Goal: Task Accomplishment & Management: Manage account settings

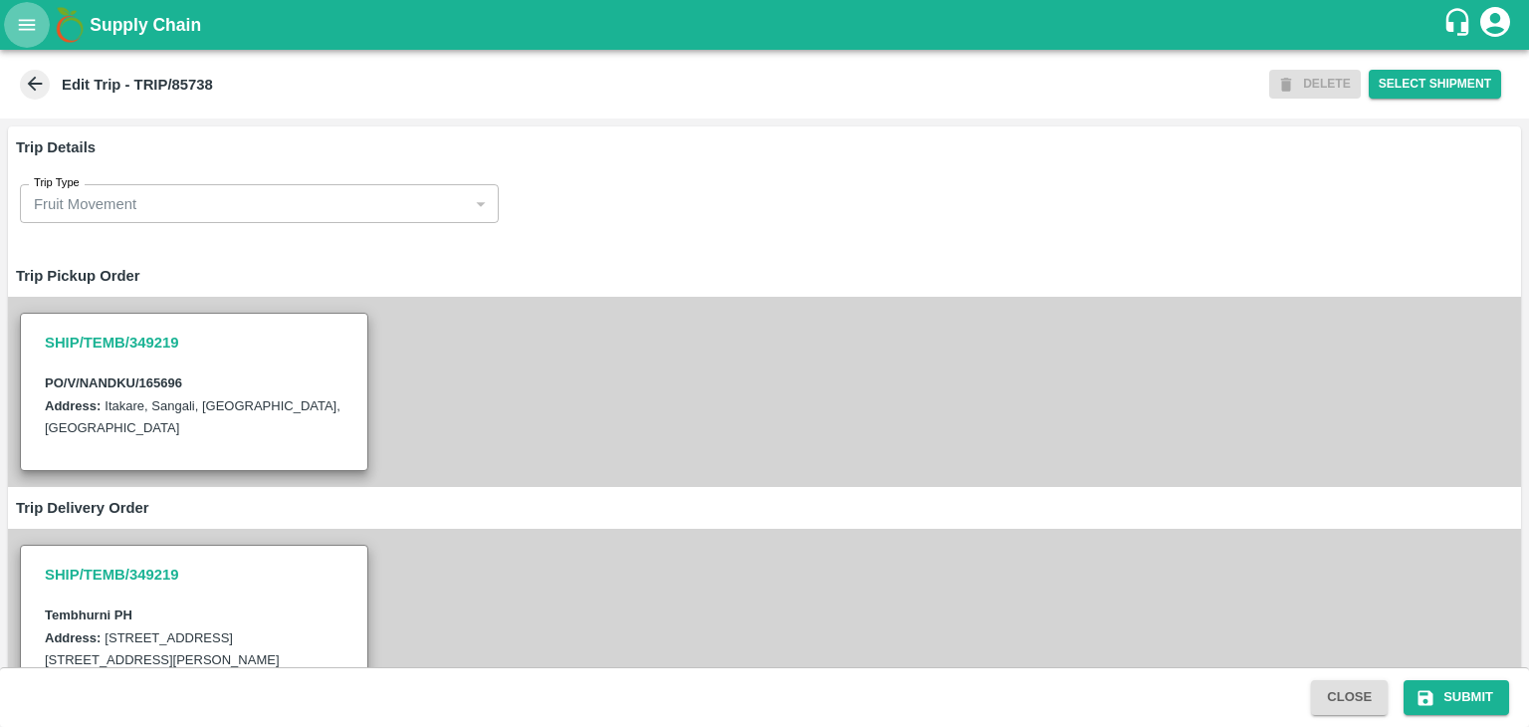
click at [16, 25] on icon "open drawer" at bounding box center [27, 25] width 22 height 22
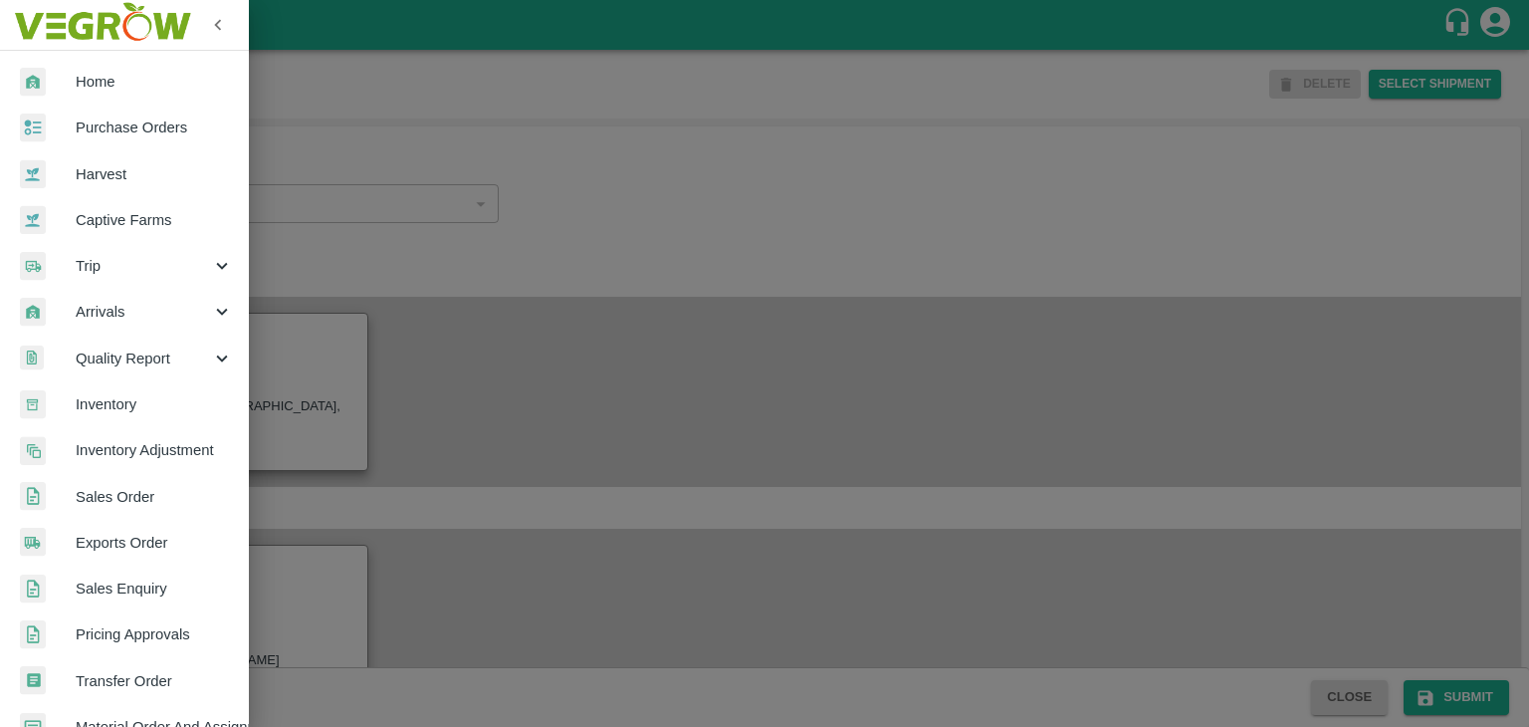
scroll to position [407, 0]
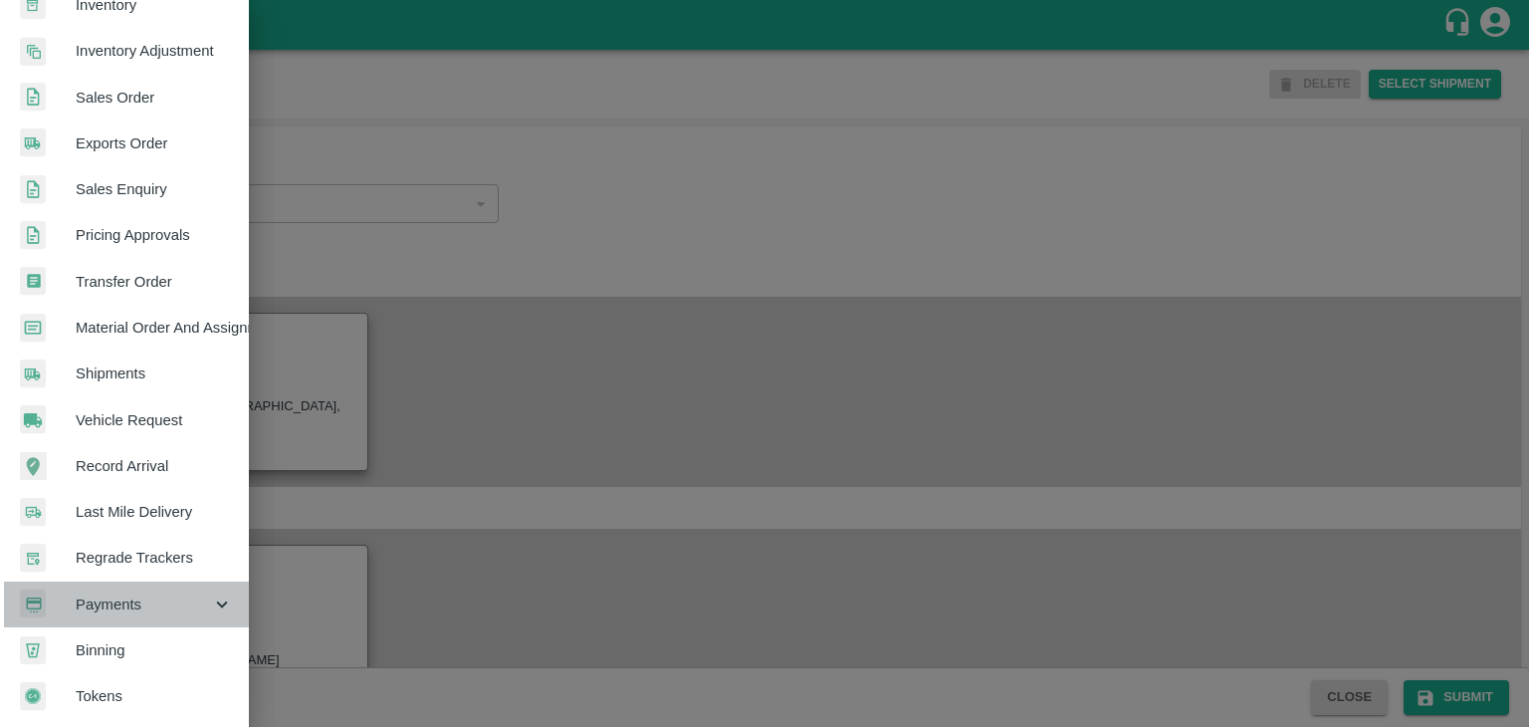
click at [130, 581] on div "Payments" at bounding box center [124, 604] width 249 height 46
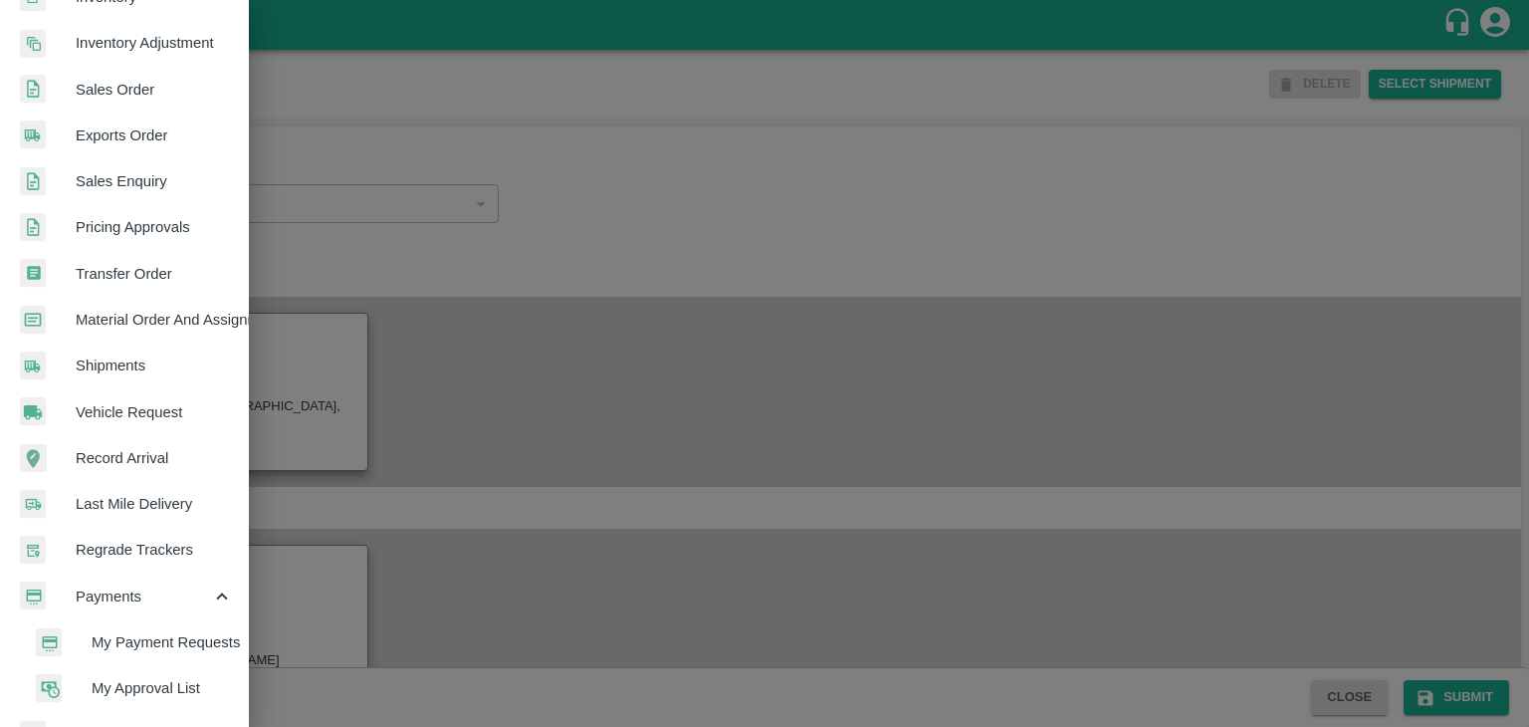
click at [184, 650] on span "My Payment Requests" at bounding box center [162, 642] width 141 height 22
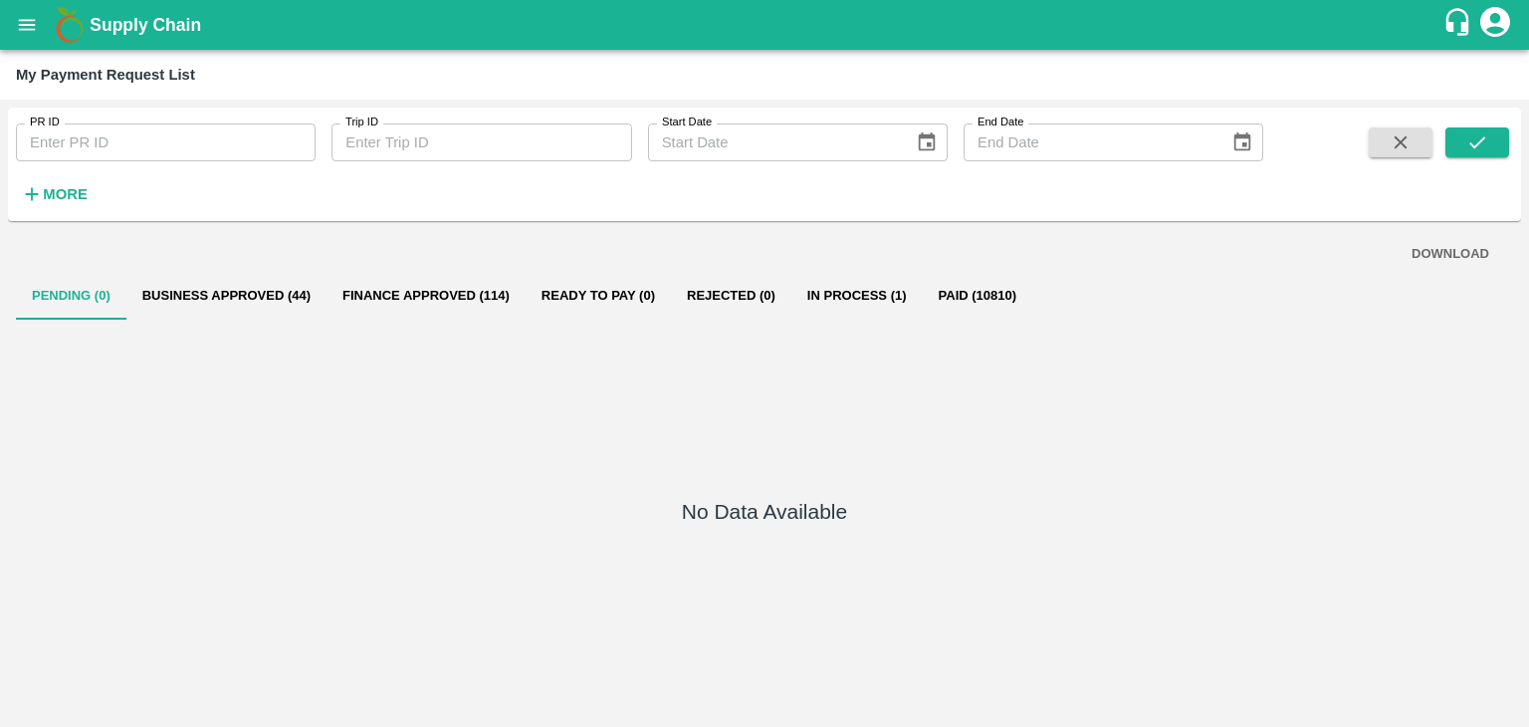
click at [880, 291] on button "In Process (1)" at bounding box center [856, 296] width 131 height 48
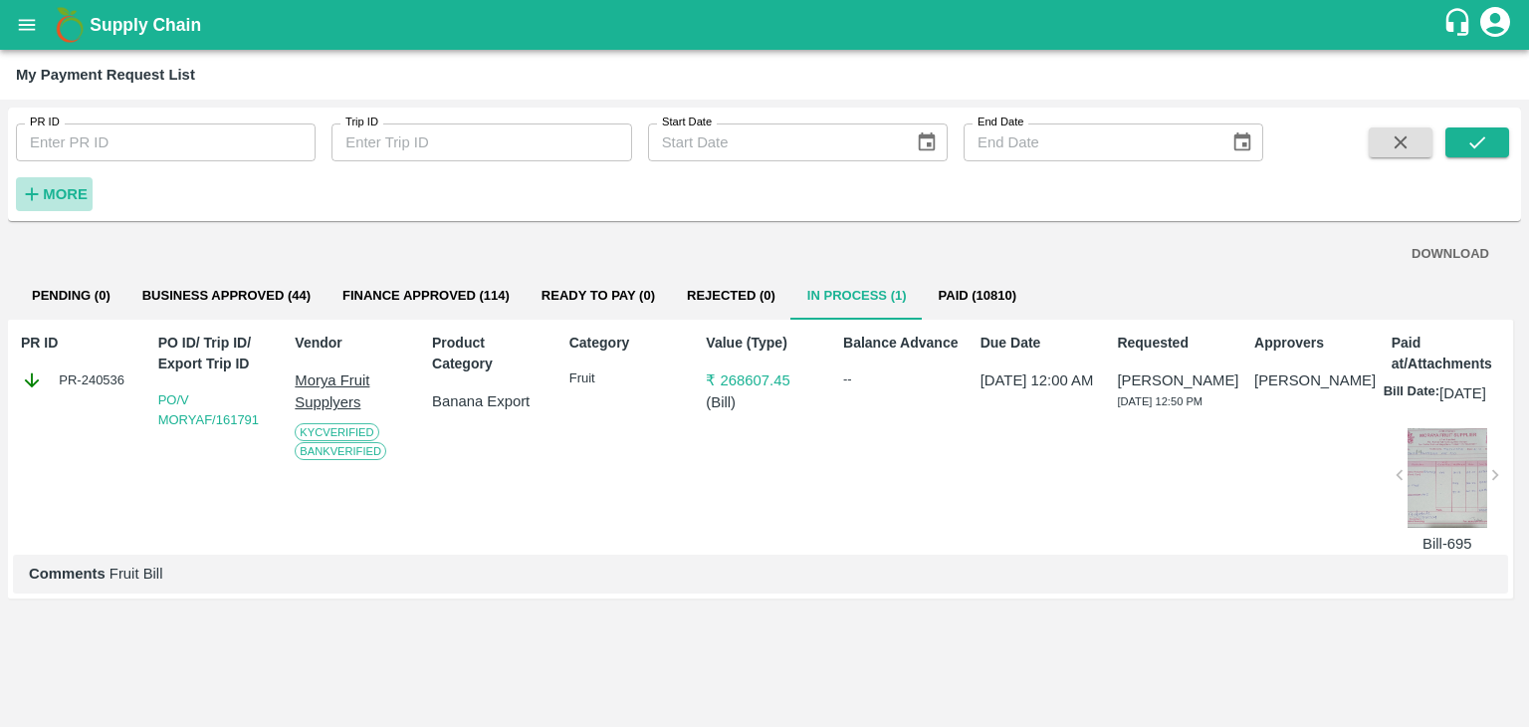
click at [59, 201] on strong "More" at bounding box center [65, 194] width 45 height 16
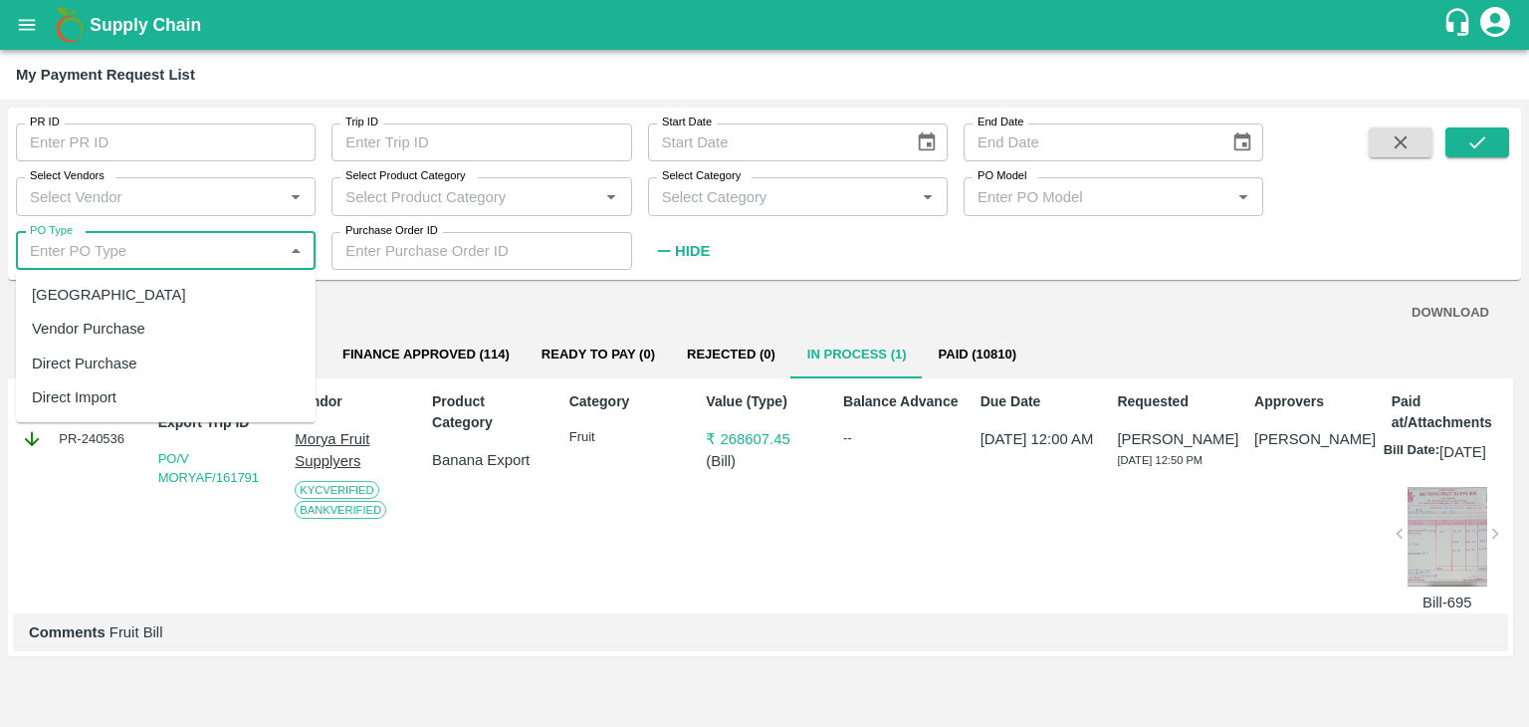
click at [161, 244] on input "PO Type" at bounding box center [149, 251] width 255 height 26
click at [151, 293] on div "[GEOGRAPHIC_DATA]" at bounding box center [166, 295] width 300 height 34
type input "[GEOGRAPHIC_DATA]"
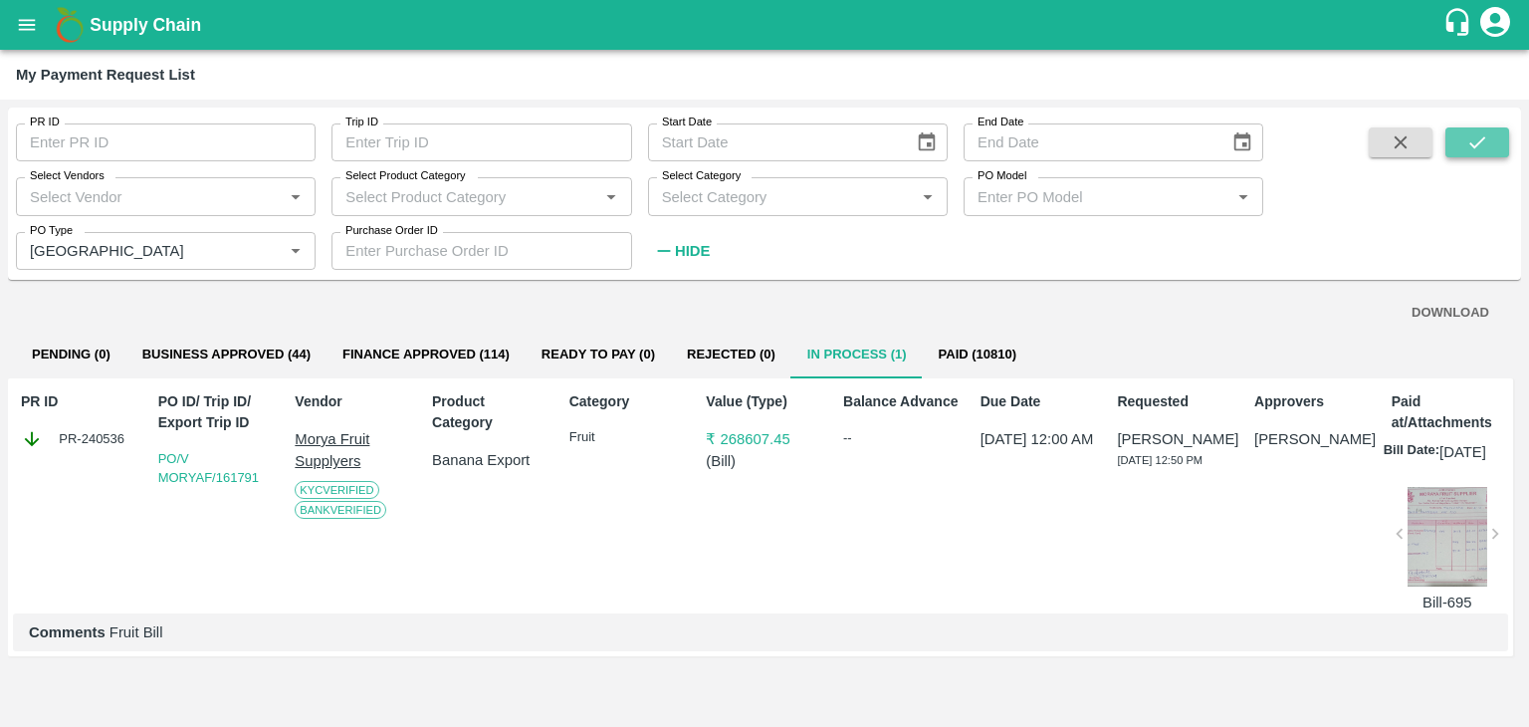
click at [1469, 148] on icon "submit" at bounding box center [1477, 142] width 22 height 22
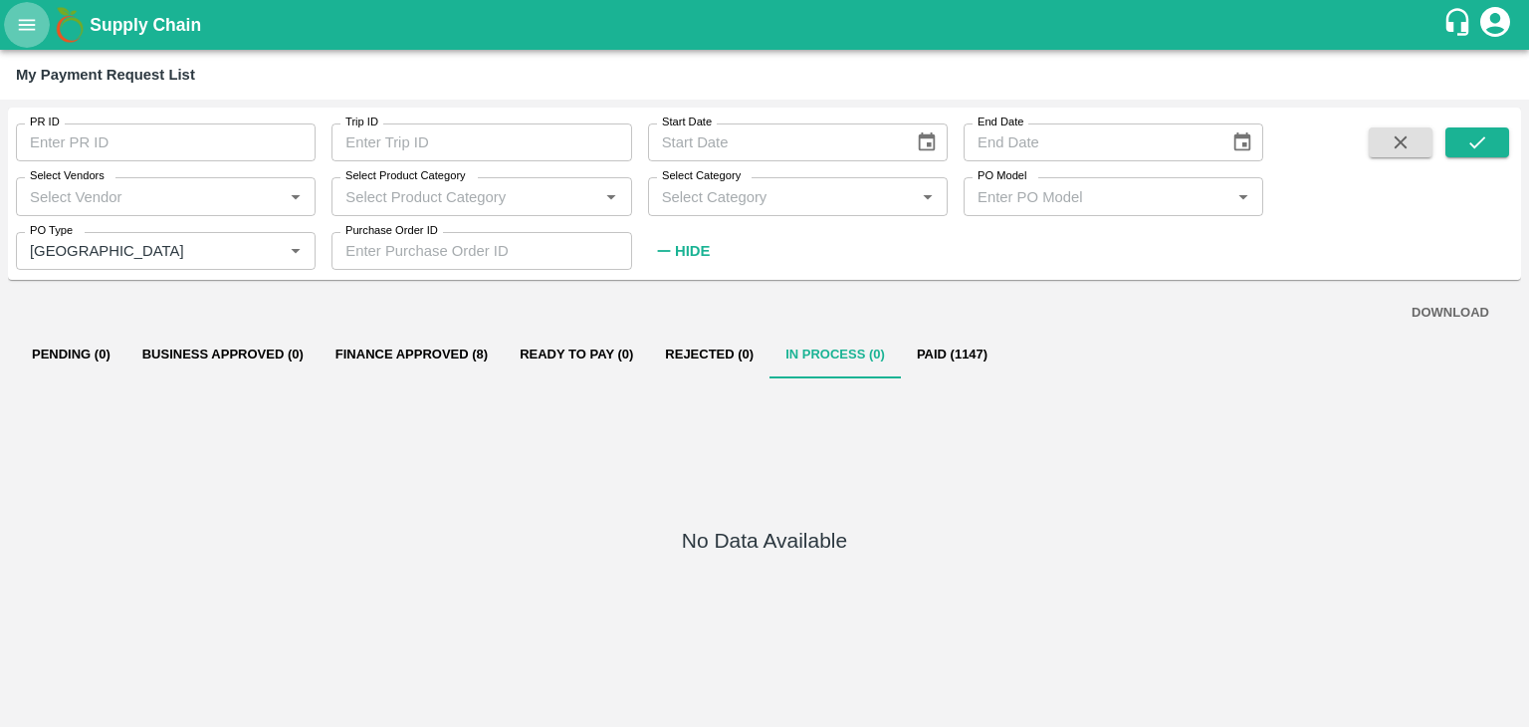
click at [22, 25] on icon "open drawer" at bounding box center [27, 24] width 17 height 11
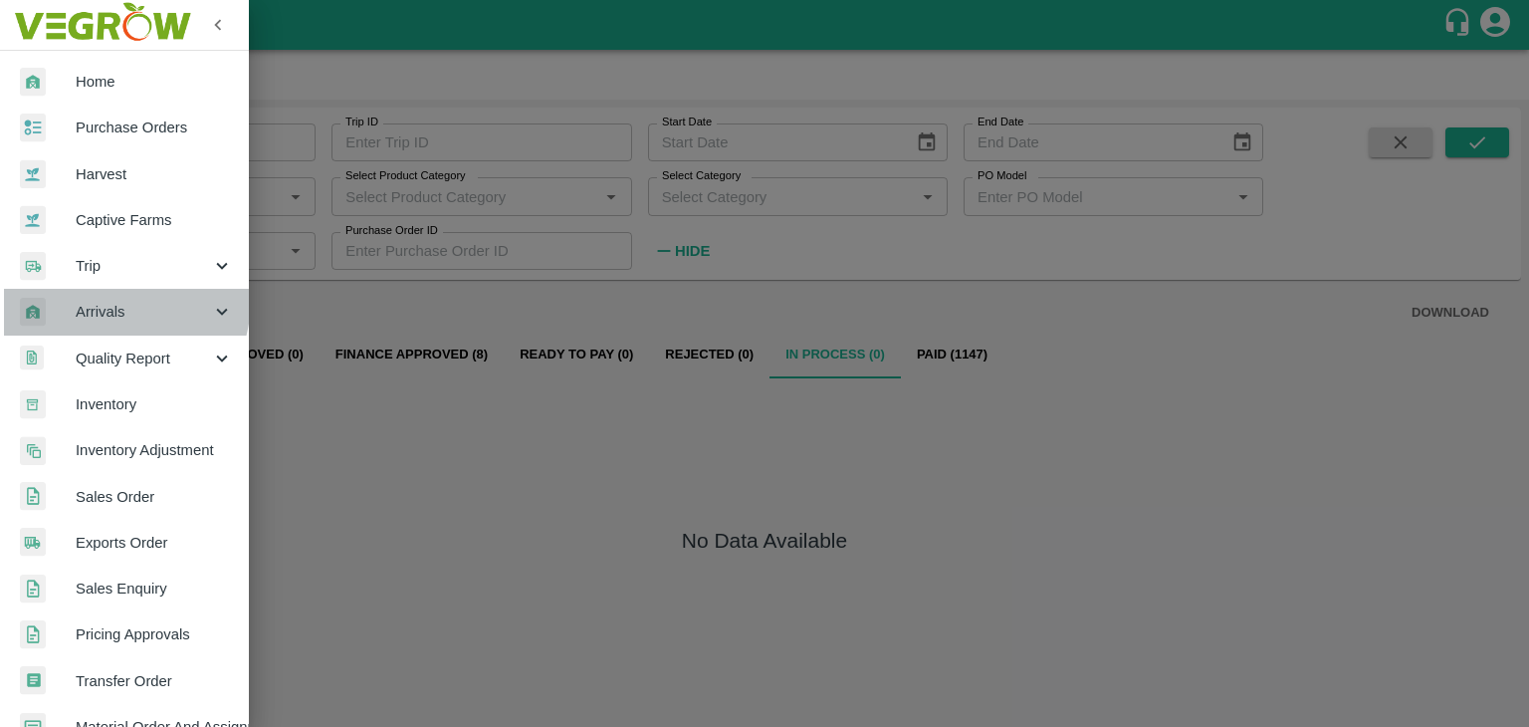
click at [100, 299] on div "Arrivals" at bounding box center [124, 312] width 249 height 46
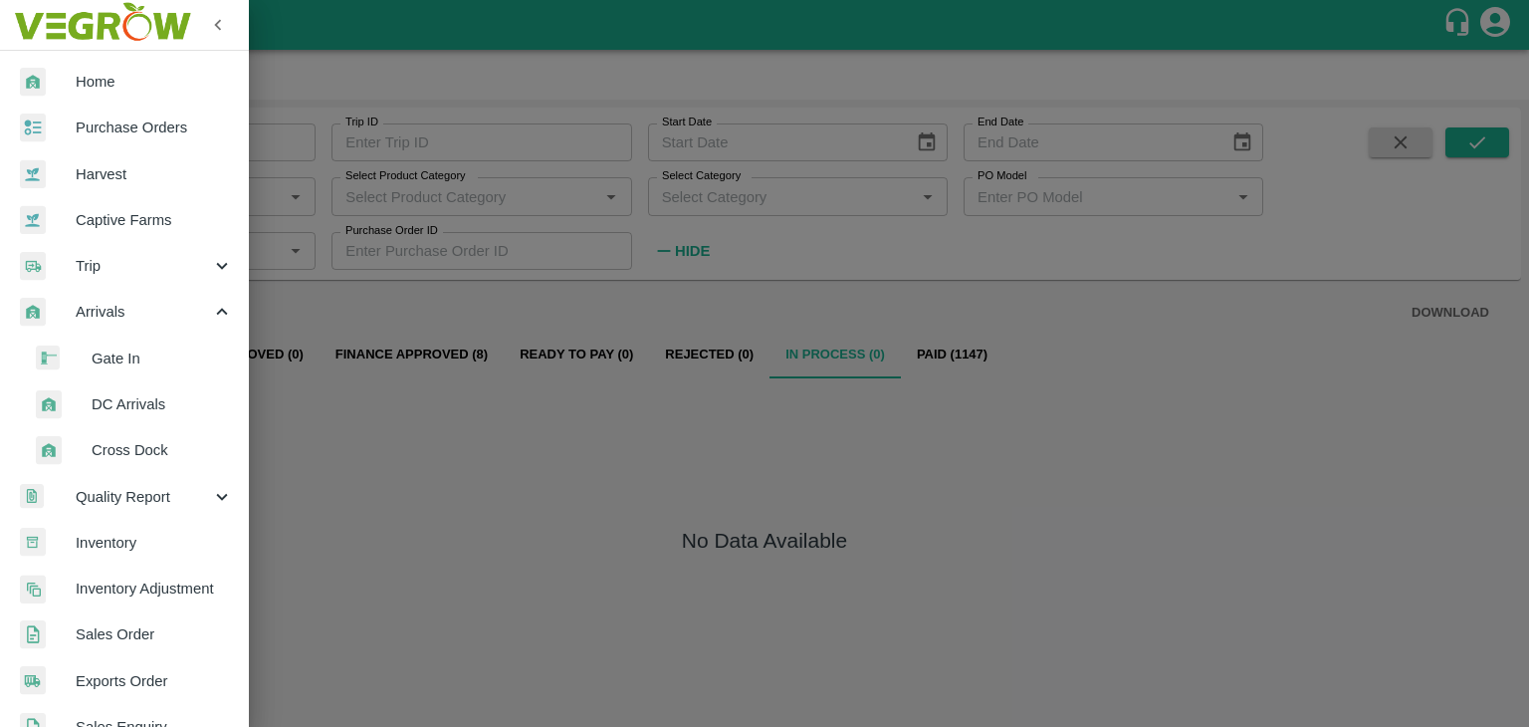
click at [162, 405] on span "DC Arrivals" at bounding box center [162, 404] width 141 height 22
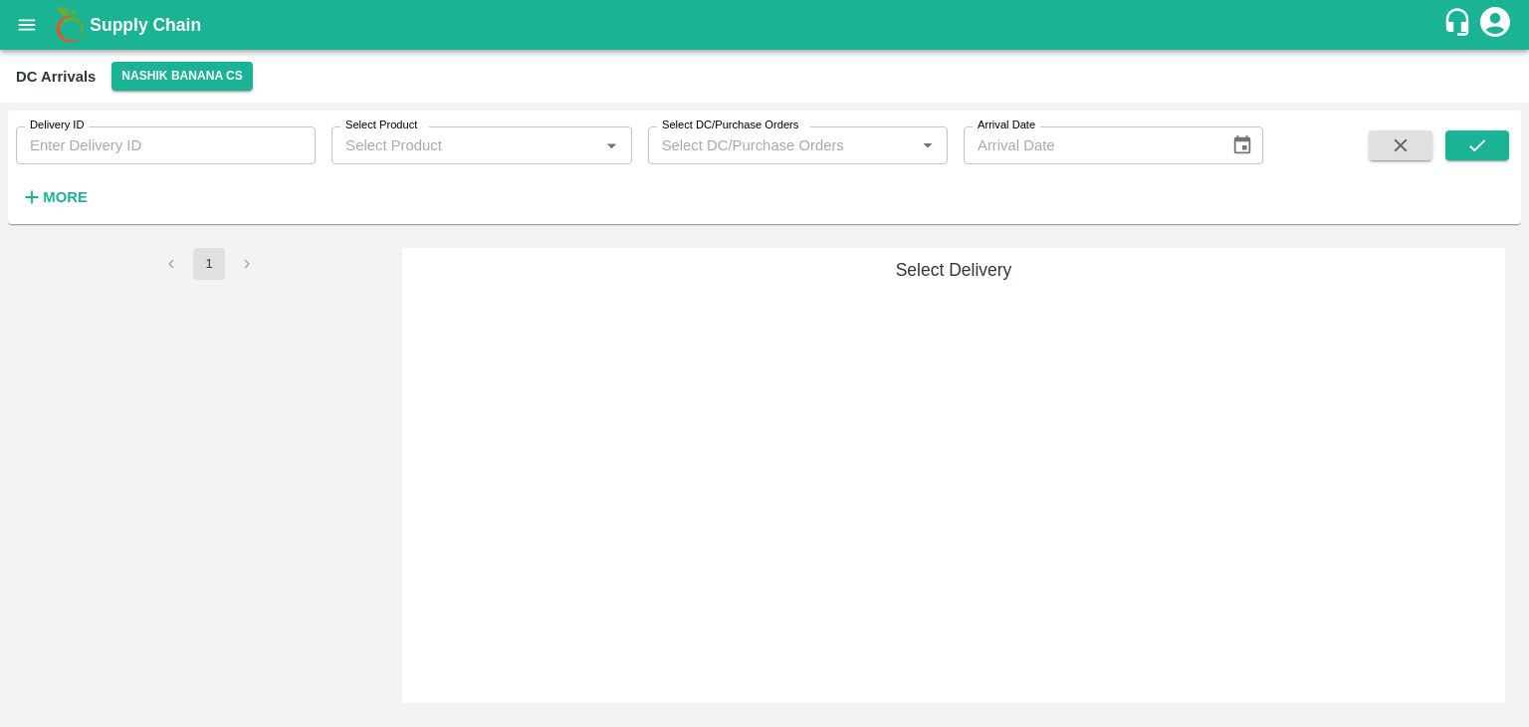
click at [68, 187] on h6 "More" at bounding box center [65, 197] width 45 height 26
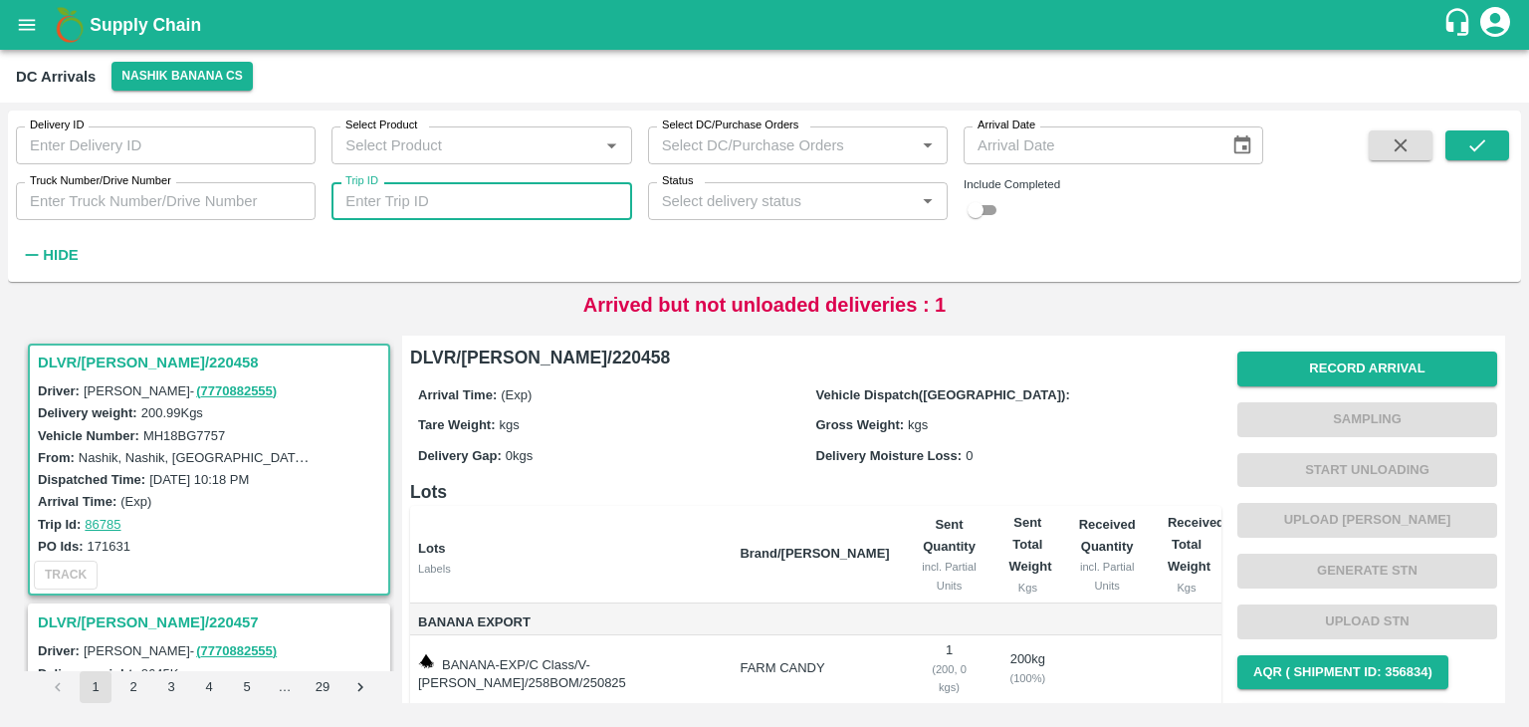
click at [466, 194] on input "Trip ID" at bounding box center [482, 201] width 300 height 38
click at [426, 208] on input "86" at bounding box center [482, 201] width 300 height 38
type input "86745"
click at [1473, 140] on icon "submit" at bounding box center [1477, 145] width 22 height 22
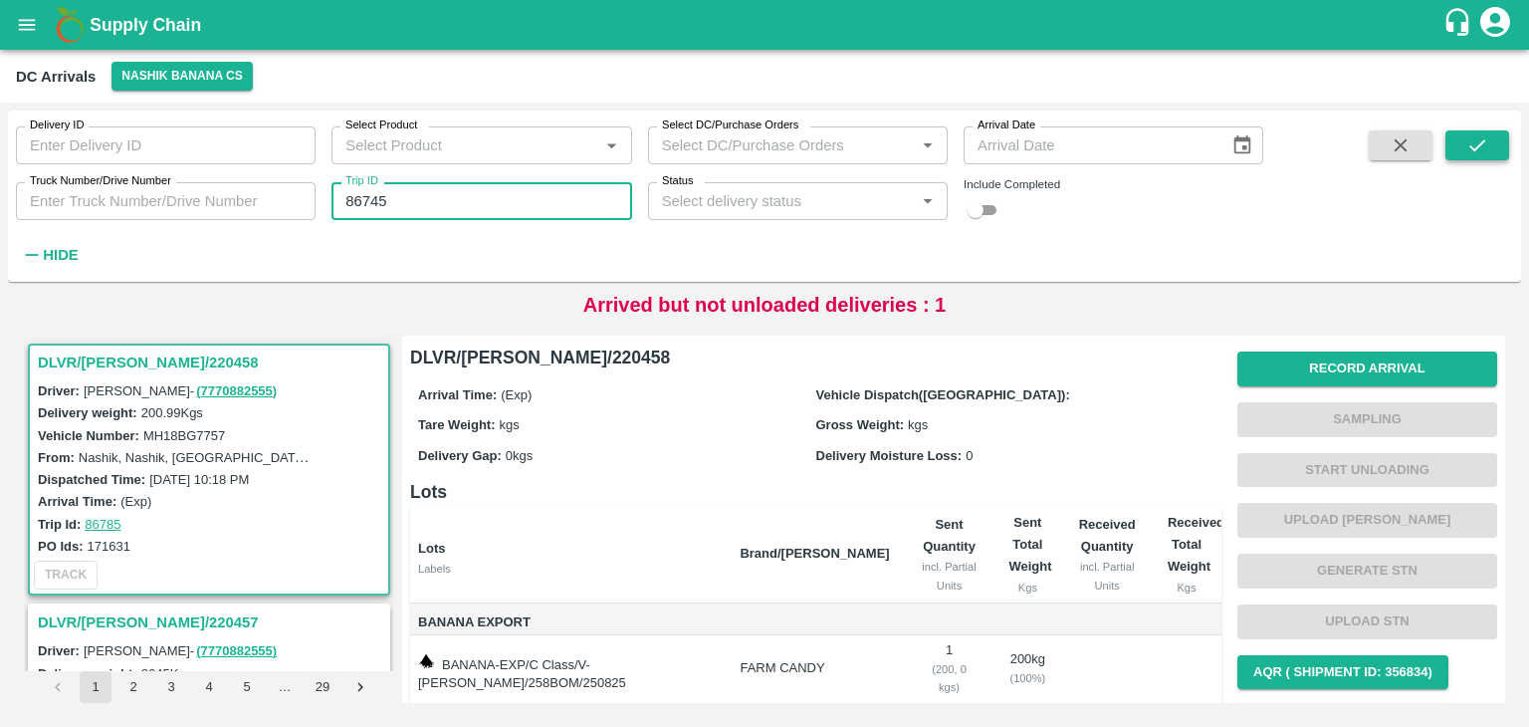
click at [1473, 140] on icon "submit" at bounding box center [1477, 145] width 22 height 22
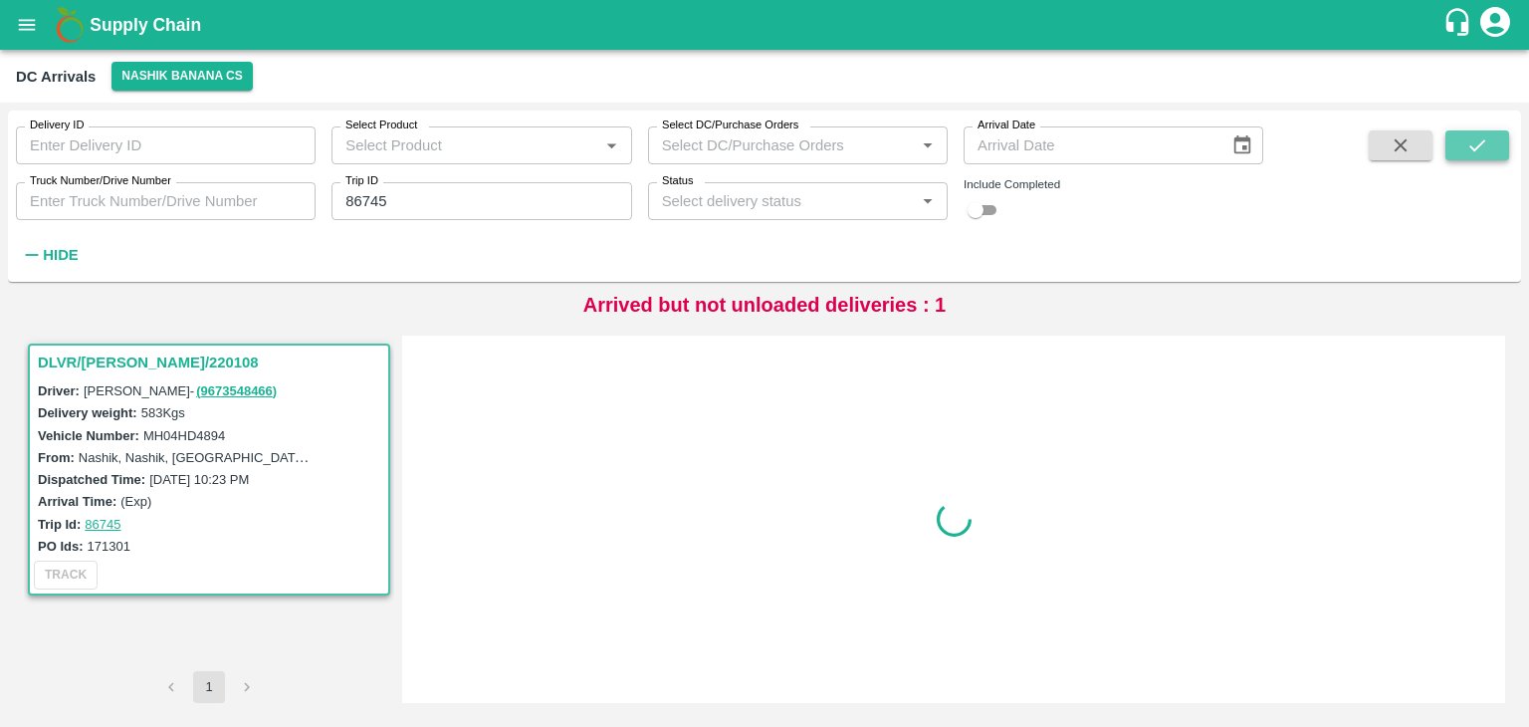
click at [1473, 140] on icon "submit" at bounding box center [1477, 145] width 22 height 22
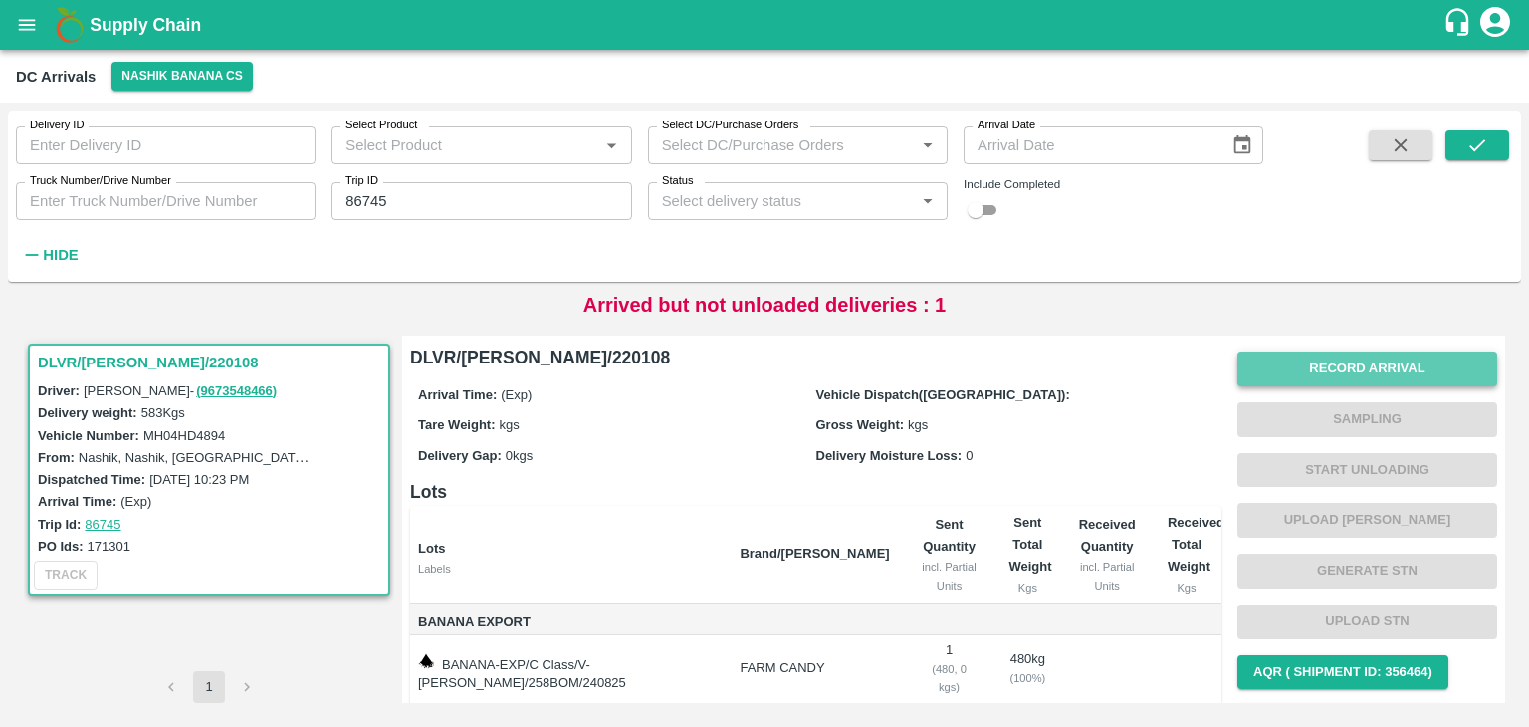
click at [1342, 369] on button "Record Arrival" at bounding box center [1368, 368] width 260 height 35
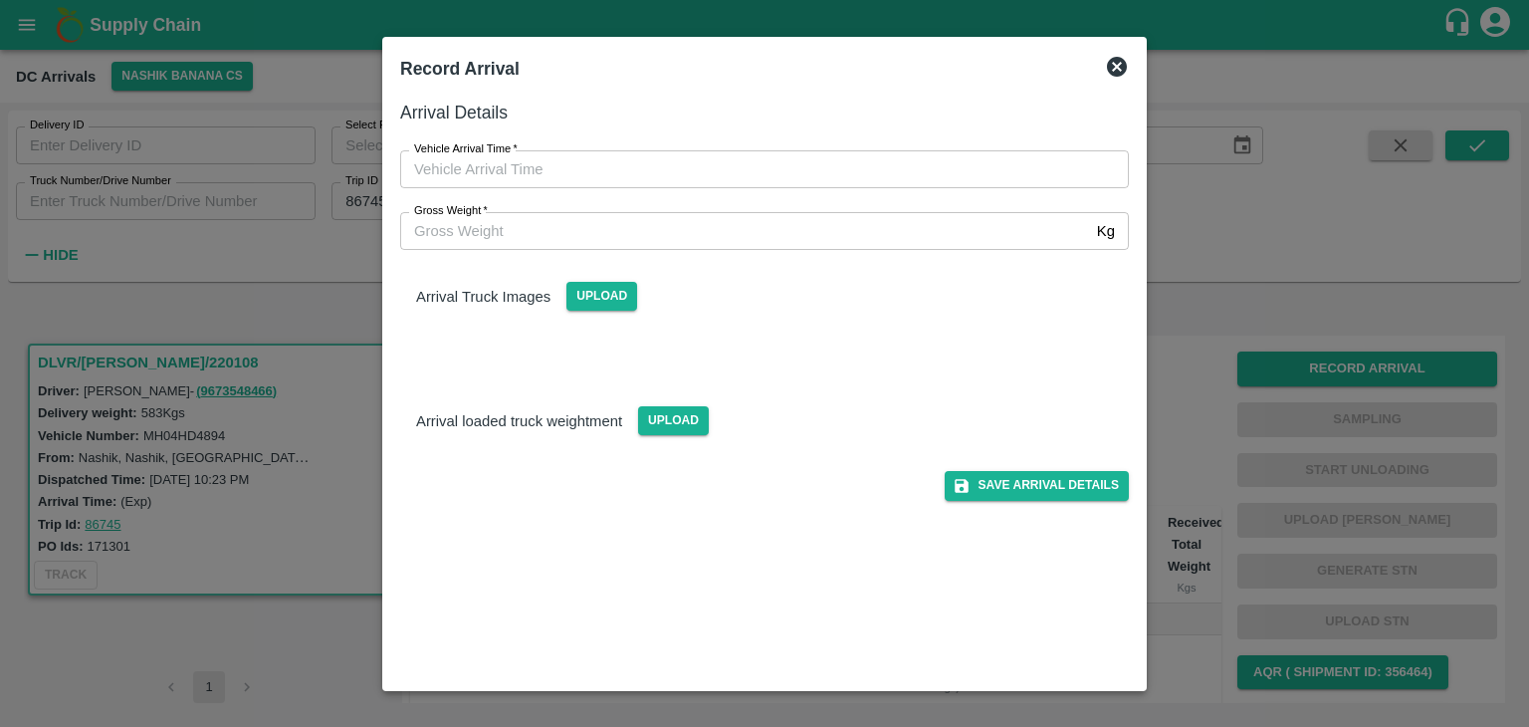
type input "DD/MM/YYYY hh:mm aa"
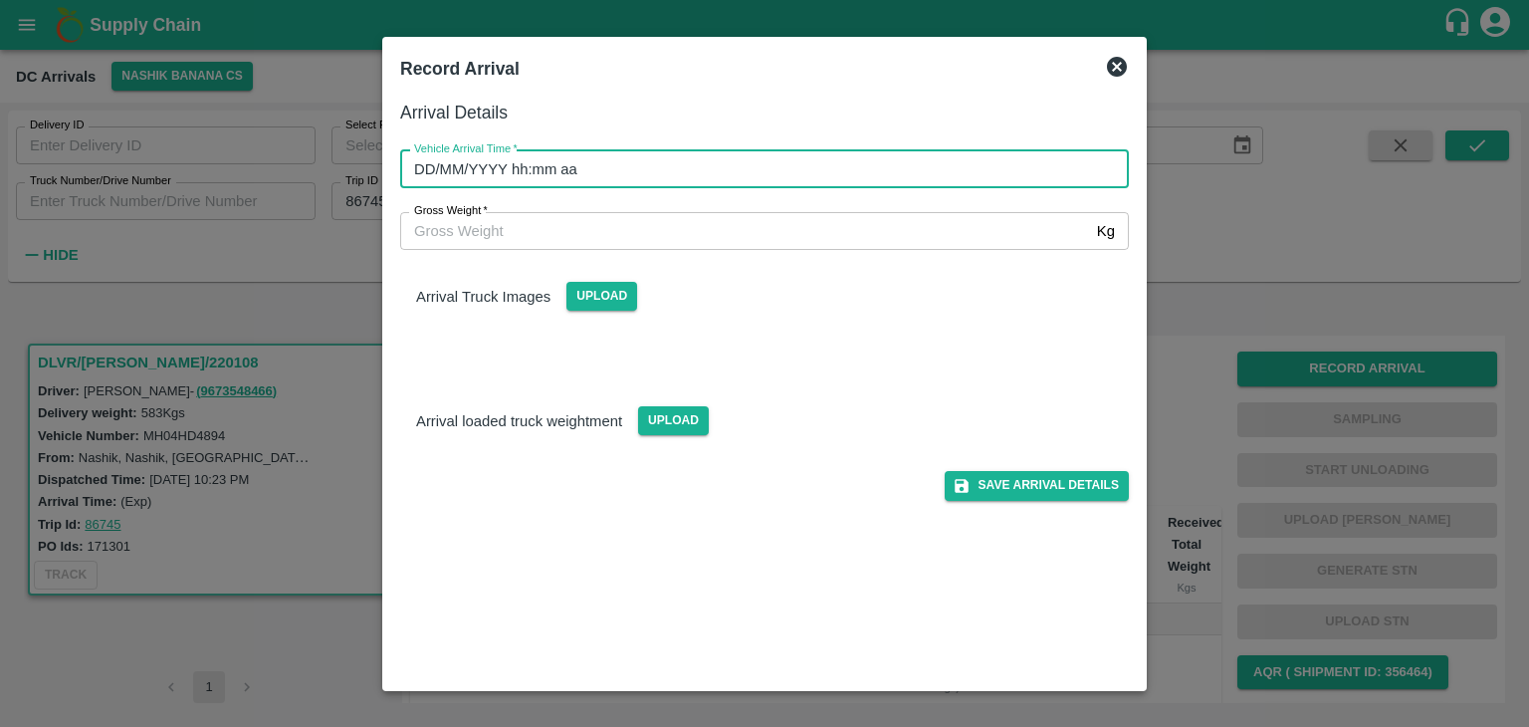
click at [771, 174] on input "DD/MM/YYYY hh:mm aa" at bounding box center [757, 169] width 715 height 38
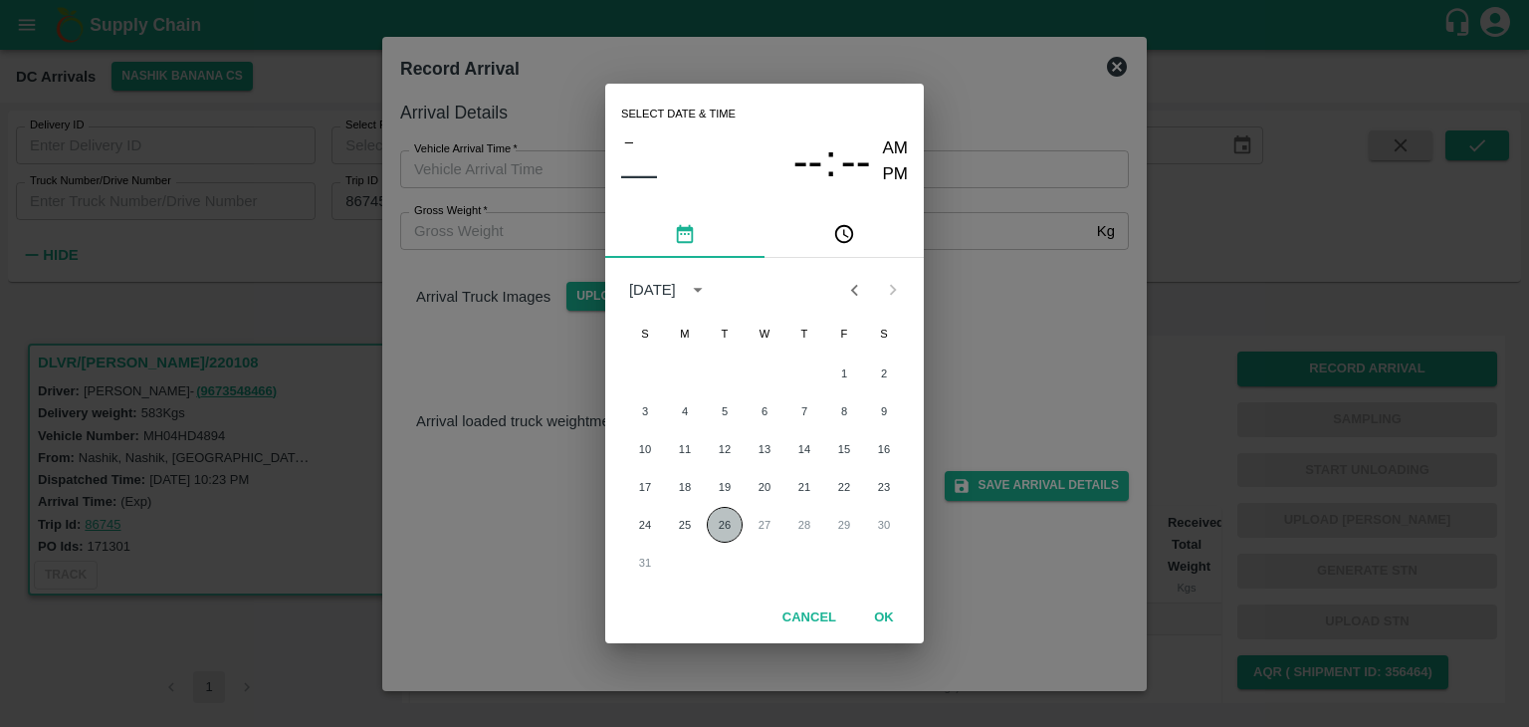
click at [724, 531] on button "26" at bounding box center [725, 525] width 36 height 36
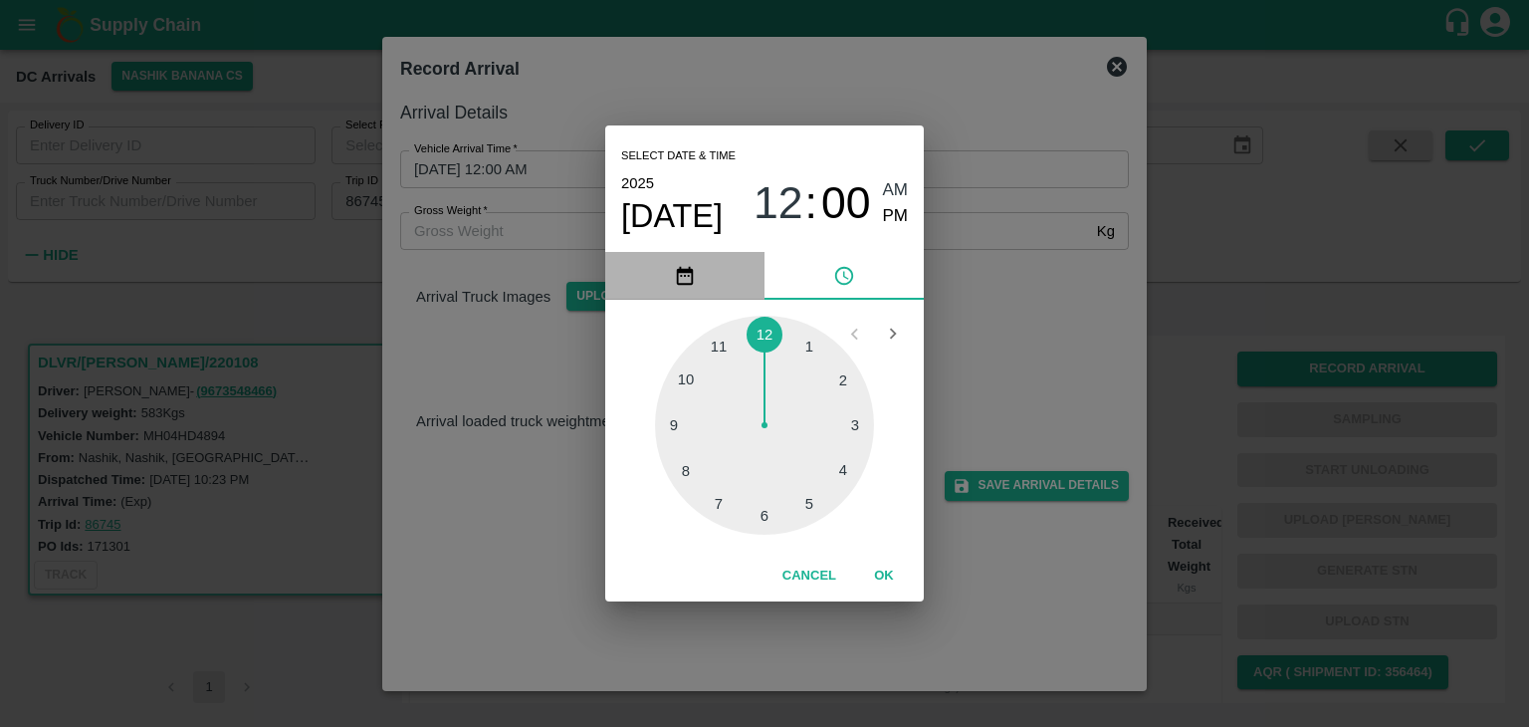
click at [690, 279] on icon "pick date" at bounding box center [685, 276] width 22 height 22
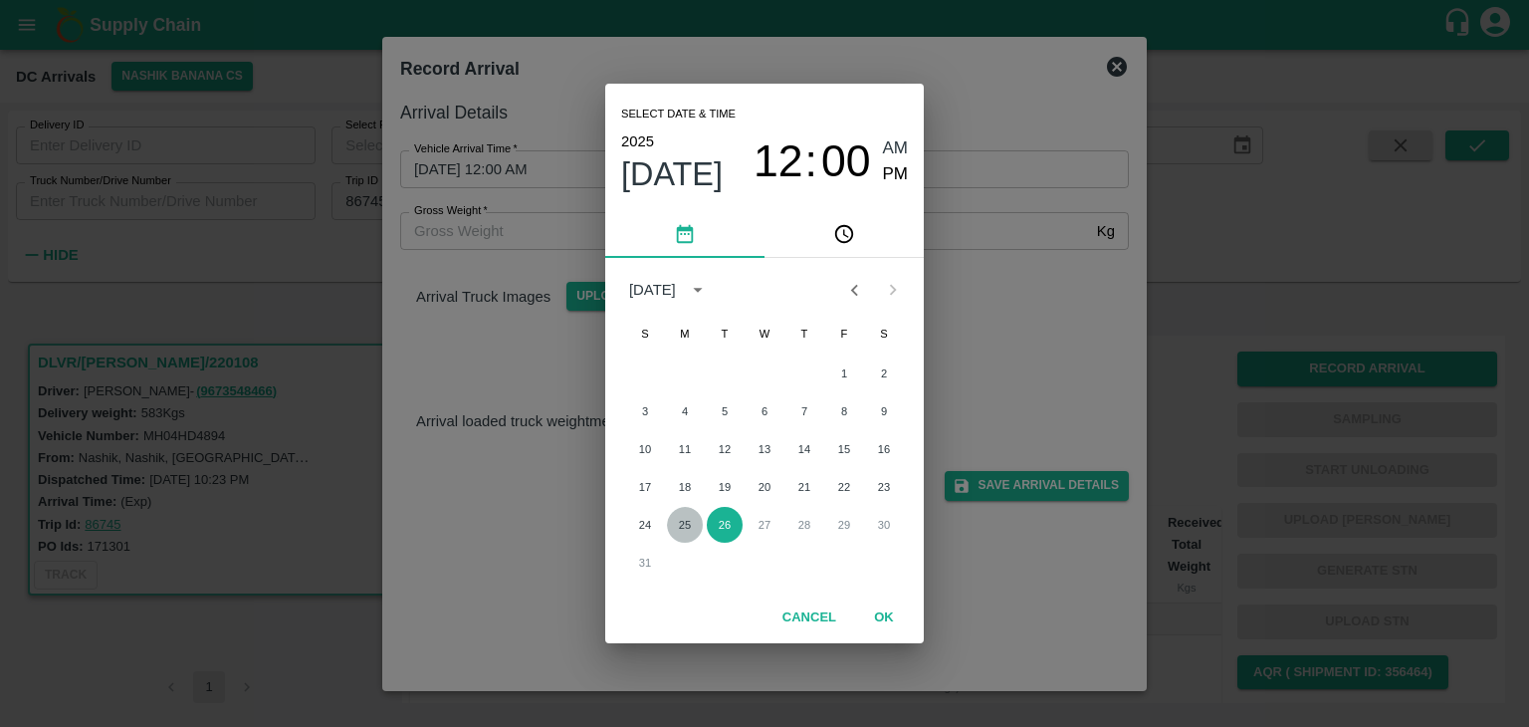
click at [689, 517] on button "25" at bounding box center [685, 525] width 36 height 36
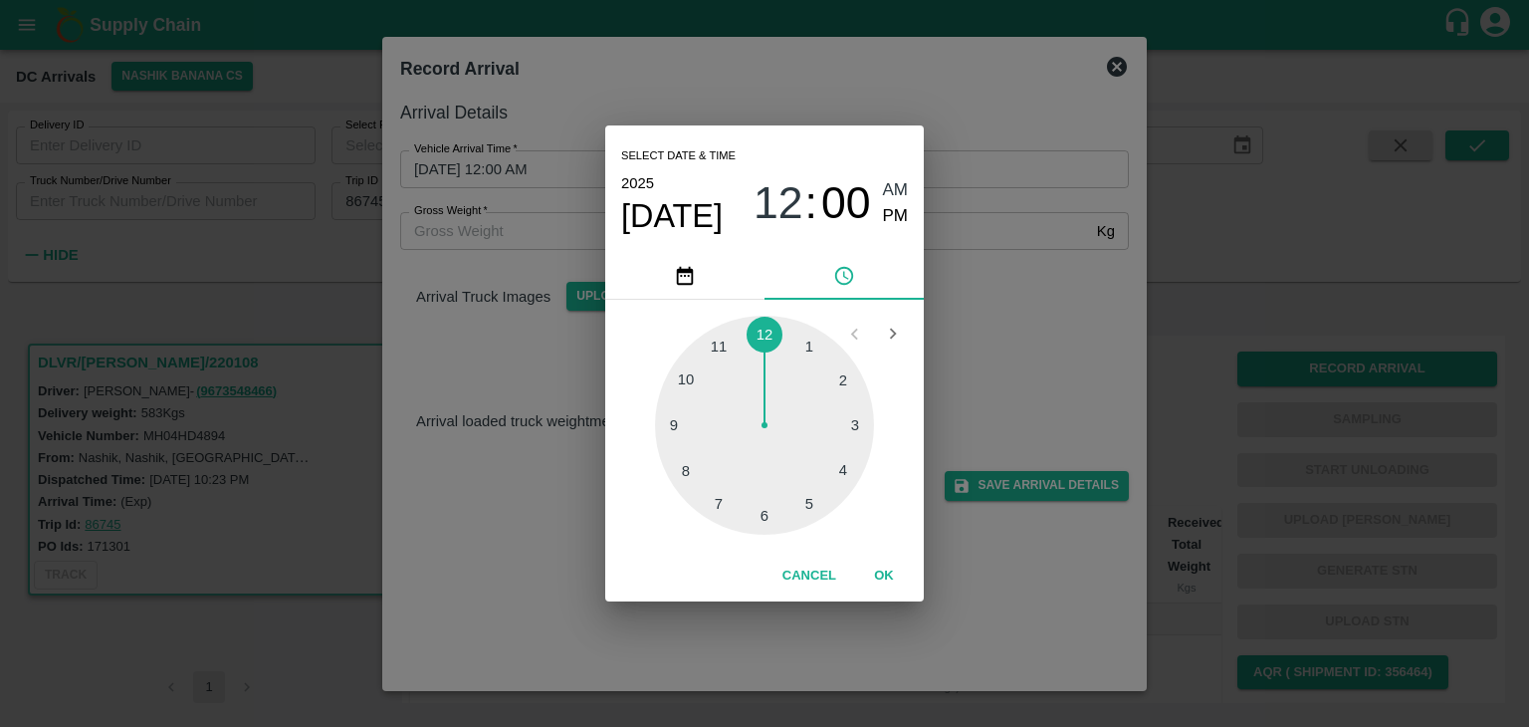
click at [685, 455] on div at bounding box center [764, 425] width 219 height 219
type input "25/08/2025 08:42 AM"
click at [888, 578] on button "OK" at bounding box center [884, 576] width 64 height 35
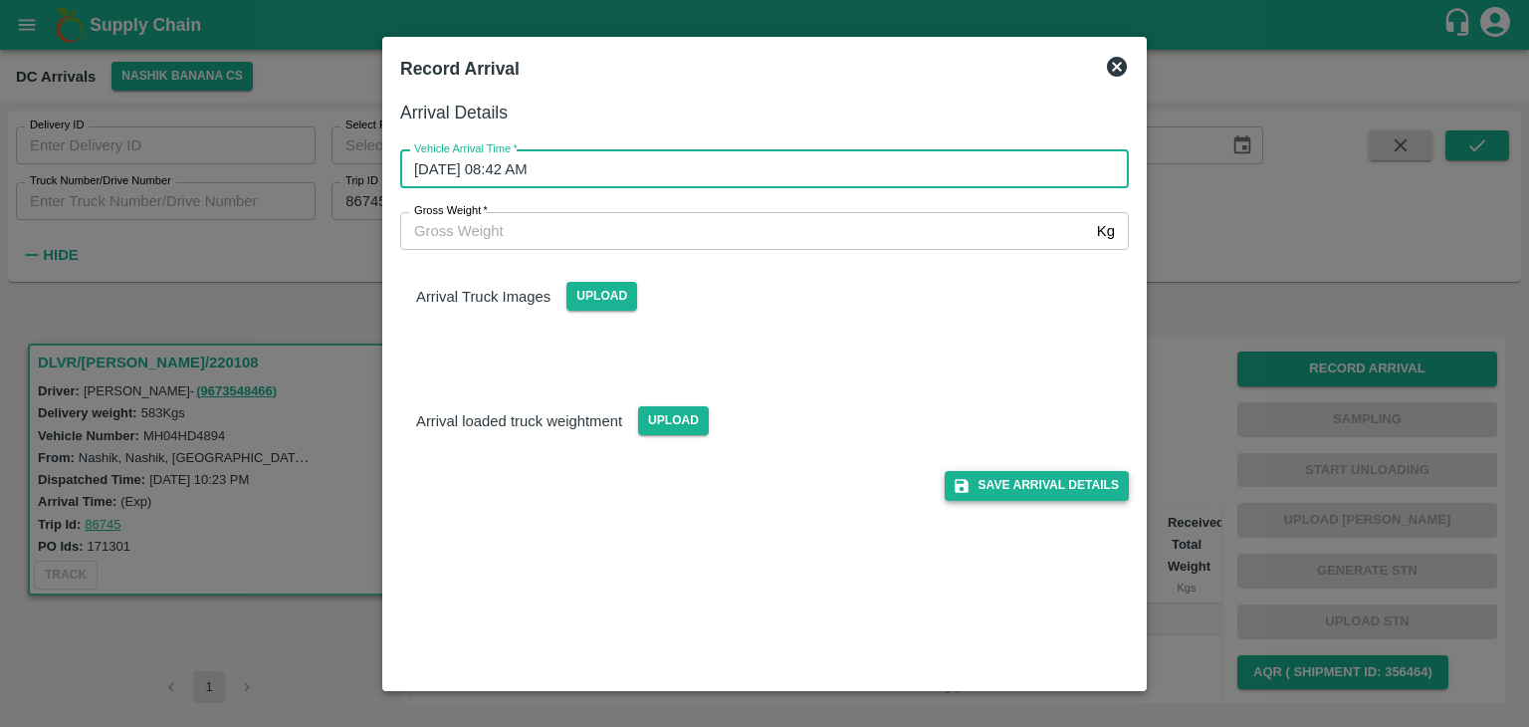
click at [1086, 499] on button "Save Arrival Details" at bounding box center [1037, 485] width 184 height 29
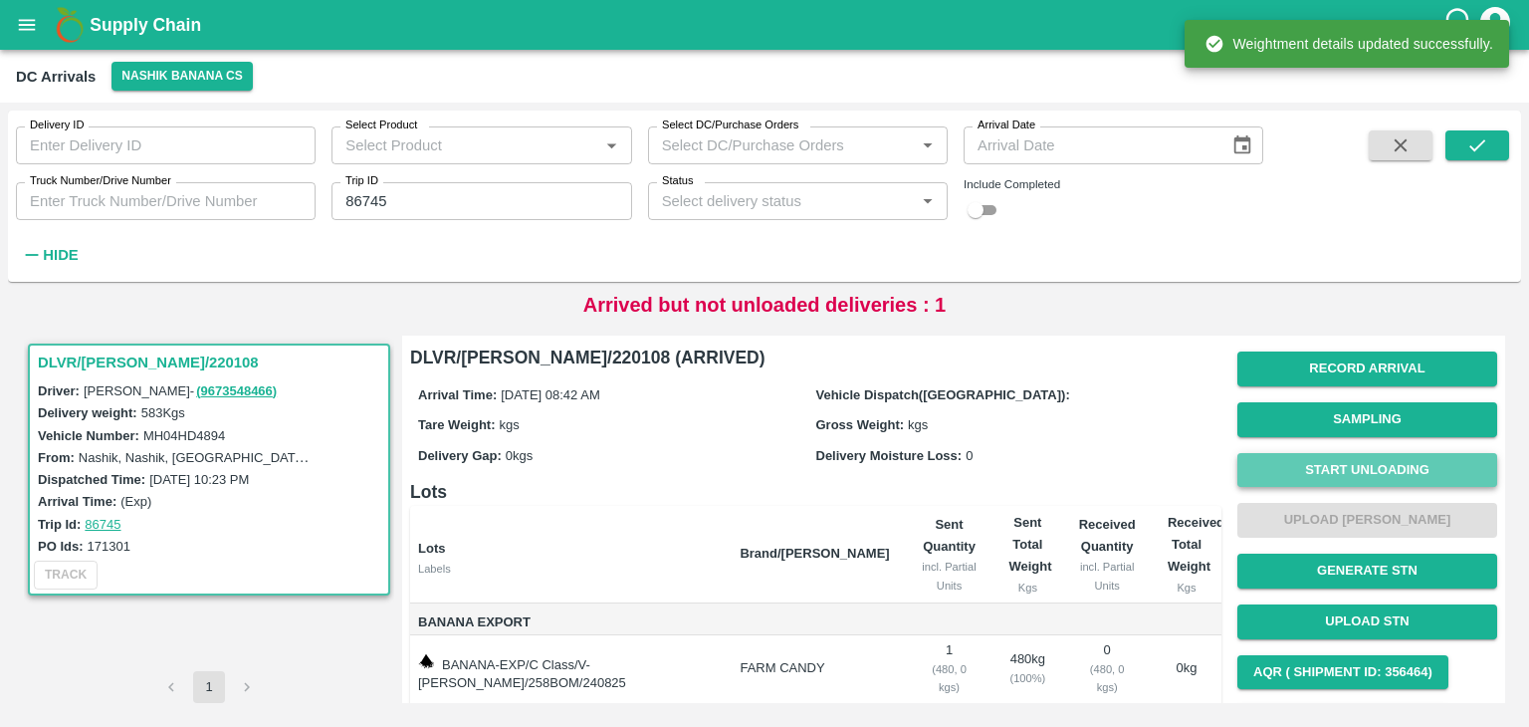
click at [1371, 471] on button "Start Unloading" at bounding box center [1368, 470] width 260 height 35
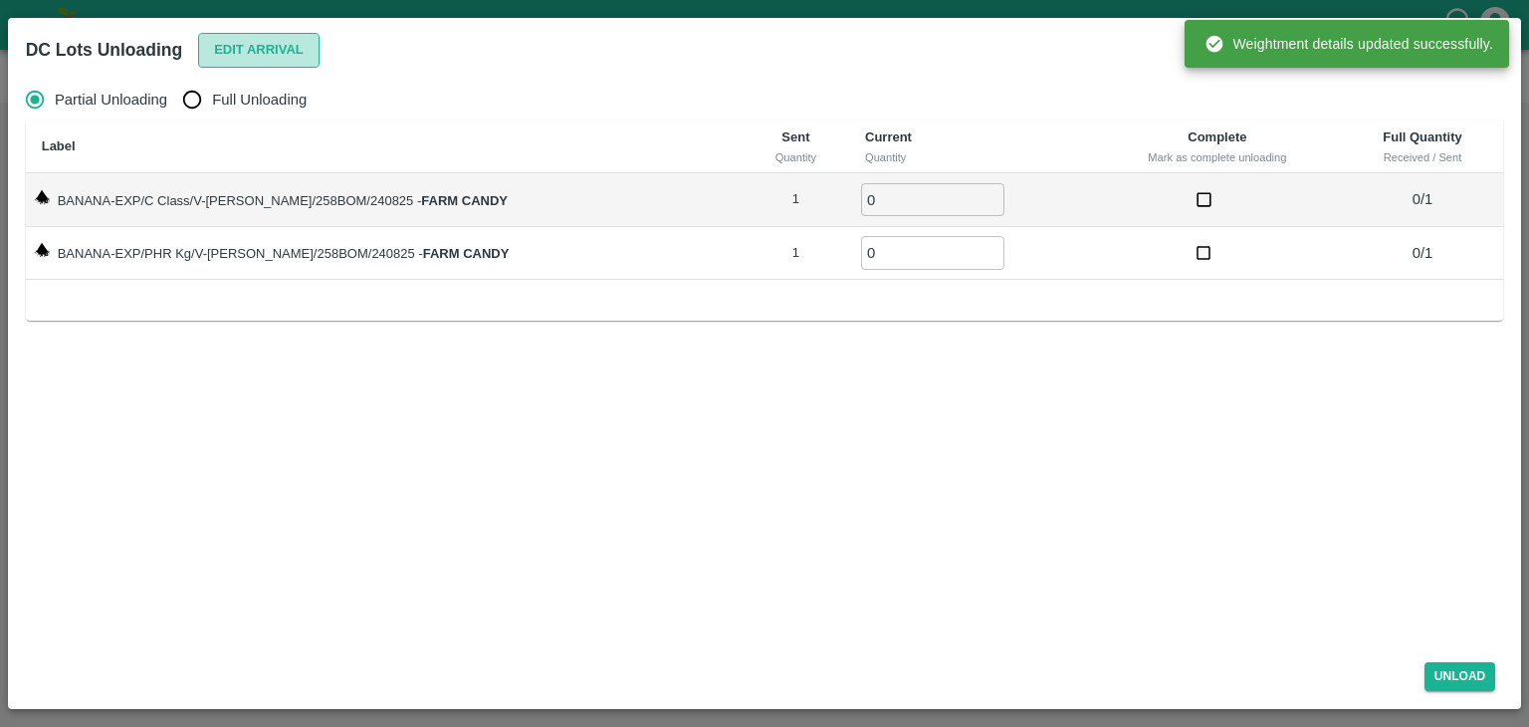
click at [287, 45] on button "Edit Arrival" at bounding box center [258, 50] width 121 height 35
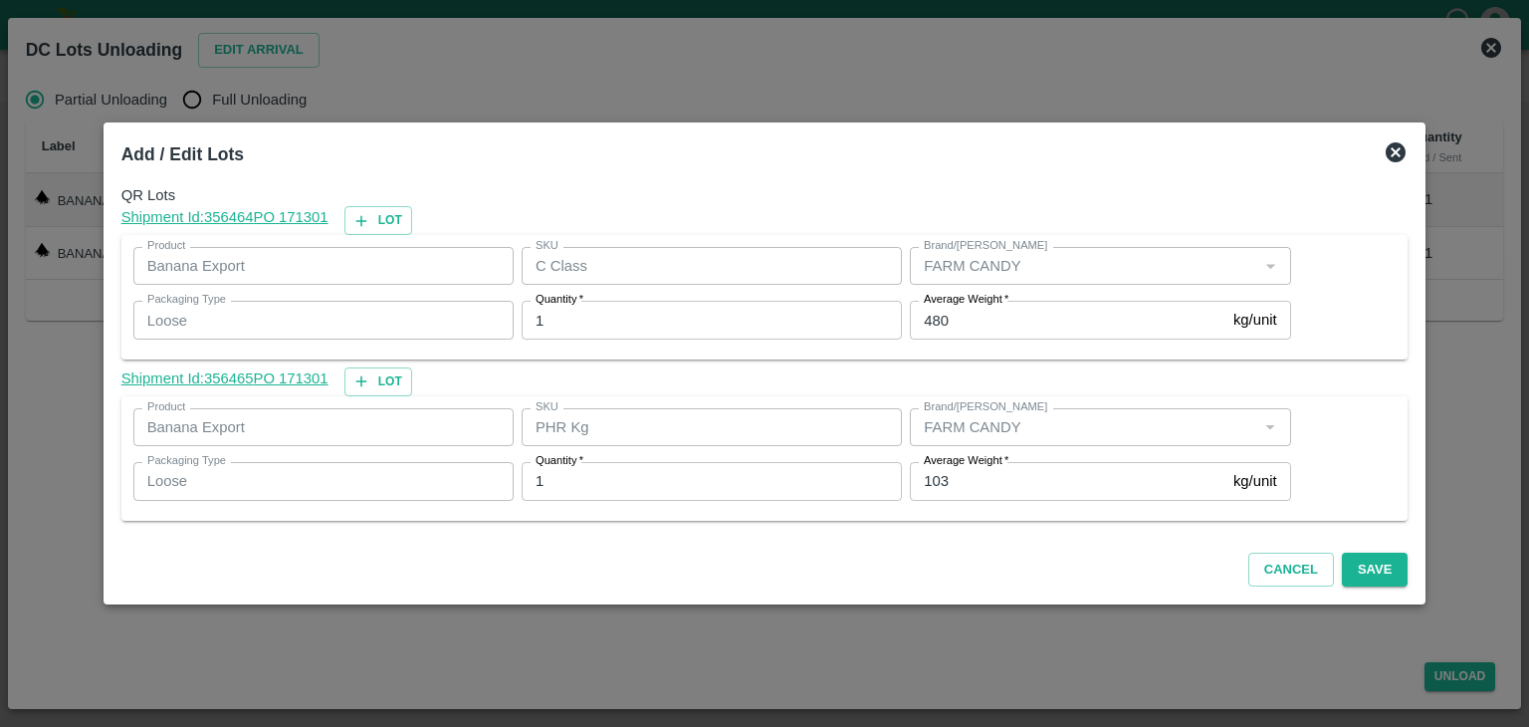
click at [983, 483] on input "103" at bounding box center [1068, 481] width 316 height 38
type input "1"
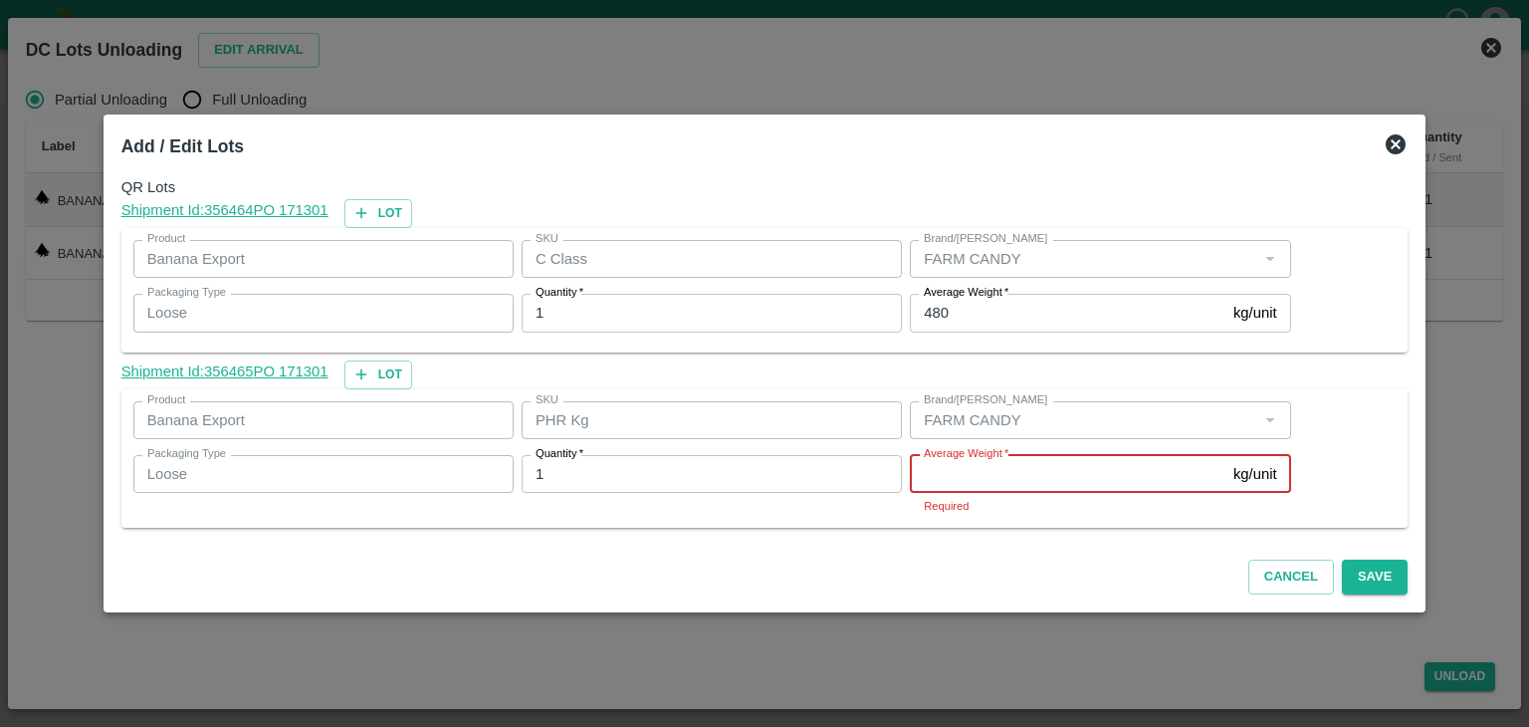
click at [970, 483] on input "Average Weight   *" at bounding box center [1068, 474] width 316 height 38
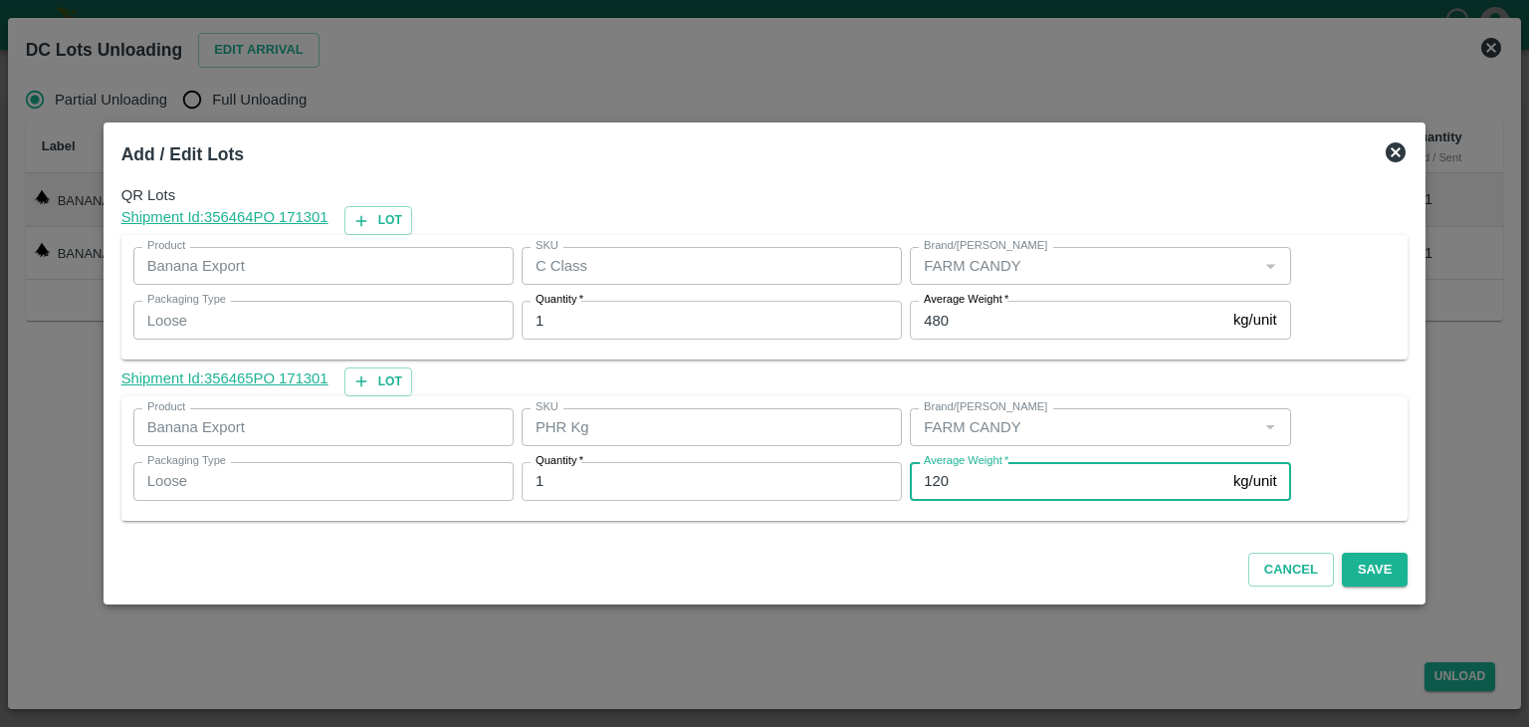
type input "120"
click at [1359, 561] on button "Save" at bounding box center [1375, 570] width 66 height 35
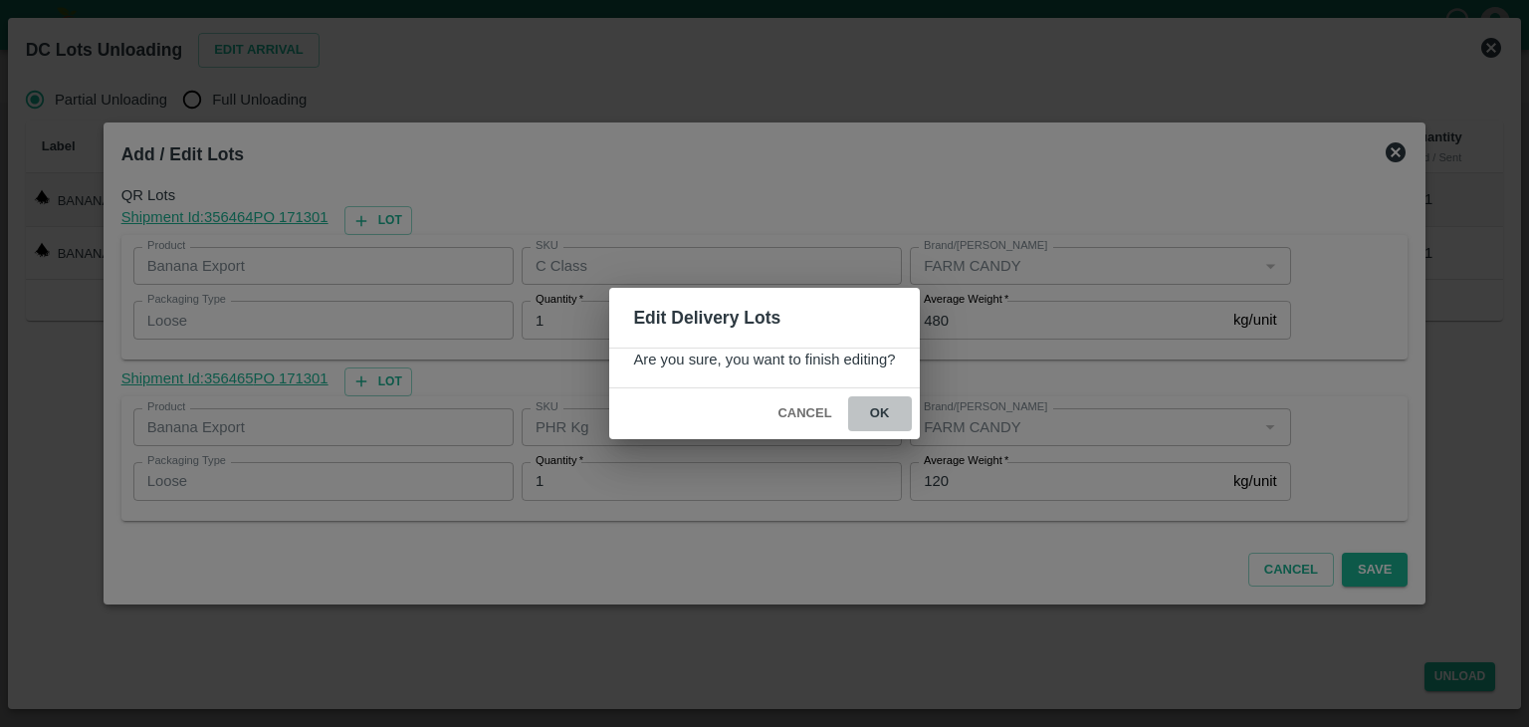
click at [876, 411] on button "ok" at bounding box center [880, 413] width 64 height 35
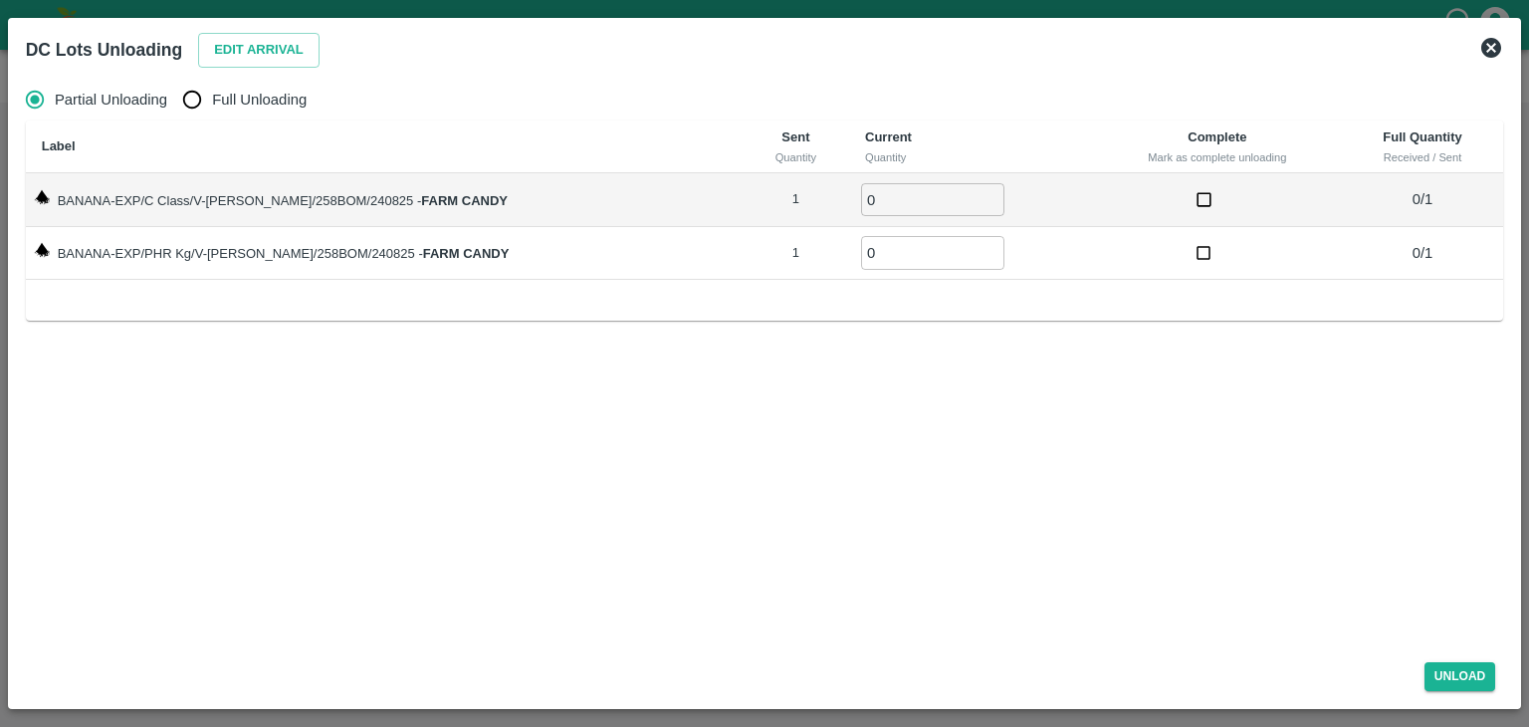
click at [242, 92] on span "Full Unloading" at bounding box center [259, 100] width 95 height 22
click at [212, 92] on input "Full Unloading" at bounding box center [192, 100] width 40 height 40
radio input "true"
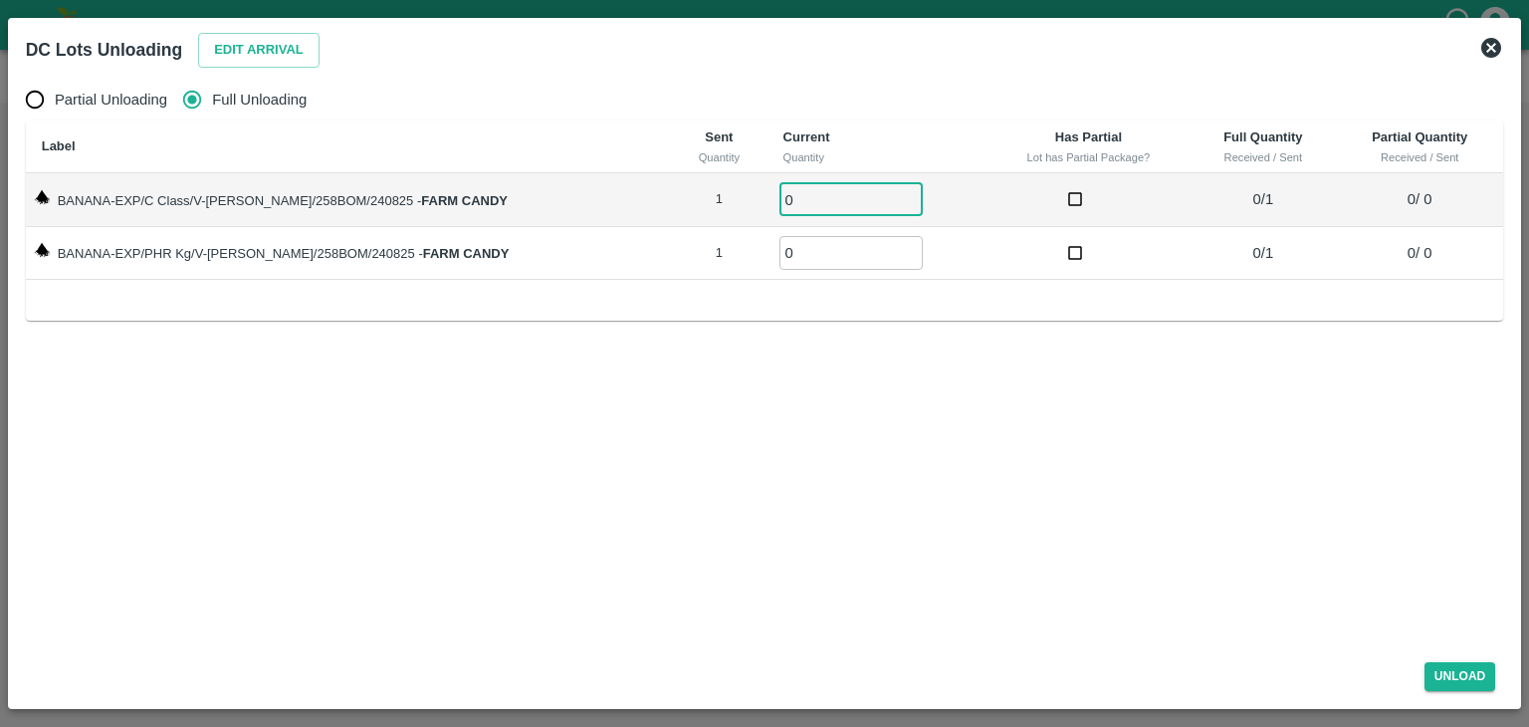
click at [791, 189] on input "0" at bounding box center [851, 199] width 143 height 33
type input "01"
click at [804, 260] on input "0" at bounding box center [851, 252] width 143 height 33
type input "01"
click at [1458, 675] on button "Unload" at bounding box center [1461, 676] width 72 height 29
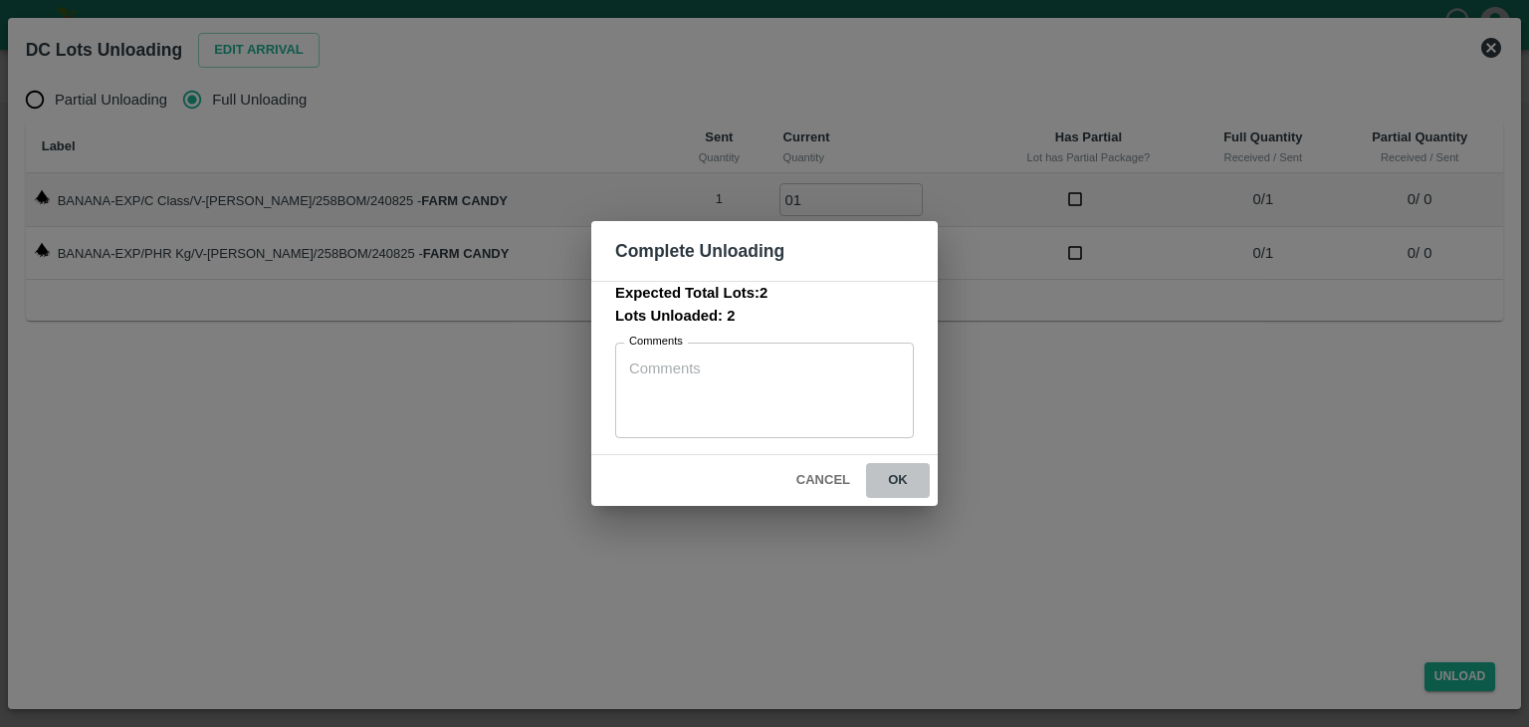
click at [902, 480] on button "ok" at bounding box center [898, 480] width 64 height 35
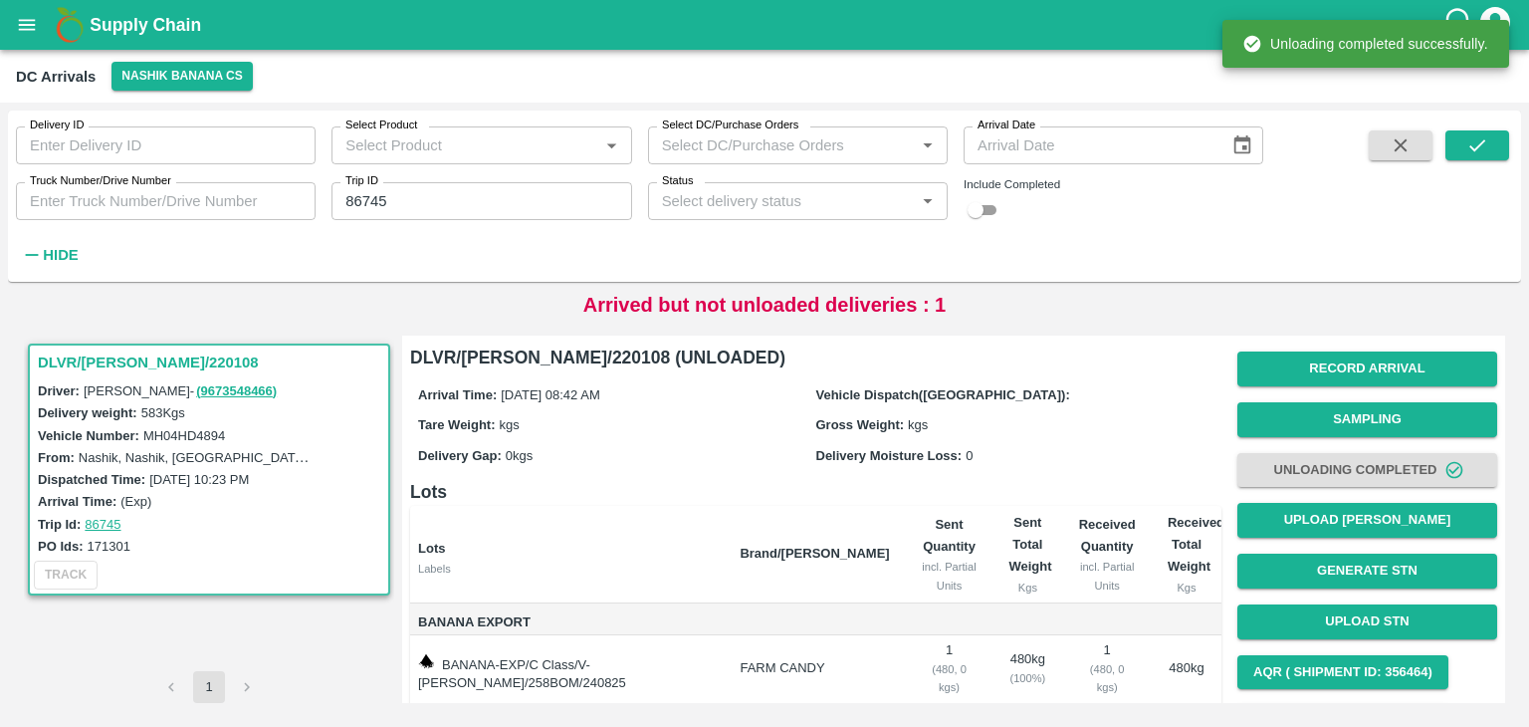
scroll to position [104, 0]
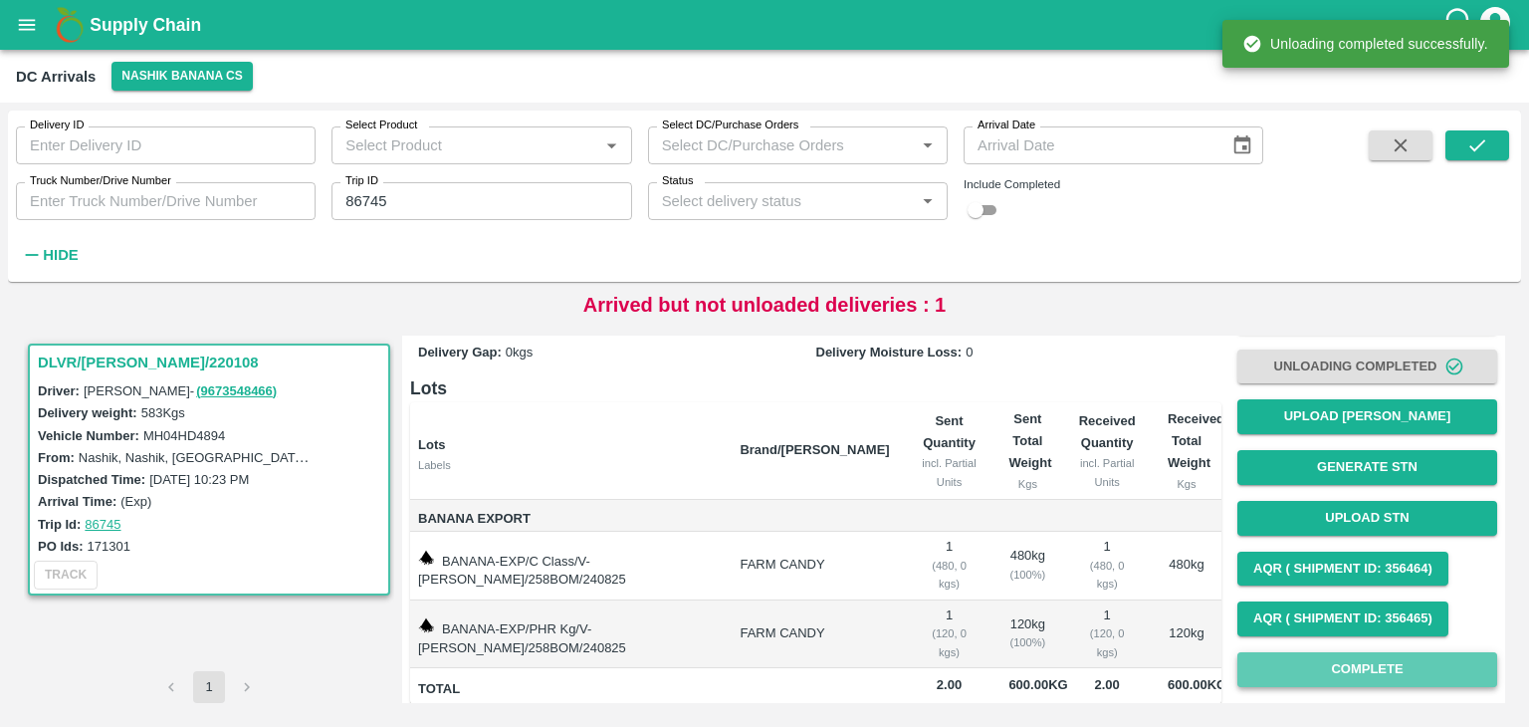
click at [1378, 669] on button "Complete" at bounding box center [1368, 669] width 260 height 35
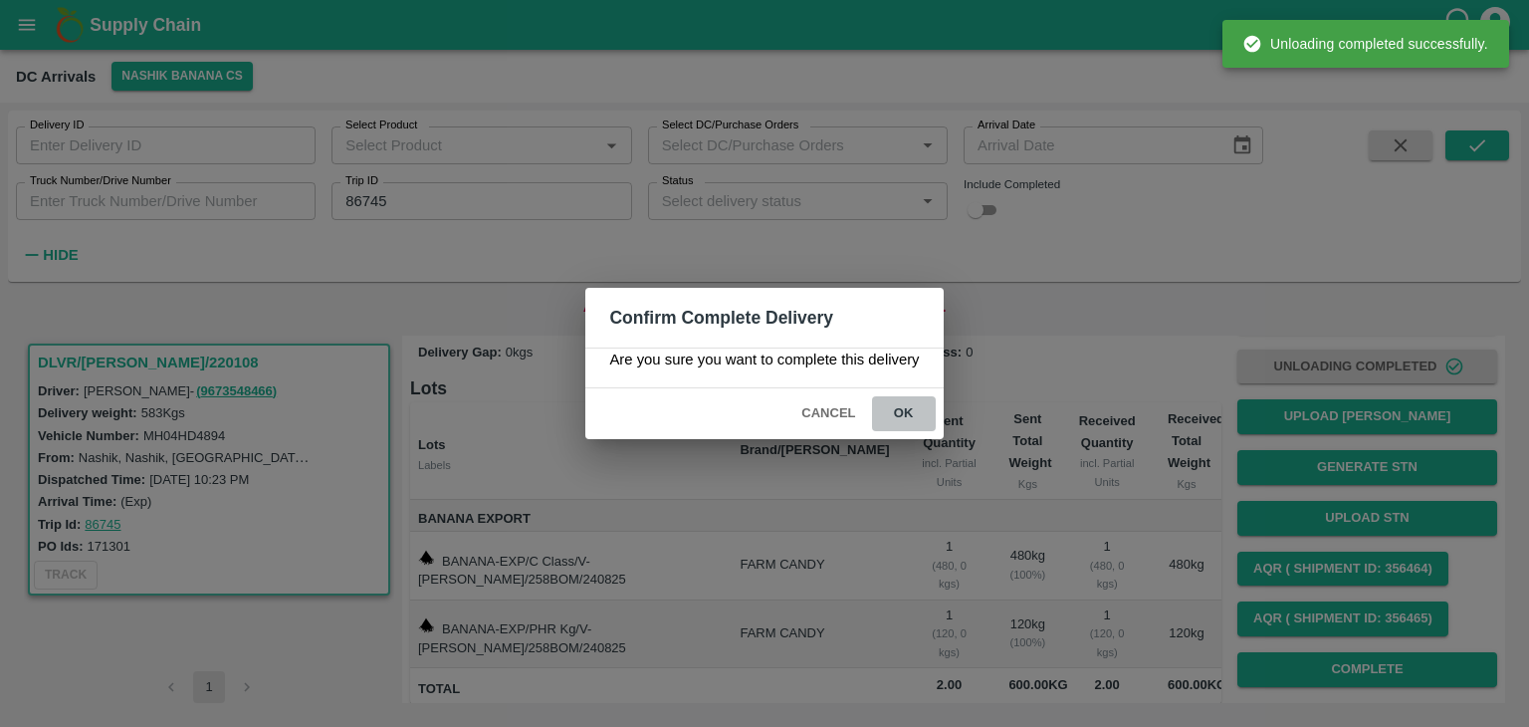
click at [877, 405] on button "ok" at bounding box center [904, 413] width 64 height 35
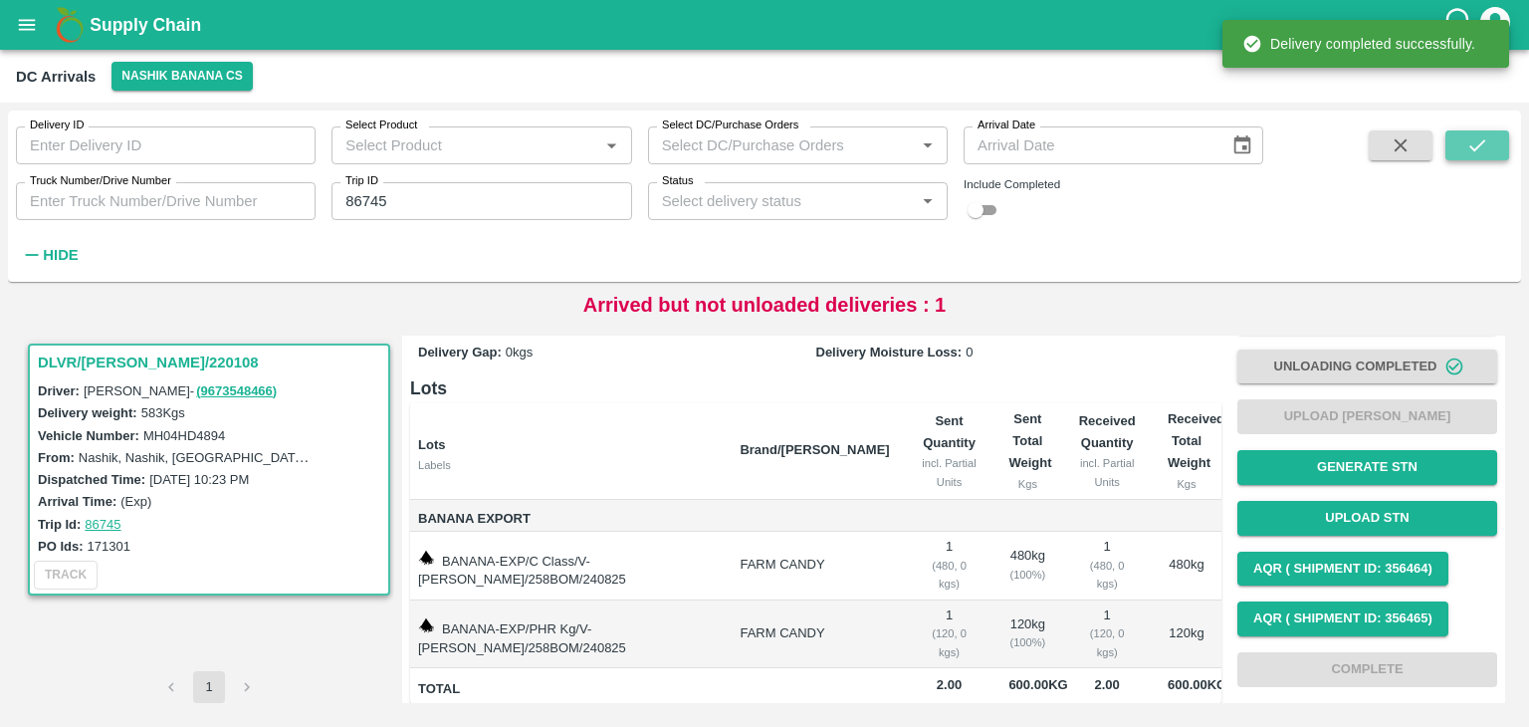
click at [1482, 132] on button "submit" at bounding box center [1478, 145] width 64 height 30
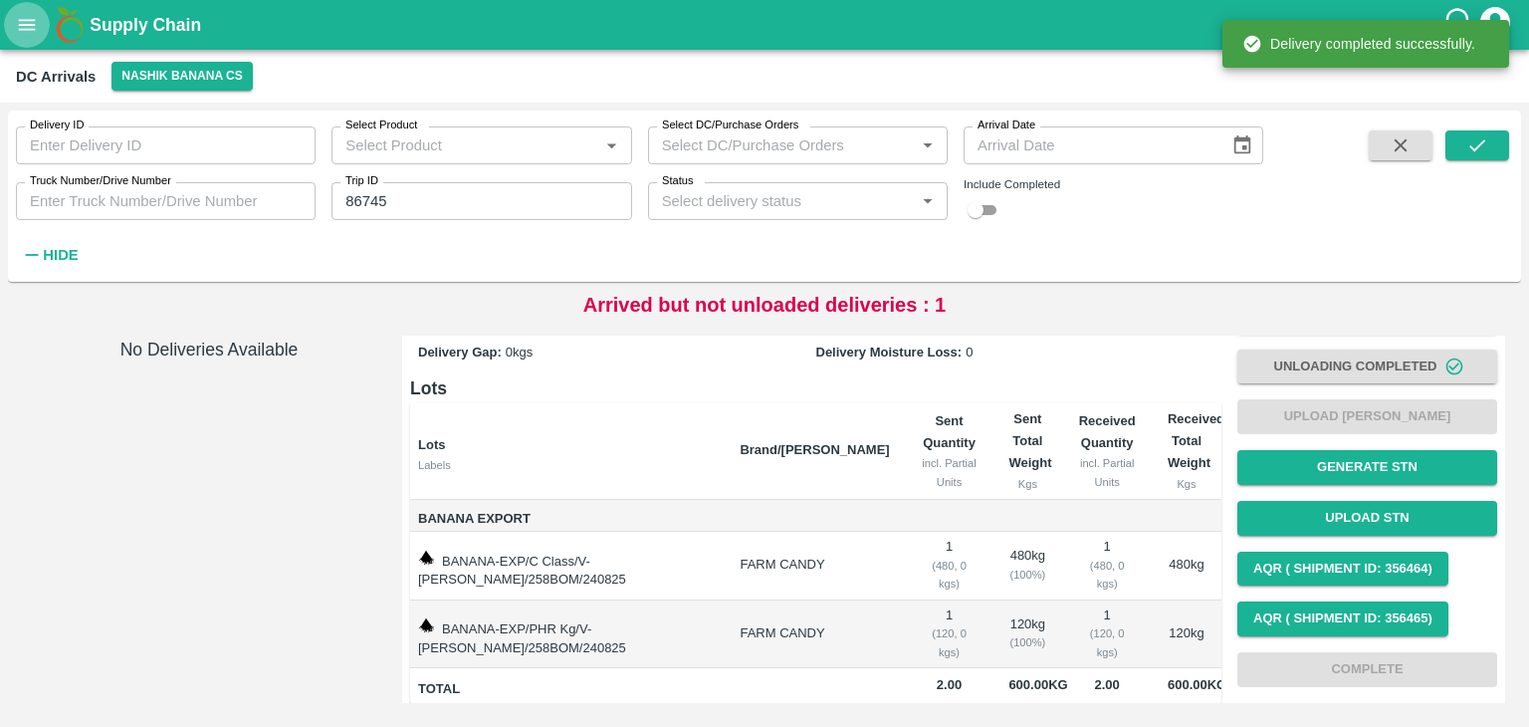
click at [21, 8] on button "open drawer" at bounding box center [27, 25] width 46 height 46
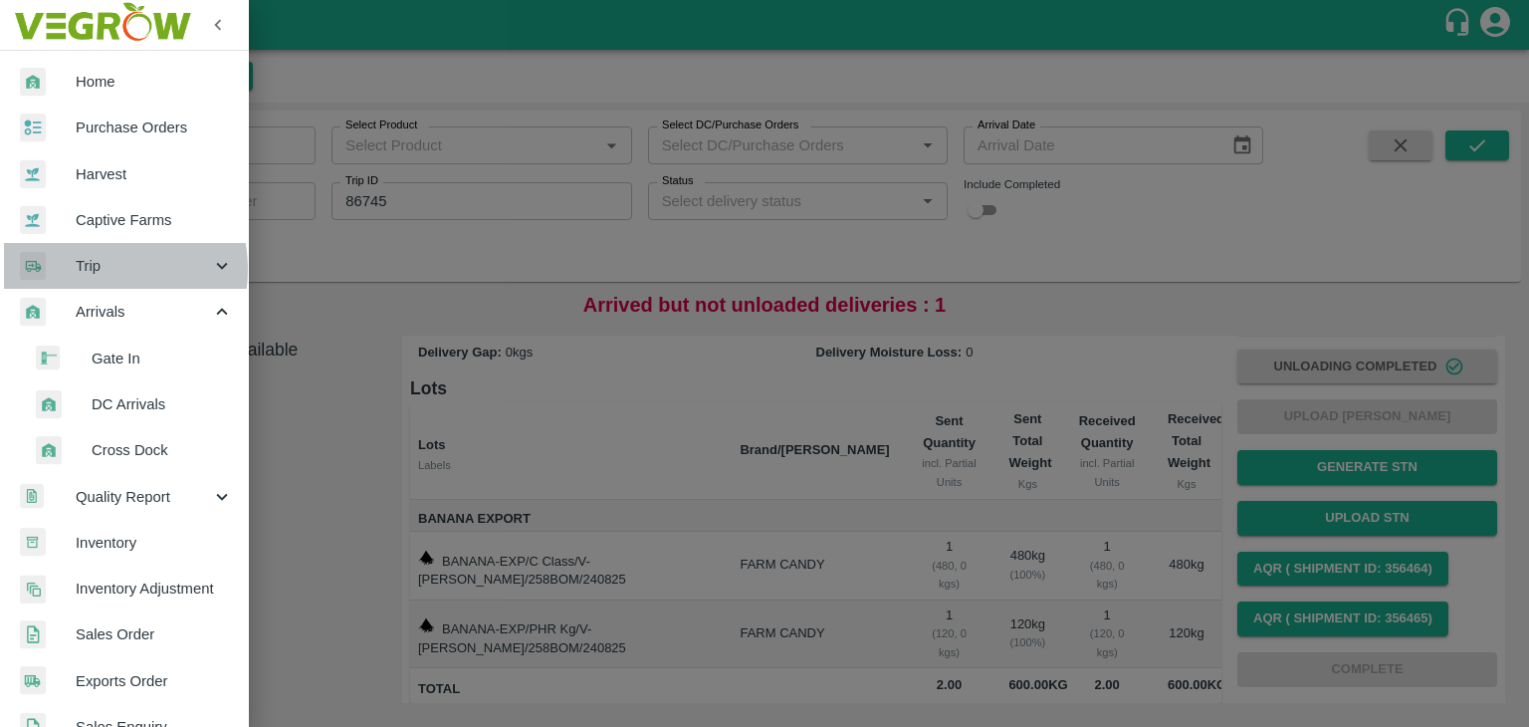
click at [99, 269] on span "Trip" at bounding box center [143, 266] width 135 height 22
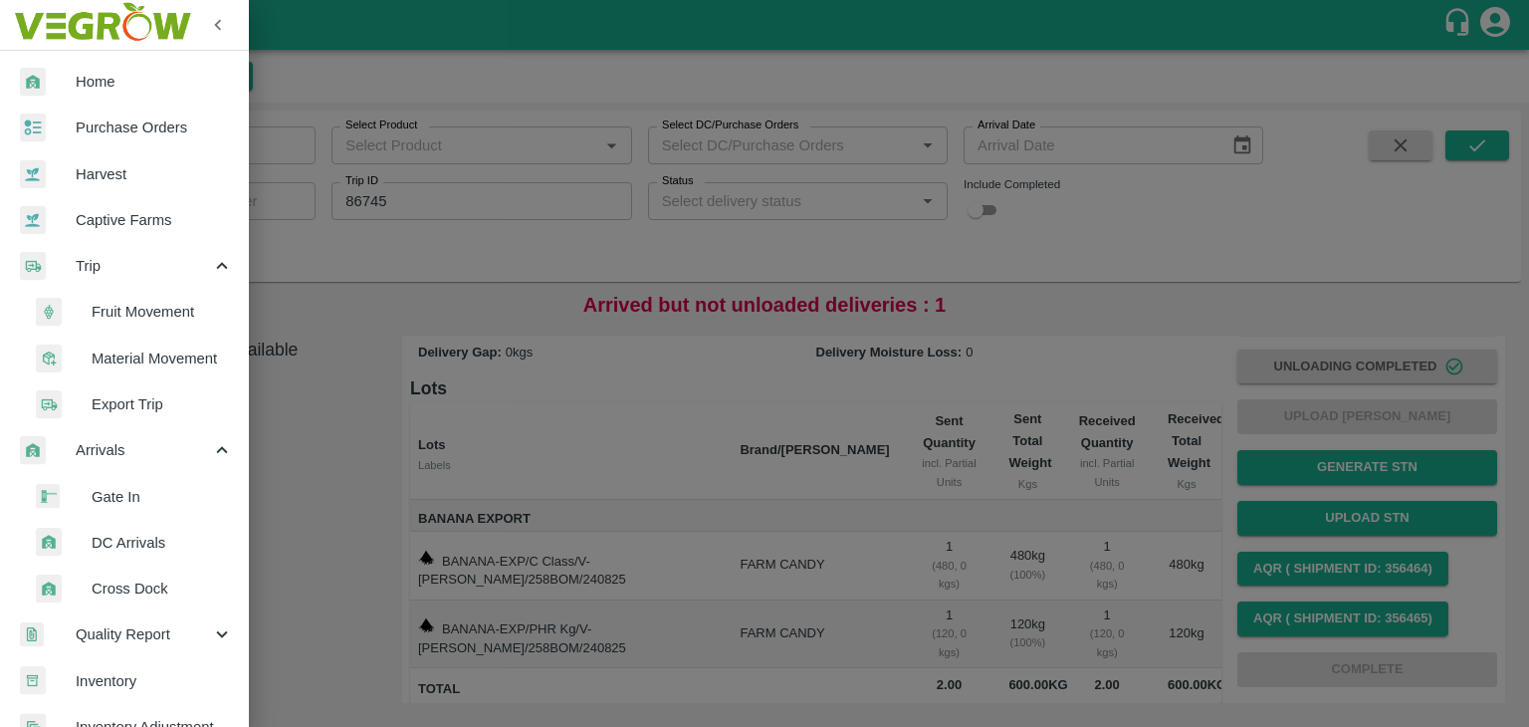
click at [149, 306] on span "Fruit Movement" at bounding box center [162, 312] width 141 height 22
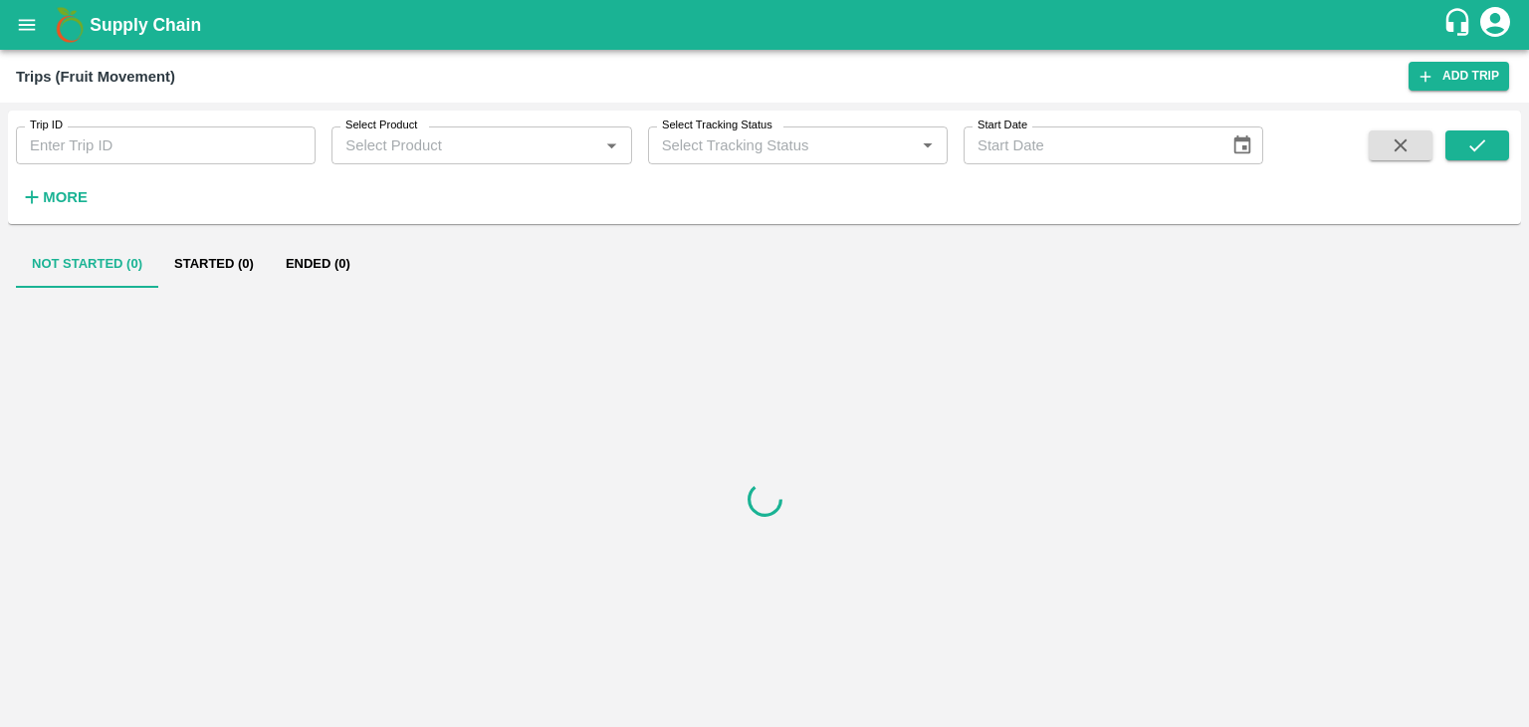
click at [135, 150] on input "Trip ID" at bounding box center [166, 145] width 300 height 38
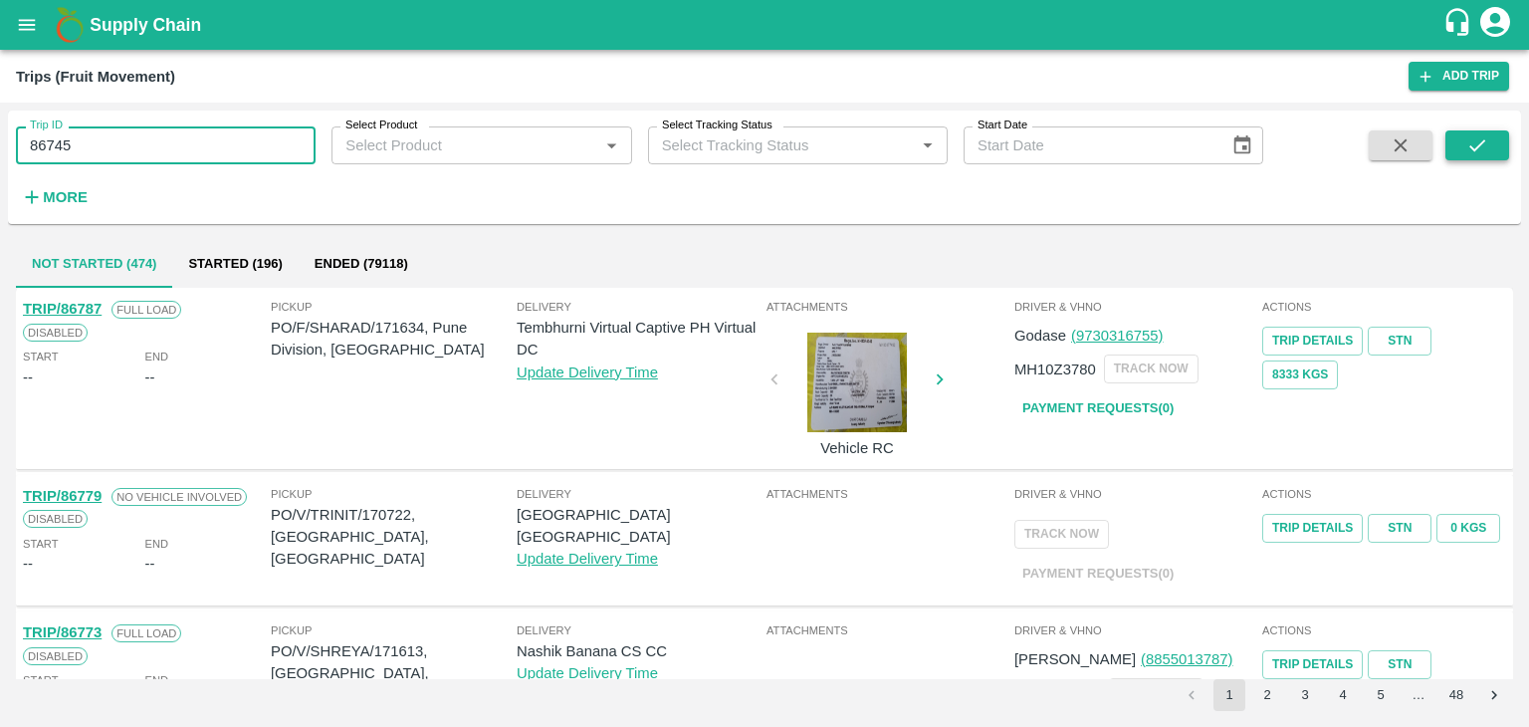
type input "86745"
click at [1456, 150] on button "submit" at bounding box center [1478, 145] width 64 height 30
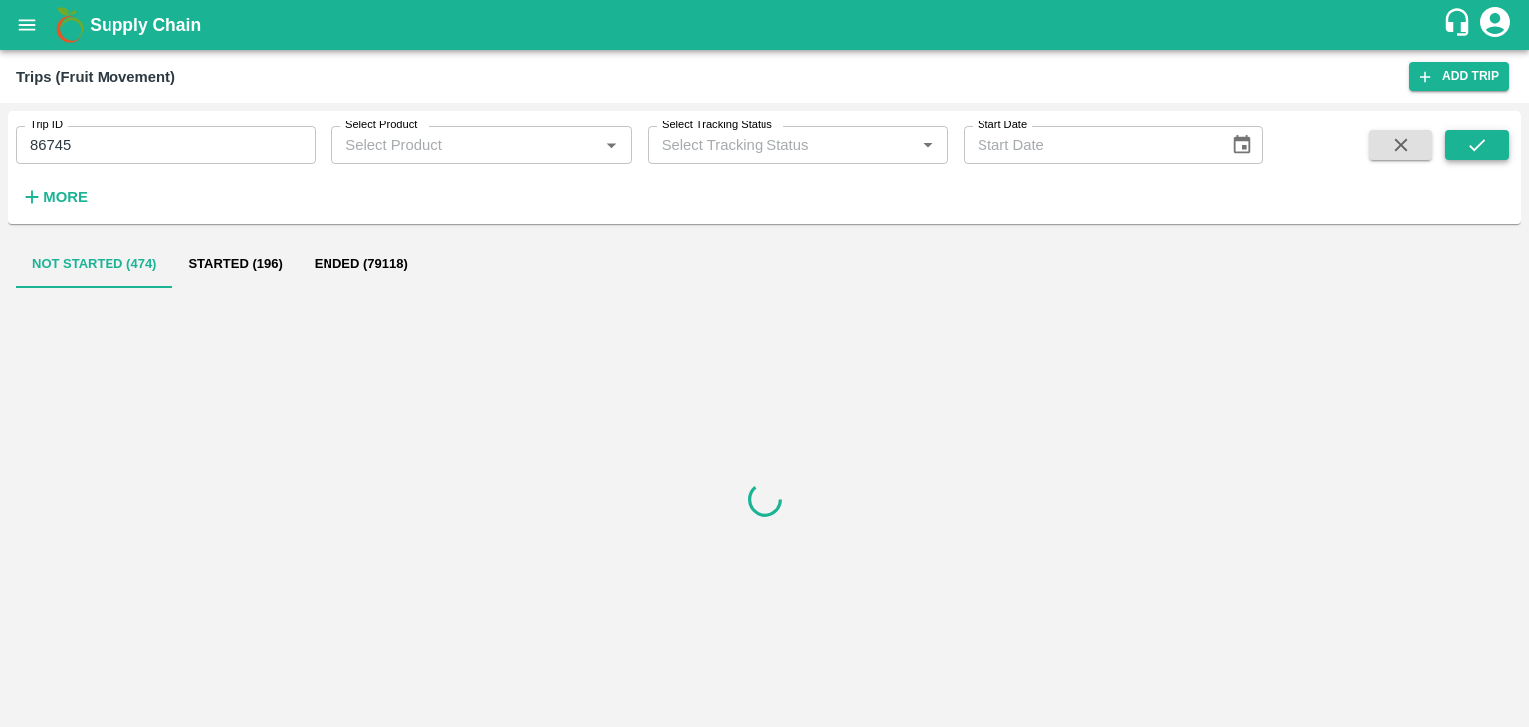
click at [1456, 150] on button "submit" at bounding box center [1478, 145] width 64 height 30
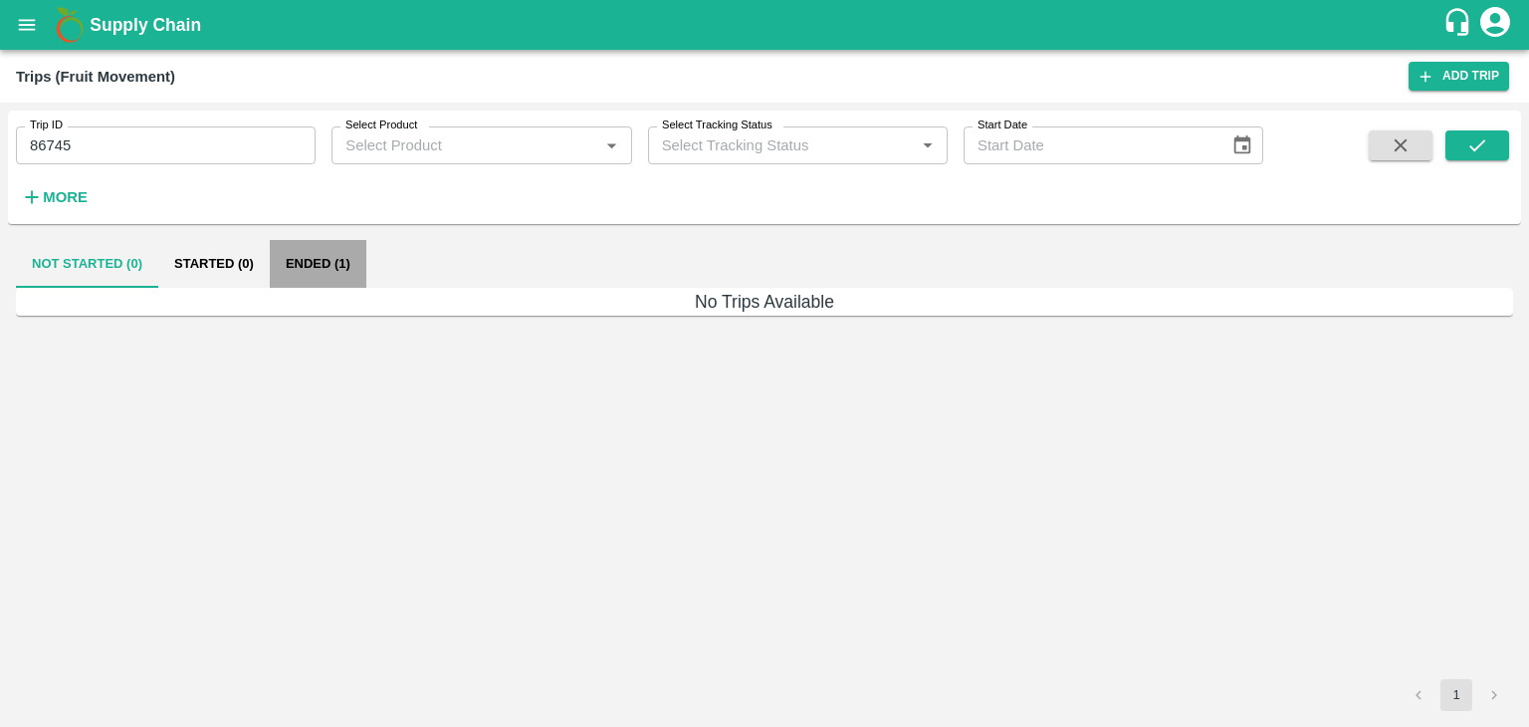
click at [336, 264] on button "Ended (1)" at bounding box center [318, 264] width 97 height 48
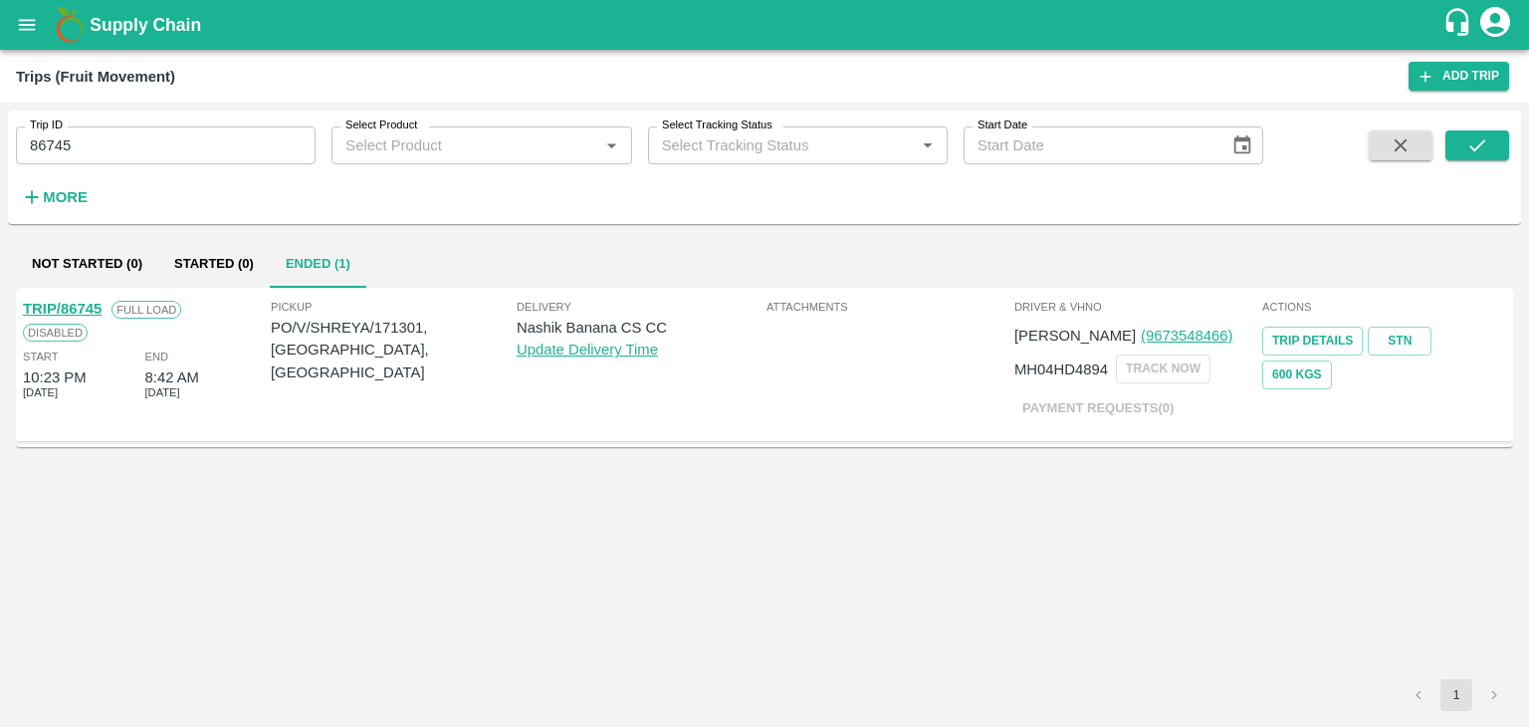
click at [72, 310] on link "TRIP/86745" at bounding box center [62, 309] width 79 height 16
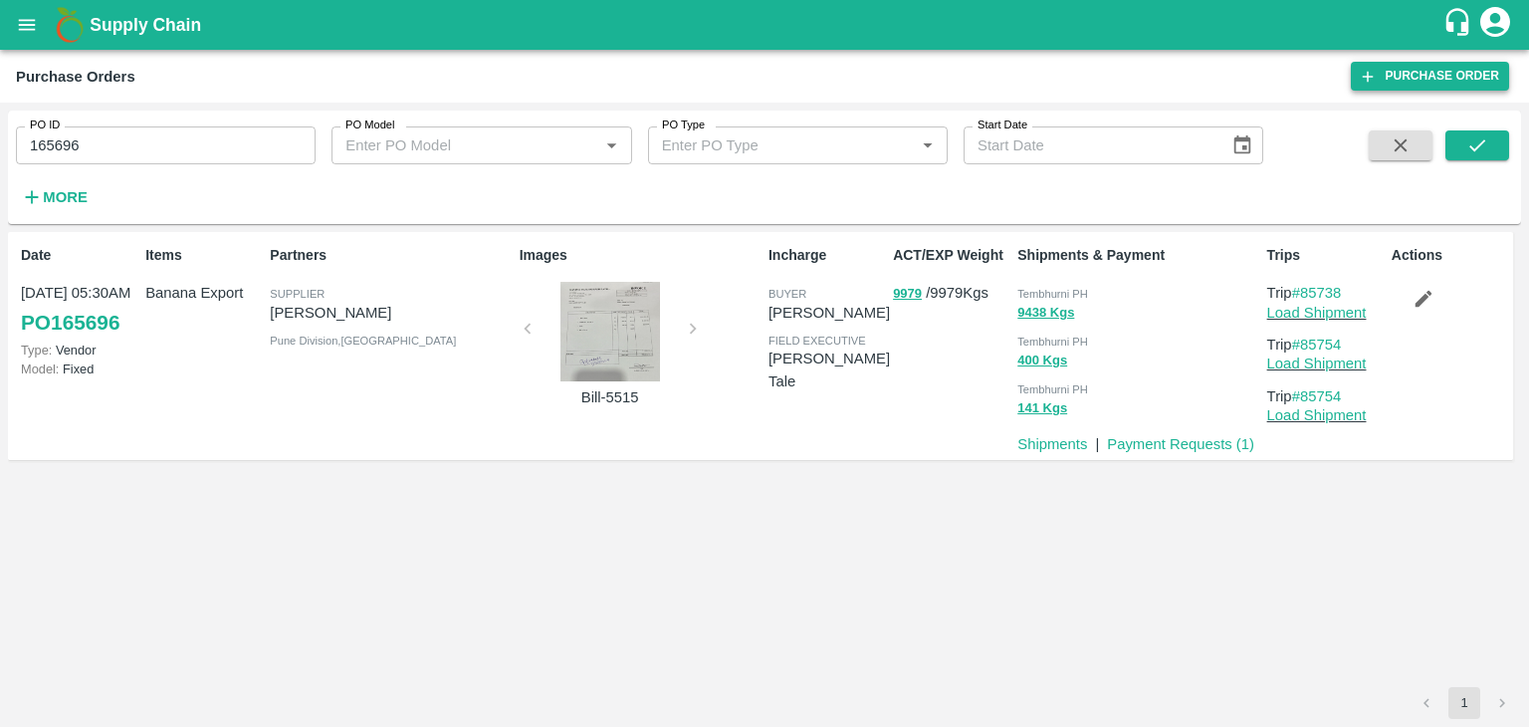
click at [1396, 74] on link "Purchase Order" at bounding box center [1430, 76] width 158 height 29
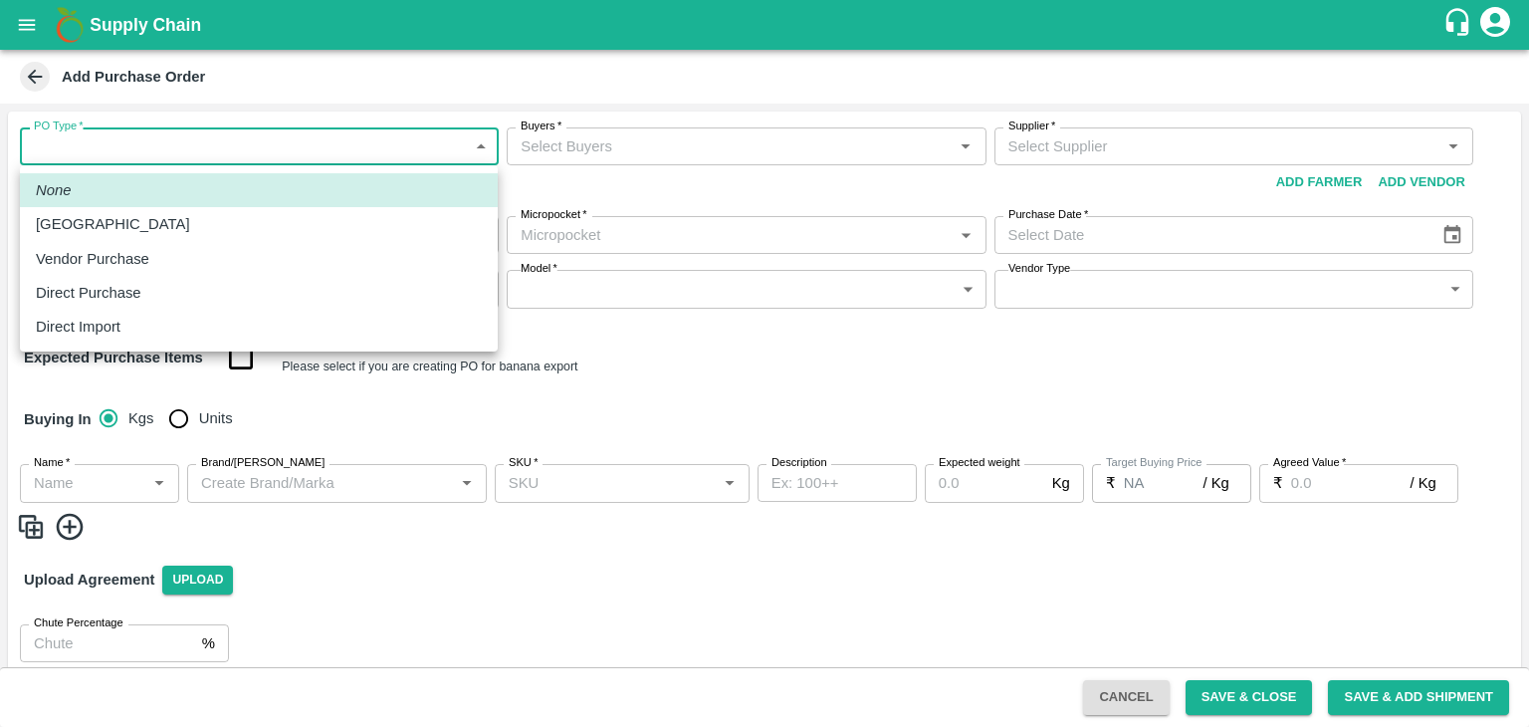
click at [88, 153] on body "Supply Chain Add Purchase Order PO Type   * ​ PO Type Buyers   * Buyers   * Sup…" at bounding box center [764, 363] width 1529 height 727
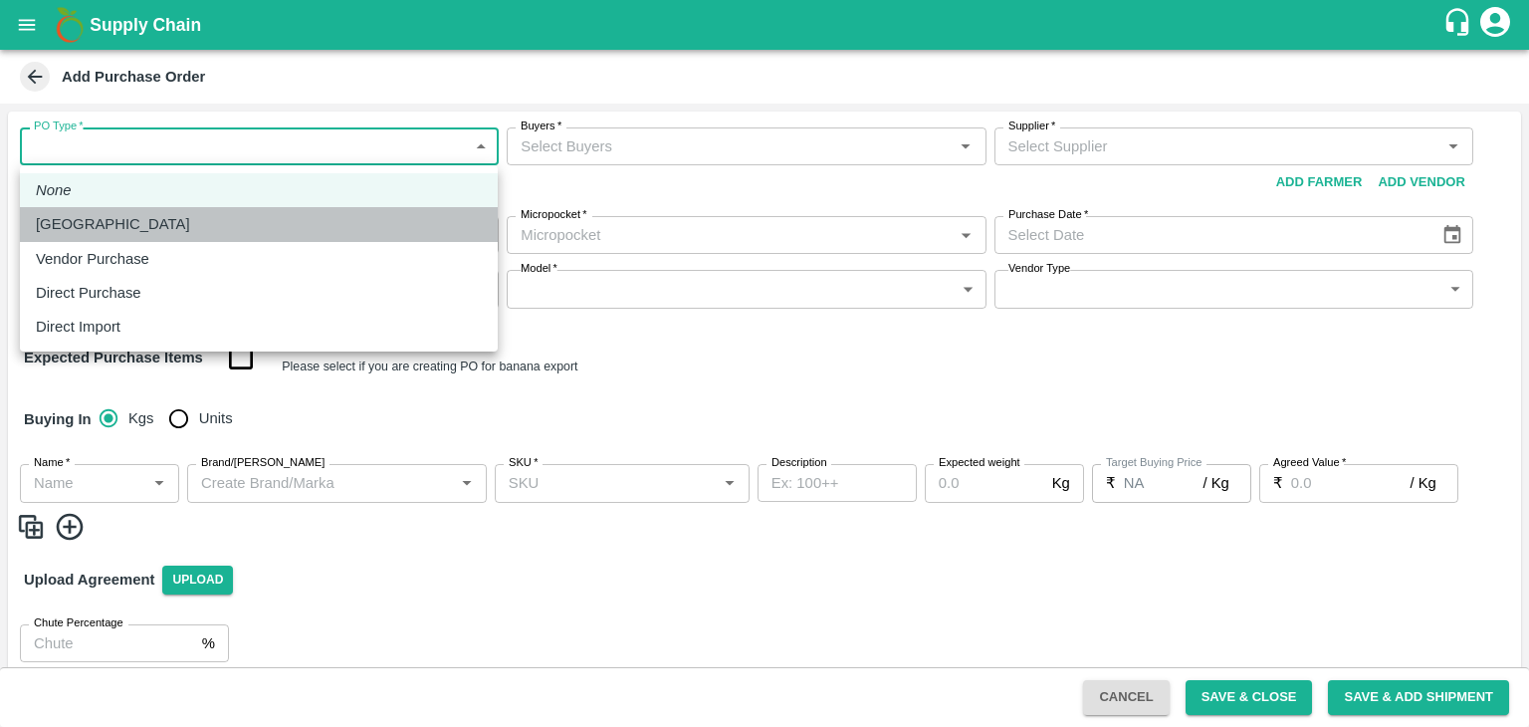
click at [184, 215] on div "[GEOGRAPHIC_DATA]" at bounding box center [259, 224] width 446 height 22
type input "1"
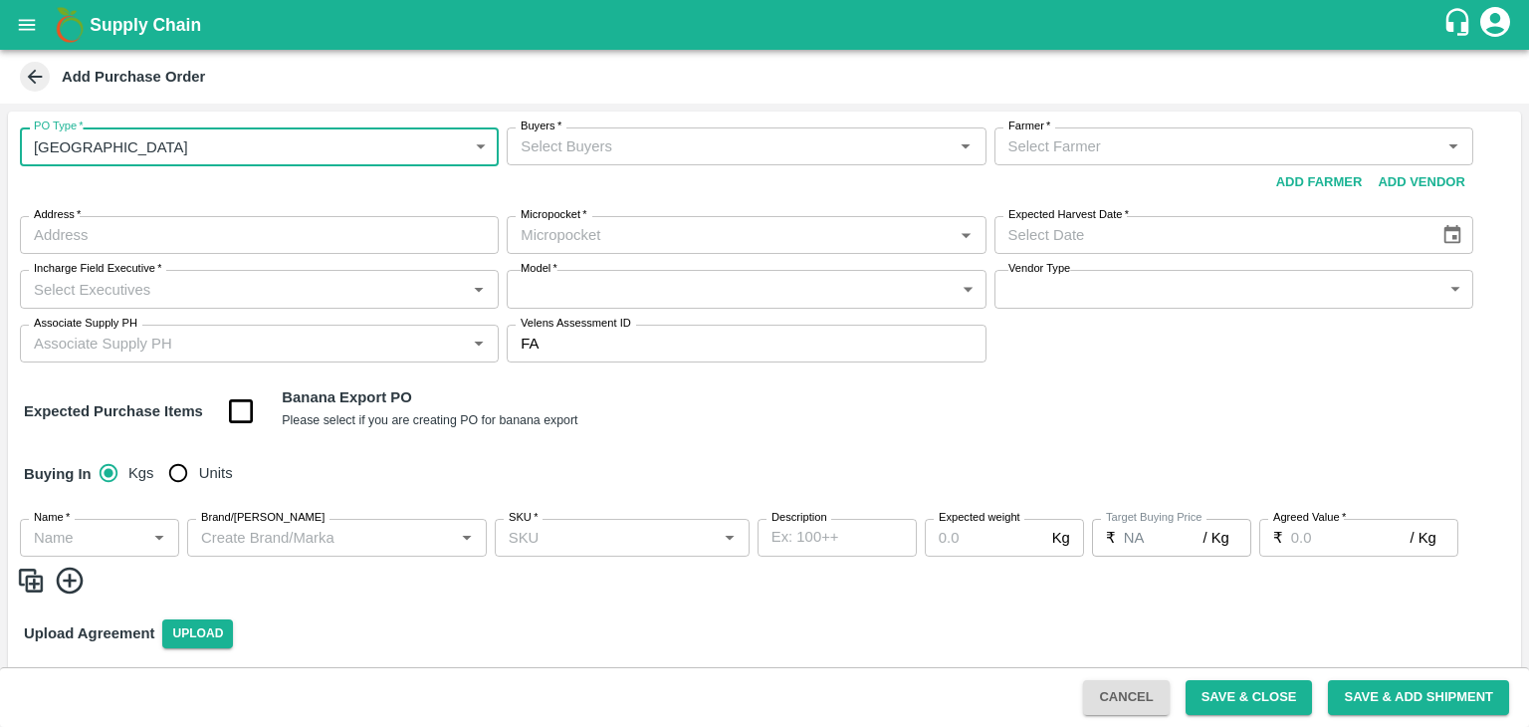
click at [642, 147] on input "Buyers   *" at bounding box center [730, 146] width 434 height 26
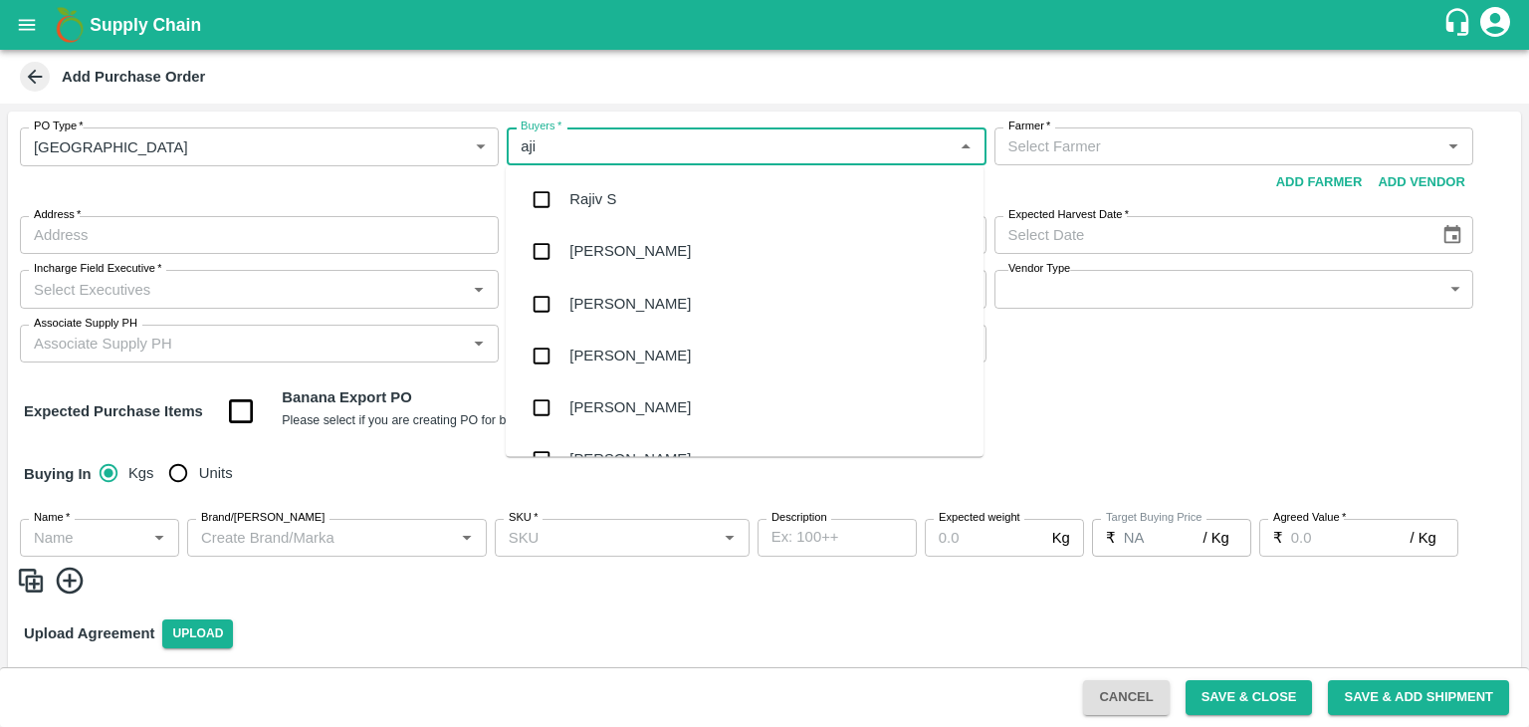
type input "ajit"
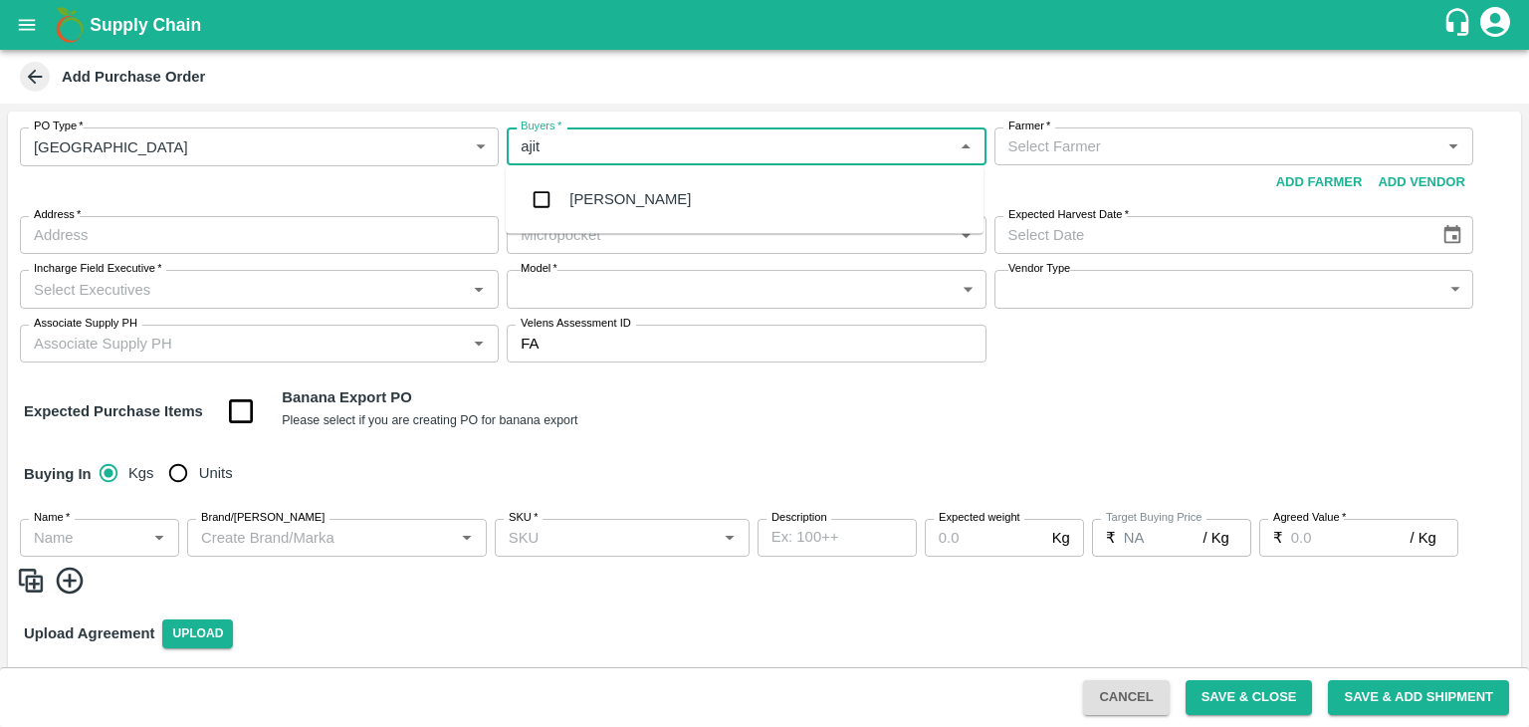
click at [646, 200] on div "Ajit Otari" at bounding box center [745, 199] width 478 height 52
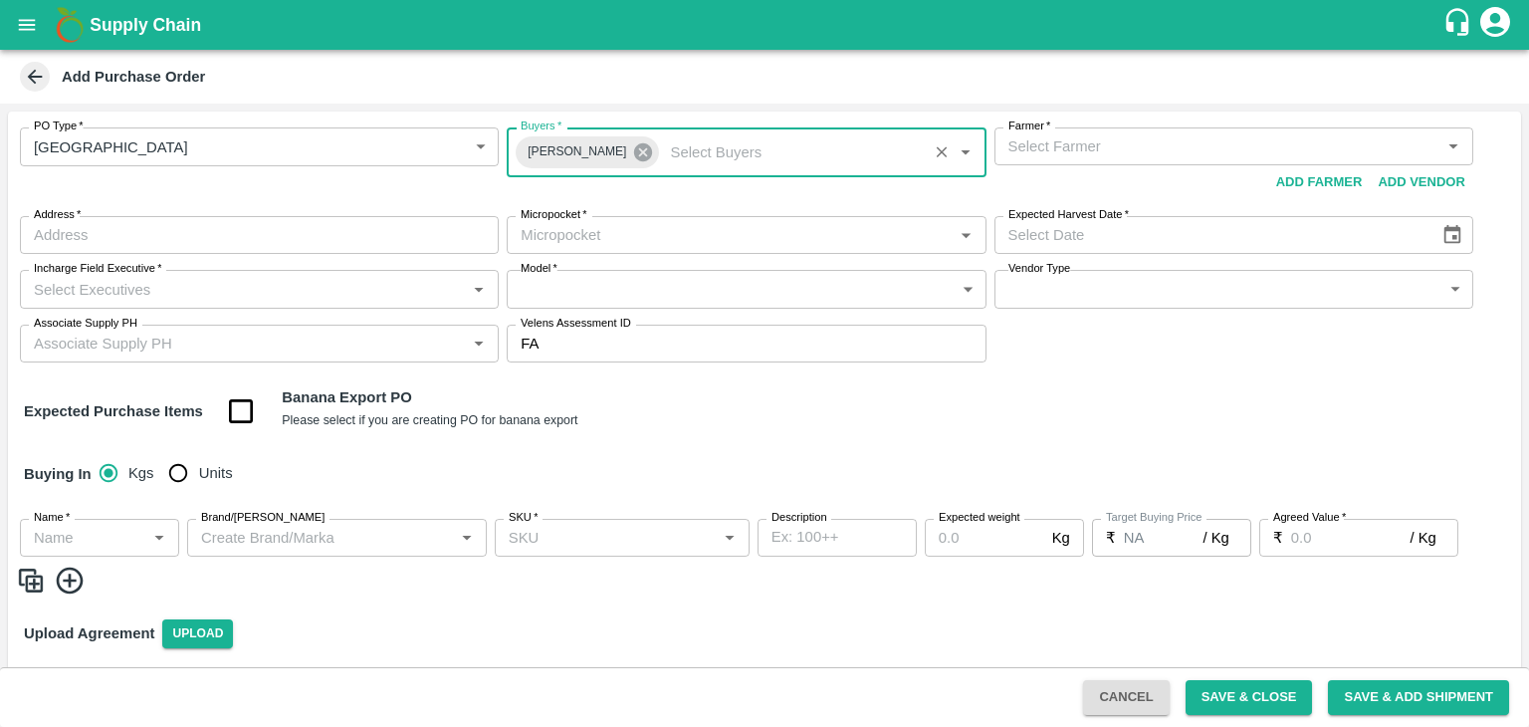
click at [634, 149] on icon at bounding box center [643, 152] width 18 height 18
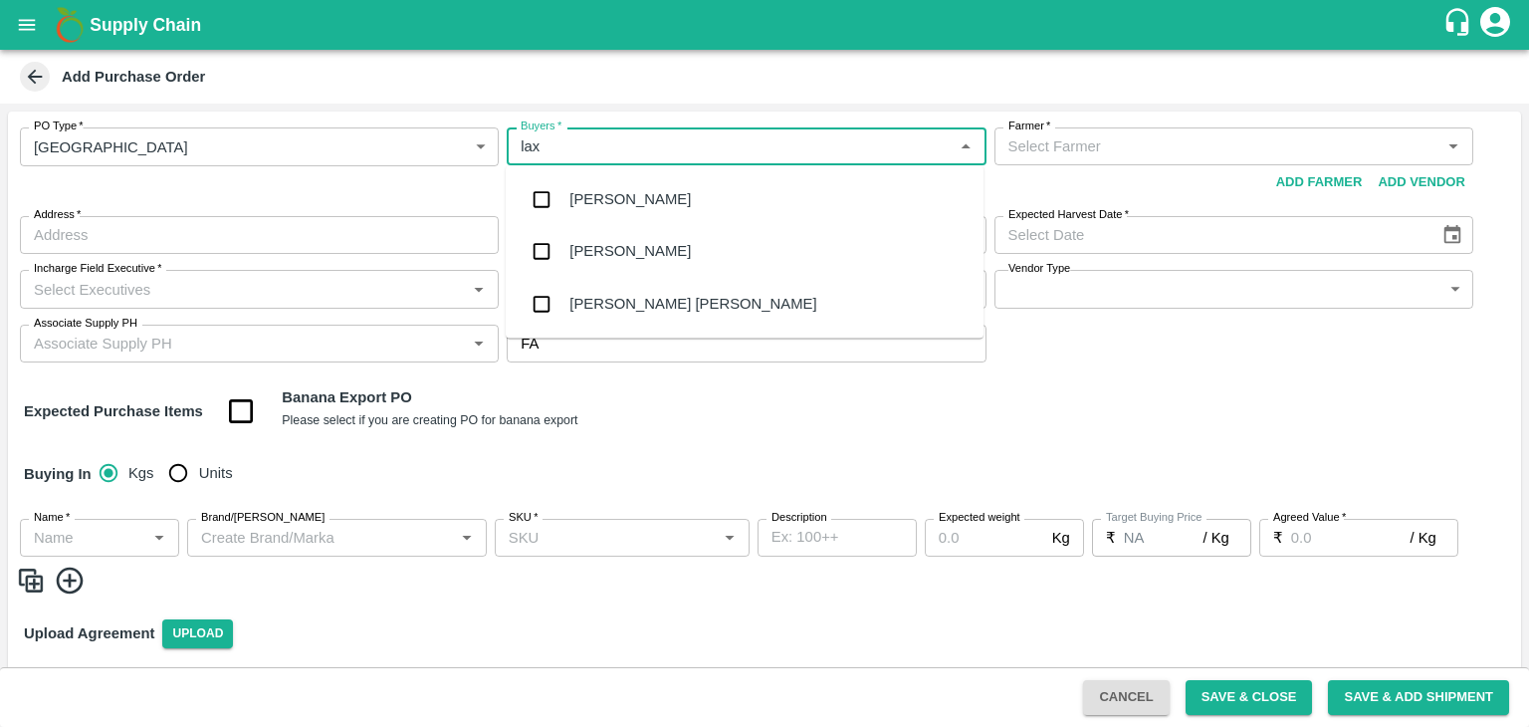
type input "laxm"
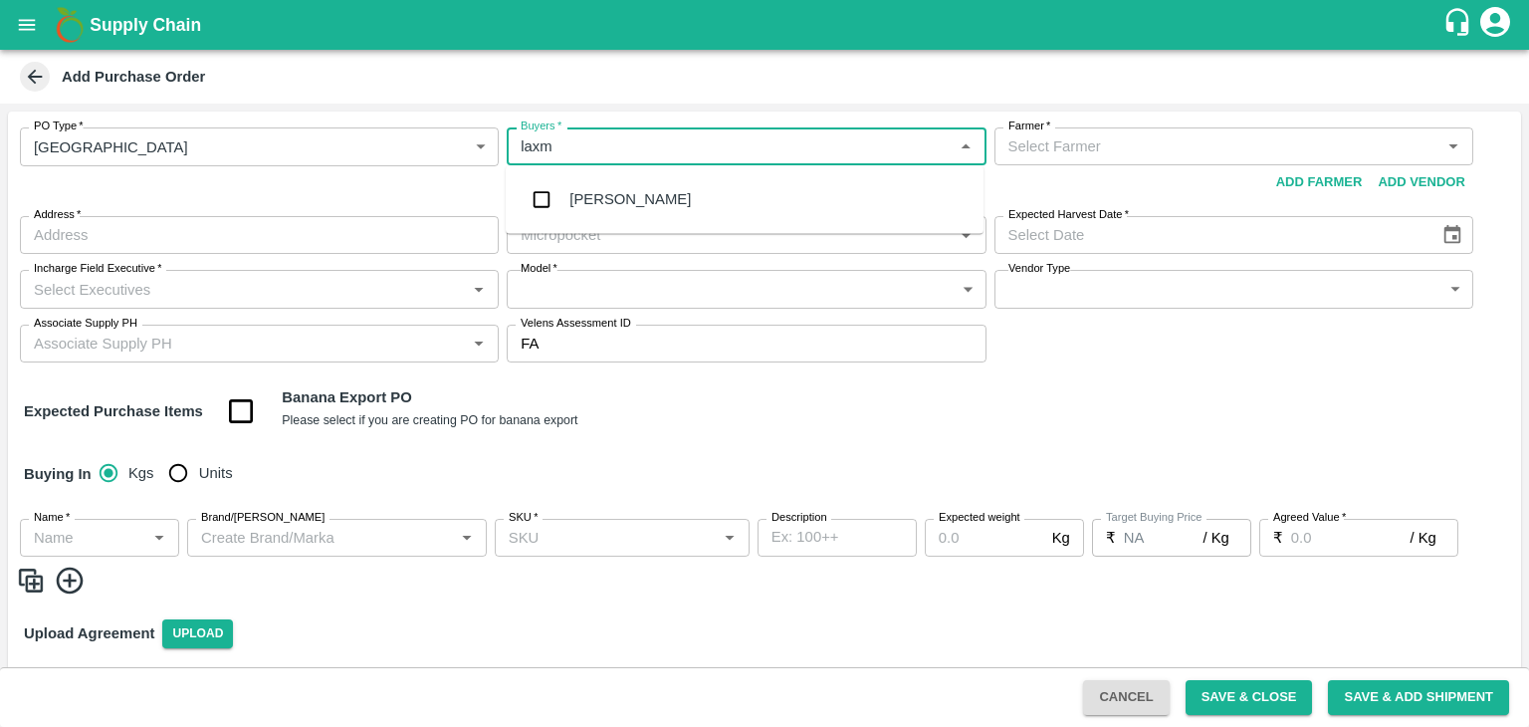
click at [640, 193] on div "[PERSON_NAME]" at bounding box center [629, 199] width 121 height 22
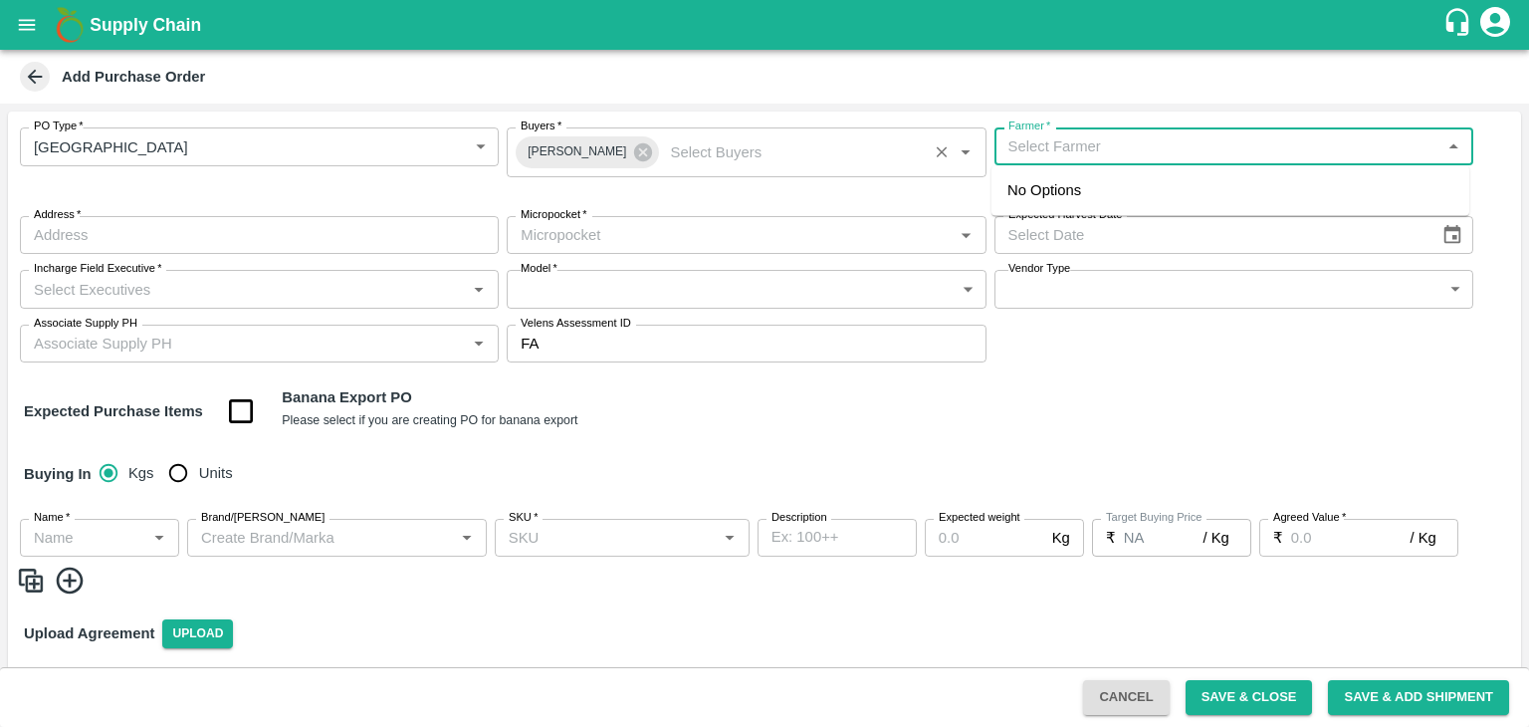
click at [1110, 143] on input "Farmer   *" at bounding box center [1218, 146] width 434 height 26
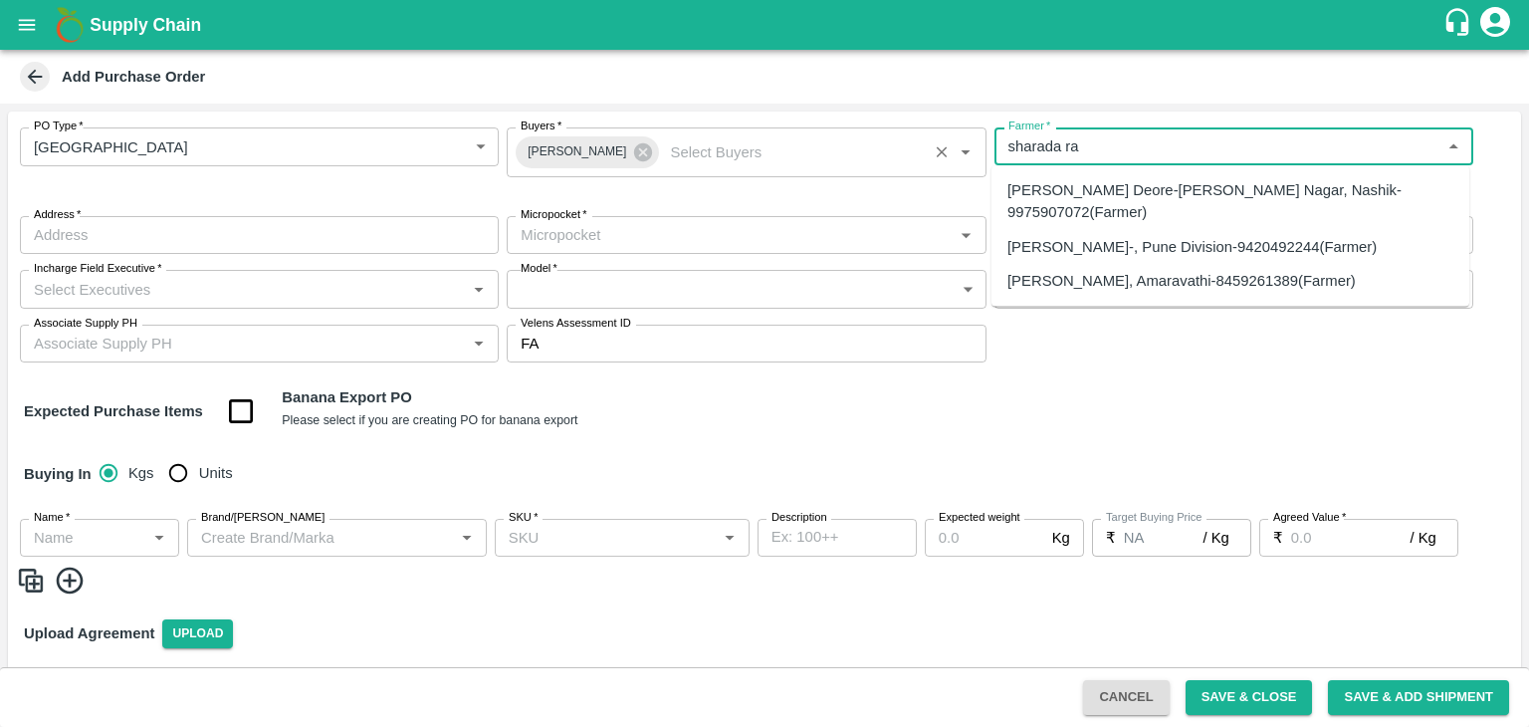
click at [1127, 251] on div "Sharada Ramesh Shinde-, Pune Division-9420492244(Farmer)" at bounding box center [1192, 247] width 369 height 22
type input "Sharada Ramesh Shinde-, Pune Division-9420492244(Farmer)"
type input ", Pune Division, , [GEOGRAPHIC_DATA]"
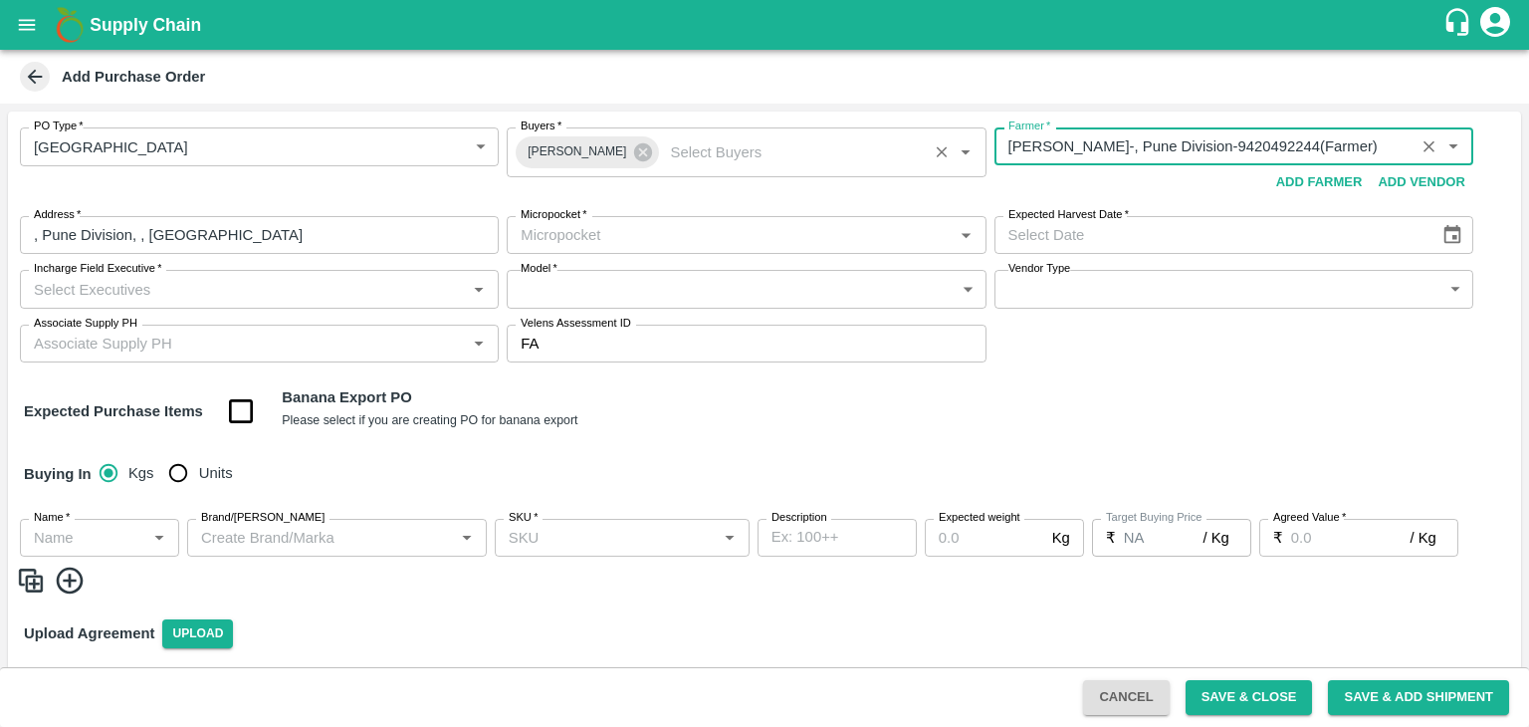
type input "Sharada Ramesh Shinde-, Pune Division-9420492244(Farmer)"
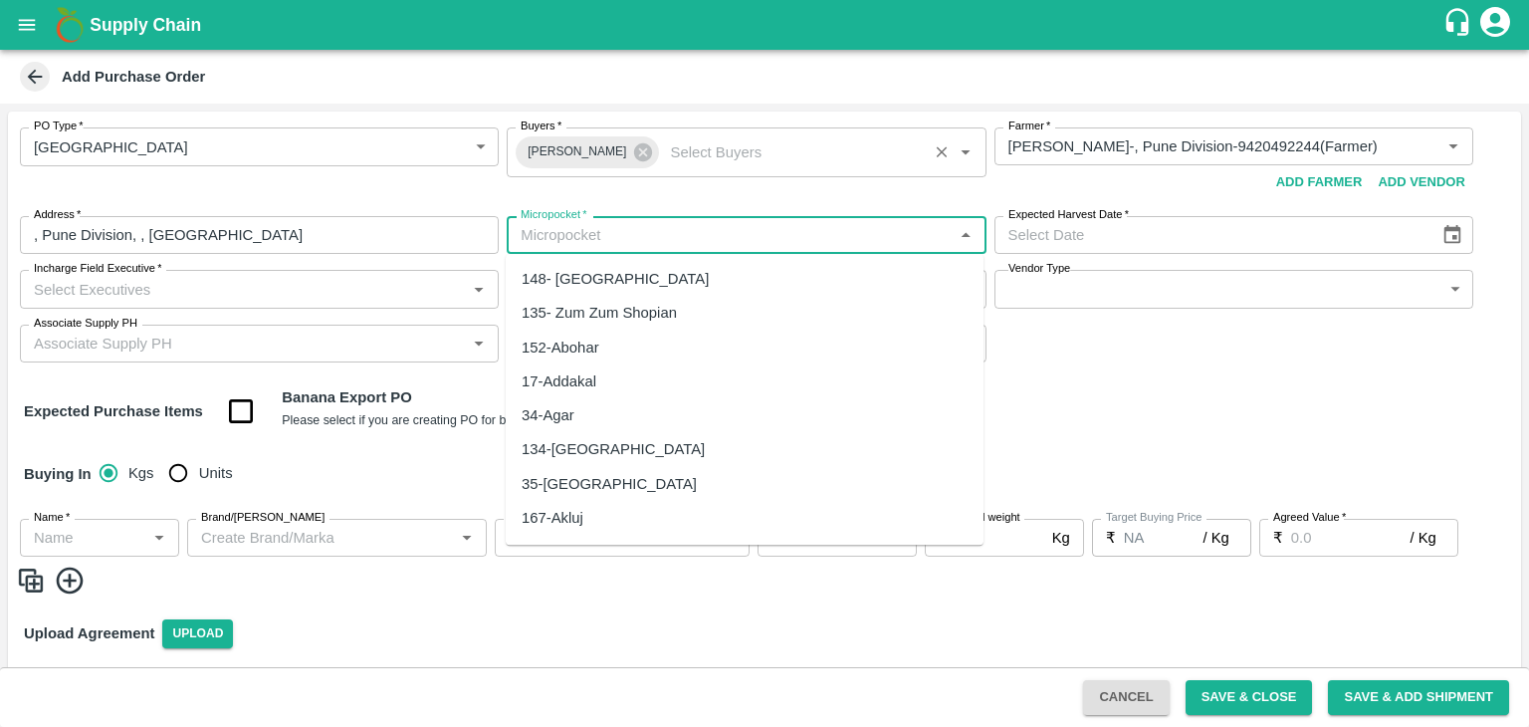
click at [590, 229] on input "Micropocket   *" at bounding box center [730, 235] width 434 height 26
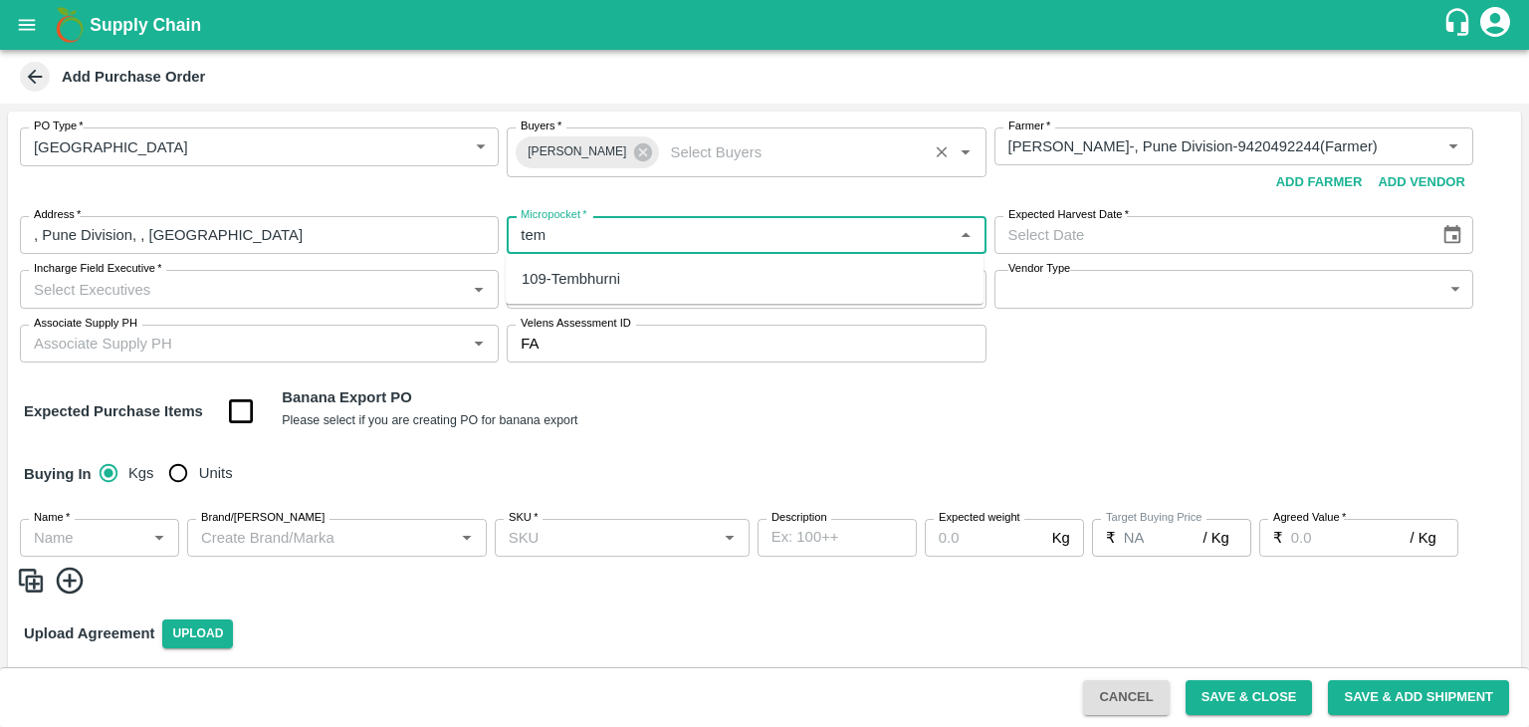
click at [609, 279] on div "109-Tembhurni" at bounding box center [571, 279] width 99 height 22
type input "109-Tembhurni"
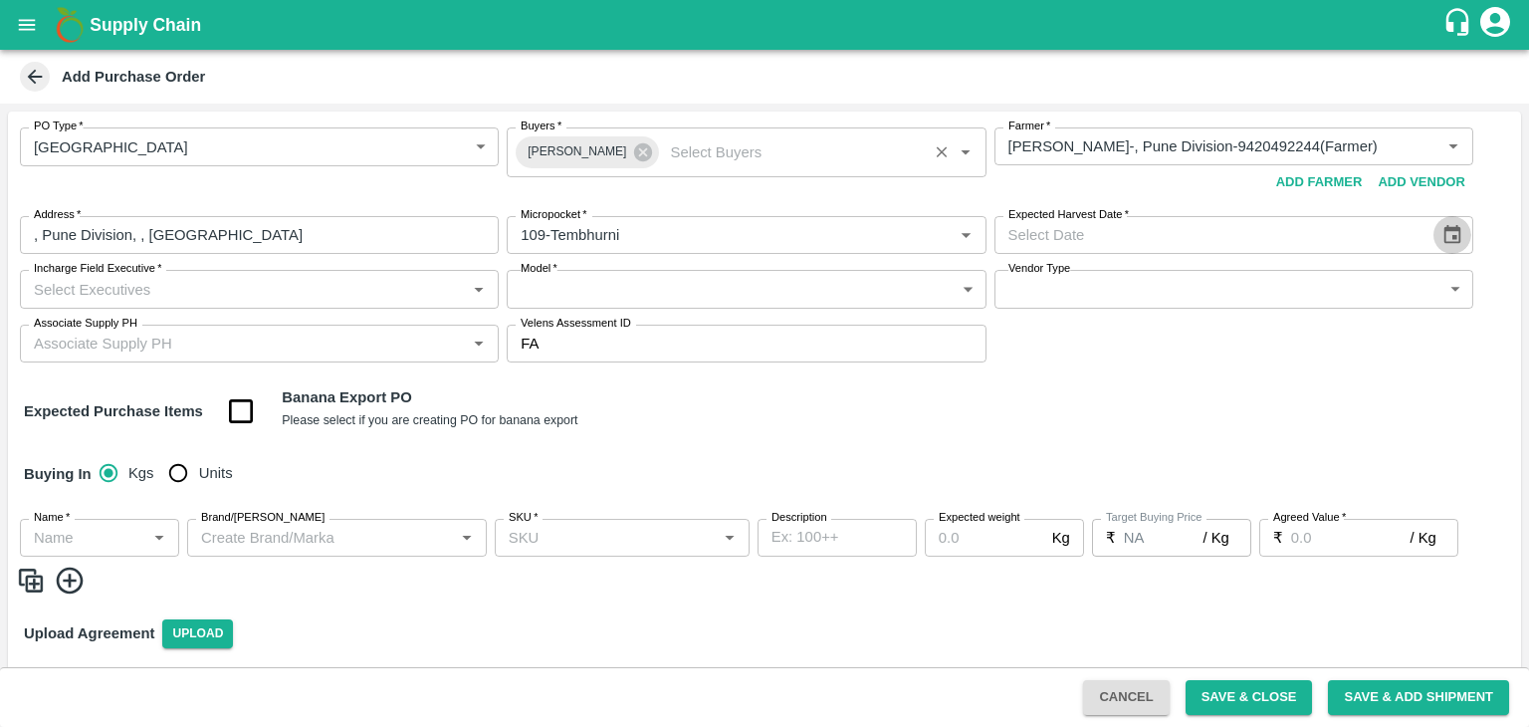
click at [1448, 246] on icon "Choose date" at bounding box center [1453, 235] width 22 height 22
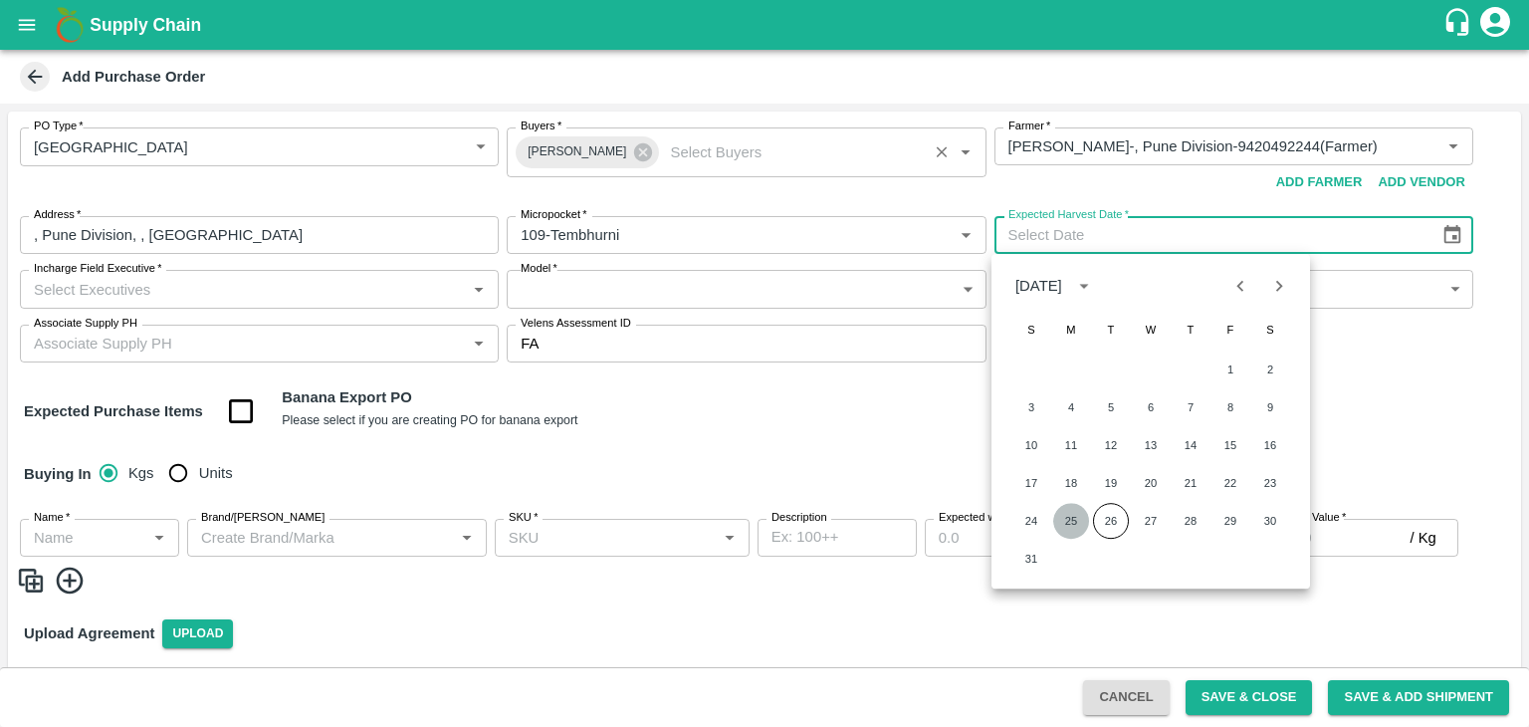
click at [1075, 508] on button "25" at bounding box center [1071, 521] width 36 height 36
type input "25/08/2025"
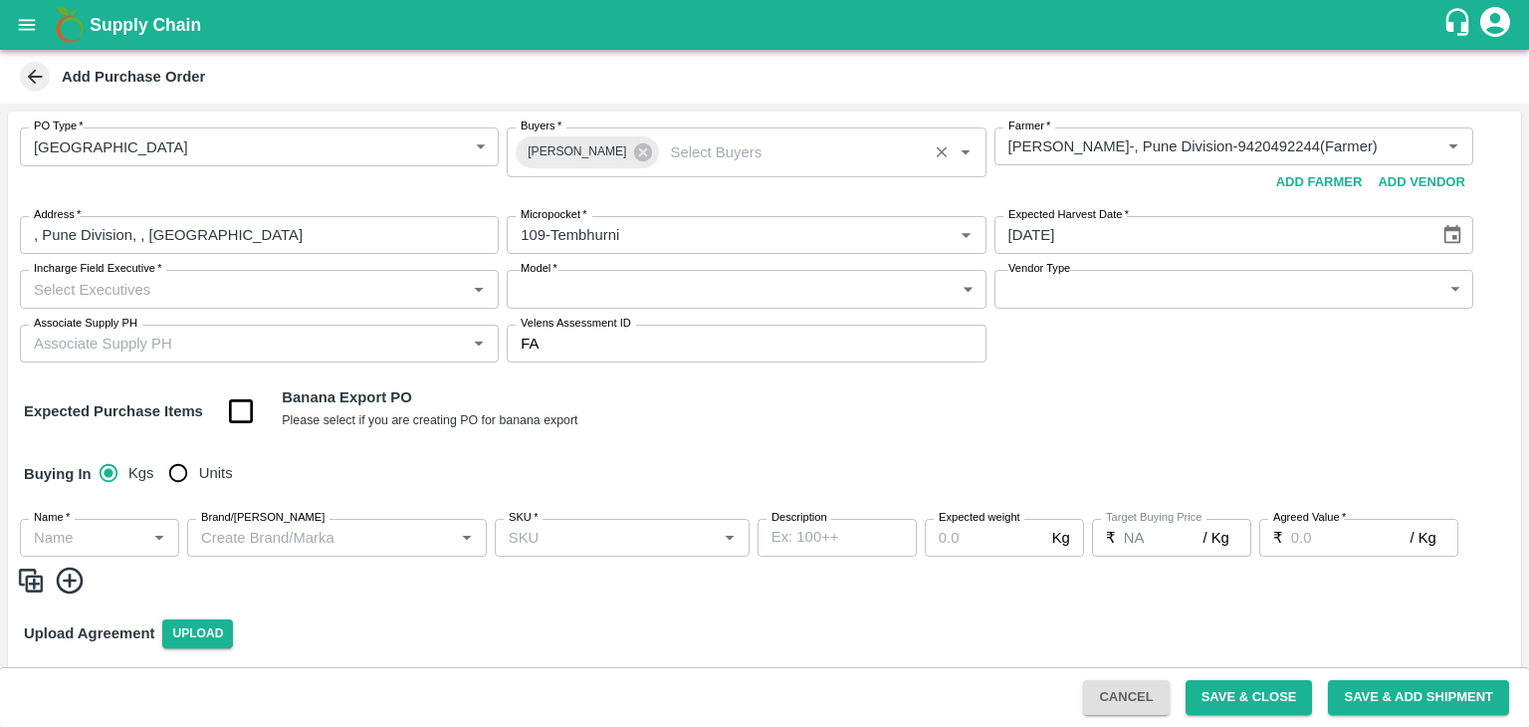
click at [336, 292] on input "Incharge Field Executive   *" at bounding box center [243, 289] width 434 height 26
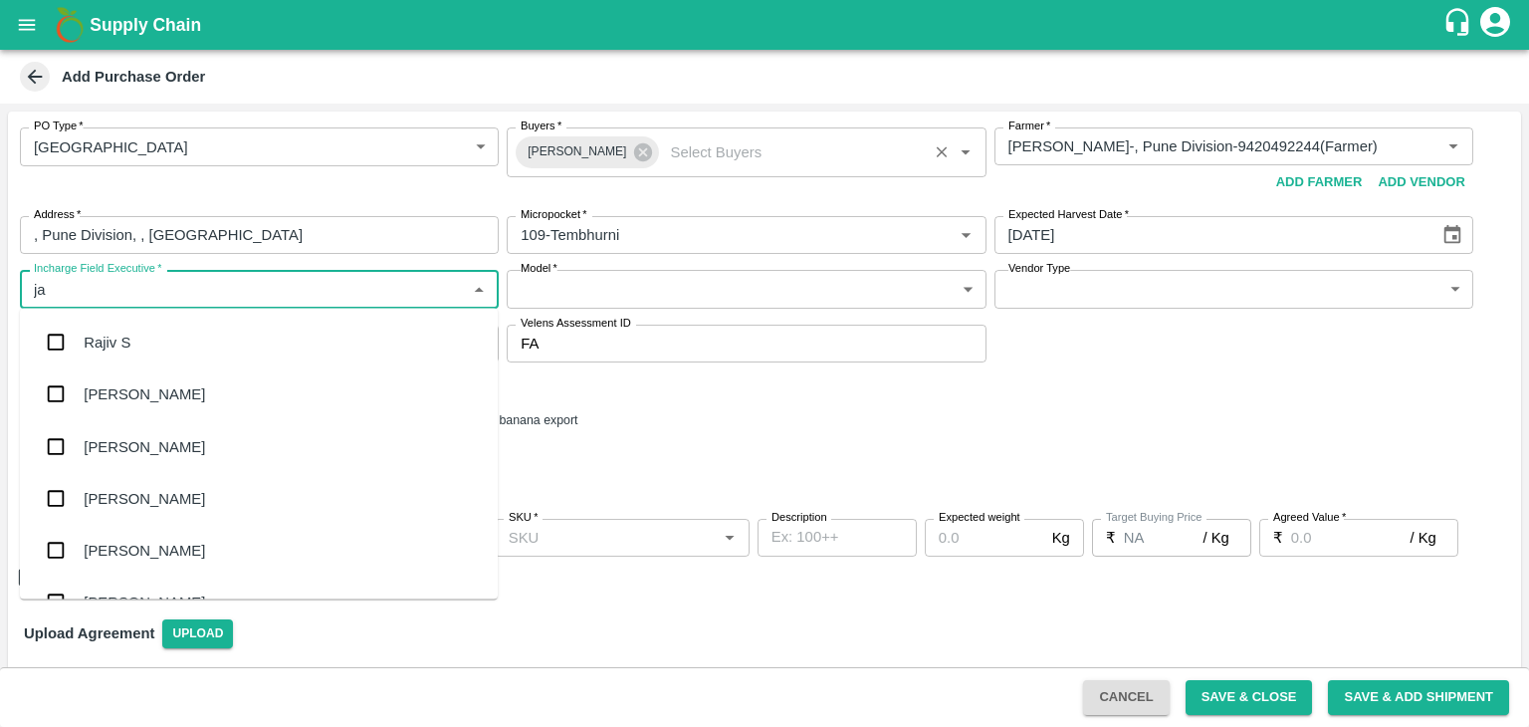
type input "jay"
click at [165, 431] on div "jaydip Tale" at bounding box center [259, 446] width 478 height 52
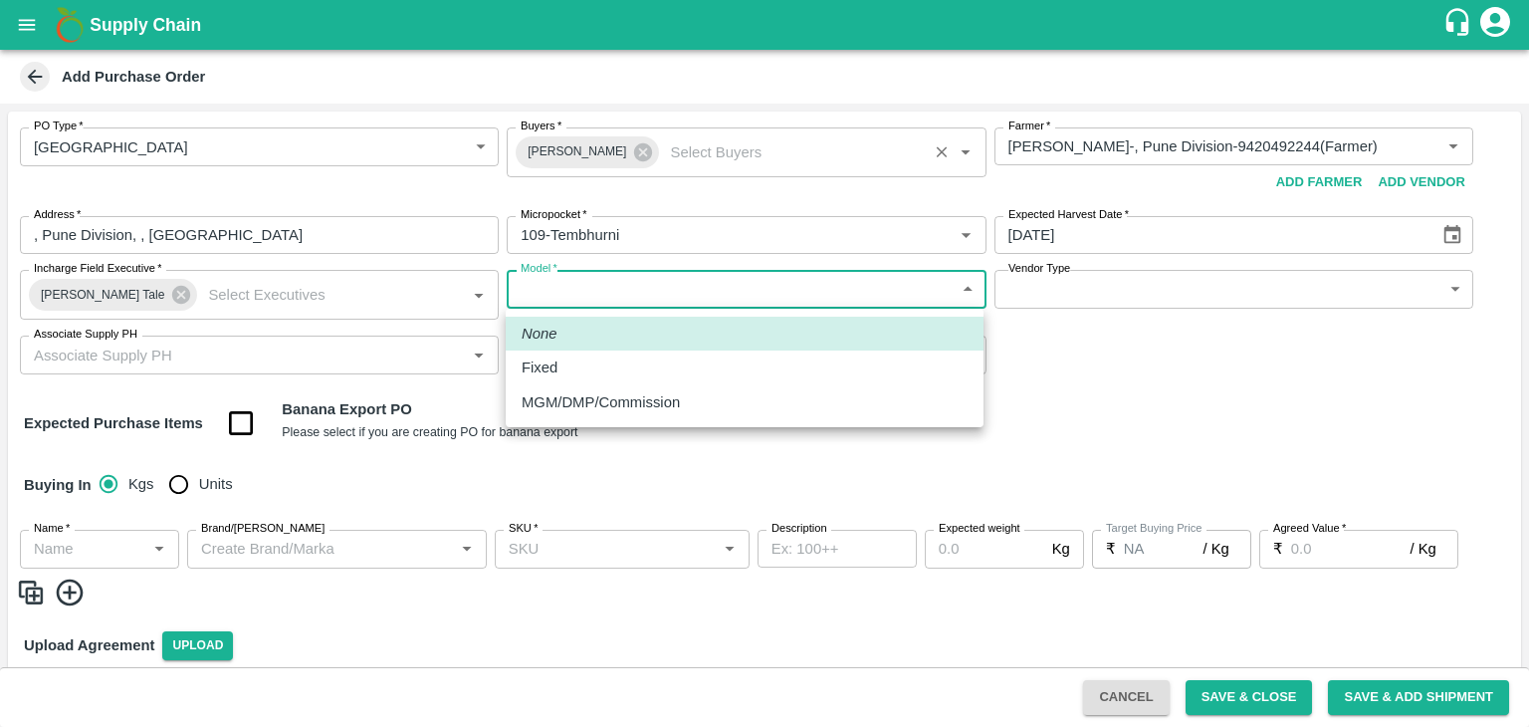
click at [633, 287] on body "Supply Chain Add Purchase Order PO Type   * Farm Gate 1 PO Type Buyers   * Nuna…" at bounding box center [764, 363] width 1529 height 727
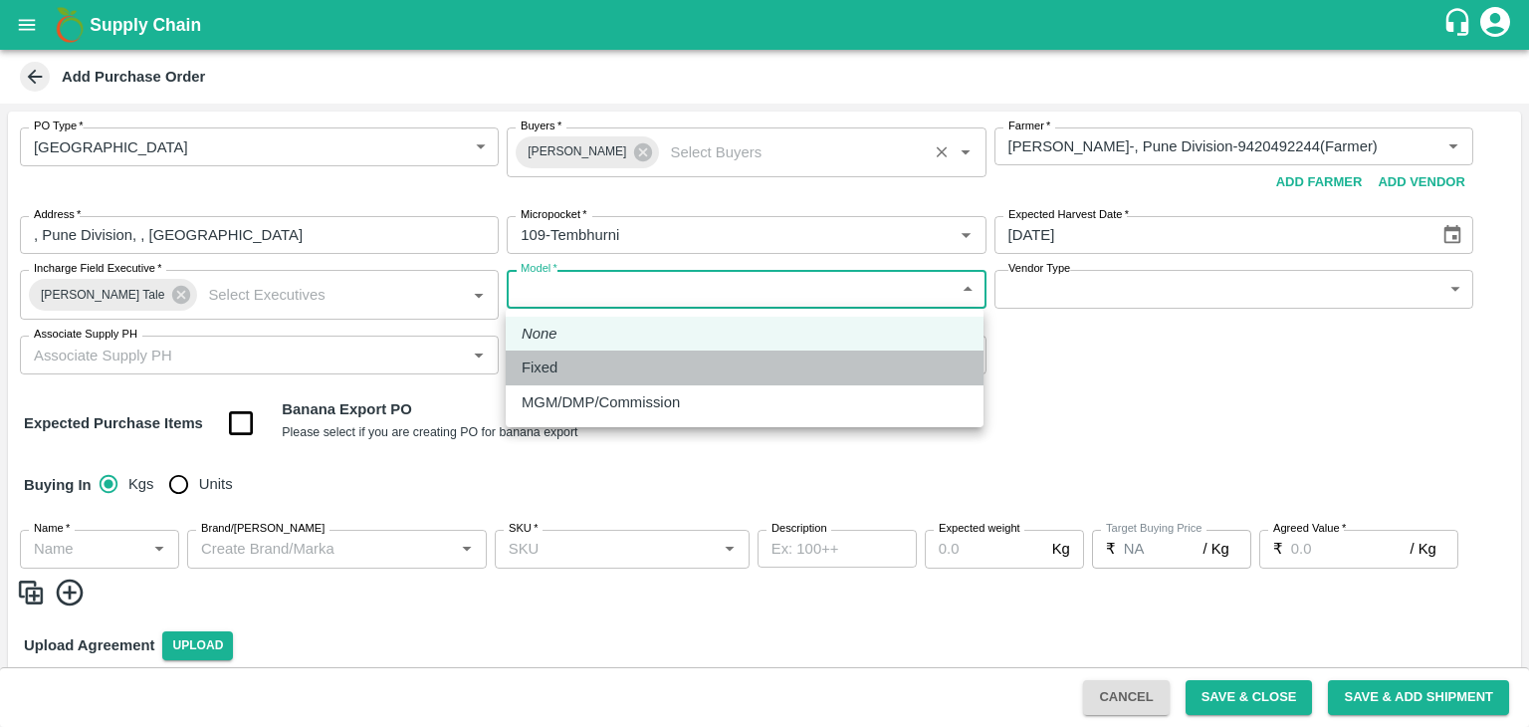
click at [563, 361] on div "Fixed" at bounding box center [545, 367] width 46 height 22
type input "Fixed"
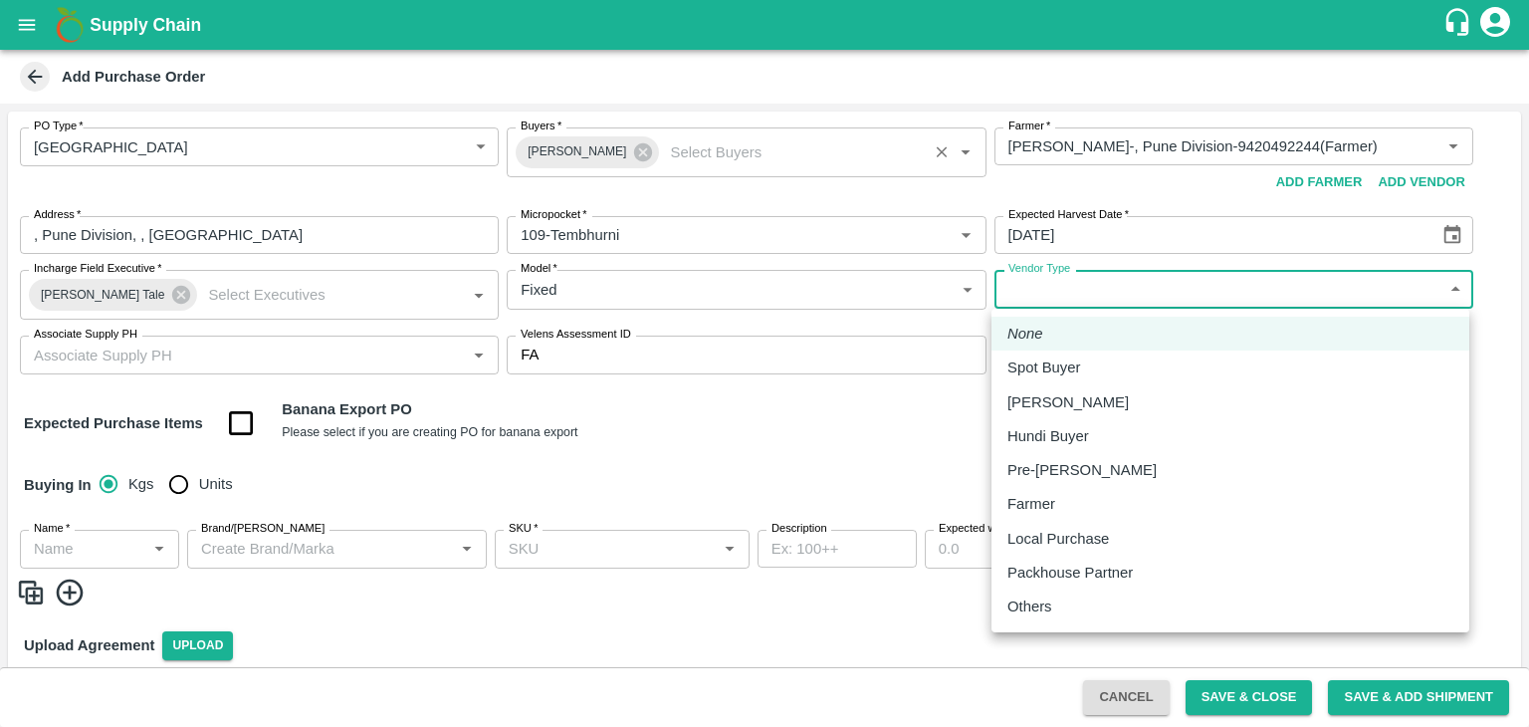
click at [1076, 291] on body "Supply Chain Add Purchase Order PO Type   * Farm Gate 1 PO Type Buyers   * Nuna…" at bounding box center [764, 363] width 1529 height 727
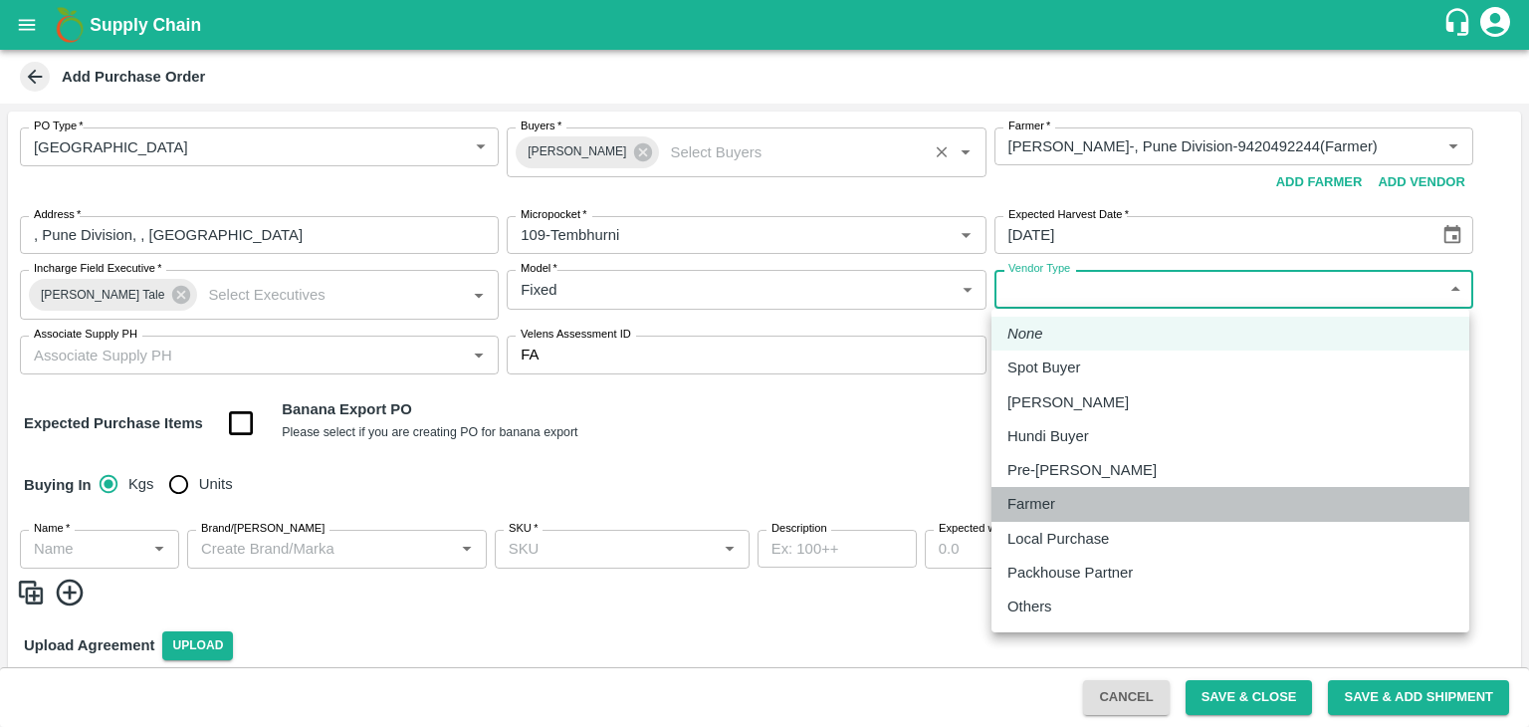
click at [1046, 488] on li "Farmer" at bounding box center [1231, 504] width 478 height 34
type input "FARMER"
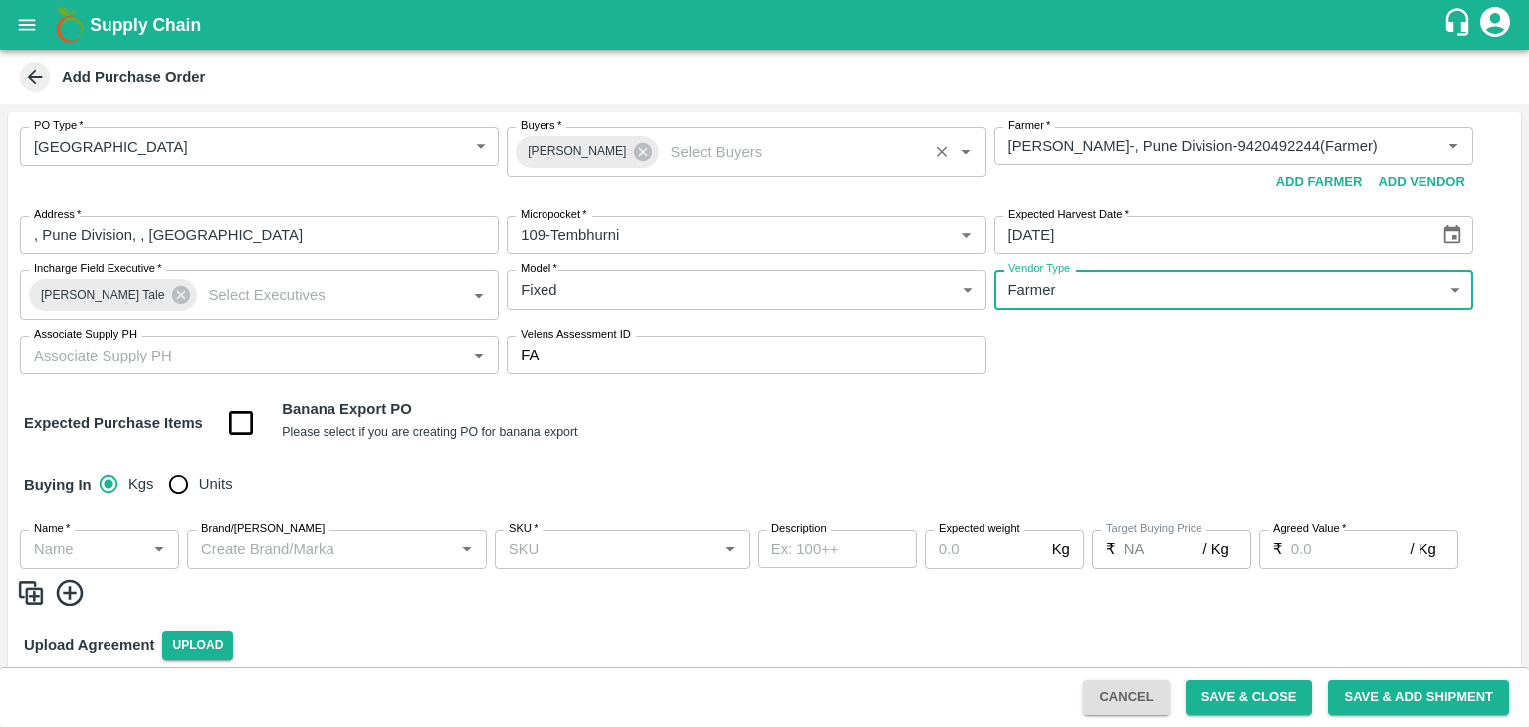
click at [223, 349] on input "Associate Supply PH" at bounding box center [243, 354] width 434 height 26
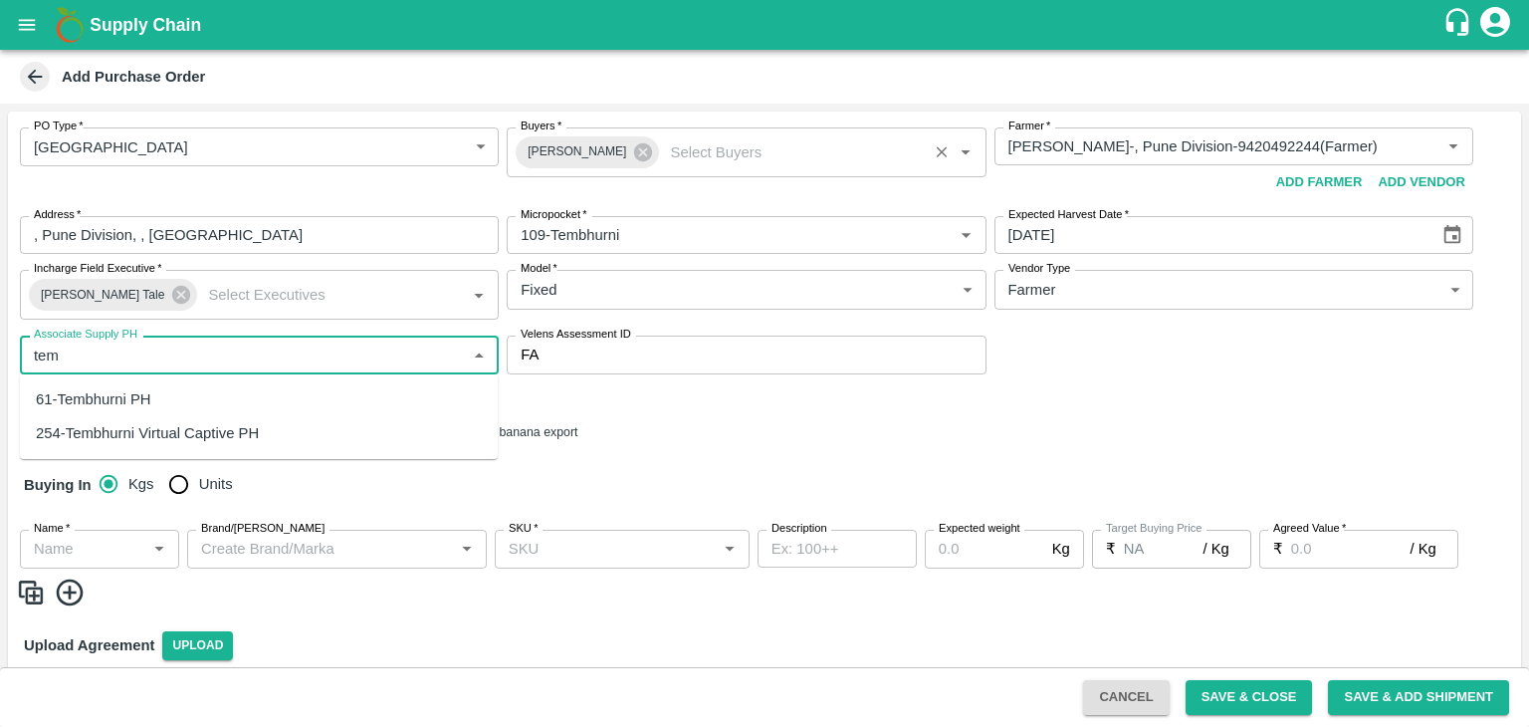
click at [170, 380] on ul "61-Tembhurni PH 254-Tembhurni Virtual Captive PH" at bounding box center [259, 416] width 478 height 85
click at [140, 395] on div "61-Tembhurni PH" at bounding box center [93, 399] width 115 height 22
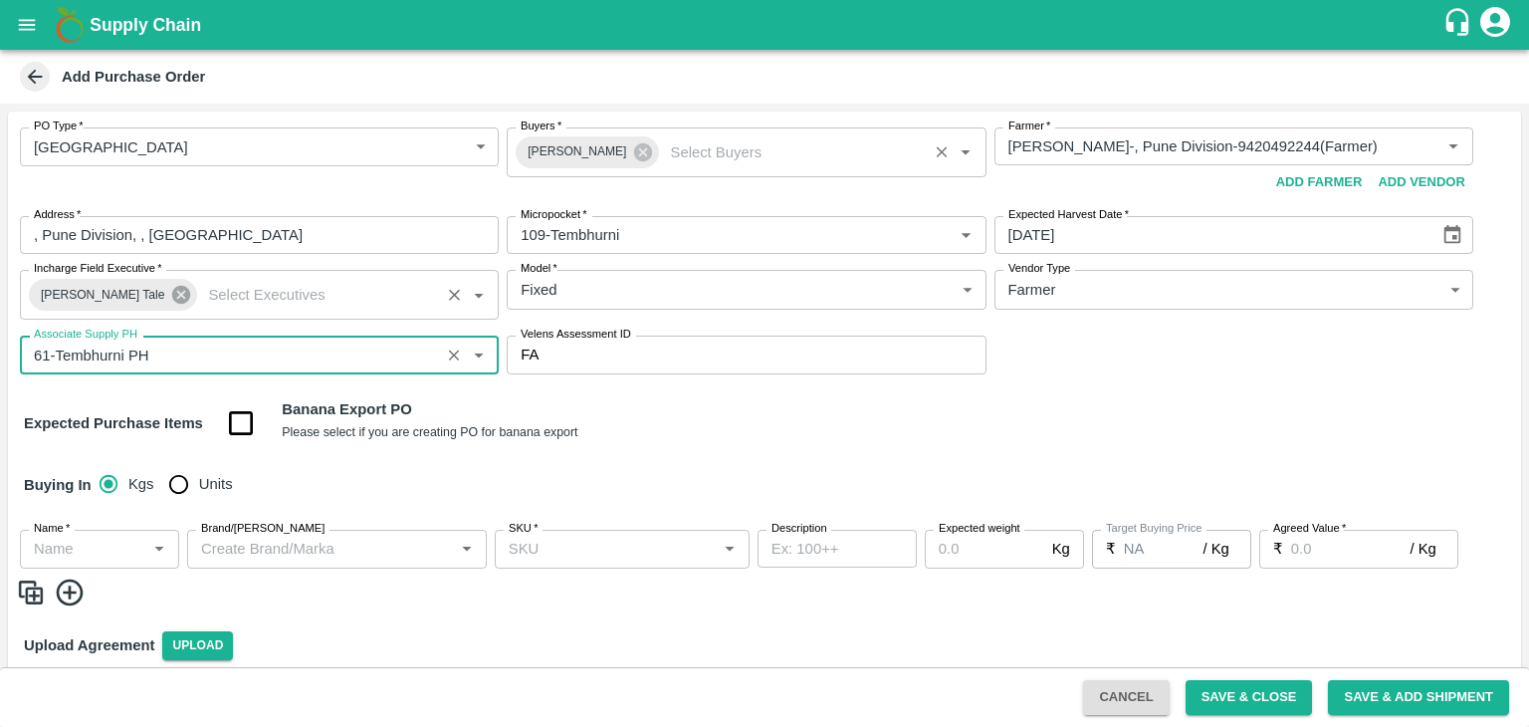
click at [170, 296] on icon at bounding box center [181, 295] width 22 height 22
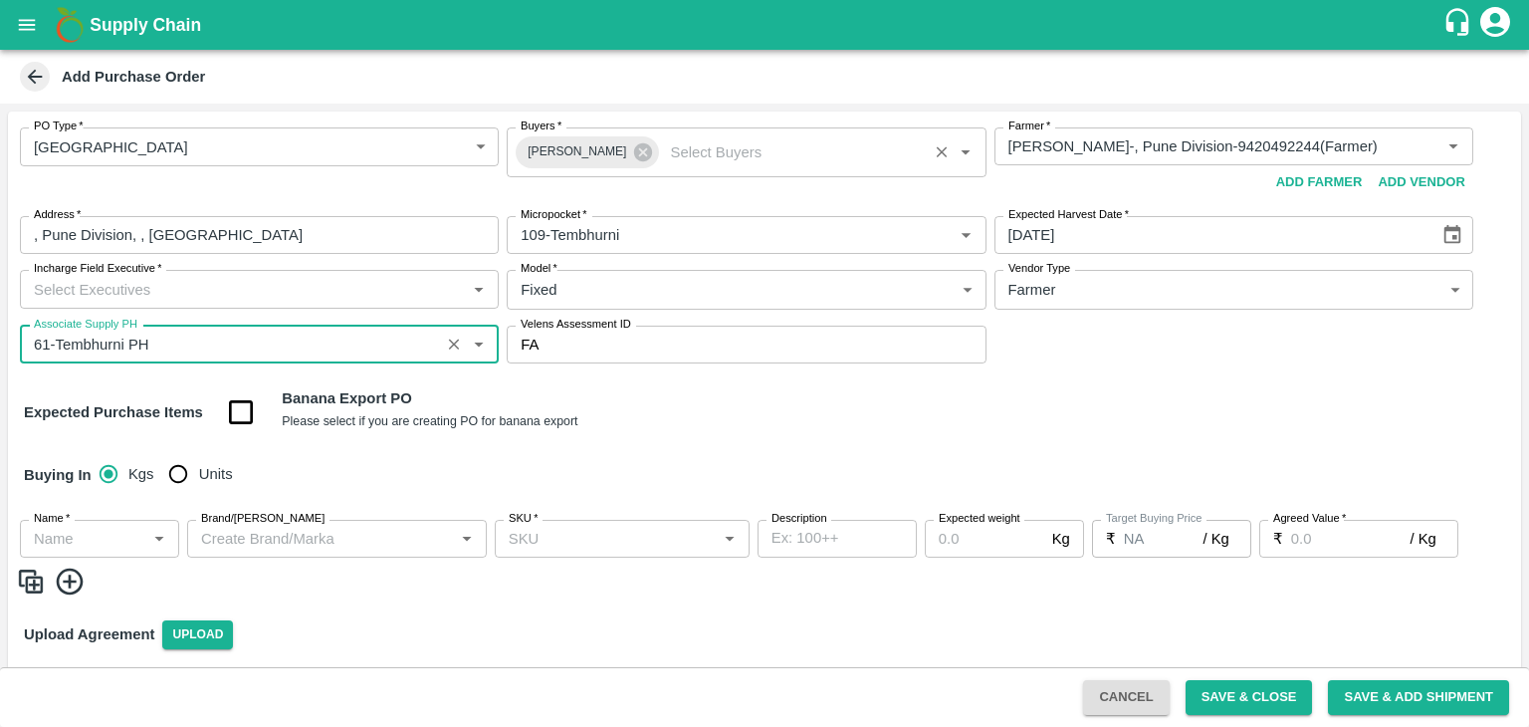
type input "61-Tembhurni PH"
click at [113, 295] on input "Incharge Field Executive   *" at bounding box center [243, 289] width 434 height 26
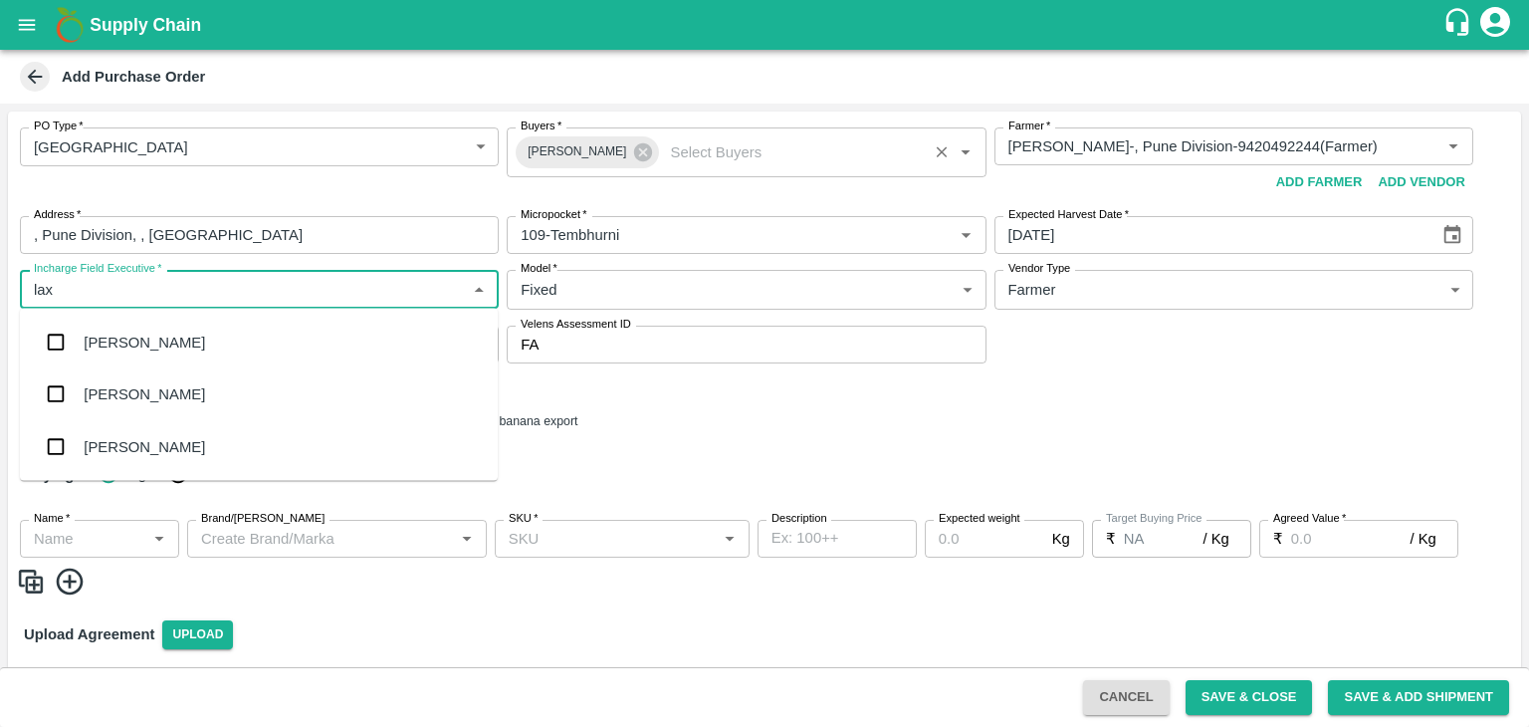
type input "laxm"
click at [156, 387] on div "Nunavath Laxman" at bounding box center [144, 394] width 121 height 22
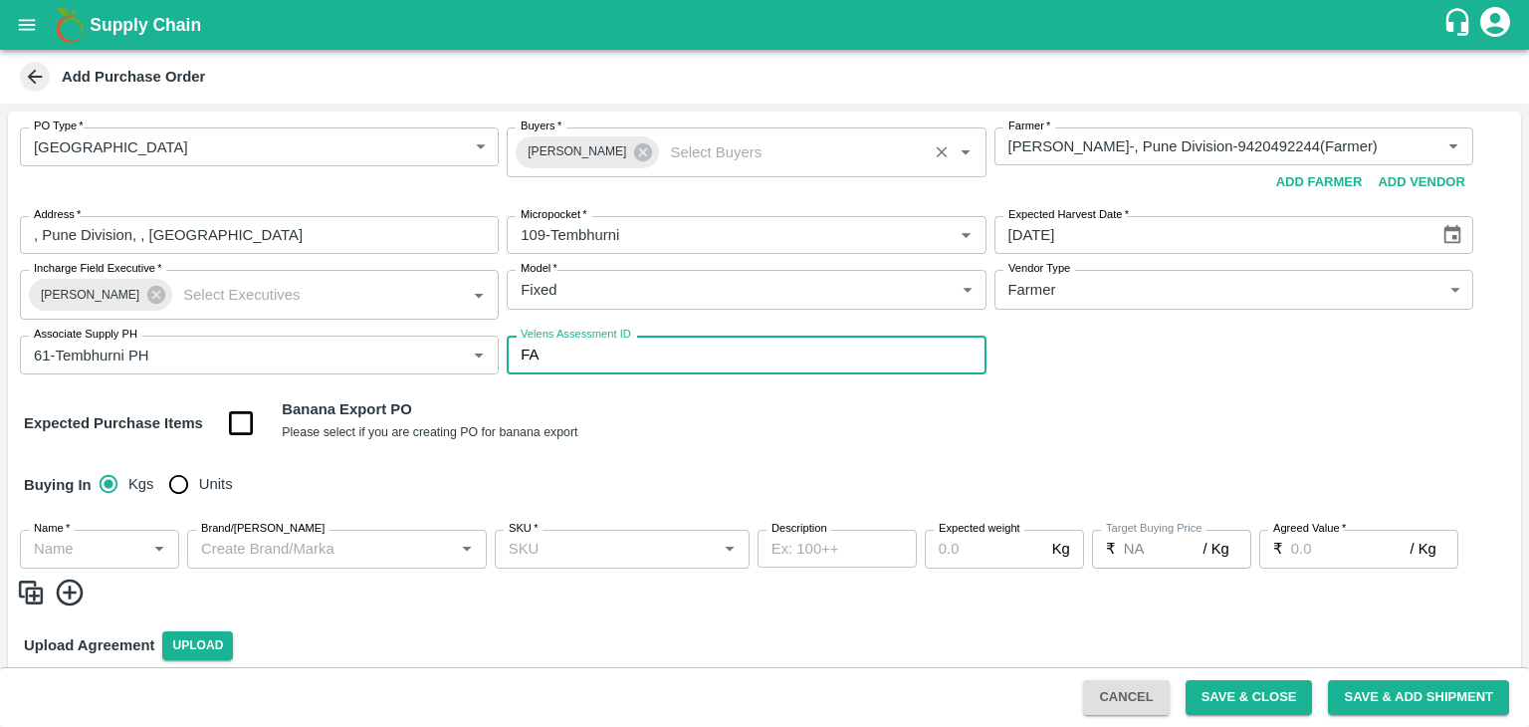
drag, startPoint x: 733, startPoint y: 370, endPoint x: 741, endPoint y: 386, distance: 17.8
click at [741, 386] on div "PO Type   * Farm Gate 1 PO Type Buyers   * Nunavath Laxman Buyers   * Farmer   …" at bounding box center [764, 251] width 1513 height 279
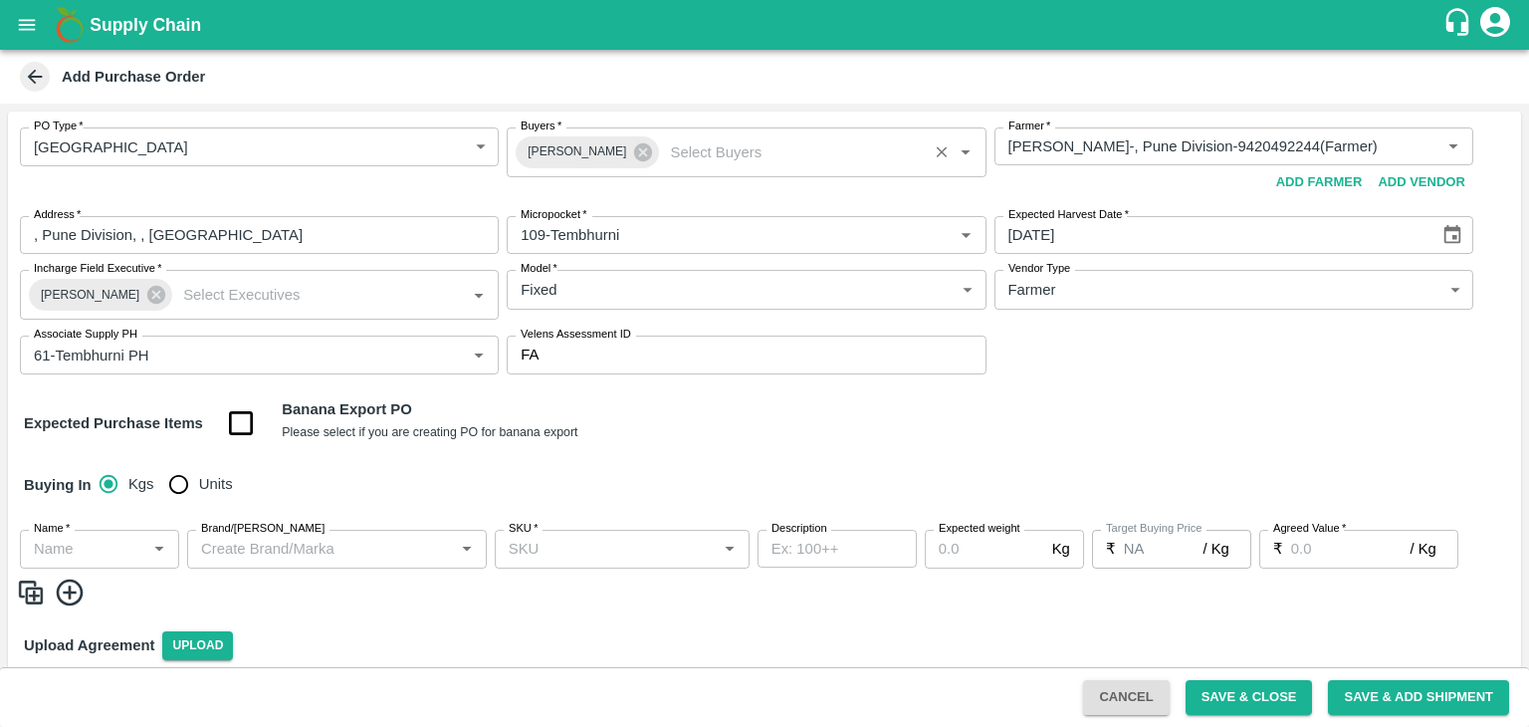
click at [741, 386] on div "PO Type   * Farm Gate 1 PO Type Buyers   * Nunavath Laxman Buyers   * Farmer   …" at bounding box center [764, 251] width 1513 height 279
click at [226, 423] on input "checkbox" at bounding box center [241, 423] width 51 height 51
checkbox input "true"
type input "Banana Export"
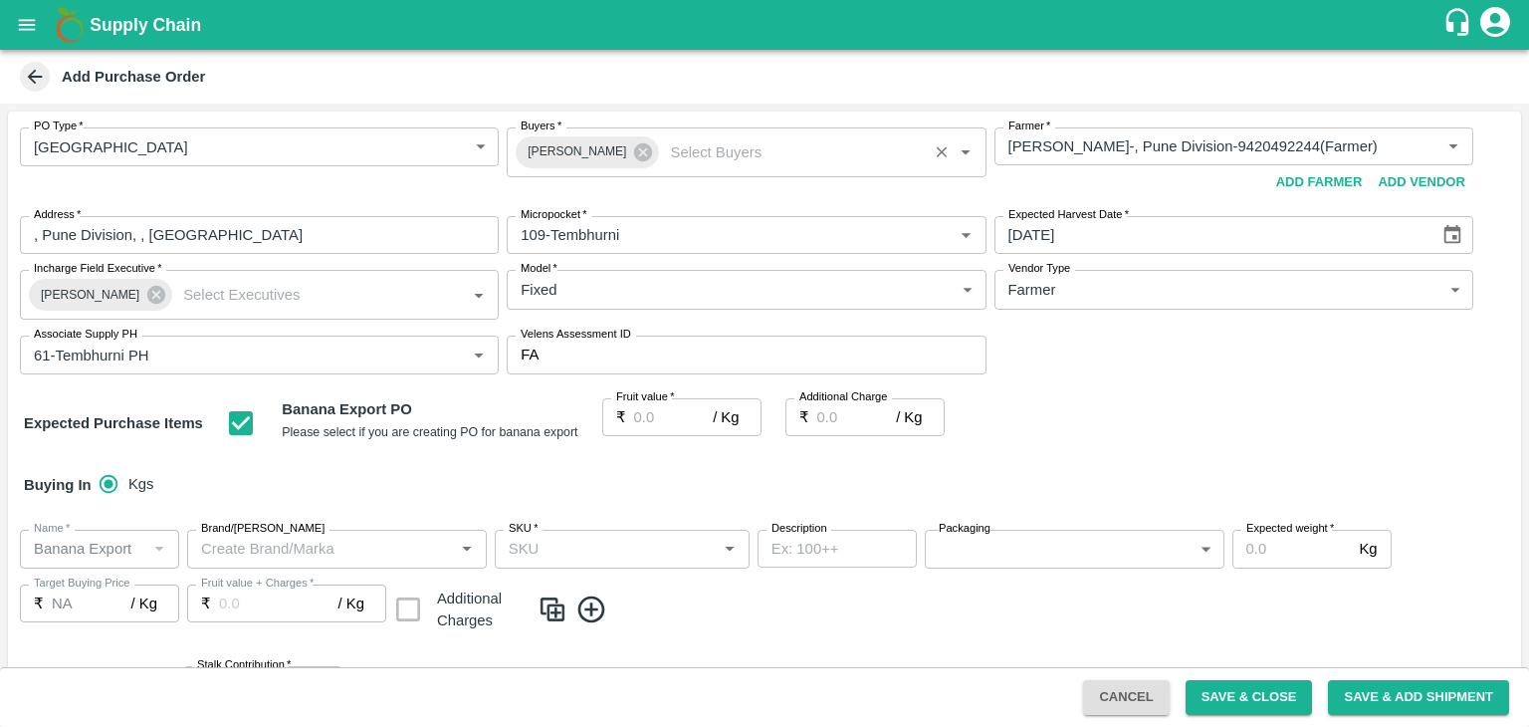
click at [681, 427] on input "Fruit value   *" at bounding box center [674, 417] width 80 height 38
type input "2"
type input "26"
click at [855, 417] on input "Additional Charge" at bounding box center [857, 417] width 80 height 38
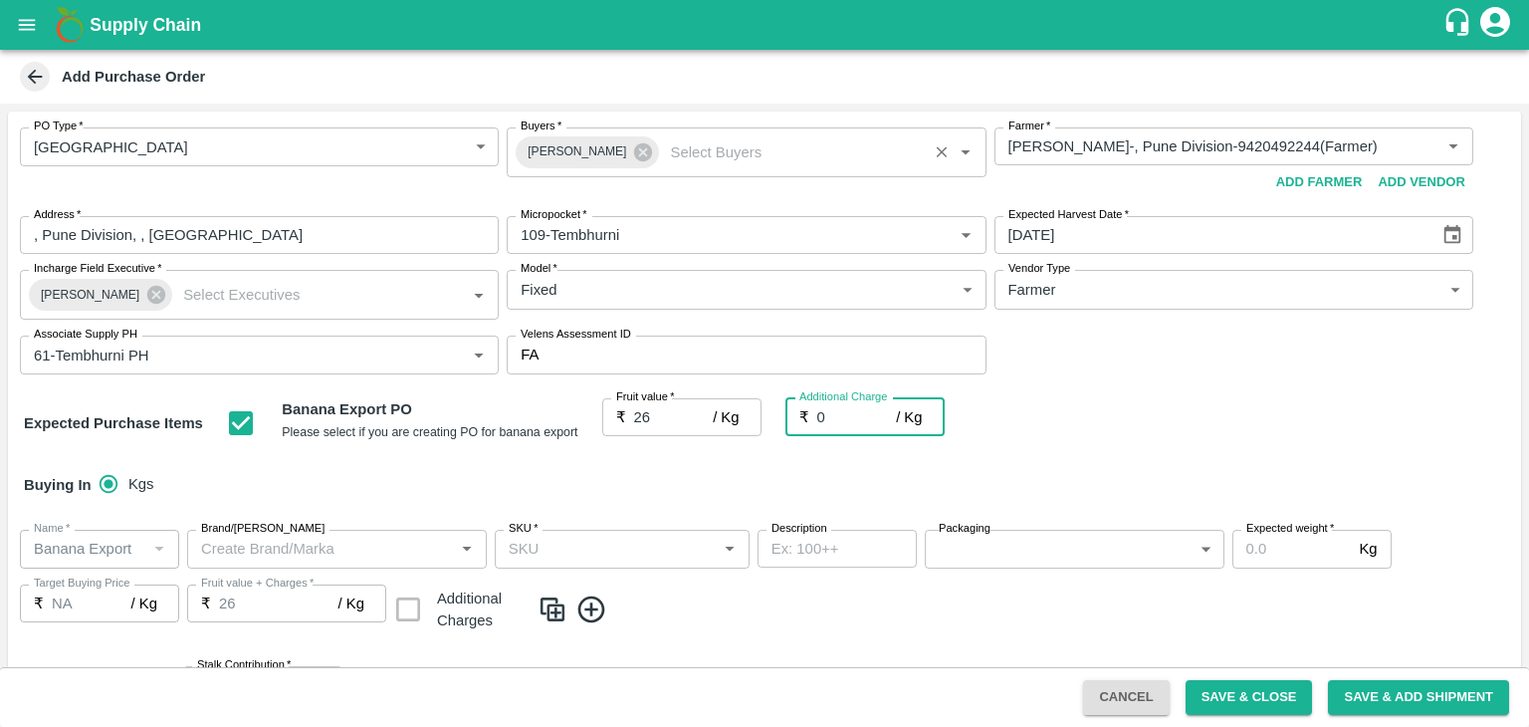
type input "0"
click at [882, 451] on div "PO Type   * Farm Gate 1 PO Type Buyers   * Nunavath Laxman Buyers   * Farmer   …" at bounding box center [764, 537] width 1513 height 850
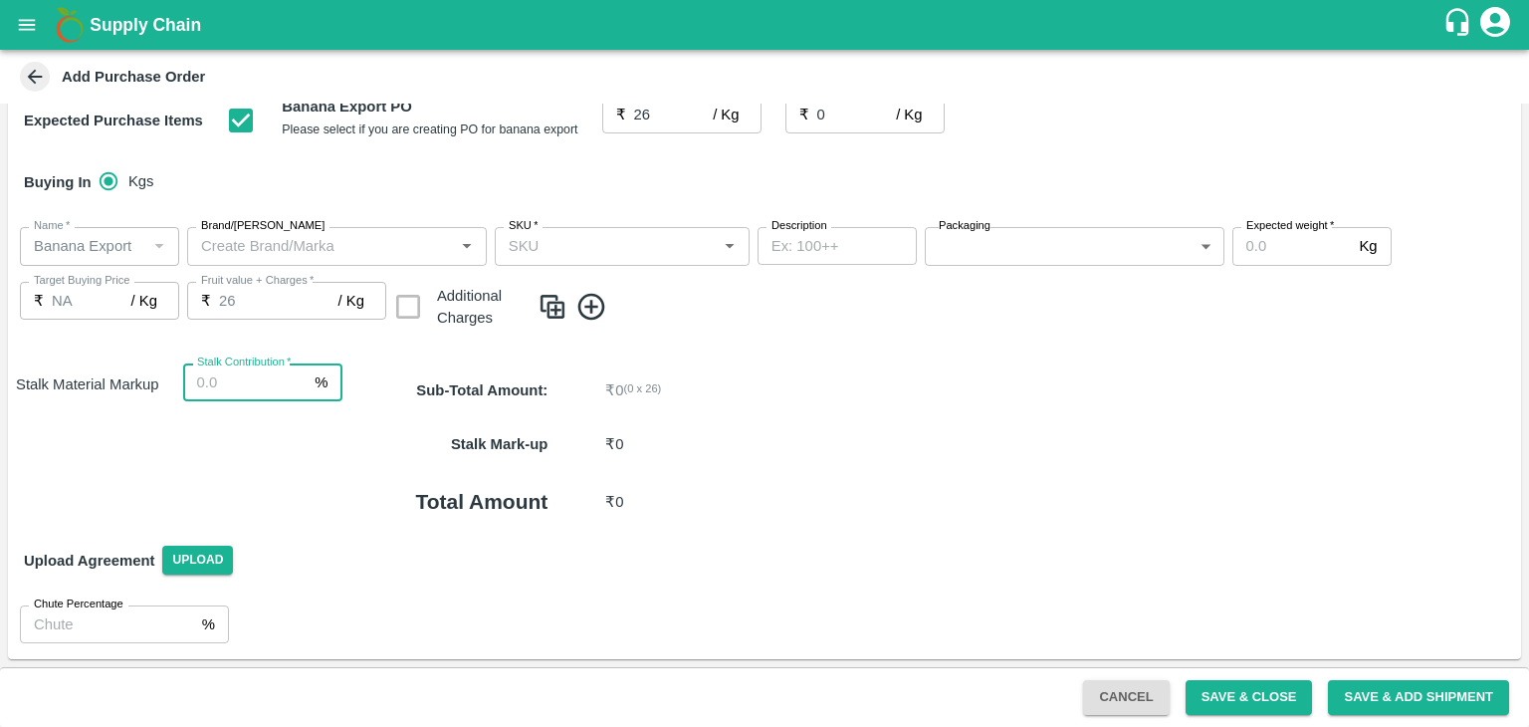
click at [231, 383] on input "Stalk Contribution   *" at bounding box center [245, 382] width 124 height 38
type input "8"
click at [859, 480] on div "Total Amount ₹ 0" at bounding box center [931, 502] width 1179 height 60
click at [594, 302] on icon at bounding box center [591, 307] width 33 height 33
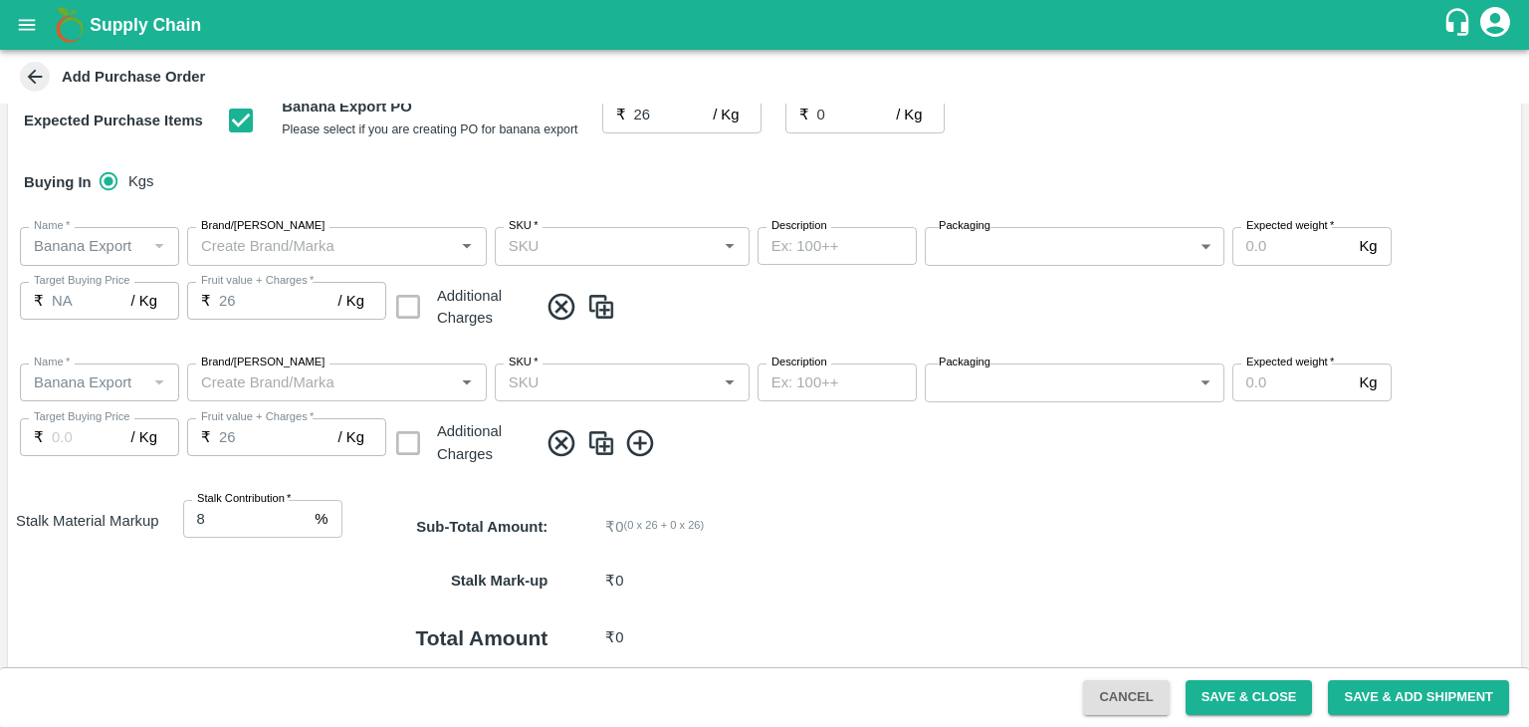
click at [631, 429] on icon at bounding box center [640, 443] width 33 height 33
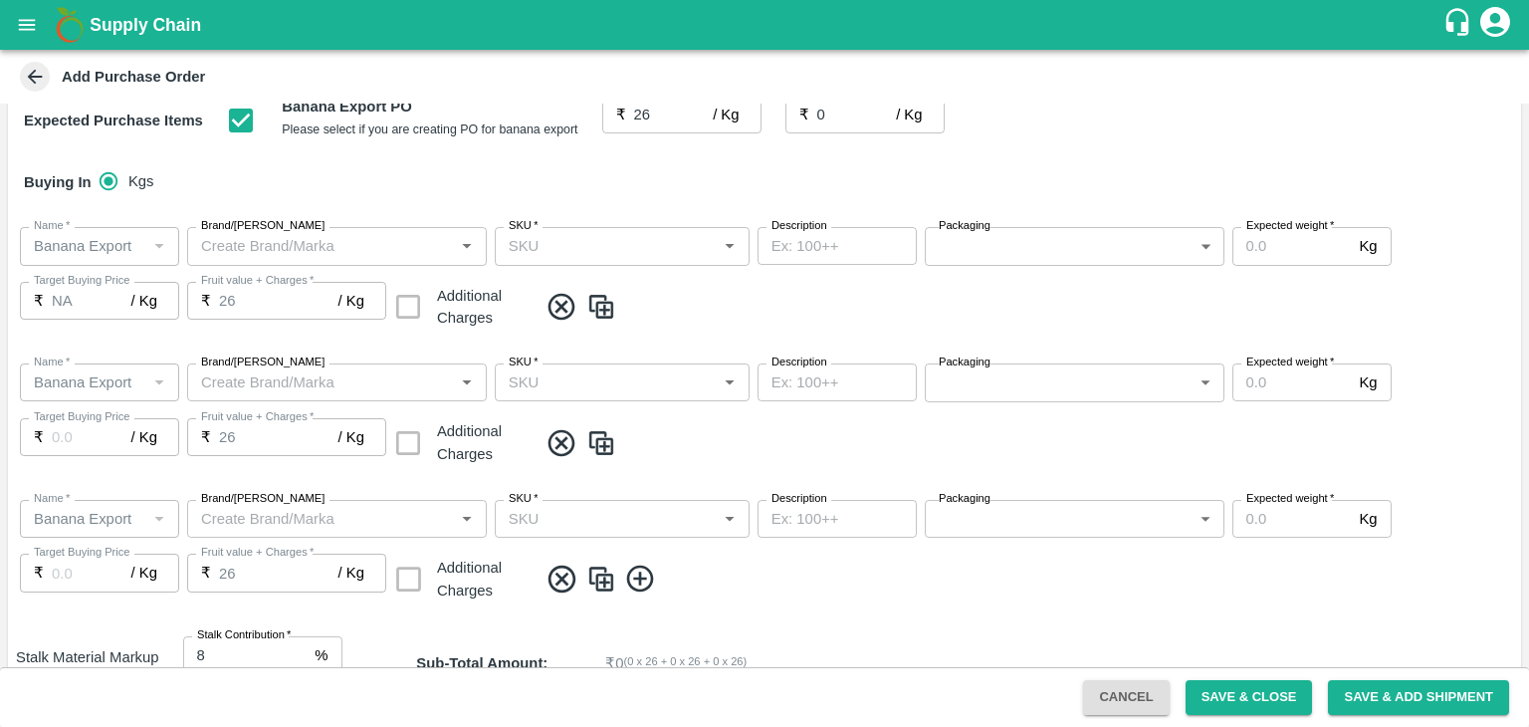
click at [643, 582] on icon at bounding box center [640, 579] width 33 height 33
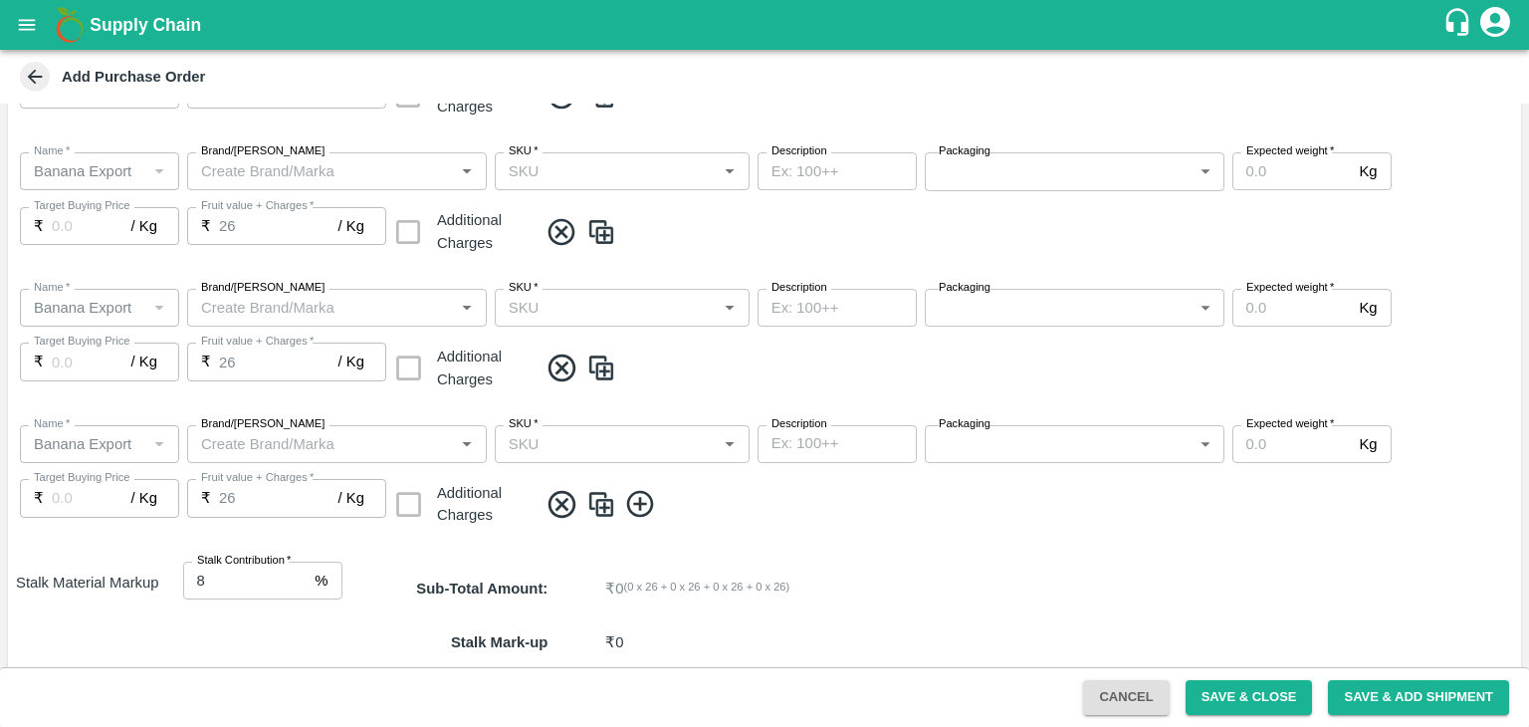
scroll to position [516, 0]
click at [641, 492] on icon at bounding box center [640, 502] width 33 height 33
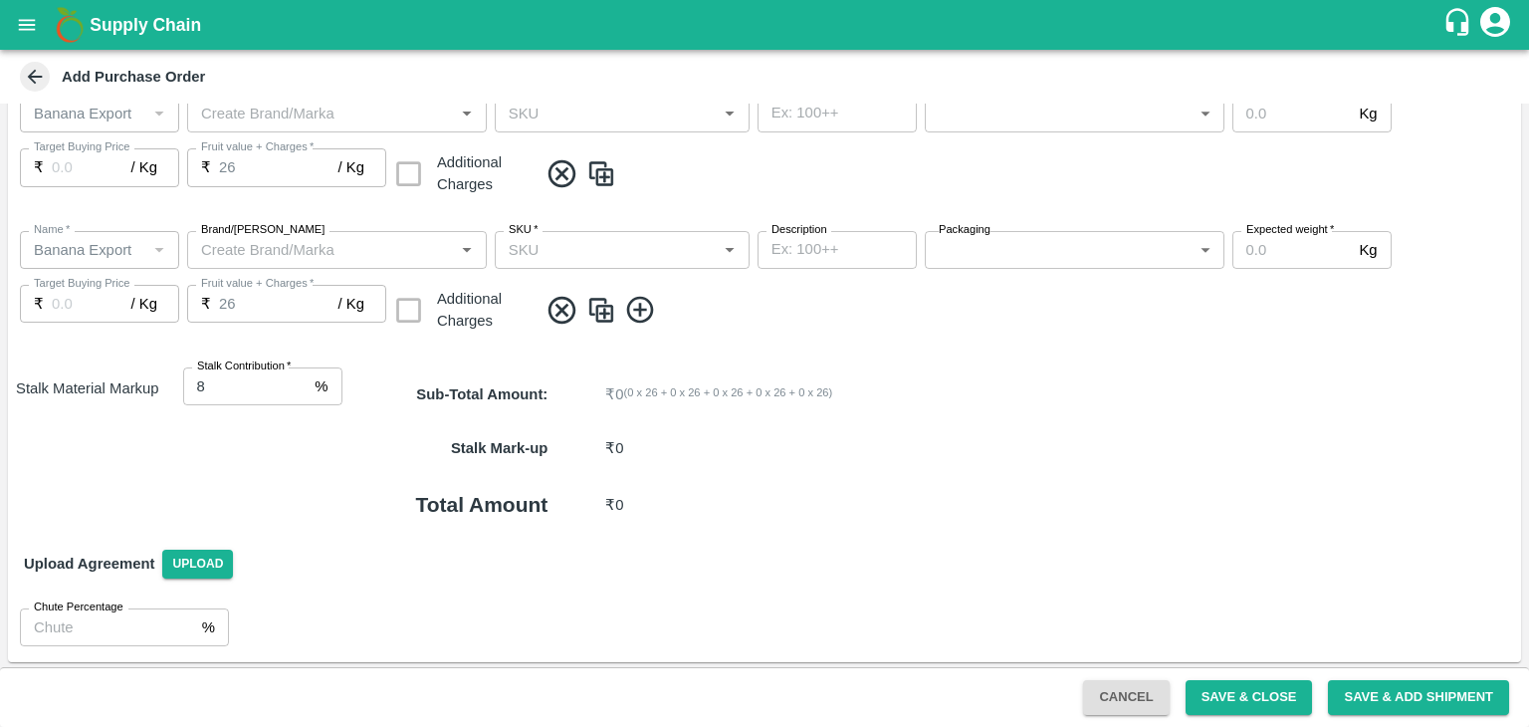
scroll to position [846, 0]
click at [639, 297] on icon at bounding box center [640, 308] width 33 height 33
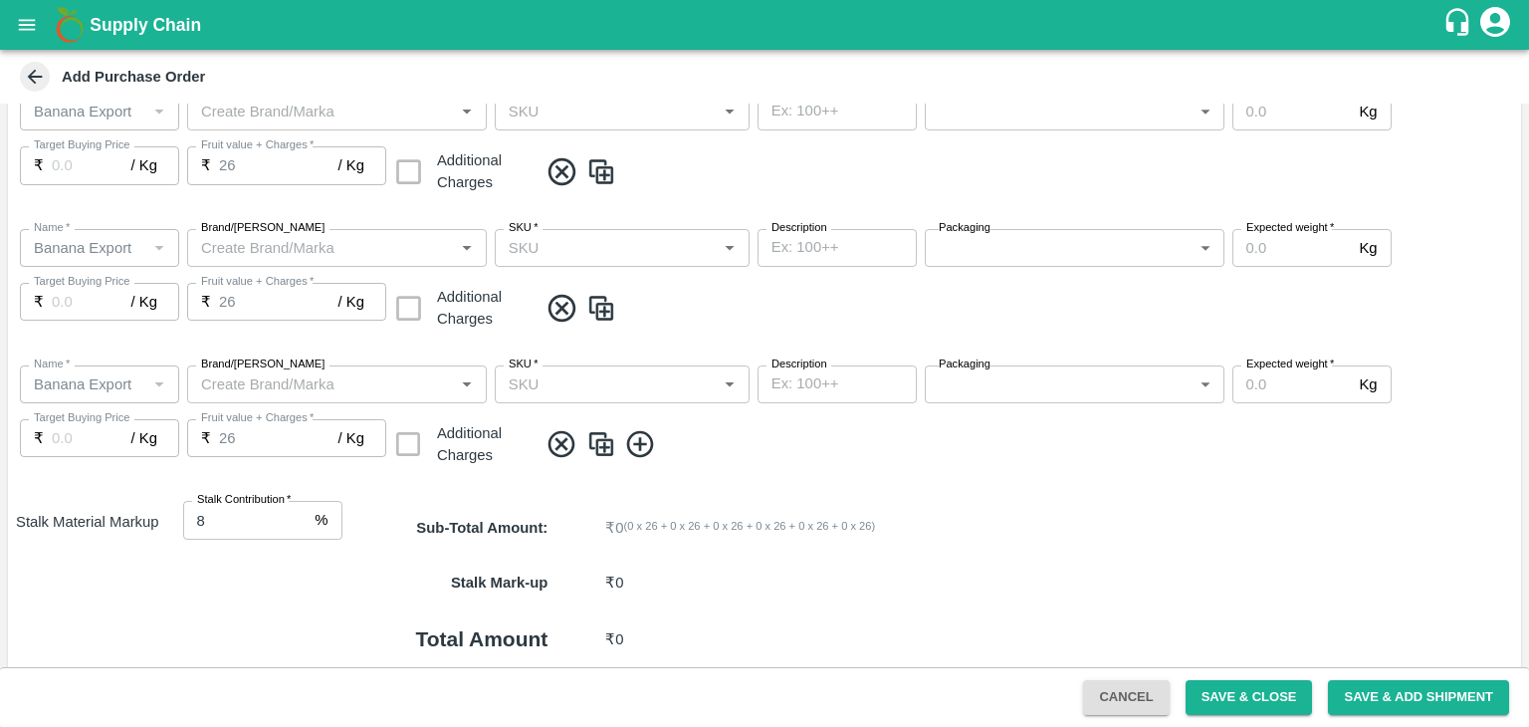
click at [641, 429] on icon at bounding box center [640, 444] width 33 height 33
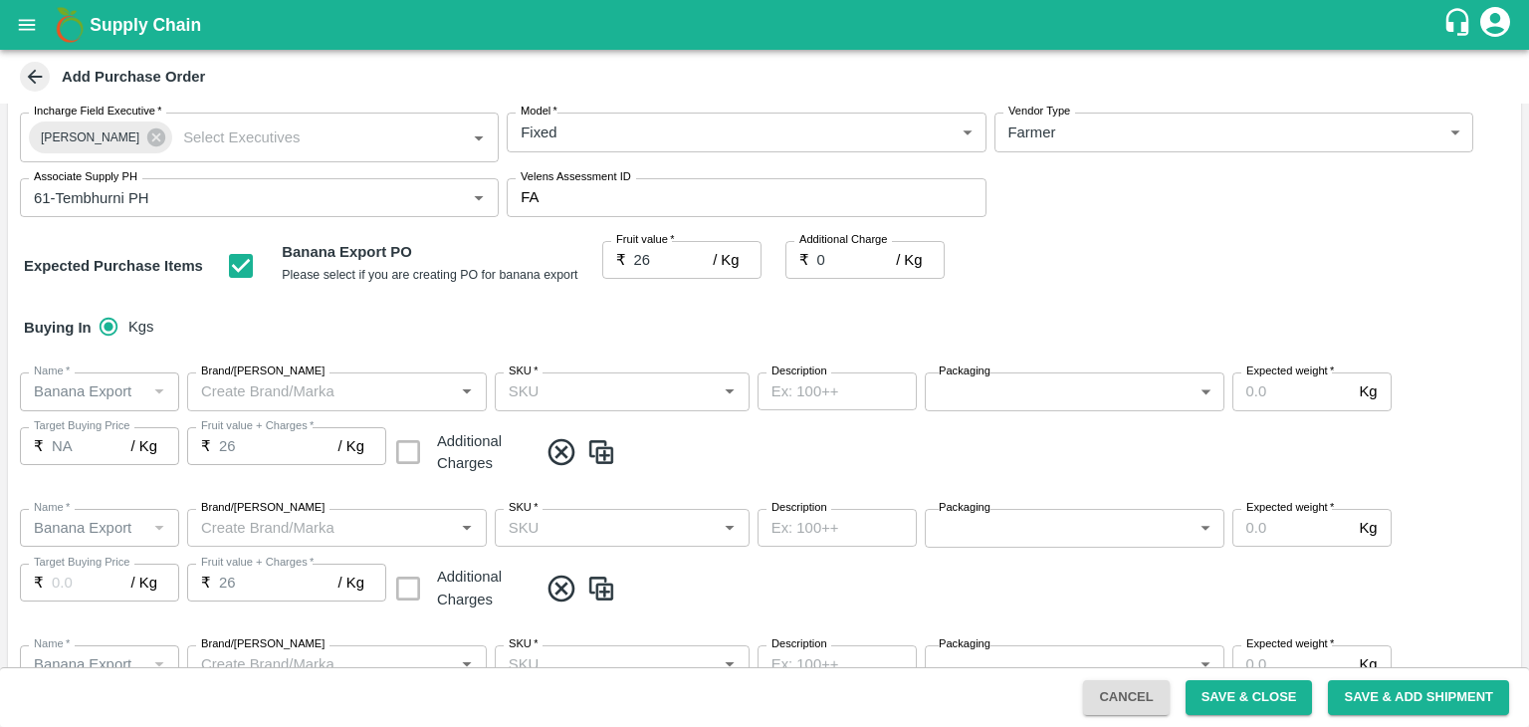
scroll to position [155, 0]
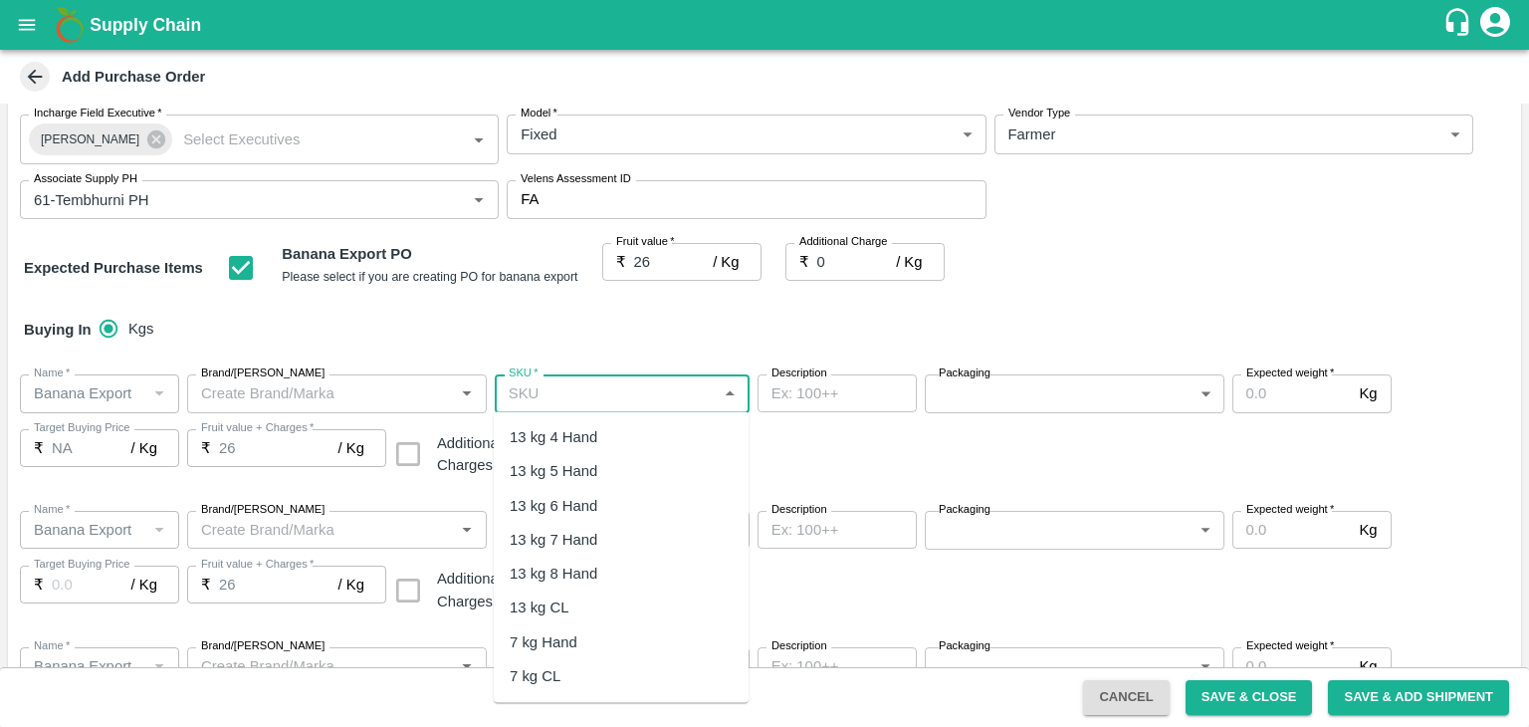
click at [648, 395] on input "SKU   *" at bounding box center [606, 393] width 210 height 26
click at [625, 440] on div "13 kg M N-CHL 4 Hand" at bounding box center [586, 437] width 153 height 22
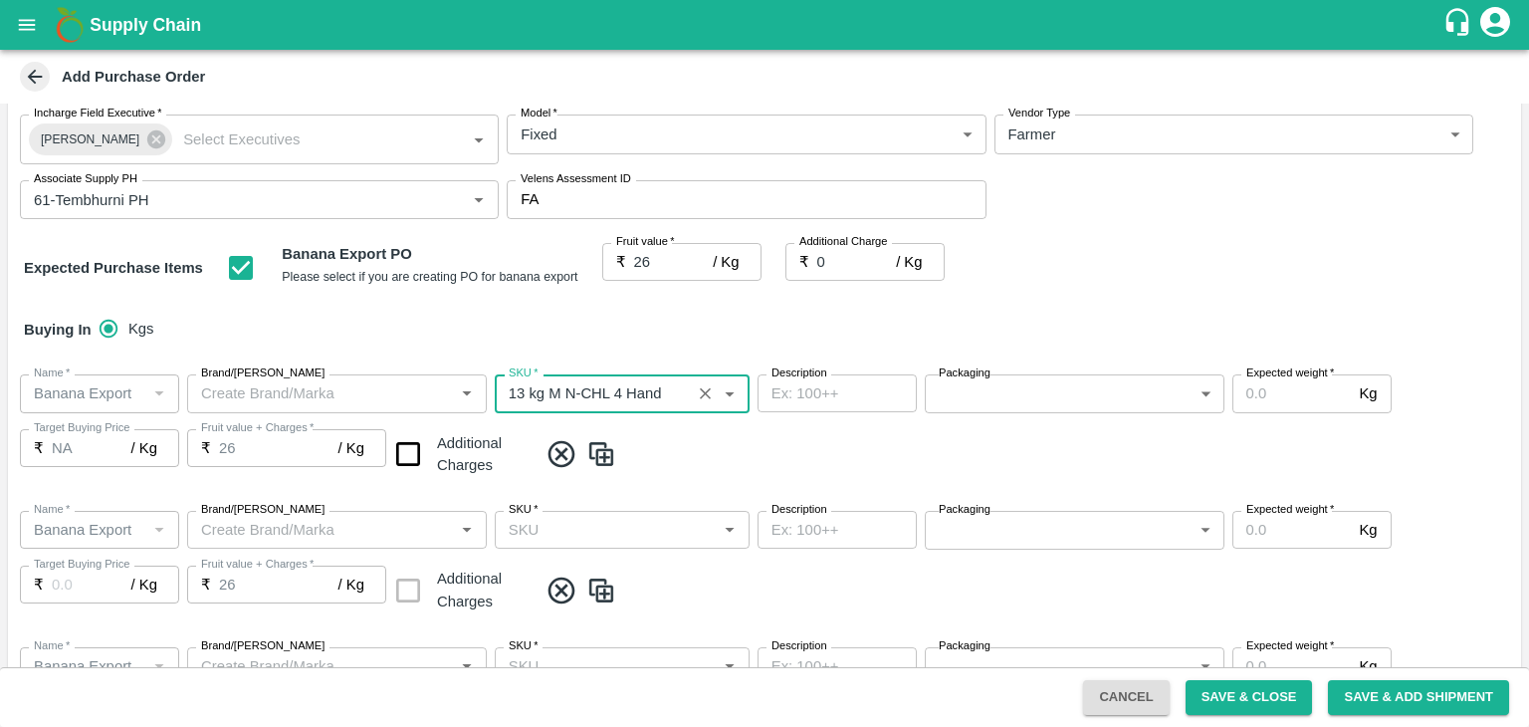
type input "13 kg M N-CHL 4 Hand"
click at [639, 519] on input "SKU   *" at bounding box center [606, 530] width 210 height 26
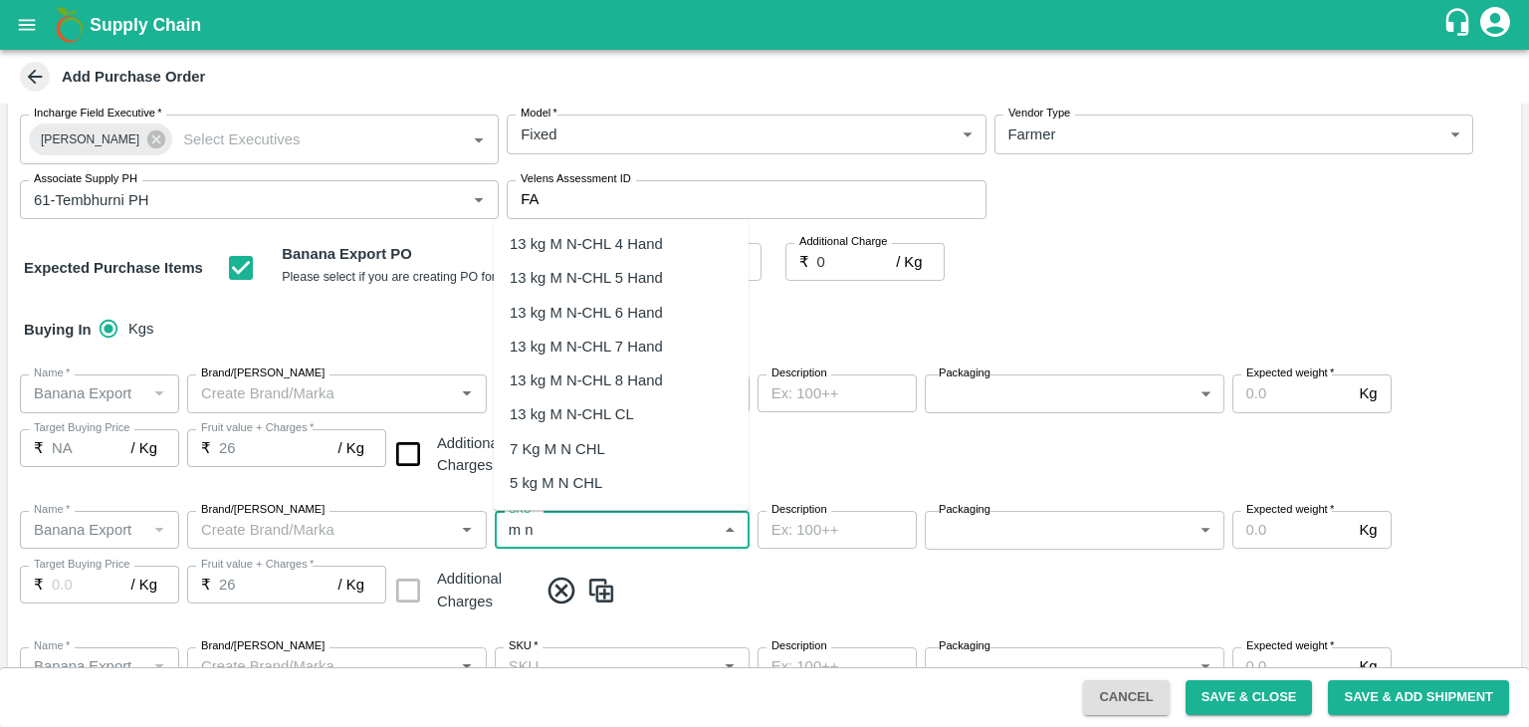
click at [602, 275] on div "13 kg M N-CHL 5 Hand" at bounding box center [586, 279] width 153 height 22
type input "13 kg M N-CHL 5 Hand"
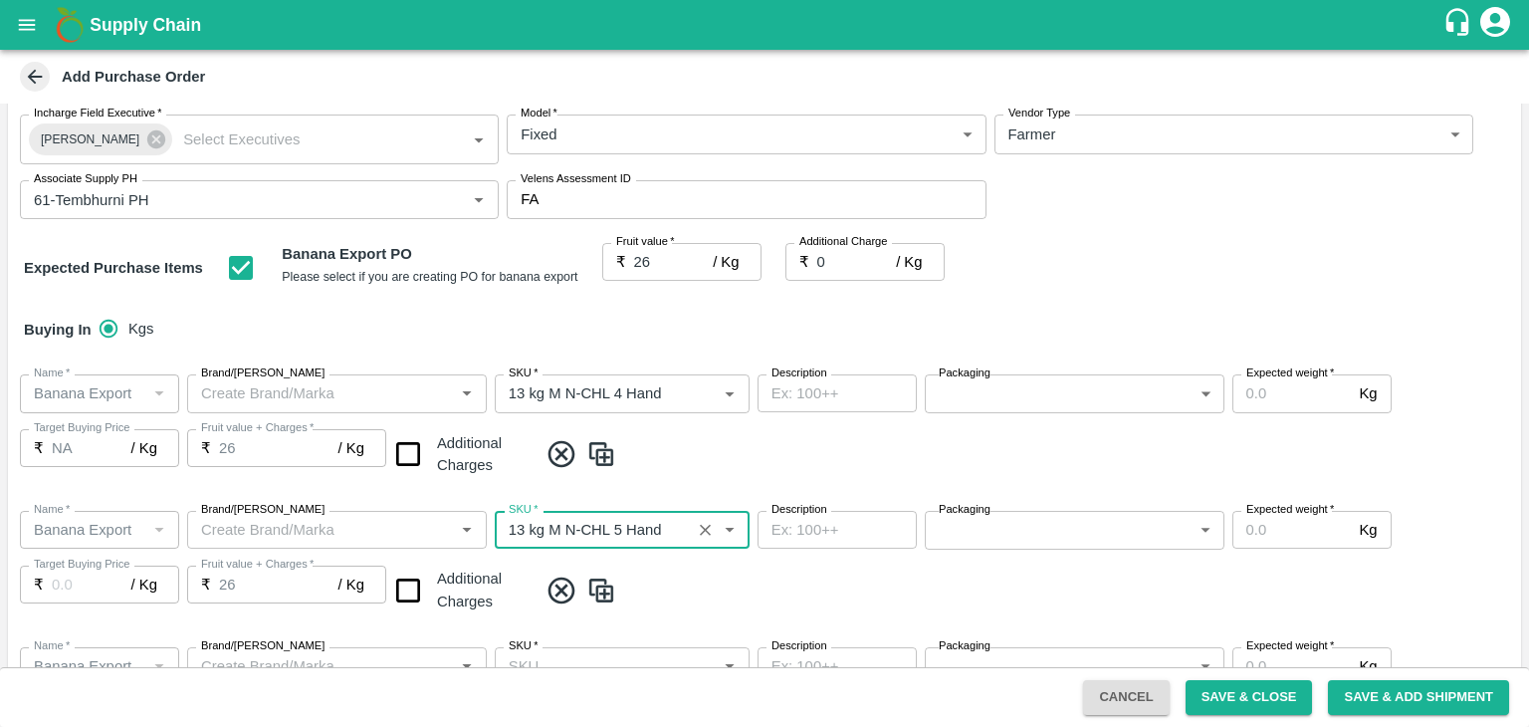
type input "NA"
type input "13 kg M N-CHL 5 Hand"
click at [688, 597] on span at bounding box center [1026, 590] width 976 height 33
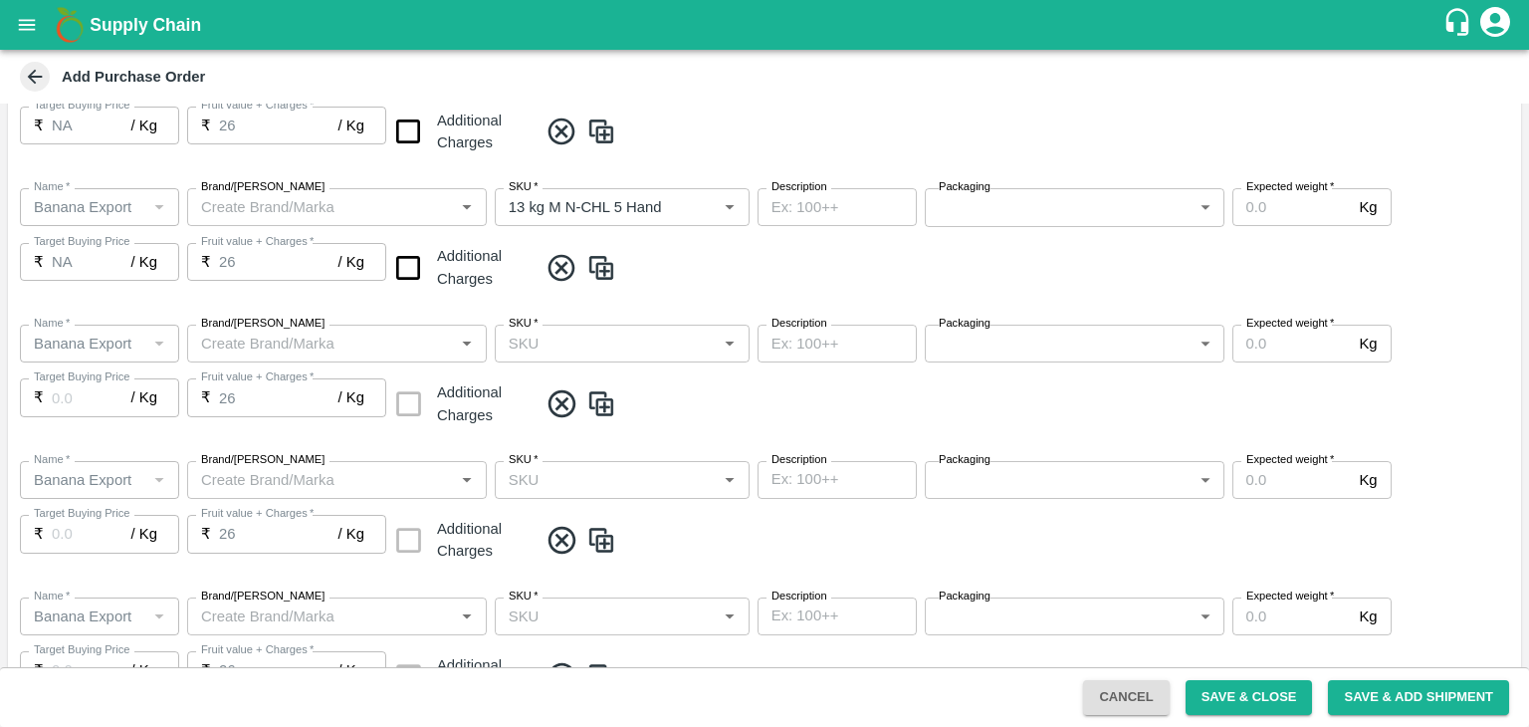
scroll to position [506, 0]
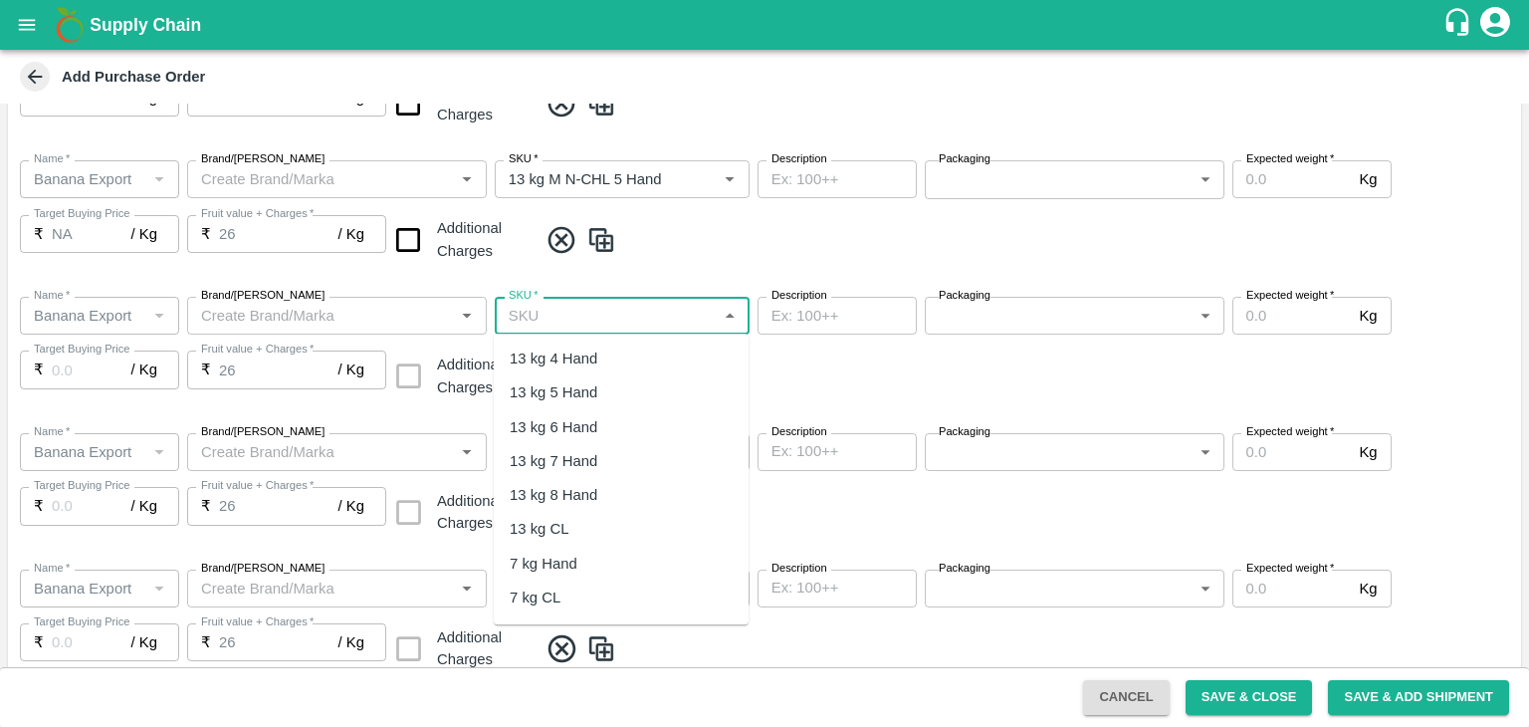
click at [654, 316] on input "SKU   *" at bounding box center [606, 316] width 210 height 26
click at [628, 418] on div "13 kg M N-CHL 6 Hand" at bounding box center [586, 427] width 153 height 22
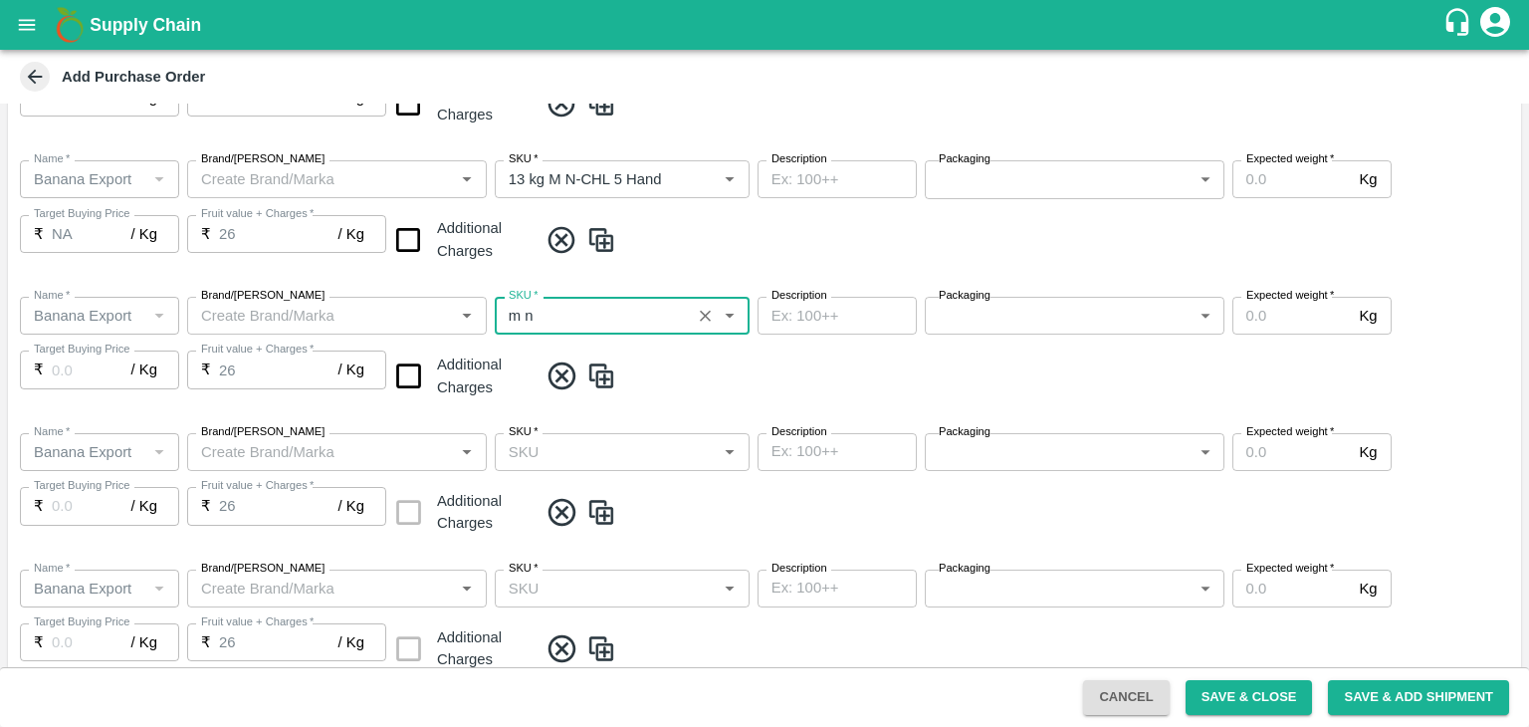
type input "13 kg M N-CHL 6 Hand"
type input "NA"
type input "13 kg M N-CHL 6 Hand"
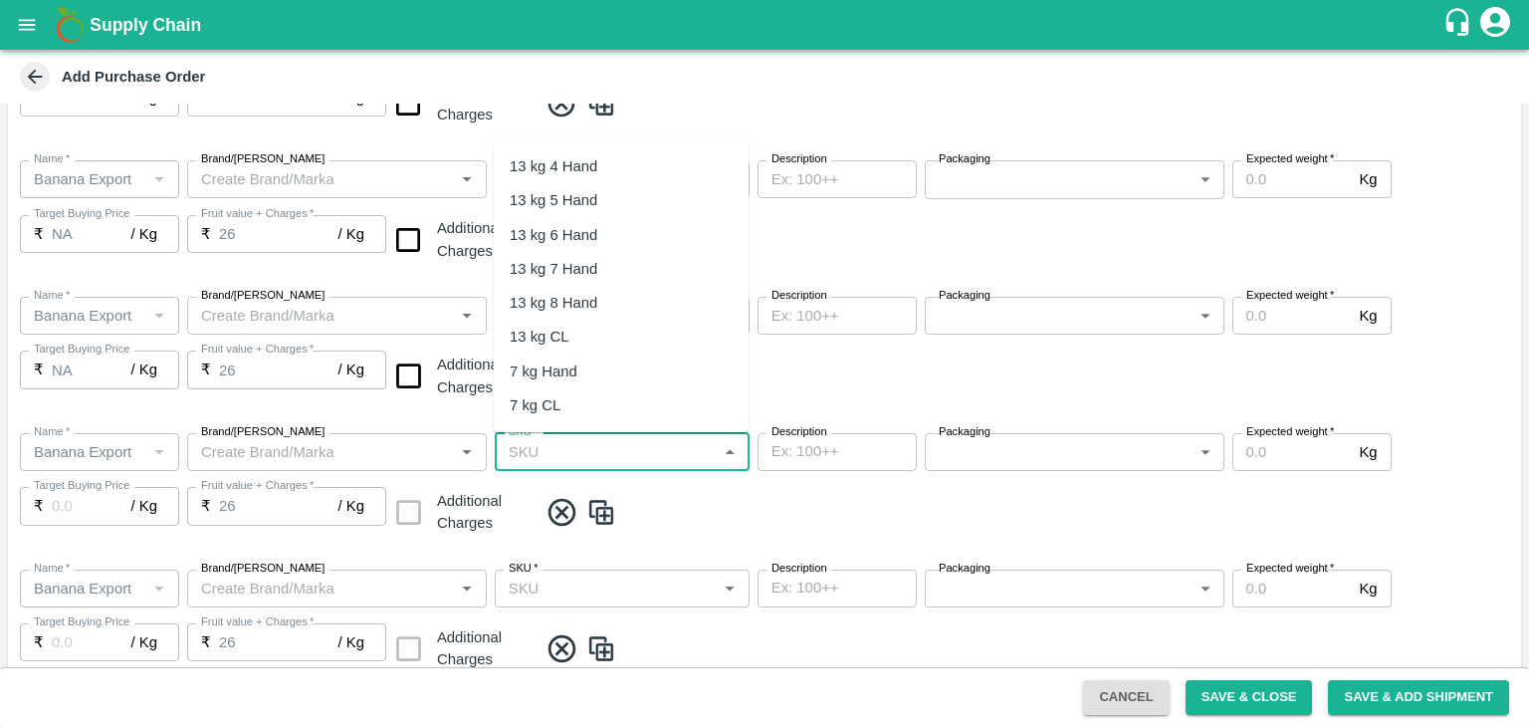
click at [652, 444] on input "SKU   *" at bounding box center [606, 452] width 210 height 26
click at [645, 299] on div "13 kg M N-CHL 8 Hand" at bounding box center [586, 303] width 153 height 22
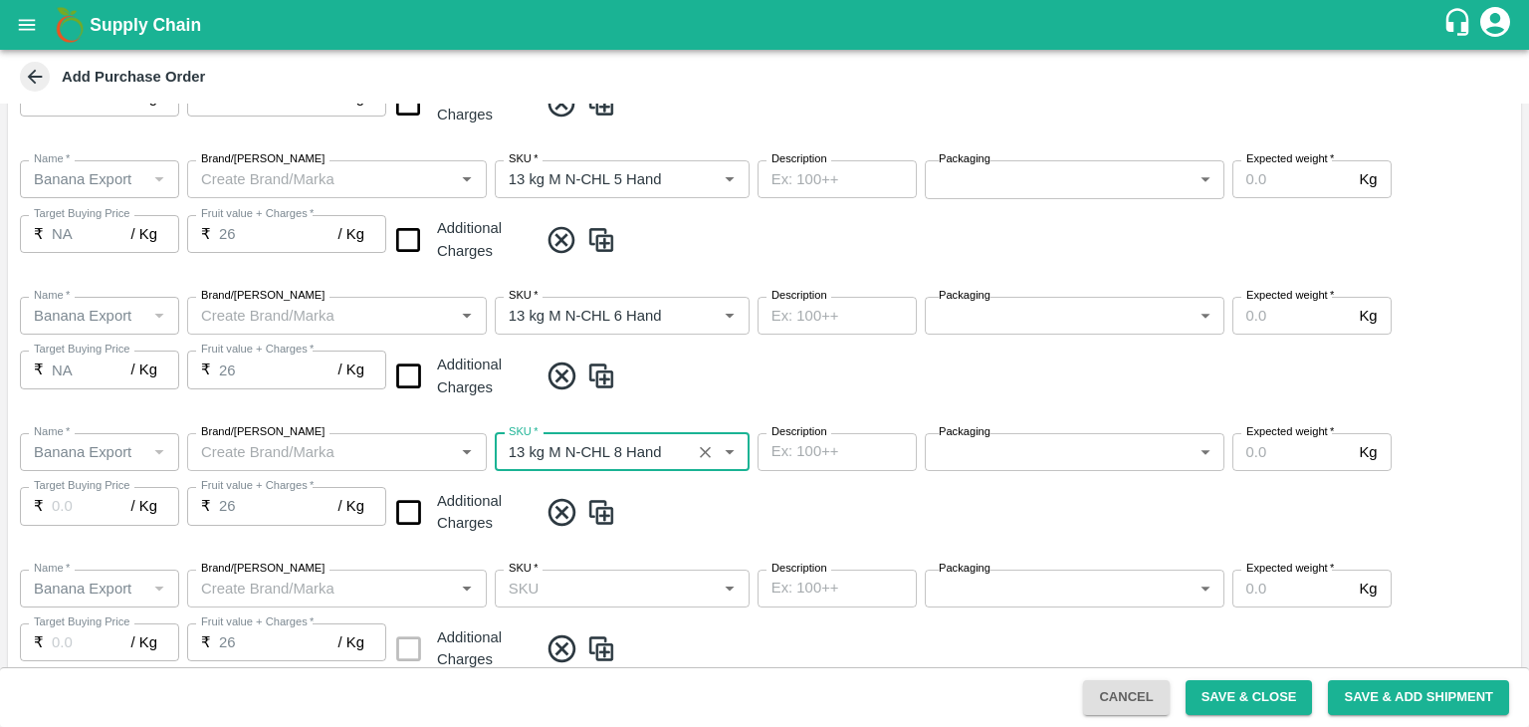
type input "13 kg M N-CHL 8 Hand"
click at [679, 536] on div "Name   * Name   * Brand/Marka Brand/Marka SKU   * SKU   * Description x Descrip…" at bounding box center [764, 485] width 1513 height 136
type input "NA"
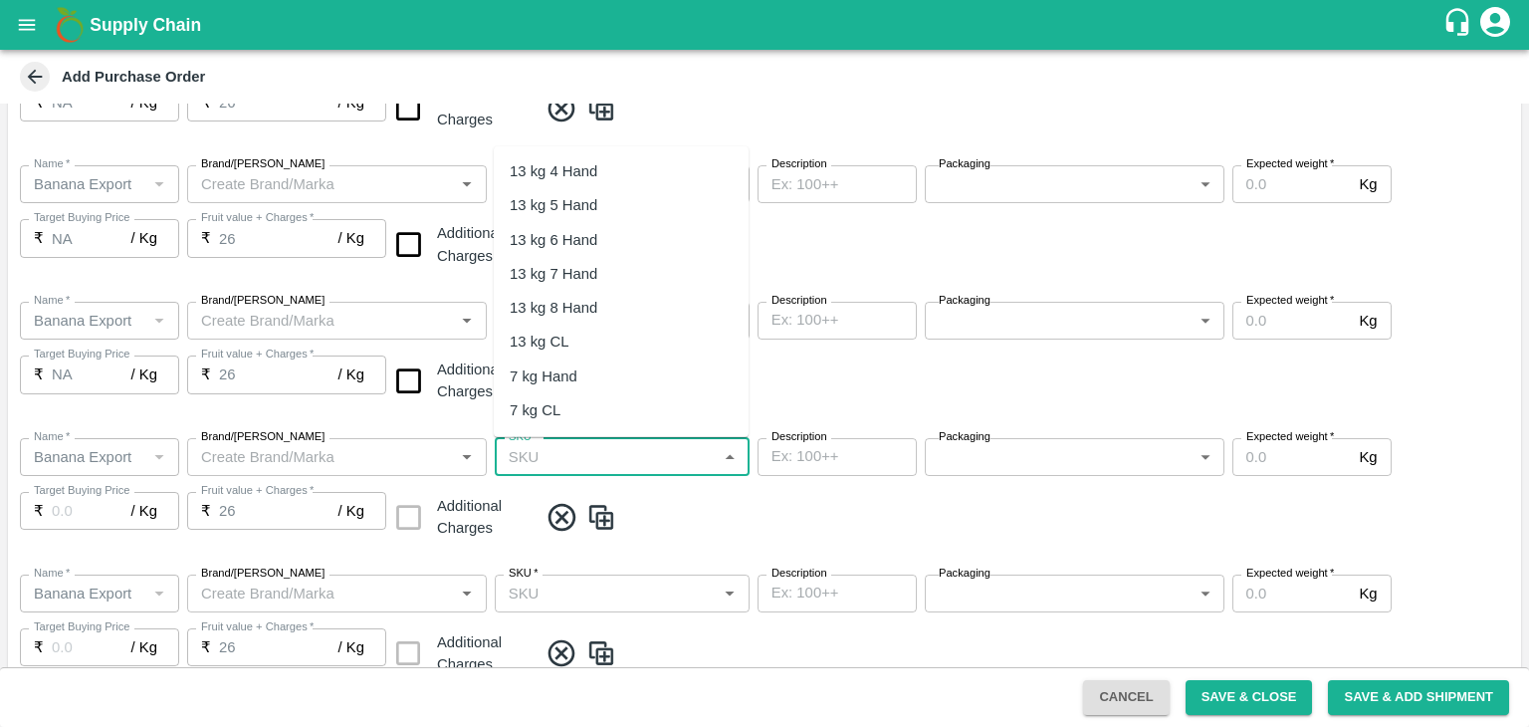
click at [653, 462] on input "SKU   *" at bounding box center [606, 457] width 210 height 26
click at [625, 336] on div "13 kg M N-CHL CL" at bounding box center [572, 342] width 124 height 22
type input "13 kg M N-CHL CL"
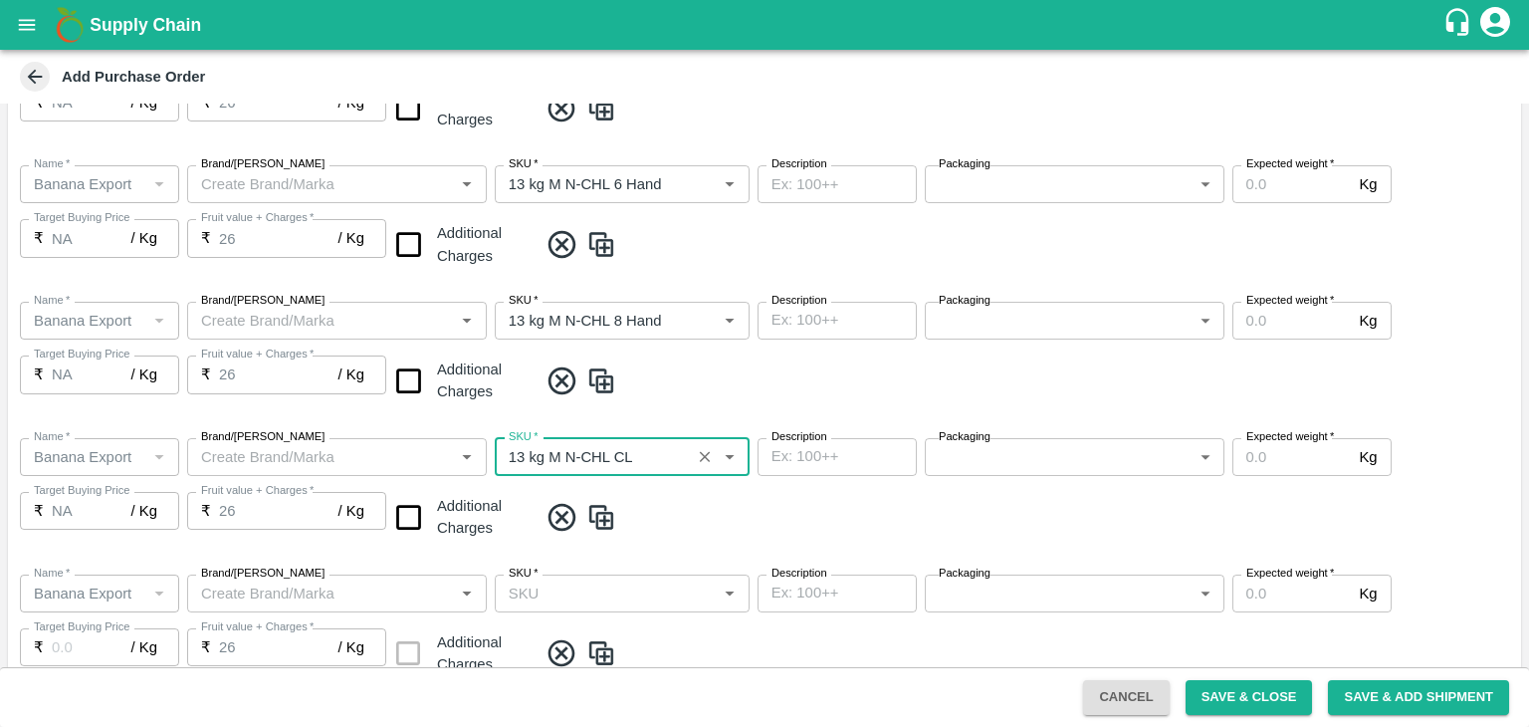
type input "NA"
type input "13 kg M N-CHL CL"
click at [694, 543] on div "Name   * Name   * Brand/Marka Brand/Marka SKU   * SKU   * Description x Descrip…" at bounding box center [764, 490] width 1513 height 136
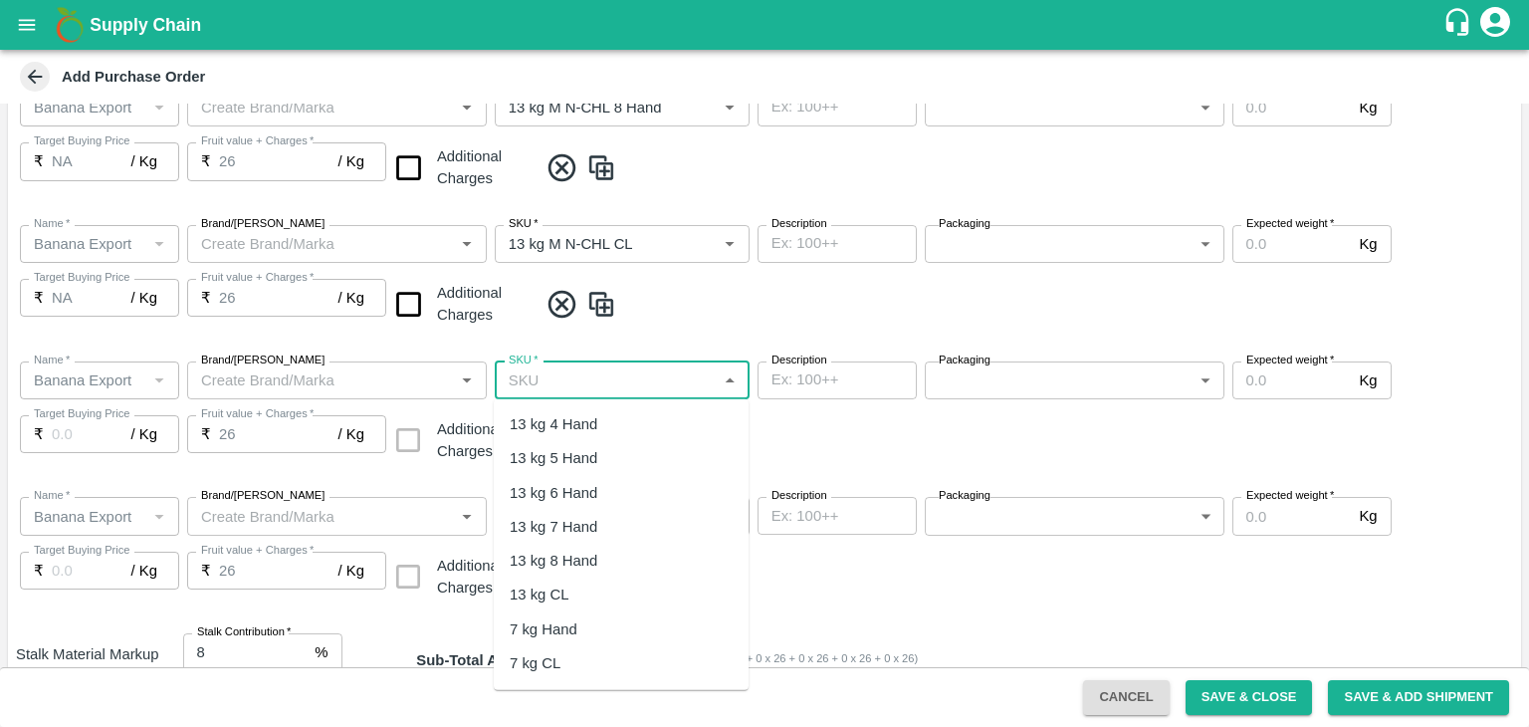
click at [645, 375] on input "SKU   *" at bounding box center [606, 380] width 210 height 26
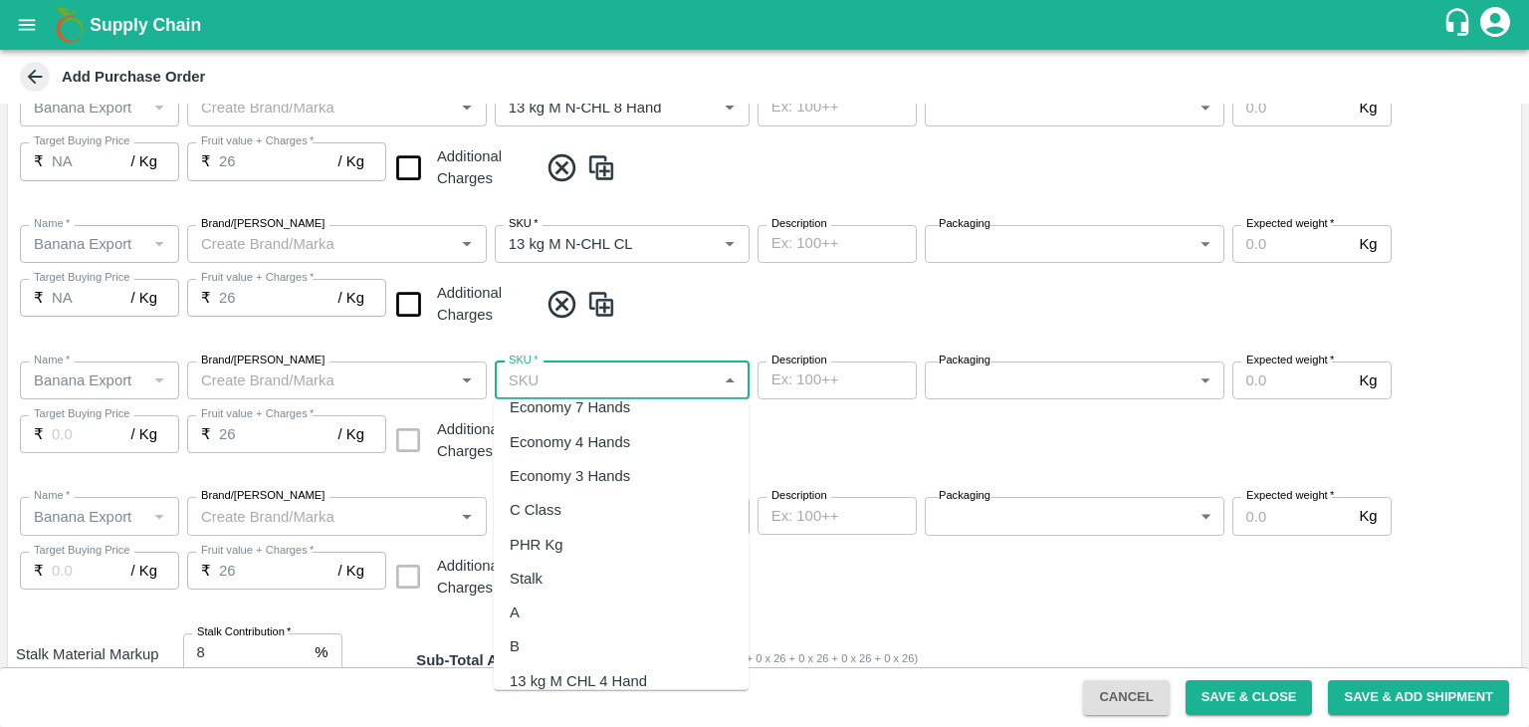
scroll to position [428, 0]
click at [560, 537] on div "PHR Kg" at bounding box center [537, 542] width 54 height 22
type input "PHR Kg"
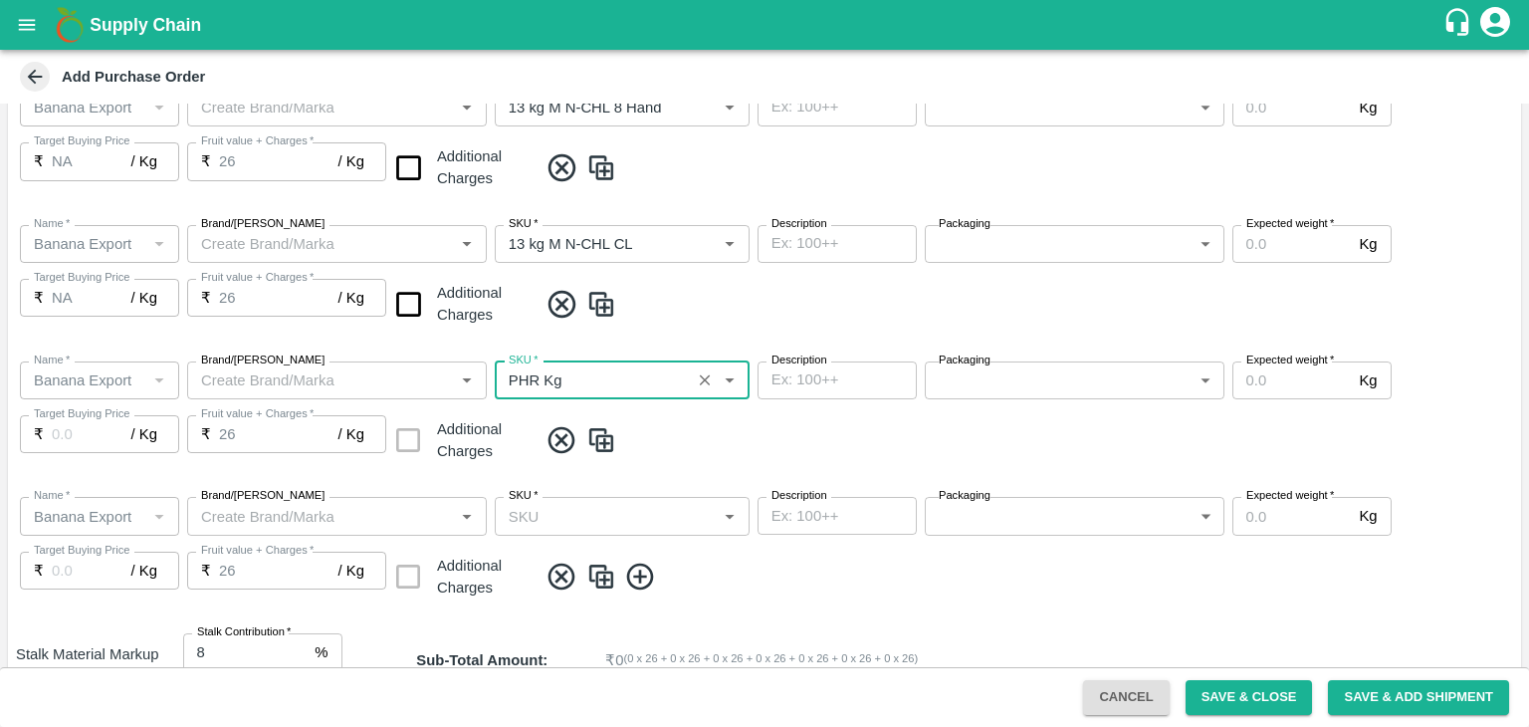
type input "NA"
click at [626, 514] on input "SKU   *" at bounding box center [606, 516] width 210 height 26
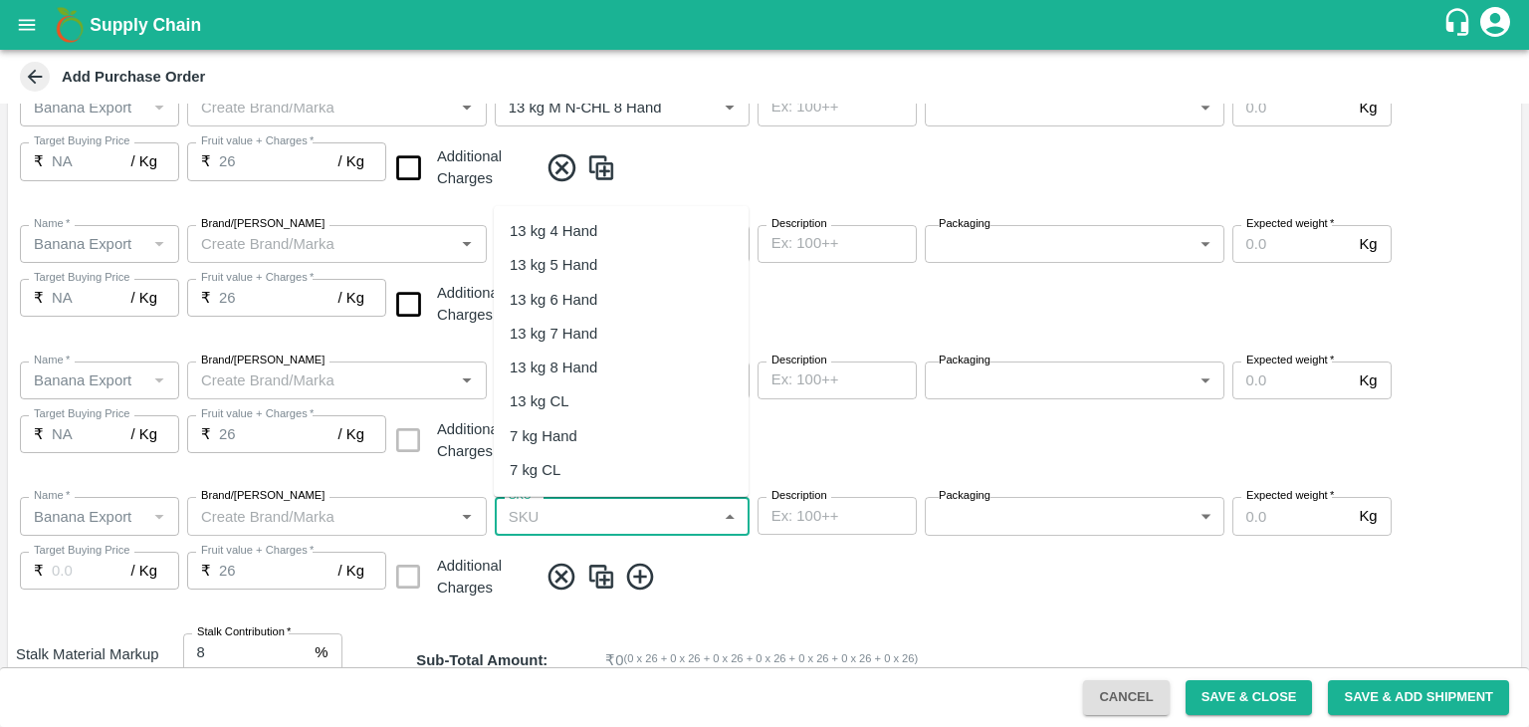
scroll to position [436, 0]
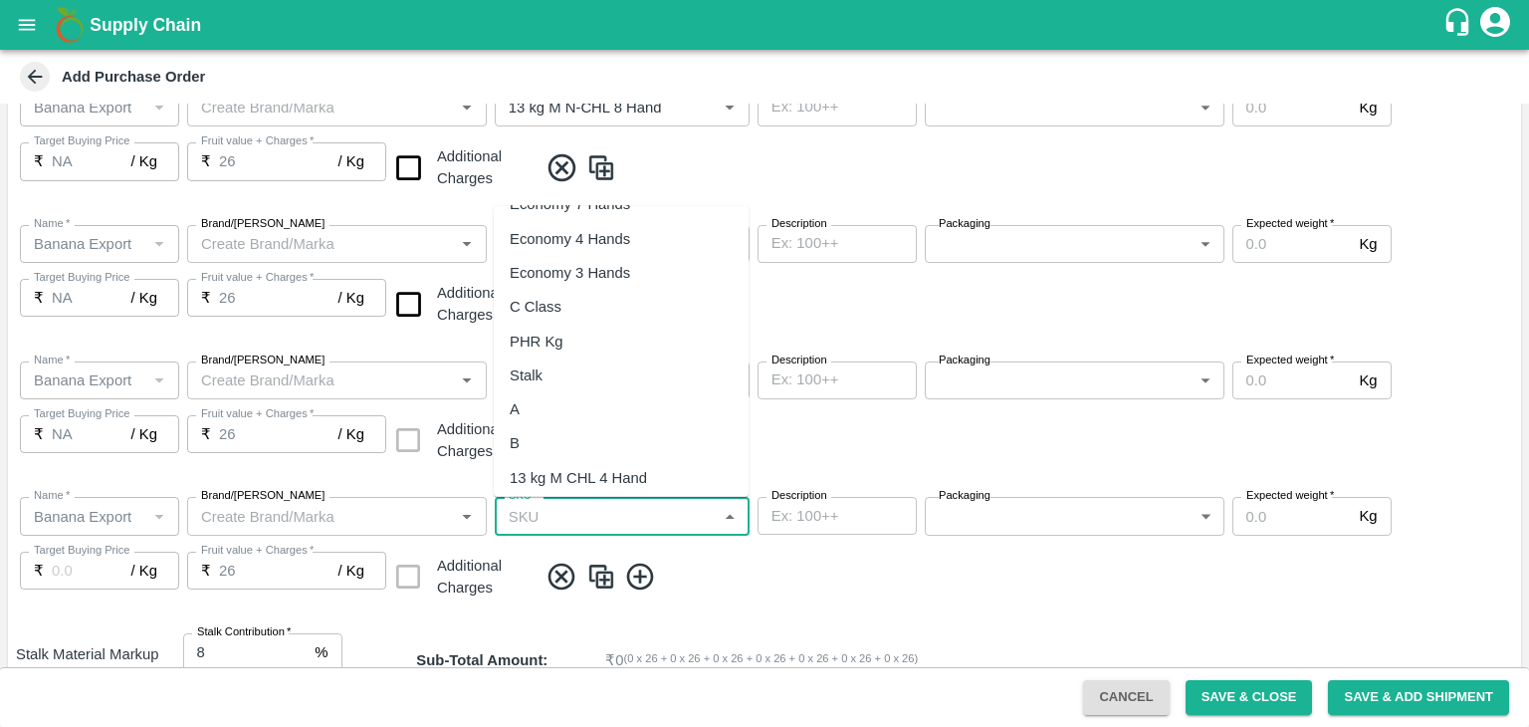
click at [562, 301] on div "C Class" at bounding box center [536, 307] width 52 height 22
type input "C Class"
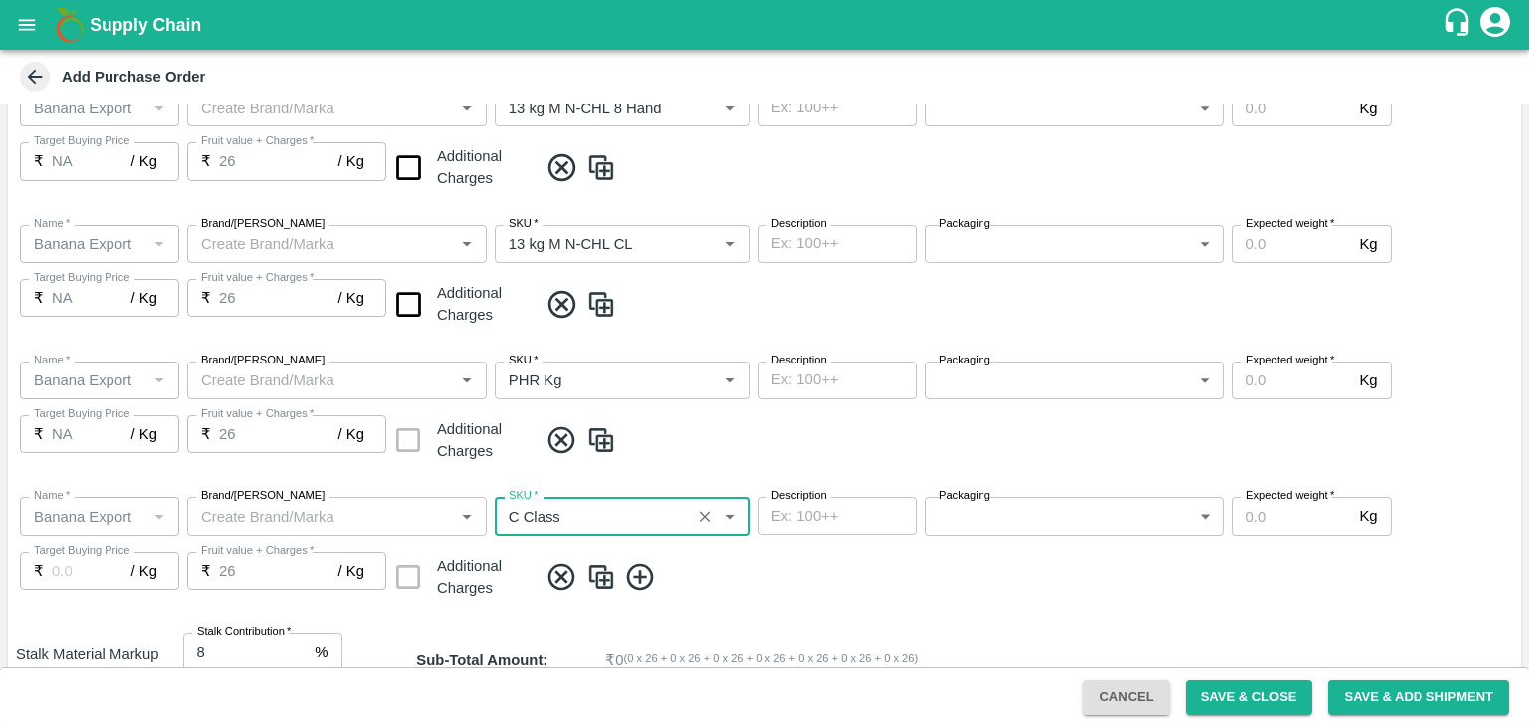
type input "NA"
click at [403, 304] on input "checkbox" at bounding box center [408, 304] width 51 height 51
checkbox input "true"
click at [402, 182] on input "checkbox" at bounding box center [408, 167] width 51 height 51
checkbox input "true"
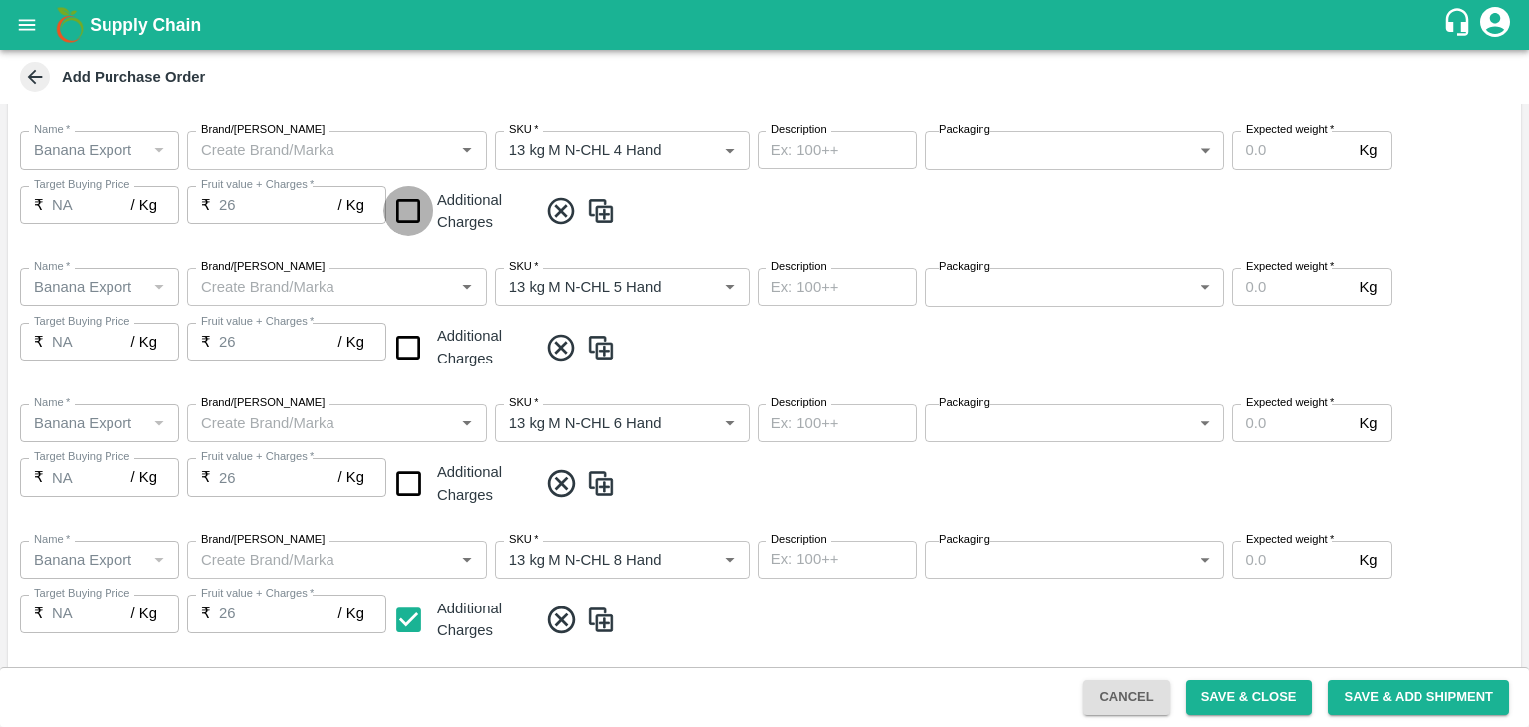
scroll to position [396, 0]
click at [406, 207] on input "checkbox" at bounding box center [408, 213] width 51 height 51
checkbox input "true"
click at [405, 359] on input "checkbox" at bounding box center [408, 350] width 51 height 51
checkbox input "true"
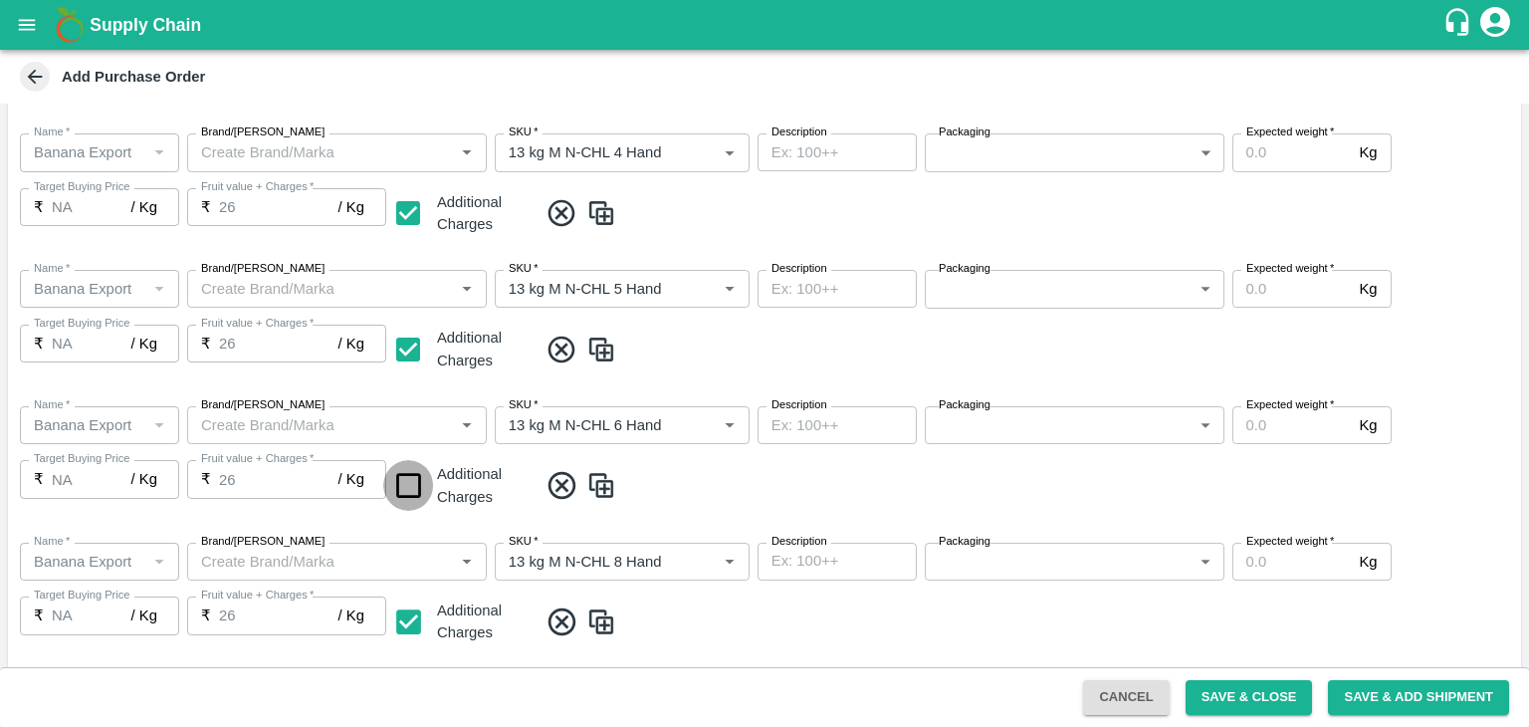
click at [413, 493] on input "checkbox" at bounding box center [408, 485] width 51 height 51
checkbox input "true"
click at [1083, 160] on body "Supply Chain Add Purchase Order PO Type   * Farm Gate 1 PO Type Buyers   * Nuna…" at bounding box center [764, 363] width 1529 height 727
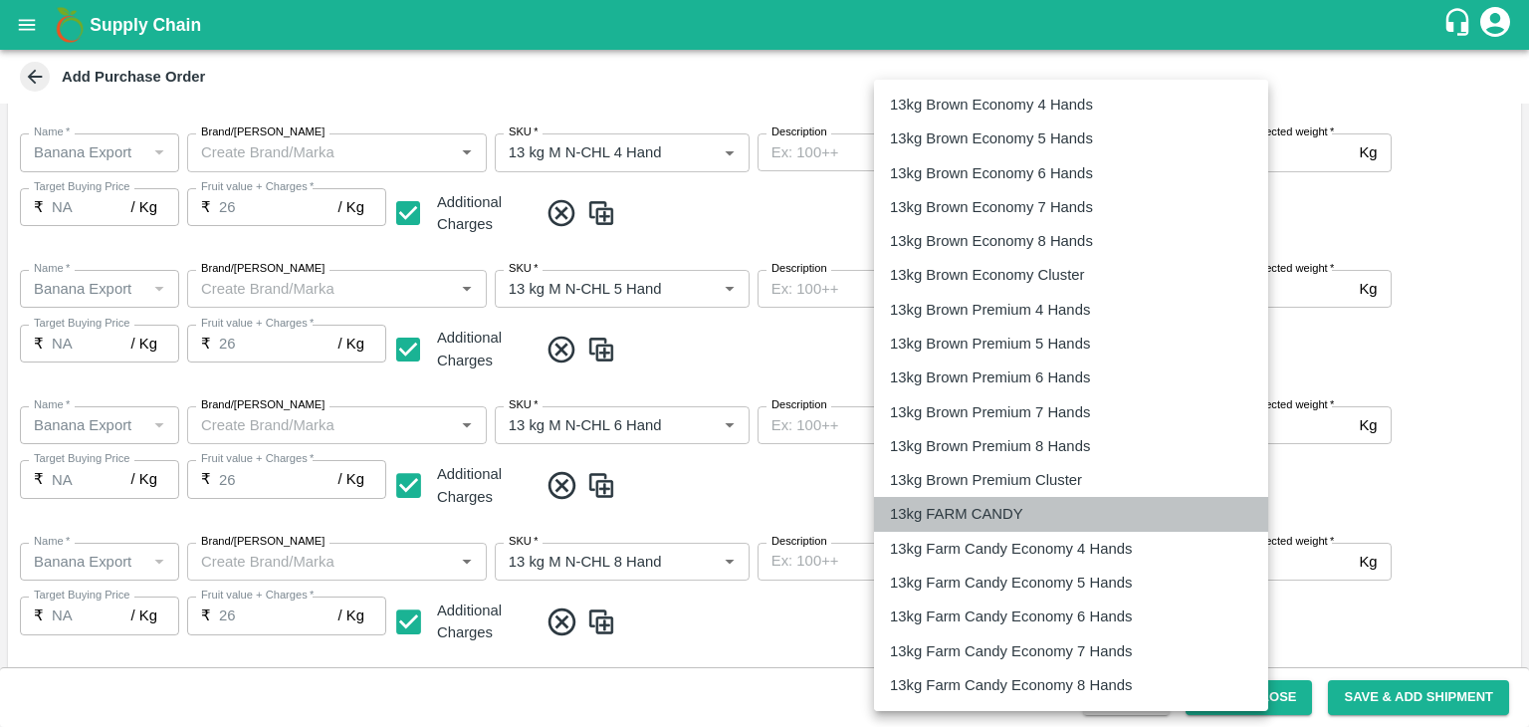
click at [973, 511] on p "13kg FARM CANDY" at bounding box center [956, 514] width 133 height 22
type input "466"
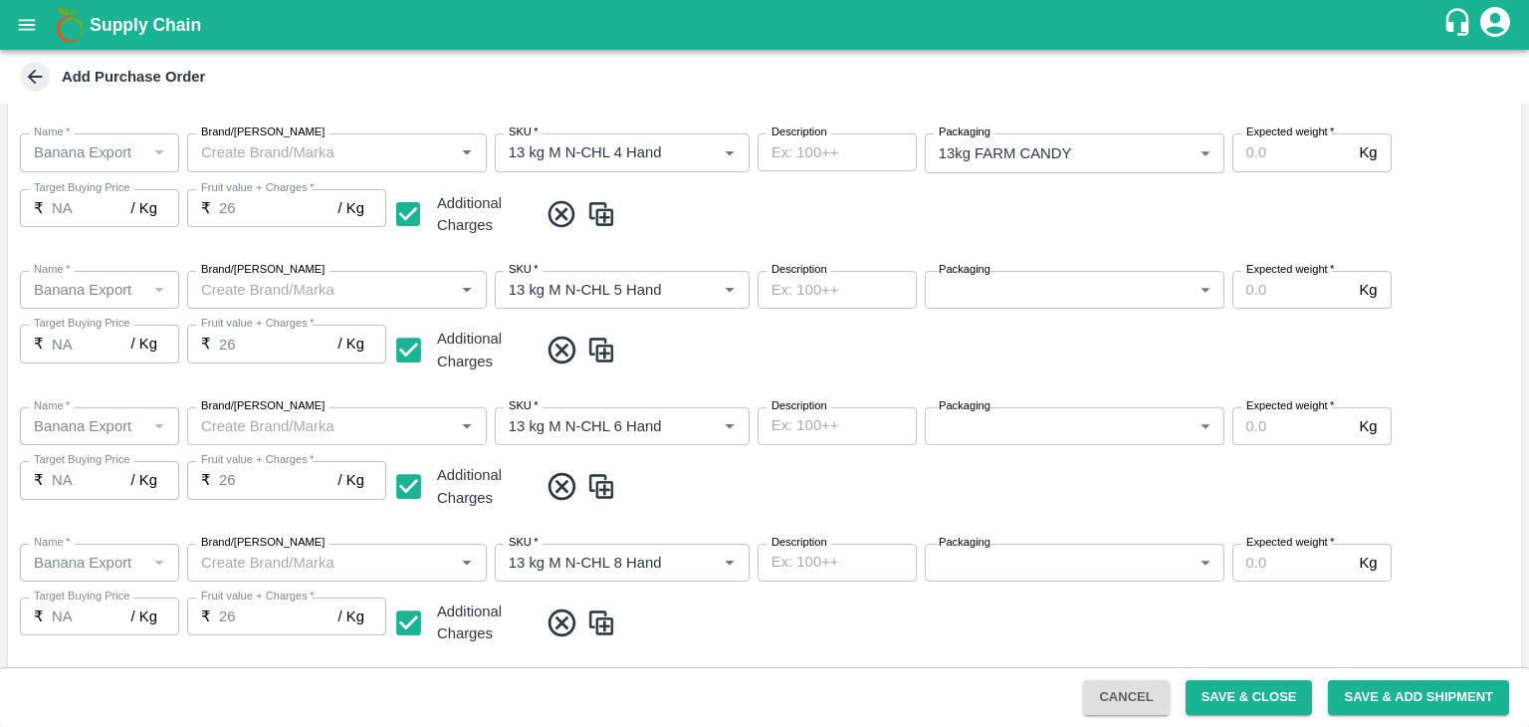
drag, startPoint x: 972, startPoint y: 274, endPoint x: 987, endPoint y: 291, distance: 22.6
click at [987, 291] on div "Packaging ​ Packaging" at bounding box center [1075, 290] width 300 height 38
click at [987, 291] on body "Supply Chain Add Purchase Order PO Type   * Farm Gate 1 PO Type Buyers   * Nuna…" at bounding box center [764, 363] width 1529 height 727
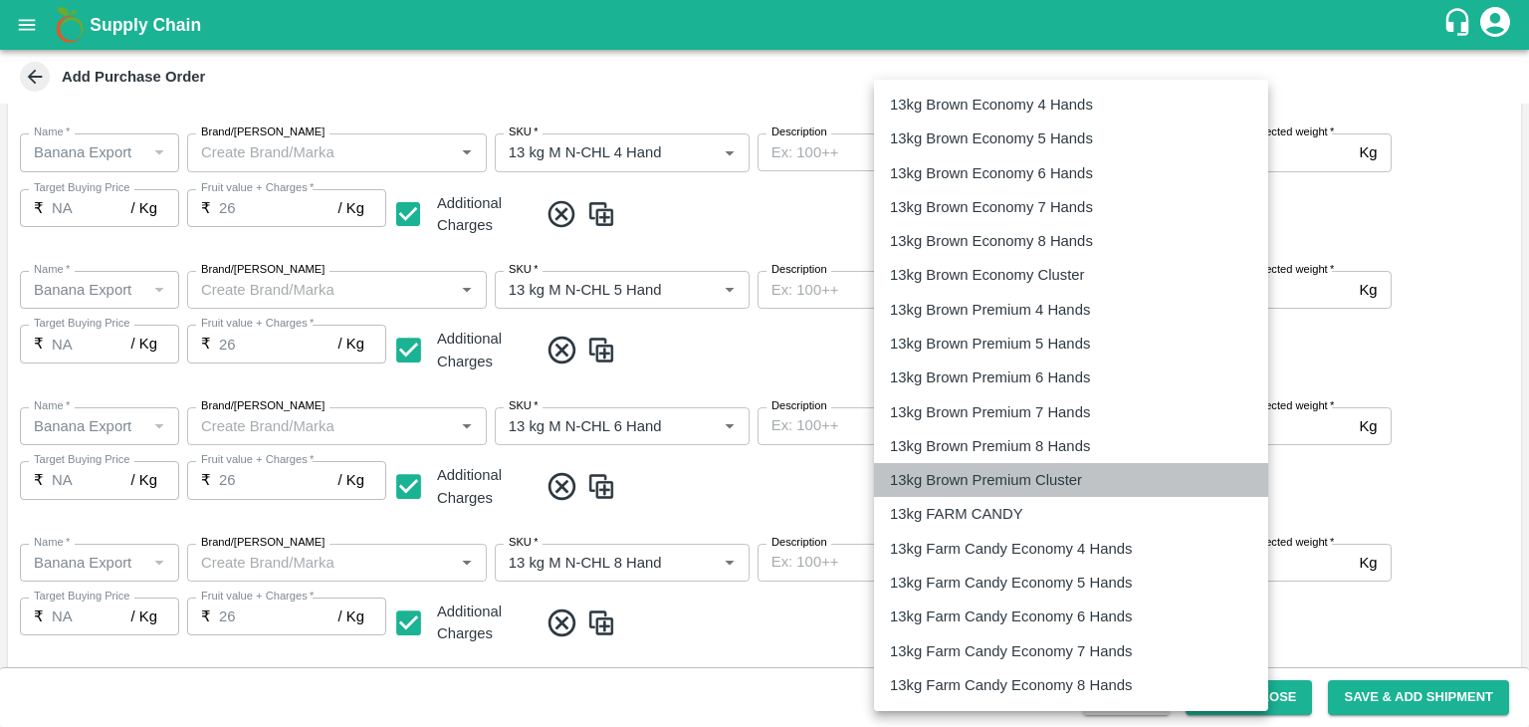
click at [984, 493] on li "13kg Brown Premium Cluster" at bounding box center [1071, 480] width 394 height 34
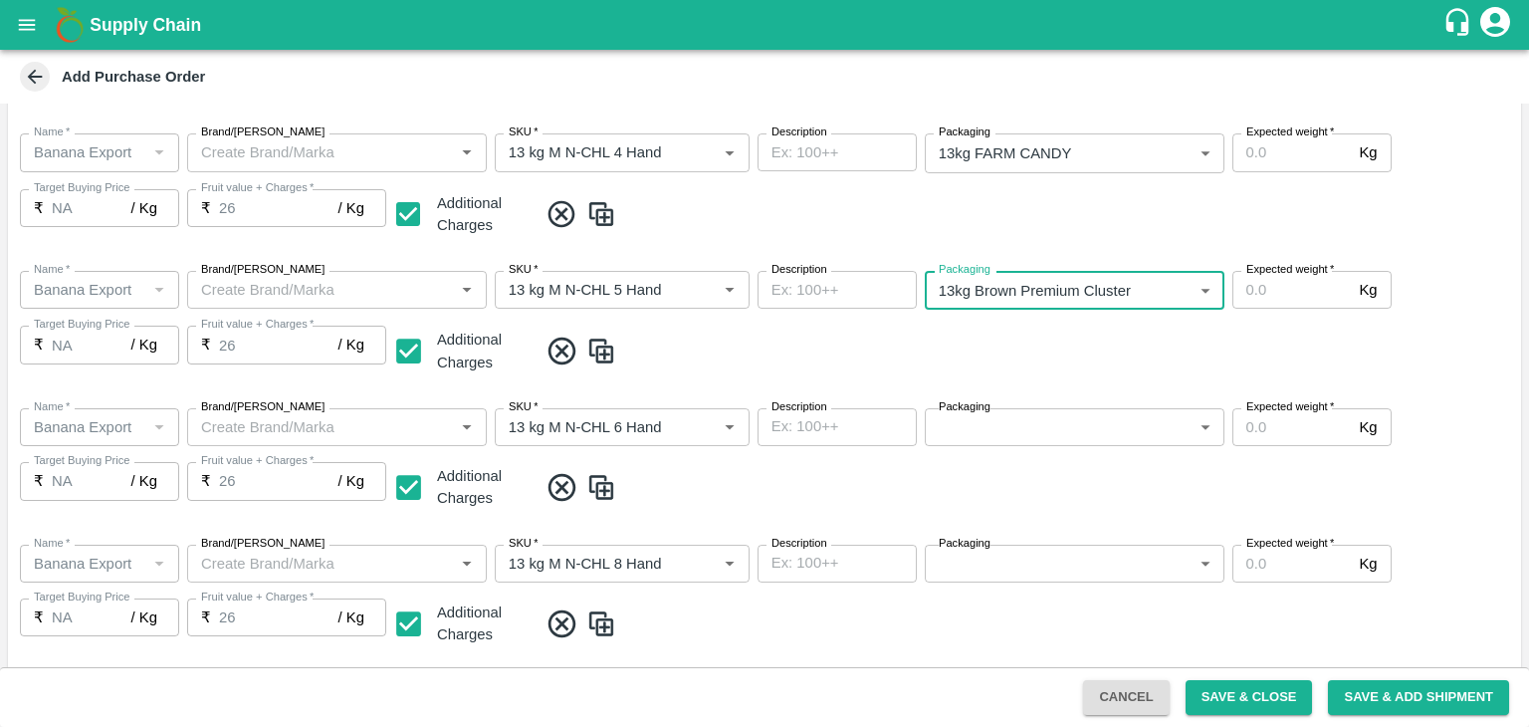
click at [1018, 288] on body "Supply Chain Add Purchase Order PO Type   * Farm Gate 1 PO Type Buyers   * Nuna…" at bounding box center [764, 363] width 1529 height 727
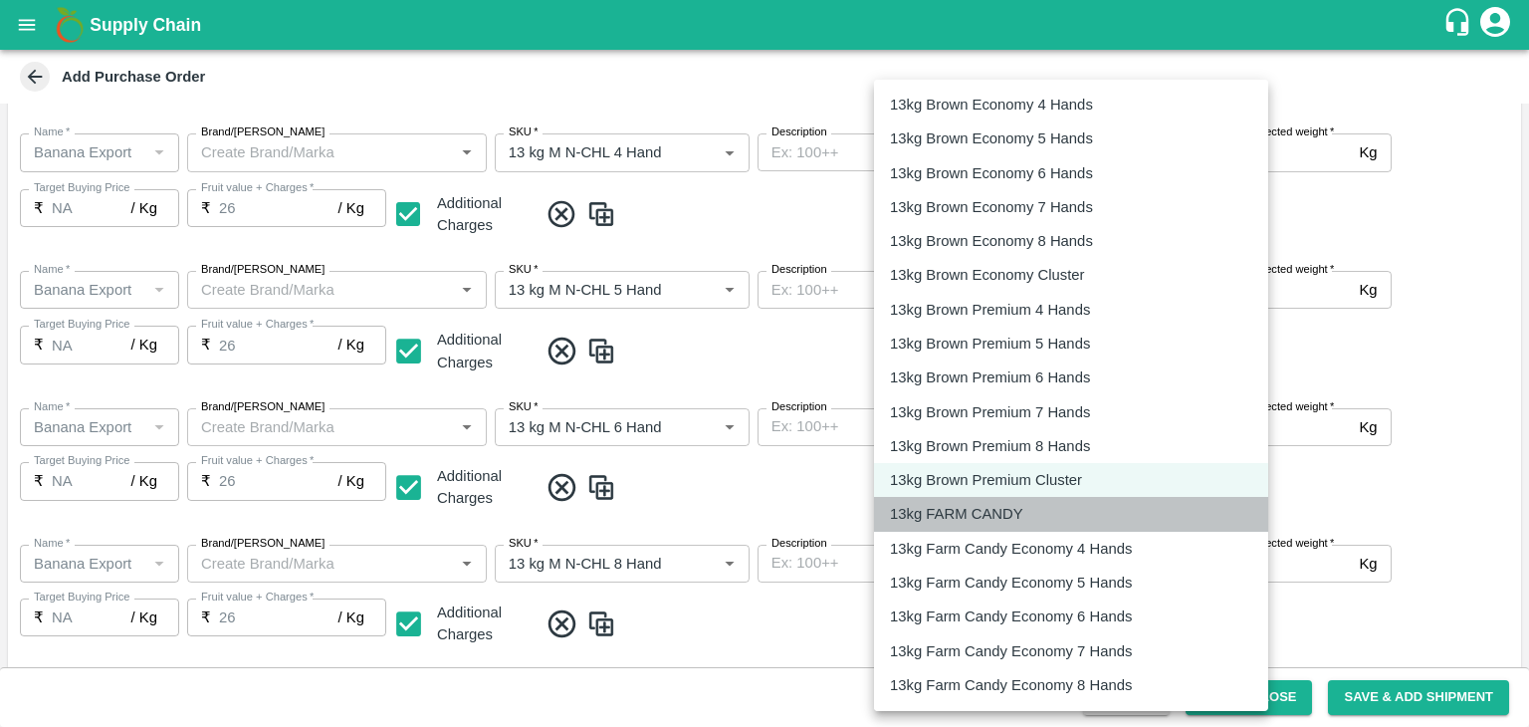
click at [992, 507] on p "13kg FARM CANDY" at bounding box center [956, 514] width 133 height 22
type input "466"
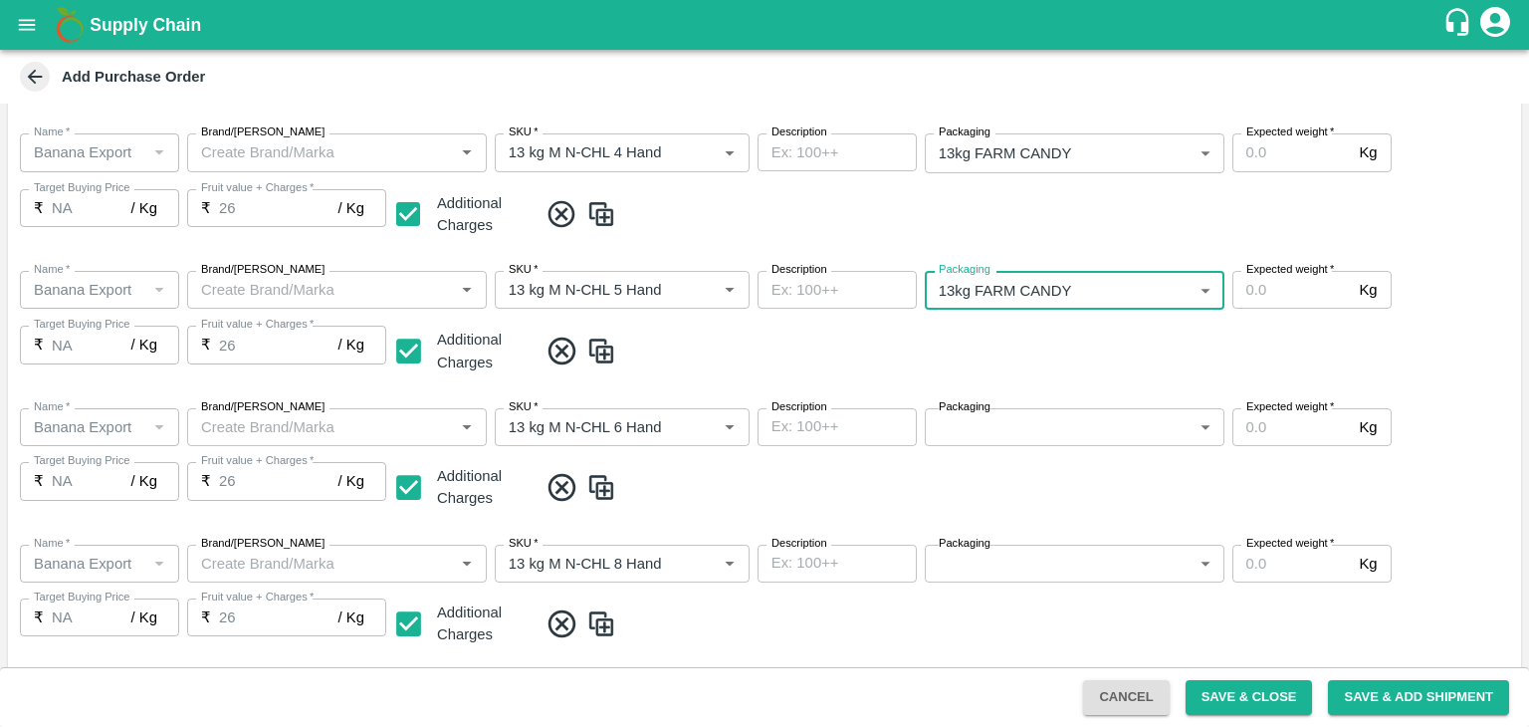
click at [1039, 436] on body "Supply Chain Add Purchase Order PO Type   * Farm Gate 1 PO Type Buyers   * Nuna…" at bounding box center [764, 363] width 1529 height 727
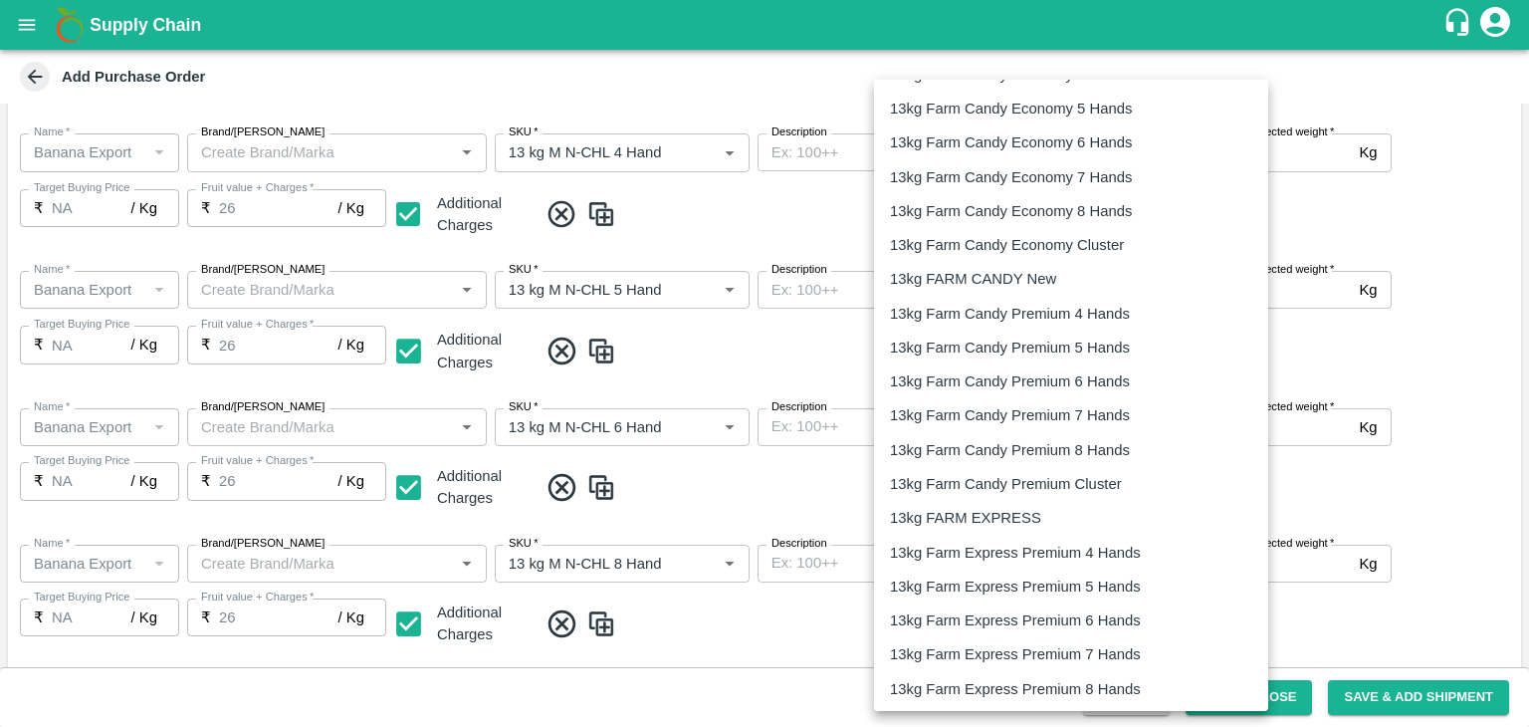
scroll to position [311, 0]
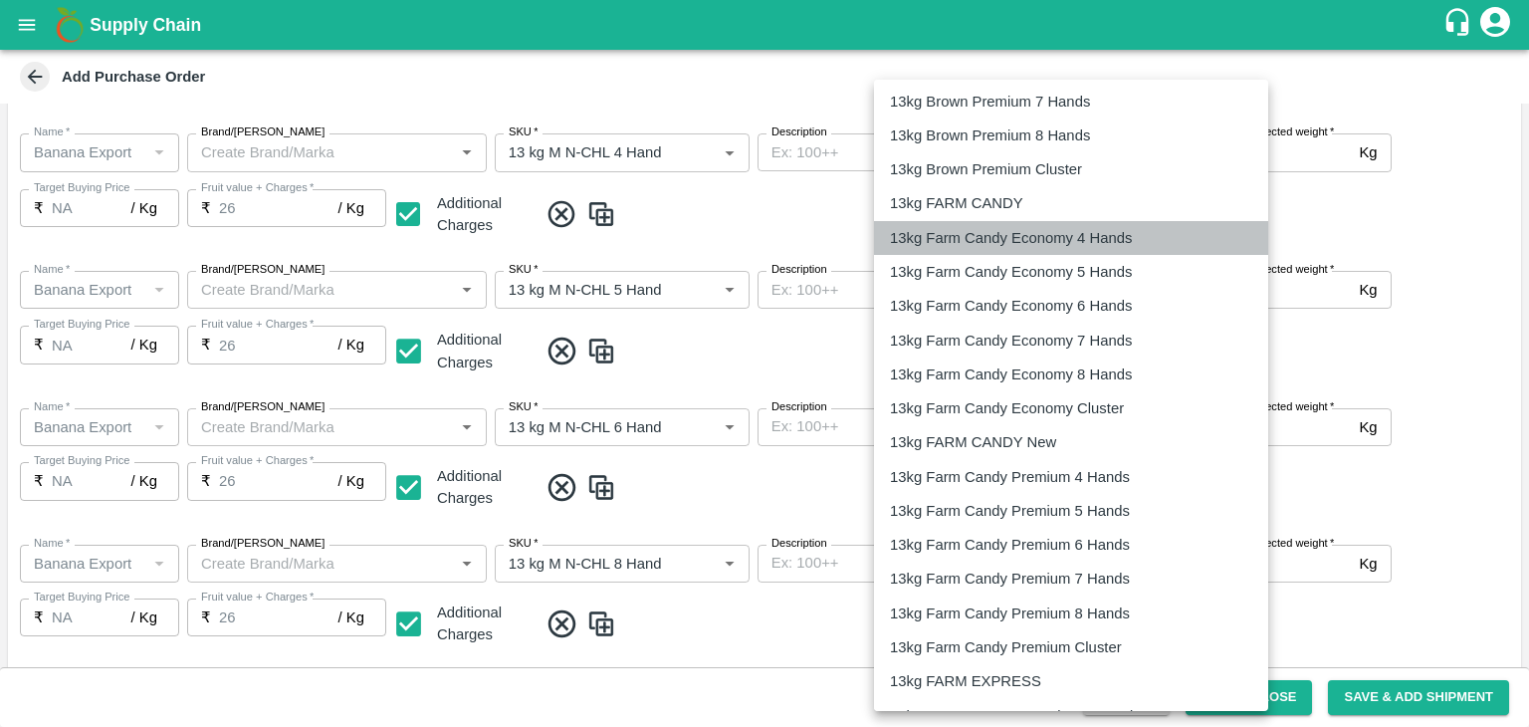
click at [1000, 221] on li "13kg Farm Candy Economy 4 Hands" at bounding box center [1071, 238] width 394 height 34
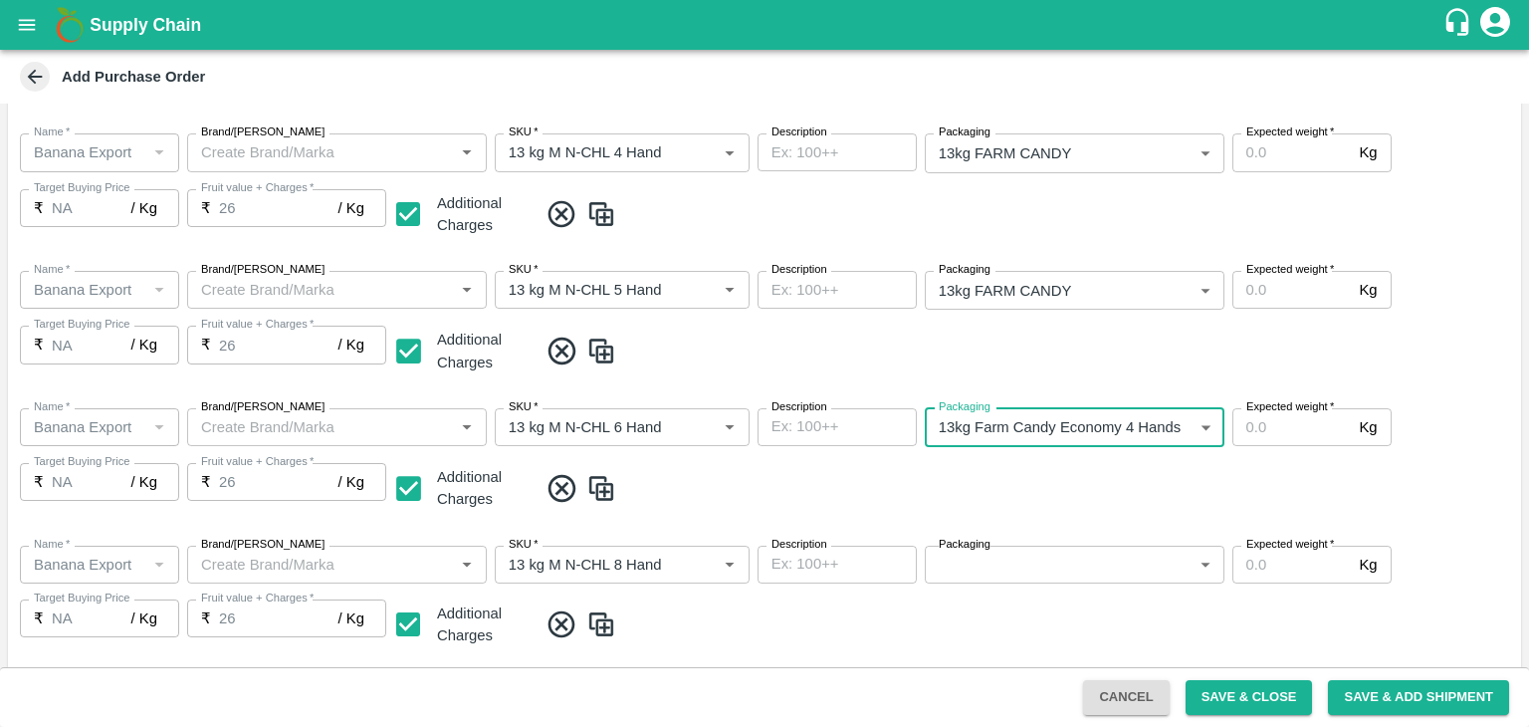
click at [1036, 412] on body "Supply Chain Add Purchase Order PO Type   * Farm Gate 1 PO Type Buyers   * Nuna…" at bounding box center [764, 363] width 1529 height 727
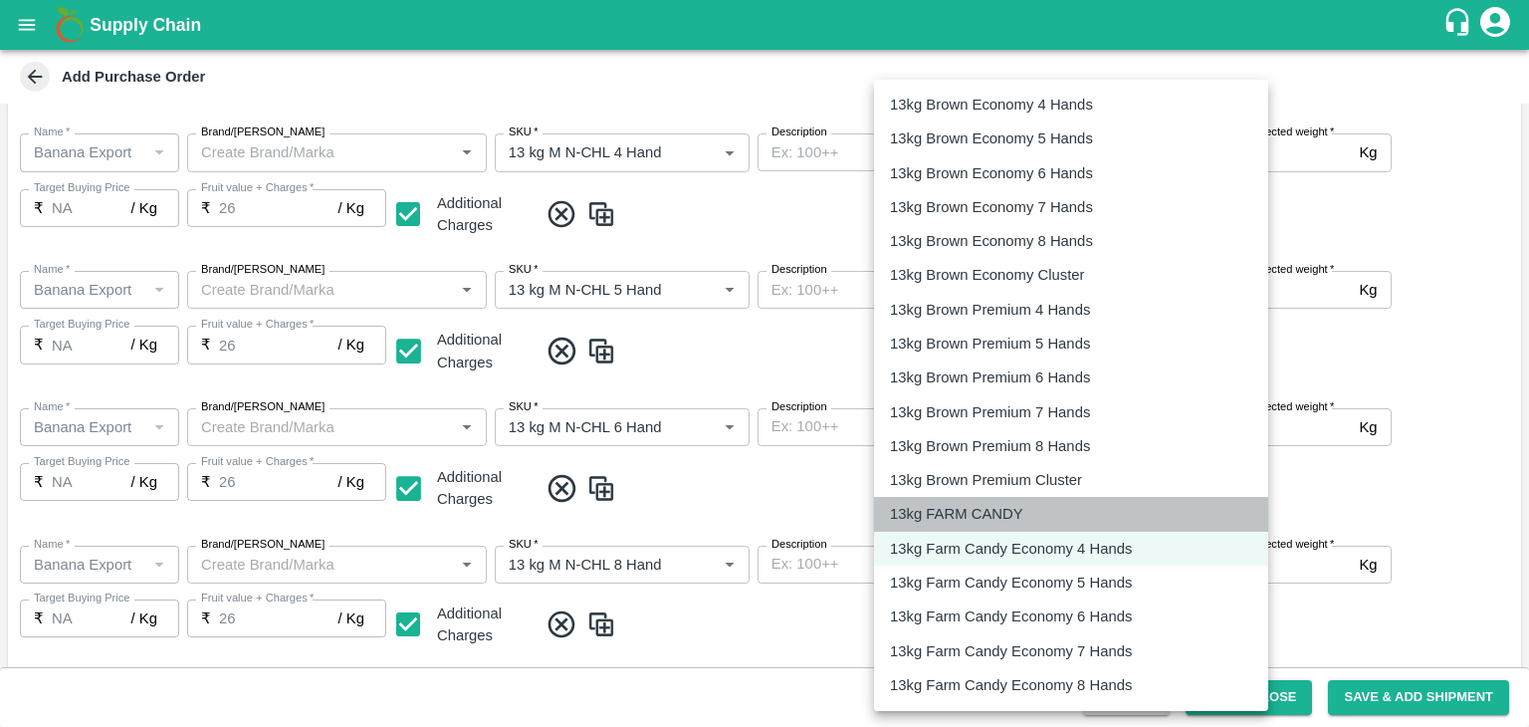
click at [987, 503] on p "13kg FARM CANDY" at bounding box center [956, 514] width 133 height 22
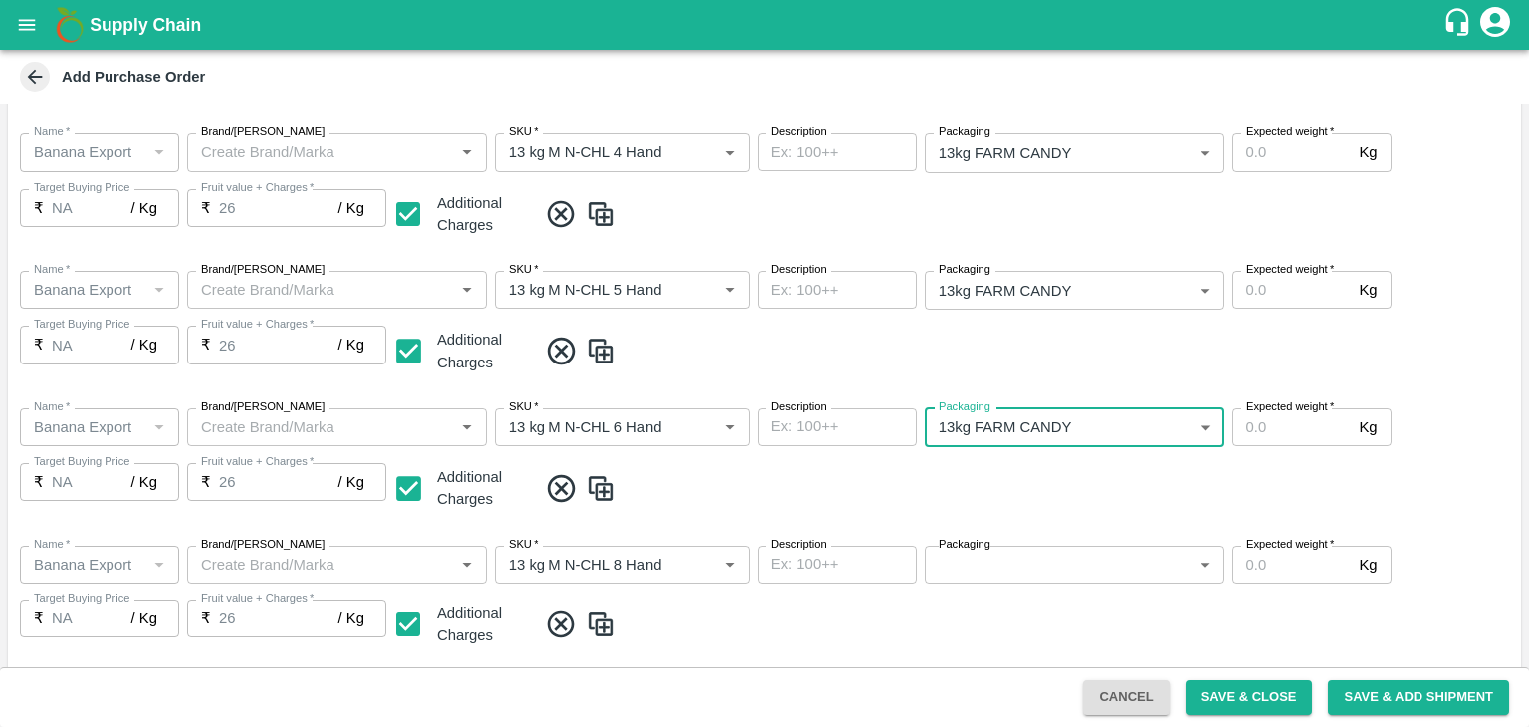
type input "466"
click at [1059, 564] on body "Supply Chain Add Purchase Order PO Type   * Farm Gate 1 PO Type Buyers   * Nuna…" at bounding box center [764, 363] width 1529 height 727
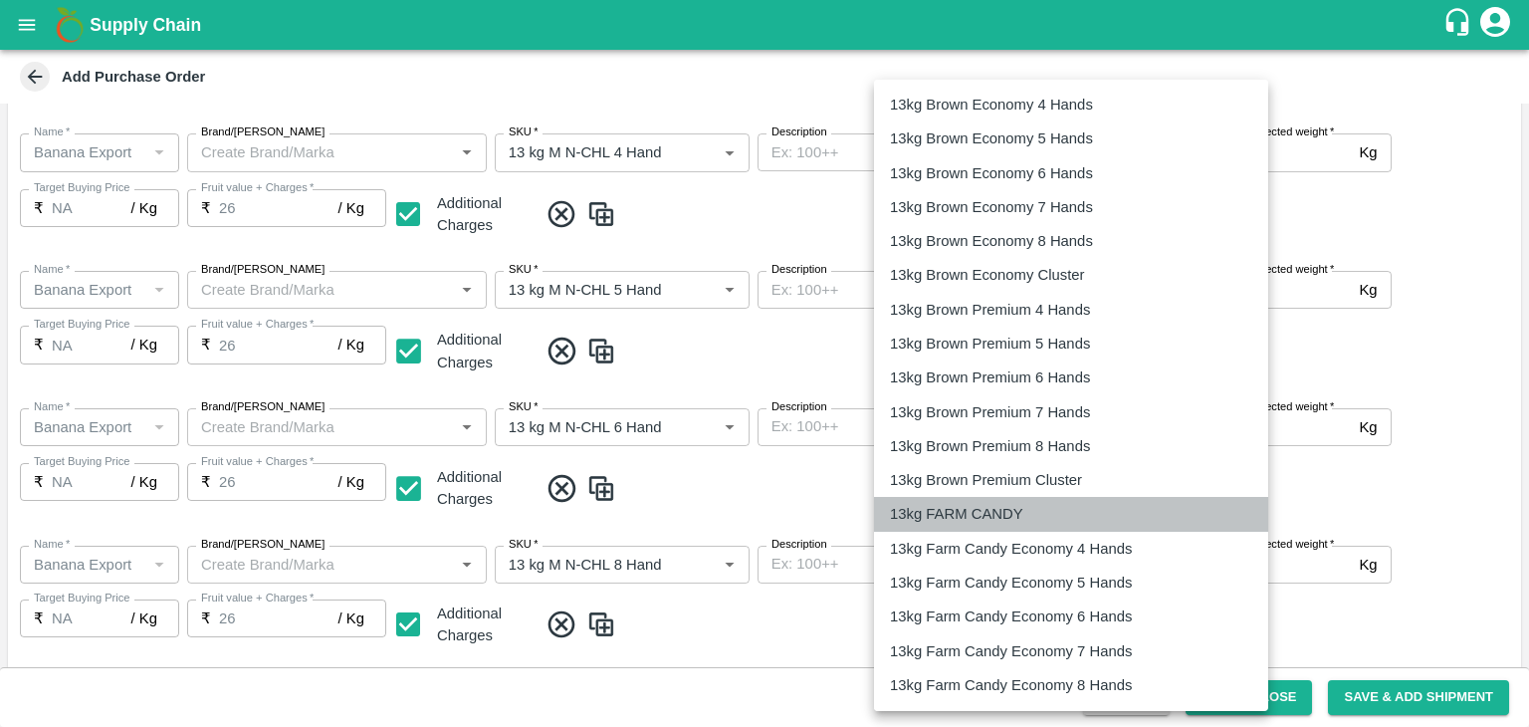
click at [1039, 502] on li "13kg FARM CANDY" at bounding box center [1071, 514] width 394 height 34
type input "466"
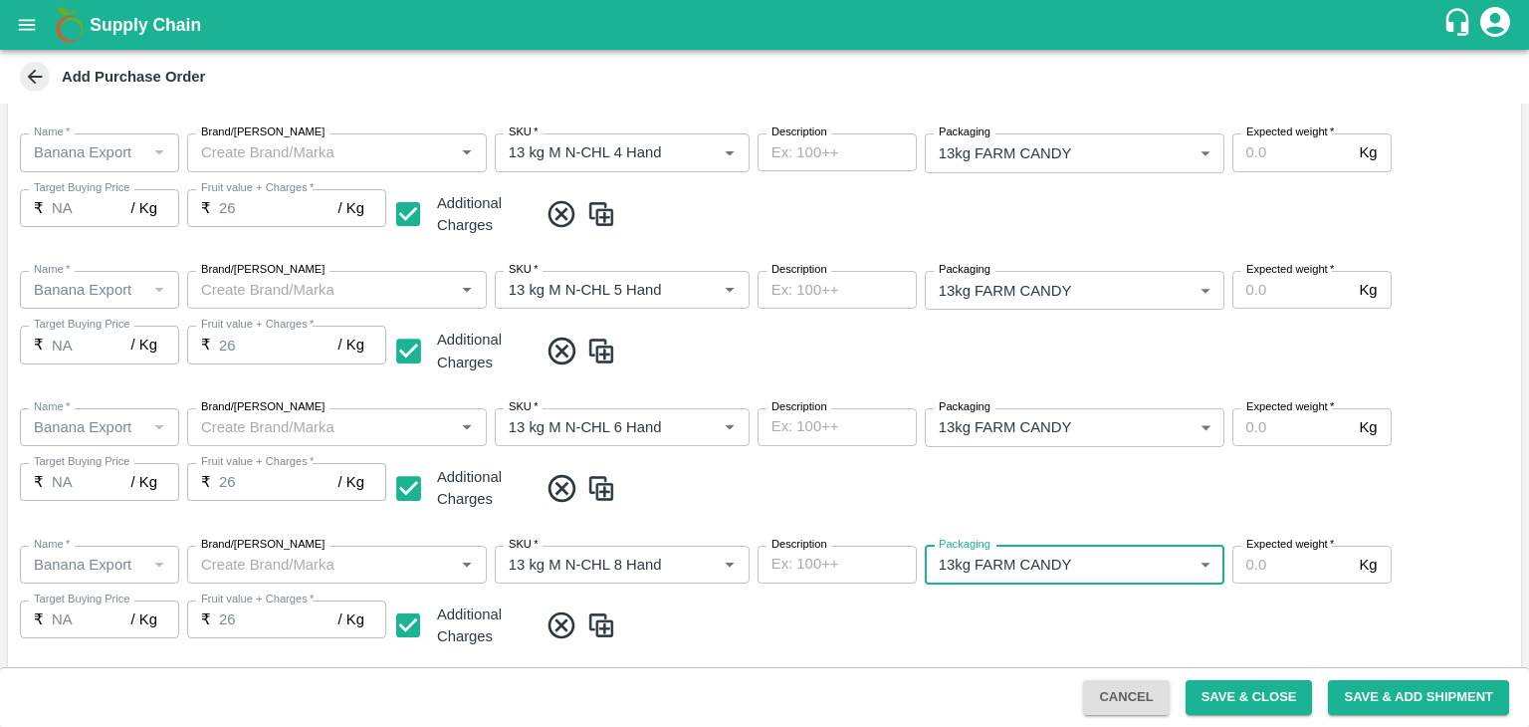
click at [1075, 508] on div "Name   * Name   * Brand/Marka Brand/Marka SKU   * SKU   * Description x Descrip…" at bounding box center [764, 460] width 1513 height 137
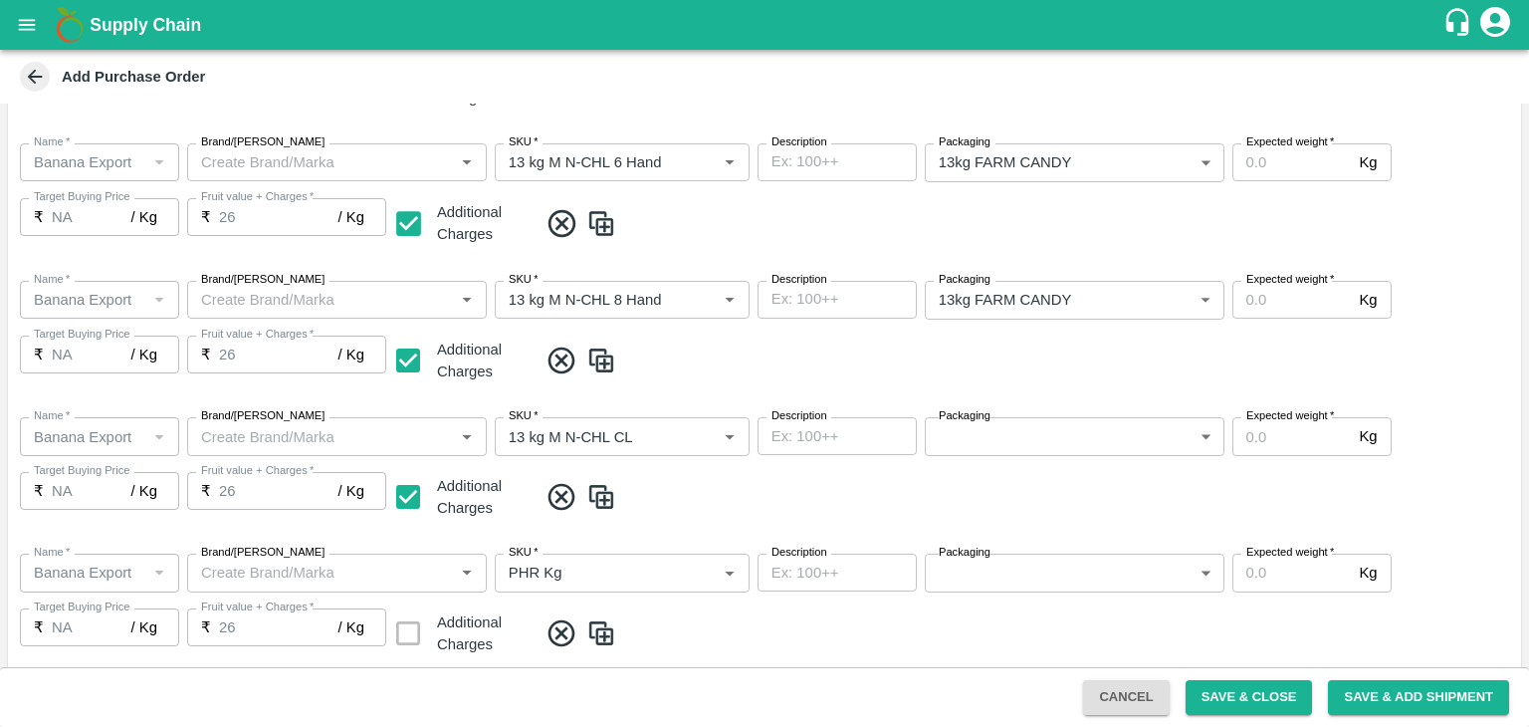
scroll to position [685, 0]
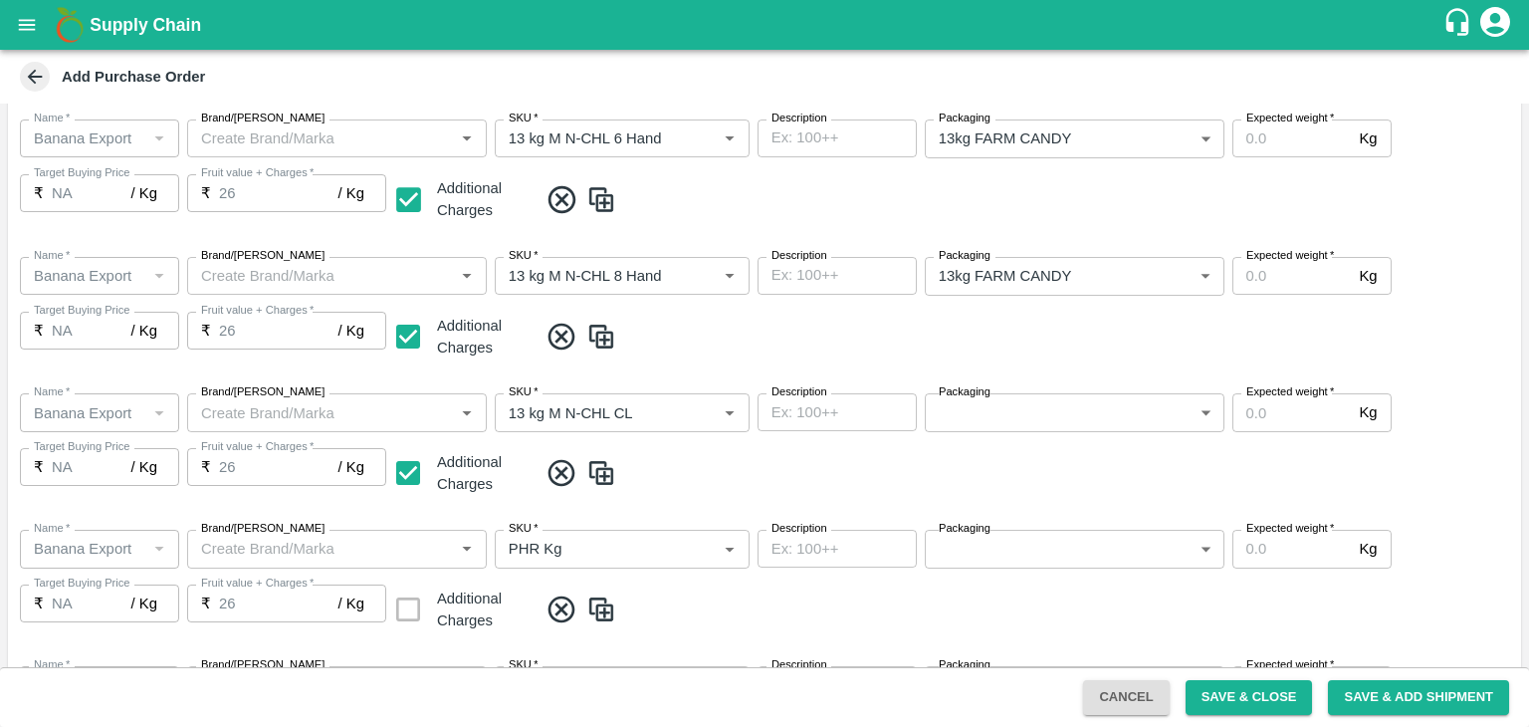
click at [1044, 434] on div "Name   * Name   * Brand/Marka Brand/Marka SKU   * SKU   * Description x Descrip…" at bounding box center [764, 445] width 1513 height 136
click at [1044, 420] on body "Supply Chain Add Purchase Order PO Type   * Farm Gate 1 PO Type Buyers   * Nuna…" at bounding box center [764, 363] width 1529 height 727
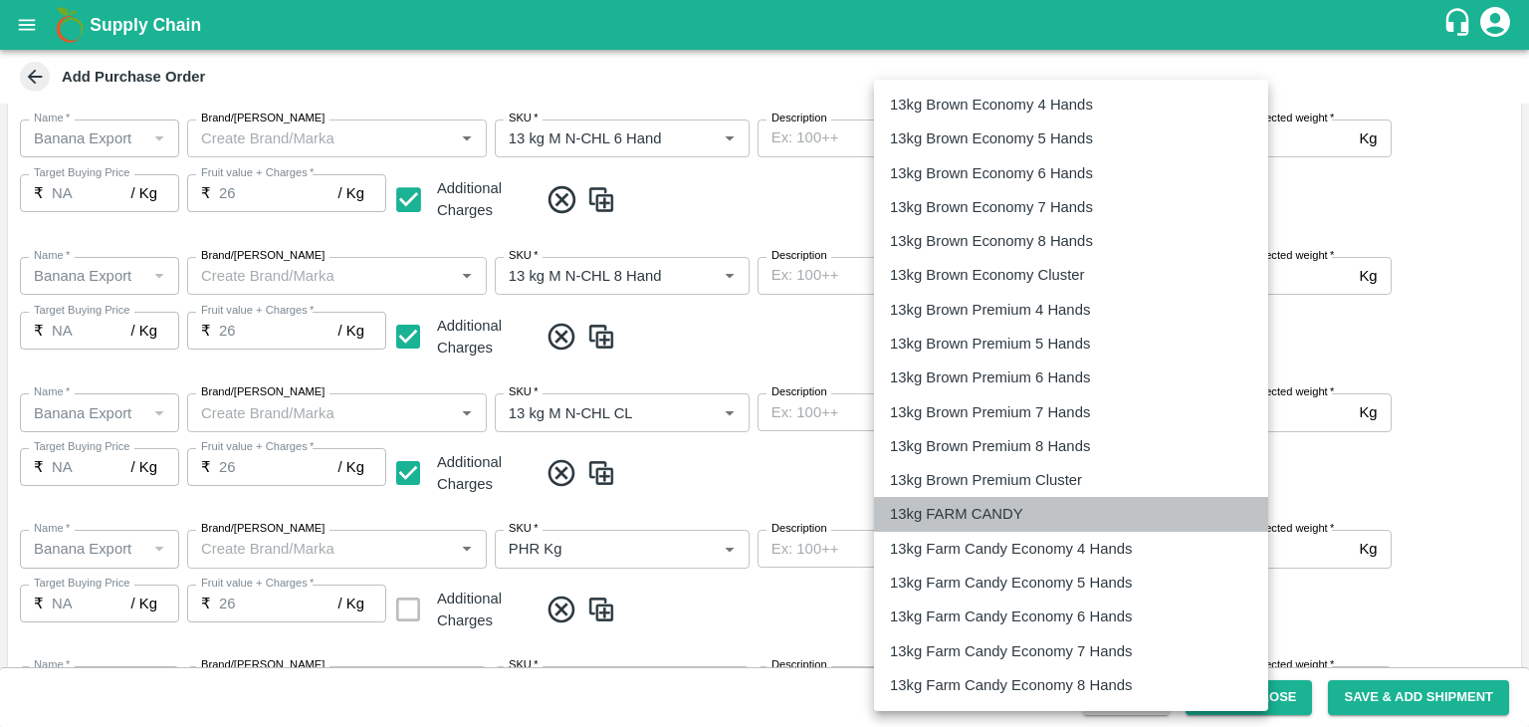
click at [980, 514] on p "13kg FARM CANDY" at bounding box center [956, 514] width 133 height 22
type input "466"
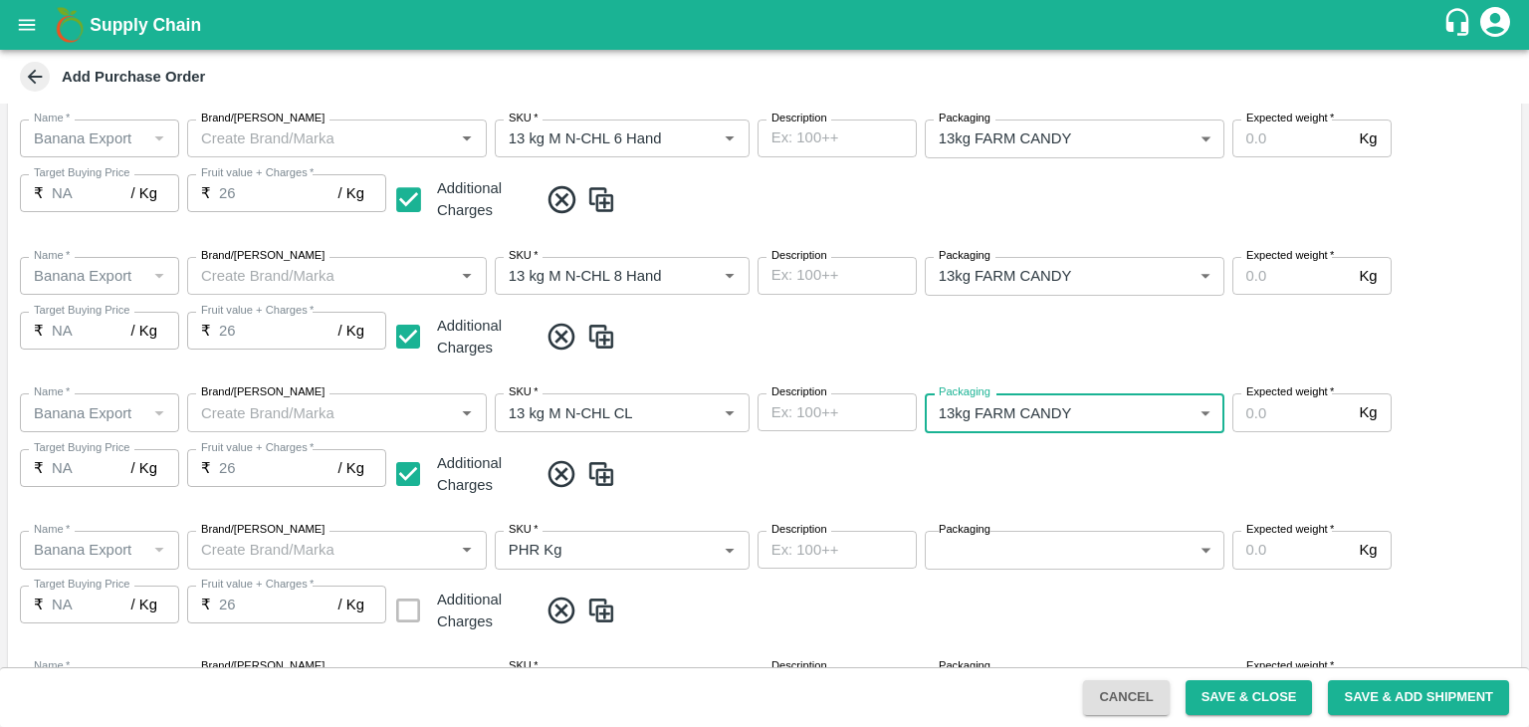
click at [1072, 486] on span at bounding box center [1026, 474] width 976 height 33
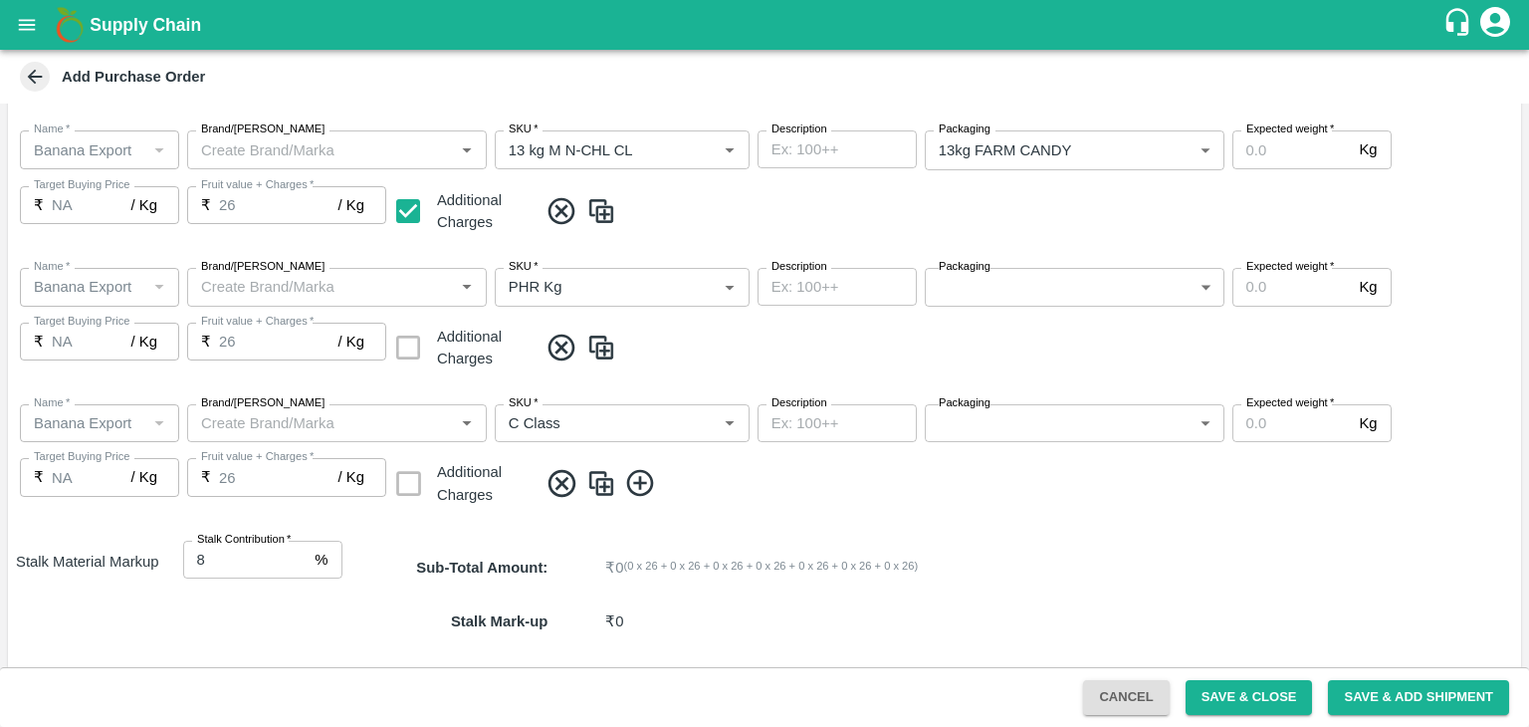
click at [1007, 284] on body "Supply Chain Add Purchase Order PO Type   * Farm Gate 1 PO Type Buyers   * Nuna…" at bounding box center [764, 363] width 1529 height 727
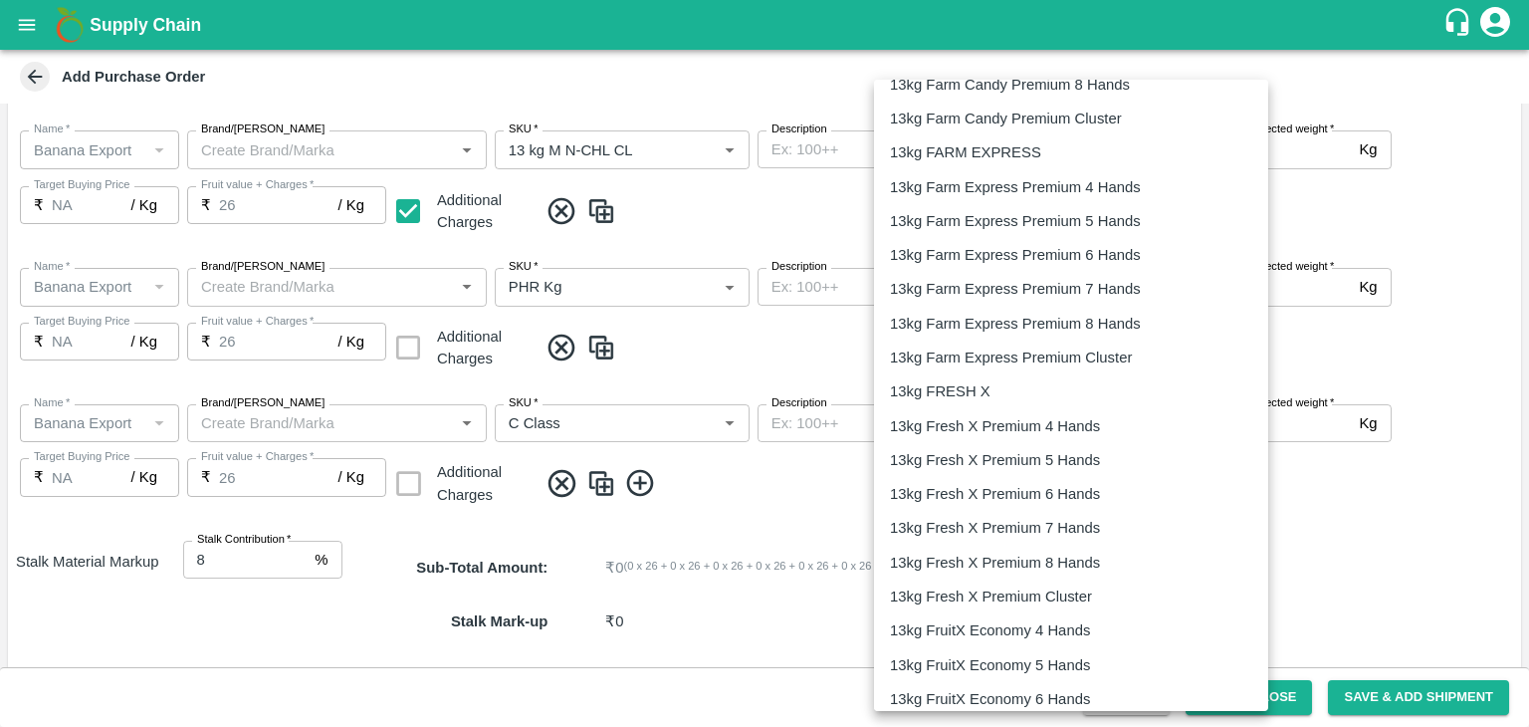
scroll to position [3106, 0]
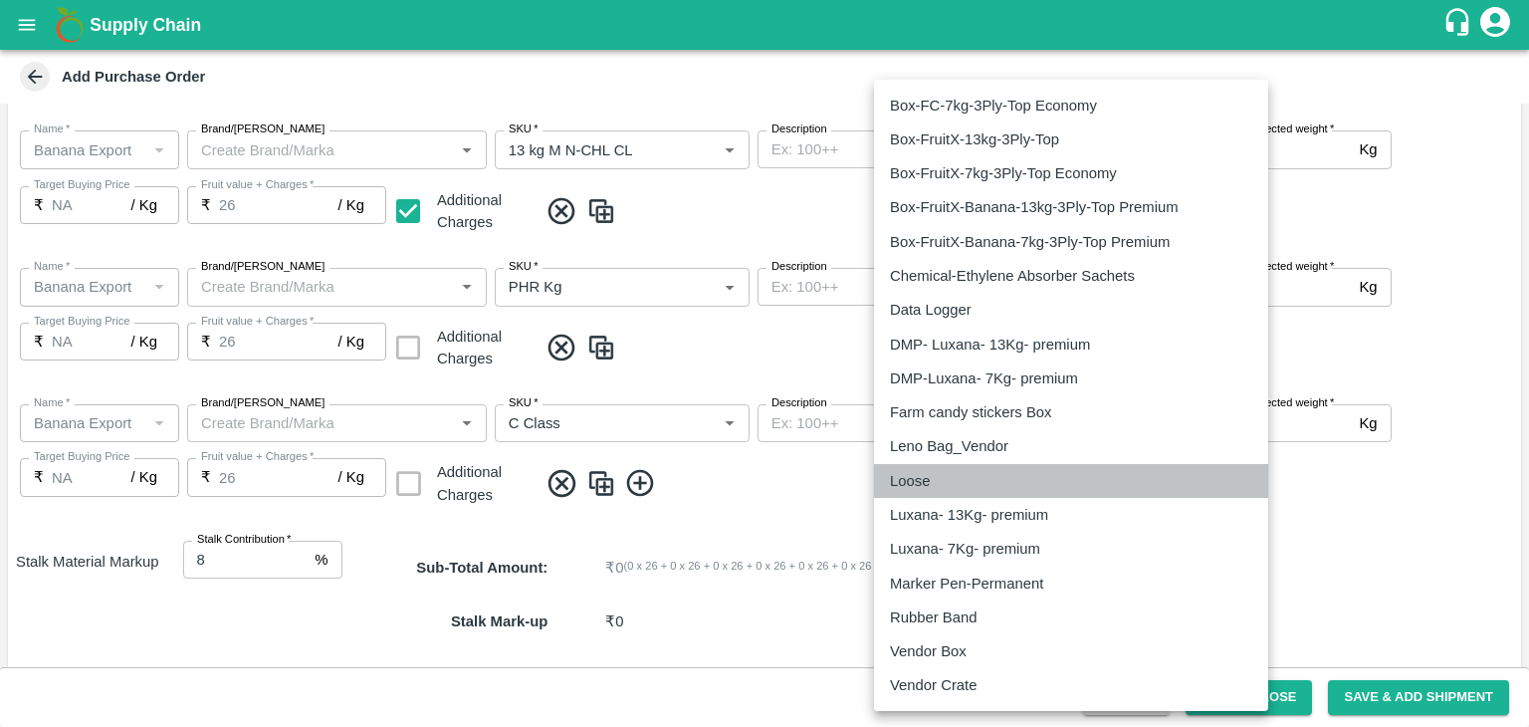
click at [933, 476] on div "Loose" at bounding box center [915, 481] width 50 height 22
type input "258"
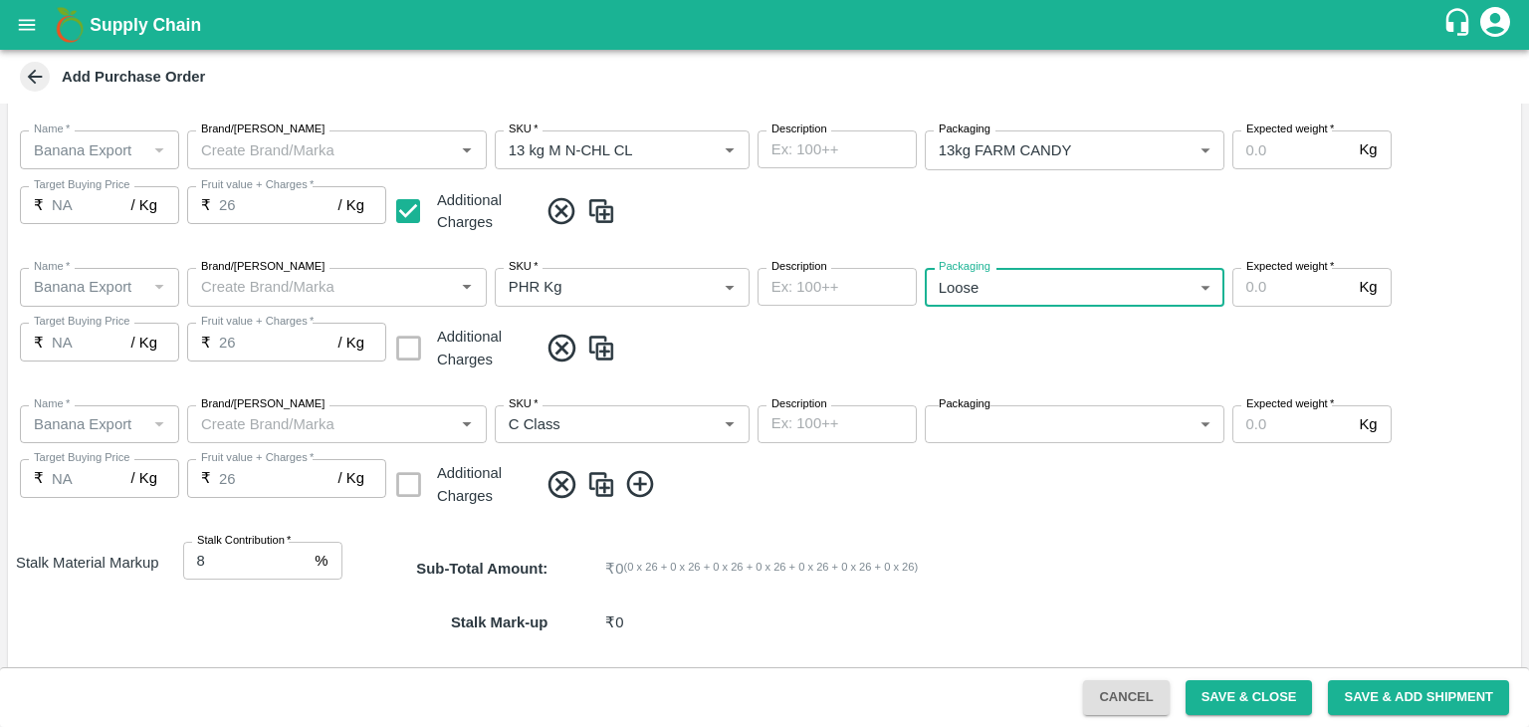
click at [1039, 416] on body "Supply Chain Add Purchase Order PO Type   * Farm Gate 1 PO Type Buyers   * Nuna…" at bounding box center [764, 363] width 1529 height 727
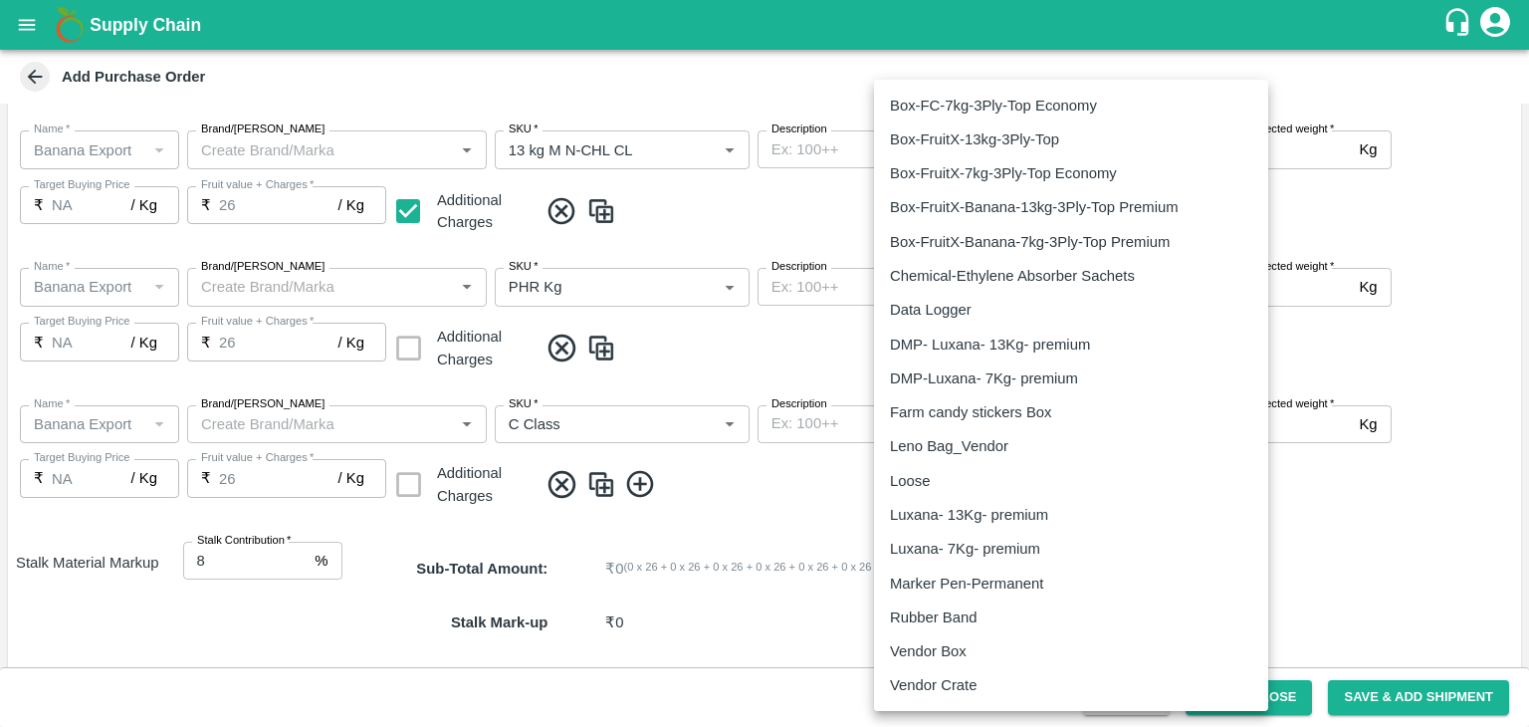
click at [925, 485] on p "Loose" at bounding box center [910, 481] width 40 height 22
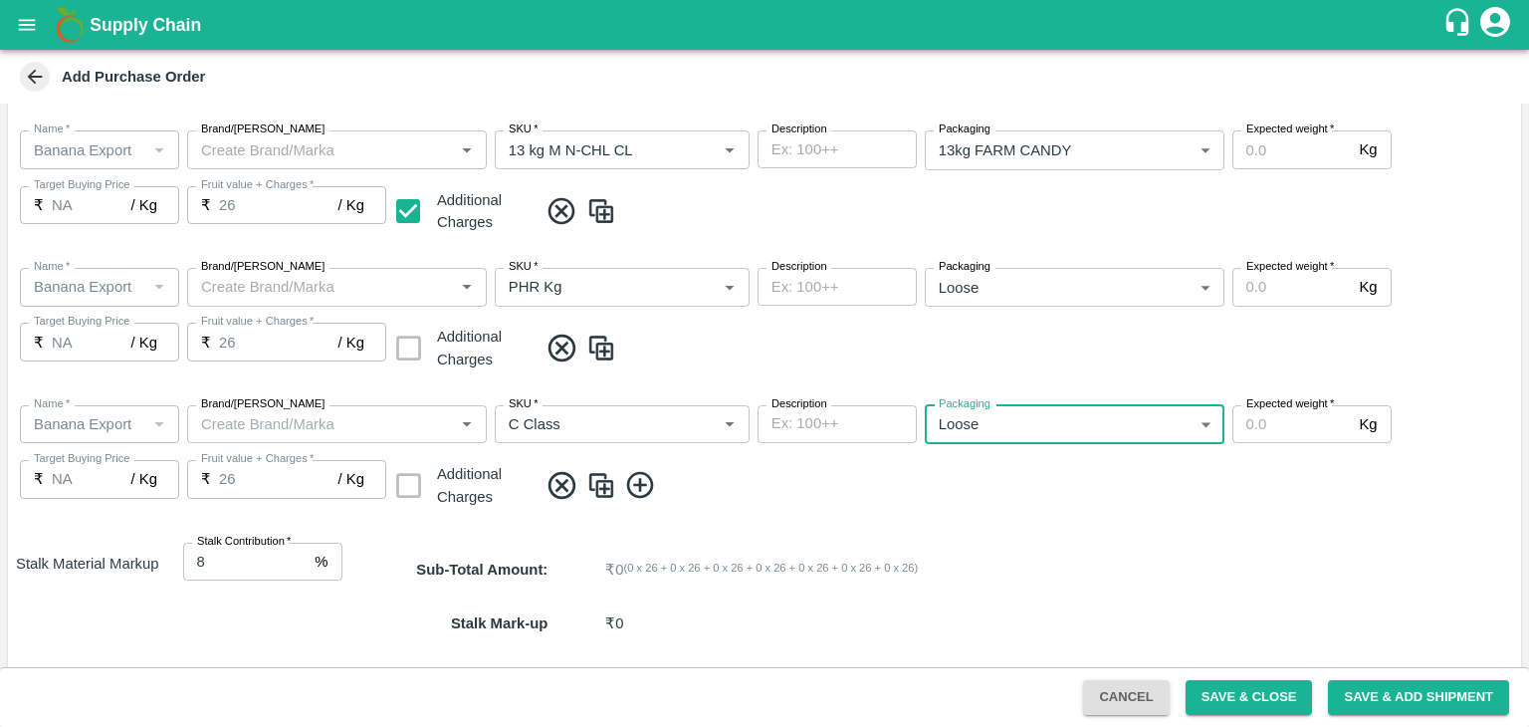
type input "258"
click at [1099, 484] on span at bounding box center [1026, 485] width 976 height 33
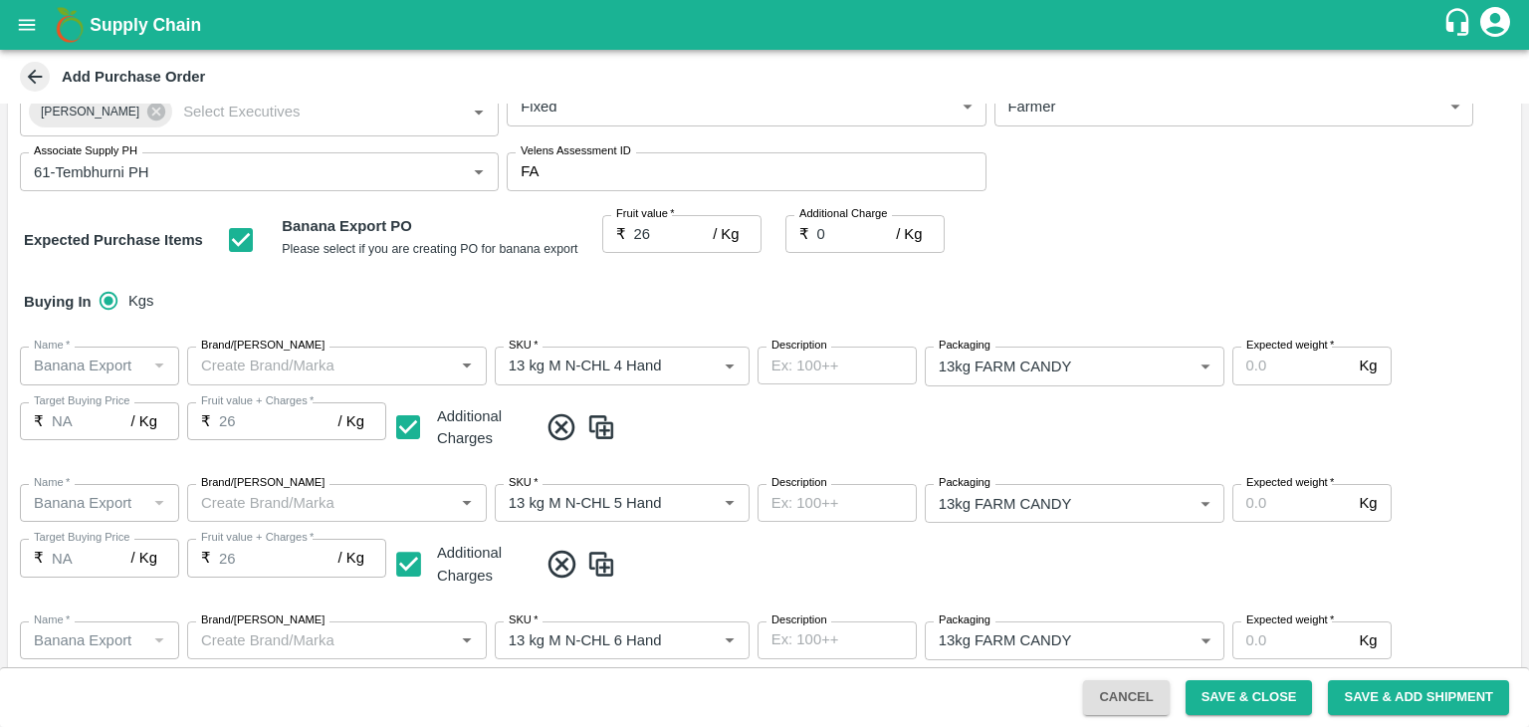
scroll to position [27, 0]
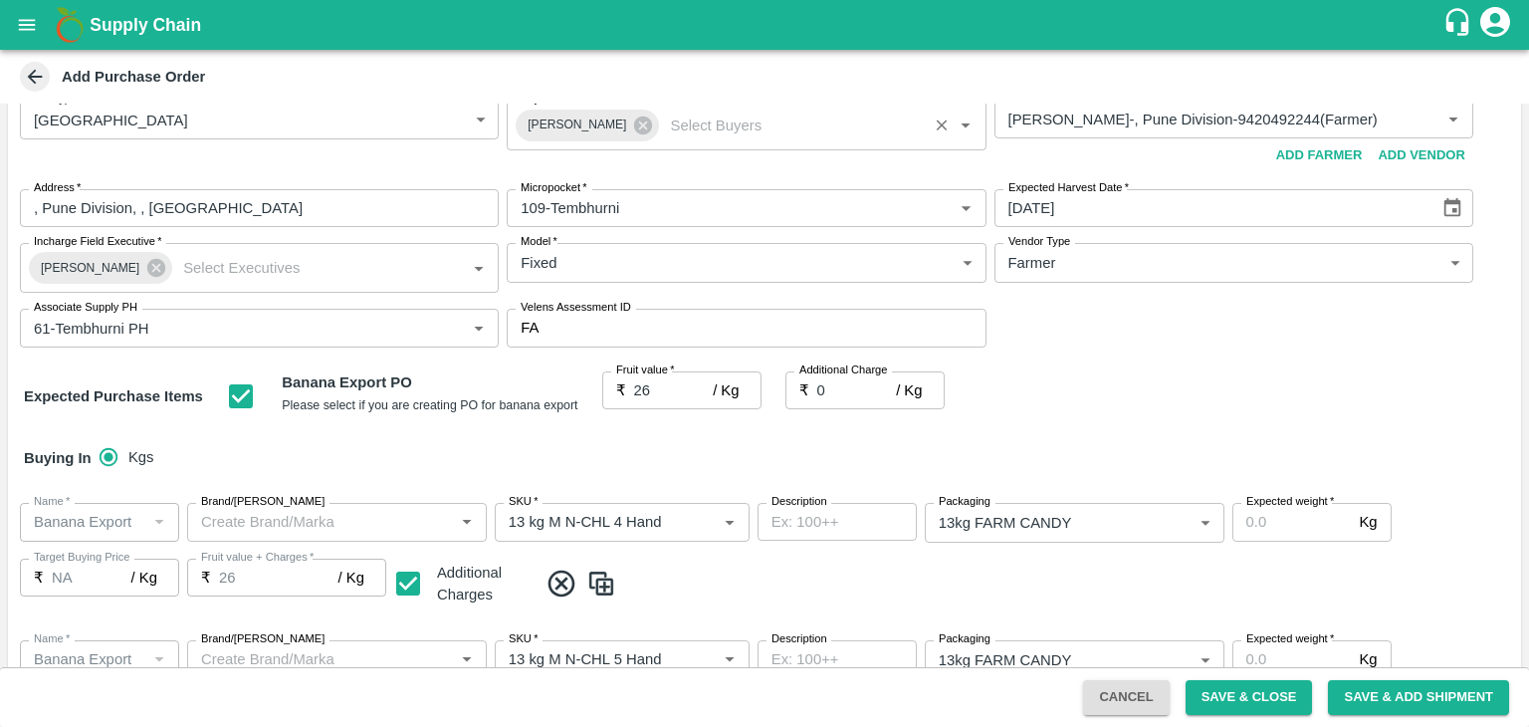
drag, startPoint x: 1270, startPoint y: 546, endPoint x: 1277, endPoint y: 530, distance: 17.4
click at [1277, 530] on div "Name   * Name   * Brand/Marka Brand/Marka SKU   * SKU   * Description x Descrip…" at bounding box center [764, 555] width 1513 height 137
click at [1277, 530] on input "Expected weight   *" at bounding box center [1292, 522] width 119 height 38
type input "1200"
click at [1302, 658] on input "Expected weight   *" at bounding box center [1292, 659] width 119 height 38
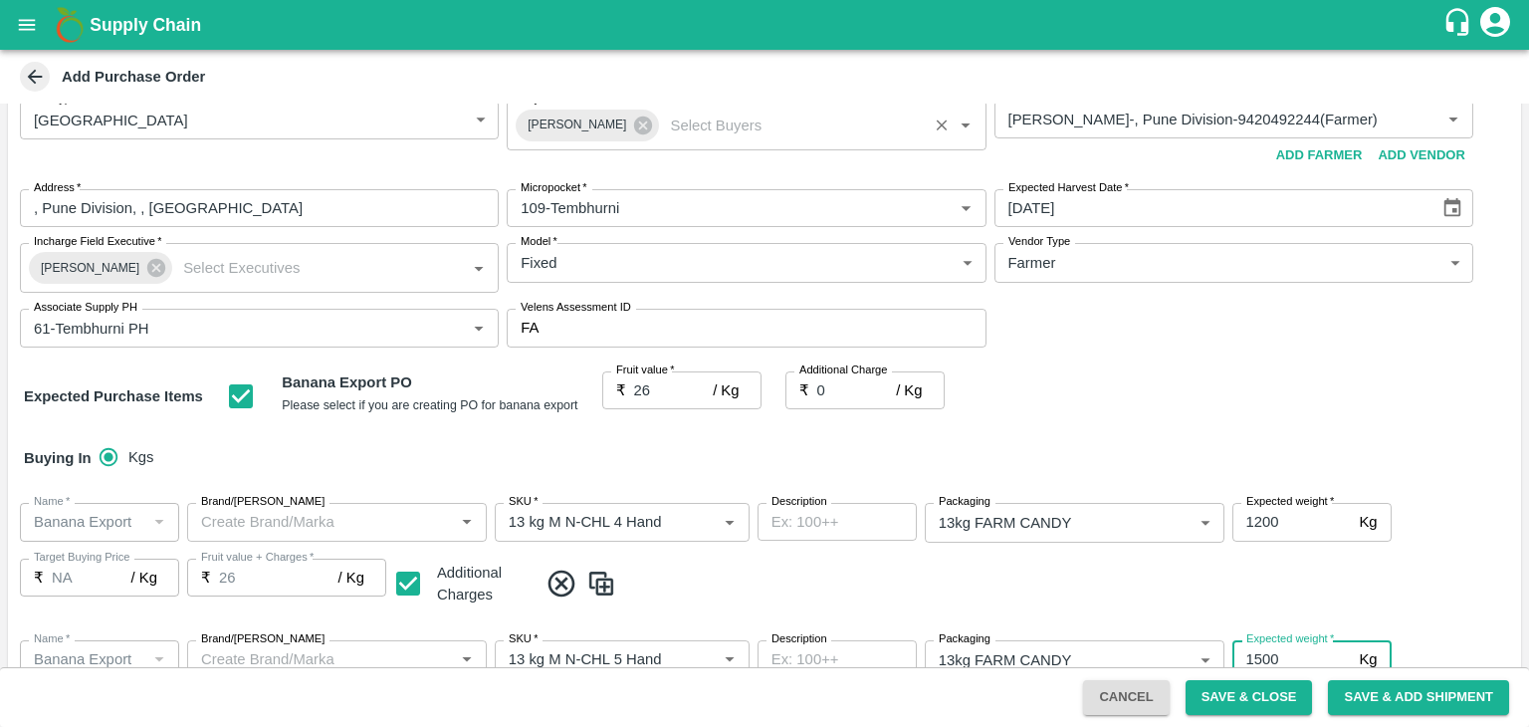
type input "1500"
click at [1483, 596] on span at bounding box center [1026, 583] width 976 height 33
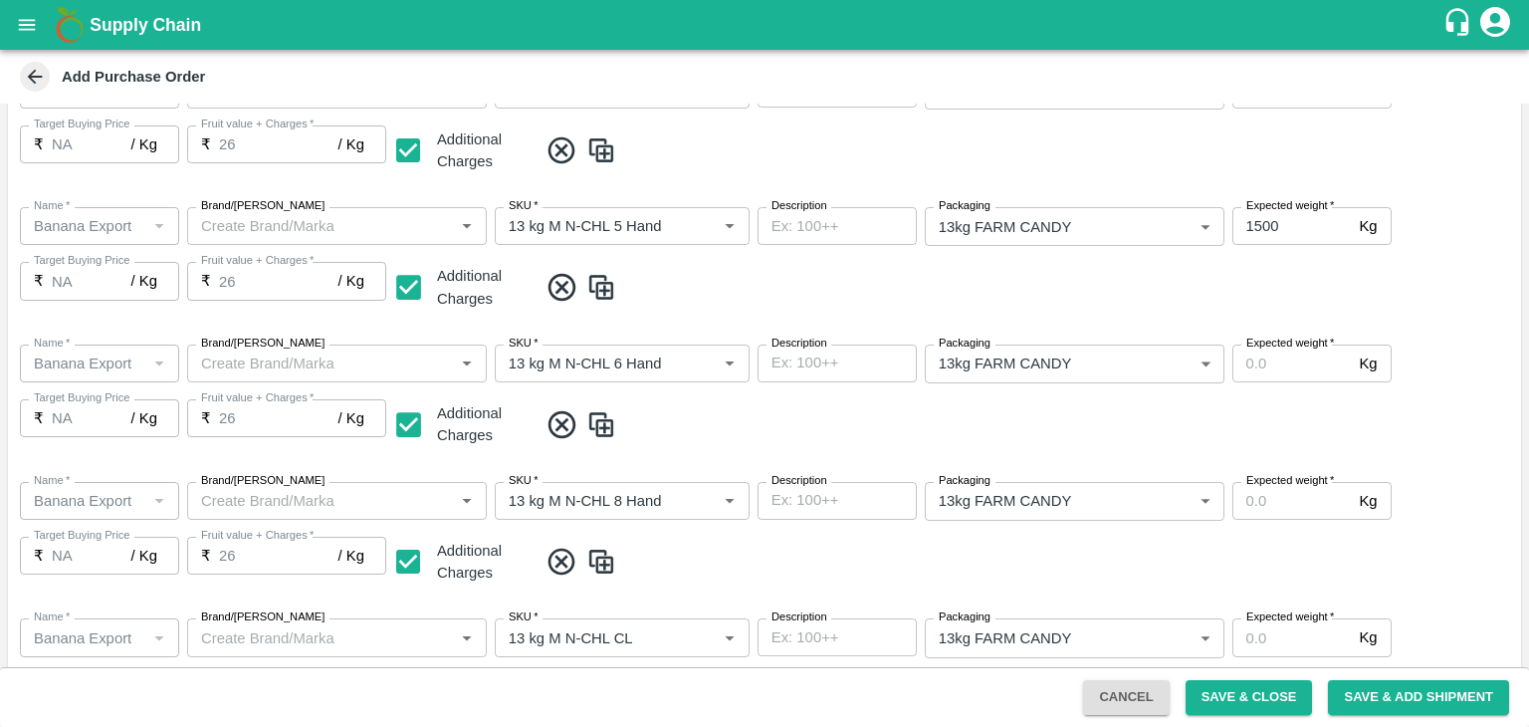
scroll to position [461, 0]
click at [1290, 360] on input "Expected weight   *" at bounding box center [1292, 362] width 119 height 38
type input "2000"
click at [1291, 515] on input "Expected weight   *" at bounding box center [1292, 500] width 119 height 38
type input "2000"
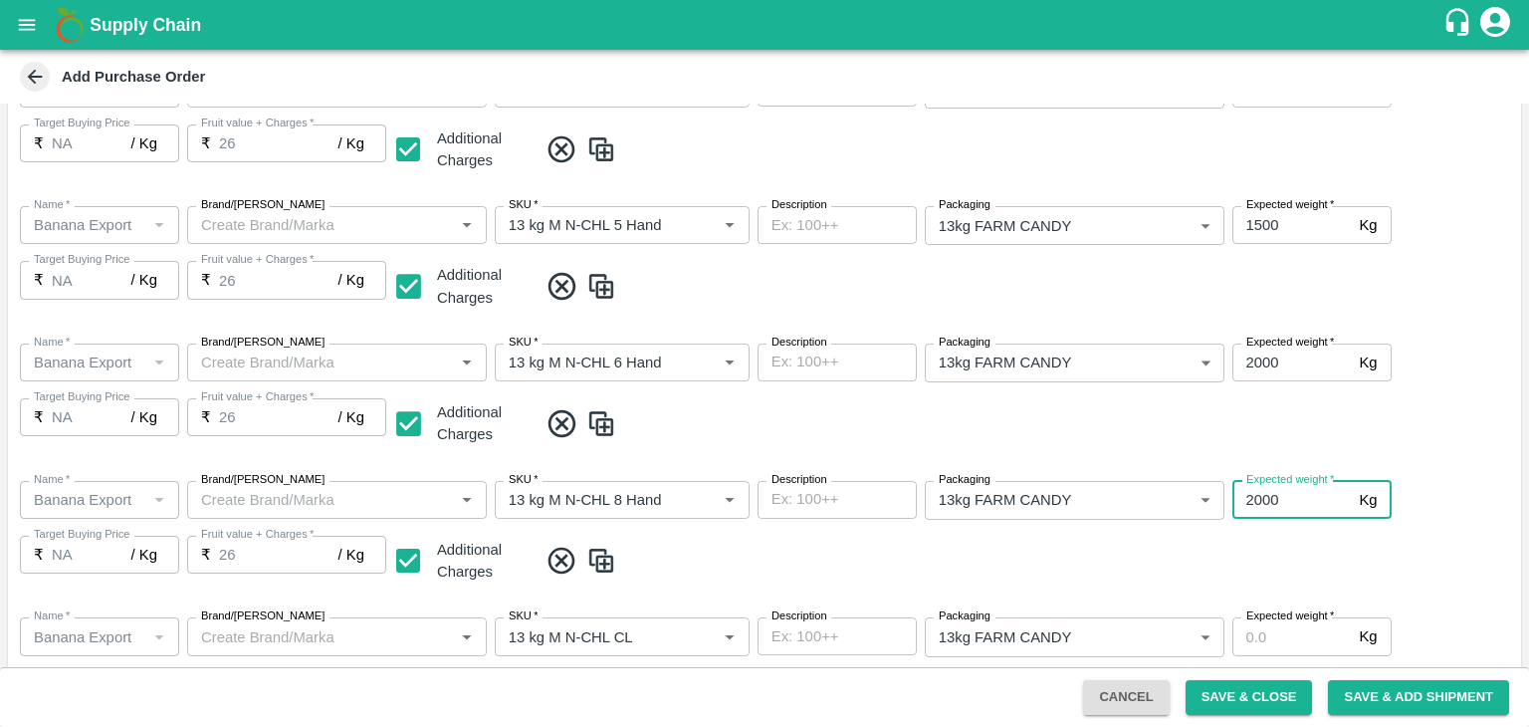
click at [1290, 643] on input "Expected weight   *" at bounding box center [1292, 636] width 119 height 38
type input "1500"
click at [1435, 606] on div "Name   * Name   * Brand/Marka Brand/Marka SKU   * SKU   * Description x Descrip…" at bounding box center [764, 669] width 1513 height 137
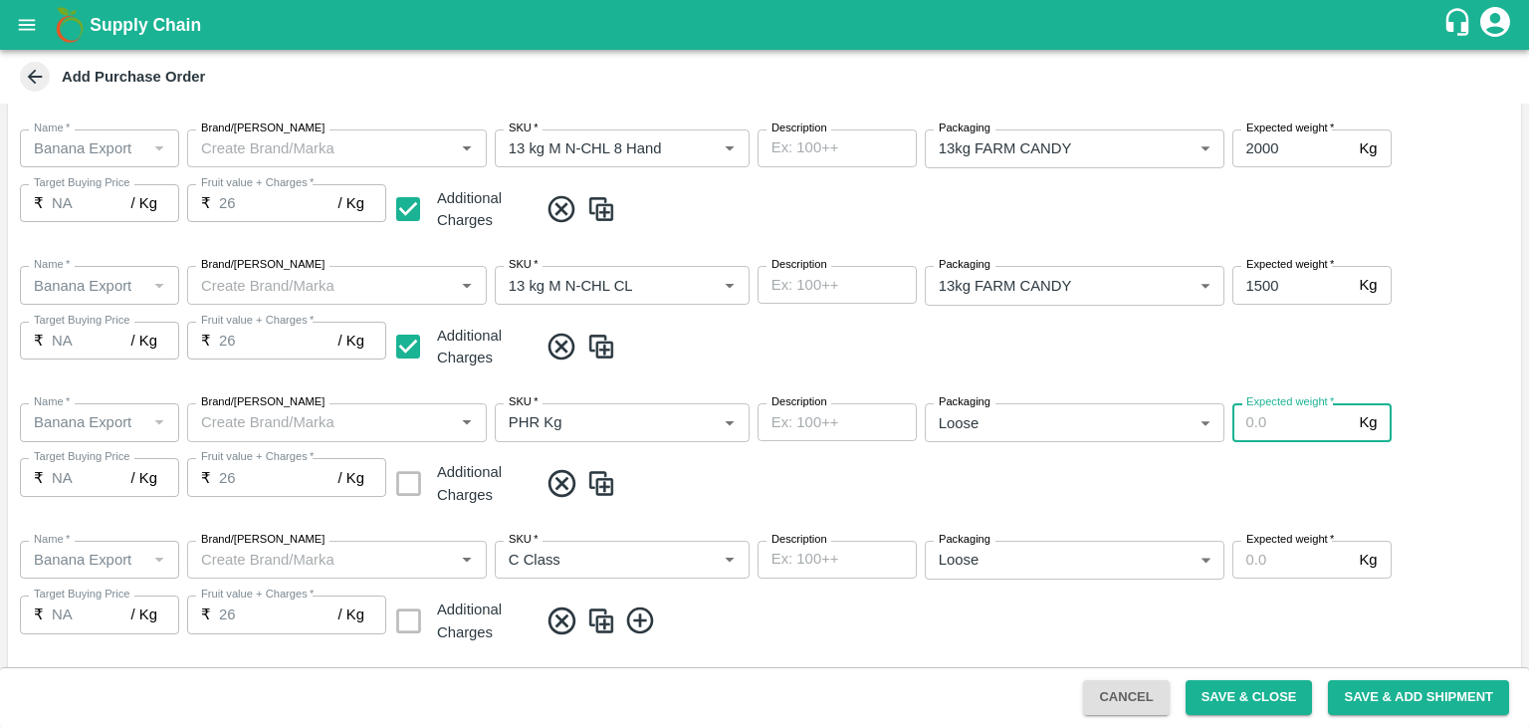
click at [1303, 424] on input "Expected weight   *" at bounding box center [1292, 422] width 119 height 38
type input "100"
click at [1296, 559] on input "Expected weight   *" at bounding box center [1292, 560] width 119 height 38
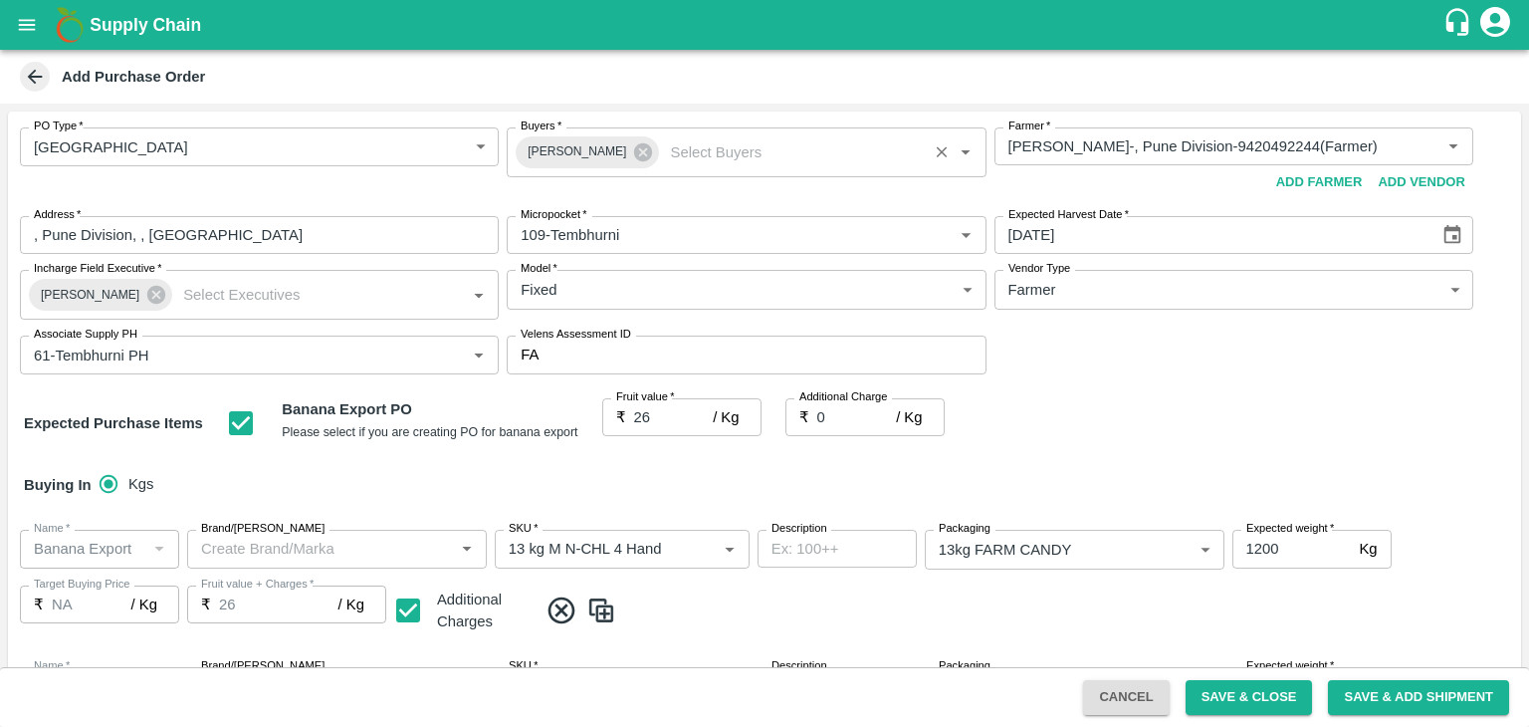
scroll to position [1126, 0]
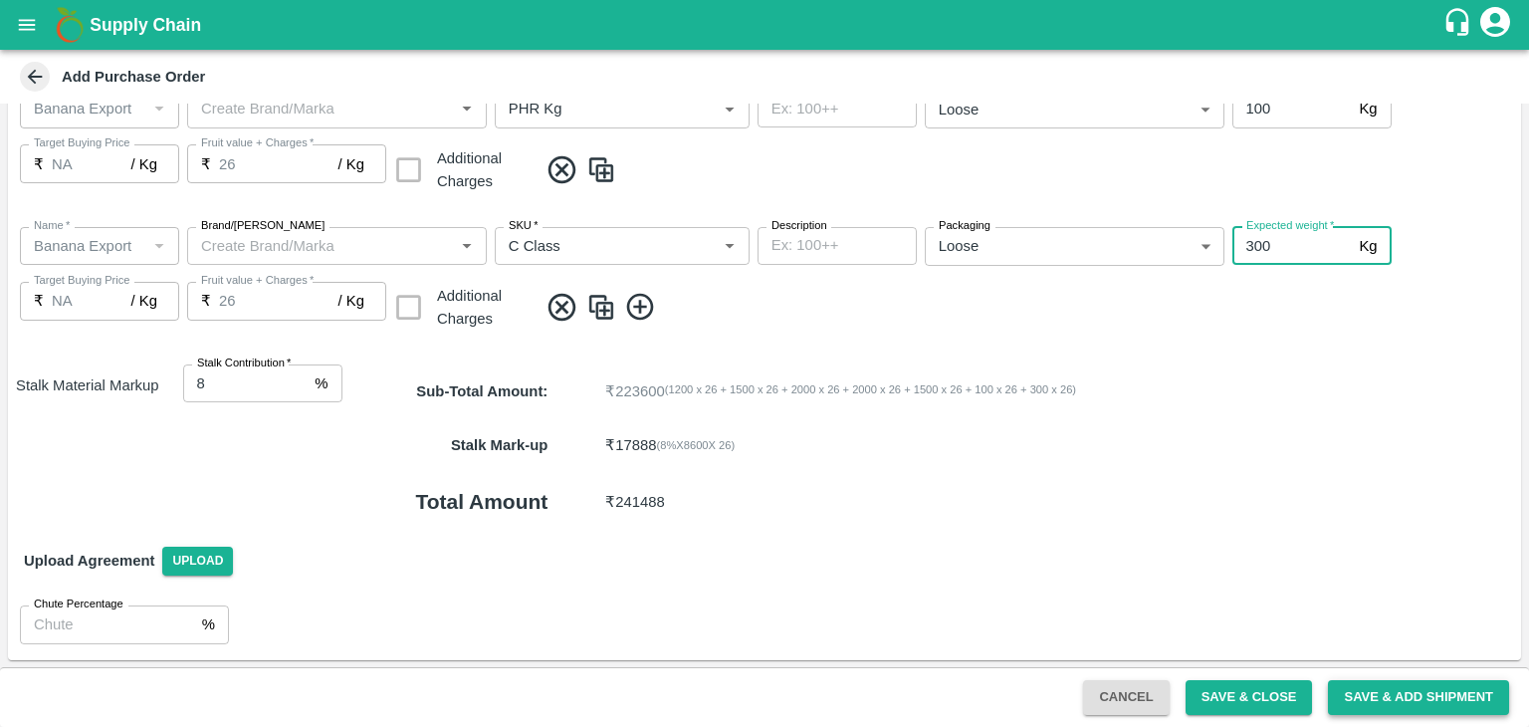
type input "300"
click at [1422, 686] on button "Save & Add Shipment" at bounding box center [1418, 697] width 181 height 35
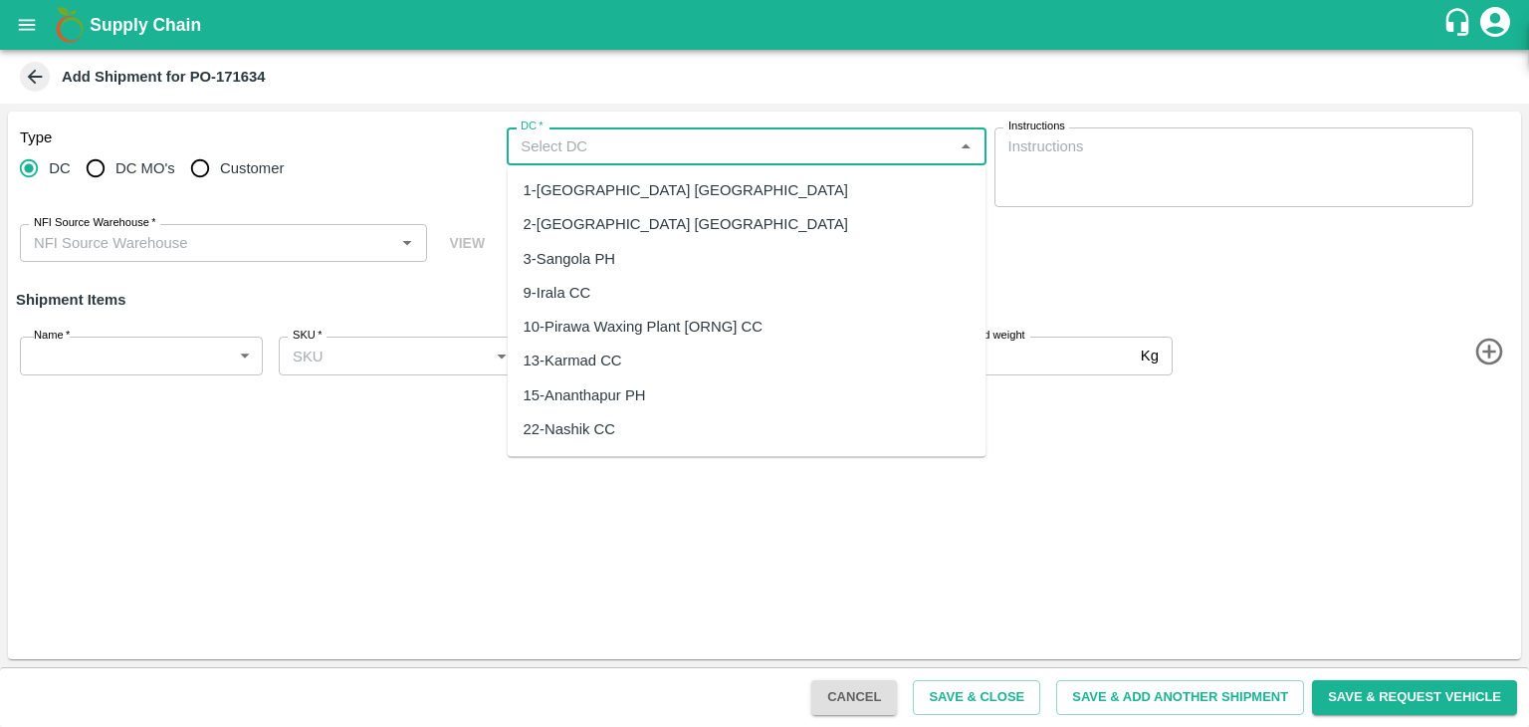
click at [639, 144] on input "DC   *" at bounding box center [730, 146] width 434 height 26
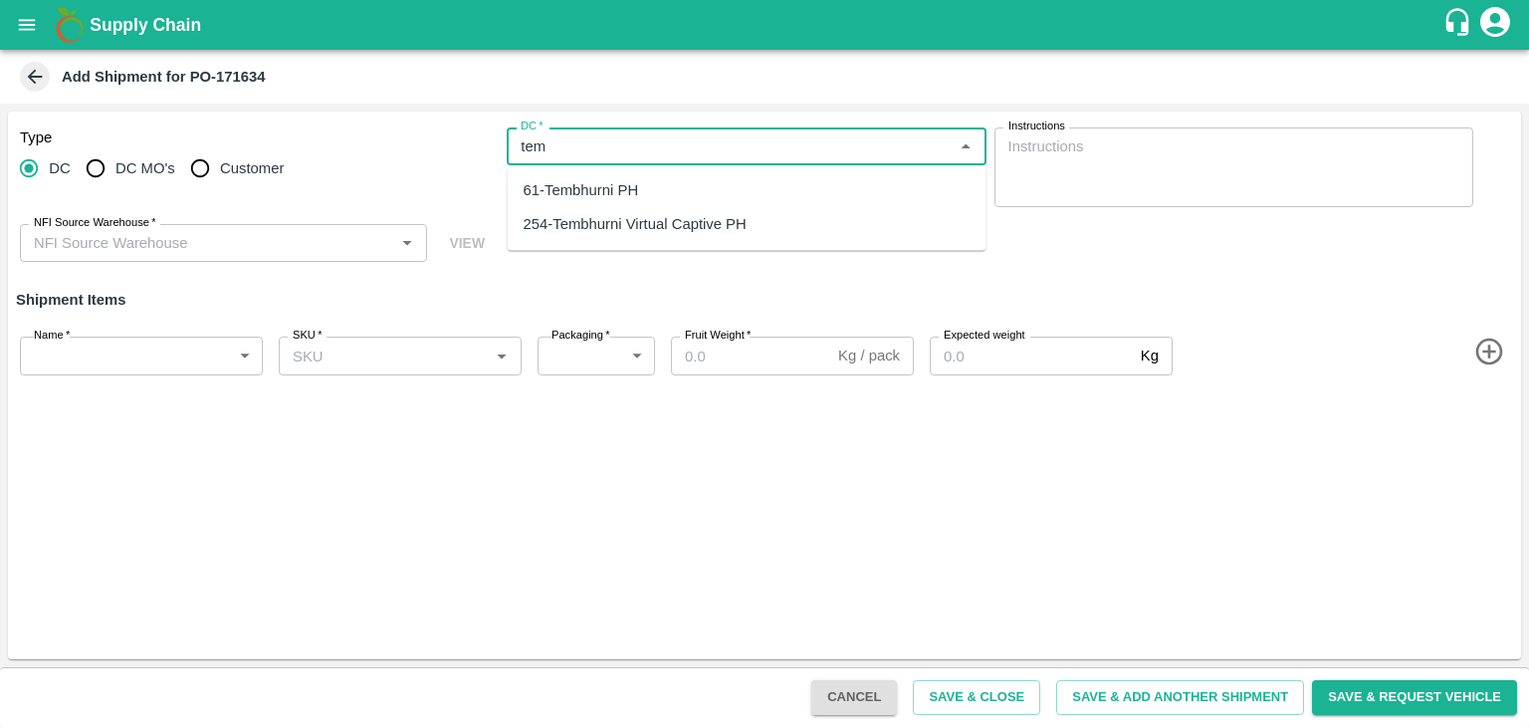
click at [657, 221] on div "254-Tembhurni Virtual Captive PH" at bounding box center [635, 225] width 223 height 22
type input "254-Tembhurni Virtual Captive PH"
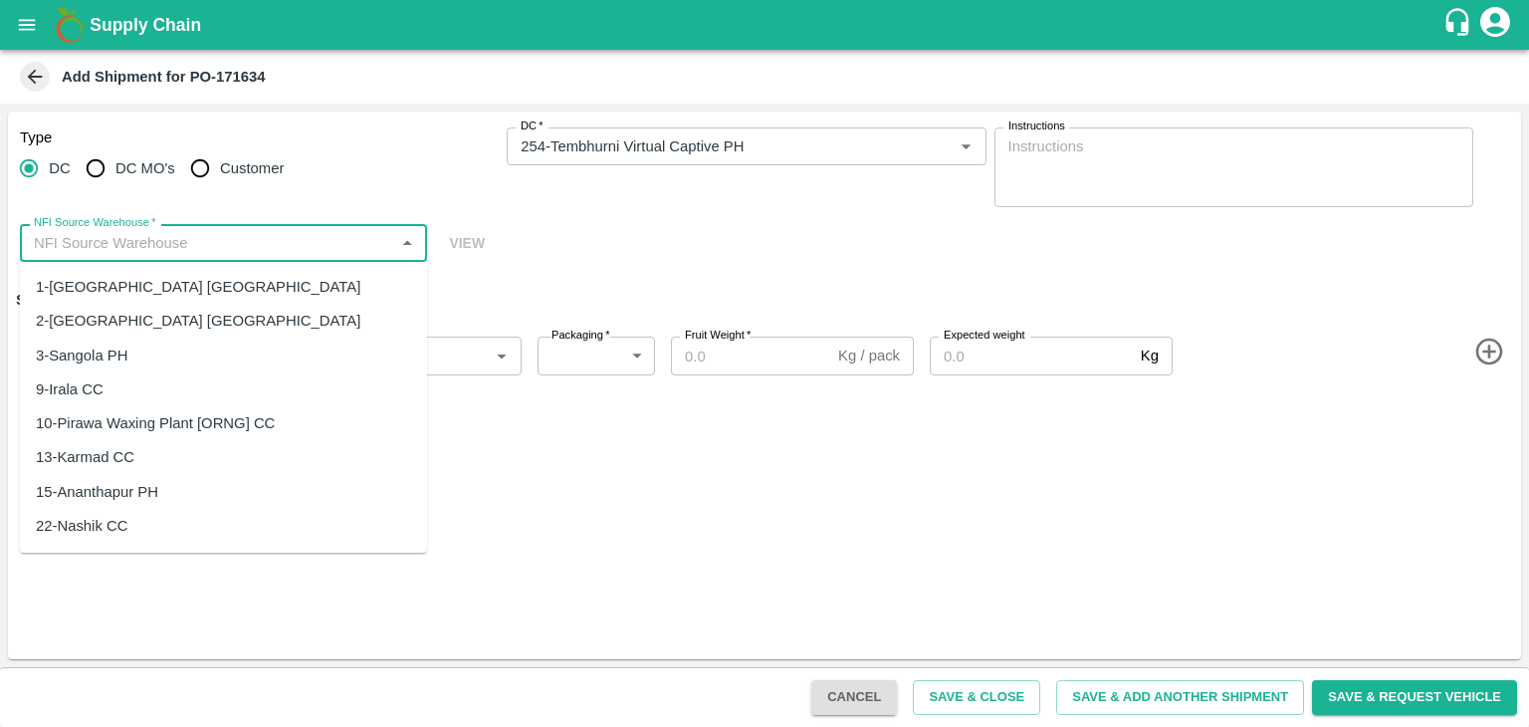
click at [249, 236] on input "NFI Source Warehouse   *" at bounding box center [207, 243] width 362 height 26
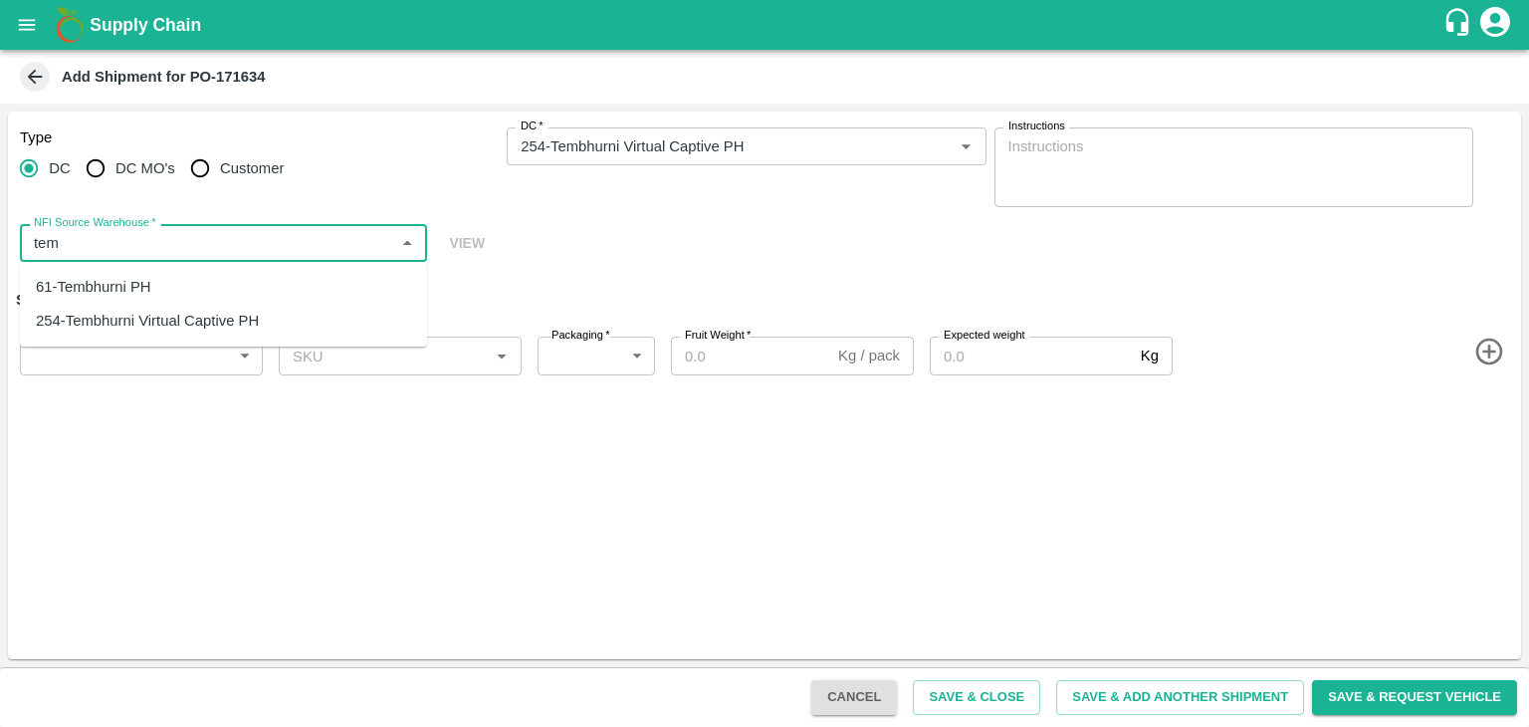
click at [170, 275] on div "61-Tembhurni PH" at bounding box center [223, 287] width 407 height 34
type input "61-Tembhurni PH"
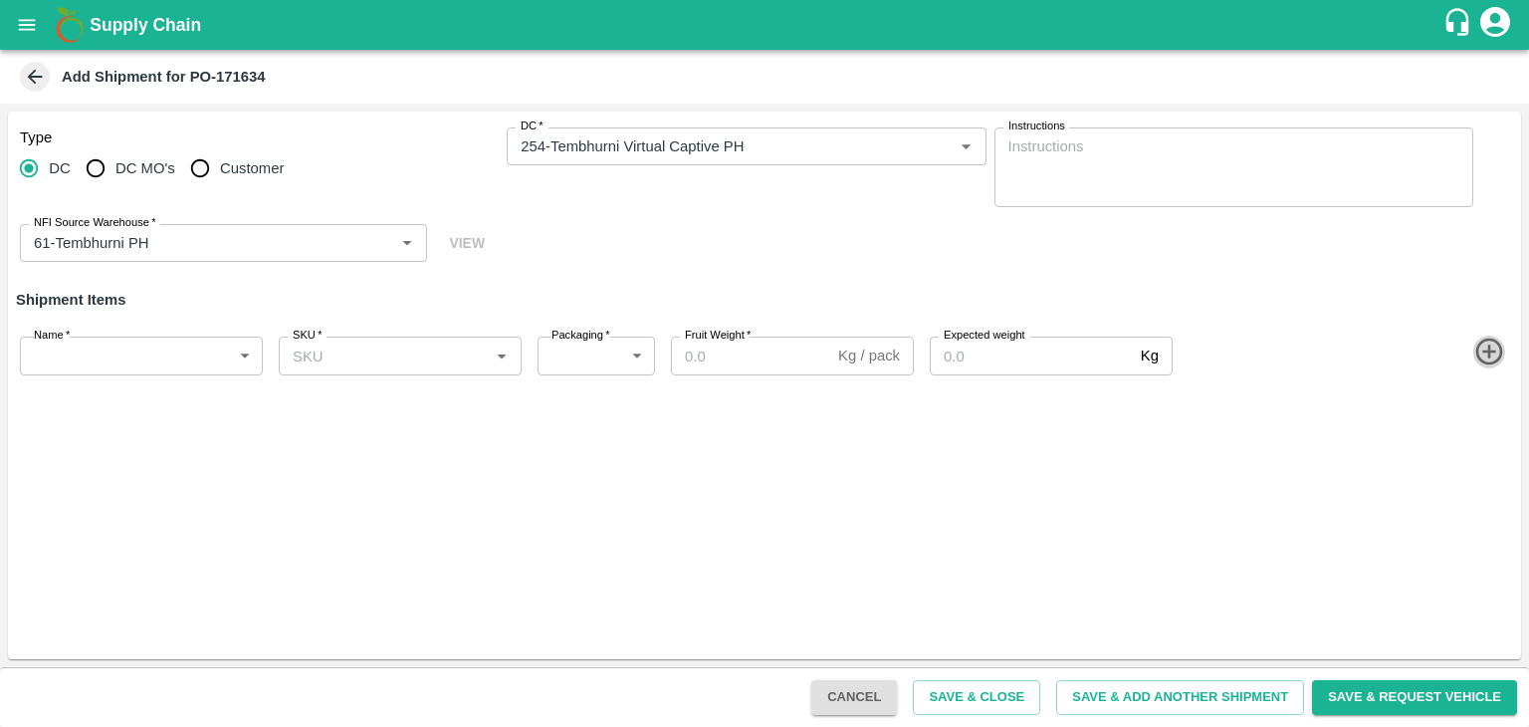
click at [1488, 349] on icon "button" at bounding box center [1488, 351] width 27 height 27
click at [1488, 429] on icon "button" at bounding box center [1489, 422] width 33 height 33
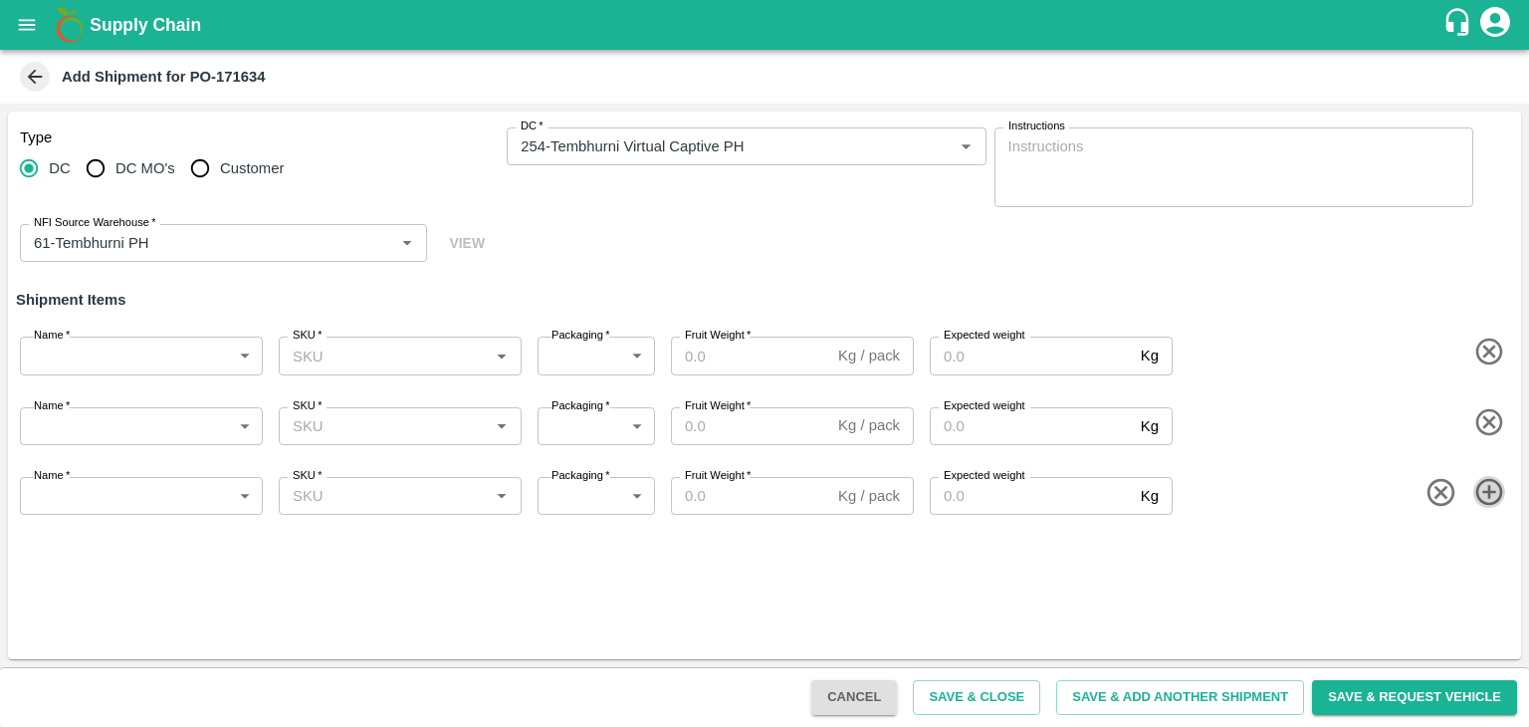
click at [1489, 496] on icon "button" at bounding box center [1488, 492] width 27 height 27
click at [1486, 567] on icon "button" at bounding box center [1489, 562] width 33 height 33
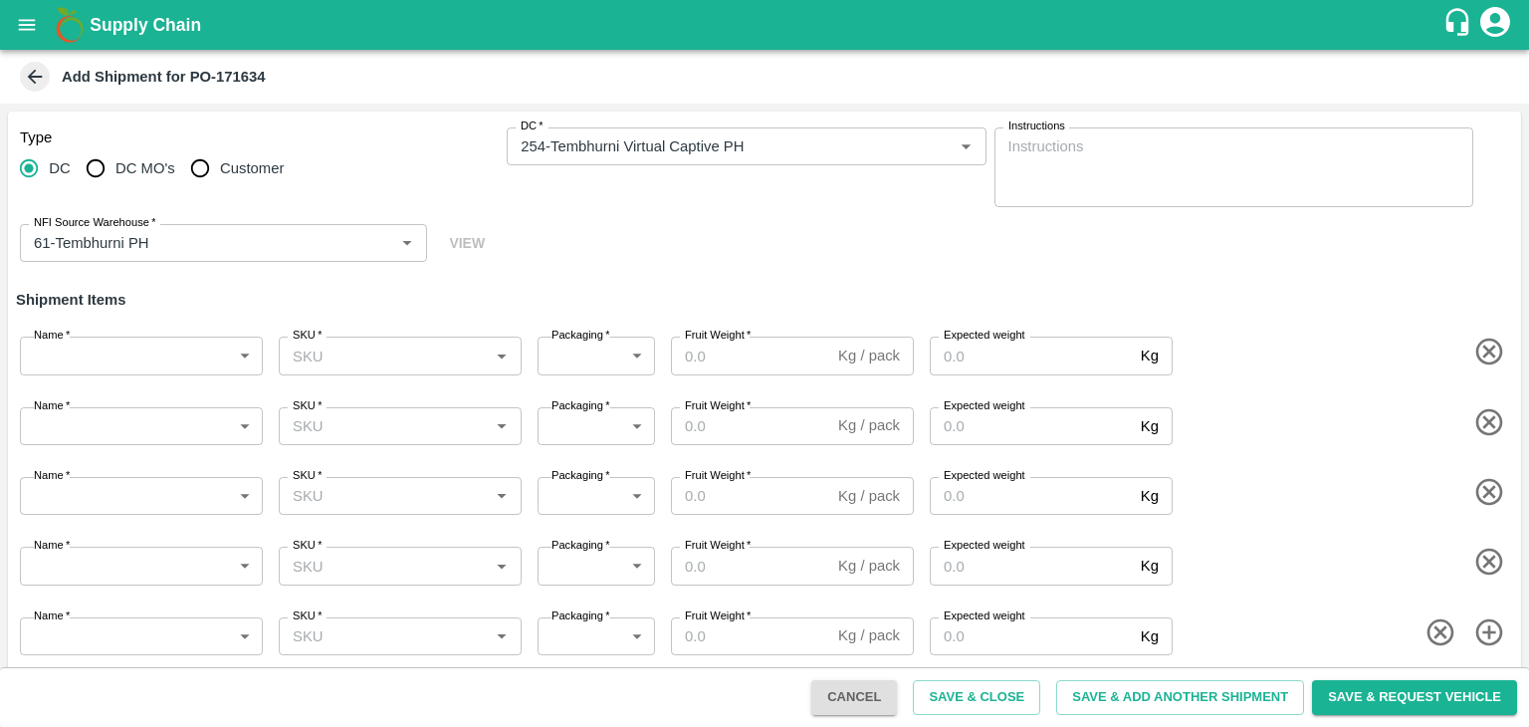
scroll to position [12, 0]
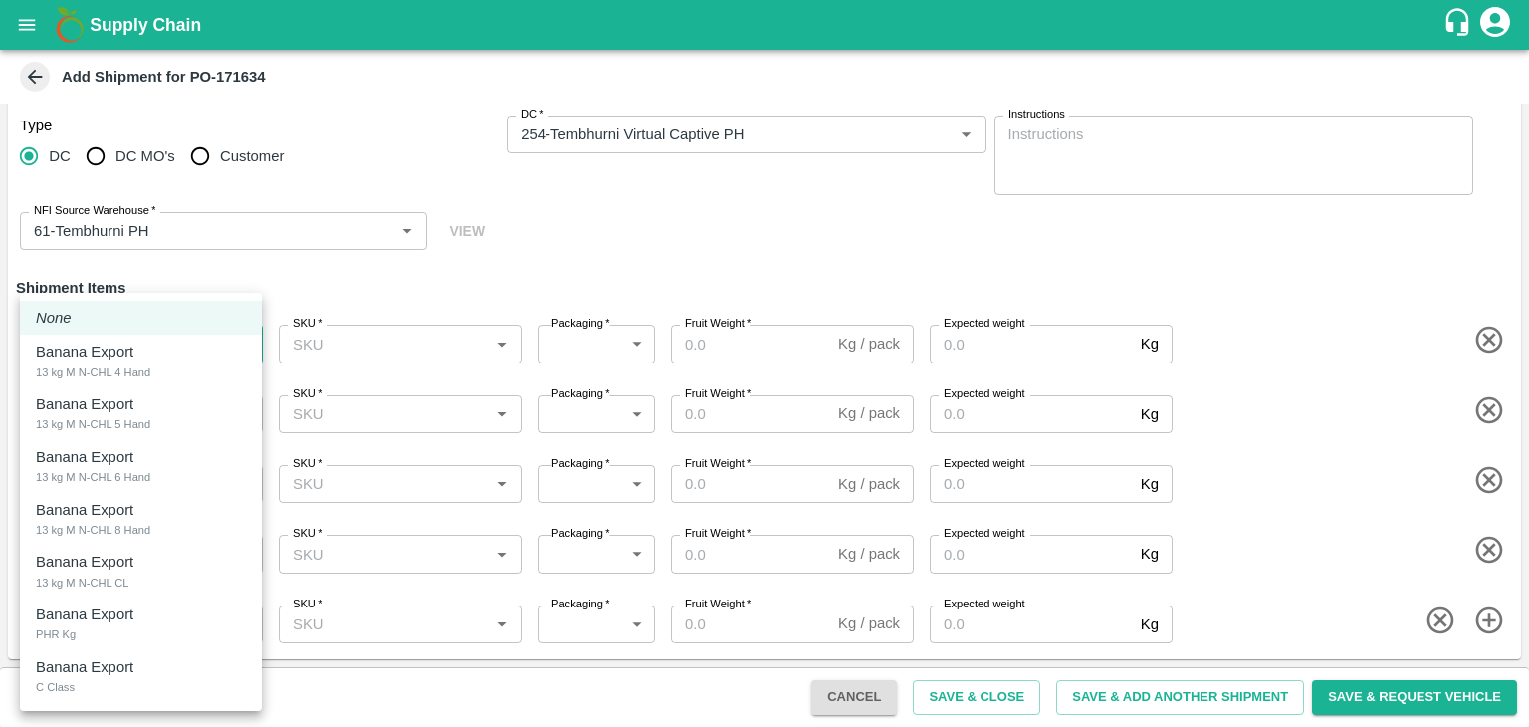
click at [80, 336] on body "Supply Chain Add Shipment for PO-171634 Type DC DC MO's Customer DC   * DC   * …" at bounding box center [764, 363] width 1529 height 727
click at [123, 371] on div "13 kg M N-CHL 4 Hand" at bounding box center [93, 372] width 114 height 18
type input "1947616"
type input "466"
type input "1200"
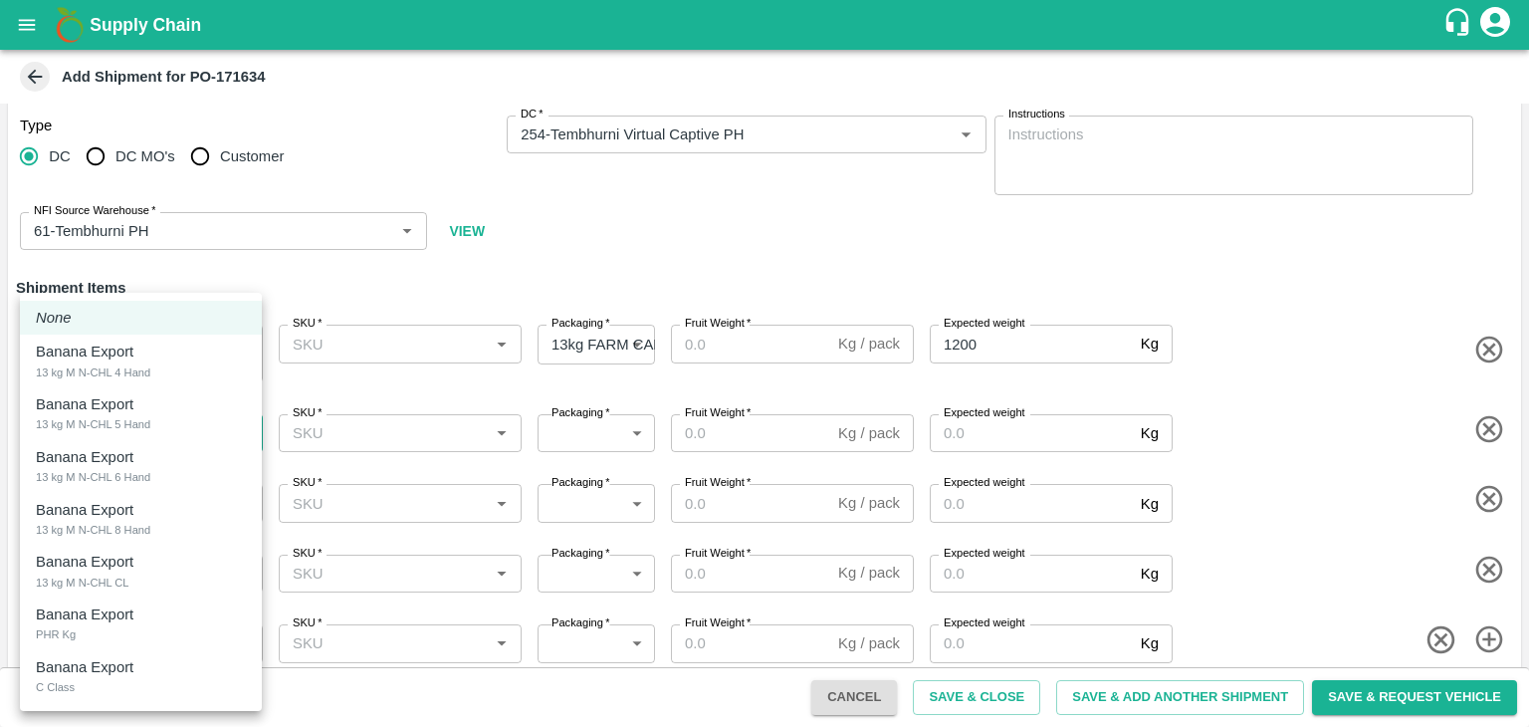
click at [158, 438] on body "Supply Chain Add Shipment for PO-171634 Type DC DC MO's Customer DC   * DC   * …" at bounding box center [764, 363] width 1529 height 727
click at [158, 438] on li "Banana Export 13 kg M N-CHL 5 Hand" at bounding box center [141, 413] width 242 height 53
type input "1947617"
type input "466"
type input "1500"
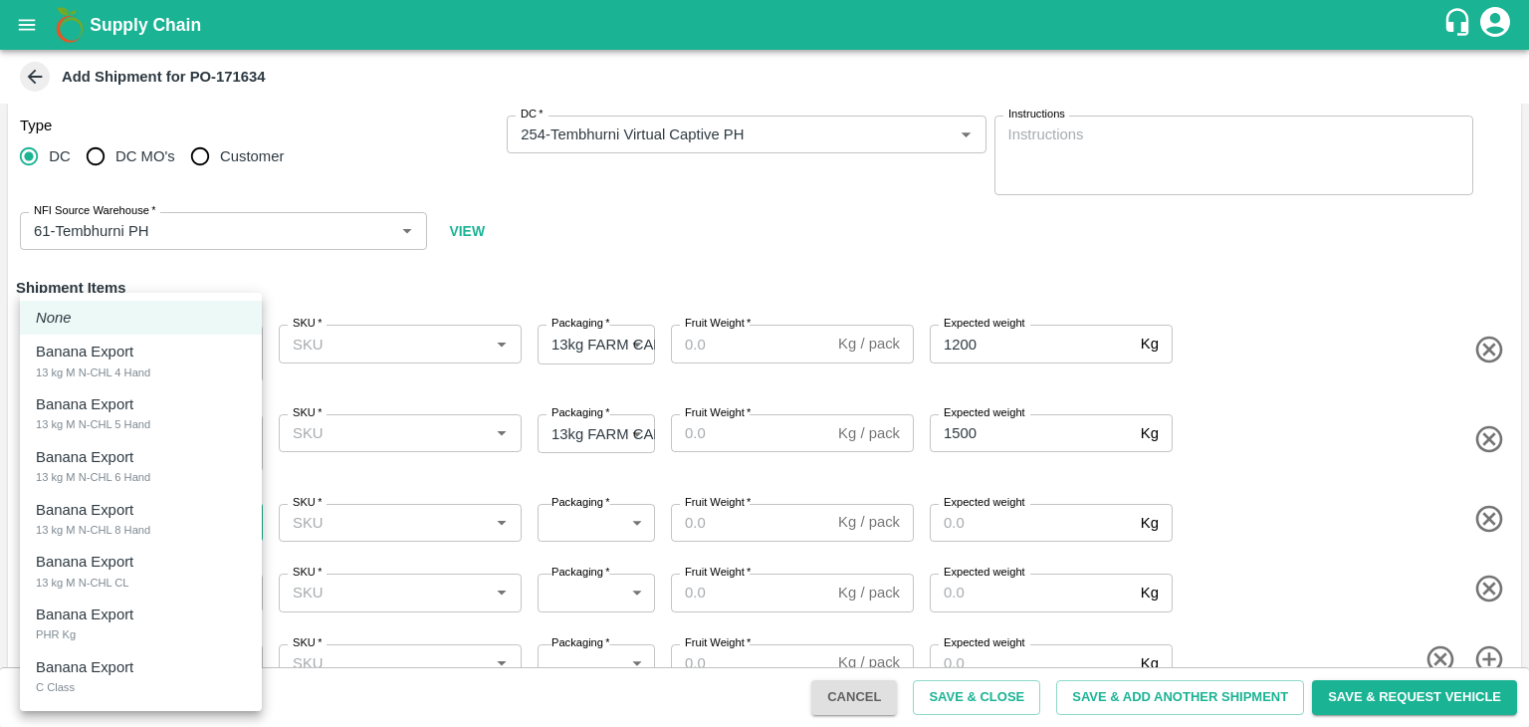
click at [162, 522] on body "Supply Chain Add Shipment for PO-171634 Type DC DC MO's Customer DC   * DC   * …" at bounding box center [764, 363] width 1529 height 727
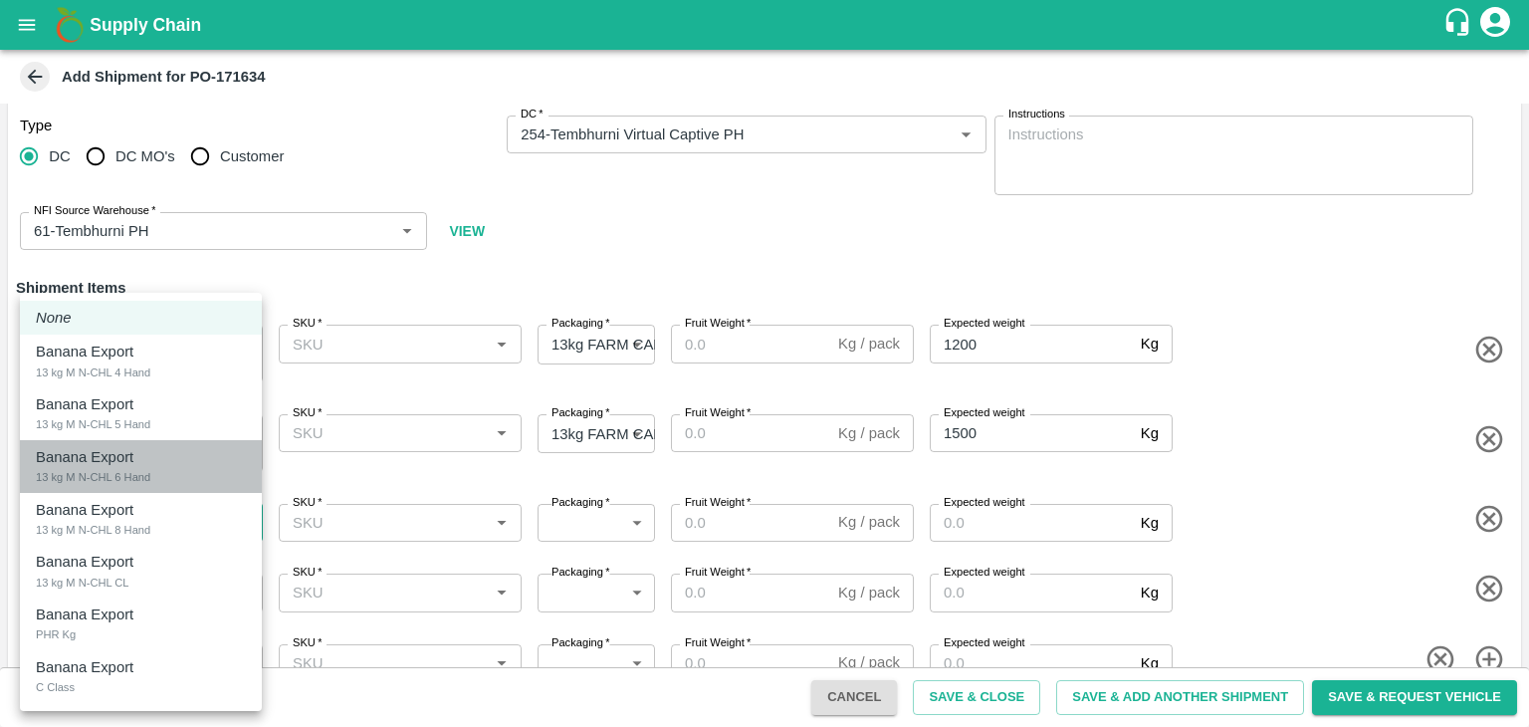
click at [162, 464] on div "Banana Export 13 kg M N-CHL 6 Hand" at bounding box center [141, 466] width 210 height 41
type input "1947618"
type input "466"
type input "2000"
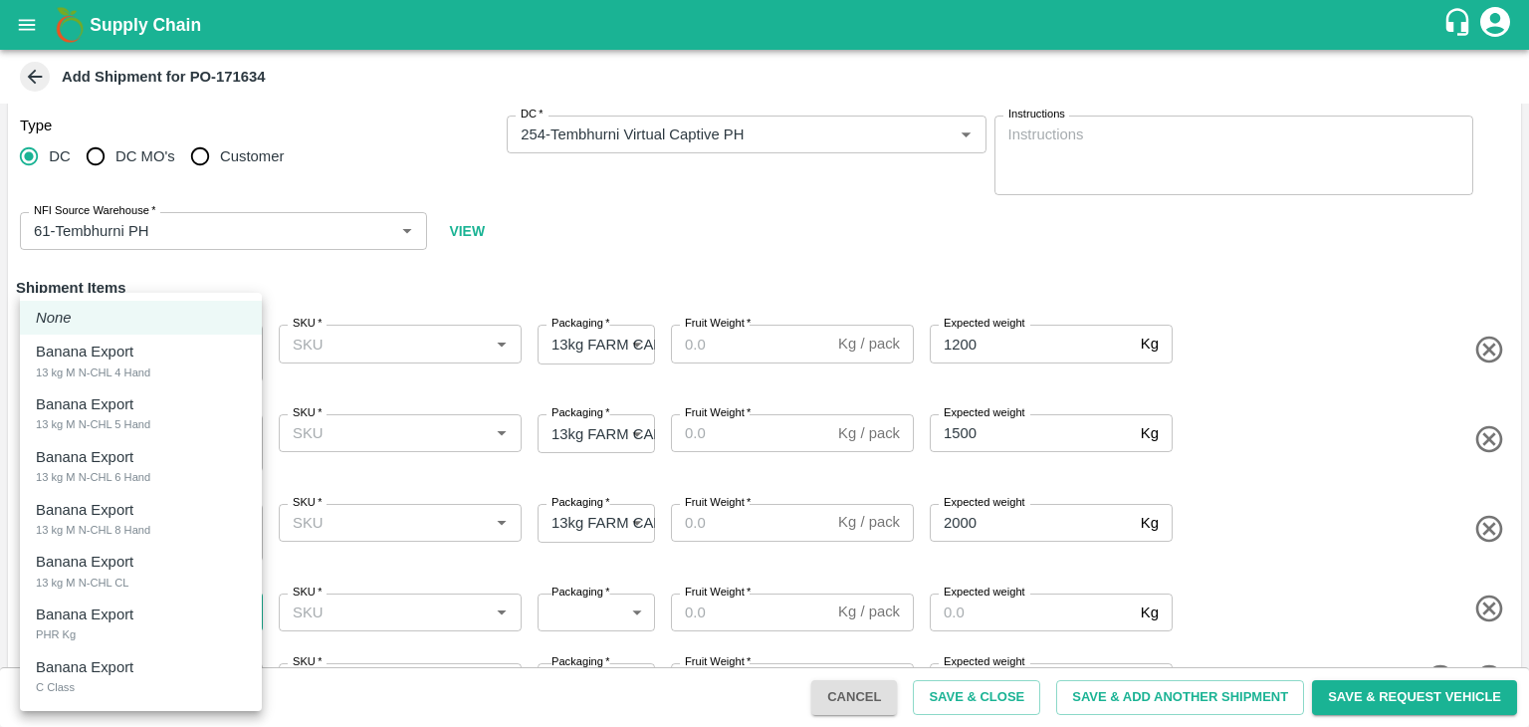
click at [162, 602] on body "Supply Chain Add Shipment for PO-171634 Type DC DC MO's Customer DC   * DC   * …" at bounding box center [764, 363] width 1529 height 727
click at [162, 560] on div "Banana Export 13 kg M N-CHL CL" at bounding box center [141, 571] width 210 height 41
type input "1947620"
type input "466"
type input "1500"
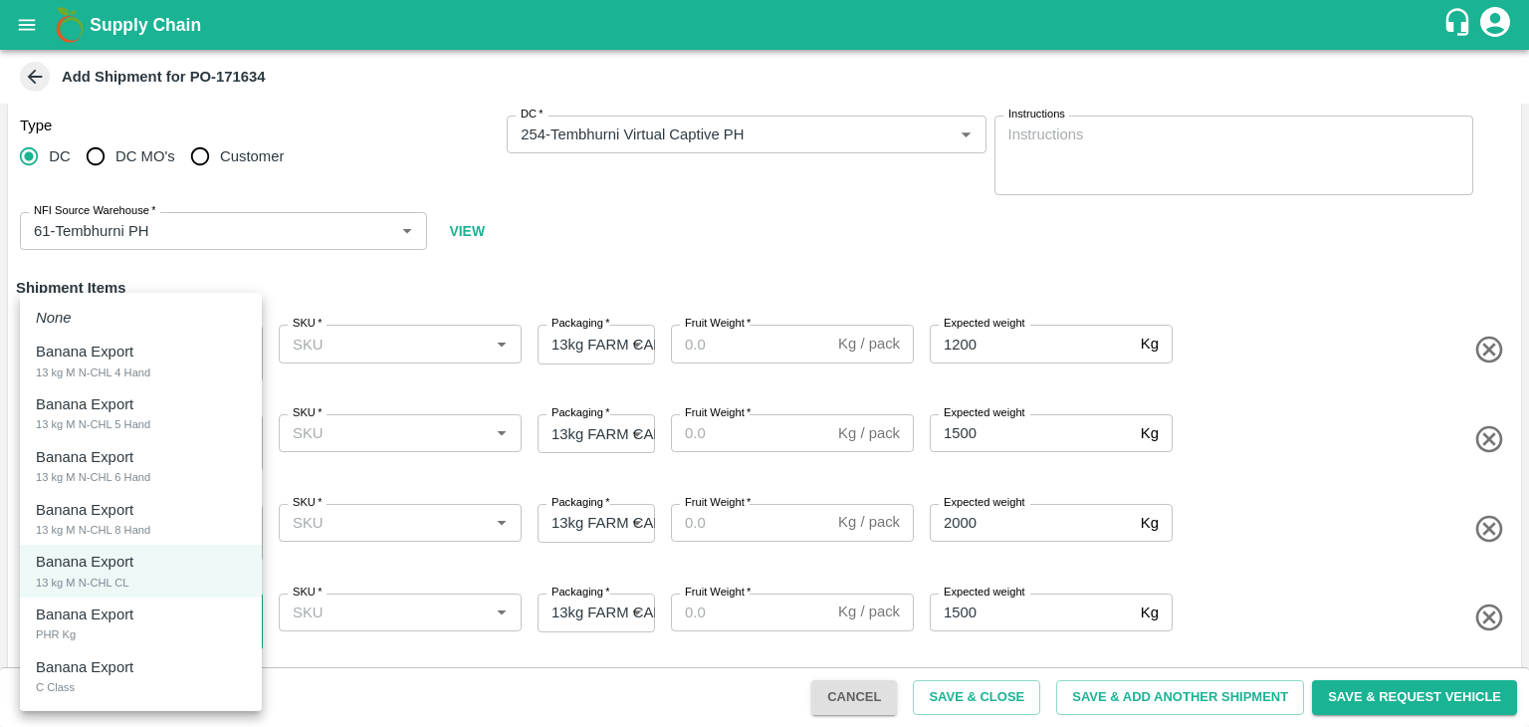
click at [182, 632] on body "Supply Chain Add Shipment for PO-171634 Type DC DC MO's Customer DC   * DC   * …" at bounding box center [764, 363] width 1529 height 727
click at [167, 521] on div "Banana Export 13 kg M N-CHL 8 Hand" at bounding box center [141, 519] width 210 height 41
type input "1947619"
type input "2000"
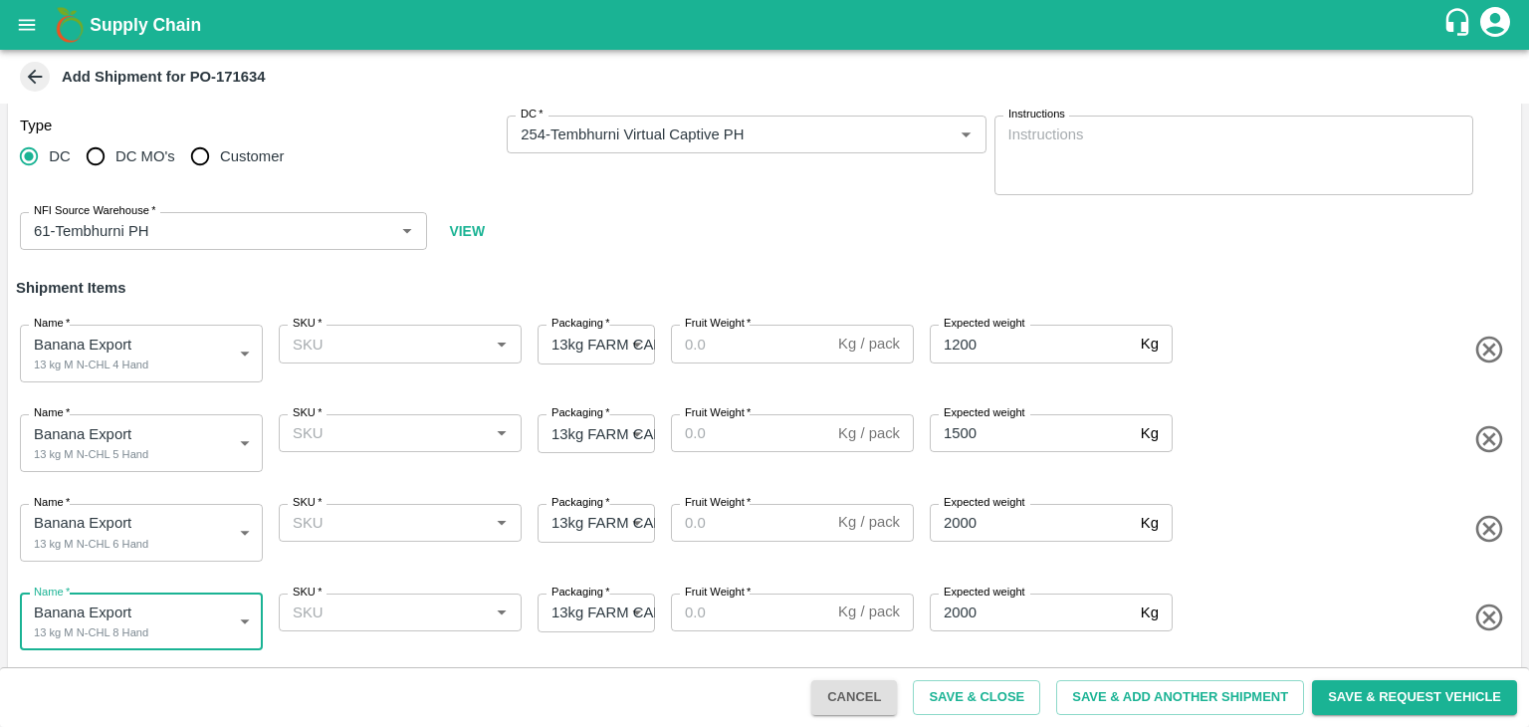
scroll to position [89, 0]
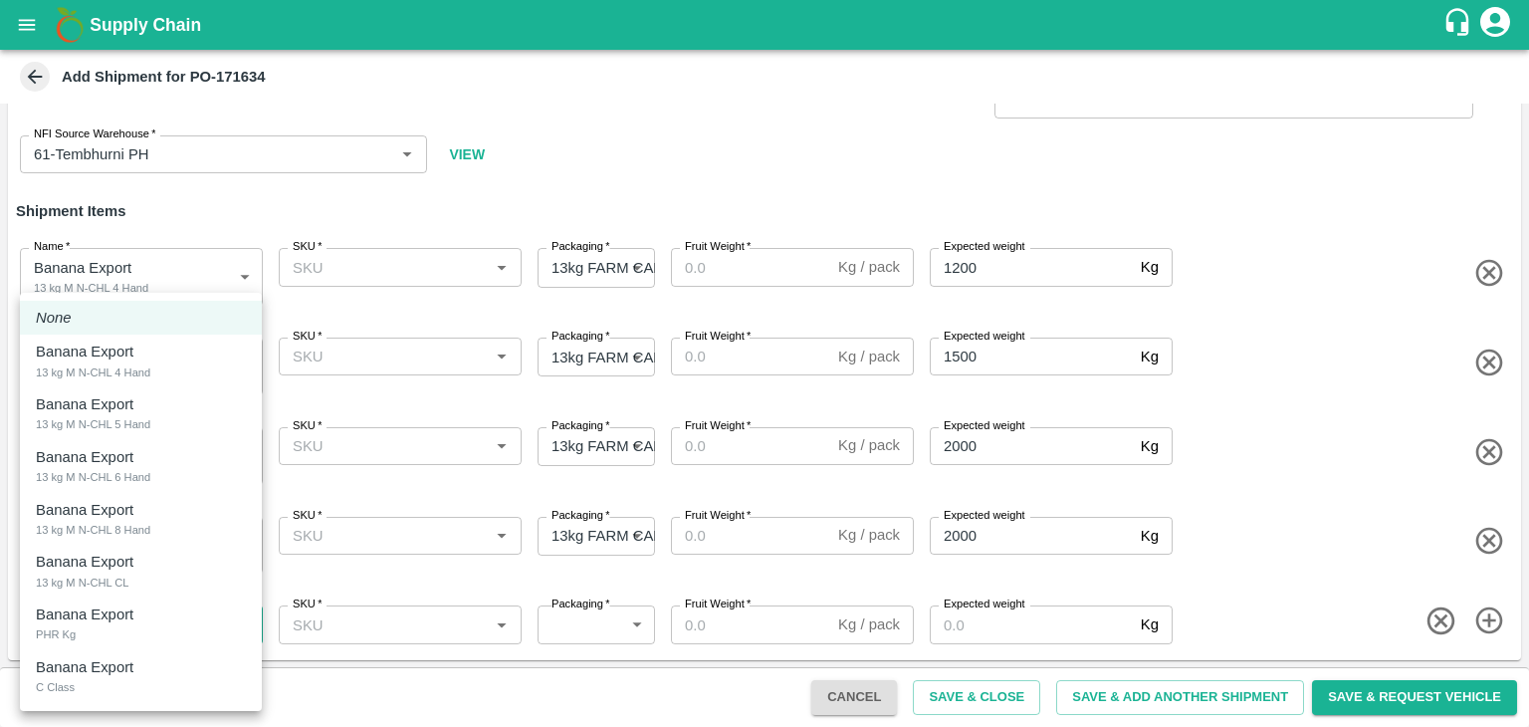
click at [156, 620] on body "Supply Chain Add Shipment for PO-171634 Type DC DC MO's Customer DC   * DC   * …" at bounding box center [764, 363] width 1529 height 727
click at [142, 567] on div "Banana Export" at bounding box center [90, 562] width 108 height 22
type input "1947620"
type input "466"
type input "1500"
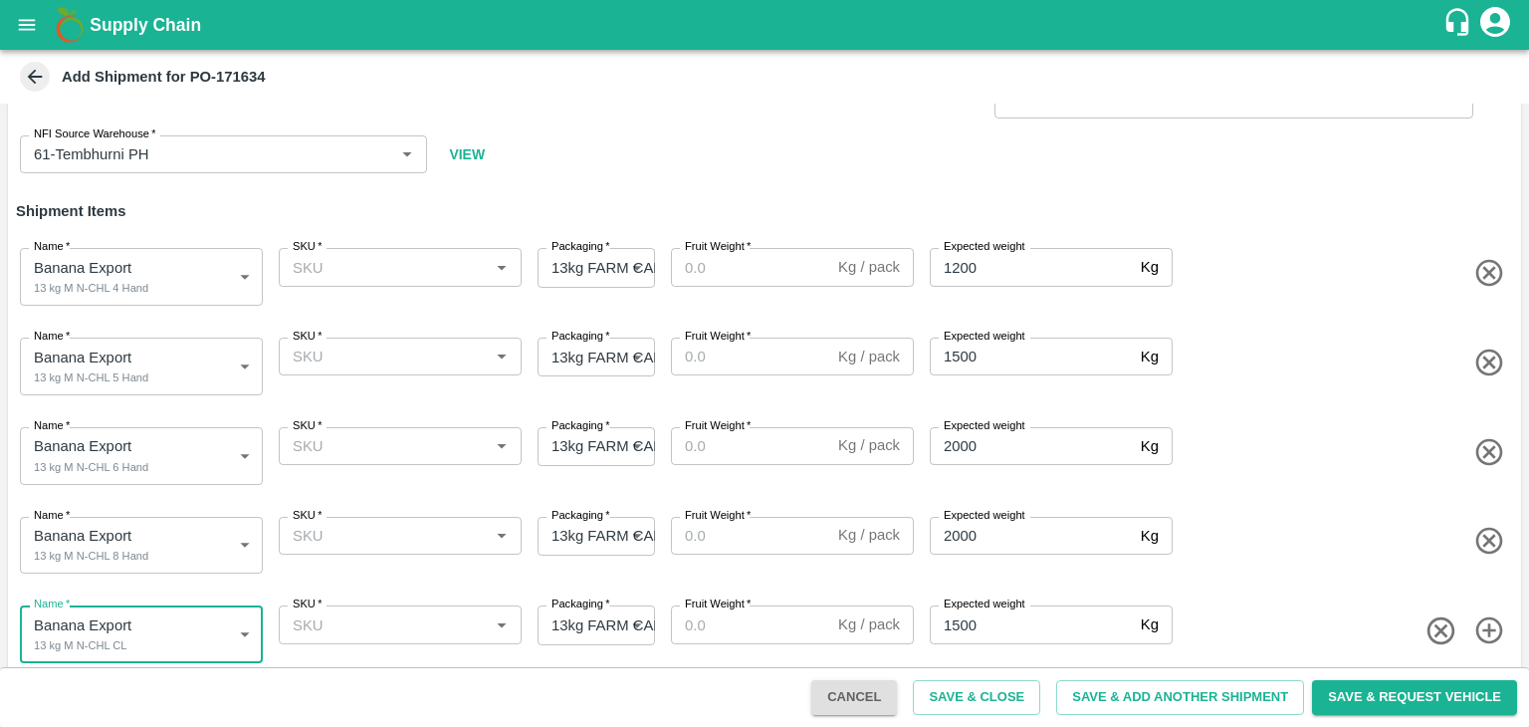
click at [393, 251] on div "SKU   *" at bounding box center [400, 267] width 243 height 38
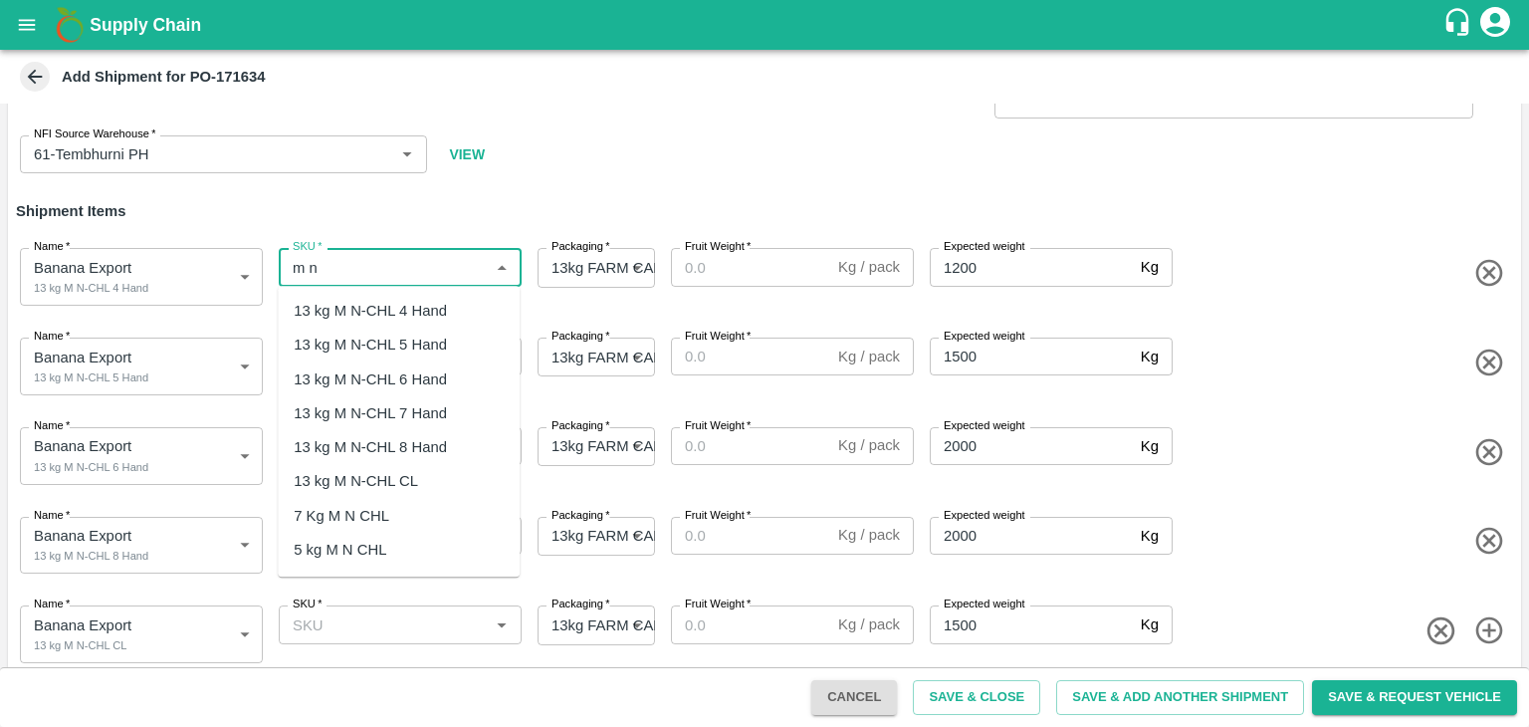
click at [420, 302] on div "13 kg M N-CHL 4 Hand" at bounding box center [370, 311] width 153 height 22
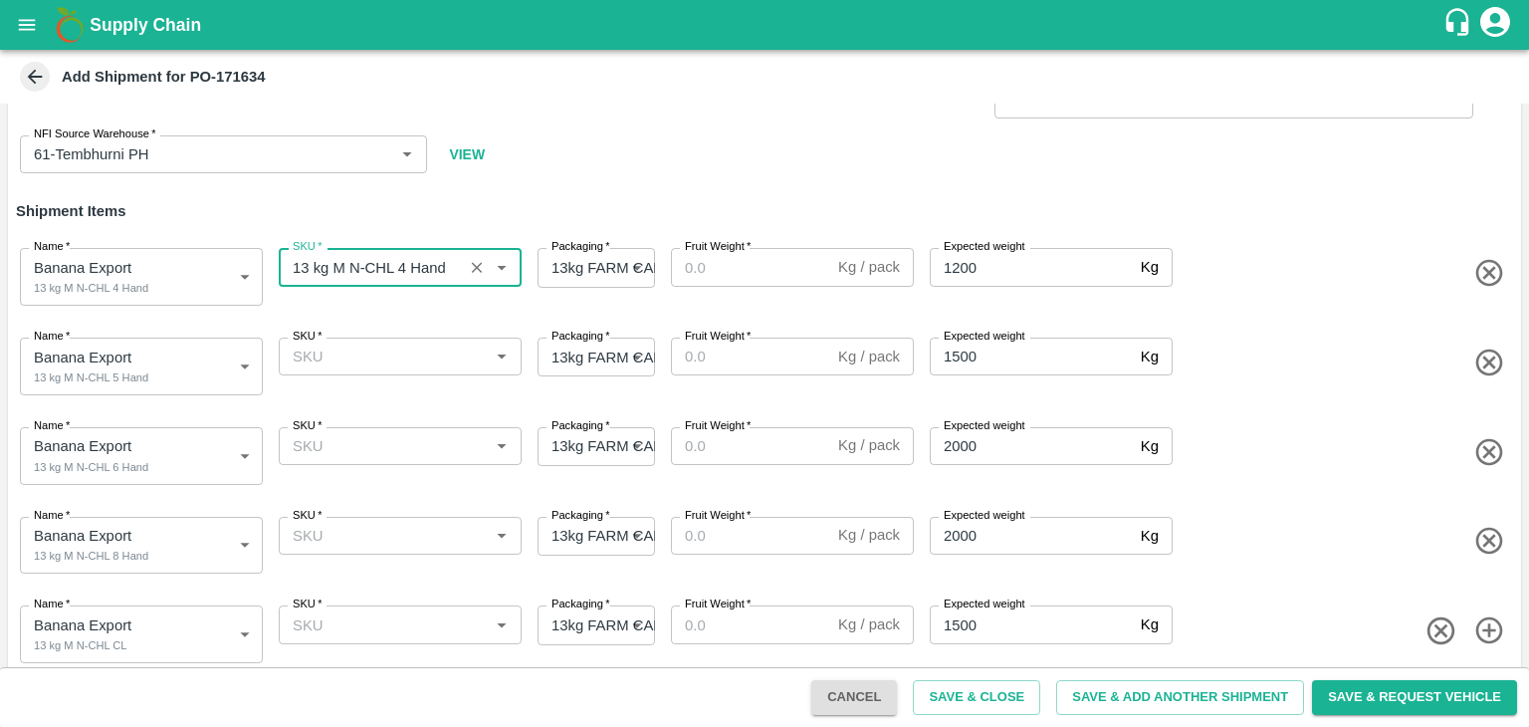
type input "13 kg M N-CHL 4 Hand"
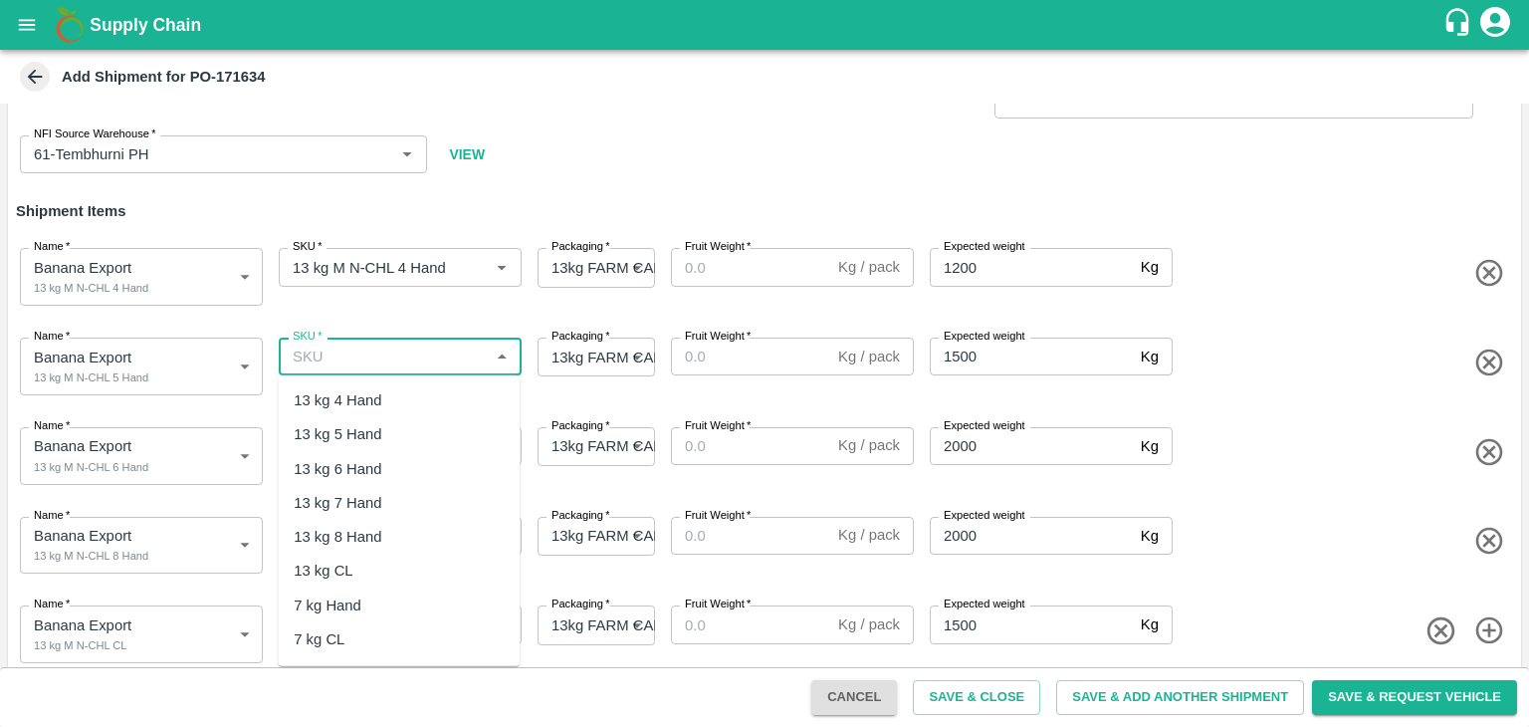
click at [430, 355] on input "SKU   *" at bounding box center [384, 356] width 198 height 26
click at [426, 439] on div "13 kg M N-CHL 5 Hand" at bounding box center [370, 434] width 153 height 22
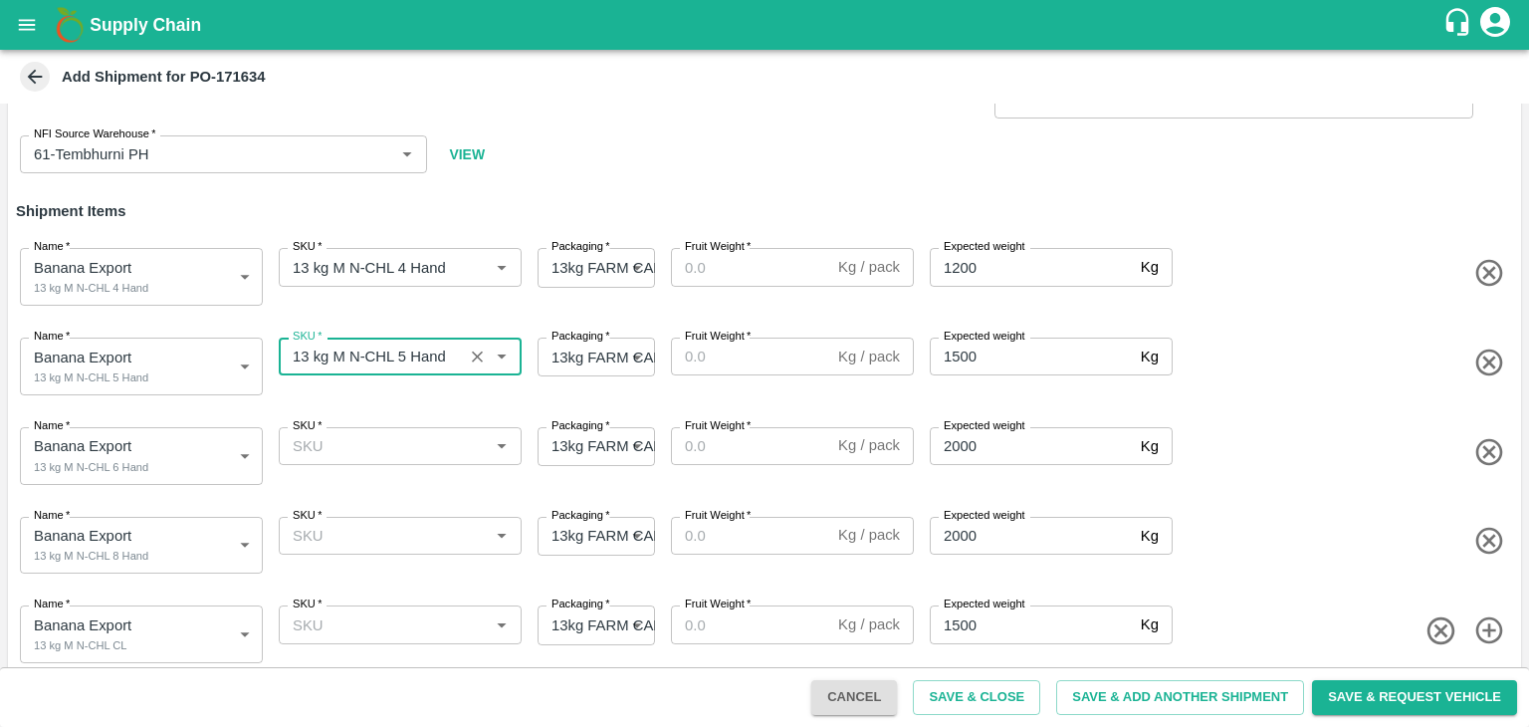
type input "13 kg M N-CHL 5 Hand"
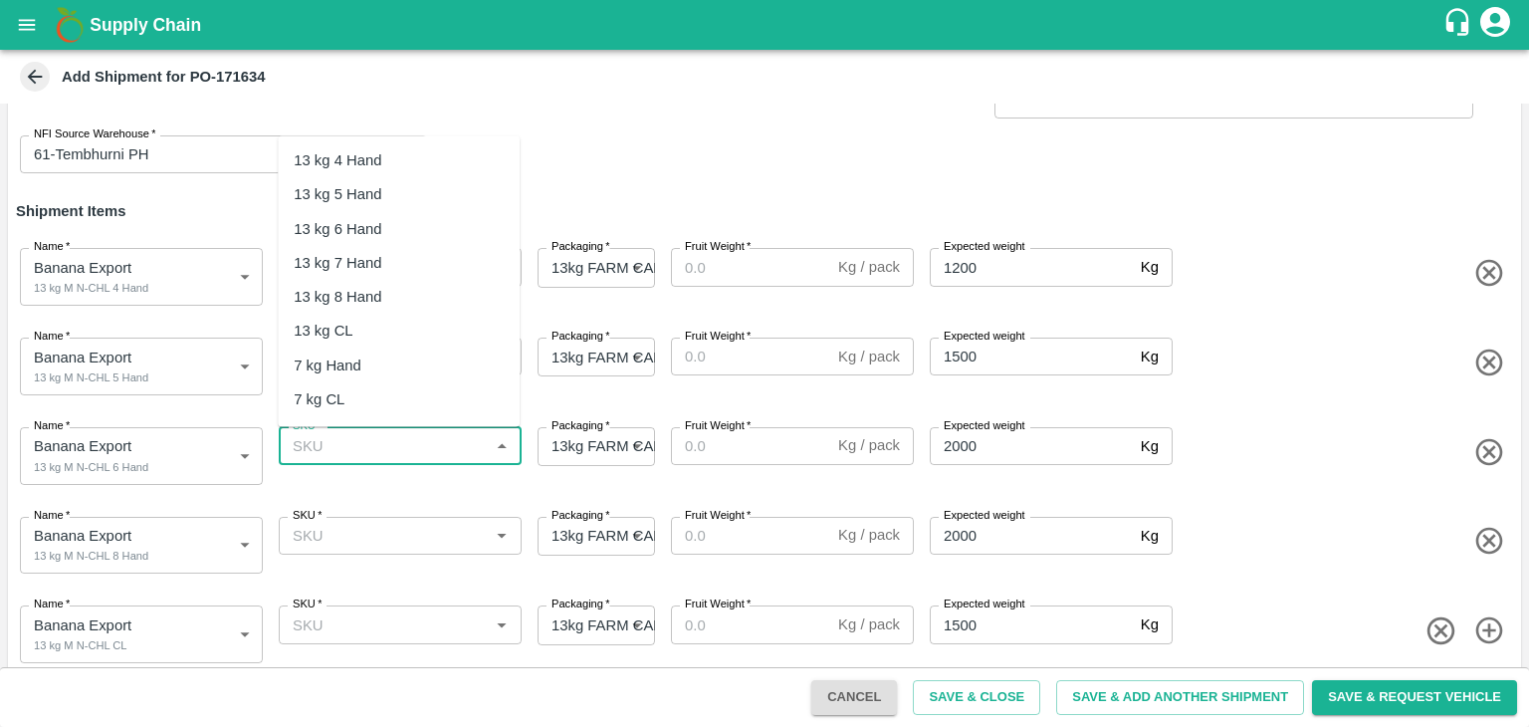
click at [438, 440] on input "SKU   *" at bounding box center [384, 446] width 198 height 26
click at [424, 207] on div "13 kg M N-CHL 5 Hand" at bounding box center [399, 195] width 242 height 34
type input "13 kg M N-CHL 5 Hand"
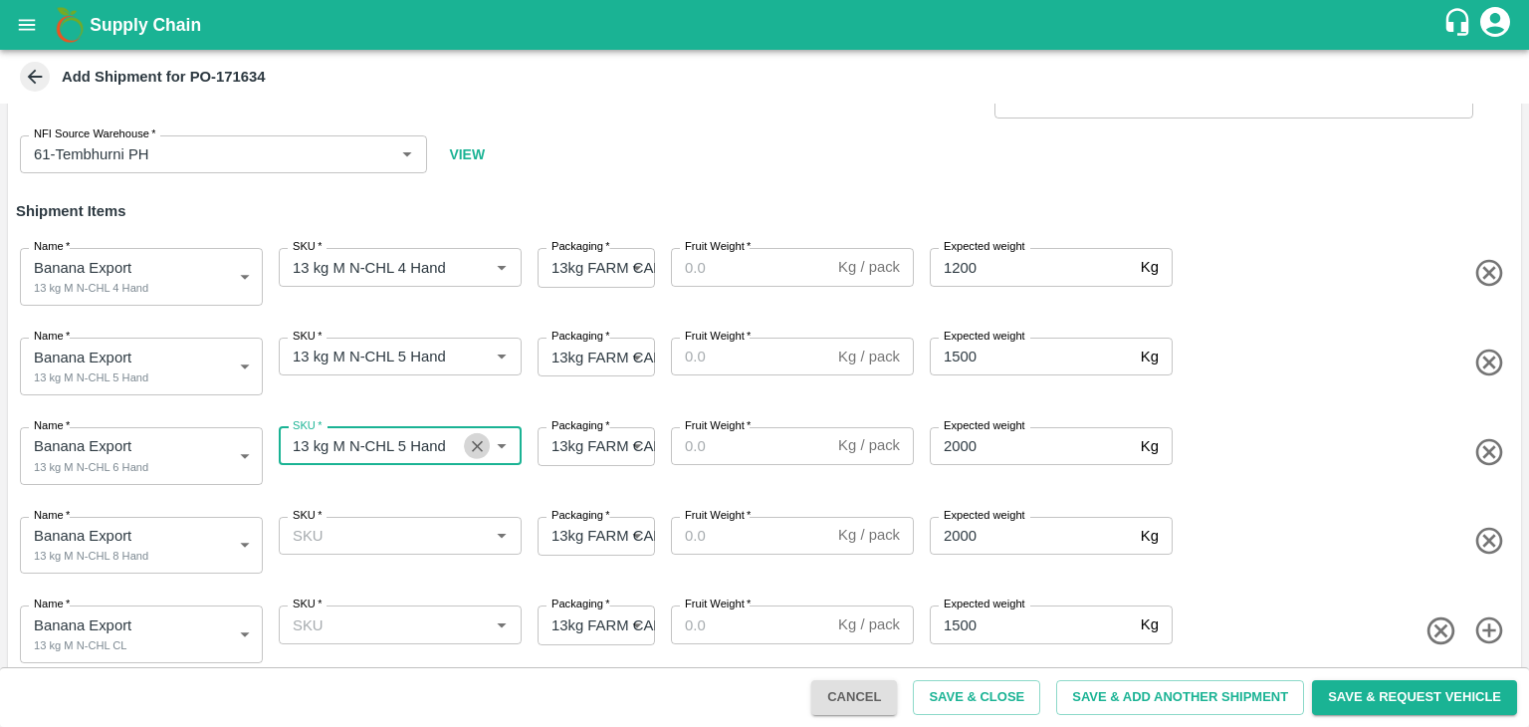
click at [479, 437] on icon "Clear" at bounding box center [477, 446] width 19 height 19
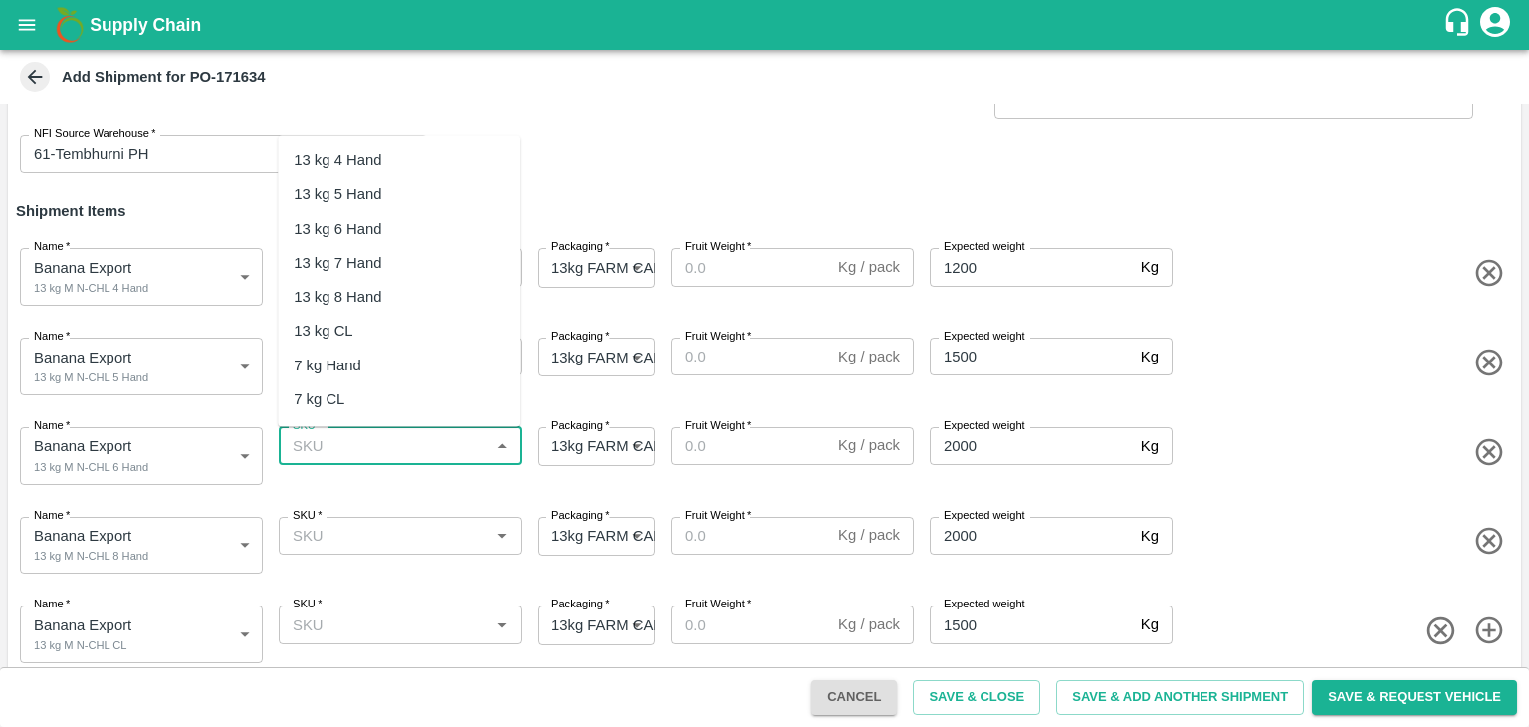
click at [434, 437] on input "SKU   *" at bounding box center [384, 446] width 198 height 26
click at [432, 224] on div "13 kg M N-CHL 6 Hand" at bounding box center [370, 229] width 153 height 22
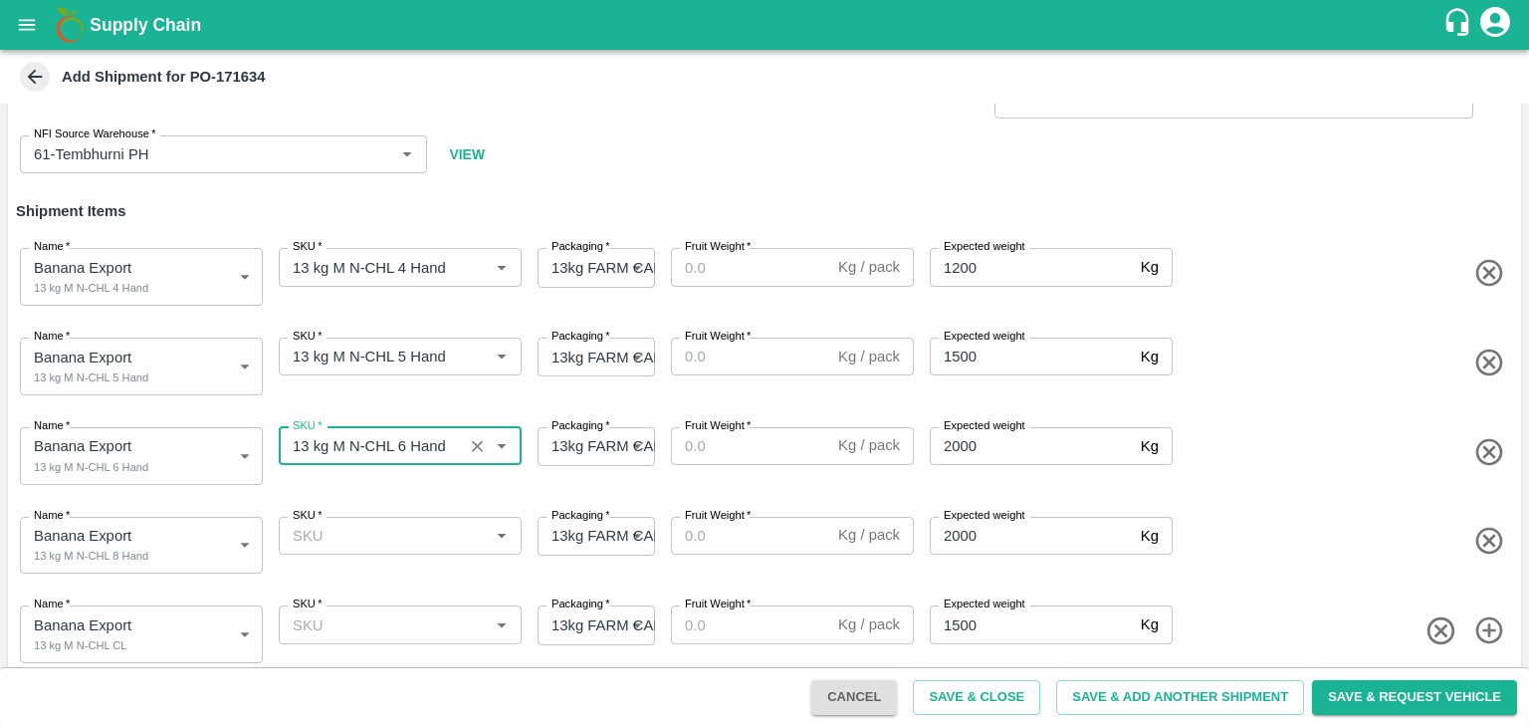
type input "13 kg M N-CHL 6 Hand"
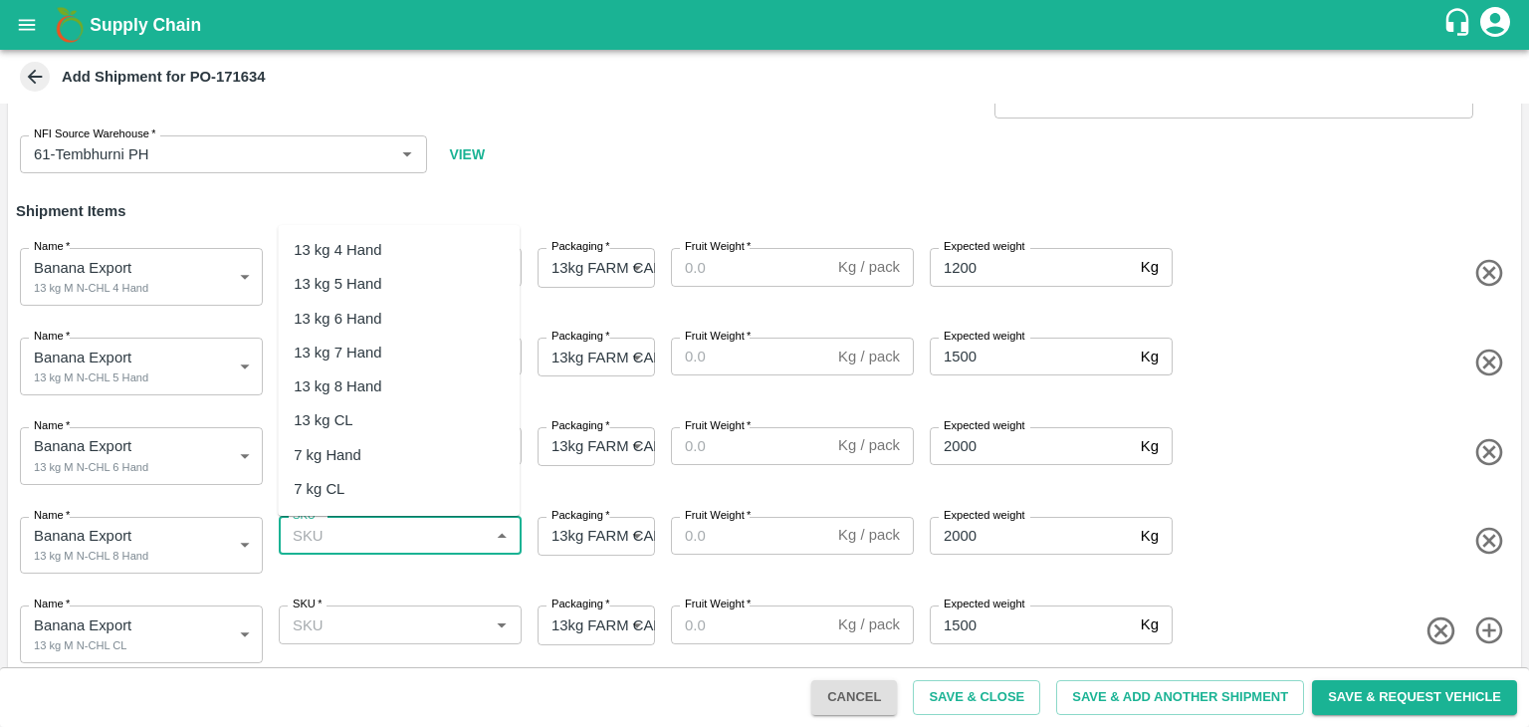
click at [438, 546] on input "SKU   *" at bounding box center [384, 536] width 198 height 26
click at [426, 382] on div "13 kg M N-CHL 8 Hand" at bounding box center [370, 386] width 153 height 22
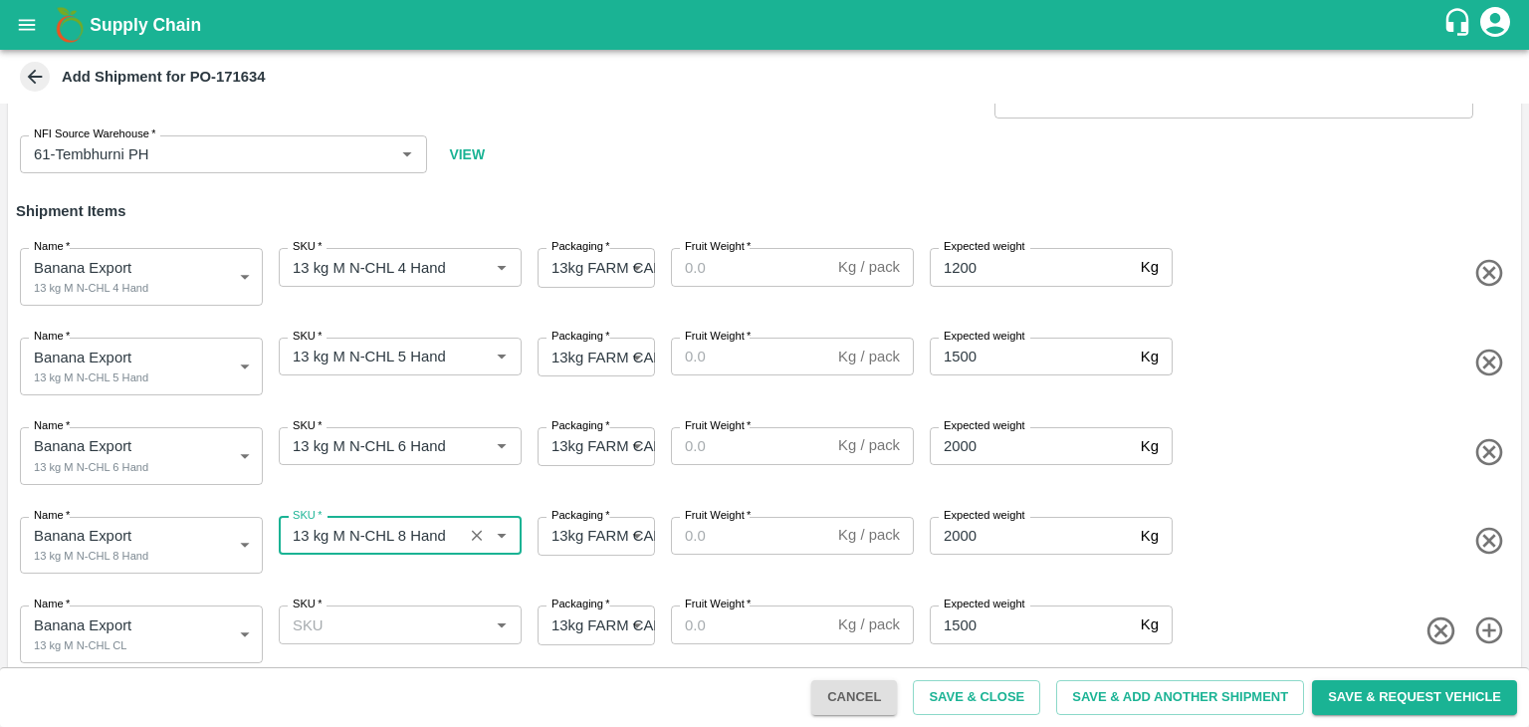
type input "13 kg M N-CHL 8 Hand"
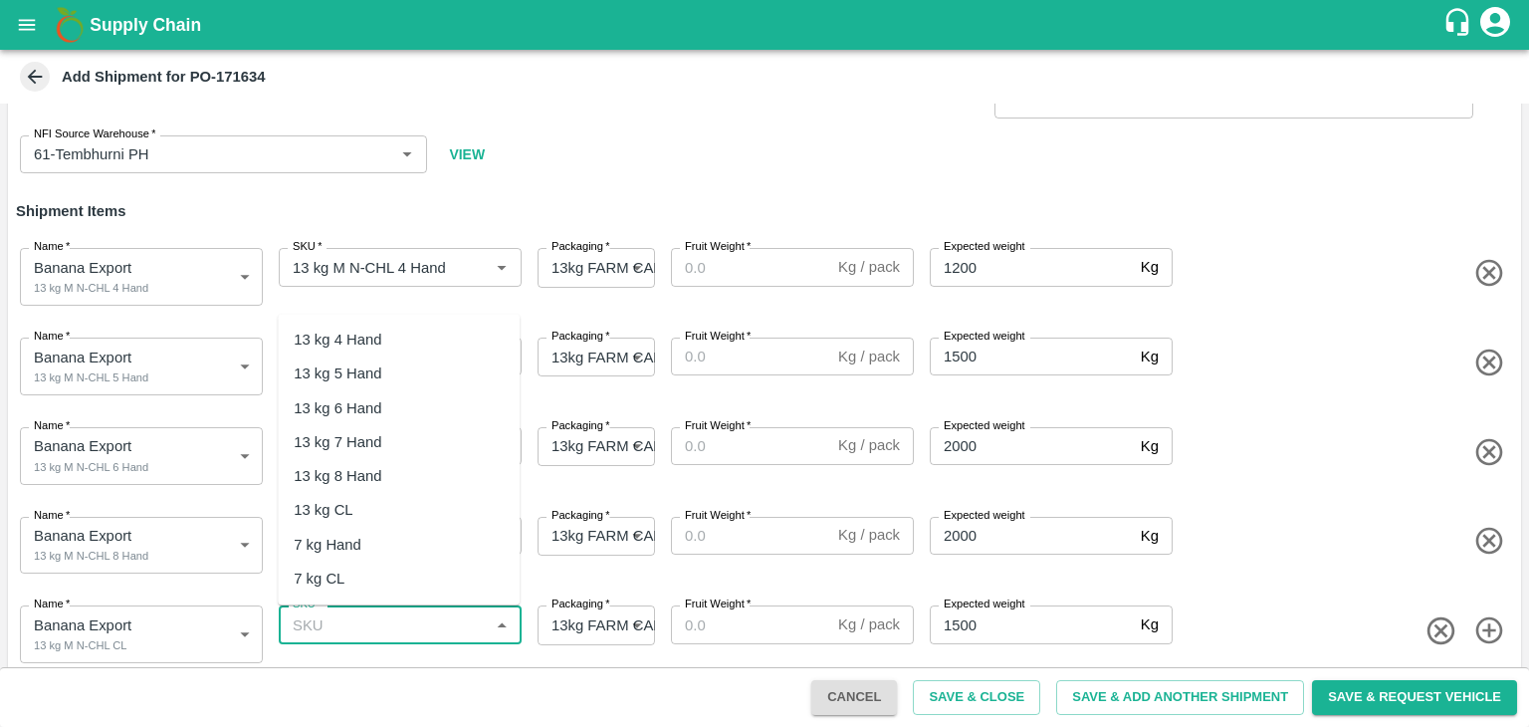
click at [429, 627] on input "SKU   *" at bounding box center [384, 624] width 198 height 26
click at [415, 501] on div "13 kg M N-CHL CL" at bounding box center [356, 510] width 124 height 22
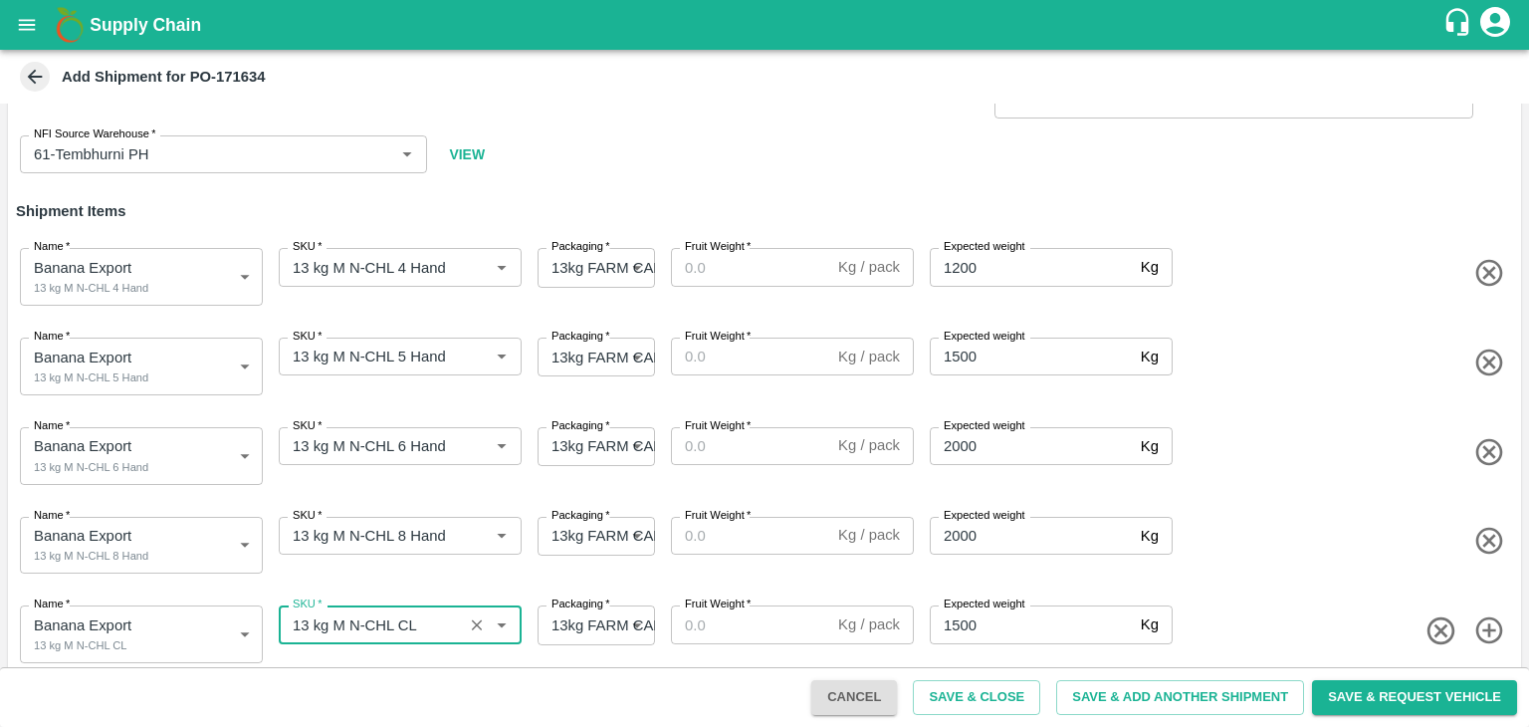
type input "13 kg M N-CHL CL"
click at [749, 254] on input "Fruit Weight   *" at bounding box center [750, 267] width 159 height 38
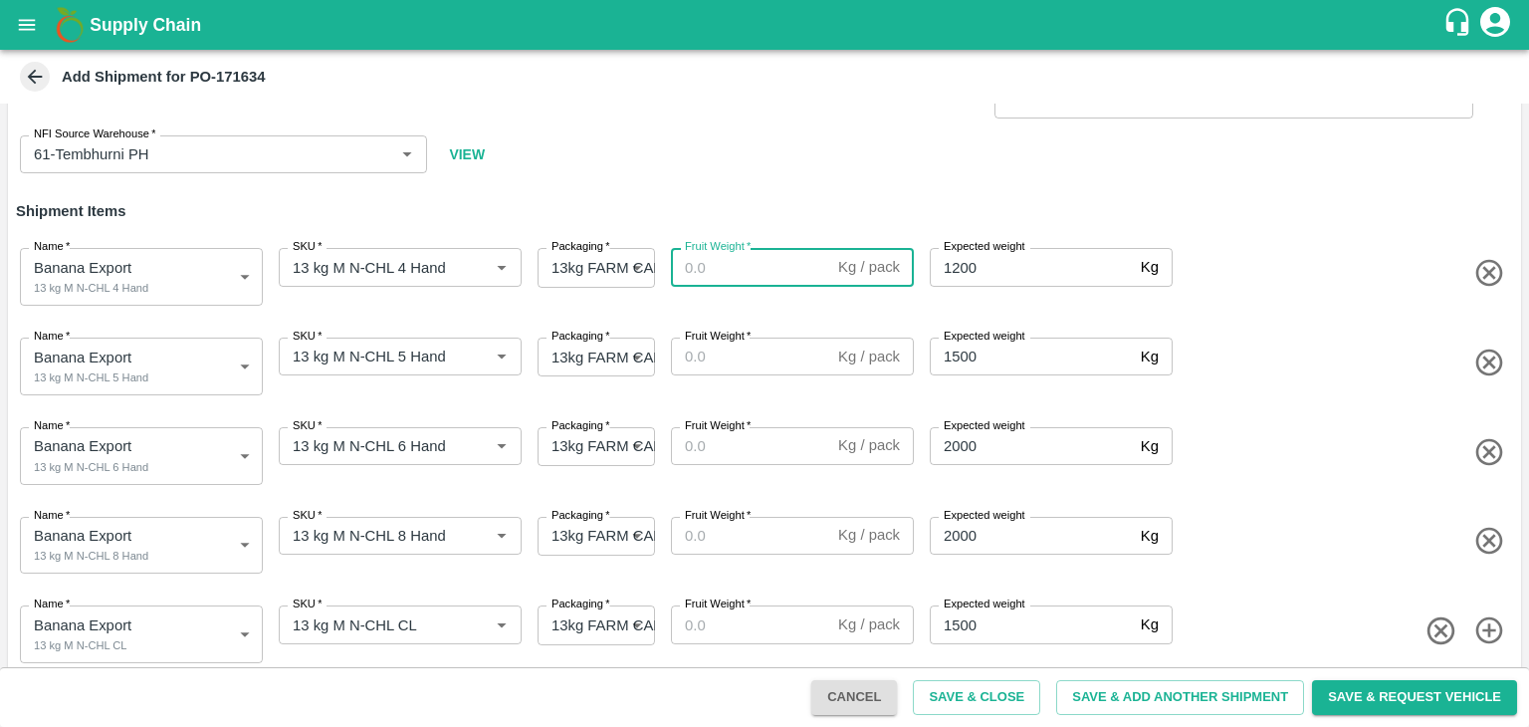
click at [744, 275] on input "Fruit Weight   *" at bounding box center [750, 267] width 159 height 38
type input "13"
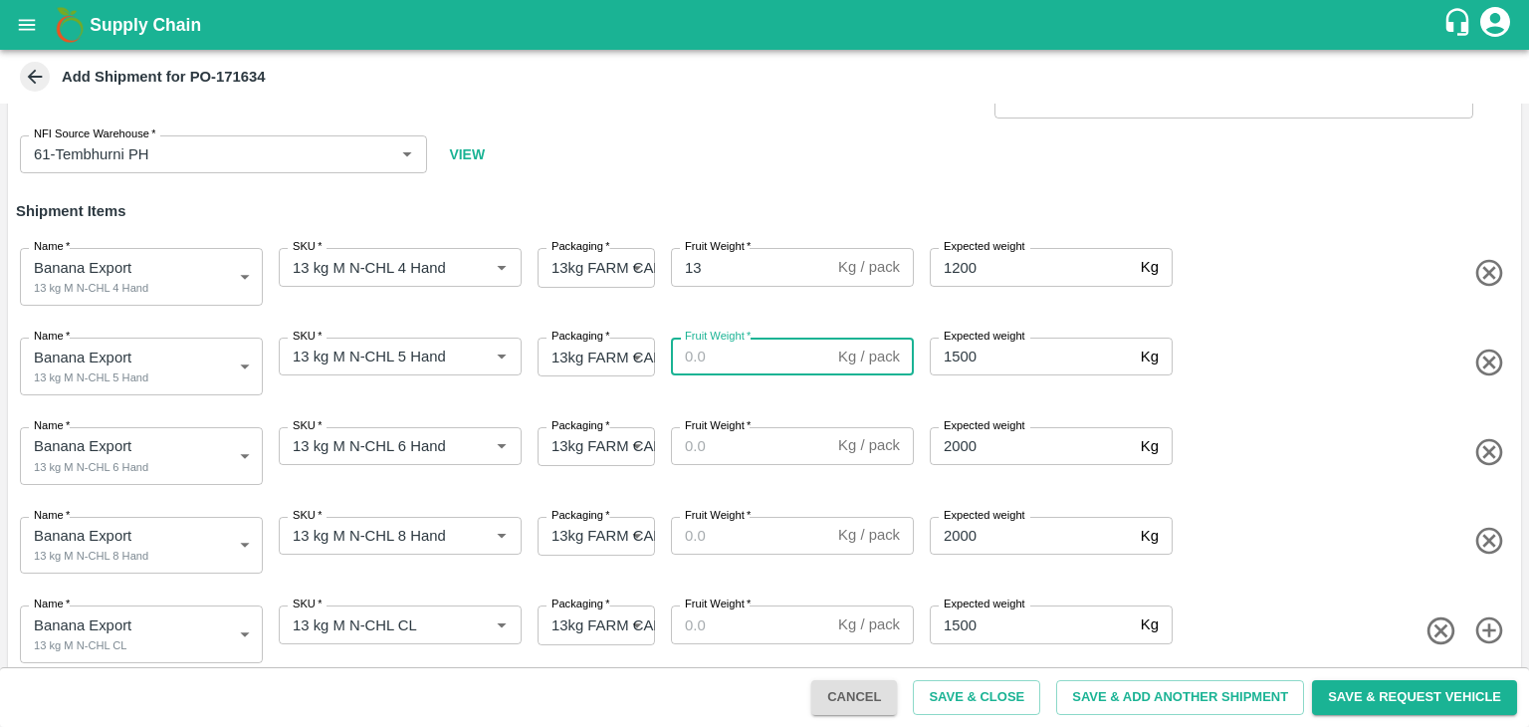
click at [730, 361] on input "Fruit Weight   *" at bounding box center [750, 357] width 159 height 38
type input "13"
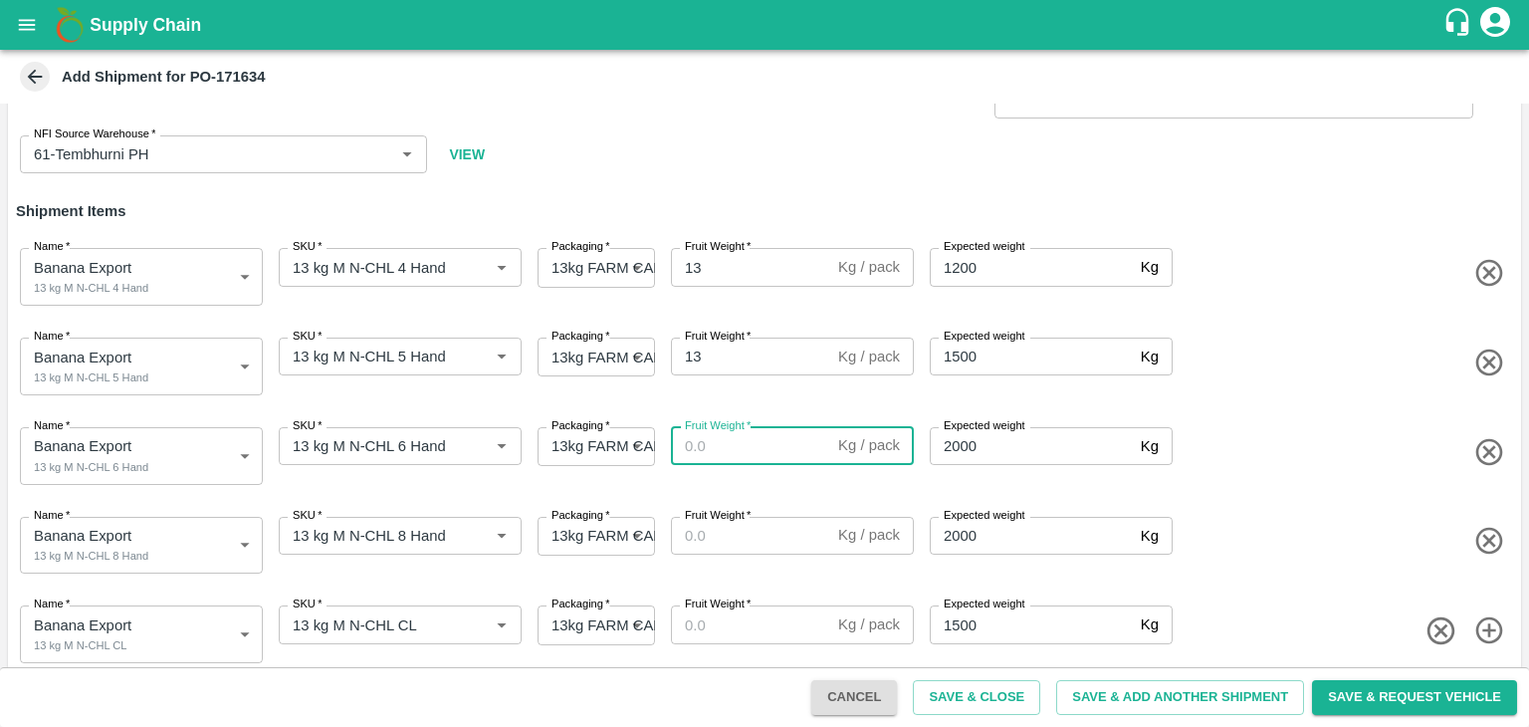
click at [734, 446] on input "Fruit Weight   *" at bounding box center [750, 446] width 159 height 38
type input "13"
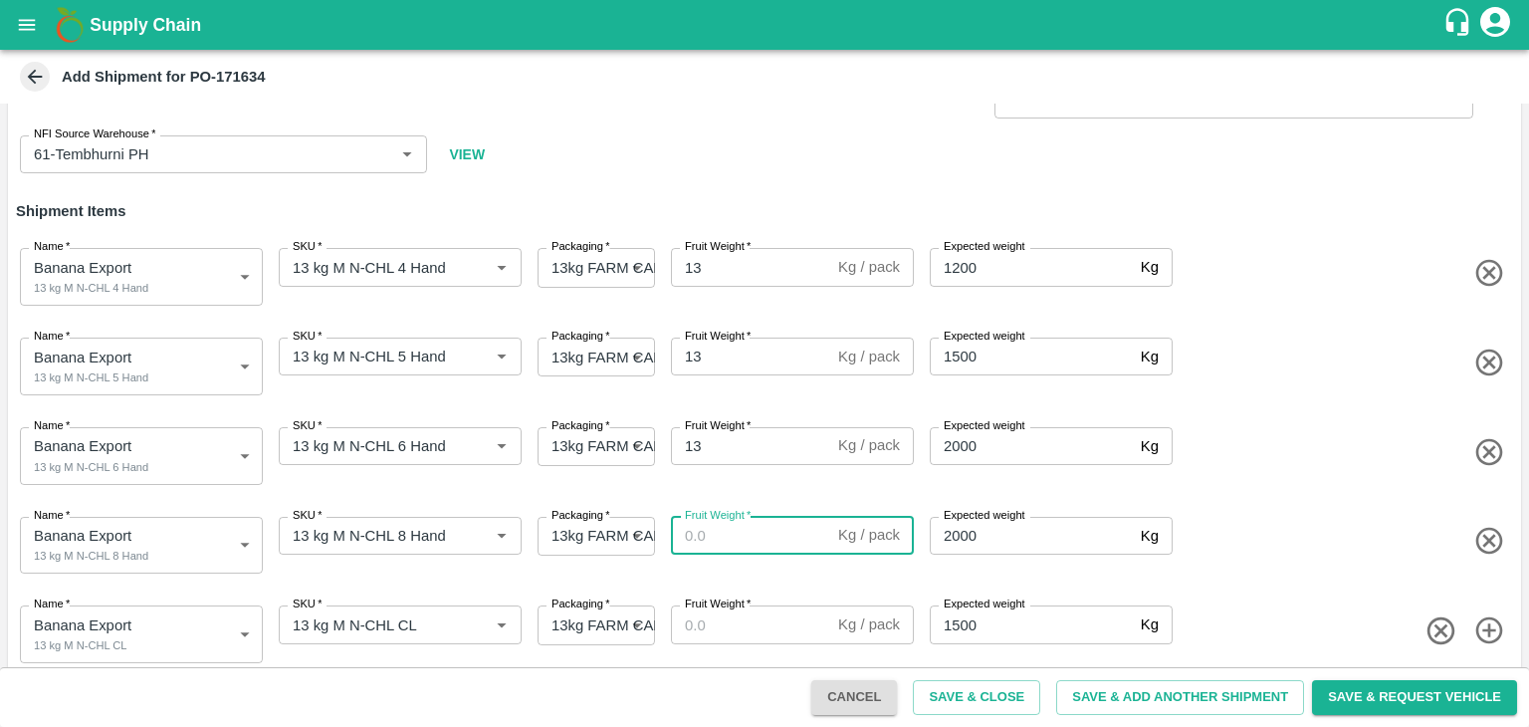
click at [732, 535] on input "Fruit Weight   *" at bounding box center [750, 536] width 159 height 38
type input "13"
click at [737, 627] on input "Fruit Weight   *" at bounding box center [750, 624] width 159 height 38
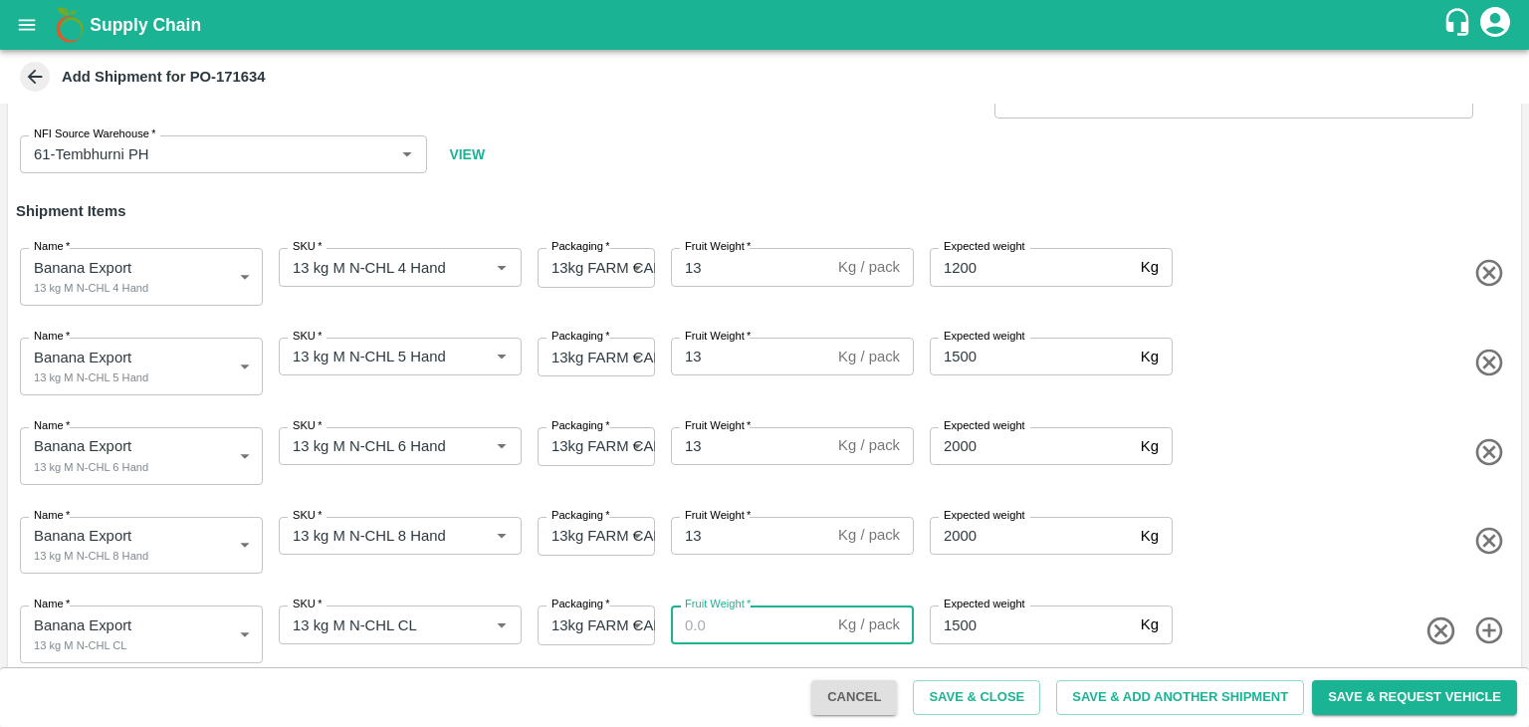
click at [737, 627] on input "Fruit Weight   *" at bounding box center [750, 624] width 159 height 38
type input "13"
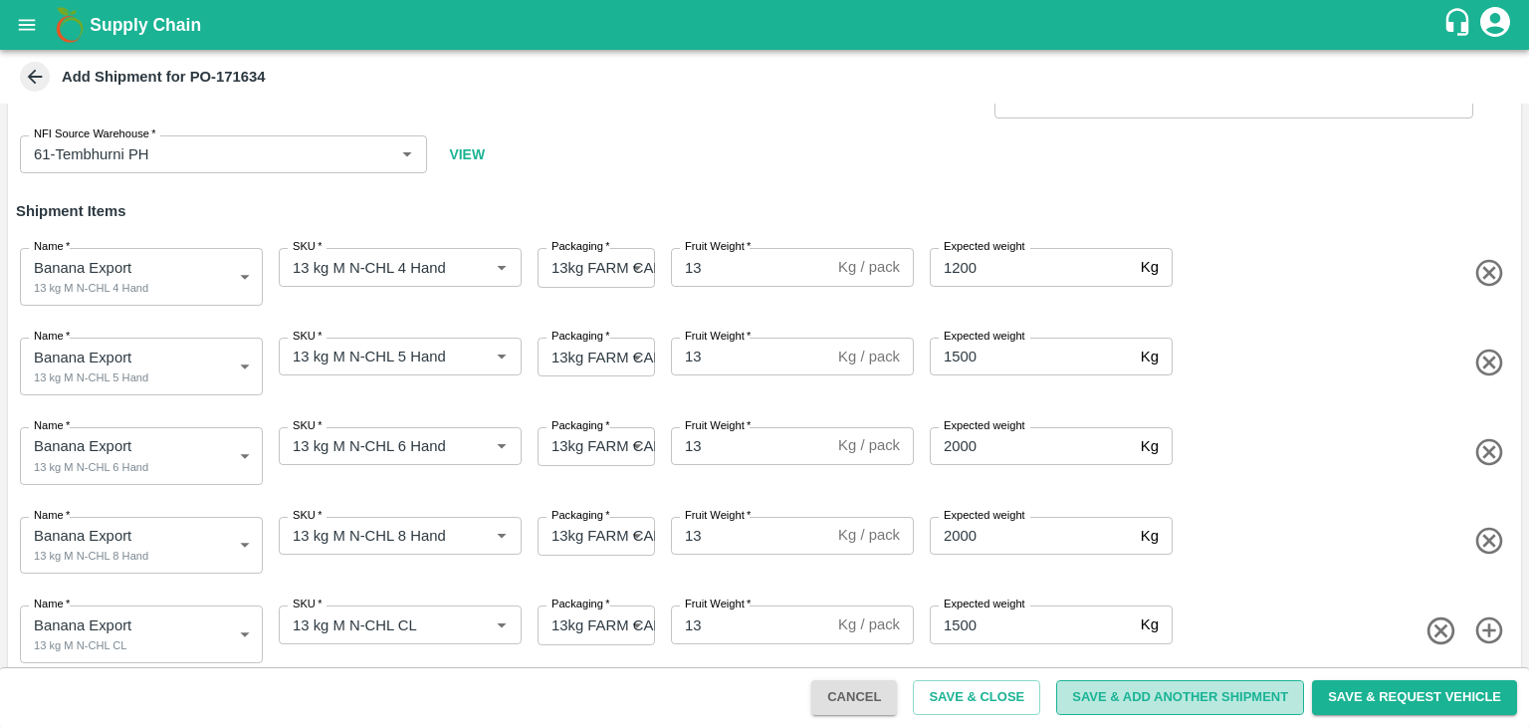
click at [1165, 684] on button "Save & Add Another Shipment" at bounding box center [1180, 697] width 248 height 35
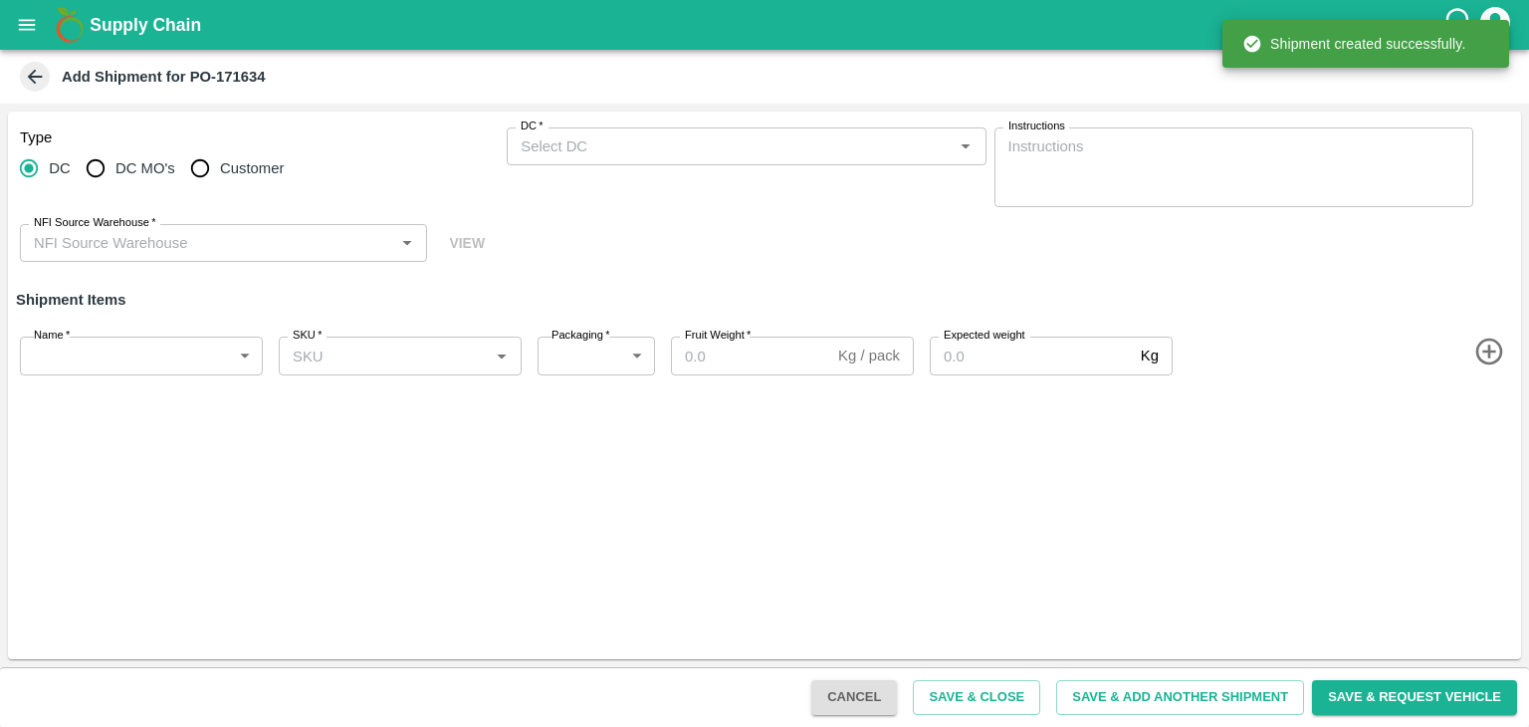
scroll to position [0, 0]
click at [535, 134] on input "DC   *" at bounding box center [730, 146] width 434 height 26
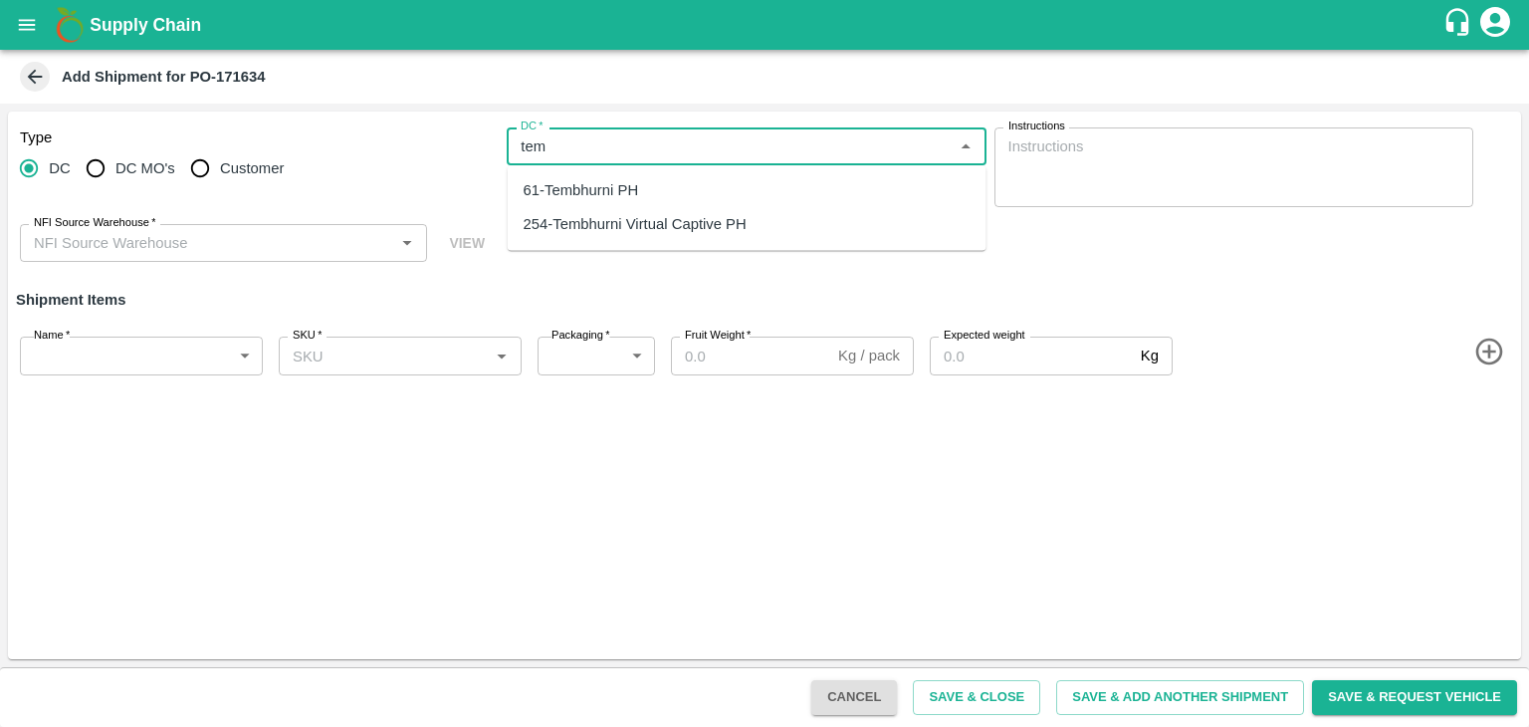
click at [608, 218] on div "254-Tembhurni Virtual Captive PH" at bounding box center [635, 225] width 223 height 22
type input "254-Tembhurni Virtual Captive PH"
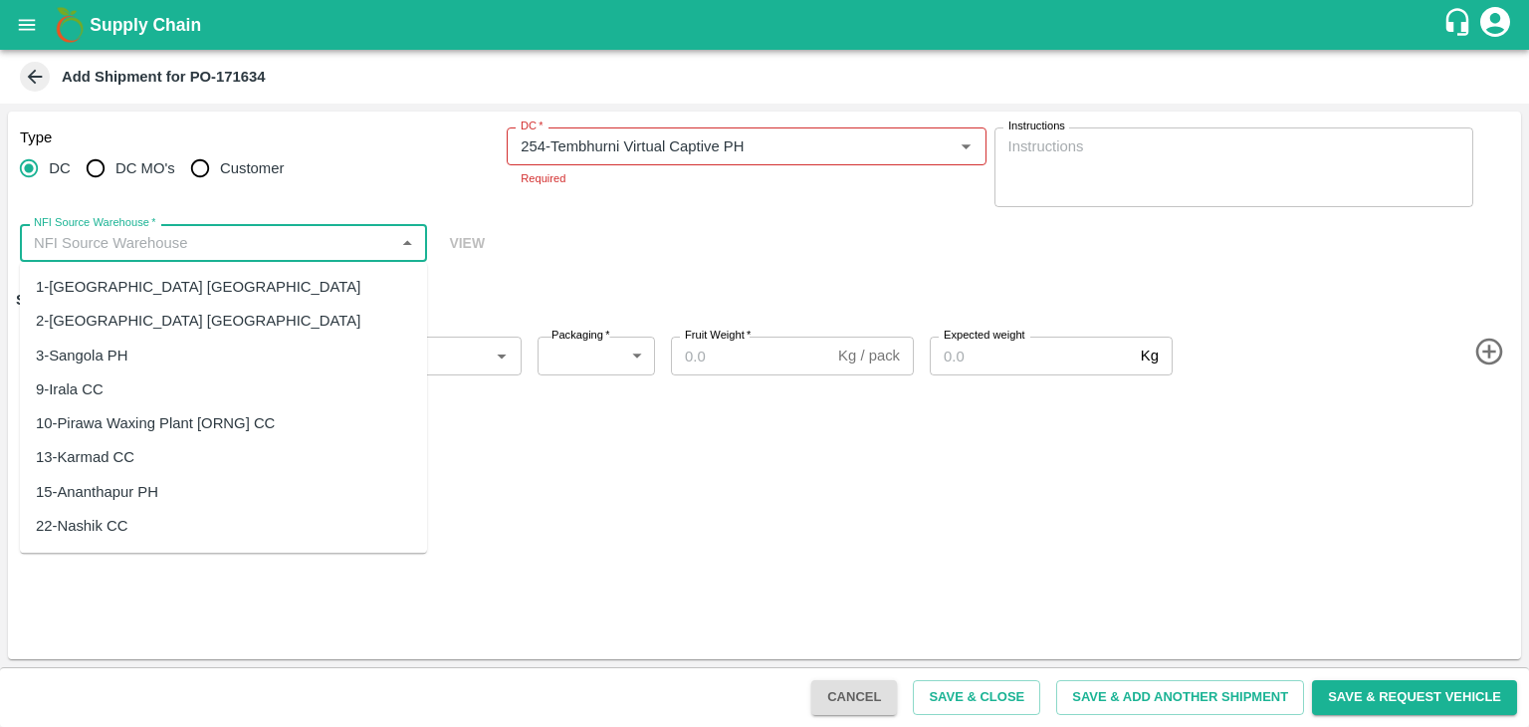
click at [283, 235] on input "NFI Source Warehouse   *" at bounding box center [207, 243] width 362 height 26
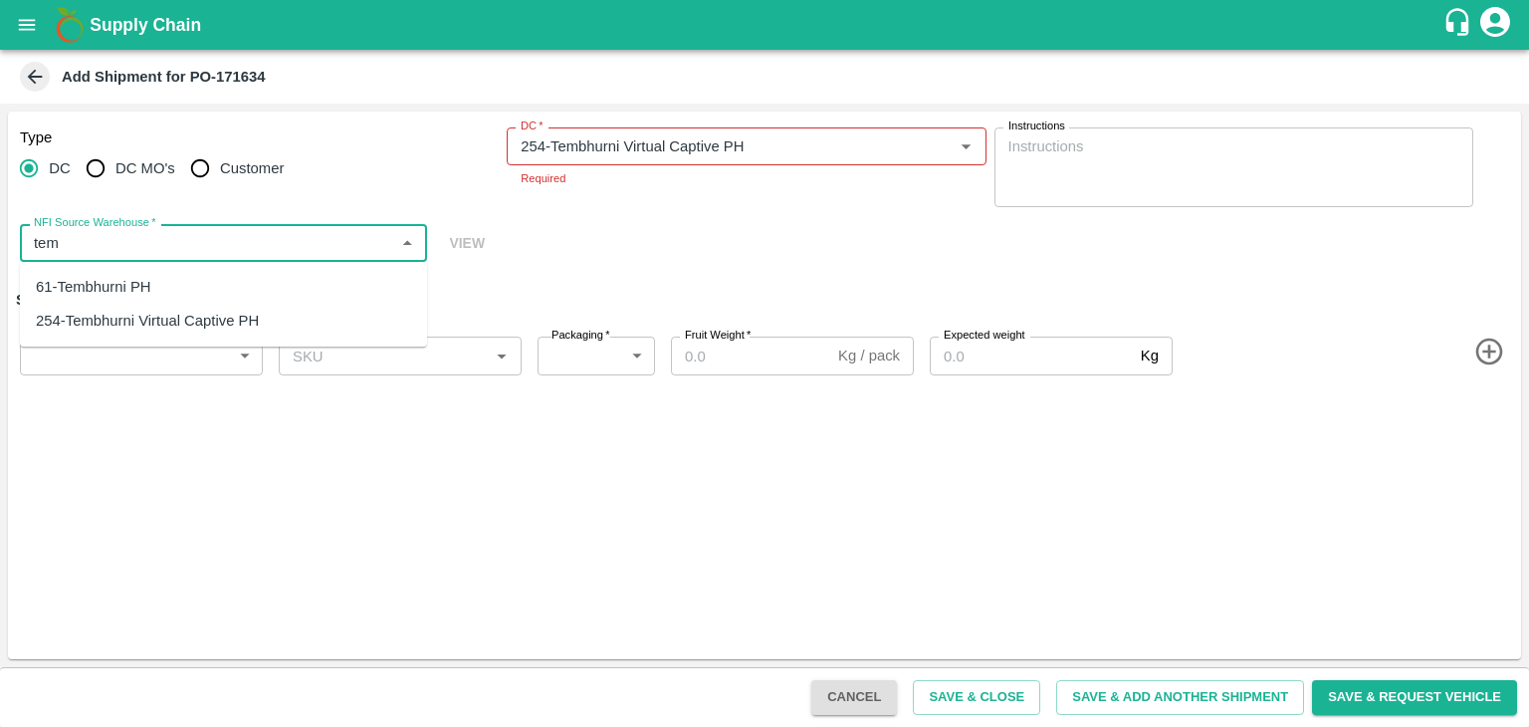
click at [202, 277] on div "61-Tembhurni PH" at bounding box center [223, 287] width 407 height 34
type input "61-Tembhurni PH"
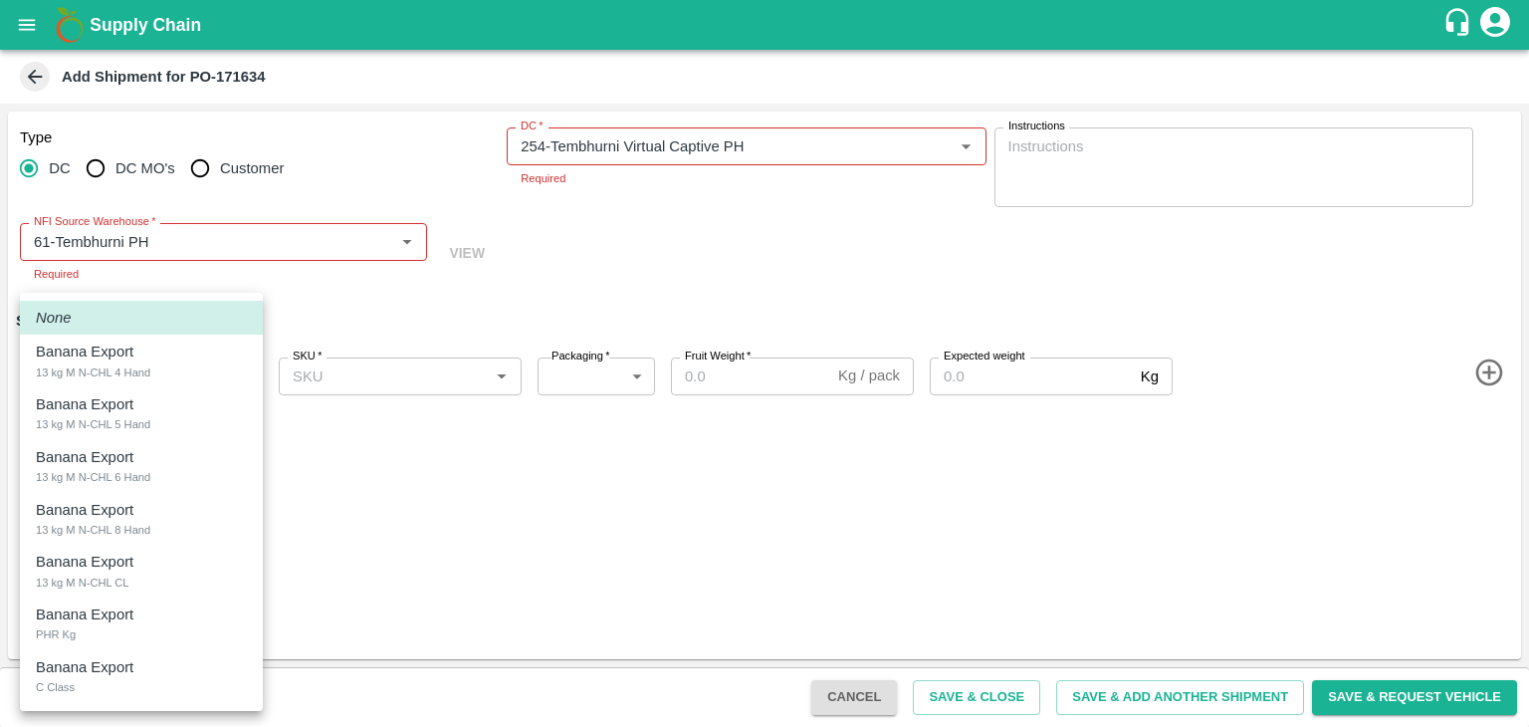
click at [123, 360] on body "Supply Chain Add Shipment for PO-171634 Type DC DC MO's Customer DC   * DC   * …" at bounding box center [764, 363] width 1529 height 727
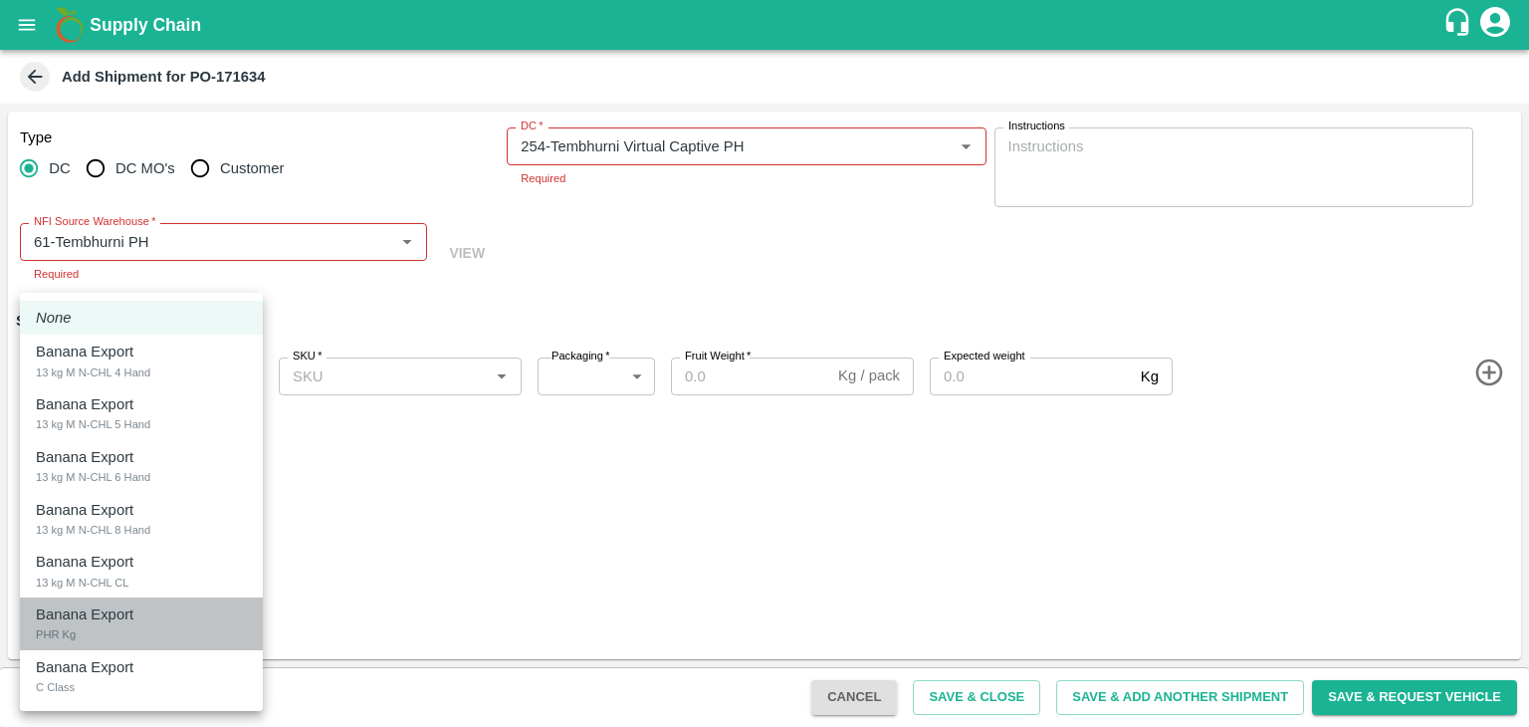
click at [112, 629] on div "Banana Export PHR Kg" at bounding box center [141, 623] width 211 height 41
type input "1947621"
type input "258"
type input "100"
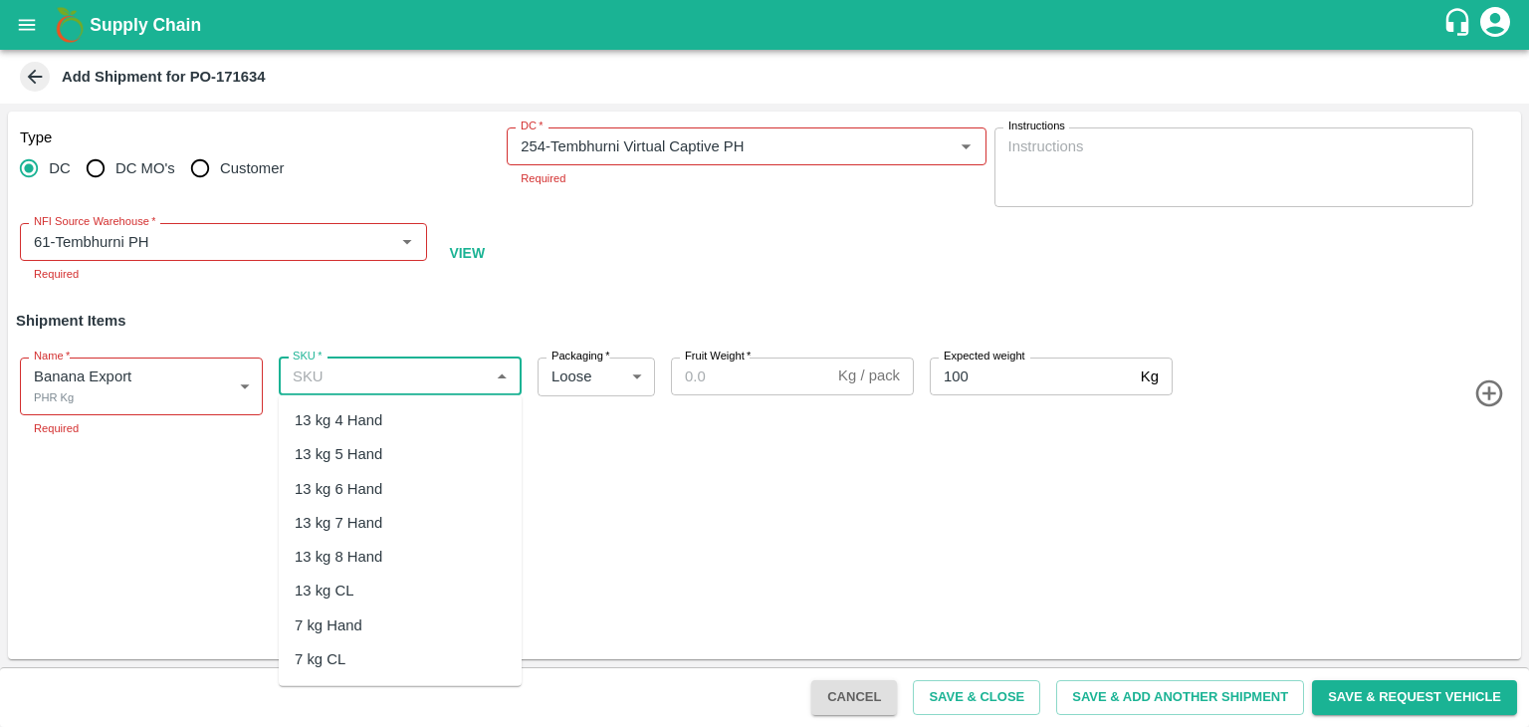
click at [381, 363] on input "SKU   *" at bounding box center [384, 376] width 198 height 26
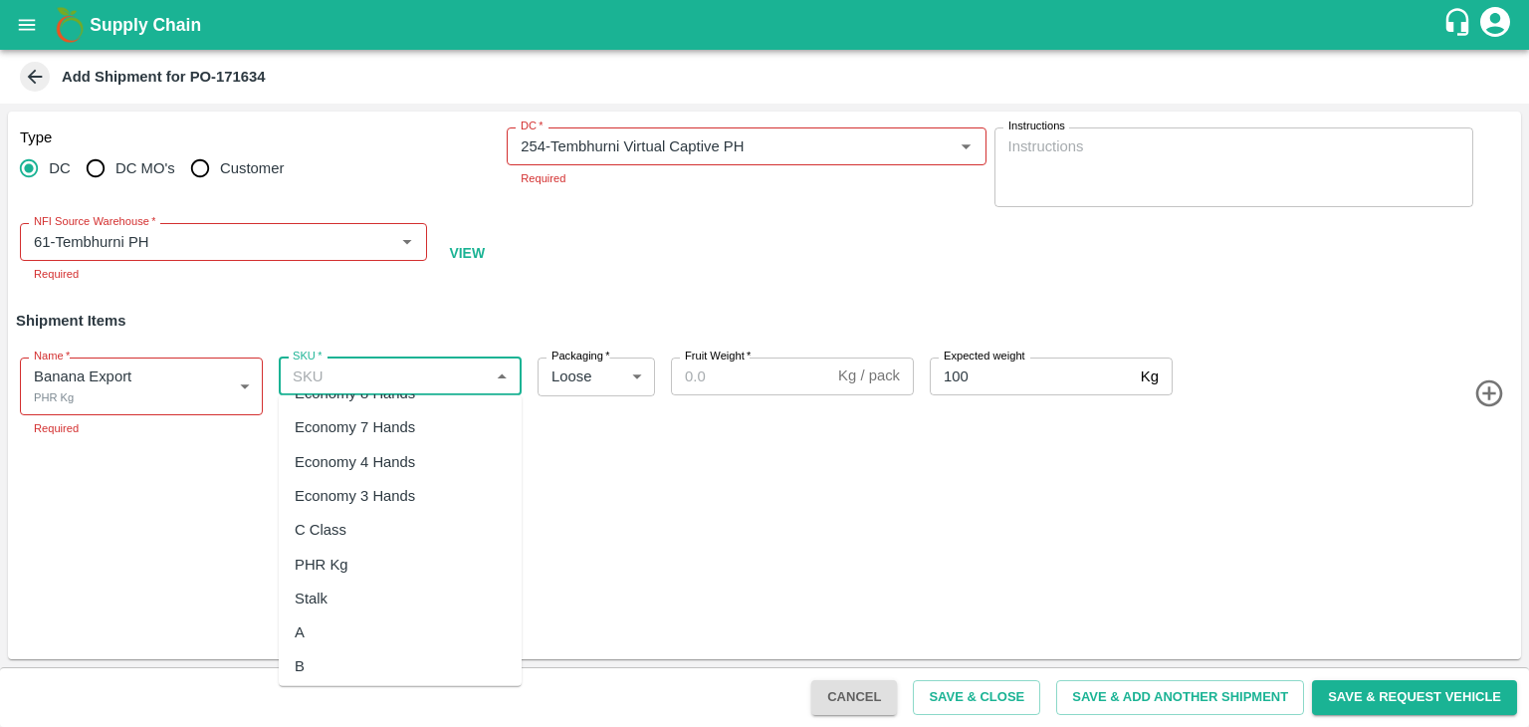
click at [378, 566] on div "PHR Kg" at bounding box center [400, 564] width 243 height 34
type input "PHR Kg"
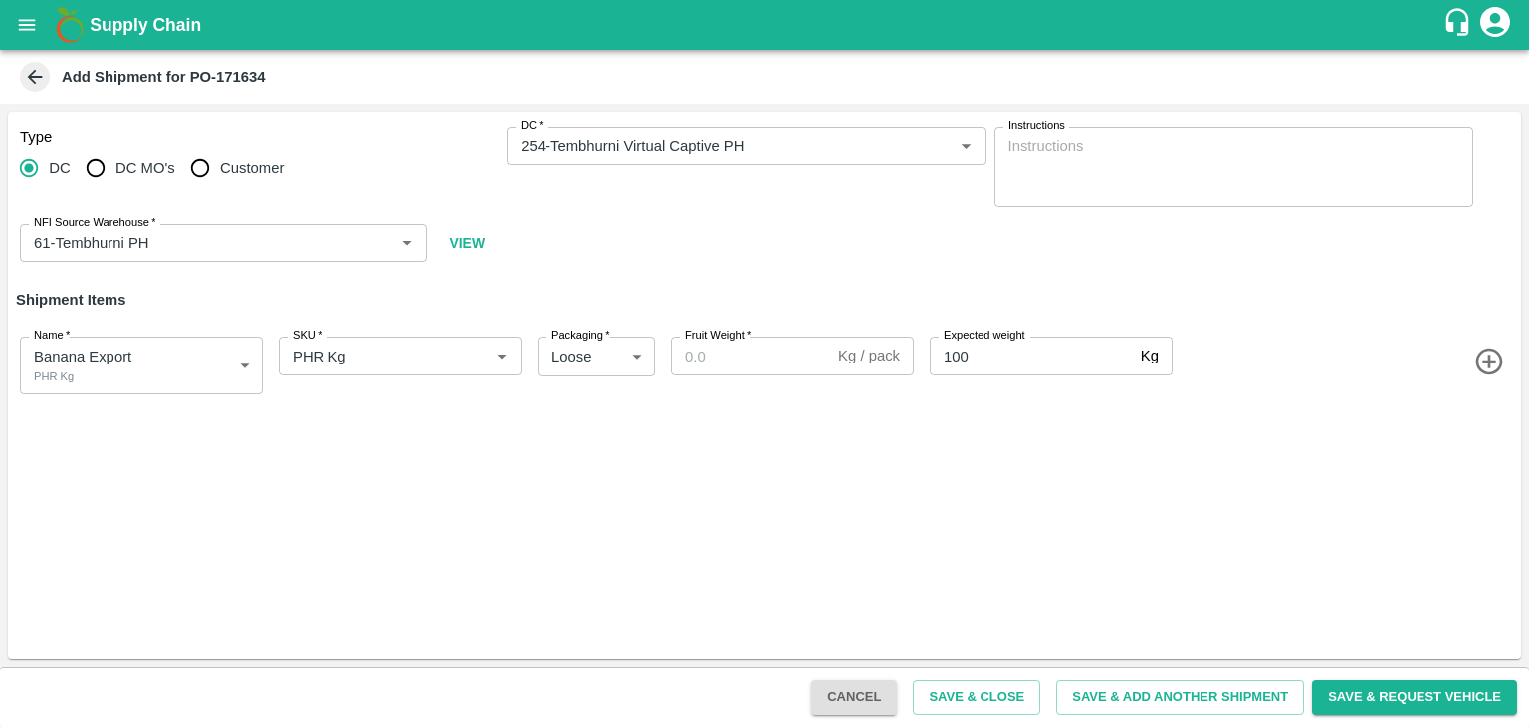
click at [715, 362] on div "Fruit Weight   * Kg / pack Fruit Weight" at bounding box center [792, 356] width 243 height 38
click at [735, 359] on input "Fruit Weight   *" at bounding box center [750, 356] width 159 height 38
paste input "66"
type input "66"
click at [1184, 685] on button "Save & Add Another Shipment" at bounding box center [1180, 697] width 248 height 35
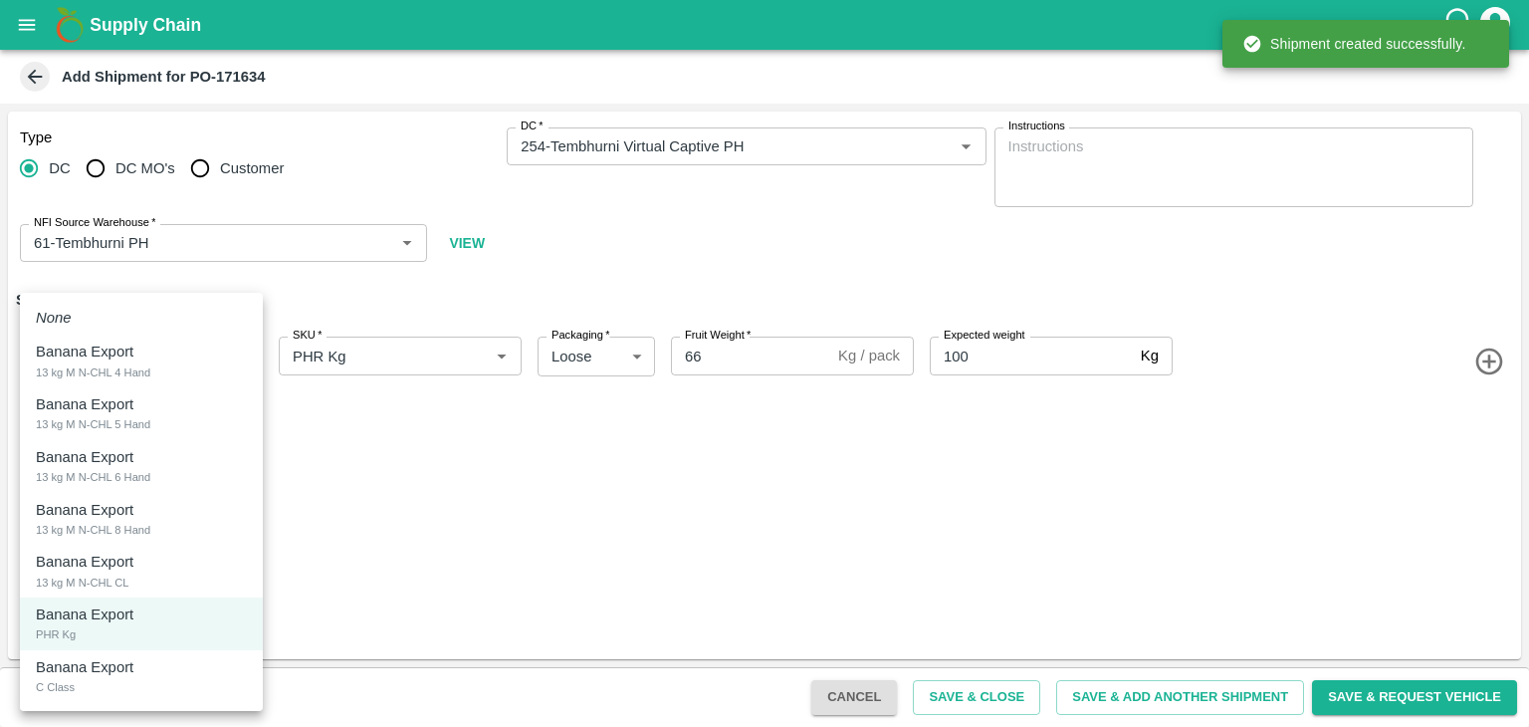
click at [126, 352] on body "Supply Chain Add Shipment for PO-171634 Type DC DC MO's Customer DC   * DC   * …" at bounding box center [764, 363] width 1529 height 727
click at [123, 664] on p "Banana Export" at bounding box center [85, 667] width 98 height 22
type input "1947622"
type input "300"
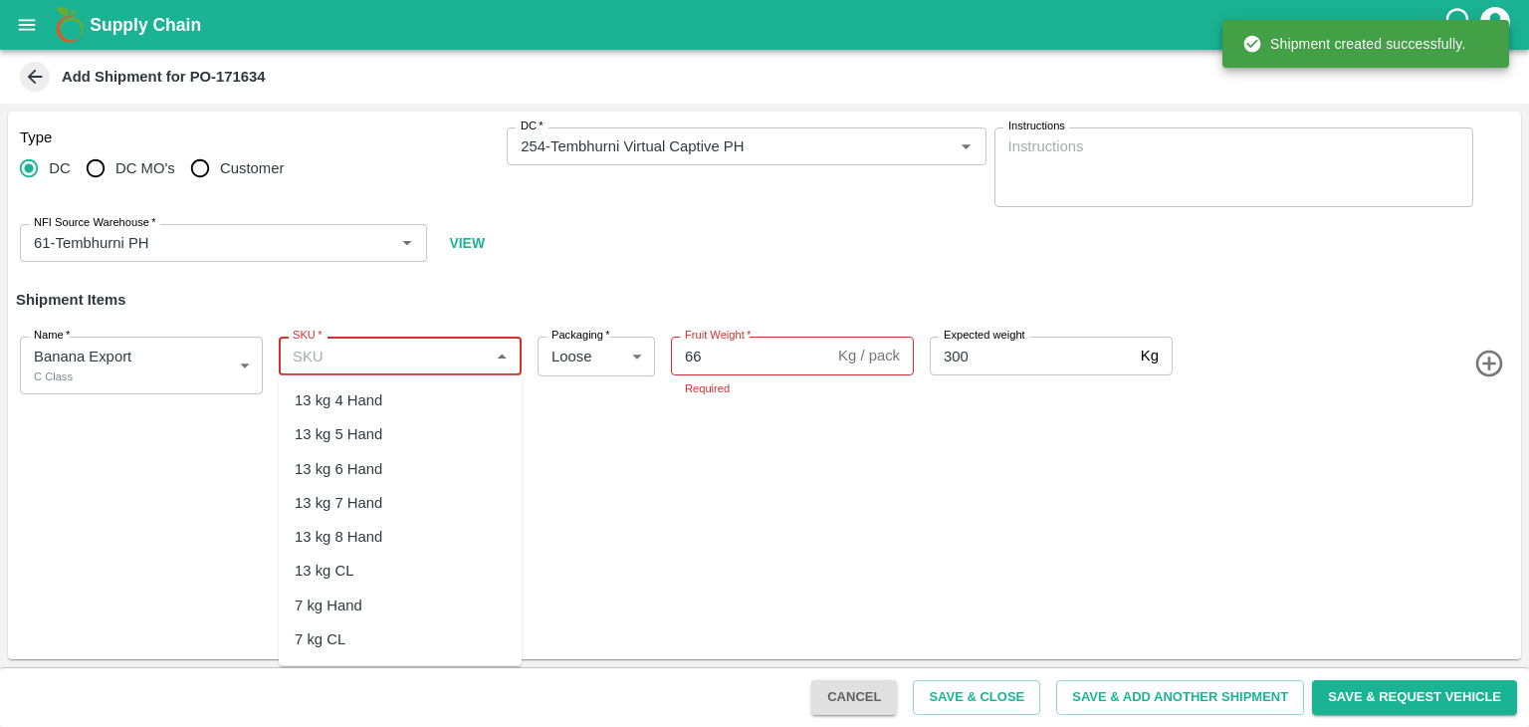
drag, startPoint x: 411, startPoint y: 362, endPoint x: 410, endPoint y: 611, distance: 248.9
click at [410, 611] on body "Supply Chain Add Shipment for PO-171634 Type DC DC MO's Customer DC   * DC   * …" at bounding box center [764, 363] width 1529 height 727
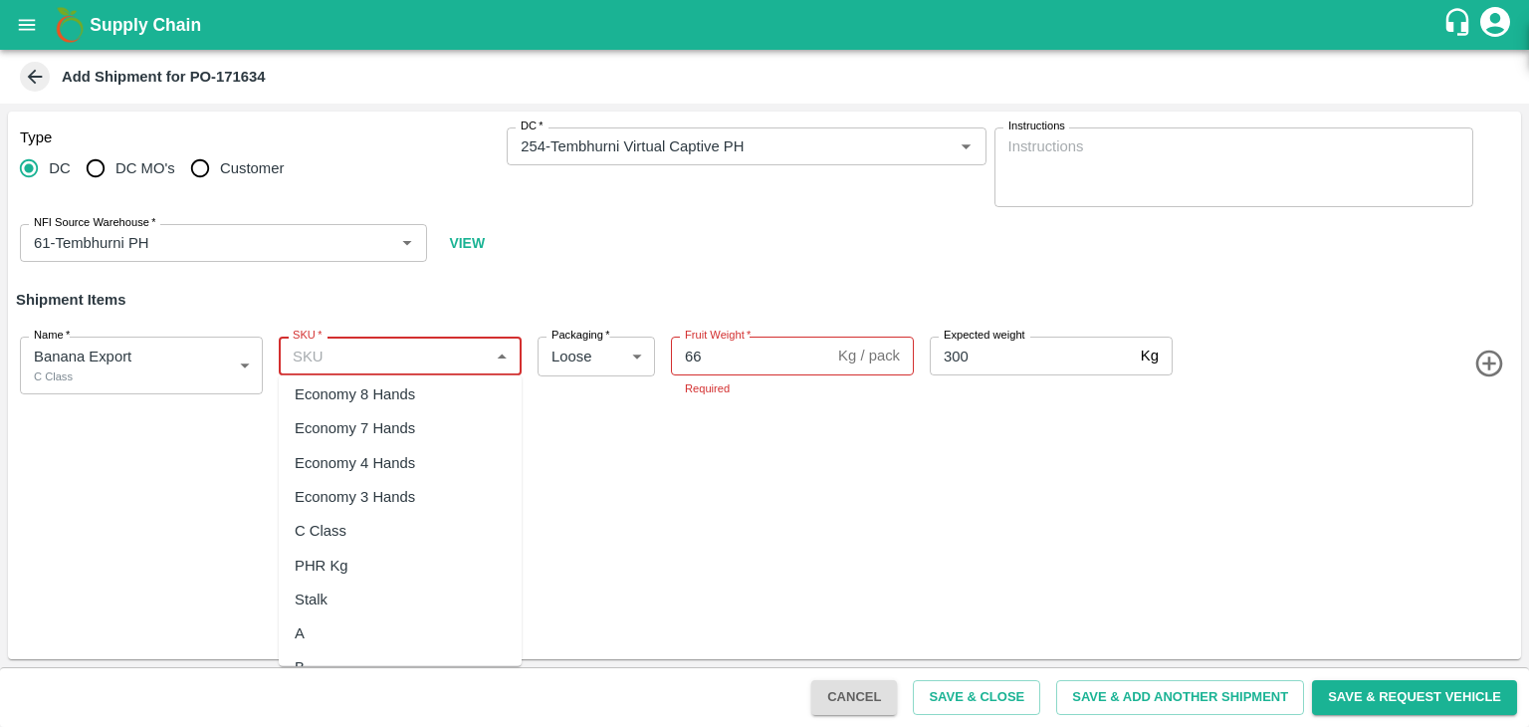
scroll to position [405, 0]
click at [355, 513] on div "C Class" at bounding box center [400, 507] width 243 height 34
type input "C Class"
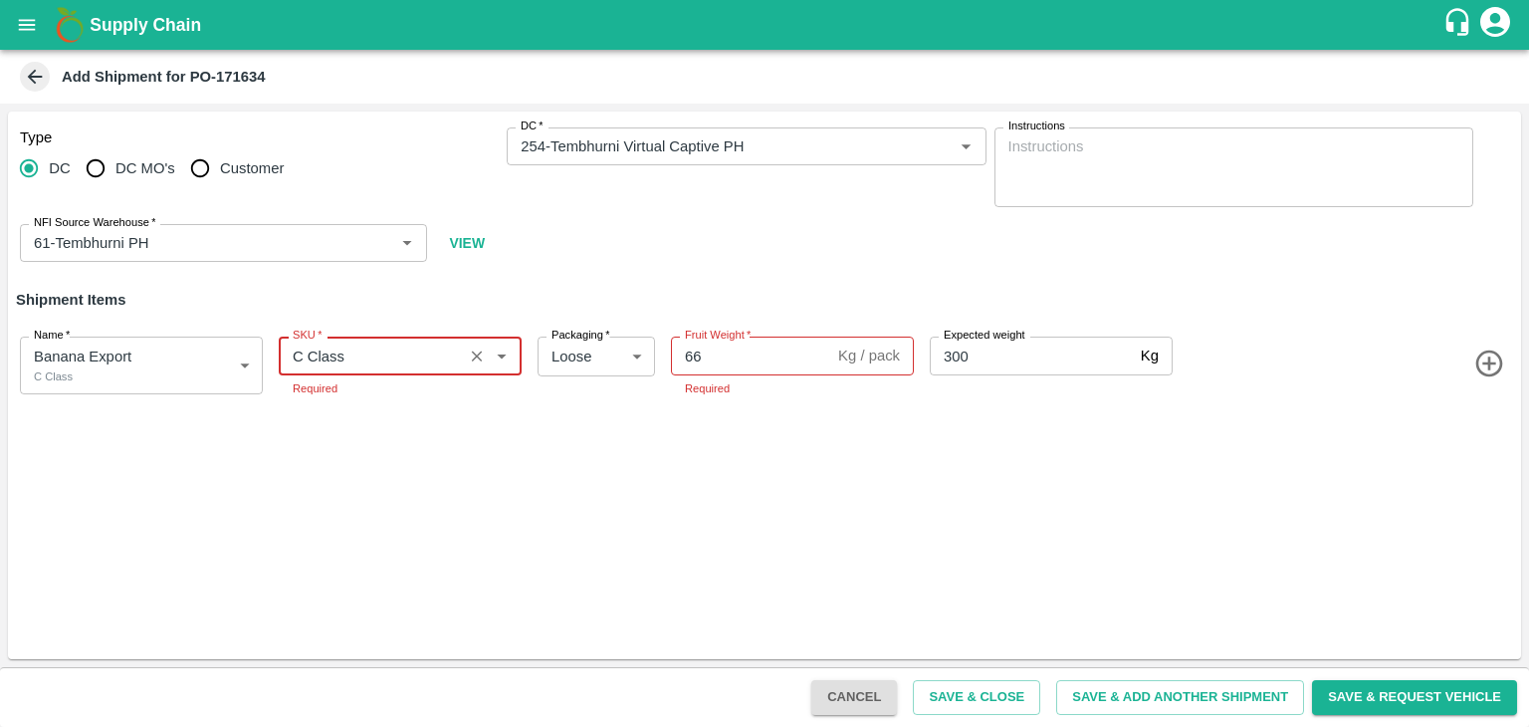
click at [741, 360] on input "66" at bounding box center [750, 356] width 159 height 38
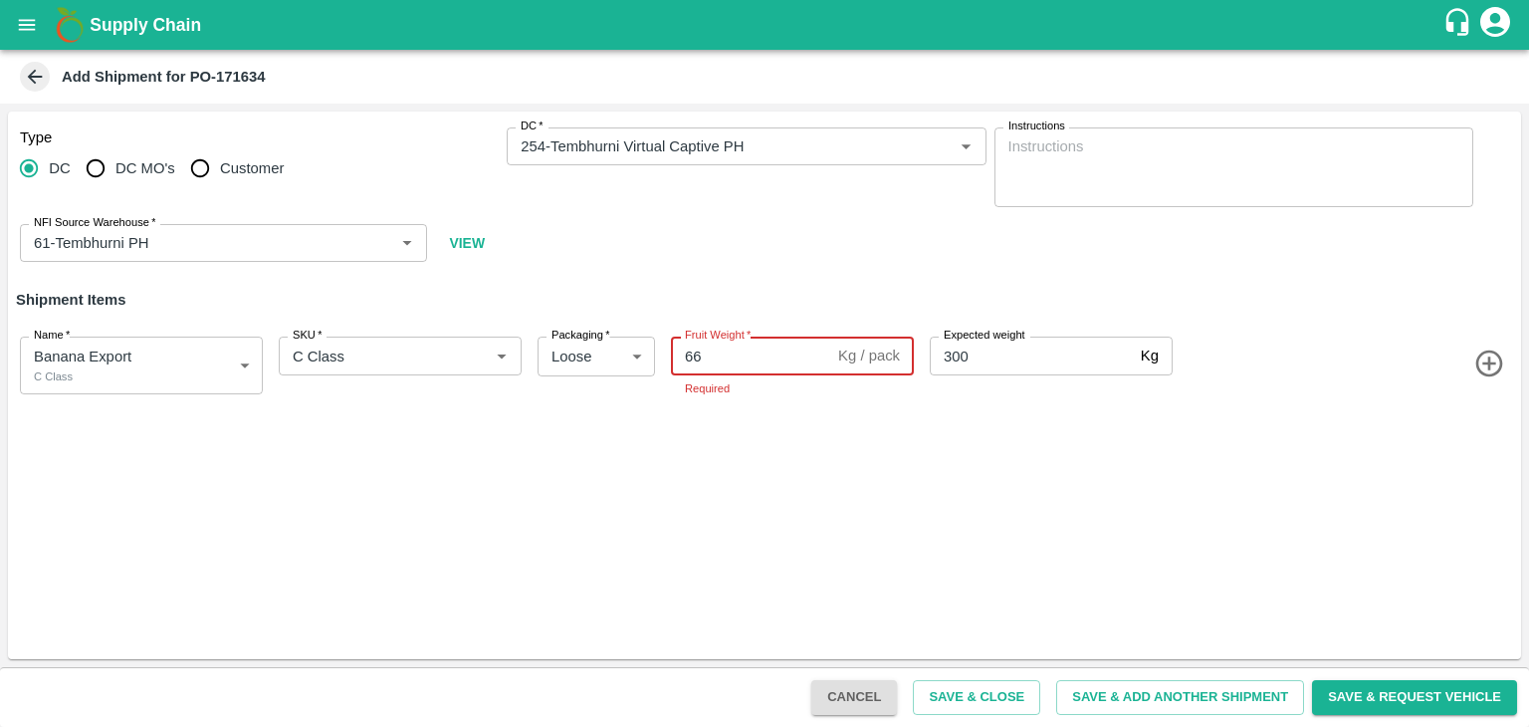
type input "6"
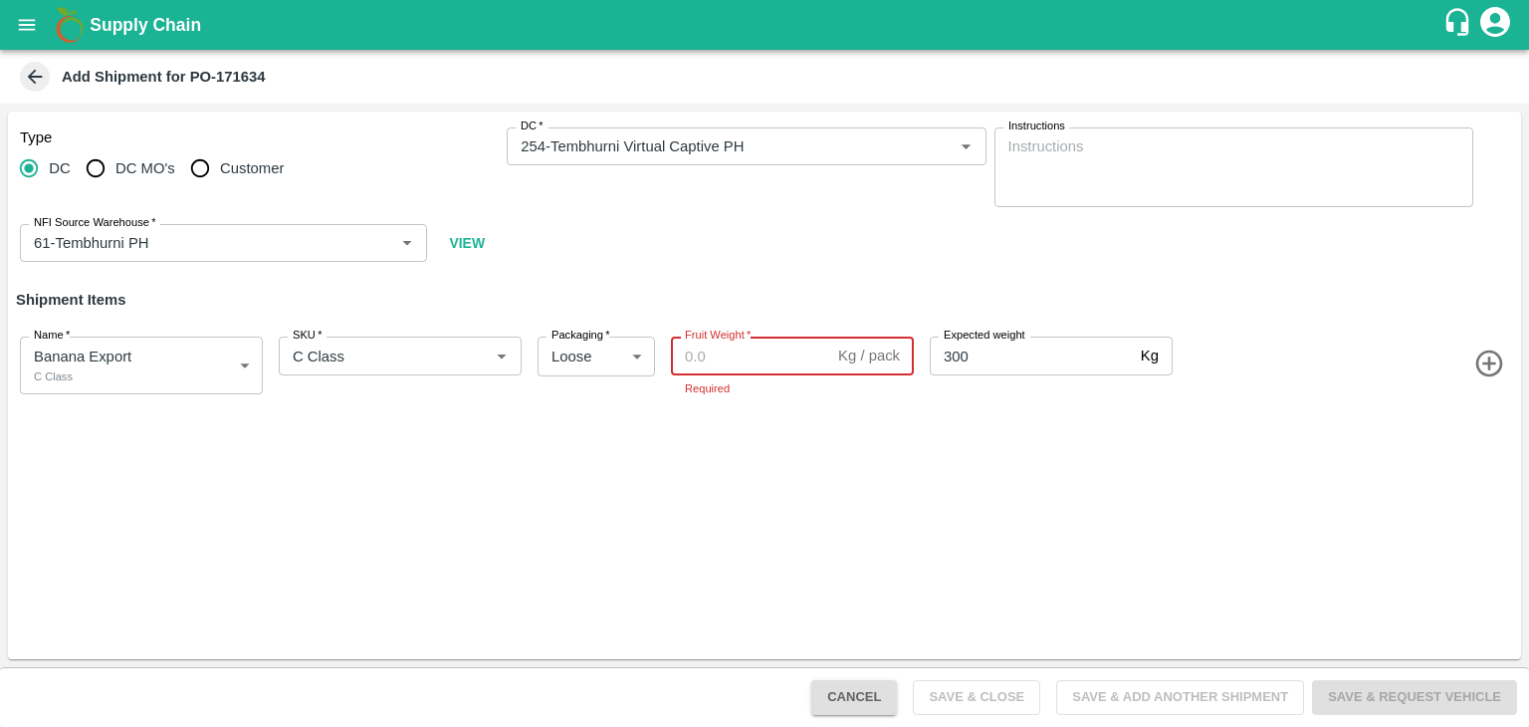
paste input "370"
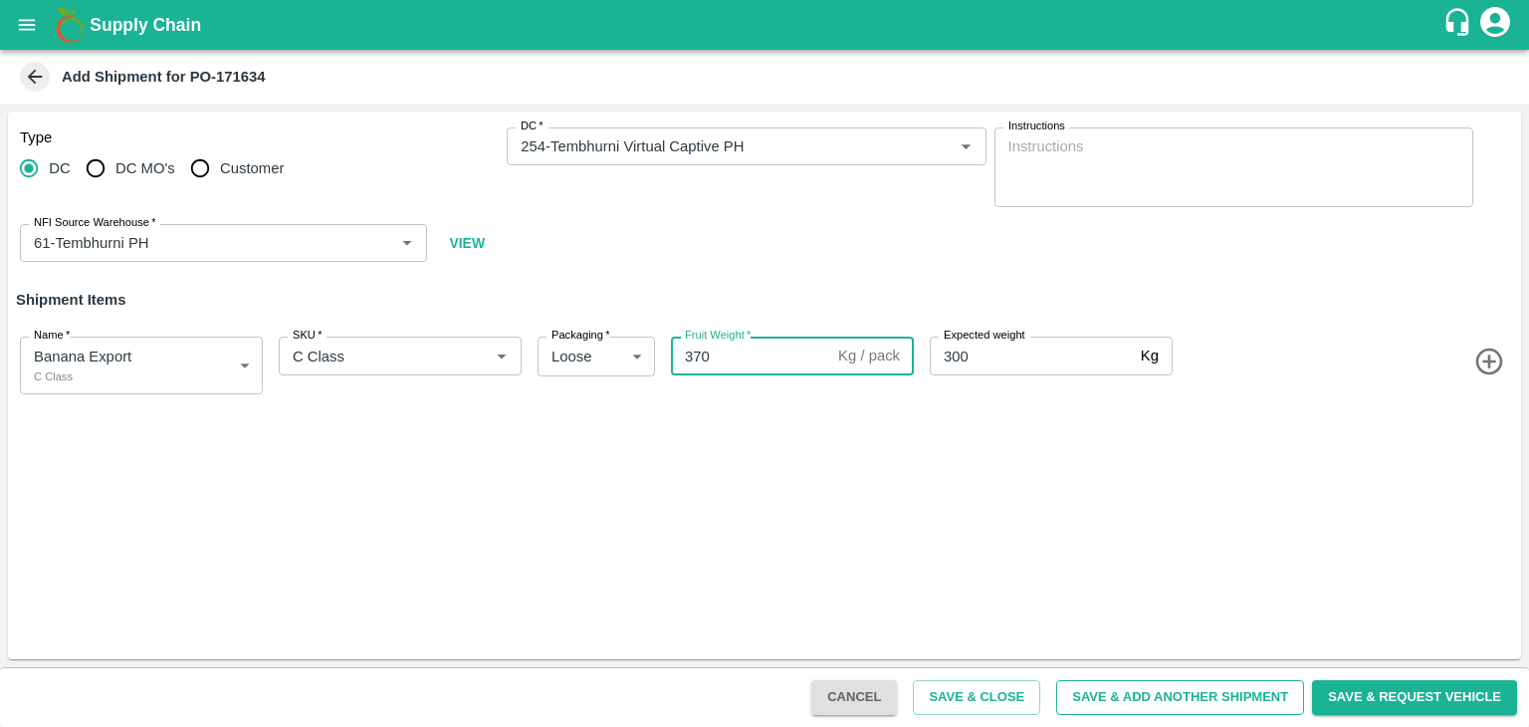
type input "370"
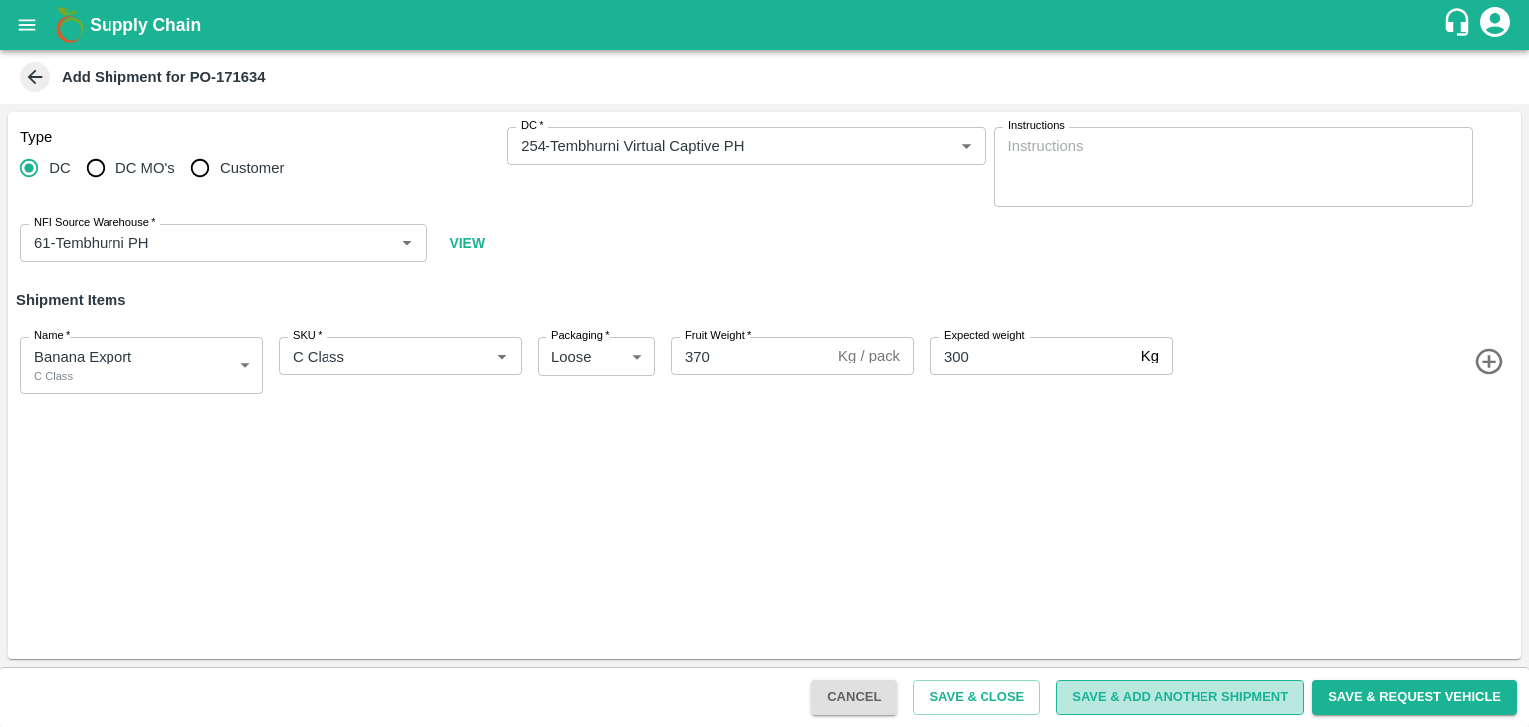
click at [1242, 690] on button "Save & Add Another Shipment" at bounding box center [1180, 697] width 248 height 35
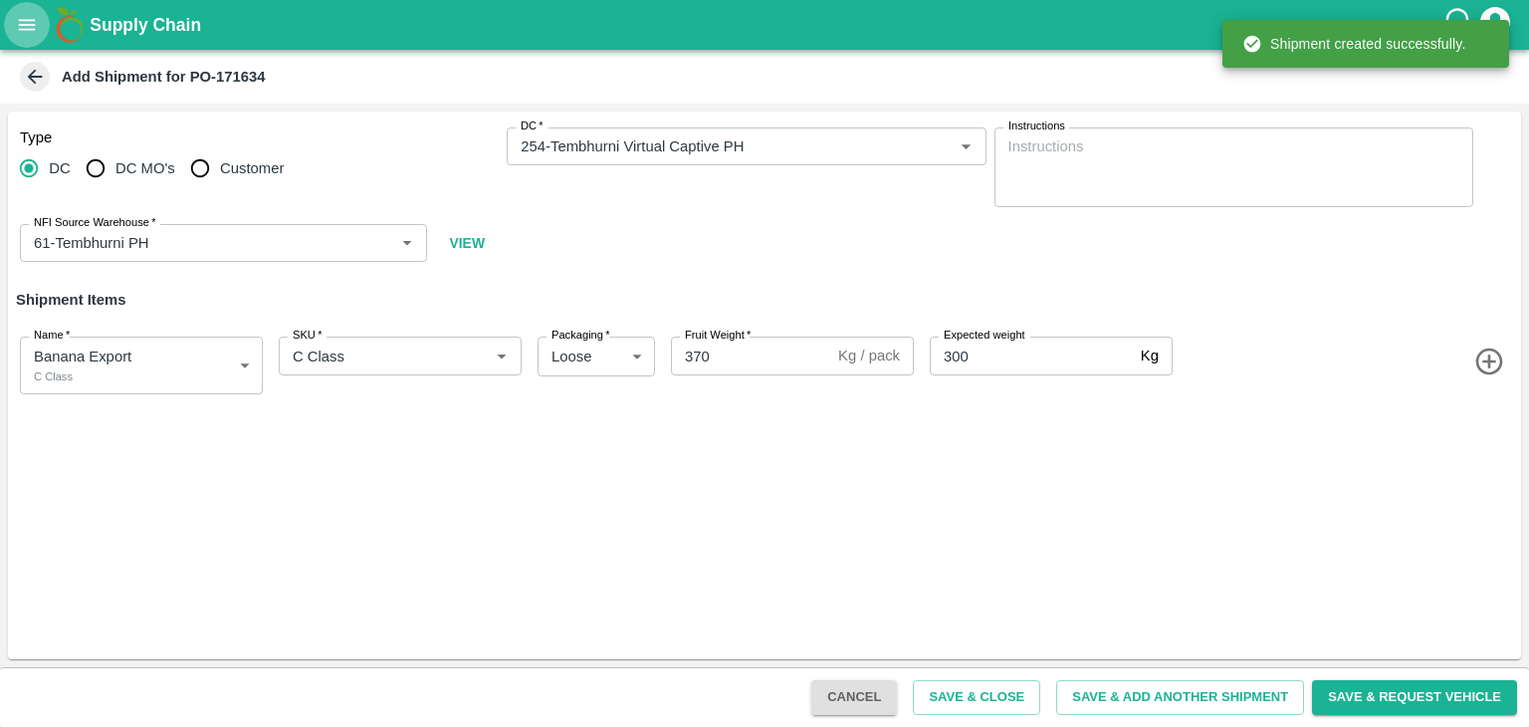
click at [37, 29] on icon "open drawer" at bounding box center [27, 25] width 22 height 22
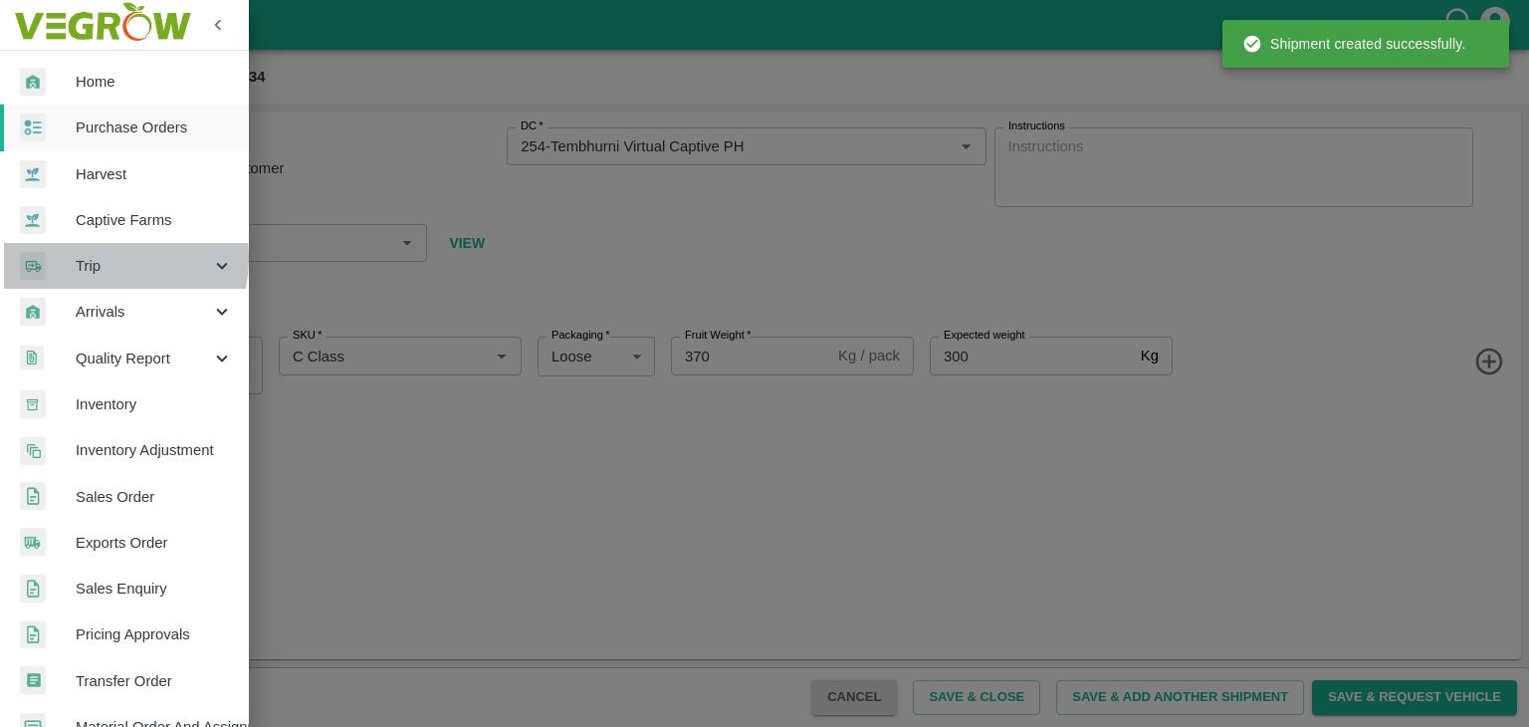
click at [99, 259] on span "Trip" at bounding box center [143, 266] width 135 height 22
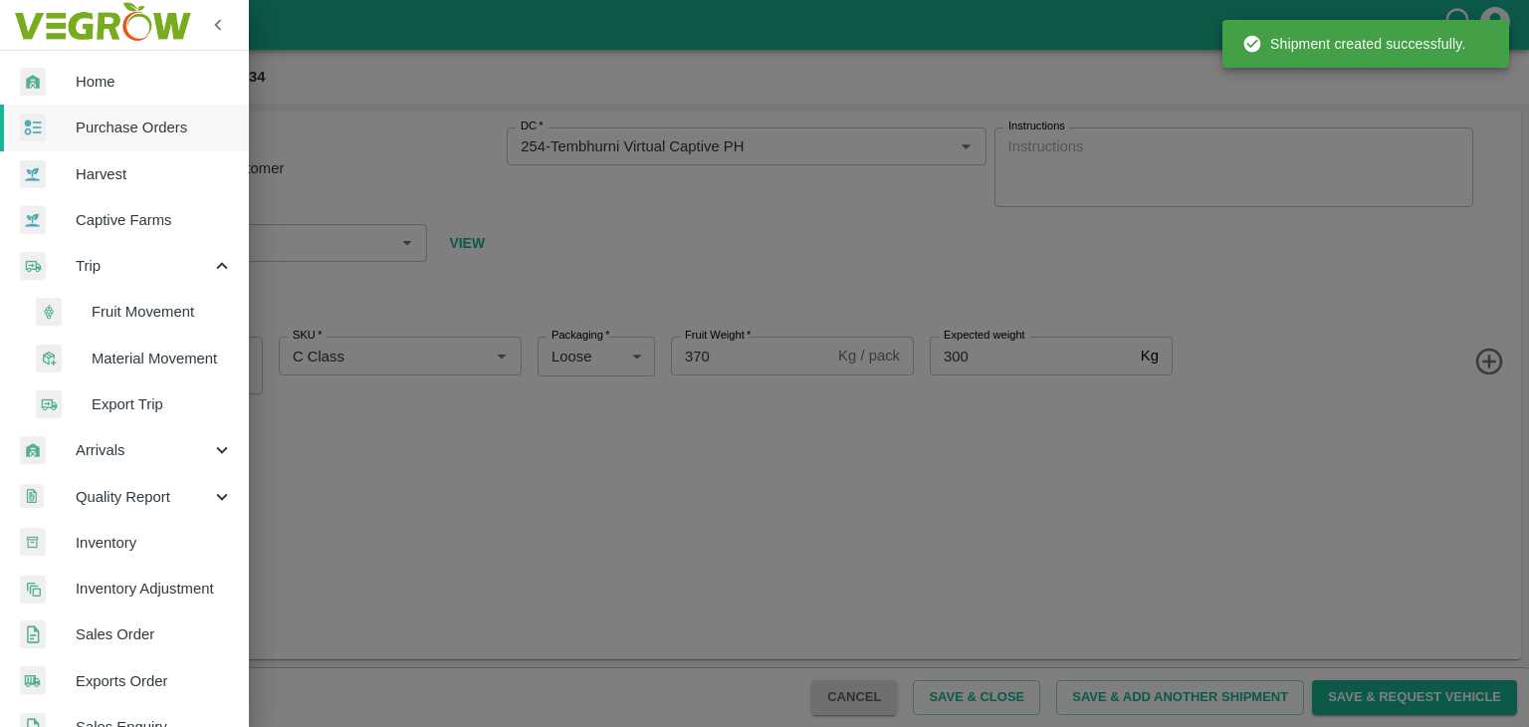
click at [173, 316] on span "Fruit Movement" at bounding box center [162, 312] width 141 height 22
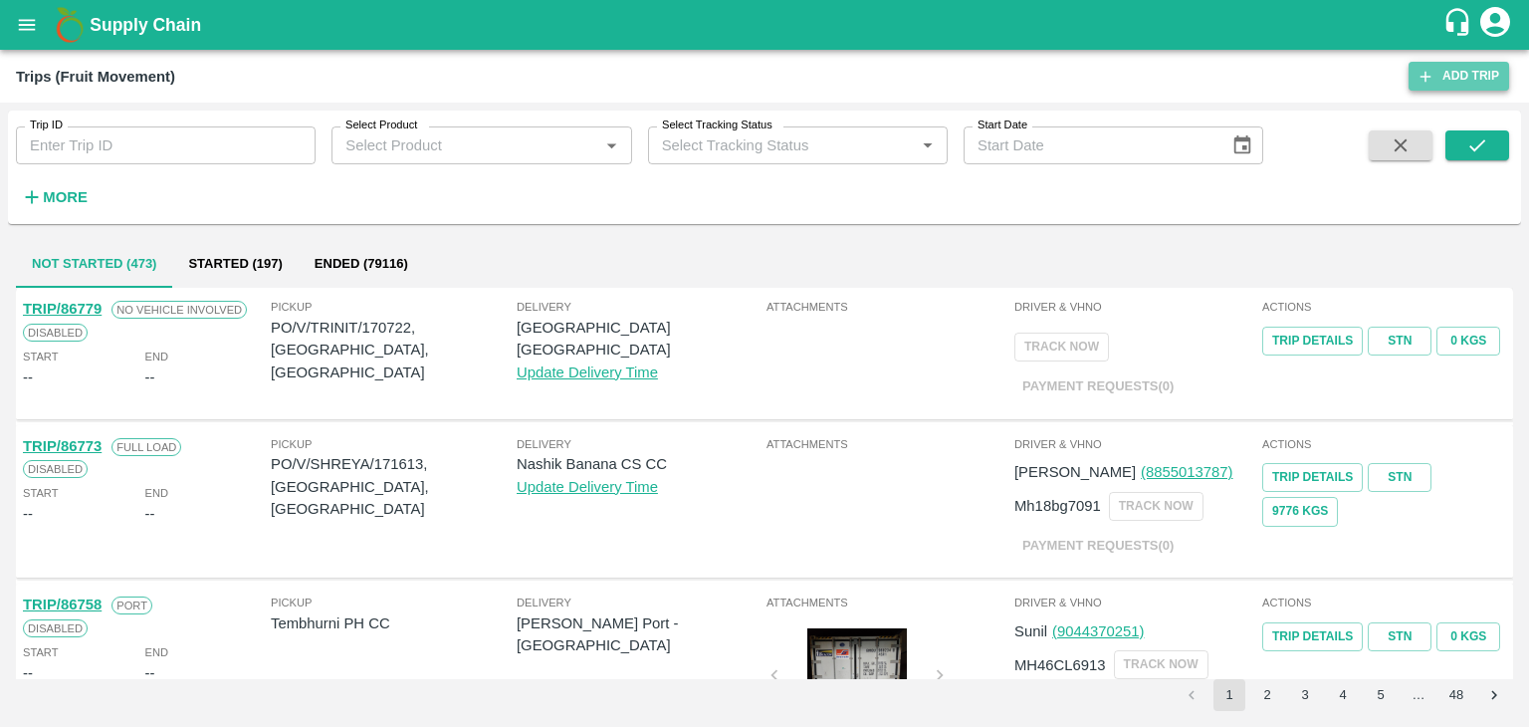
click at [1427, 73] on icon at bounding box center [1426, 77] width 18 height 18
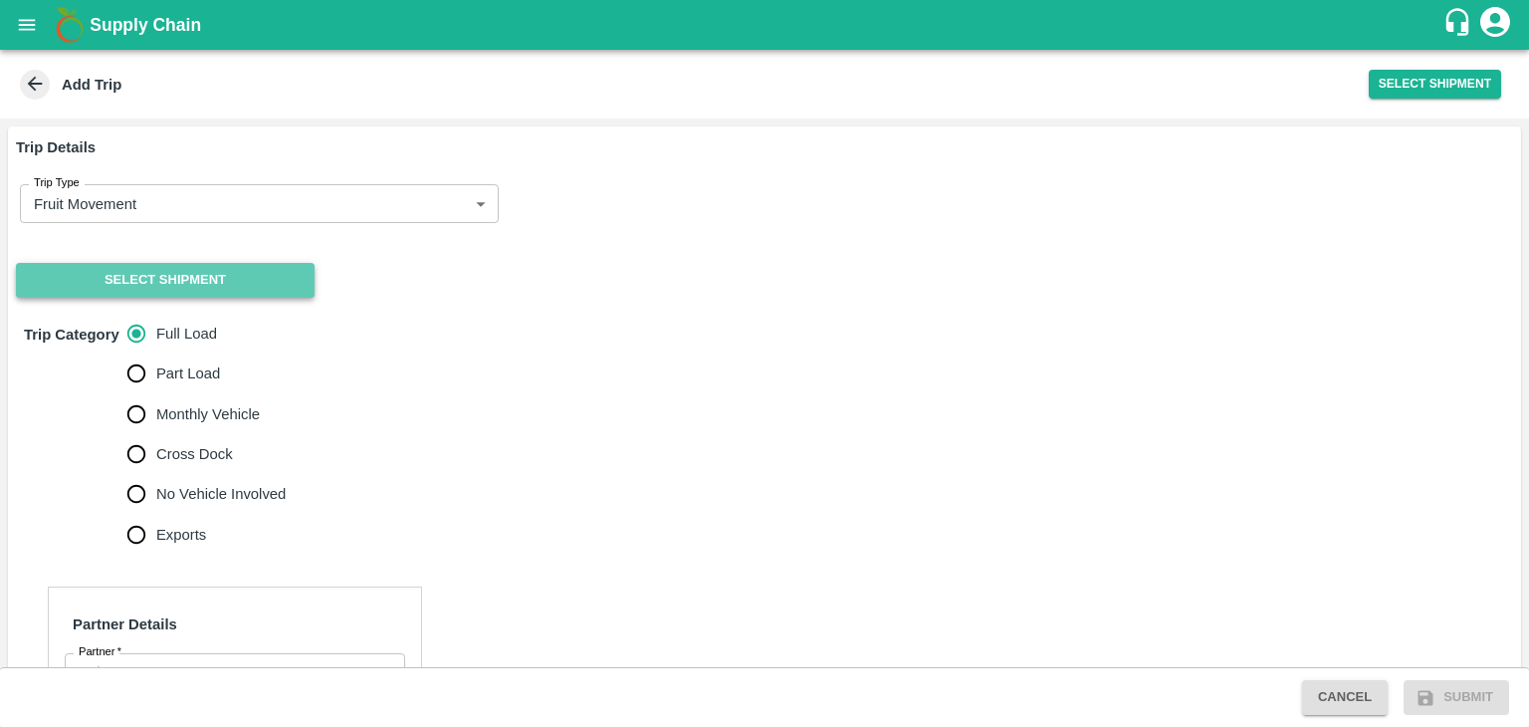
click at [112, 291] on button "Select Shipment" at bounding box center [165, 280] width 299 height 35
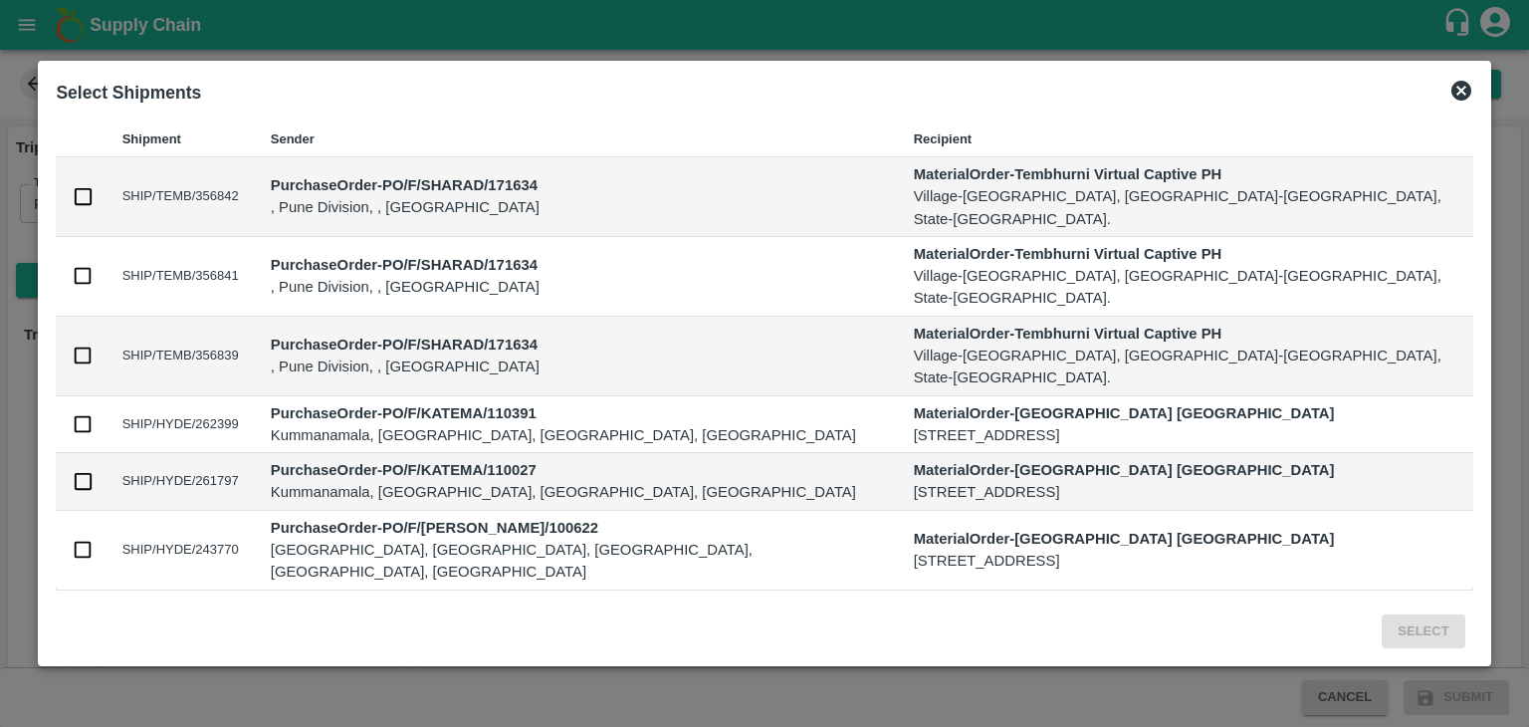
click at [106, 344] on td at bounding box center [81, 357] width 50 height 80
click at [94, 345] on input "checkbox" at bounding box center [83, 355] width 22 height 22
checkbox input "true"
click at [1382, 614] on button "Select" at bounding box center [1423, 631] width 83 height 35
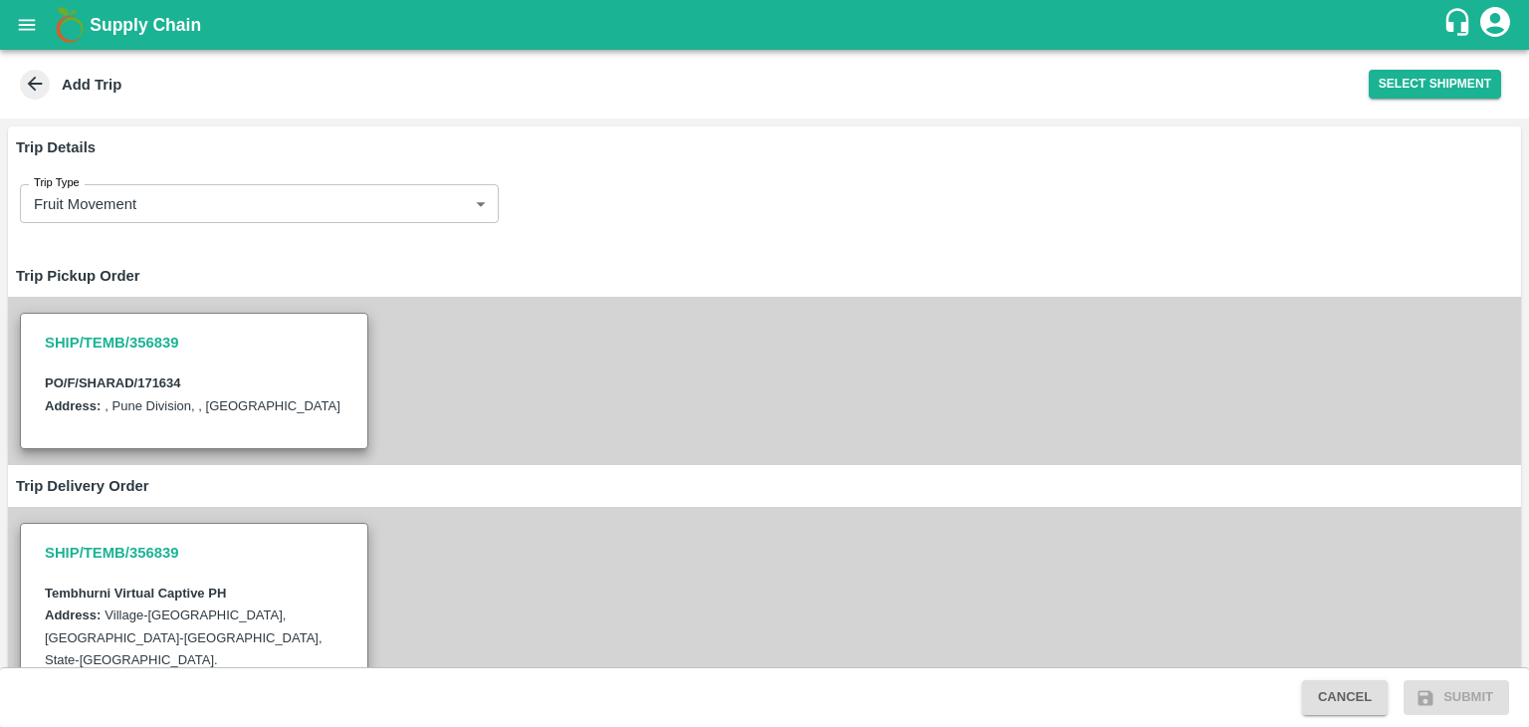
scroll to position [685, 0]
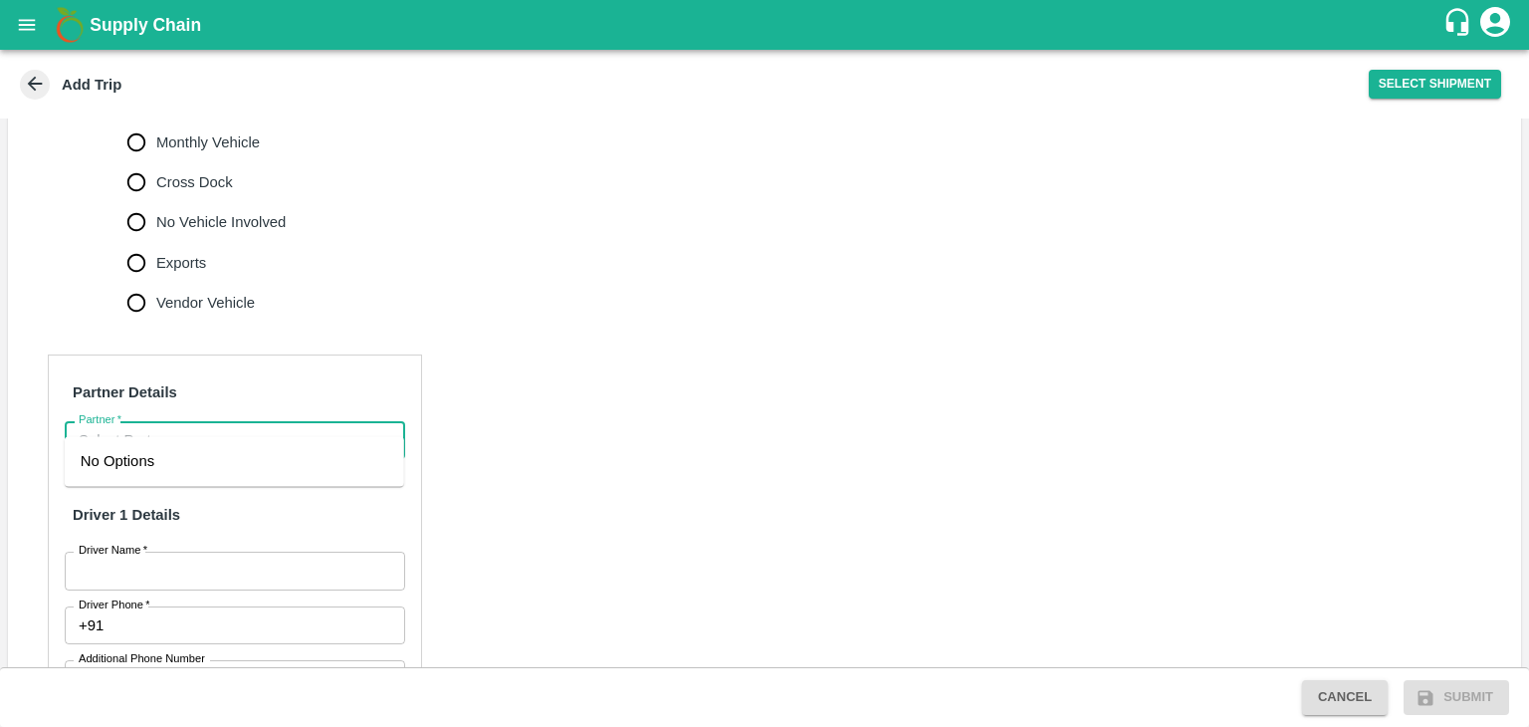
click at [144, 427] on input "Partner   *" at bounding box center [219, 440] width 296 height 26
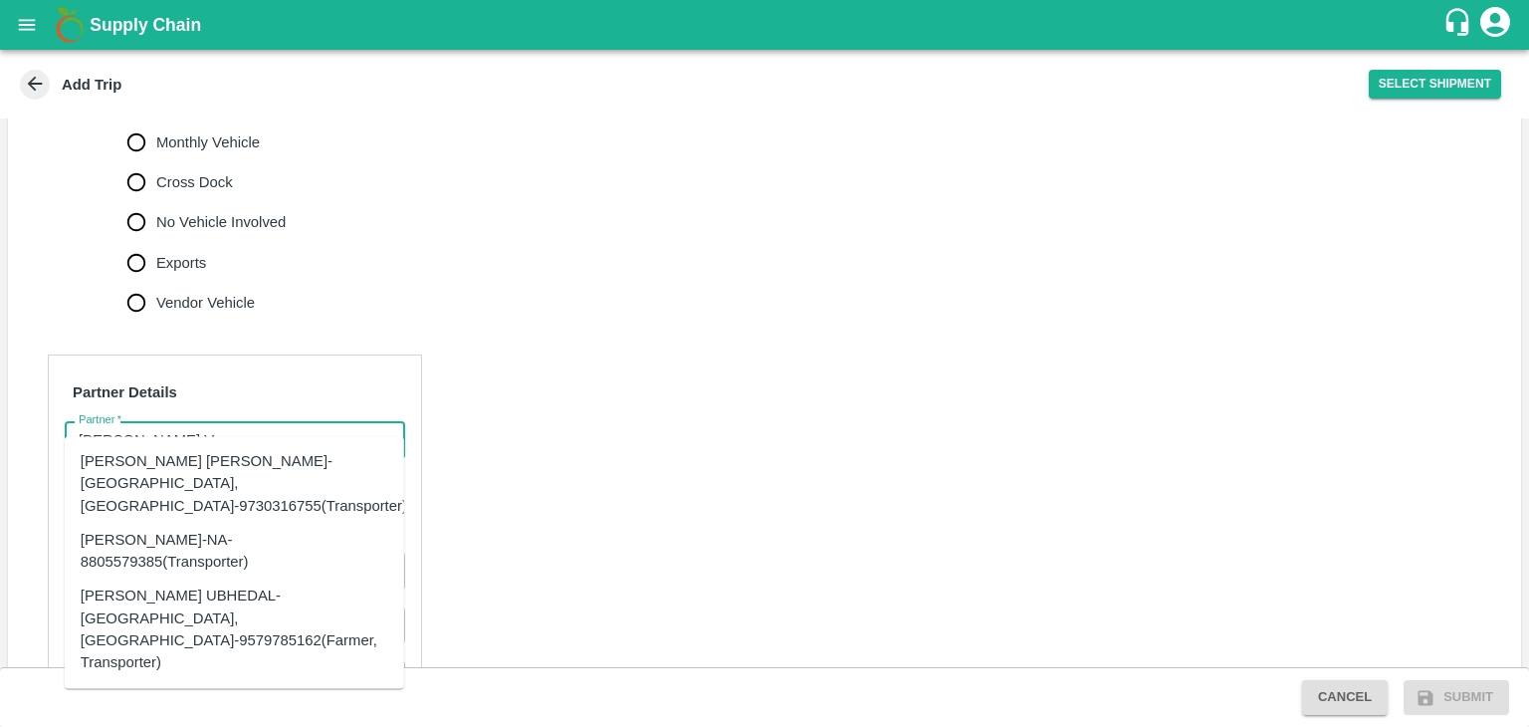
click at [165, 469] on div "Dnyaneshwar Vitthal Godse-Kandar, Solapur-9730316755(Transporter)" at bounding box center [244, 483] width 327 height 67
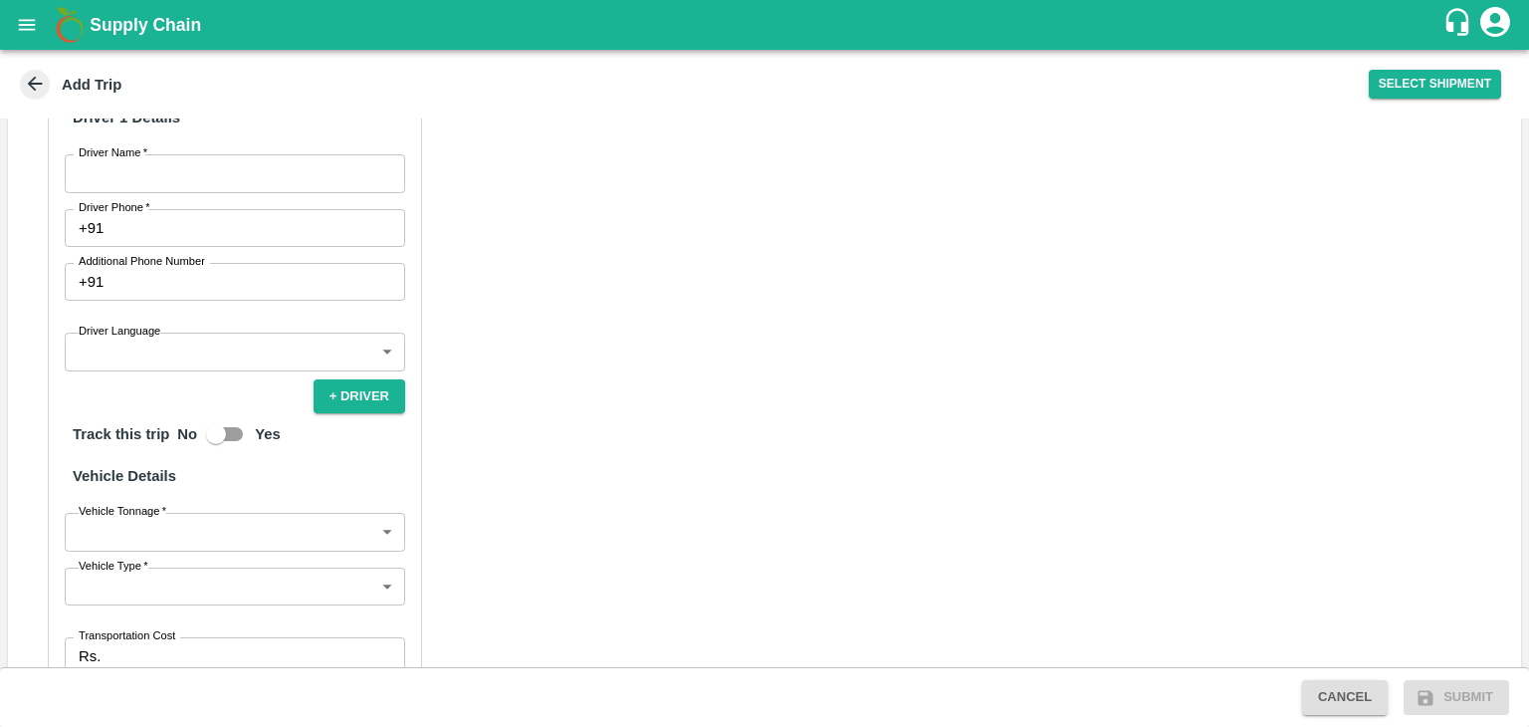
scroll to position [1049, 0]
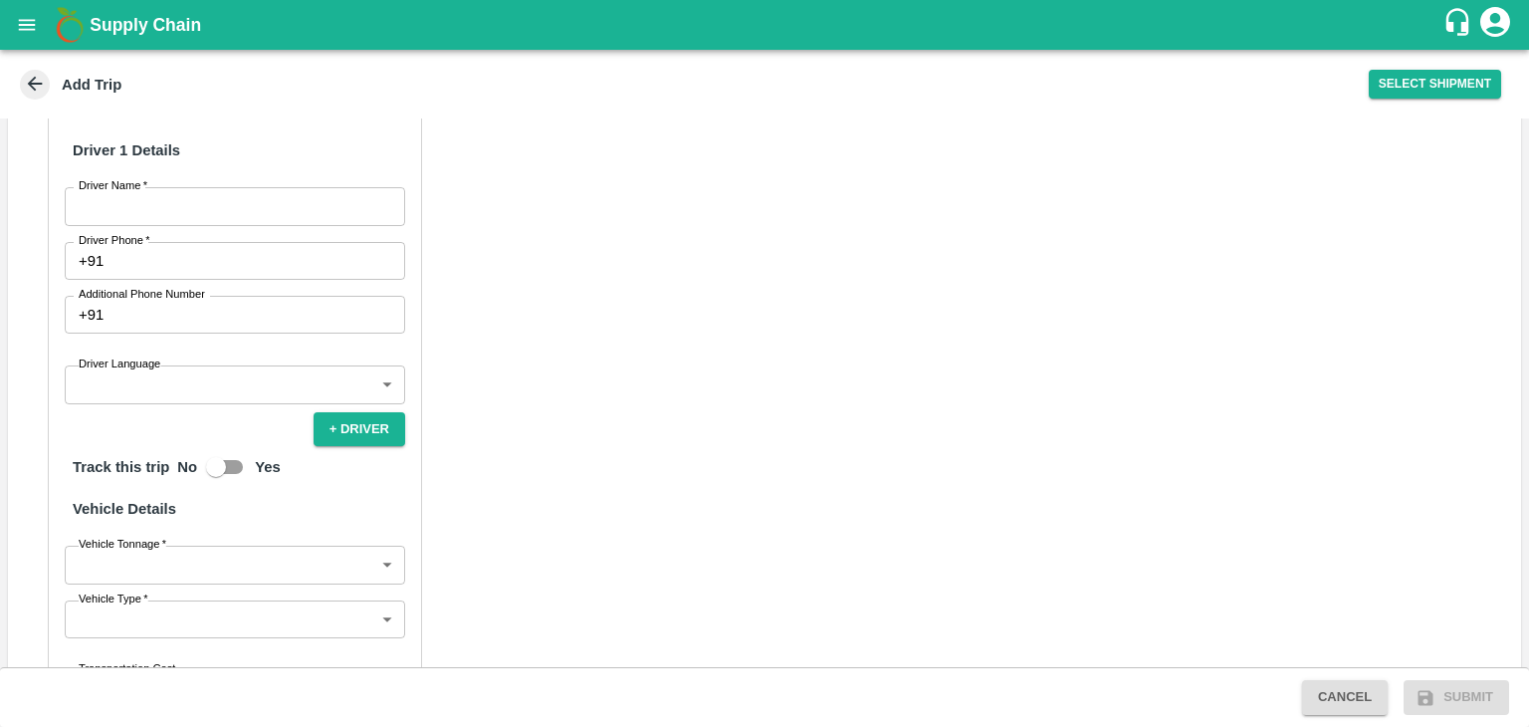
type input "Dnyaneshwar Vitthal Godse-Kandar, Solapur-9730316755(Transporter)"
click at [137, 187] on input "Driver Name   *" at bounding box center [235, 206] width 340 height 38
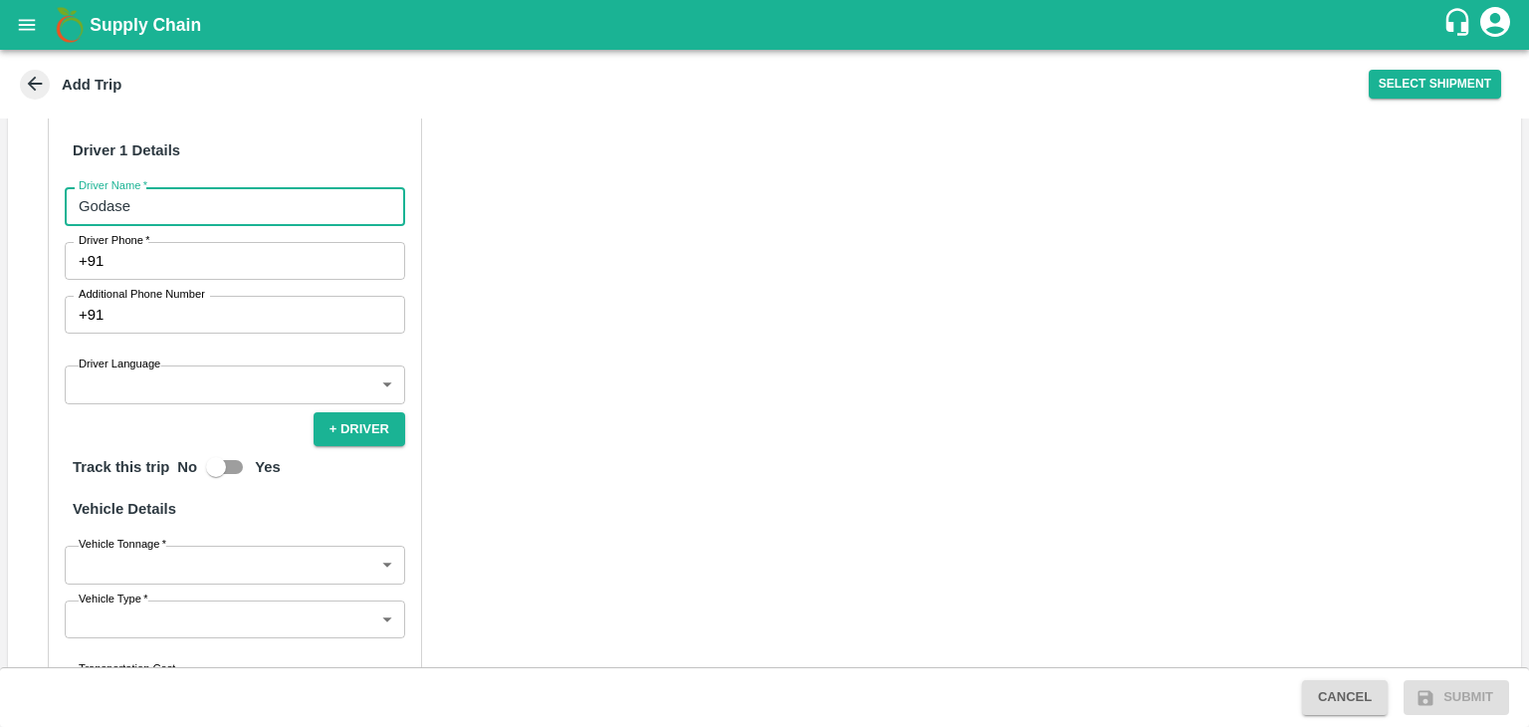
type input "Godase"
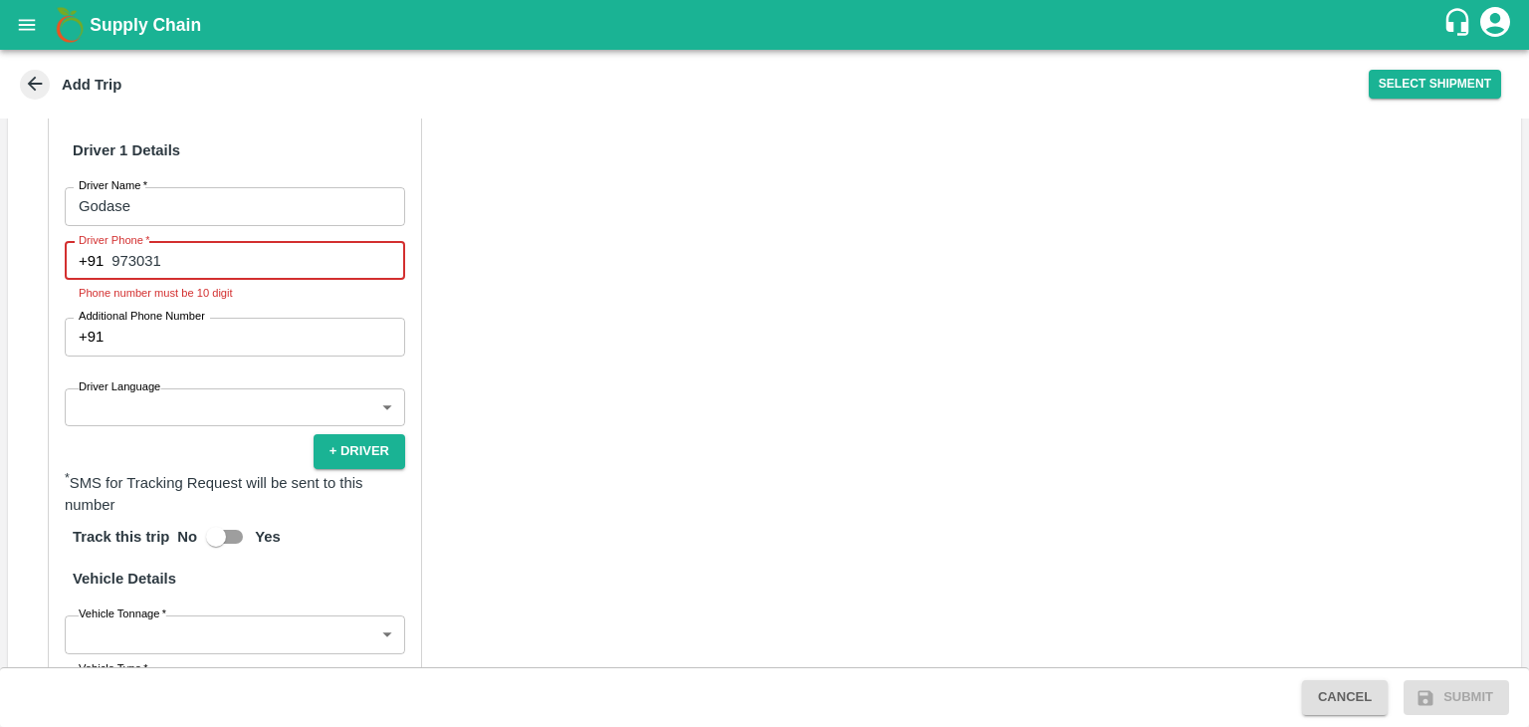
type input "9730316755"
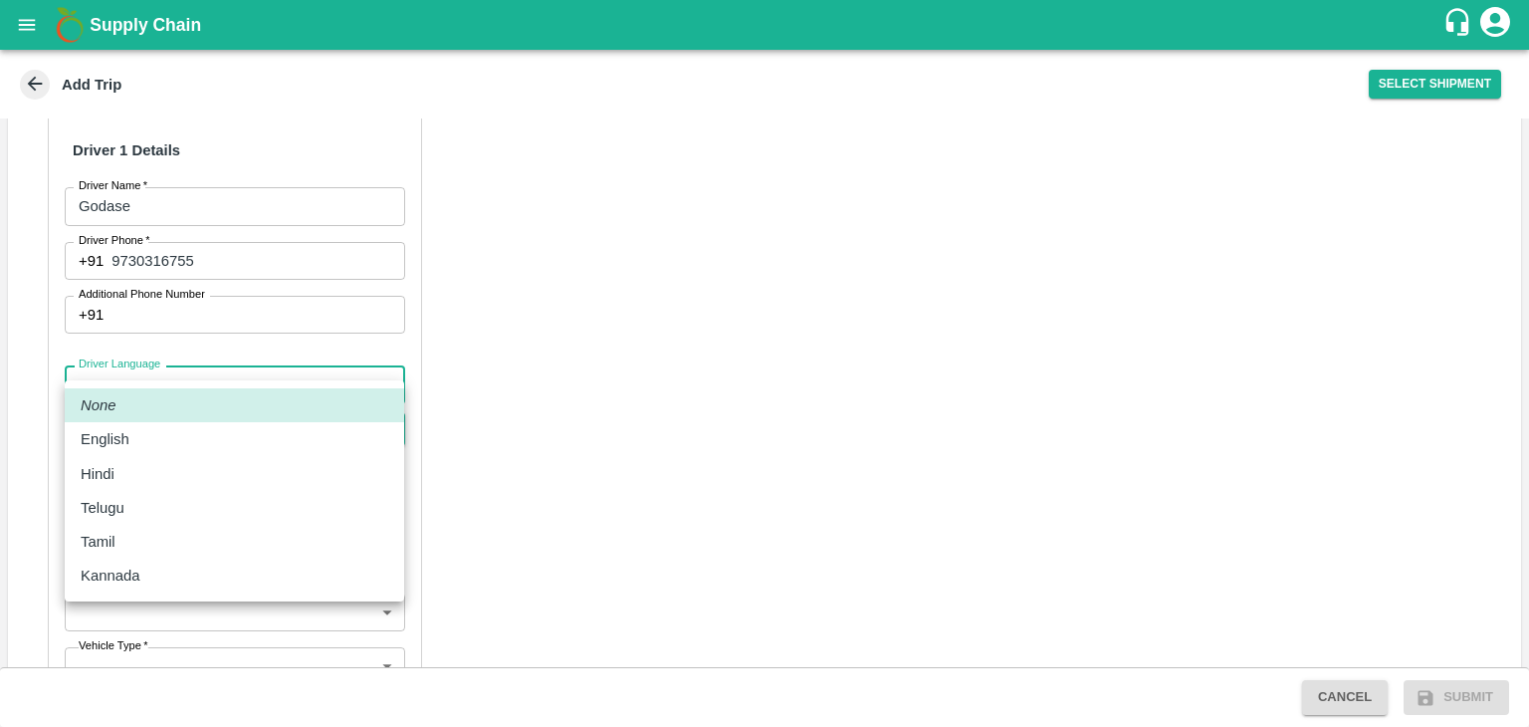
click at [131, 349] on body "Supply Chain Add Trip Select Shipment Trip Details Trip Type Fruit Movement 1 T…" at bounding box center [764, 363] width 1529 height 727
click at [113, 471] on p "Hindi" at bounding box center [98, 474] width 34 height 22
type input "hi"
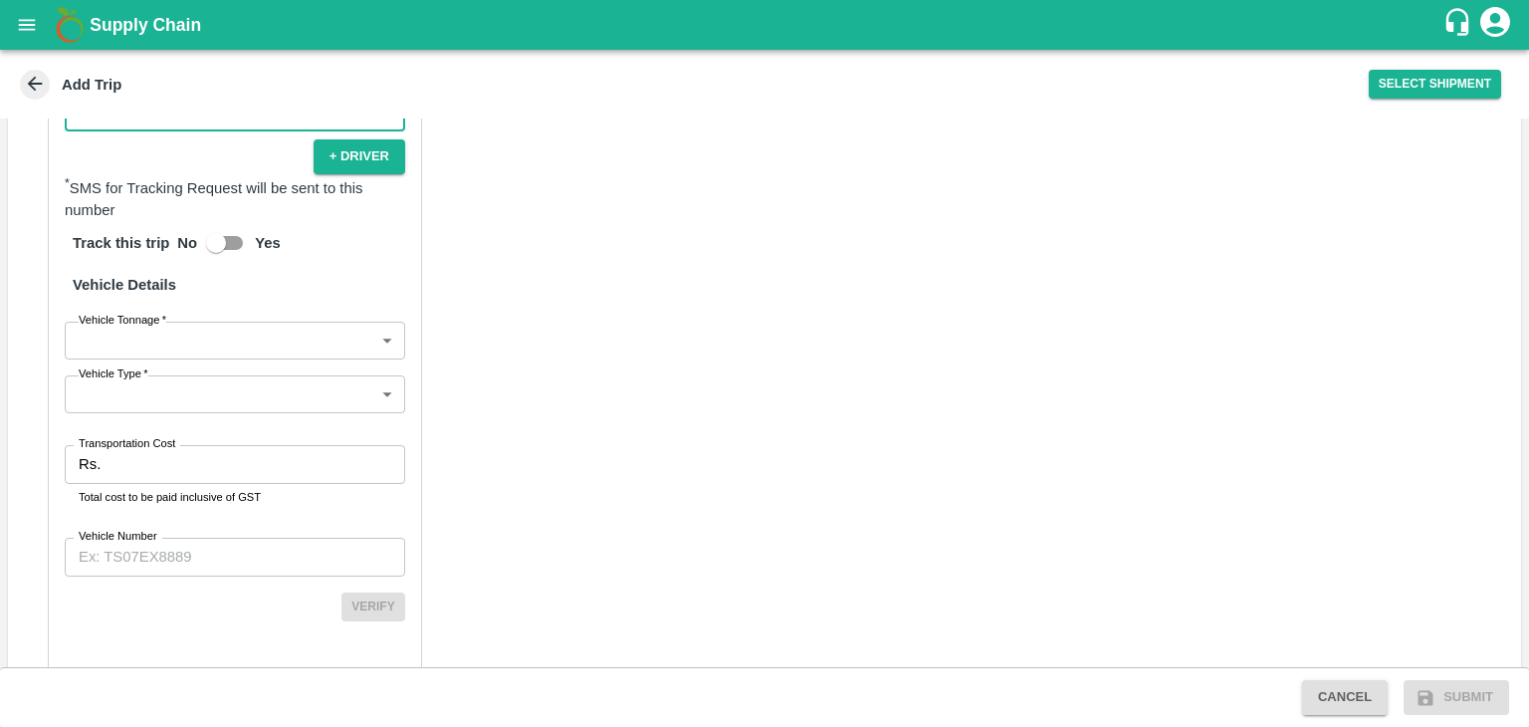
scroll to position [1326, 0]
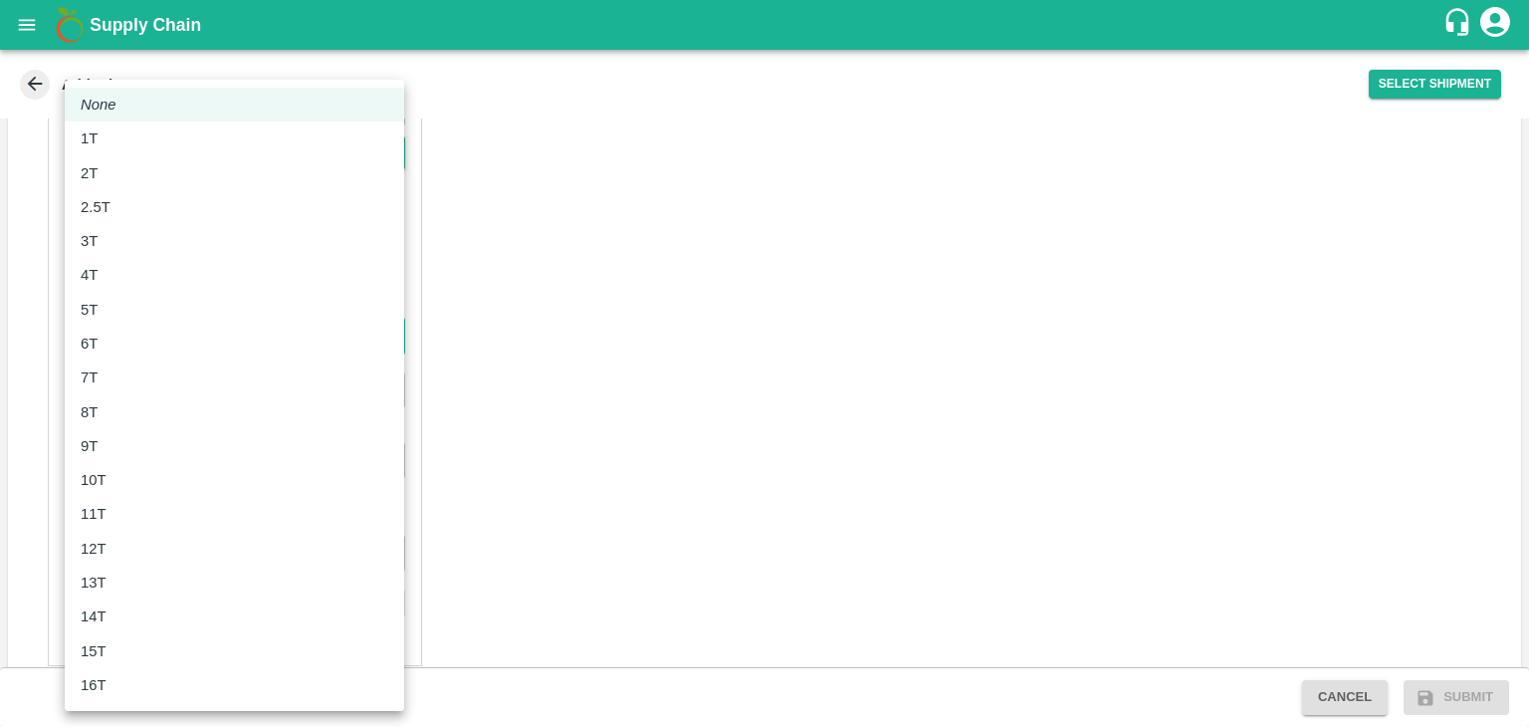
click at [145, 308] on body "Supply Chain Add Trip Select Shipment Trip Details Trip Type Fruit Movement 1 T…" at bounding box center [764, 363] width 1529 height 727
click at [117, 419] on div "8T" at bounding box center [235, 412] width 308 height 22
type input "8000"
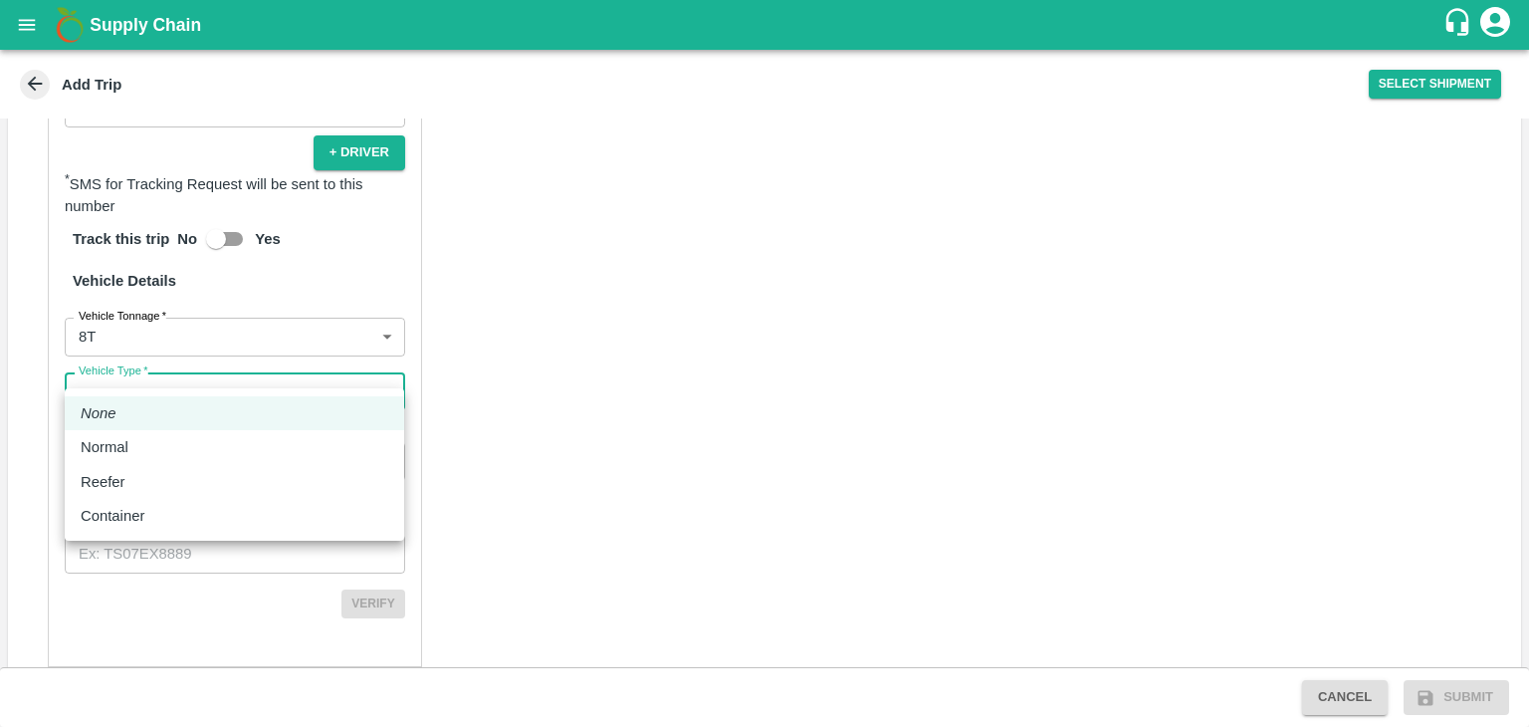
click at [148, 383] on body "Supply Chain Add Trip Select Shipment Trip Details Trip Type Fruit Movement 1 T…" at bounding box center [764, 363] width 1529 height 727
click at [119, 445] on p "Normal" at bounding box center [105, 447] width 48 height 22
type input "Normal"
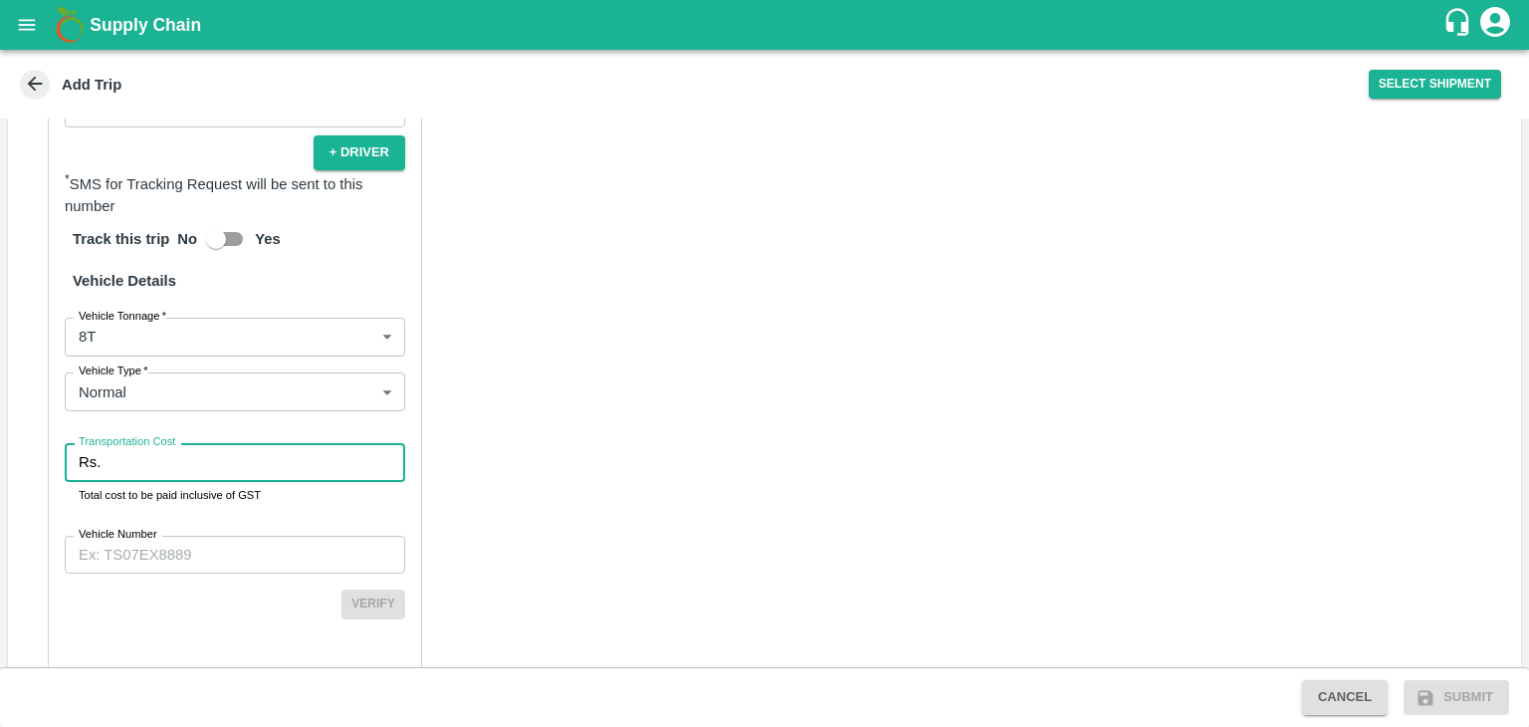
click at [162, 443] on input "Transportation Cost" at bounding box center [257, 462] width 297 height 38
type input "5228"
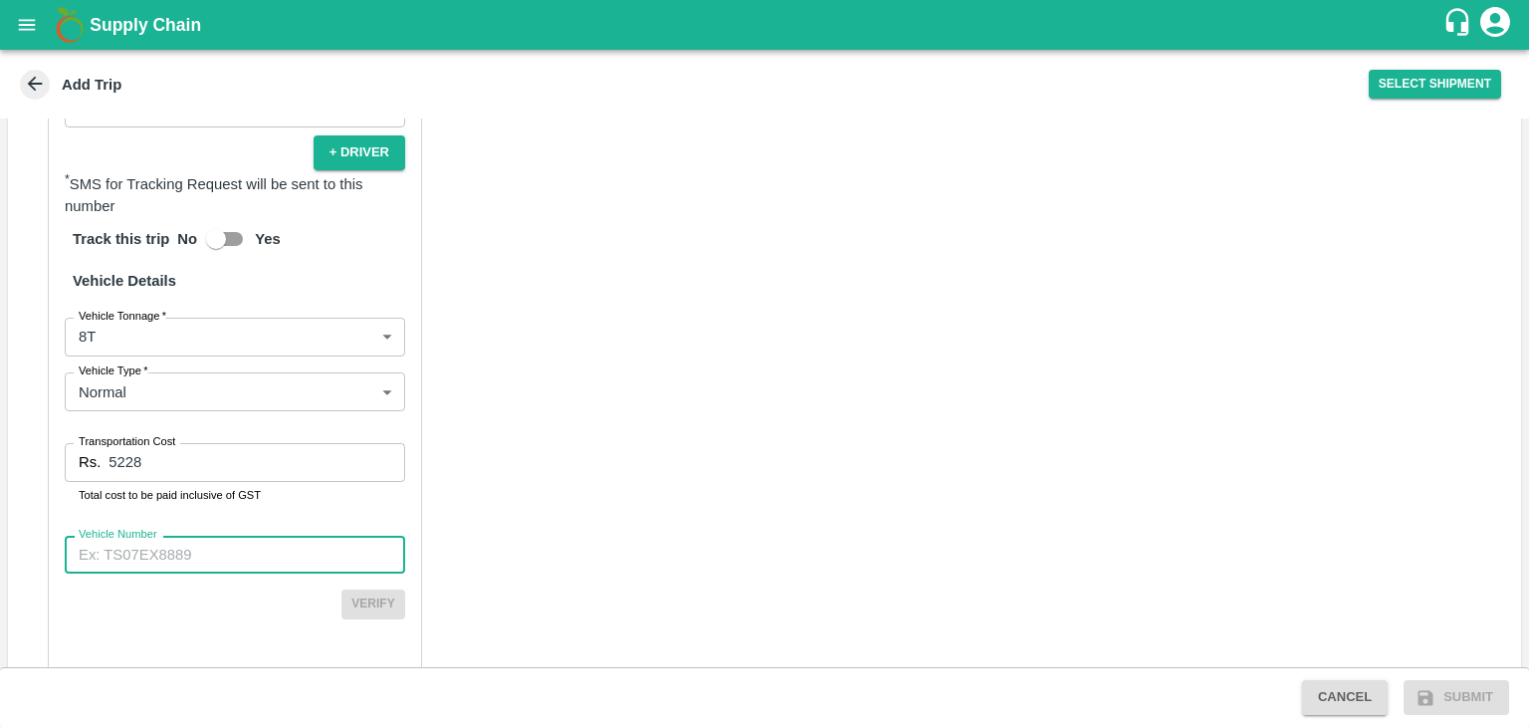
paste input "MH10Z3780"
type input "MH10Z3780"
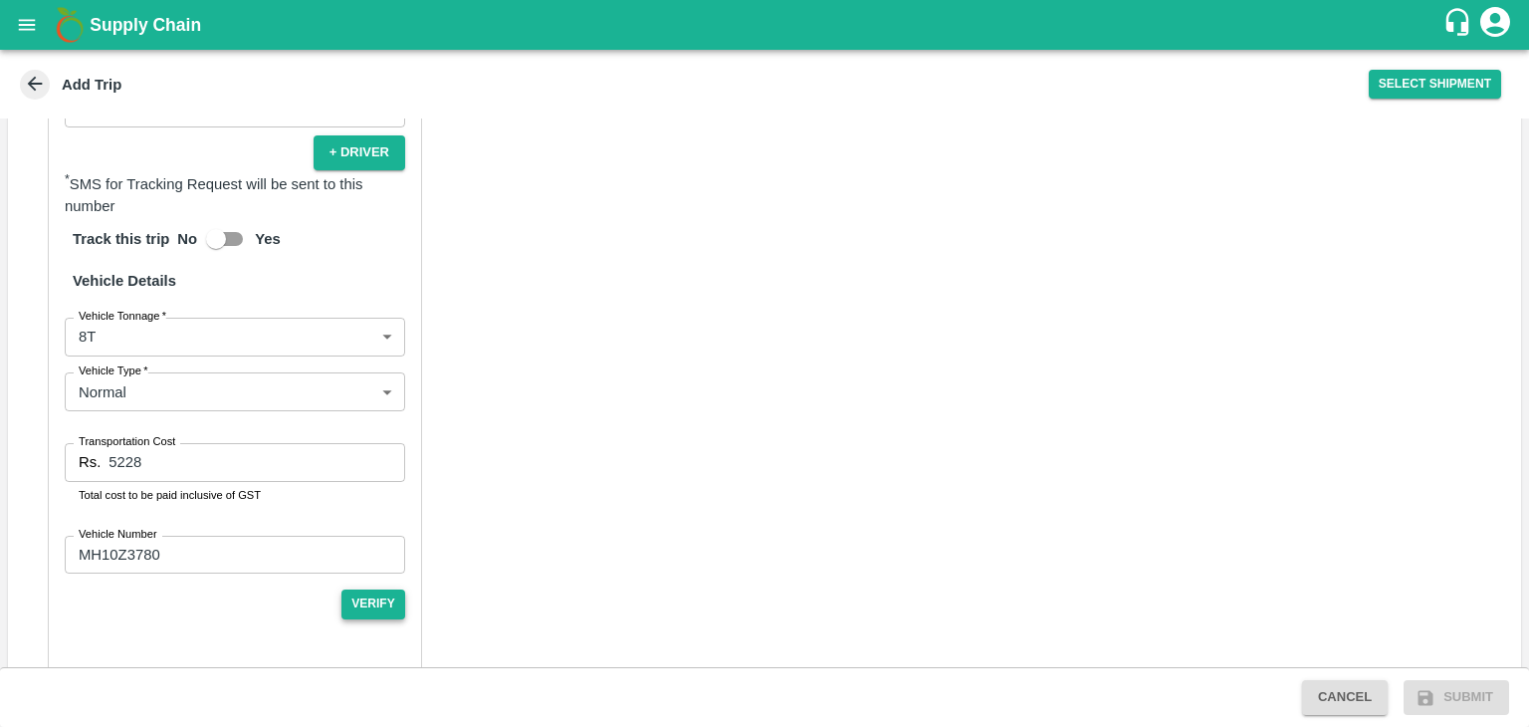
drag, startPoint x: 389, startPoint y: 561, endPoint x: 386, endPoint y: 586, distance: 26.1
click at [386, 586] on div "Partner Details Partner   * Partner Add Transporter Driver 1 Details Driver Nam…" at bounding box center [235, 190] width 374 height 955
click at [386, 589] on button "Verify" at bounding box center [373, 603] width 64 height 29
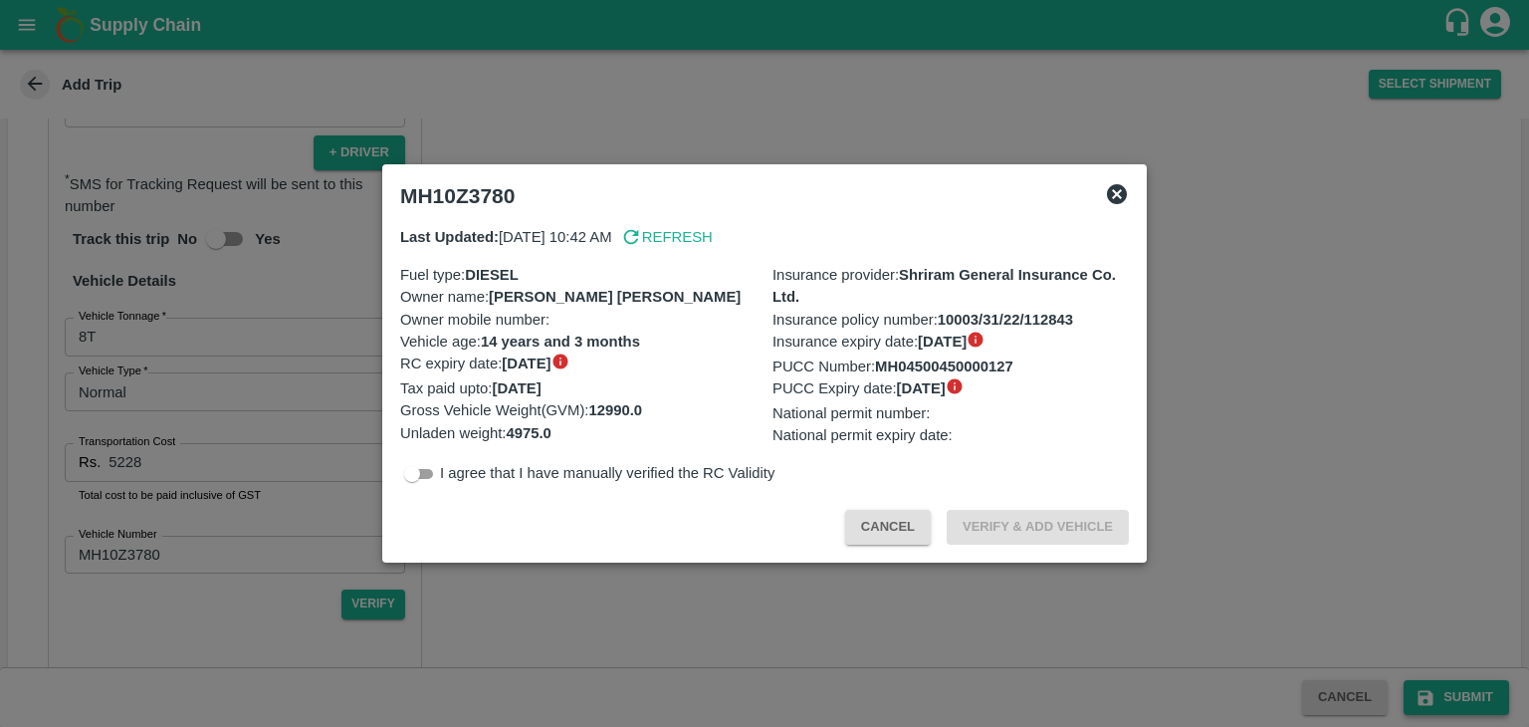
drag, startPoint x: 1449, startPoint y: 680, endPoint x: 1470, endPoint y: 695, distance: 26.5
click at [1470, 695] on div at bounding box center [764, 363] width 1529 height 727
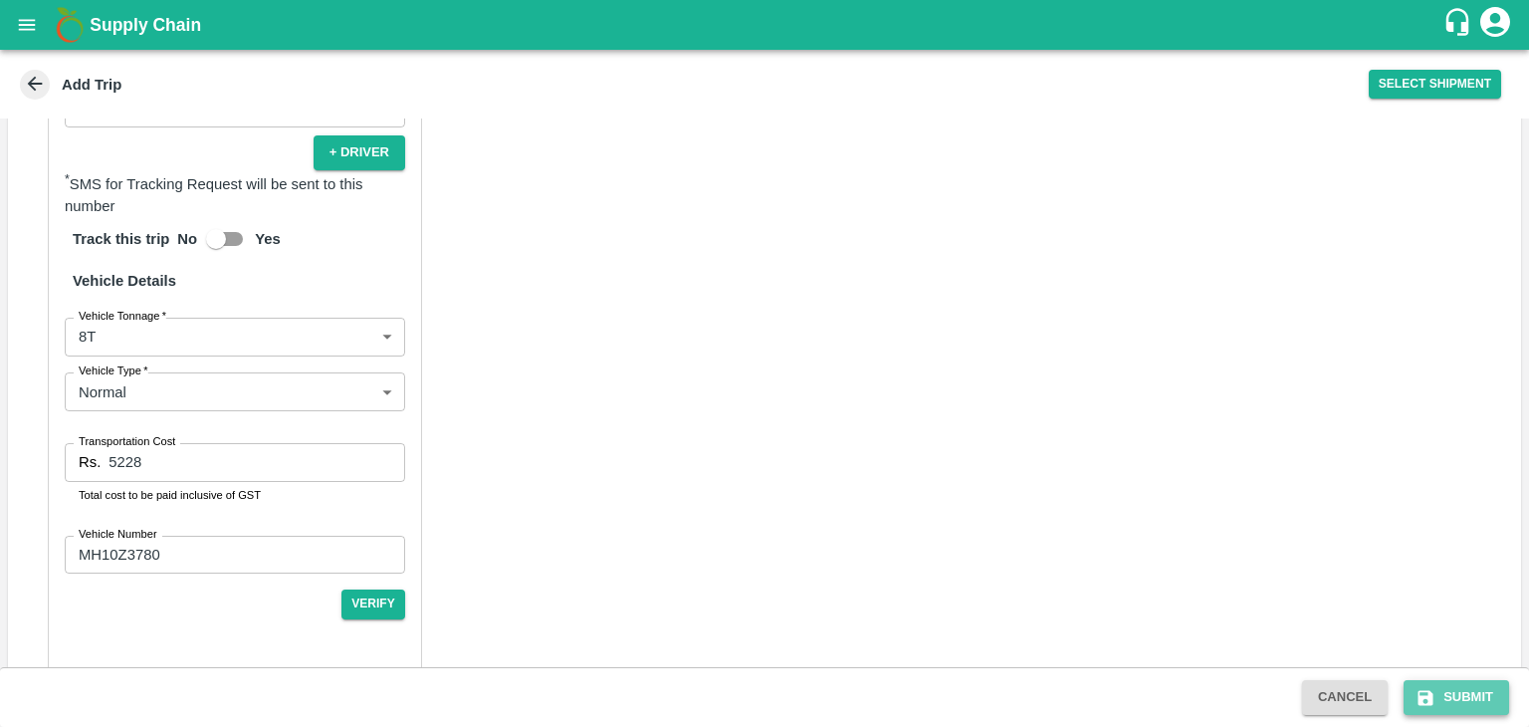
click at [1470, 695] on button "Submit" at bounding box center [1457, 697] width 106 height 35
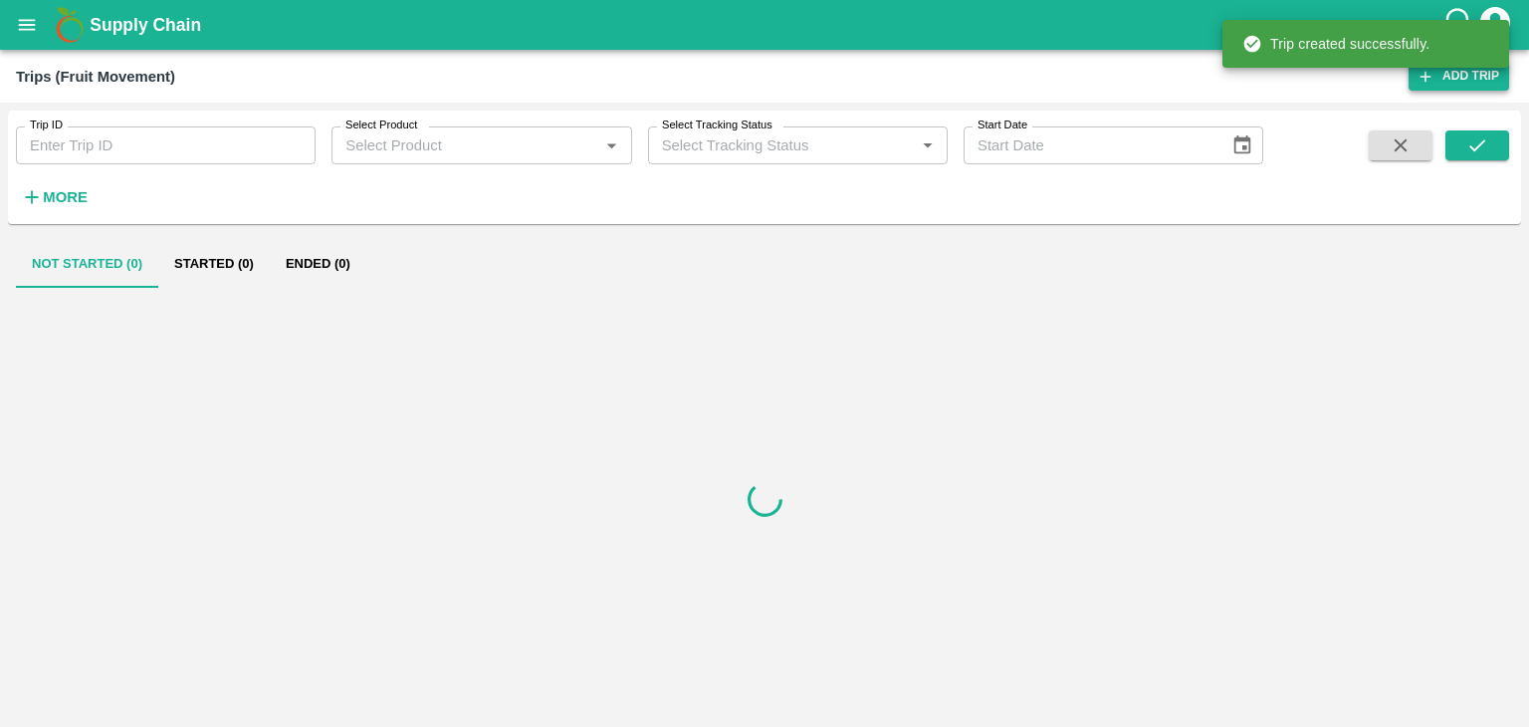
click at [1445, 77] on link "Add Trip" at bounding box center [1459, 76] width 101 height 29
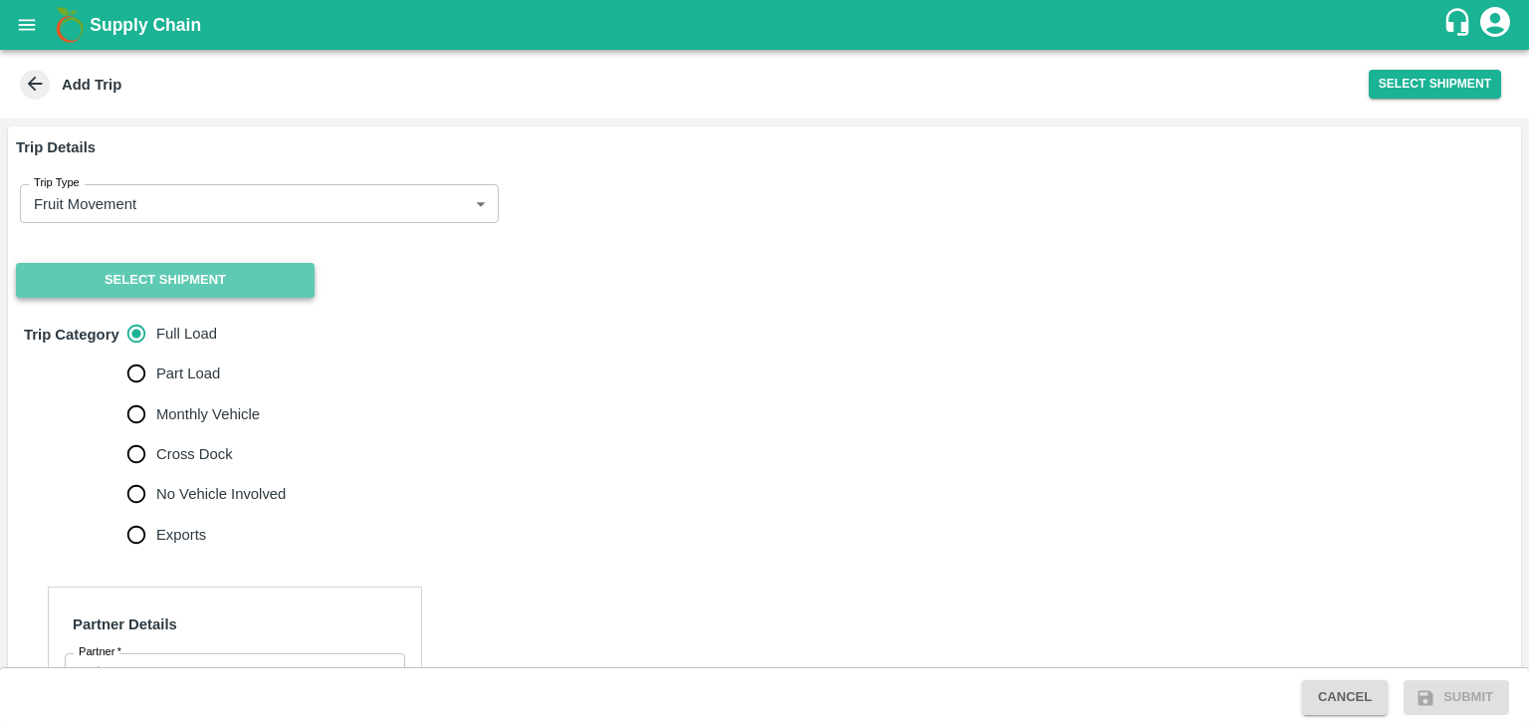
click at [147, 283] on button "Select Shipment" at bounding box center [165, 280] width 299 height 35
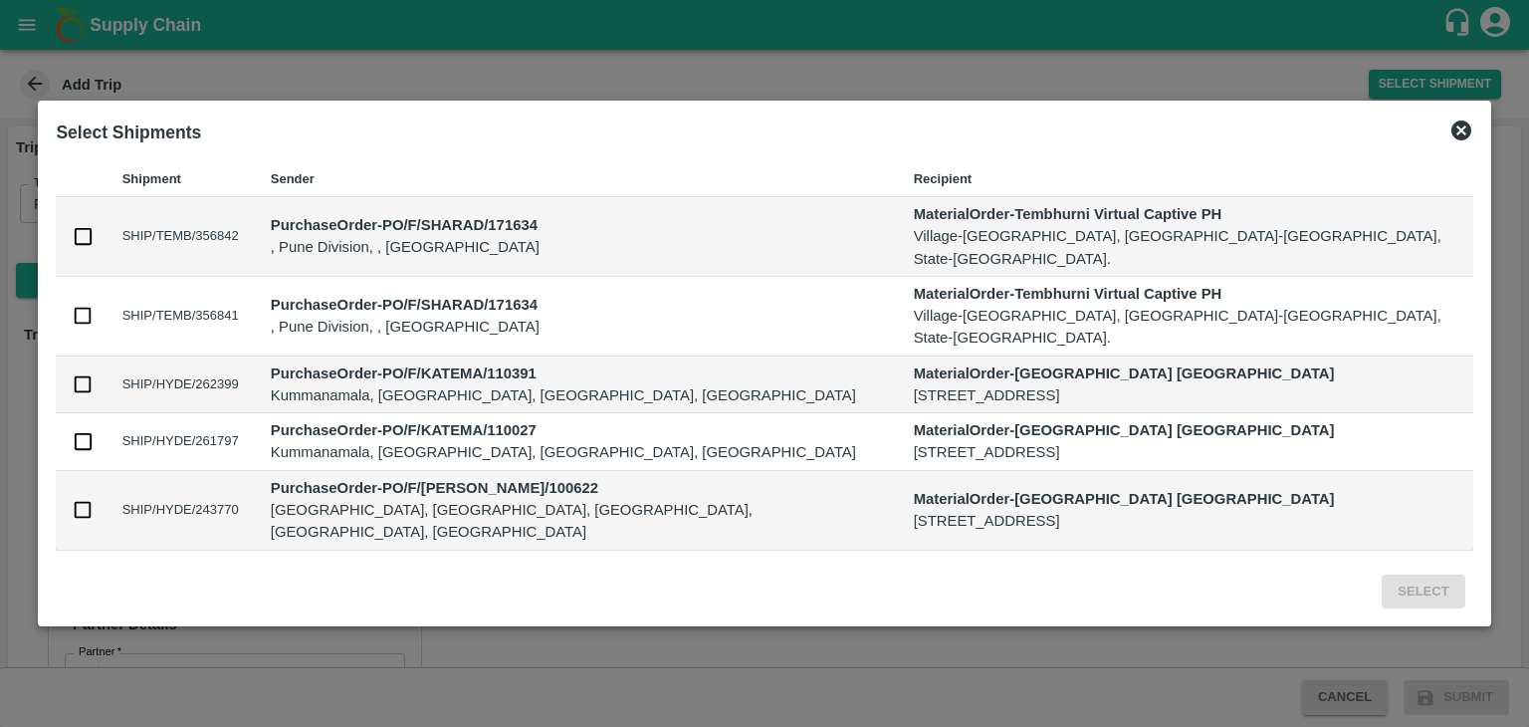
click at [94, 247] on input "checkbox" at bounding box center [83, 236] width 22 height 22
checkbox input "true"
click at [94, 324] on input "checkbox" at bounding box center [83, 316] width 22 height 22
checkbox input "true"
click at [1382, 574] on button "Select" at bounding box center [1423, 591] width 83 height 35
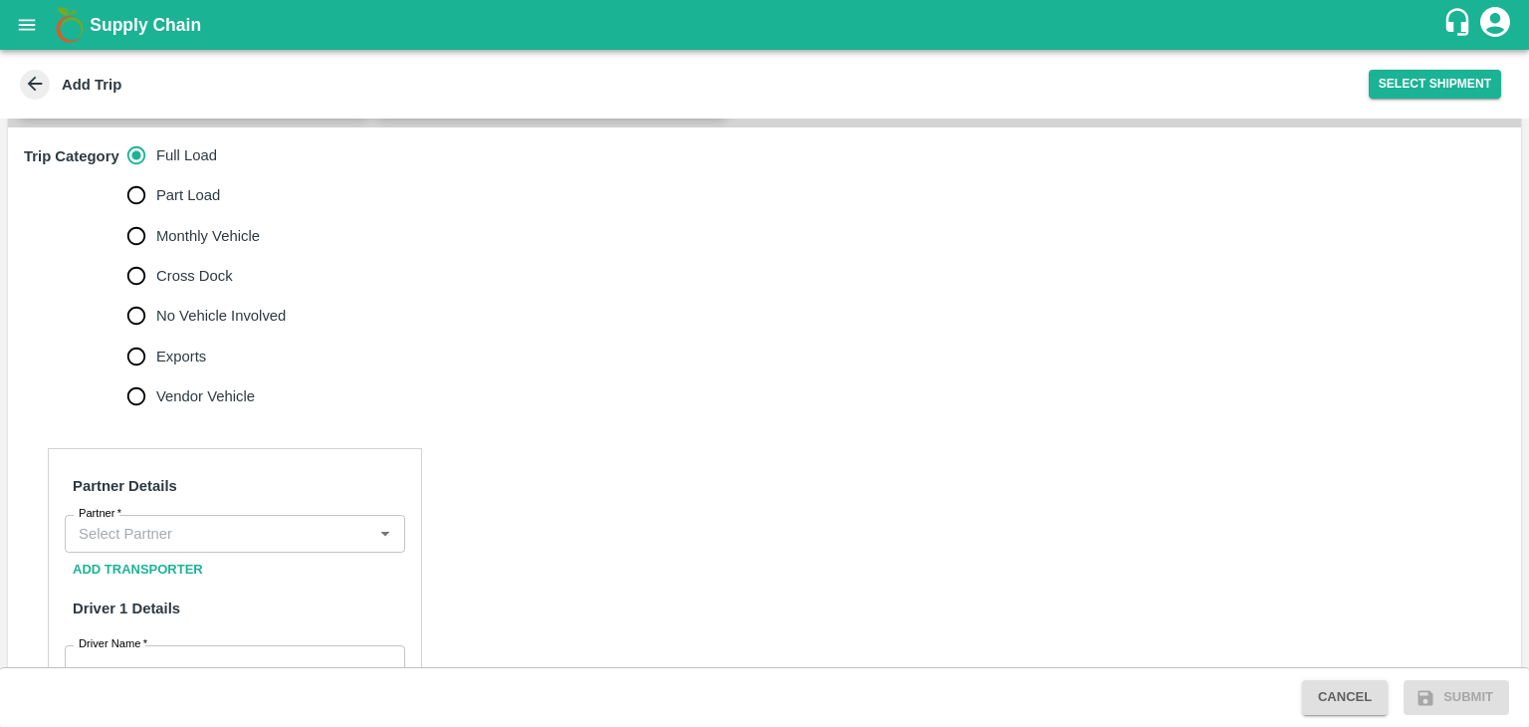
scroll to position [611, 0]
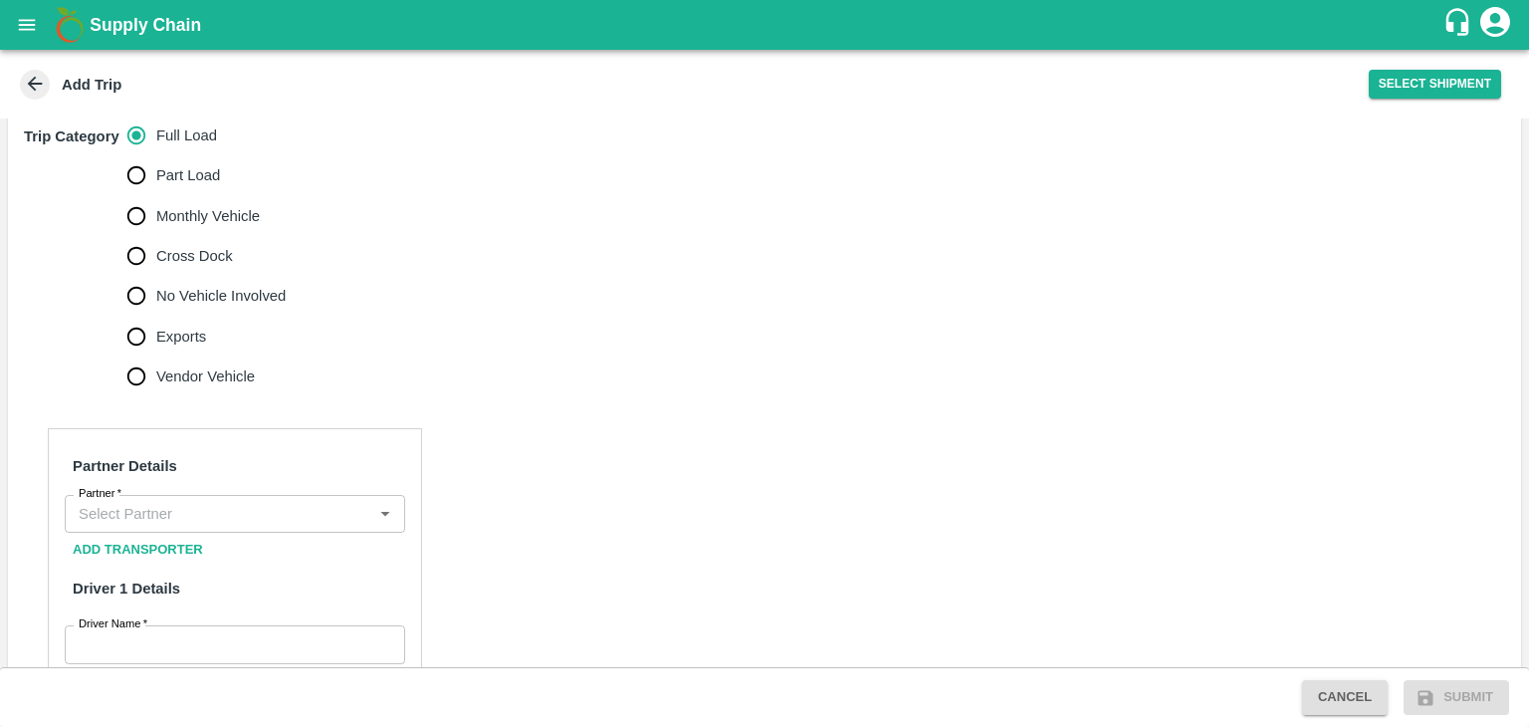
click at [180, 285] on span "No Vehicle Involved" at bounding box center [220, 296] width 129 height 22
click at [156, 276] on input "No Vehicle Involved" at bounding box center [136, 296] width 40 height 40
radio input "true"
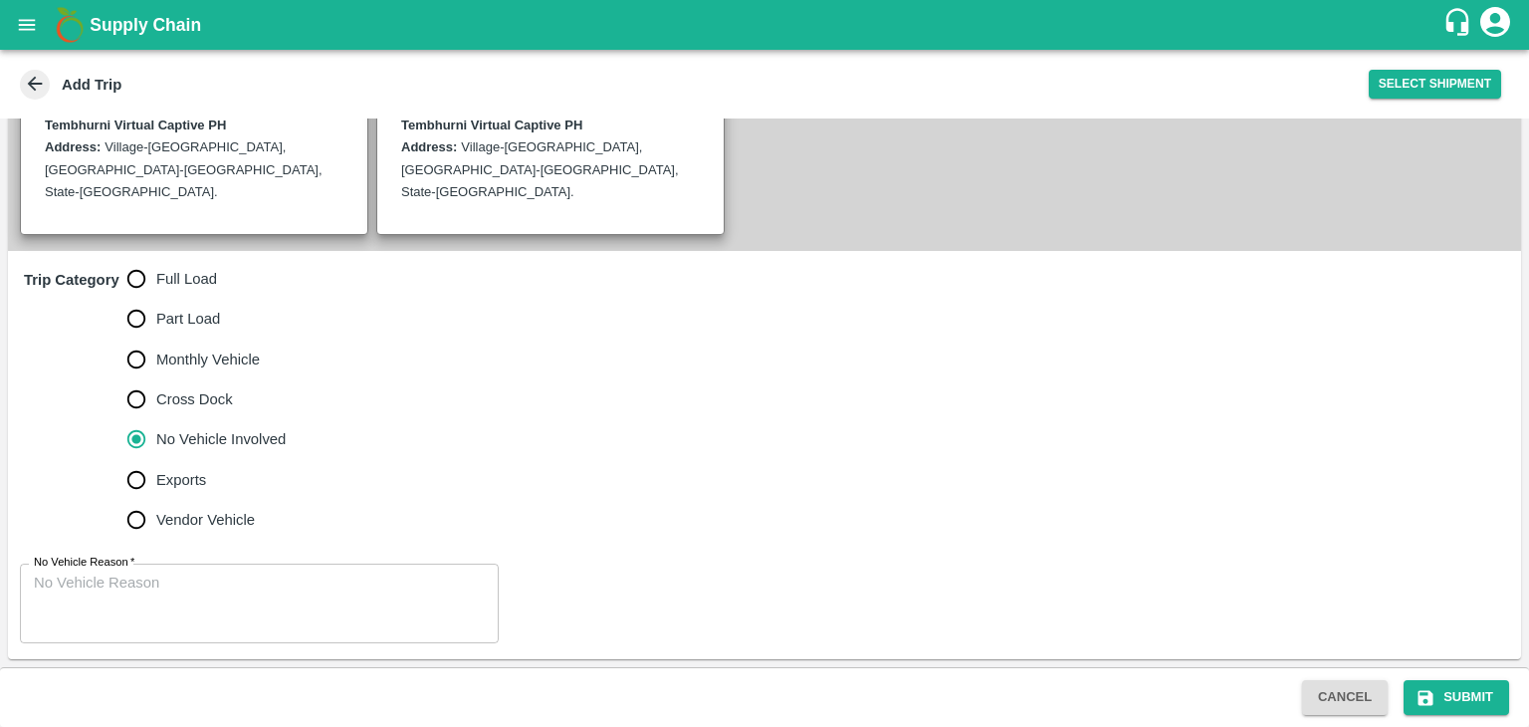
scroll to position [444, 0]
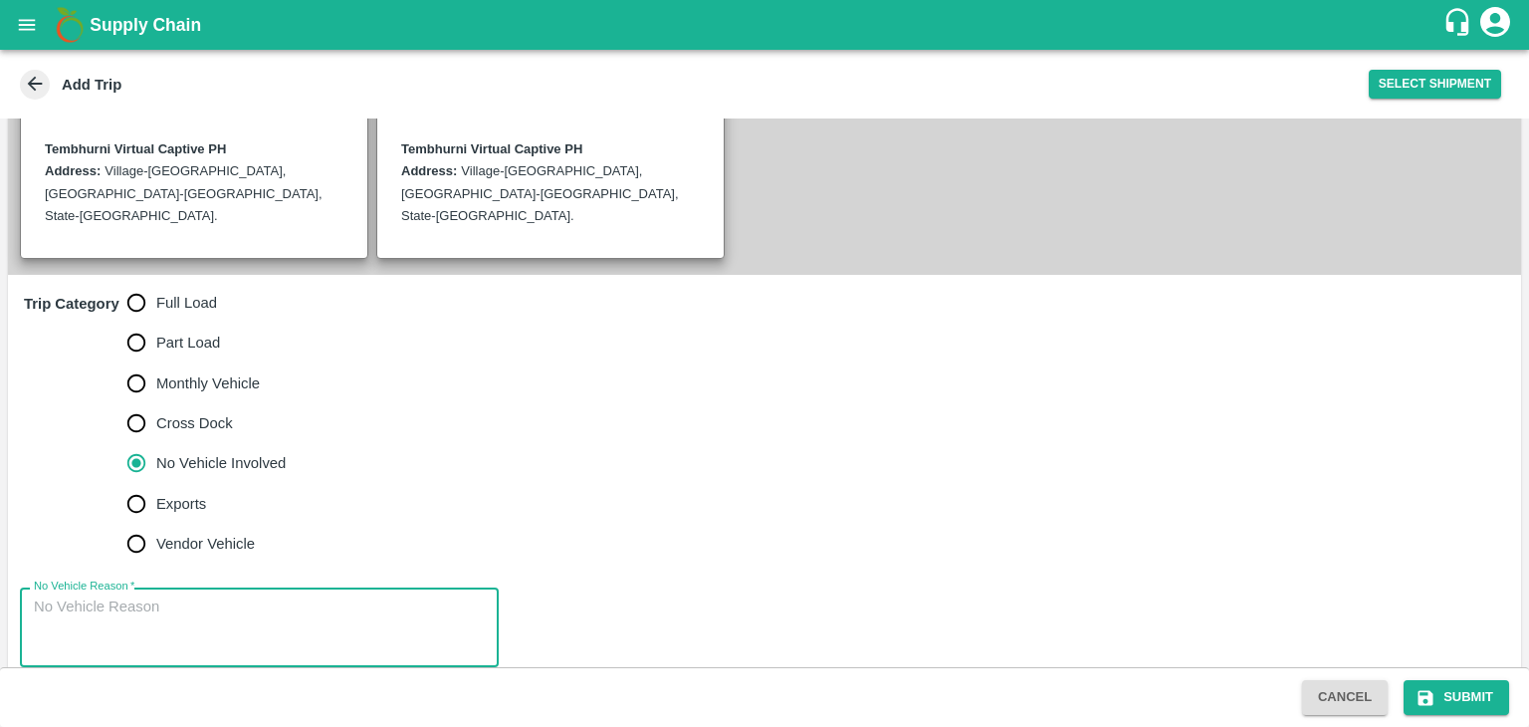
click at [292, 596] on textarea "No Vehicle Reason   *" at bounding box center [259, 627] width 451 height 63
type textarea "Field Dump"
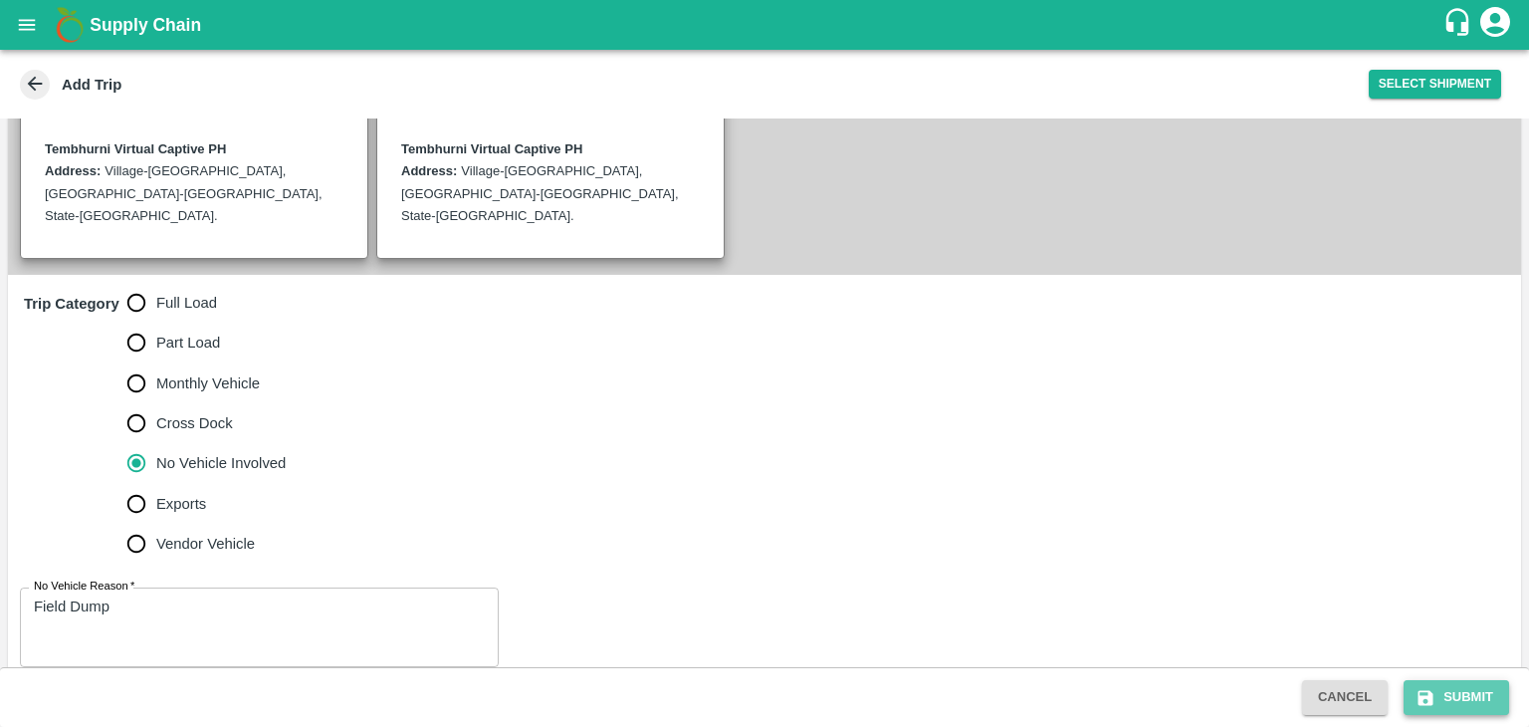
click at [1465, 694] on button "Submit" at bounding box center [1457, 697] width 106 height 35
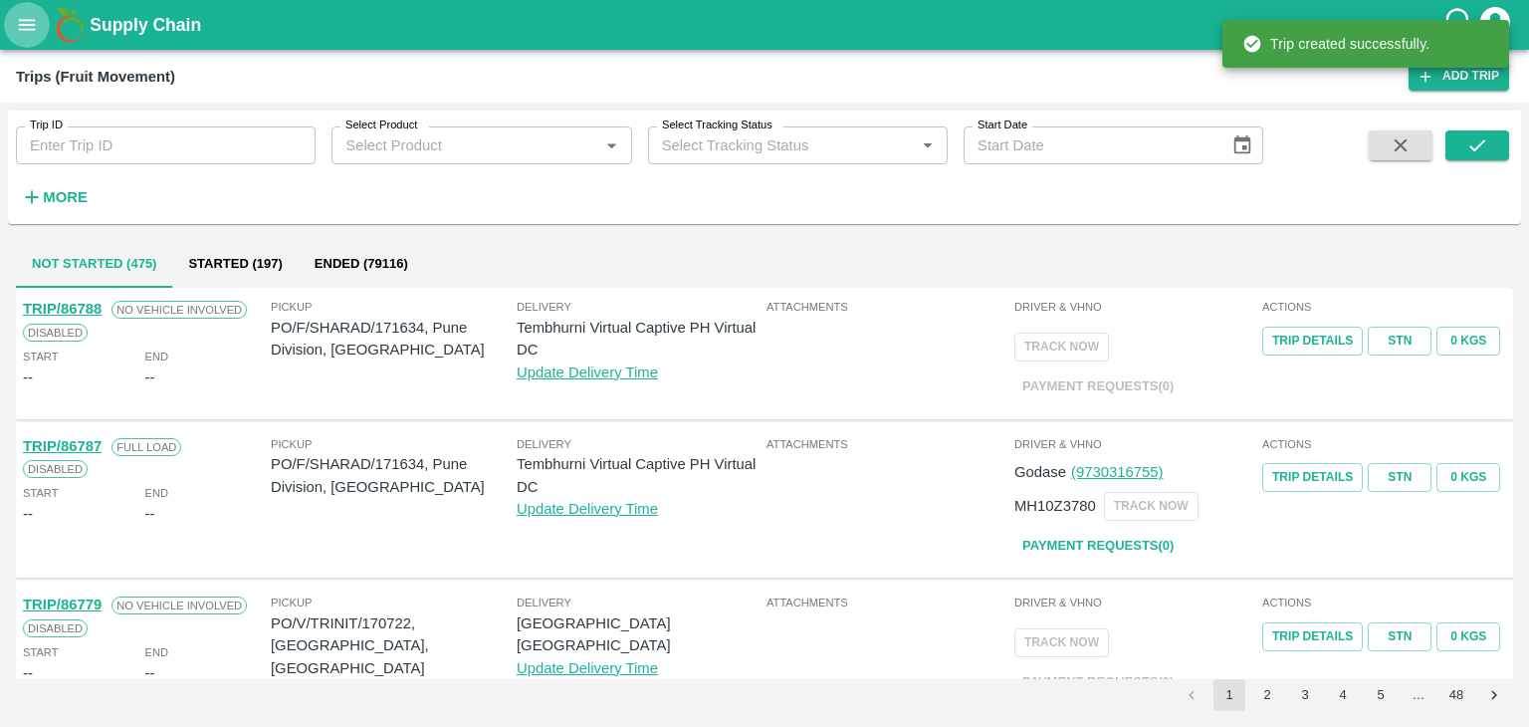
click at [18, 38] on button "open drawer" at bounding box center [27, 25] width 46 height 46
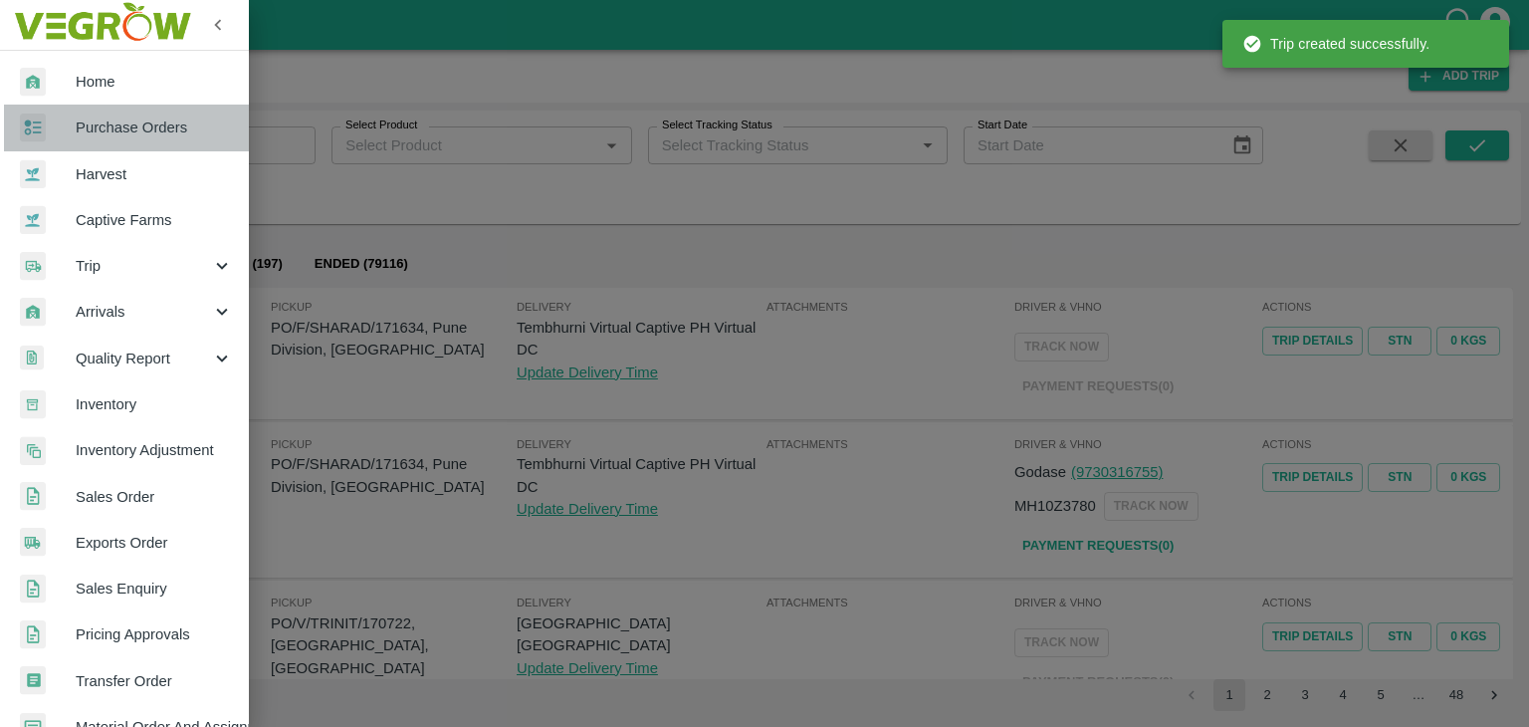
click at [151, 138] on link "Purchase Orders" at bounding box center [124, 128] width 249 height 46
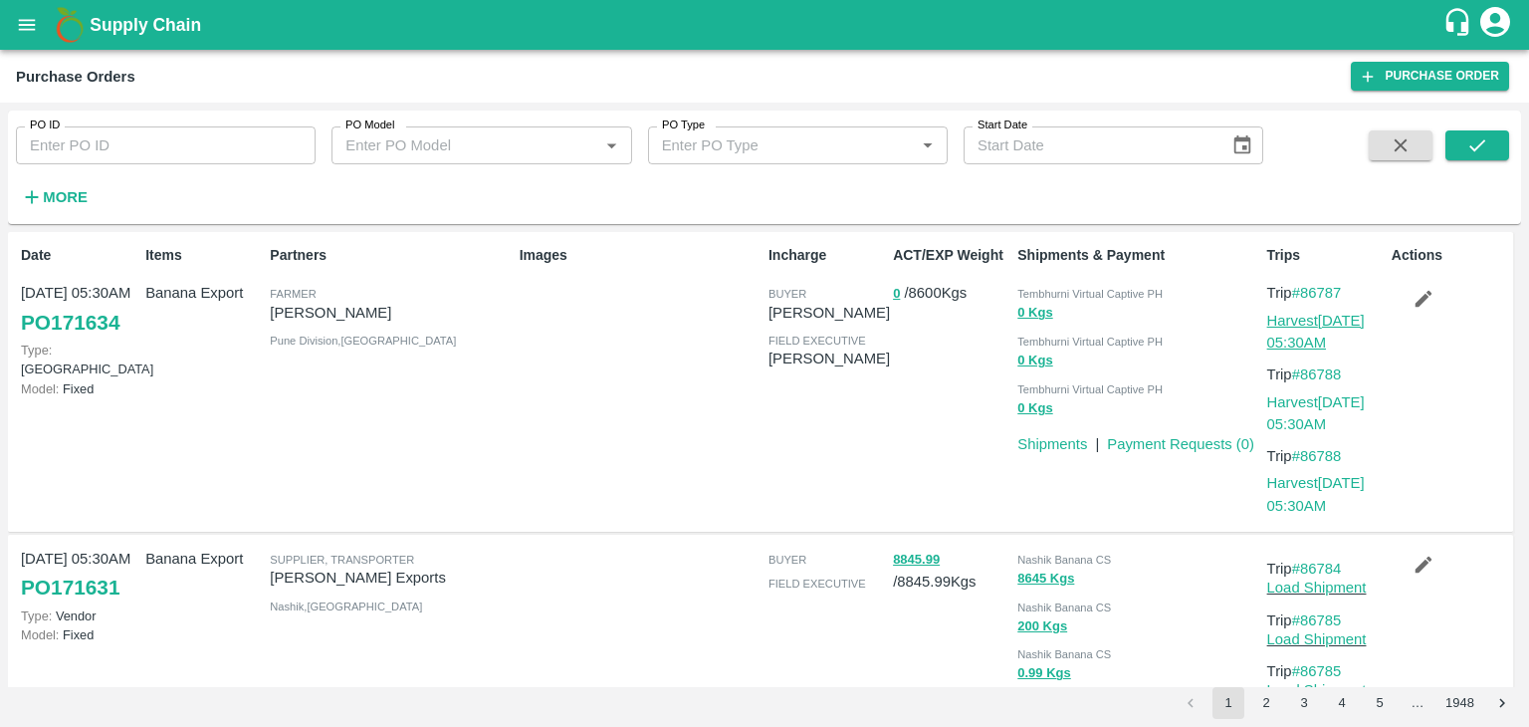
click at [1306, 323] on link "Harvest [DATE] 05:30AM" at bounding box center [1316, 332] width 98 height 38
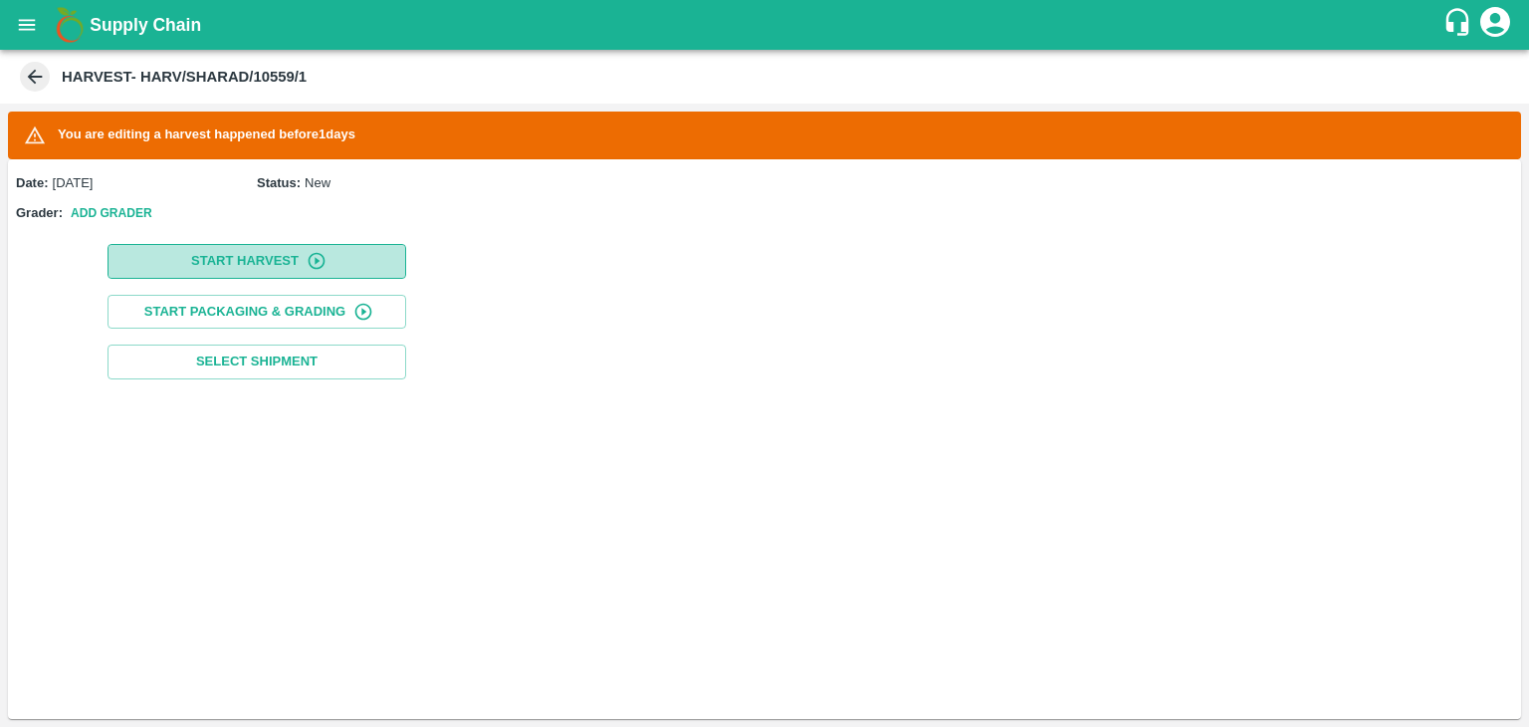
click at [243, 255] on button "Start Harvest" at bounding box center [257, 261] width 299 height 35
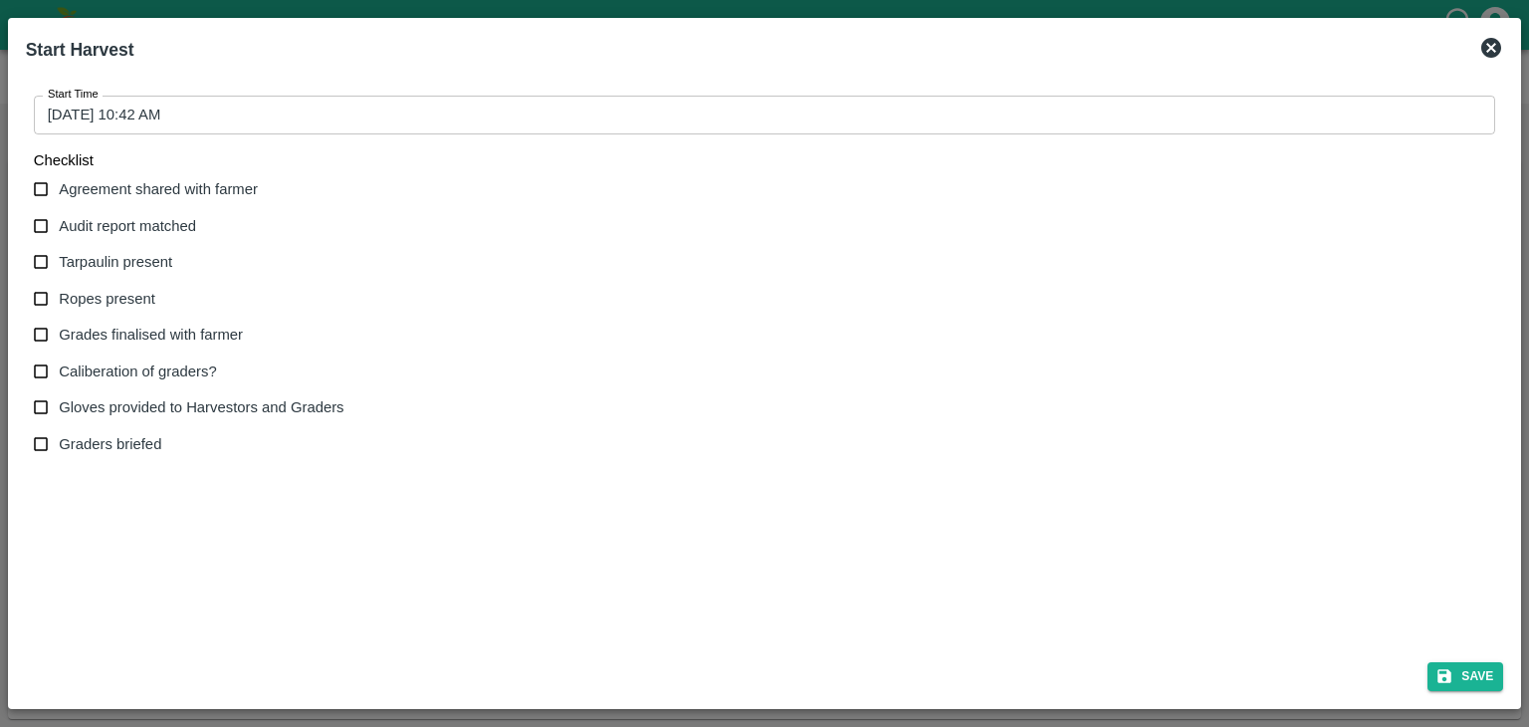
type input "[DATE] 10:43 AM"
click at [104, 184] on span "Agreement shared with farmer" at bounding box center [158, 189] width 199 height 22
click at [60, 184] on input "Agreement shared with farmer" at bounding box center [41, 189] width 37 height 37
checkbox input "true"
click at [113, 225] on span "Audit report matched" at bounding box center [127, 226] width 137 height 22
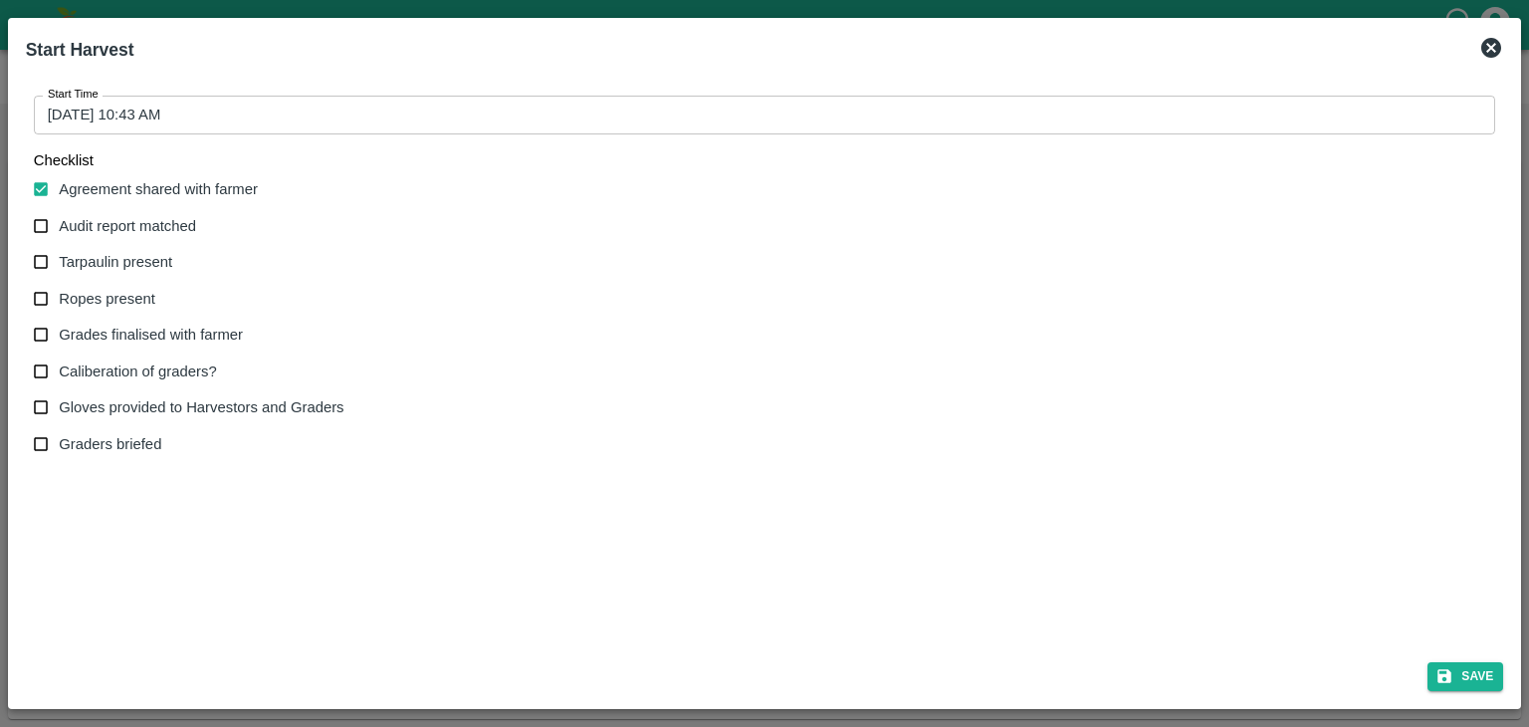
click at [60, 225] on input "Audit report matched" at bounding box center [41, 226] width 37 height 37
checkbox input "true"
click at [111, 255] on span "Tarpaulin present" at bounding box center [115, 262] width 113 height 22
click at [60, 255] on input "Tarpaulin present" at bounding box center [41, 262] width 37 height 37
checkbox input "true"
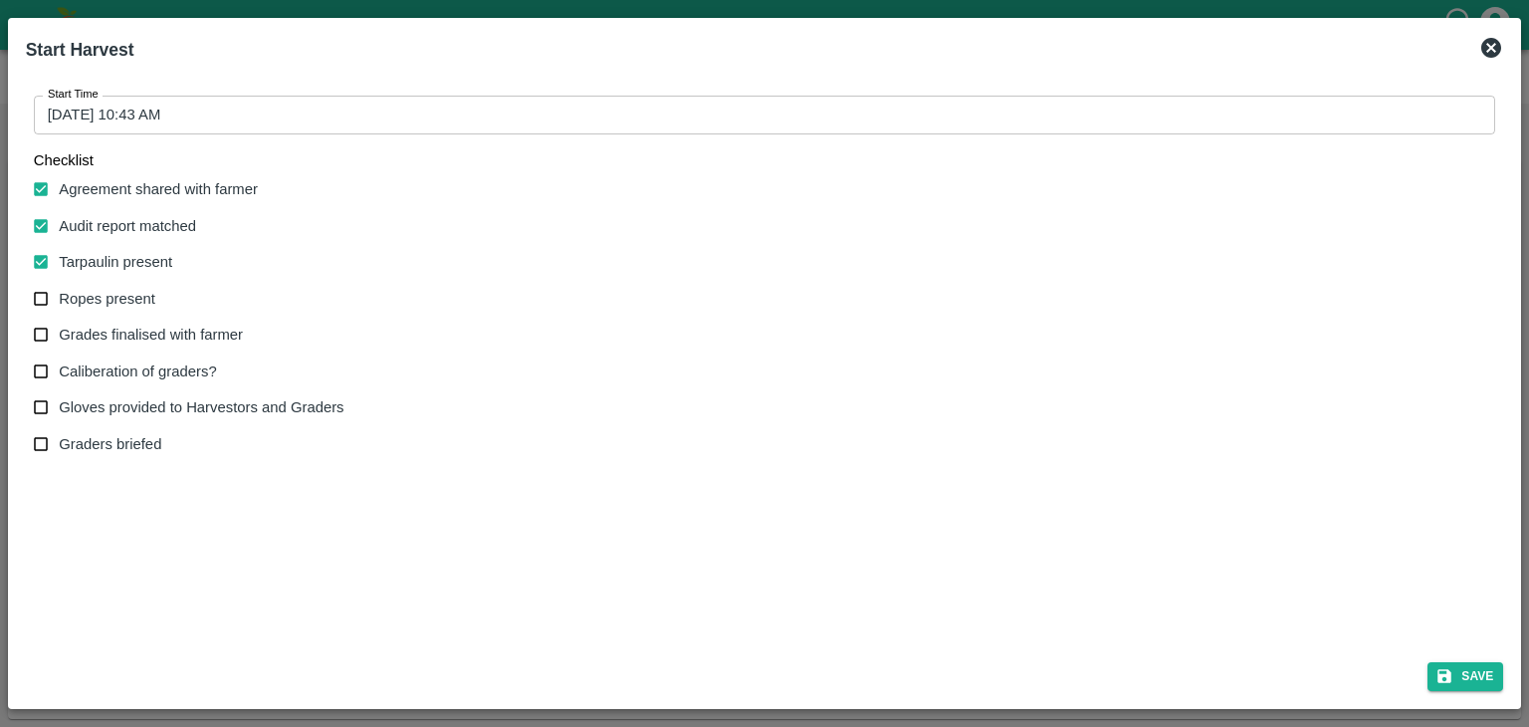
click at [108, 295] on span "Ropes present" at bounding box center [107, 299] width 97 height 22
click at [60, 295] on input "Ropes present" at bounding box center [41, 299] width 37 height 37
checkbox input "true"
click at [105, 332] on span "Grades finalised with farmer" at bounding box center [151, 335] width 184 height 22
click at [60, 332] on input "Grades finalised with farmer" at bounding box center [41, 335] width 37 height 37
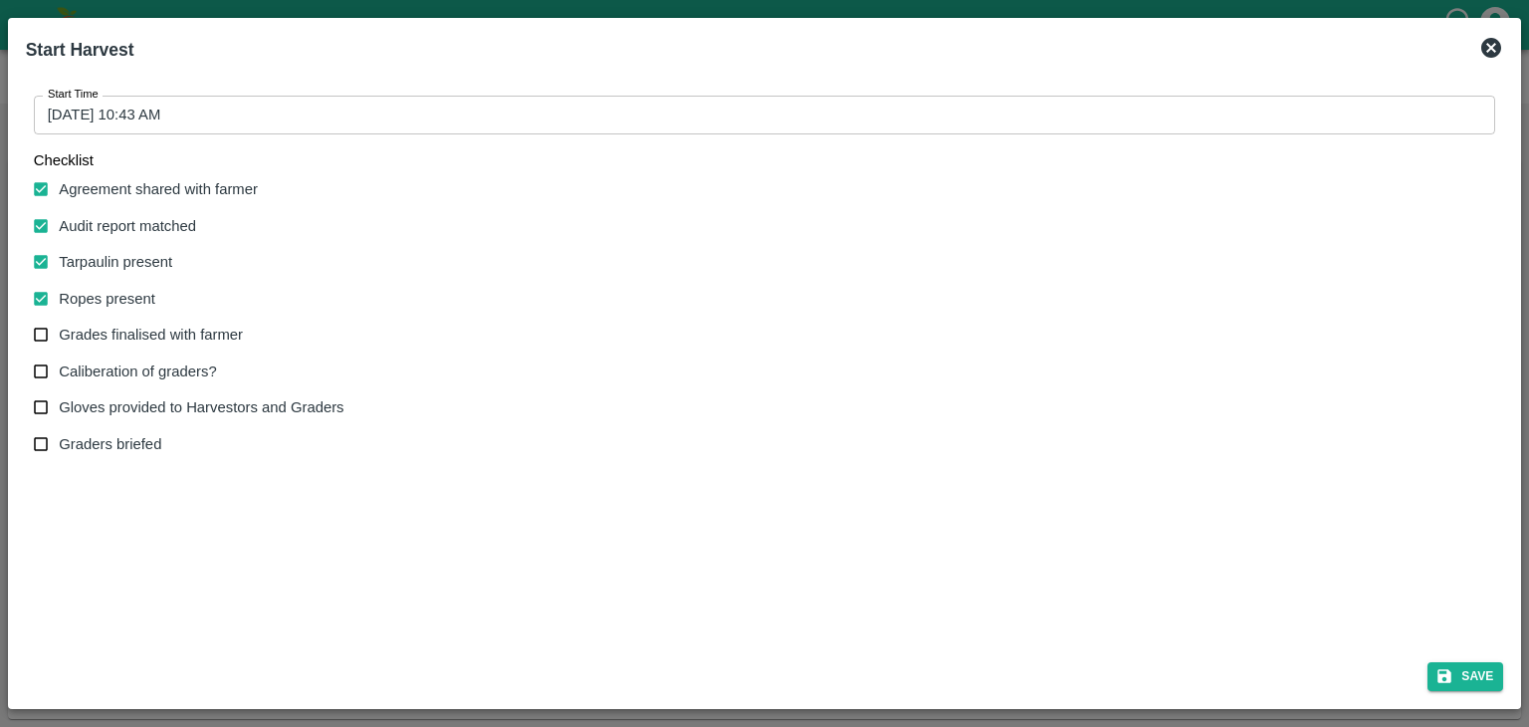
checkbox input "true"
click at [111, 379] on span "Caliberation of graders?" at bounding box center [137, 371] width 157 height 22
click at [60, 379] on input "Caliberation of graders?" at bounding box center [41, 371] width 37 height 37
checkbox input "true"
click at [115, 407] on span "Gloves provided to Harvestors and Graders" at bounding box center [201, 407] width 285 height 22
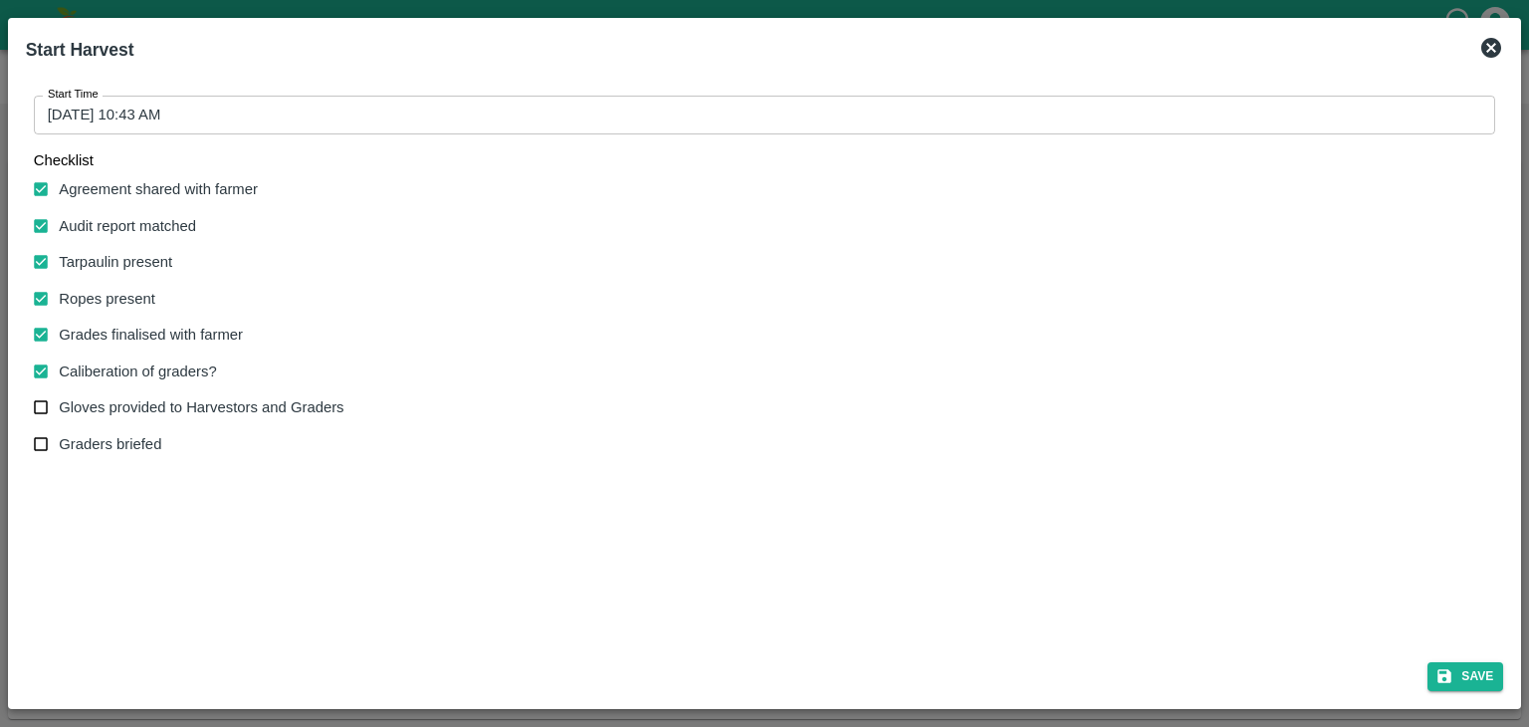
click at [60, 407] on input "Gloves provided to Harvestors and Graders" at bounding box center [41, 407] width 37 height 37
checkbox input "true"
click at [115, 448] on span "Graders briefed" at bounding box center [110, 444] width 103 height 22
click at [60, 448] on input "Graders briefed" at bounding box center [41, 444] width 37 height 37
checkbox input "true"
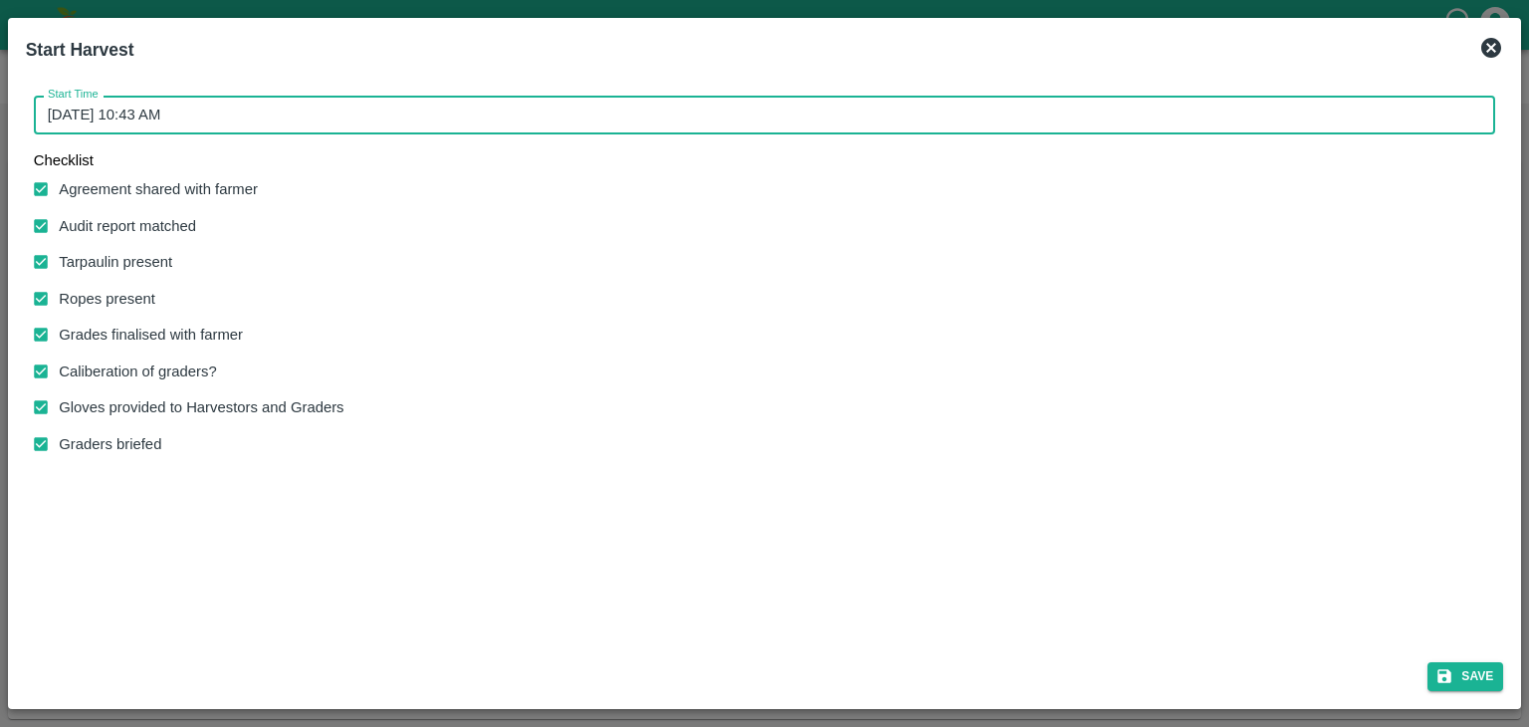
click at [542, 116] on input "26/08/2025 10:43 AM" at bounding box center [758, 115] width 1449 height 38
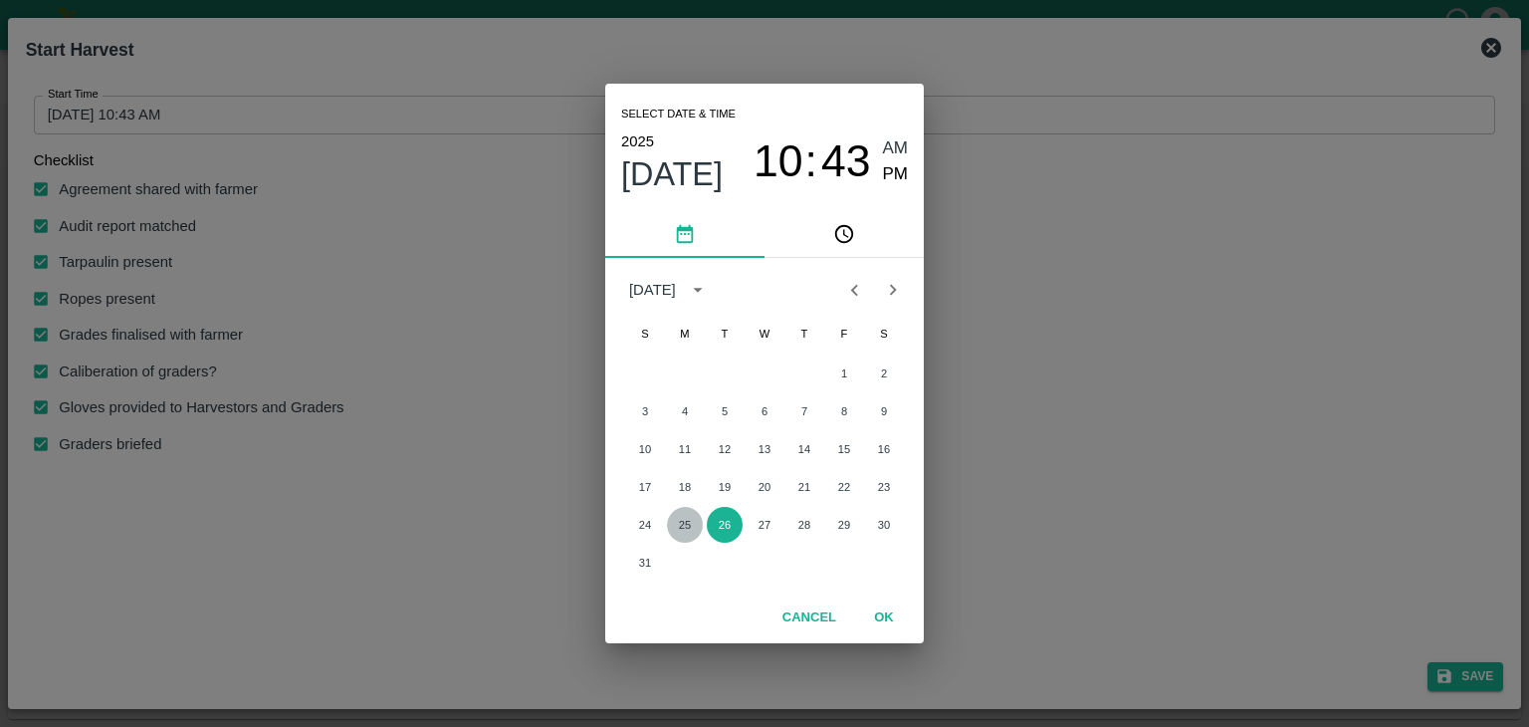
click at [687, 531] on button "25" at bounding box center [685, 525] width 36 height 36
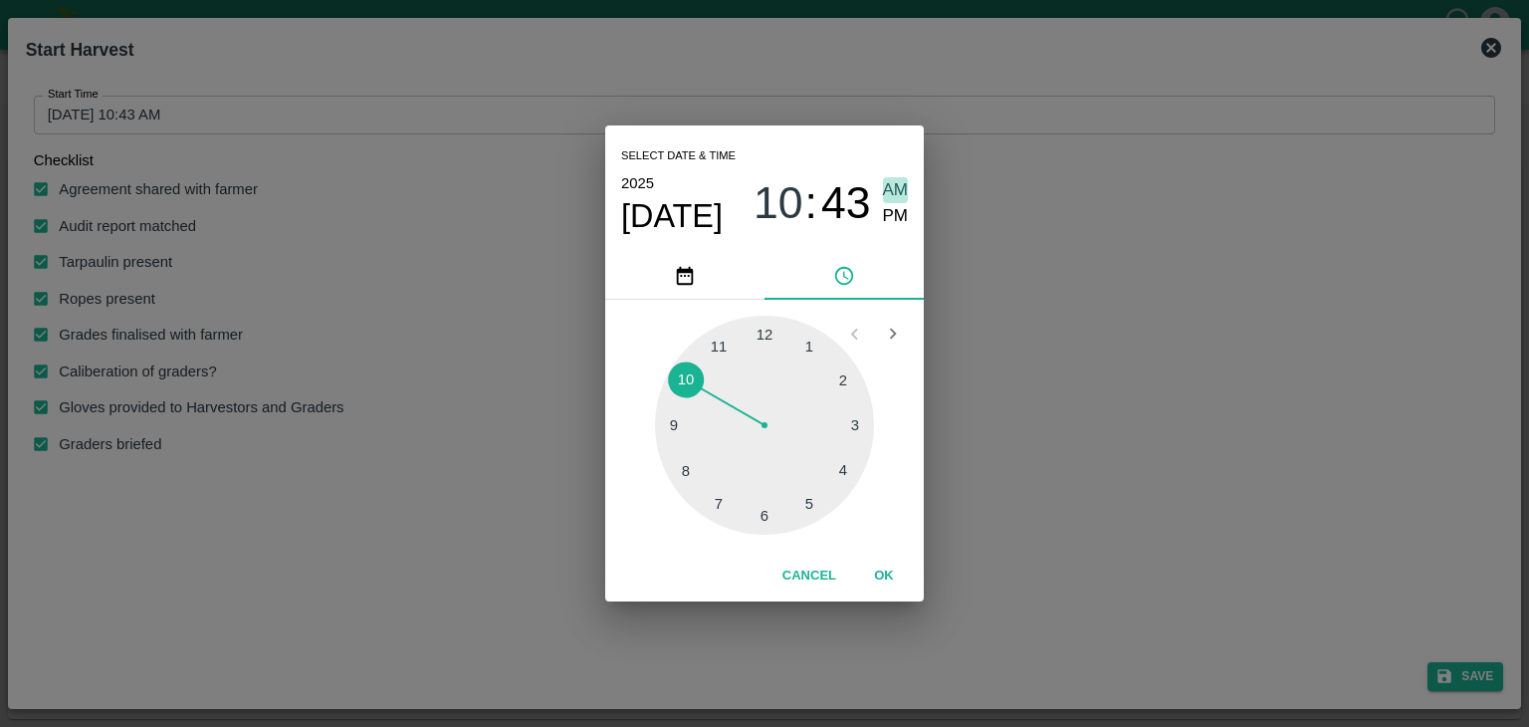
click at [890, 191] on span "AM" at bounding box center [896, 190] width 26 height 27
click at [673, 430] on div at bounding box center [764, 425] width 219 height 219
type input "25/08/2025 09:44 AM"
click at [894, 564] on button "OK" at bounding box center [884, 576] width 64 height 35
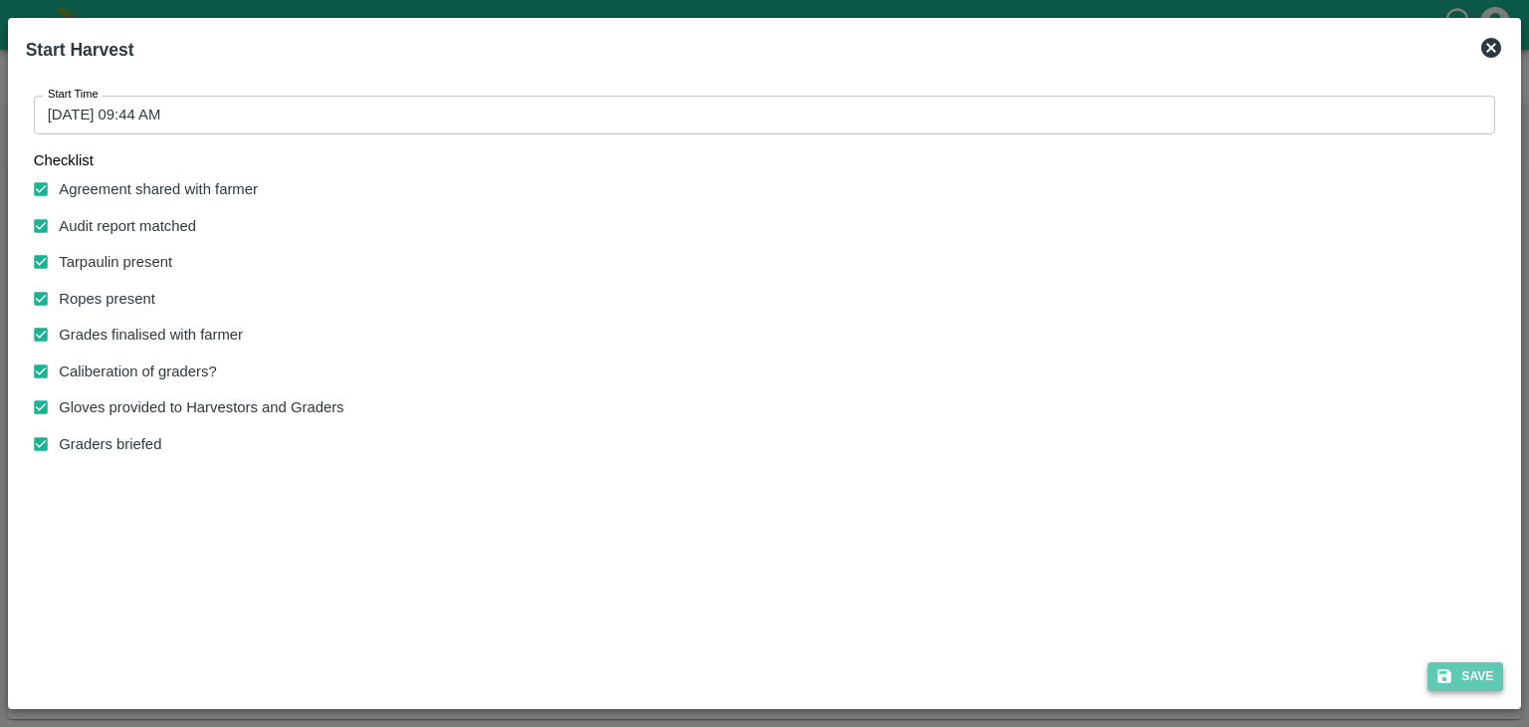
click at [1454, 662] on button "Save" at bounding box center [1466, 676] width 76 height 29
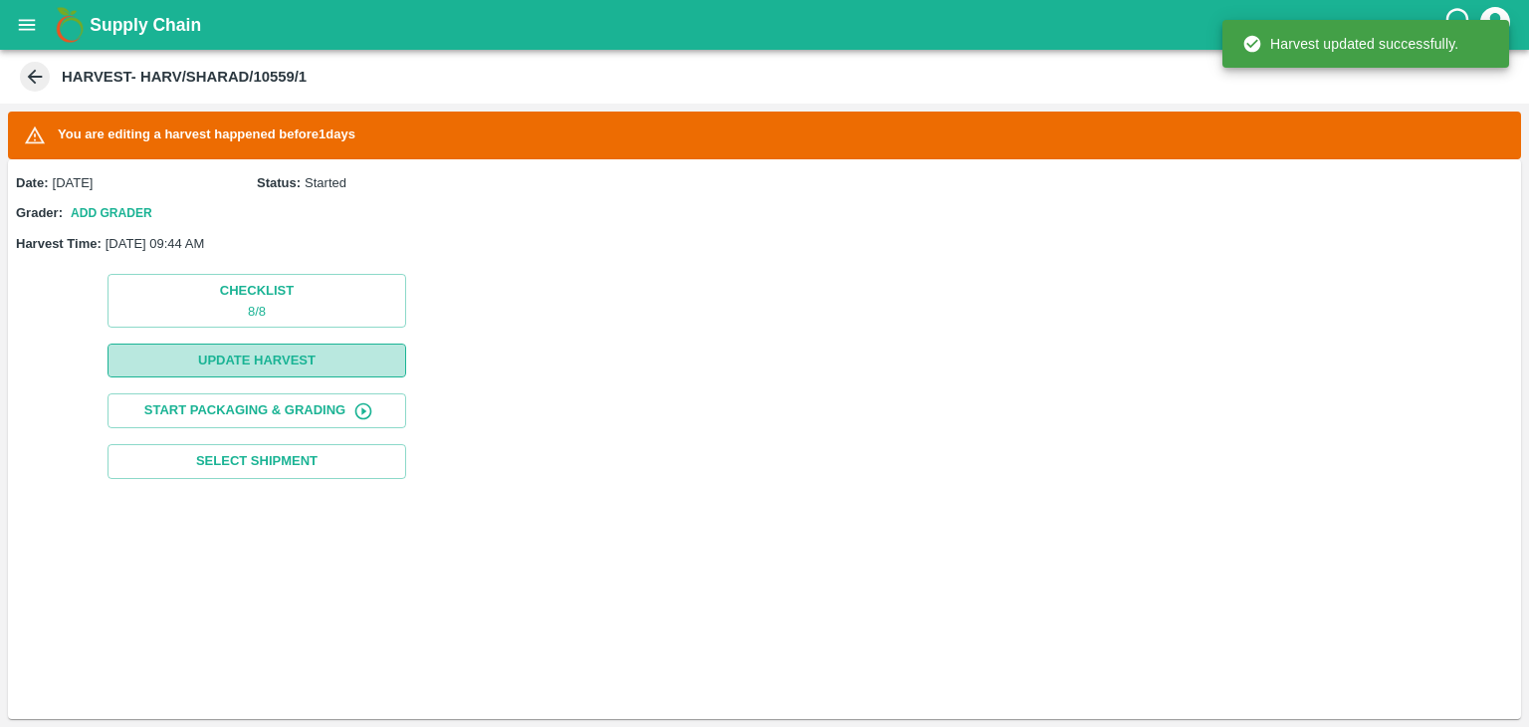
click at [278, 359] on button "Update Harvest" at bounding box center [257, 360] width 299 height 35
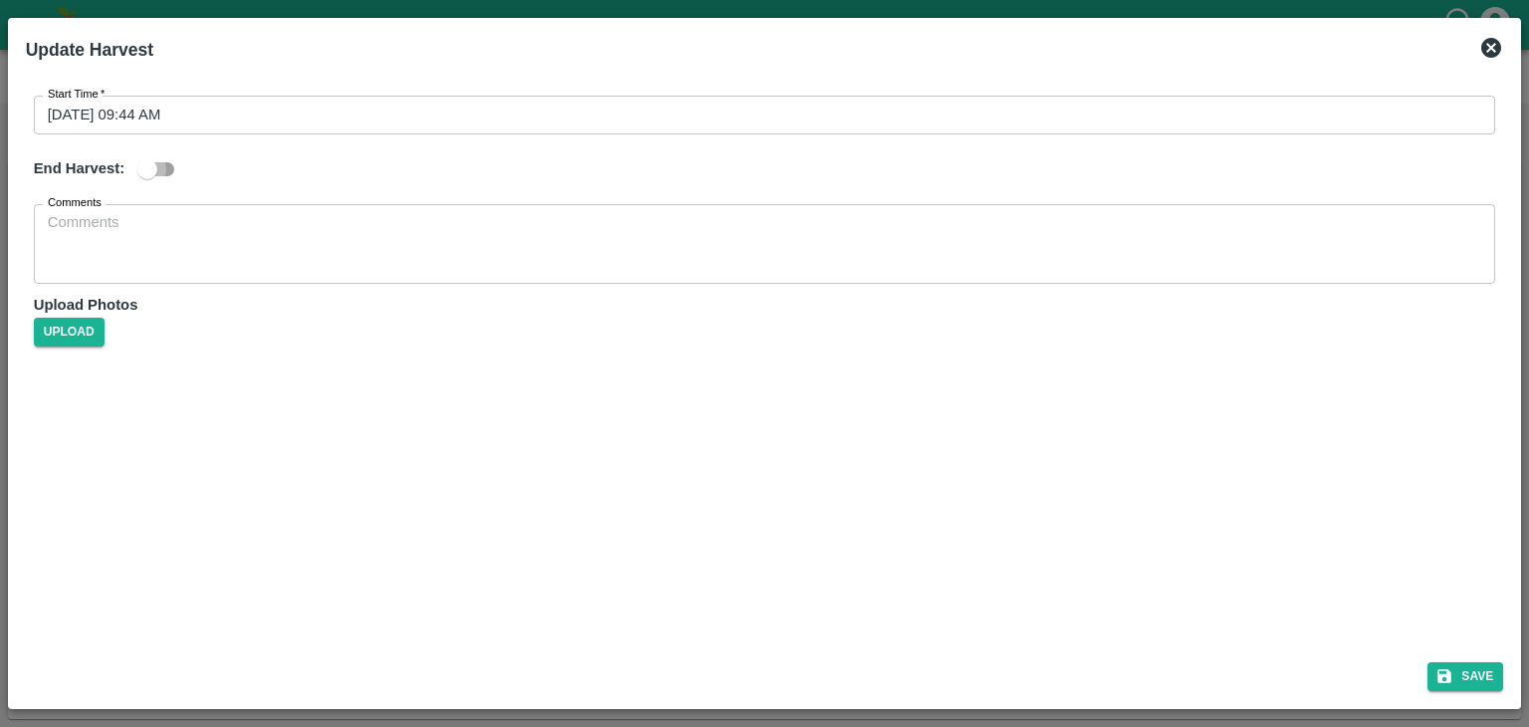
click at [155, 161] on input "checkbox" at bounding box center [147, 169] width 113 height 38
checkbox input "true"
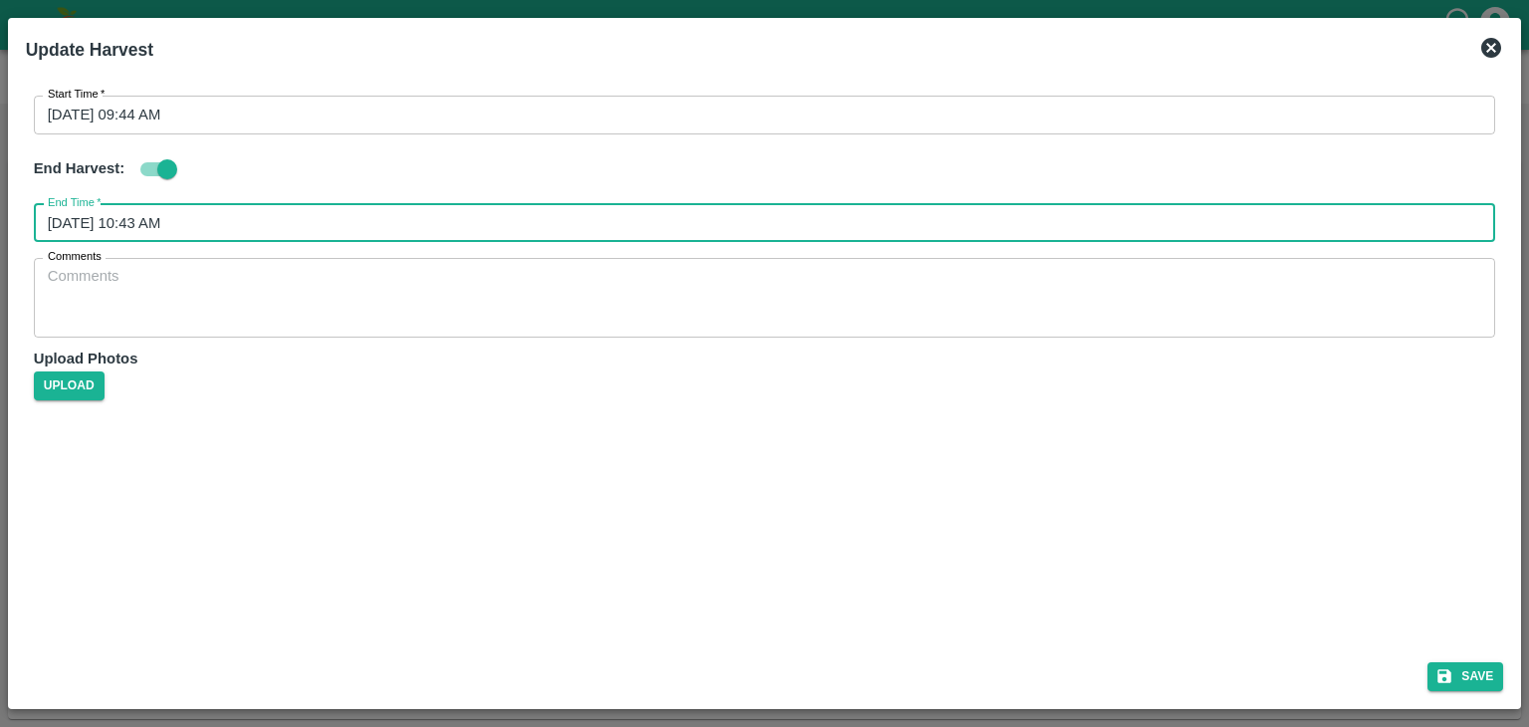
click at [332, 224] on input "26/08/2025 10:43 AM" at bounding box center [758, 223] width 1449 height 38
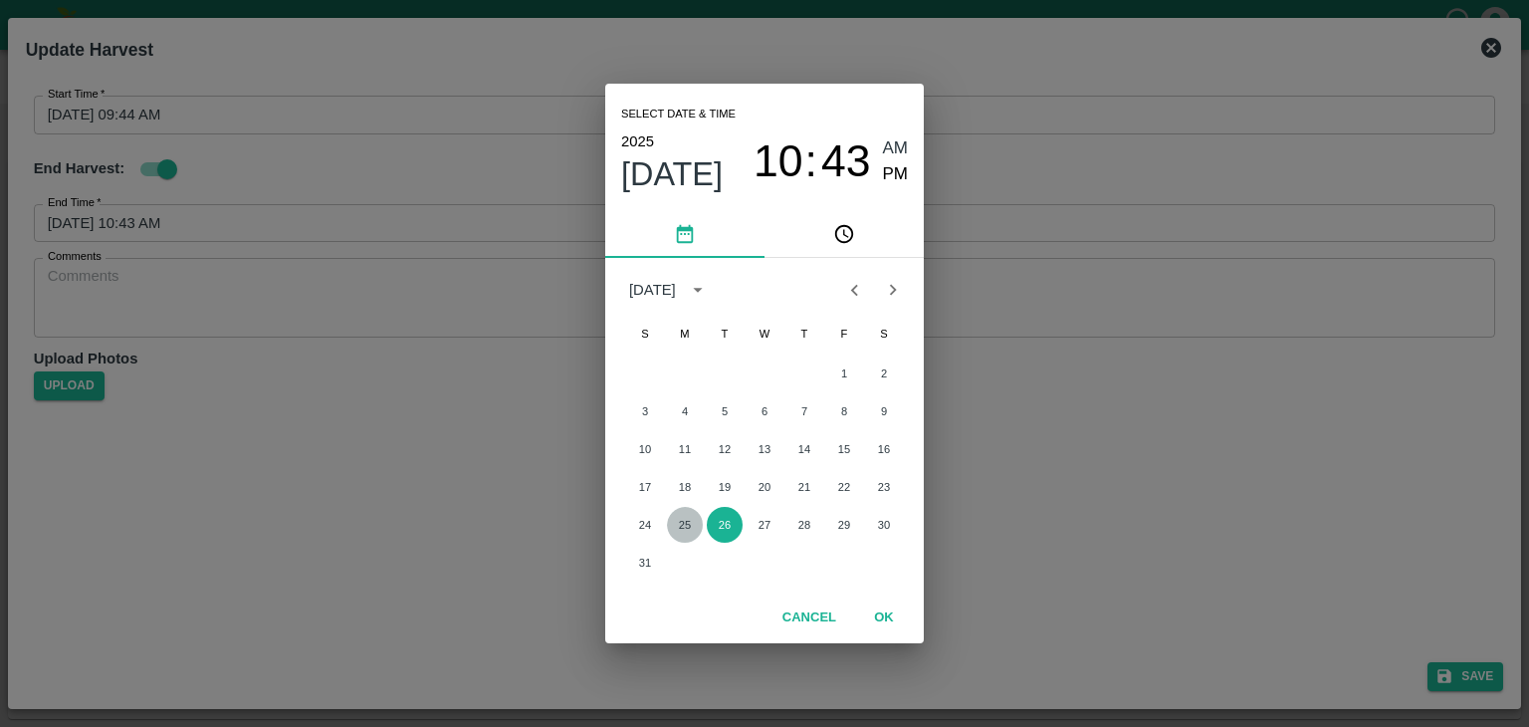
click at [690, 518] on button "25" at bounding box center [685, 525] width 36 height 36
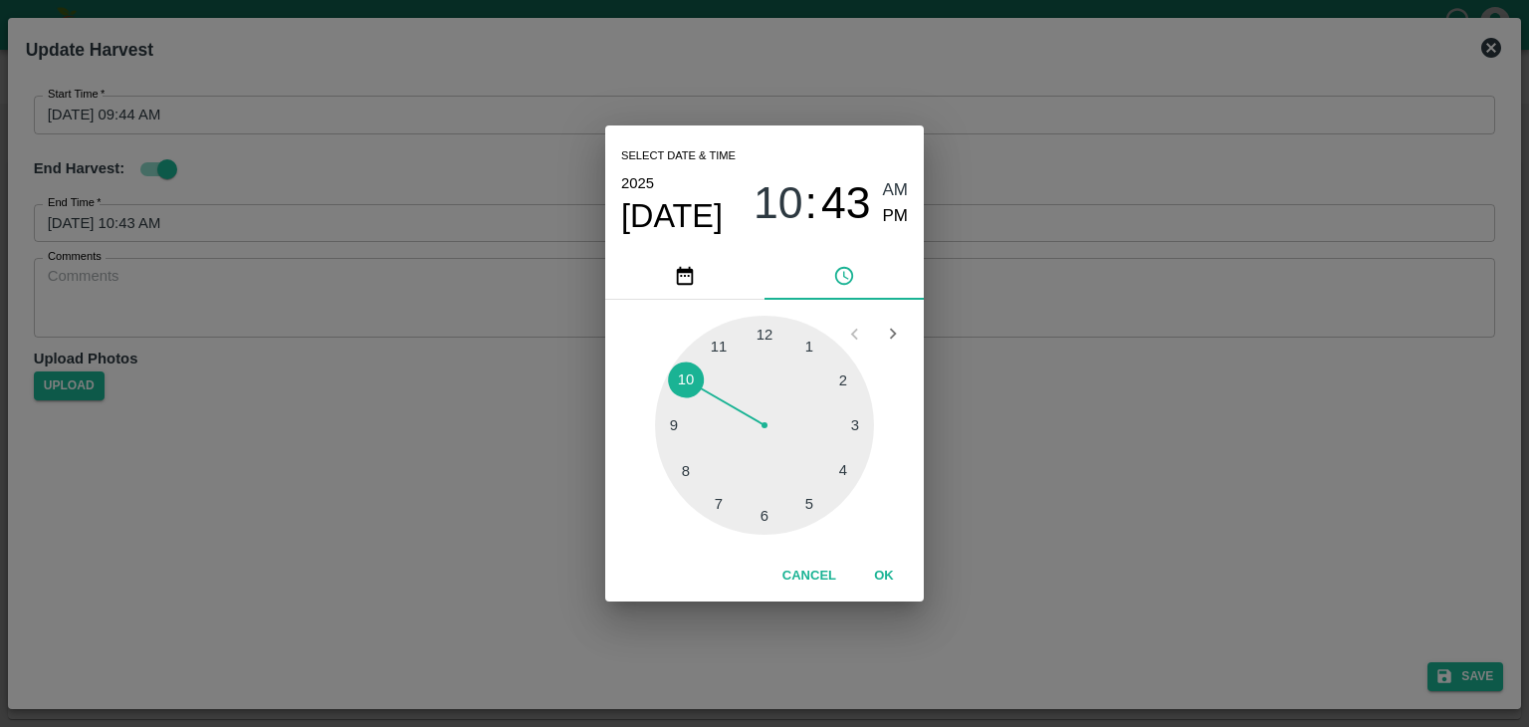
click at [848, 480] on div at bounding box center [764, 425] width 219 height 219
click at [690, 387] on div at bounding box center [764, 425] width 219 height 219
click at [897, 218] on span "PM" at bounding box center [896, 216] width 26 height 27
type input "25/08/2025 04:49 PM"
click at [904, 565] on button "OK" at bounding box center [884, 576] width 64 height 35
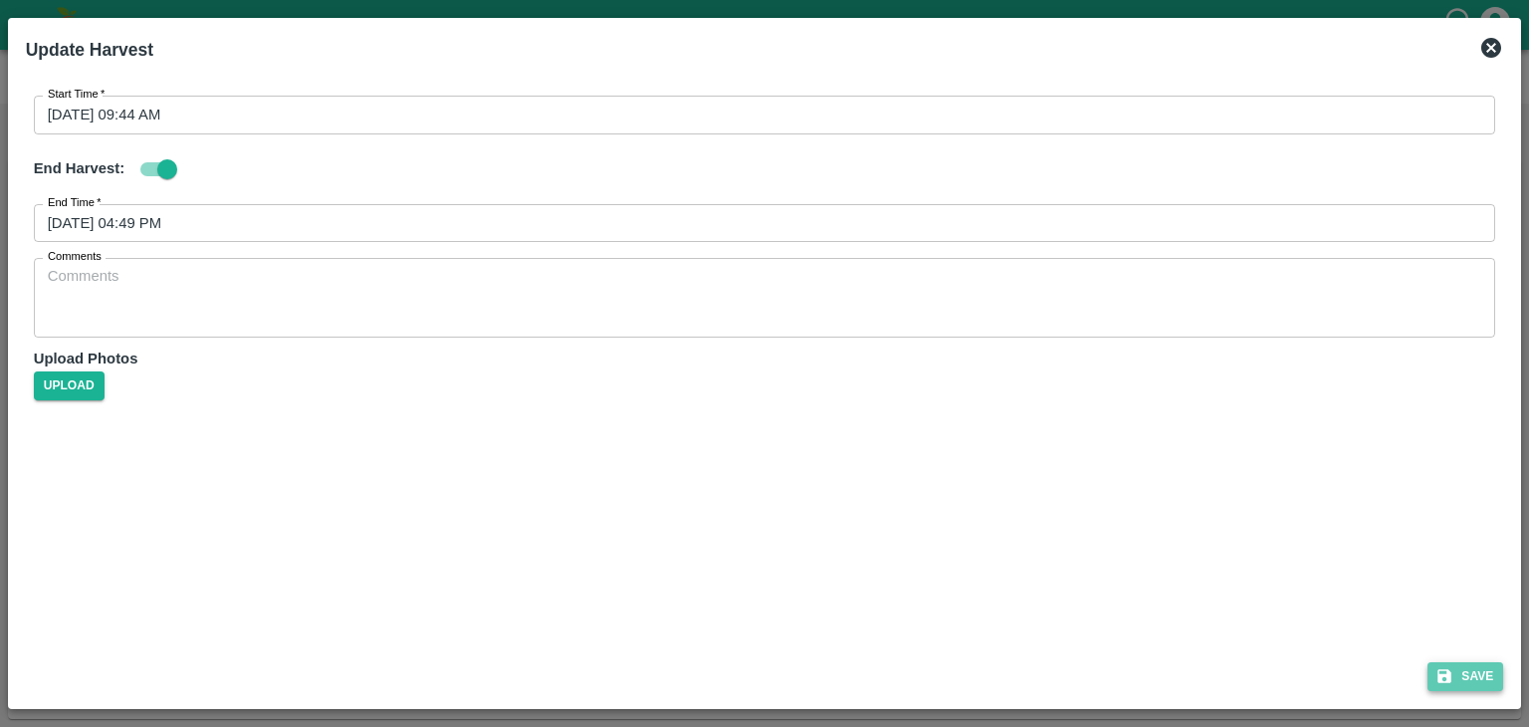
click at [1473, 668] on button "Save" at bounding box center [1466, 676] width 76 height 29
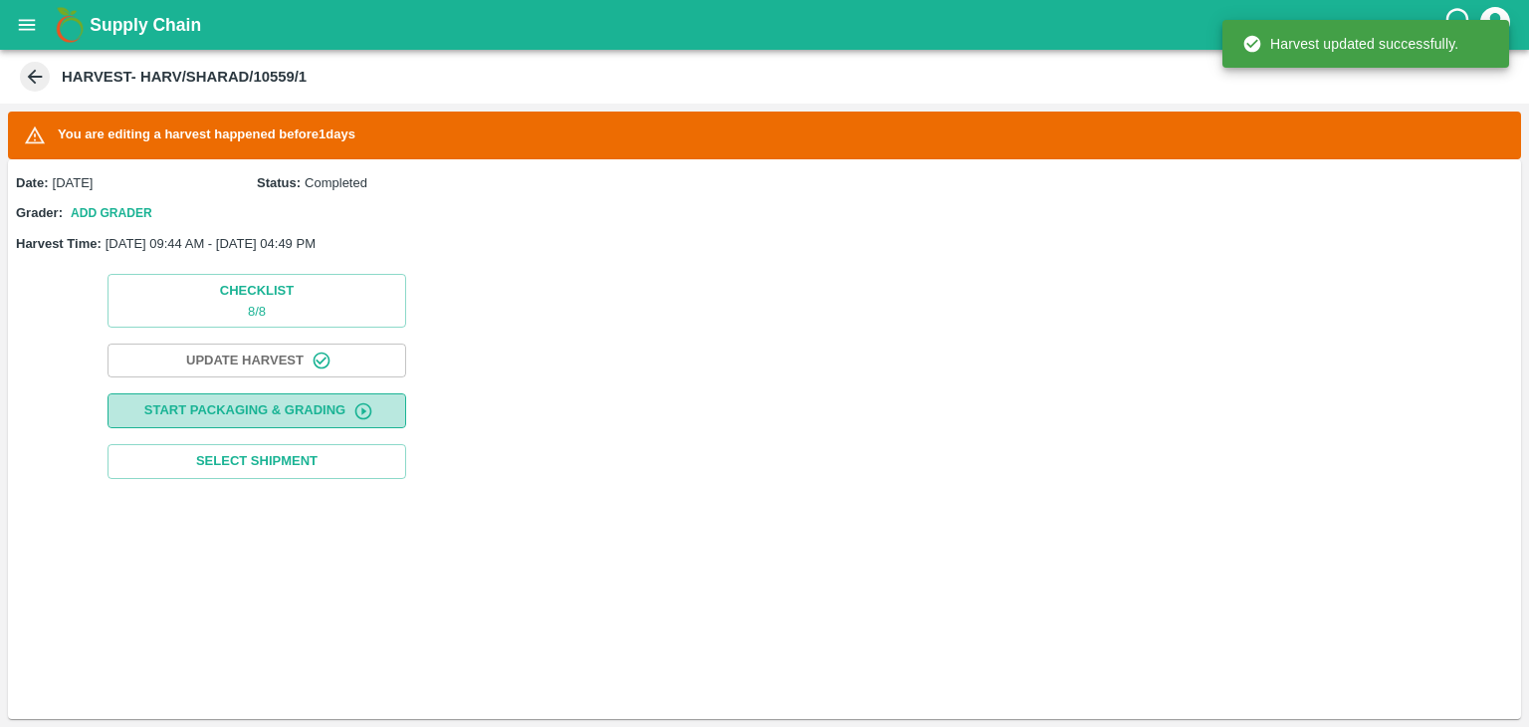
click at [271, 407] on button "Start Packaging & Grading" at bounding box center [257, 410] width 299 height 35
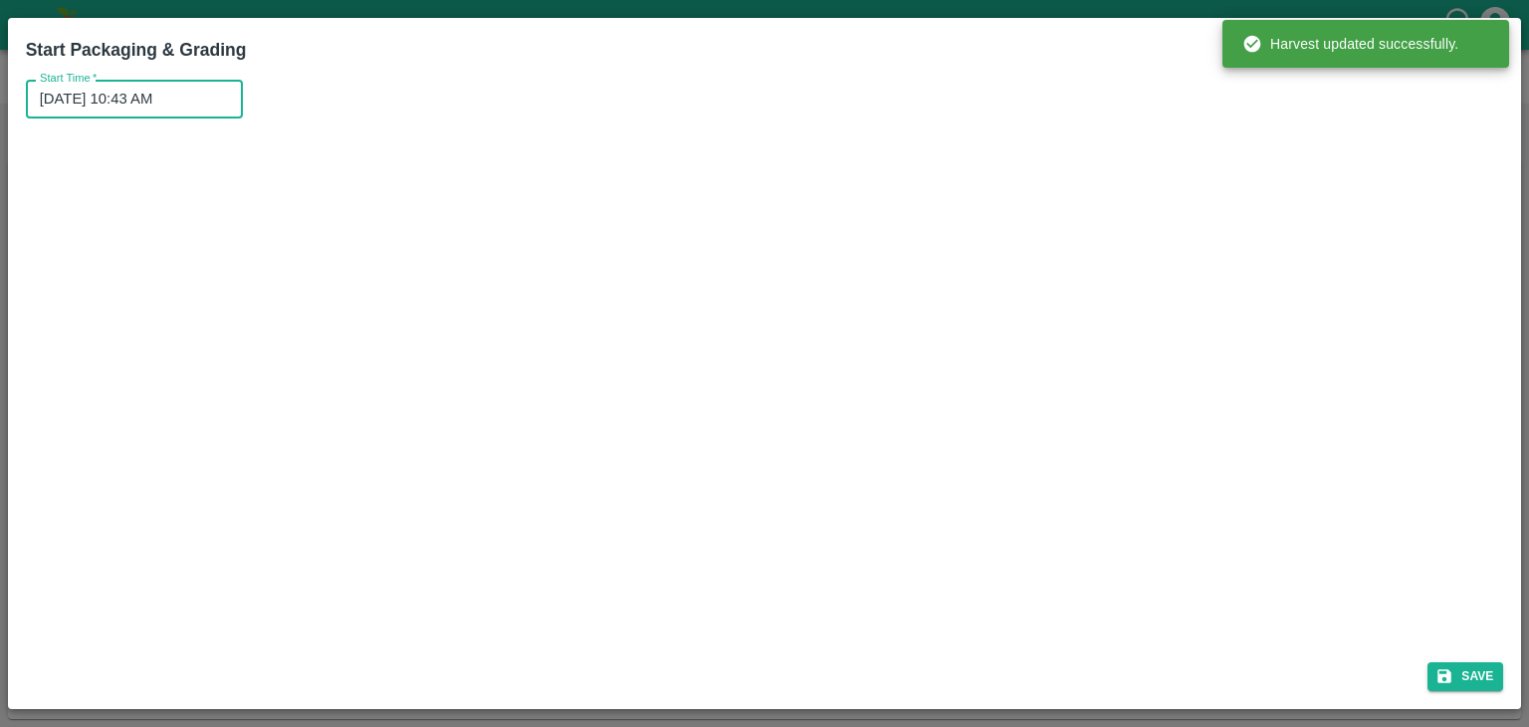
click at [205, 93] on input "26/08/2025 10:43 AM" at bounding box center [127, 99] width 203 height 38
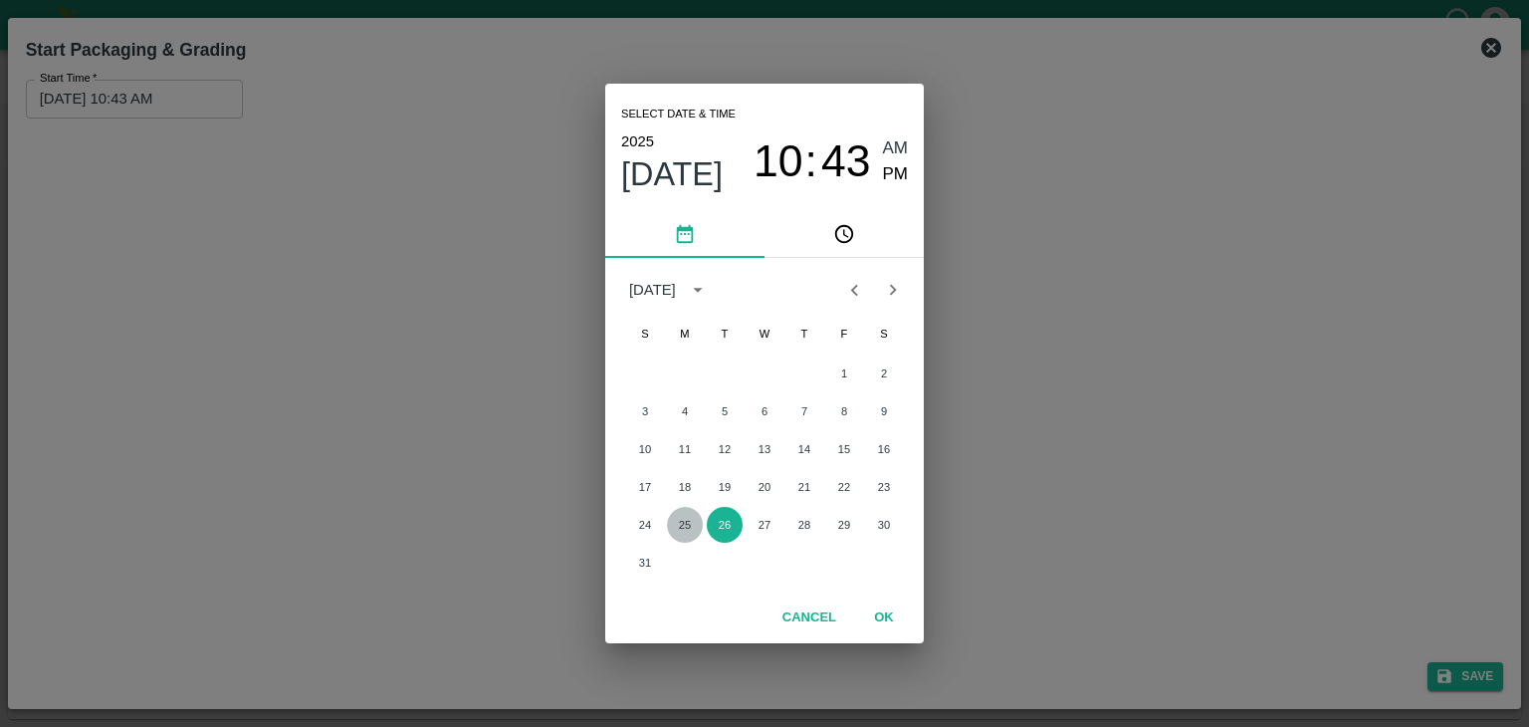
click at [677, 532] on button "25" at bounding box center [685, 525] width 36 height 36
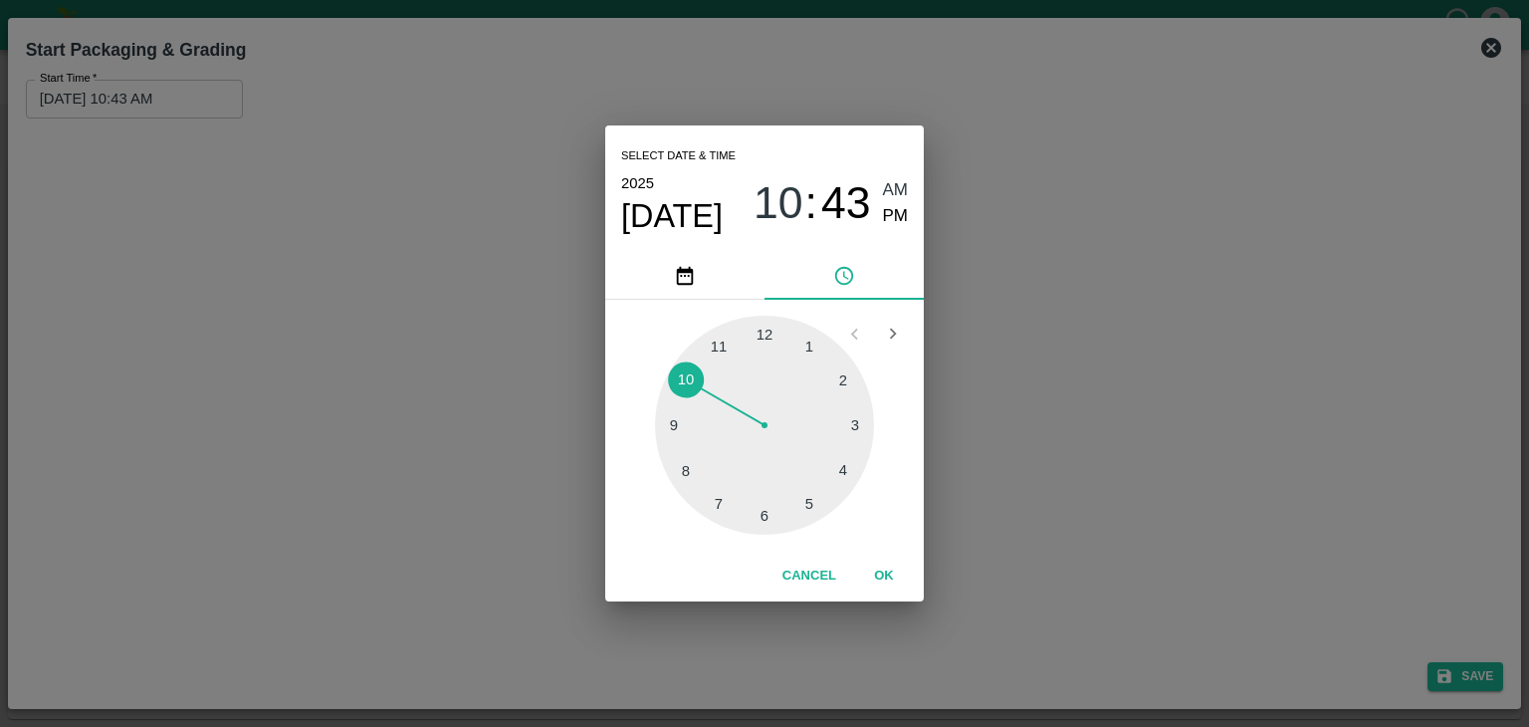
click at [896, 188] on span "AM" at bounding box center [896, 190] width 26 height 27
click at [671, 446] on div at bounding box center [764, 425] width 219 height 219
type input "25/08/2025 09:43 AM"
click at [671, 446] on div at bounding box center [764, 425] width 219 height 219
click at [892, 578] on button "OK" at bounding box center [884, 576] width 64 height 35
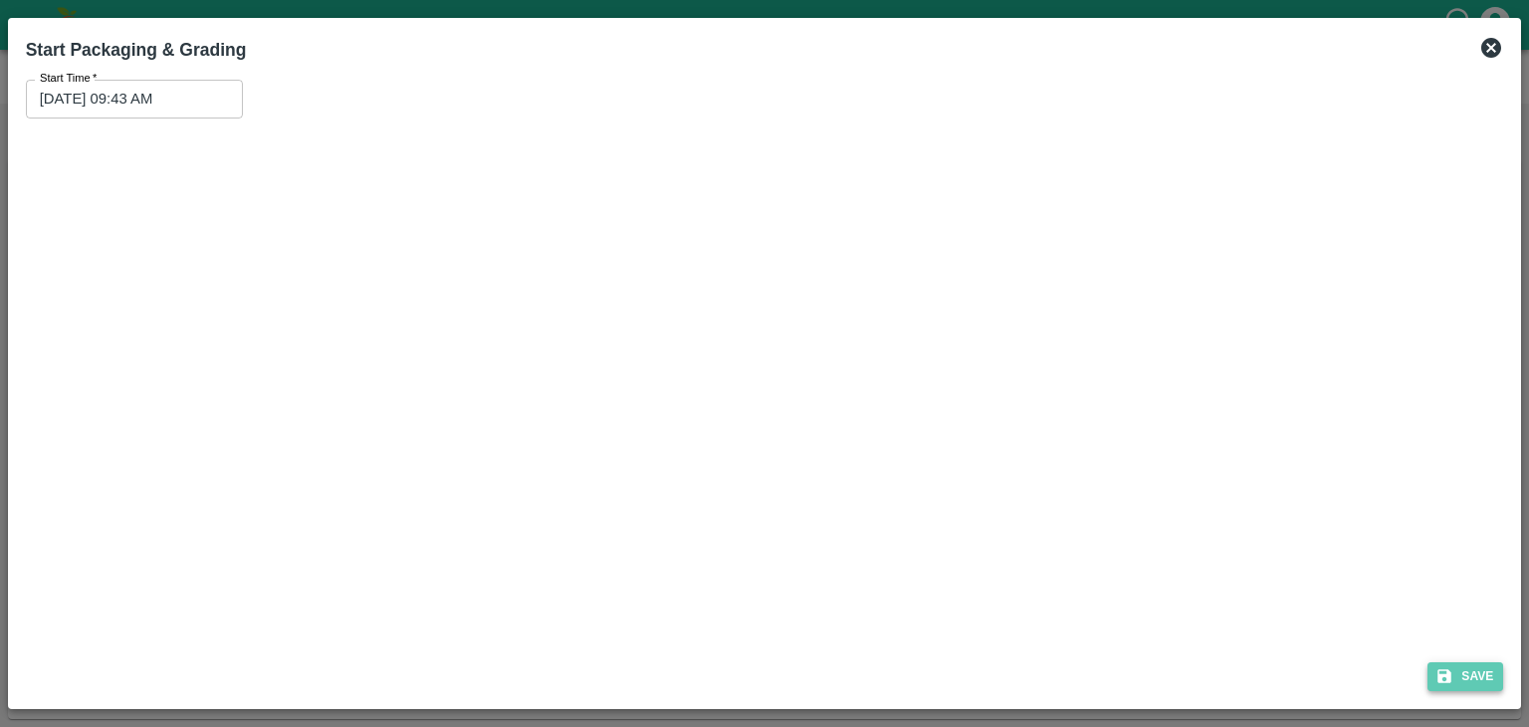
click at [1448, 674] on icon "submit" at bounding box center [1446, 676] width 14 height 14
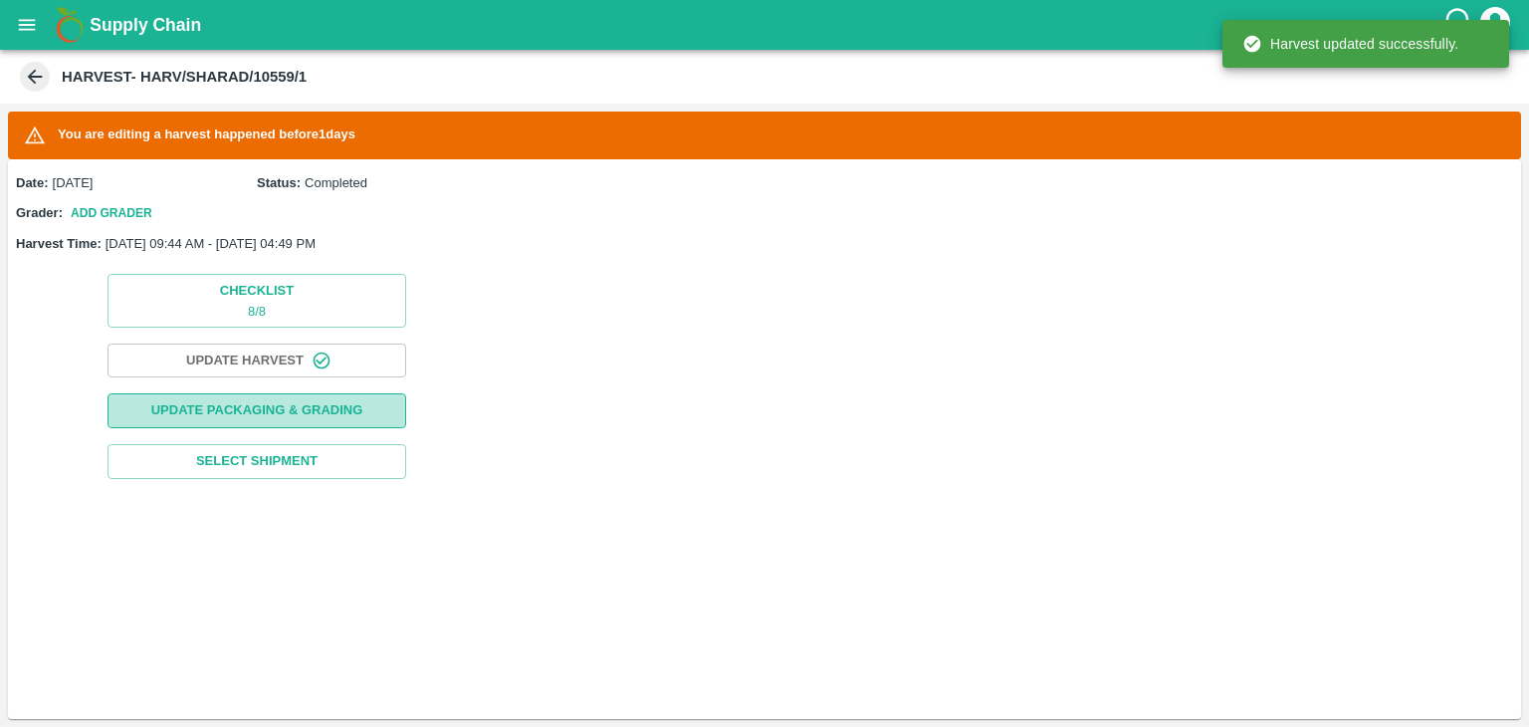
click at [313, 423] on button "Update Packaging & Grading" at bounding box center [257, 410] width 299 height 35
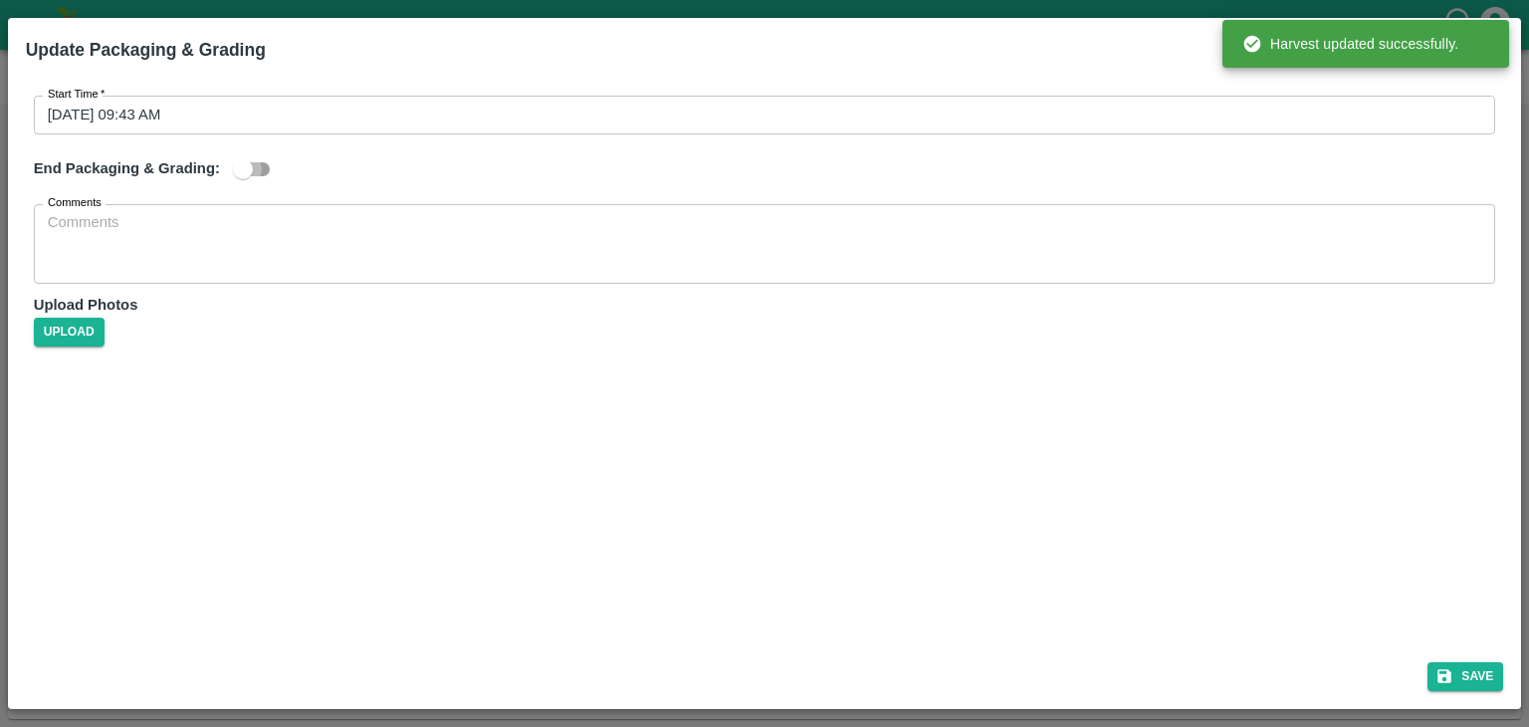
click at [247, 180] on input "checkbox" at bounding box center [242, 169] width 113 height 38
checkbox input "true"
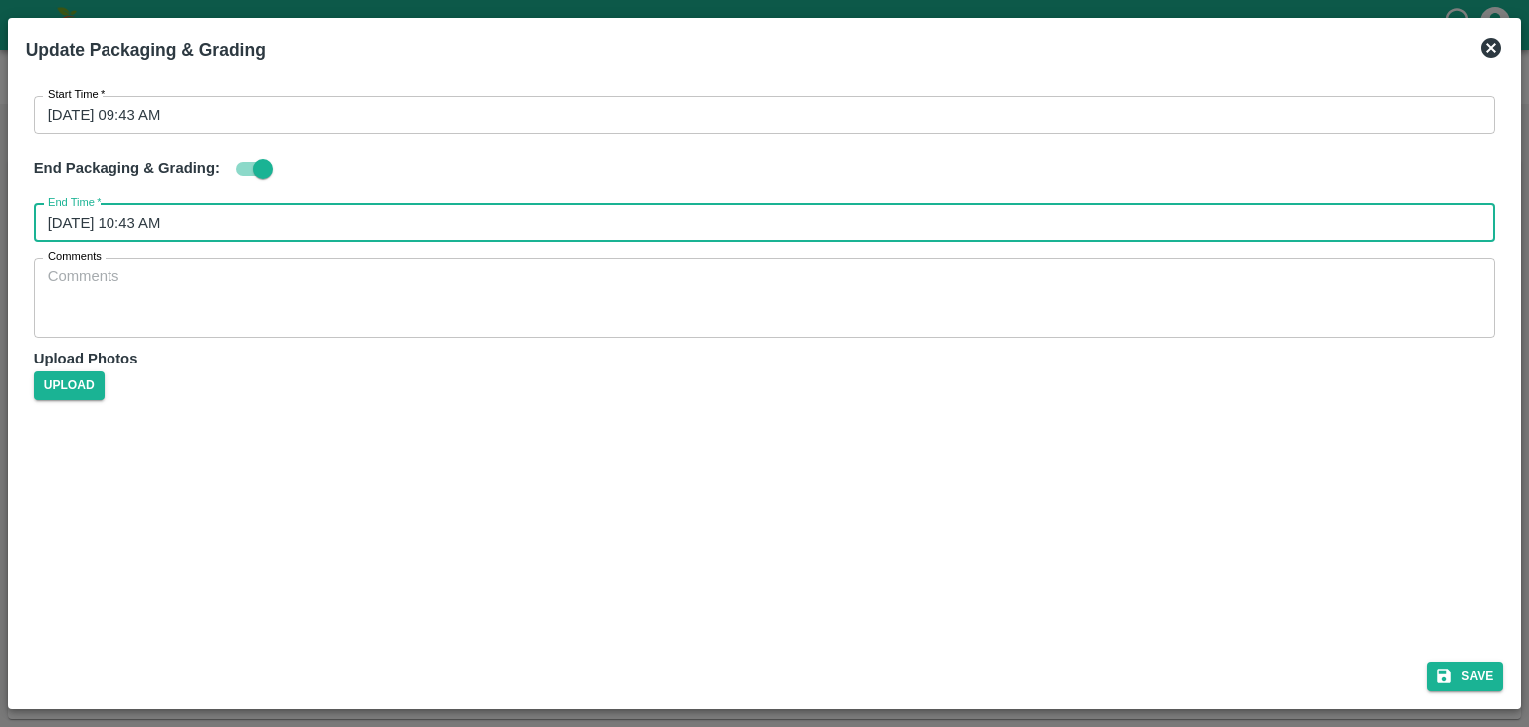
click at [470, 213] on input "26/08/2025 10:43 AM" at bounding box center [758, 223] width 1449 height 38
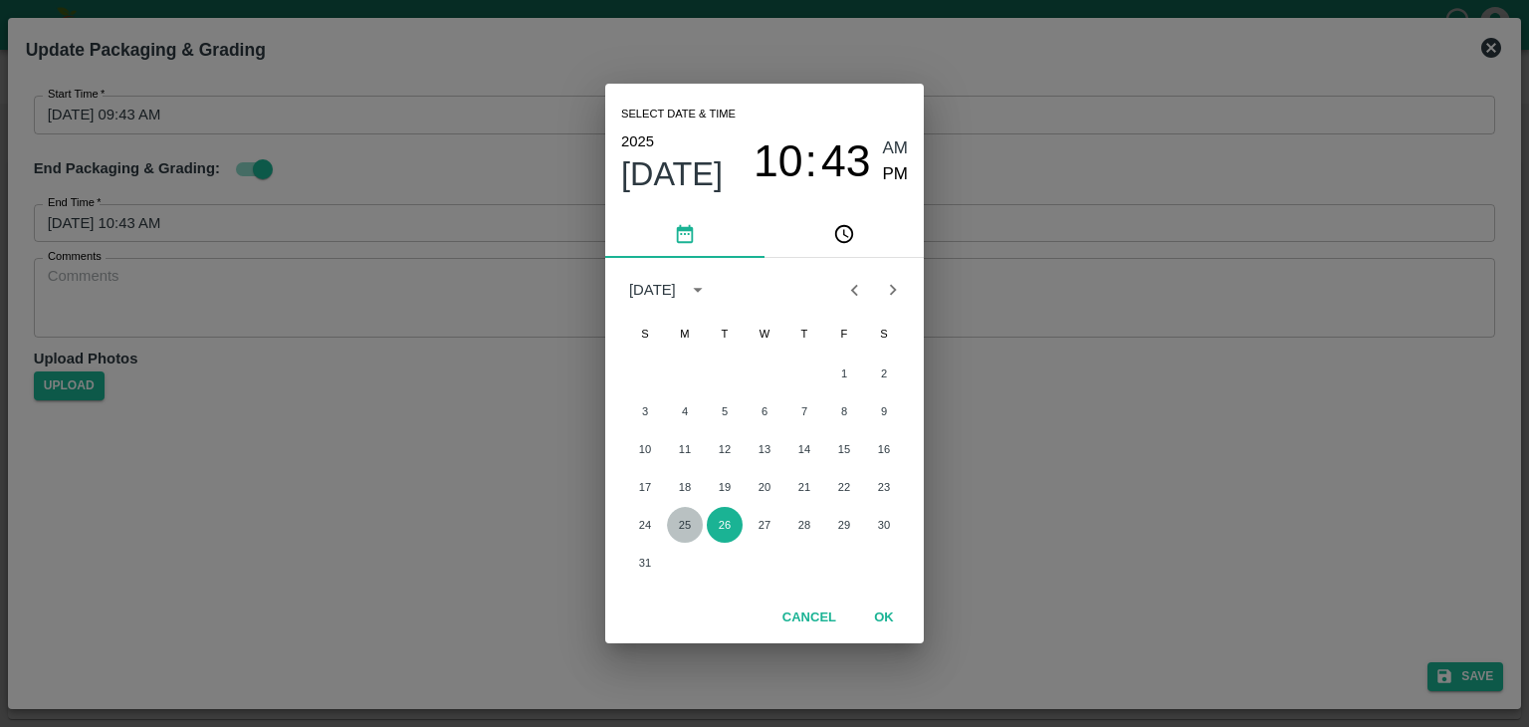
click at [668, 523] on button "25" at bounding box center [685, 525] width 36 height 36
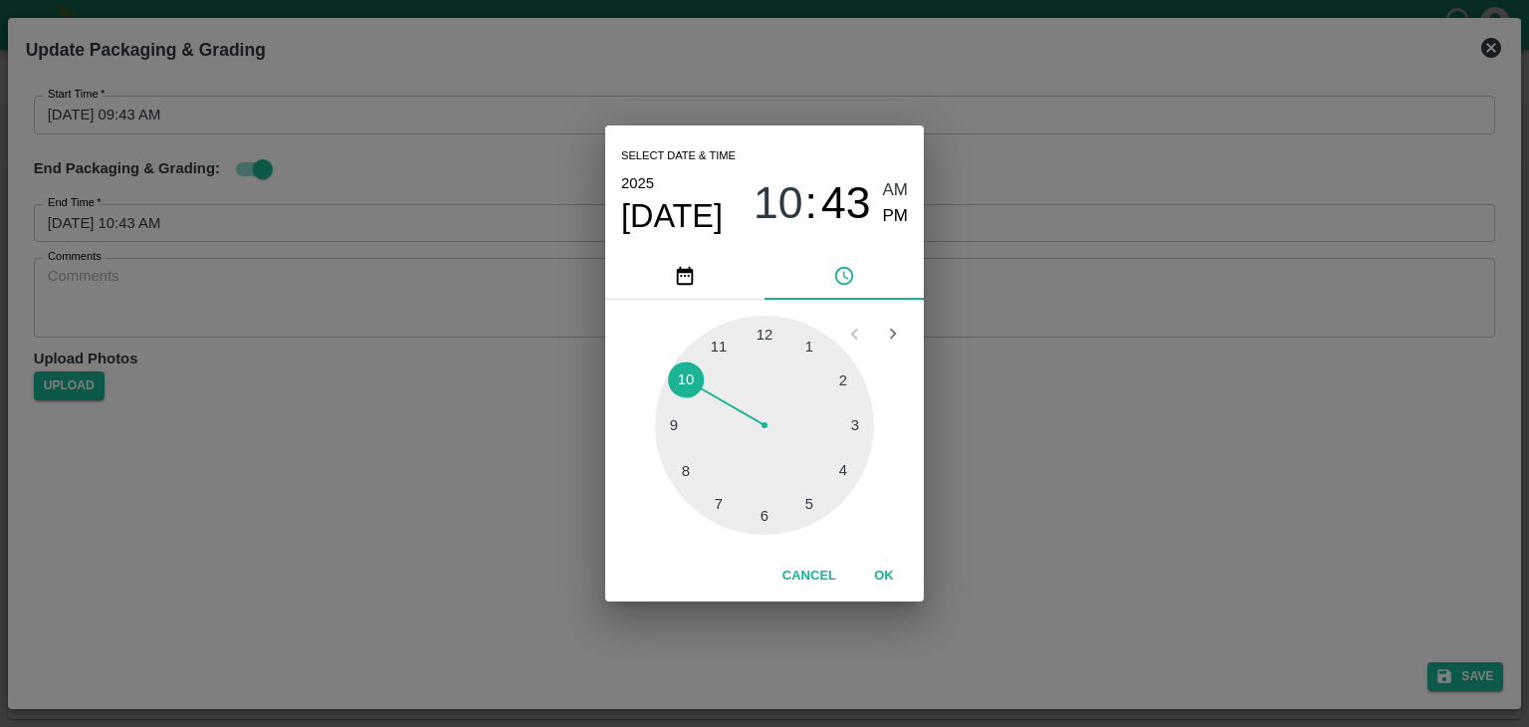
click at [832, 475] on div at bounding box center [764, 425] width 219 height 219
click at [707, 383] on div at bounding box center [764, 425] width 219 height 219
click at [883, 226] on span "PM" at bounding box center [896, 216] width 26 height 27
type input "25/08/2025 04:51 PM"
click at [873, 576] on button "OK" at bounding box center [884, 576] width 64 height 35
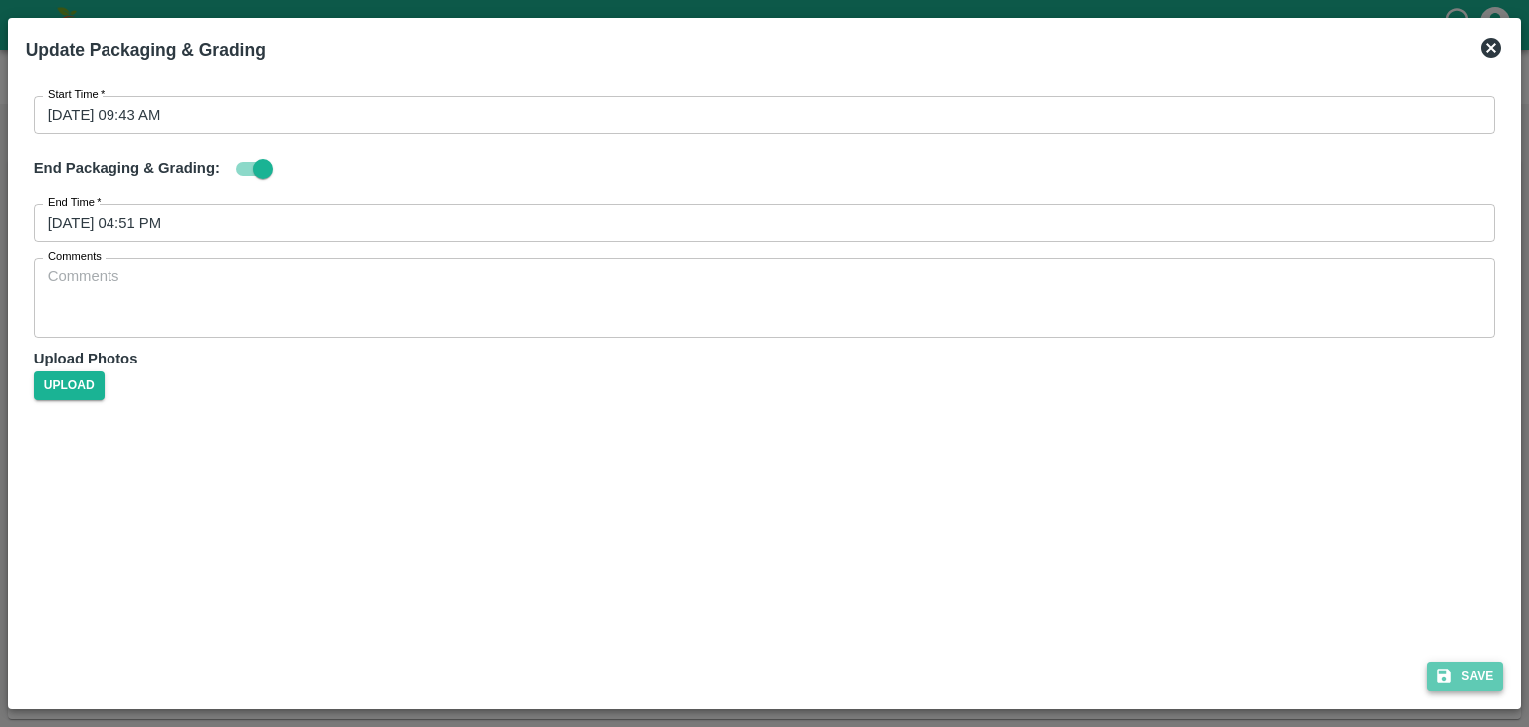
click at [1466, 670] on button "Save" at bounding box center [1466, 676] width 76 height 29
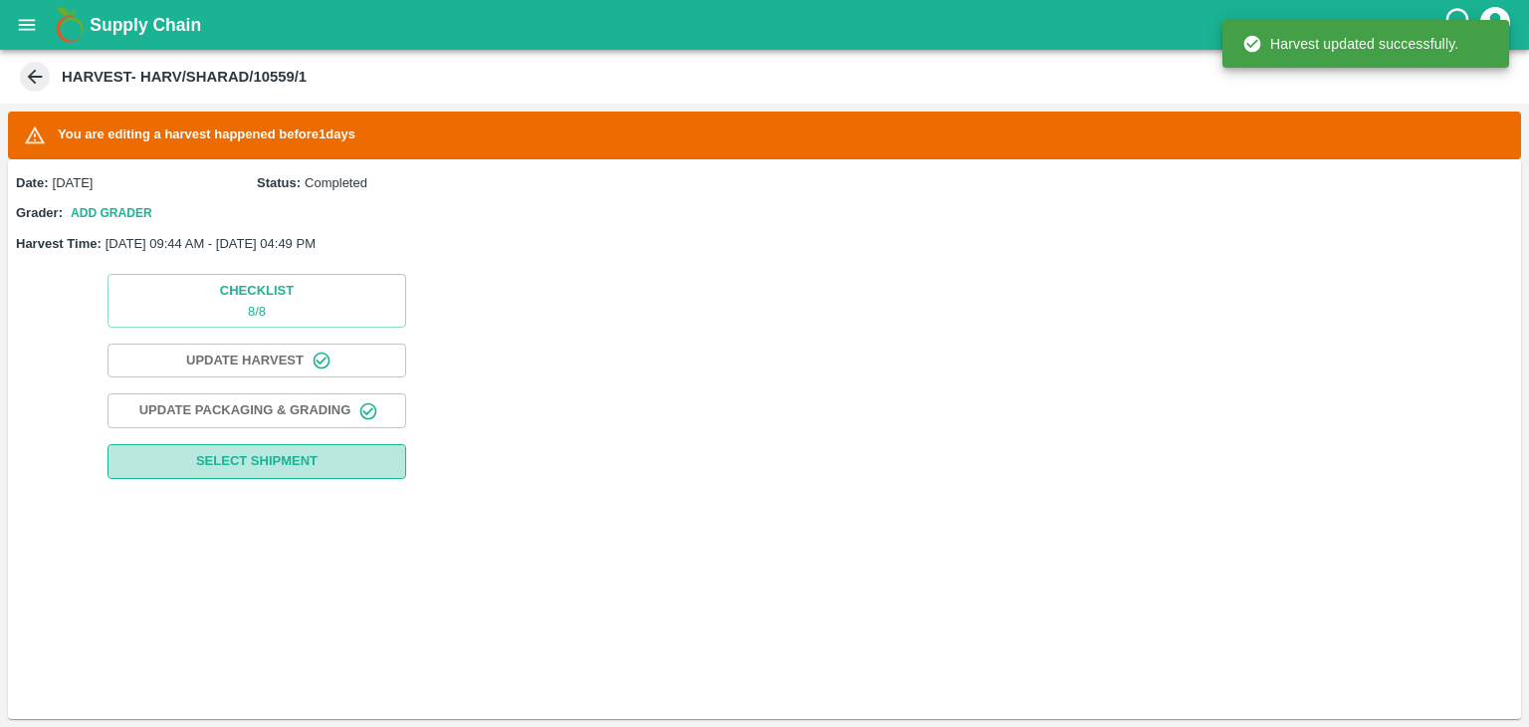
click at [270, 469] on span "Select Shipment" at bounding box center [256, 461] width 121 height 23
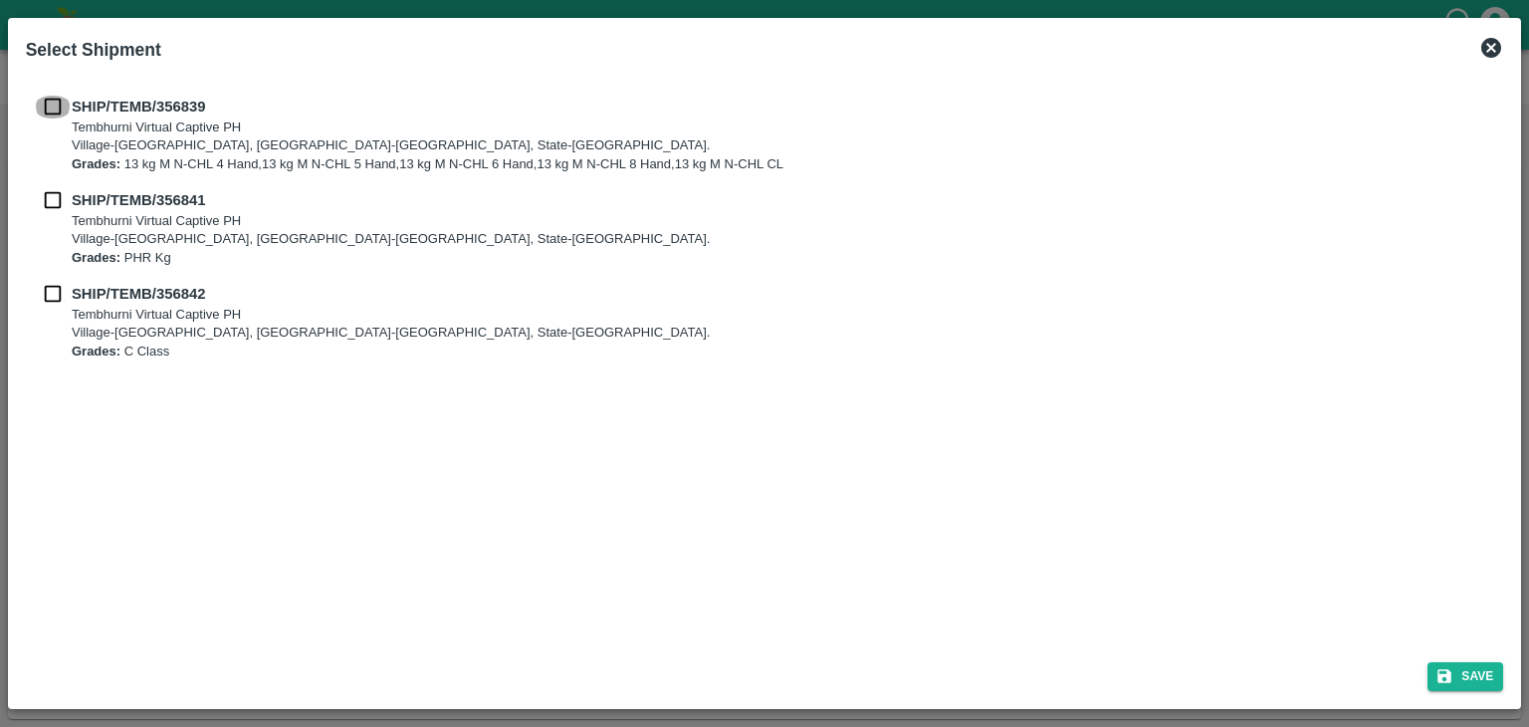
click at [56, 115] on input "checkbox" at bounding box center [53, 107] width 38 height 22
checkbox input "true"
click at [58, 212] on div "SHIP/TEMB/356841 Tembhurni Virtual Captive PH Village-Tembhurni, District-Solap…" at bounding box center [765, 228] width 1463 height 78
click at [52, 202] on input "checkbox" at bounding box center [53, 200] width 38 height 22
checkbox input "true"
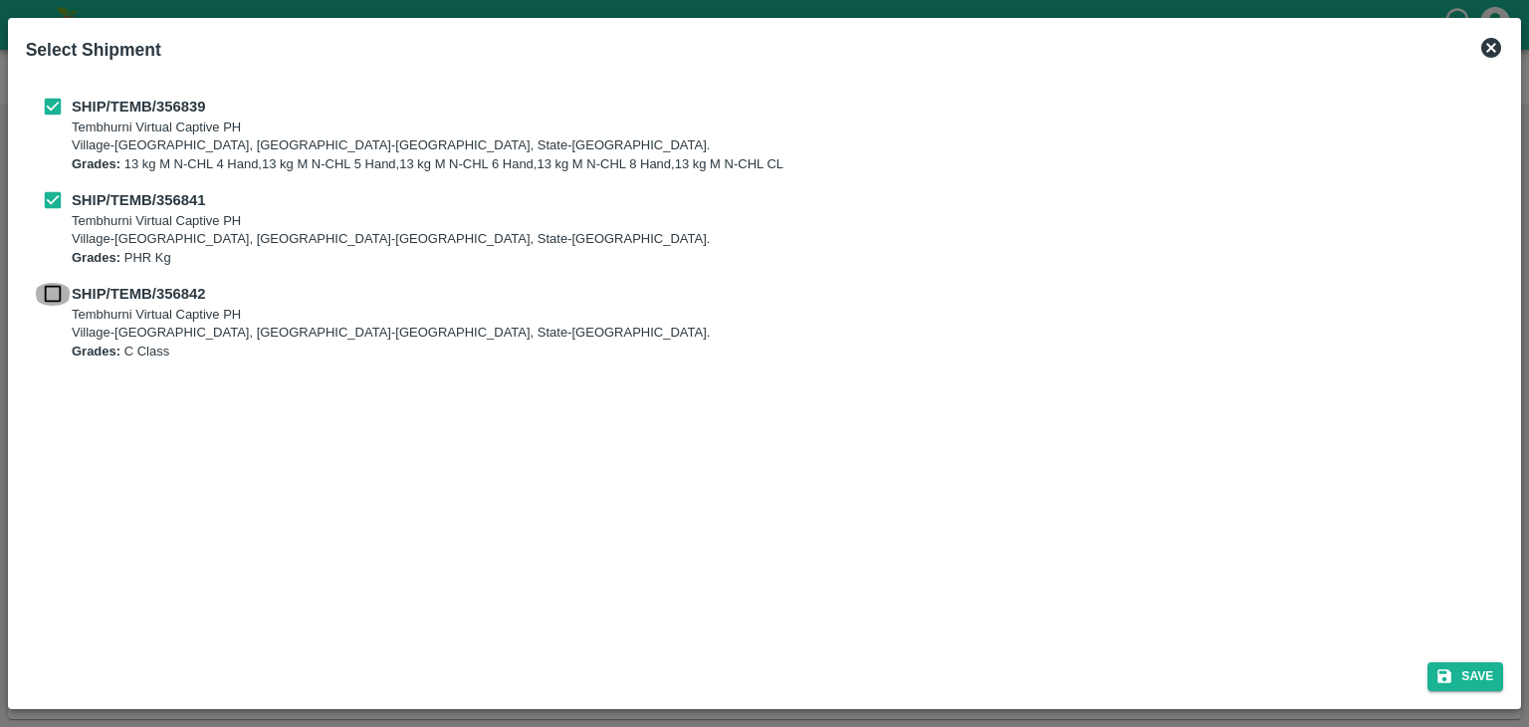
click at [52, 284] on input "checkbox" at bounding box center [53, 294] width 38 height 22
checkbox input "true"
click at [1480, 674] on button "Save" at bounding box center [1466, 676] width 76 height 29
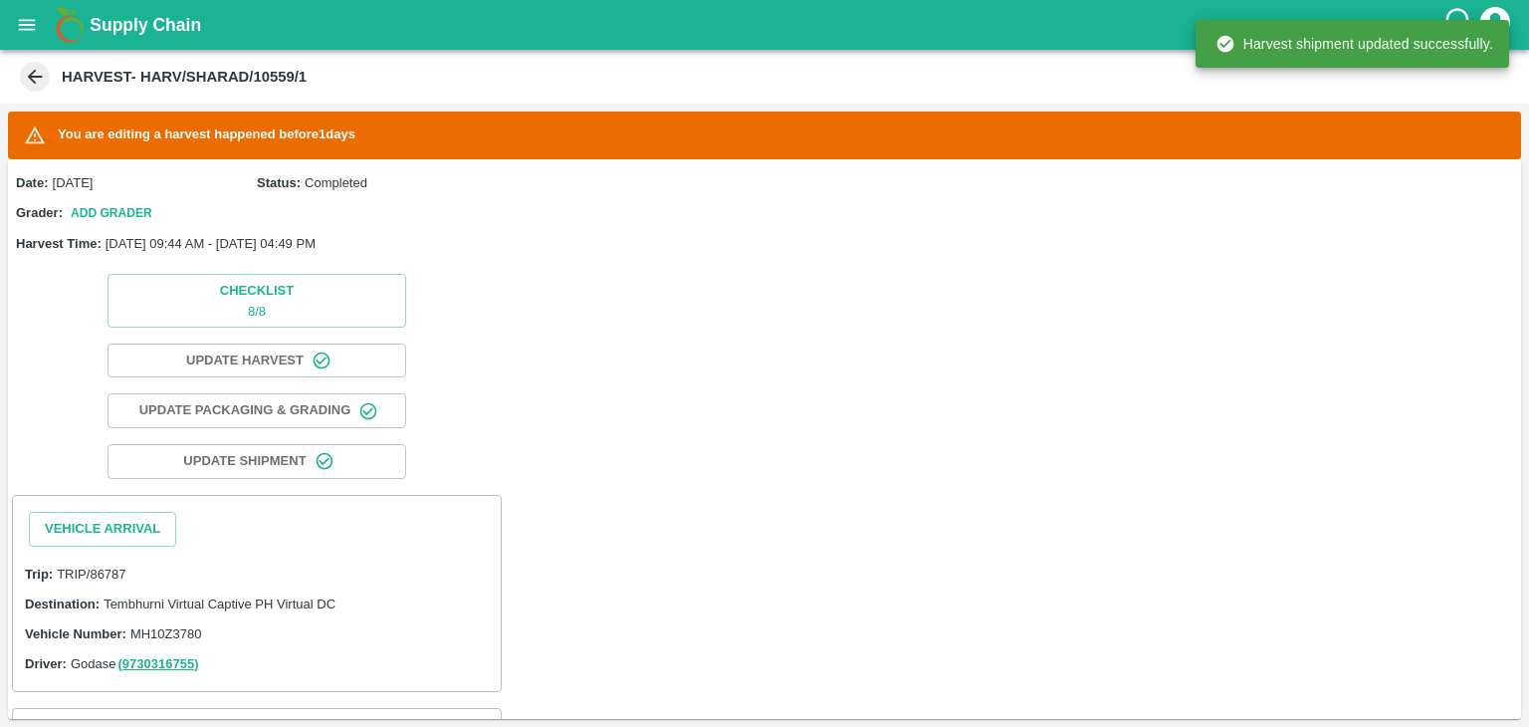
scroll to position [211, 0]
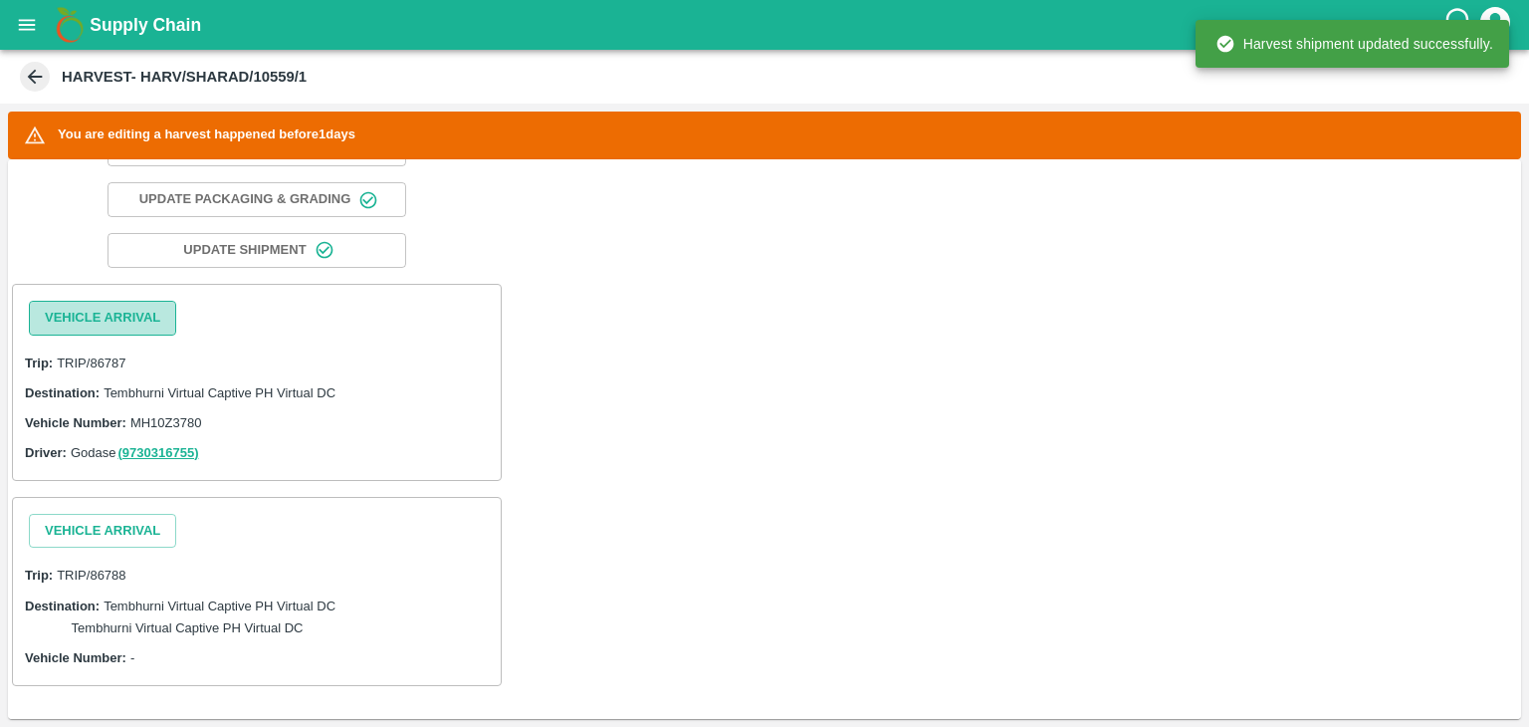
click at [100, 301] on button "Vehicle Arrival" at bounding box center [102, 318] width 147 height 35
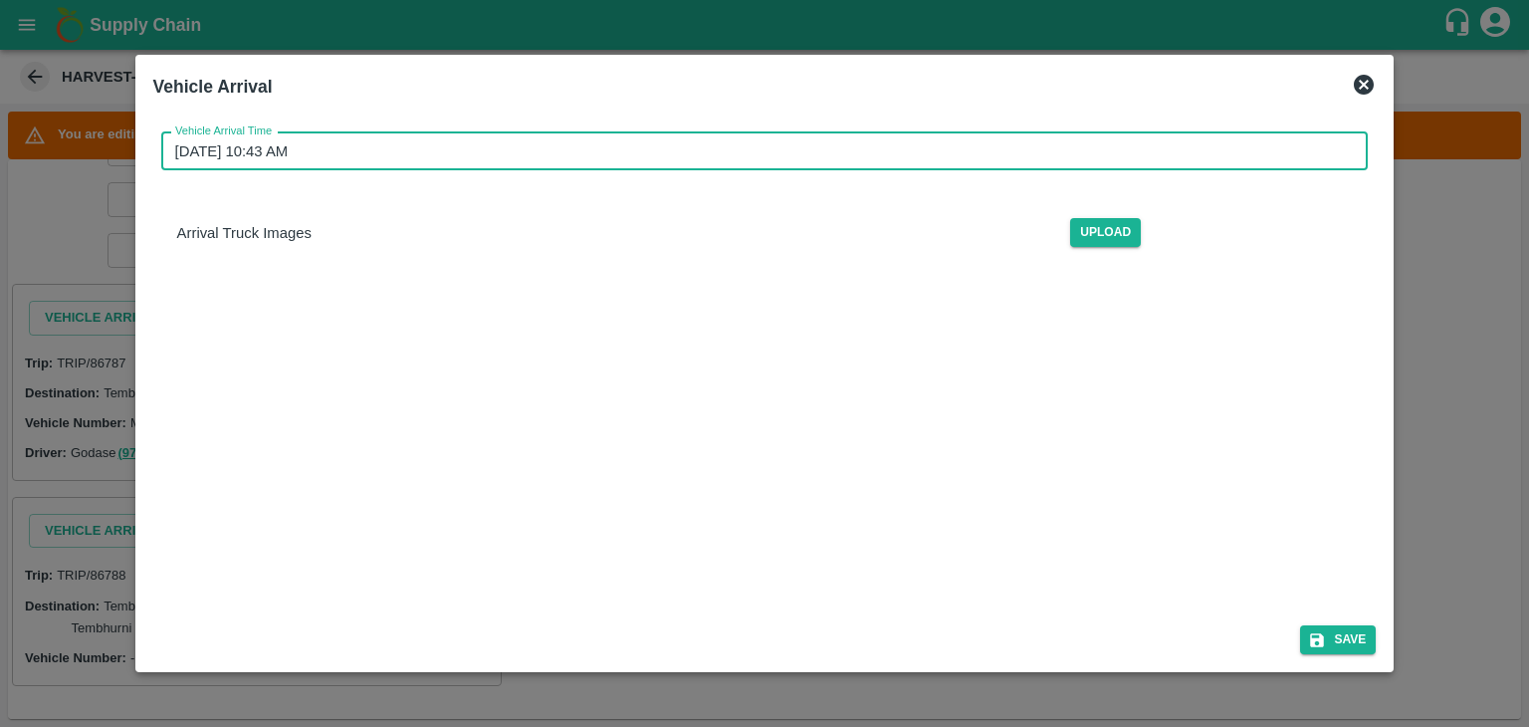
click at [879, 135] on input "26/08/2025 10:43 AM" at bounding box center [758, 151] width 1194 height 38
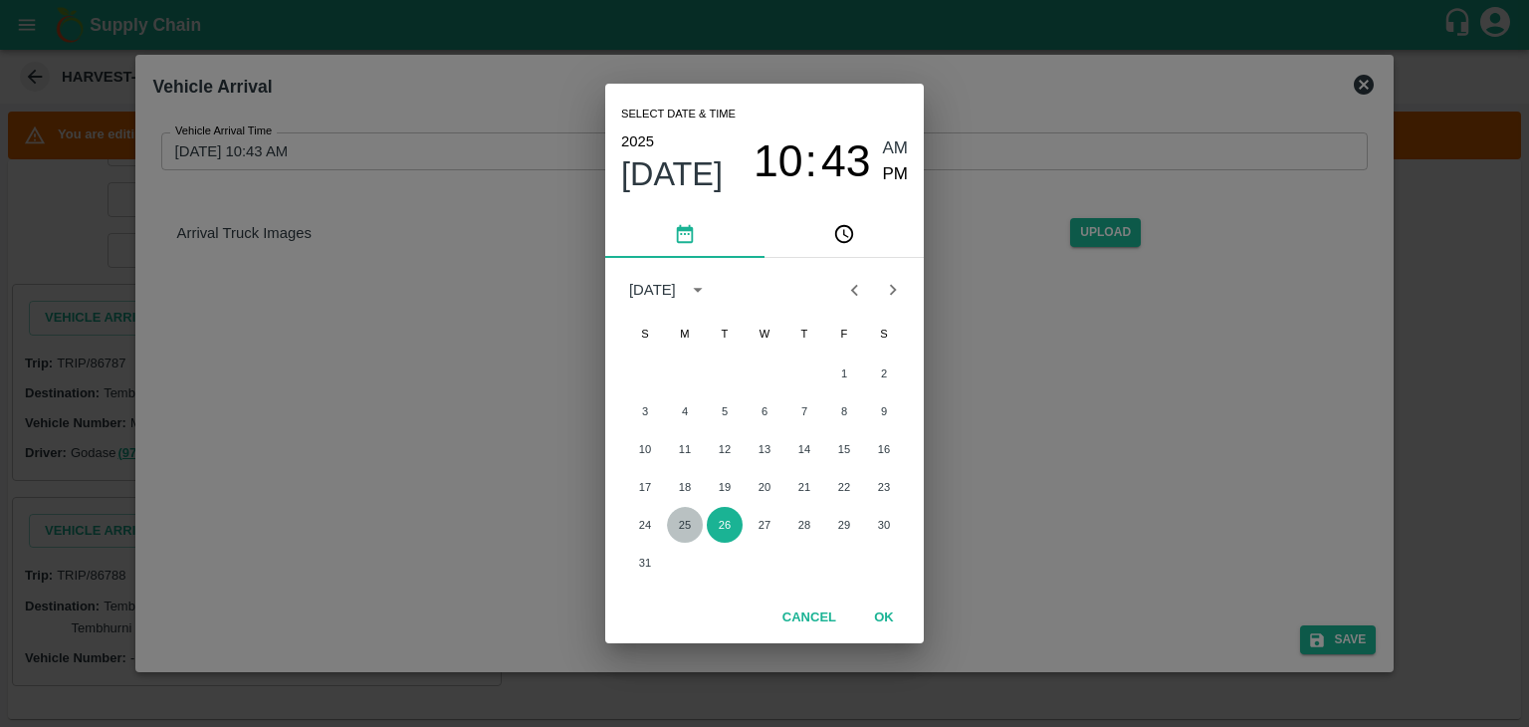
click at [677, 523] on button "25" at bounding box center [685, 525] width 36 height 36
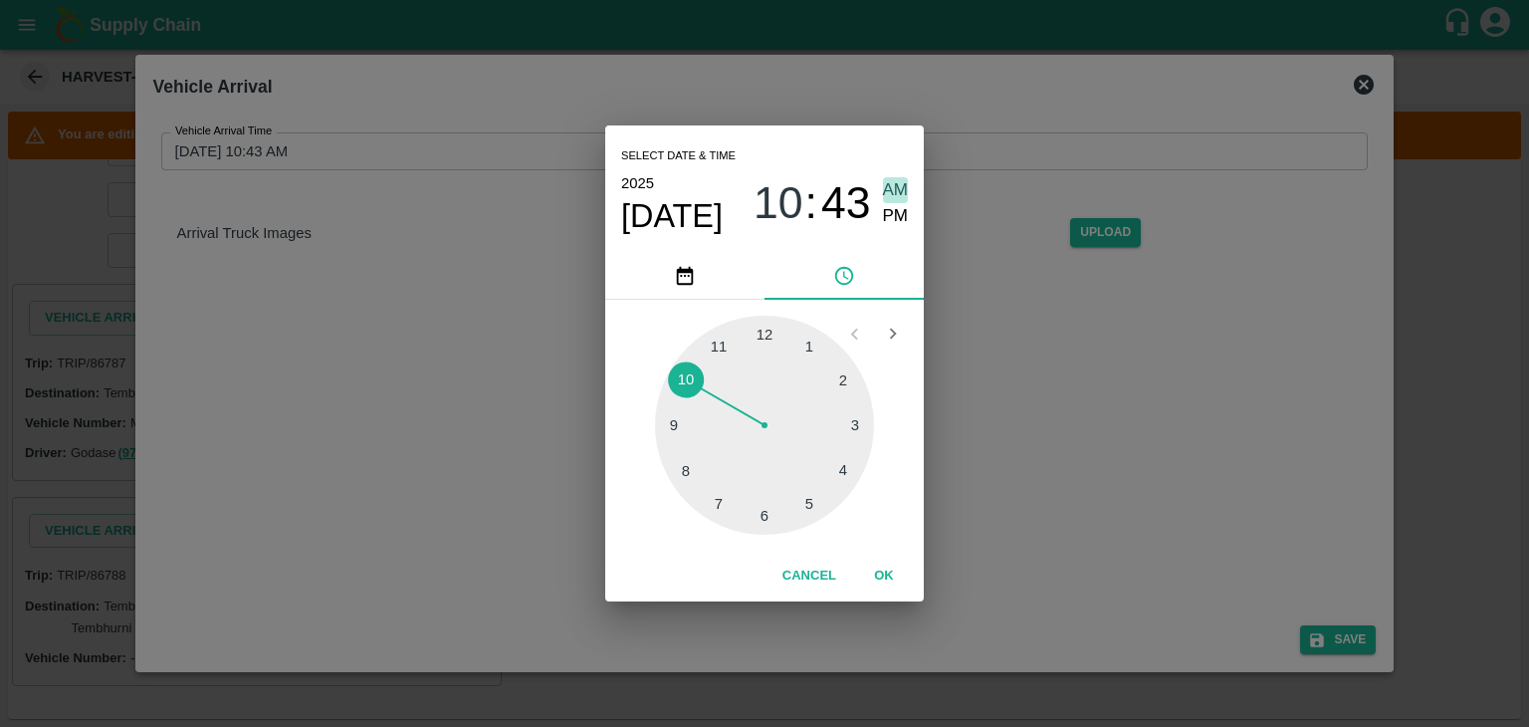
click at [898, 192] on span "AM" at bounding box center [896, 190] width 26 height 27
click at [666, 439] on div at bounding box center [764, 425] width 219 height 219
type input "[DATE] 09:44 AM"
click at [864, 559] on button "OK" at bounding box center [884, 576] width 64 height 35
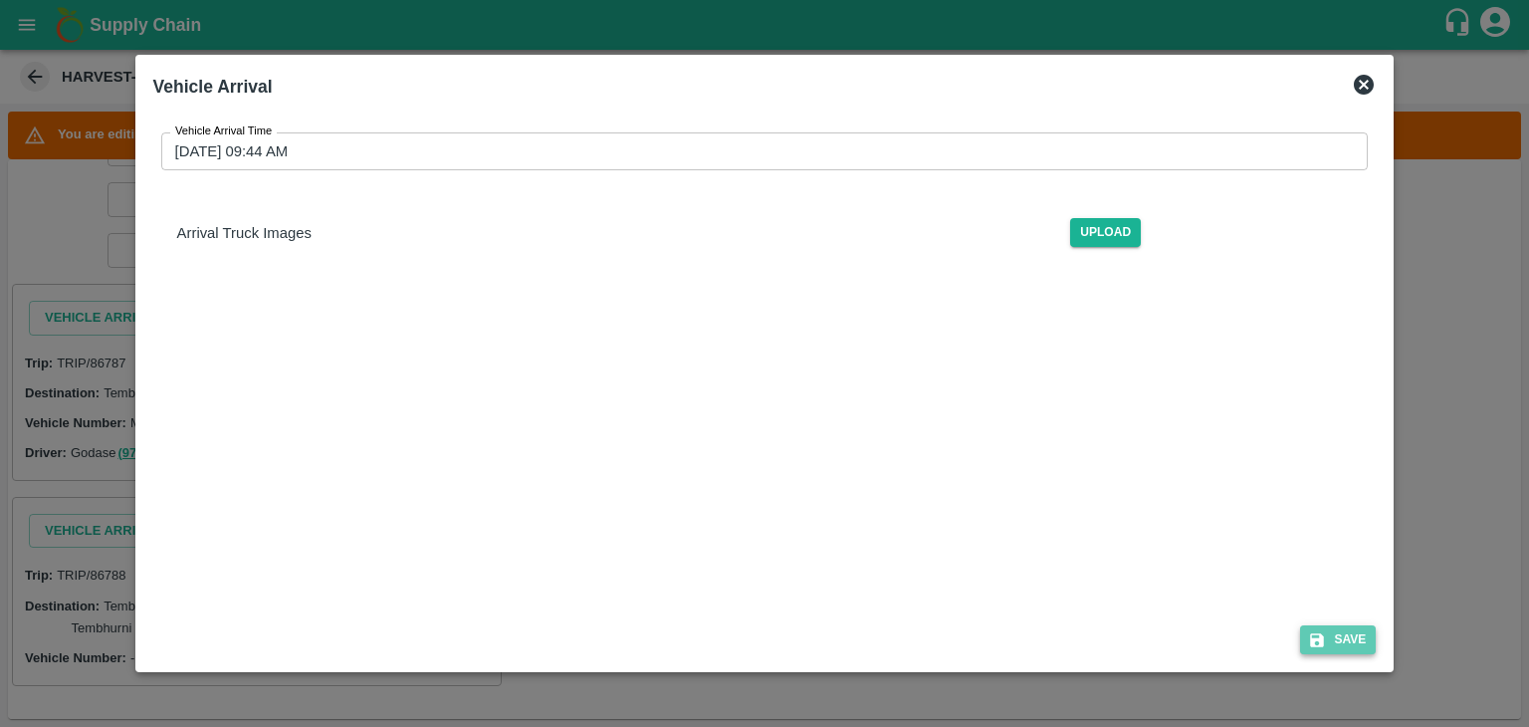
click at [1362, 641] on button "Save" at bounding box center [1338, 639] width 76 height 29
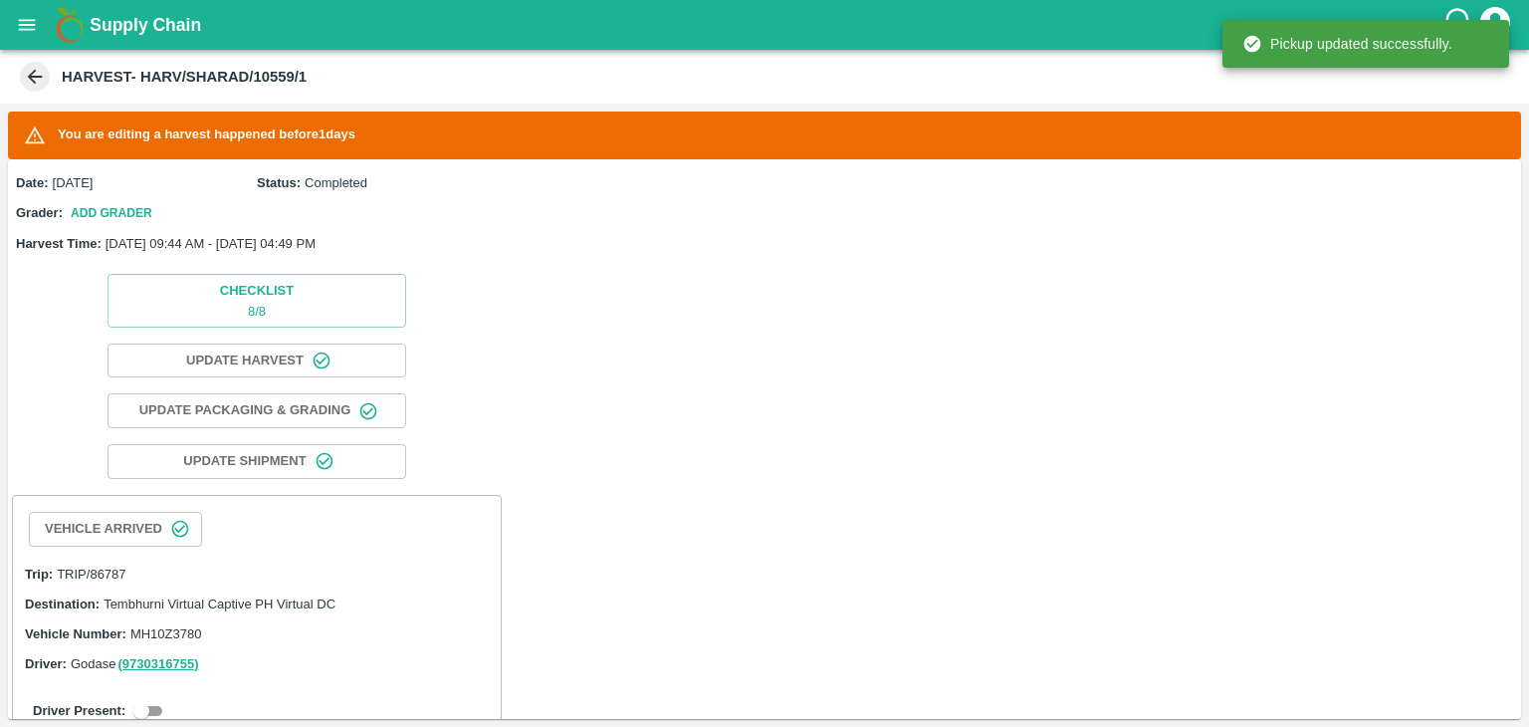
scroll to position [311, 0]
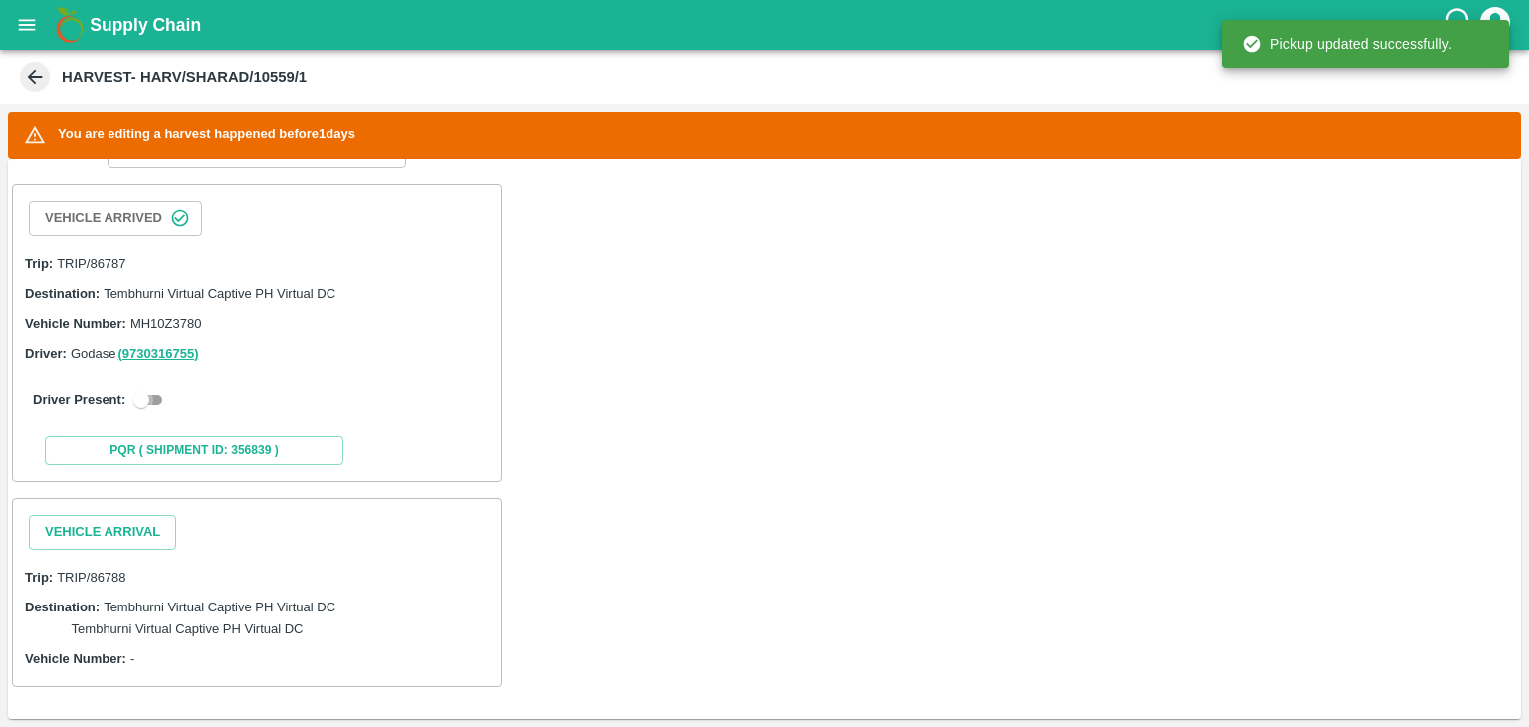
click at [146, 388] on input "checkbox" at bounding box center [142, 400] width 72 height 24
checkbox input "true"
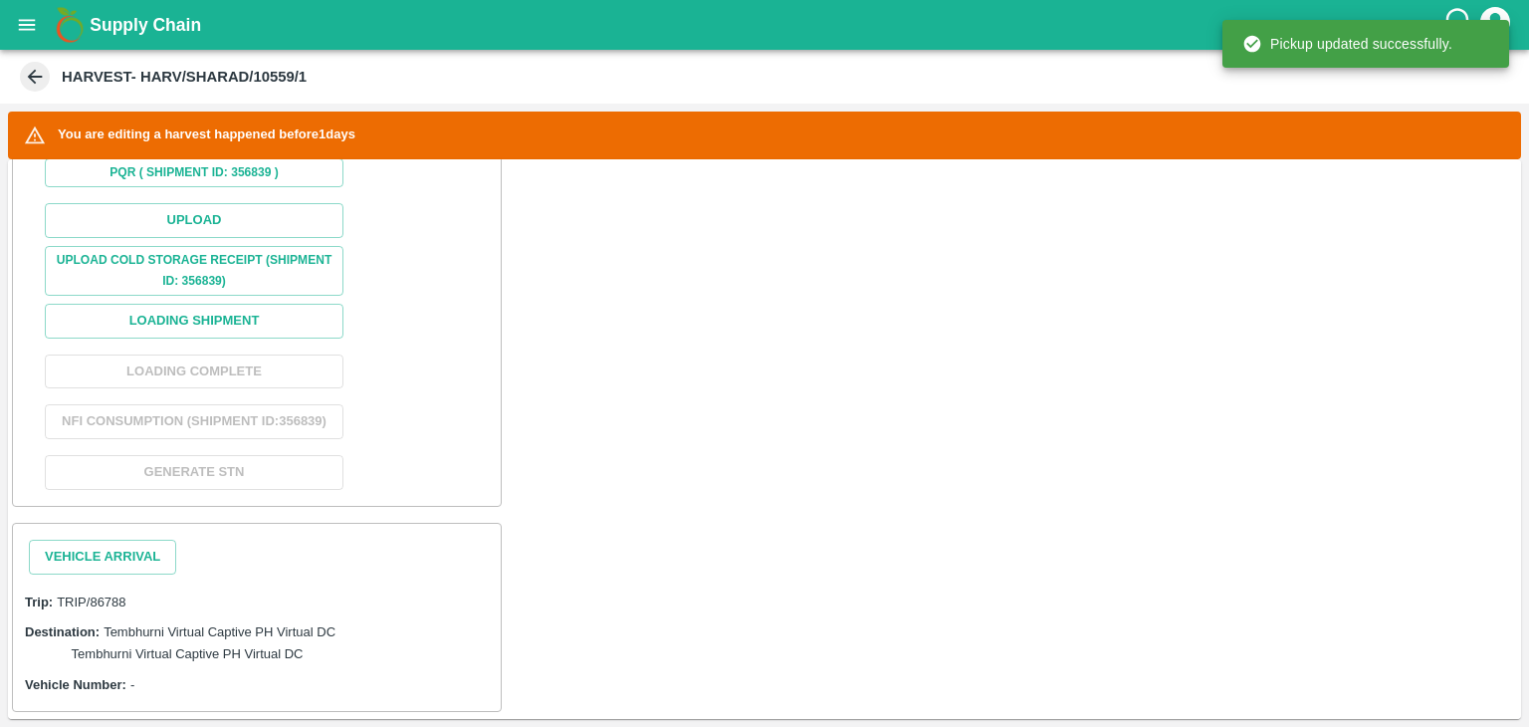
scroll to position [732, 0]
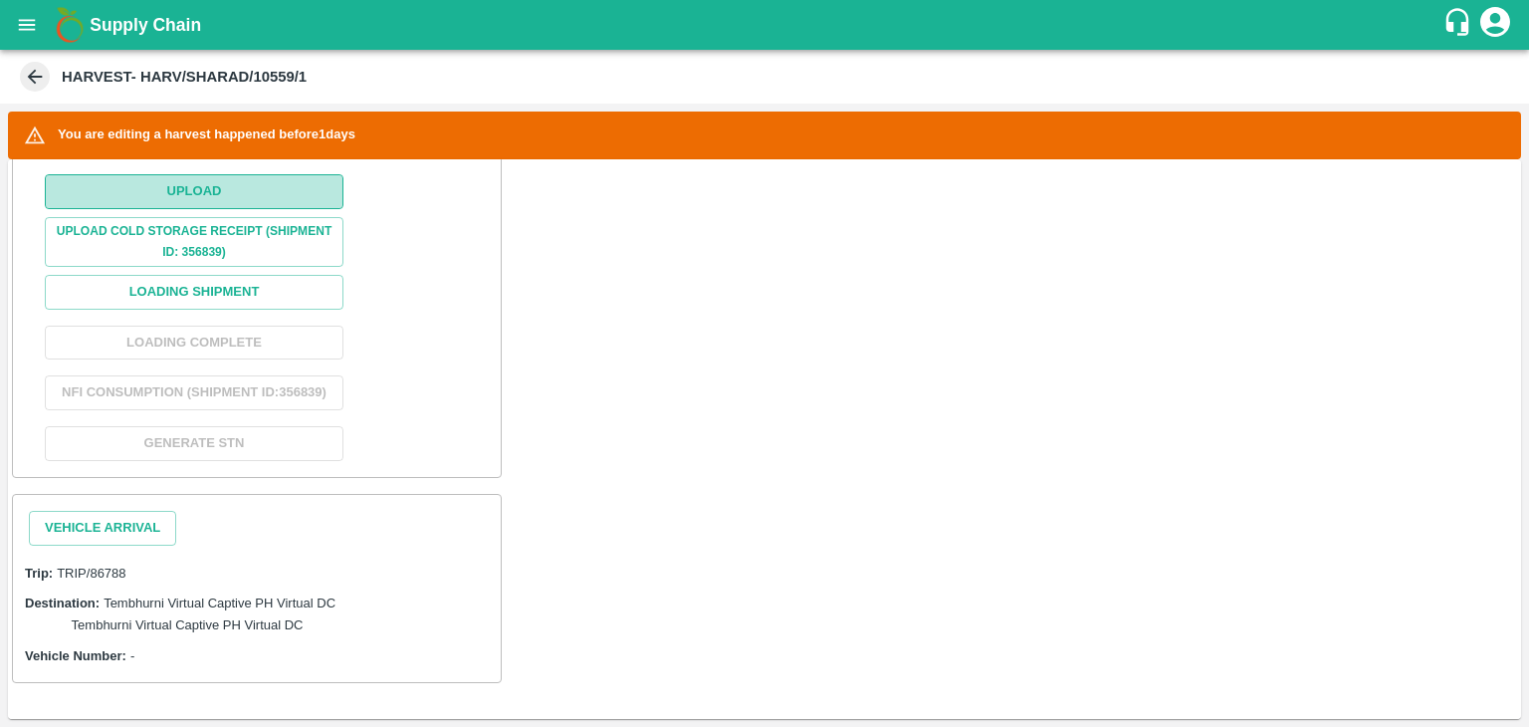
click at [221, 175] on button "Upload" at bounding box center [194, 191] width 299 height 35
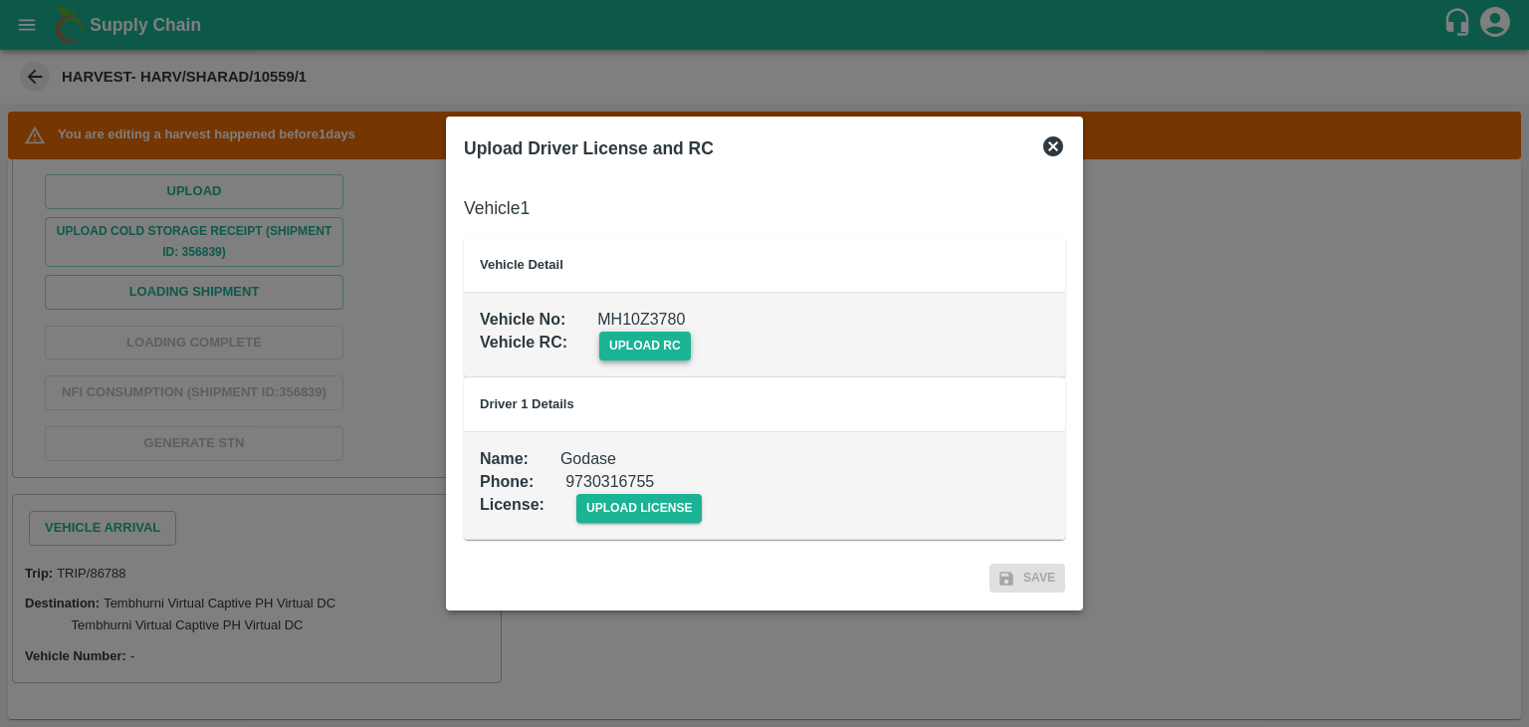
click at [667, 348] on span "upload rc" at bounding box center [645, 346] width 92 height 29
click at [0, 0] on input "upload rc" at bounding box center [0, 0] width 0 height 0
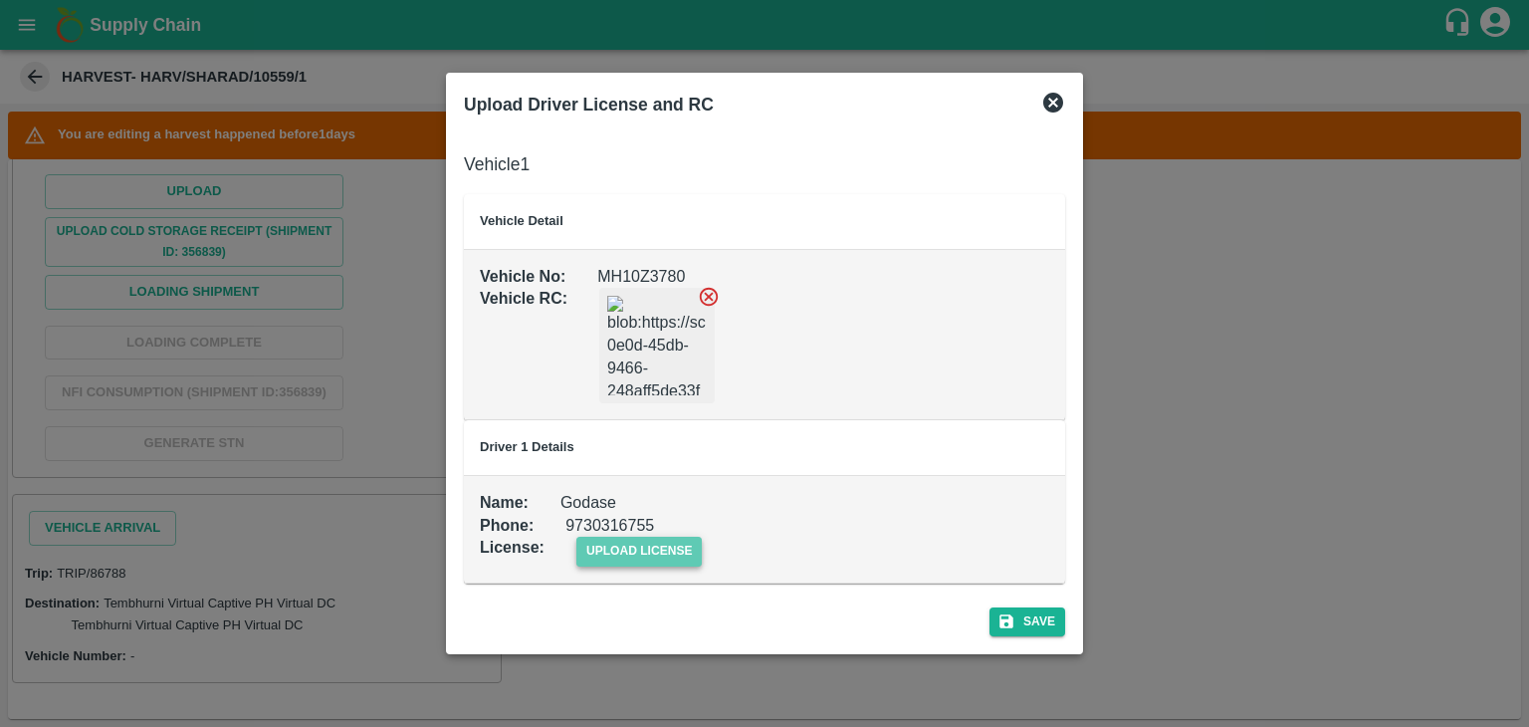
click at [670, 546] on span "upload license" at bounding box center [639, 551] width 126 height 29
click at [0, 0] on input "upload license" at bounding box center [0, 0] width 0 height 0
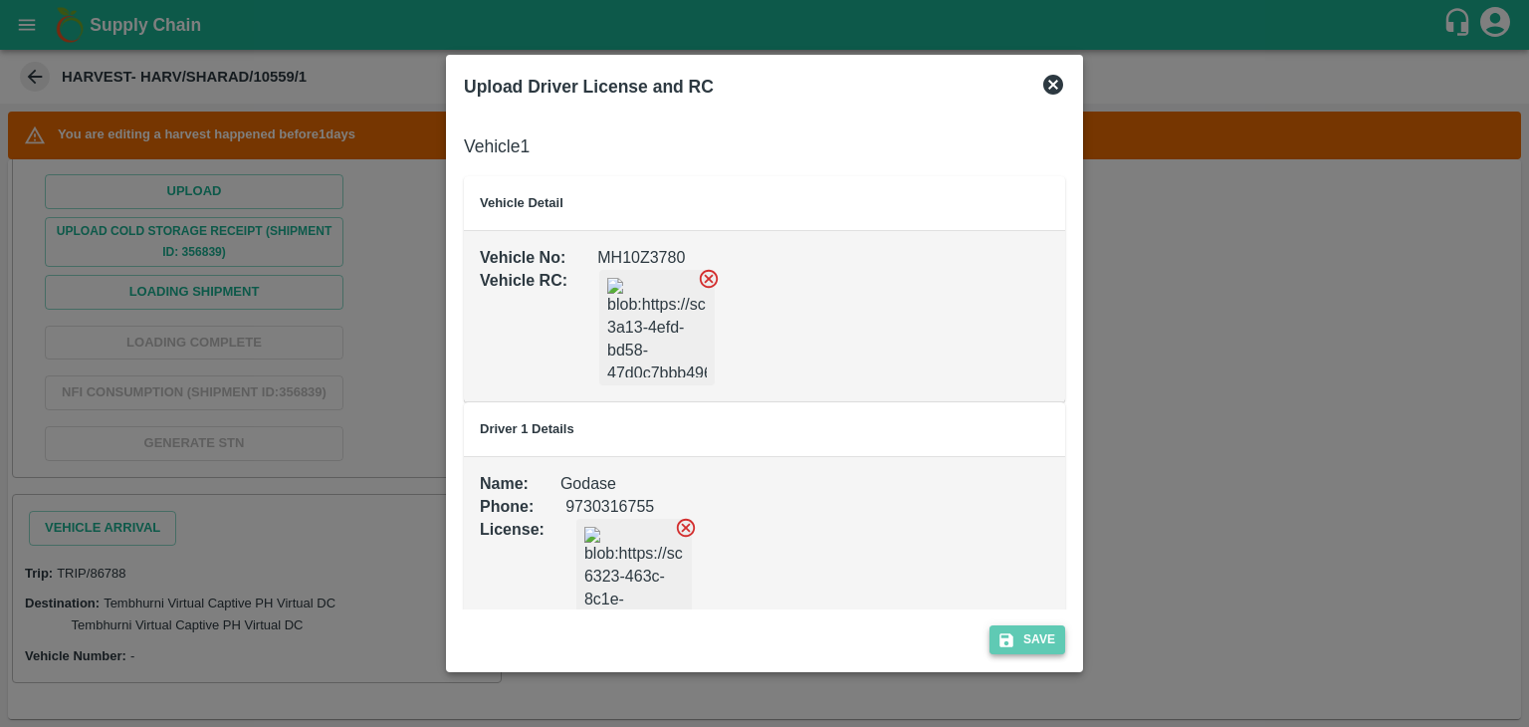
click at [1039, 642] on button "Save" at bounding box center [1028, 639] width 76 height 29
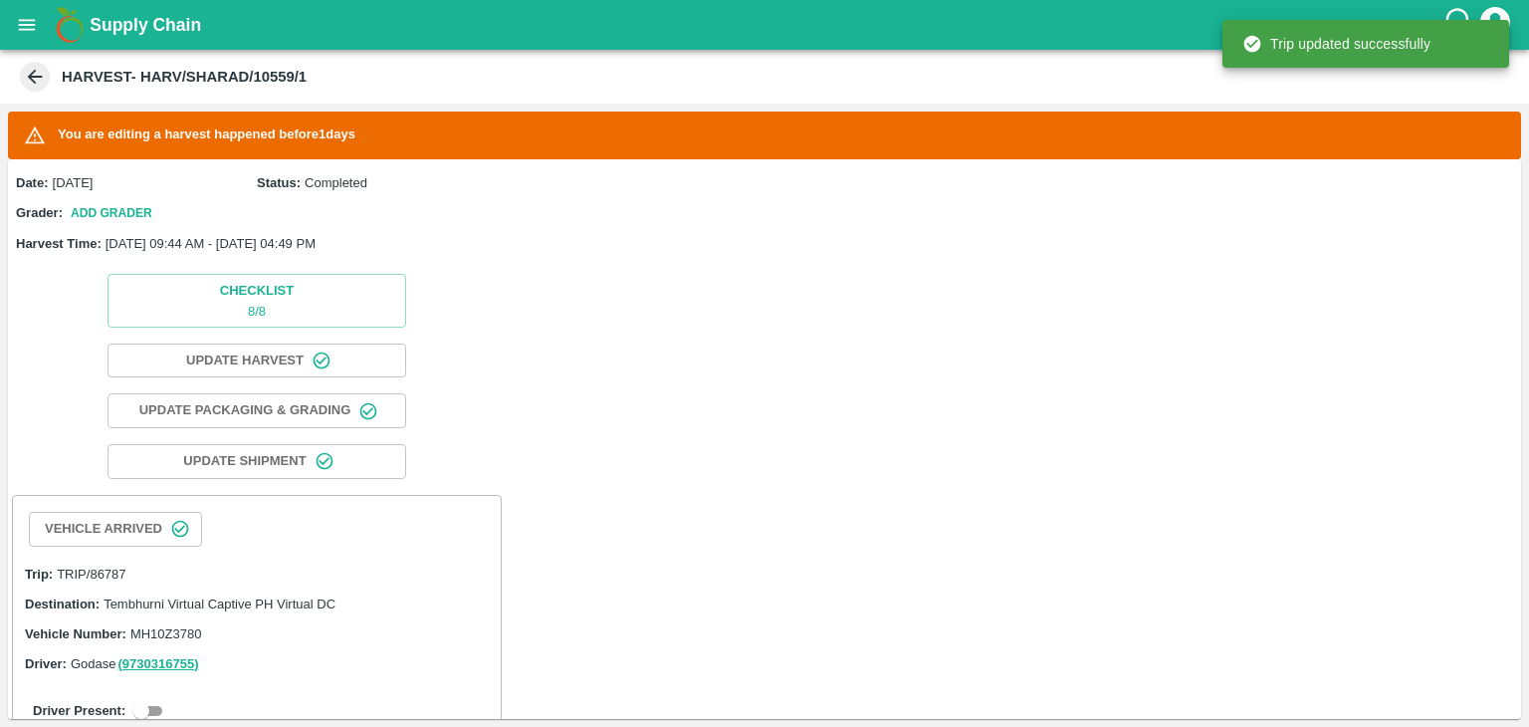
scroll to position [311, 0]
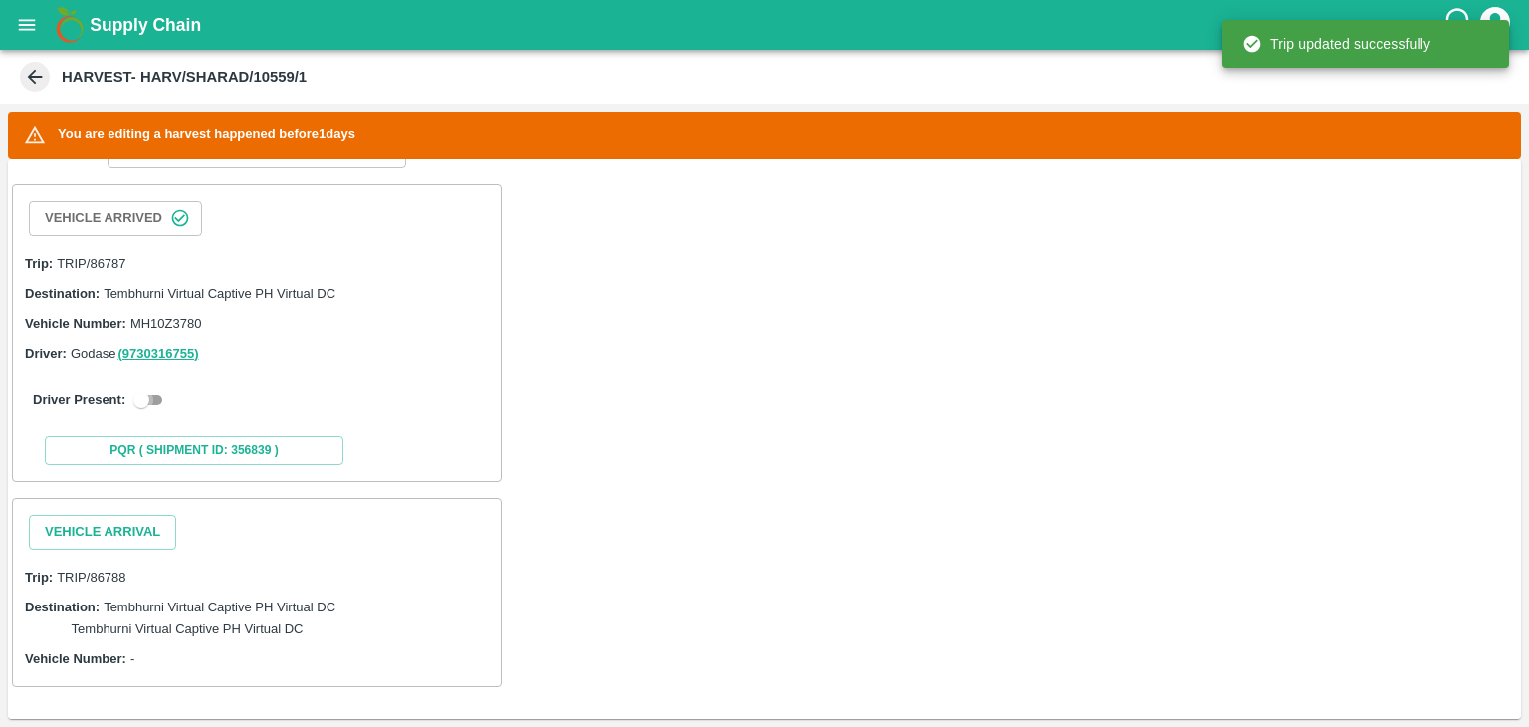
click at [139, 401] on input "checkbox" at bounding box center [142, 400] width 72 height 24
checkbox input "true"
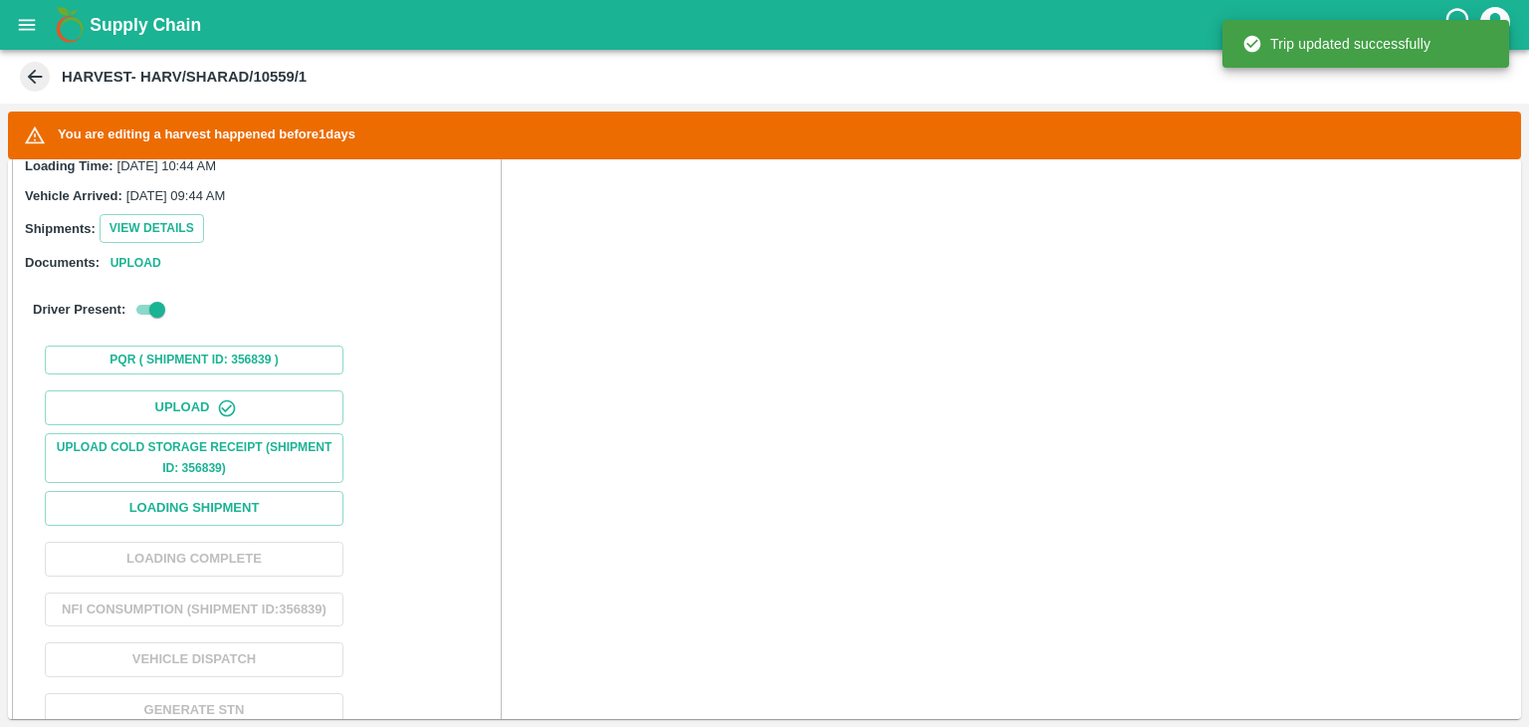
scroll to position [530, 0]
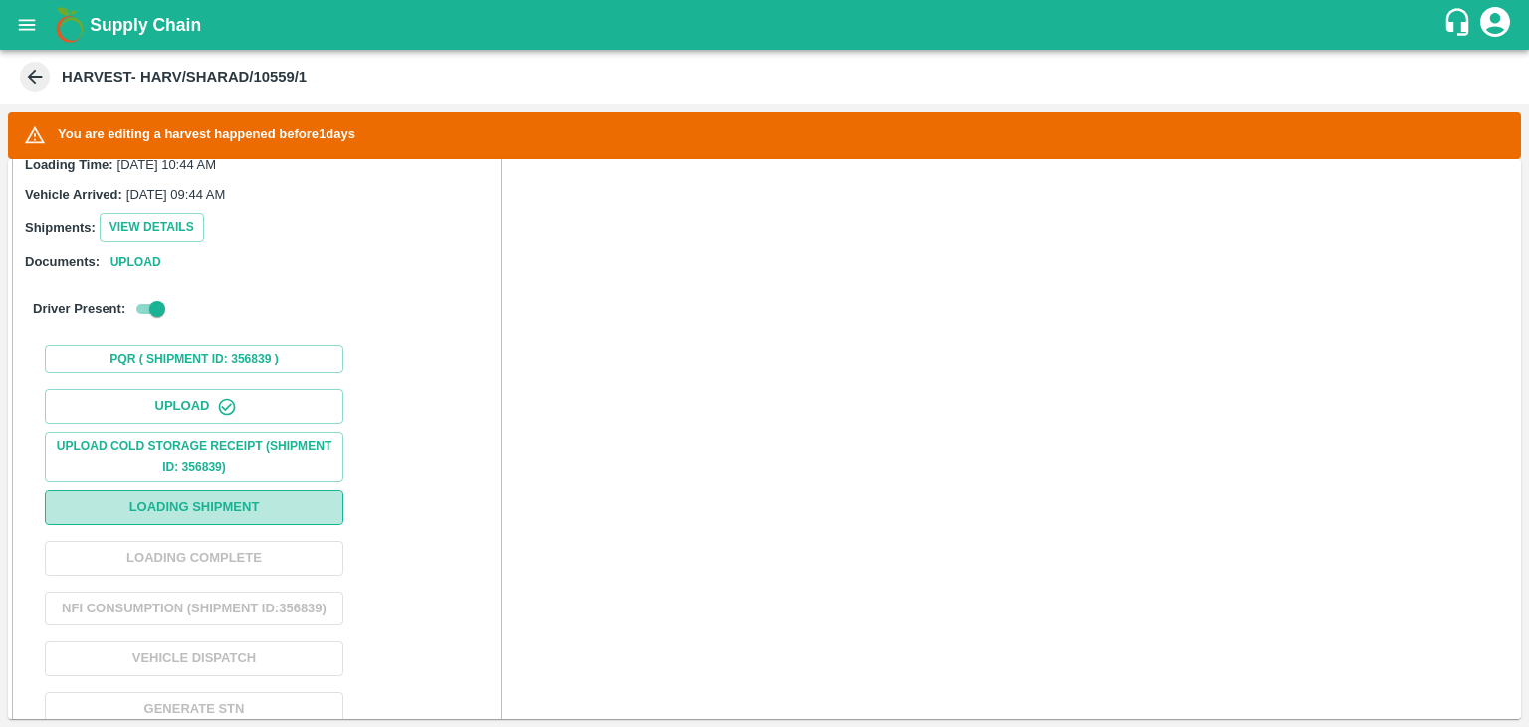
click at [248, 508] on button "Loading Shipment" at bounding box center [194, 507] width 299 height 35
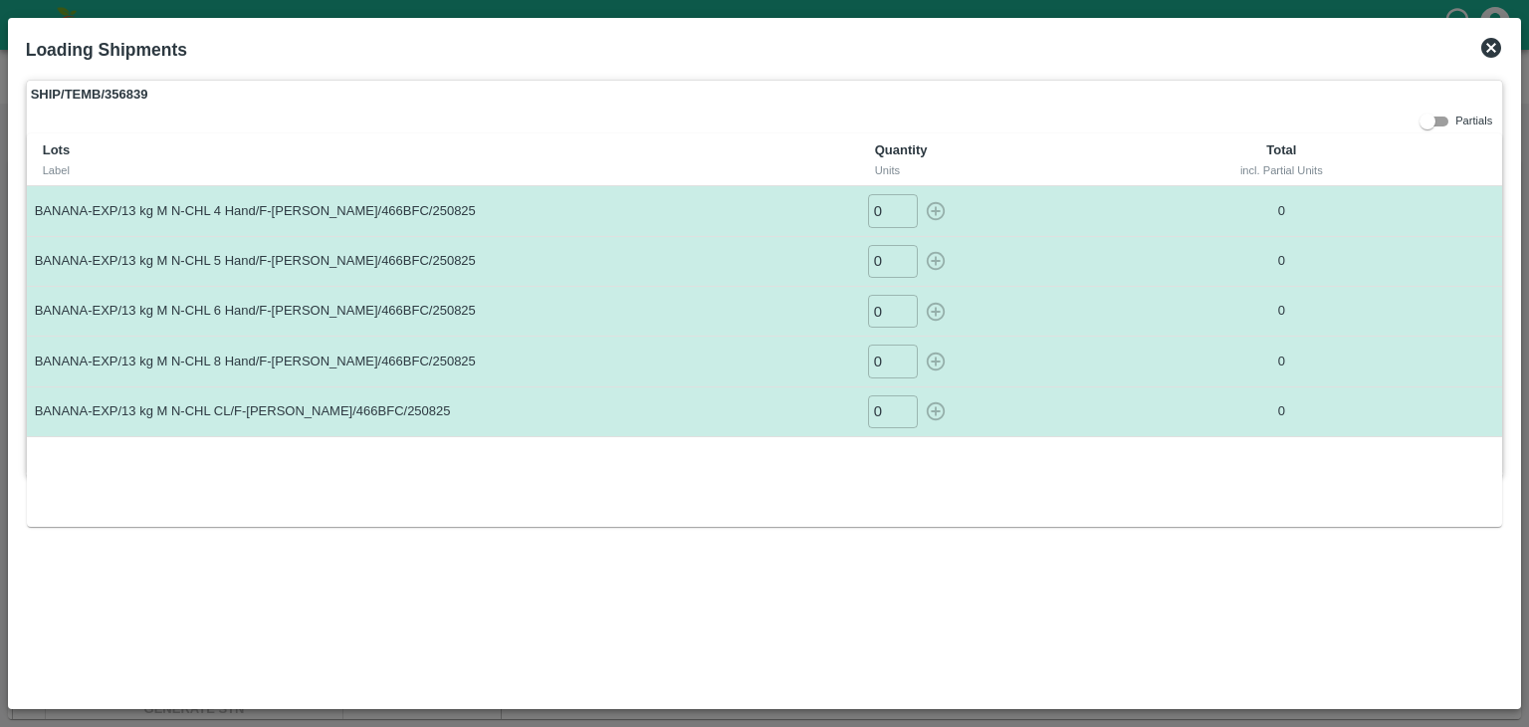
click at [891, 206] on input "0" at bounding box center [893, 210] width 50 height 33
type input "018"
click at [920, 194] on button "button" at bounding box center [936, 210] width 32 height 33
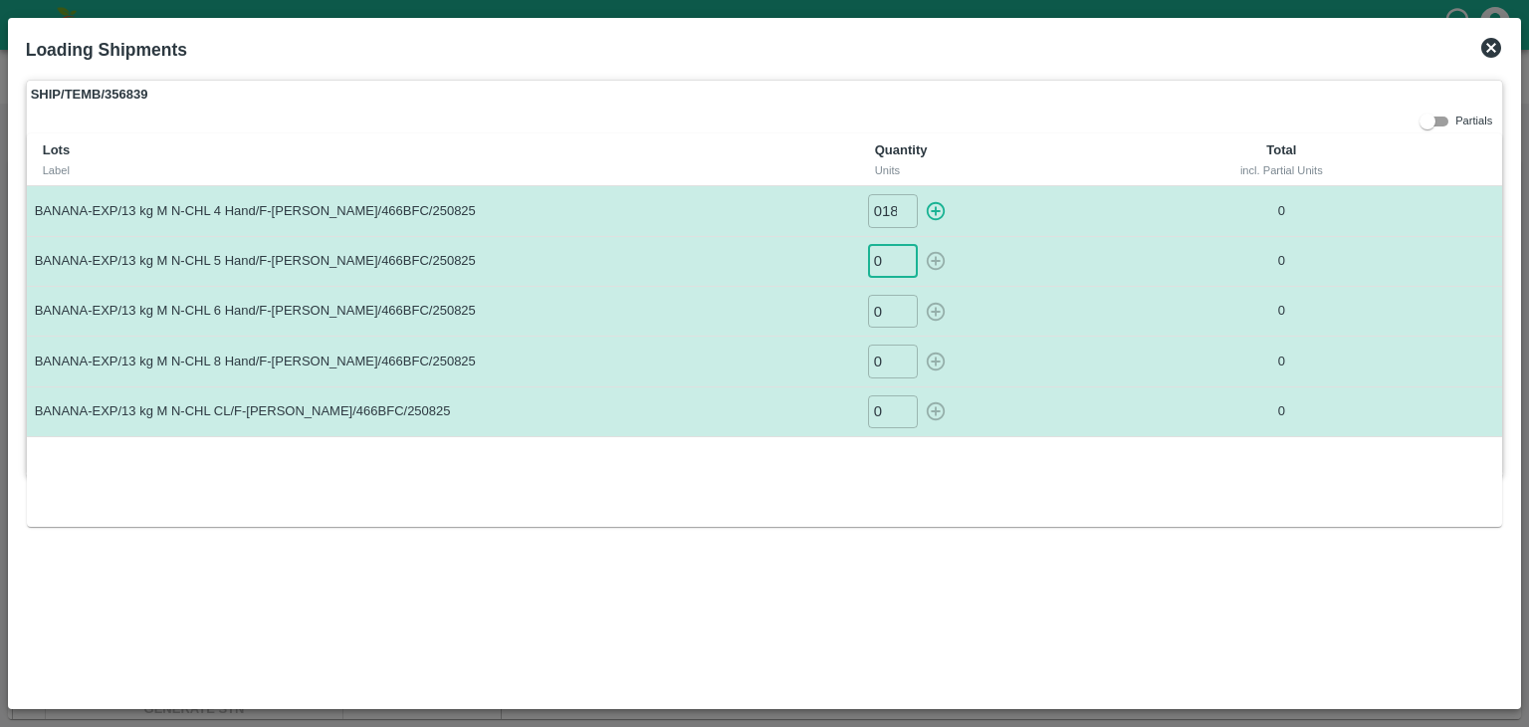
type input "0"
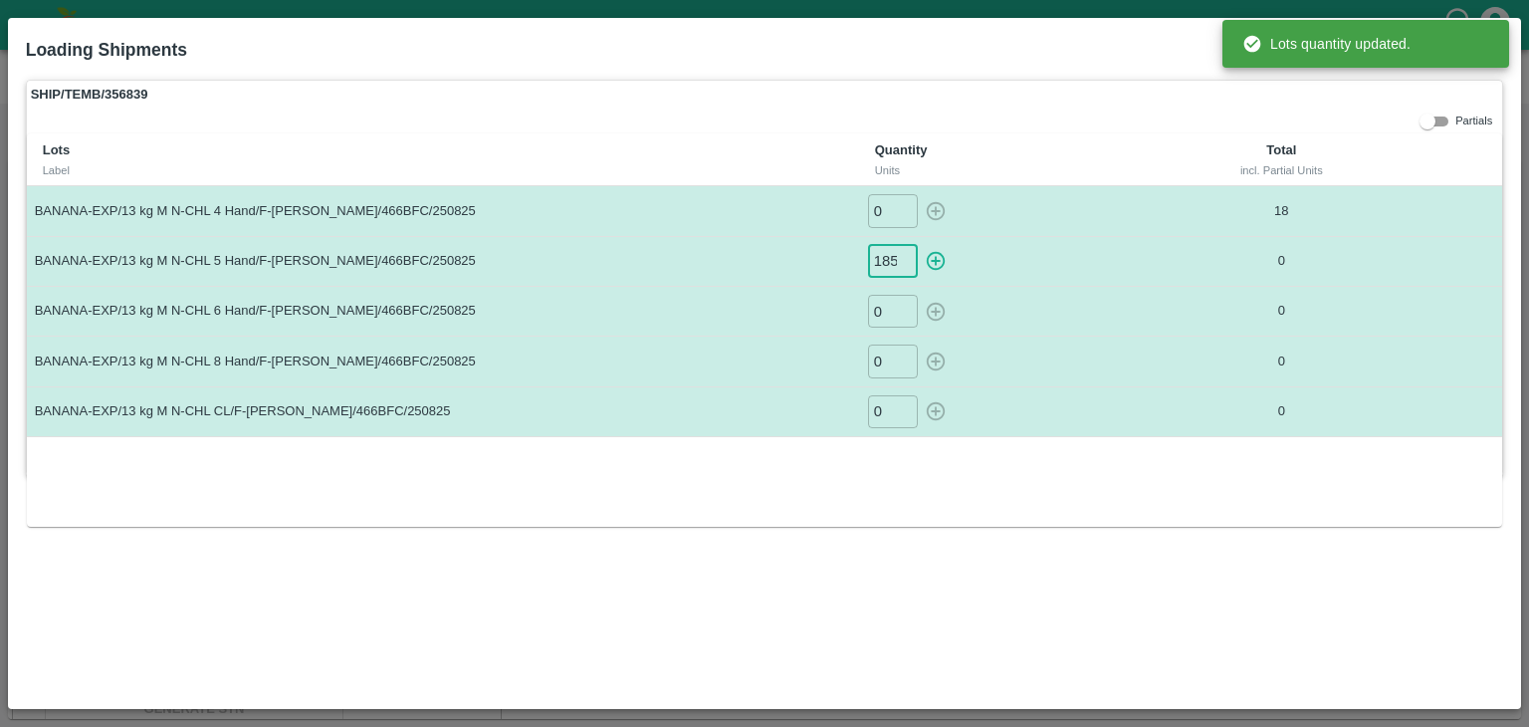
scroll to position [0, 1]
type input "185"
click at [920, 245] on button "button" at bounding box center [936, 261] width 32 height 33
type input "0"
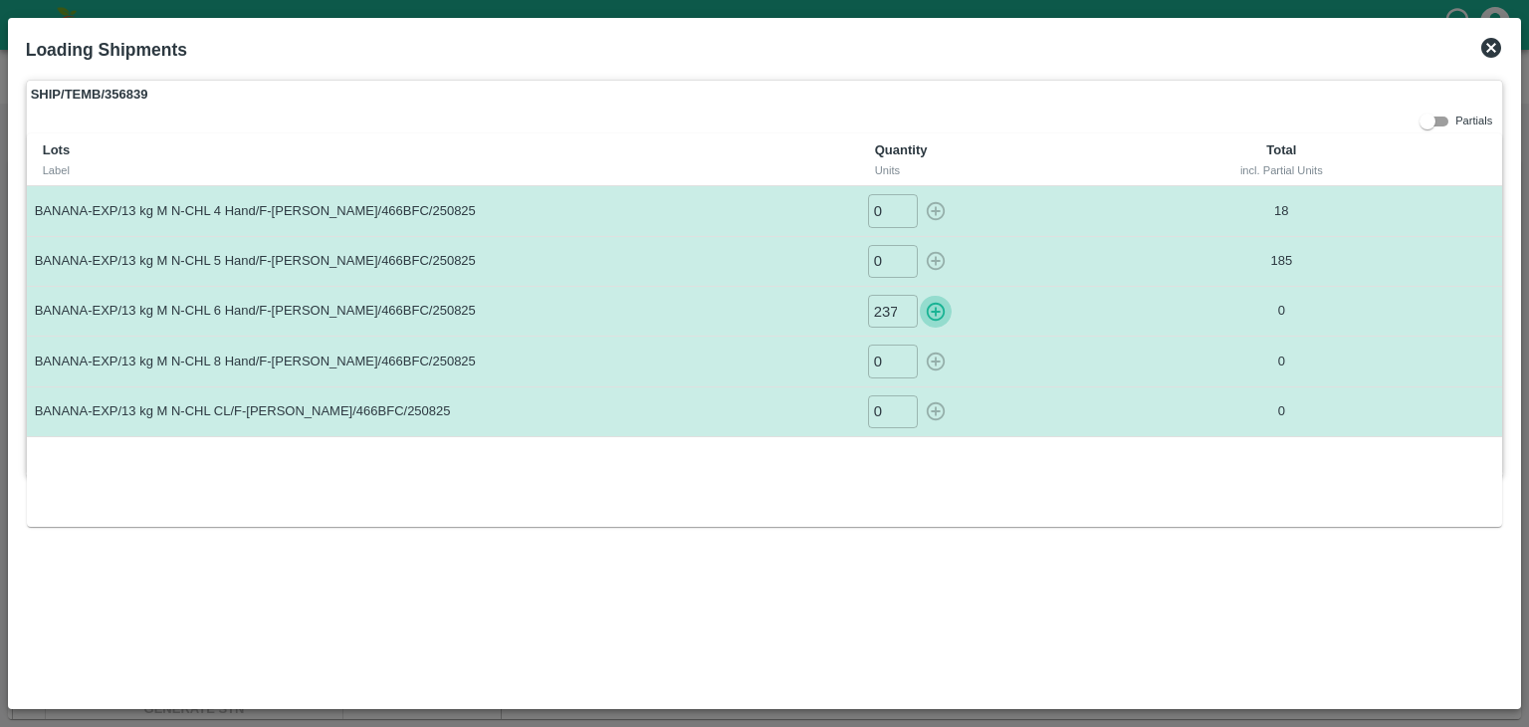
click at [941, 305] on icon "button" at bounding box center [936, 311] width 19 height 19
type input "0"
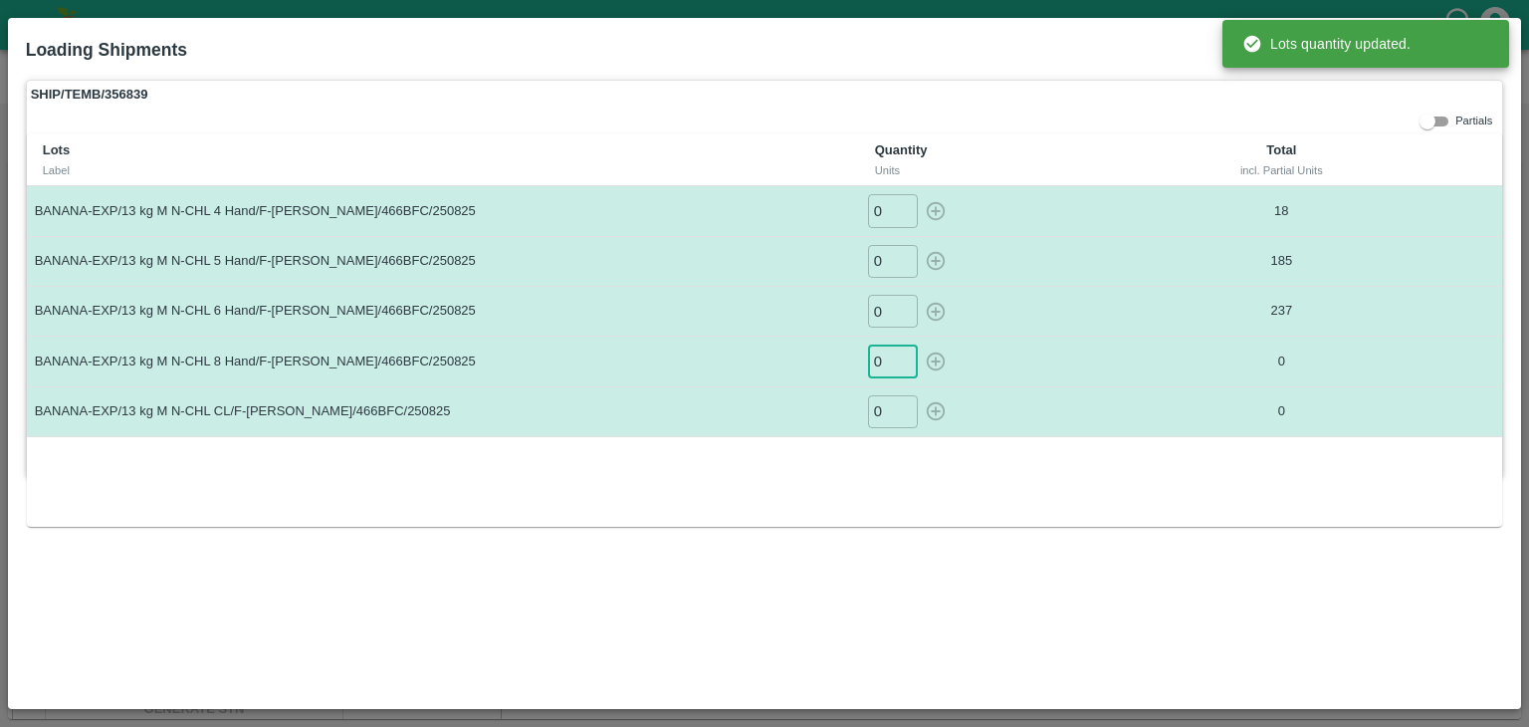
click at [884, 363] on input "0" at bounding box center [893, 360] width 50 height 33
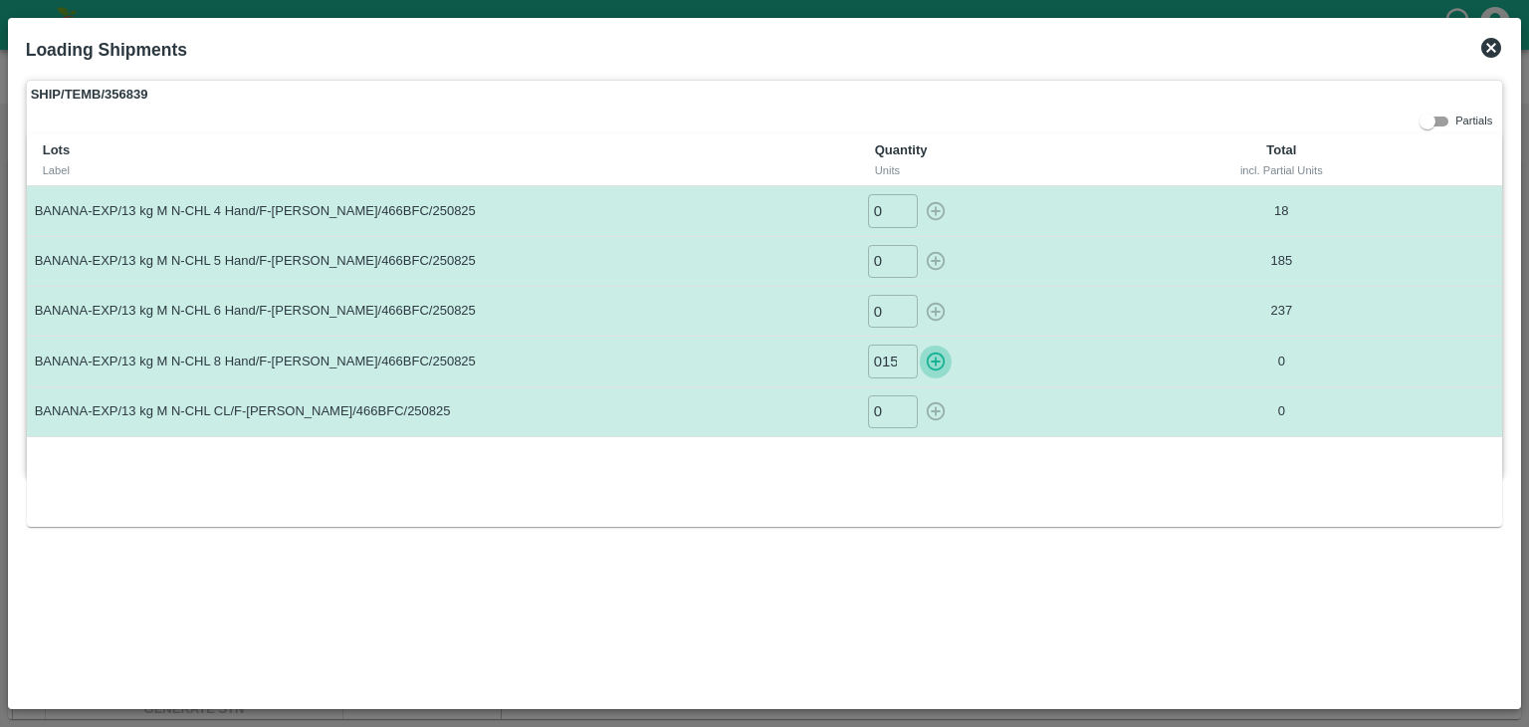
click at [936, 363] on icon "button" at bounding box center [936, 361] width 19 height 19
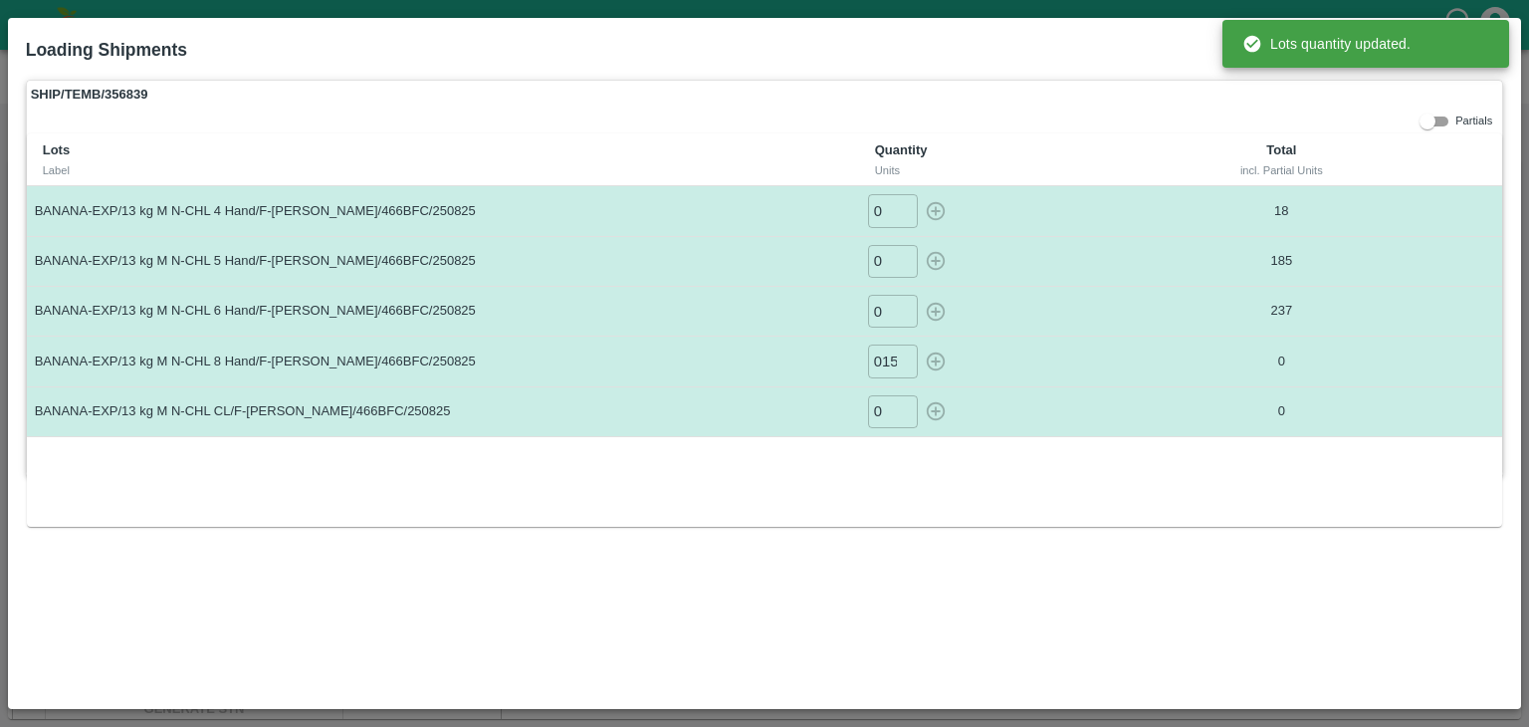
type input "0"
click at [893, 411] on input "0" at bounding box center [893, 411] width 50 height 33
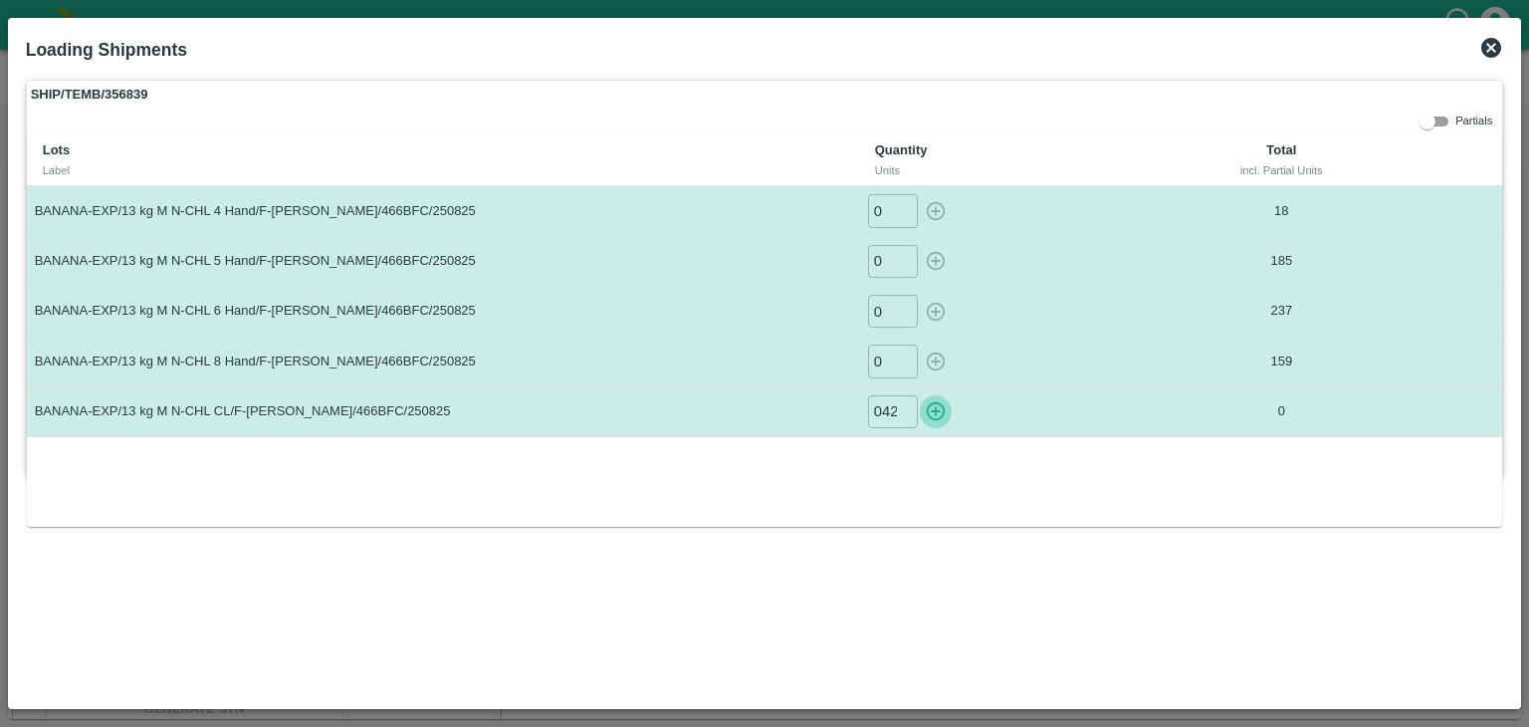
click at [938, 407] on icon "button" at bounding box center [936, 411] width 22 height 22
type input "0"
click at [1495, 37] on icon at bounding box center [1491, 48] width 24 height 24
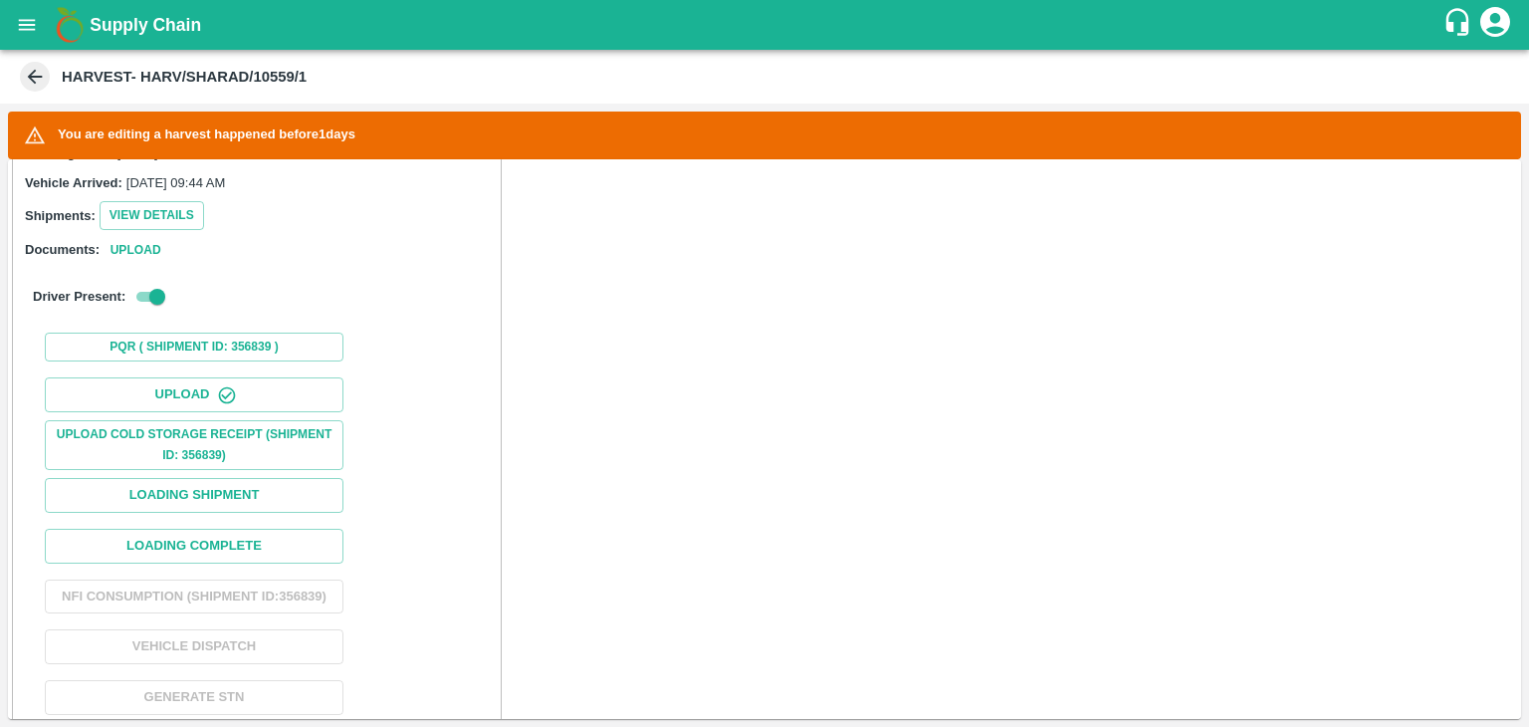
scroll to position [685, 0]
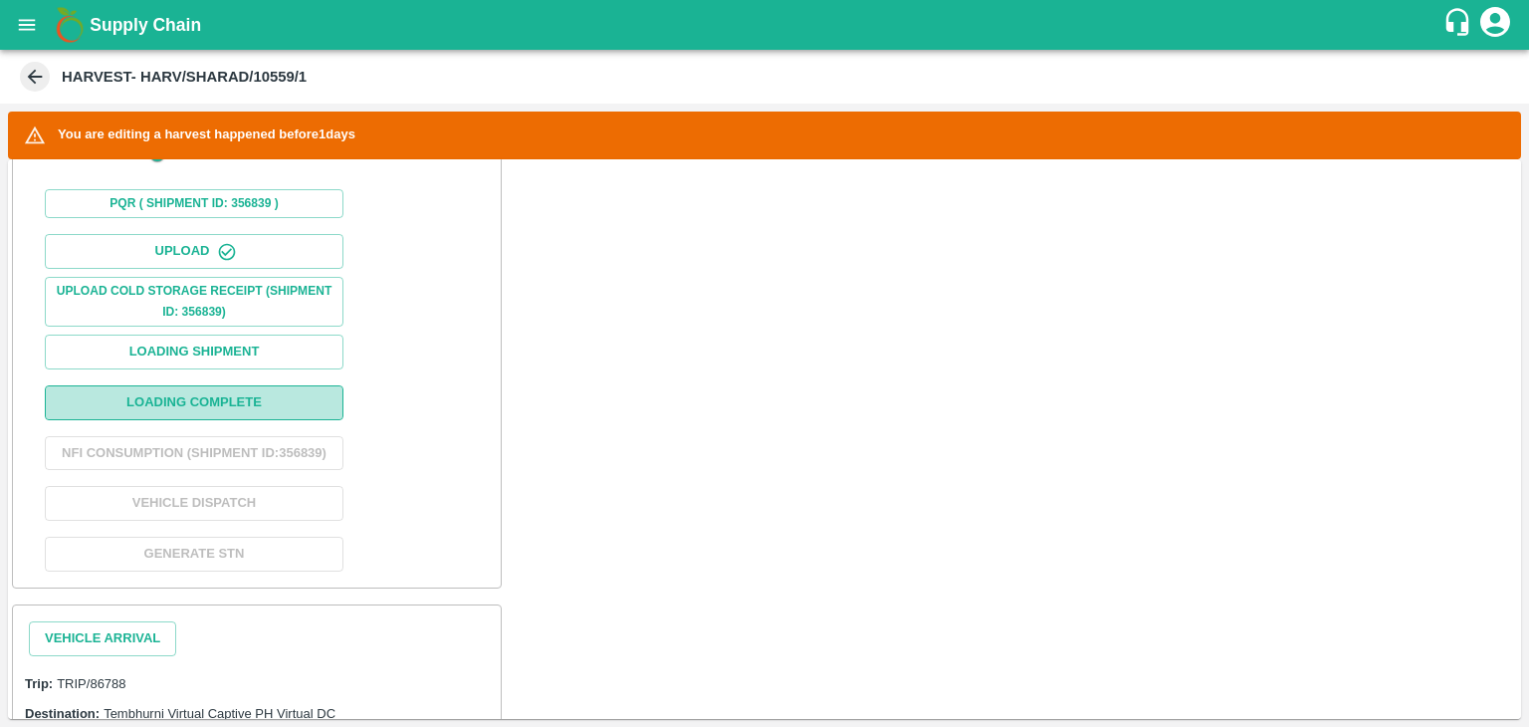
click at [270, 414] on button "Loading Complete" at bounding box center [194, 402] width 299 height 35
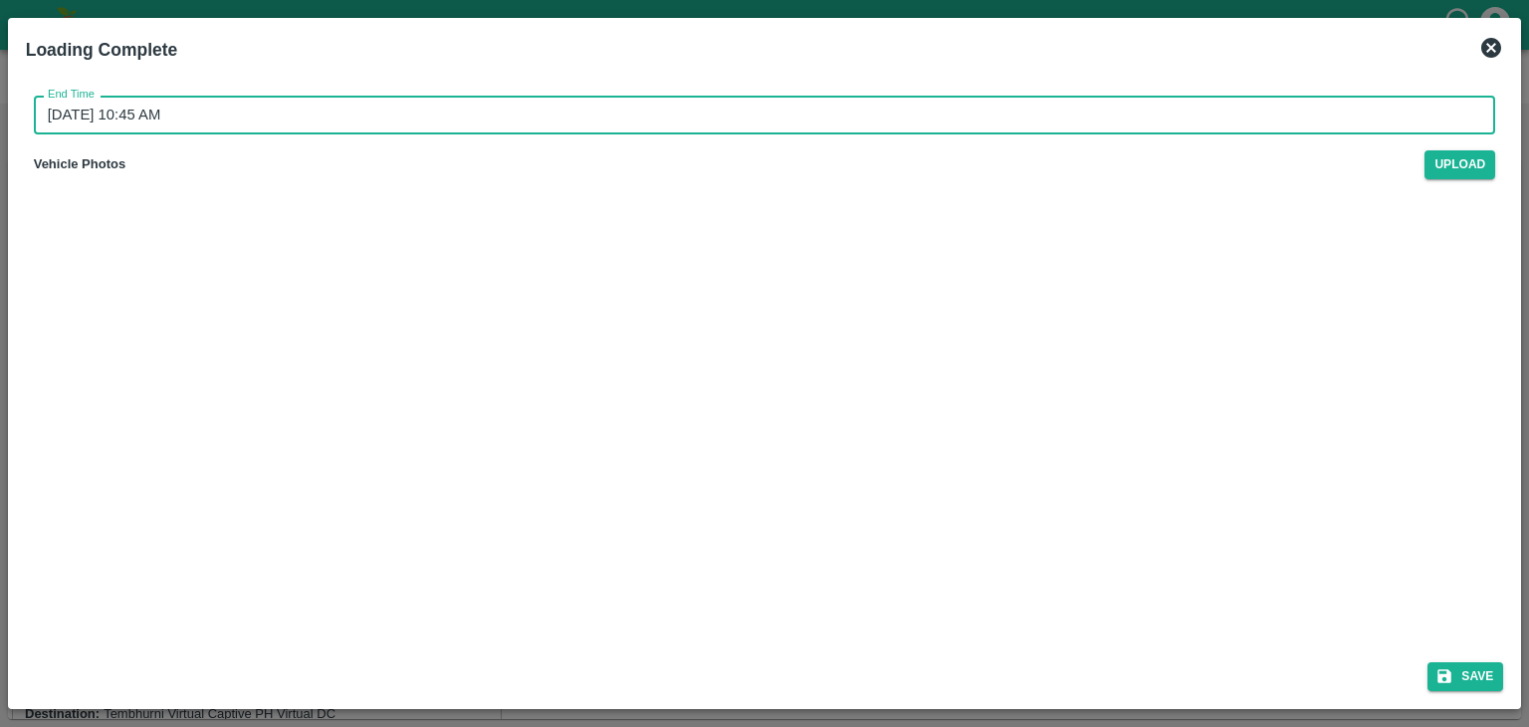
click at [790, 122] on input "26/08/2025 10:45 AM" at bounding box center [758, 115] width 1449 height 38
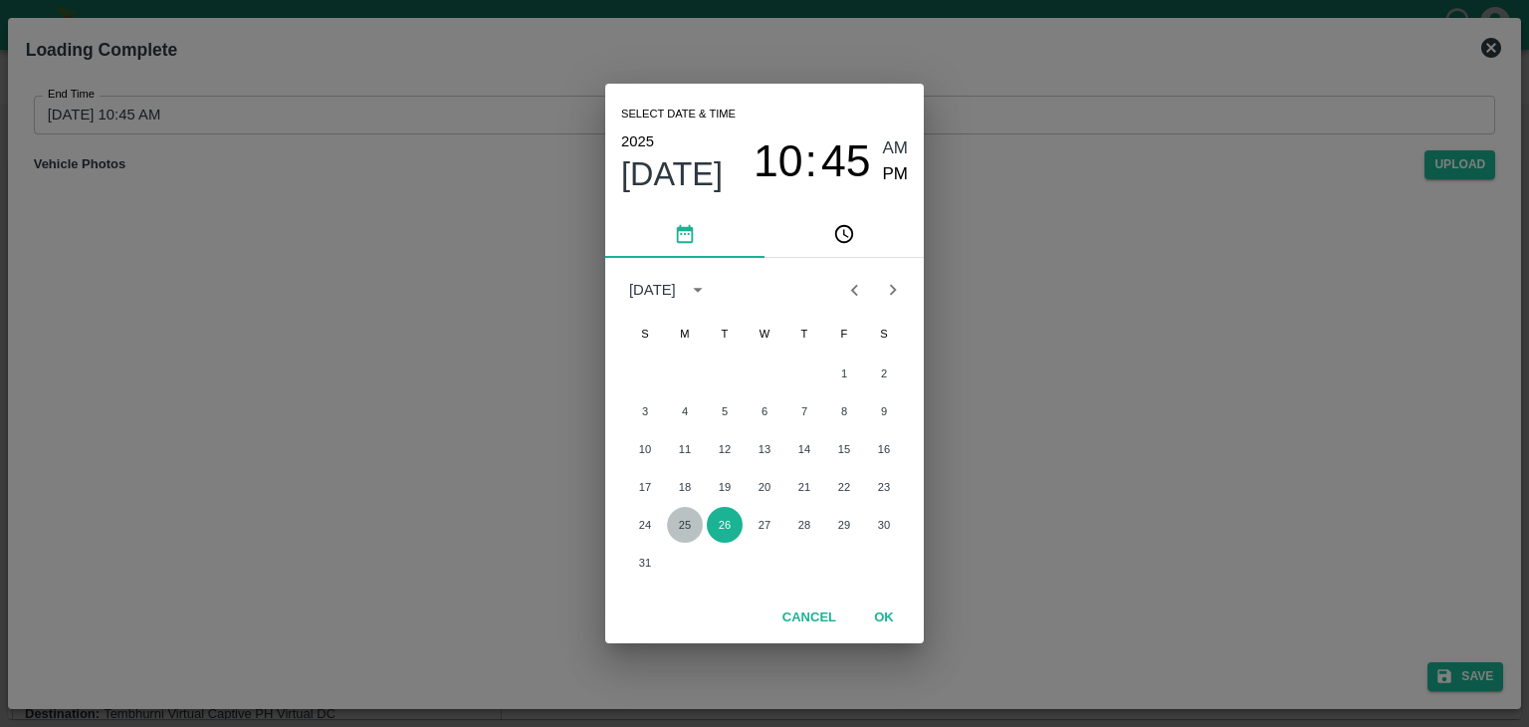
click at [683, 531] on button "25" at bounding box center [685, 525] width 36 height 36
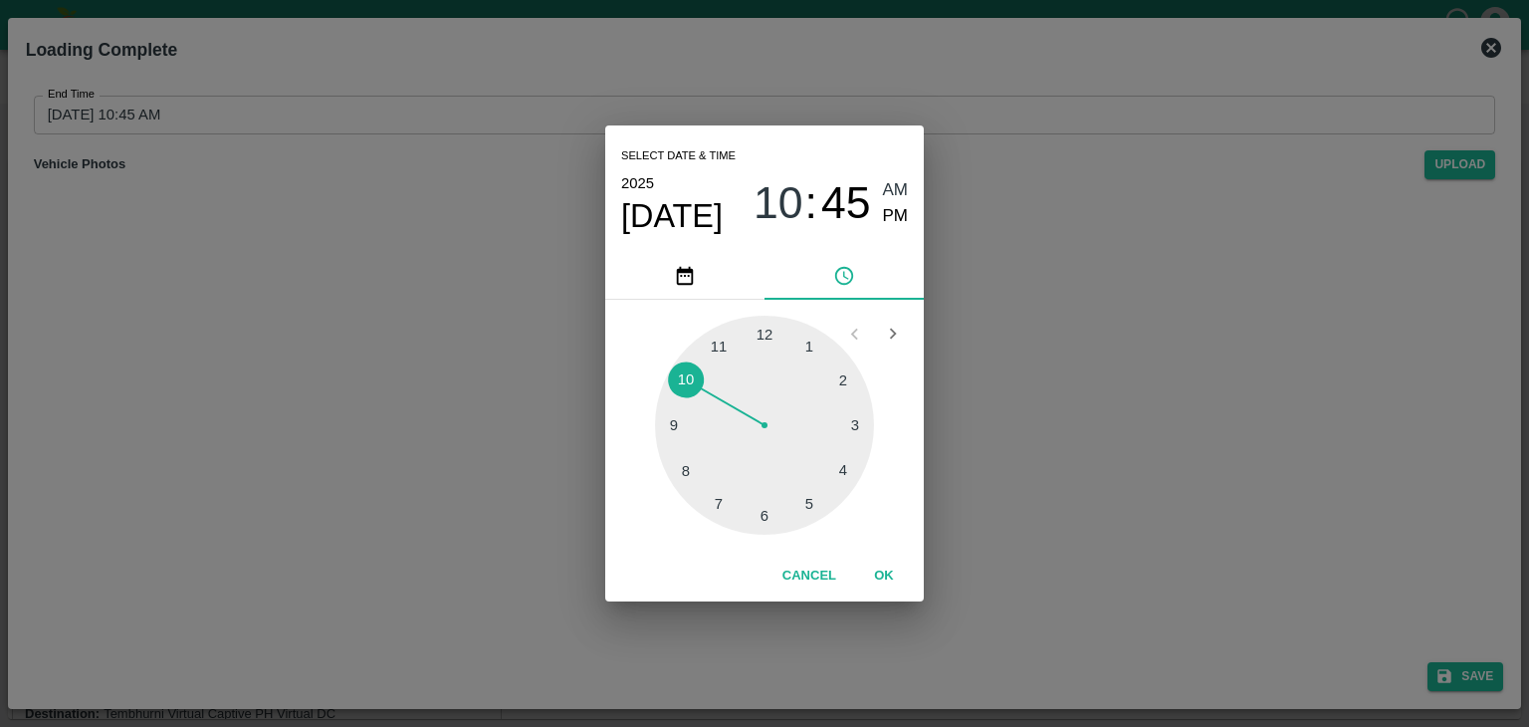
click at [854, 474] on div at bounding box center [764, 425] width 219 height 219
click at [854, 418] on div at bounding box center [764, 425] width 219 height 219
click at [908, 216] on div "Select date & time 2025 Aug 25 04 : 14 AM PM" at bounding box center [764, 188] width 319 height 127
click at [896, 218] on span "PM" at bounding box center [896, 216] width 26 height 27
click at [872, 582] on button "OK" at bounding box center [884, 576] width 64 height 35
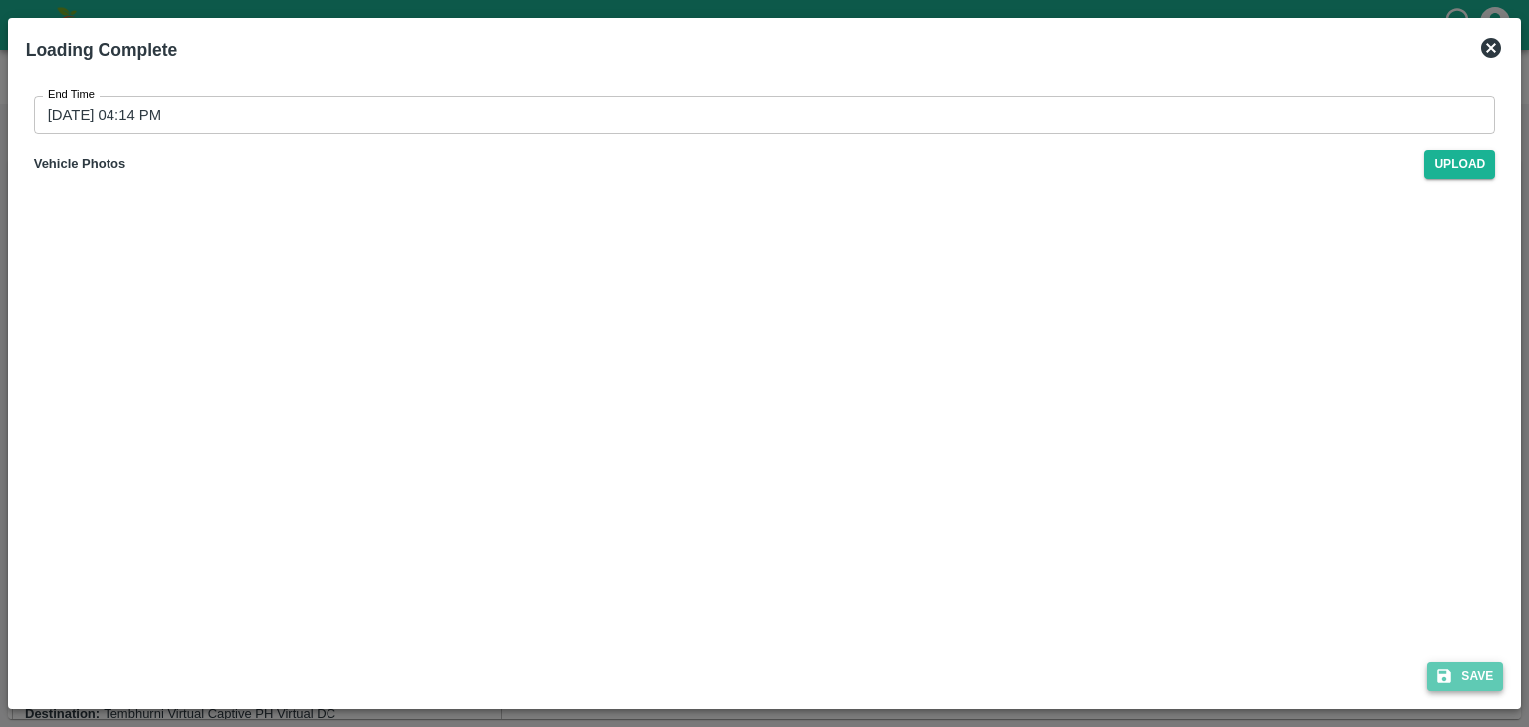
click at [1459, 675] on button "Save" at bounding box center [1466, 676] width 76 height 29
type input "26/08/2025 10:45 AM"
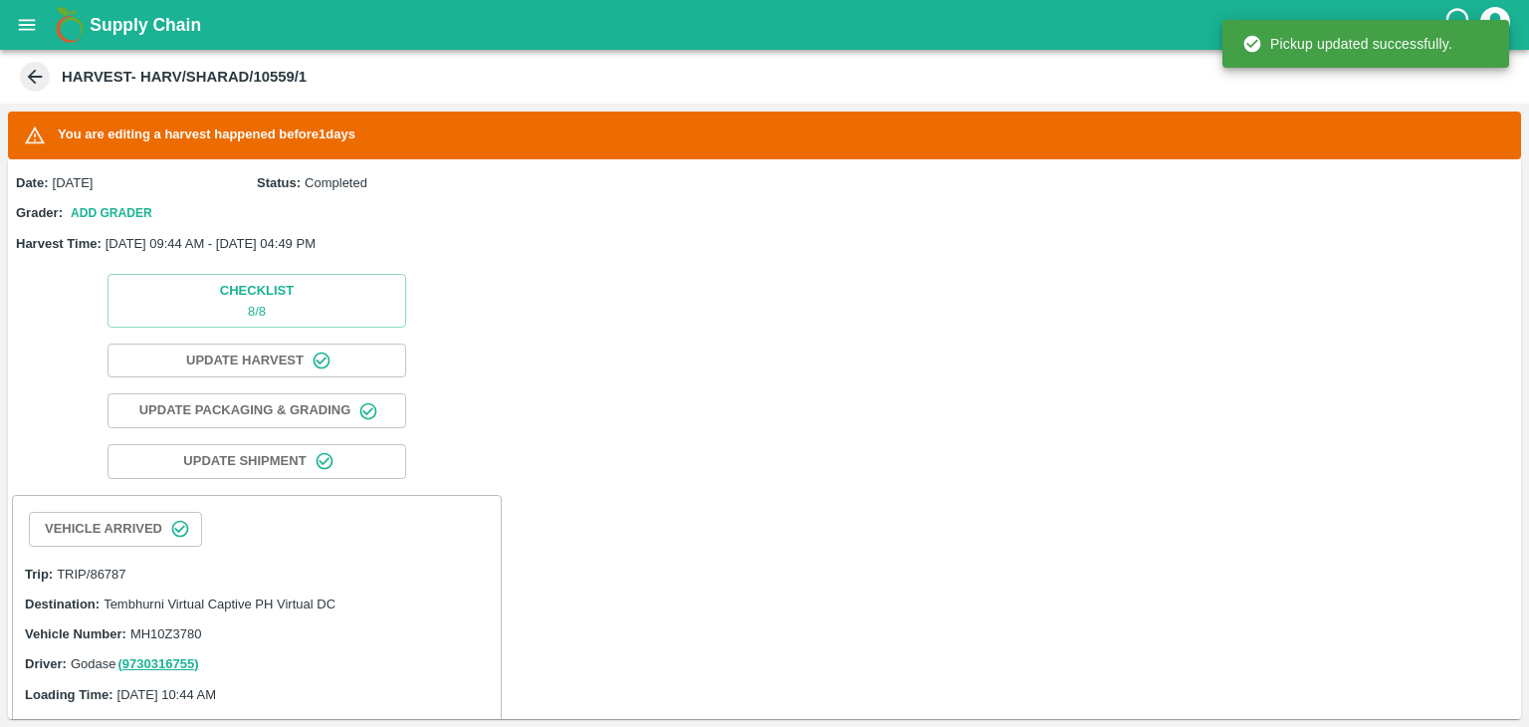
scroll to position [811, 0]
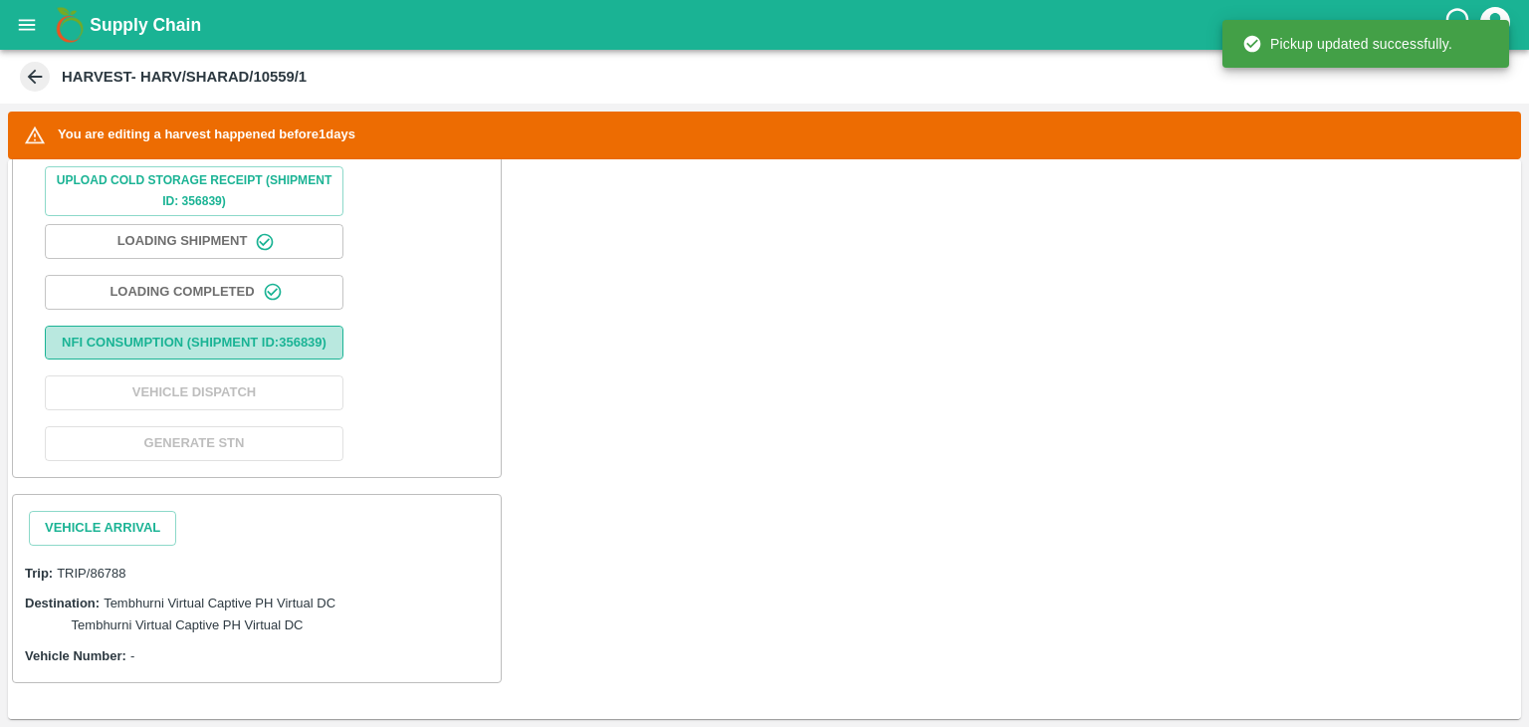
click at [227, 326] on button "Nfi Consumption (SHIPMENT ID: 356839 )" at bounding box center [194, 343] width 299 height 35
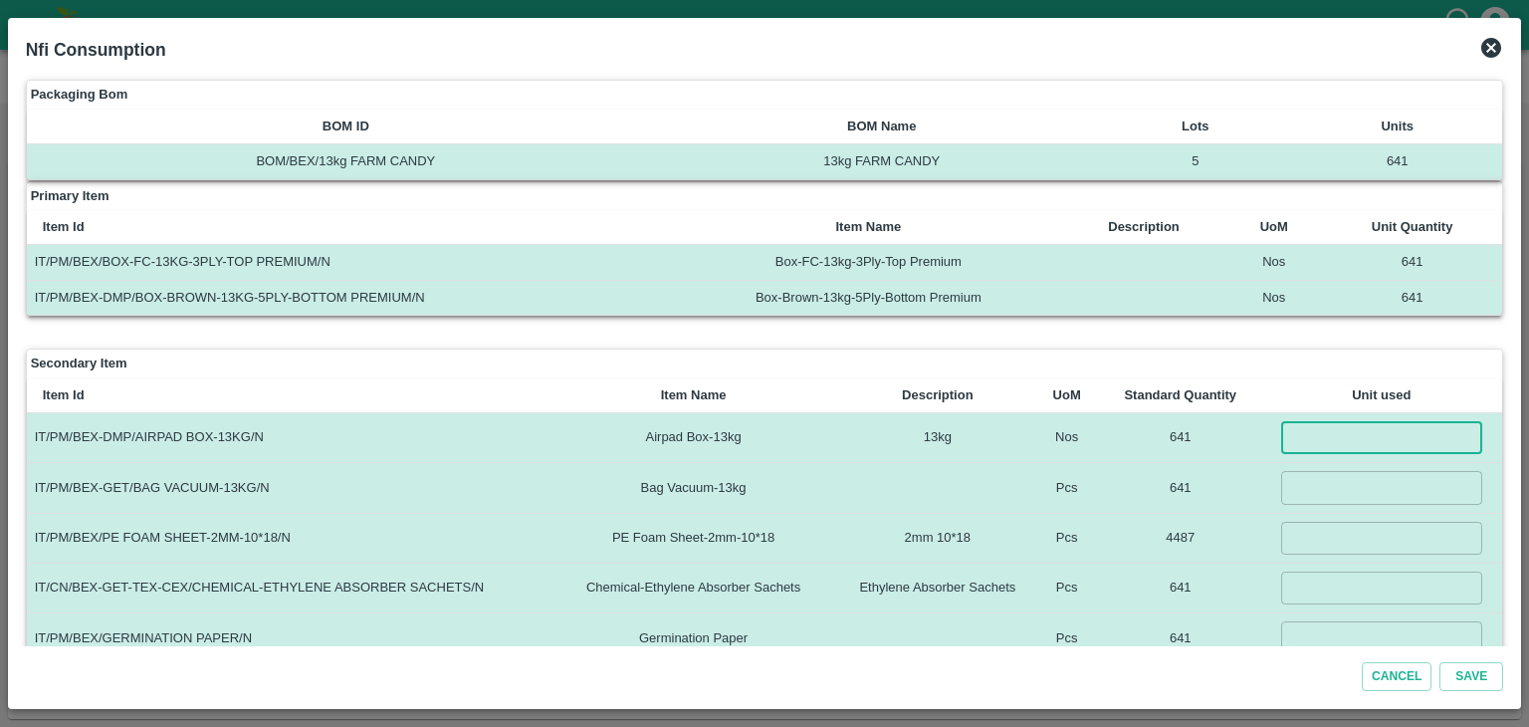
click at [1307, 431] on input "number" at bounding box center [1381, 437] width 201 height 33
type input "641"
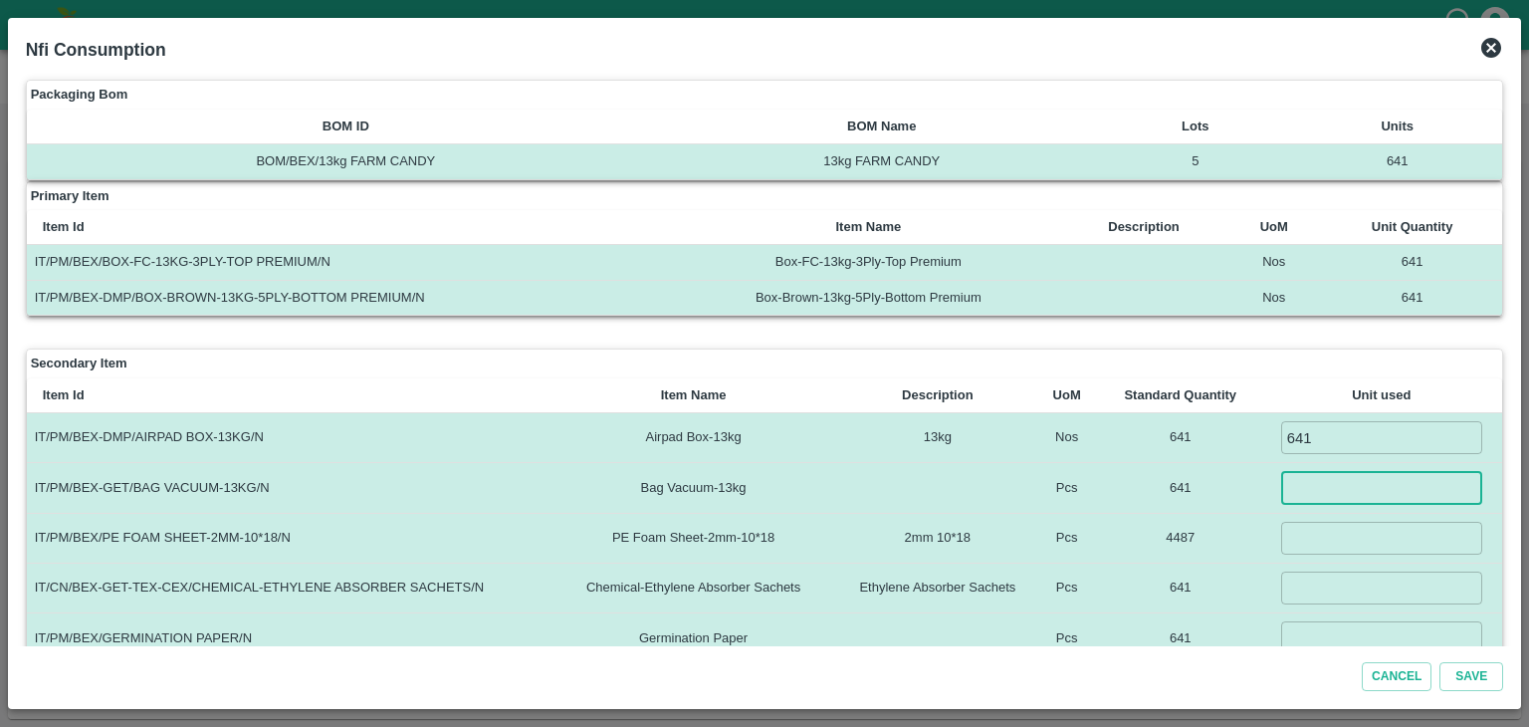
click at [1329, 479] on input "number" at bounding box center [1381, 487] width 201 height 33
type input "641"
click at [1341, 522] on input "number" at bounding box center [1381, 538] width 201 height 33
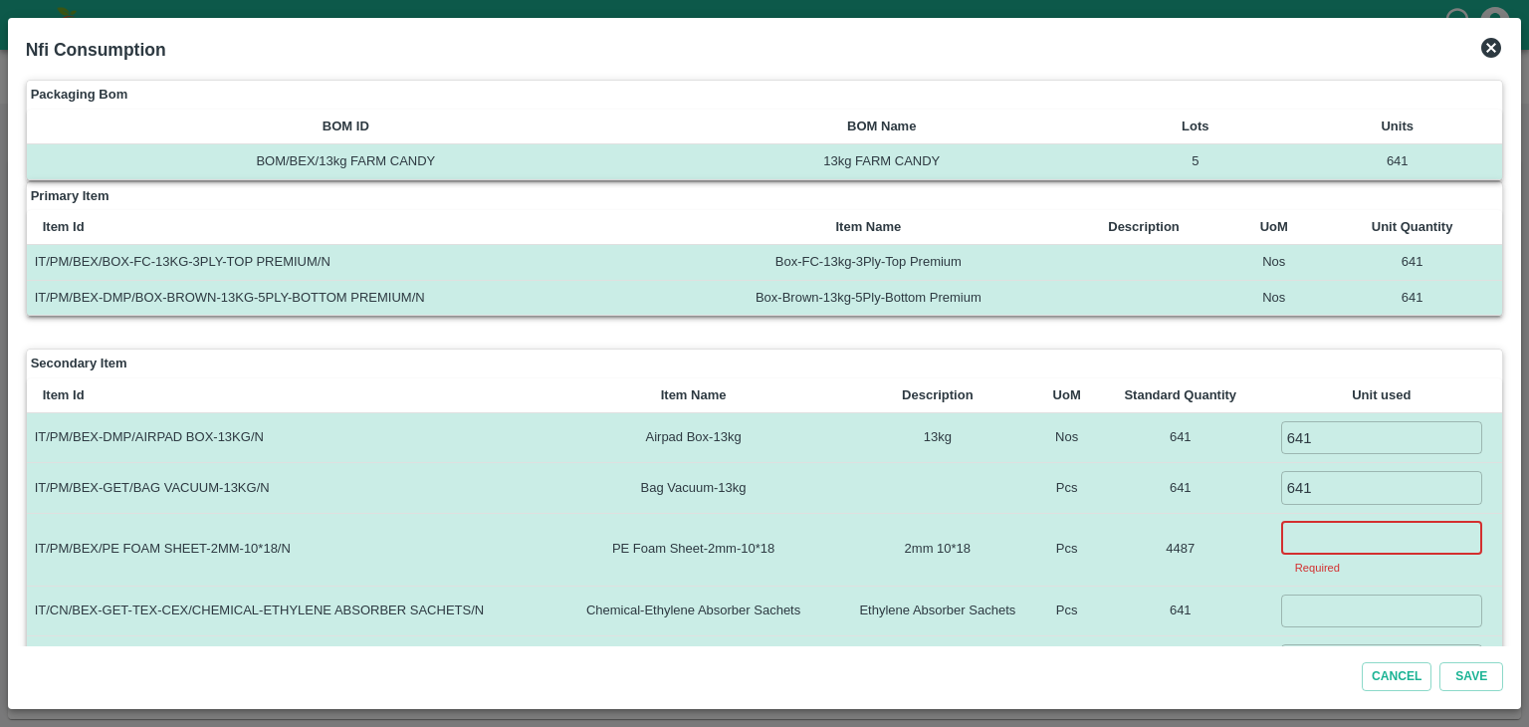
click at [1330, 541] on input "number" at bounding box center [1381, 538] width 201 height 33
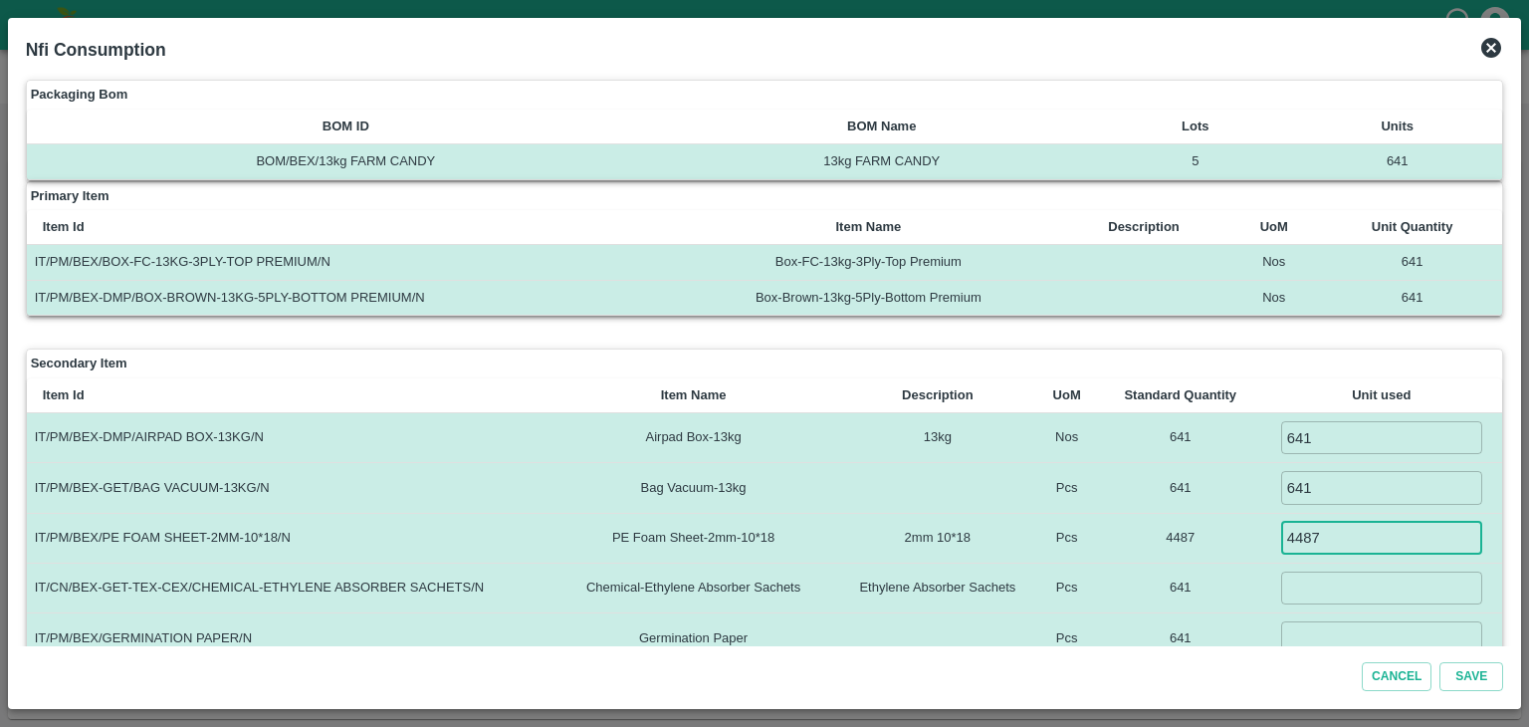
type input "4487"
click at [1327, 583] on input "number" at bounding box center [1381, 587] width 201 height 33
type input "641"
click at [1349, 626] on input "number" at bounding box center [1381, 637] width 201 height 33
type input "641"
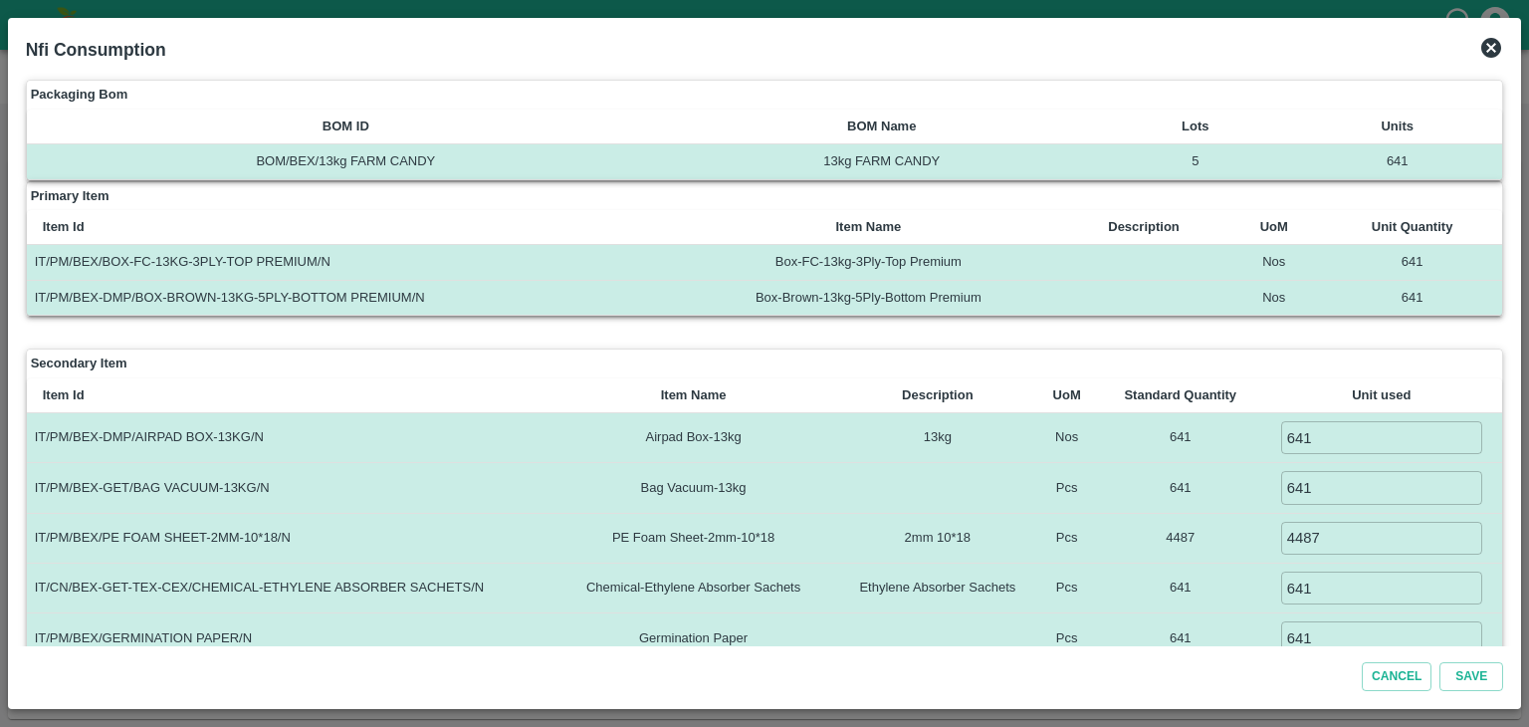
click at [1260, 603] on td "641" at bounding box center [1180, 588] width 160 height 50
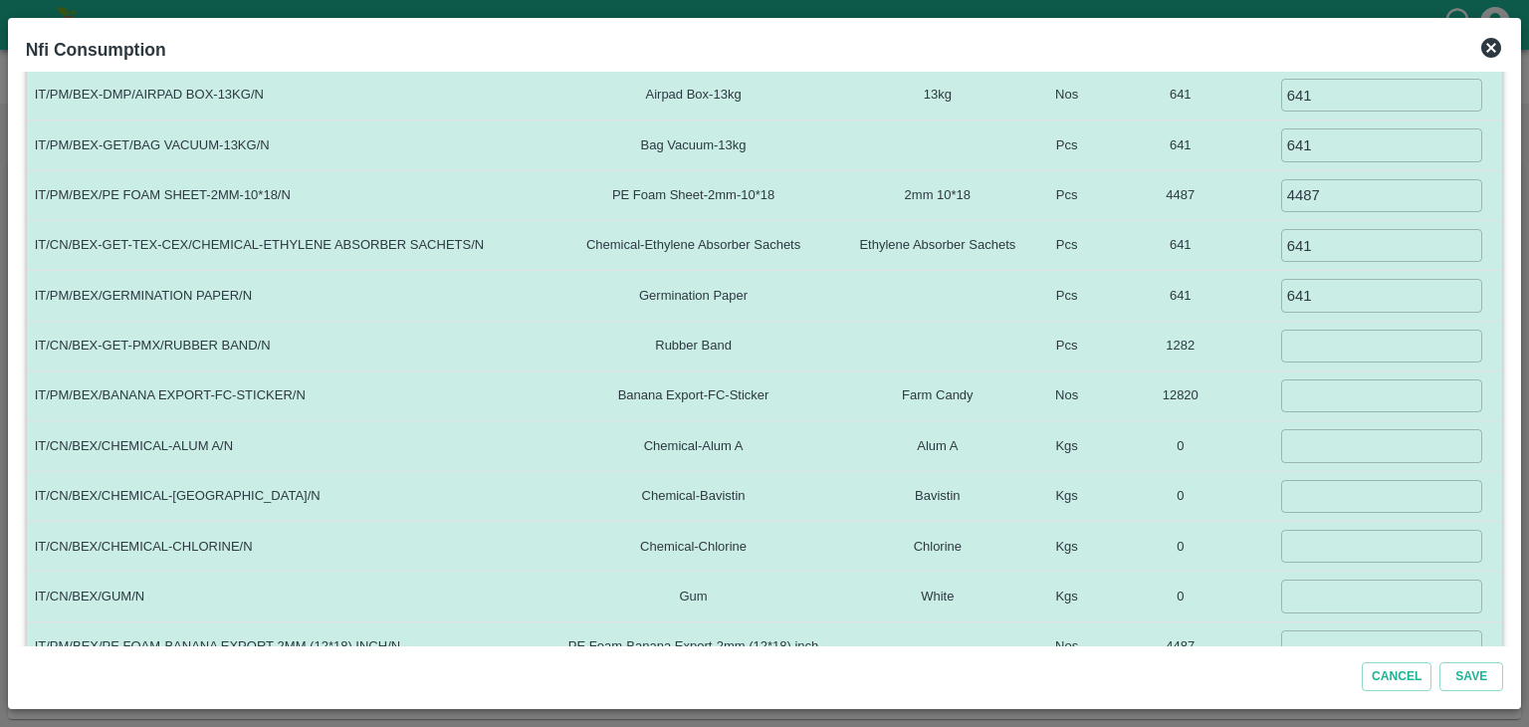
scroll to position [346, 0]
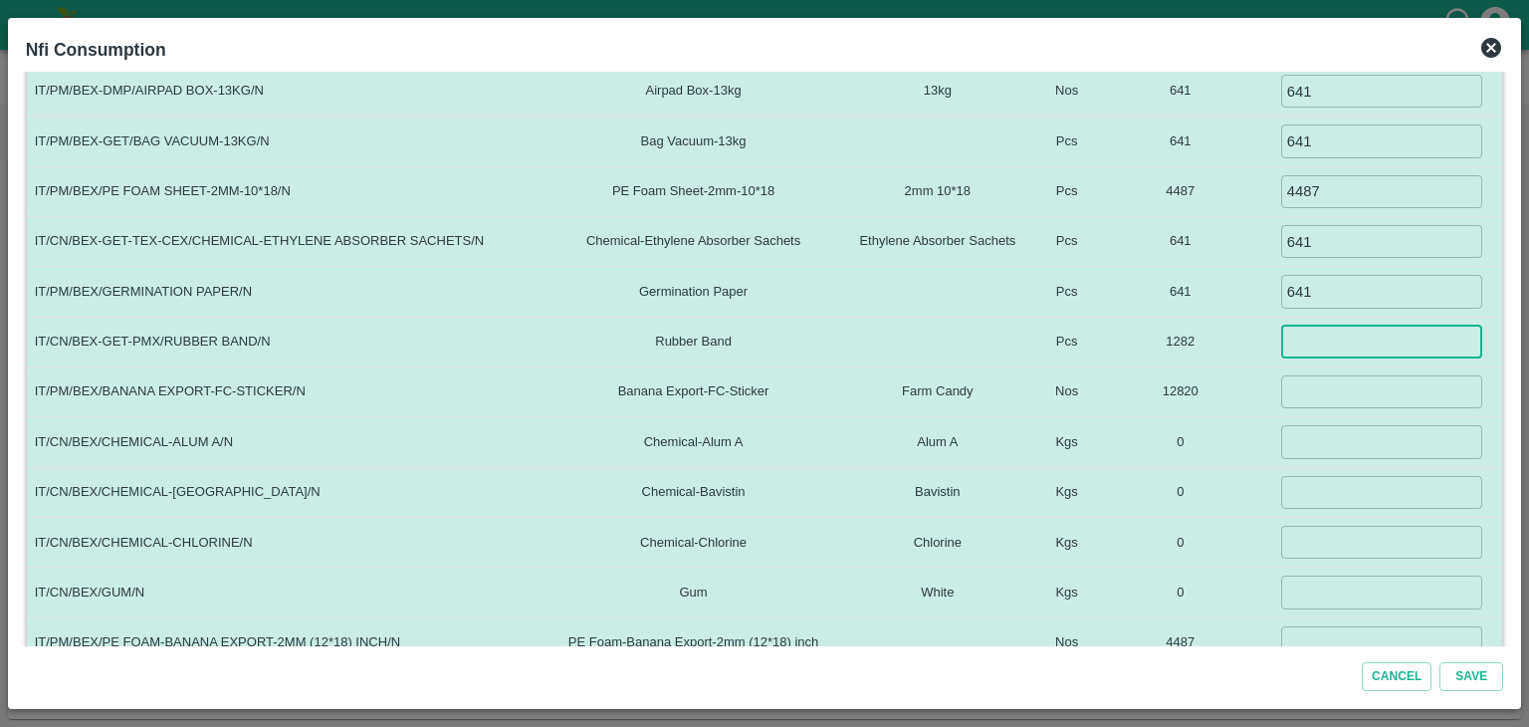
click at [1343, 332] on input "number" at bounding box center [1381, 342] width 201 height 33
type input "1282"
click at [1351, 399] on input "number" at bounding box center [1381, 391] width 201 height 33
type input "12000"
click at [1347, 445] on input "number" at bounding box center [1381, 441] width 201 height 33
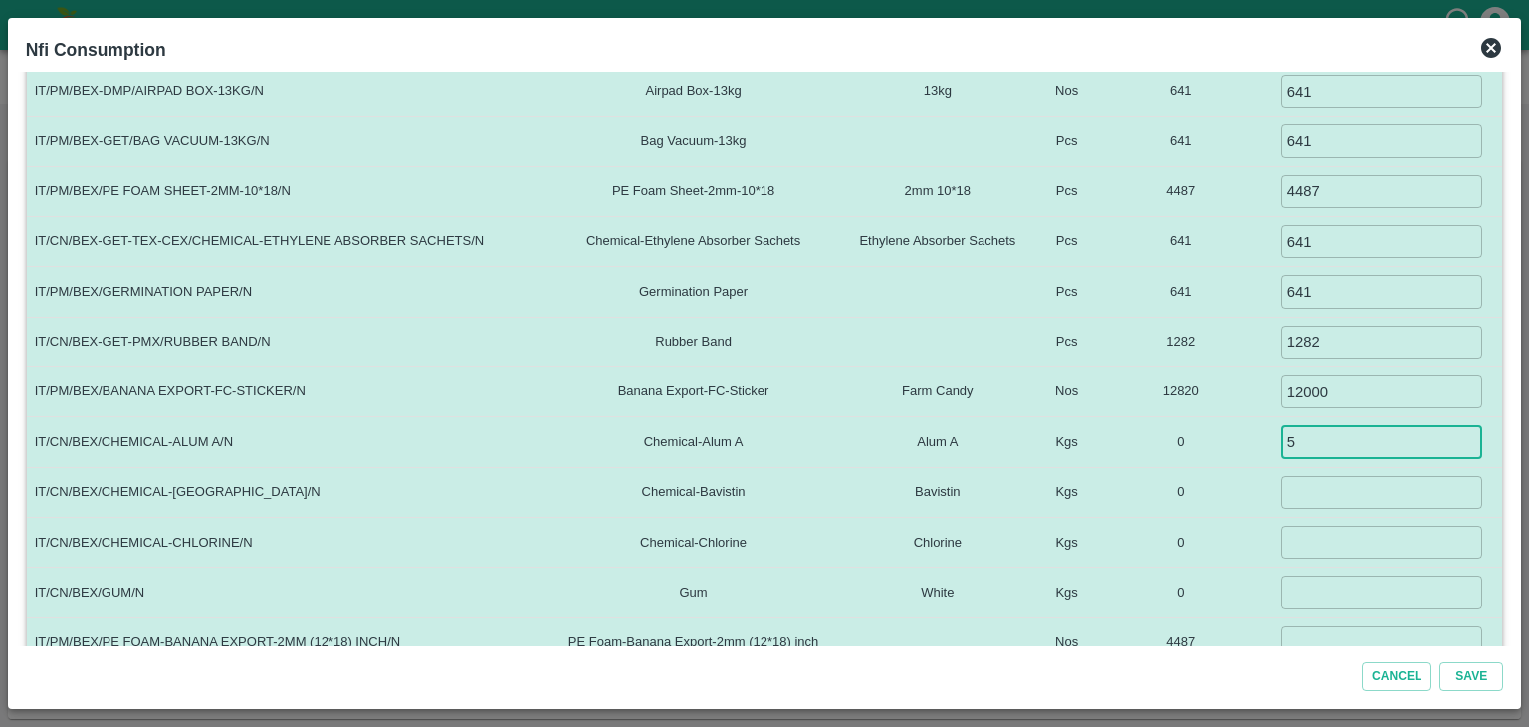
type input "5"
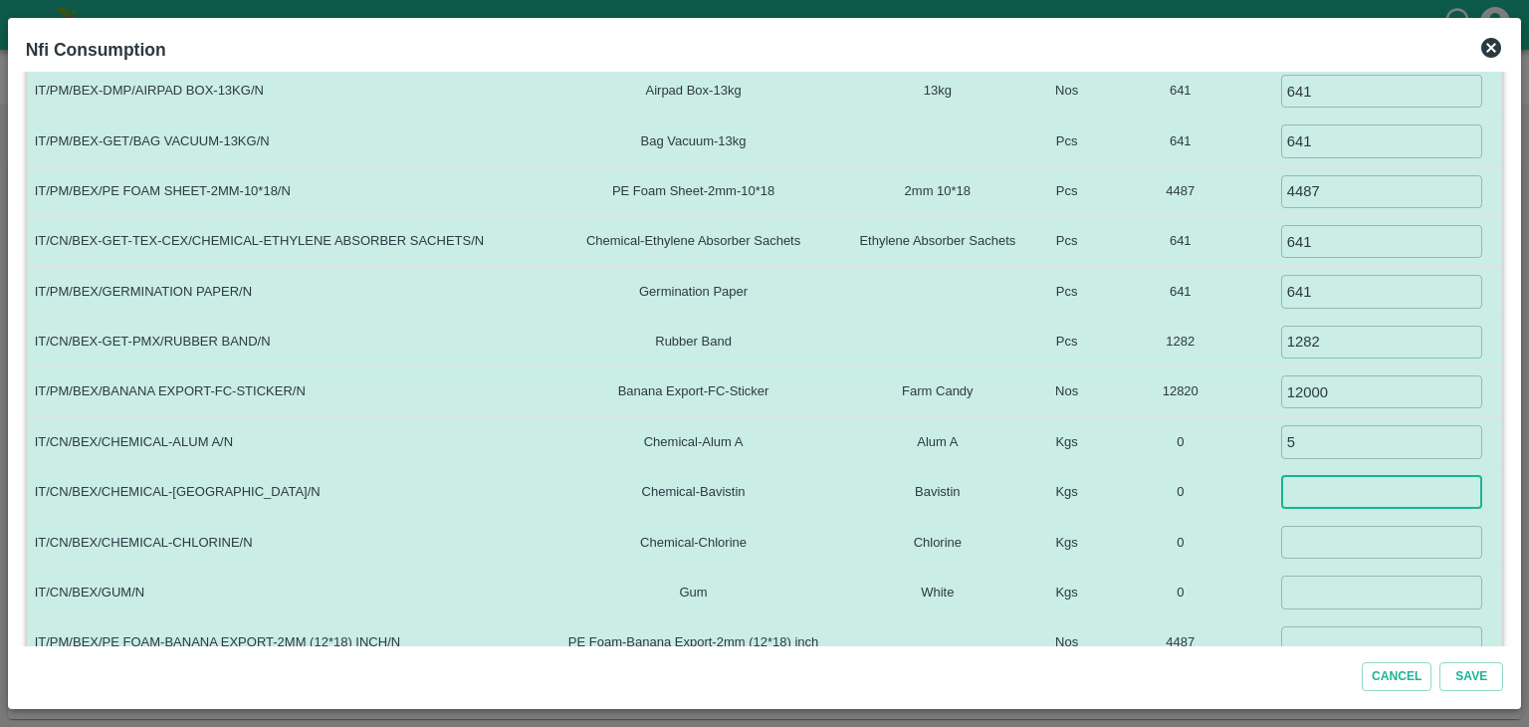
click at [1347, 503] on input "number" at bounding box center [1381, 492] width 201 height 33
type input "1.5"
click at [1346, 559] on td "​" at bounding box center [1381, 543] width 242 height 50
click at [1355, 534] on input "number" at bounding box center [1381, 542] width 201 height 33
type input "0.1"
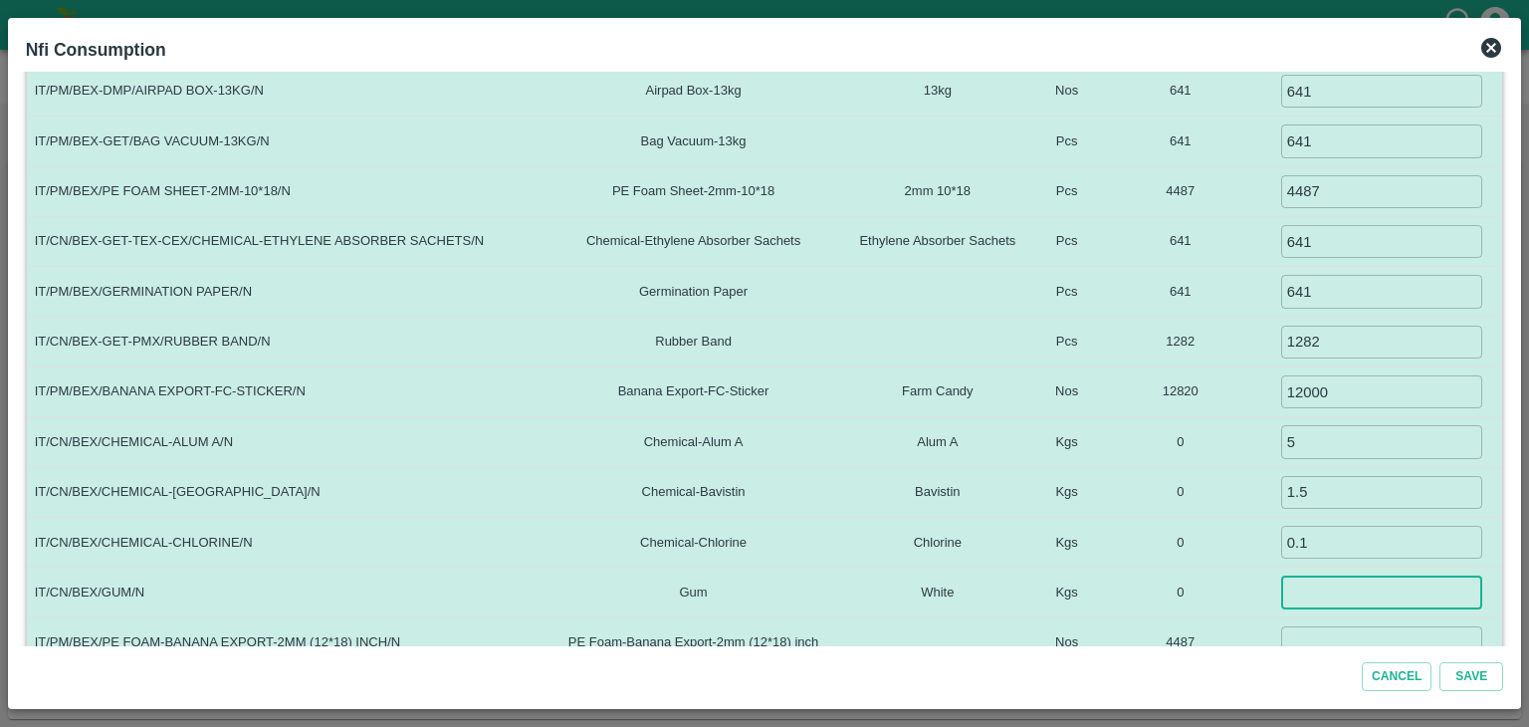
click at [1350, 578] on input "number" at bounding box center [1381, 591] width 201 height 33
type input "3"
click at [1334, 629] on input "number" at bounding box center [1381, 642] width 201 height 33
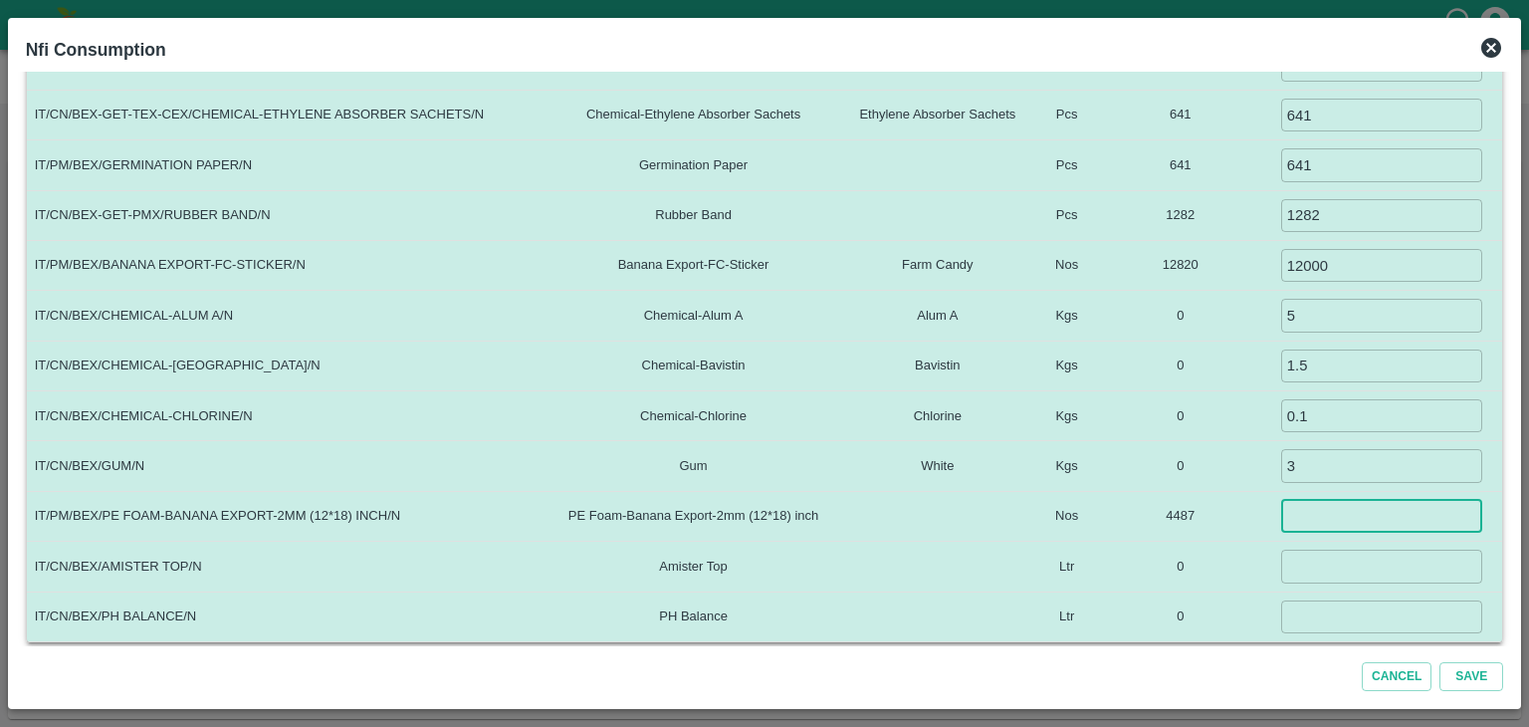
scroll to position [473, 0]
click at [1315, 508] on input "number" at bounding box center [1381, 516] width 201 height 33
type input "0"
click at [1319, 562] on input "number" at bounding box center [1381, 566] width 201 height 33
type input "0.06"
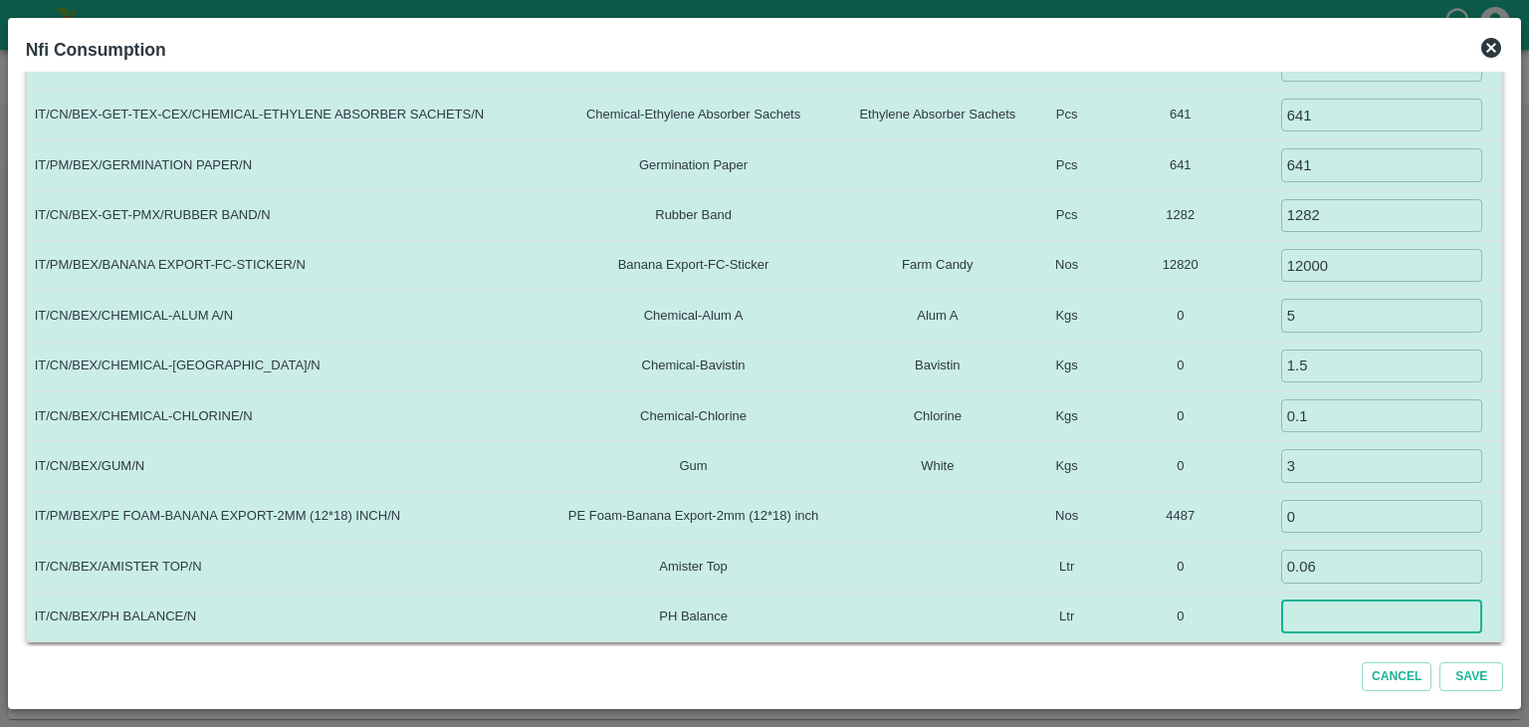
click at [1316, 606] on input "number" at bounding box center [1381, 616] width 201 height 33
type input ".035"
click at [1158, 529] on td "4487" at bounding box center [1180, 516] width 160 height 50
click at [1226, 582] on td "0" at bounding box center [1180, 567] width 160 height 50
click at [1489, 674] on button "Save" at bounding box center [1472, 676] width 64 height 29
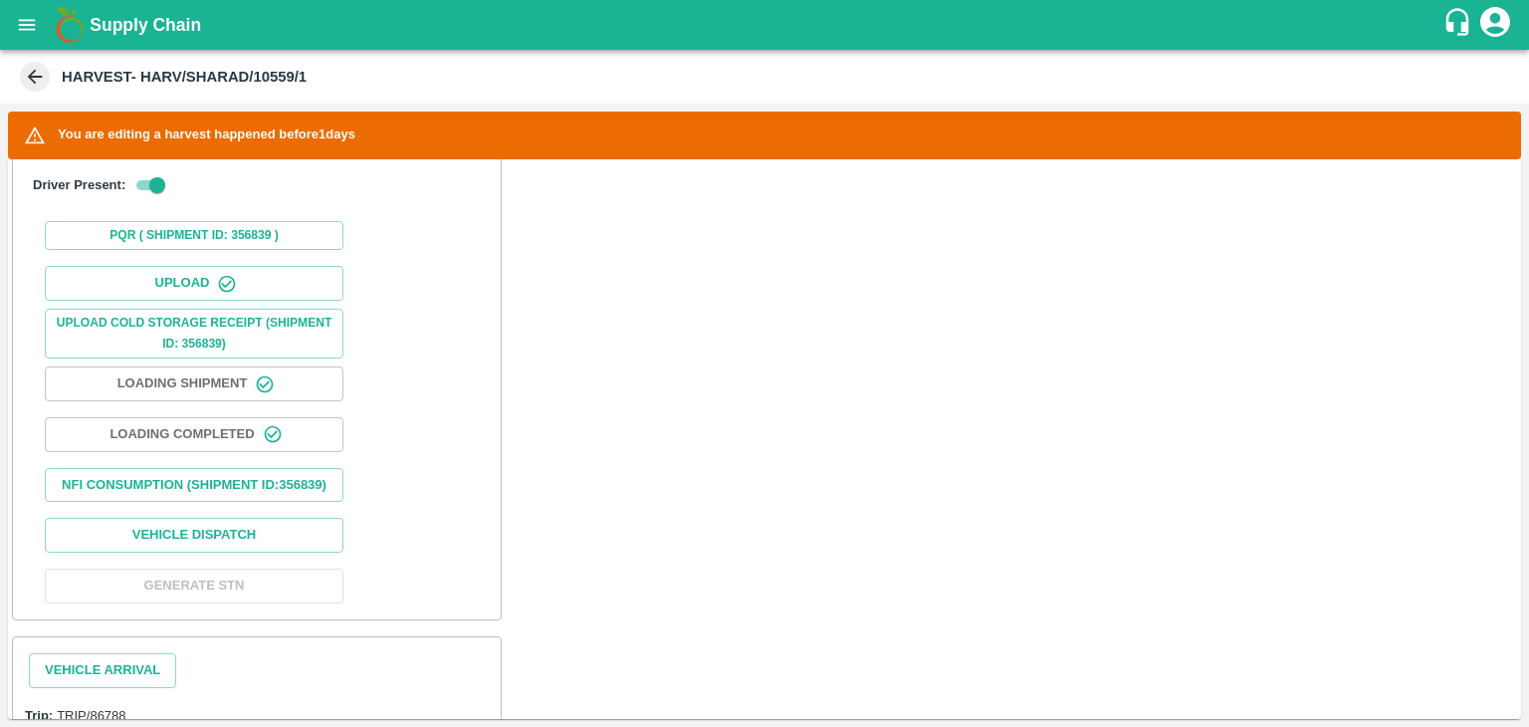
scroll to position [811, 0]
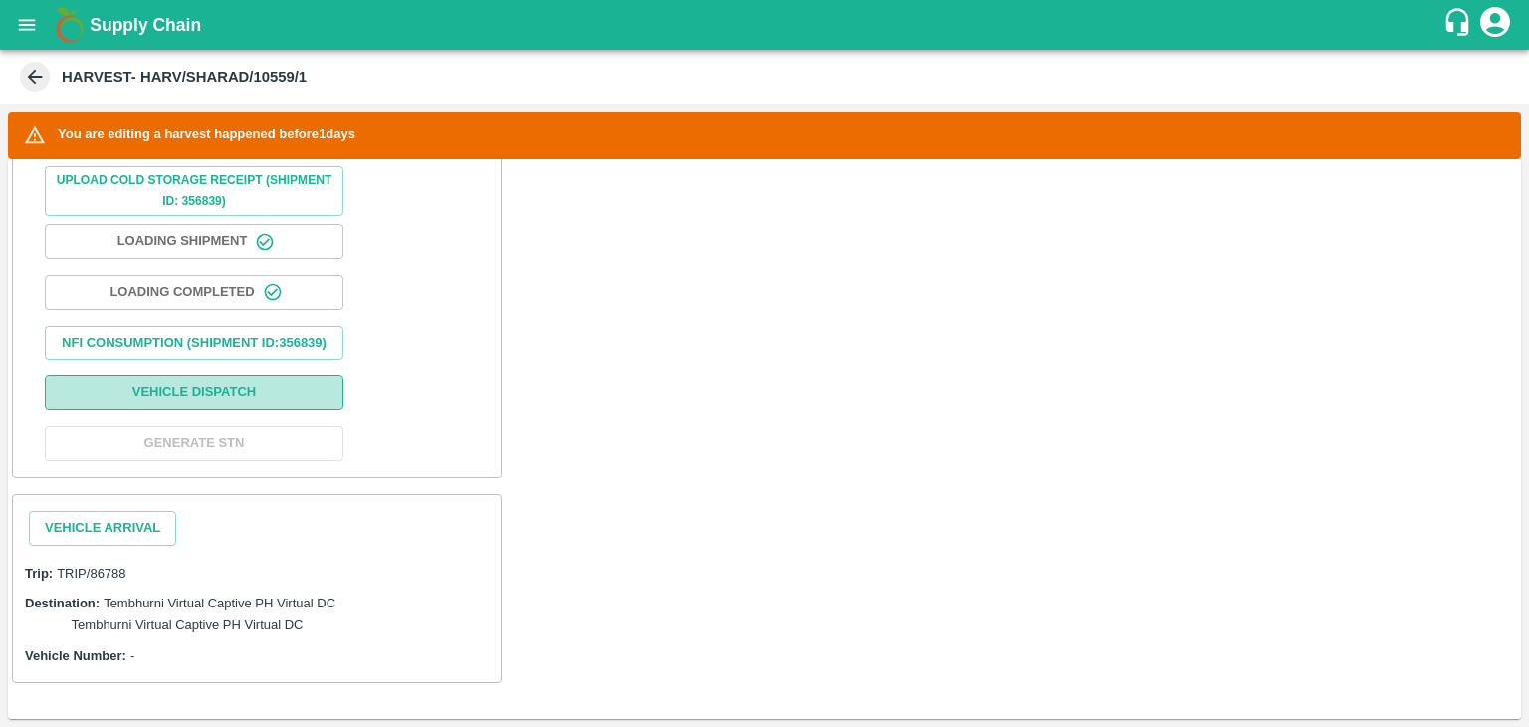
click at [277, 382] on button "Vehicle Dispatch" at bounding box center [194, 392] width 299 height 35
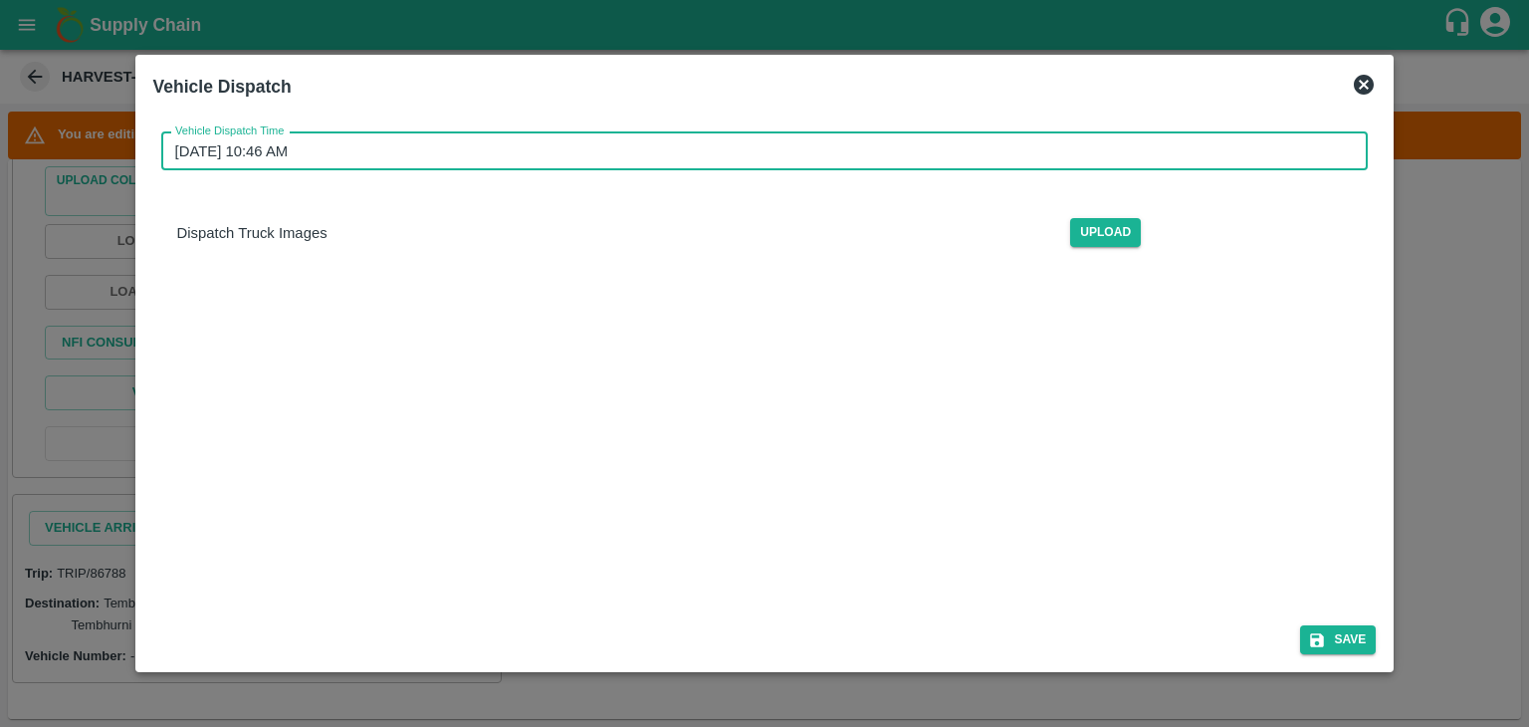
click at [781, 134] on input "26/08/2025 10:46 AM" at bounding box center [758, 151] width 1194 height 38
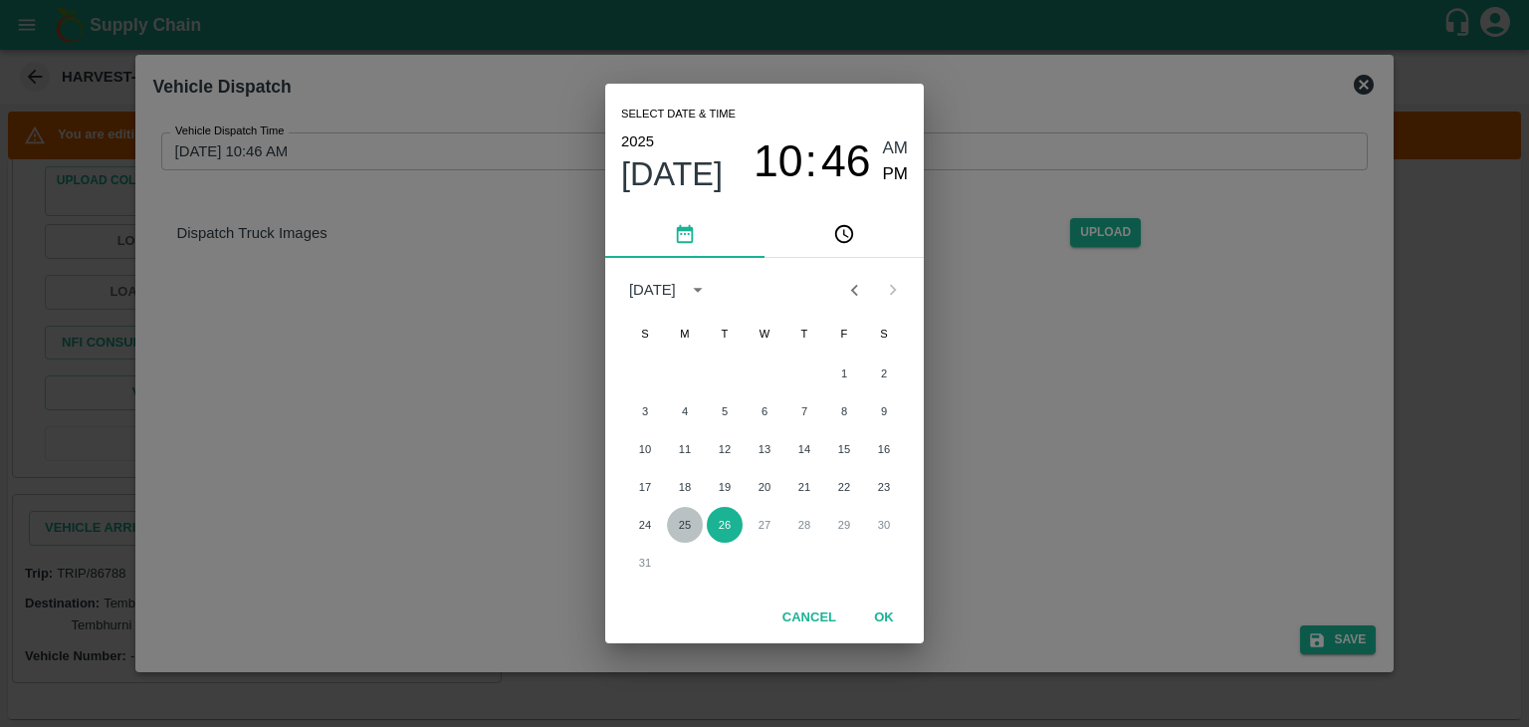
click at [676, 520] on button "25" at bounding box center [685, 525] width 36 height 36
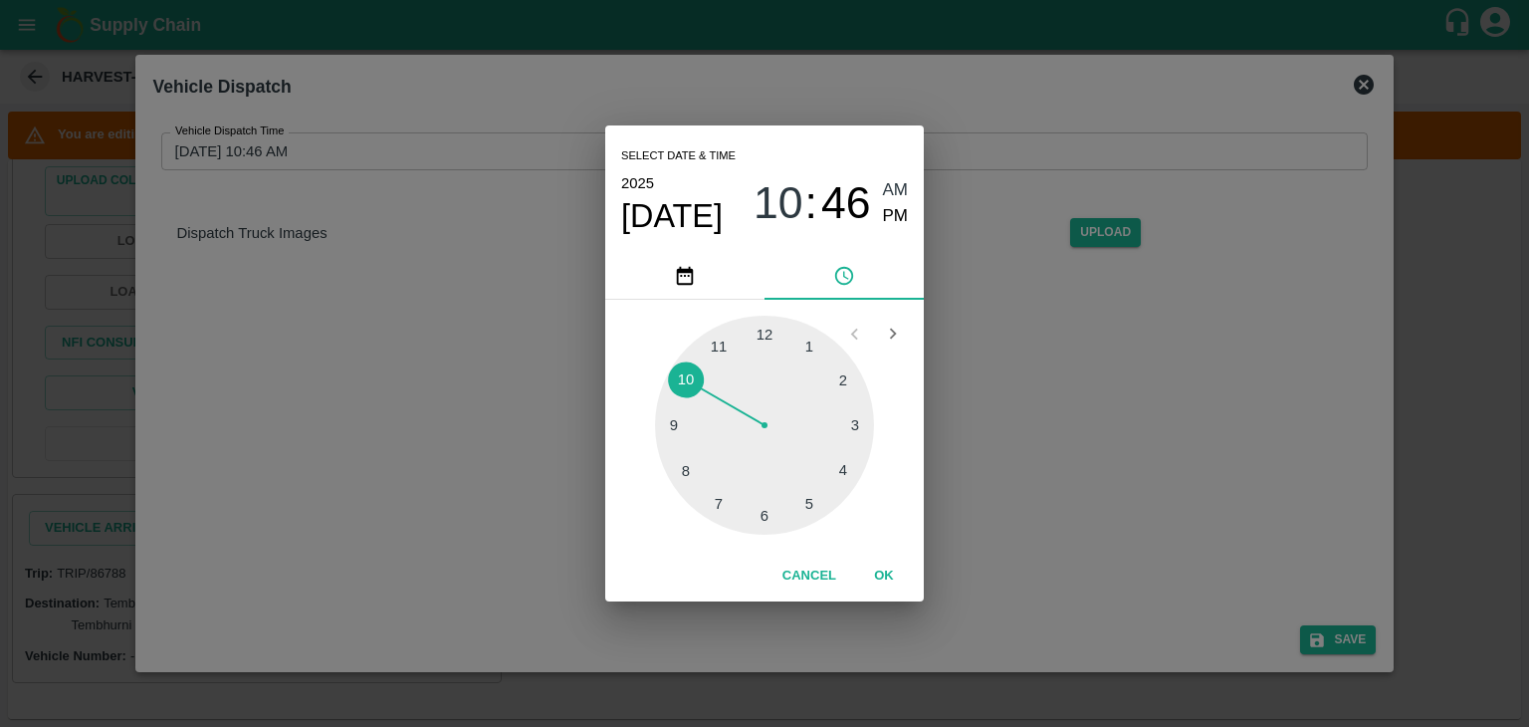
click at [852, 479] on div at bounding box center [764, 425] width 219 height 219
click at [683, 396] on div at bounding box center [764, 425] width 219 height 219
click at [898, 210] on span "PM" at bounding box center [896, 216] width 26 height 27
type input "25/08/2025 04:48 PM"
click at [889, 574] on button "OK" at bounding box center [884, 576] width 64 height 35
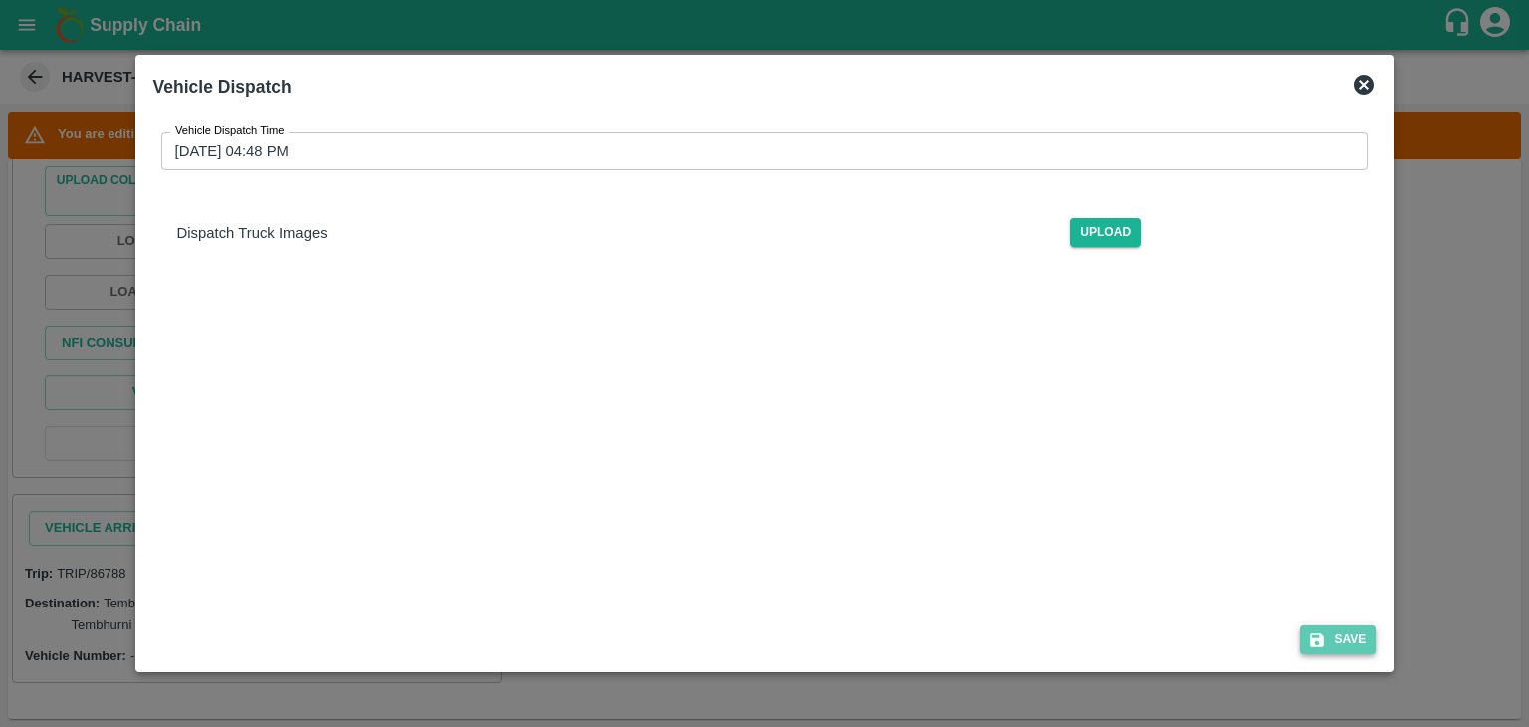
click at [1361, 643] on button "Save" at bounding box center [1338, 639] width 76 height 29
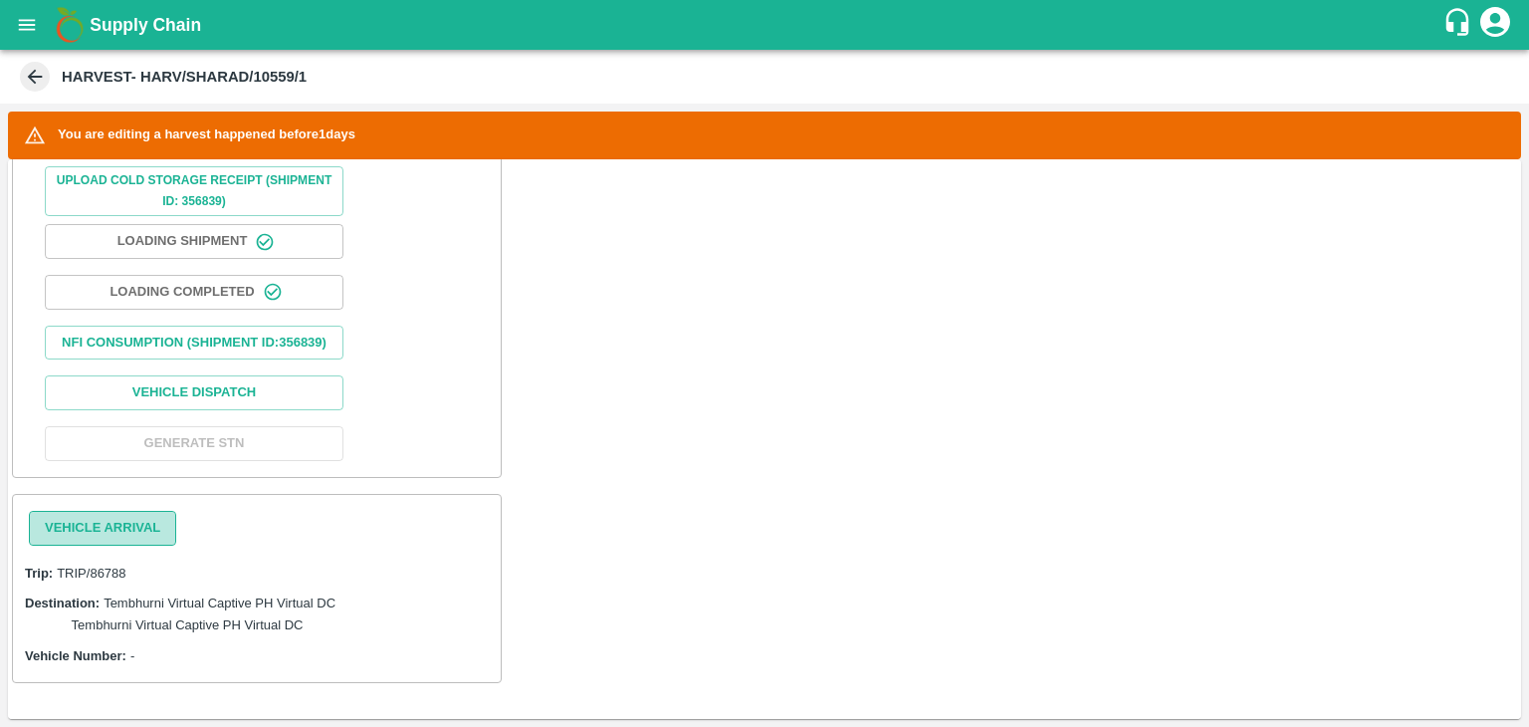
click at [153, 531] on button "Vehicle Arrival" at bounding box center [102, 528] width 147 height 35
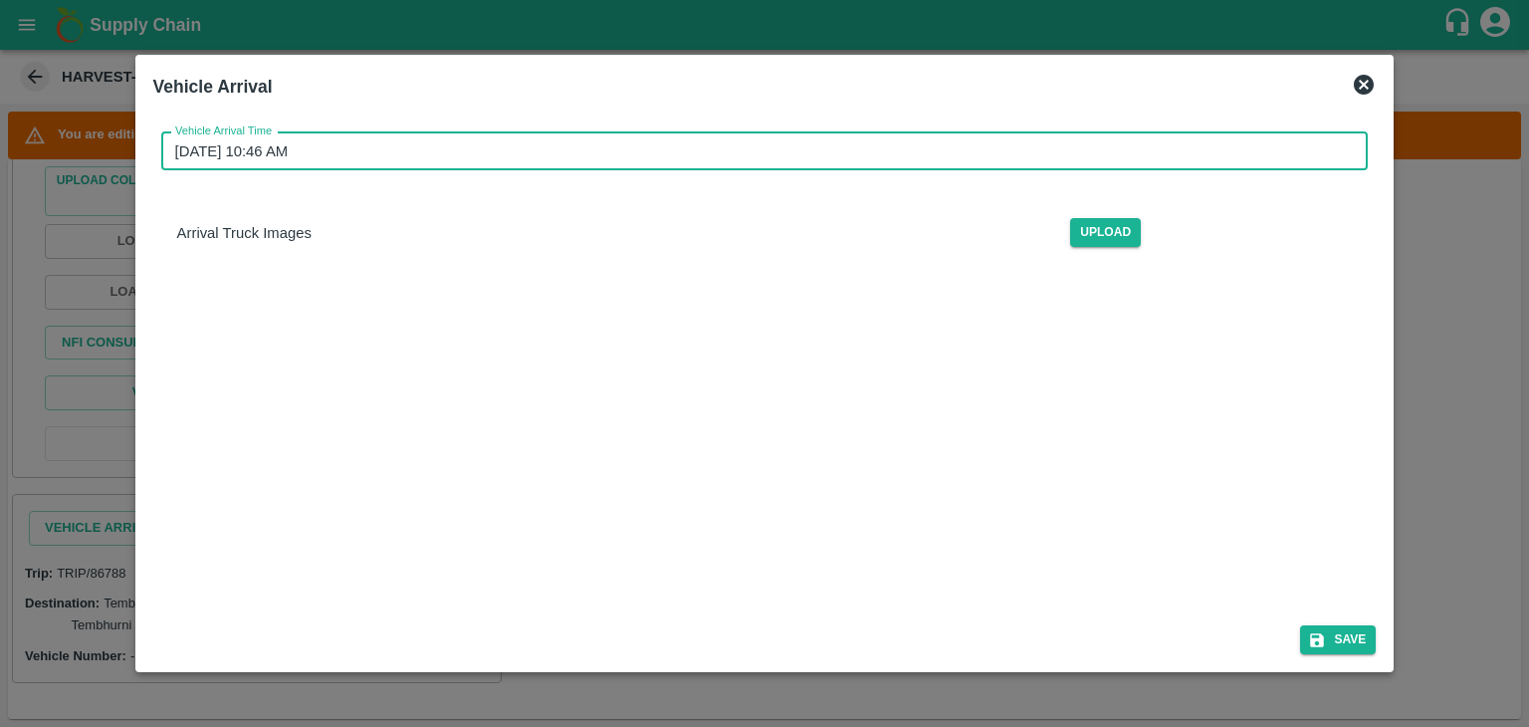
click at [554, 141] on input "26/08/2025 10:46 AM" at bounding box center [758, 151] width 1194 height 38
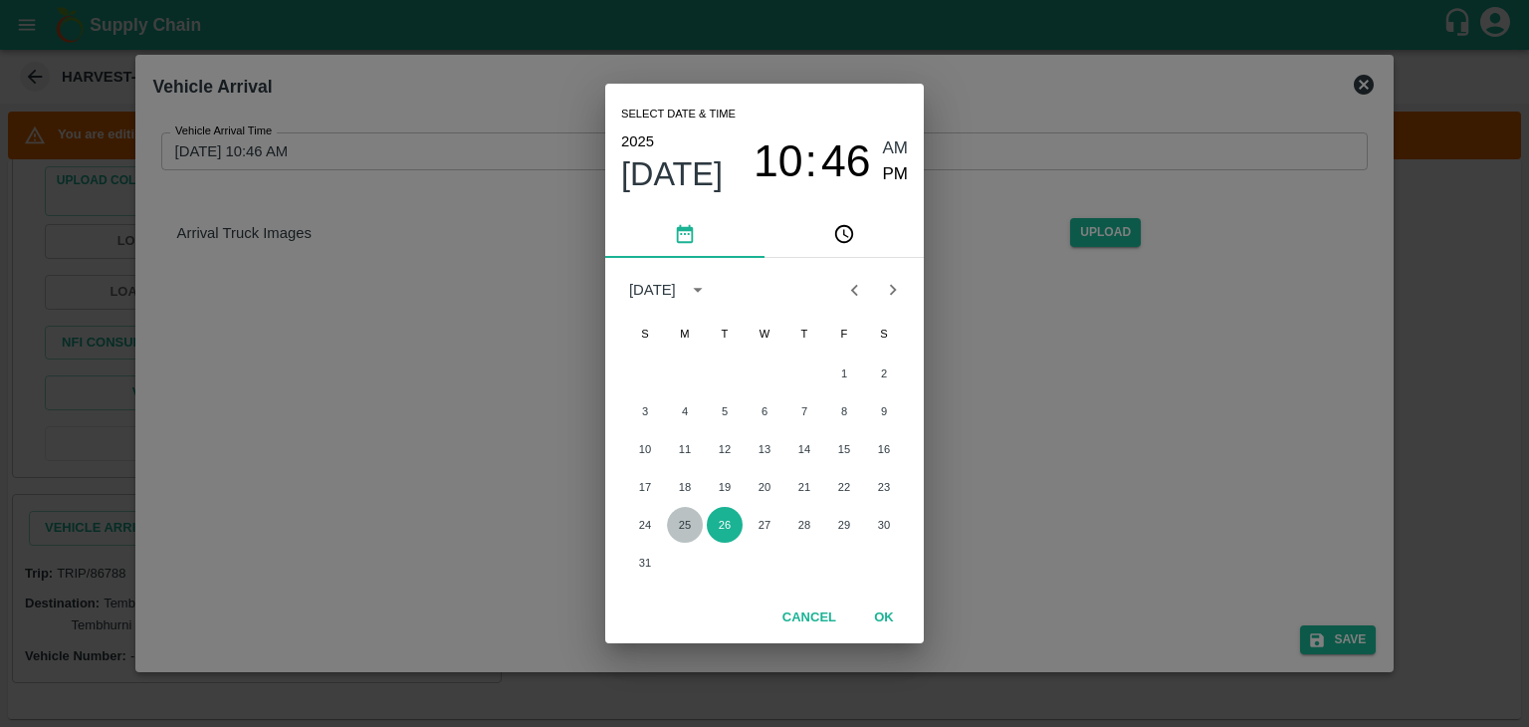
click at [681, 522] on button "25" at bounding box center [685, 525] width 36 height 36
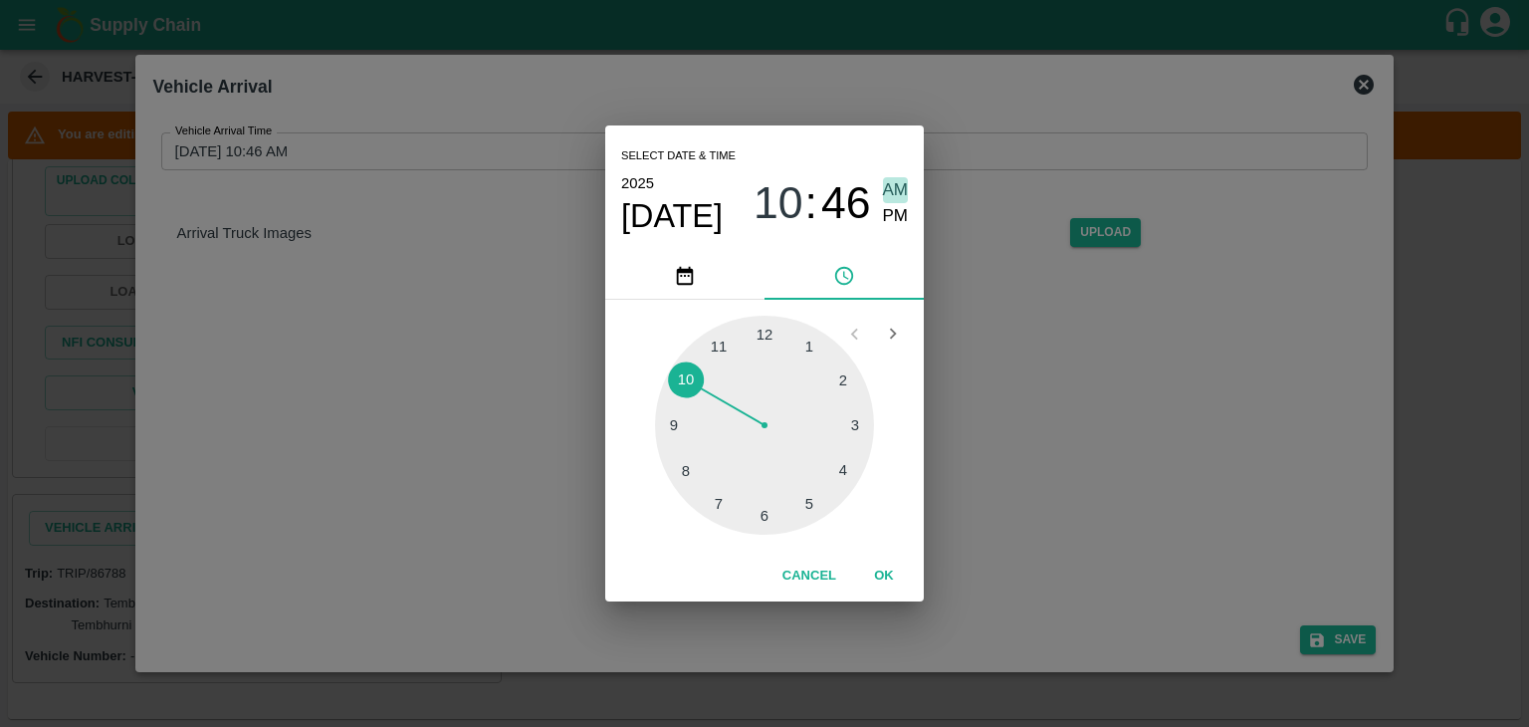
click at [888, 191] on span "AM" at bounding box center [896, 190] width 26 height 27
click at [662, 443] on div at bounding box center [764, 425] width 219 height 219
type input "25/08/2025 09:43 AM"
click at [904, 568] on button "OK" at bounding box center [884, 576] width 64 height 35
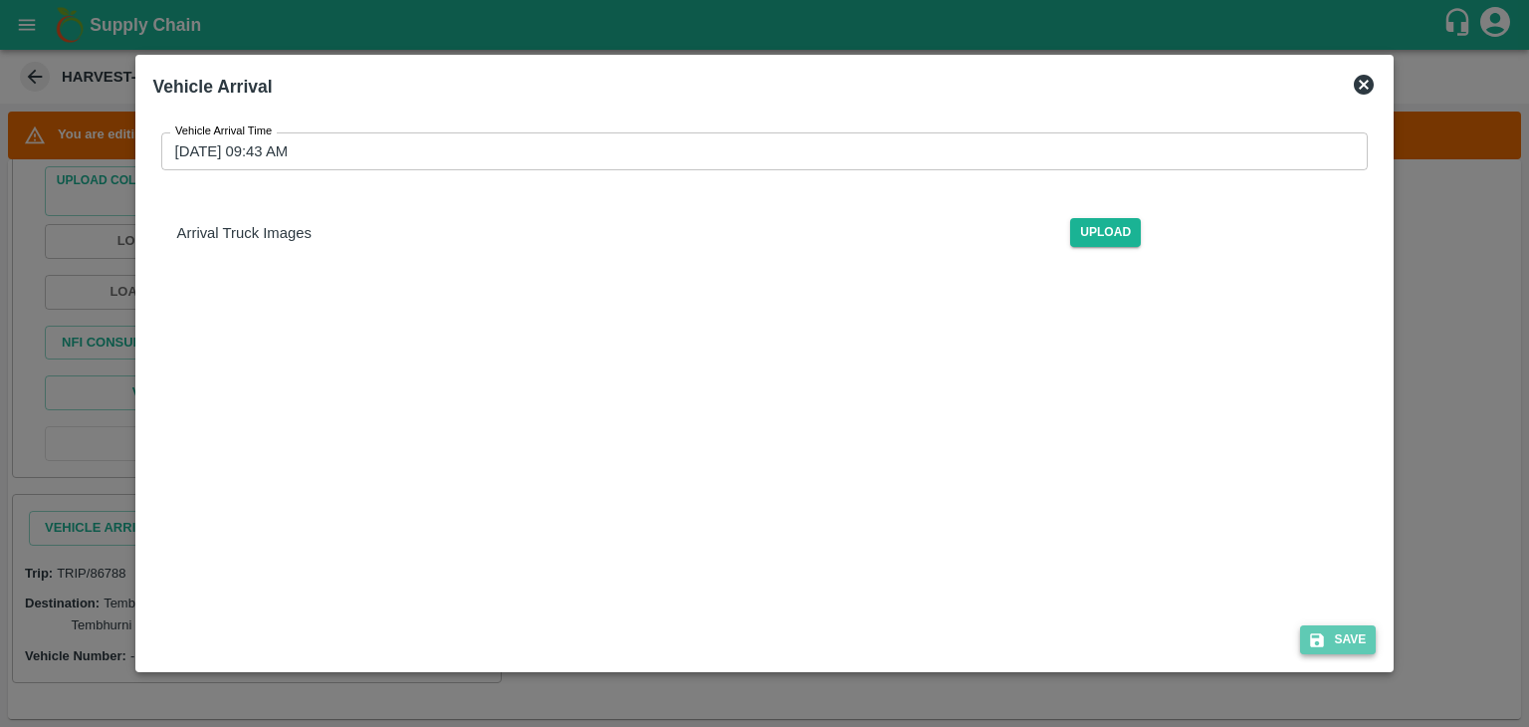
click at [1338, 630] on button "Save" at bounding box center [1338, 639] width 76 height 29
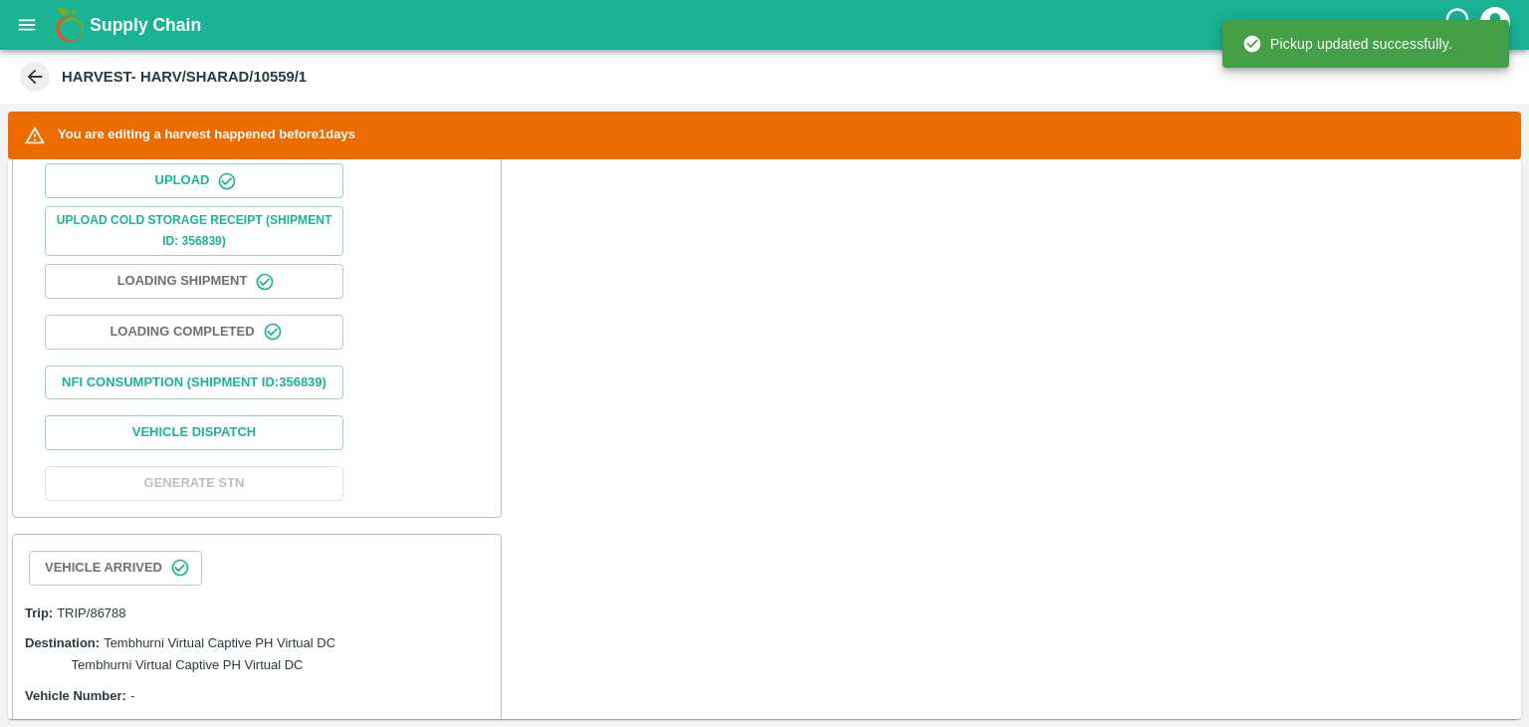
scroll to position [956, 0]
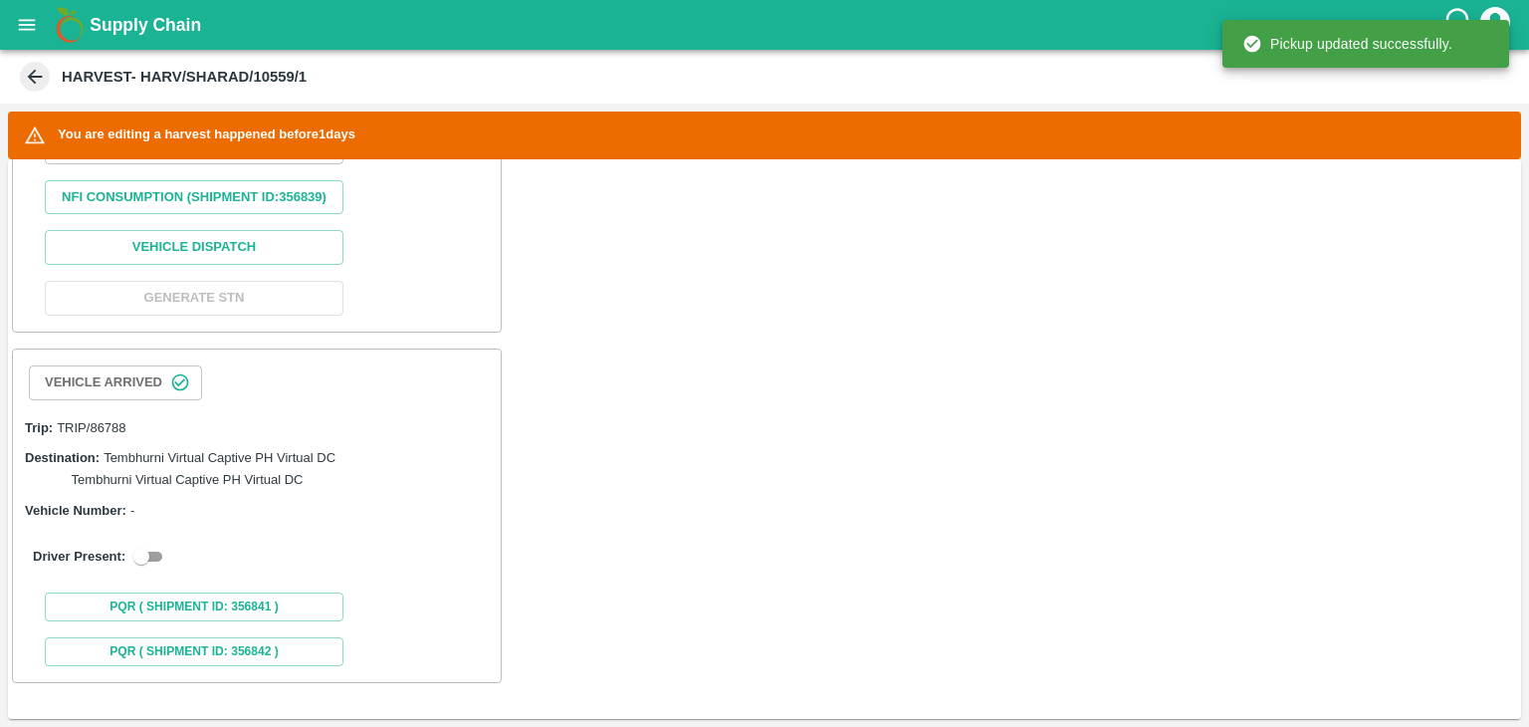
drag, startPoint x: 152, startPoint y: 557, endPoint x: 406, endPoint y: 584, distance: 255.4
click at [406, 584] on div "Vehicle Arrived Trip: TRIP/86788 Destination: Tembhurni Virtual Captive PH Virt…" at bounding box center [257, 515] width 490 height 335
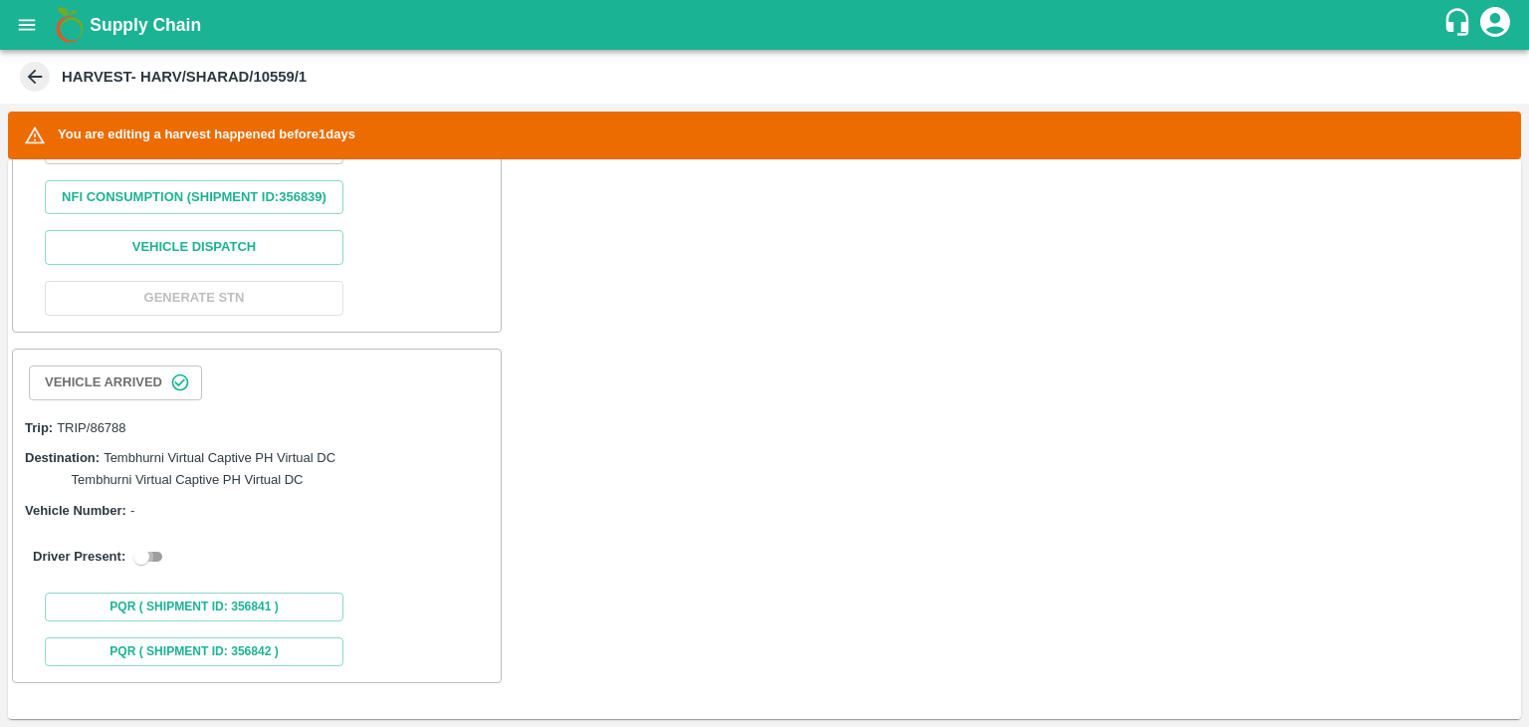
click at [160, 557] on input "checkbox" at bounding box center [142, 557] width 72 height 24
checkbox input "true"
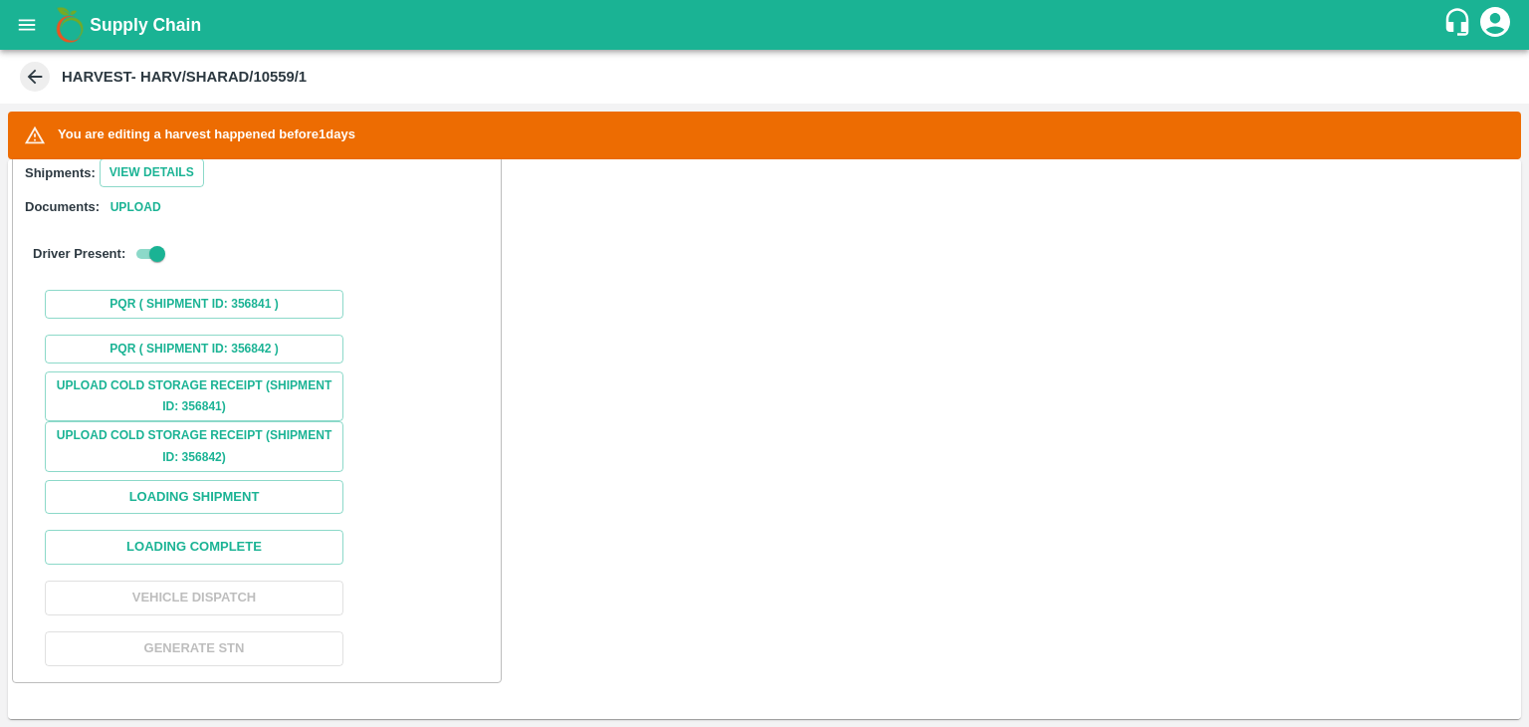
scroll to position [1354, 0]
click at [239, 499] on button "Loading Shipment" at bounding box center [194, 497] width 299 height 35
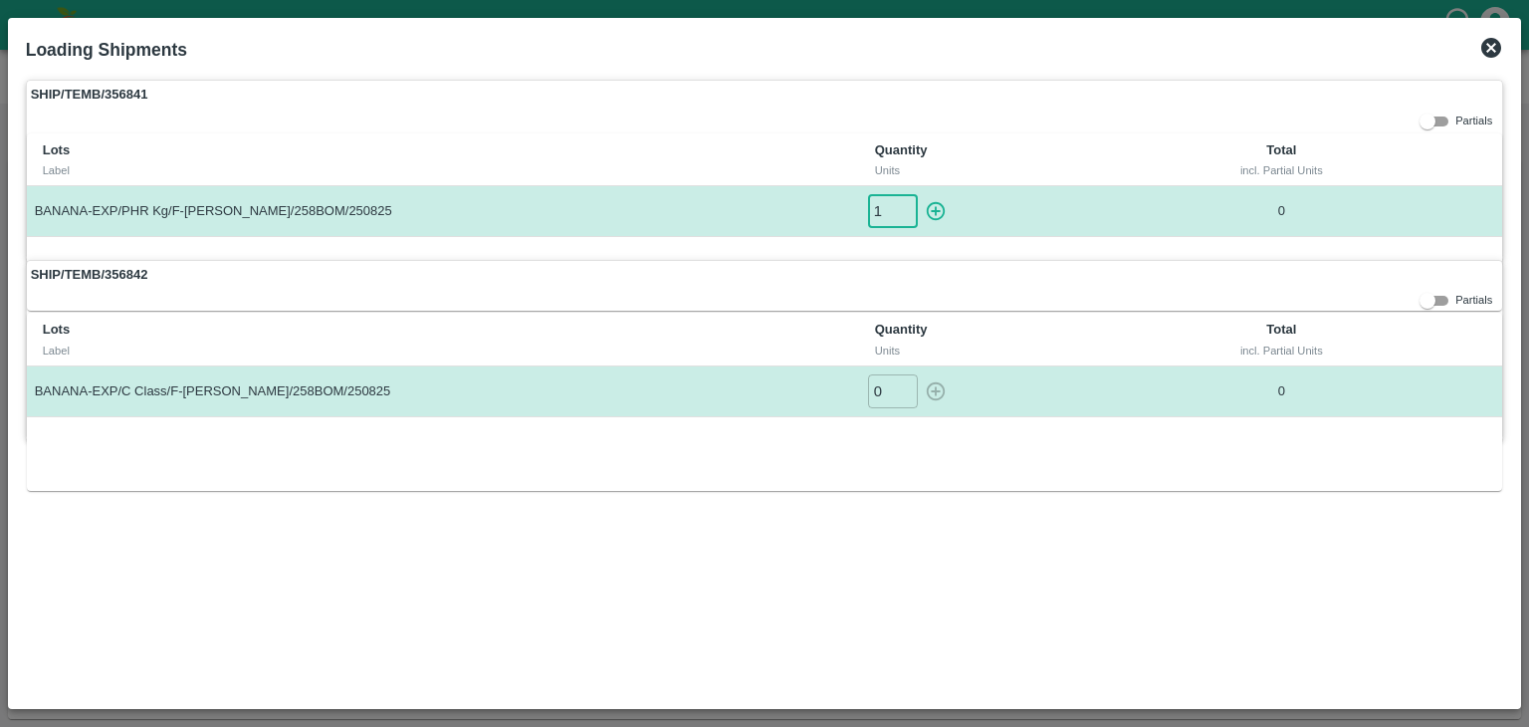
click at [904, 203] on input "1" at bounding box center [893, 210] width 50 height 33
click at [945, 209] on icon "button" at bounding box center [936, 211] width 22 height 22
type input "0"
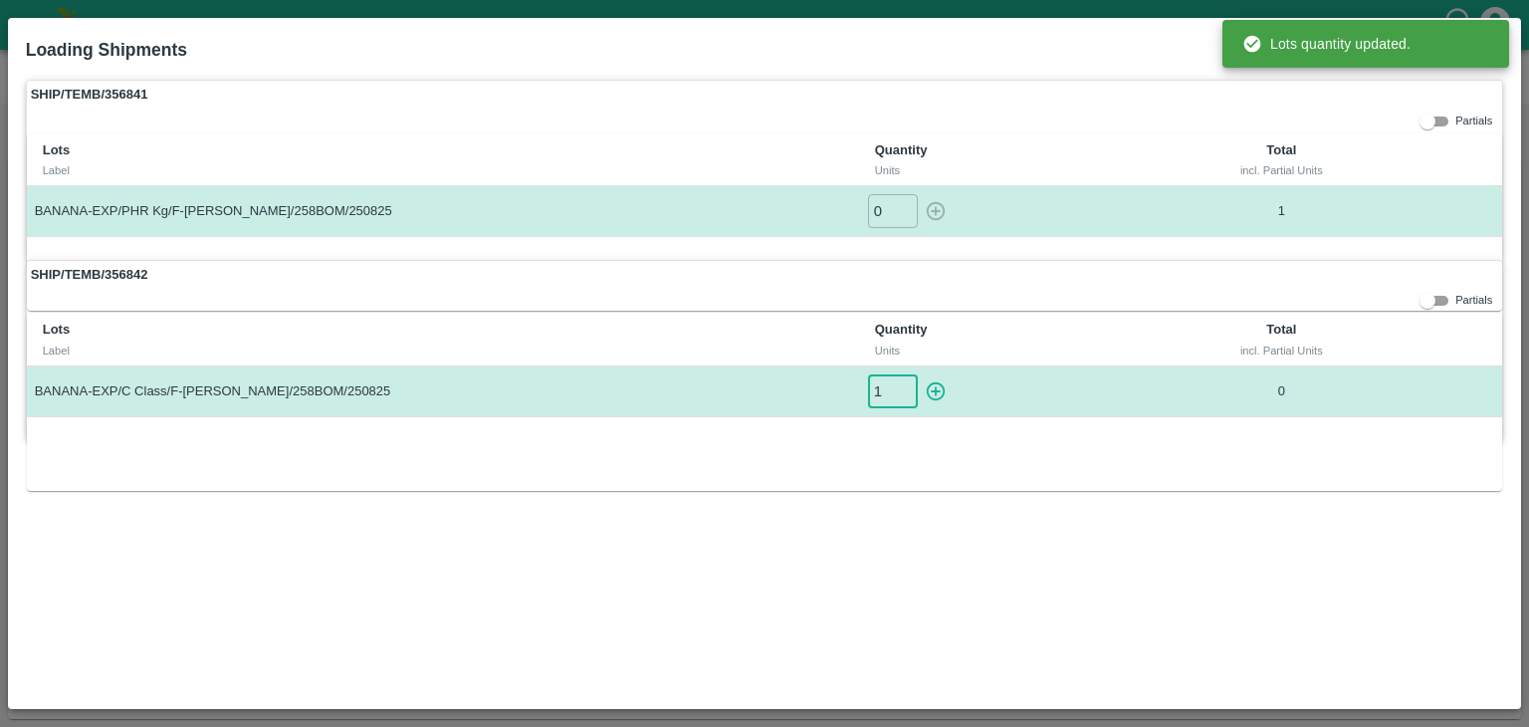
click at [904, 380] on input "1" at bounding box center [893, 390] width 50 height 33
click at [939, 380] on icon "button" at bounding box center [936, 391] width 22 height 22
type input "0"
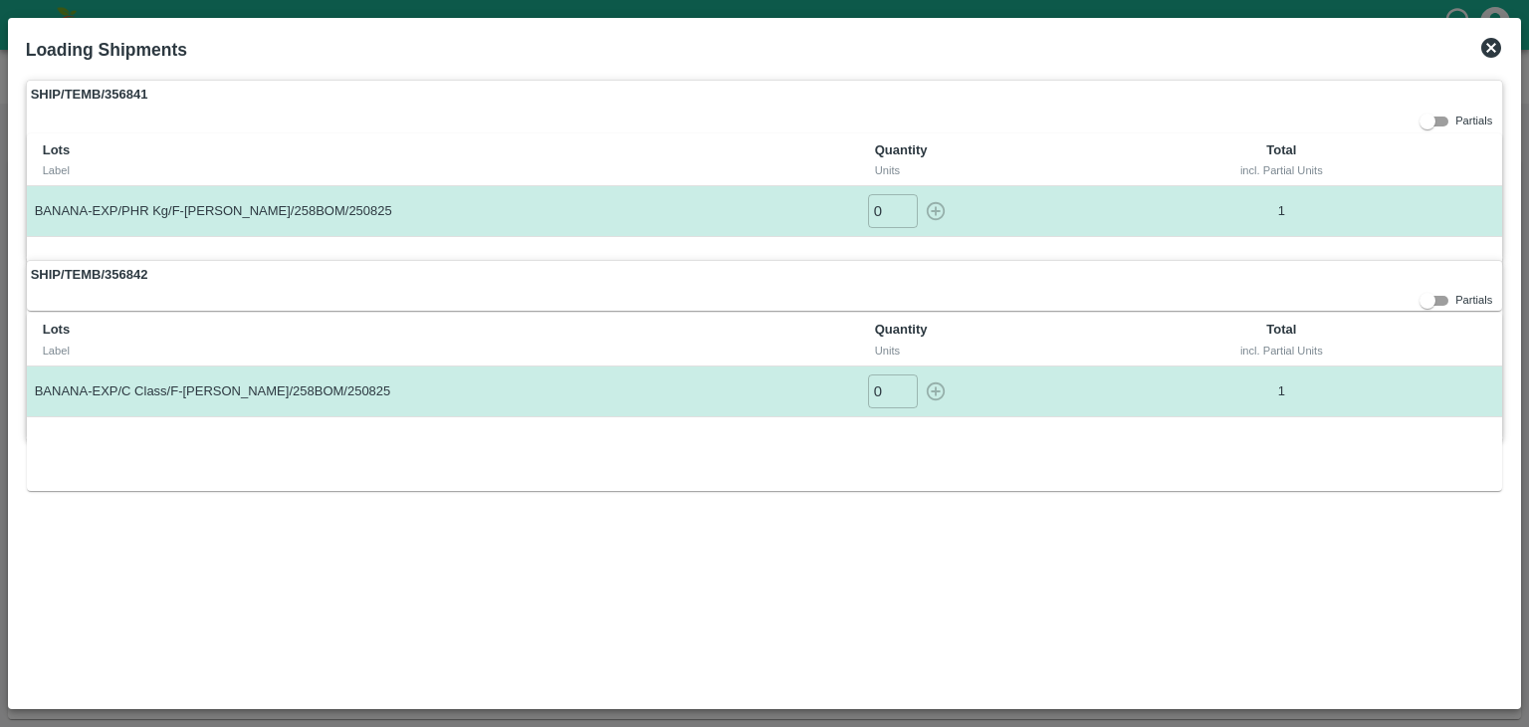
click at [1484, 49] on icon at bounding box center [1491, 48] width 20 height 20
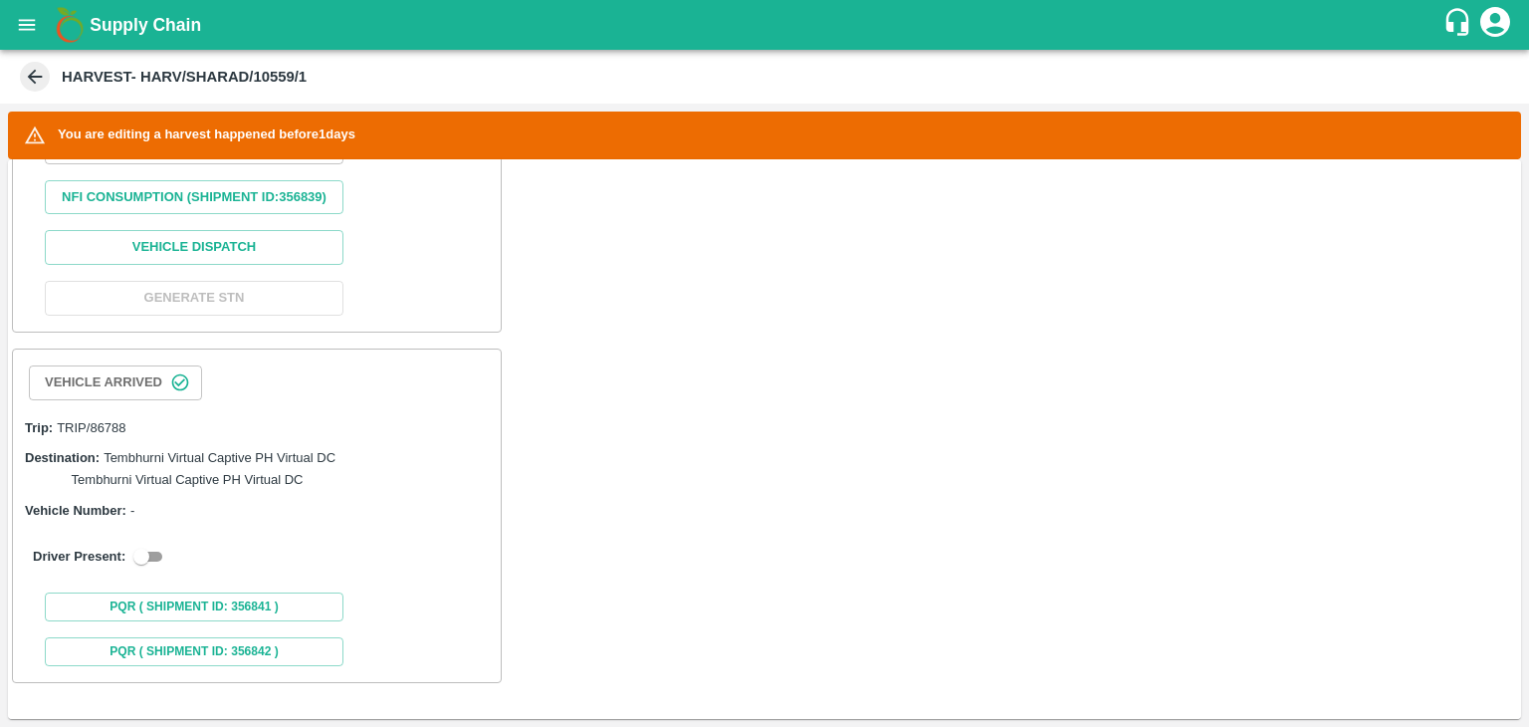
scroll to position [956, 0]
click at [157, 557] on input "checkbox" at bounding box center [142, 557] width 72 height 24
checkbox input "true"
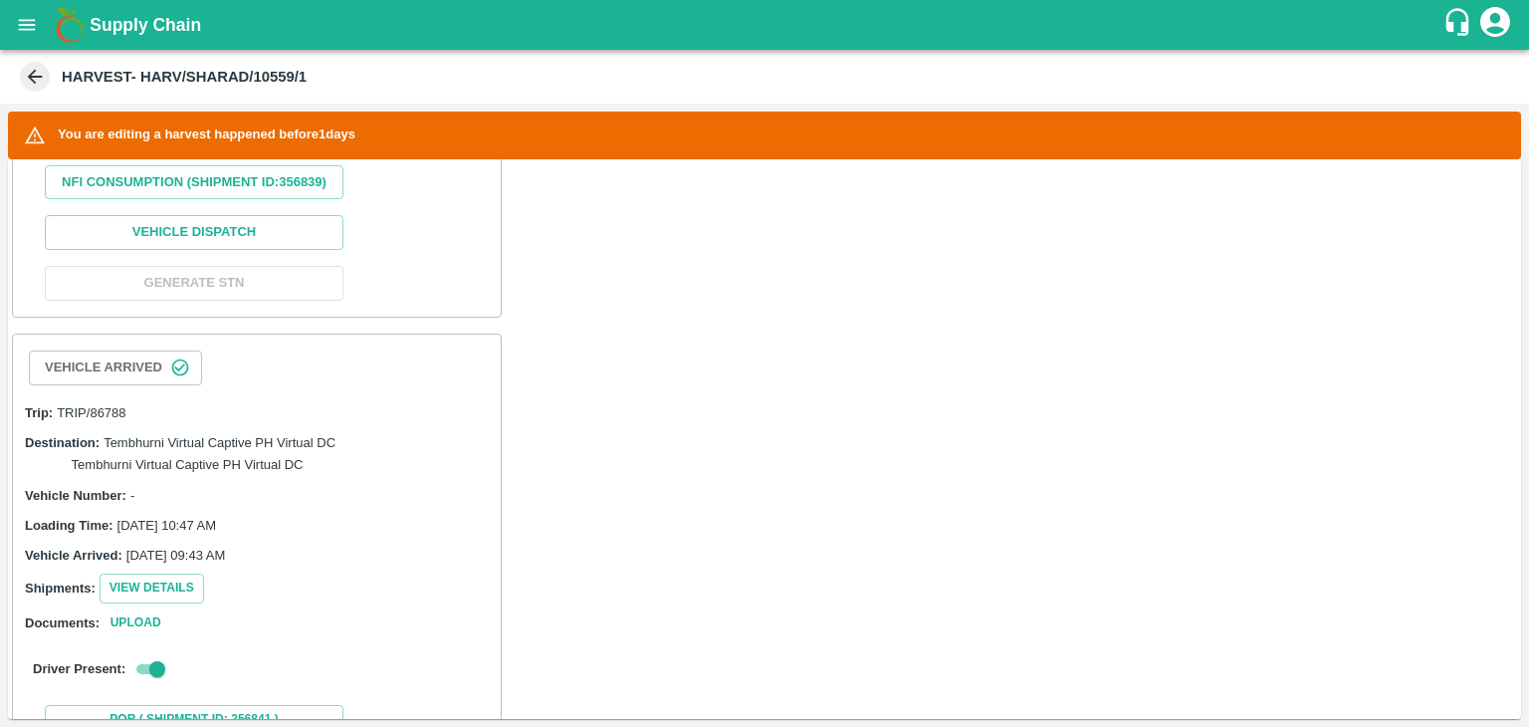
scroll to position [1384, 0]
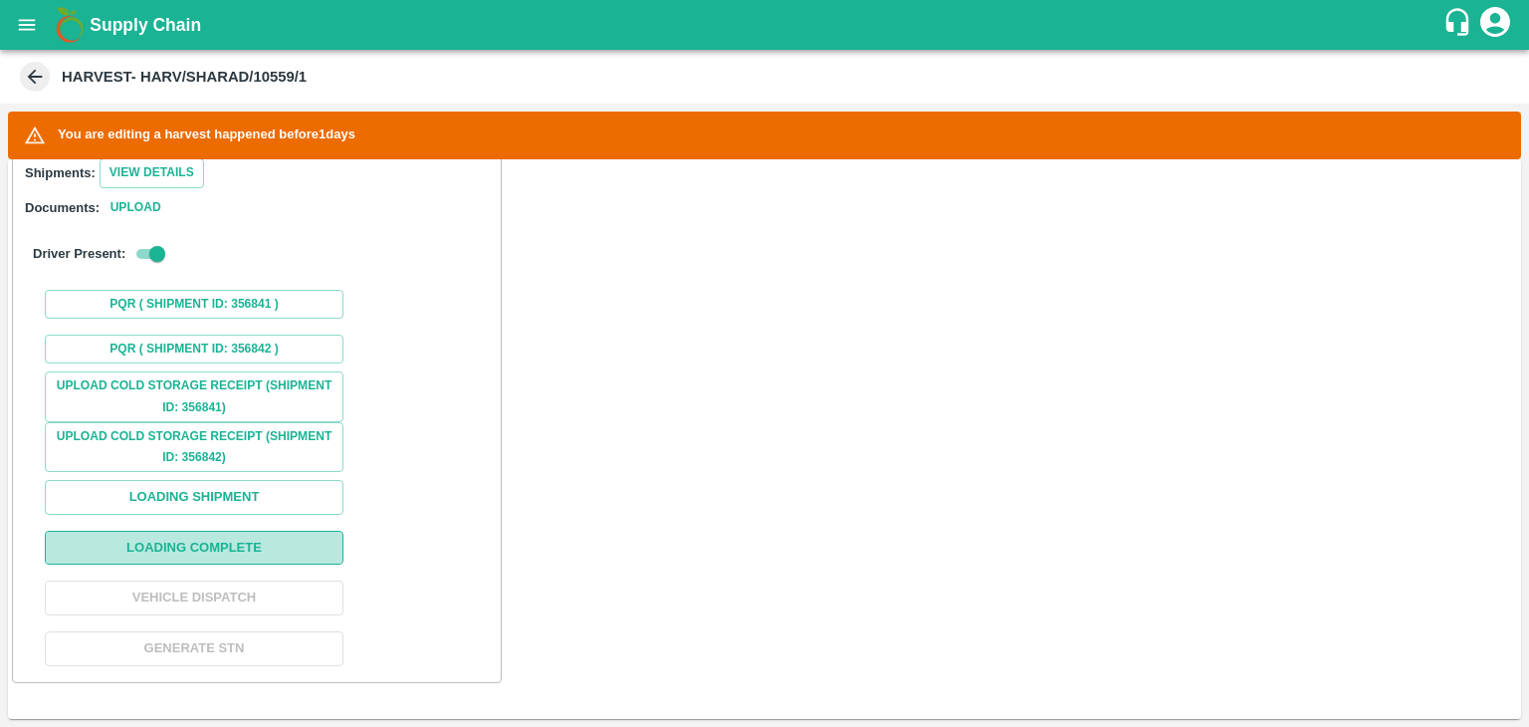
click at [231, 560] on button "Loading Complete" at bounding box center [194, 548] width 299 height 35
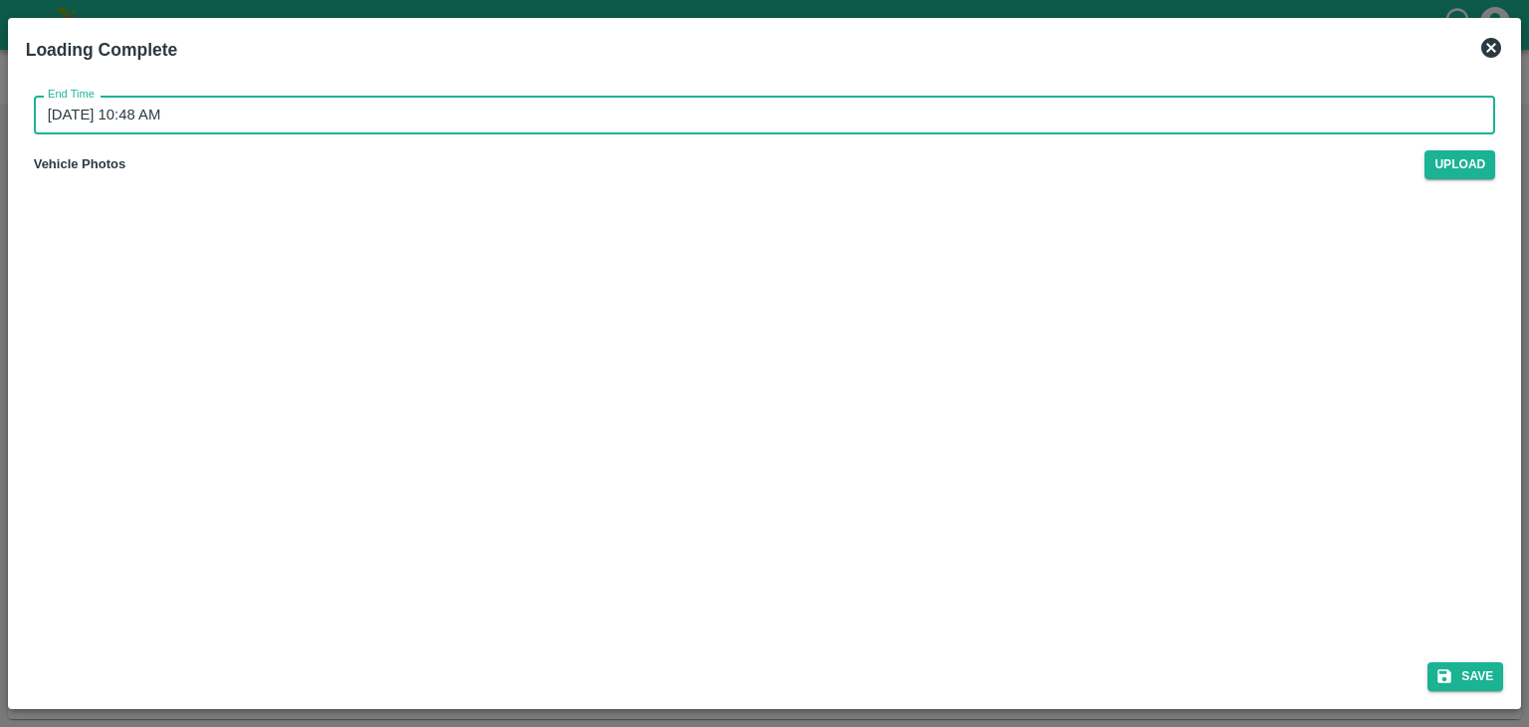
click at [792, 102] on input "26/08/2025 10:48 AM" at bounding box center [758, 115] width 1449 height 38
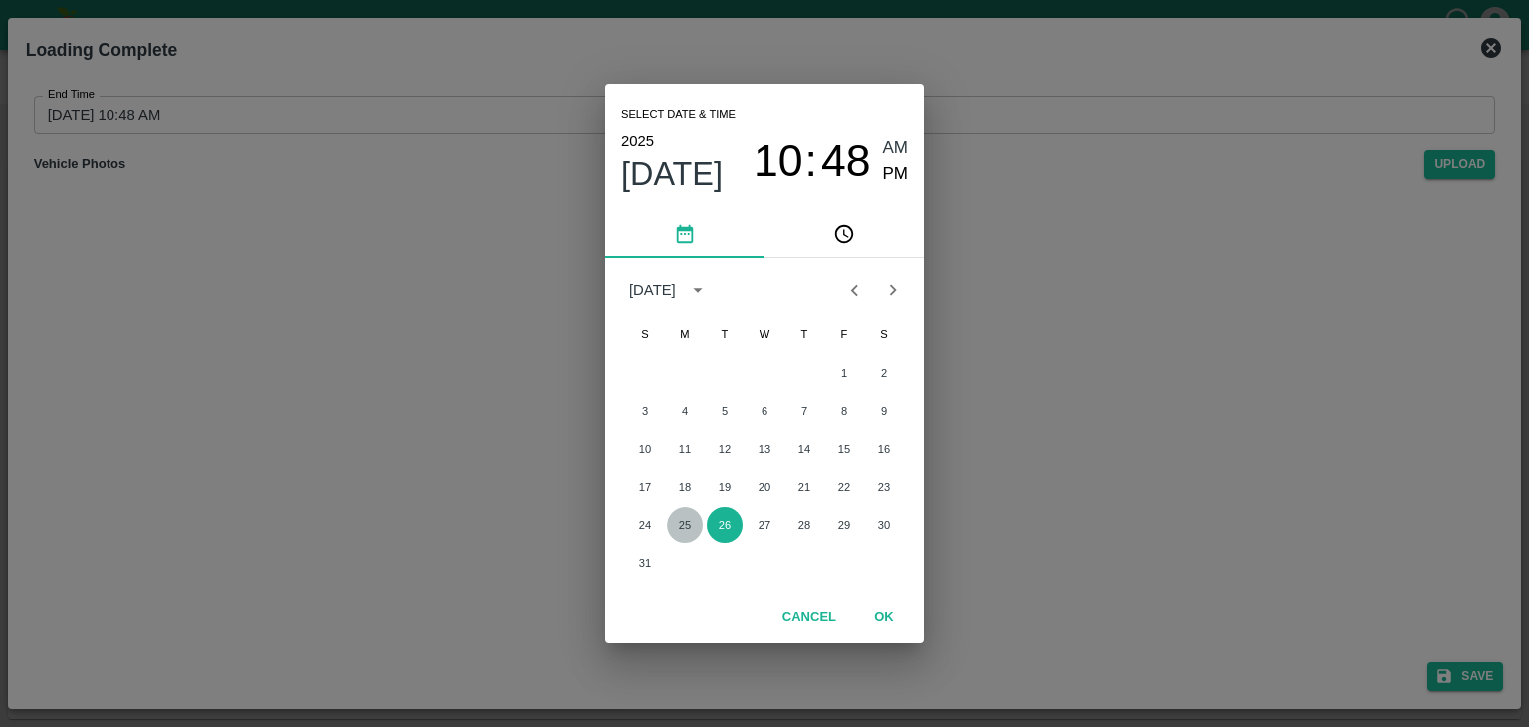
click at [677, 519] on button "25" at bounding box center [685, 525] width 36 height 36
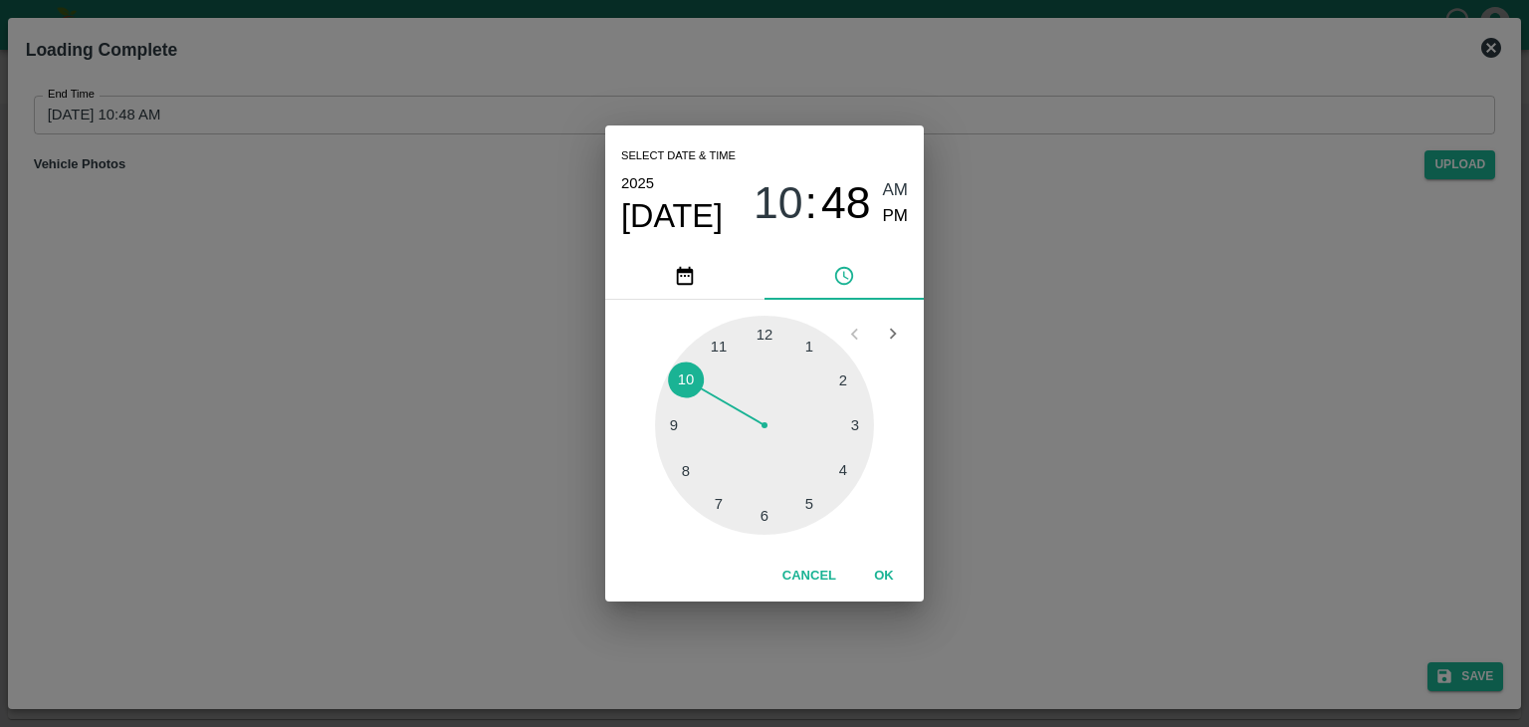
click at [842, 472] on div at bounding box center [764, 425] width 219 height 219
click at [863, 419] on div at bounding box center [764, 425] width 219 height 219
click at [888, 202] on span "AM" at bounding box center [896, 190] width 26 height 27
click at [892, 215] on span "PM" at bounding box center [896, 216] width 26 height 27
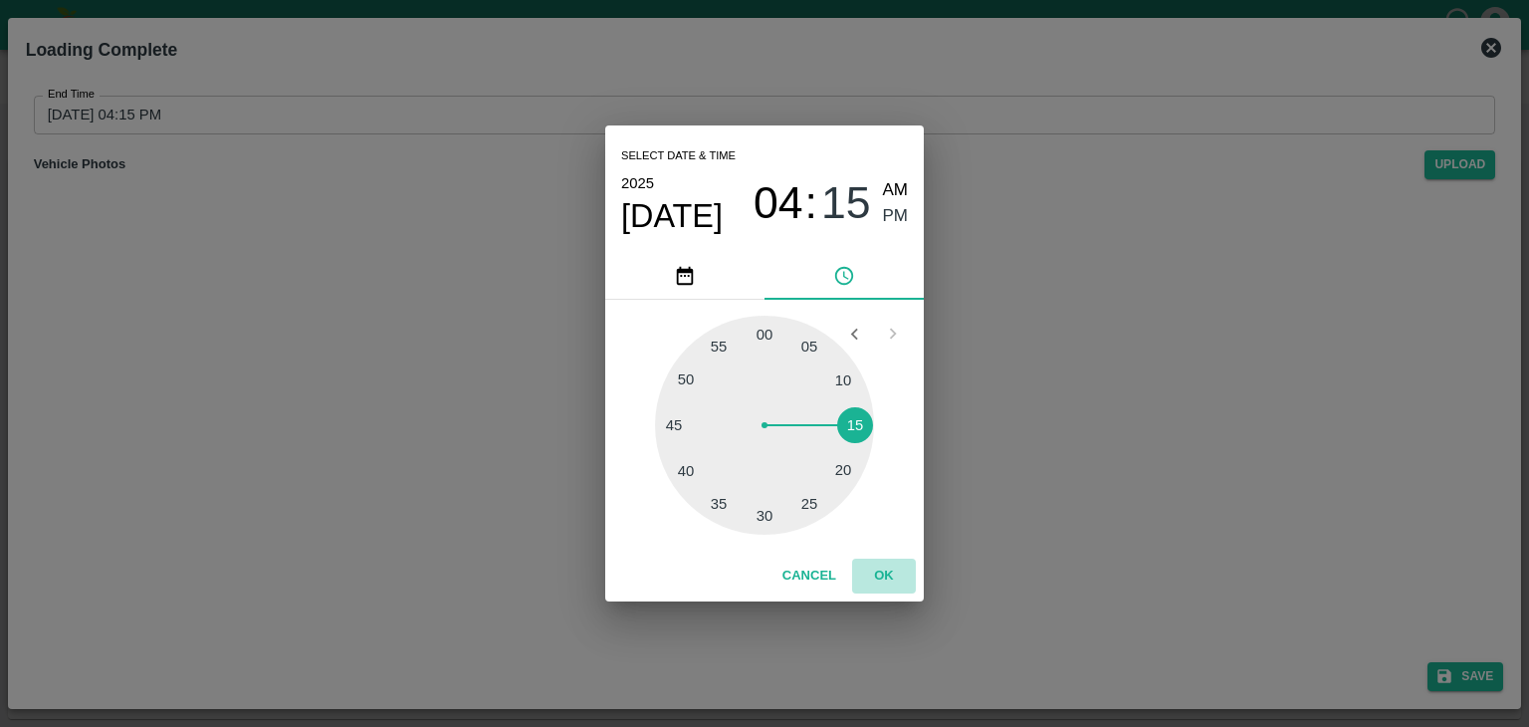
click at [895, 578] on button "OK" at bounding box center [884, 576] width 64 height 35
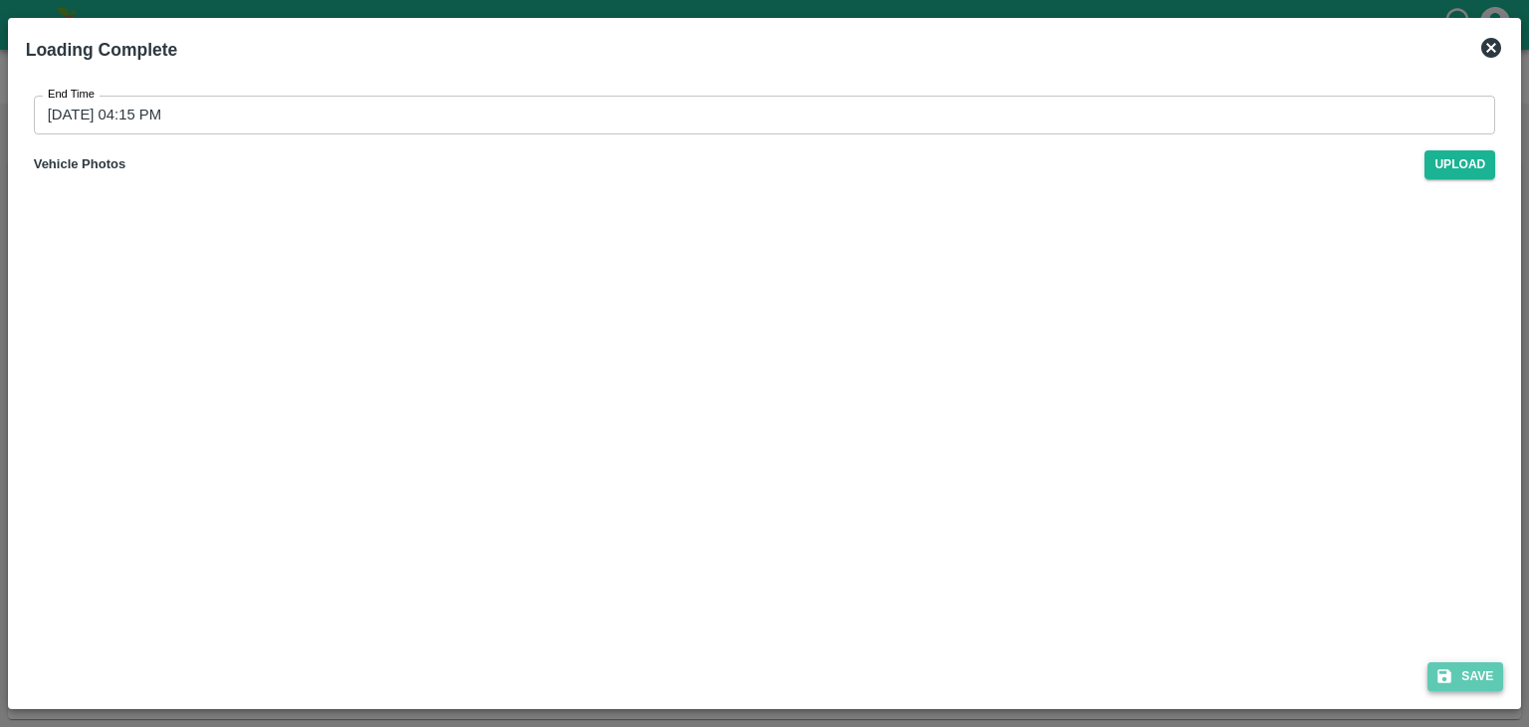
click at [1474, 668] on button "Save" at bounding box center [1466, 676] width 76 height 29
type input "26/08/2025 10:48 AM"
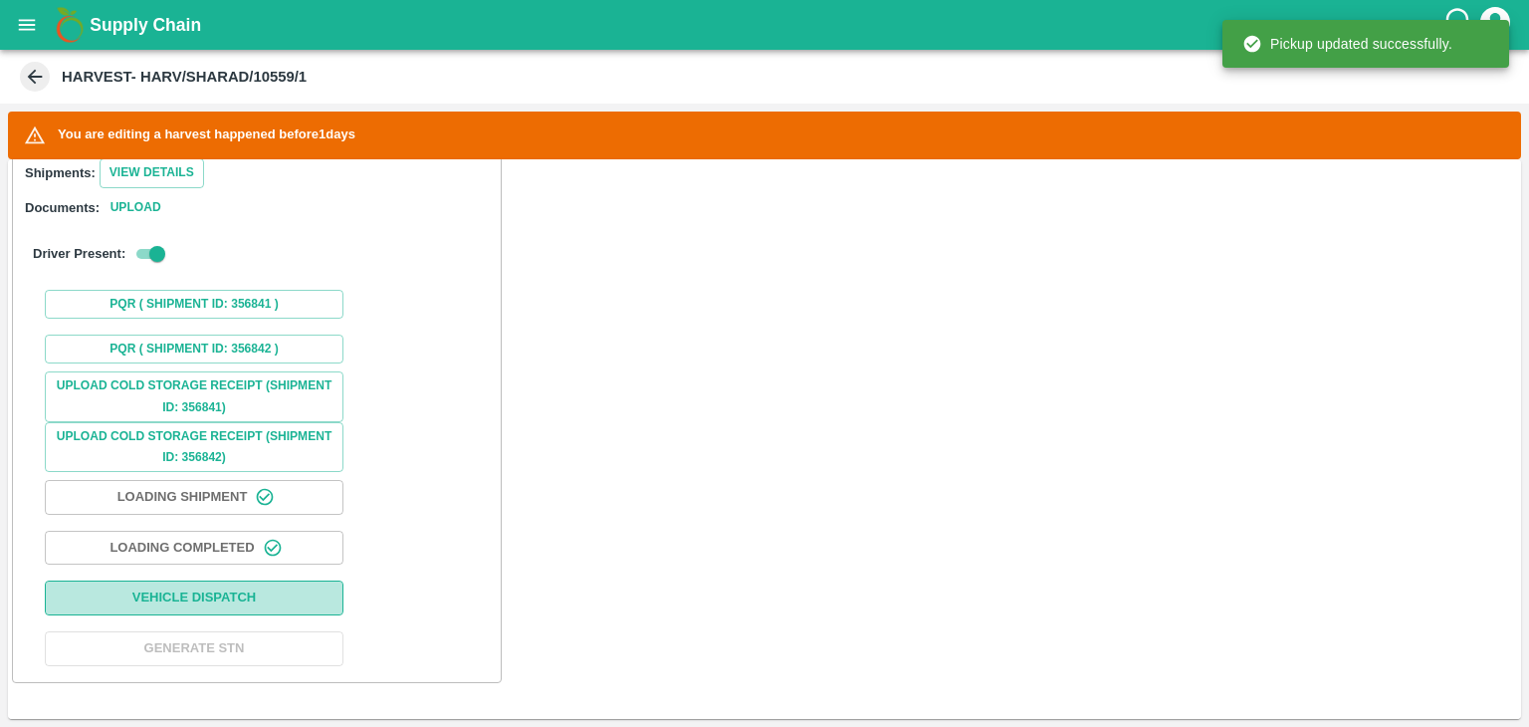
click at [254, 597] on button "Vehicle Dispatch" at bounding box center [194, 597] width 299 height 35
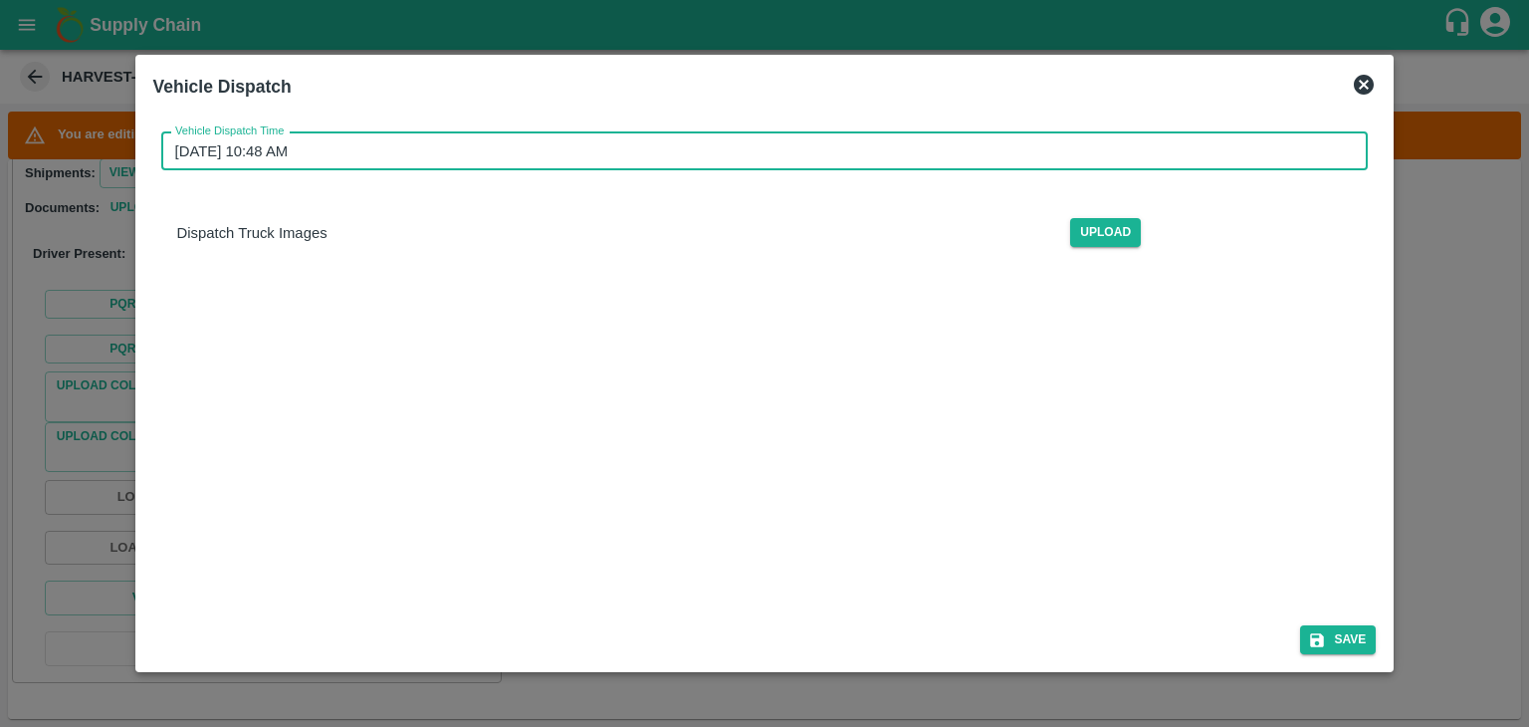
click at [900, 150] on input "26/08/2025 10:48 AM" at bounding box center [758, 151] width 1194 height 38
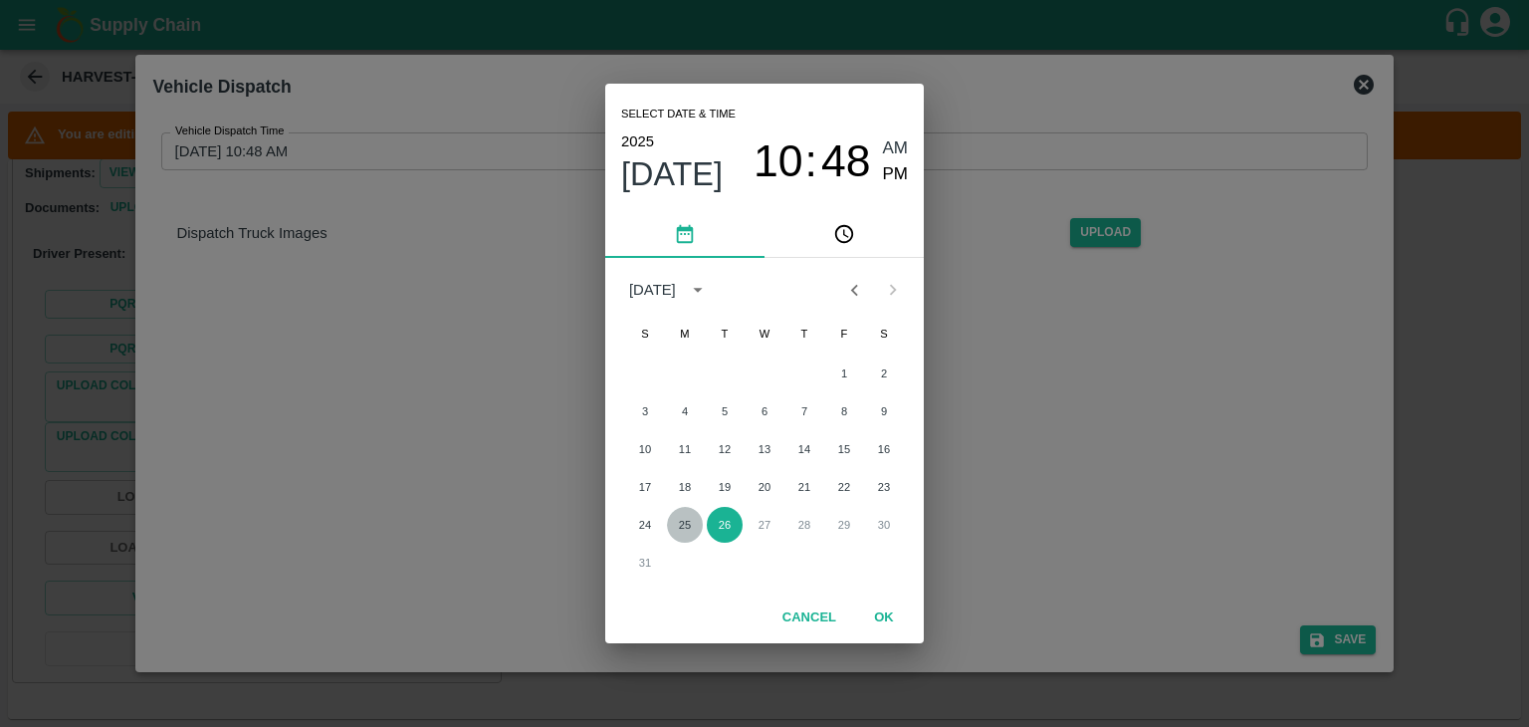
click at [692, 525] on button "25" at bounding box center [685, 525] width 36 height 36
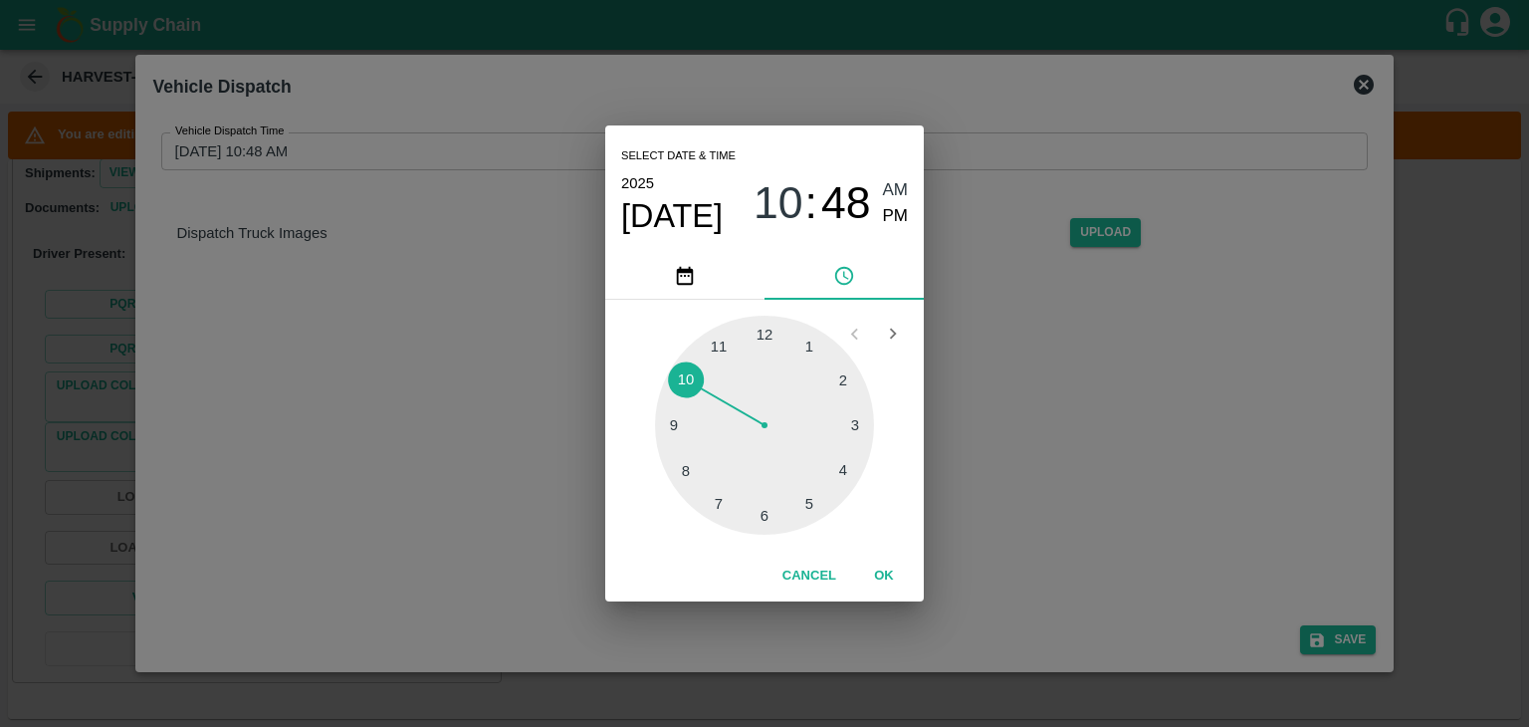
click at [840, 476] on div at bounding box center [764, 425] width 219 height 219
click at [677, 386] on div at bounding box center [764, 425] width 219 height 219
click at [898, 206] on span "PM" at bounding box center [896, 216] width 26 height 27
type input "25/08/2025 04:49 PM"
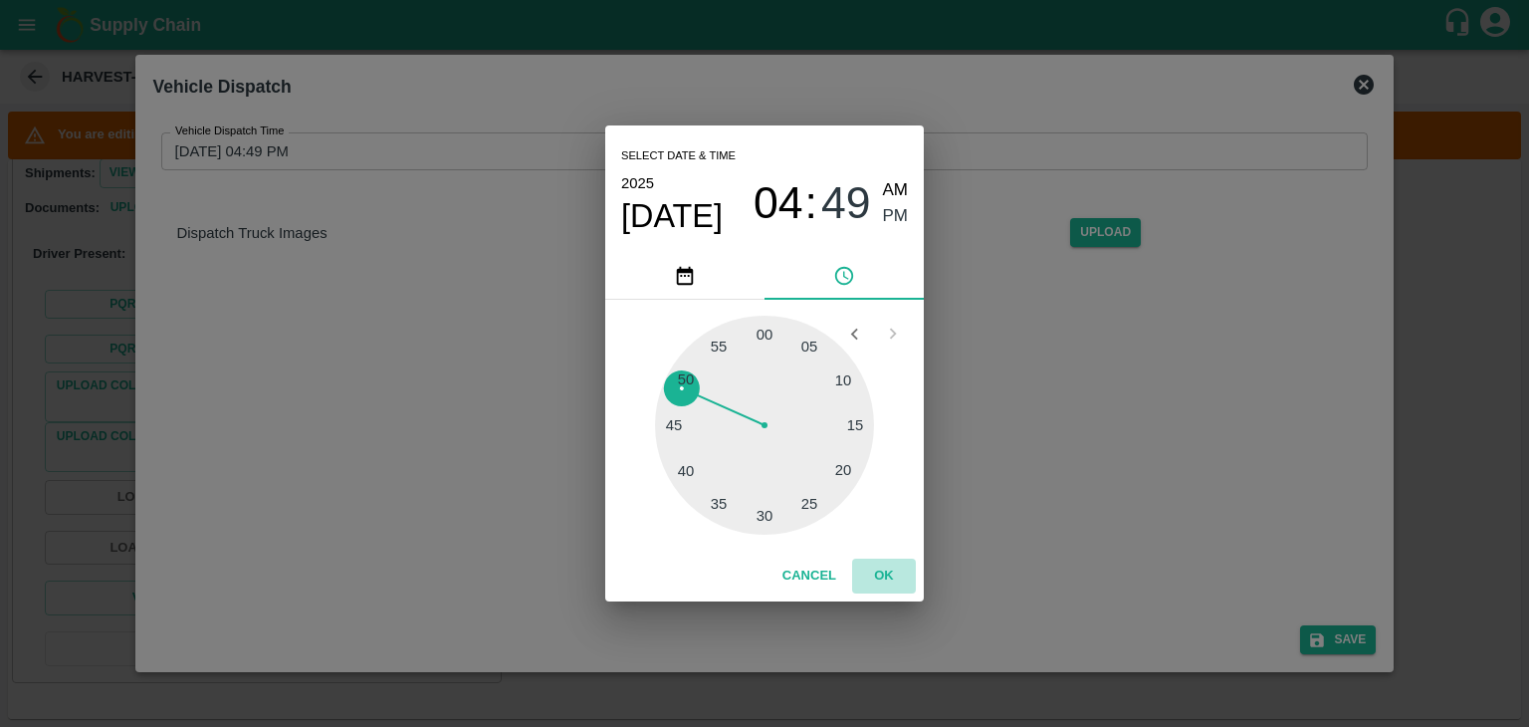
click at [880, 580] on button "OK" at bounding box center [884, 576] width 64 height 35
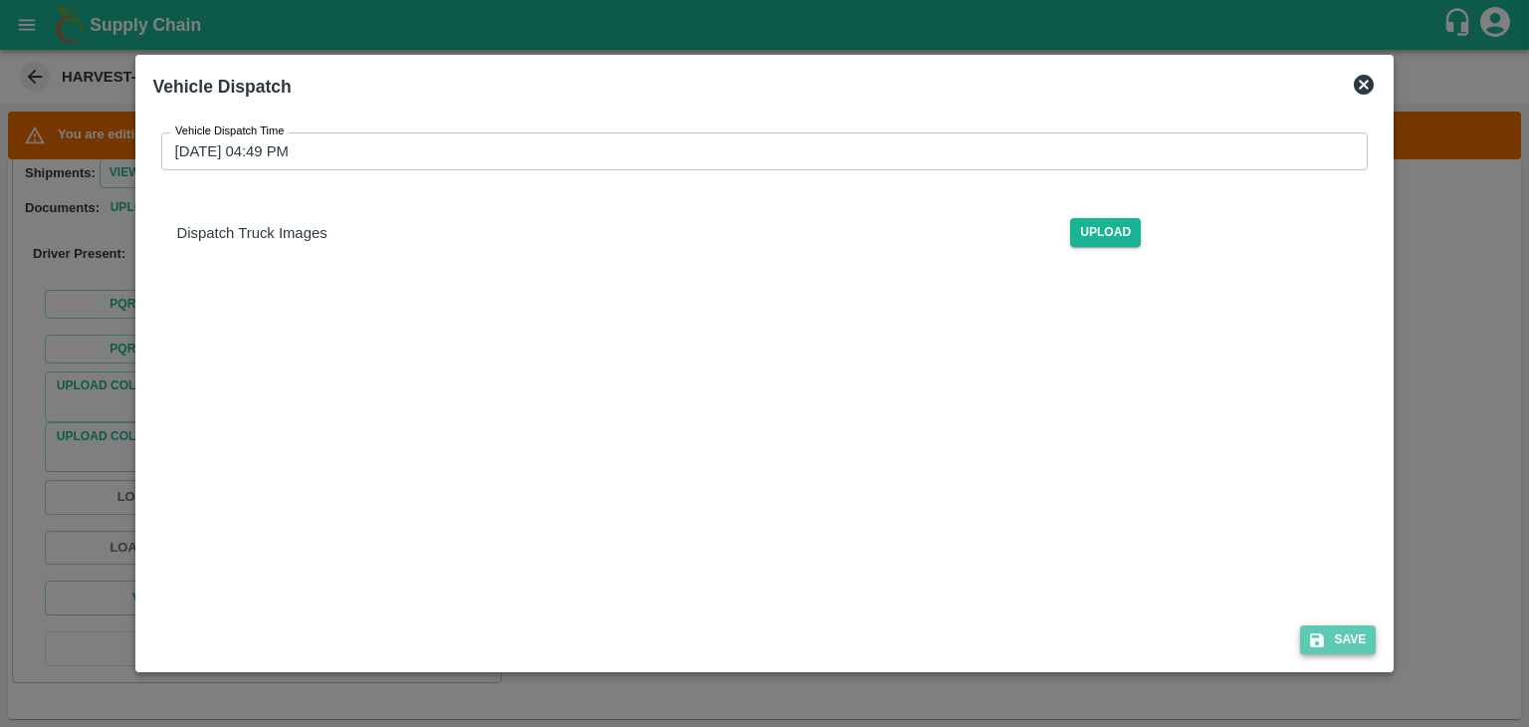
click at [1361, 642] on button "Save" at bounding box center [1338, 639] width 76 height 29
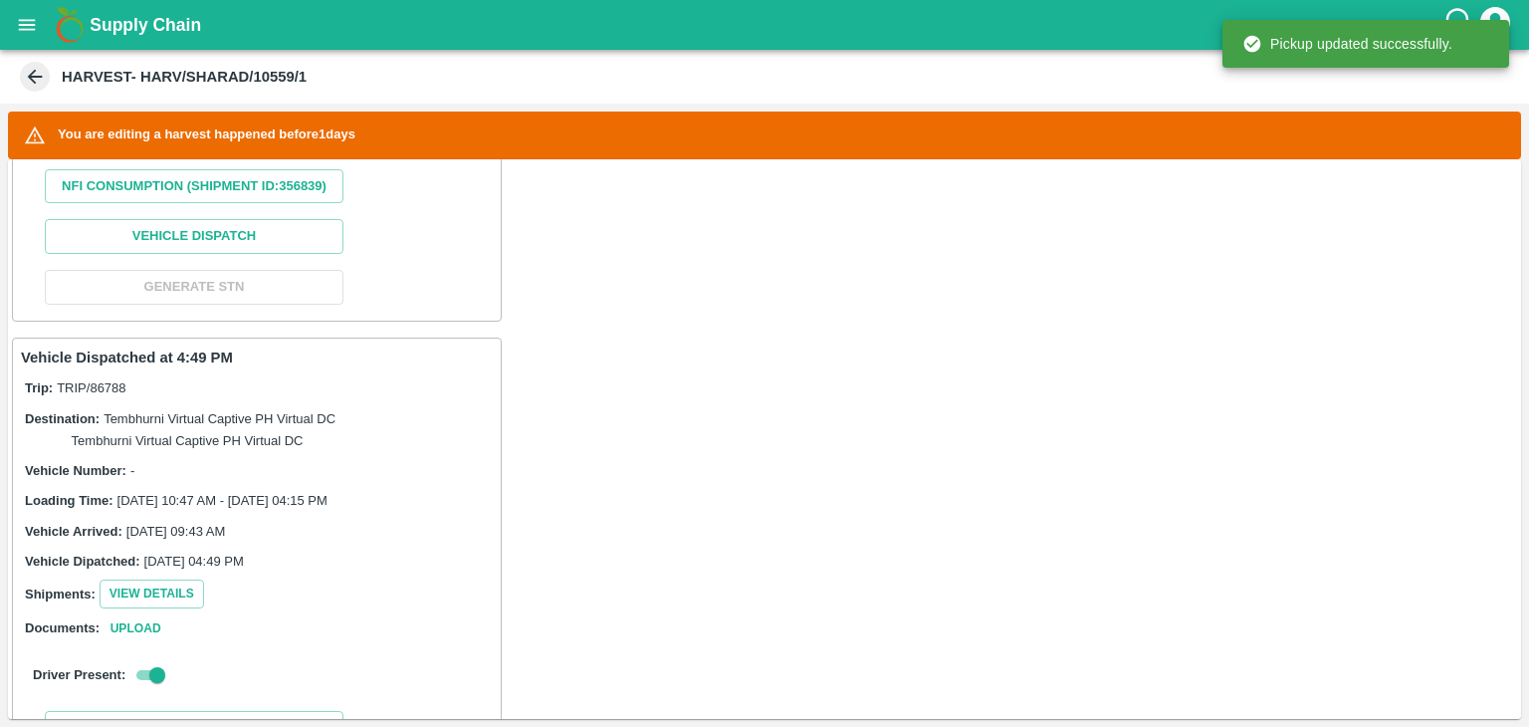
scroll to position [928, 0]
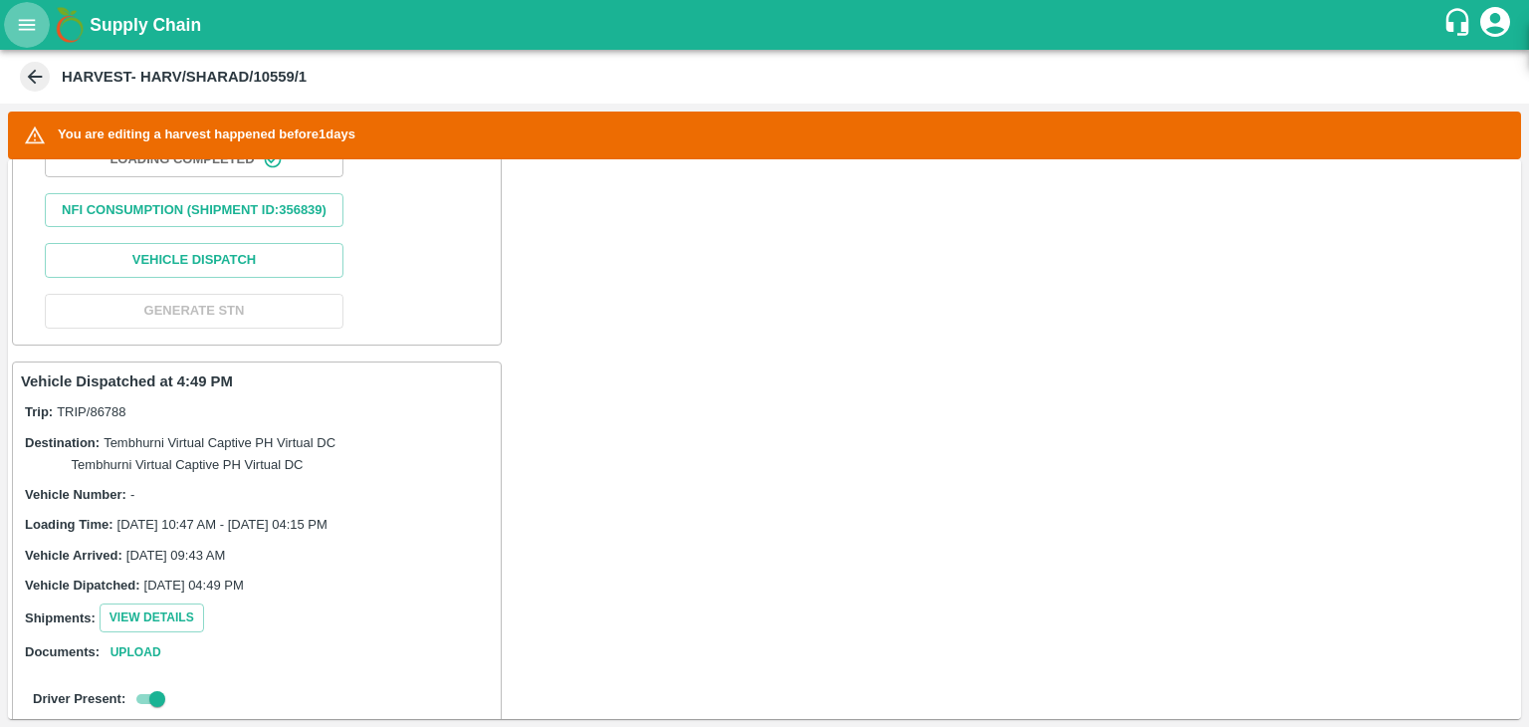
click at [17, 14] on icon "open drawer" at bounding box center [27, 25] width 22 height 22
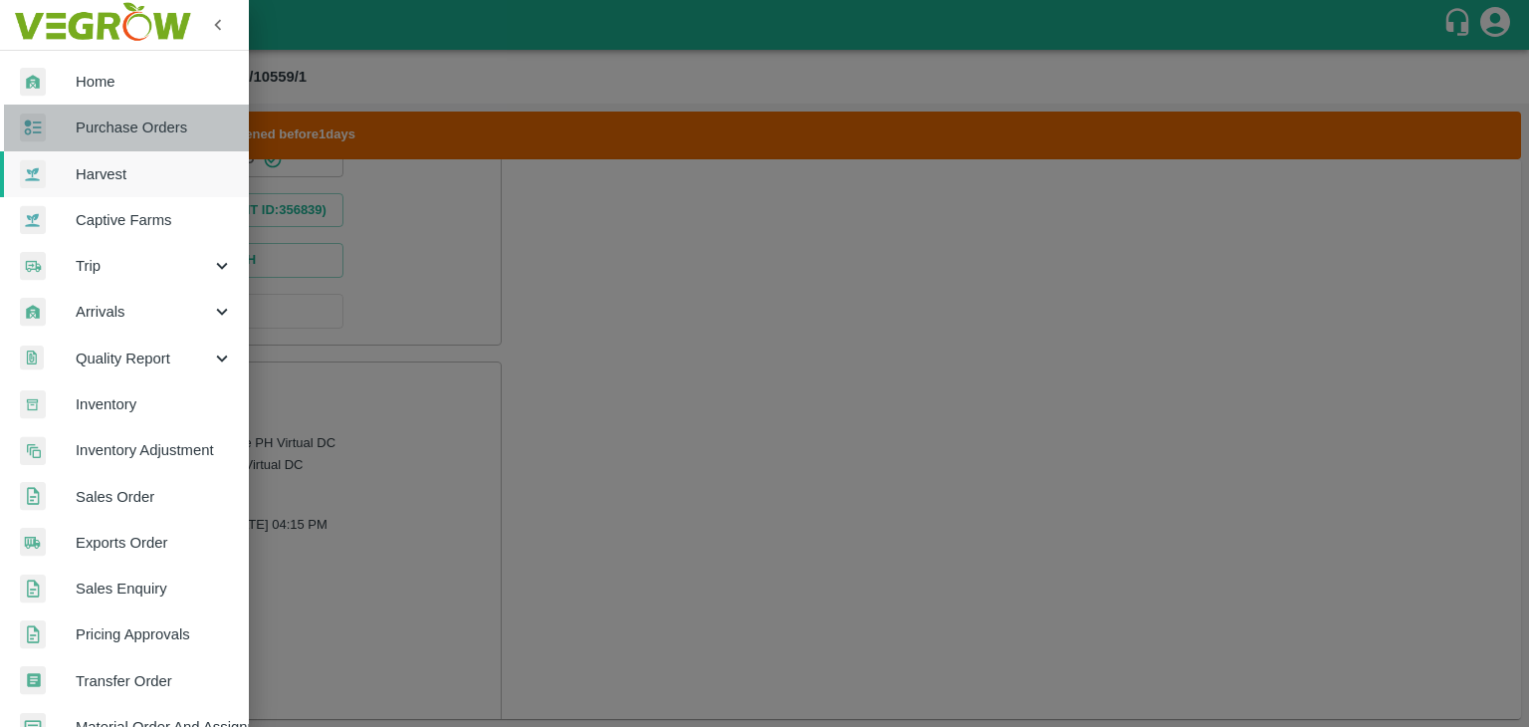
click at [151, 137] on span "Purchase Orders" at bounding box center [154, 127] width 157 height 22
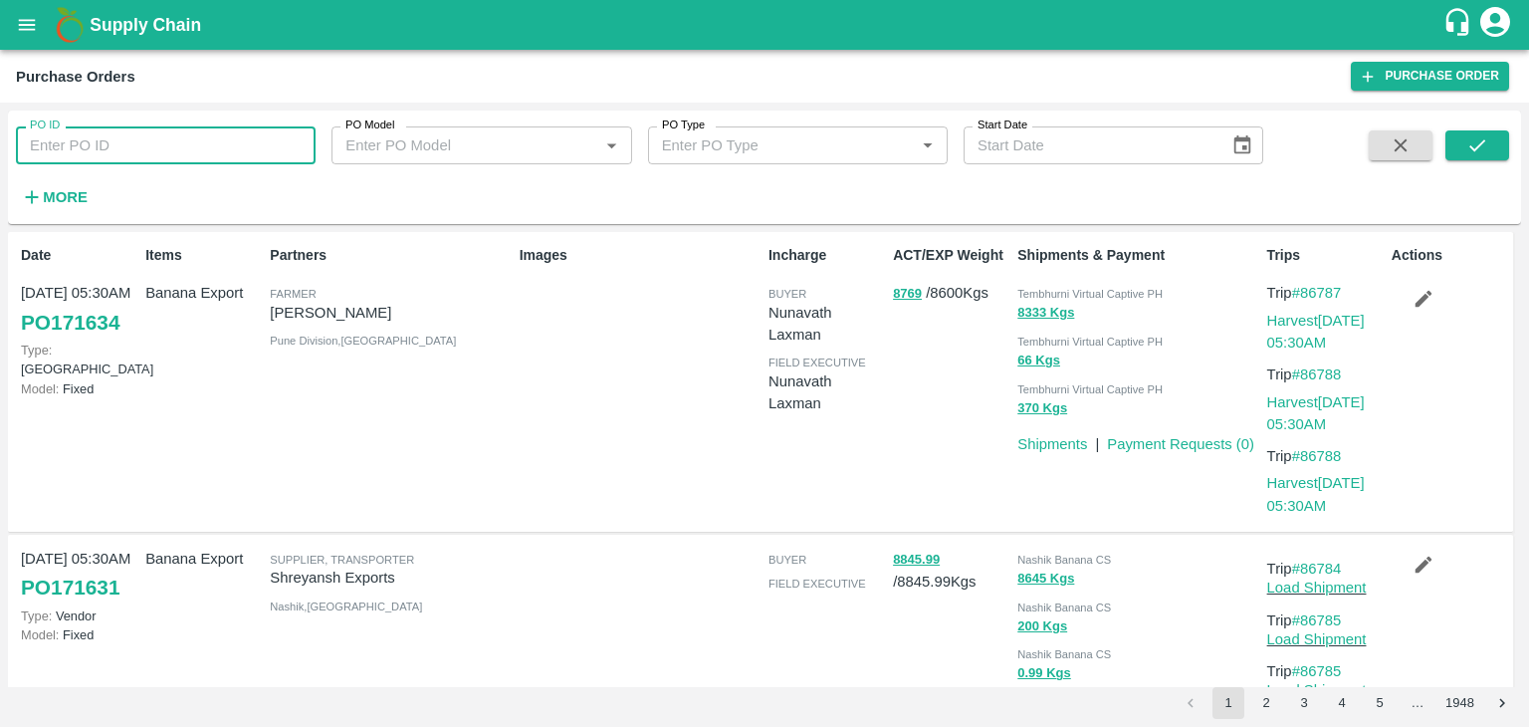
drag, startPoint x: 135, startPoint y: 164, endPoint x: 151, endPoint y: 156, distance: 17.8
click at [151, 156] on input "PO ID" at bounding box center [166, 145] width 300 height 38
paste input "171301"
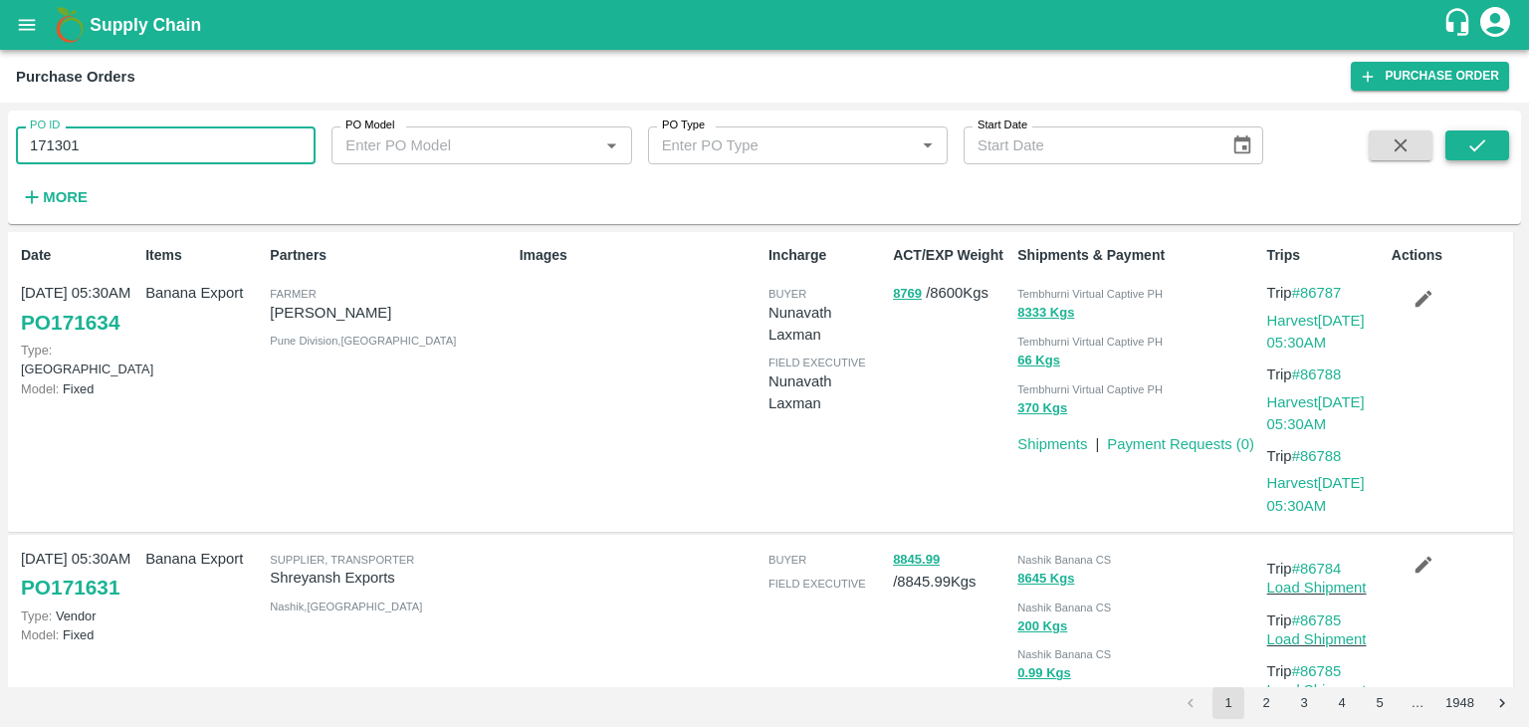
type input "171301"
click at [1473, 144] on icon "submit" at bounding box center [1477, 145] width 22 height 22
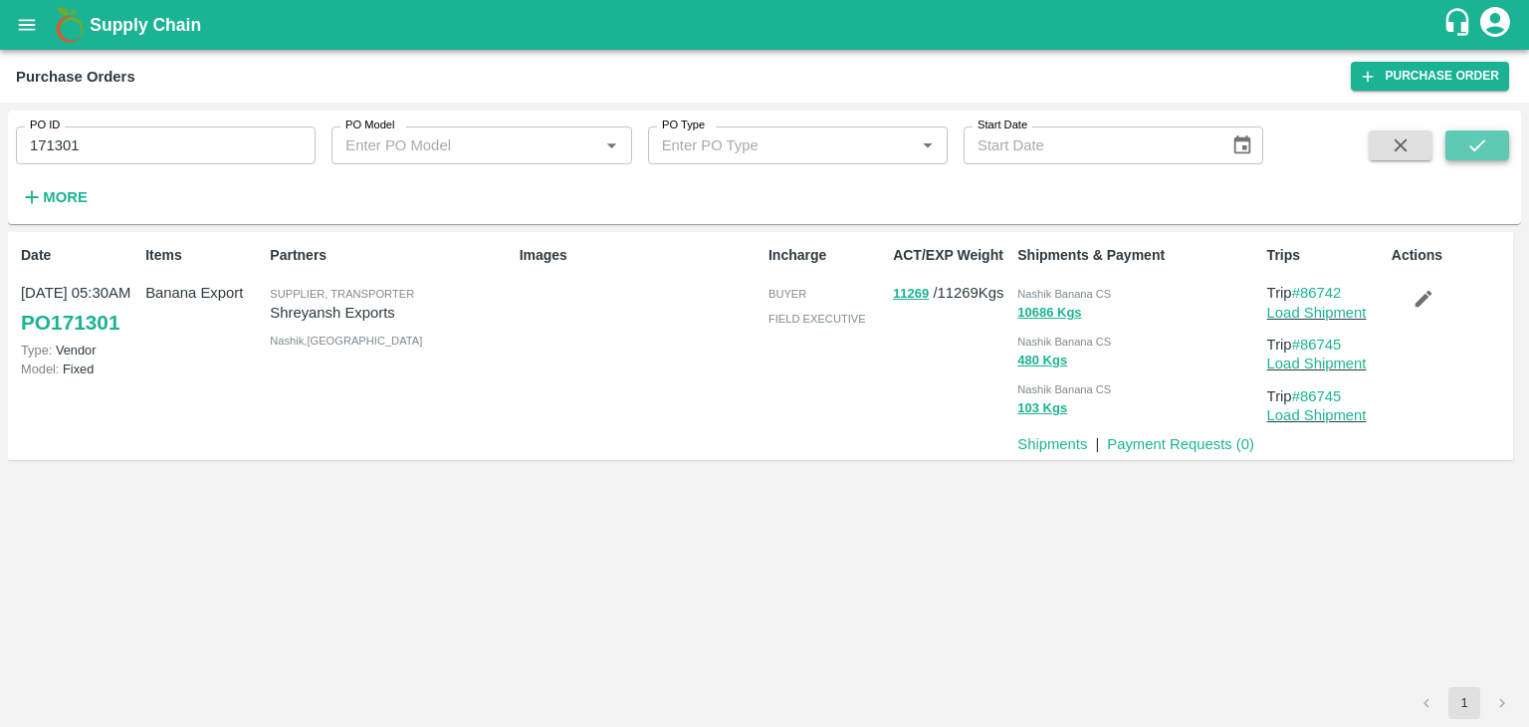
click at [1491, 134] on button "submit" at bounding box center [1478, 145] width 64 height 30
click at [1341, 310] on link "Load Shipment" at bounding box center [1317, 313] width 100 height 16
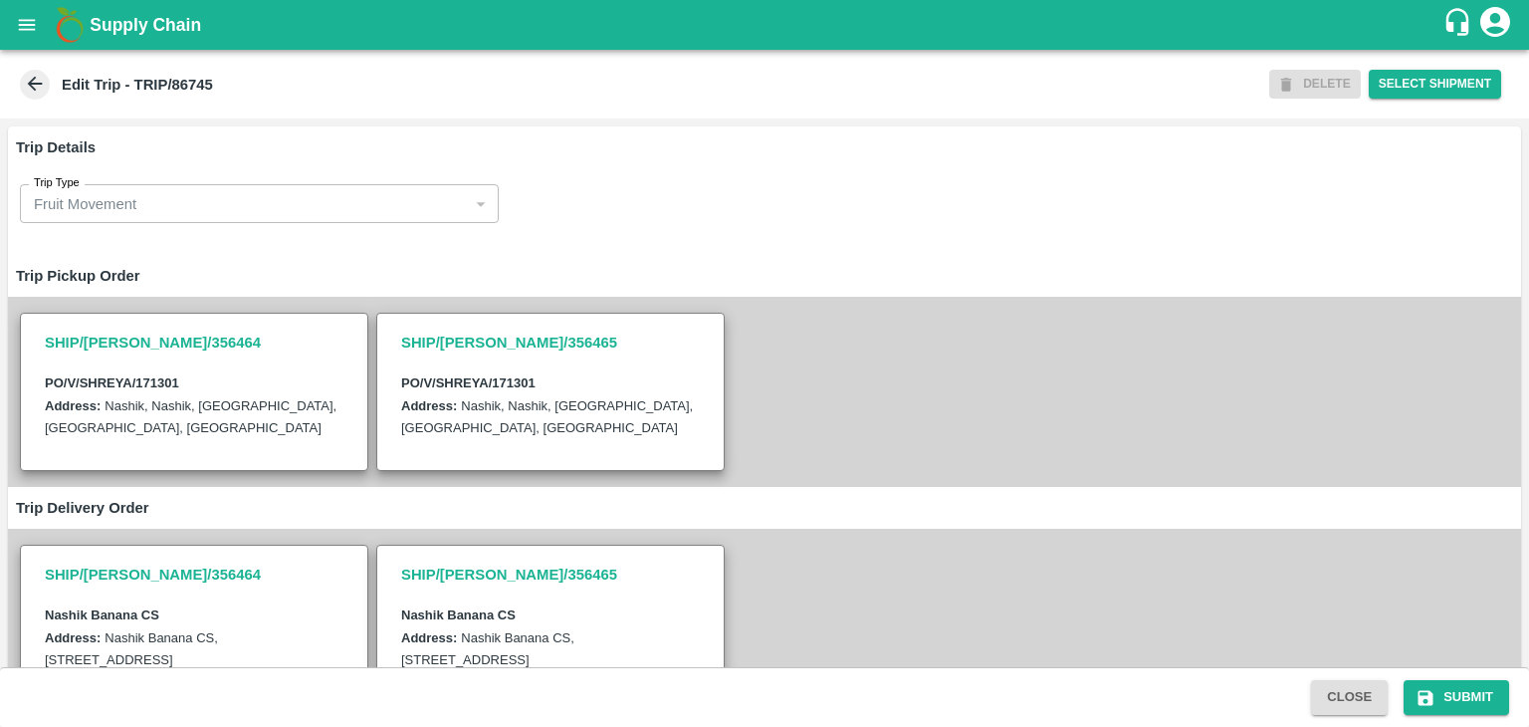
scroll to position [677, 0]
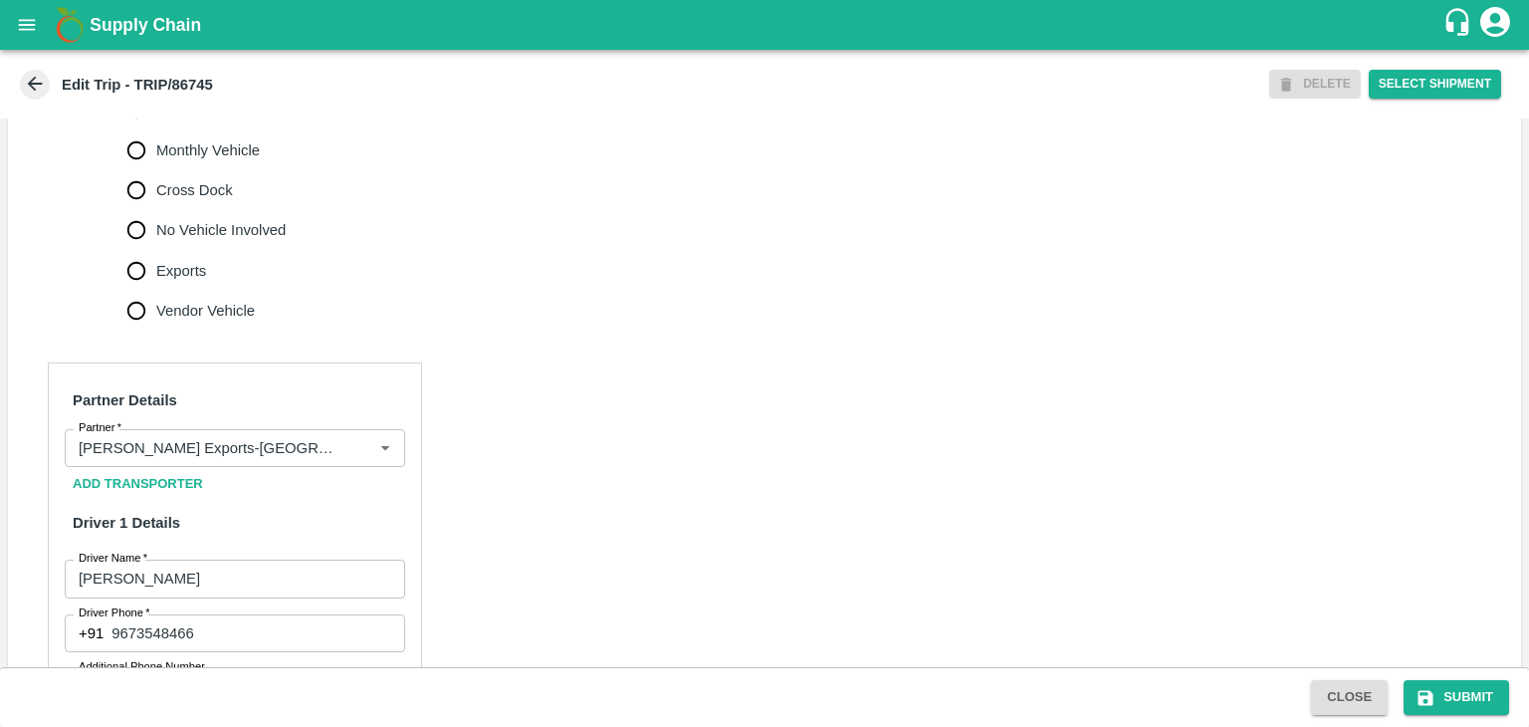
click at [216, 241] on span "No Vehicle Involved" at bounding box center [220, 230] width 129 height 22
click at [156, 247] on input "No Vehicle Involved" at bounding box center [136, 230] width 40 height 40
radio input "true"
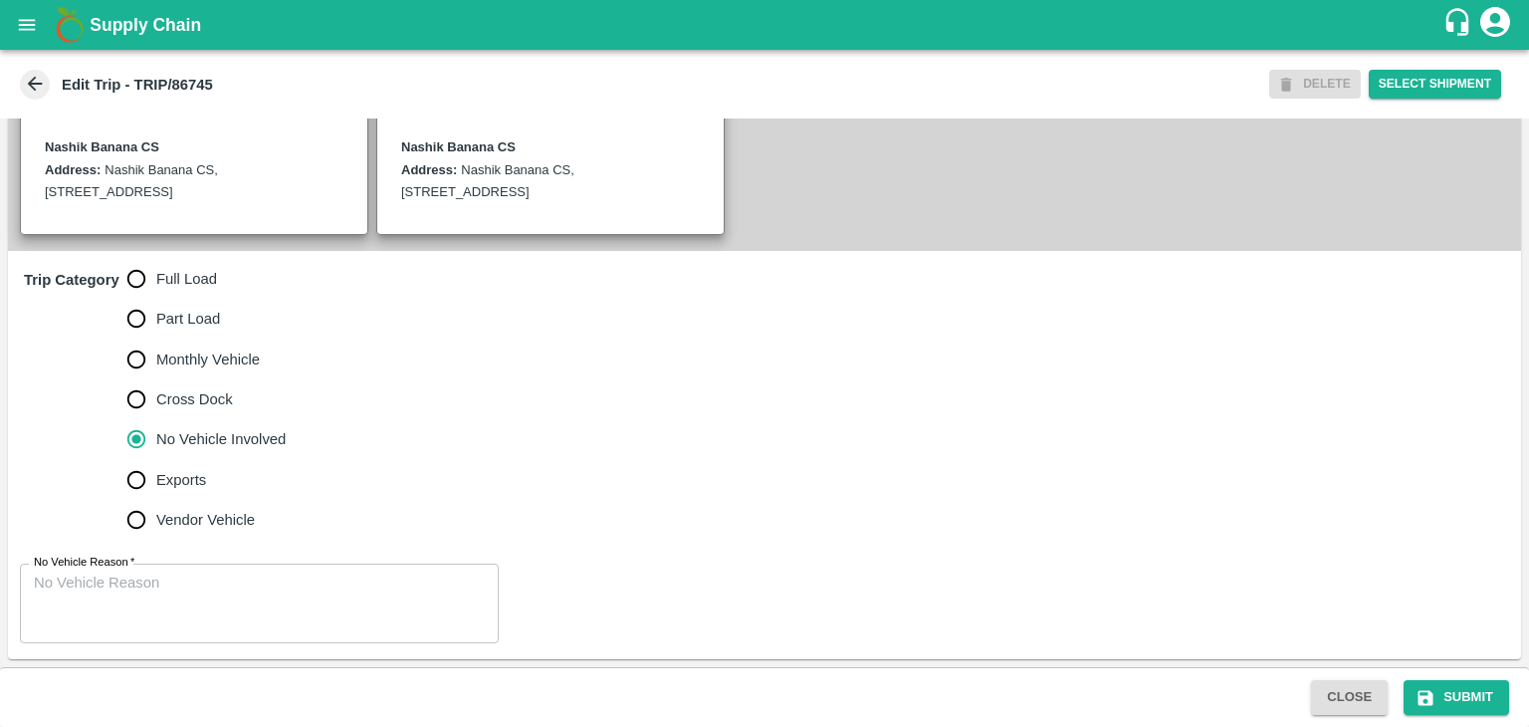
scroll to position [489, 0]
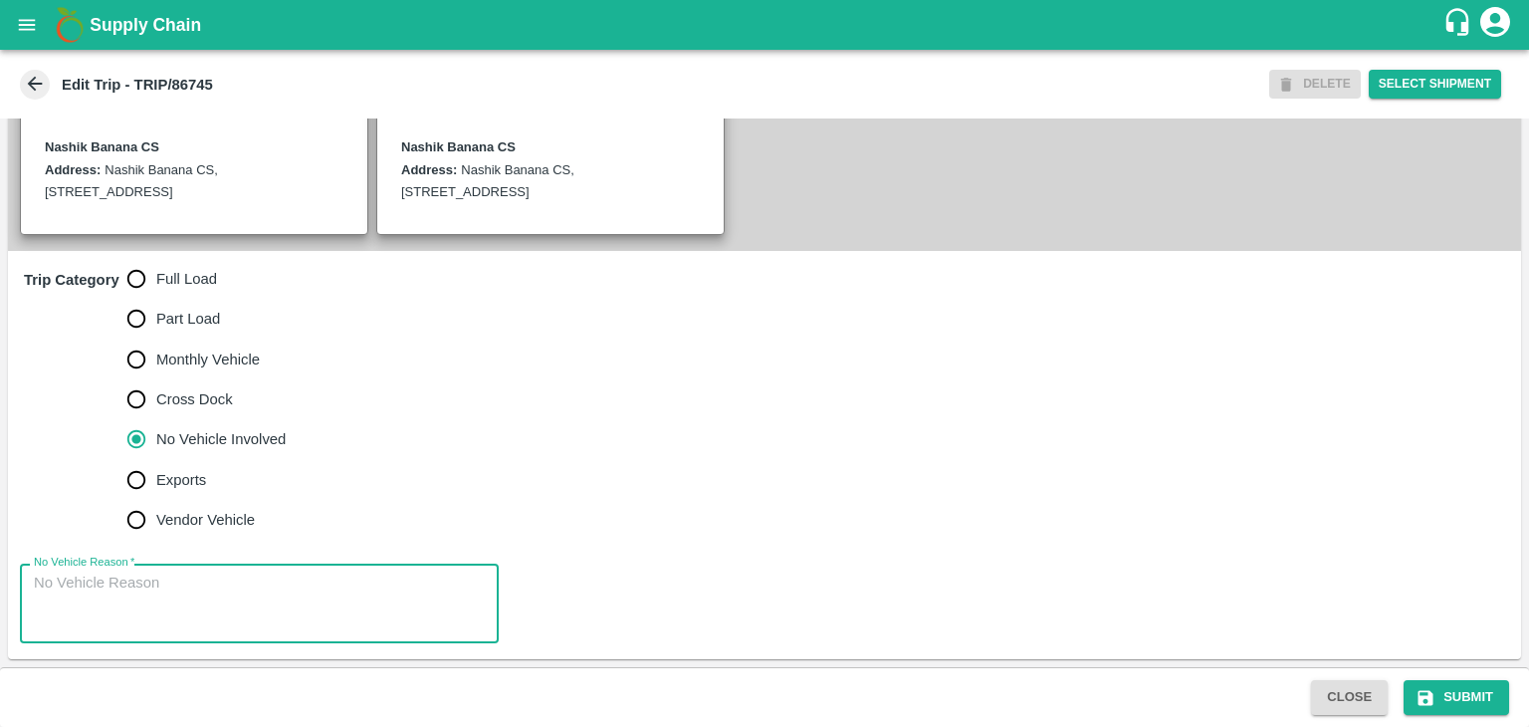
click at [280, 618] on textarea "No Vehicle Reason   *" at bounding box center [259, 603] width 451 height 63
type textarea "Field Dump"
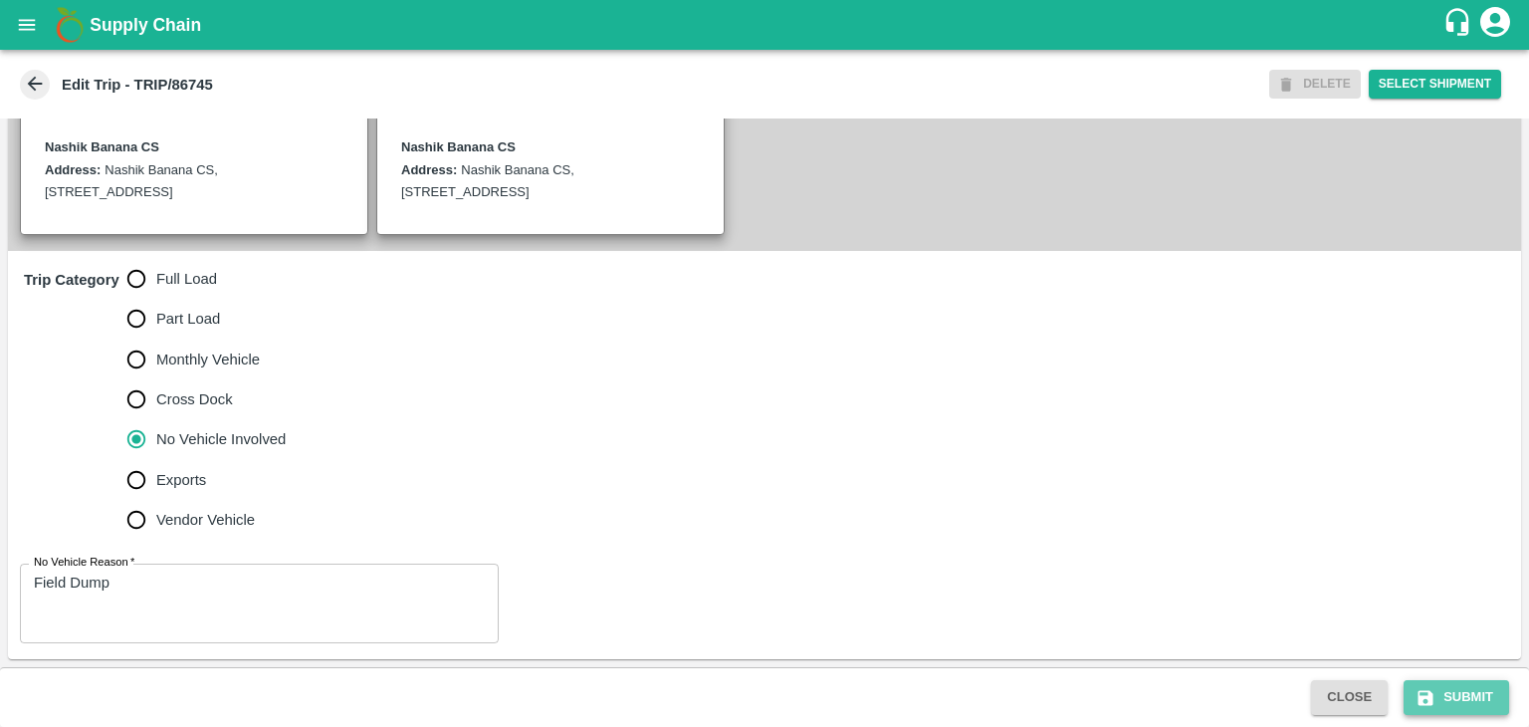
click at [1463, 692] on button "Submit" at bounding box center [1457, 697] width 106 height 35
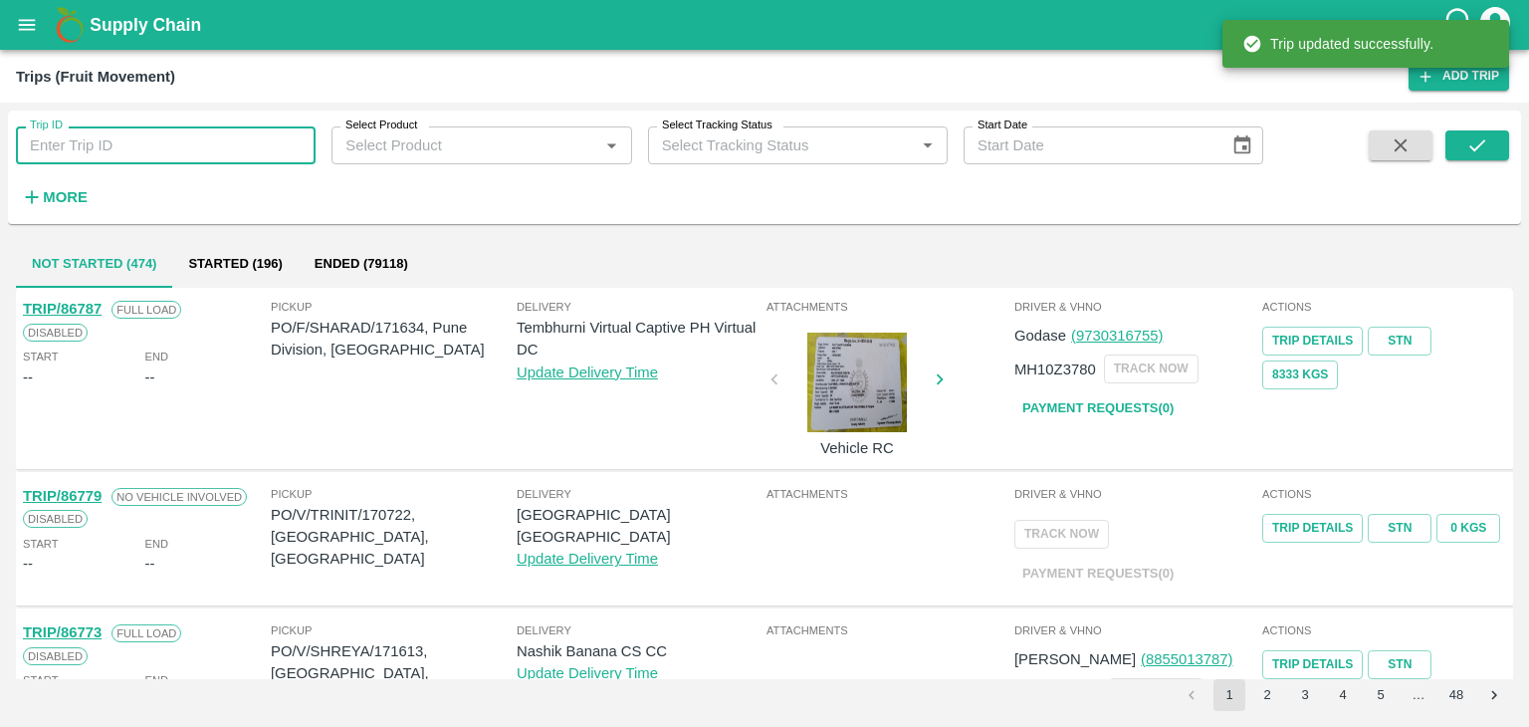
click at [143, 152] on input "Trip ID" at bounding box center [166, 145] width 300 height 38
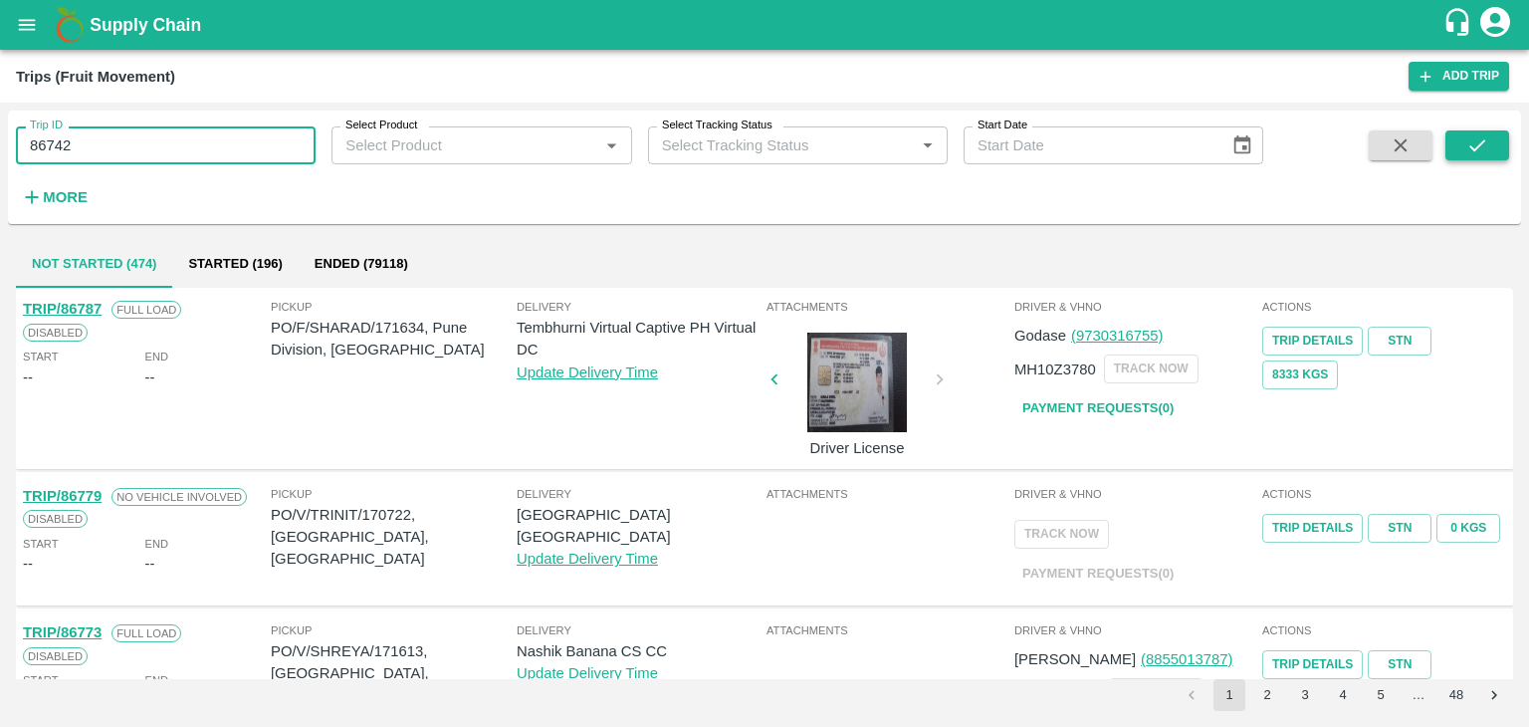
type input "86742"
click at [1466, 143] on icon "submit" at bounding box center [1477, 145] width 22 height 22
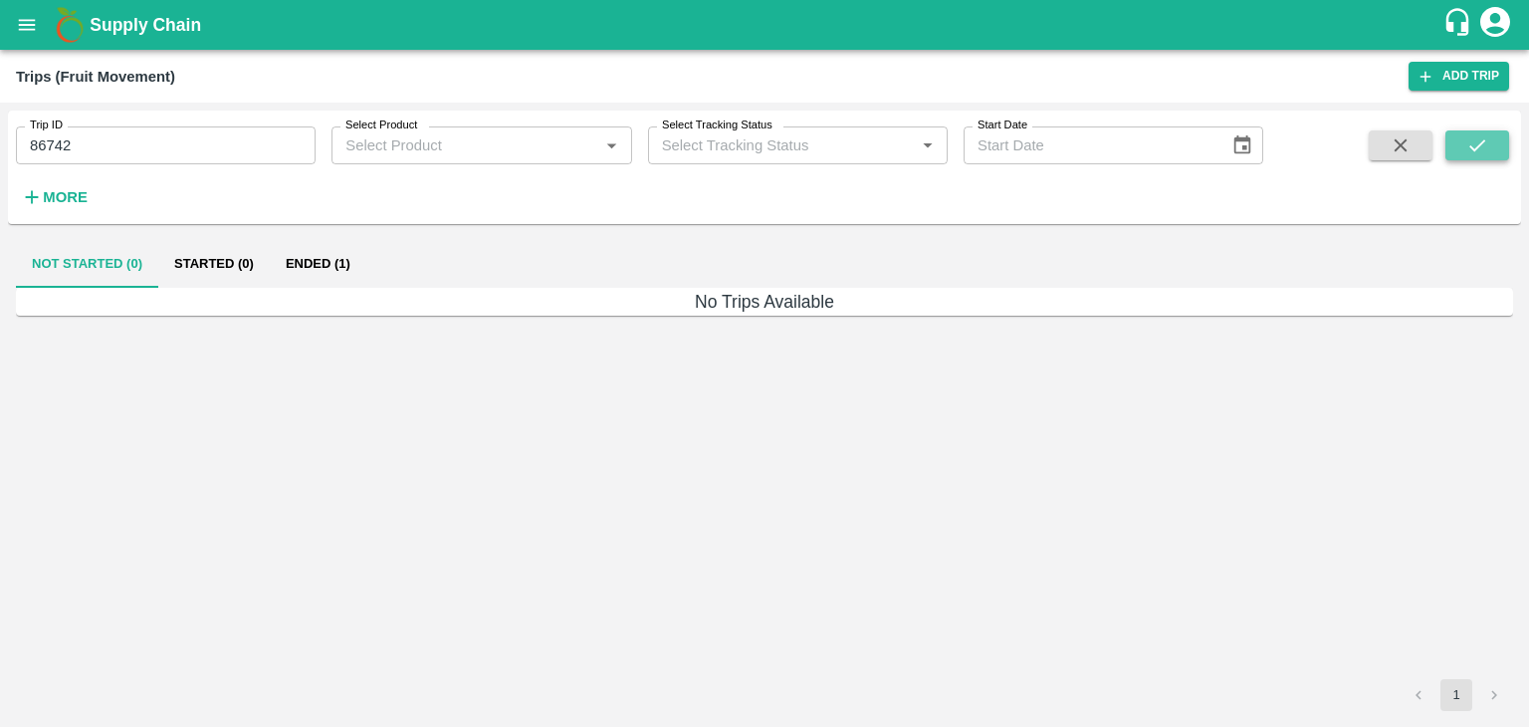
click at [1466, 143] on icon "submit" at bounding box center [1477, 145] width 22 height 22
click at [330, 263] on button "Ended (1)" at bounding box center [318, 264] width 97 height 48
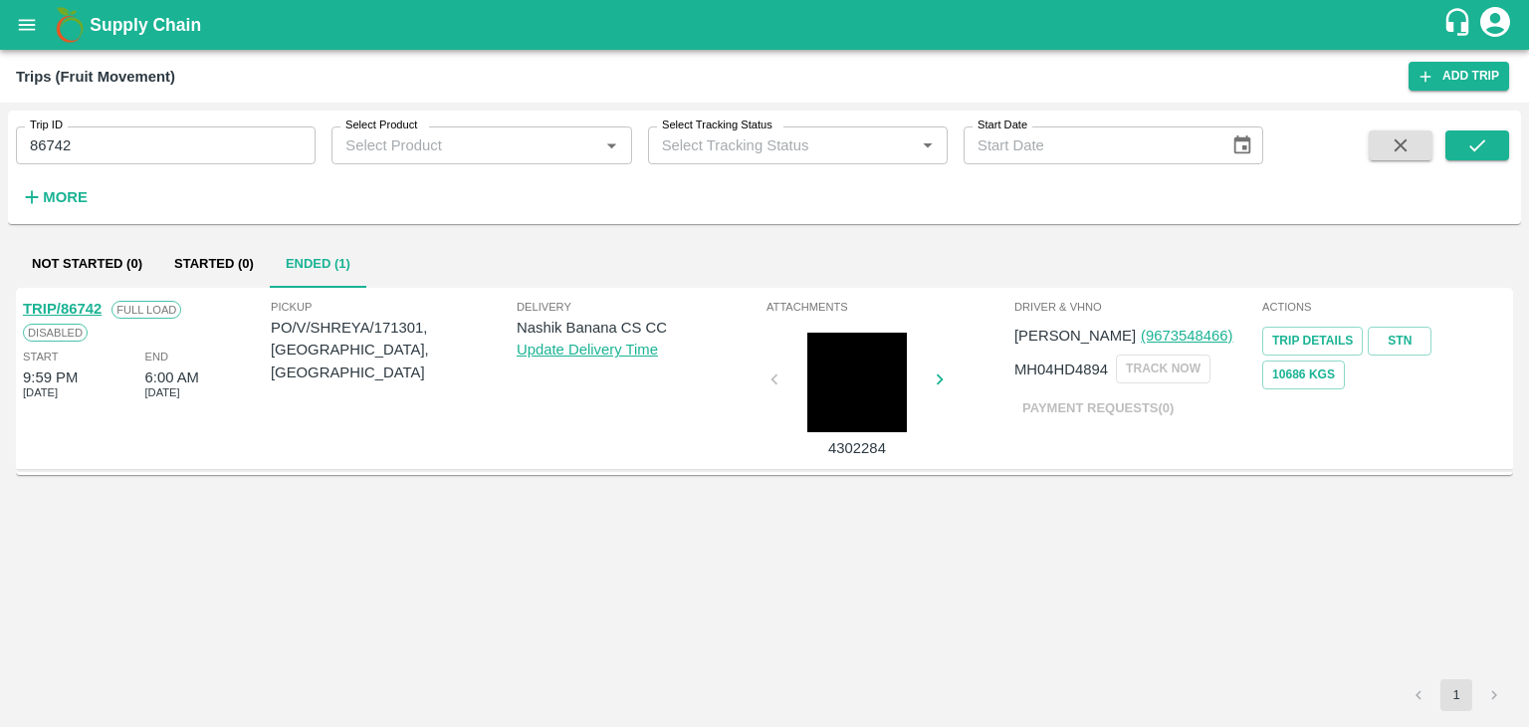
click at [78, 305] on link "TRIP/86742" at bounding box center [62, 309] width 79 height 16
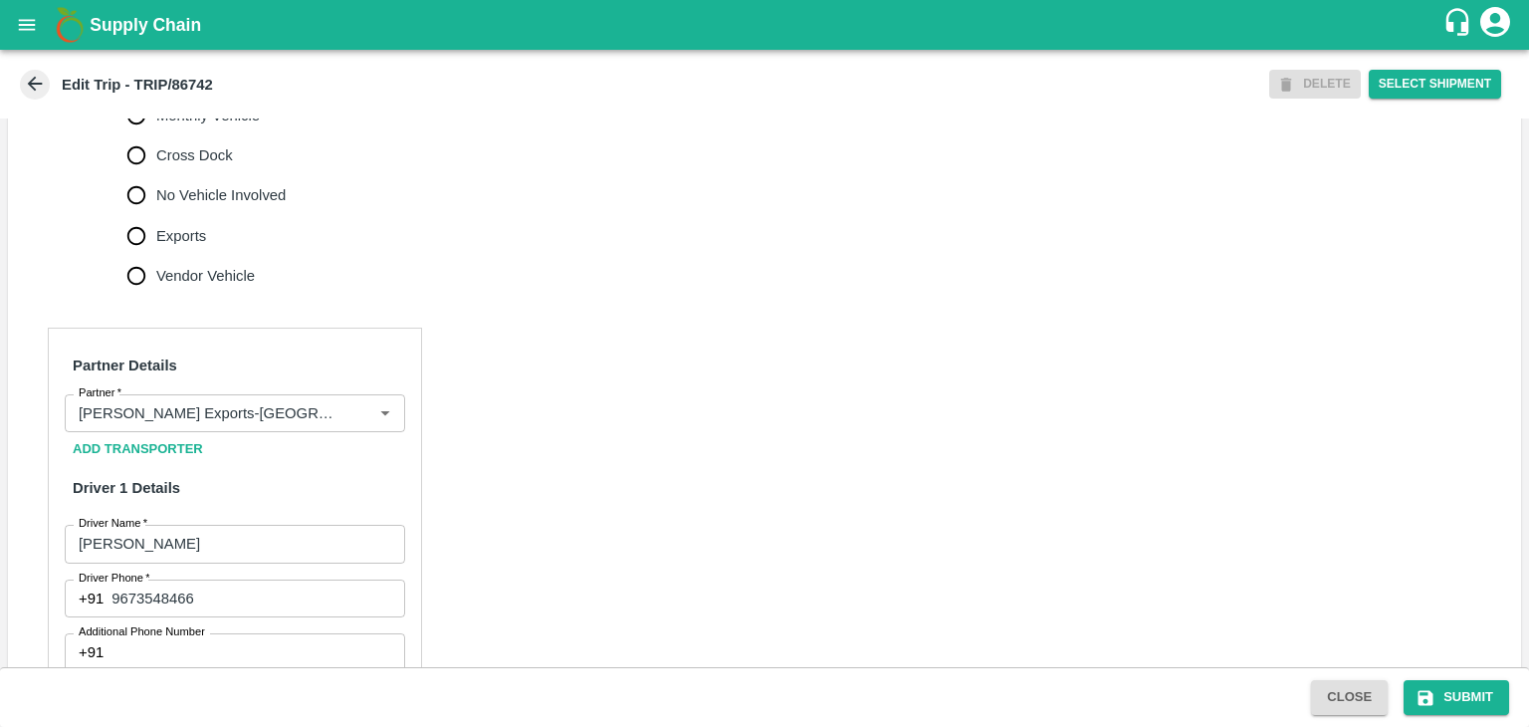
scroll to position [713, 0]
click at [355, 422] on icon "Clear" at bounding box center [360, 412] width 19 height 19
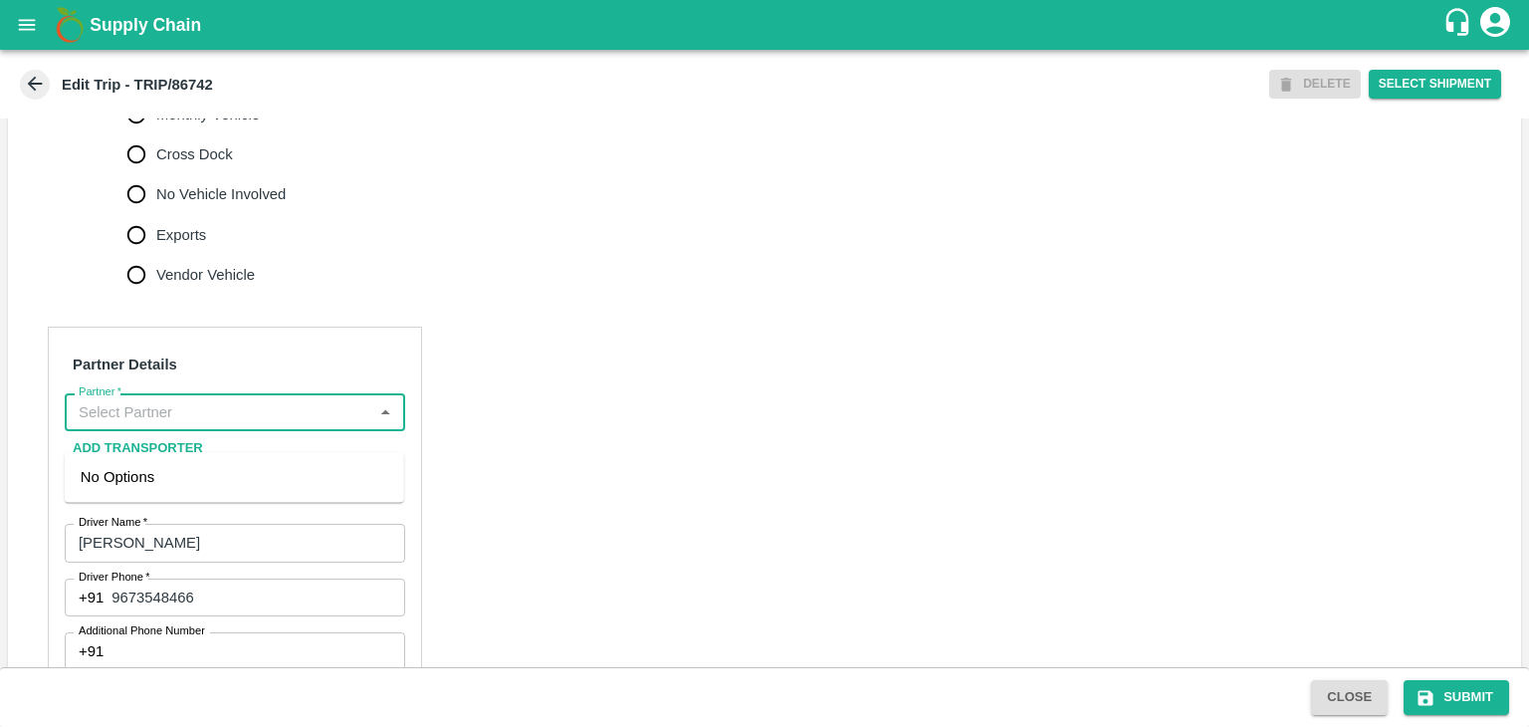
click at [275, 425] on input "Partner   *" at bounding box center [219, 412] width 296 height 26
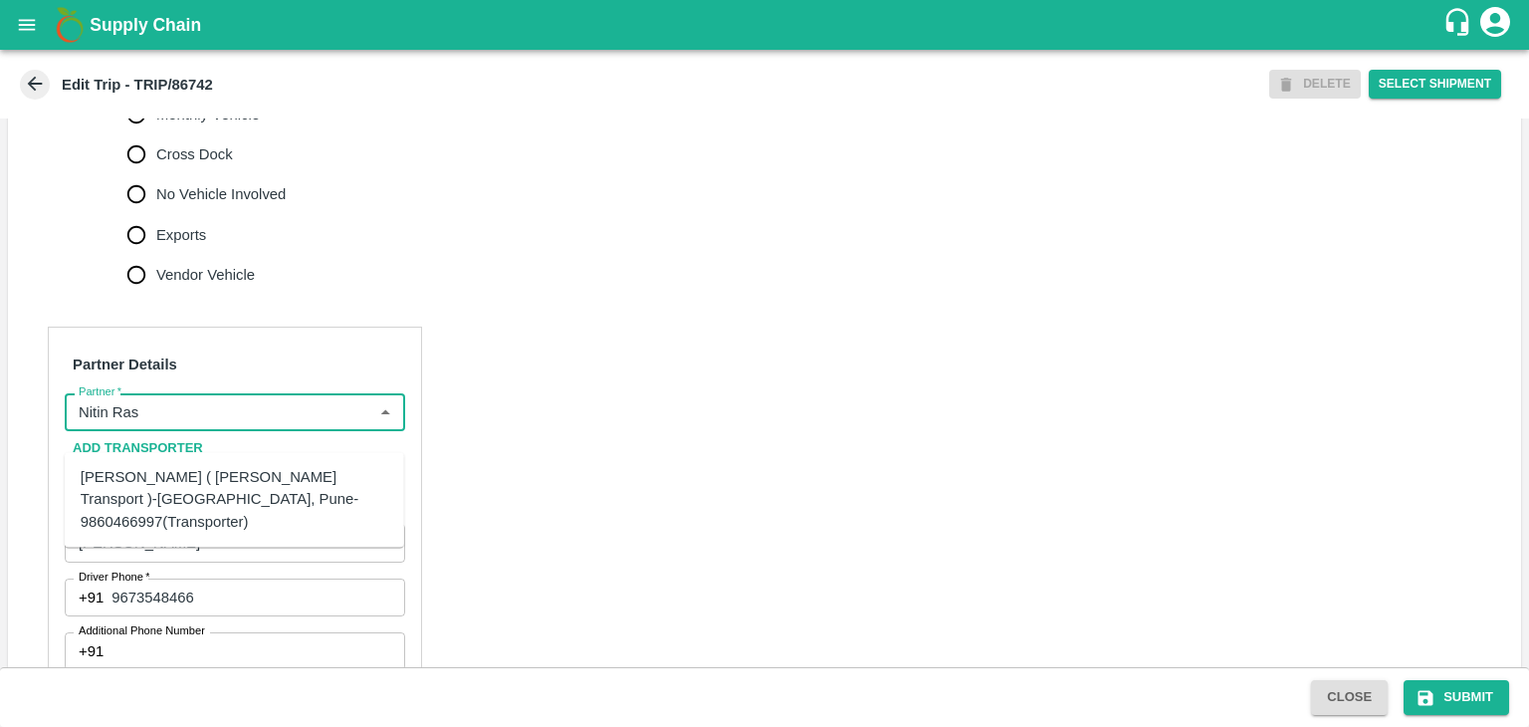
click at [229, 483] on div "[PERSON_NAME] ( [PERSON_NAME] Transport )-[GEOGRAPHIC_DATA], Pune-9860466997(Tr…" at bounding box center [235, 499] width 308 height 67
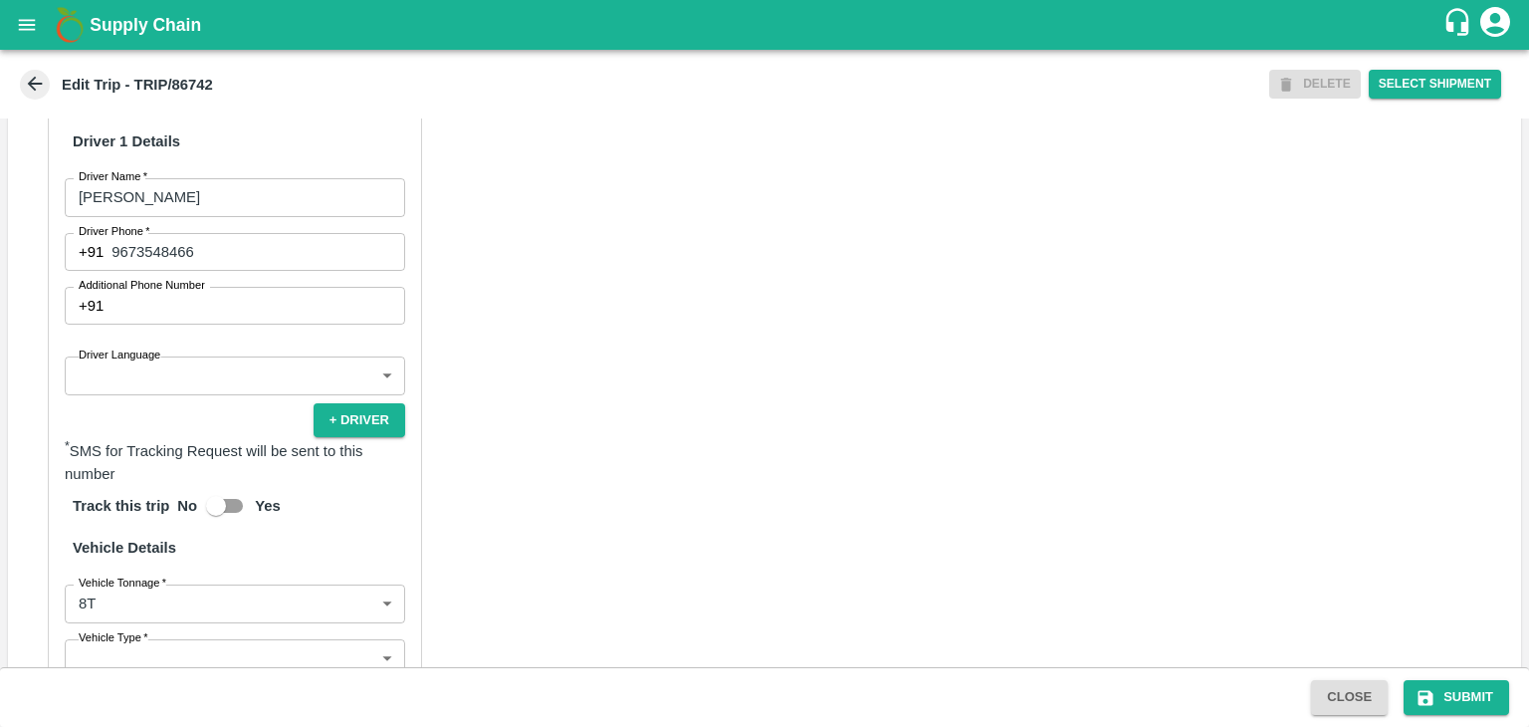
scroll to position [1059, 0]
type input "[PERSON_NAME] ( [PERSON_NAME] Transport )-[GEOGRAPHIC_DATA], Pune-9860466997(Tr…"
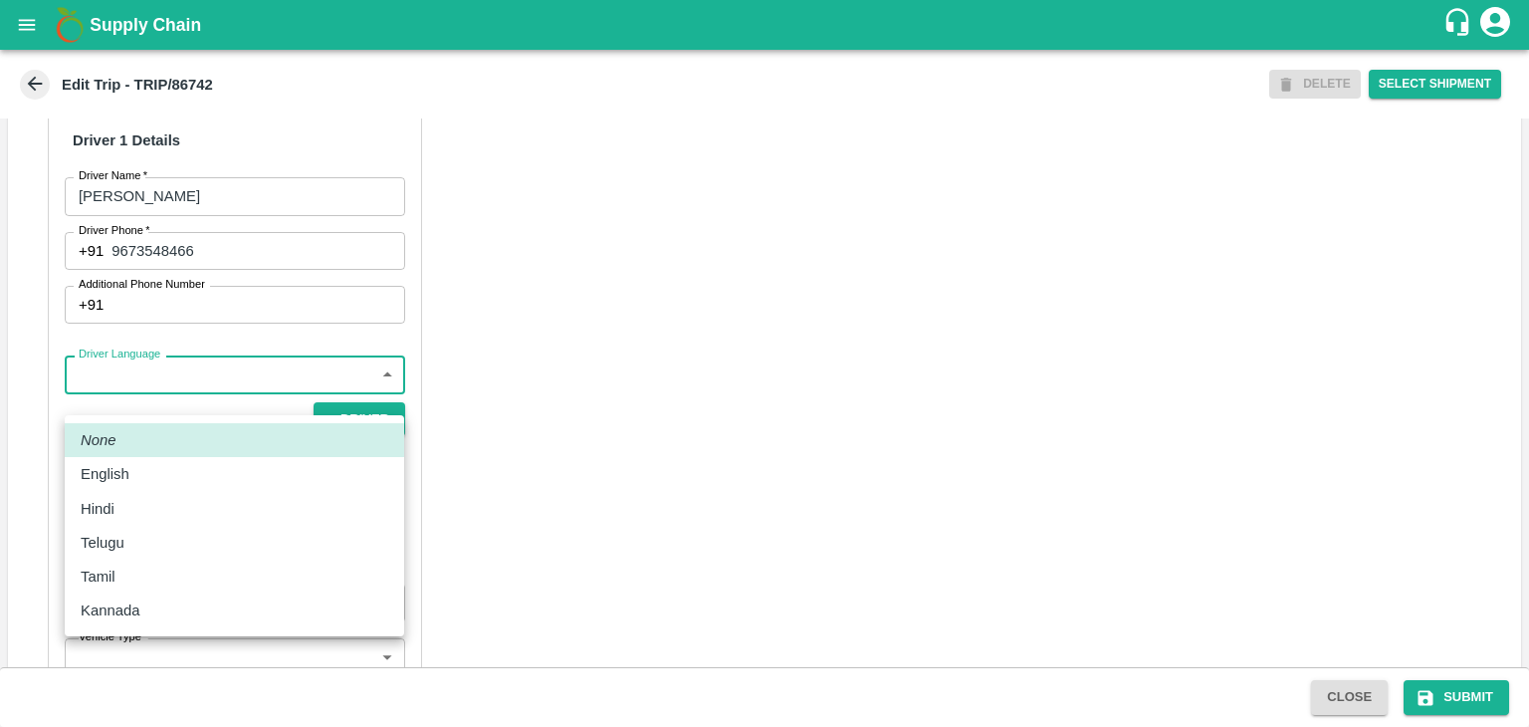
click at [163, 404] on body "Supply Chain Edit Trip - TRIP/86742 DELETE Select Shipment Trip Details Trip Ty…" at bounding box center [764, 363] width 1529 height 727
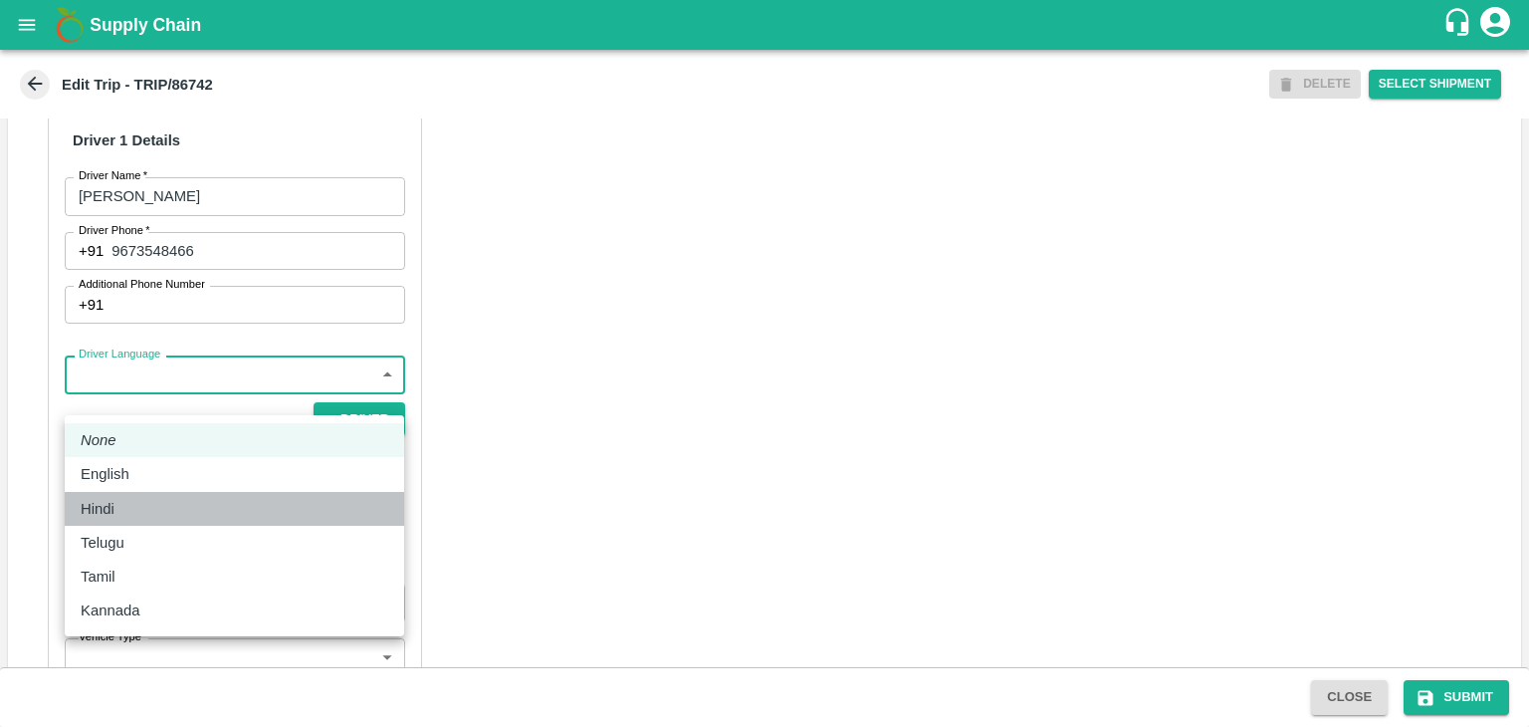
click at [124, 498] on div "Hindi" at bounding box center [235, 509] width 308 height 22
type input "hi"
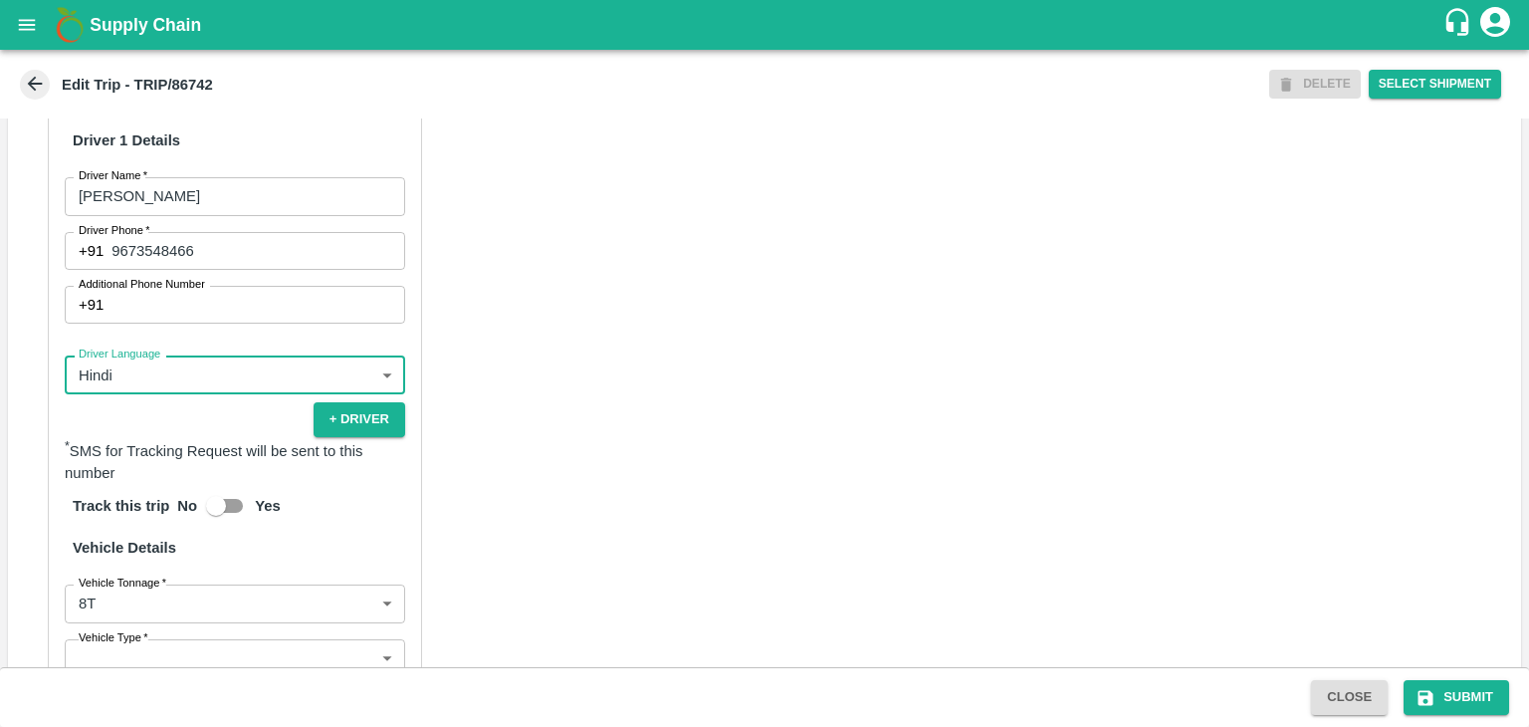
scroll to position [1419, 0]
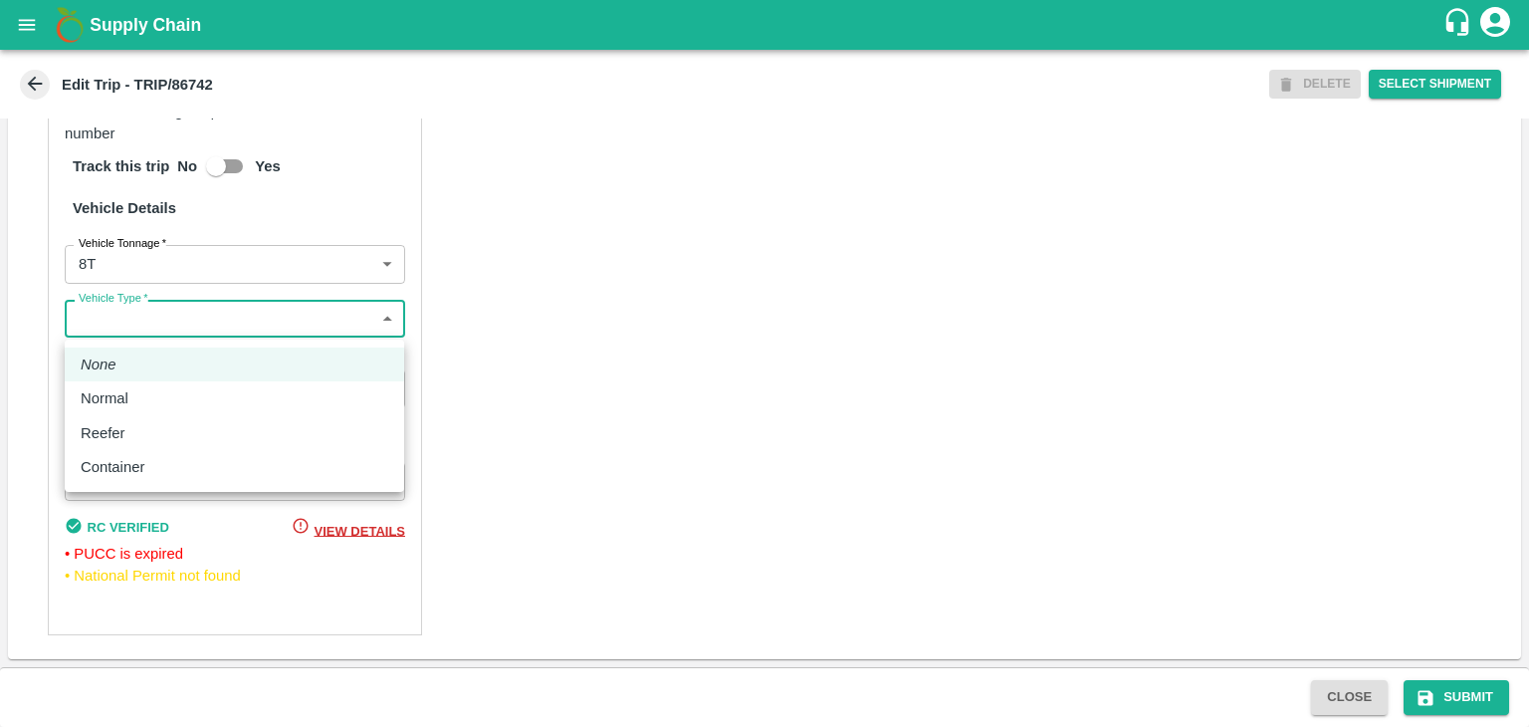
click at [147, 328] on body "Supply Chain Edit Trip - TRIP/86742 DELETE Select Shipment Trip Details Trip Ty…" at bounding box center [764, 363] width 1529 height 727
click at [137, 402] on div "Normal" at bounding box center [110, 398] width 58 height 22
type input "Normal"
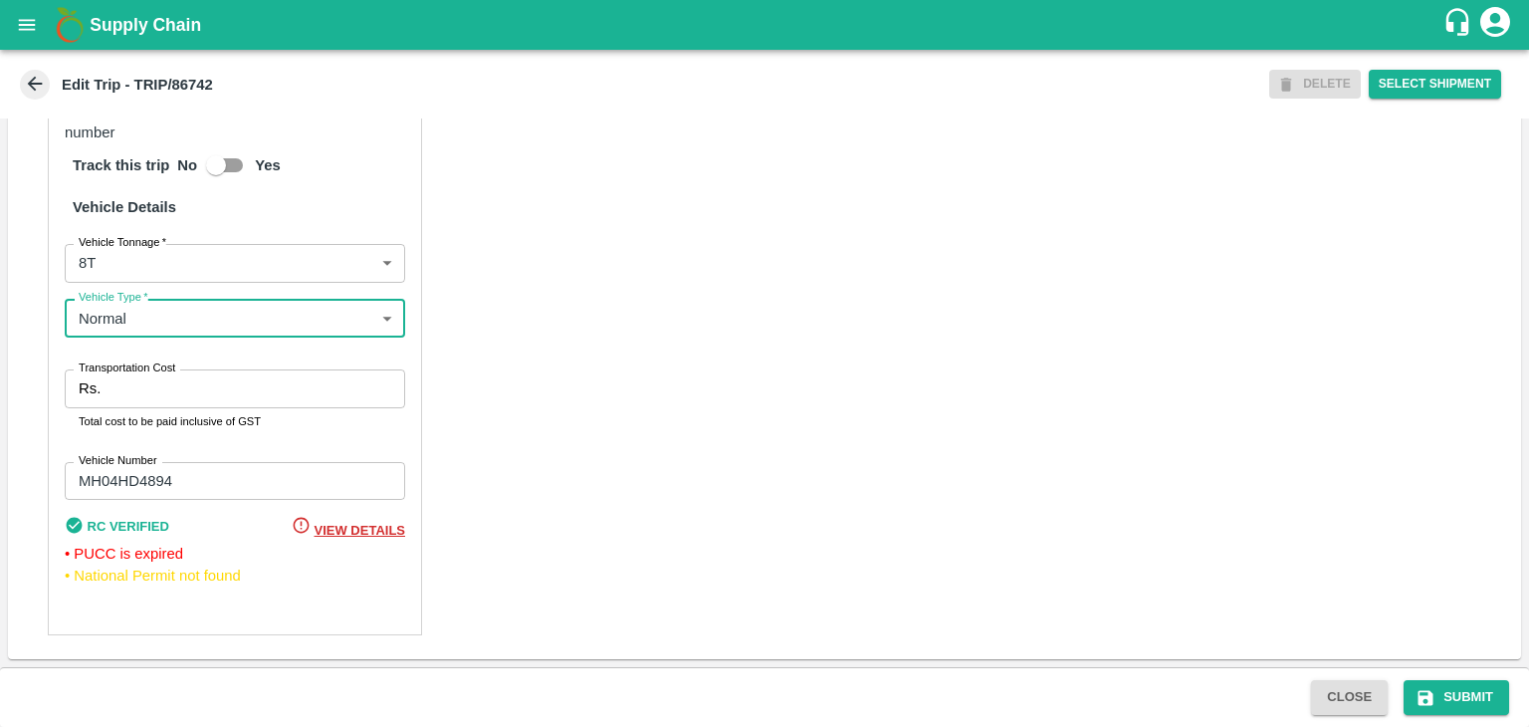
scroll to position [1420, 0]
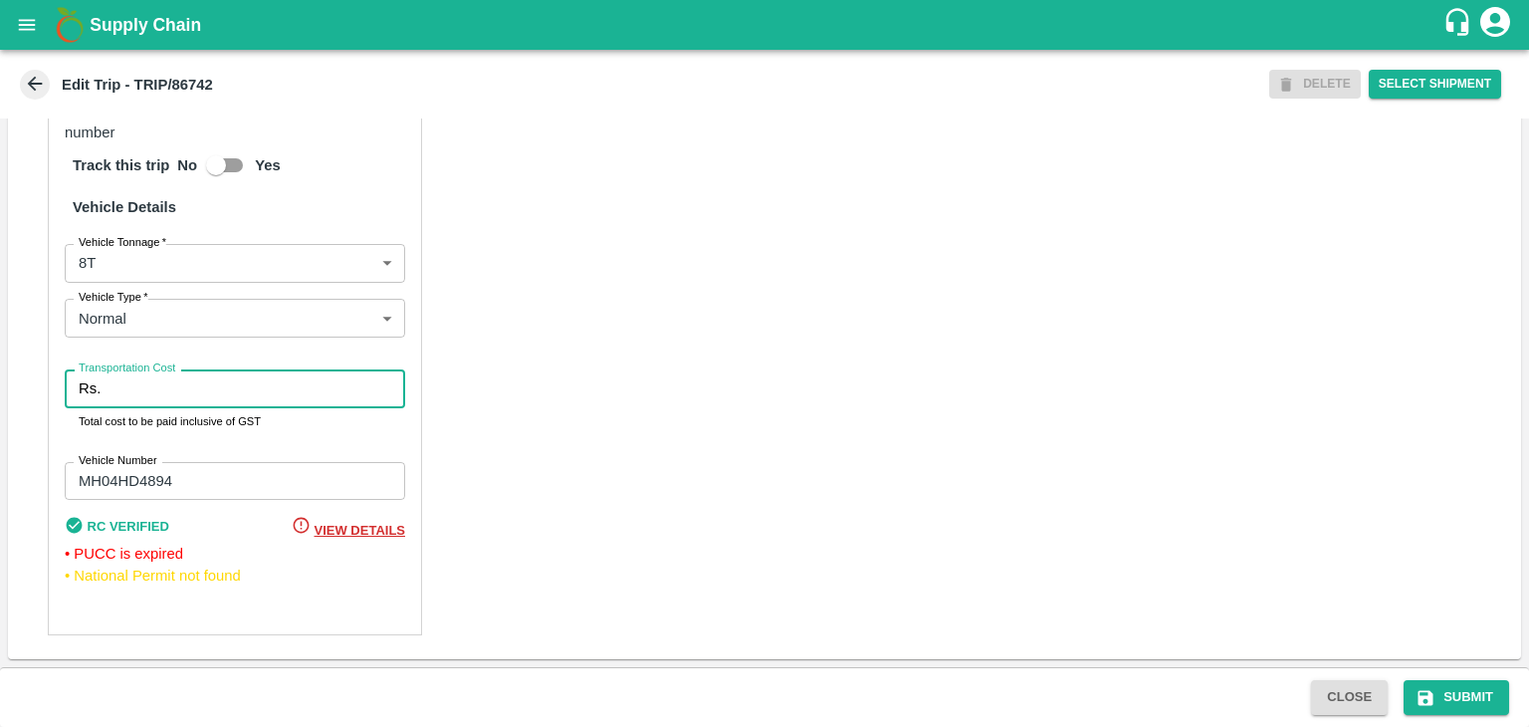
click at [149, 382] on input "Transportation Cost" at bounding box center [257, 388] width 297 height 38
type input "10000"
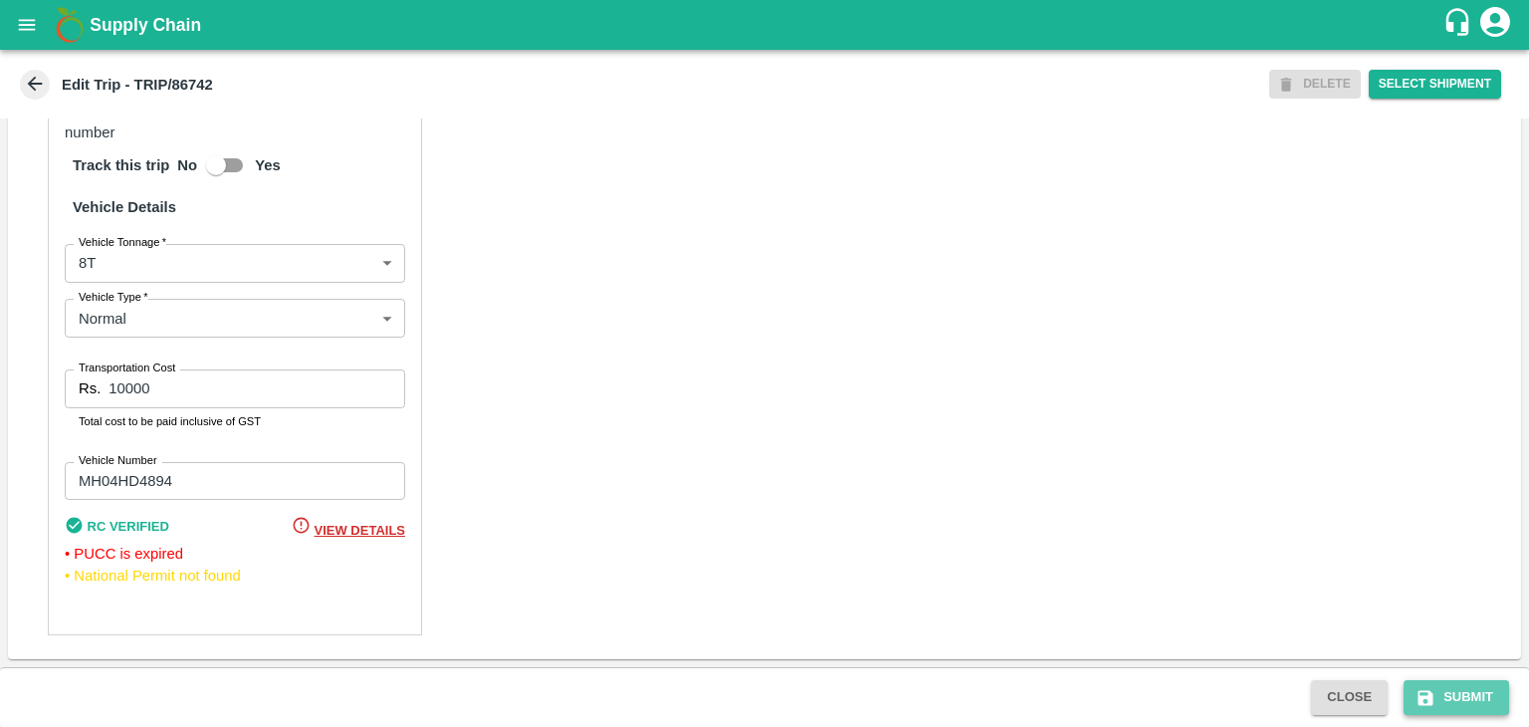
click at [1443, 697] on button "Submit" at bounding box center [1457, 697] width 106 height 35
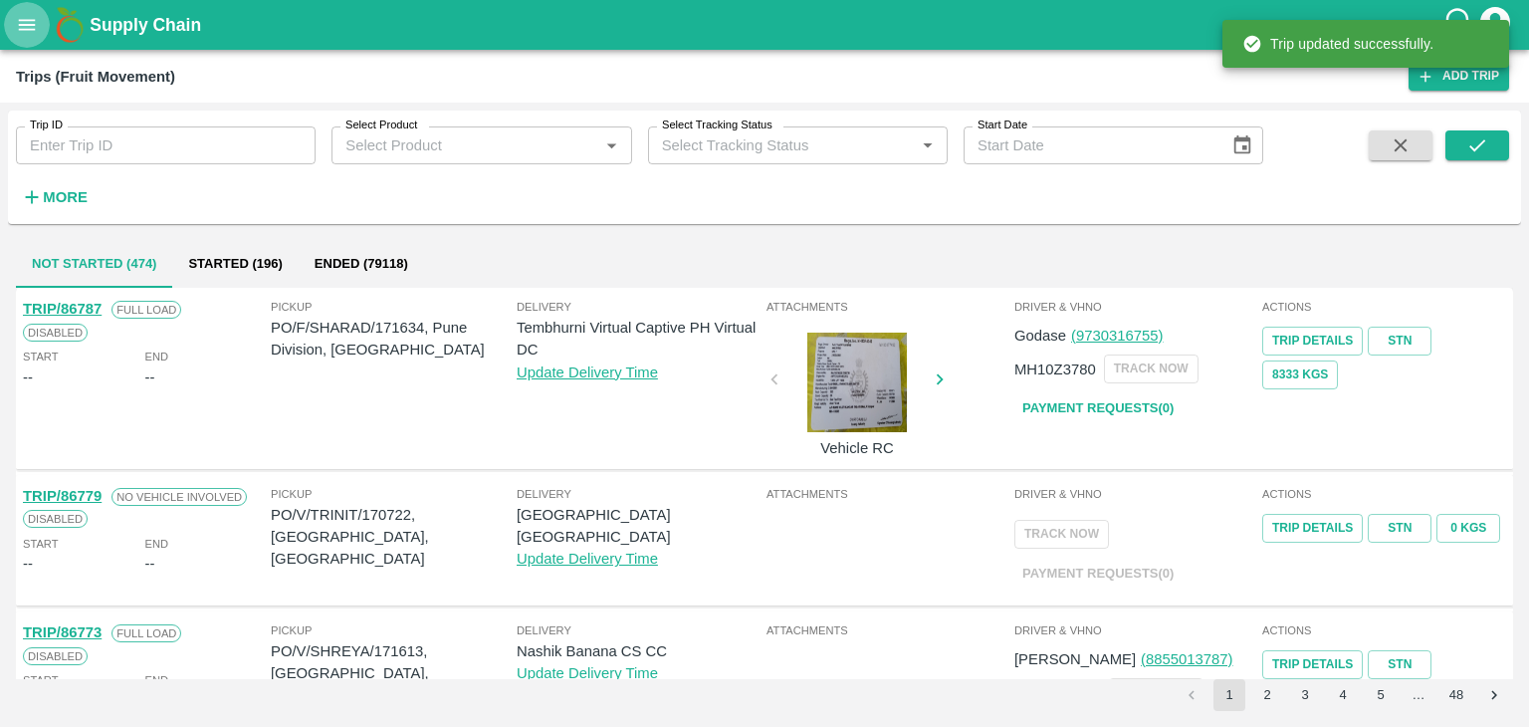
click at [22, 33] on icon "open drawer" at bounding box center [27, 25] width 22 height 22
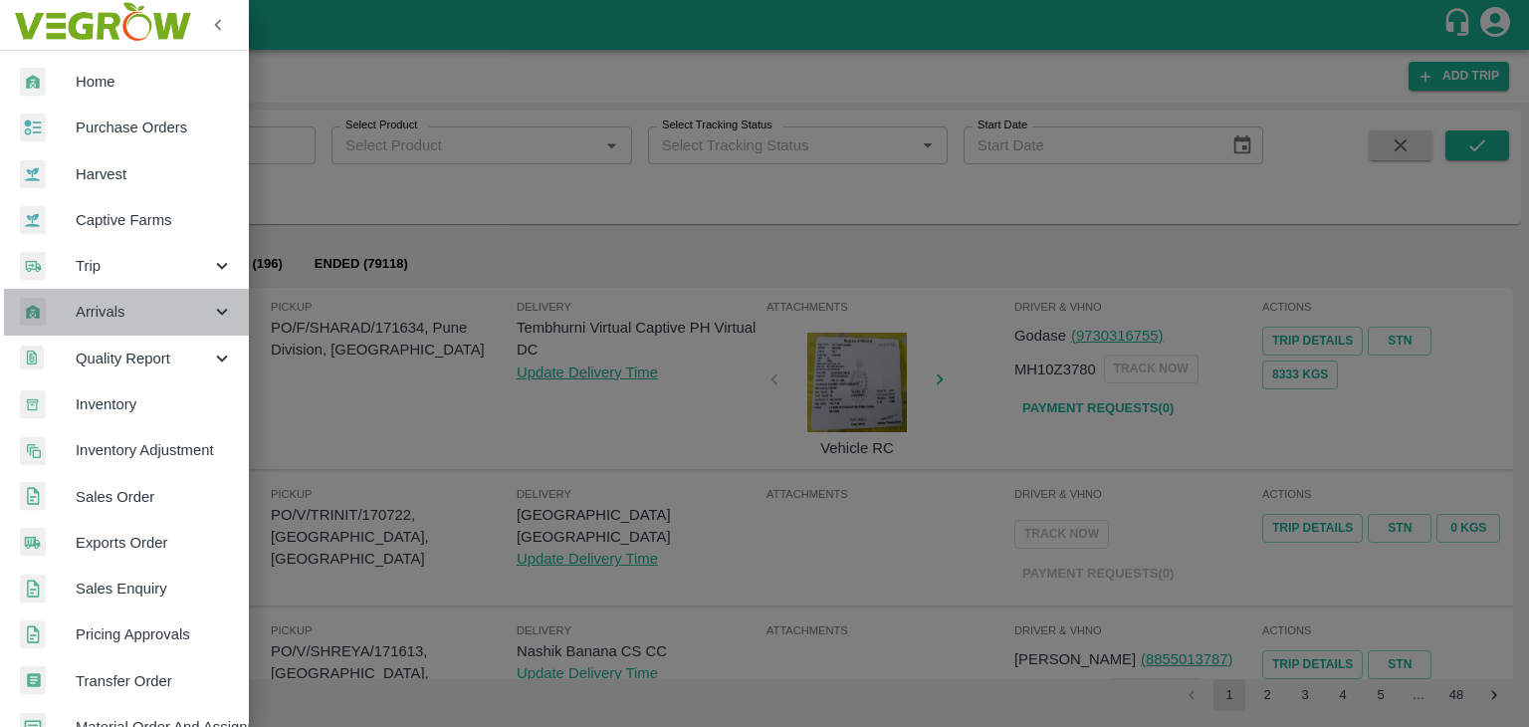
click at [135, 318] on span "Arrivals" at bounding box center [143, 312] width 135 height 22
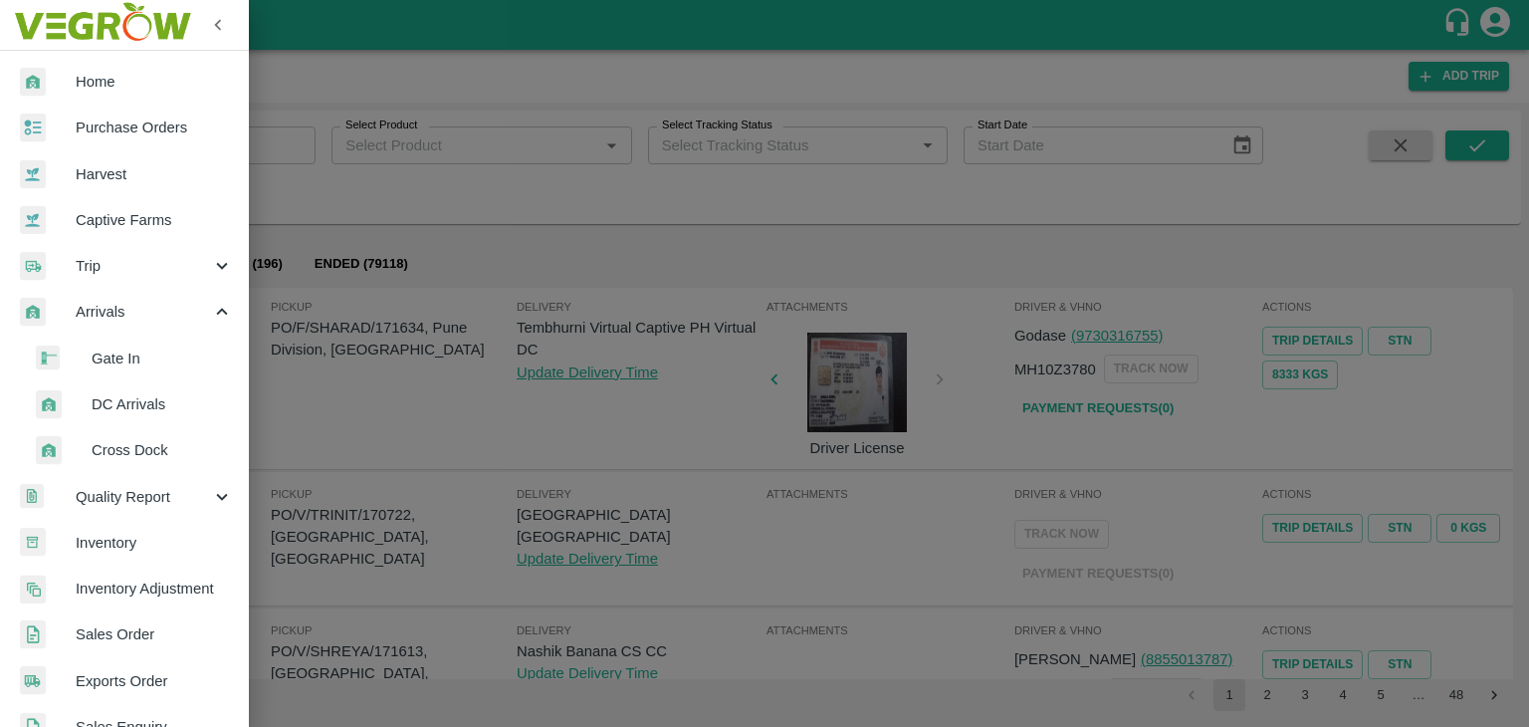
click at [161, 411] on span "DC Arrivals" at bounding box center [162, 404] width 141 height 22
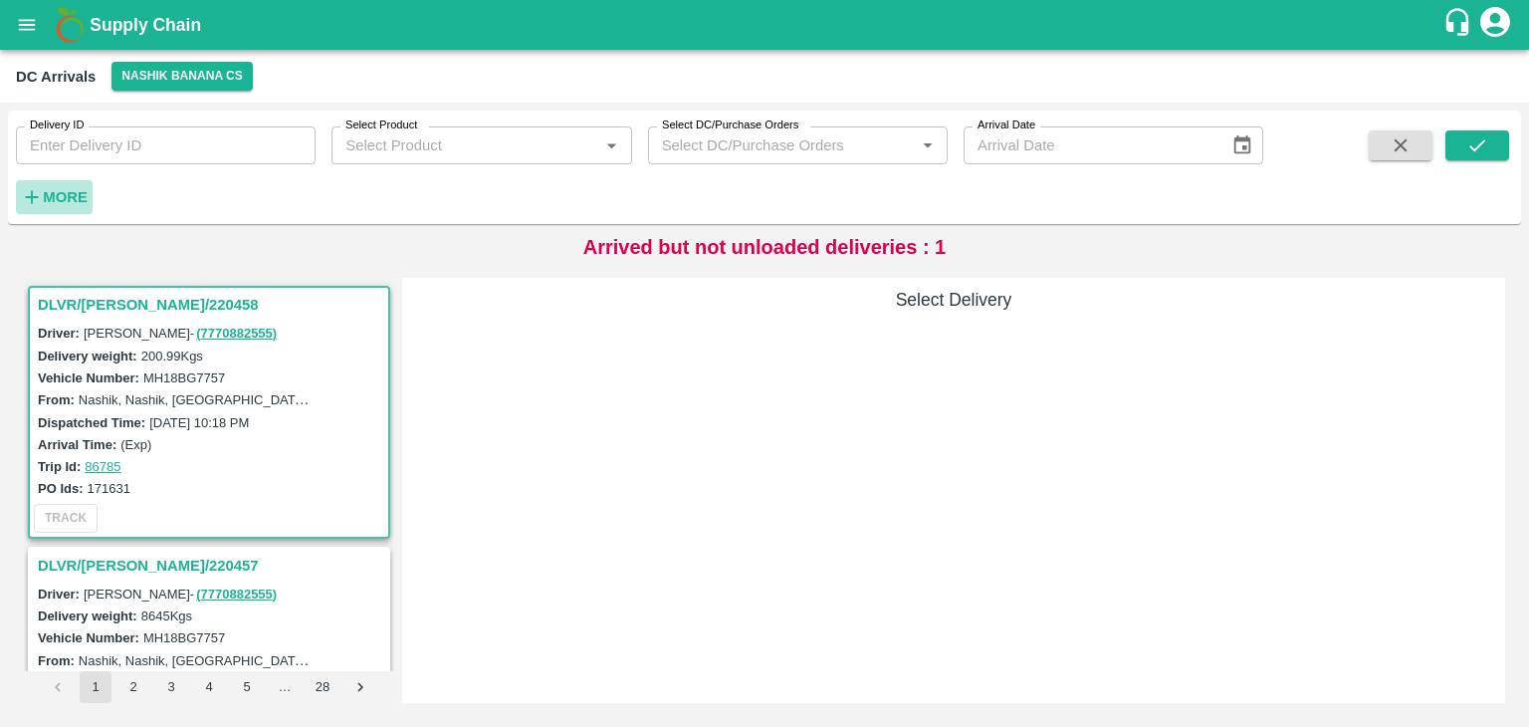
click at [82, 208] on h6 "More" at bounding box center [65, 197] width 45 height 26
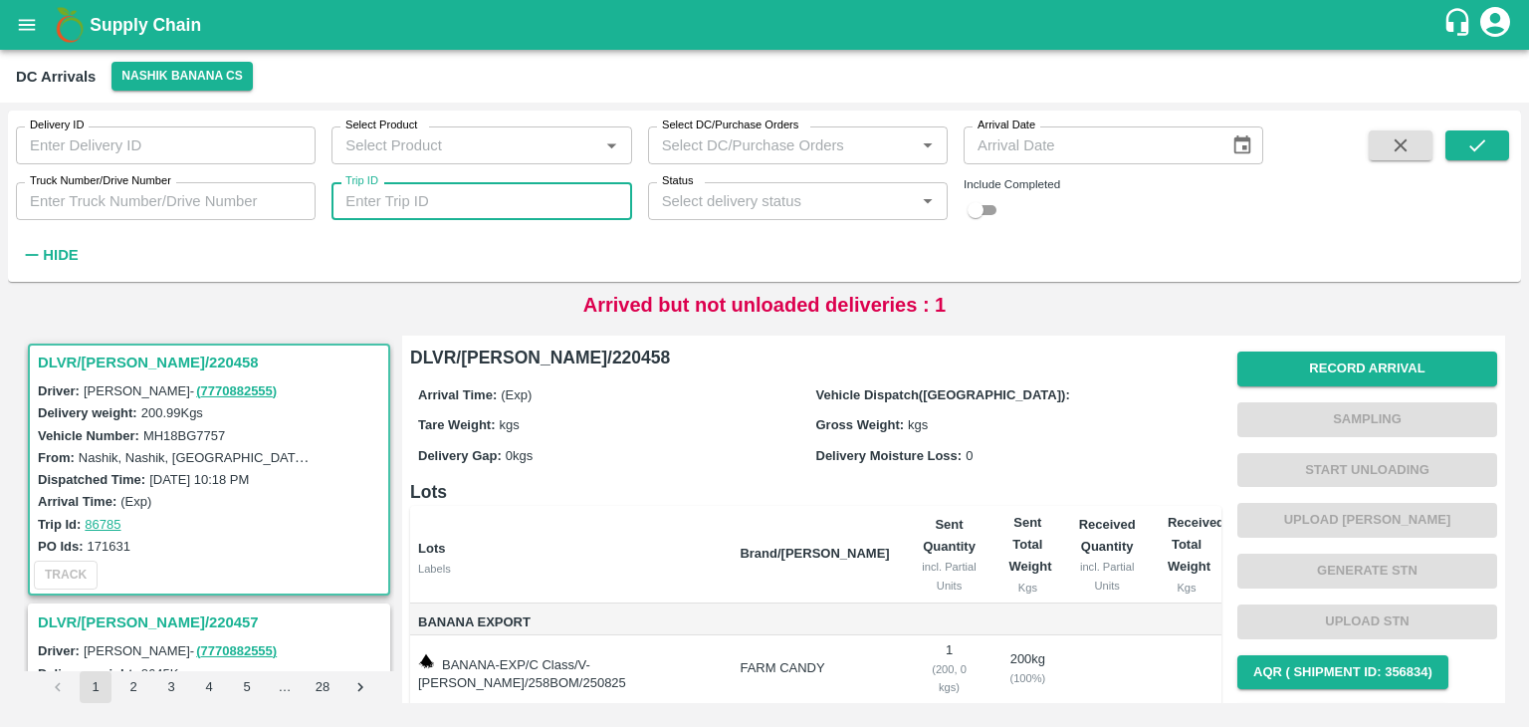
click at [565, 210] on input "Trip ID" at bounding box center [482, 201] width 300 height 38
type input "86738"
click at [1478, 138] on icon "submit" at bounding box center [1477, 145] width 22 height 22
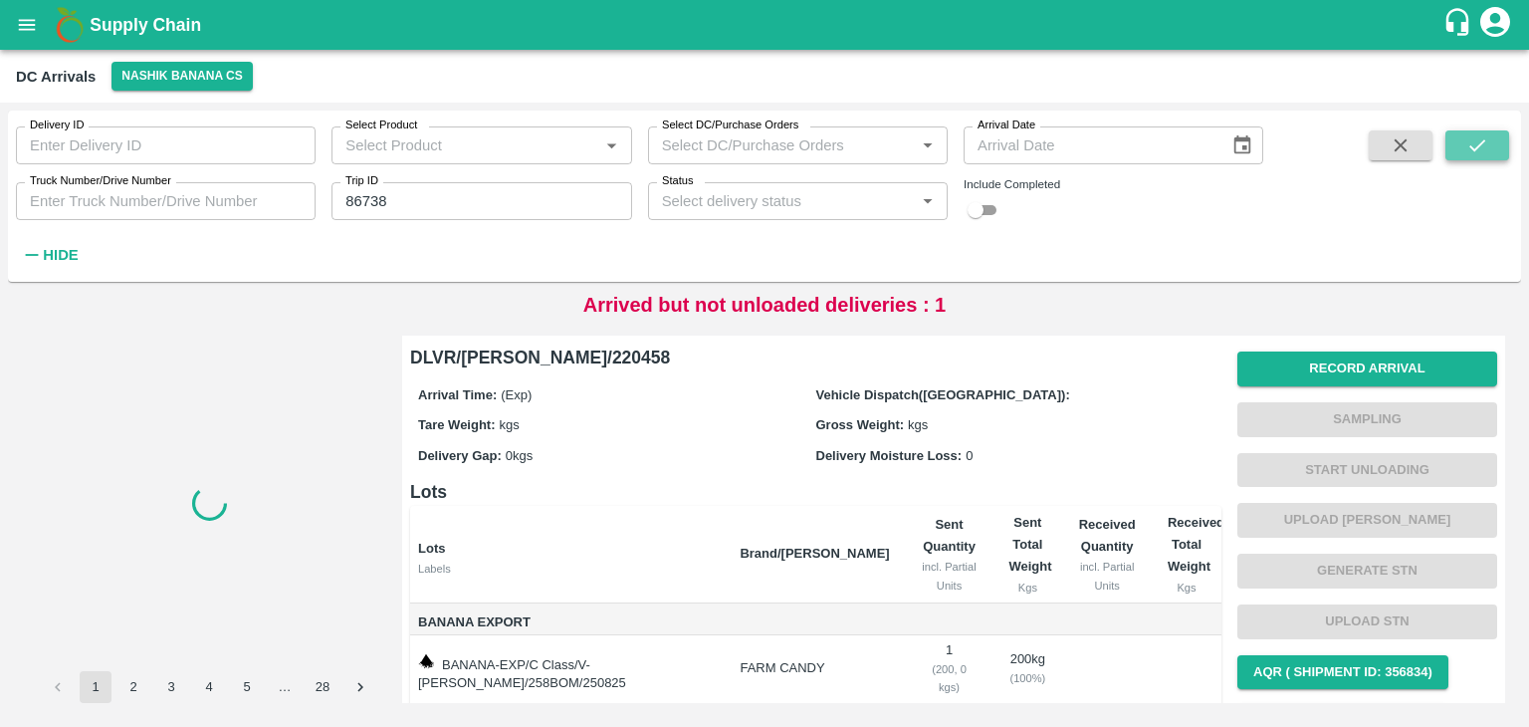
click at [1478, 138] on icon "submit" at bounding box center [1477, 145] width 22 height 22
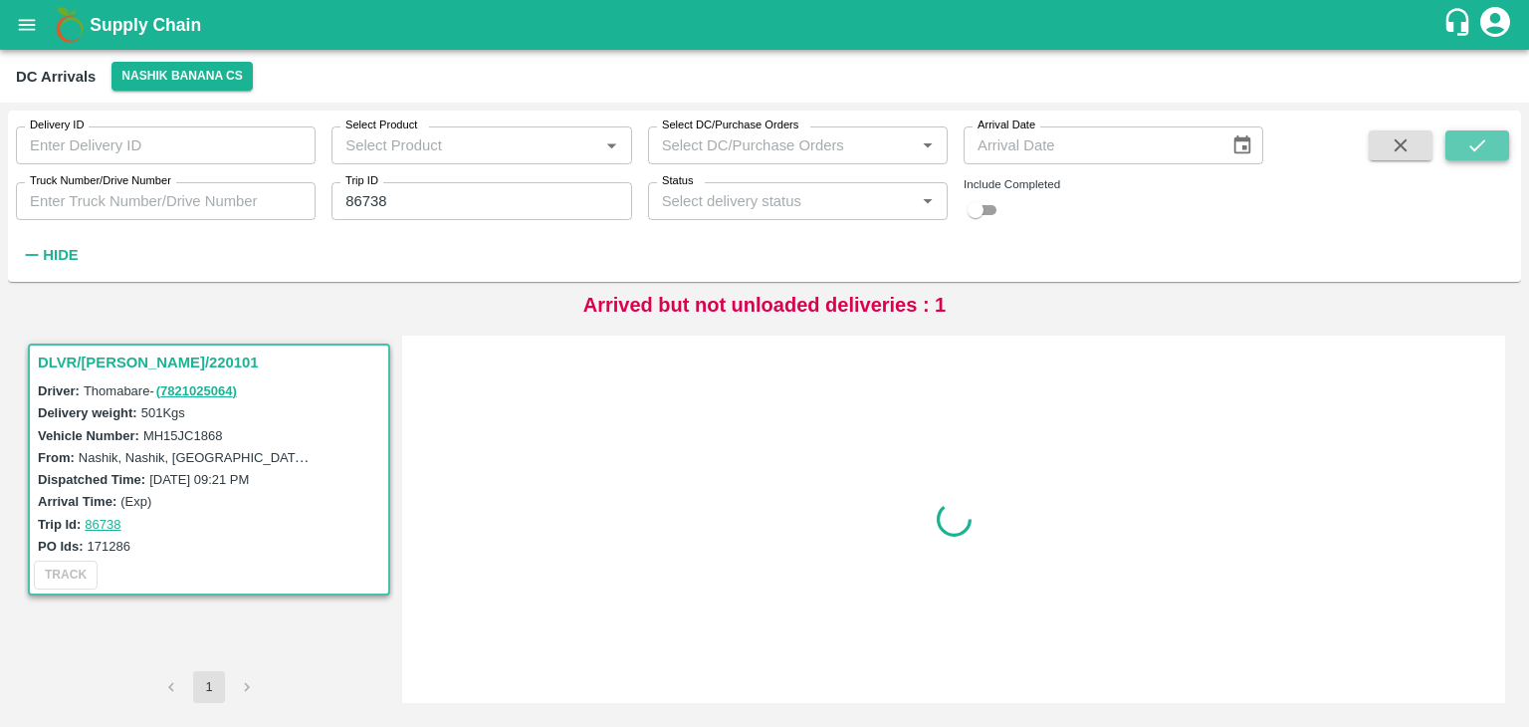
click at [1478, 138] on icon "submit" at bounding box center [1477, 145] width 22 height 22
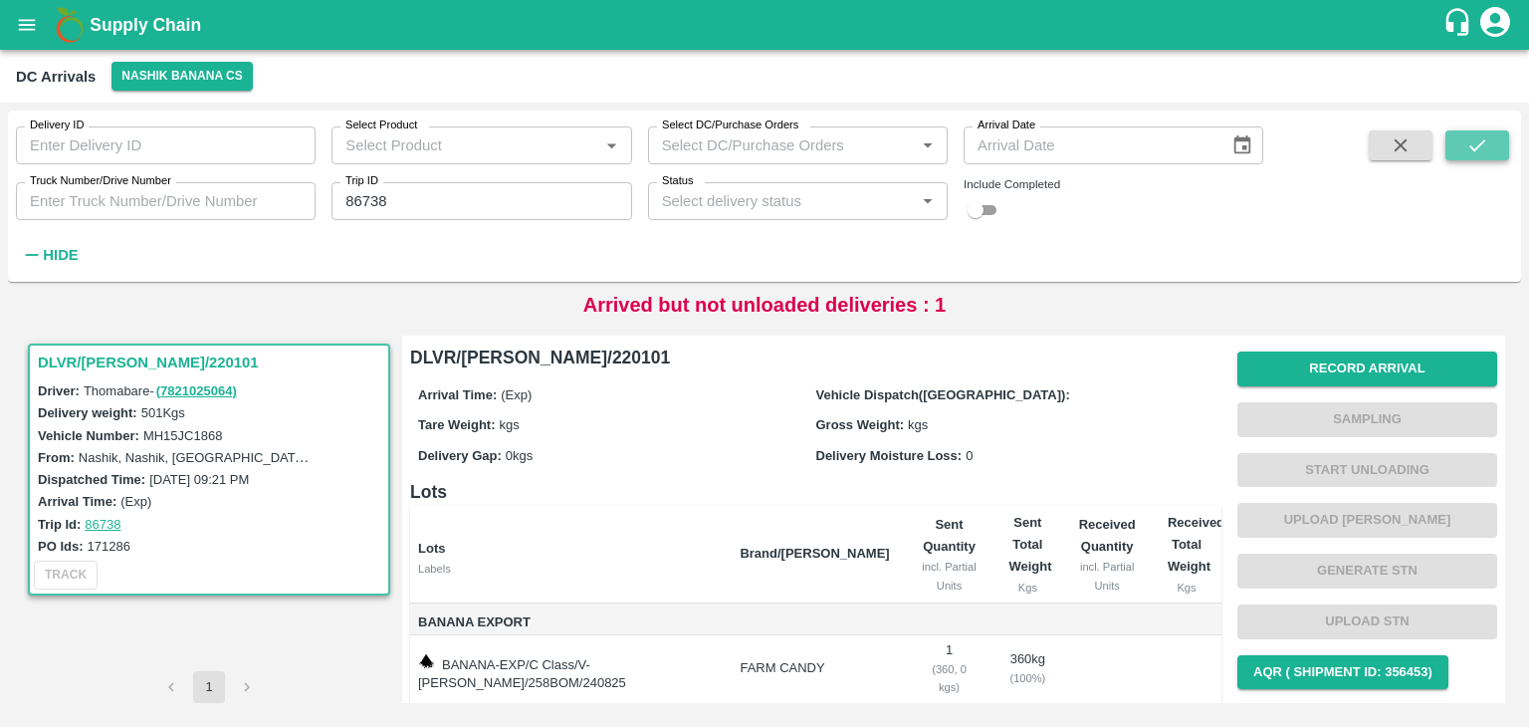
click at [1478, 138] on icon "submit" at bounding box center [1477, 145] width 22 height 22
click at [1358, 379] on button "Record Arrival" at bounding box center [1368, 368] width 260 height 35
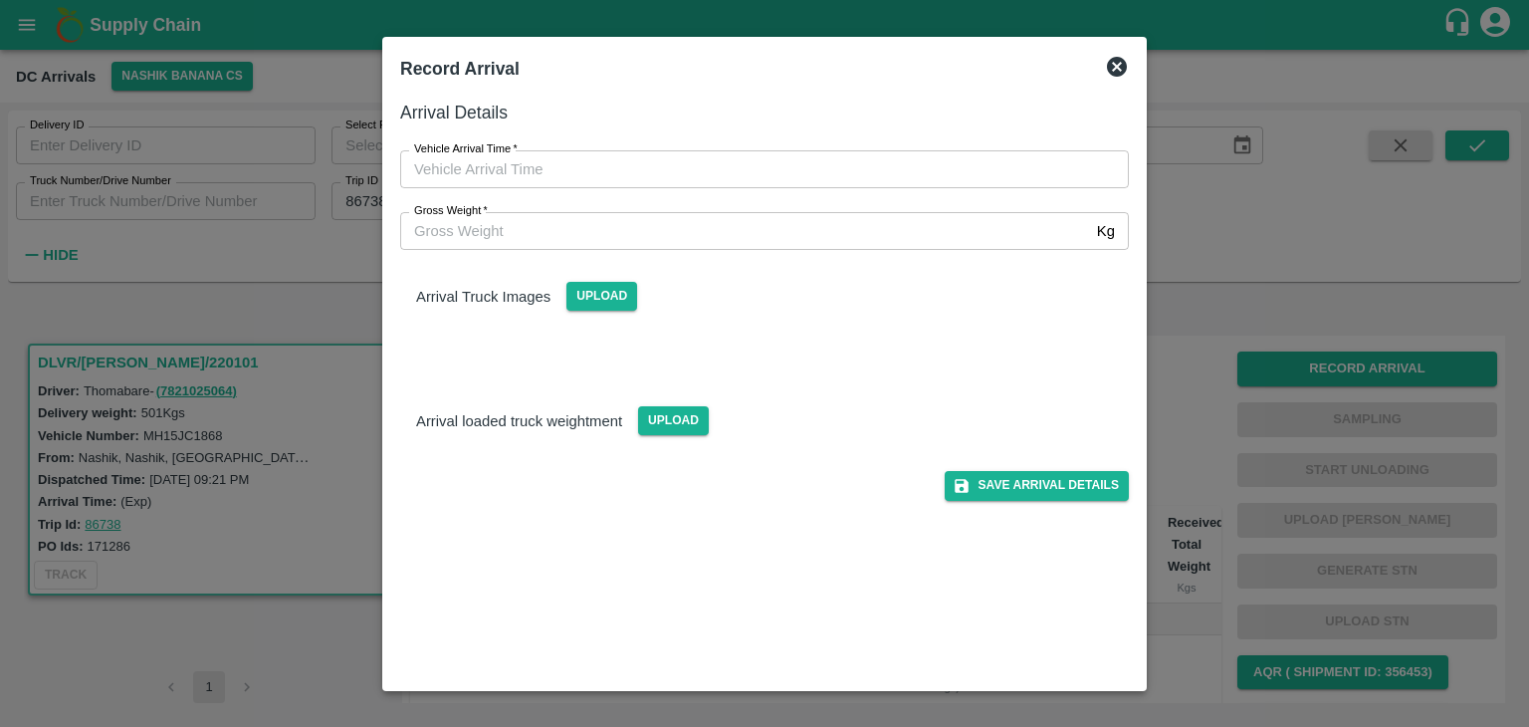
type input "DD/MM/YYYY hh:mm aa"
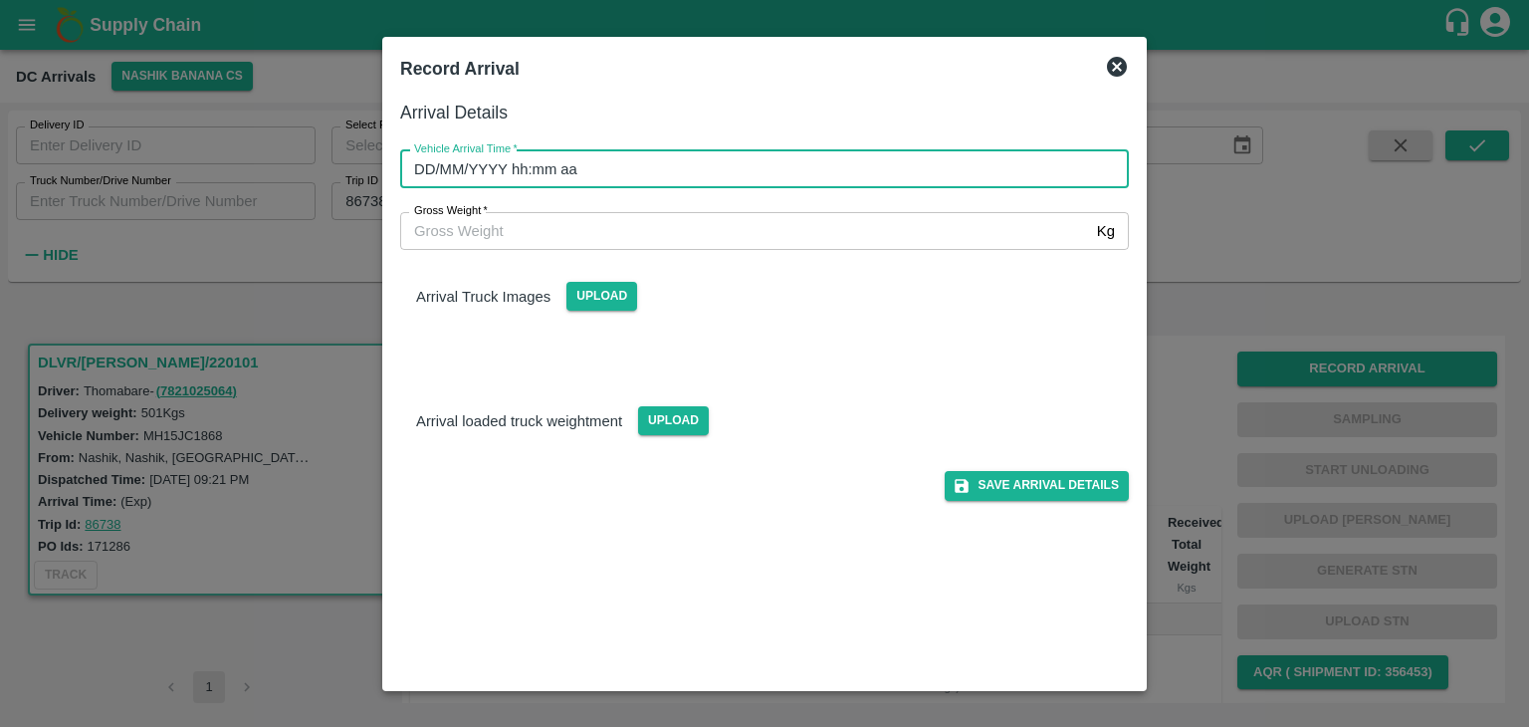
click at [786, 174] on input "DD/MM/YYYY hh:mm aa" at bounding box center [757, 169] width 715 height 38
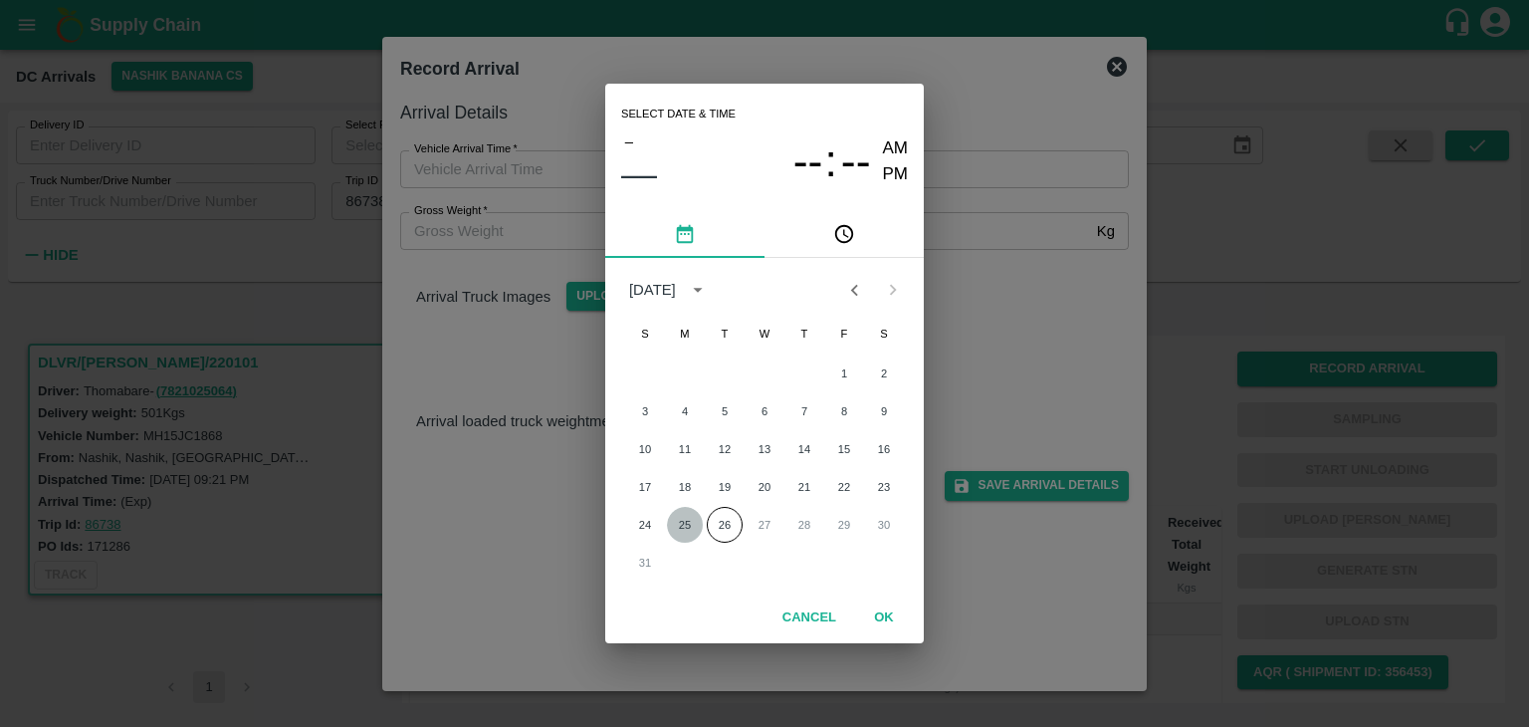
click at [685, 531] on button "25" at bounding box center [685, 525] width 36 height 36
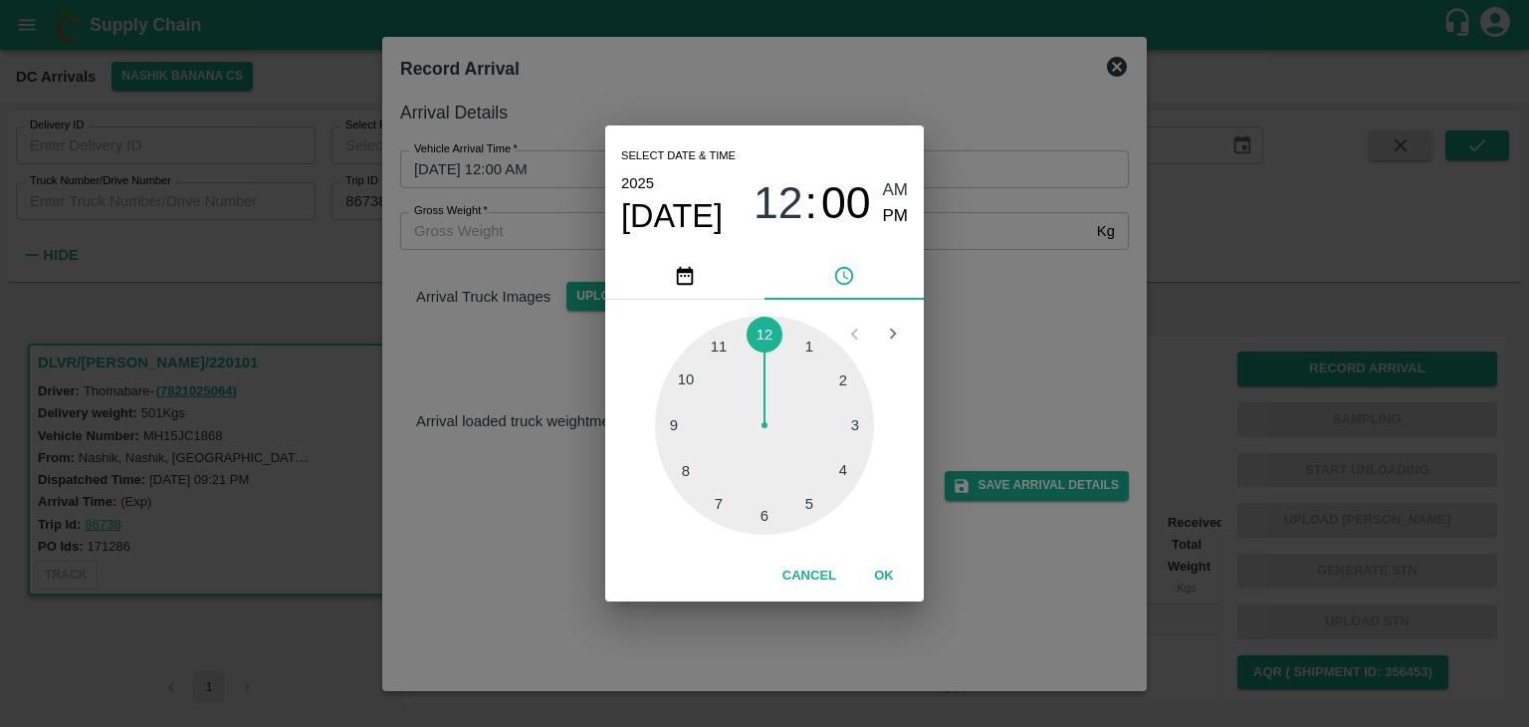
click at [672, 434] on div at bounding box center [764, 425] width 219 height 219
type input "25/08/2025 09:44 AM"
click at [891, 596] on div "Cancel OK" at bounding box center [764, 576] width 319 height 51
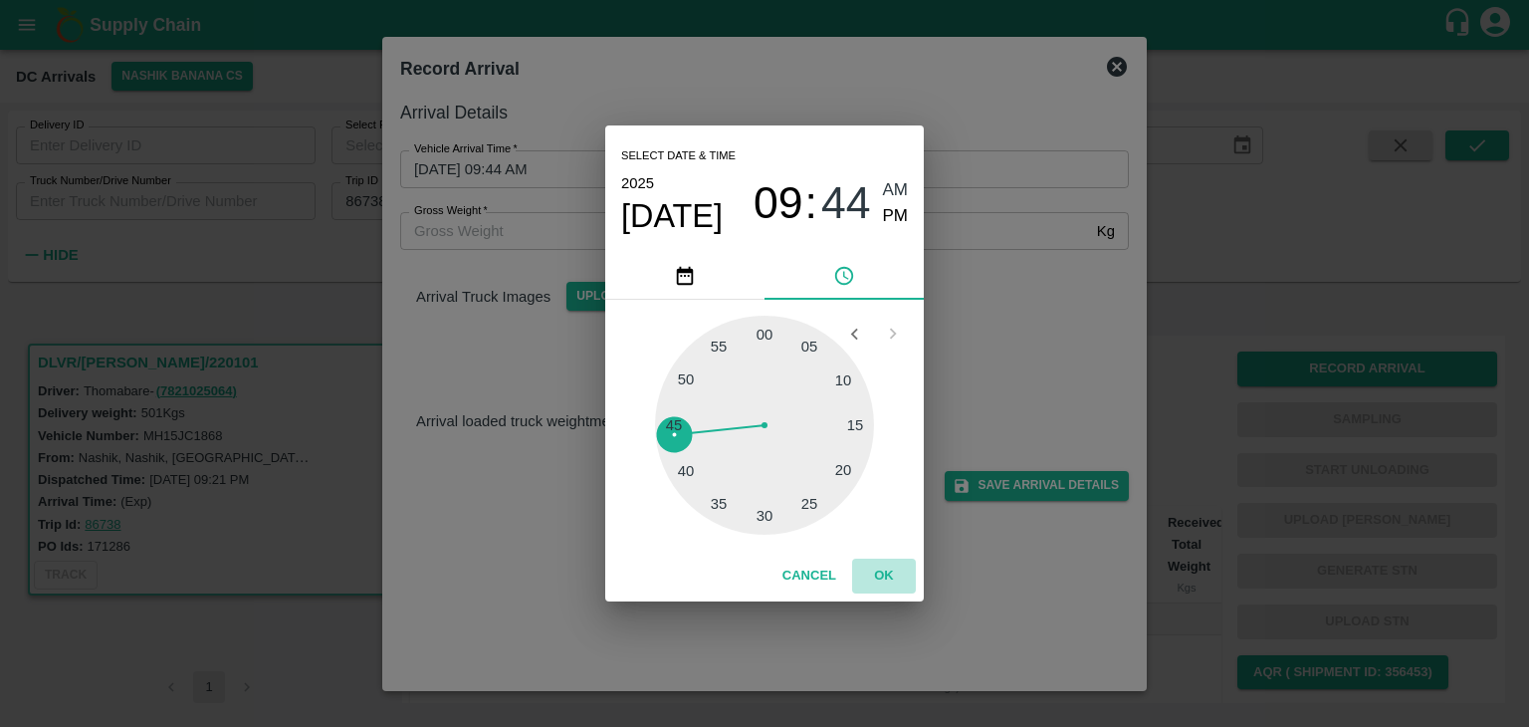
click at [884, 575] on button "OK" at bounding box center [884, 576] width 64 height 35
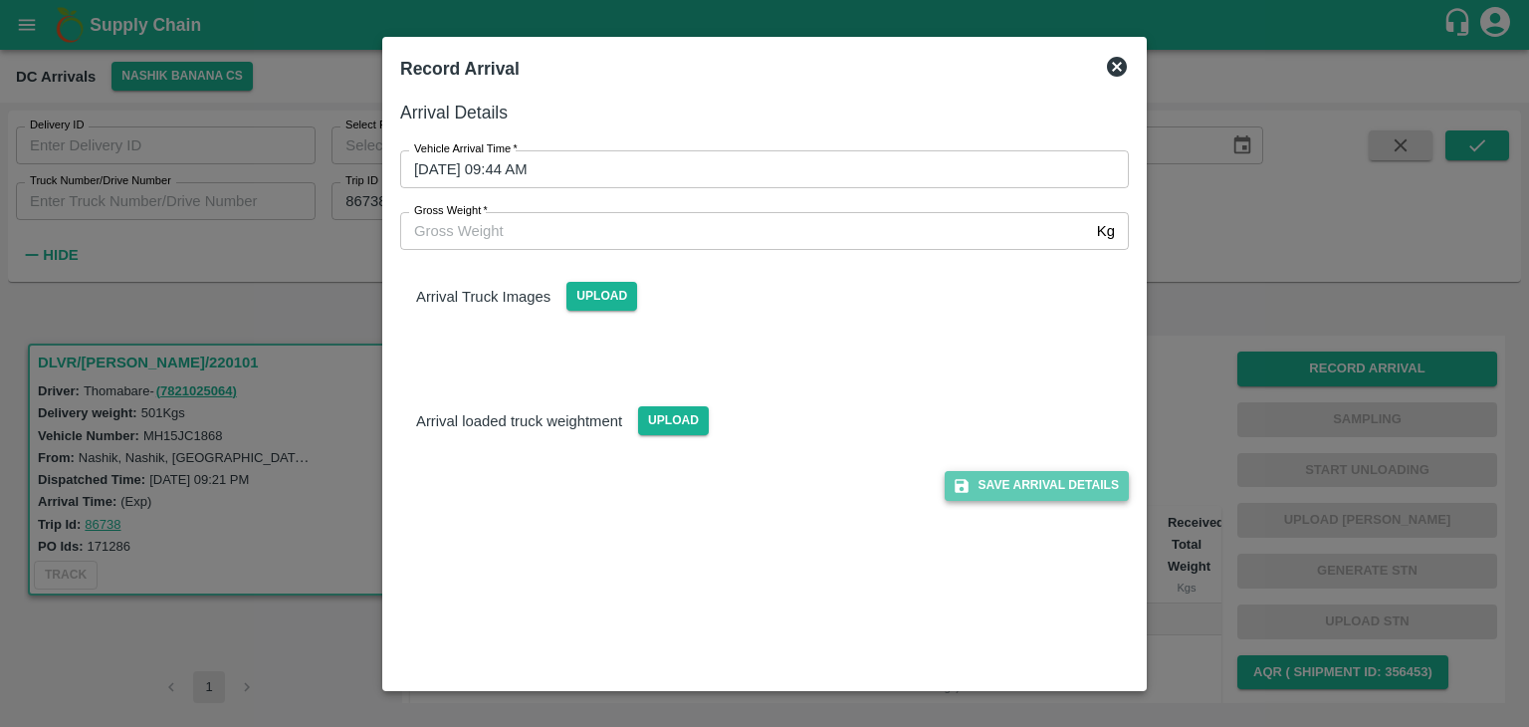
click at [1031, 495] on button "Save Arrival Details" at bounding box center [1037, 485] width 184 height 29
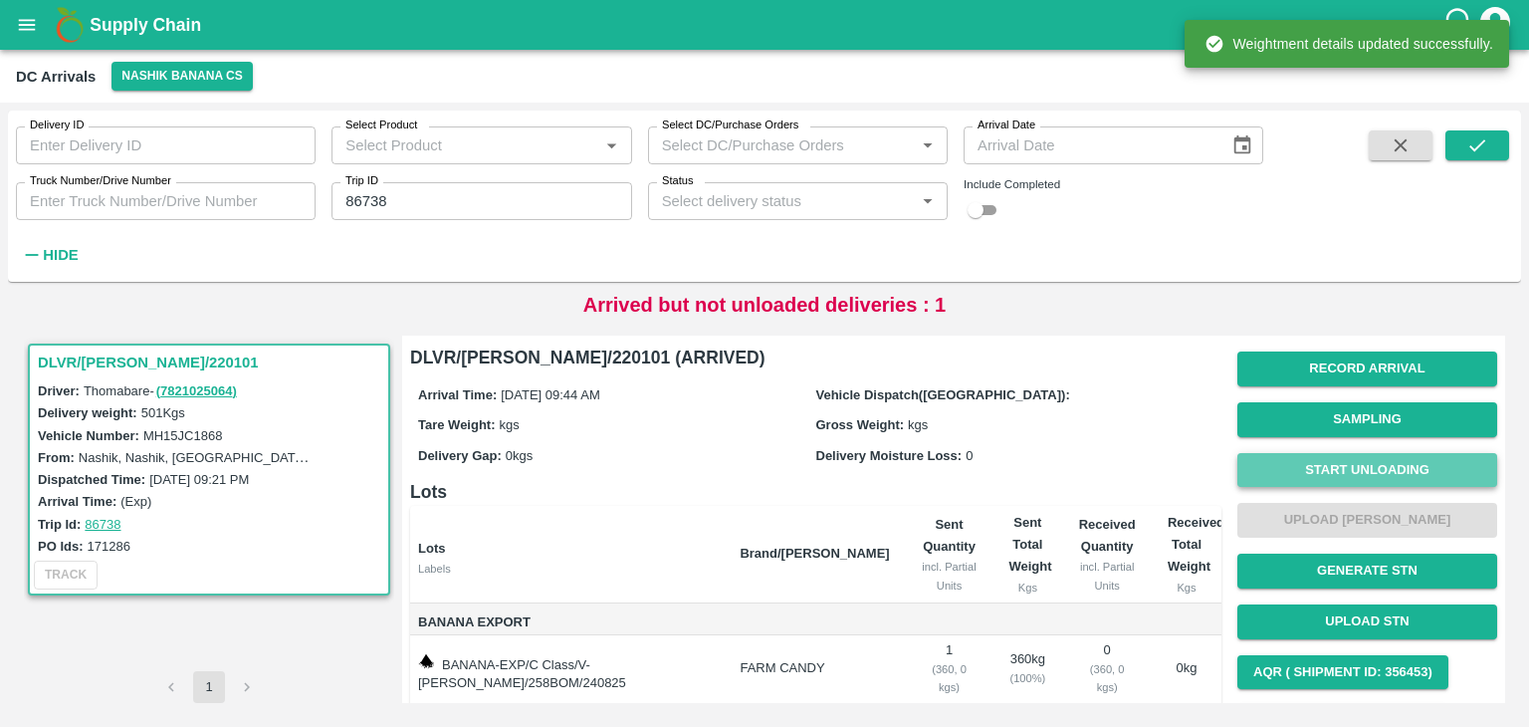
click at [1334, 459] on button "Start Unloading" at bounding box center [1368, 470] width 260 height 35
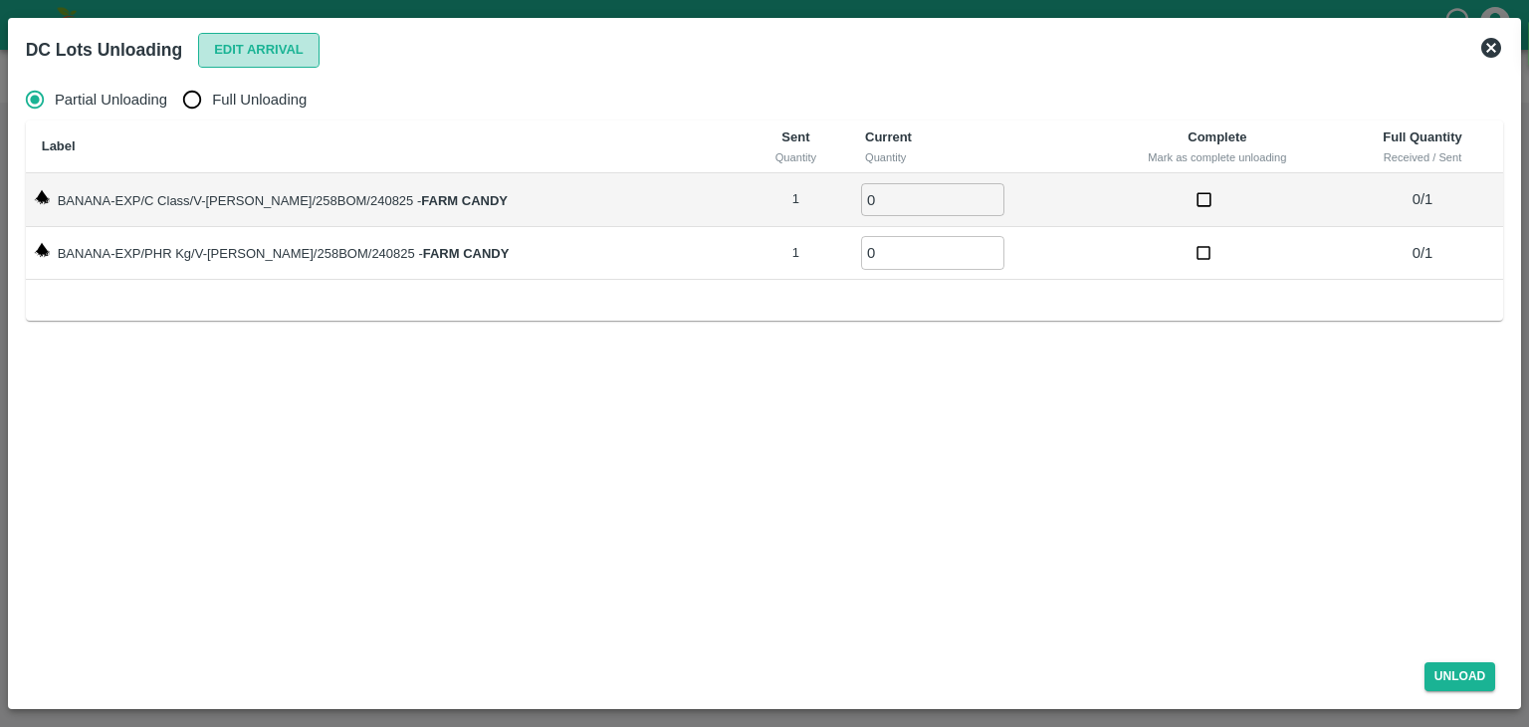
click at [230, 61] on button "Edit Arrival" at bounding box center [258, 50] width 121 height 35
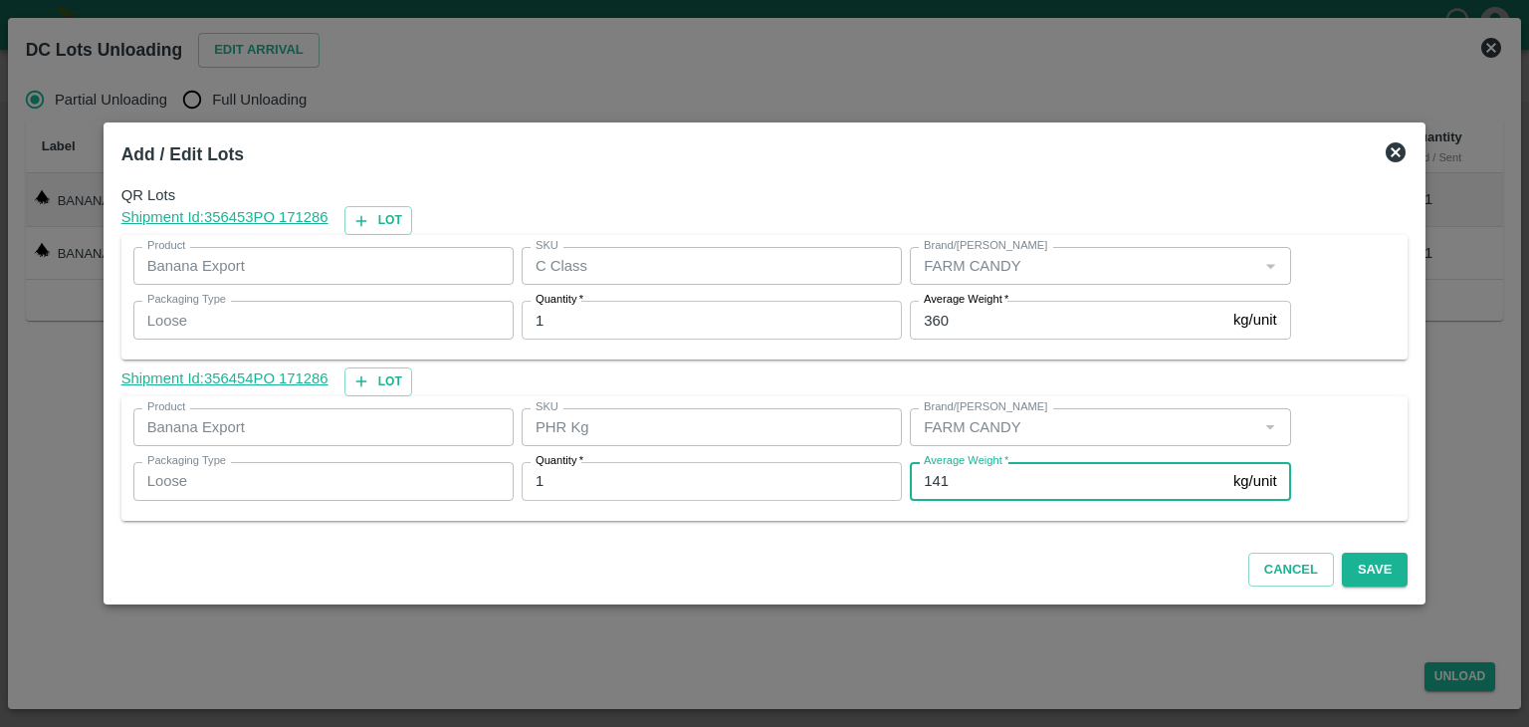
click at [976, 475] on input "141" at bounding box center [1068, 481] width 316 height 38
type input "1"
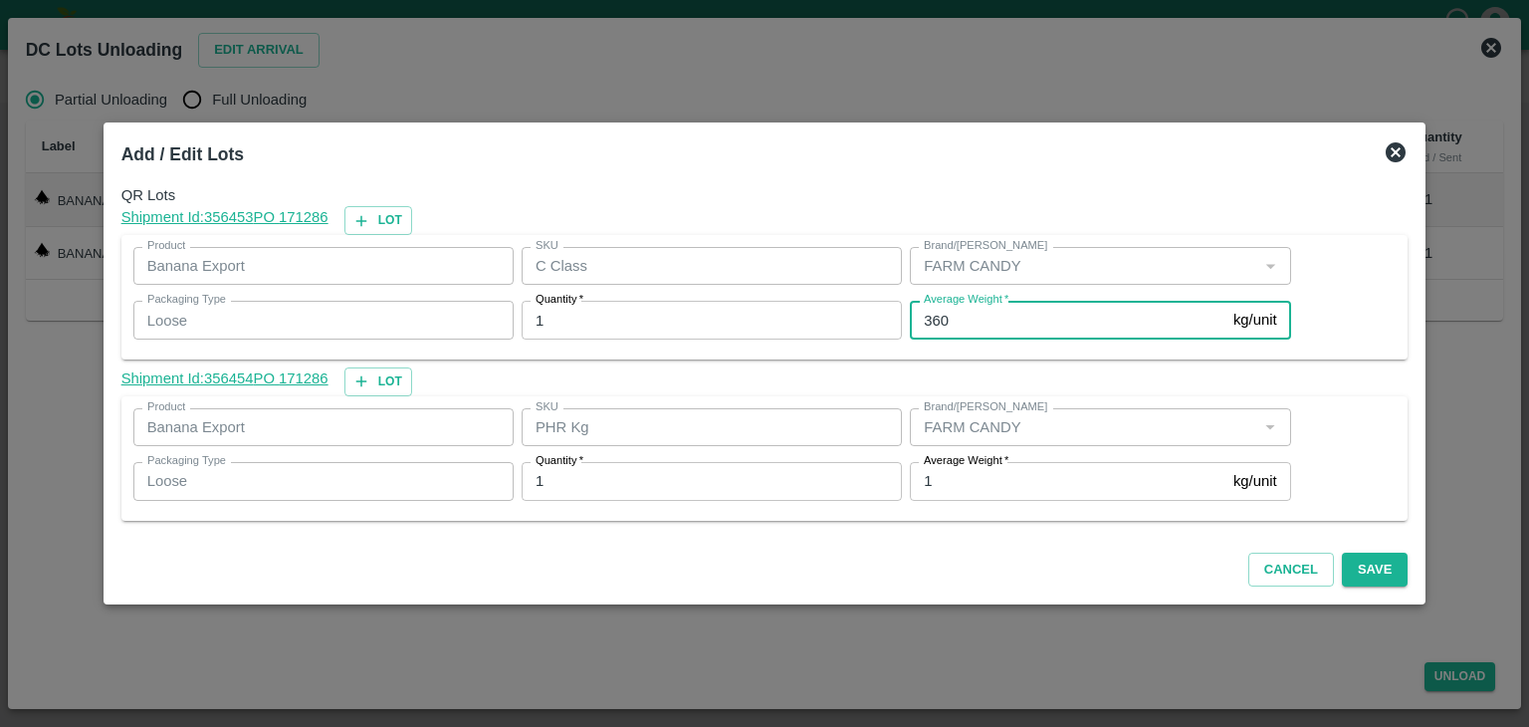
click at [1009, 317] on input "360" at bounding box center [1068, 320] width 316 height 38
type input "339"
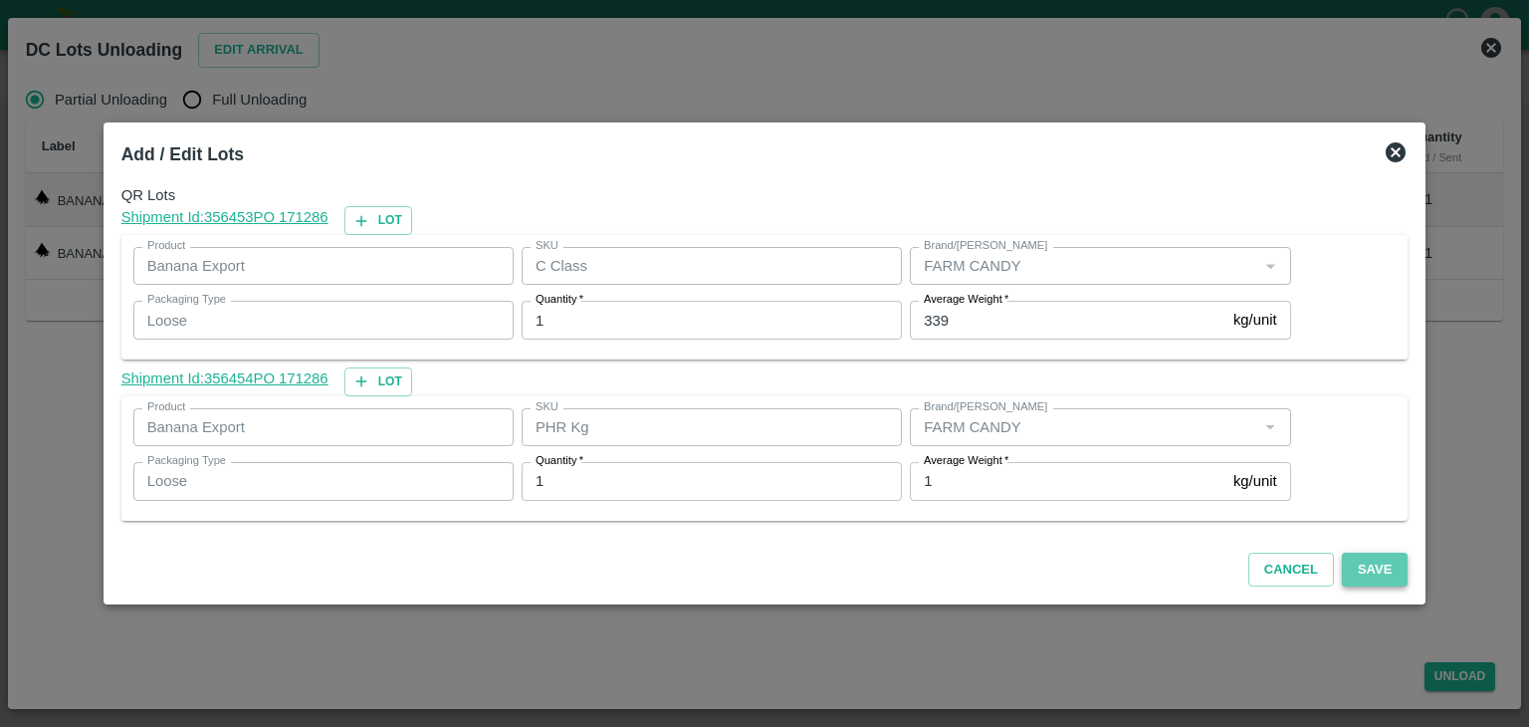
click at [1360, 575] on button "Save" at bounding box center [1375, 570] width 66 height 35
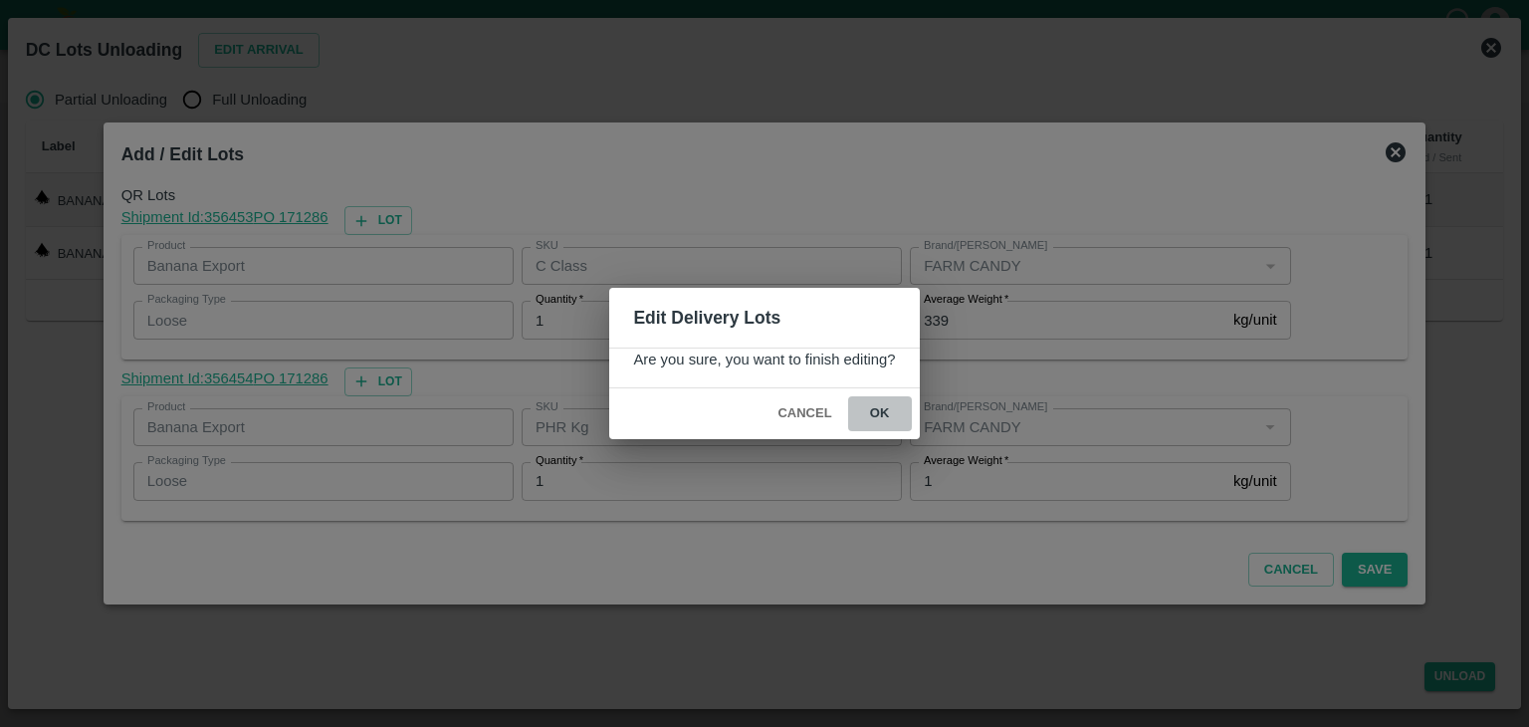
click at [876, 410] on button "ok" at bounding box center [880, 413] width 64 height 35
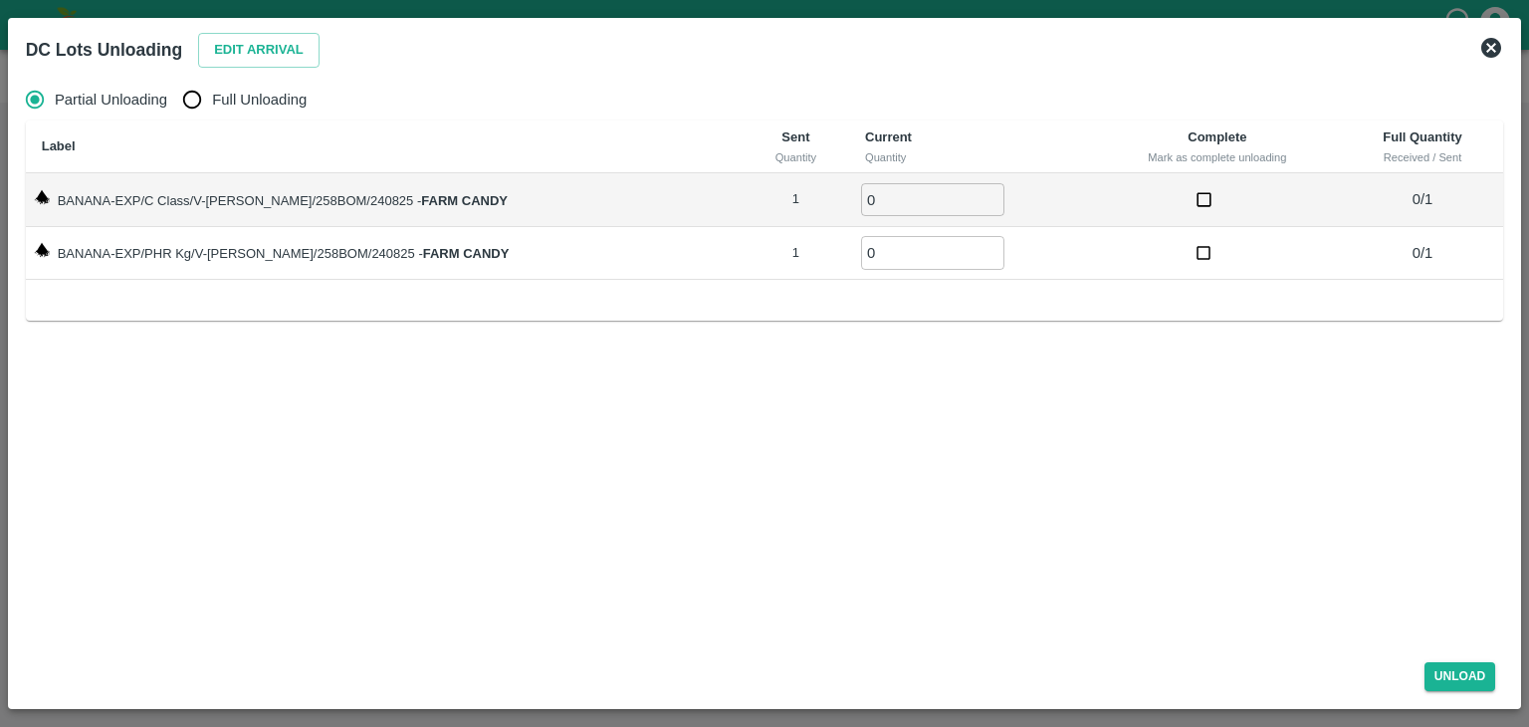
click at [273, 87] on label "Full Unloading" at bounding box center [239, 100] width 134 height 40
click at [212, 87] on input "Full Unloading" at bounding box center [192, 100] width 40 height 40
radio input "true"
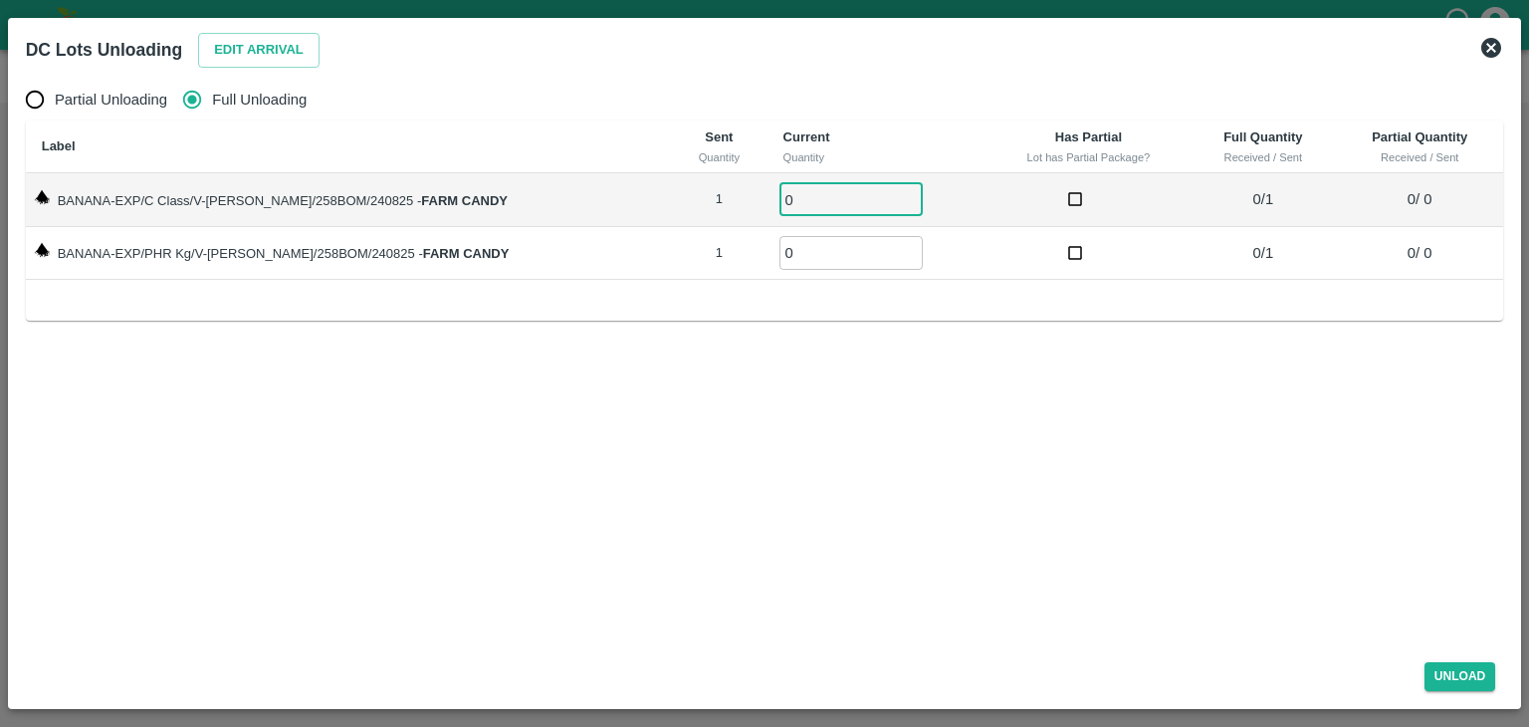
click at [815, 210] on input "0" at bounding box center [851, 199] width 143 height 33
type input "01"
click at [815, 246] on input "0" at bounding box center [851, 252] width 143 height 33
type input "01"
click at [1463, 665] on button "Unload" at bounding box center [1461, 676] width 72 height 29
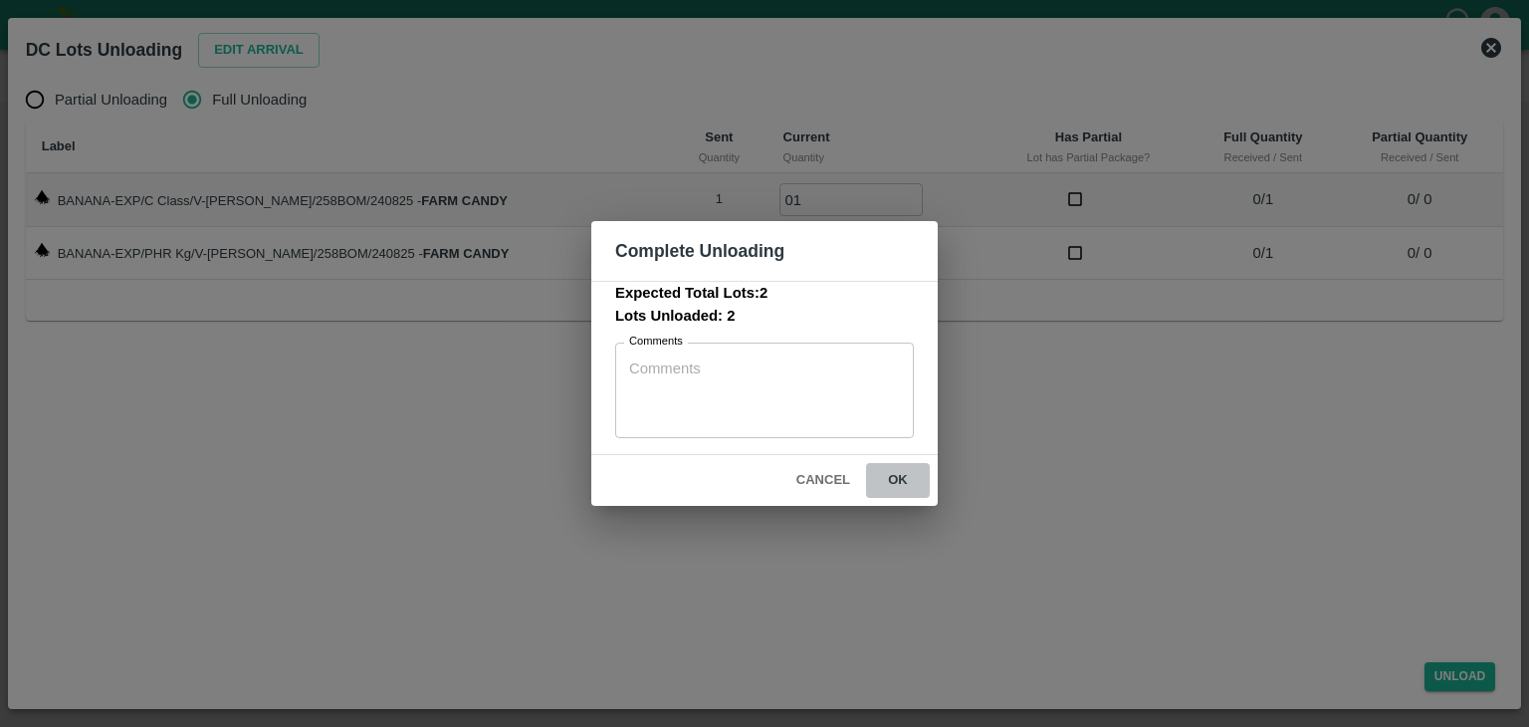
click at [889, 469] on button "ok" at bounding box center [898, 480] width 64 height 35
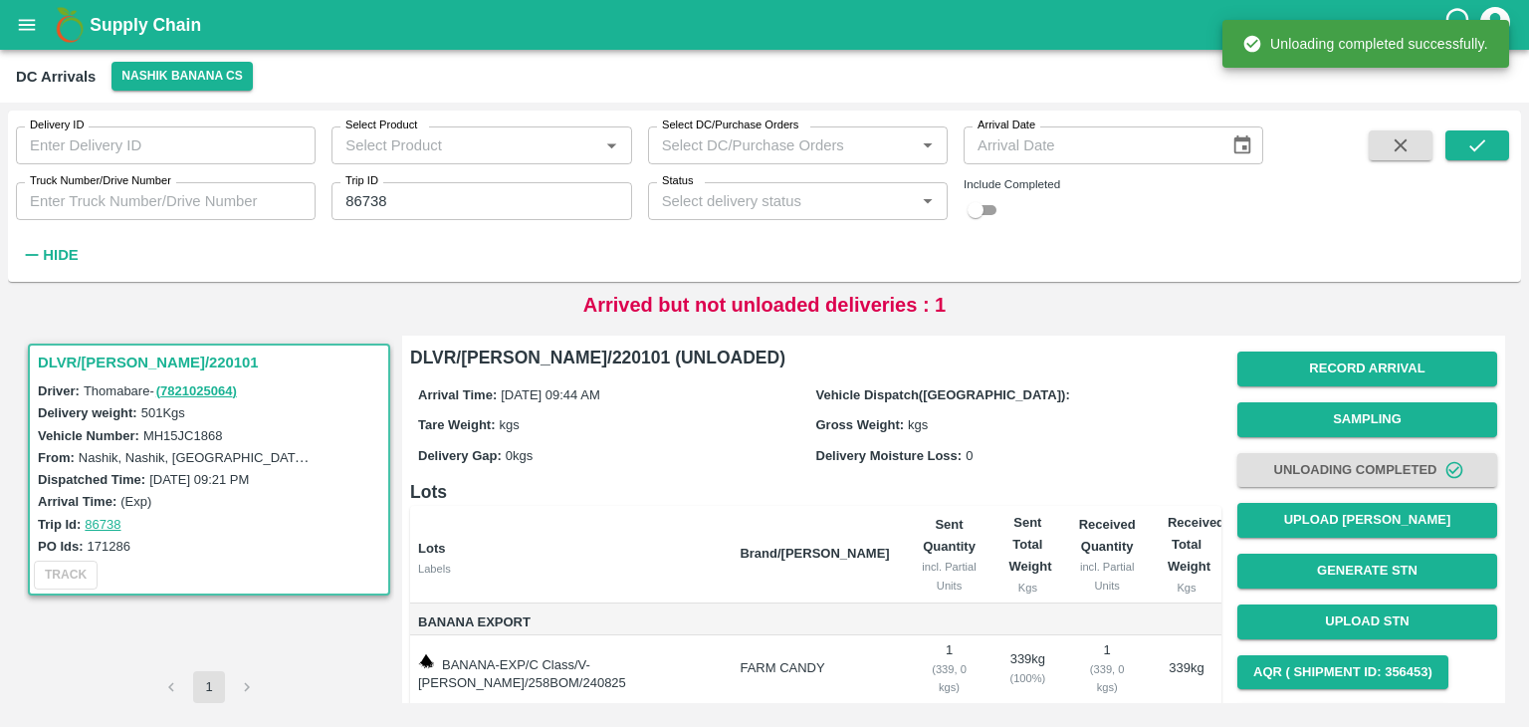
scroll to position [104, 0]
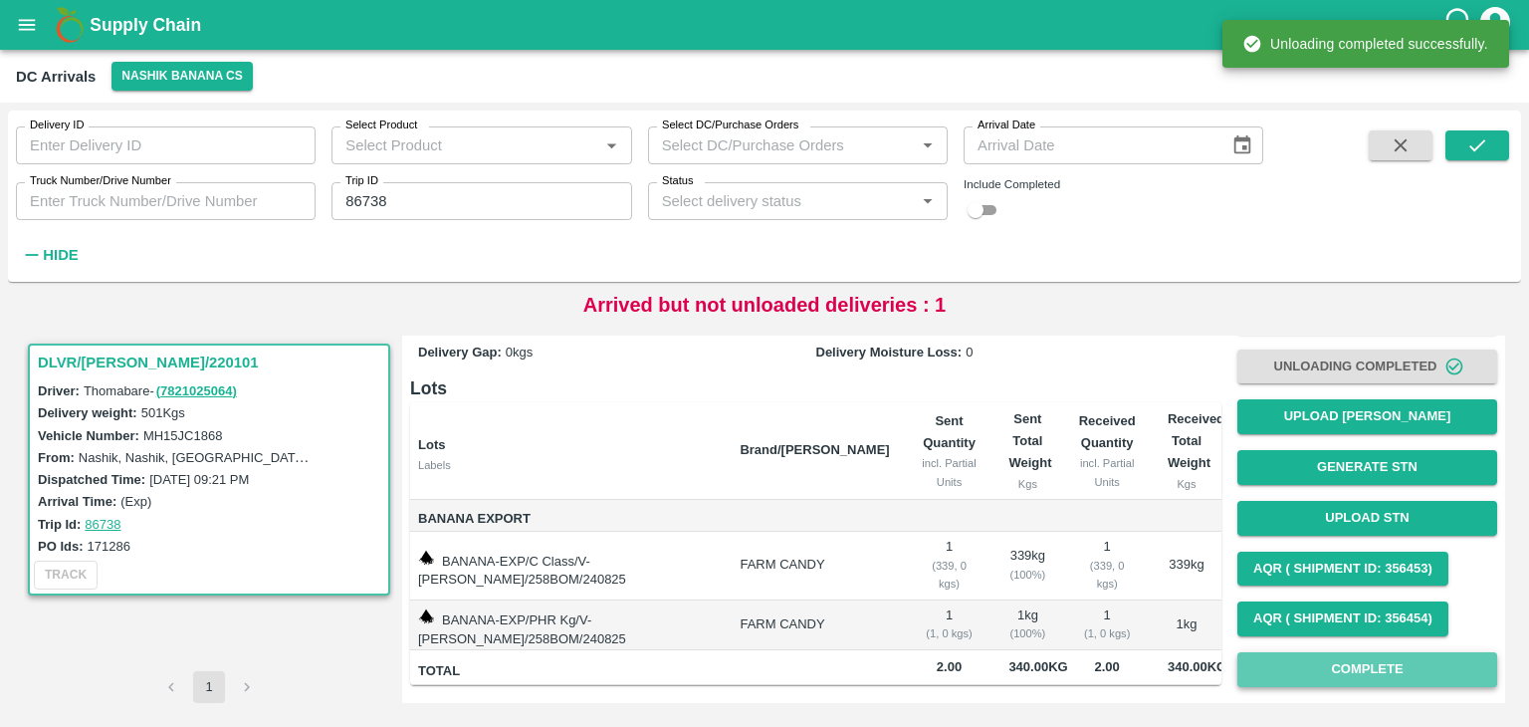
click at [1348, 675] on button "Complete" at bounding box center [1368, 669] width 260 height 35
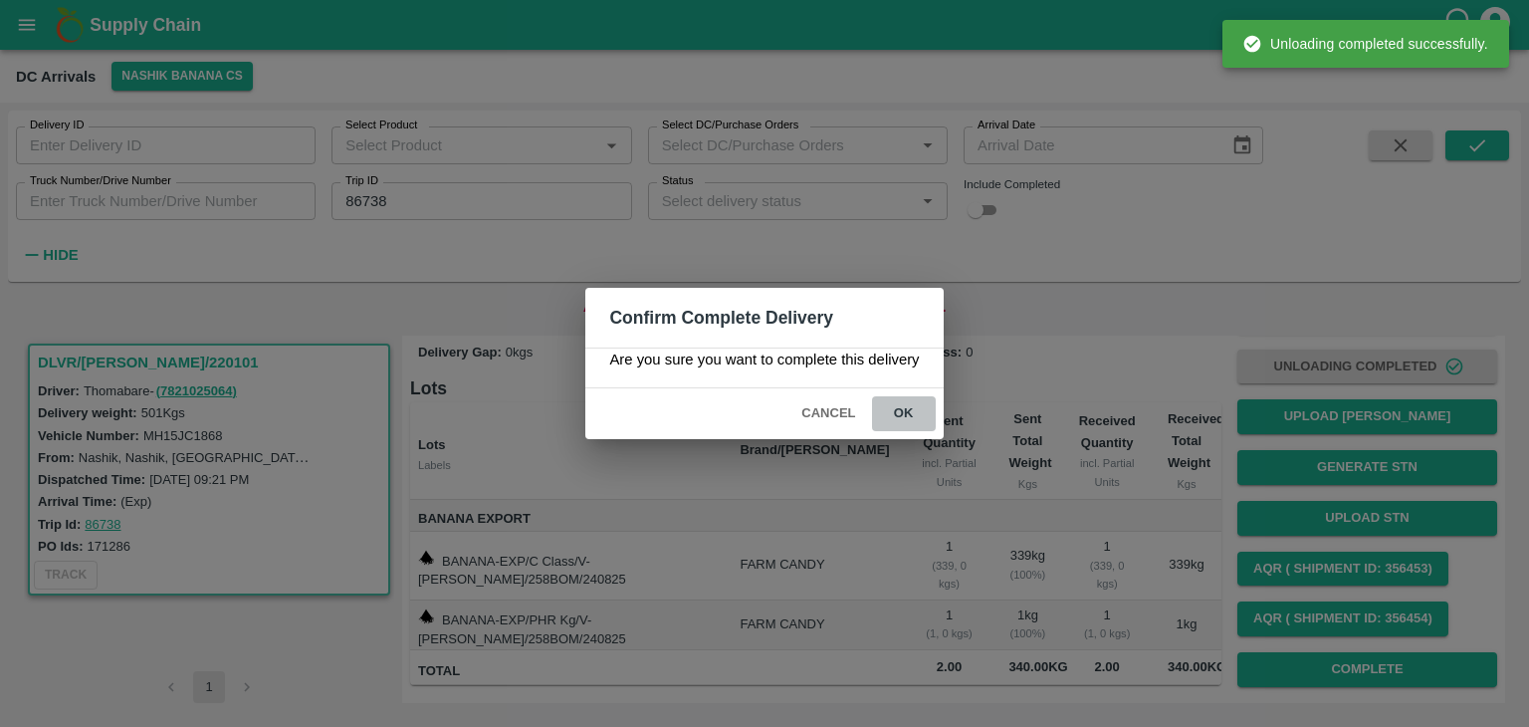
click at [921, 415] on button "ok" at bounding box center [904, 413] width 64 height 35
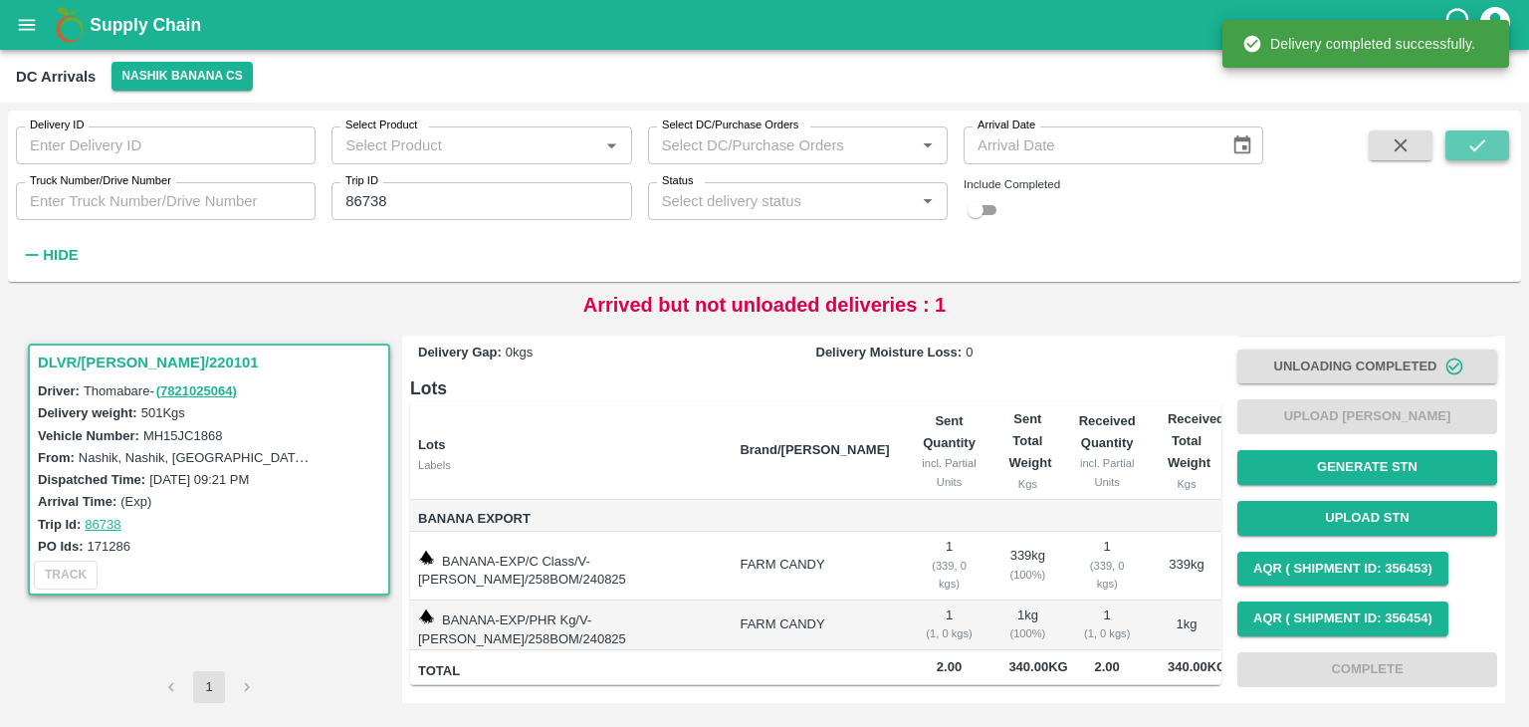
click at [1469, 145] on icon "submit" at bounding box center [1477, 145] width 22 height 22
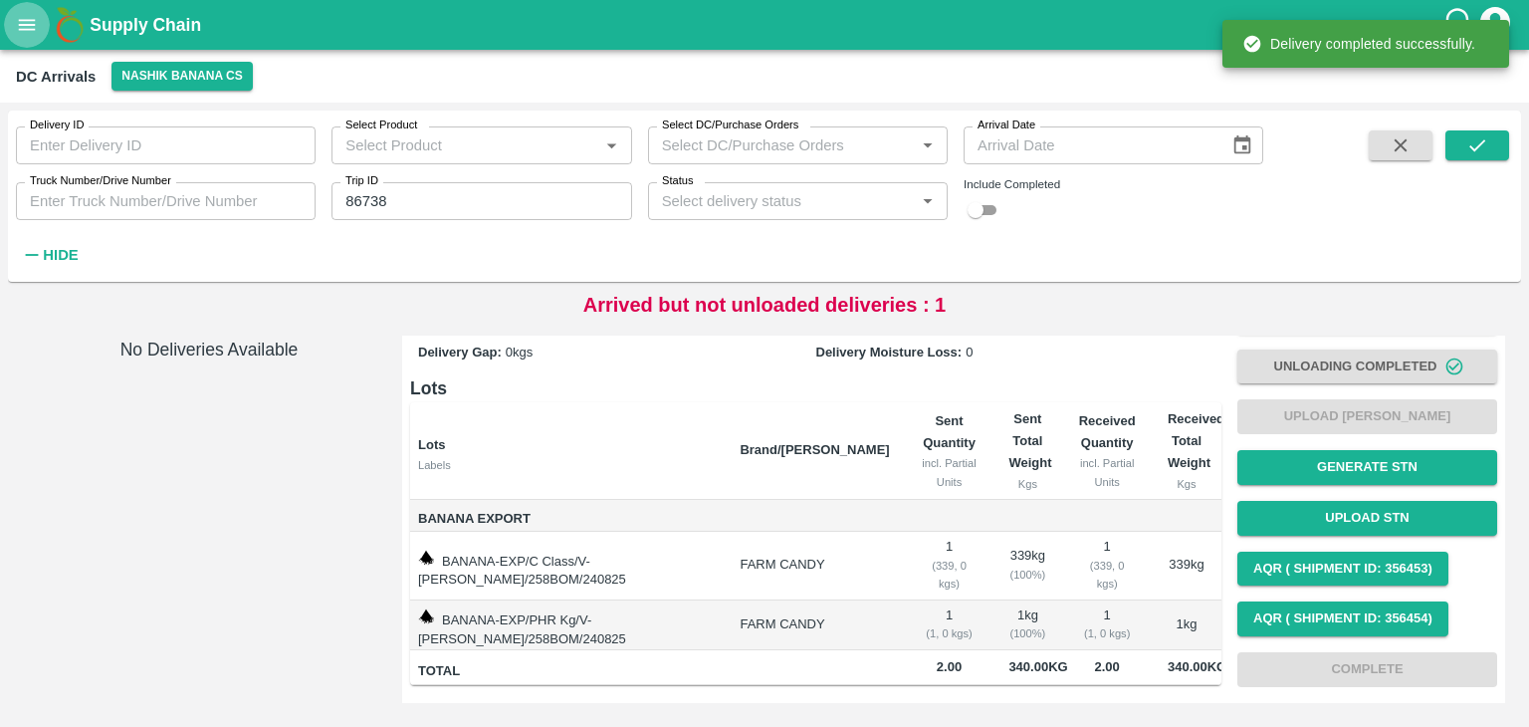
click at [36, 24] on icon "open drawer" at bounding box center [27, 25] width 22 height 22
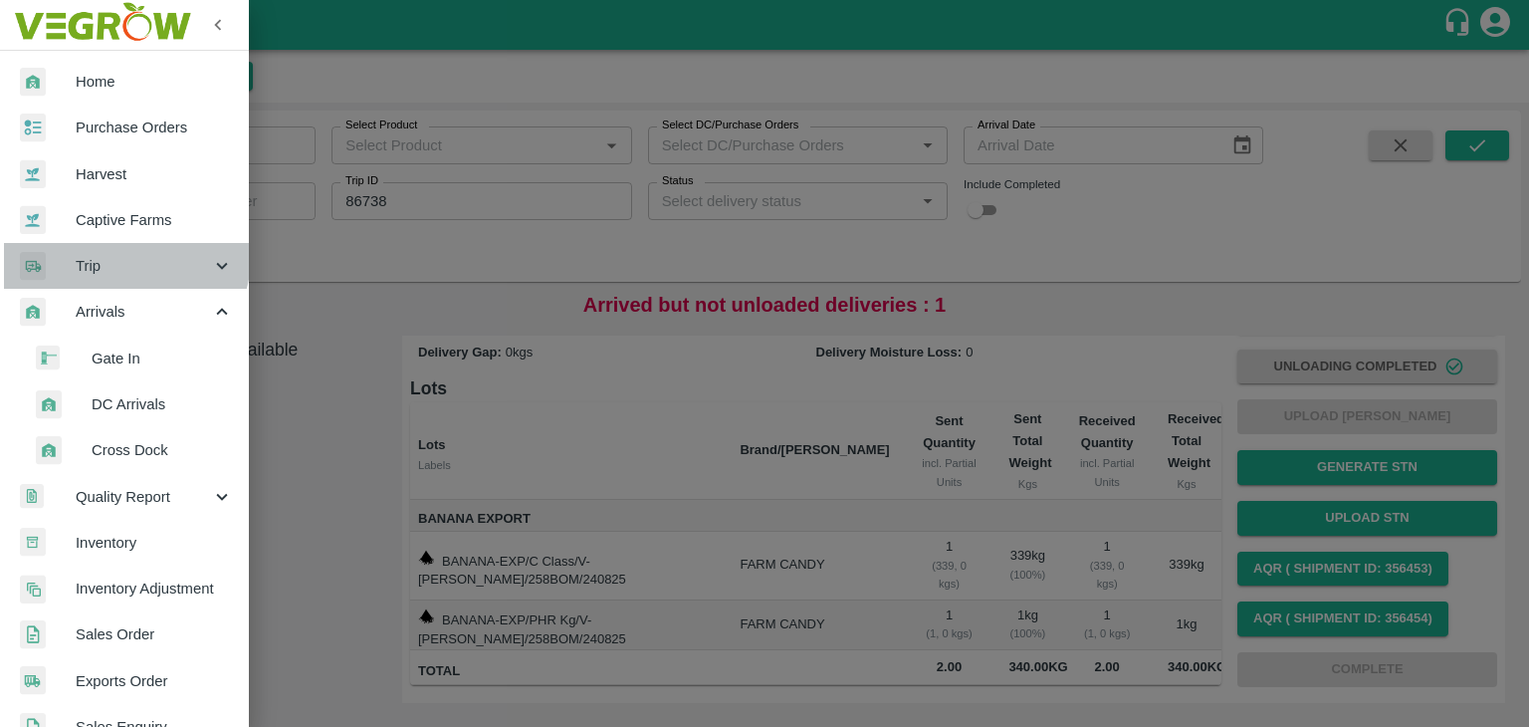
click at [91, 248] on div "Trip" at bounding box center [124, 266] width 249 height 46
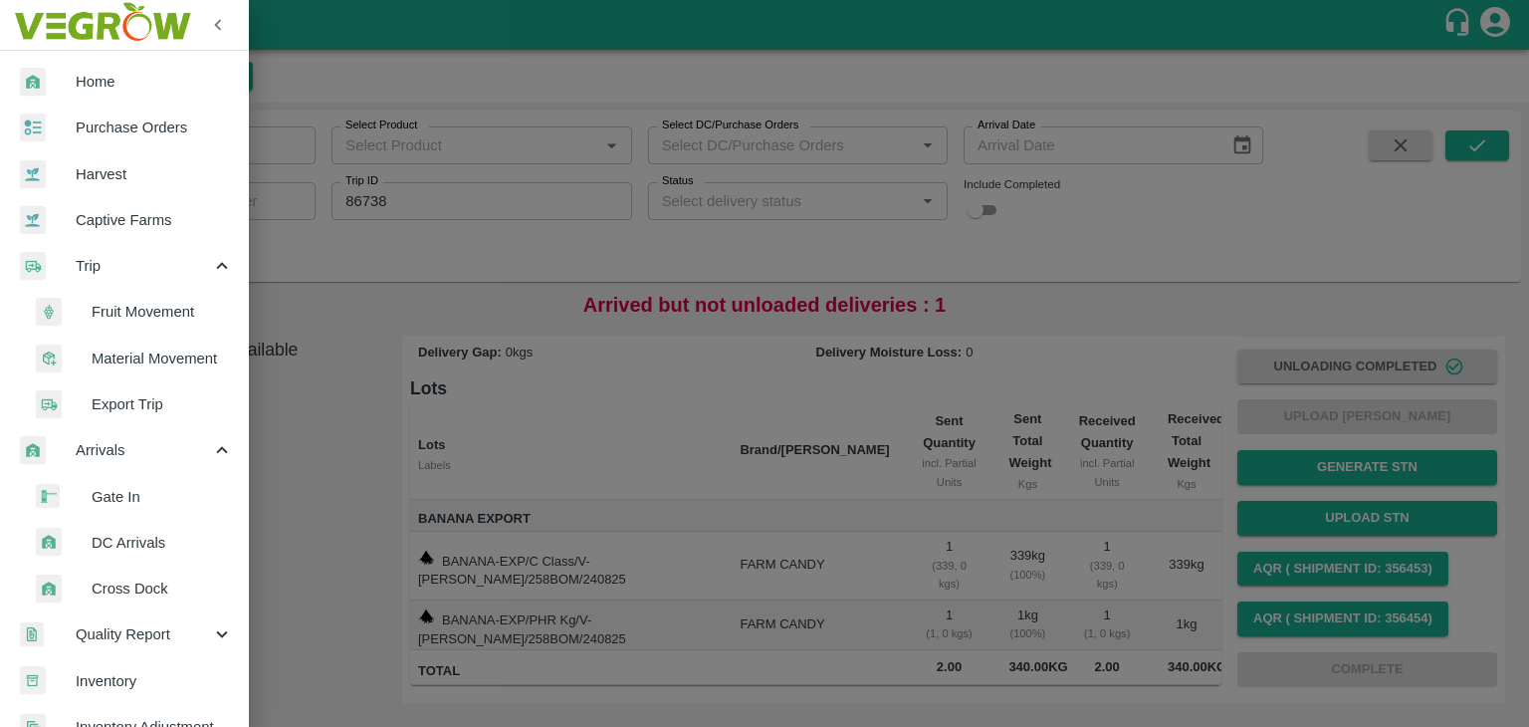
click at [159, 320] on span "Fruit Movement" at bounding box center [162, 312] width 141 height 22
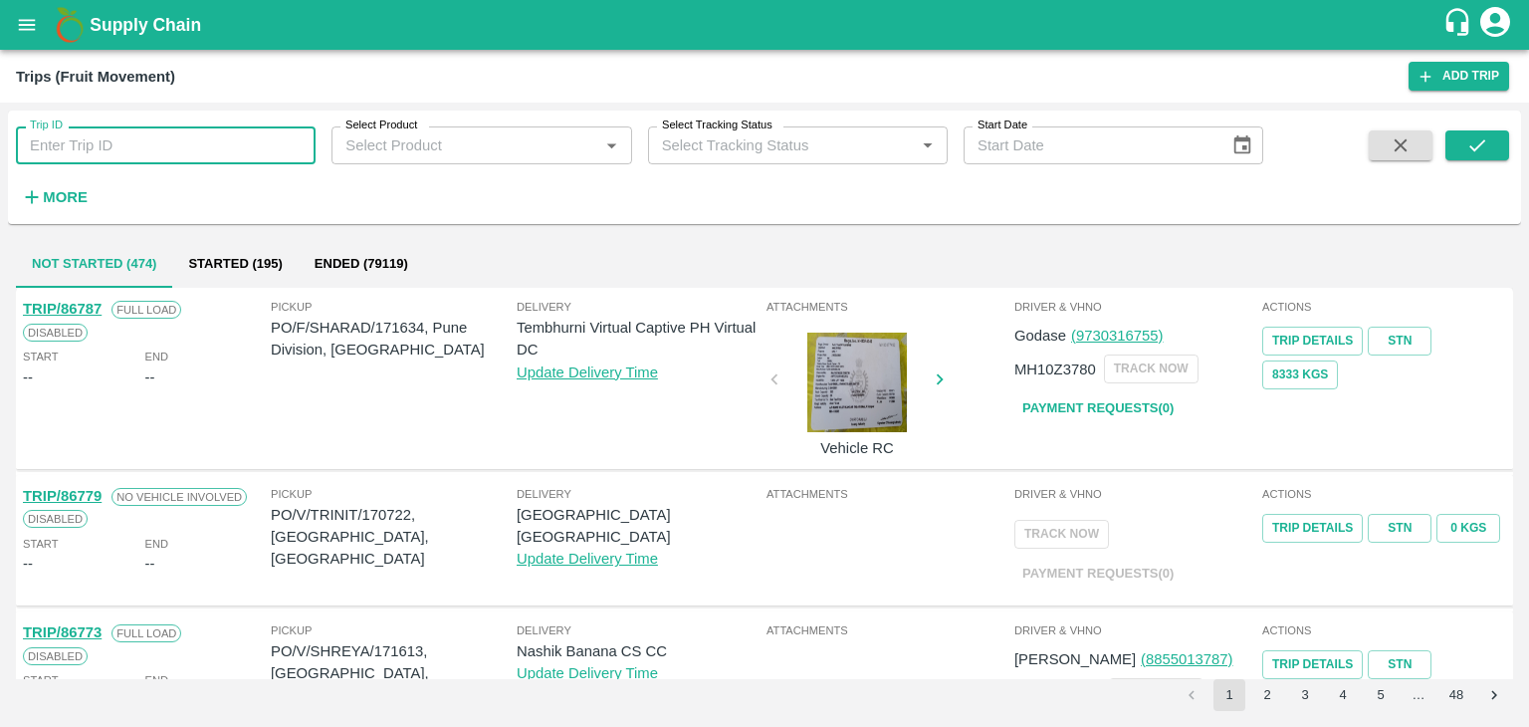
click at [119, 139] on input "Trip ID" at bounding box center [166, 145] width 300 height 38
type input "86738"
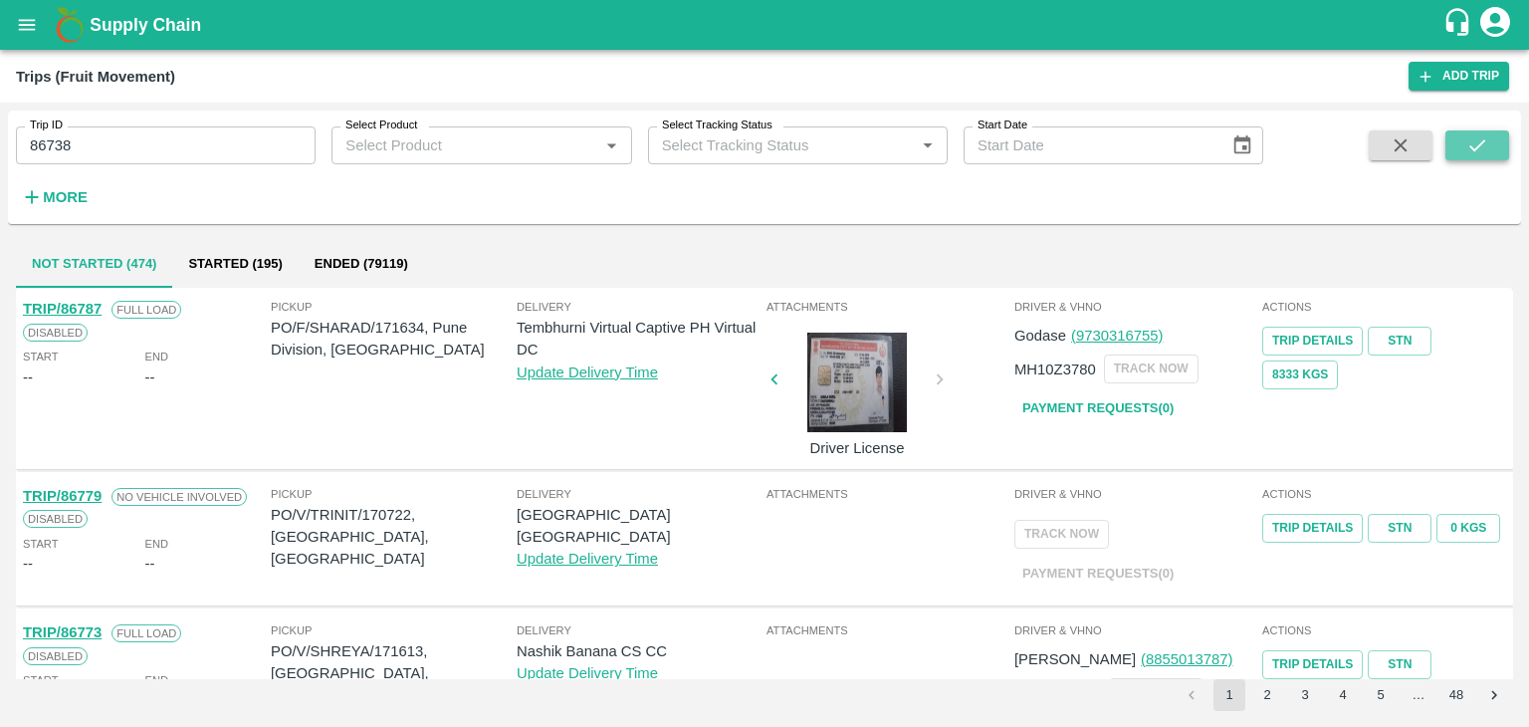
click at [1481, 142] on icon "submit" at bounding box center [1477, 145] width 16 height 12
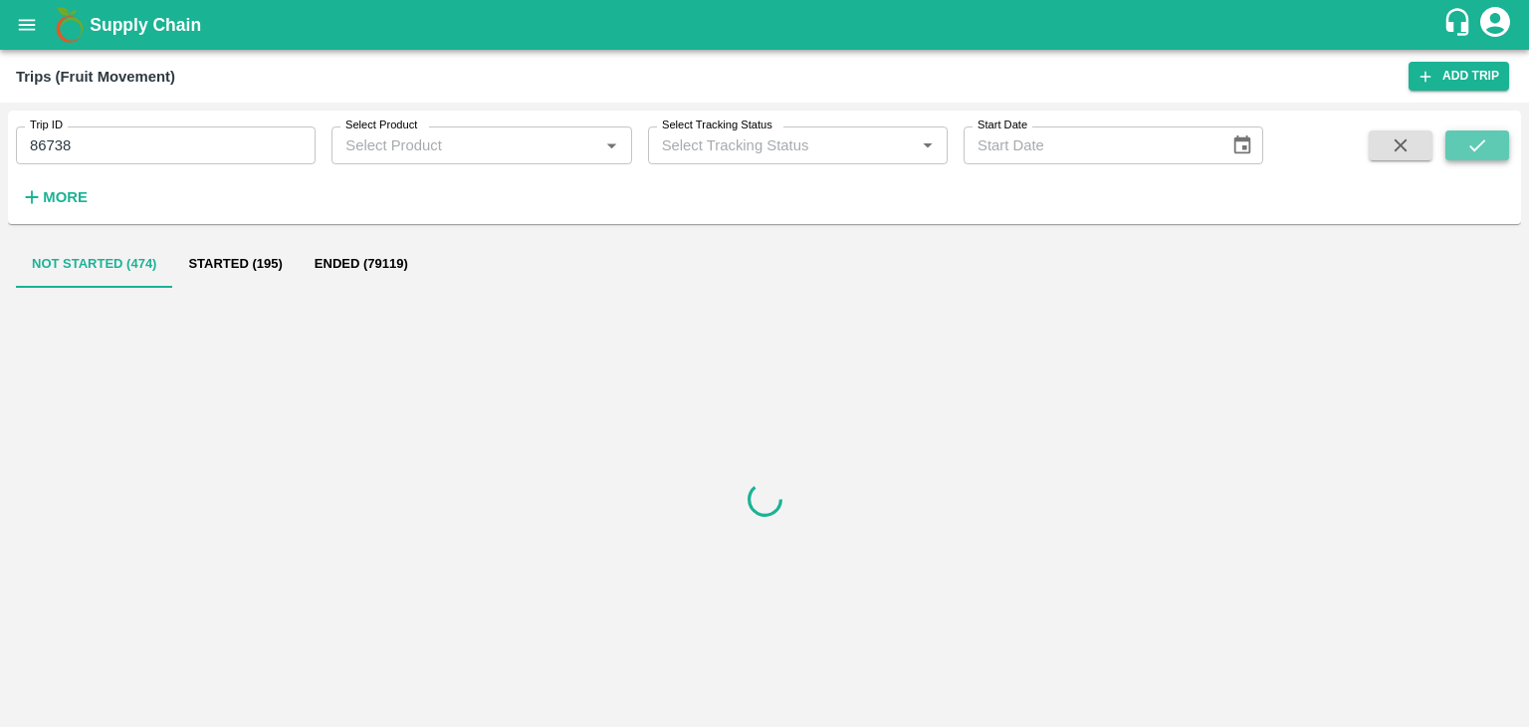
click at [1481, 142] on icon "submit" at bounding box center [1477, 145] width 16 height 12
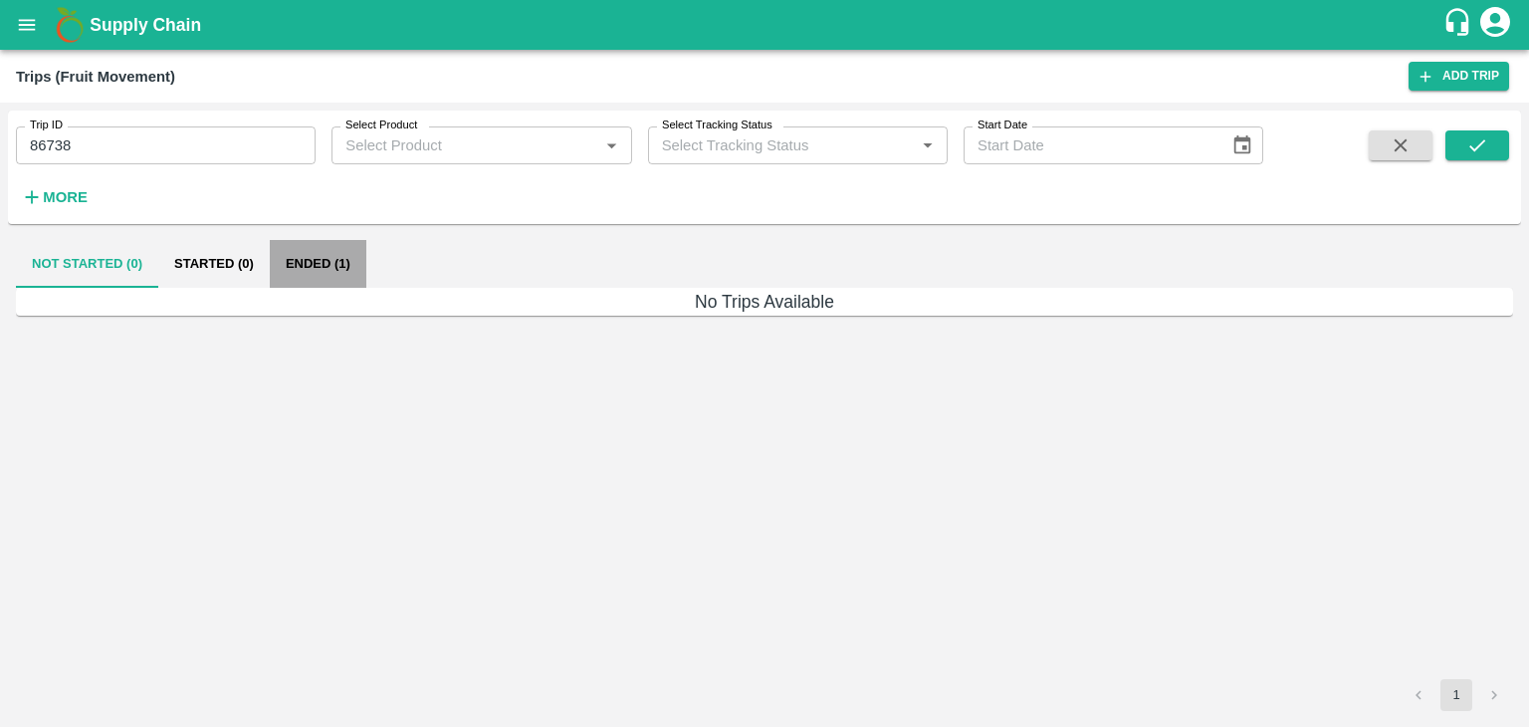
click at [323, 268] on button "Ended (1)" at bounding box center [318, 264] width 97 height 48
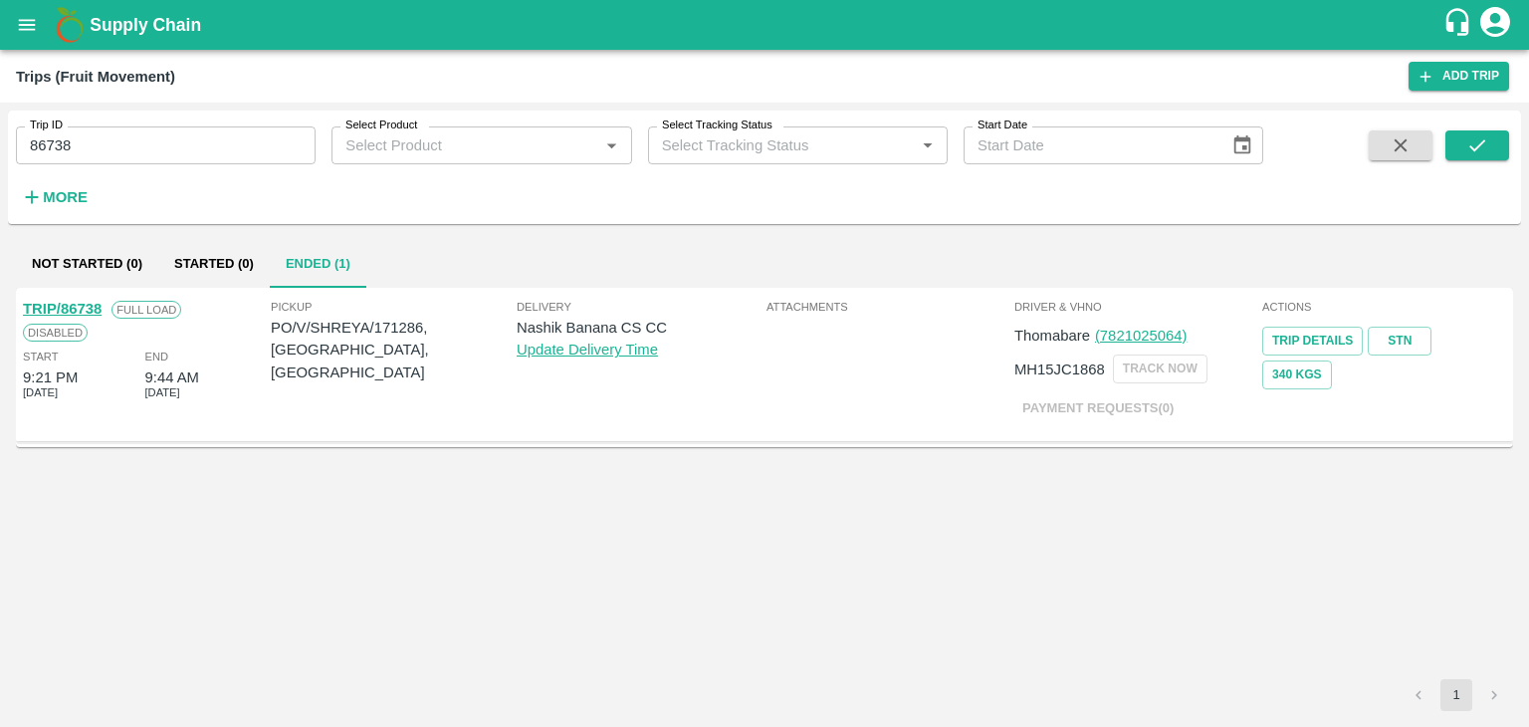
click at [89, 307] on link "TRIP/86738" at bounding box center [62, 309] width 79 height 16
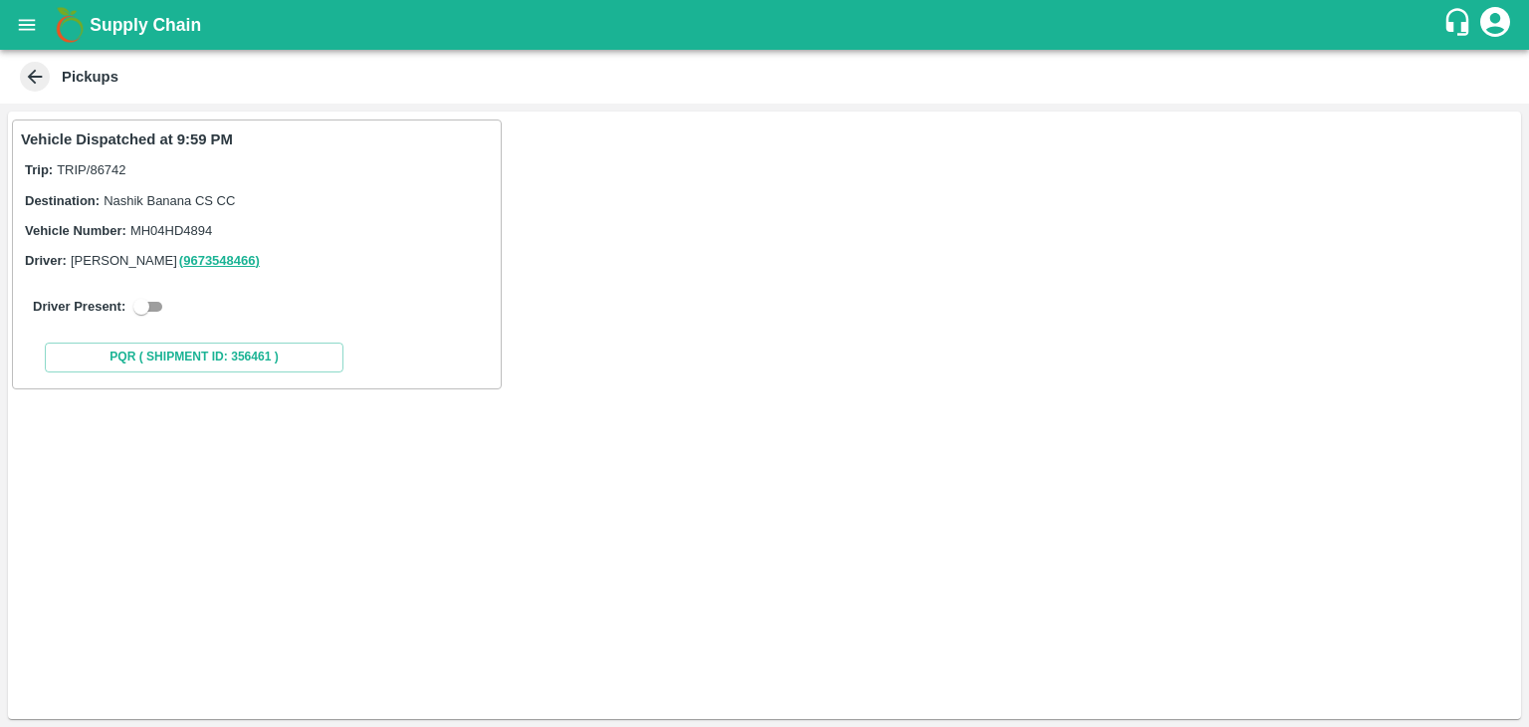
drag, startPoint x: 163, startPoint y: 294, endPoint x: 157, endPoint y: 304, distance: 11.6
click at [157, 304] on div "Driver Present:" at bounding box center [257, 307] width 472 height 56
click at [157, 304] on input "checkbox" at bounding box center [142, 307] width 72 height 24
checkbox input "true"
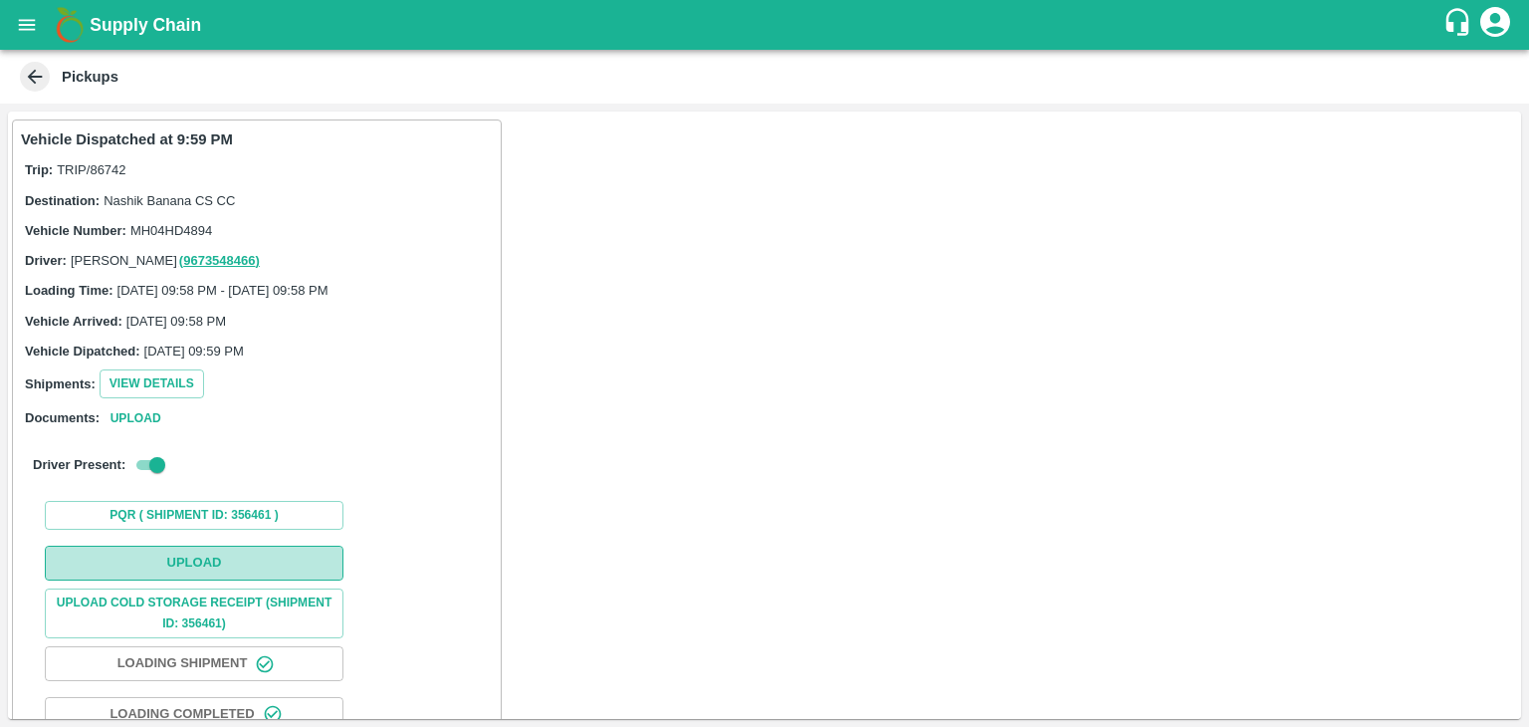
click at [253, 563] on button "Upload" at bounding box center [194, 563] width 299 height 35
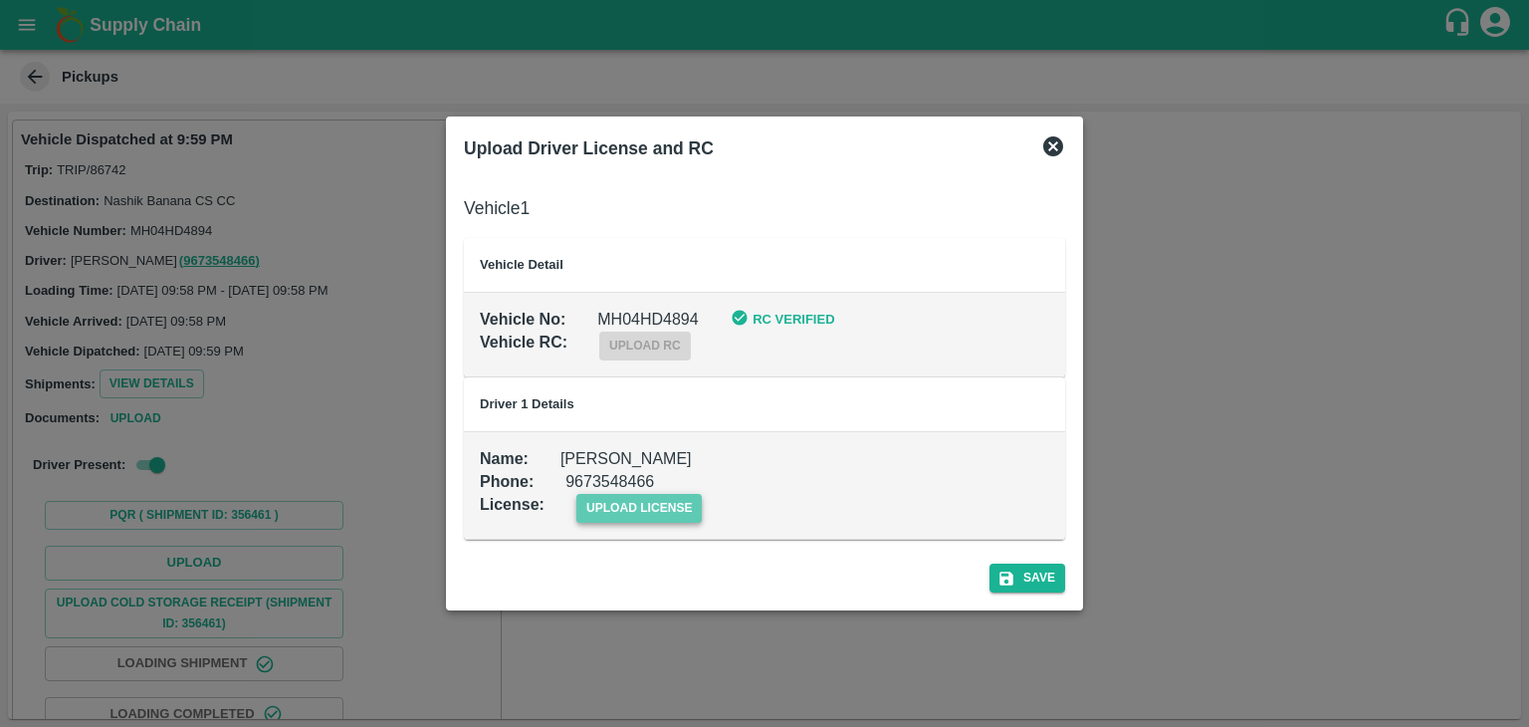
click at [633, 500] on span "upload license" at bounding box center [639, 508] width 126 height 29
click at [0, 0] on input "upload license" at bounding box center [0, 0] width 0 height 0
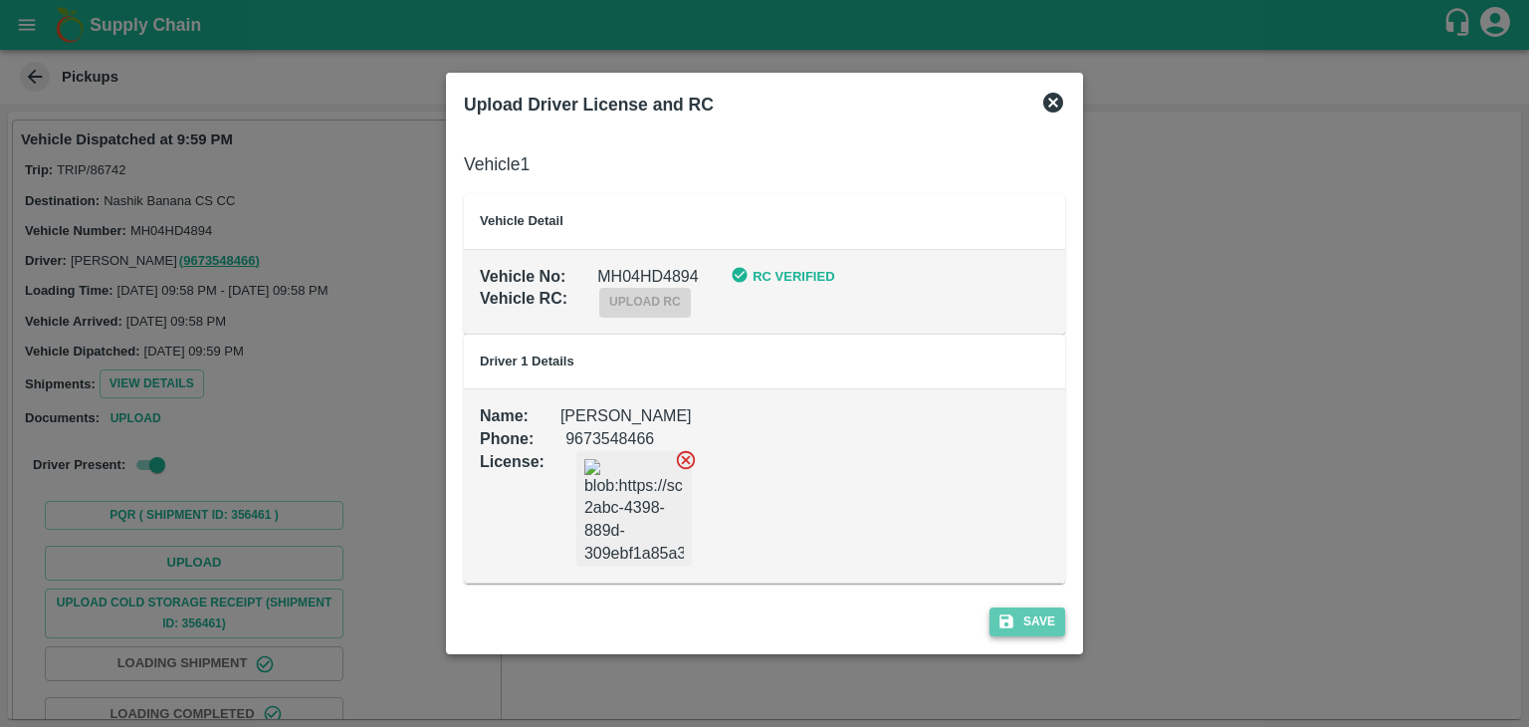
click at [1041, 612] on button "Save" at bounding box center [1028, 621] width 76 height 29
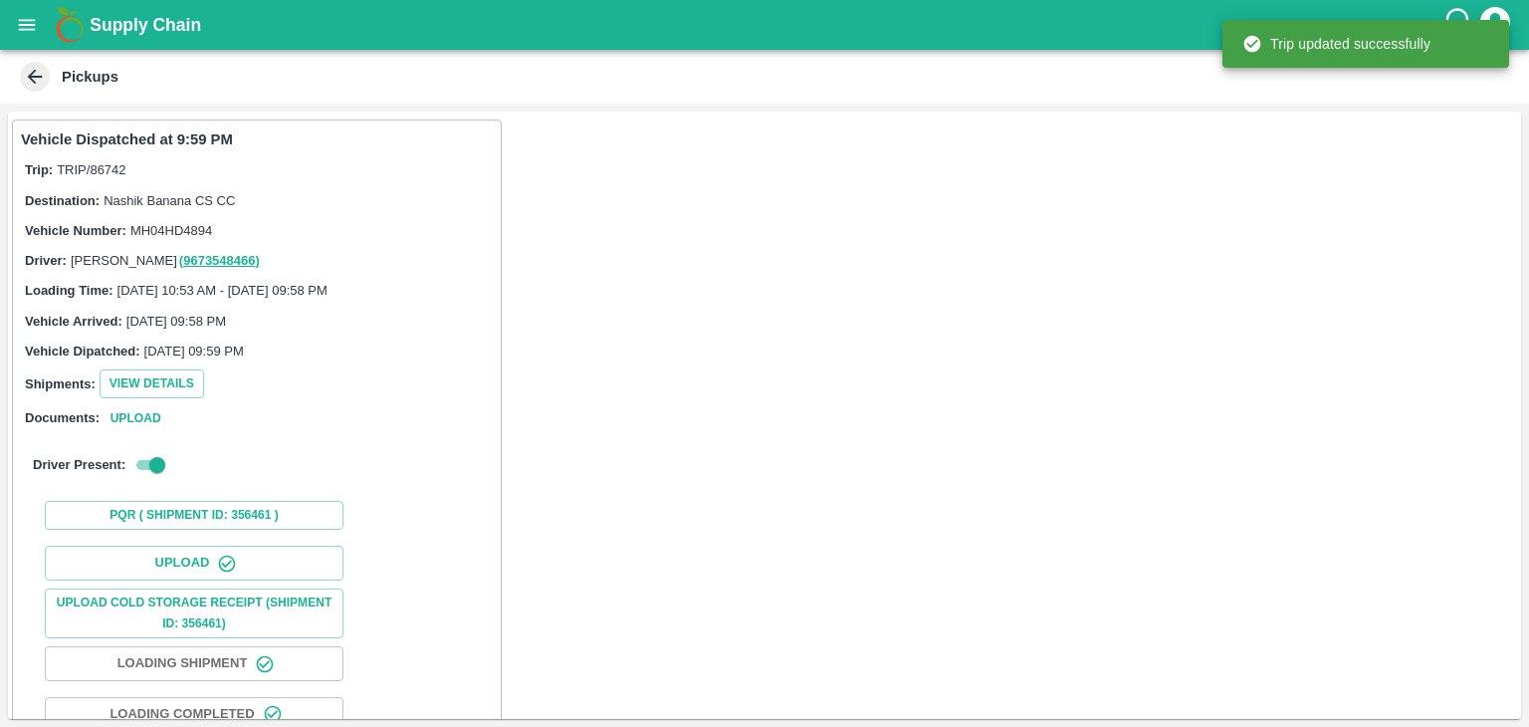
scroll to position [208, 0]
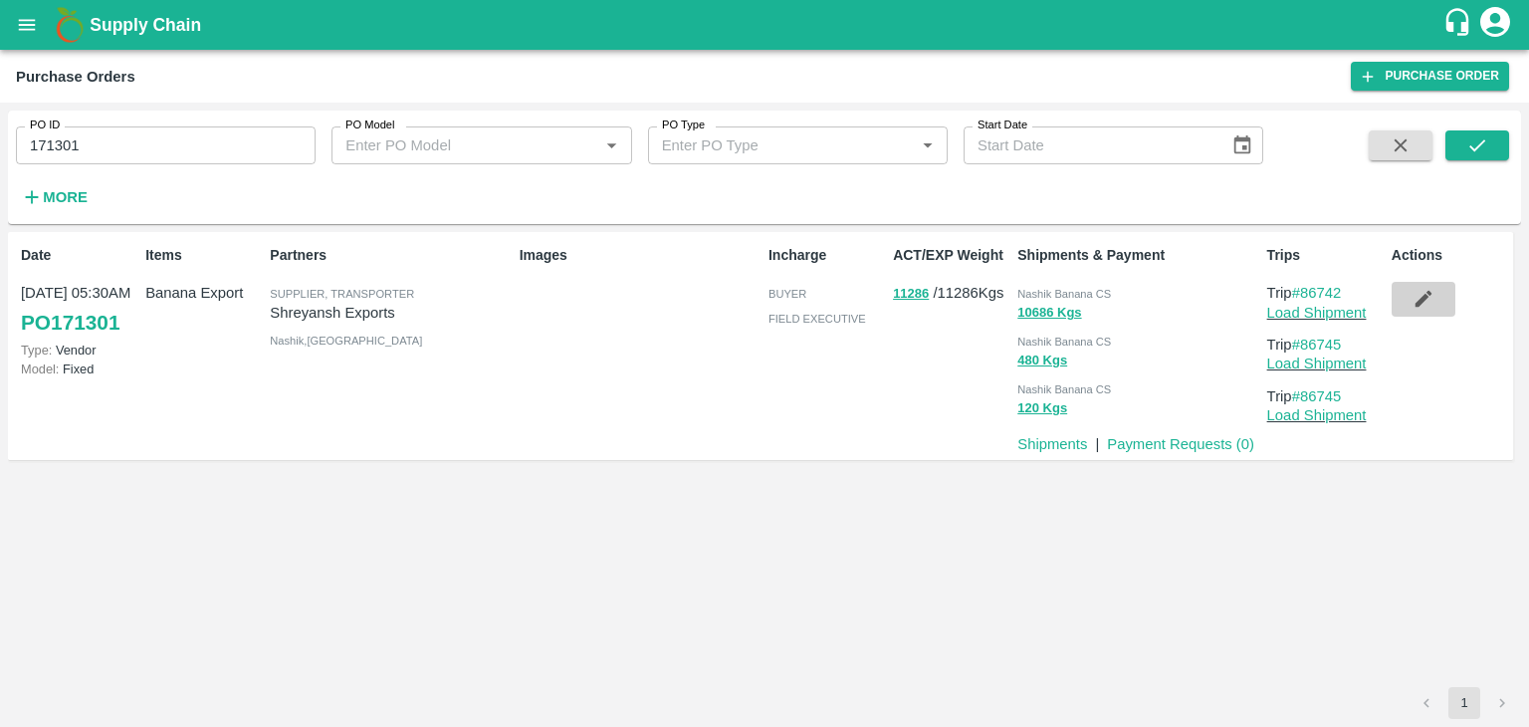
click at [1438, 306] on button "button" at bounding box center [1424, 299] width 64 height 34
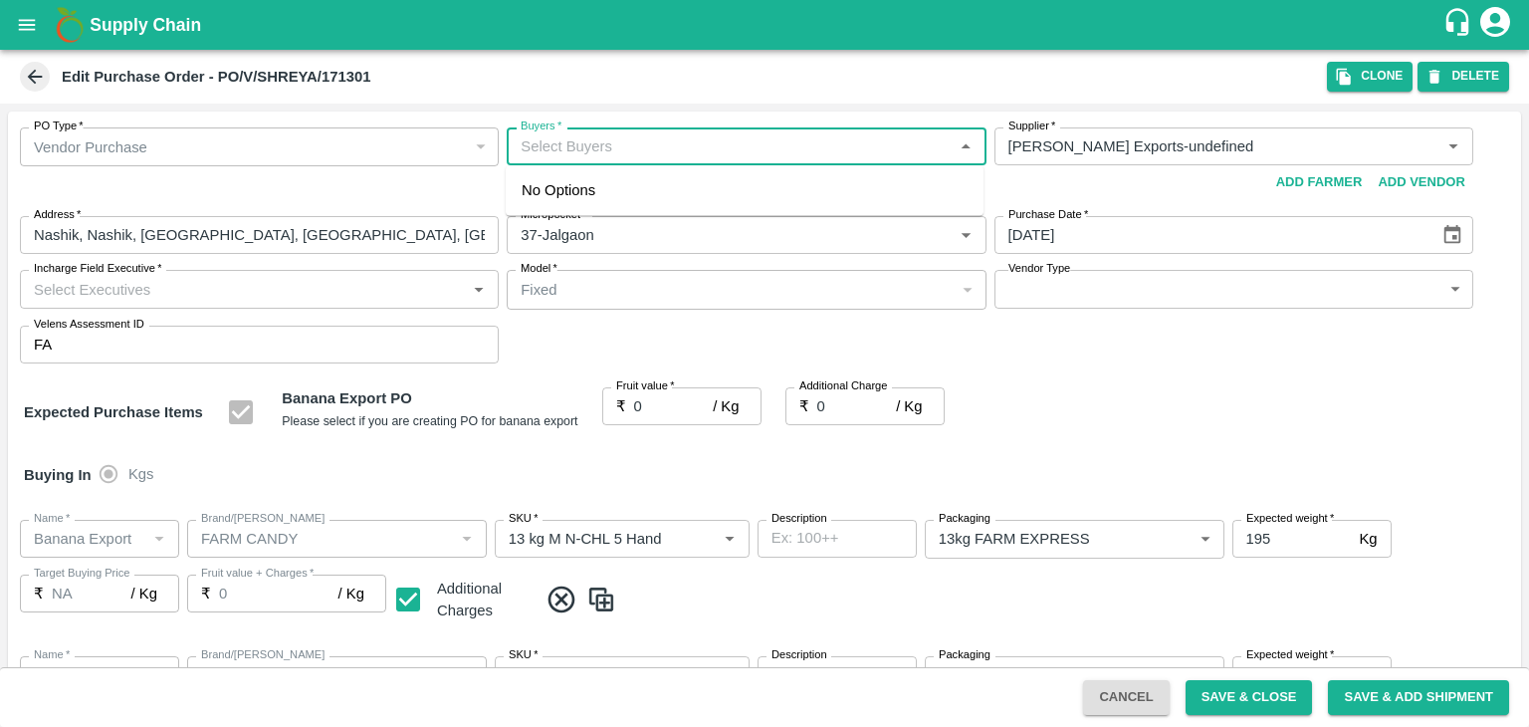
click at [688, 153] on input "Buyers   *" at bounding box center [730, 146] width 434 height 26
type input "Ajit"
click at [633, 199] on div "[PERSON_NAME]" at bounding box center [745, 199] width 478 height 52
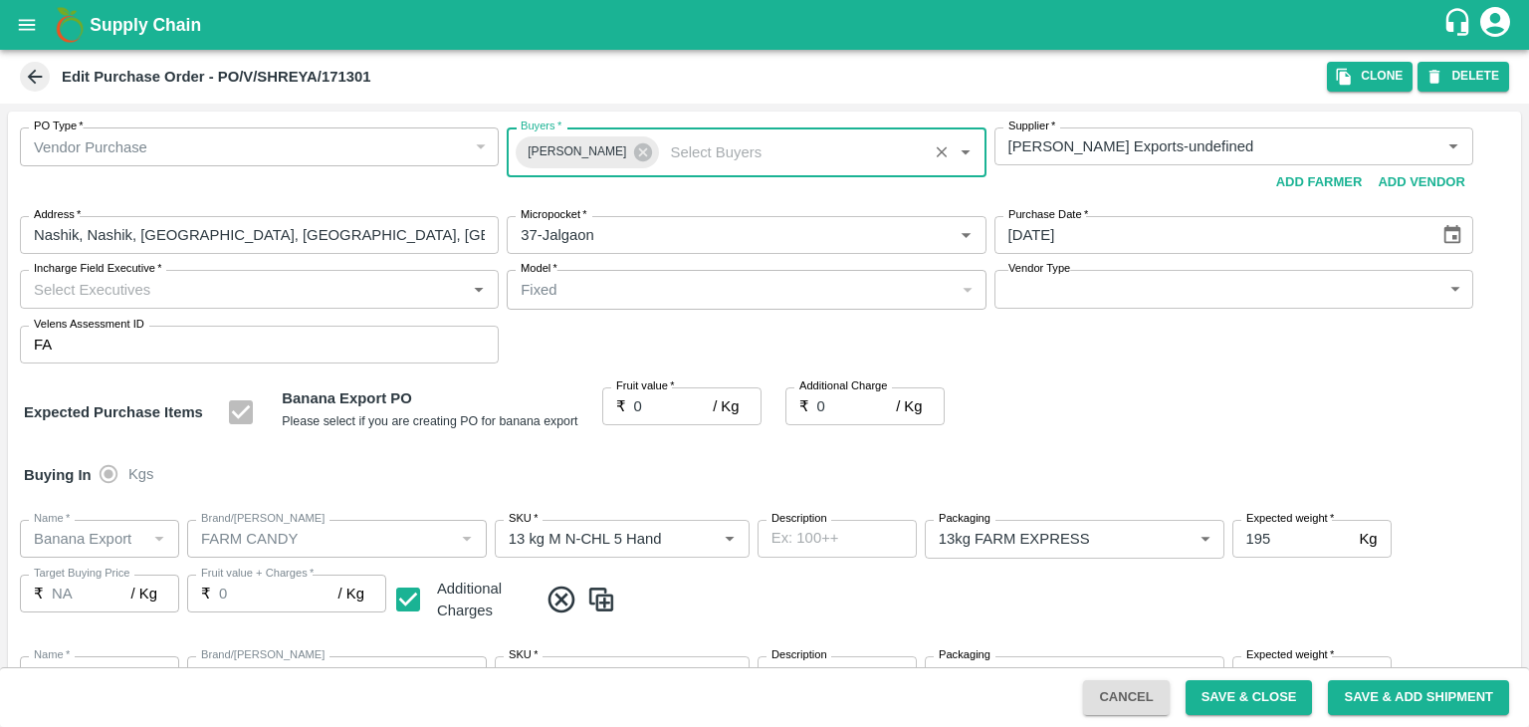
click at [277, 284] on input "Incharge Field Executive   *" at bounding box center [243, 289] width 434 height 26
type input "[PERSON_NAME]"
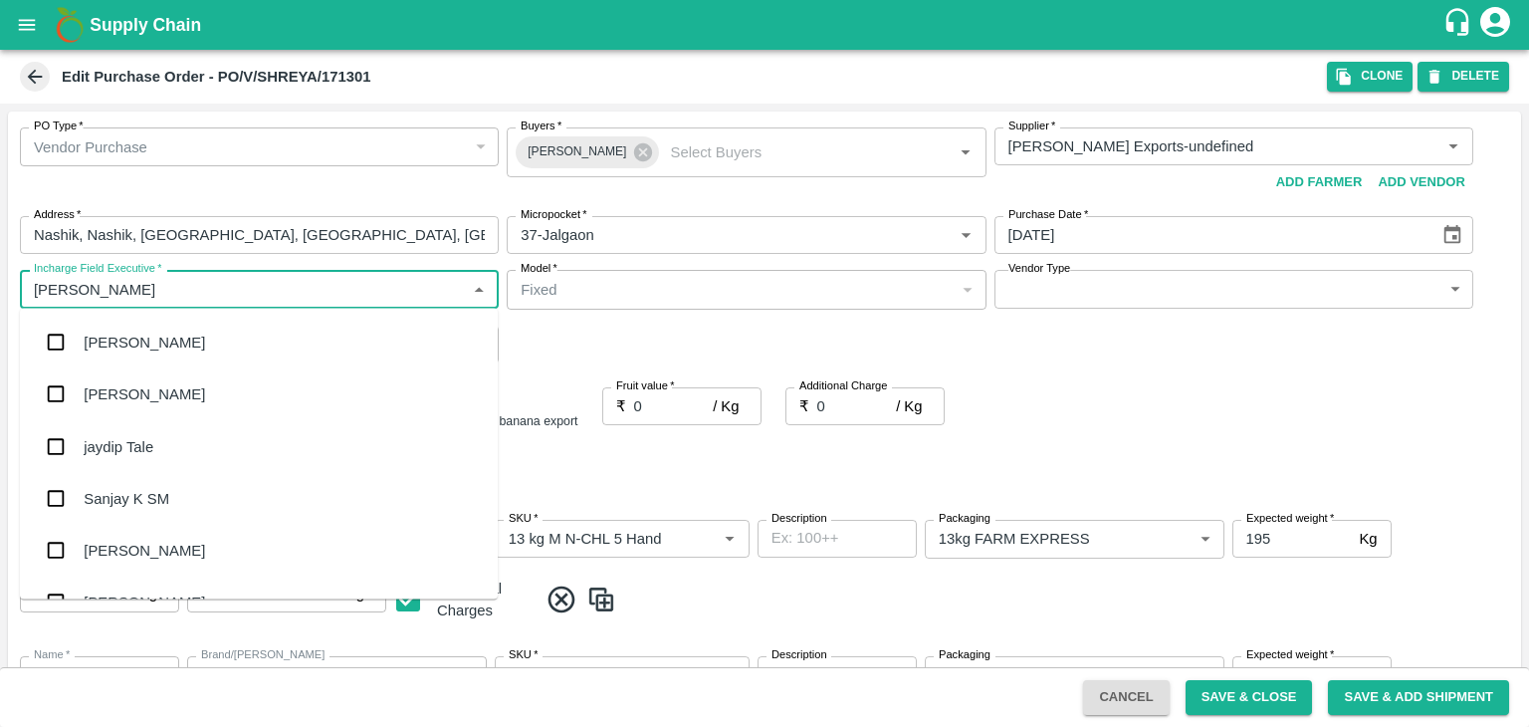
click at [139, 435] on div "jaydip Tale" at bounding box center [119, 446] width 70 height 22
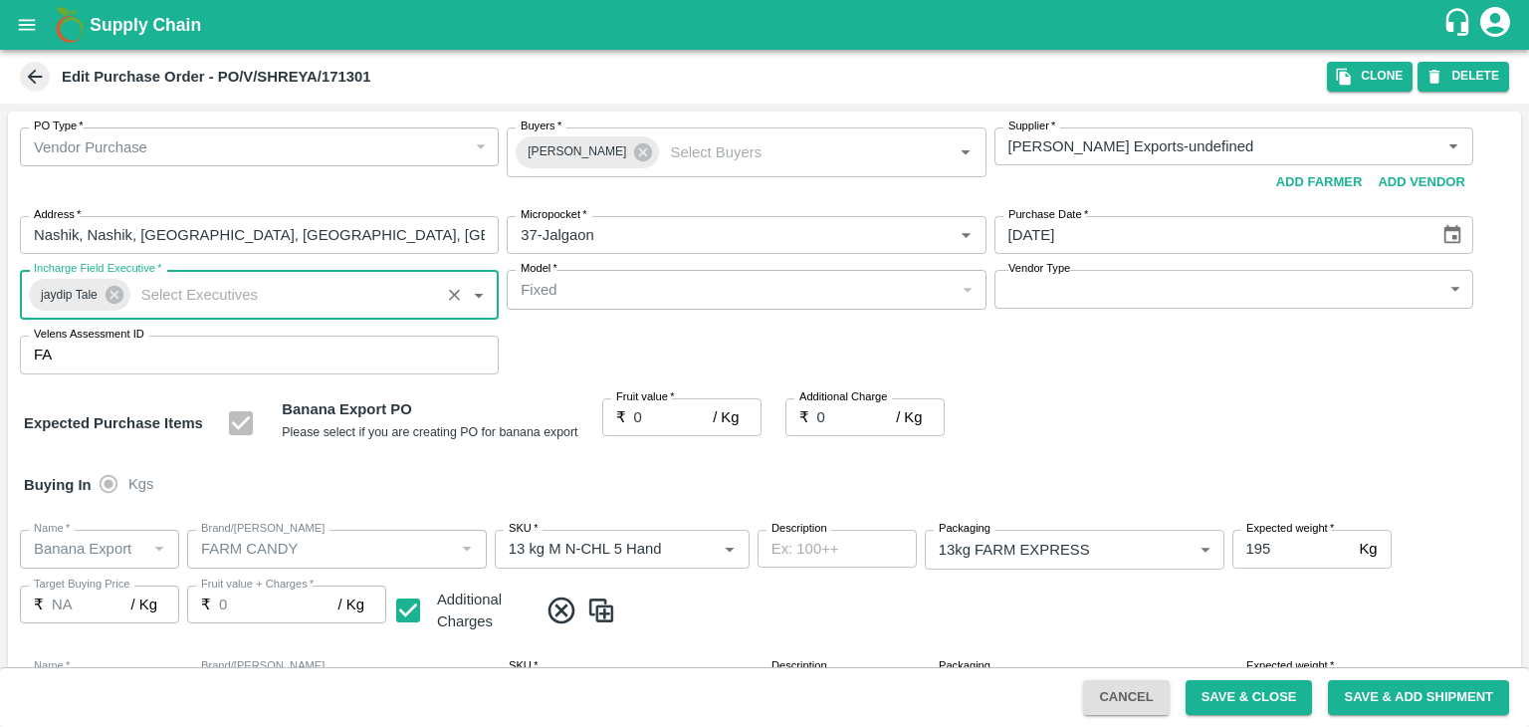
click at [1062, 289] on body "Supply Chain Edit Purchase Order - PO/V/SHREYA/171301 Clone DELETE PO Type   * …" at bounding box center [764, 363] width 1529 height 727
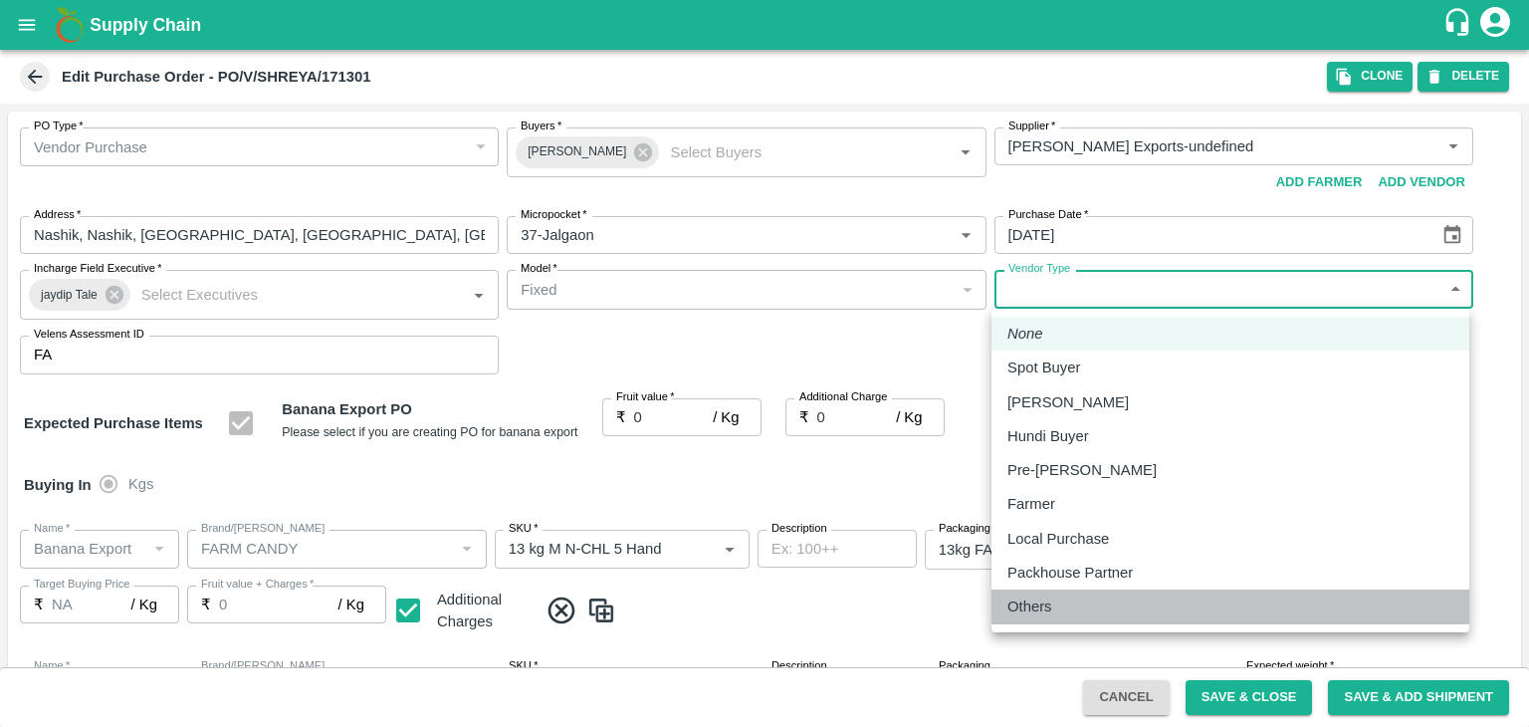
click at [1055, 610] on div "Others" at bounding box center [1035, 606] width 55 height 22
type input "OTHER"
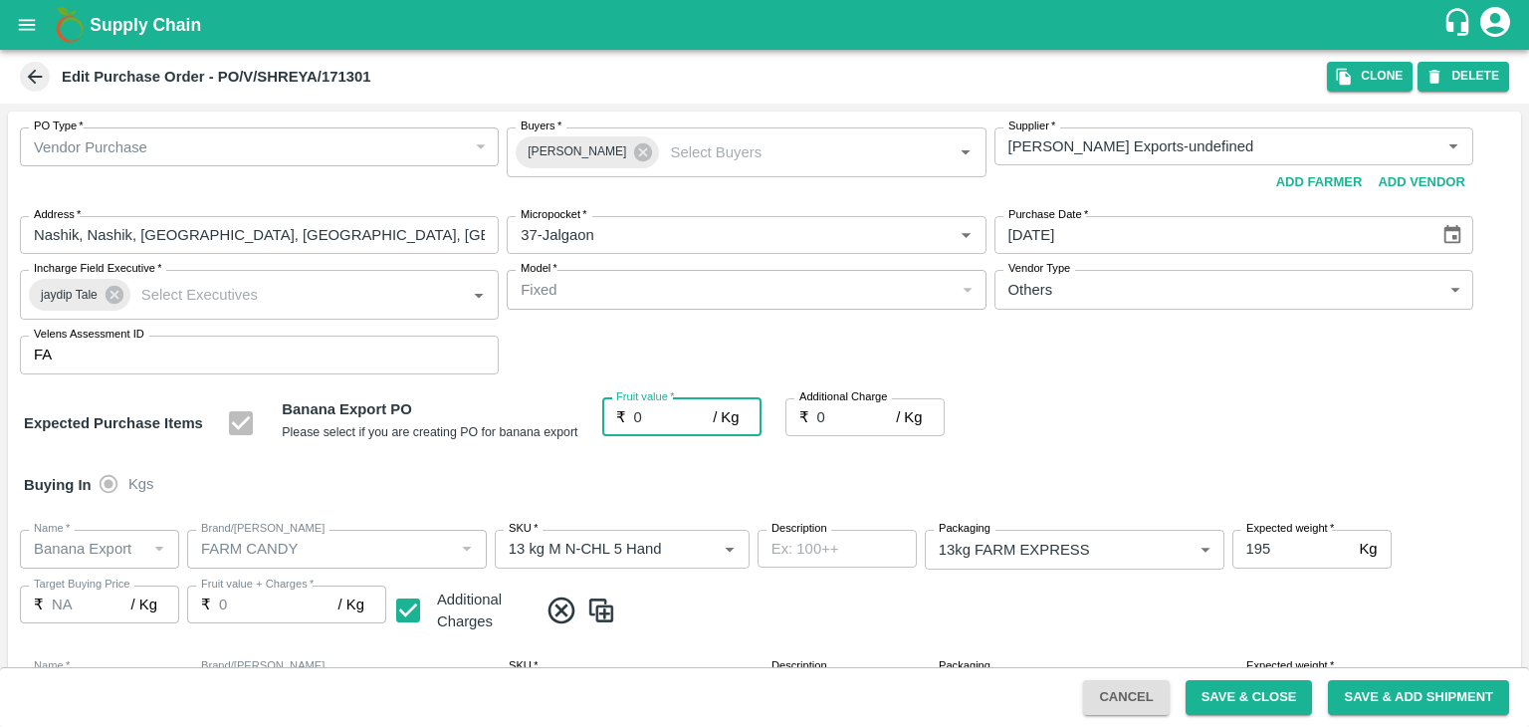
click at [645, 415] on input "0" at bounding box center [674, 417] width 80 height 38
type input "2"
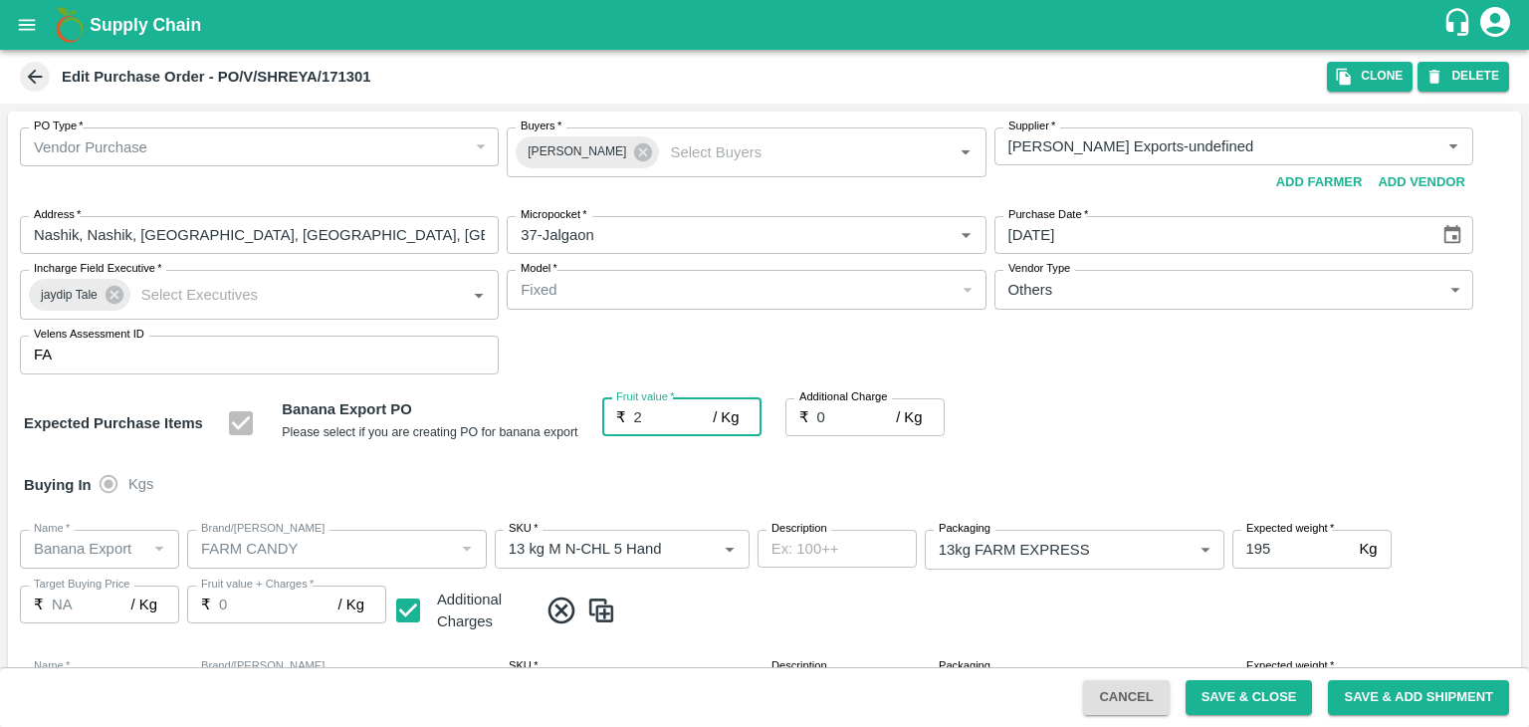
type input "2"
type input "20"
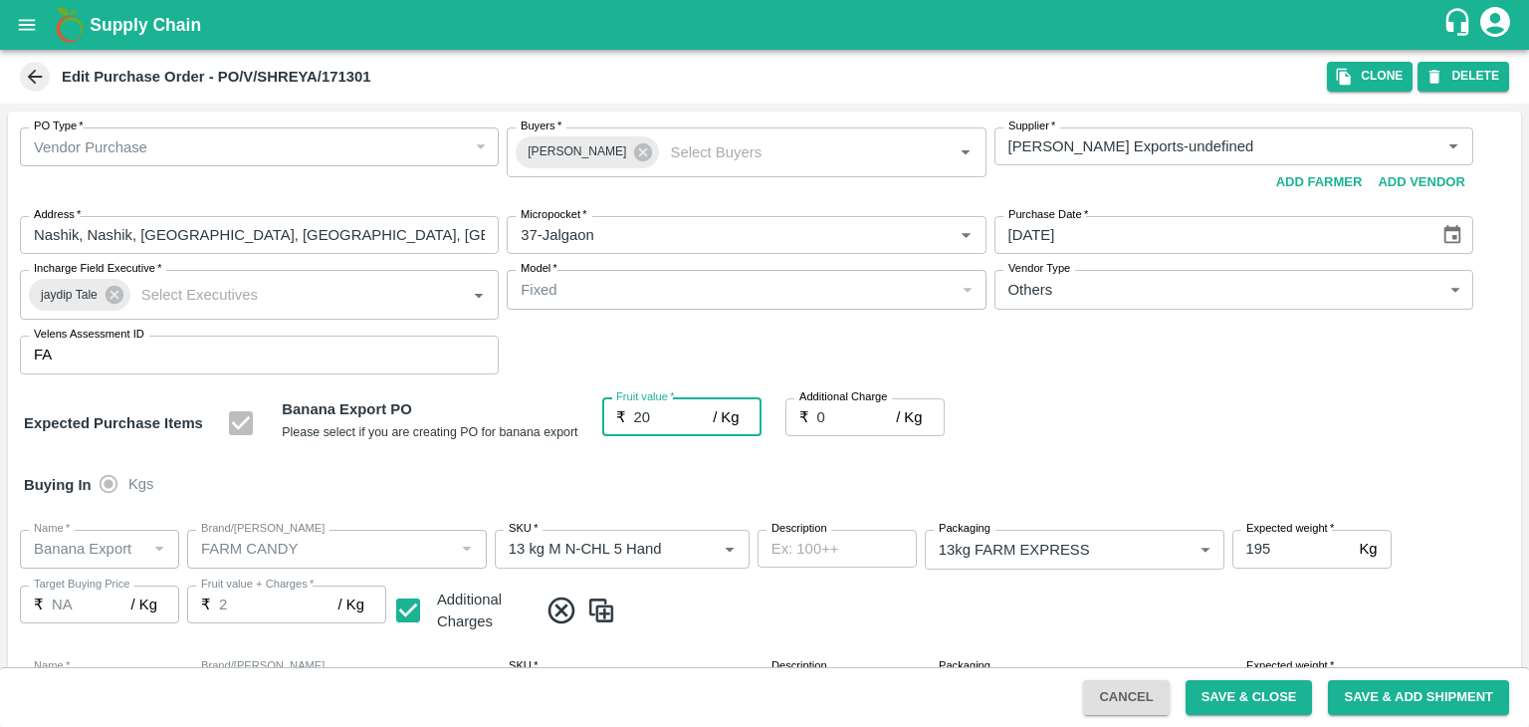
type input "20"
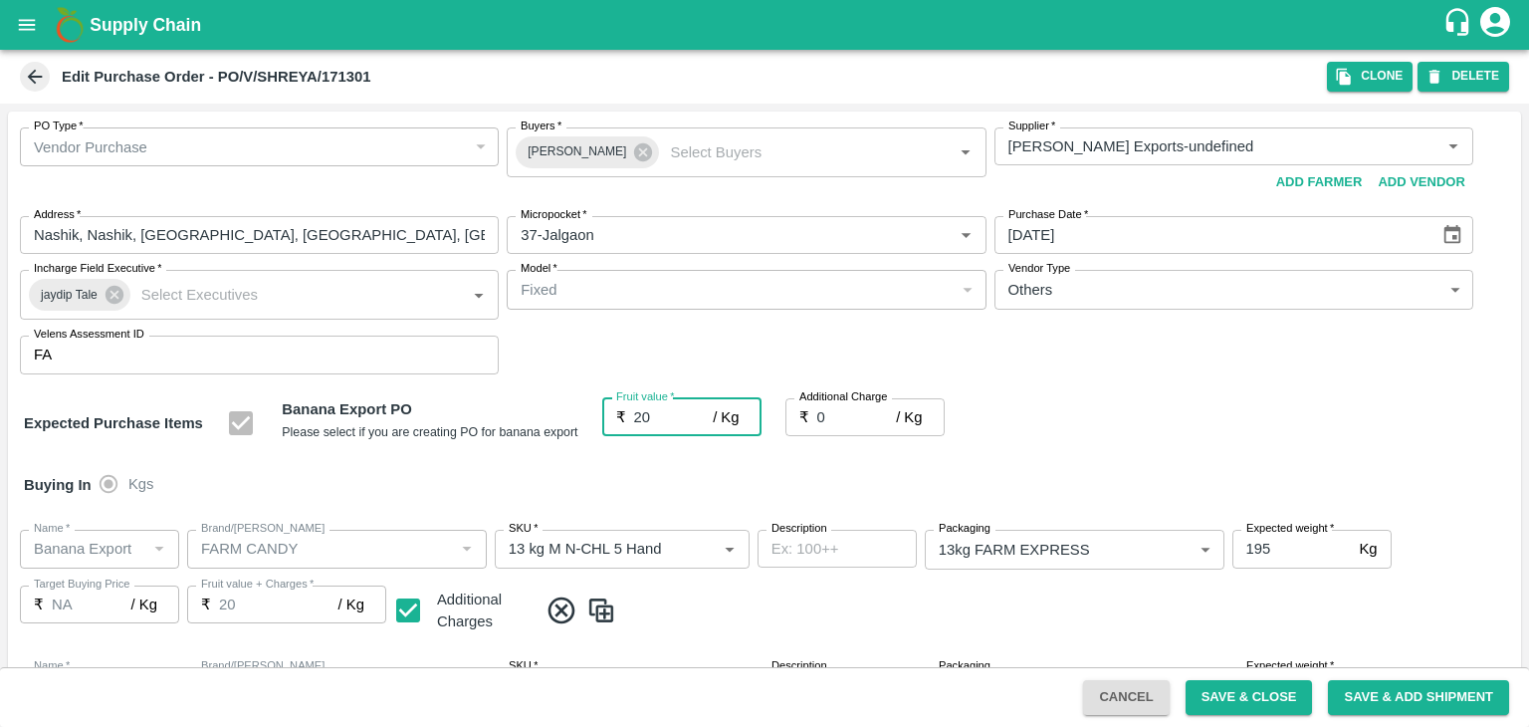
type input "20"
type input "2"
type input "22"
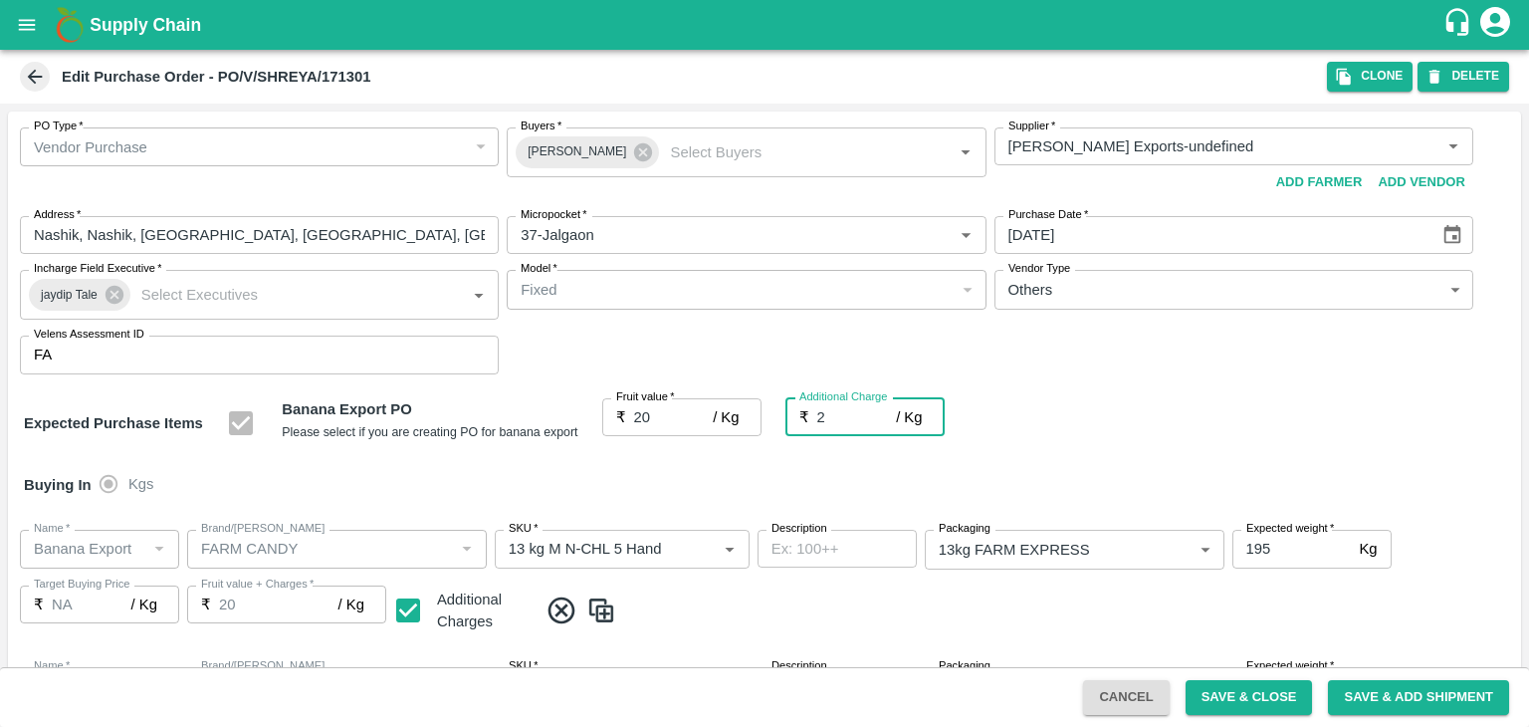
type input "22"
type input "2.7"
type input "22.7"
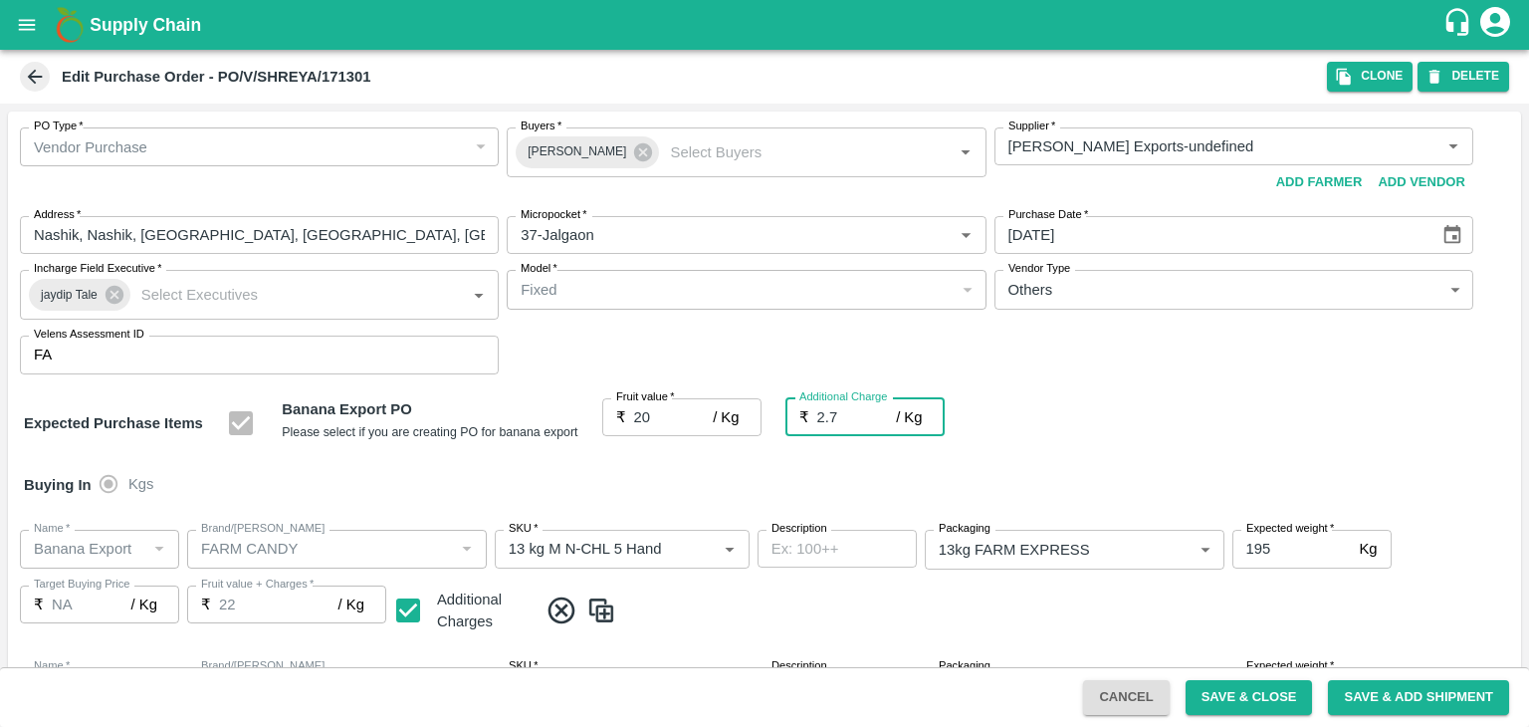
type input "22.7"
type input "2.75"
type input "22.75"
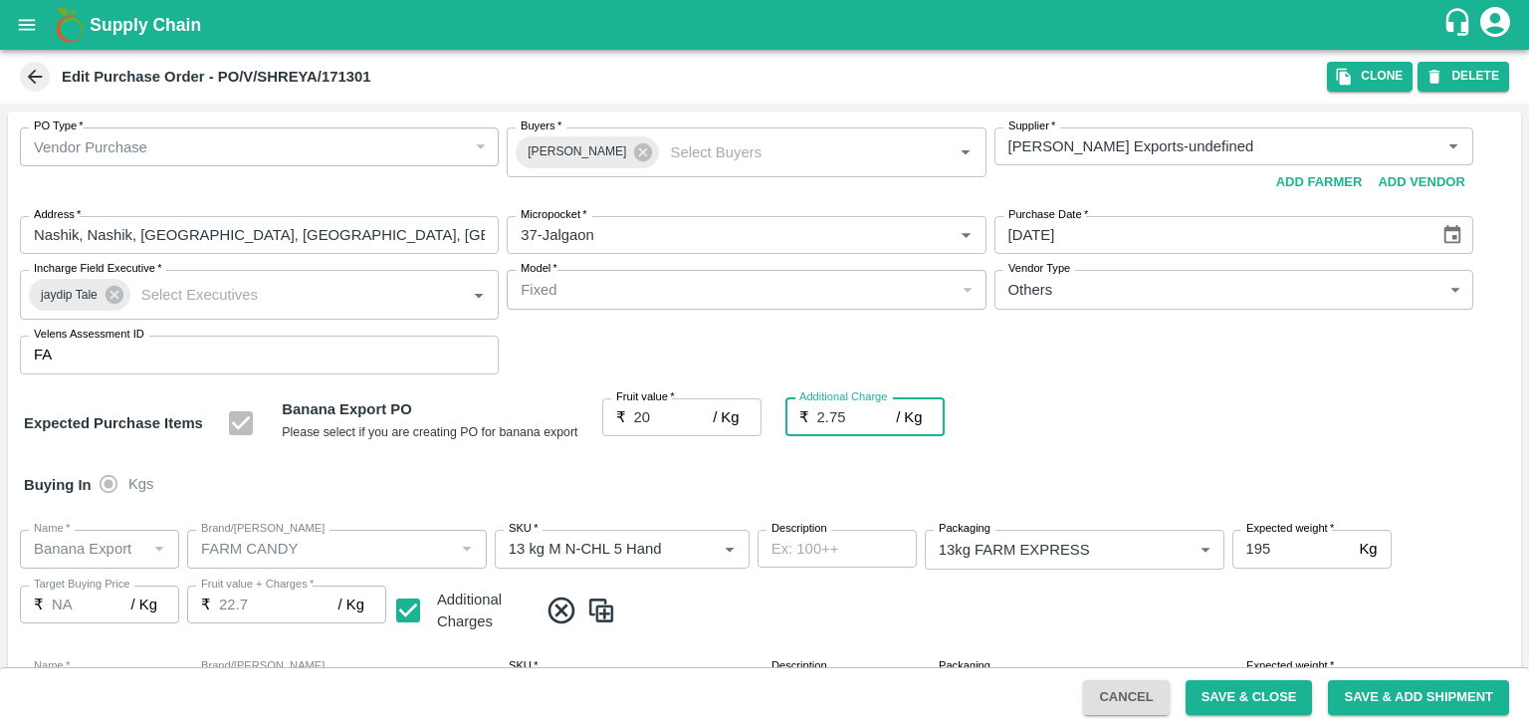
type input "22.75"
type input "2.75"
click at [717, 491] on div "Buying In Kgs" at bounding box center [764, 485] width 1513 height 58
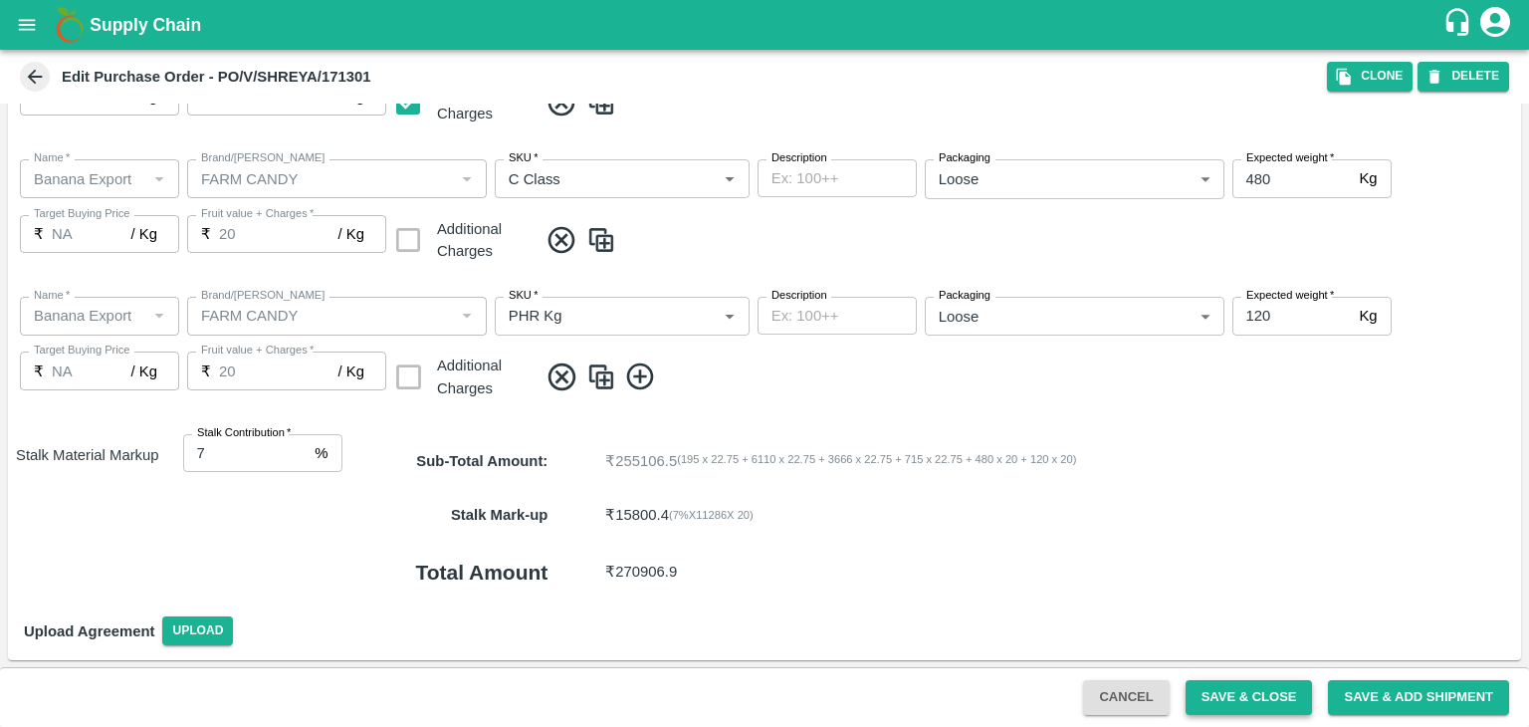
click at [1229, 686] on button "Save & Close" at bounding box center [1249, 697] width 127 height 35
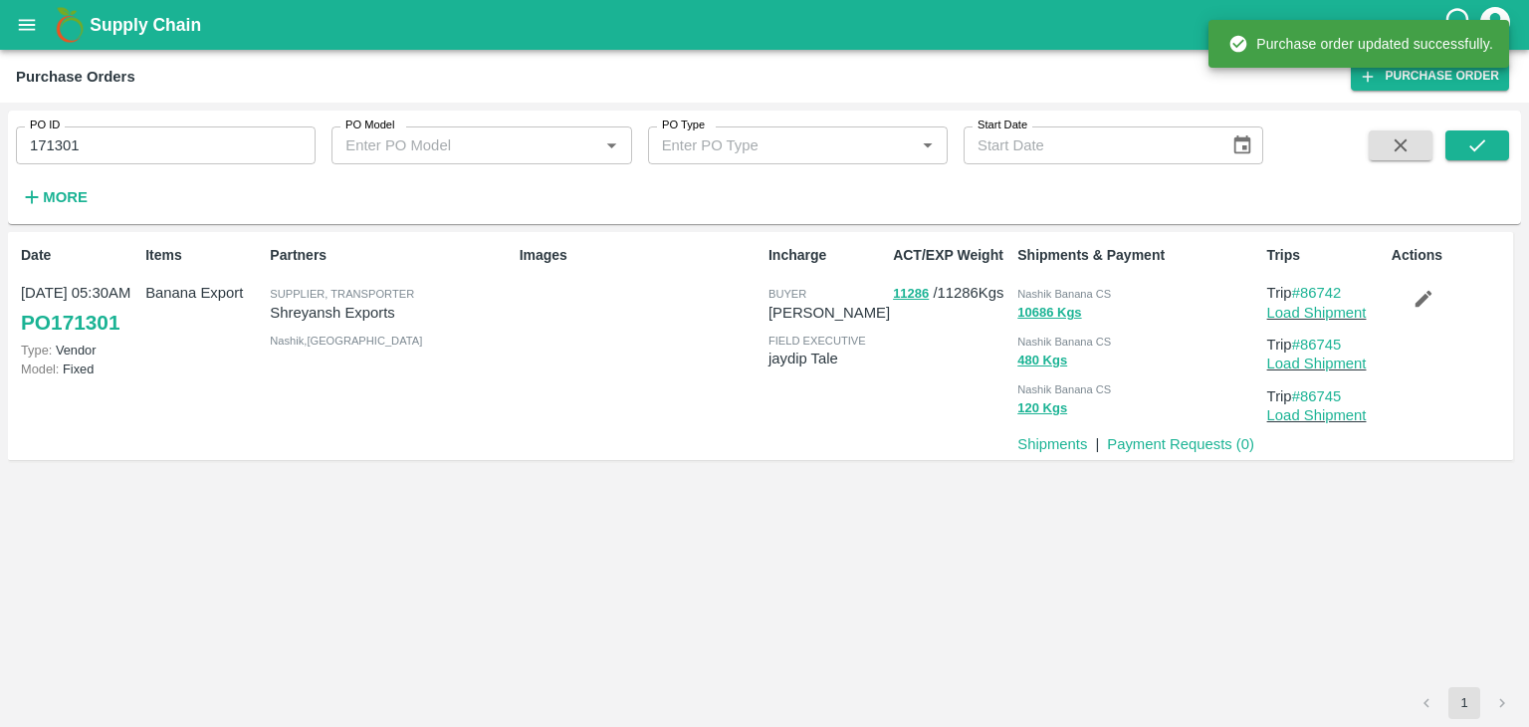
click at [179, 145] on input "171301" at bounding box center [166, 145] width 300 height 38
paste input "text"
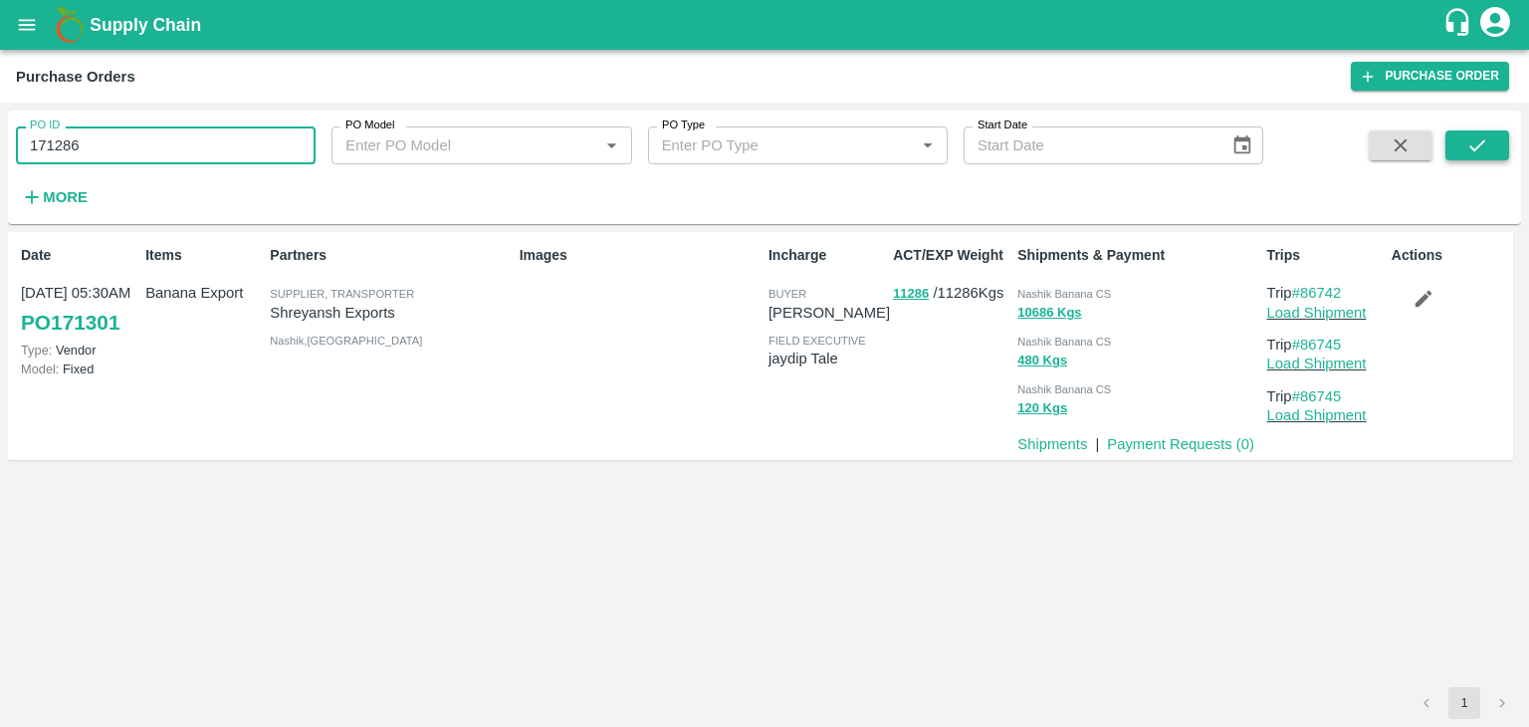
type input "171286"
click at [1481, 152] on icon "submit" at bounding box center [1477, 145] width 22 height 22
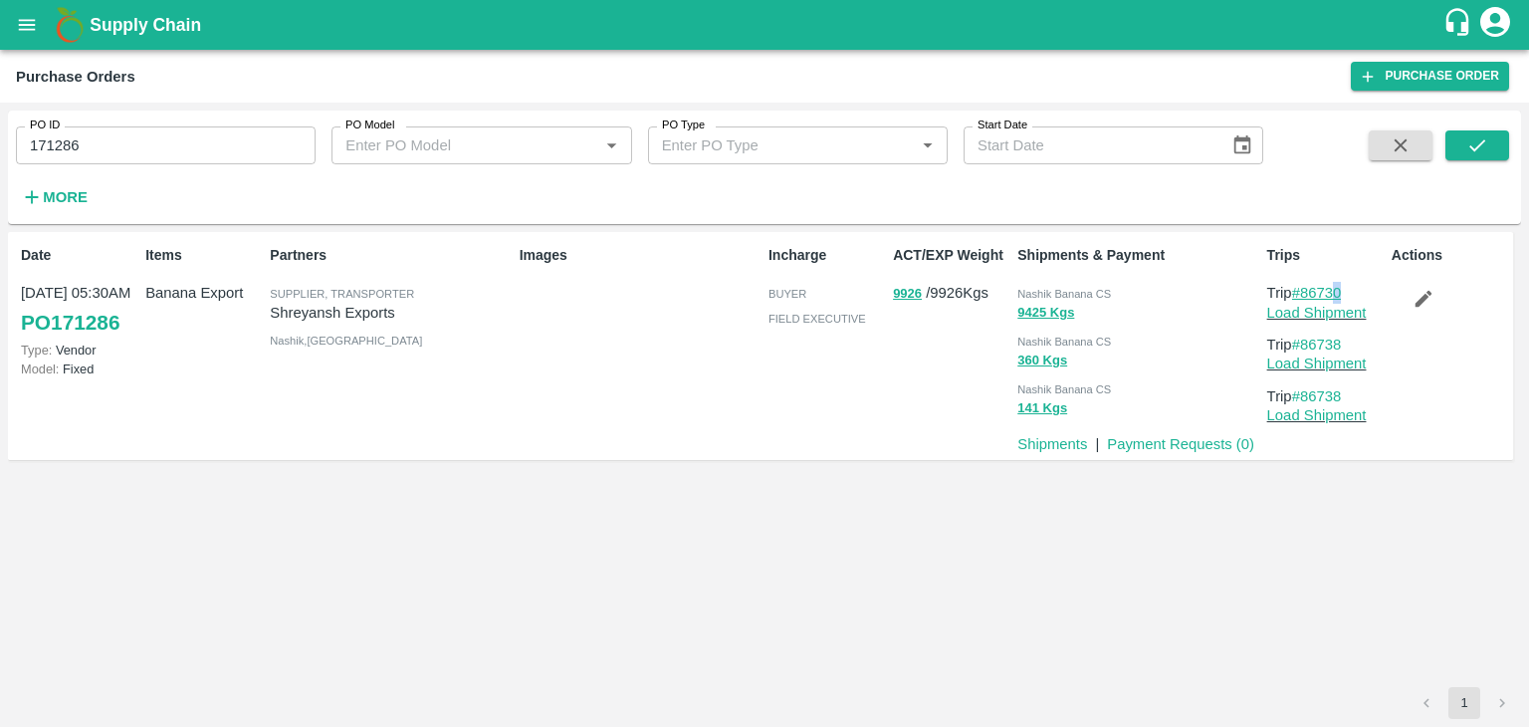
drag, startPoint x: 1331, startPoint y: 281, endPoint x: 1334, endPoint y: 291, distance: 10.4
click at [1334, 291] on div "Trips Trip #86730 Load Shipment Trip #86738 Load Shipment Trip #86738 Load Ship…" at bounding box center [1321, 345] width 124 height 217
click at [1334, 291] on link "#86730" at bounding box center [1317, 293] width 50 height 16
click at [1469, 146] on icon "submit" at bounding box center [1477, 145] width 22 height 22
click at [1330, 312] on link "Load Shipment" at bounding box center [1317, 313] width 100 height 16
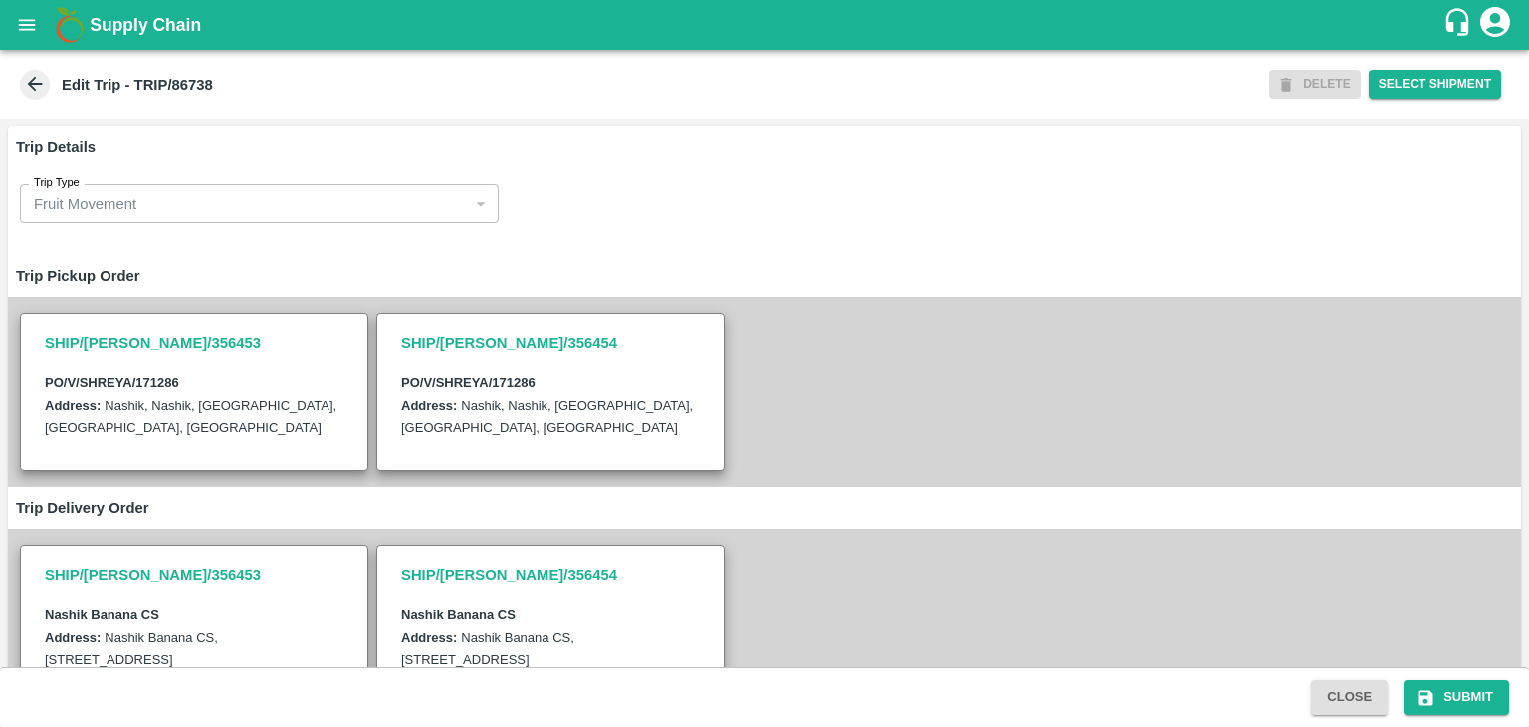
scroll to position [577, 0]
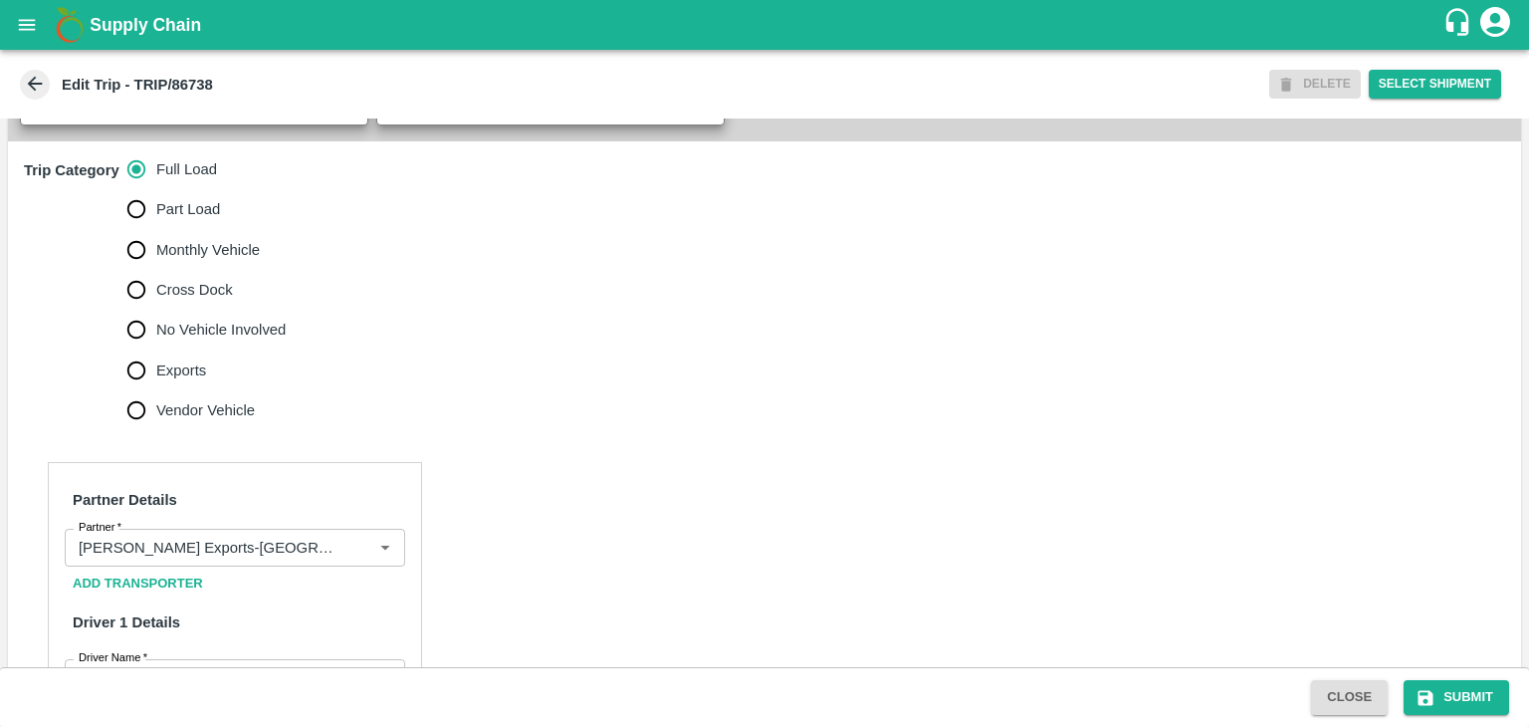
click at [243, 340] on span "No Vehicle Involved" at bounding box center [220, 330] width 129 height 22
click at [156, 349] on input "No Vehicle Involved" at bounding box center [136, 330] width 40 height 40
radio input "true"
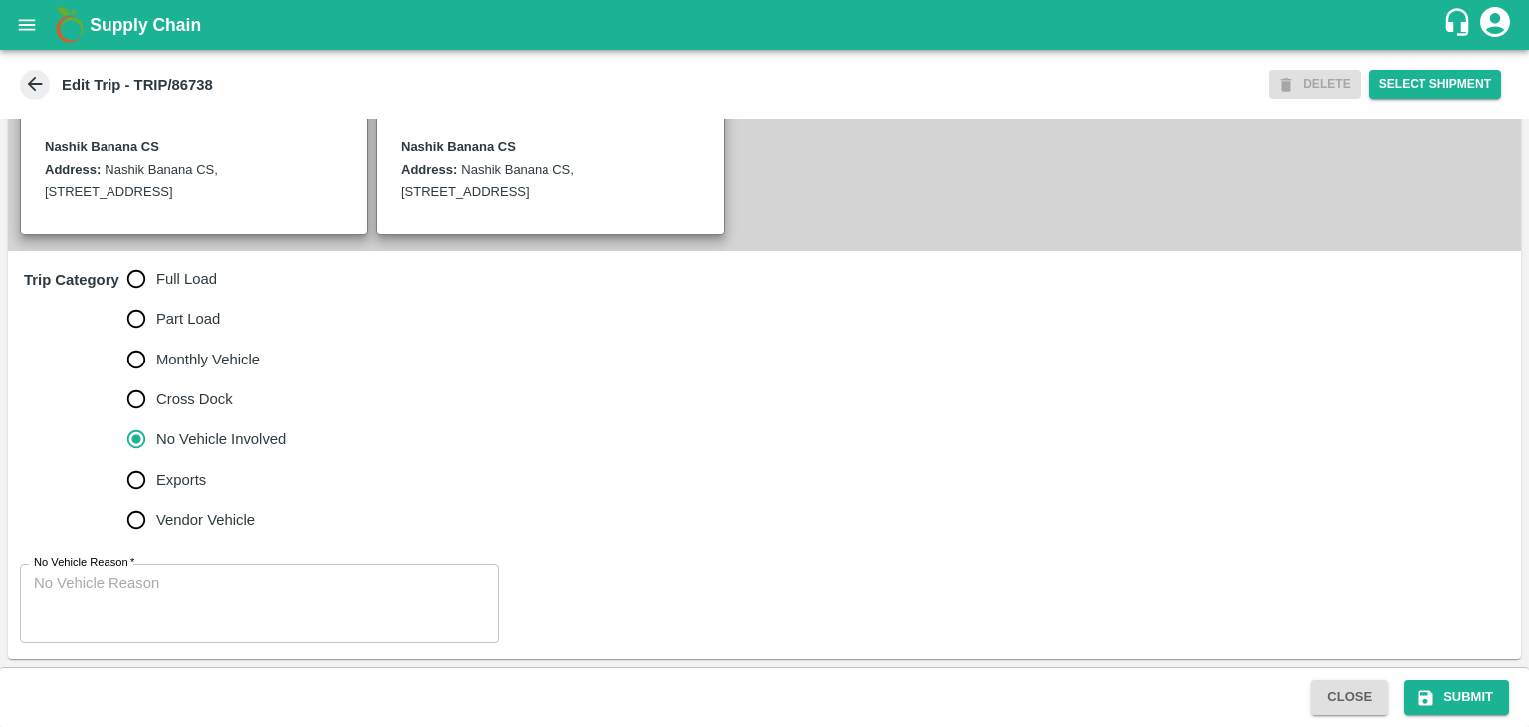
scroll to position [489, 0]
click at [238, 572] on textarea "No Vehicle Reason   *" at bounding box center [259, 603] width 451 height 63
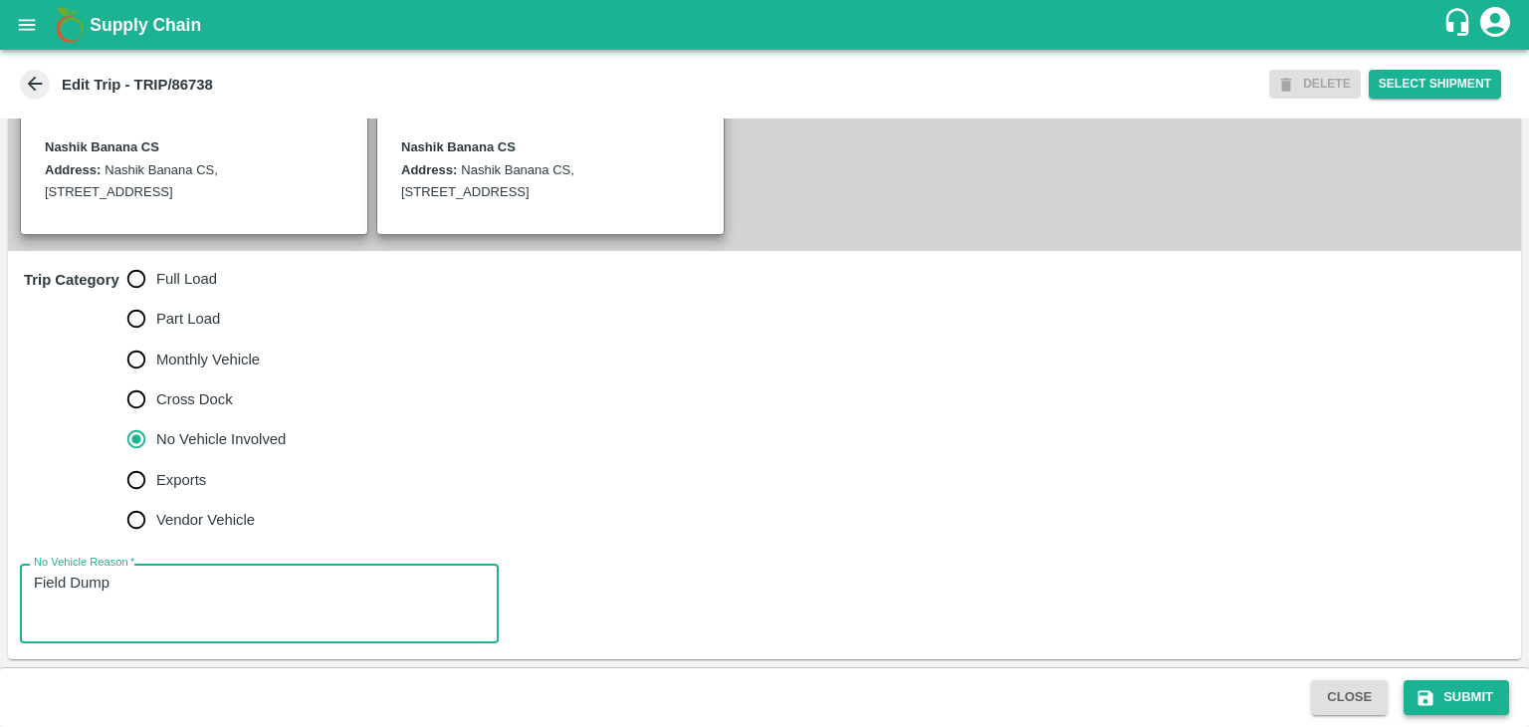
type textarea "Field Dump"
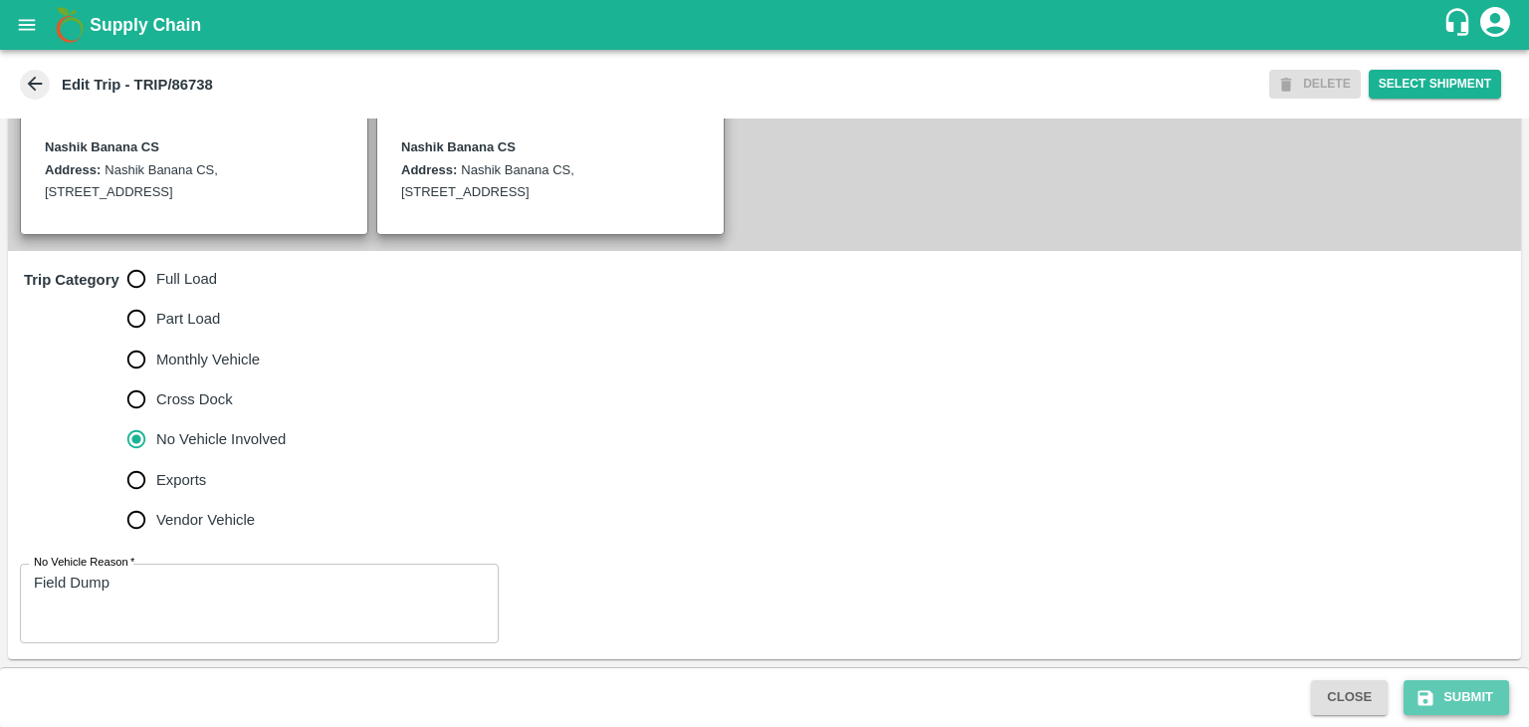
click at [1478, 700] on button "Submit" at bounding box center [1457, 697] width 106 height 35
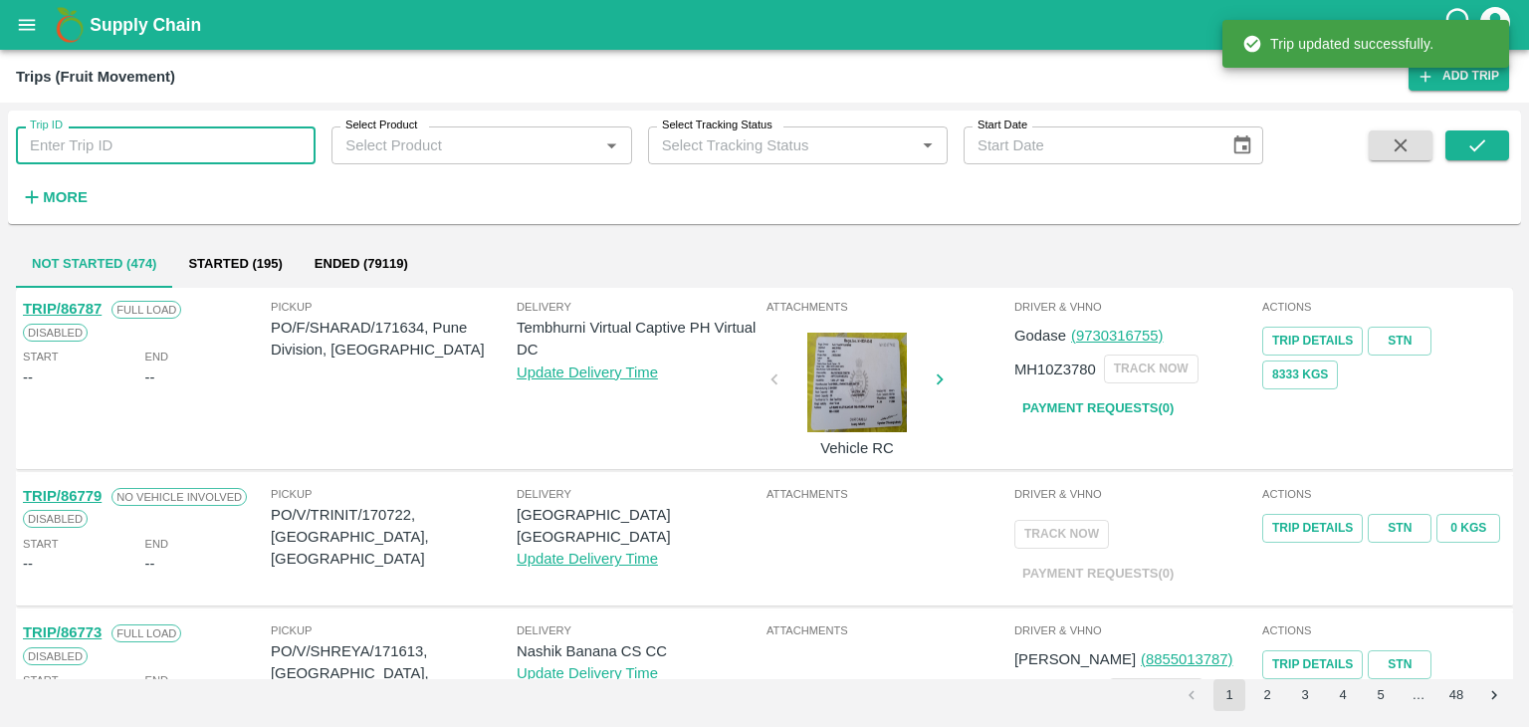
click at [158, 151] on input "Trip ID" at bounding box center [166, 145] width 300 height 38
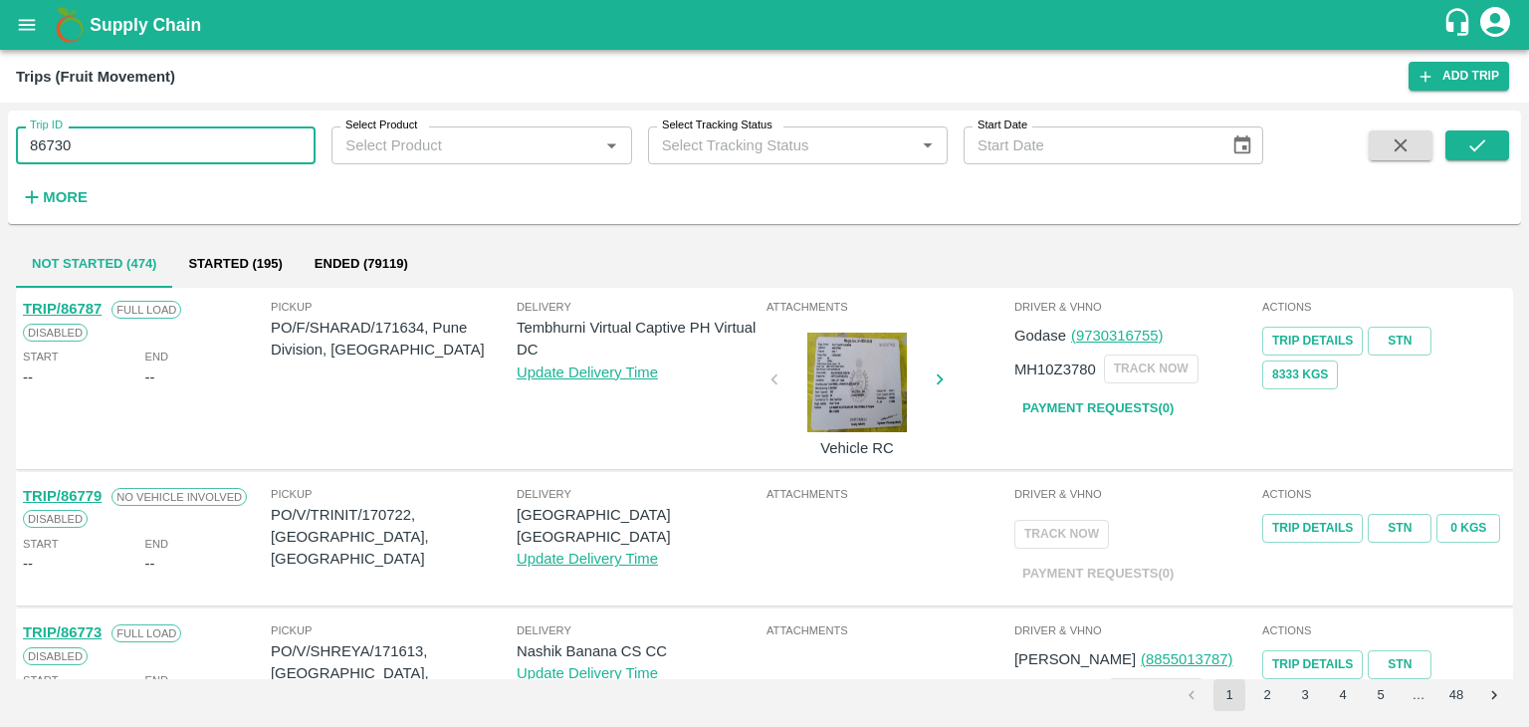
type input "86730"
click at [1445, 143] on div at bounding box center [1447, 171] width 124 height 82
drag, startPoint x: 1445, startPoint y: 143, endPoint x: 1472, endPoint y: 143, distance: 27.9
click at [1472, 143] on div at bounding box center [1447, 171] width 124 height 82
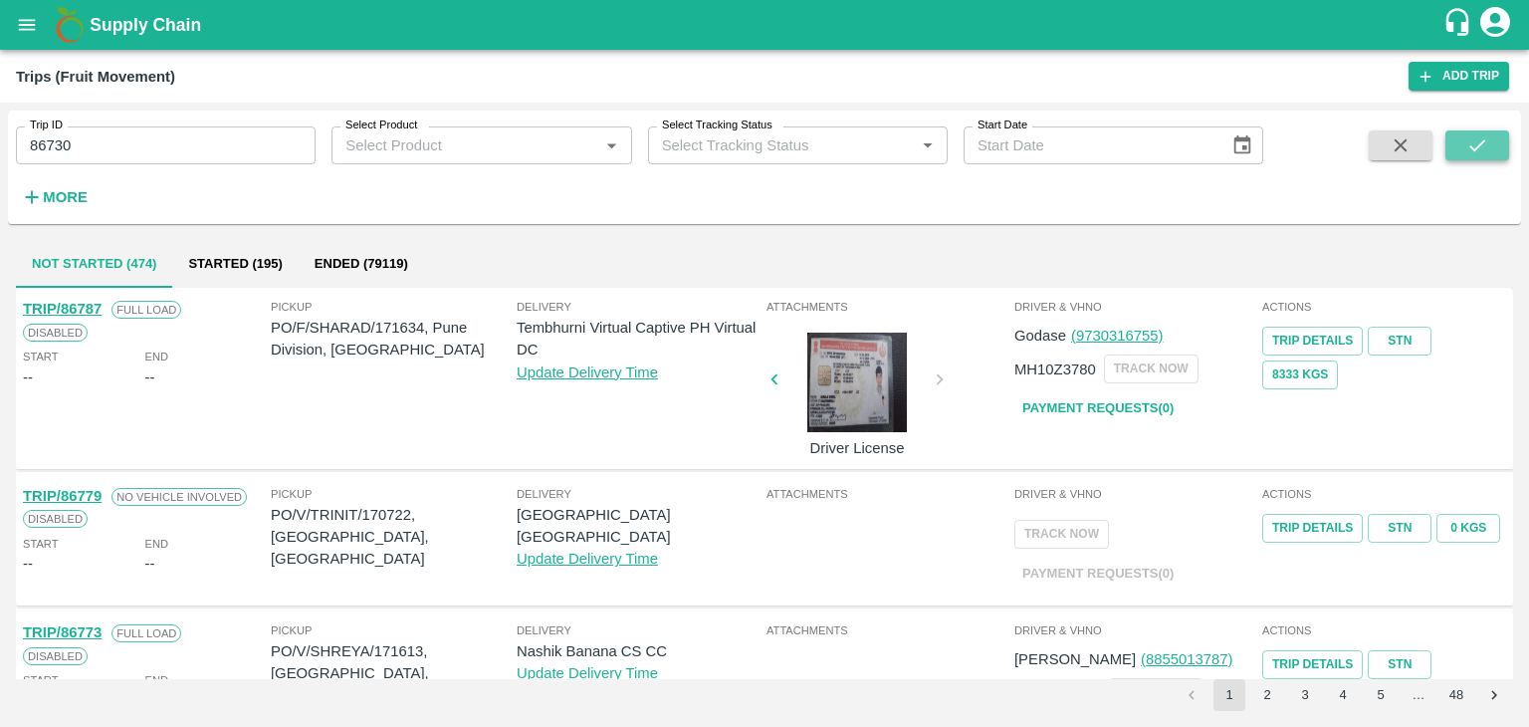
click at [1472, 143] on icon "submit" at bounding box center [1477, 145] width 22 height 22
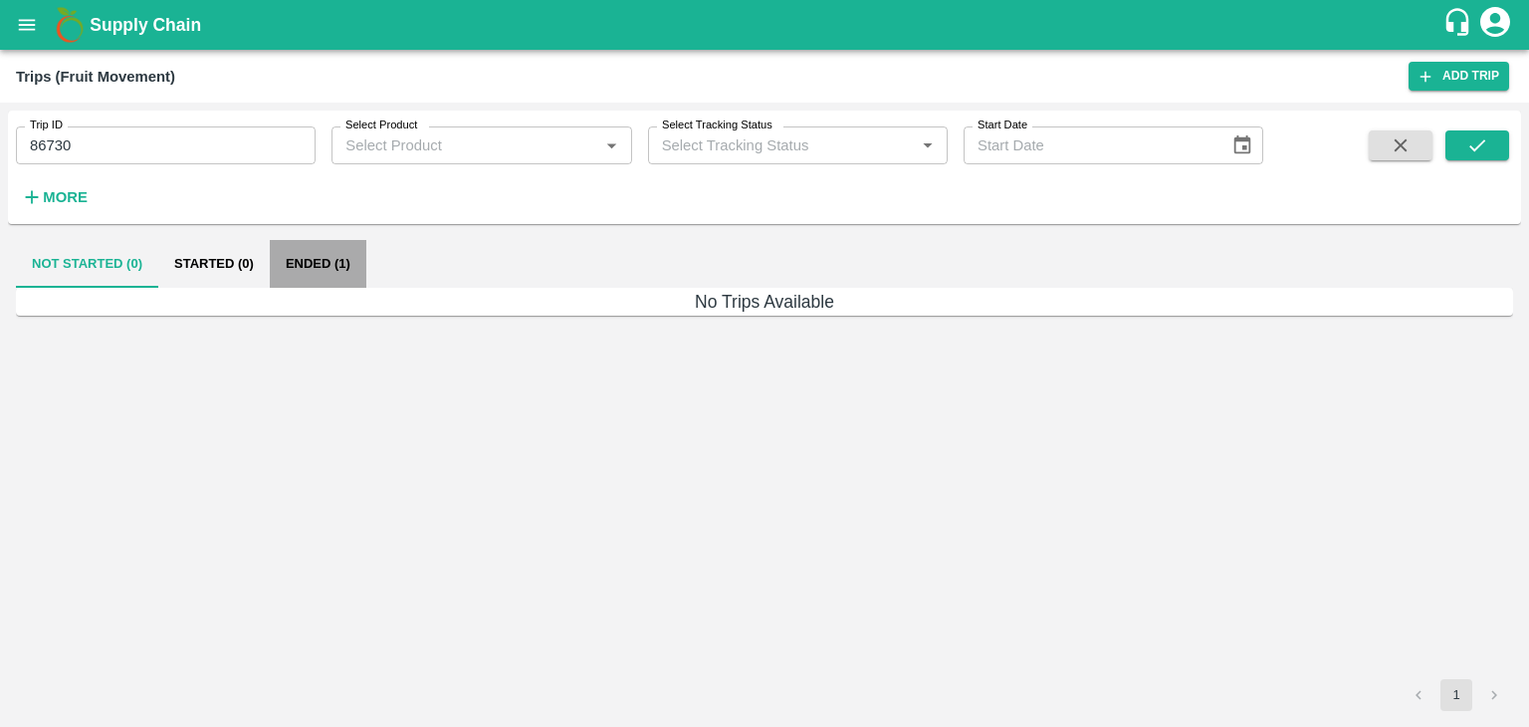
click at [347, 261] on button "Ended (1)" at bounding box center [318, 264] width 97 height 48
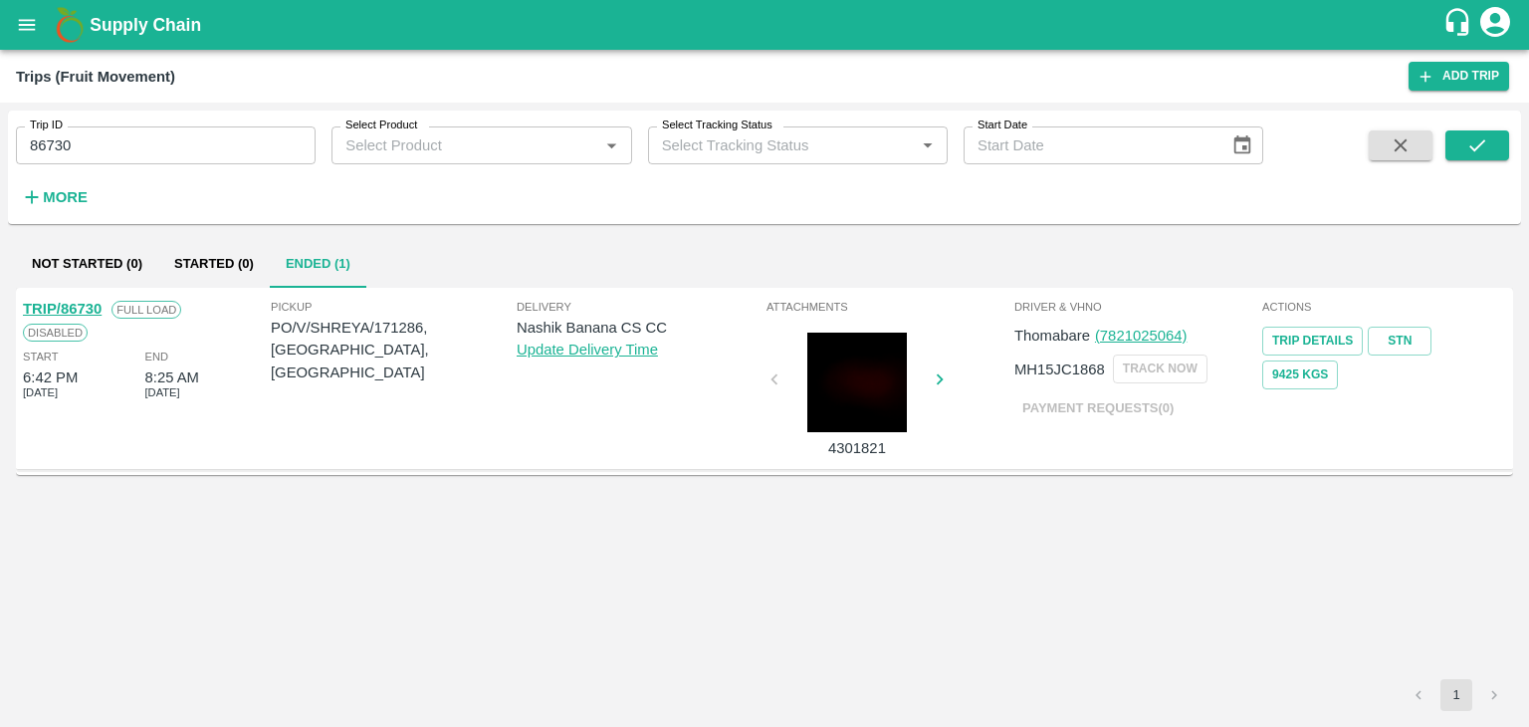
click at [72, 305] on link "TRIP/86730" at bounding box center [62, 309] width 79 height 16
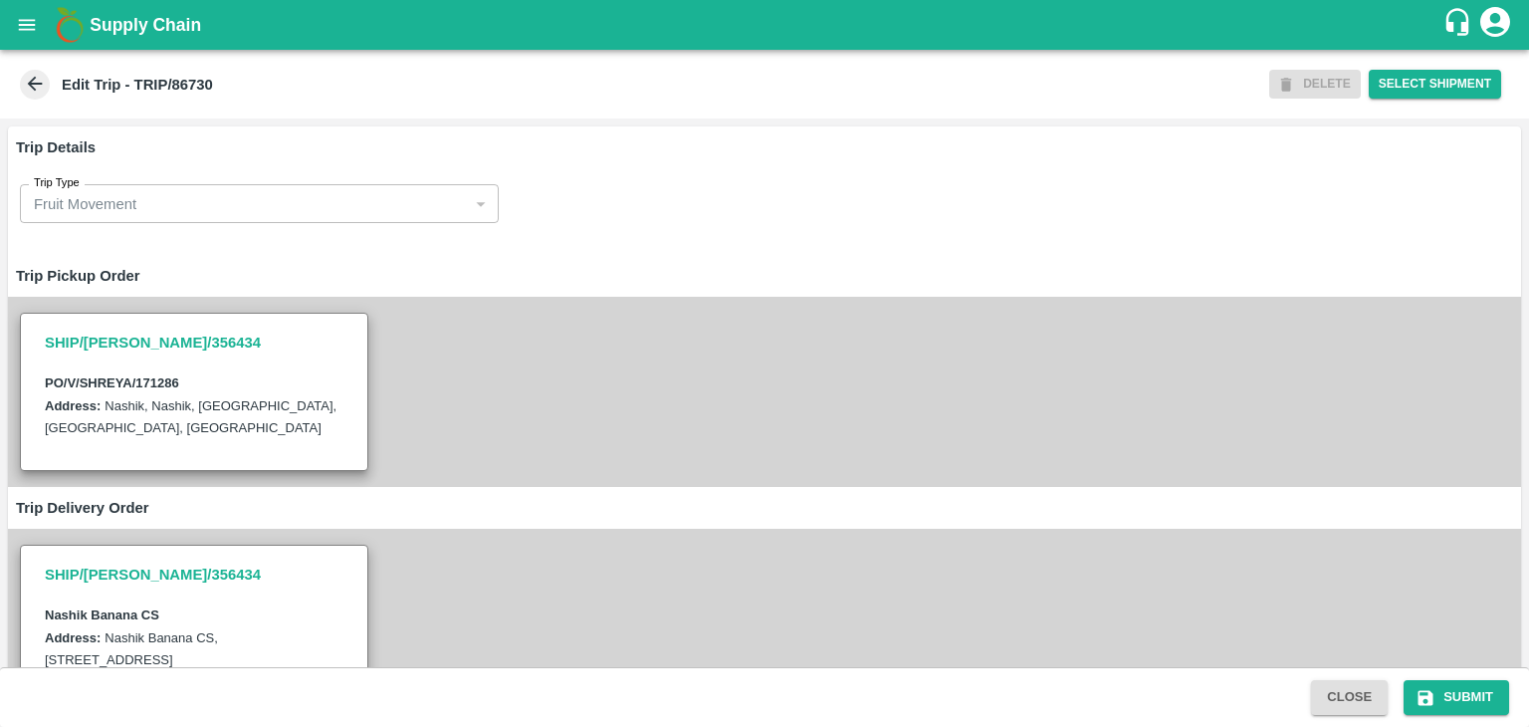
scroll to position [683, 0]
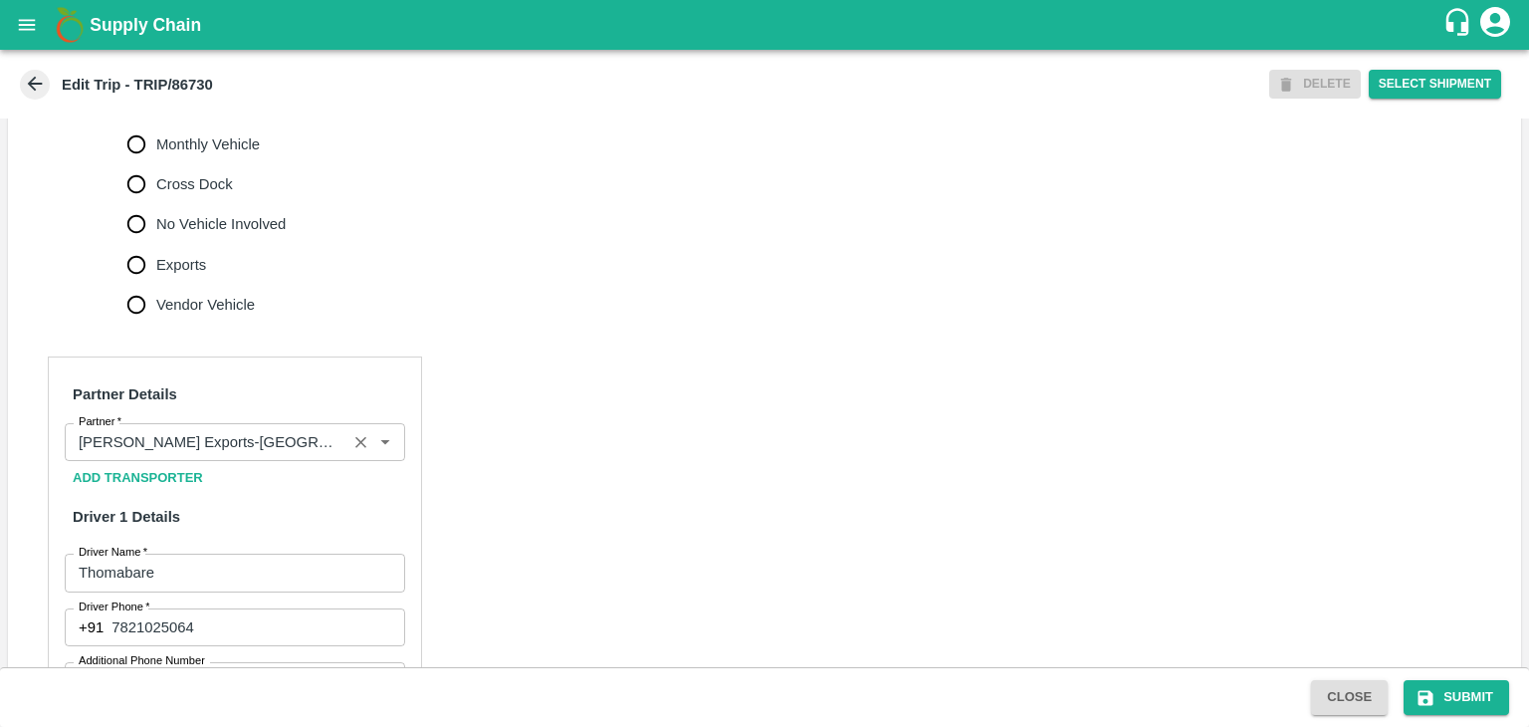
click at [344, 461] on div "Partner" at bounding box center [235, 442] width 340 height 38
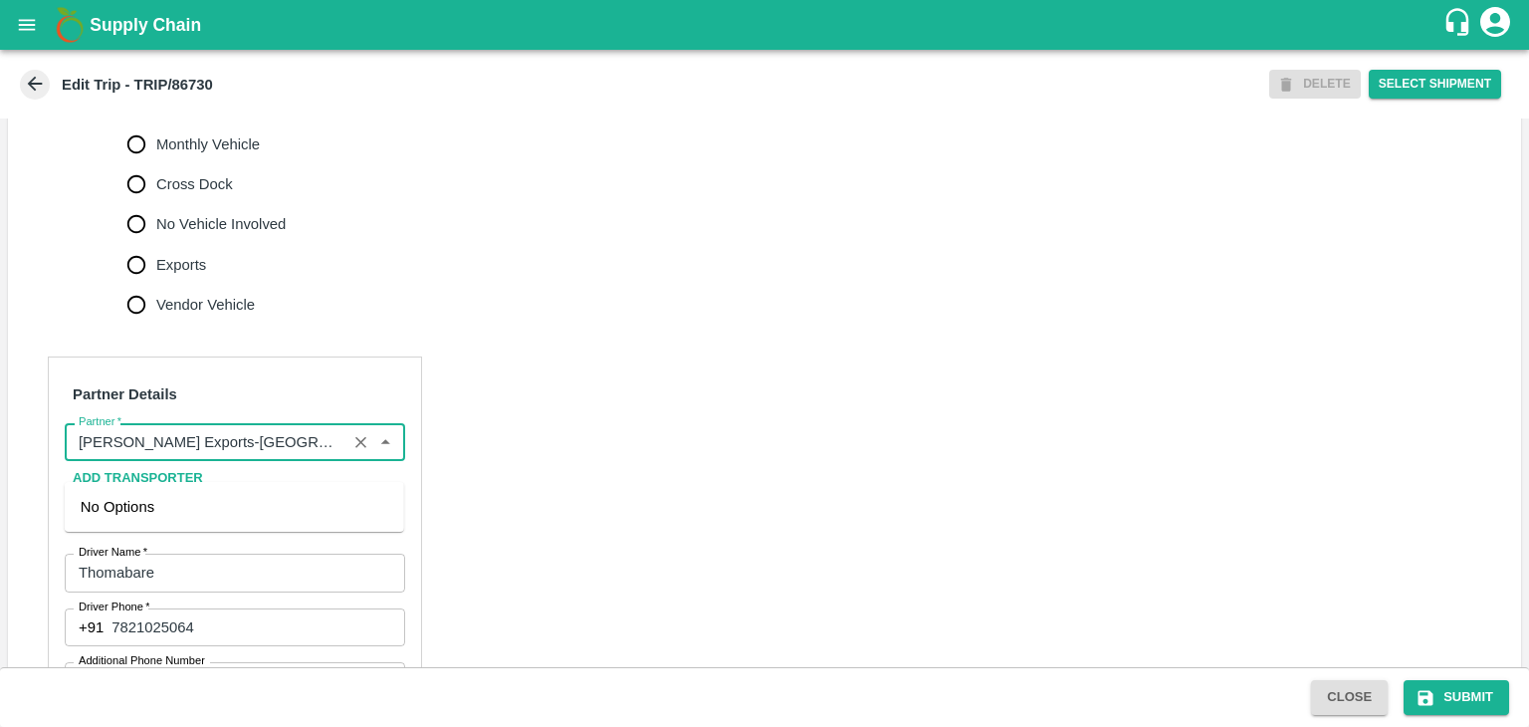
scroll to position [0, 209]
drag, startPoint x: 344, startPoint y: 467, endPoint x: 356, endPoint y: 463, distance: 12.6
click at [356, 461] on div "Partner" at bounding box center [235, 442] width 340 height 38
click at [356, 452] on icon "Clear" at bounding box center [360, 442] width 19 height 19
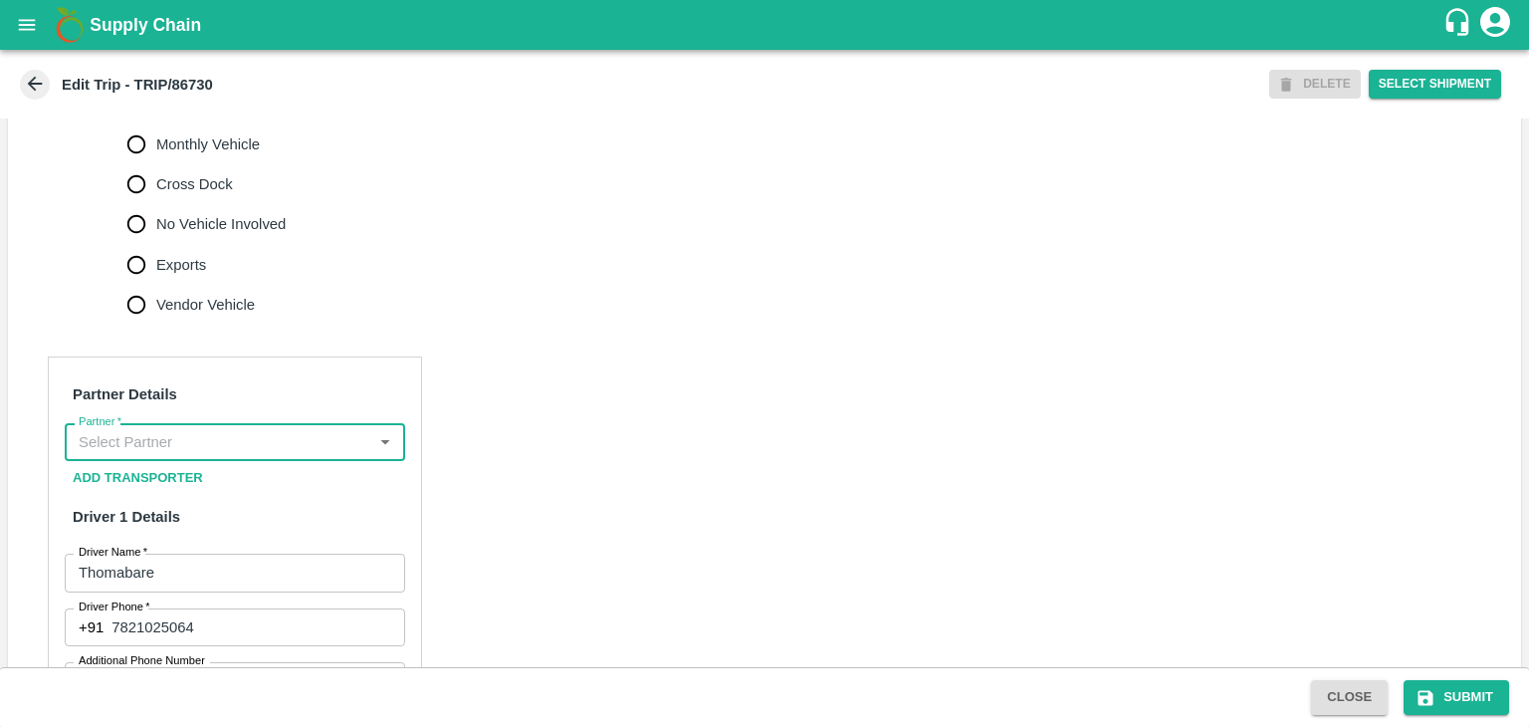
click at [307, 455] on input "Partner   *" at bounding box center [219, 442] width 296 height 26
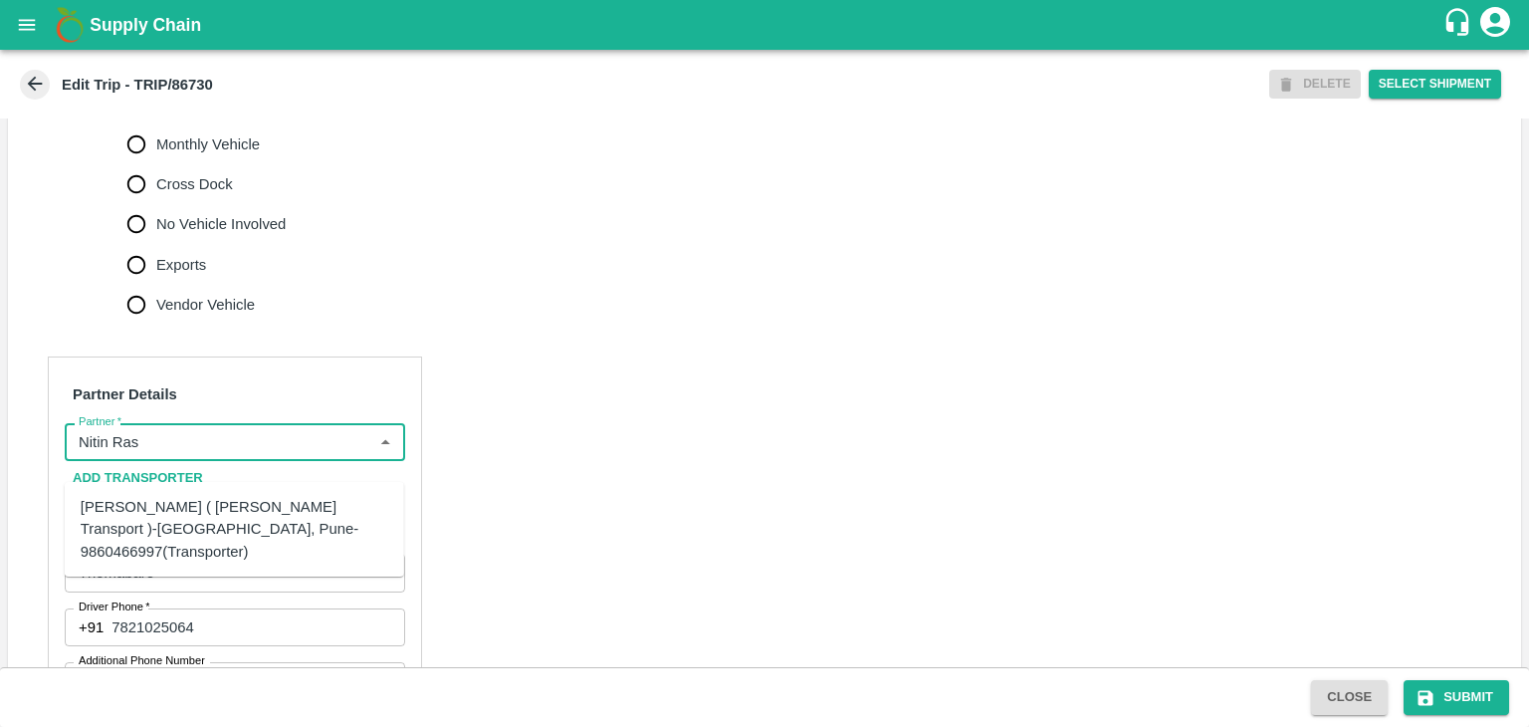
click at [221, 514] on div "[PERSON_NAME] ( [PERSON_NAME] Transport )-[GEOGRAPHIC_DATA], Pune-9860466997(Tr…" at bounding box center [235, 529] width 308 height 67
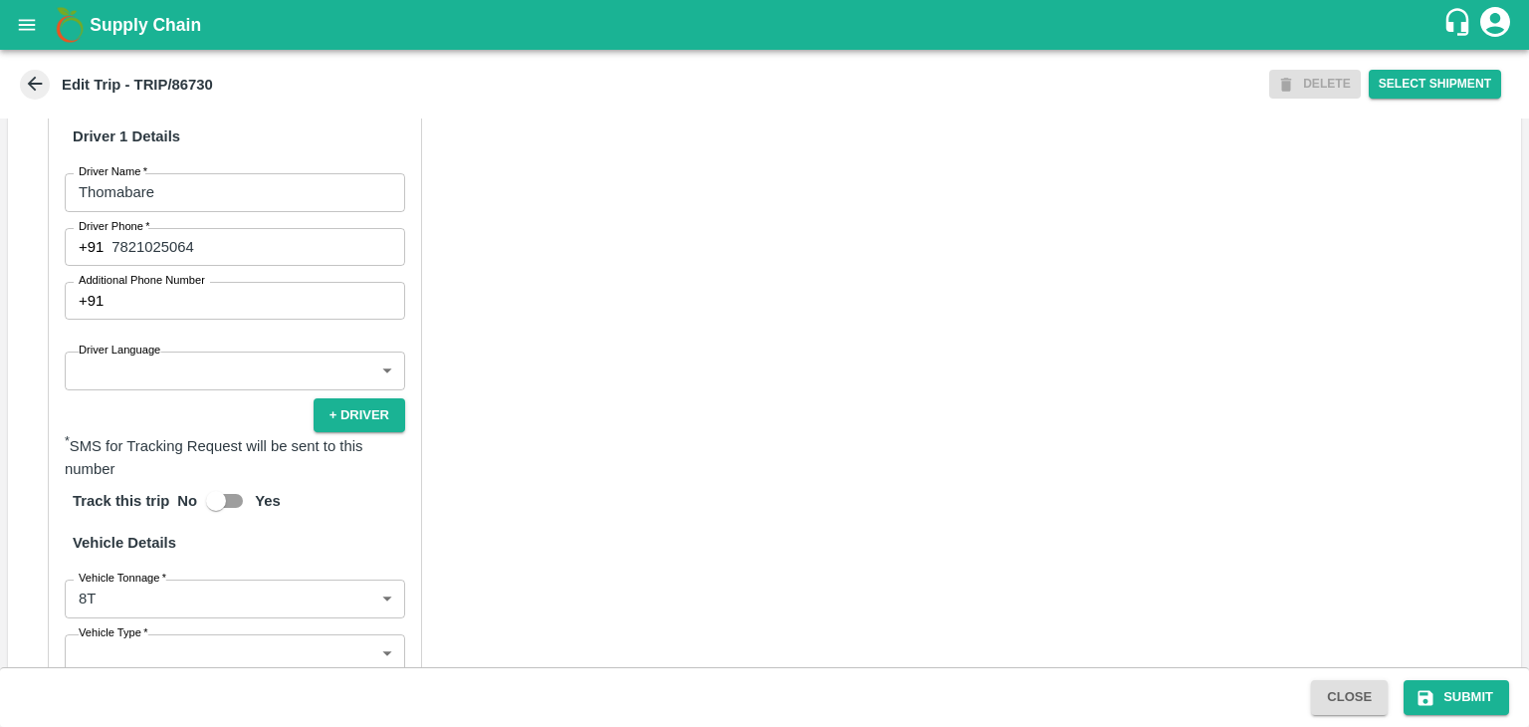
scroll to position [1066, 0]
type input "[PERSON_NAME] ( [PERSON_NAME] Transport )-[GEOGRAPHIC_DATA], Pune-9860466997(Tr…"
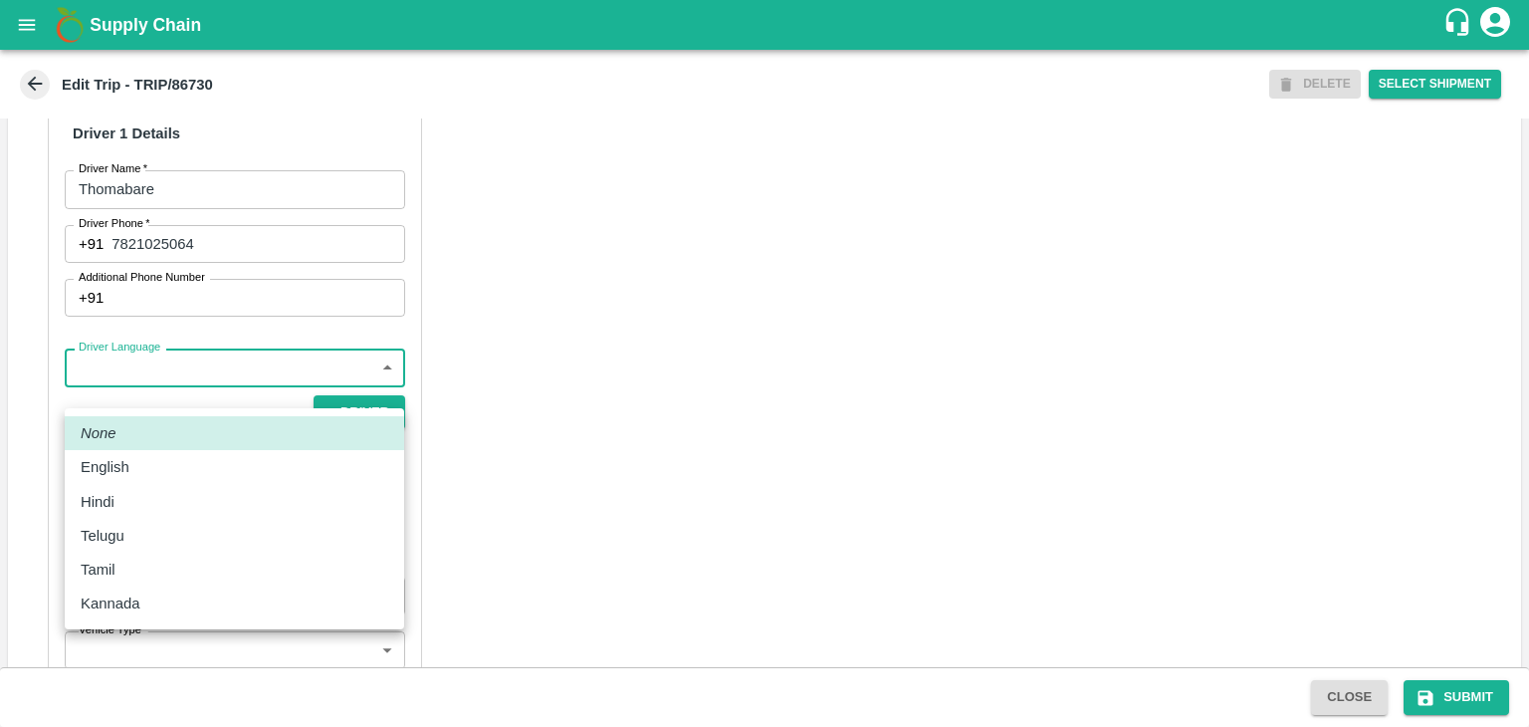
click at [185, 388] on body "Supply Chain Edit Trip - TRIP/86730 DELETE Select Shipment Trip Details Trip Ty…" at bounding box center [764, 363] width 1529 height 727
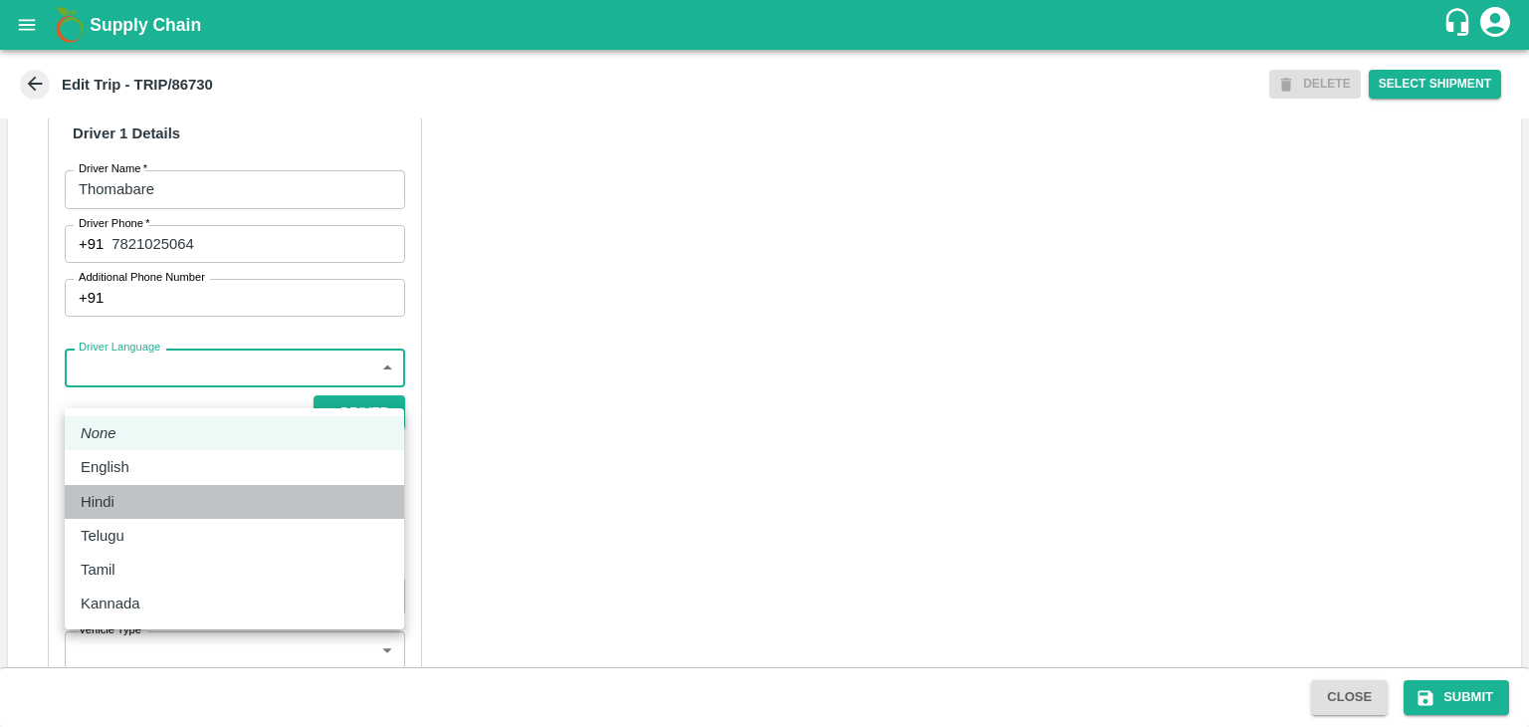
click at [140, 493] on div "Hindi" at bounding box center [235, 502] width 308 height 22
type input "hi"
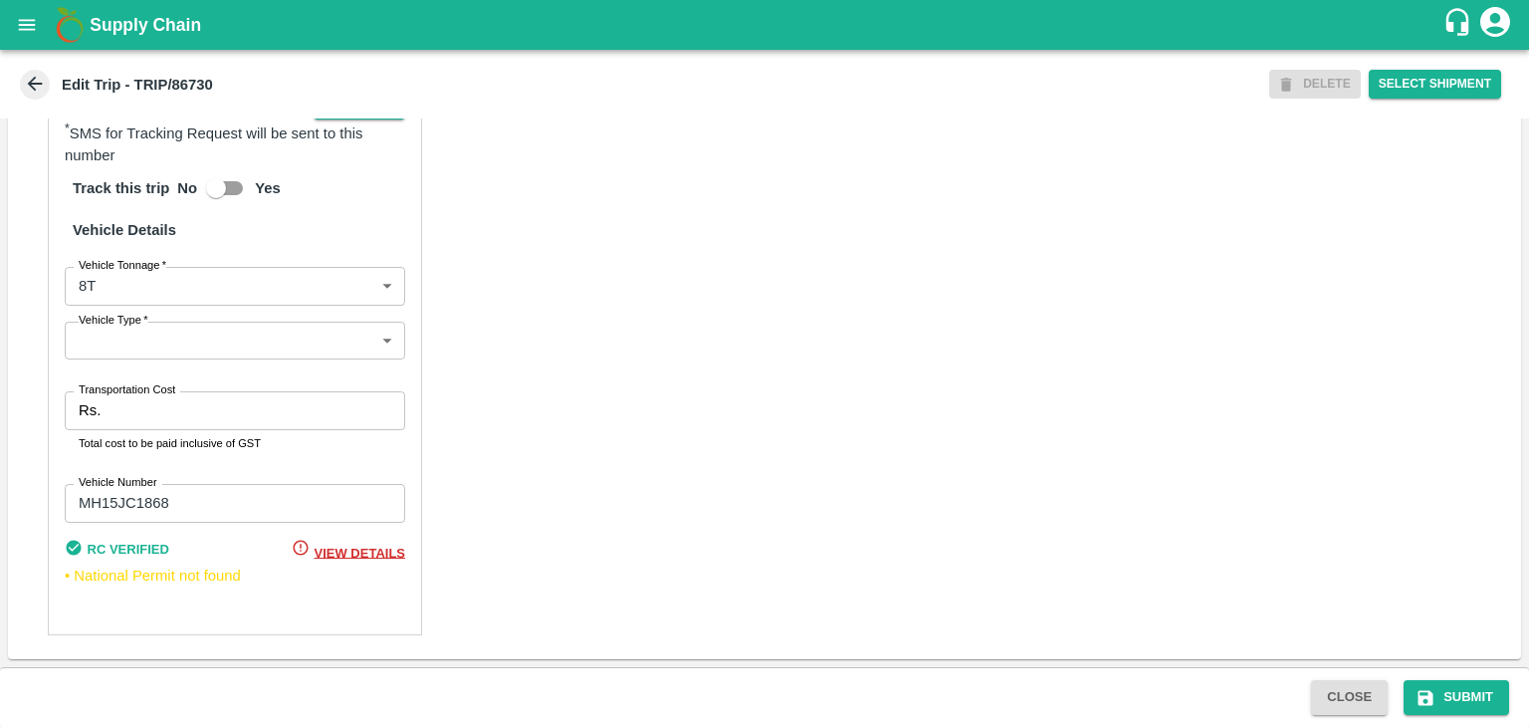
scroll to position [1394, 0]
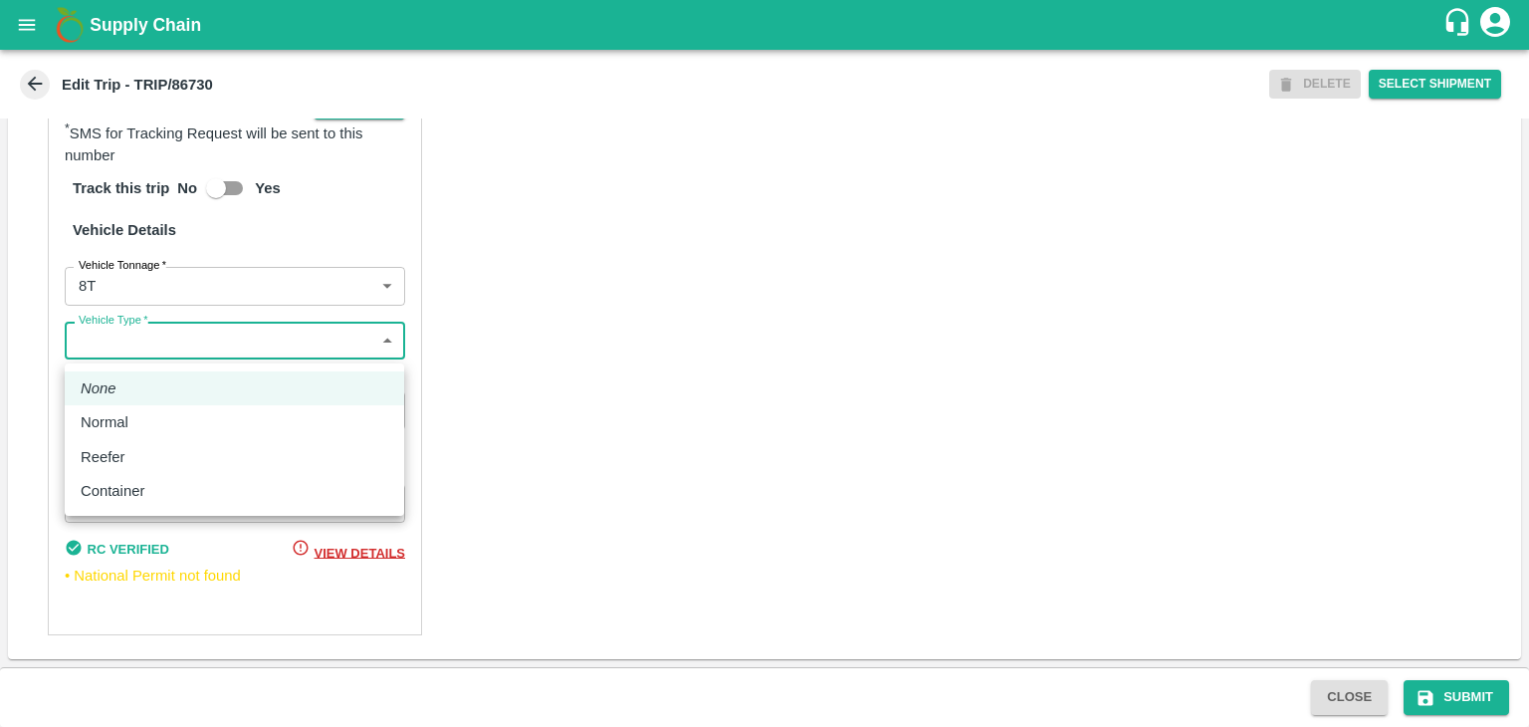
click at [115, 349] on body "Supply Chain Edit Trip - TRIP/86730 DELETE Select Shipment Trip Details Trip Ty…" at bounding box center [764, 363] width 1529 height 727
click at [148, 422] on div "Normal" at bounding box center [235, 422] width 308 height 22
type input "Normal"
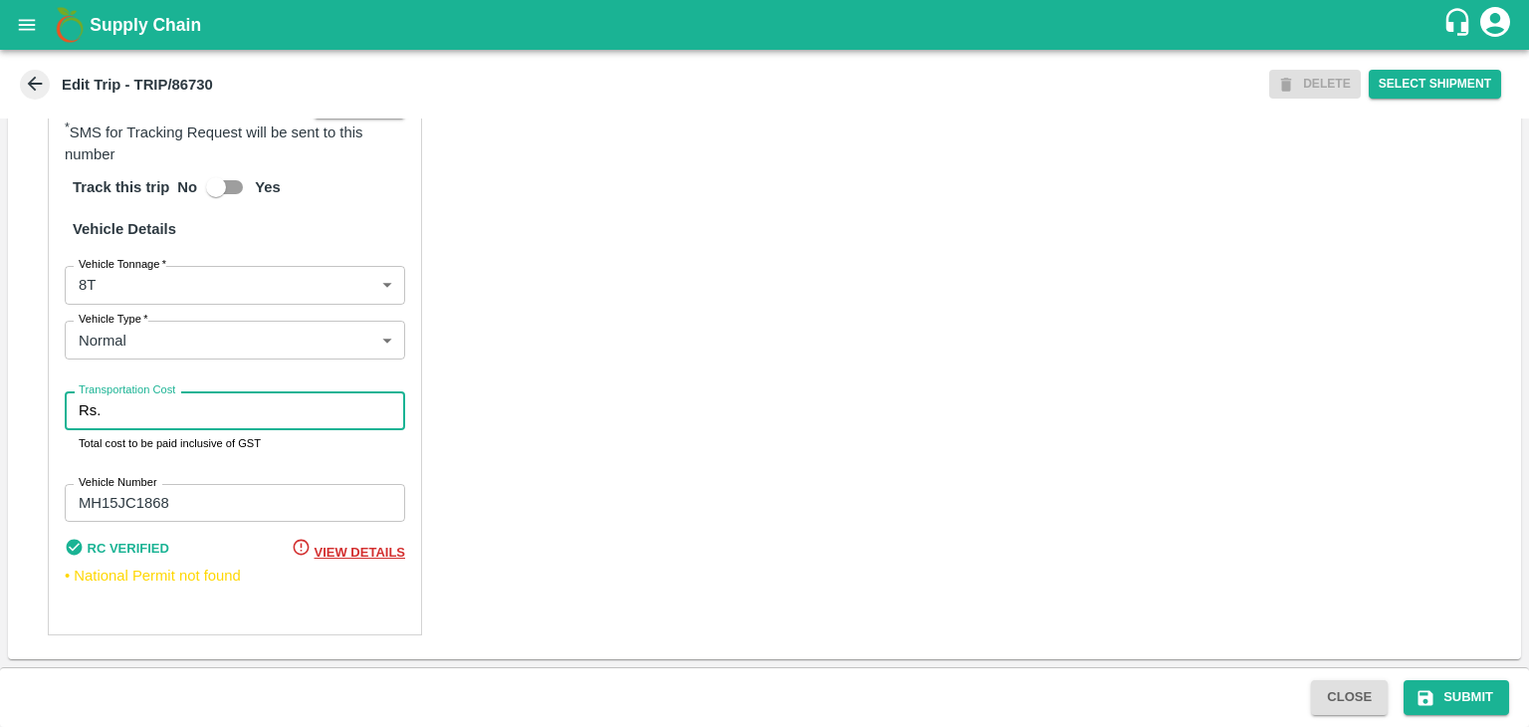
click at [181, 428] on input "Transportation Cost" at bounding box center [257, 410] width 297 height 38
type input "10000"
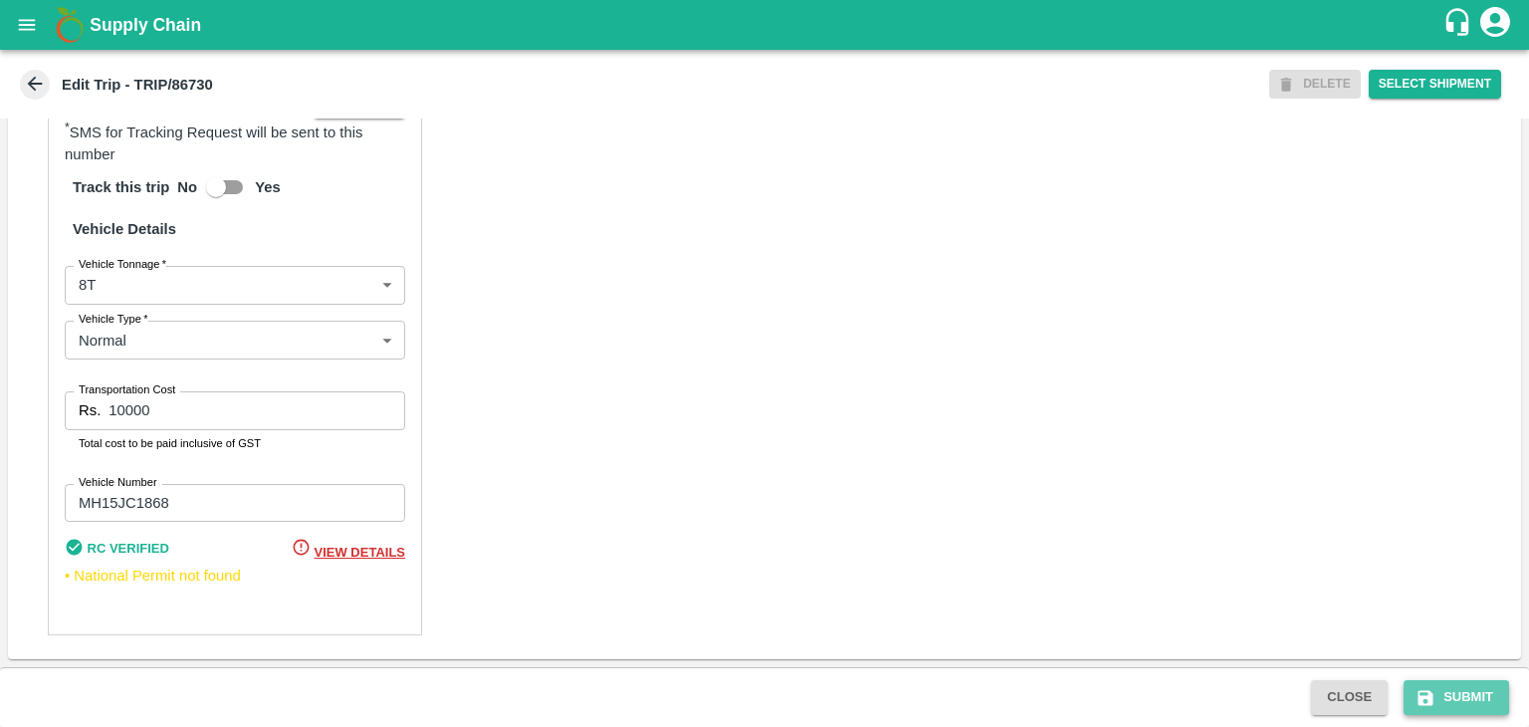
click at [1481, 693] on button "Submit" at bounding box center [1457, 697] width 106 height 35
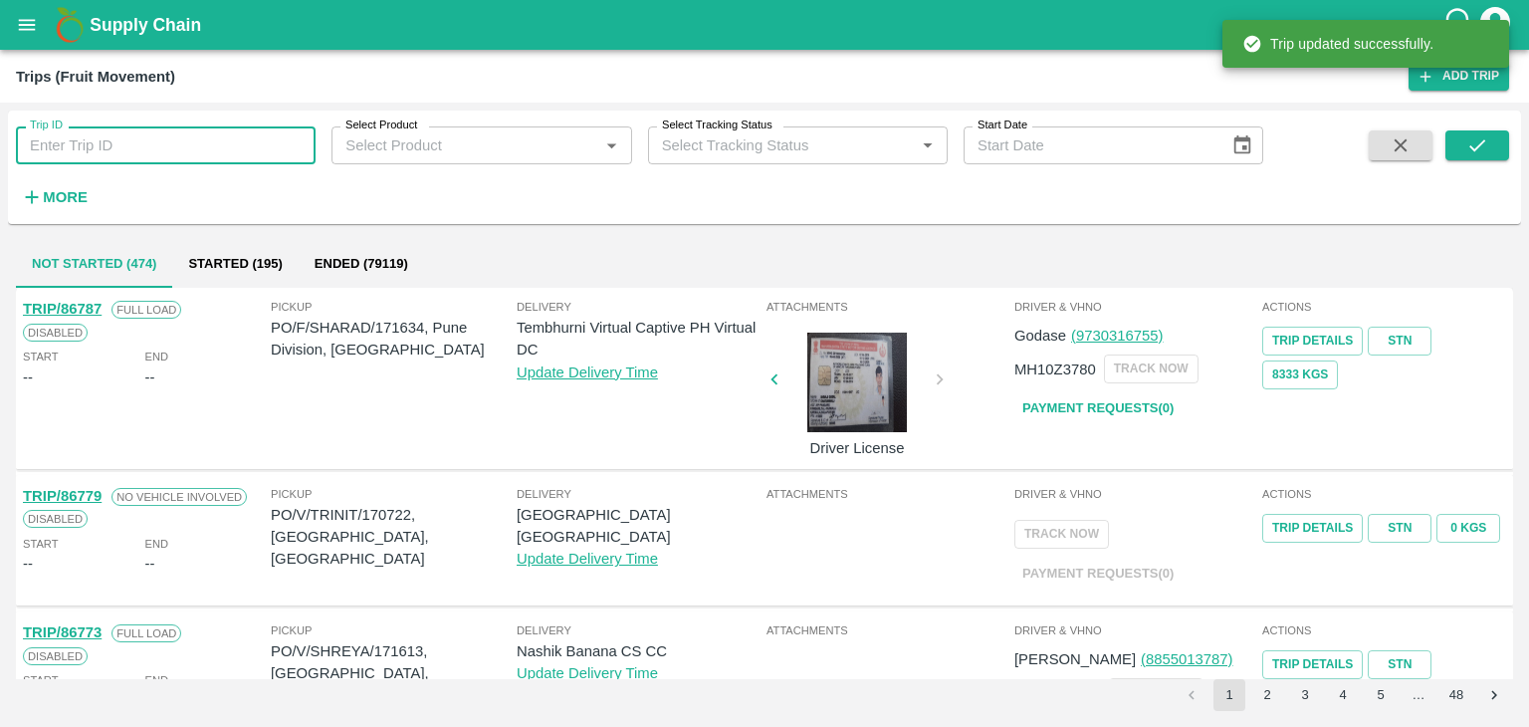
click at [128, 140] on input "Trip ID" at bounding box center [166, 145] width 300 height 38
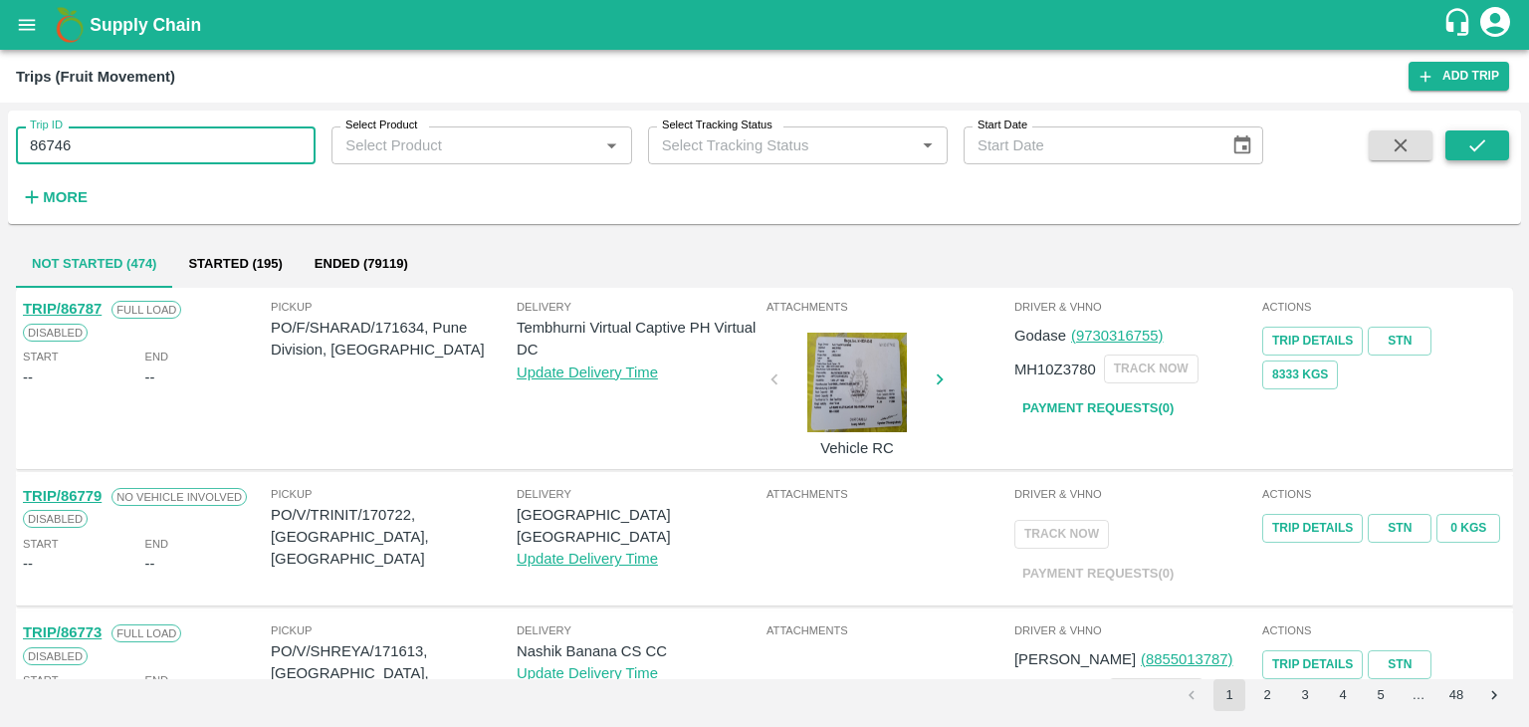
type input "86746"
click at [1480, 146] on icon "submit" at bounding box center [1477, 145] width 22 height 22
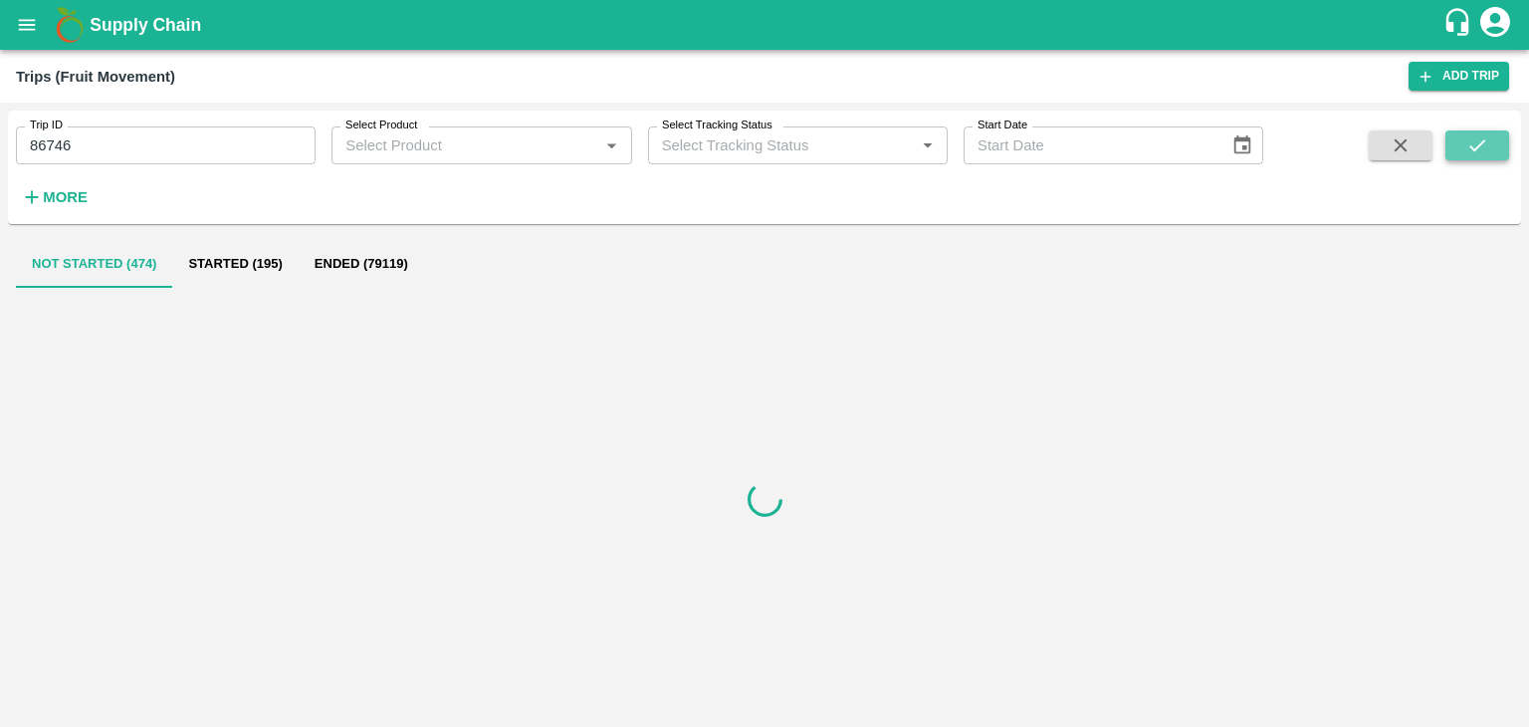
click at [1480, 146] on icon "submit" at bounding box center [1477, 145] width 22 height 22
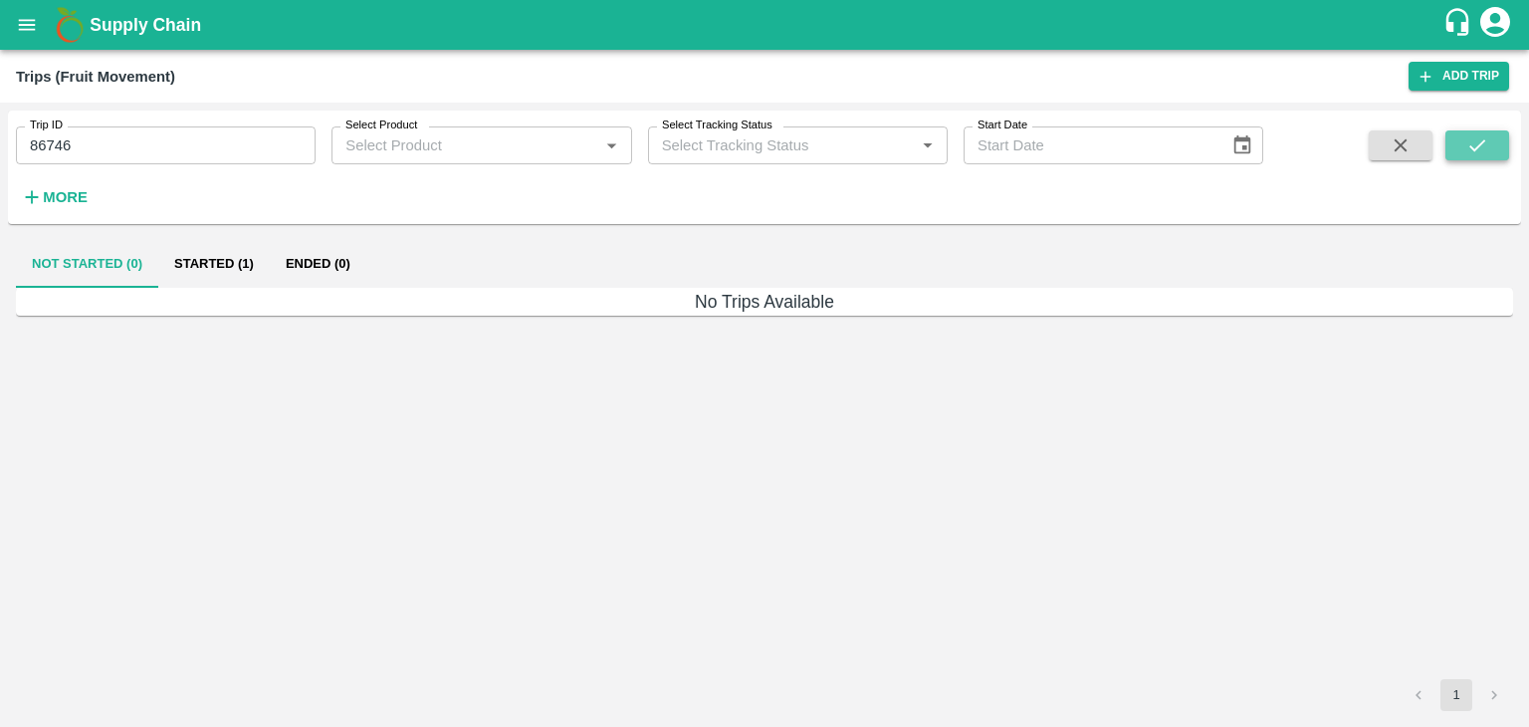
click at [1480, 146] on icon "submit" at bounding box center [1477, 145] width 22 height 22
click at [211, 255] on button "Started (1)" at bounding box center [214, 264] width 112 height 48
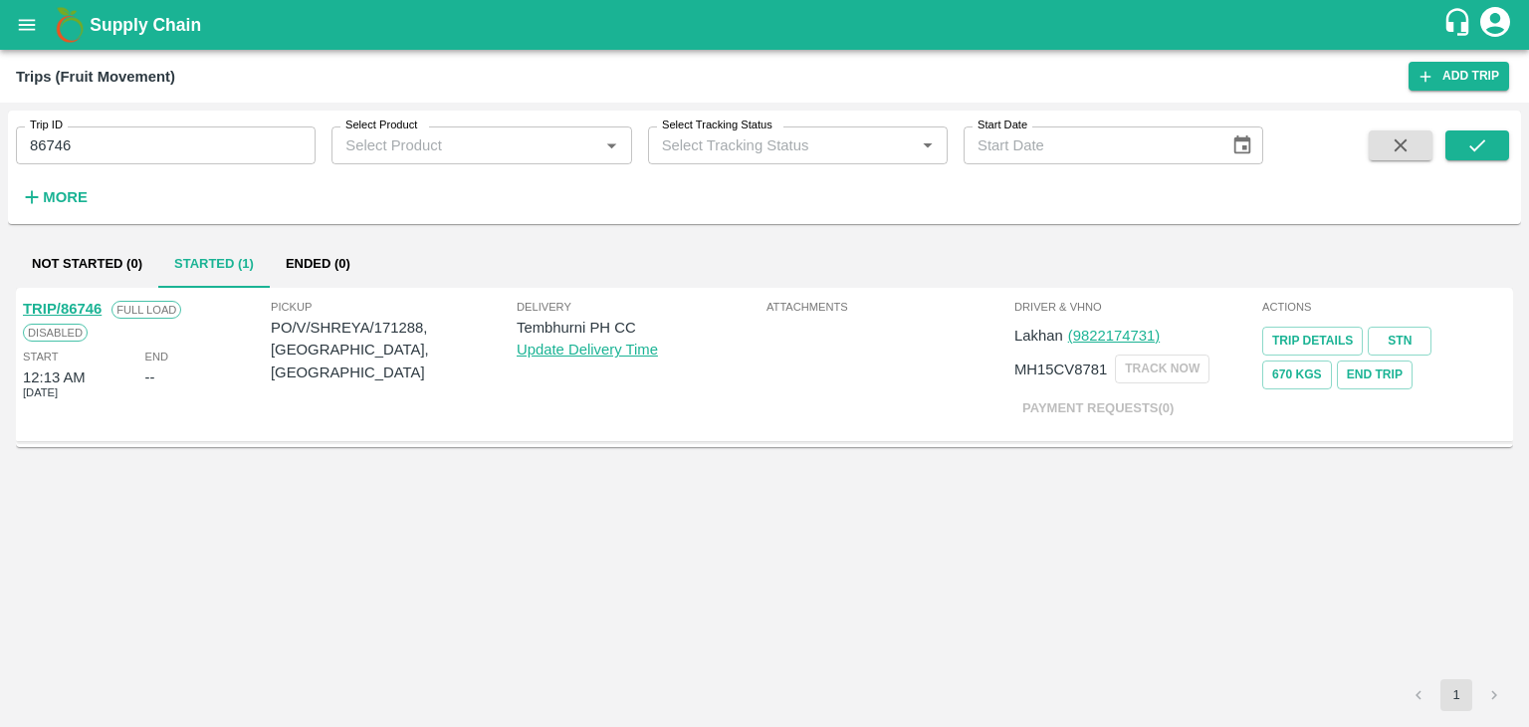
click at [74, 303] on link "TRIP/86746" at bounding box center [62, 309] width 79 height 16
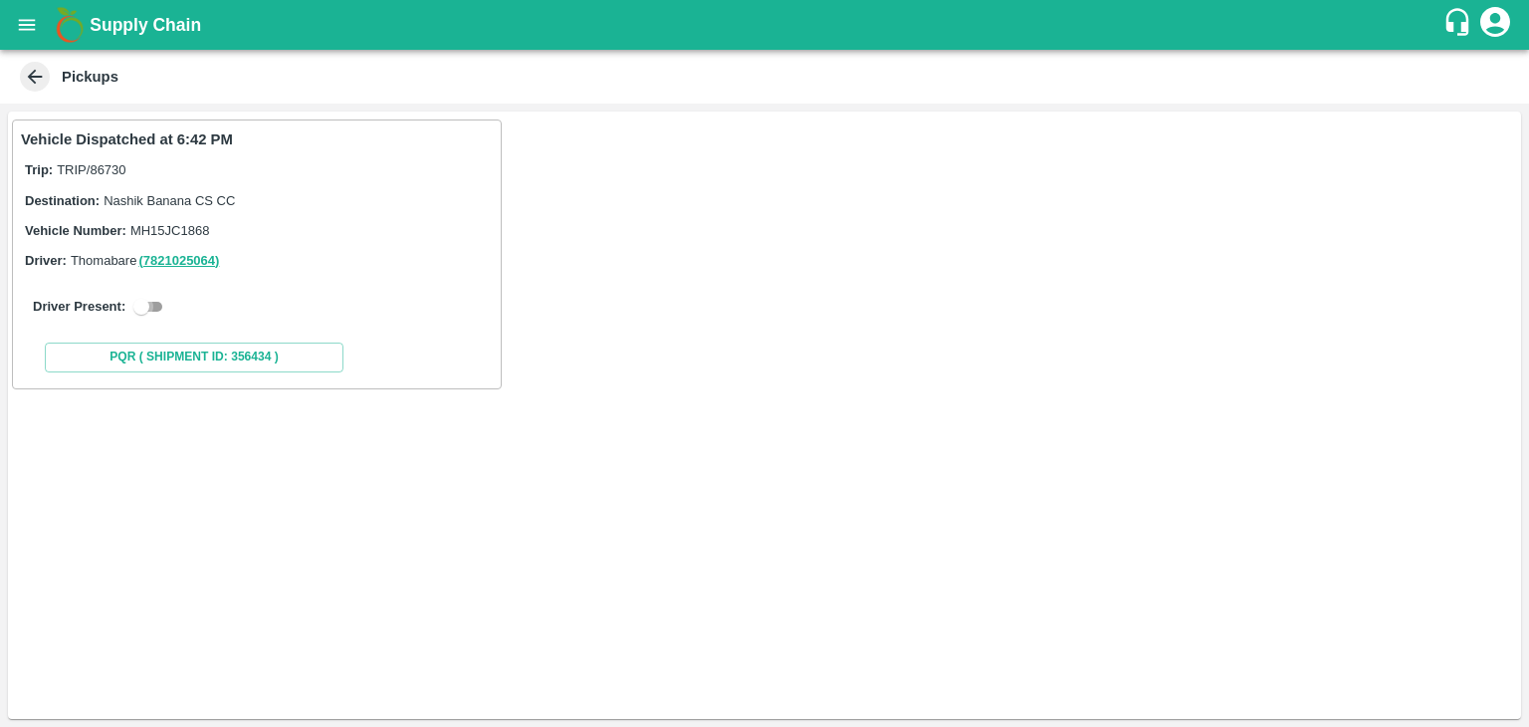
click at [163, 302] on input "checkbox" at bounding box center [142, 307] width 72 height 24
checkbox input "true"
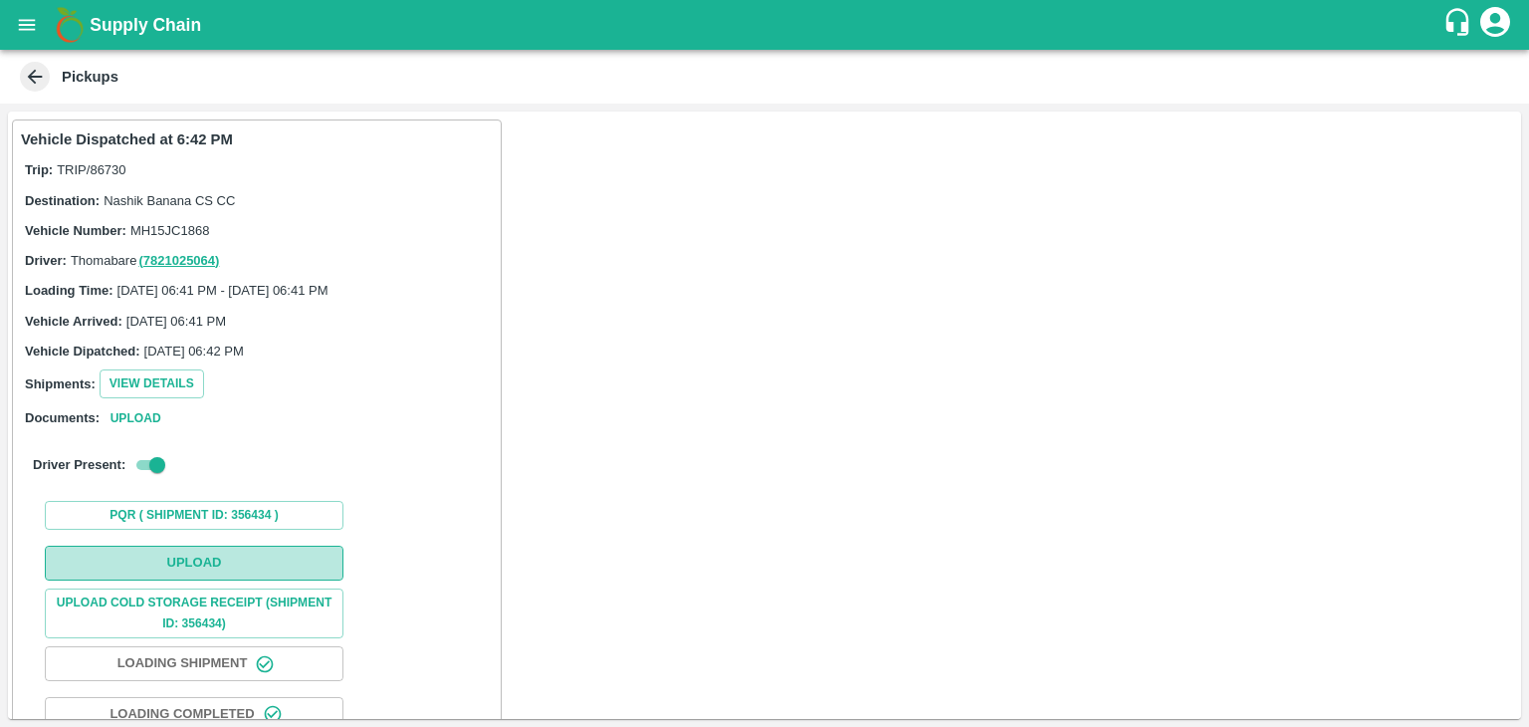
click at [239, 578] on button "Upload" at bounding box center [194, 563] width 299 height 35
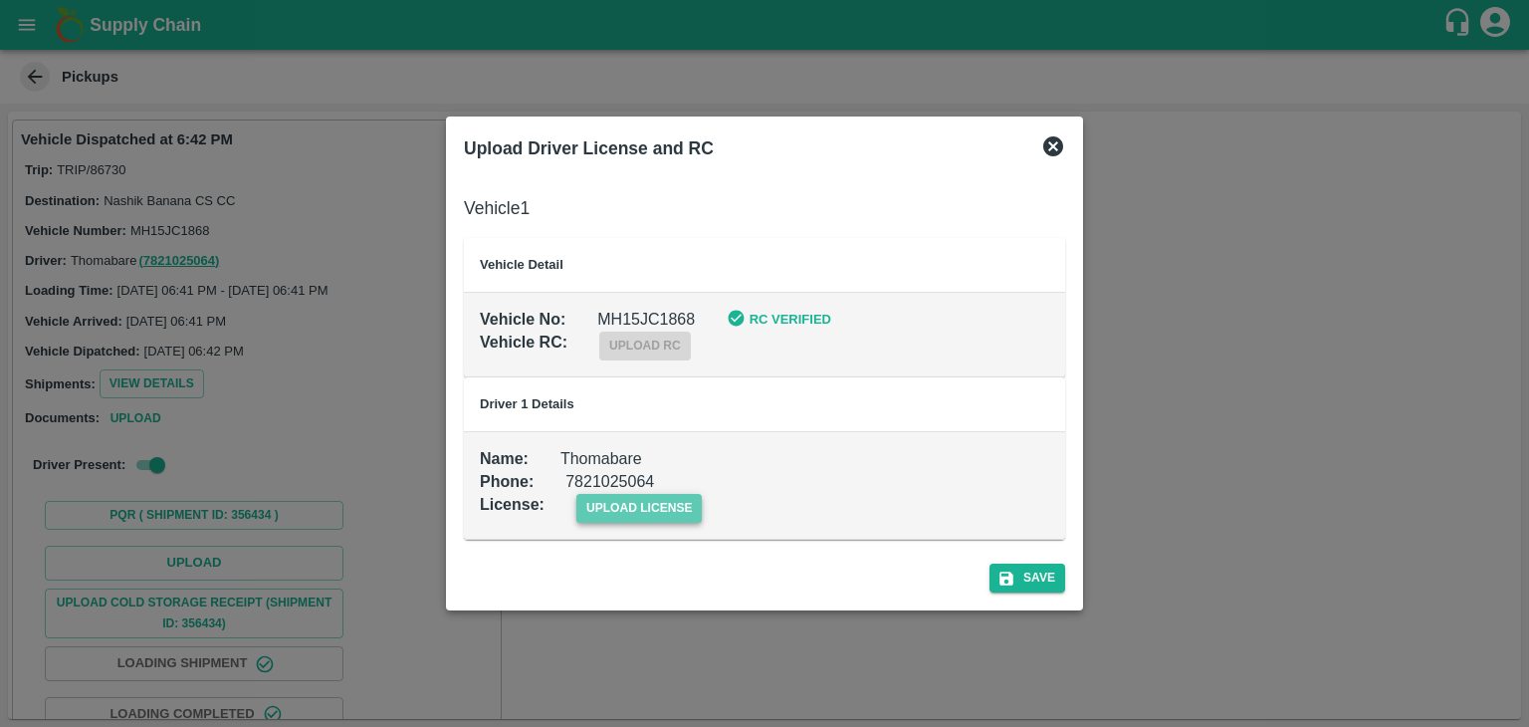
click at [694, 514] on span "upload license" at bounding box center [639, 508] width 126 height 29
click at [0, 0] on input "upload license" at bounding box center [0, 0] width 0 height 0
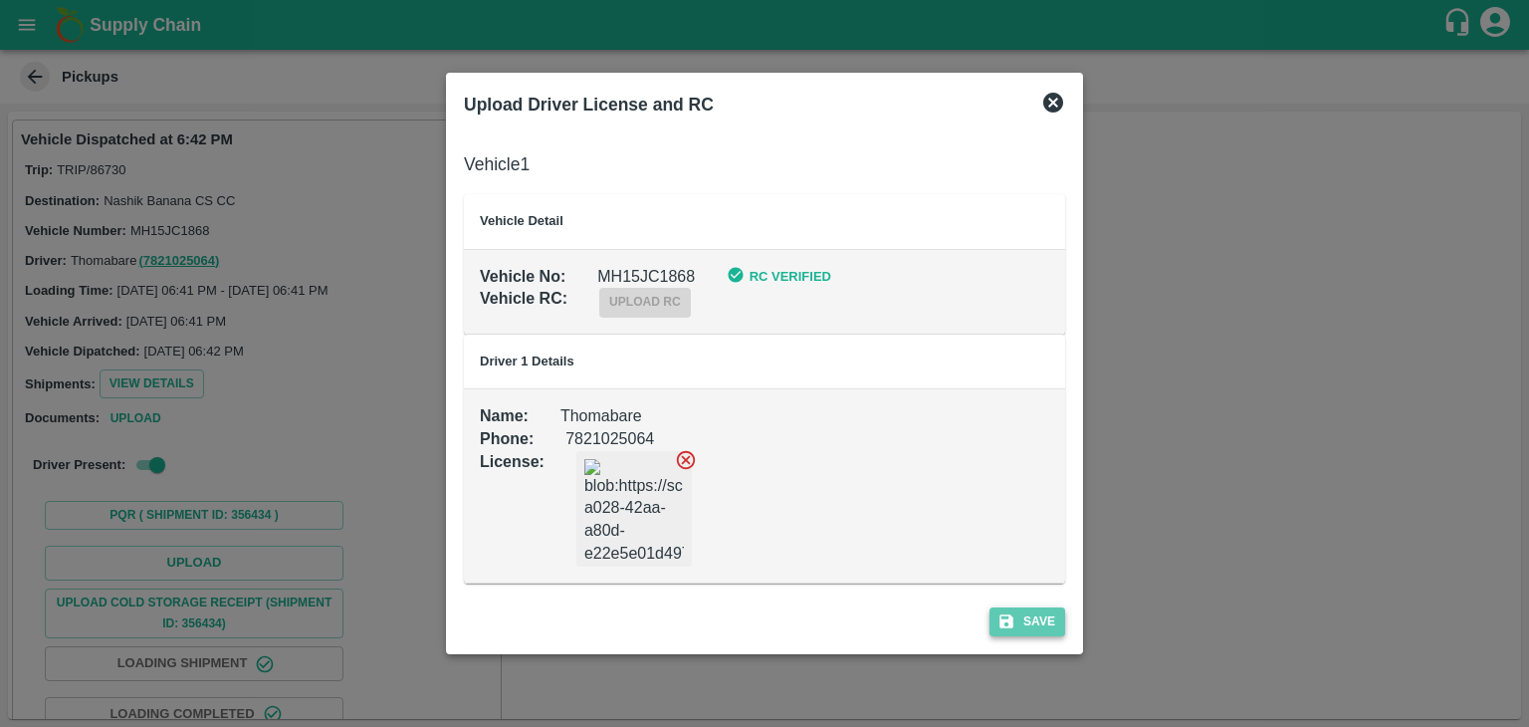
click at [1039, 622] on button "Save" at bounding box center [1028, 621] width 76 height 29
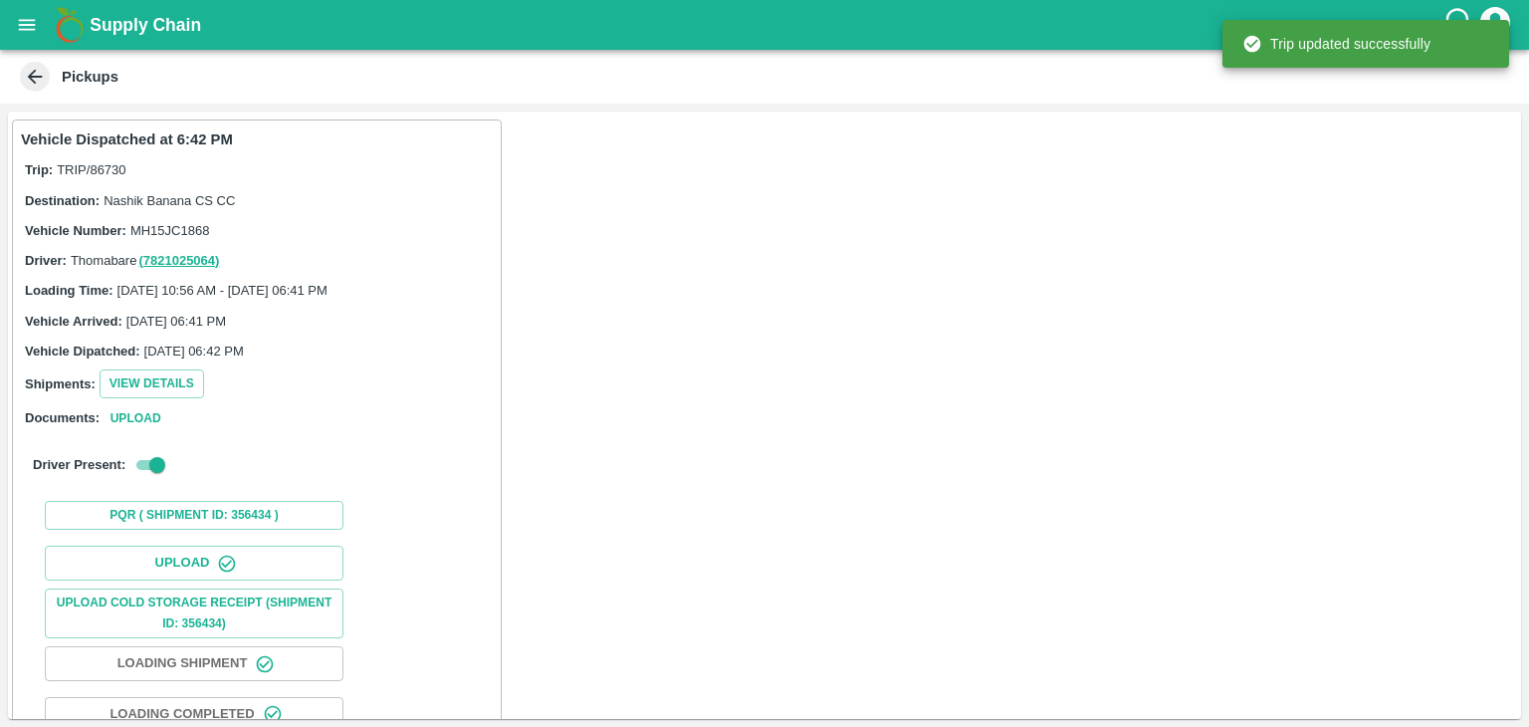
scroll to position [208, 0]
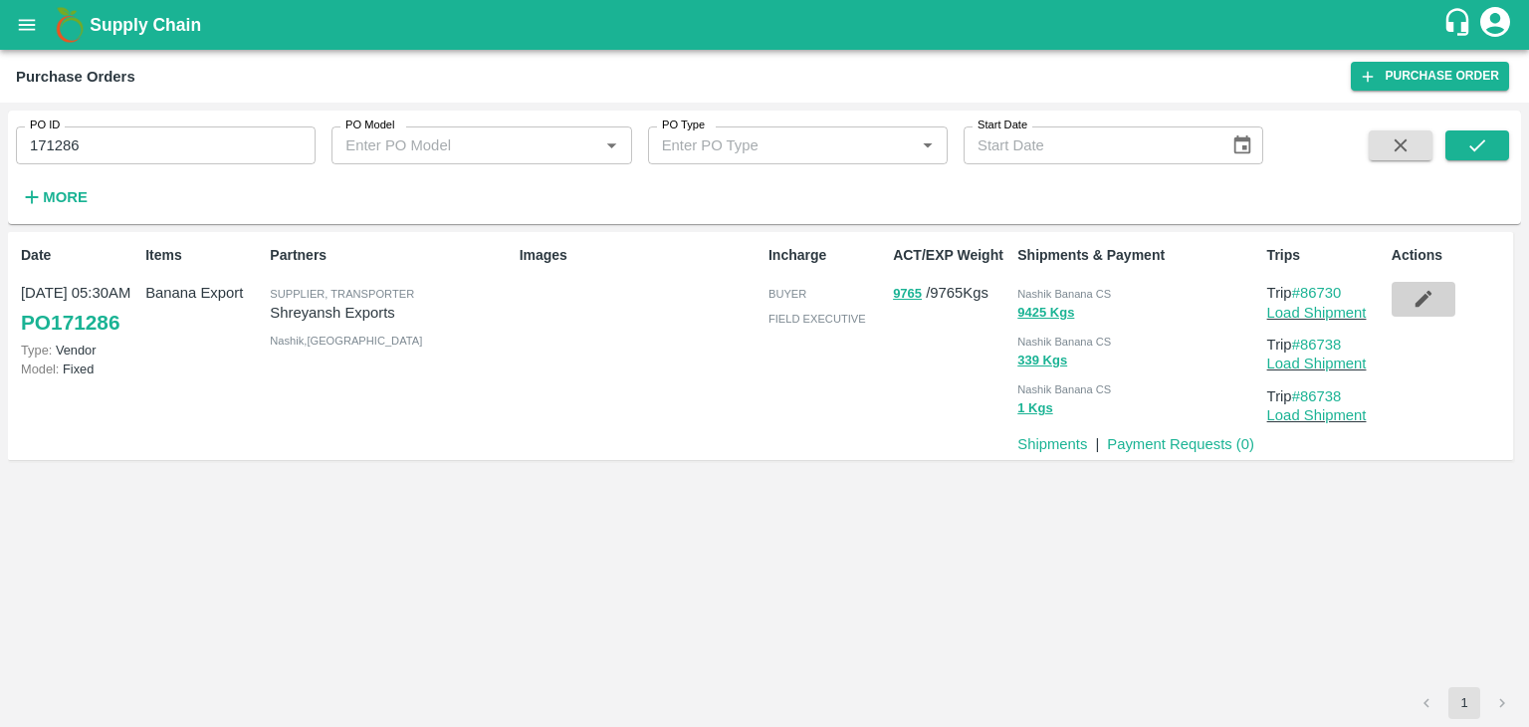
click at [1444, 304] on button "button" at bounding box center [1424, 299] width 64 height 34
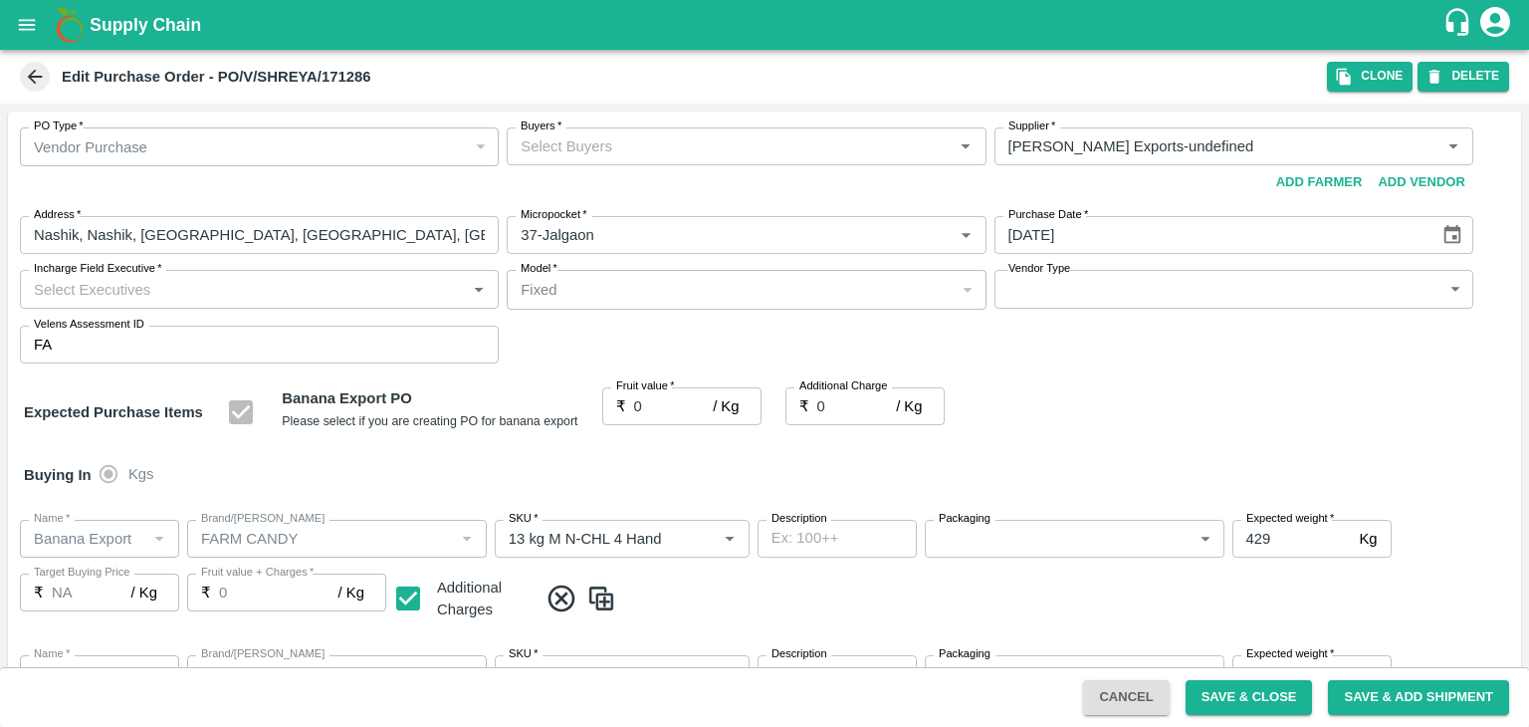
click at [780, 137] on input "Buyers   *" at bounding box center [730, 146] width 434 height 26
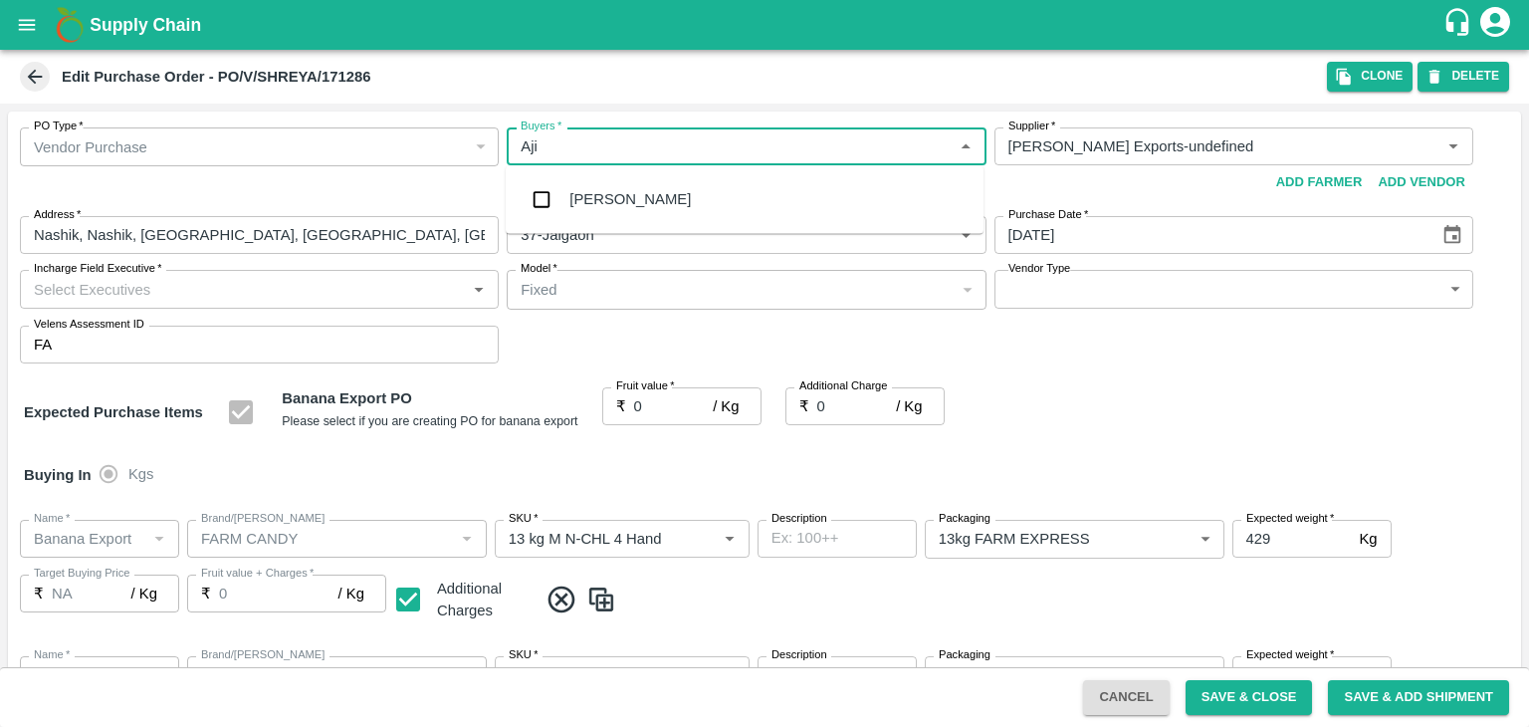
type input "Ajit"
click at [600, 205] on div "[PERSON_NAME]" at bounding box center [629, 199] width 121 height 22
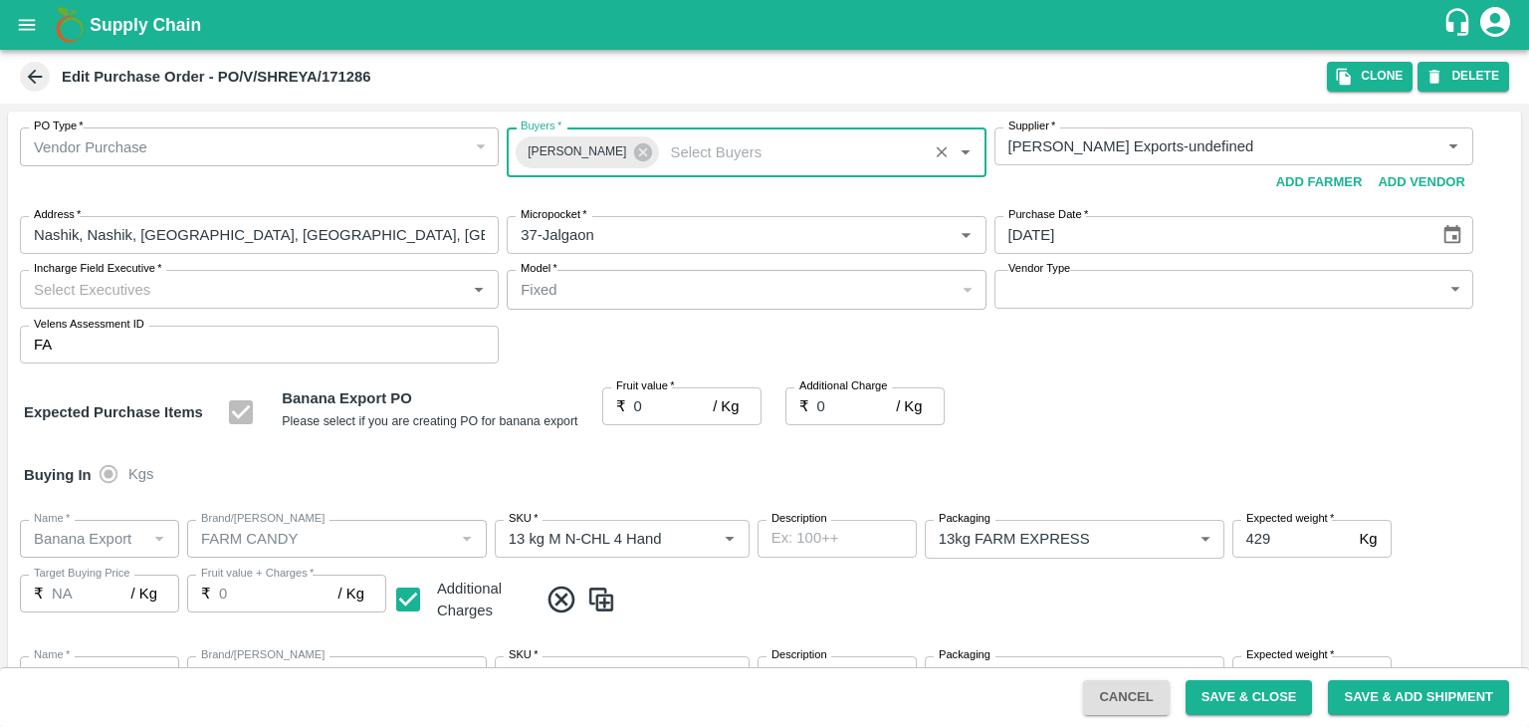
click at [275, 292] on input "Incharge Field Executive   *" at bounding box center [243, 289] width 434 height 26
type input "Jay"
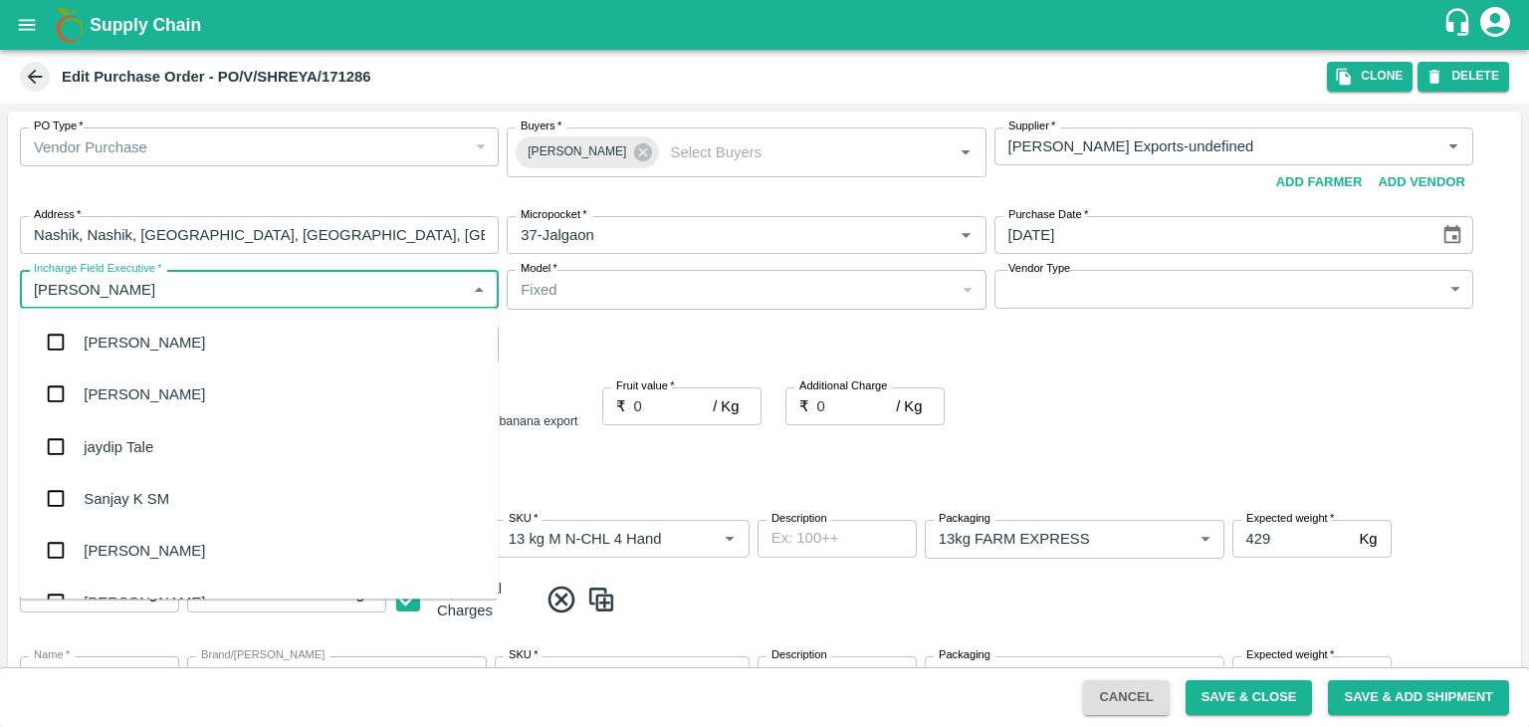
click at [175, 455] on div "jaydip Tale" at bounding box center [259, 446] width 478 height 52
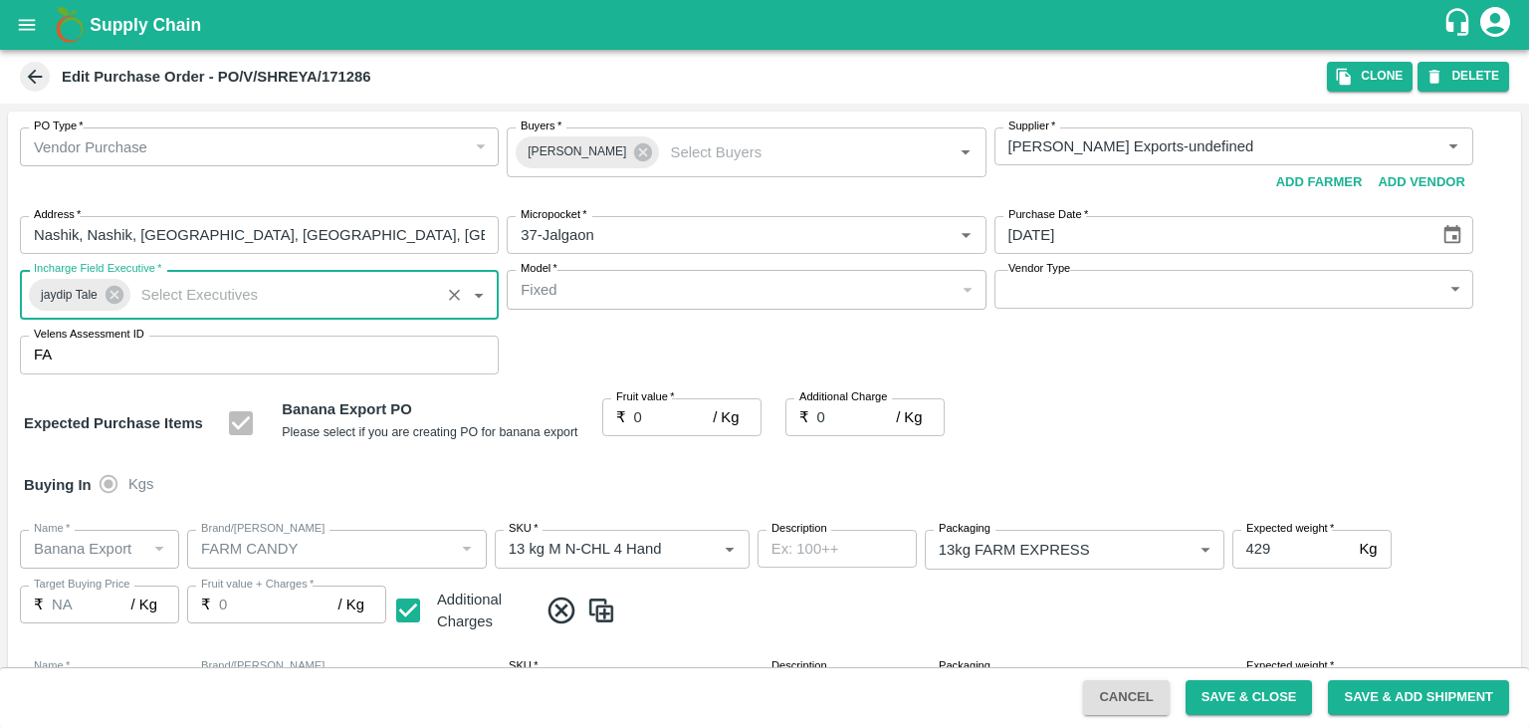
click at [1079, 274] on body "Supply Chain Edit Purchase Order - PO/V/SHREYA/171286 Clone DELETE PO Type   * …" at bounding box center [764, 363] width 1529 height 727
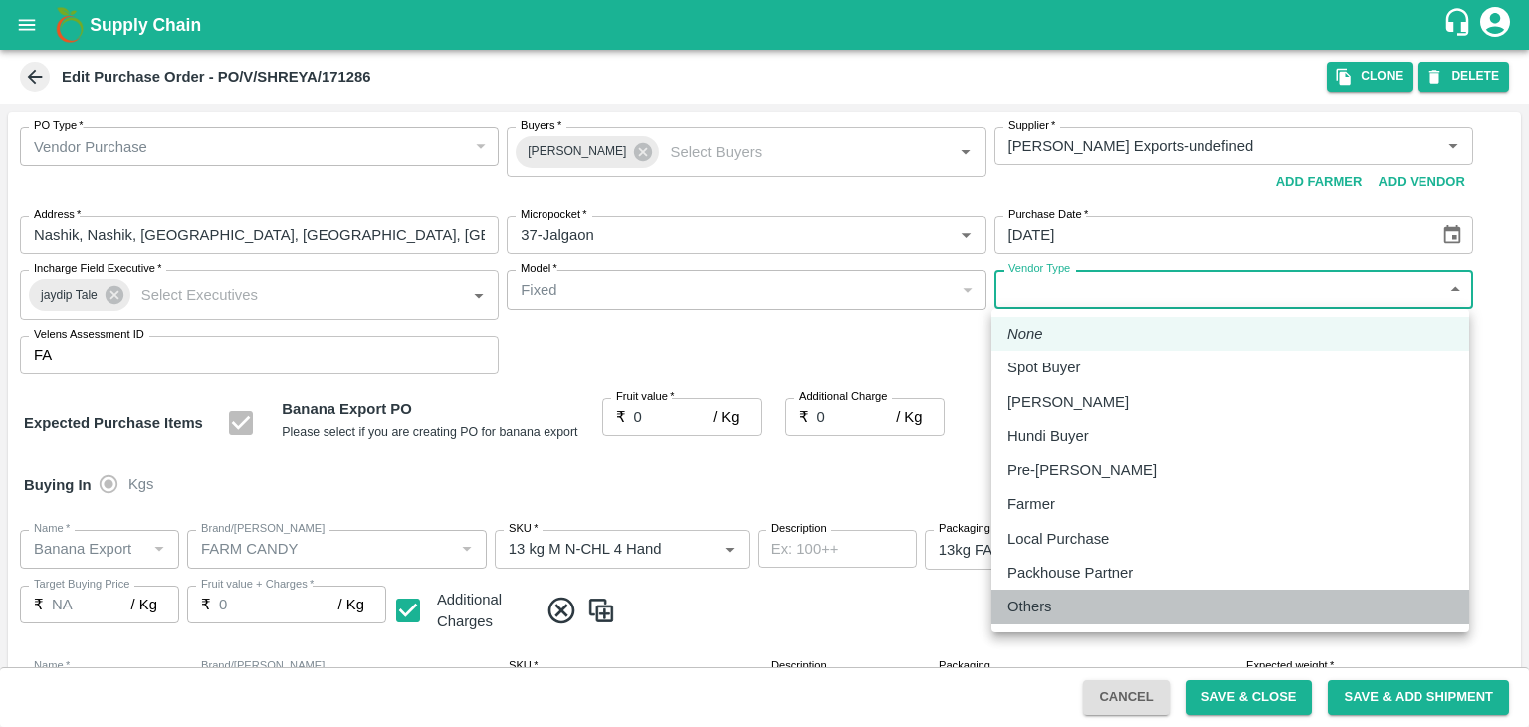
click at [1056, 598] on div "Others" at bounding box center [1035, 606] width 55 height 22
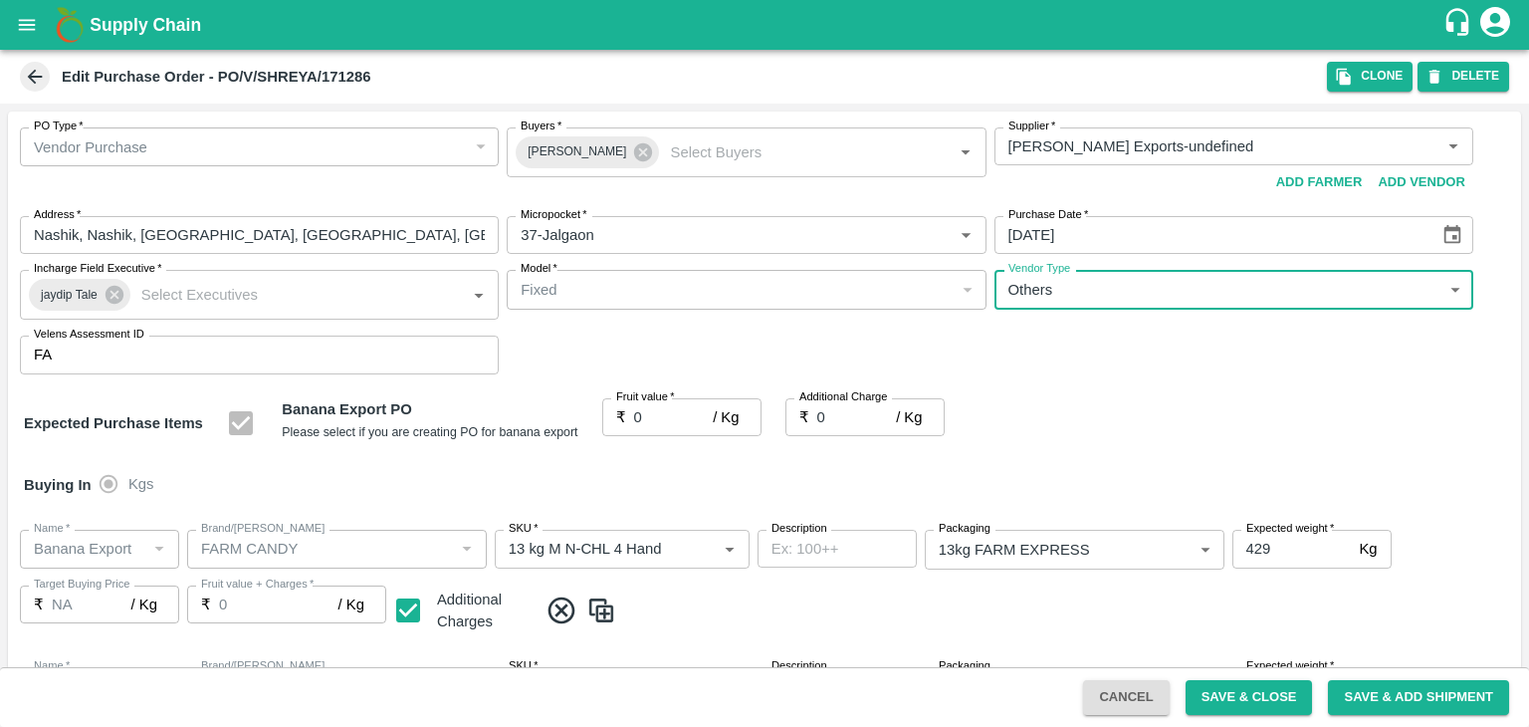
type input "OTHER"
click at [669, 401] on span "*" at bounding box center [671, 396] width 7 height 12
click at [669, 401] on input "0" at bounding box center [674, 417] width 80 height 38
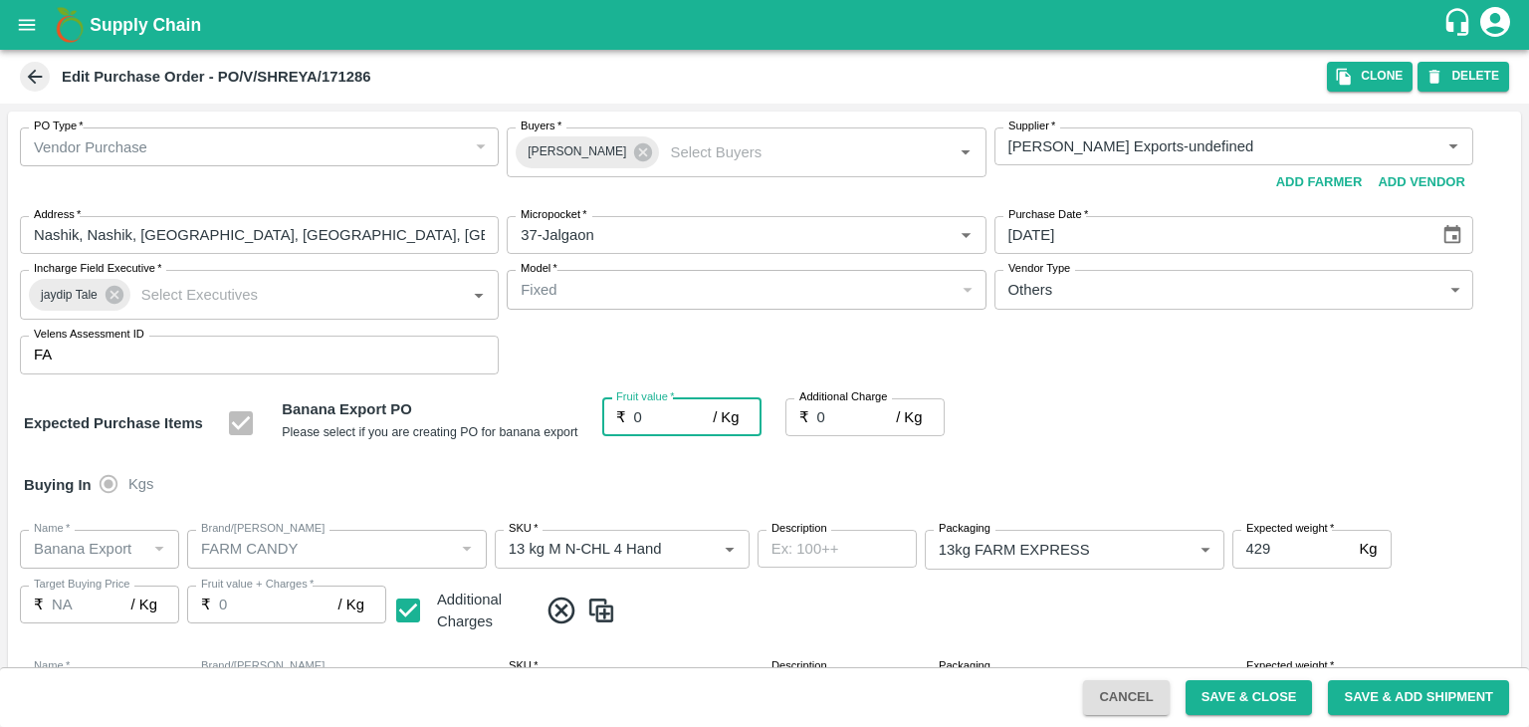
click at [658, 413] on input "0" at bounding box center [674, 417] width 80 height 38
type input "2"
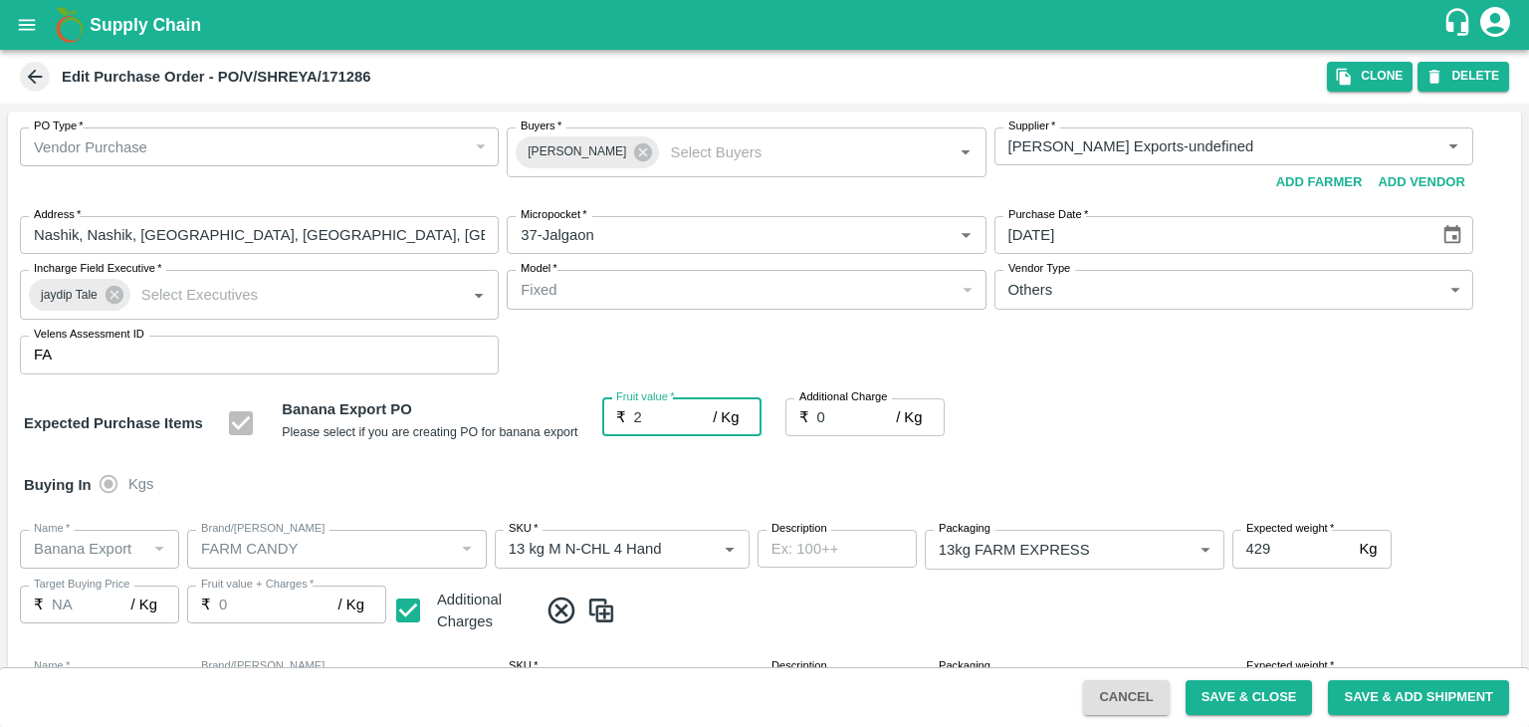
type input "2"
type input "20"
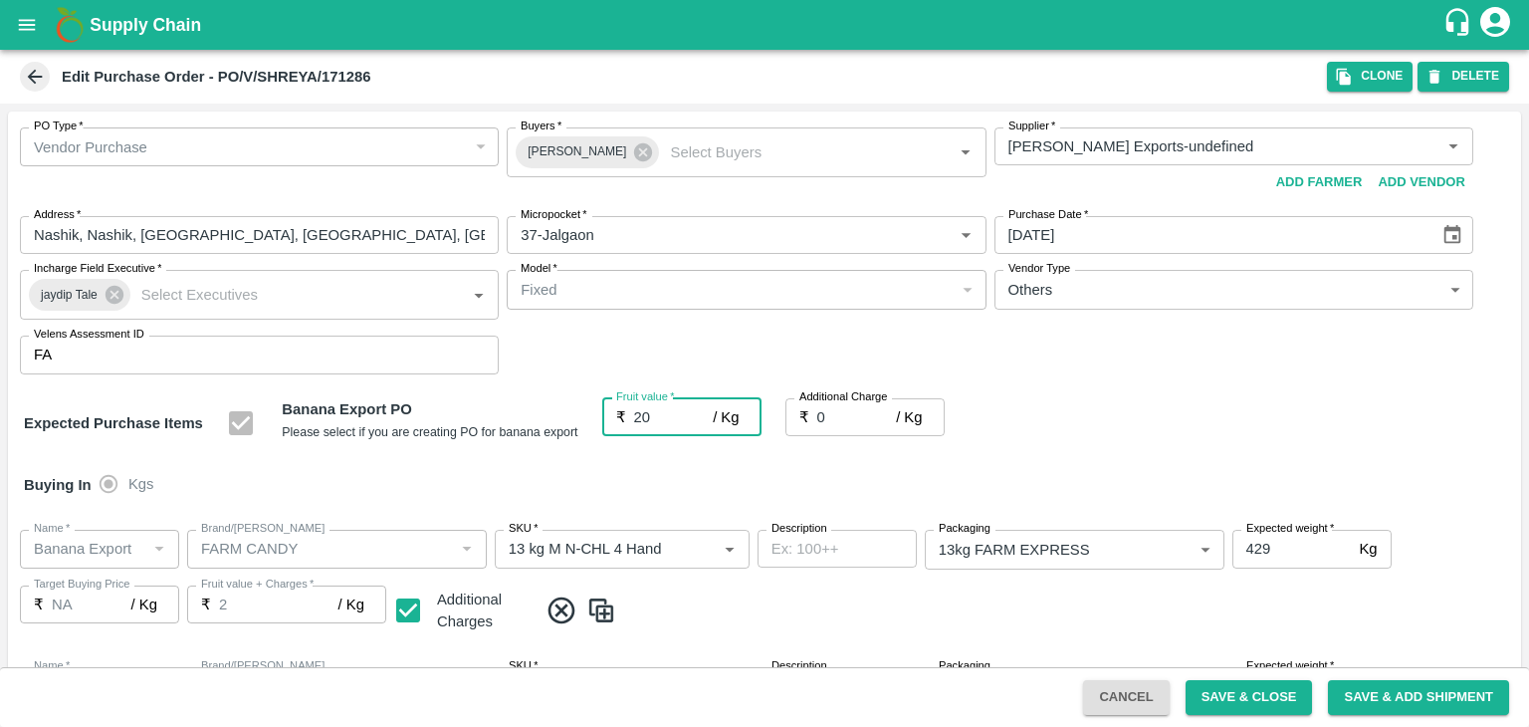
type input "20"
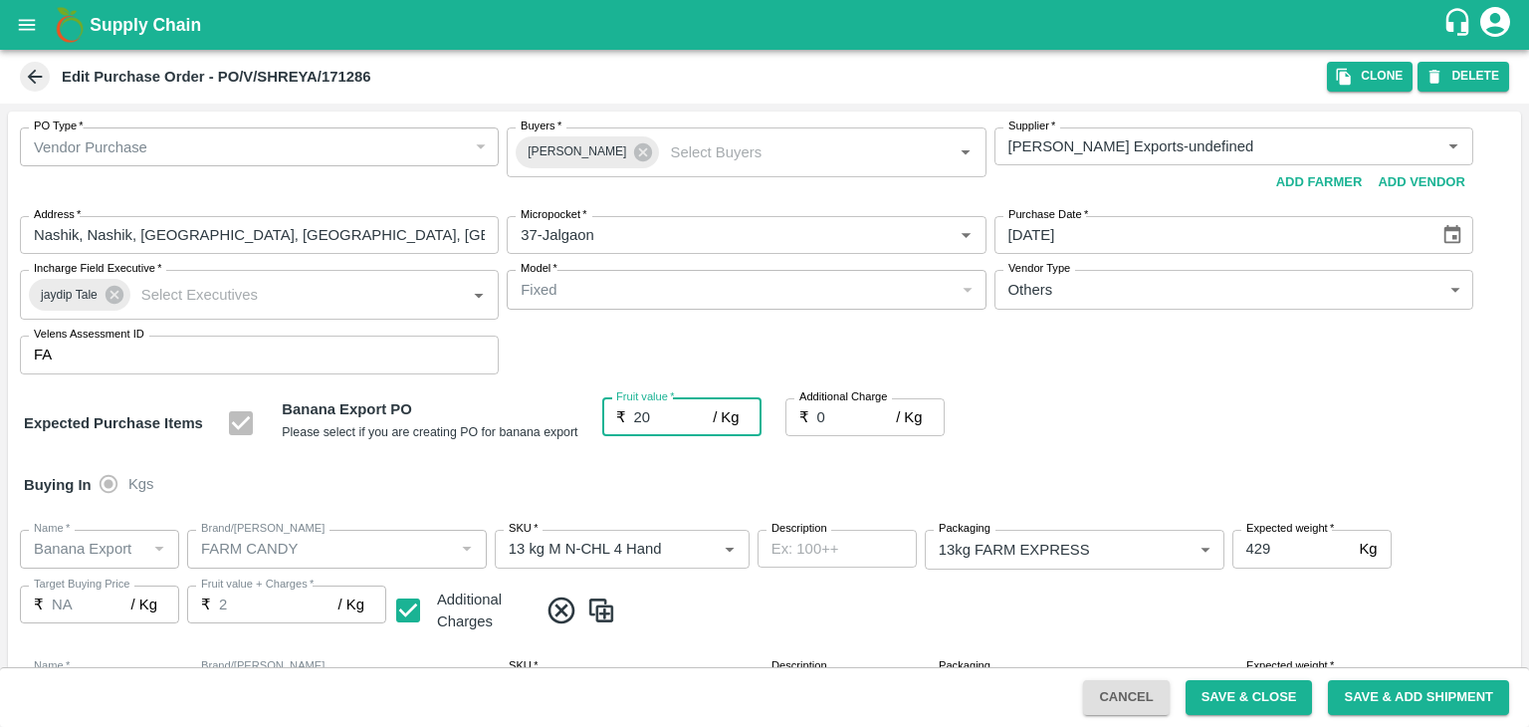
type input "20"
type input "2"
type input "22"
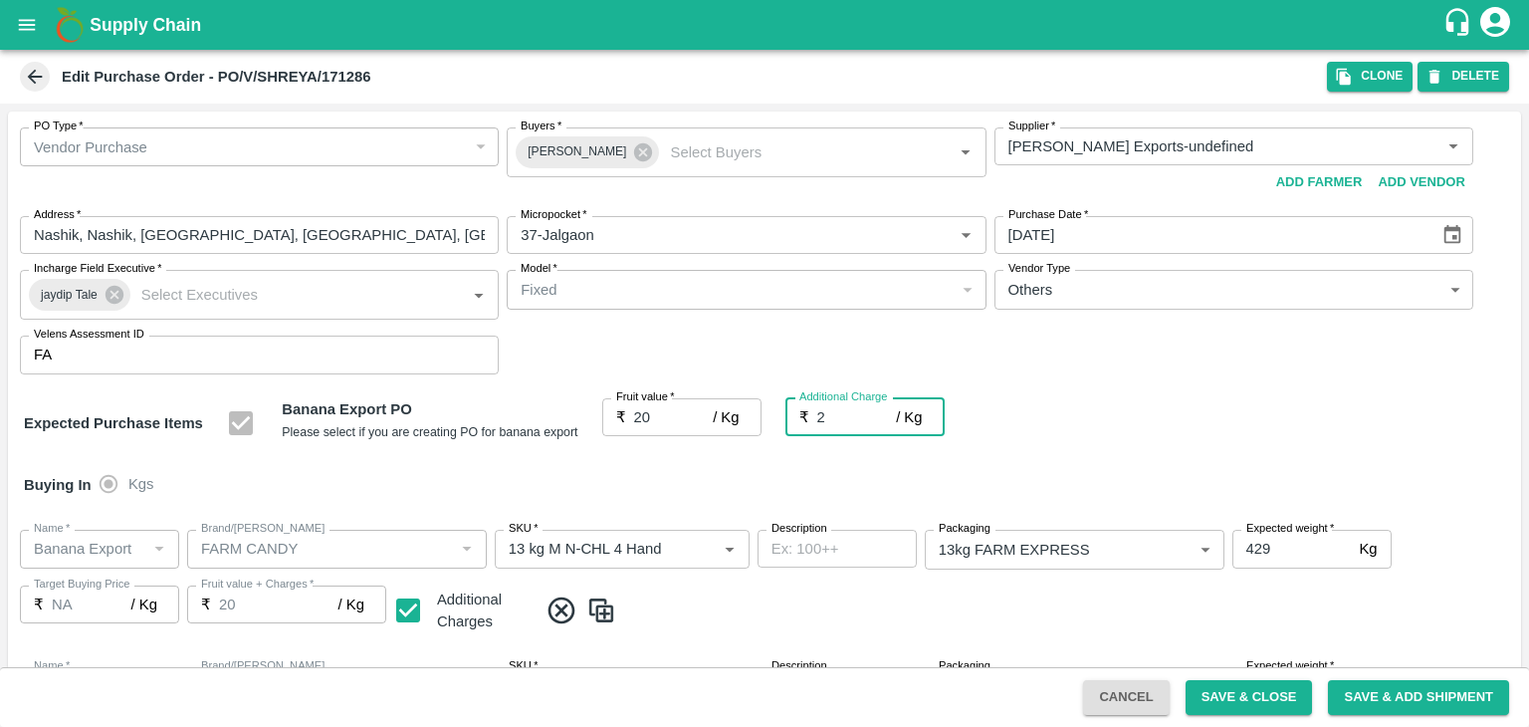
type input "22"
type input "2.7"
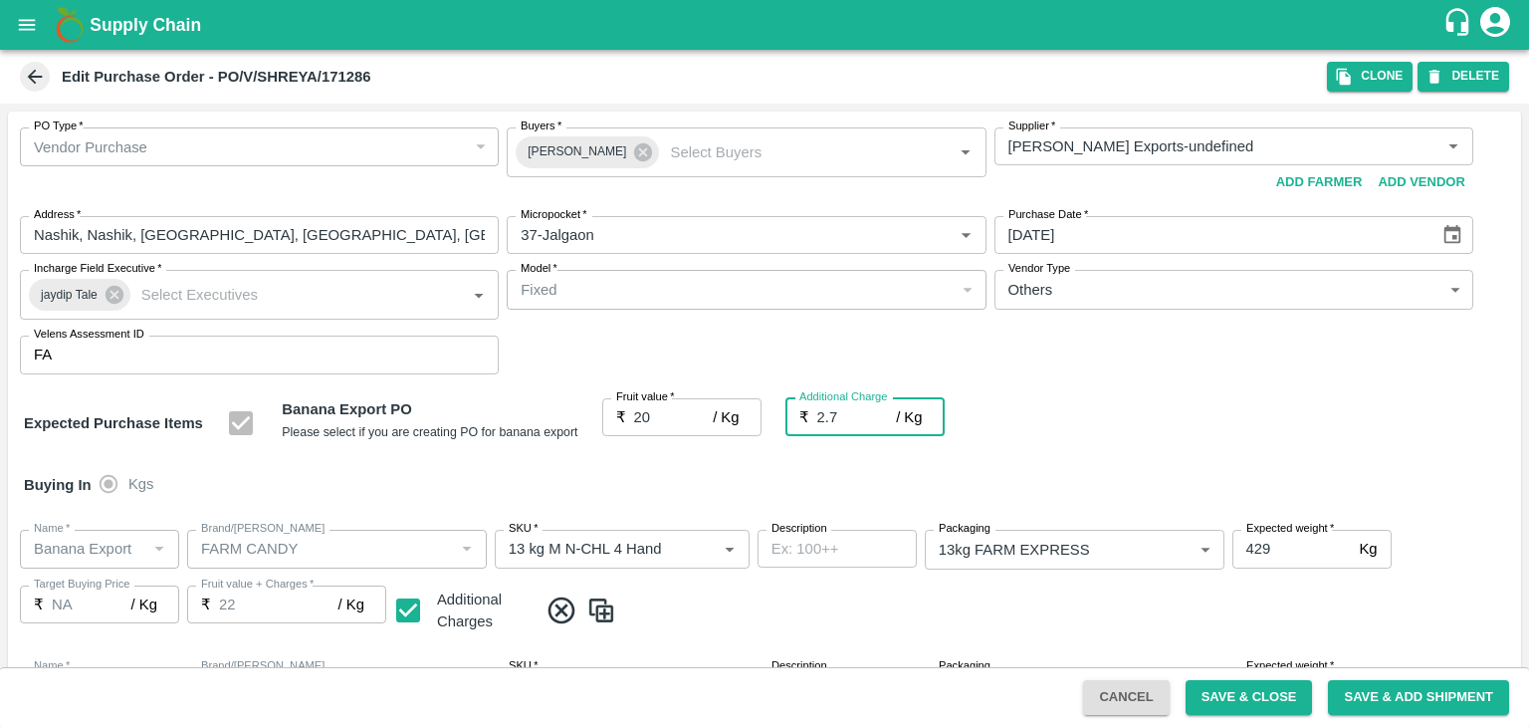
type input "22.7"
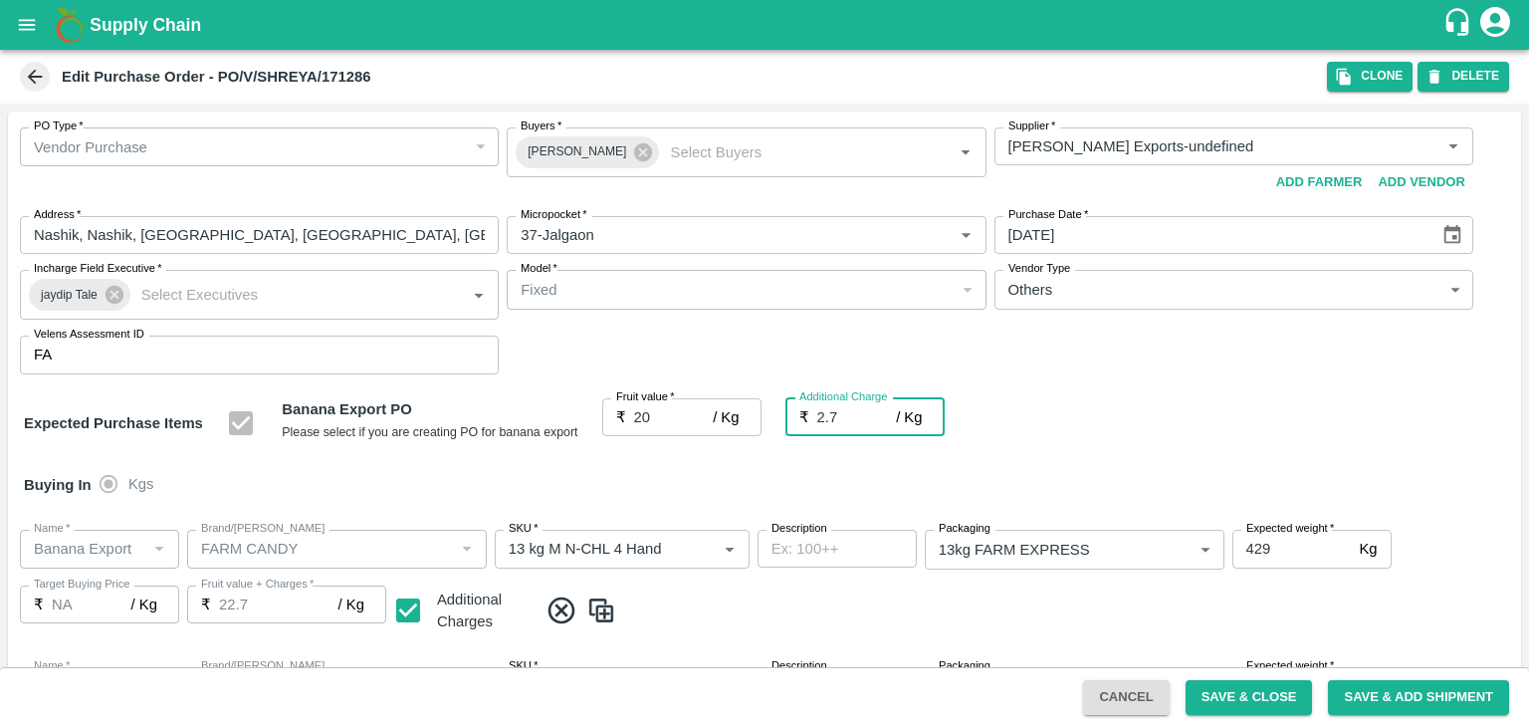
type input "2.75"
type input "22.75"
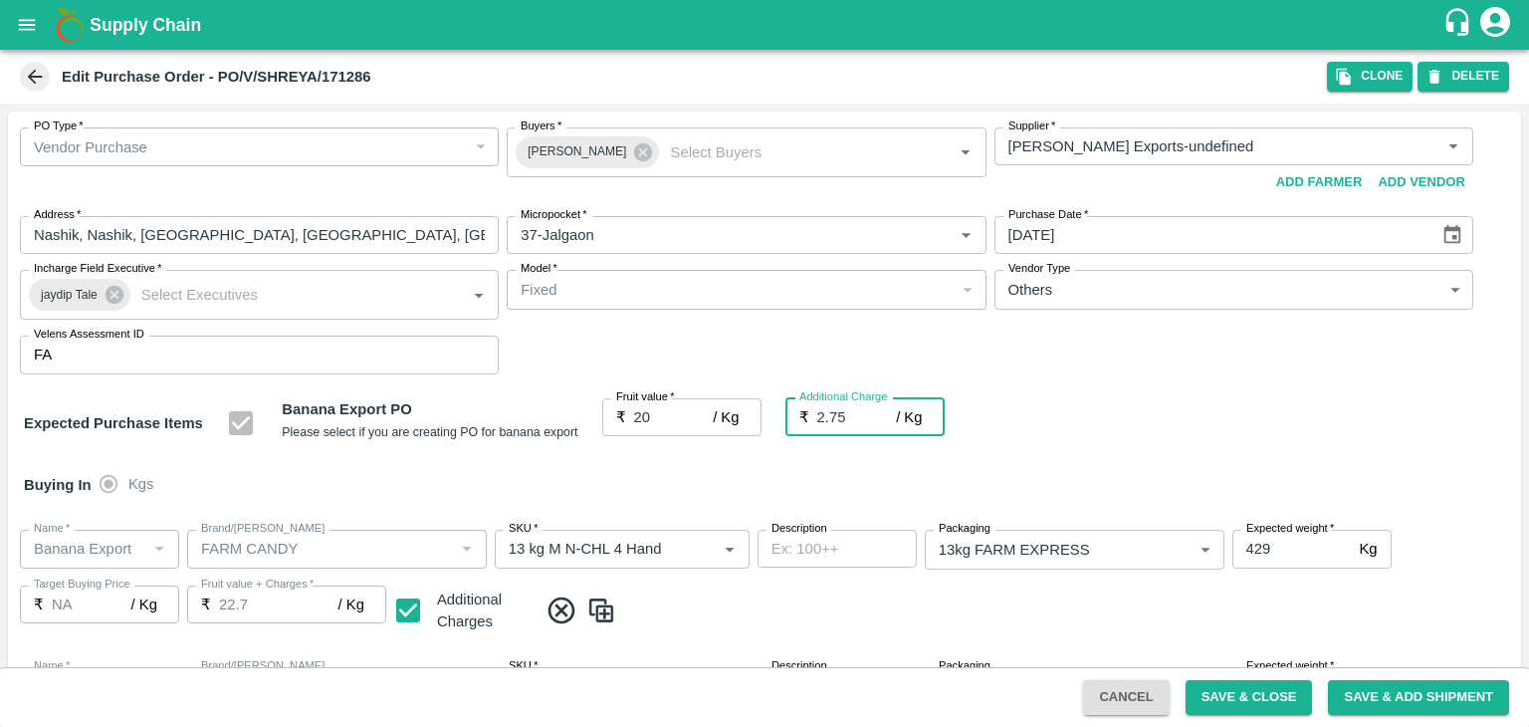
type input "22.75"
type input "2.75"
click at [697, 483] on div "Buying In Kgs" at bounding box center [764, 485] width 1513 height 58
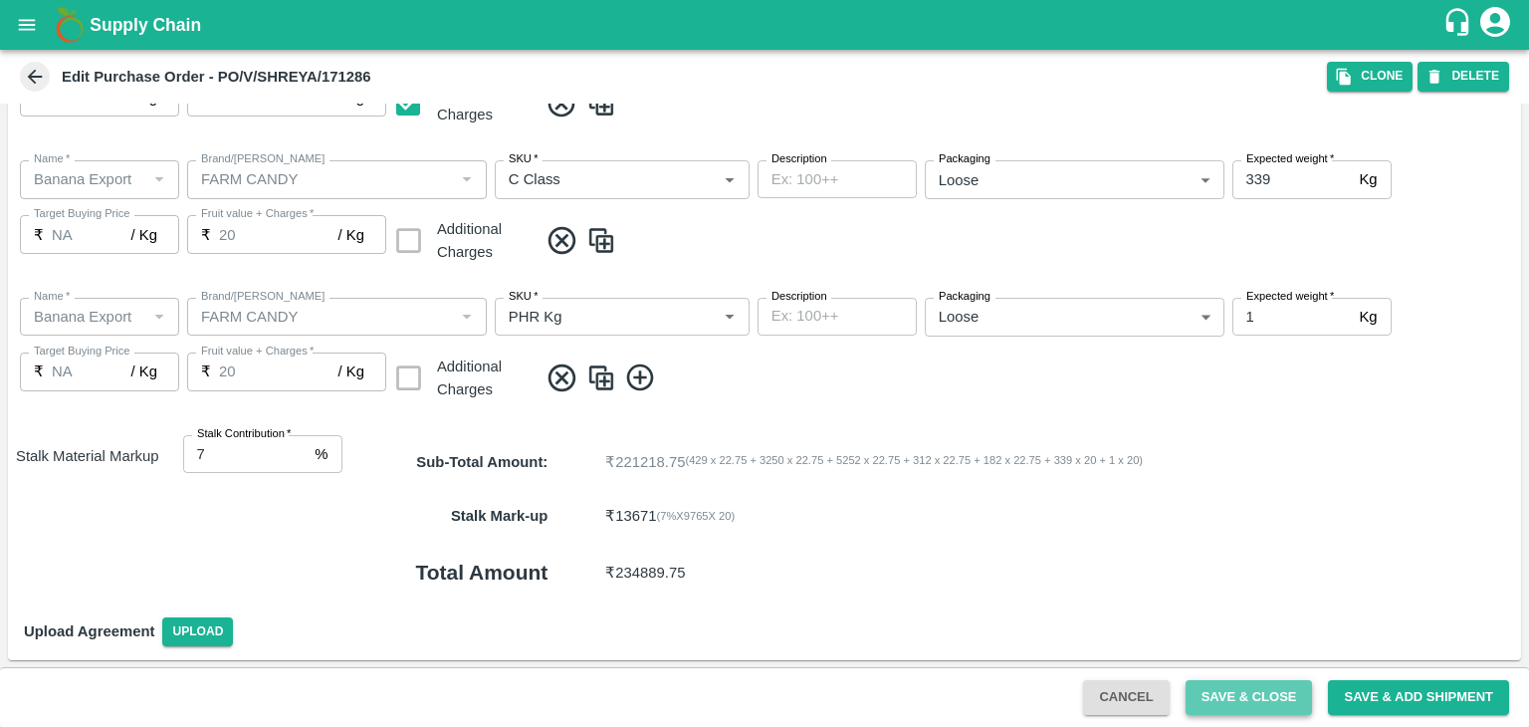
click at [1216, 693] on button "Save & Close" at bounding box center [1249, 697] width 127 height 35
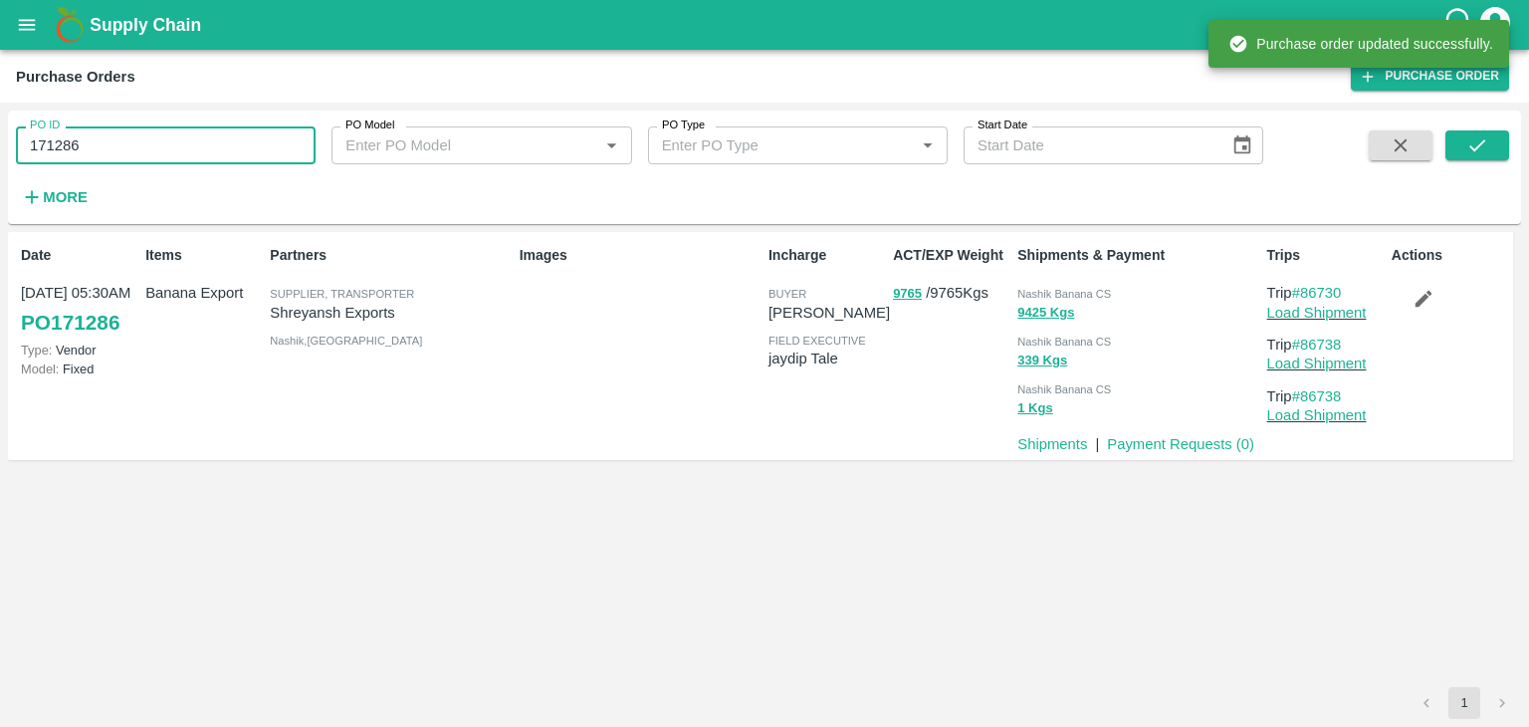
click at [160, 131] on input "171286" at bounding box center [166, 145] width 300 height 38
paste input "text"
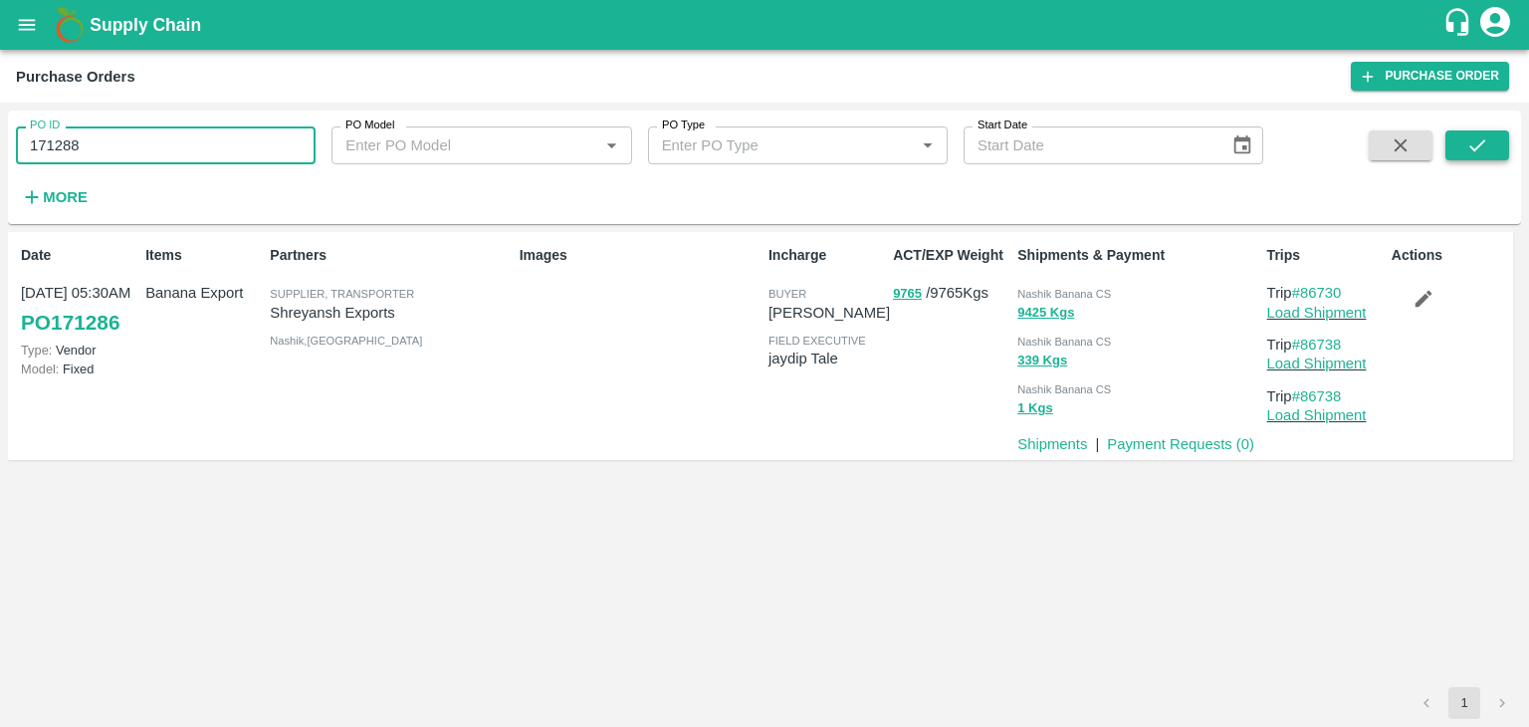
type input "171288"
click at [1472, 144] on icon "submit" at bounding box center [1477, 145] width 22 height 22
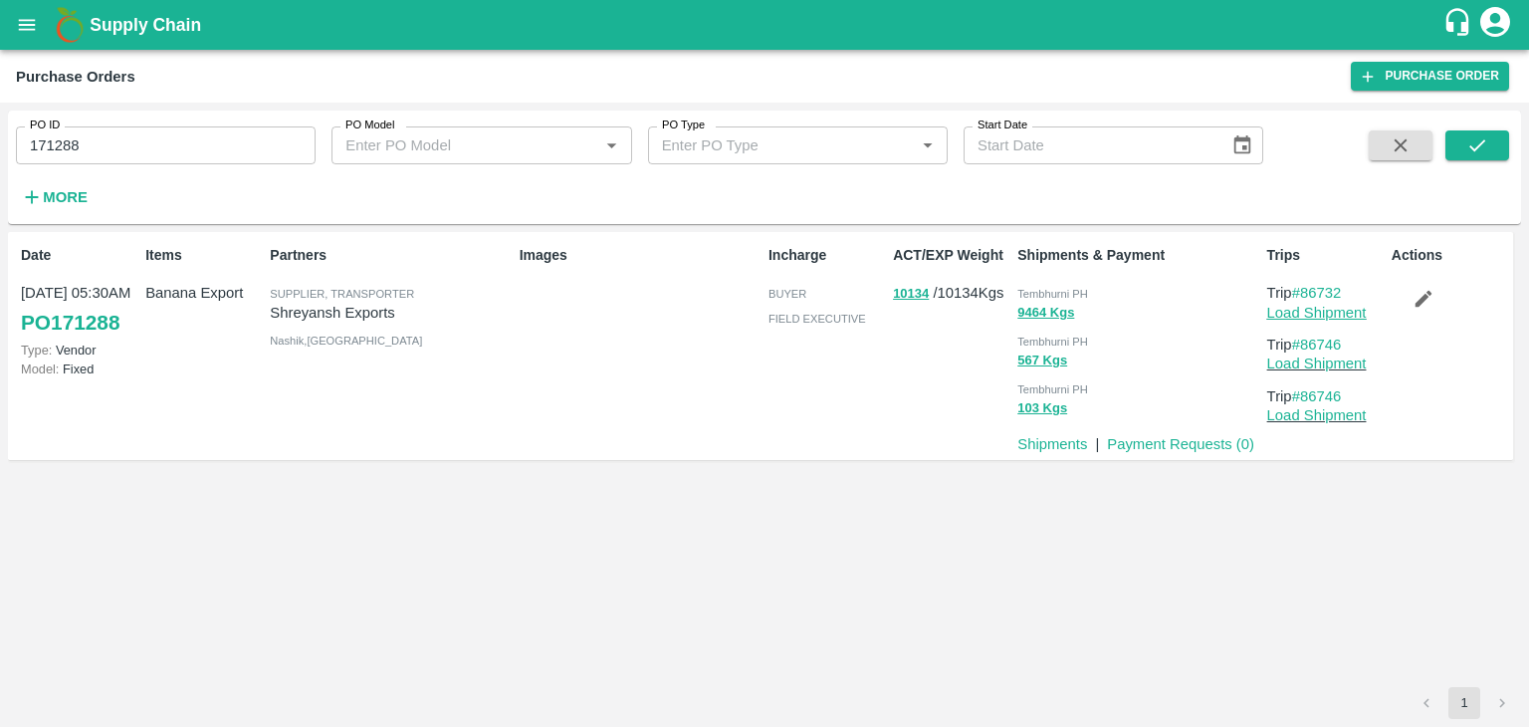
click at [1335, 308] on link "Load Shipment" at bounding box center [1317, 313] width 100 height 16
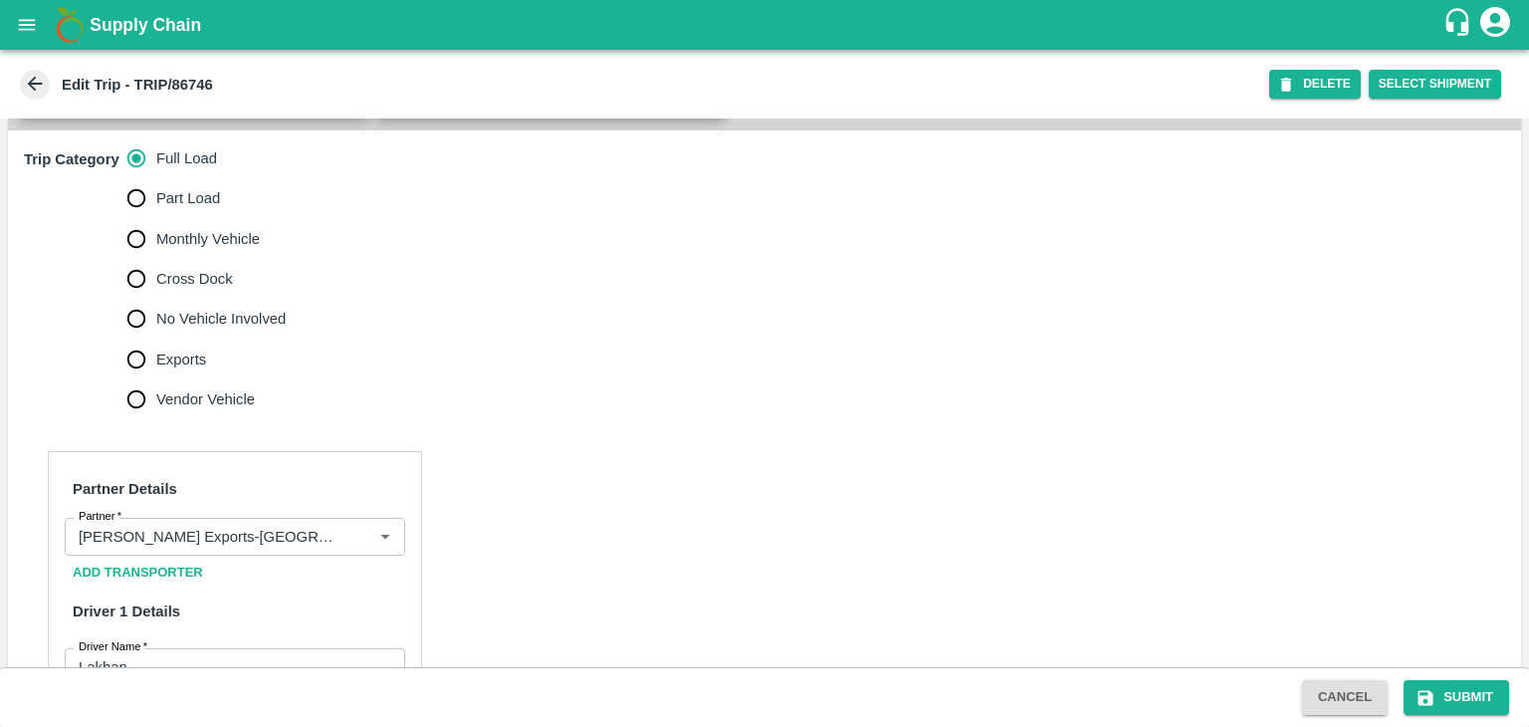
click at [238, 330] on span "No Vehicle Involved" at bounding box center [220, 319] width 129 height 22
click at [156, 338] on input "No Vehicle Involved" at bounding box center [136, 319] width 40 height 40
radio input "true"
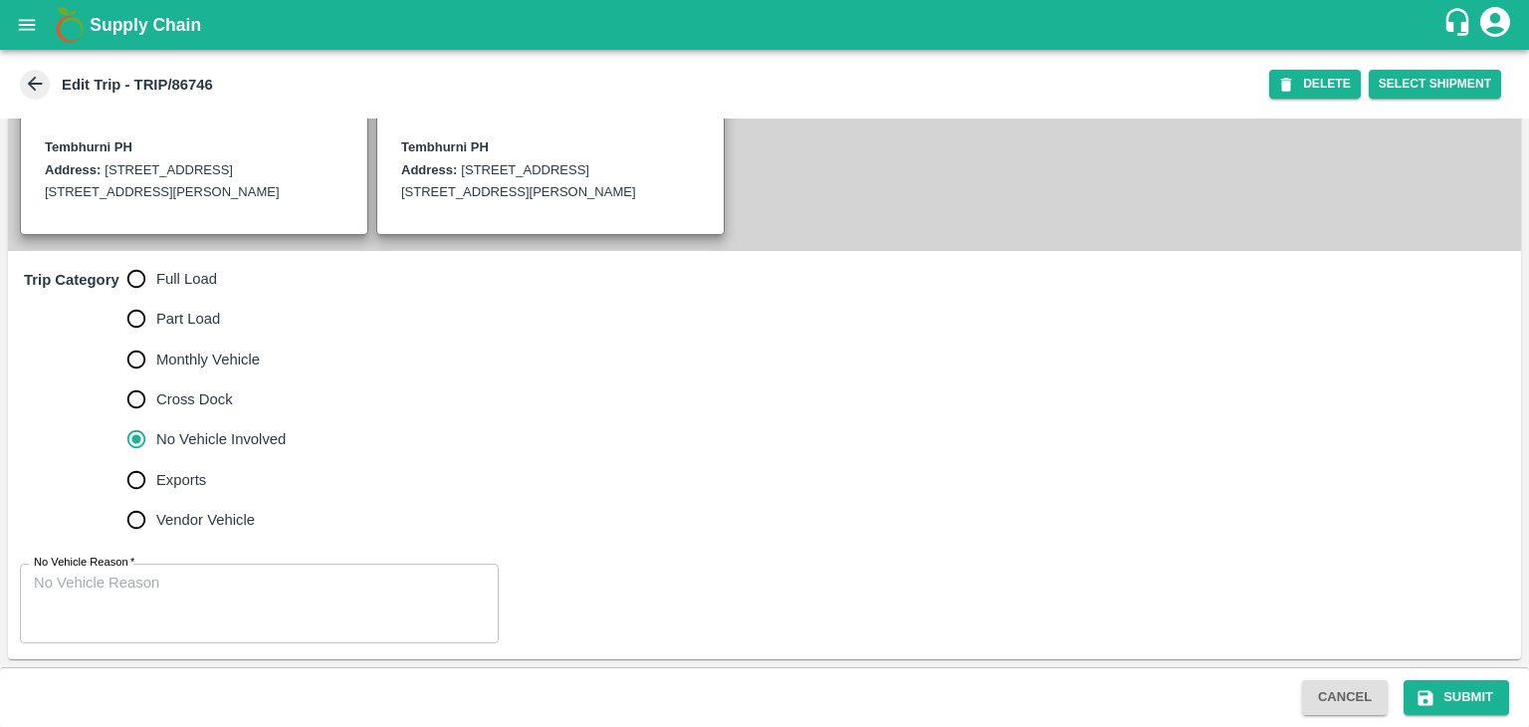
scroll to position [511, 0]
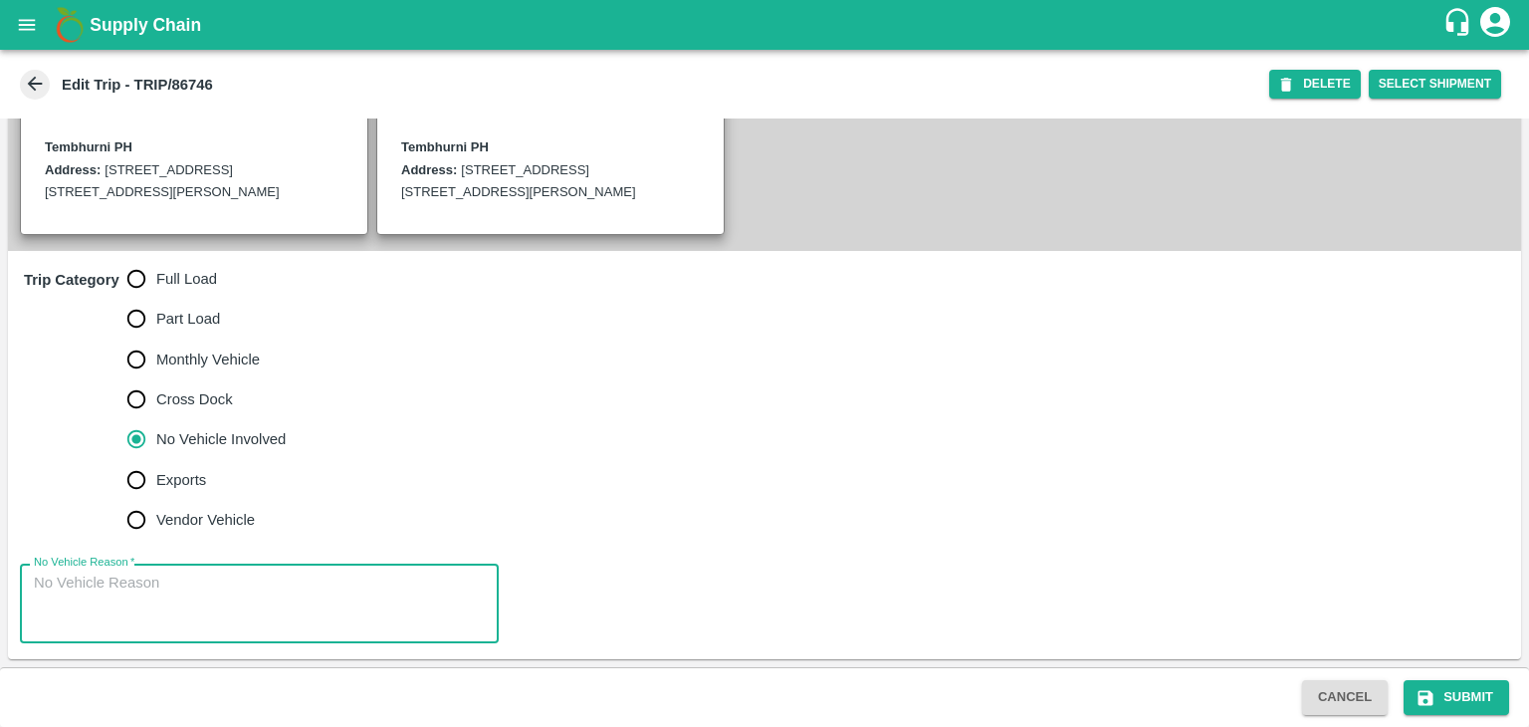
click at [214, 606] on textarea "No Vehicle Reason   *" at bounding box center [259, 603] width 451 height 63
type textarea "Field Dump"
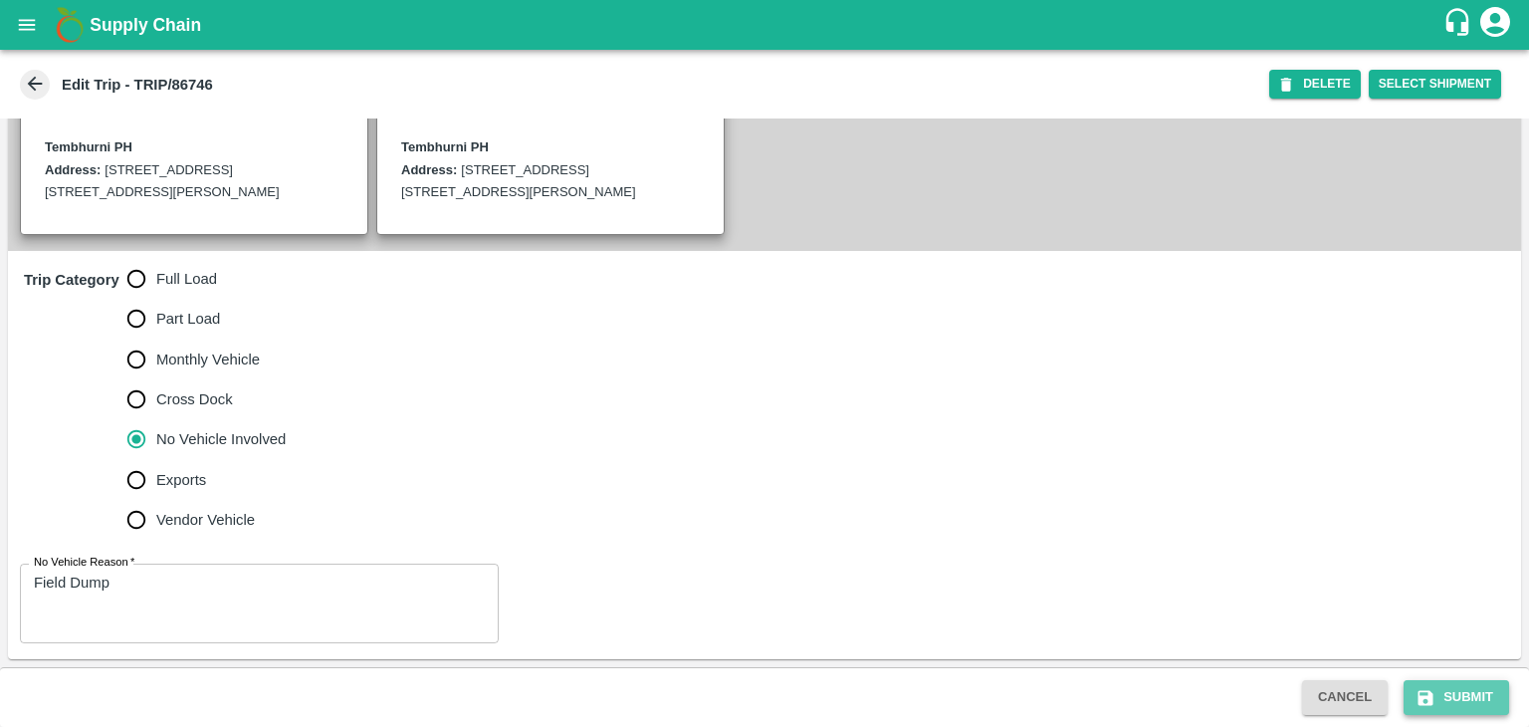
click at [1502, 712] on button "Submit" at bounding box center [1457, 697] width 106 height 35
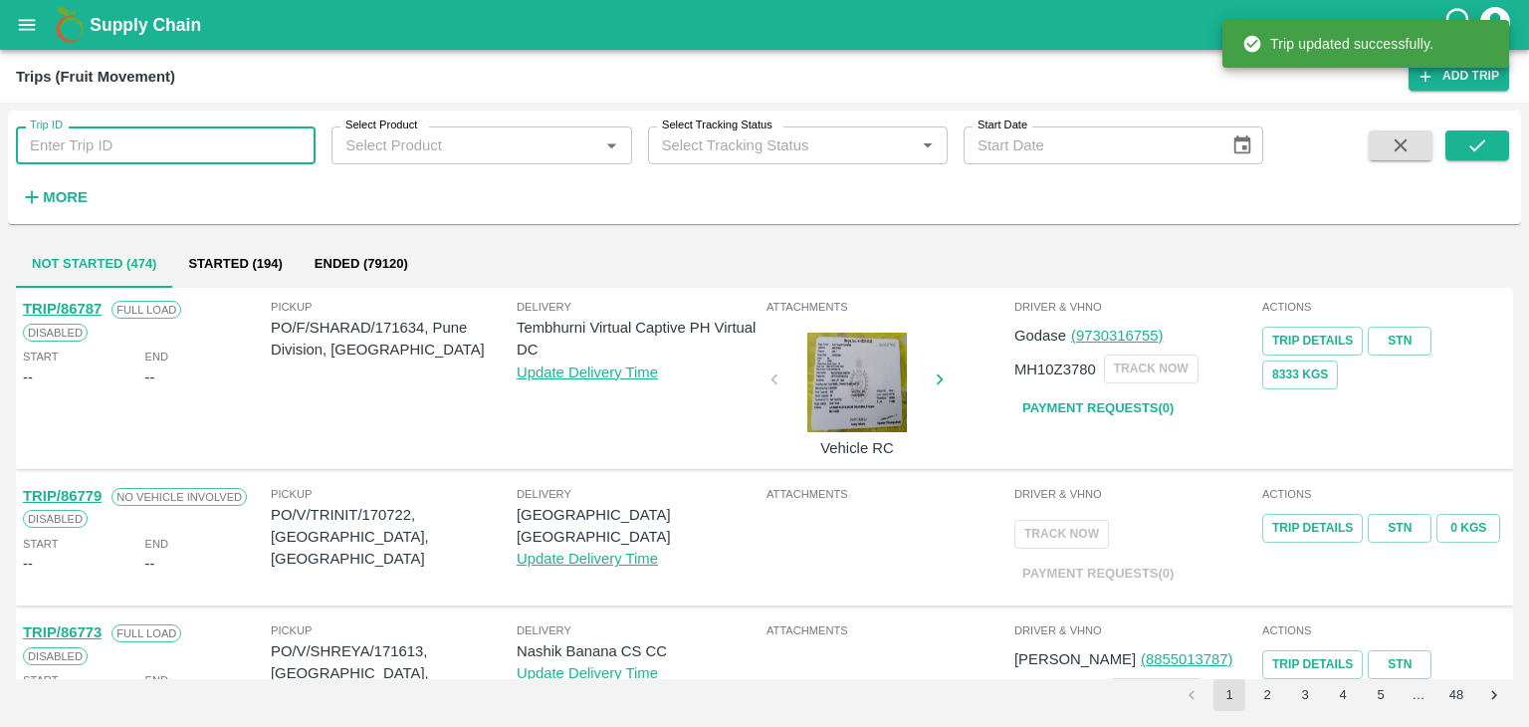
click at [232, 138] on input "Trip ID" at bounding box center [166, 145] width 300 height 38
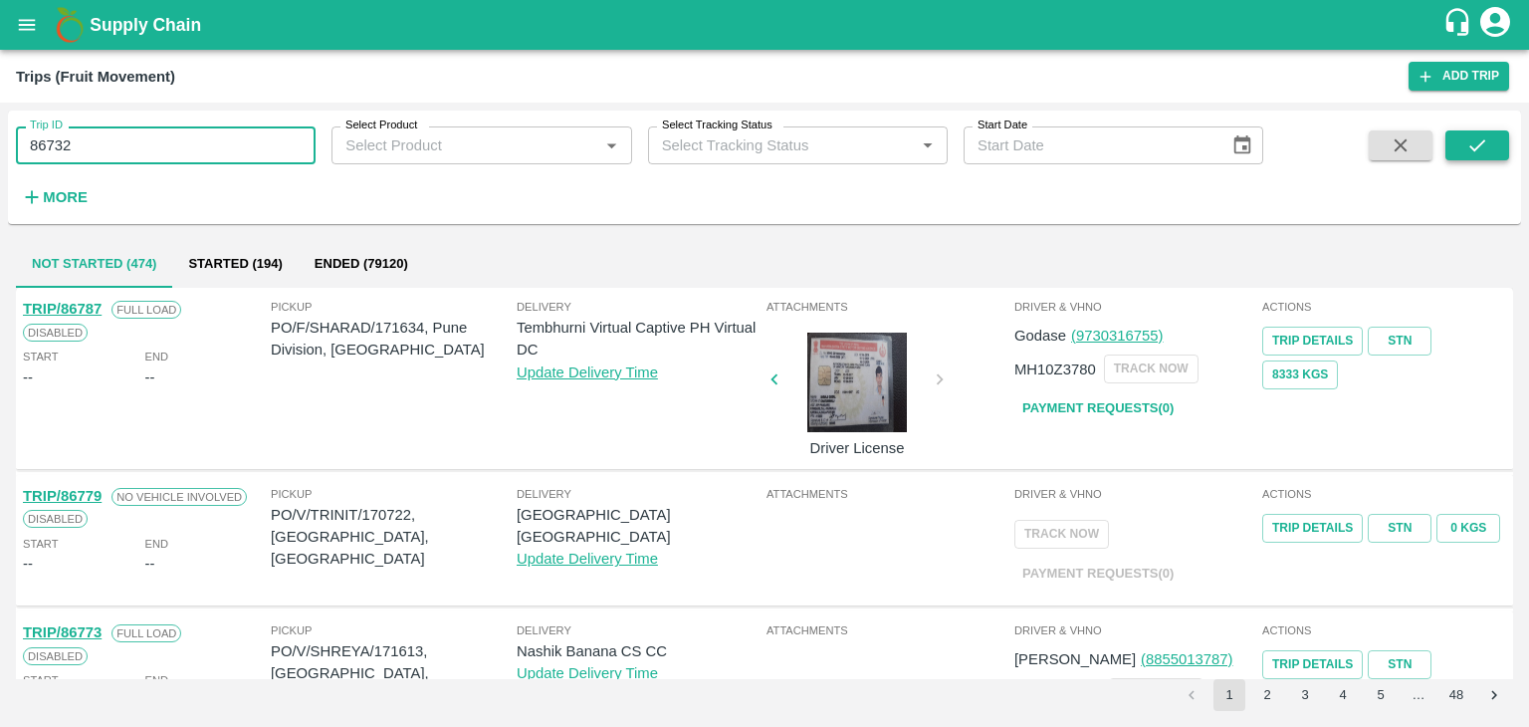
type input "86732"
click at [1474, 153] on icon "submit" at bounding box center [1477, 145] width 22 height 22
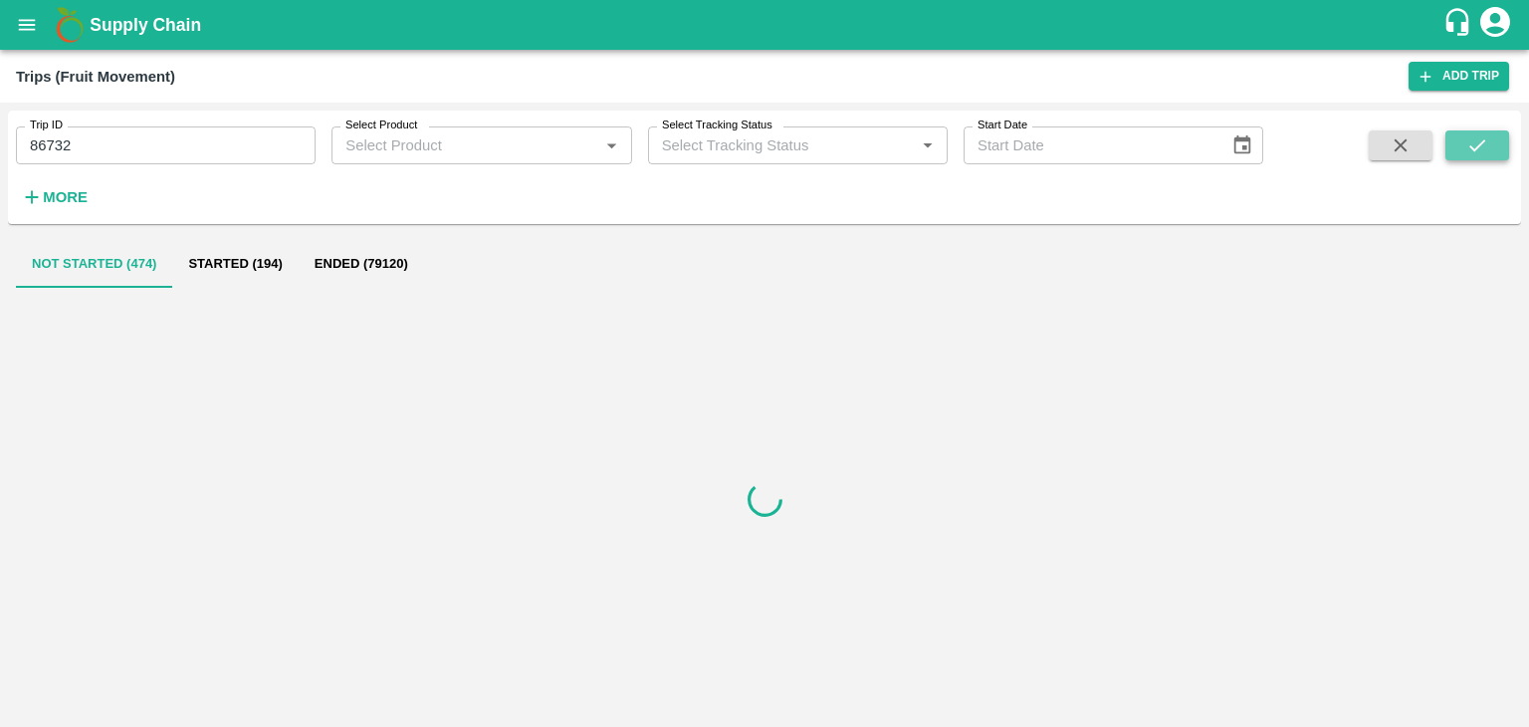
click at [1474, 153] on icon "submit" at bounding box center [1477, 145] width 22 height 22
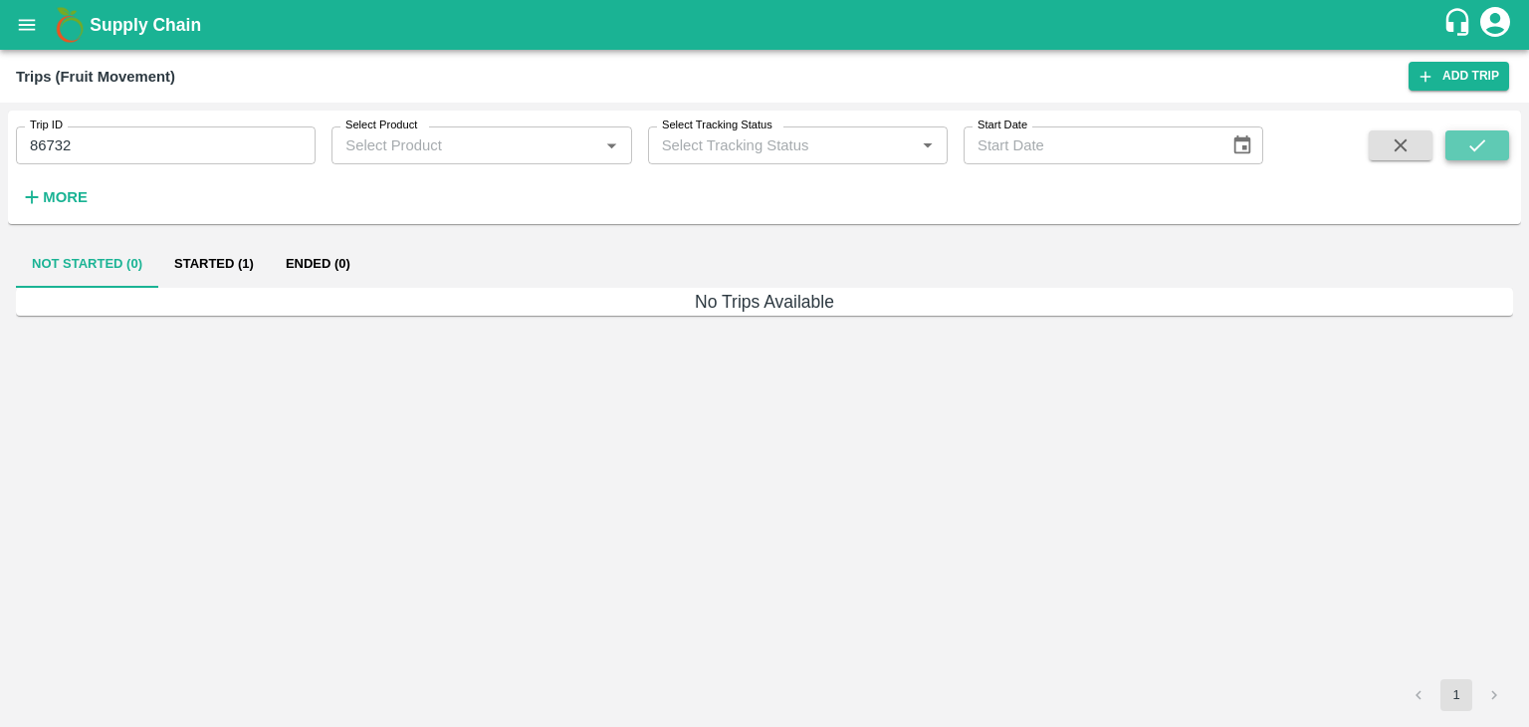
click at [1474, 153] on icon "submit" at bounding box center [1477, 145] width 22 height 22
click at [231, 252] on button "Started (1)" at bounding box center [214, 264] width 112 height 48
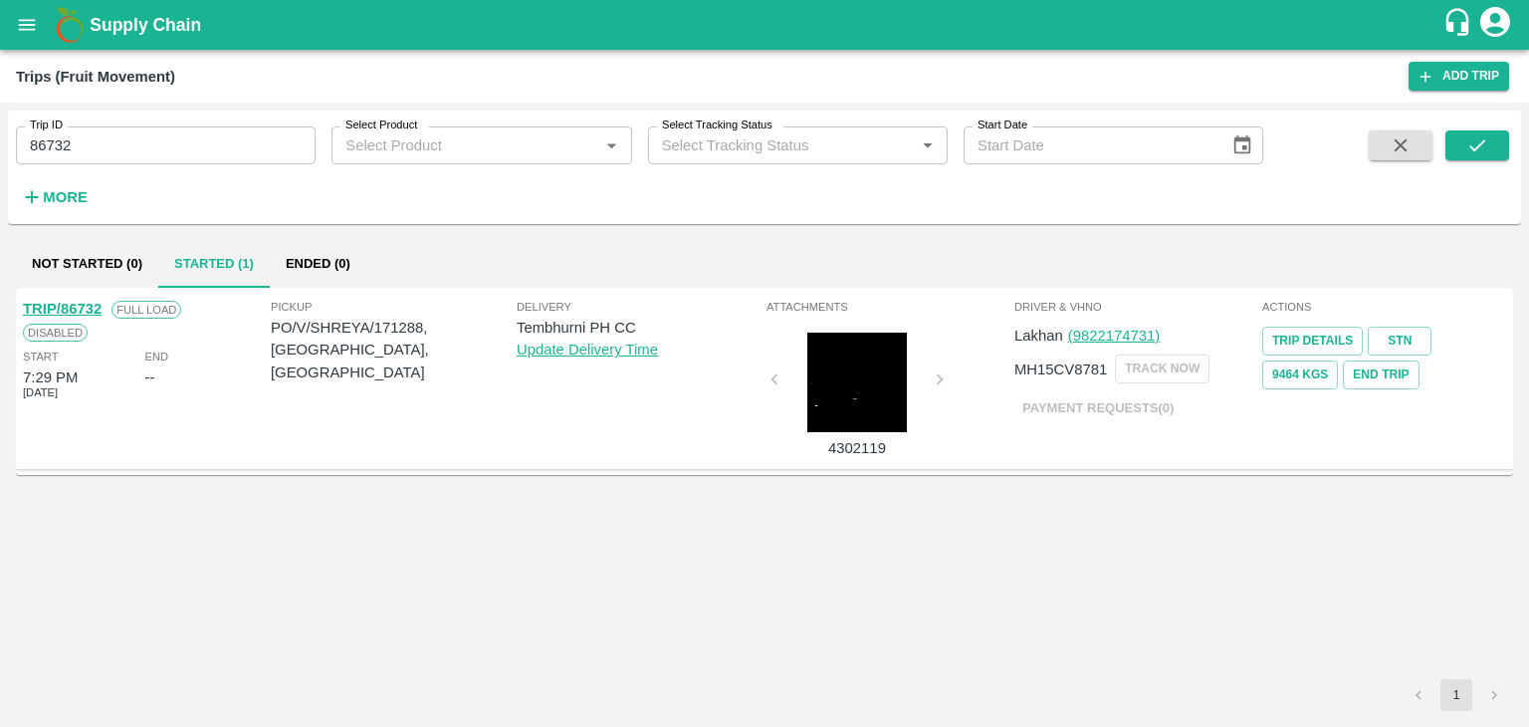
click at [74, 301] on link "TRIP/86732" at bounding box center [62, 309] width 79 height 16
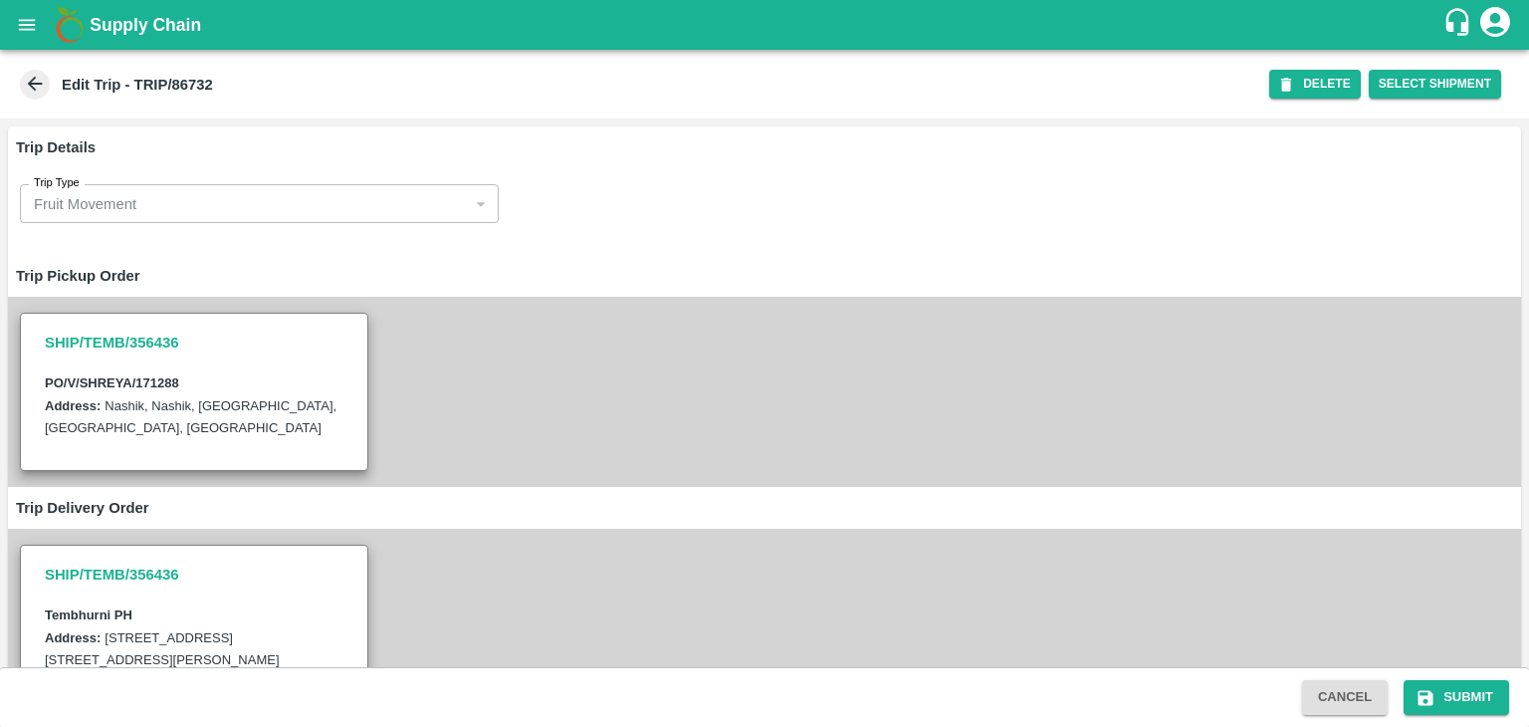
scroll to position [719, 0]
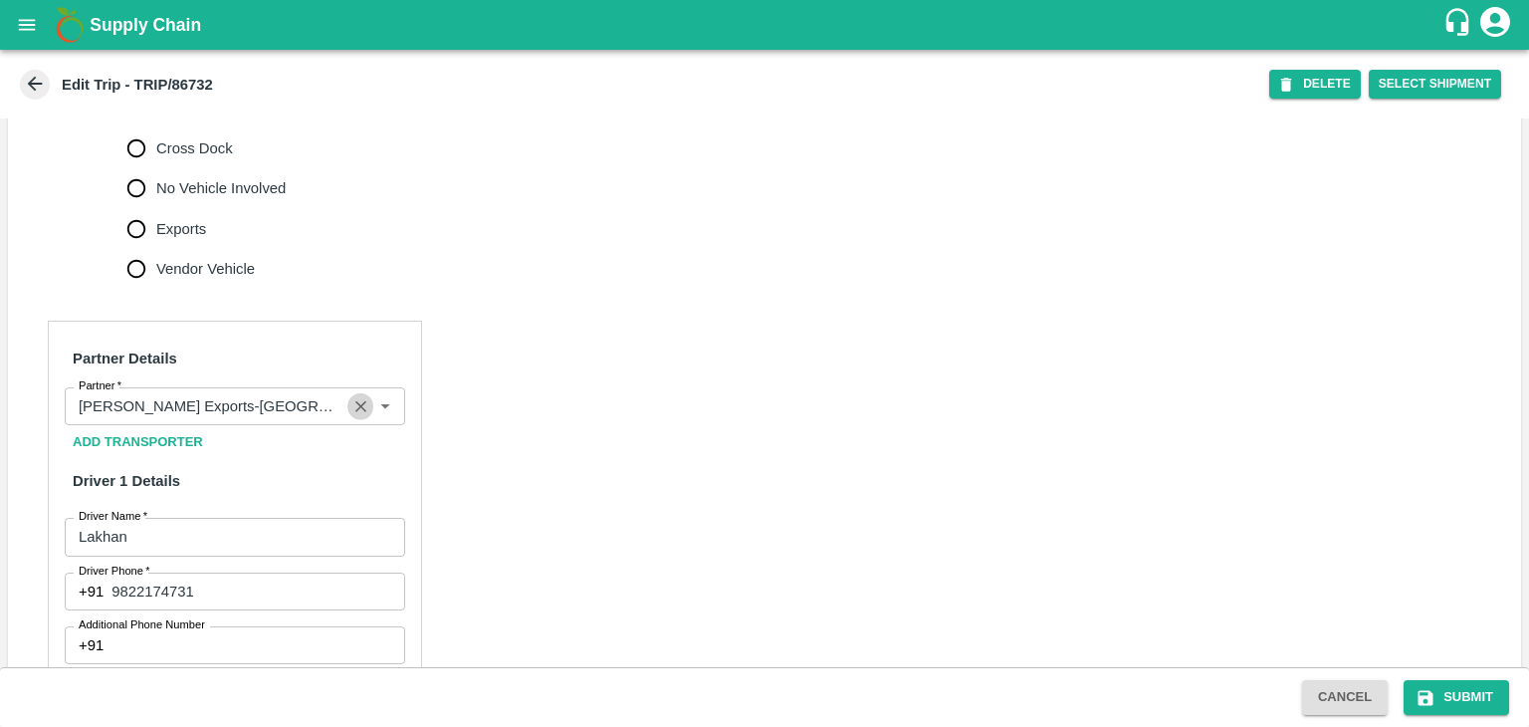
click at [351, 416] on icon "Clear" at bounding box center [360, 406] width 19 height 19
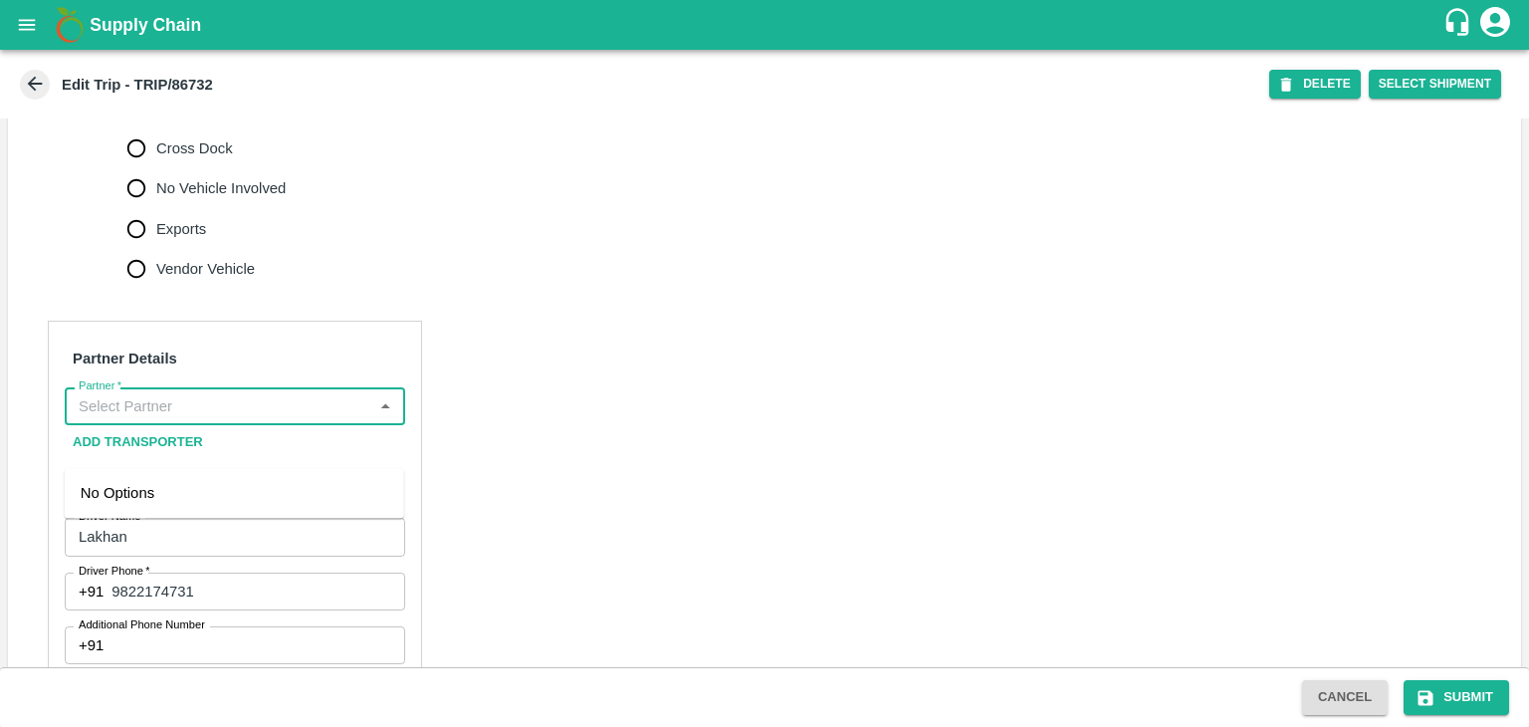
click at [298, 419] on input "Partner   *" at bounding box center [219, 406] width 296 height 26
click at [255, 494] on div "[PERSON_NAME] ( [PERSON_NAME] Transport )-[GEOGRAPHIC_DATA], Pune-9860466997(Tr…" at bounding box center [235, 515] width 308 height 67
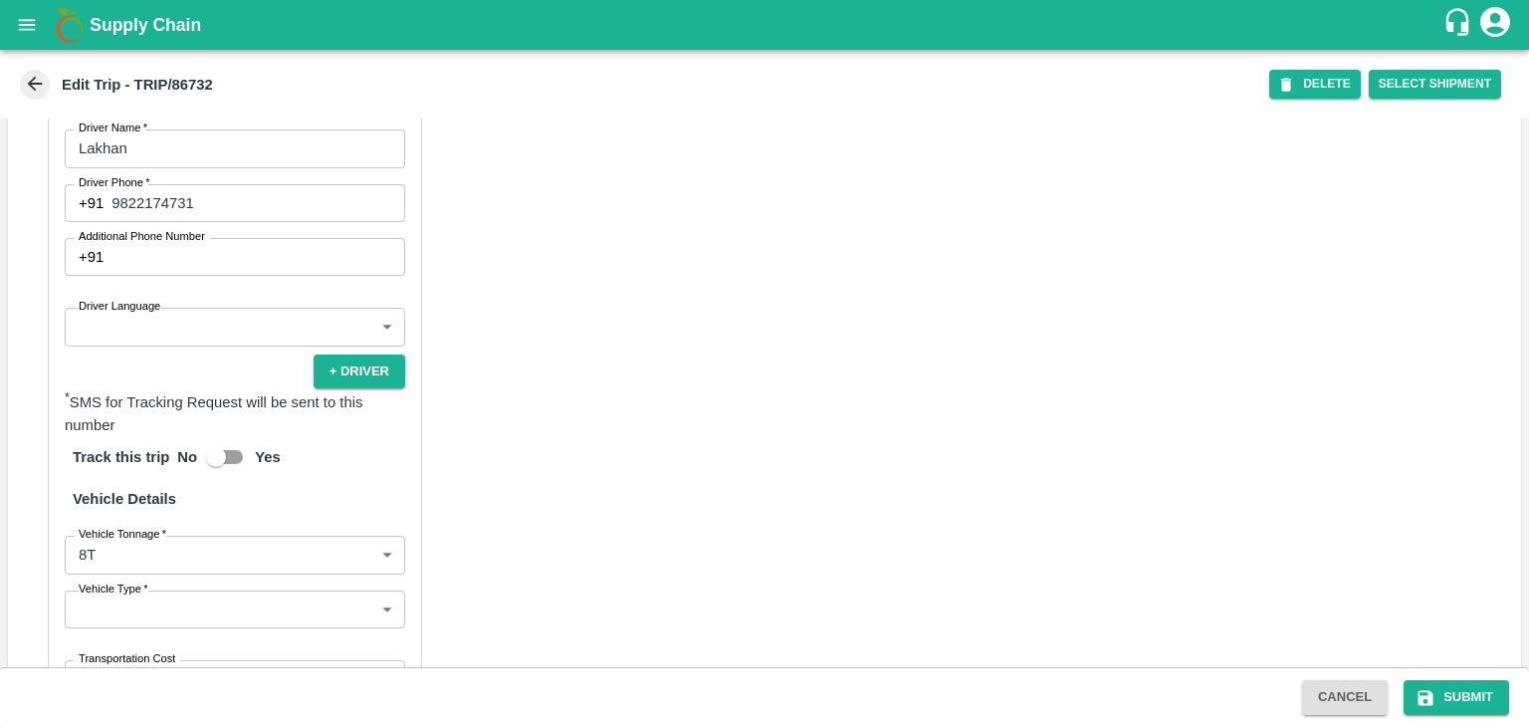
scroll to position [1109, 0]
type input "[PERSON_NAME] ( [PERSON_NAME] Transport )-[GEOGRAPHIC_DATA], Pune-9860466997(Tr…"
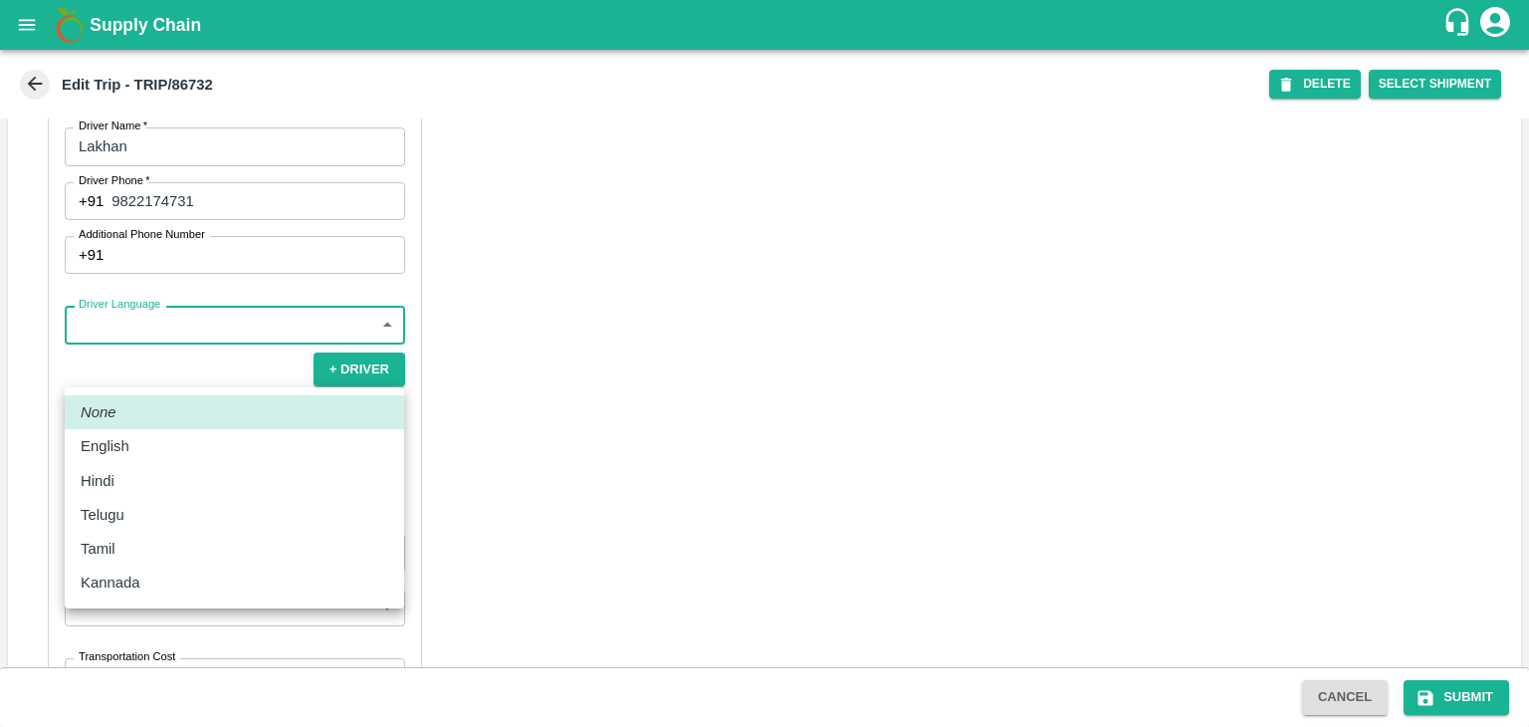
click at [150, 370] on body "Supply Chain Edit Trip - TRIP/86732 DELETE Select Shipment Trip Details Trip Ty…" at bounding box center [764, 363] width 1529 height 727
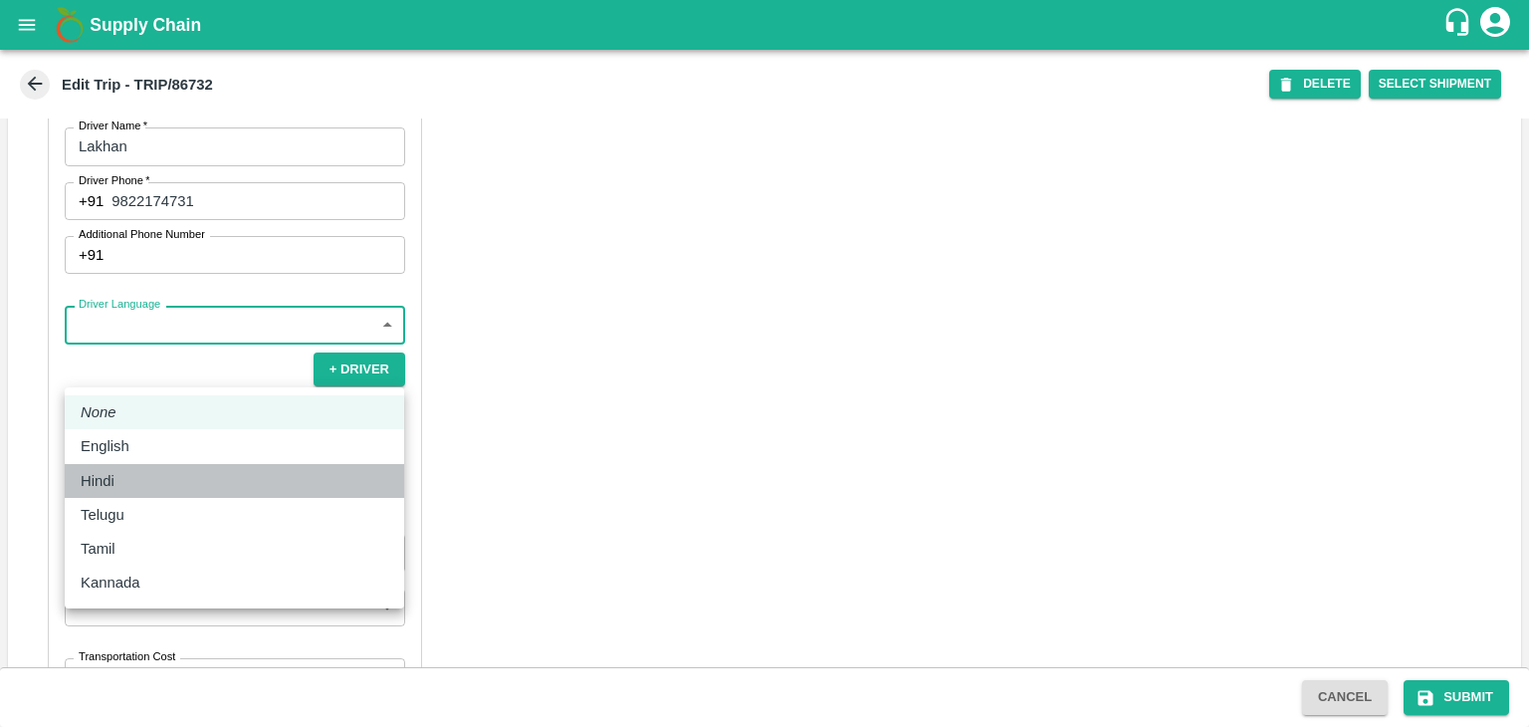
click at [137, 483] on div "Hindi" at bounding box center [235, 481] width 308 height 22
type input "hi"
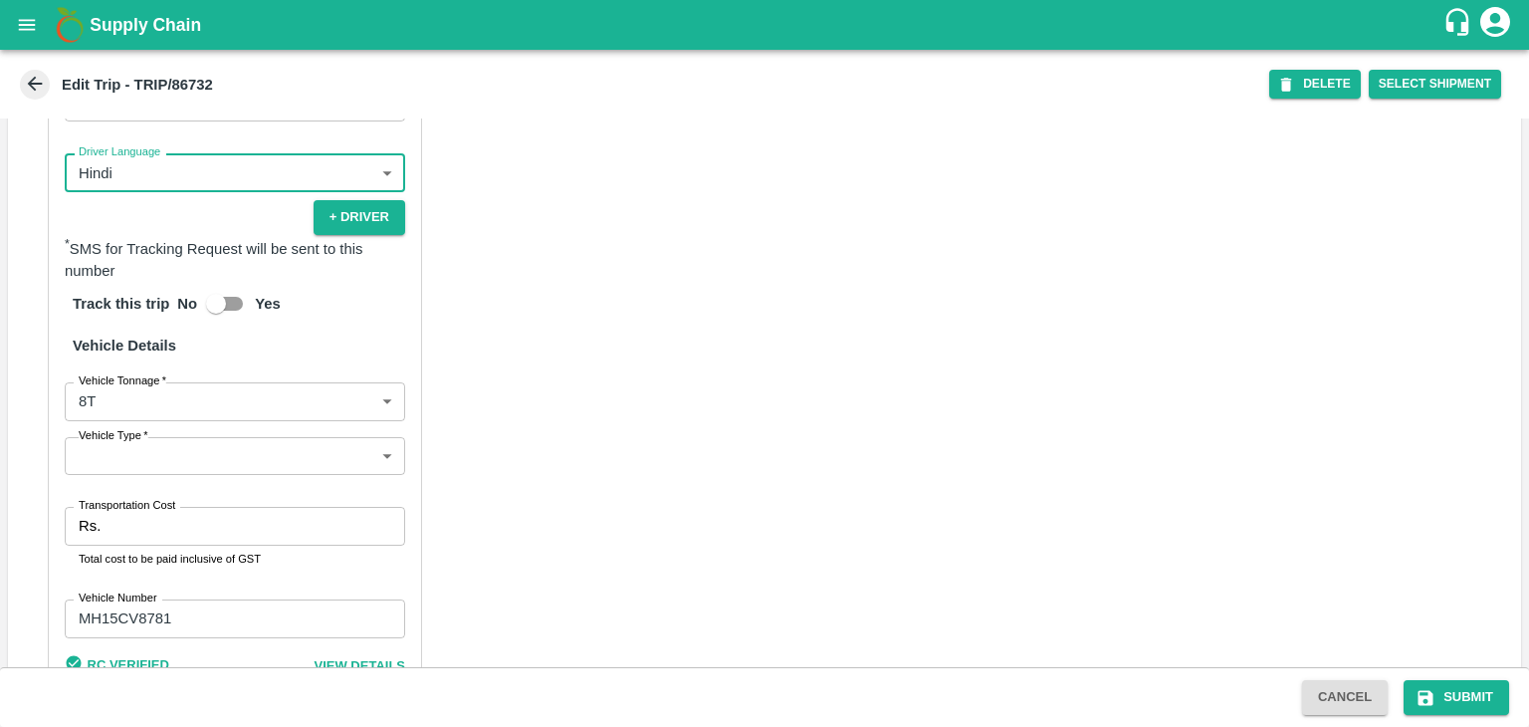
scroll to position [1262, 0]
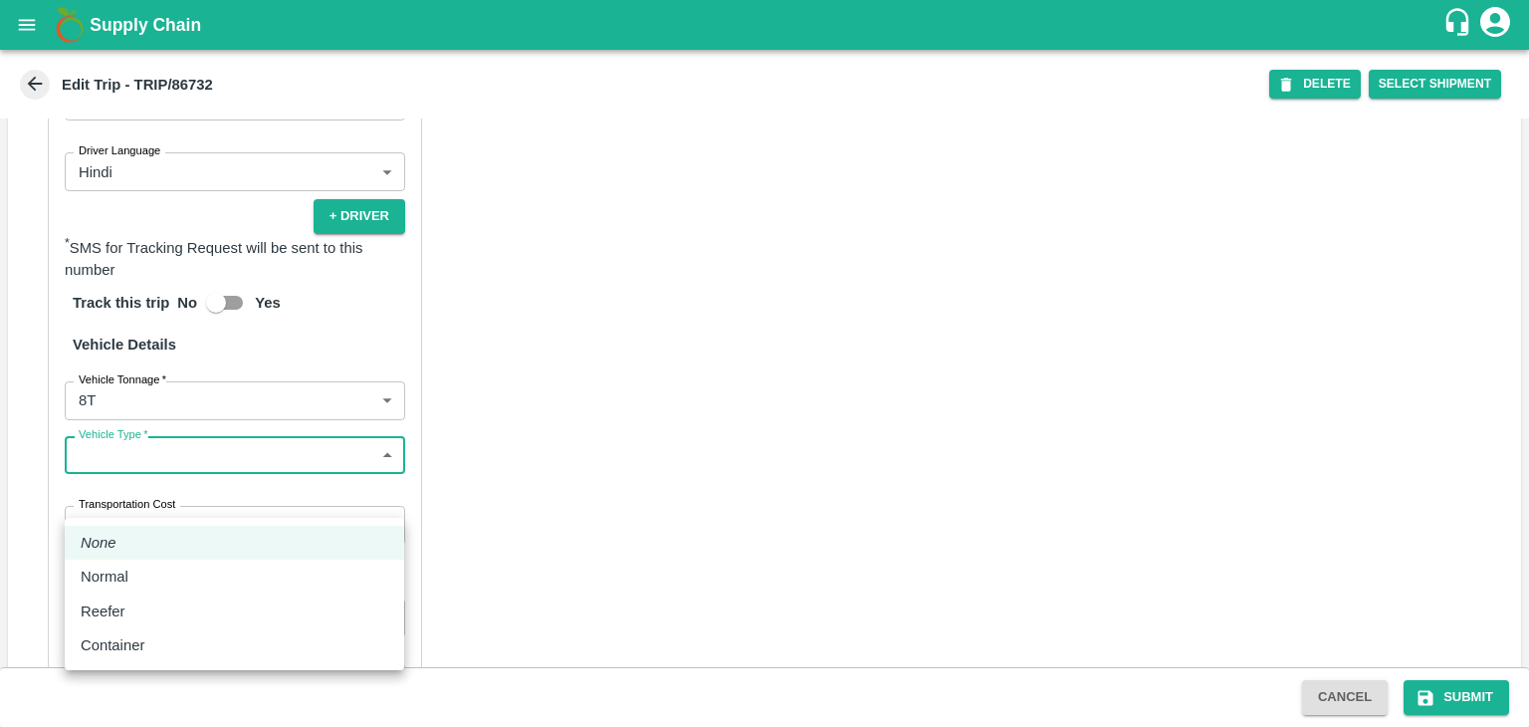
click at [157, 504] on body "Supply Chain Edit Trip - TRIP/86732 DELETE Select Shipment Trip Details Trip Ty…" at bounding box center [764, 363] width 1529 height 727
click at [151, 574] on div "Normal" at bounding box center [235, 576] width 308 height 22
type input "Normal"
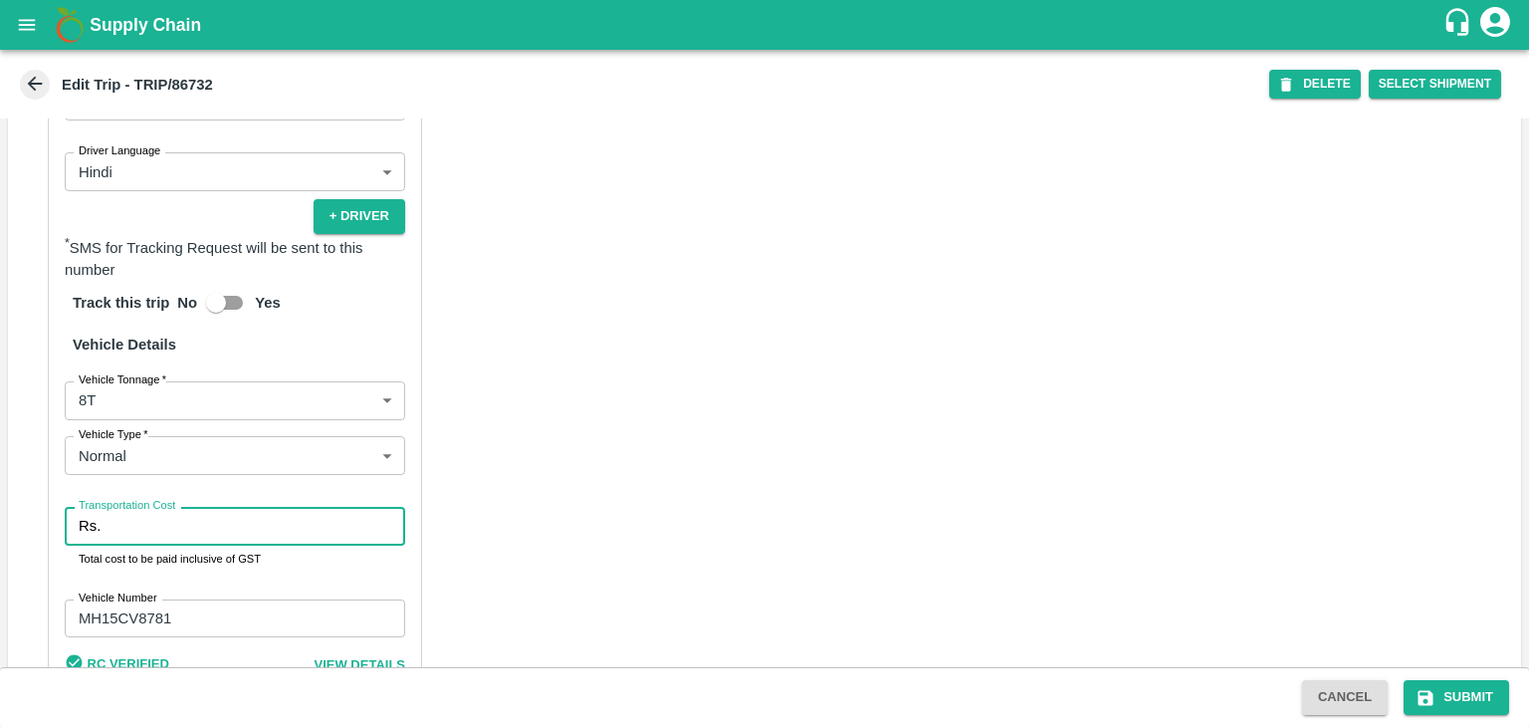
click at [182, 545] on input "Transportation Cost" at bounding box center [257, 526] width 297 height 38
type input "10000"
click at [1454, 686] on button "Submit" at bounding box center [1457, 697] width 106 height 35
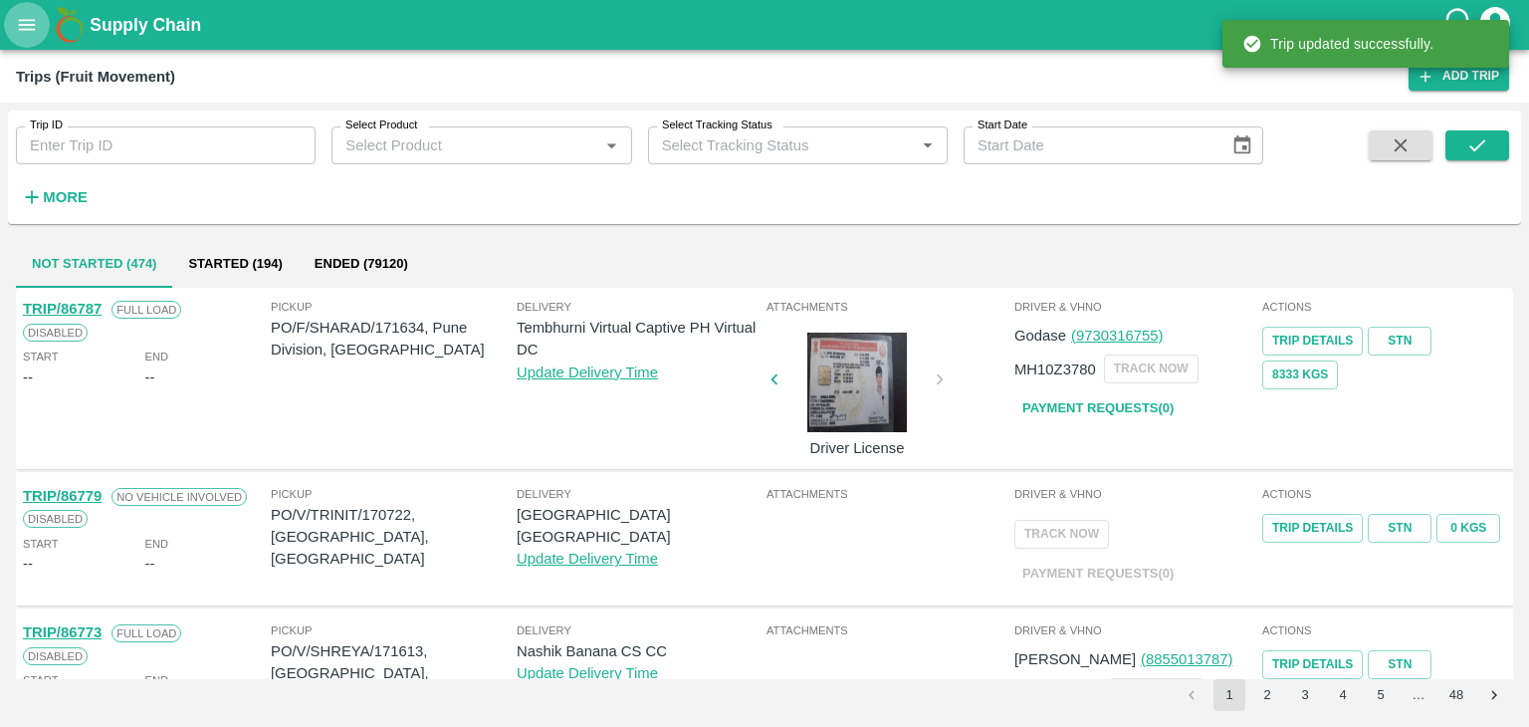
click at [11, 28] on button "open drawer" at bounding box center [27, 25] width 46 height 46
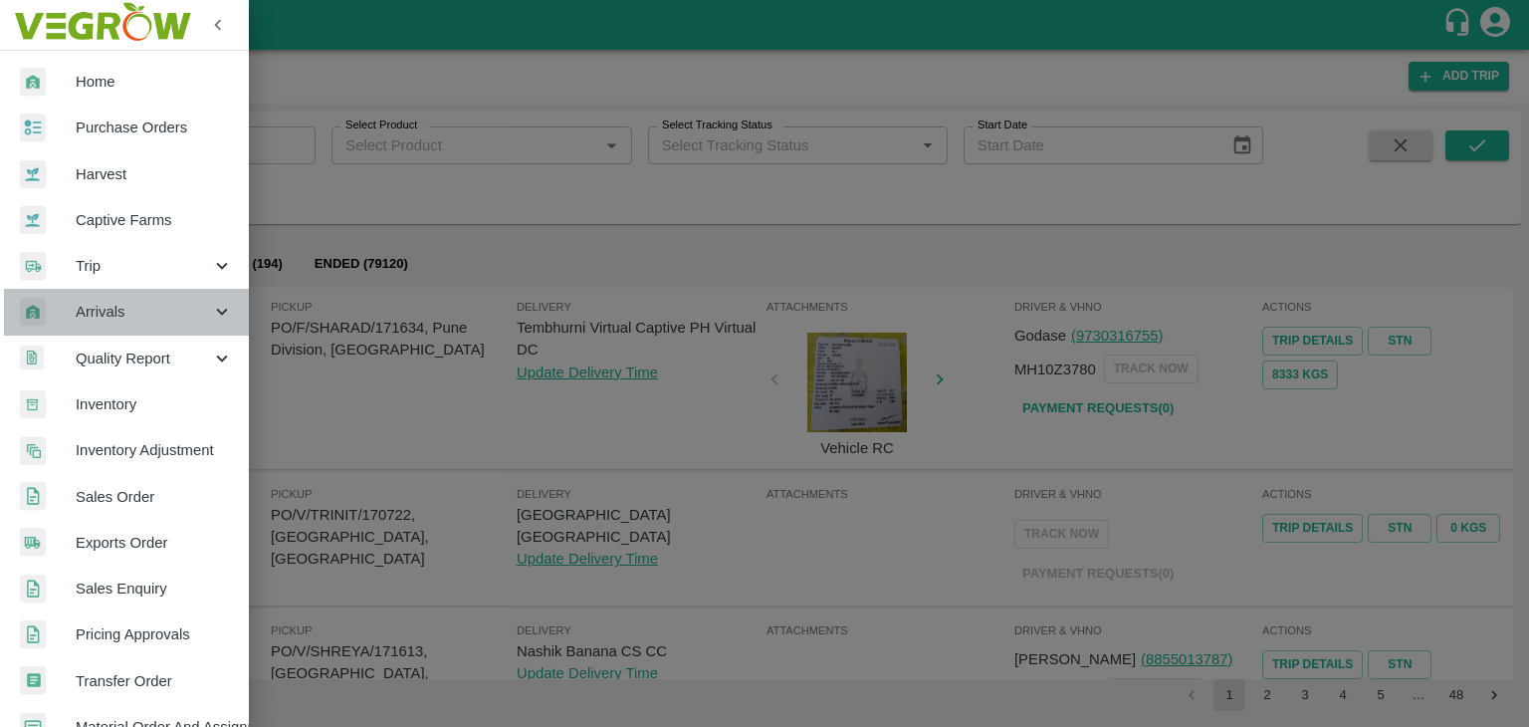
click at [138, 316] on span "Arrivals" at bounding box center [143, 312] width 135 height 22
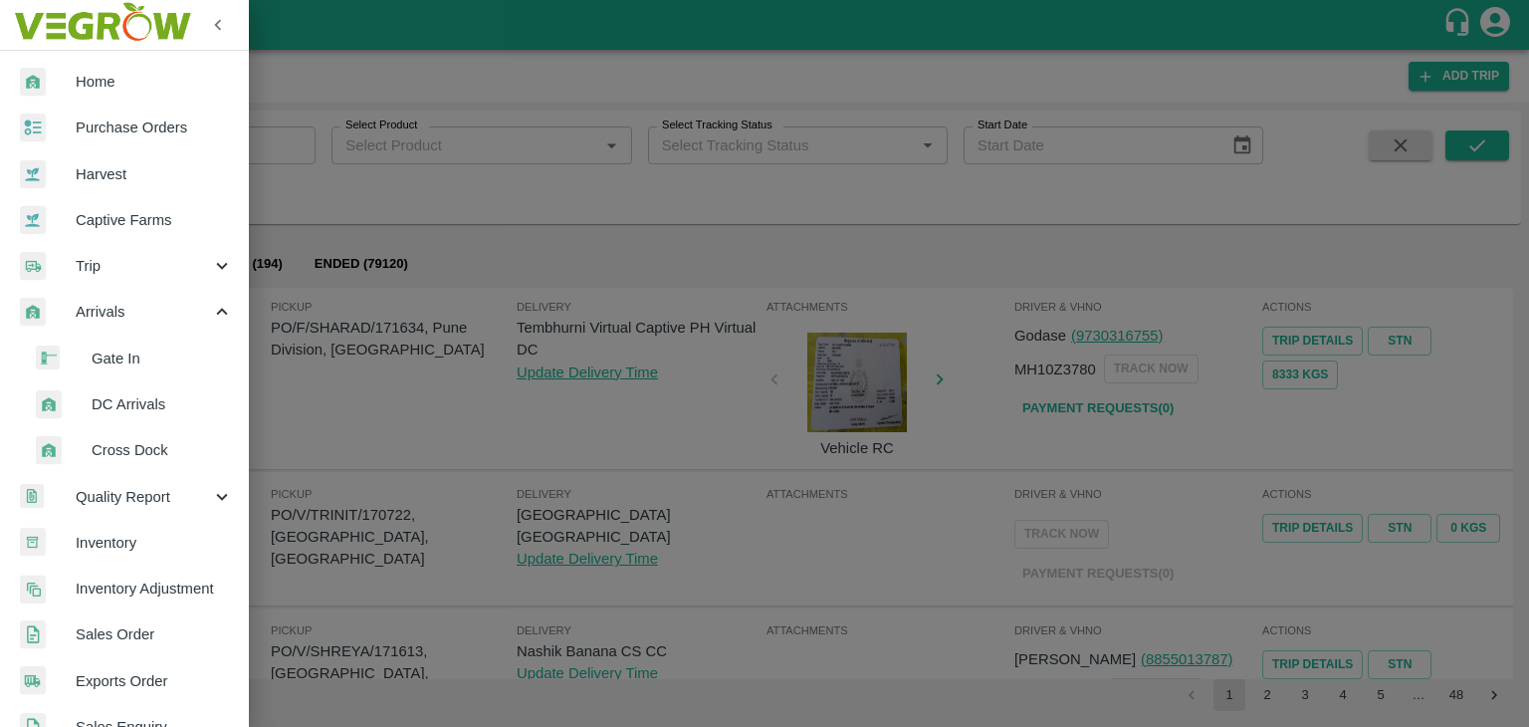
click at [179, 399] on span "DC Arrivals" at bounding box center [162, 404] width 141 height 22
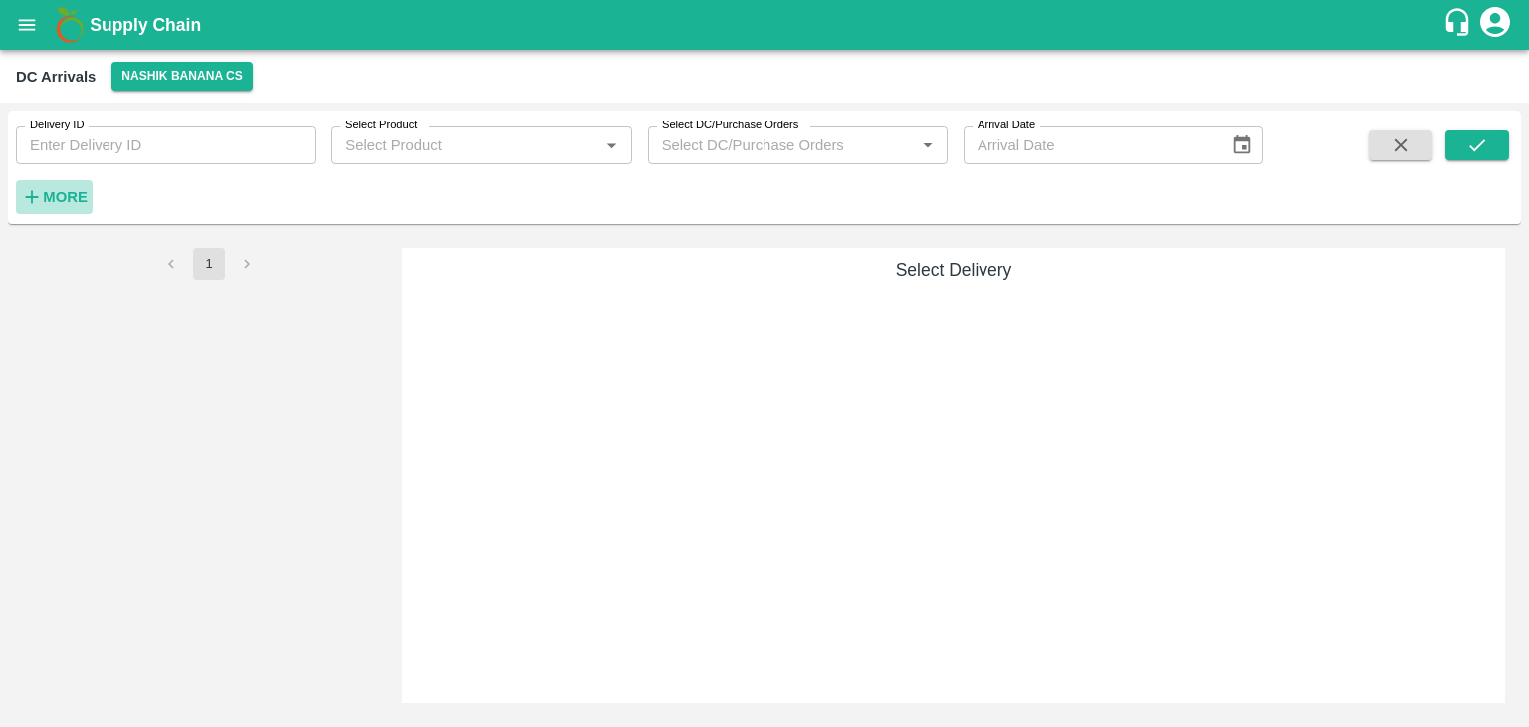
click at [71, 192] on strong "More" at bounding box center [65, 197] width 45 height 16
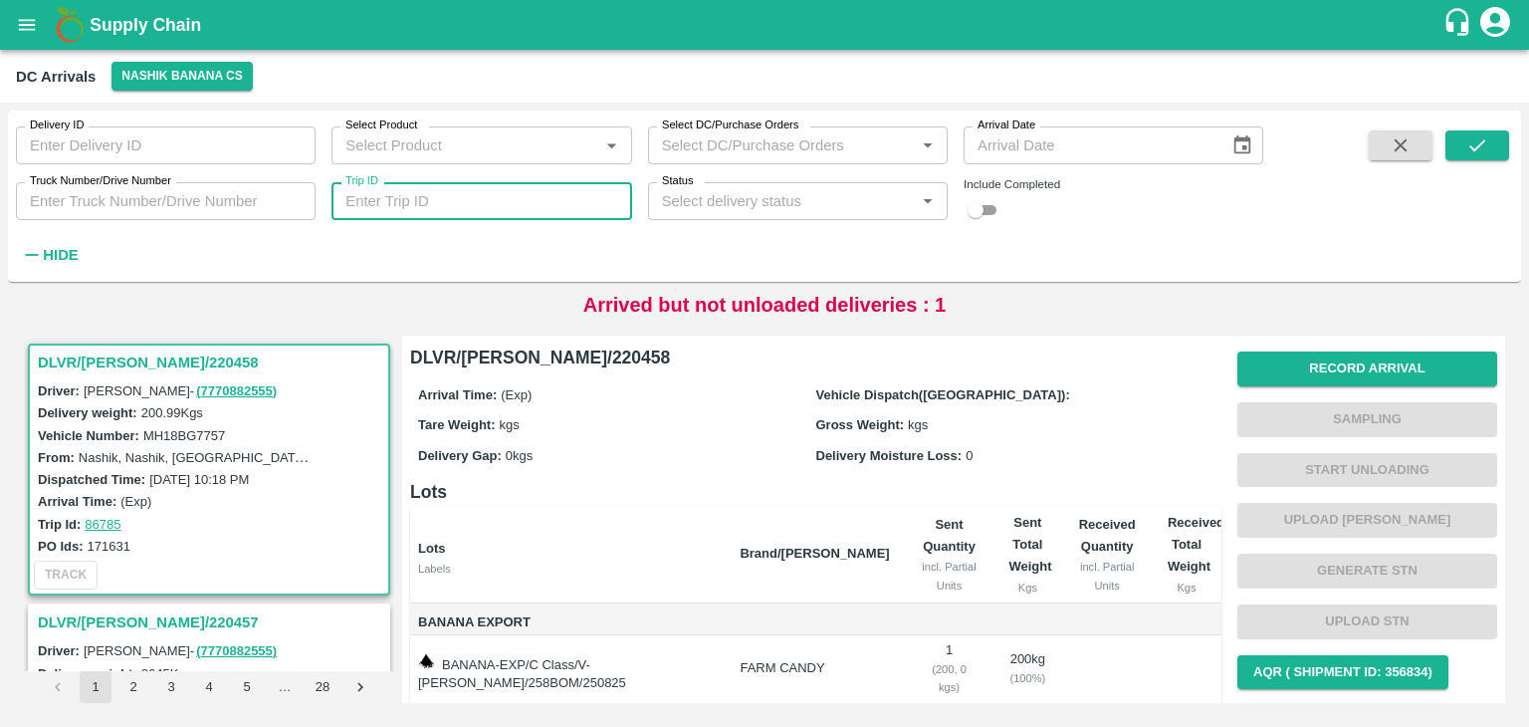
click at [554, 196] on input "Trip ID" at bounding box center [482, 201] width 300 height 38
type input "86736"
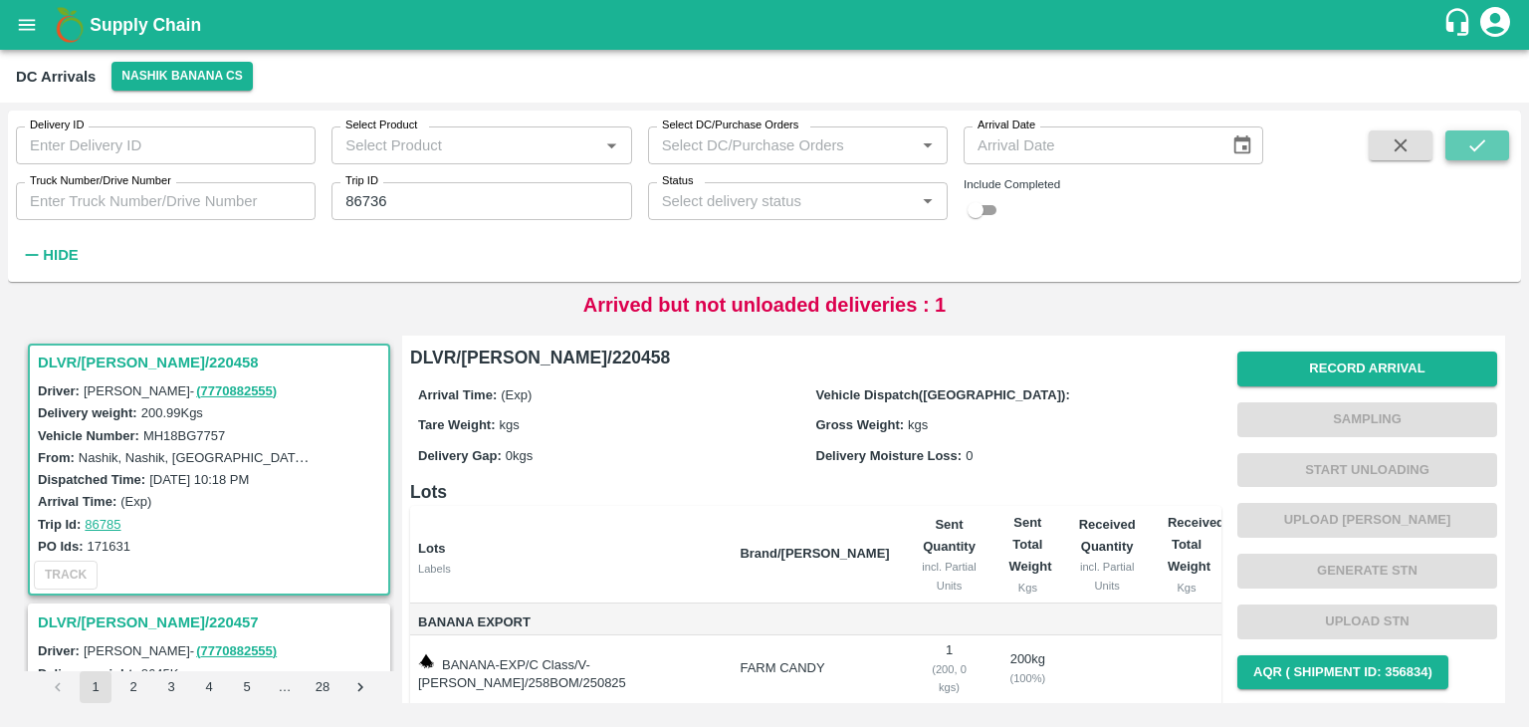
click at [1476, 141] on icon "submit" at bounding box center [1477, 145] width 22 height 22
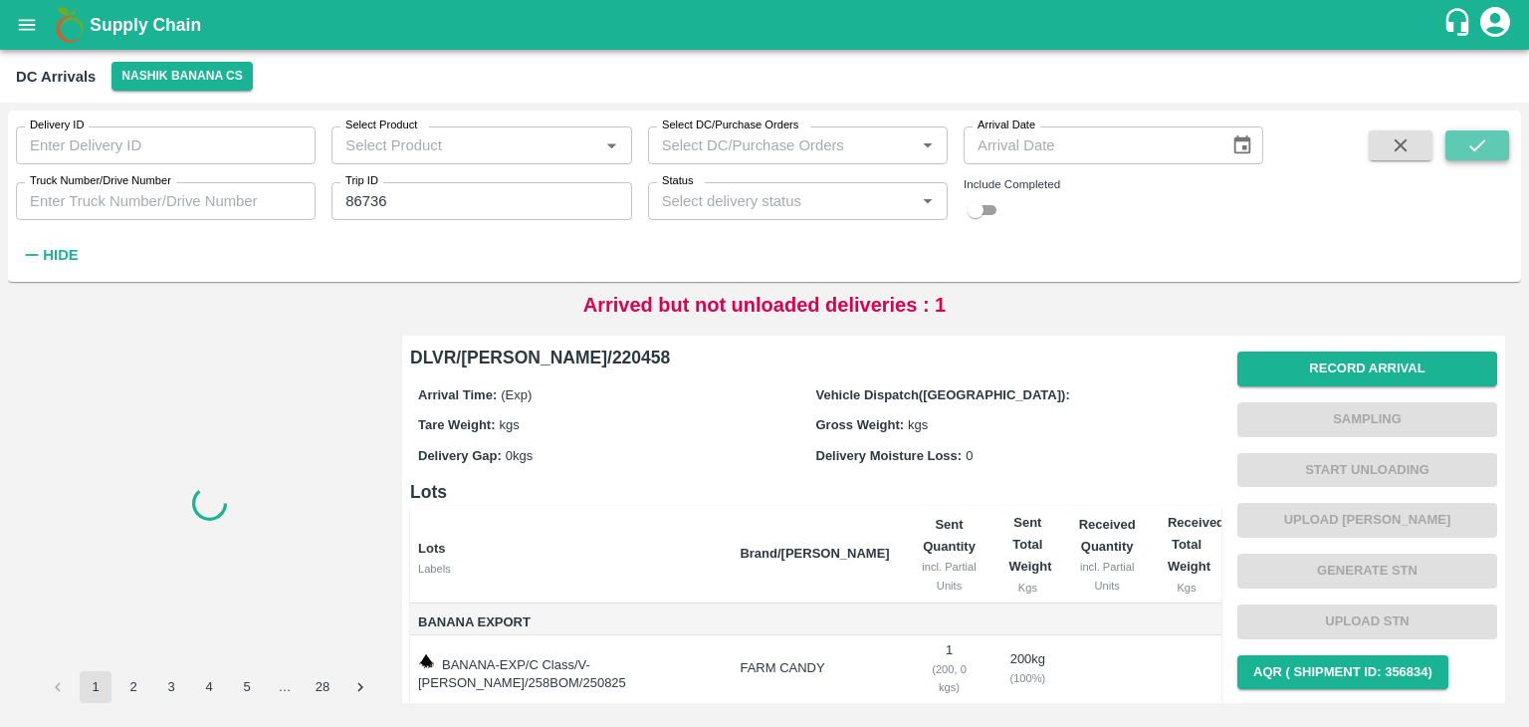
click at [1476, 141] on icon "submit" at bounding box center [1477, 145] width 22 height 22
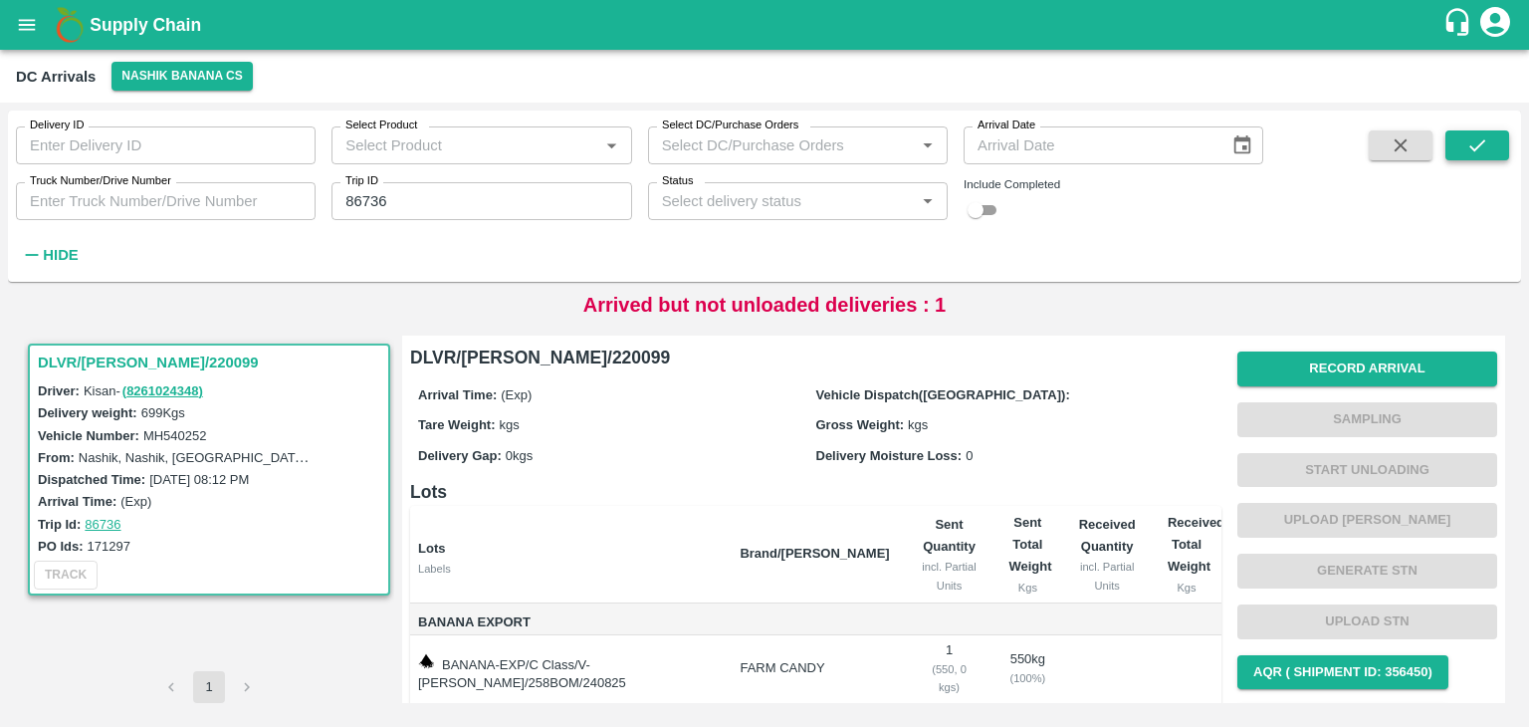
click at [1476, 141] on icon "submit" at bounding box center [1477, 145] width 22 height 22
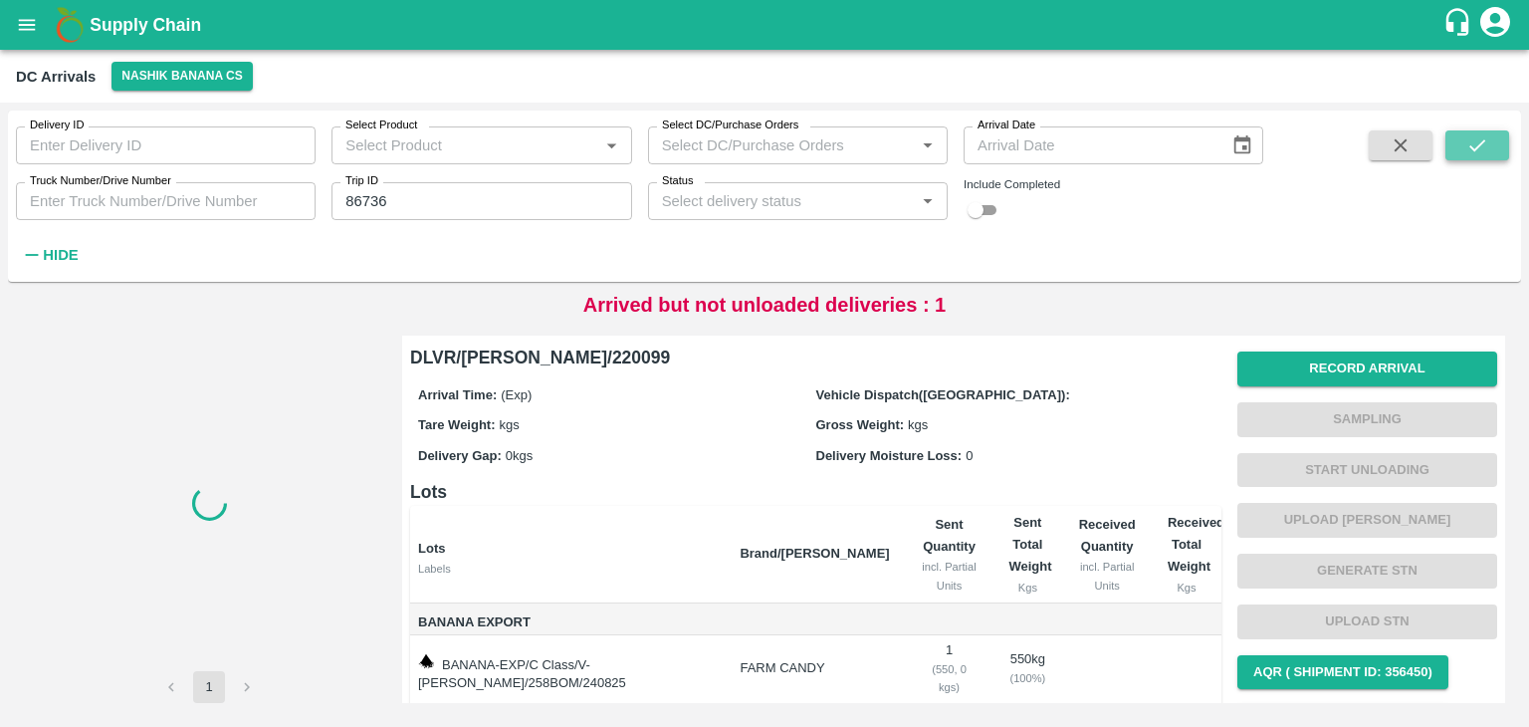
click at [1476, 141] on icon "submit" at bounding box center [1477, 145] width 22 height 22
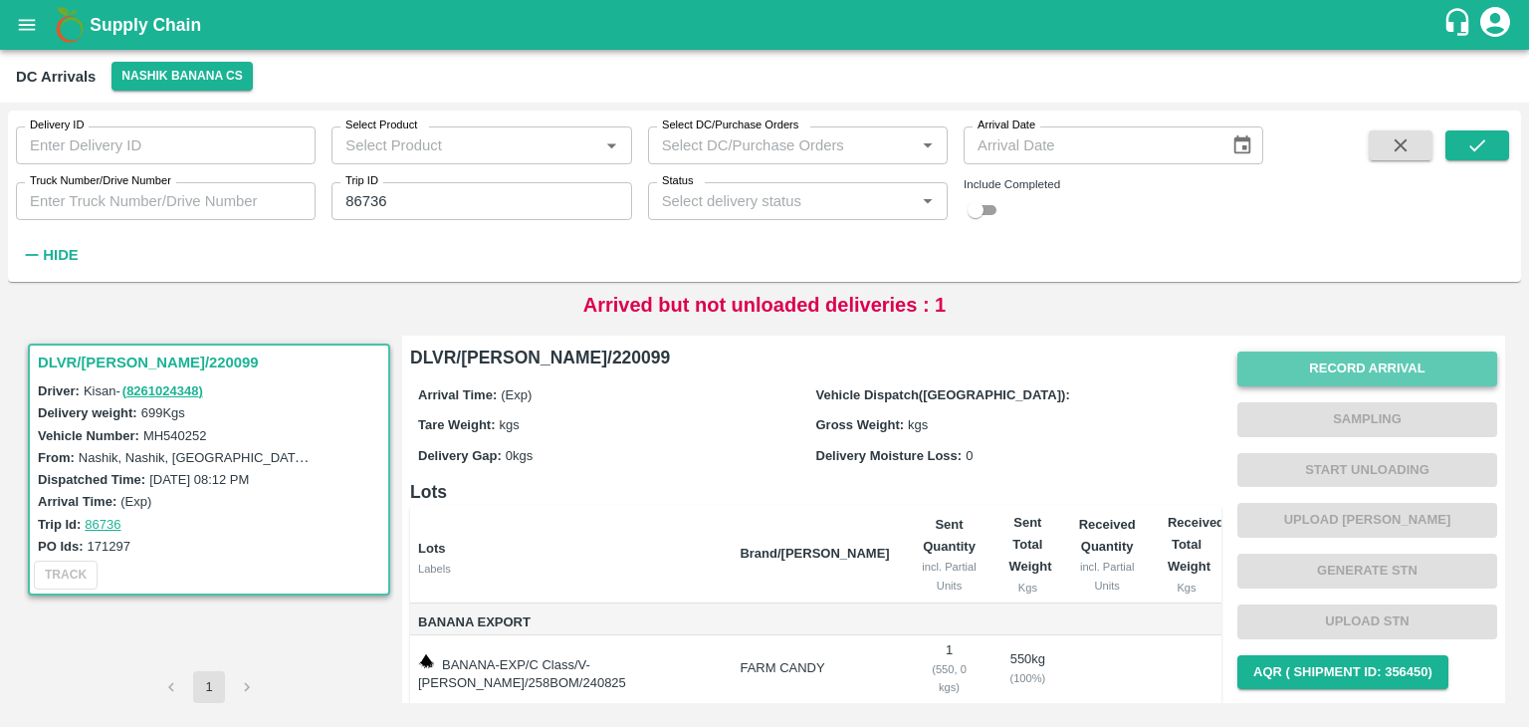
click at [1313, 365] on button "Record Arrival" at bounding box center [1368, 368] width 260 height 35
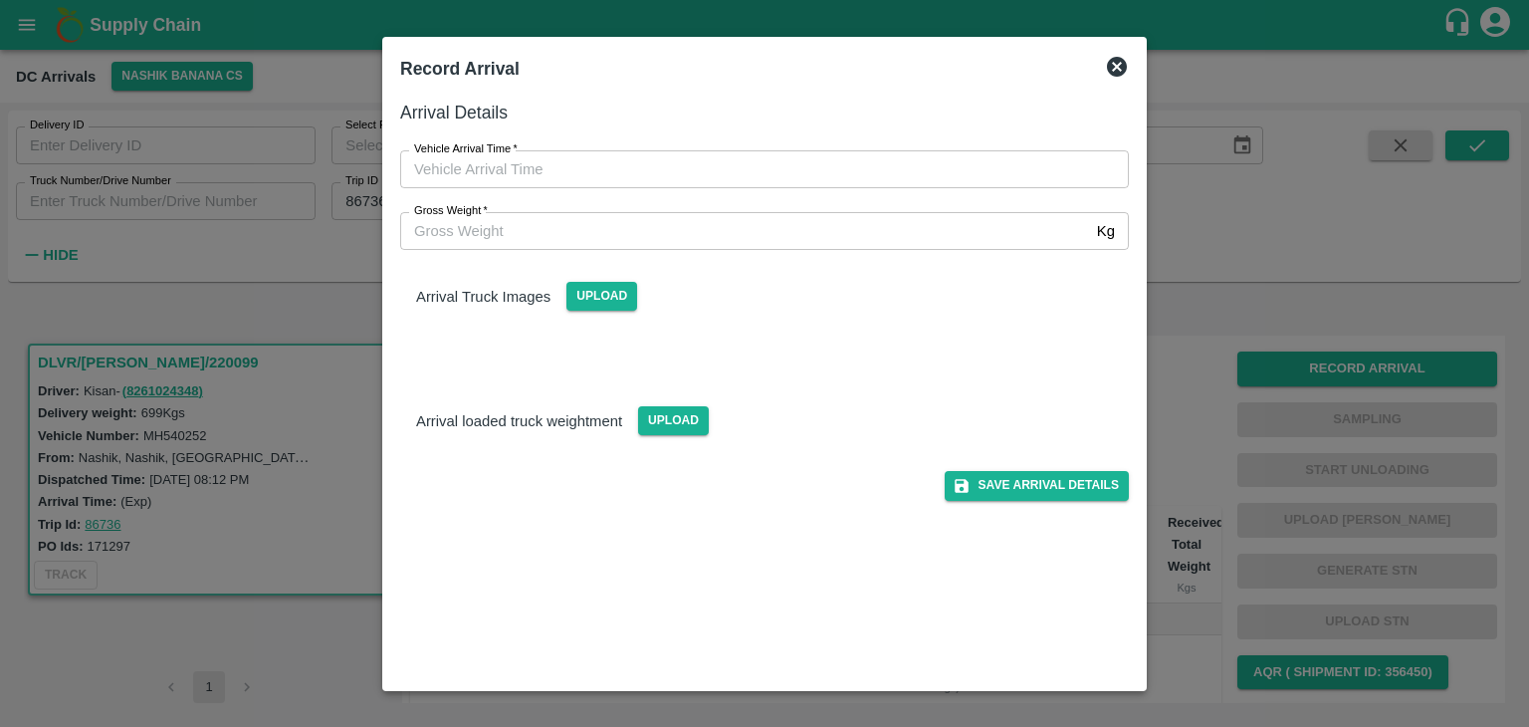
type input "DD/MM/YYYY hh:mm aa"
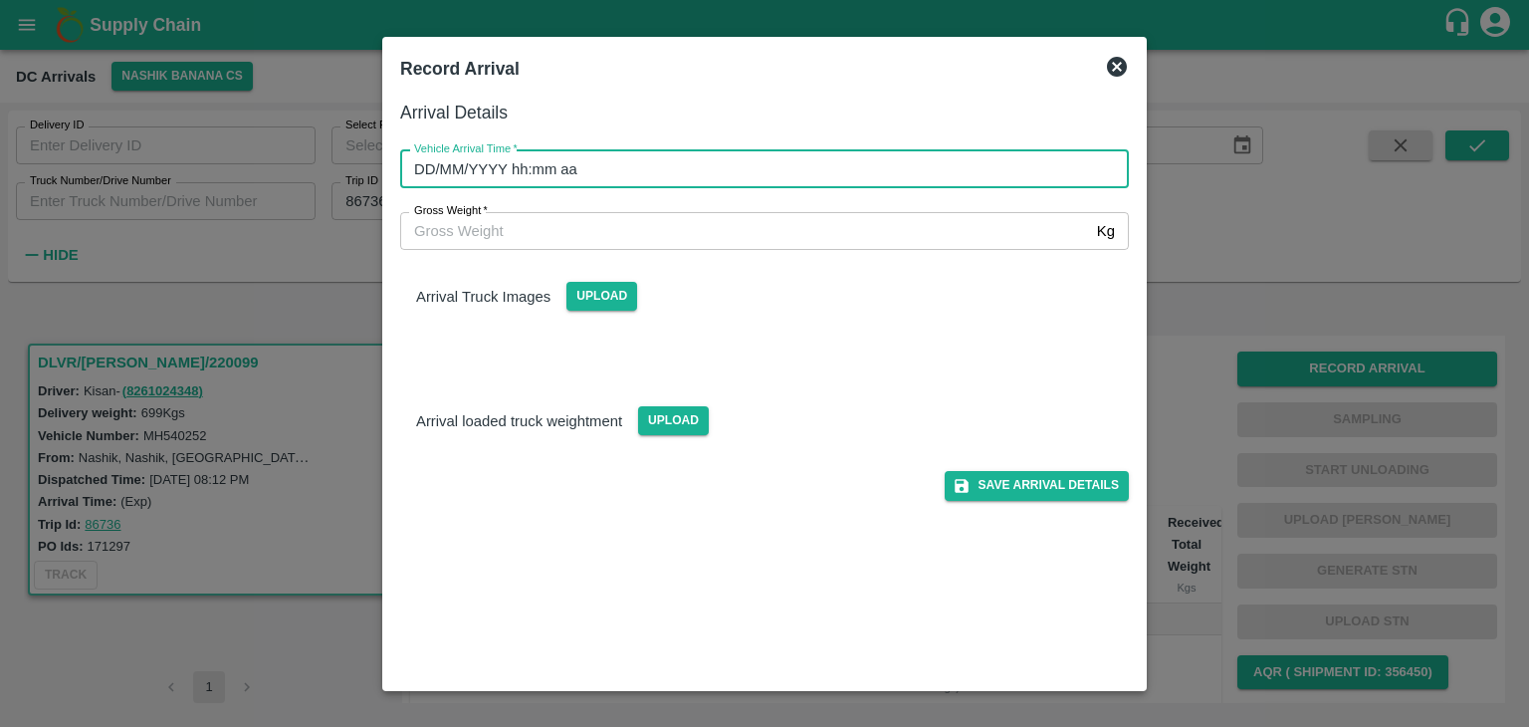
click at [714, 168] on input "DD/MM/YYYY hh:mm aa" at bounding box center [757, 169] width 715 height 38
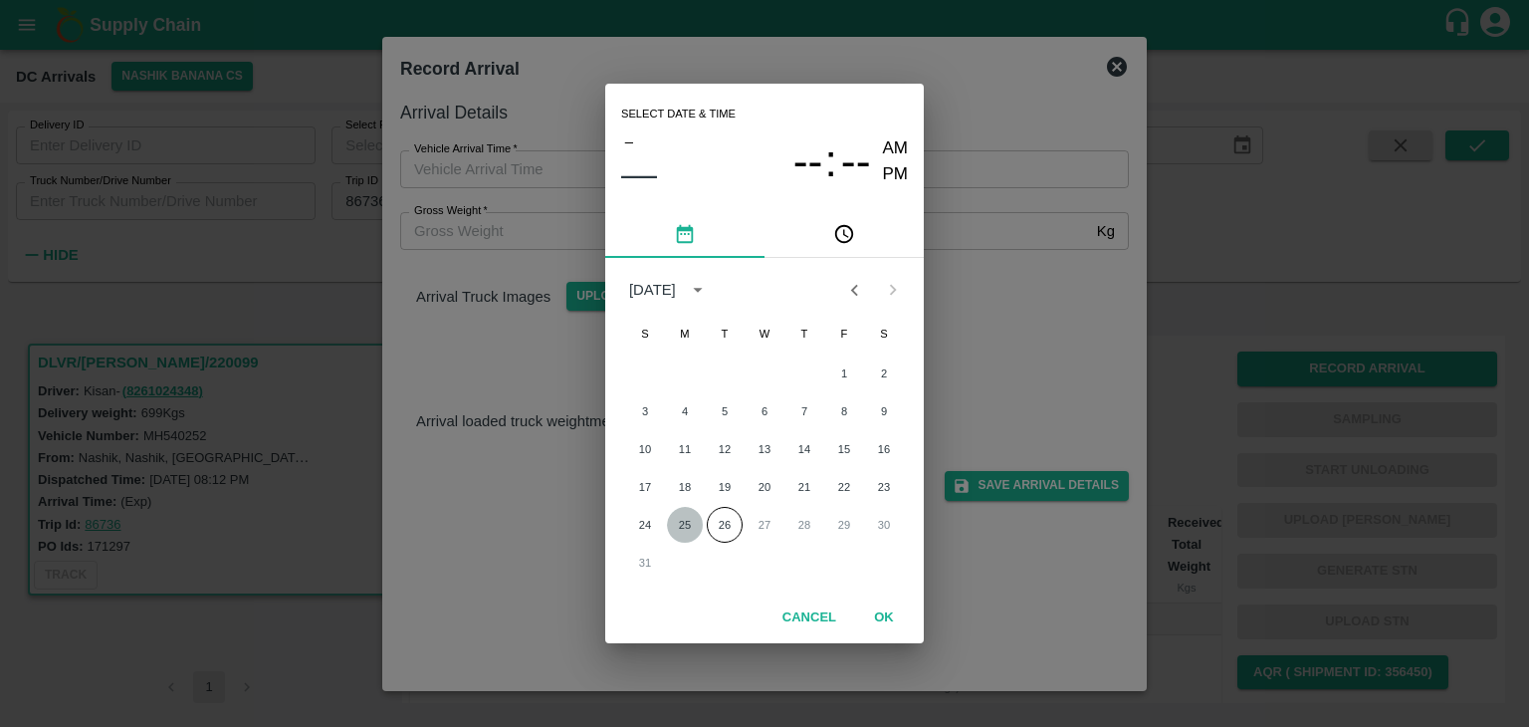
click at [685, 523] on button "25" at bounding box center [685, 525] width 36 height 36
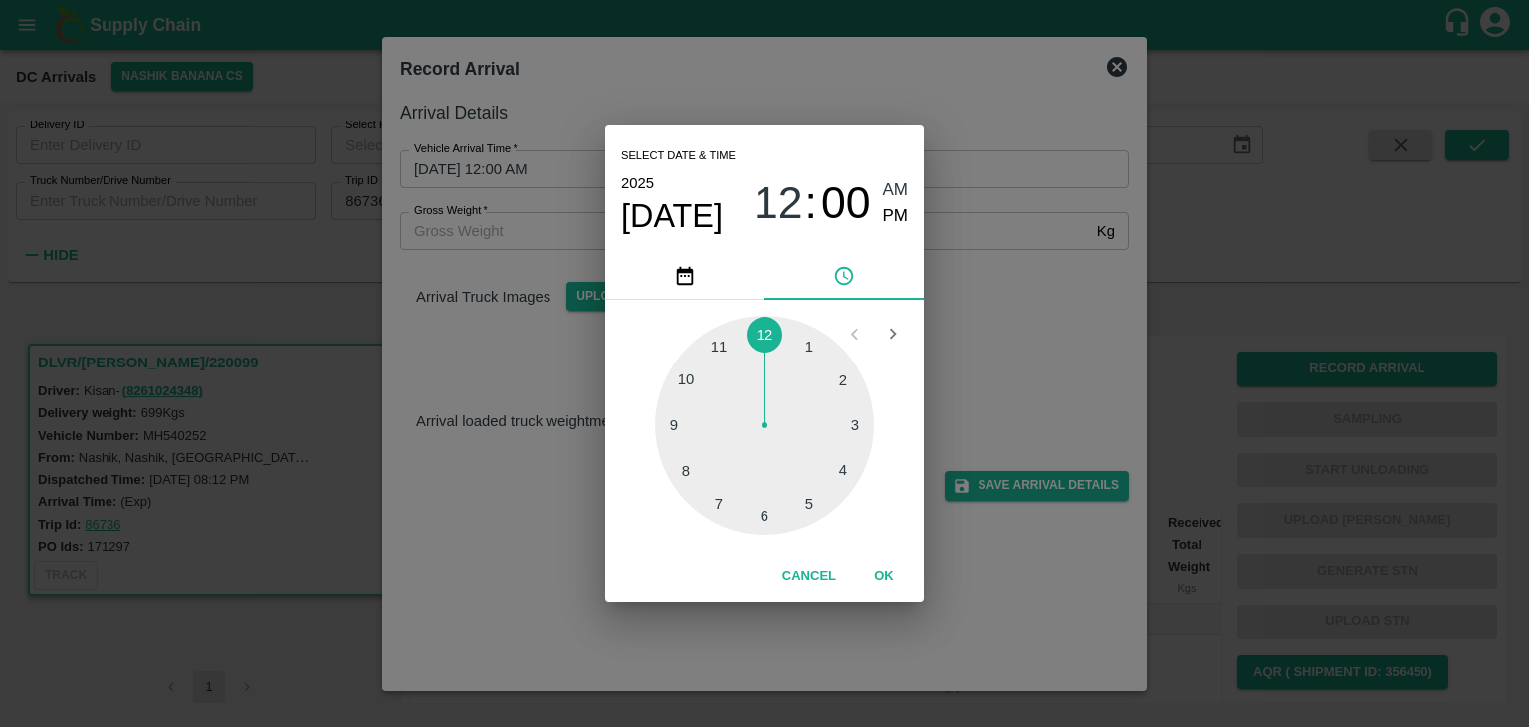
click at [677, 455] on div at bounding box center [764, 425] width 219 height 219
type input "25/08/2025 08:42 AM"
click at [891, 561] on button "OK" at bounding box center [884, 576] width 64 height 35
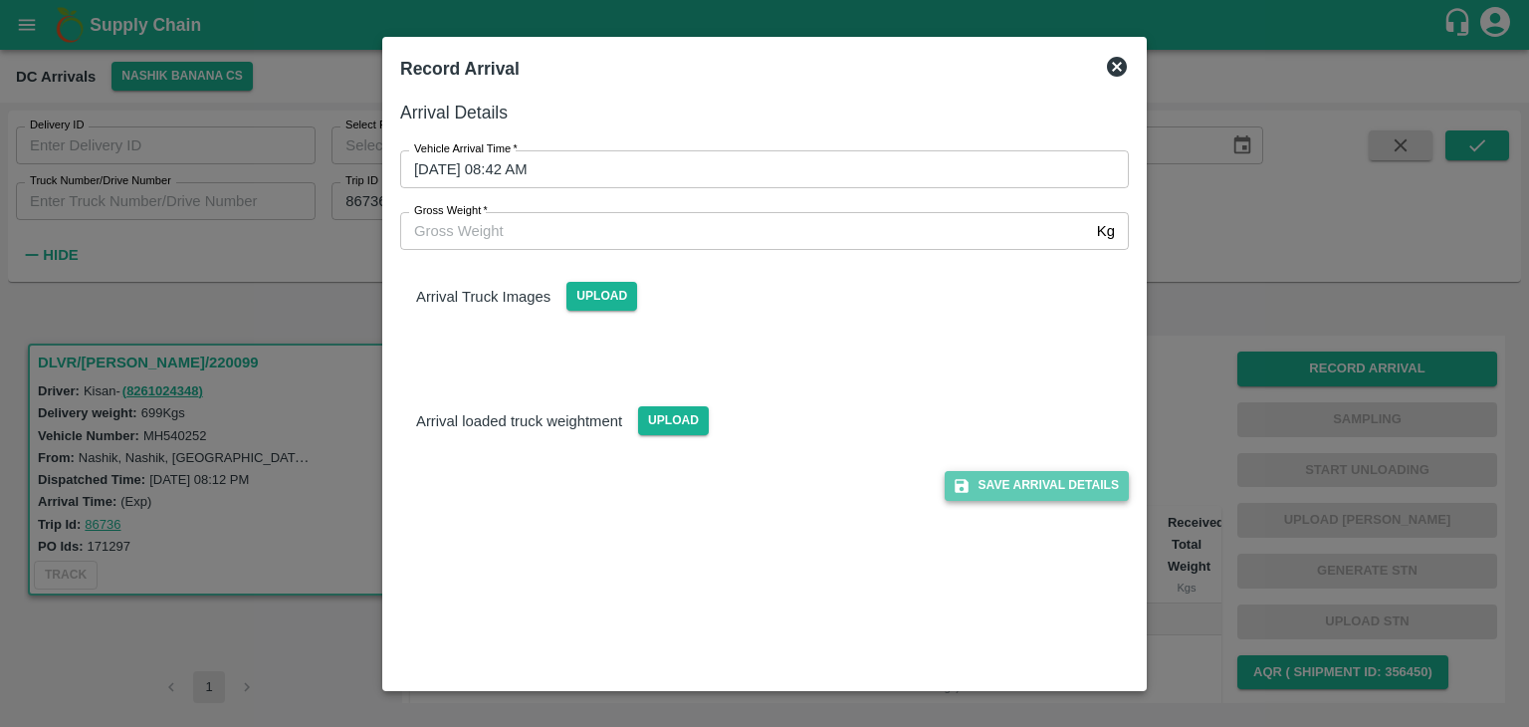
click at [1054, 483] on button "Save Arrival Details" at bounding box center [1037, 485] width 184 height 29
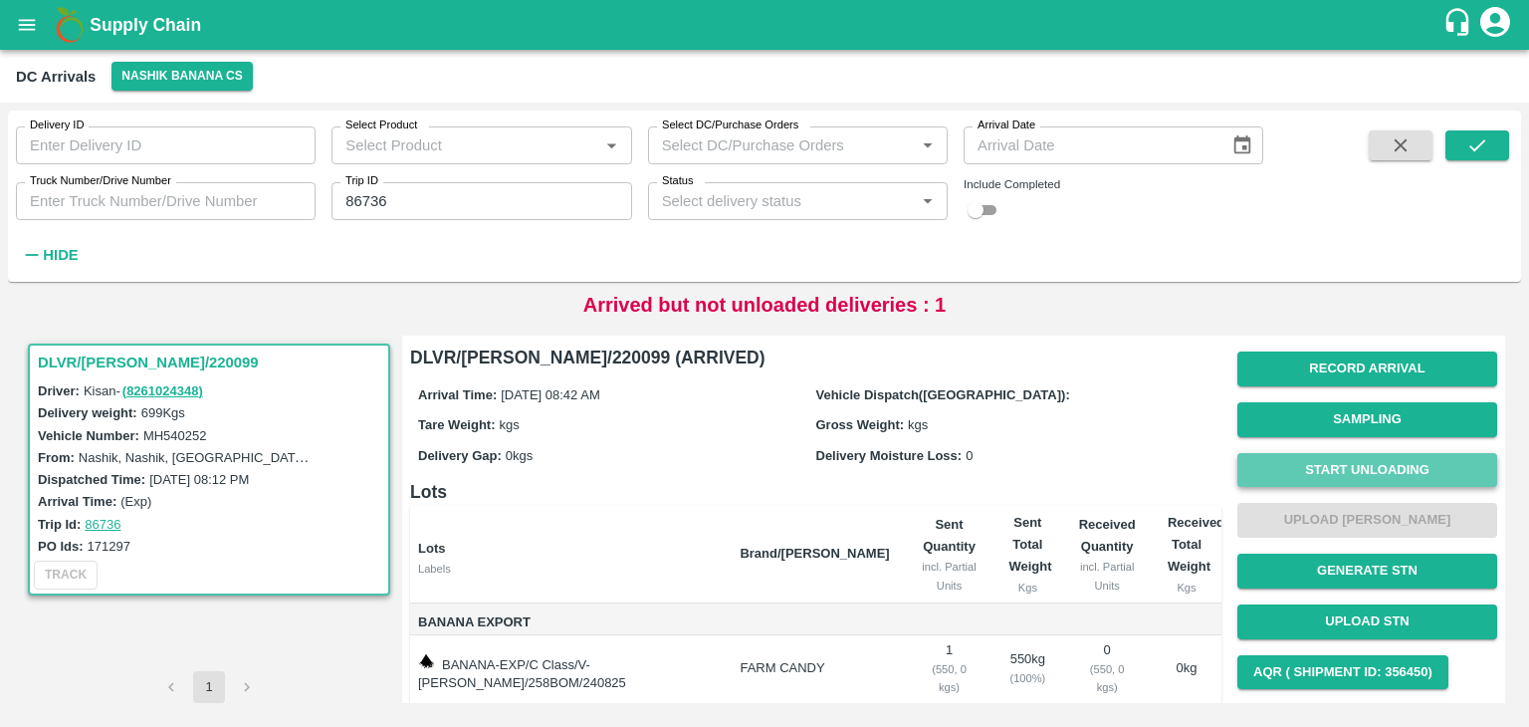
click at [1302, 471] on button "Start Unloading" at bounding box center [1368, 470] width 260 height 35
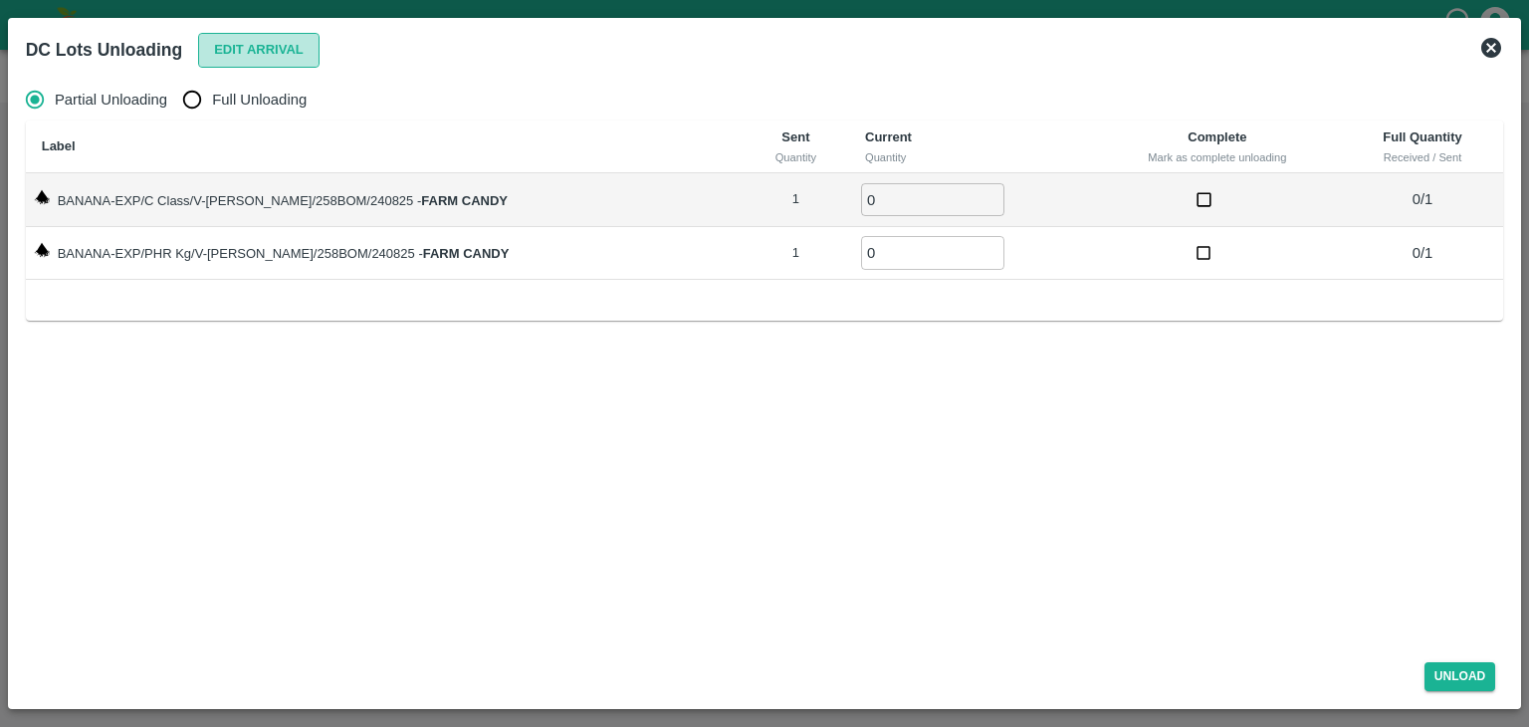
click at [295, 60] on button "Edit Arrival" at bounding box center [258, 50] width 121 height 35
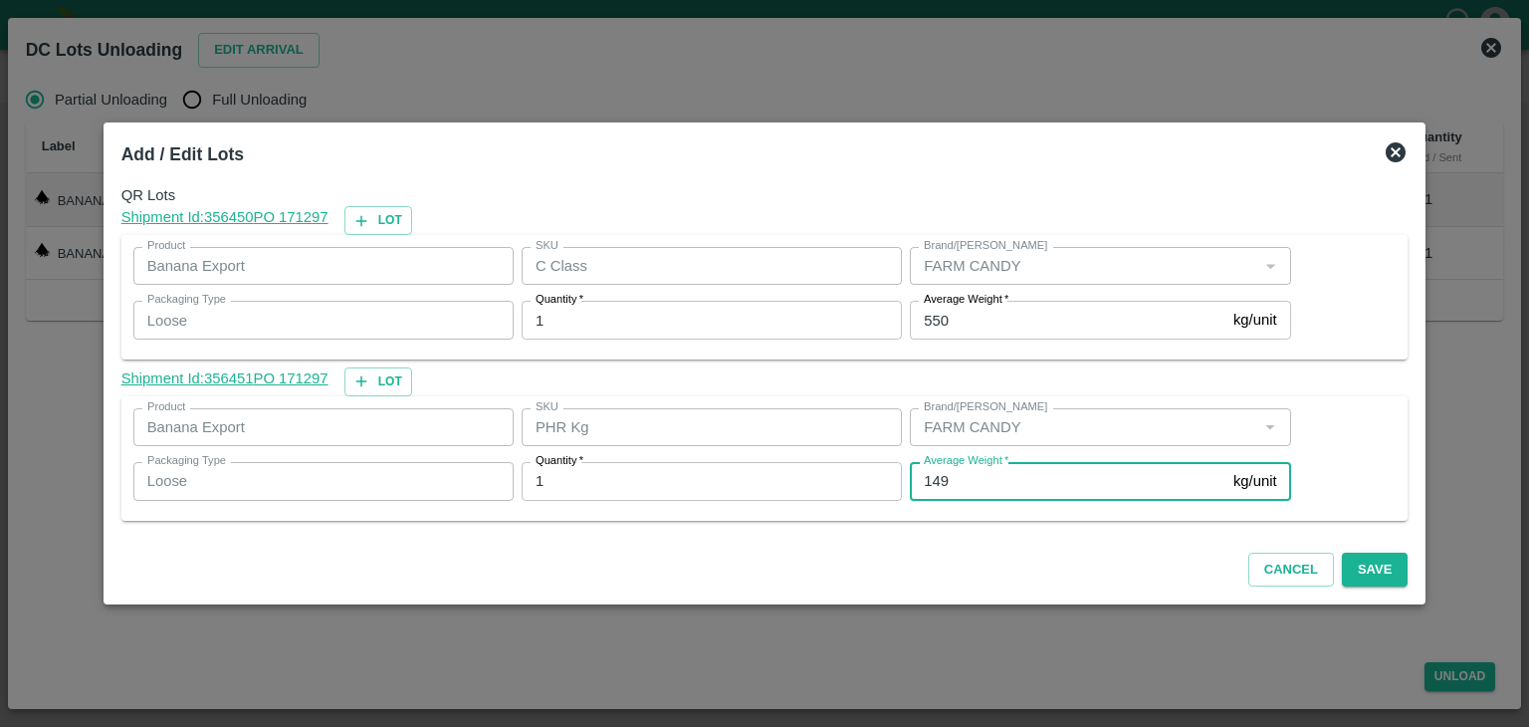
click at [997, 479] on input "149" at bounding box center [1068, 481] width 316 height 38
type input "109"
click at [1373, 563] on button "Save" at bounding box center [1375, 570] width 66 height 35
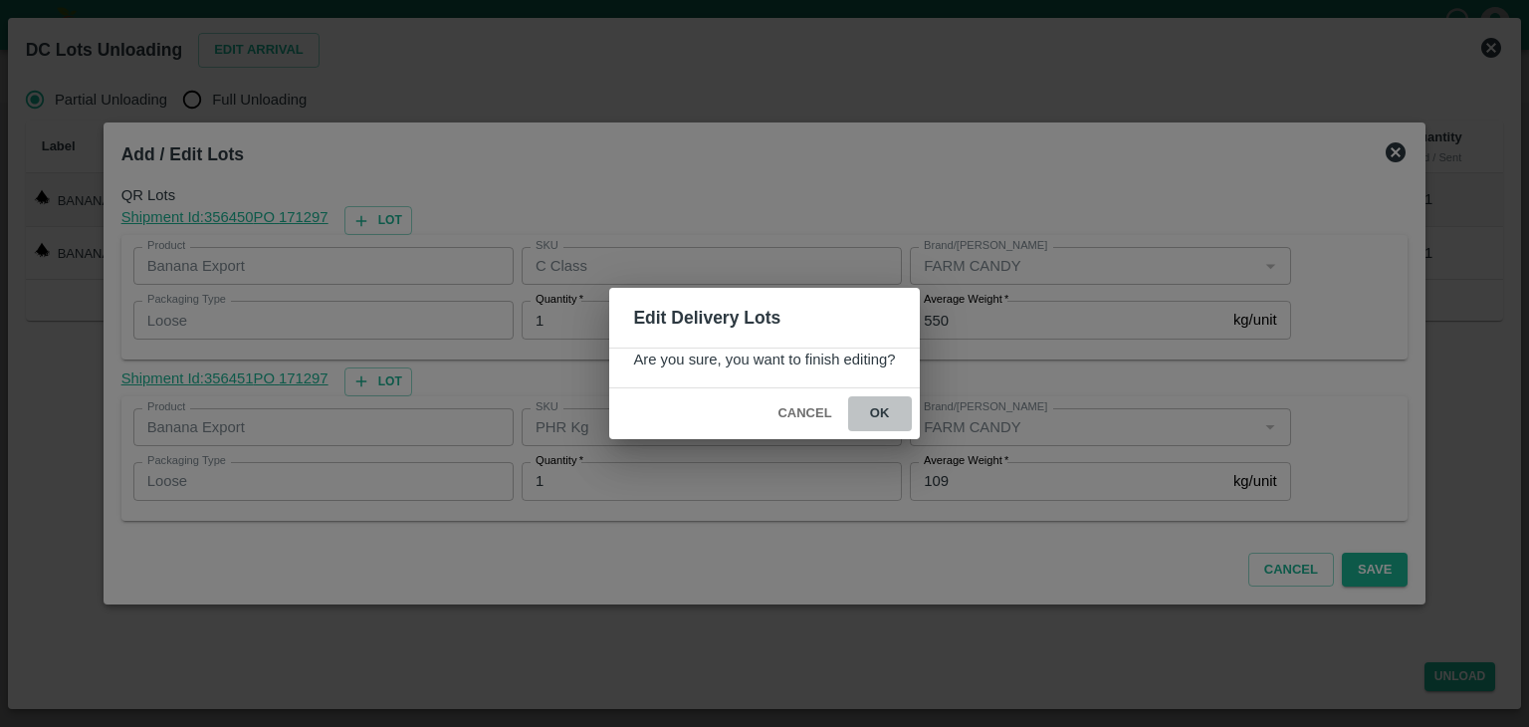
click at [864, 419] on button "ok" at bounding box center [880, 413] width 64 height 35
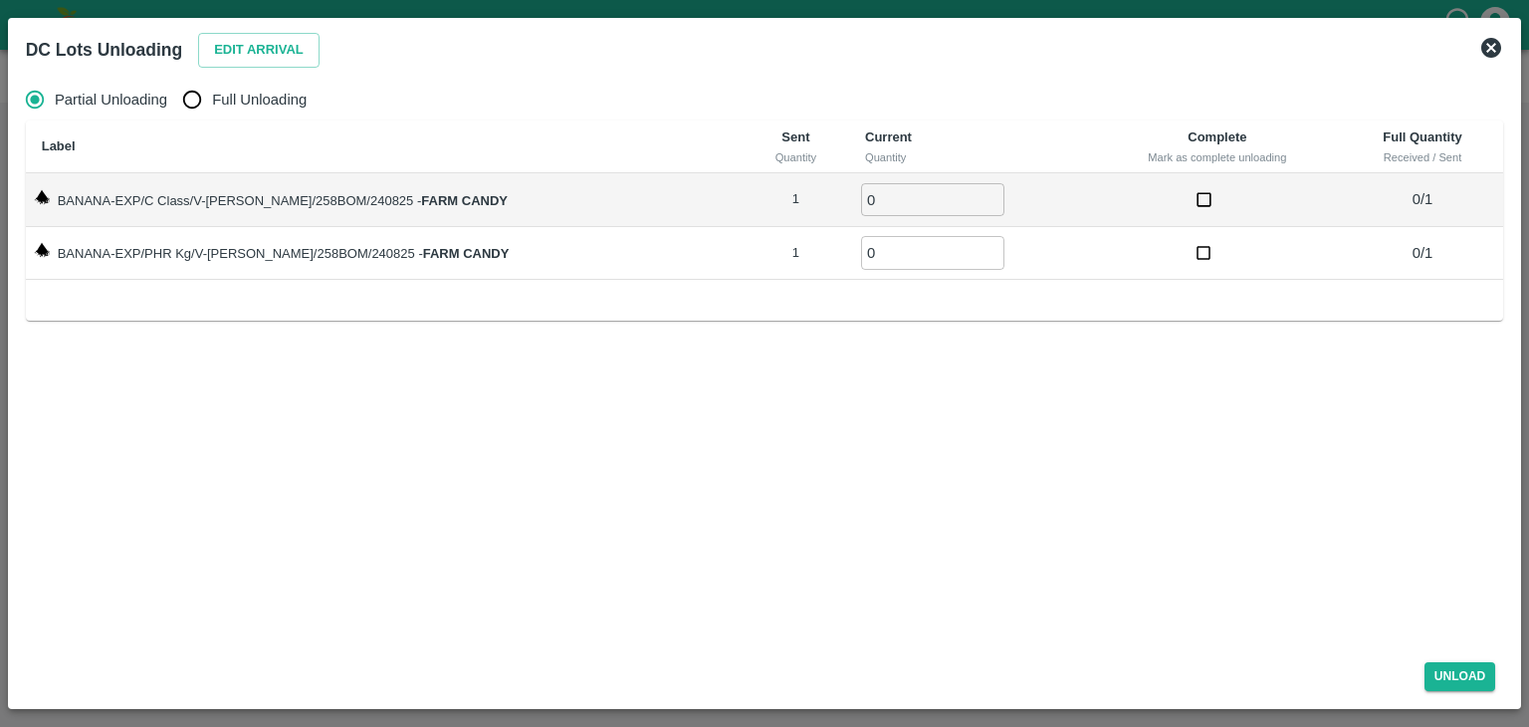
click at [210, 105] on input "Full Unloading" at bounding box center [192, 100] width 40 height 40
radio input "true"
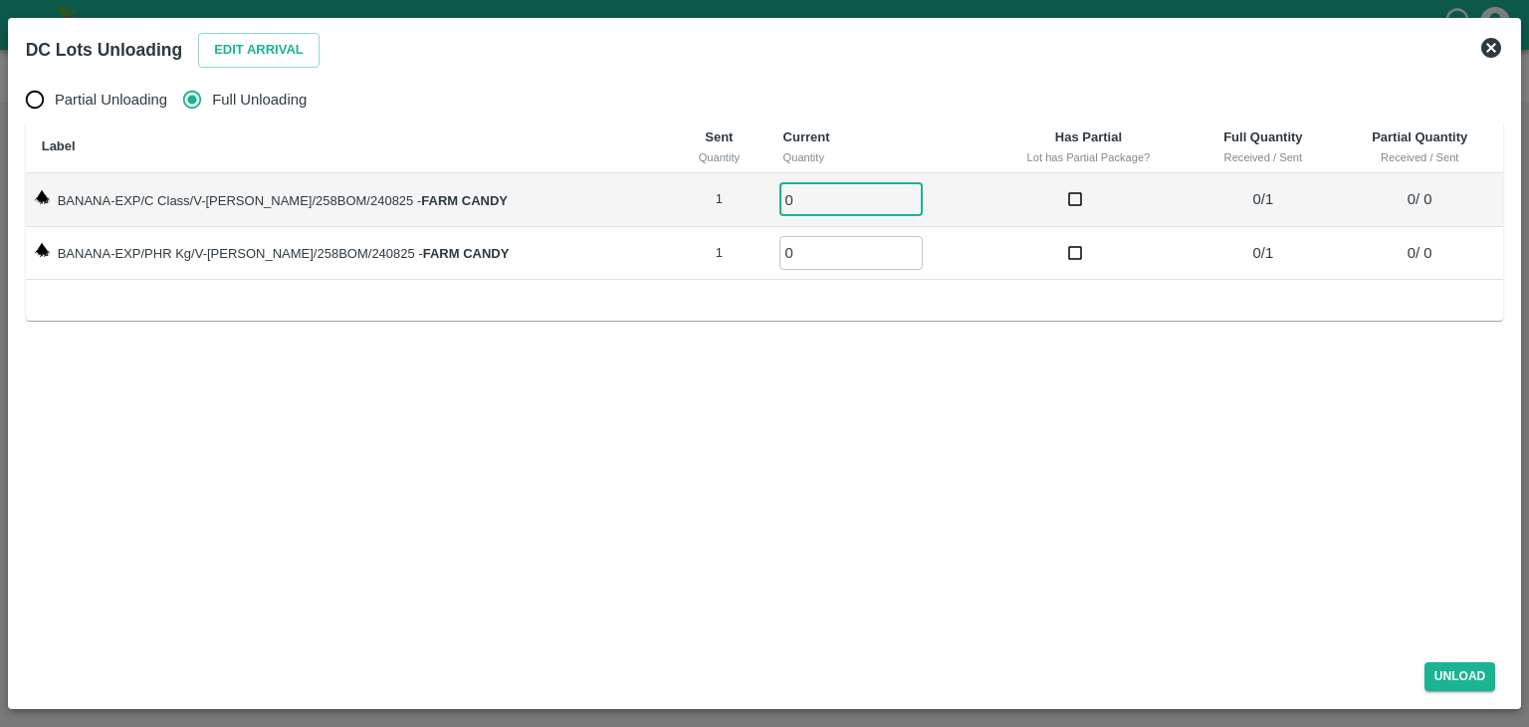
click at [800, 213] on input "0" at bounding box center [851, 199] width 143 height 33
type input "01"
click at [799, 240] on input "0" at bounding box center [851, 252] width 143 height 33
type input "01"
click at [1501, 694] on div "Unload" at bounding box center [765, 672] width 1494 height 53
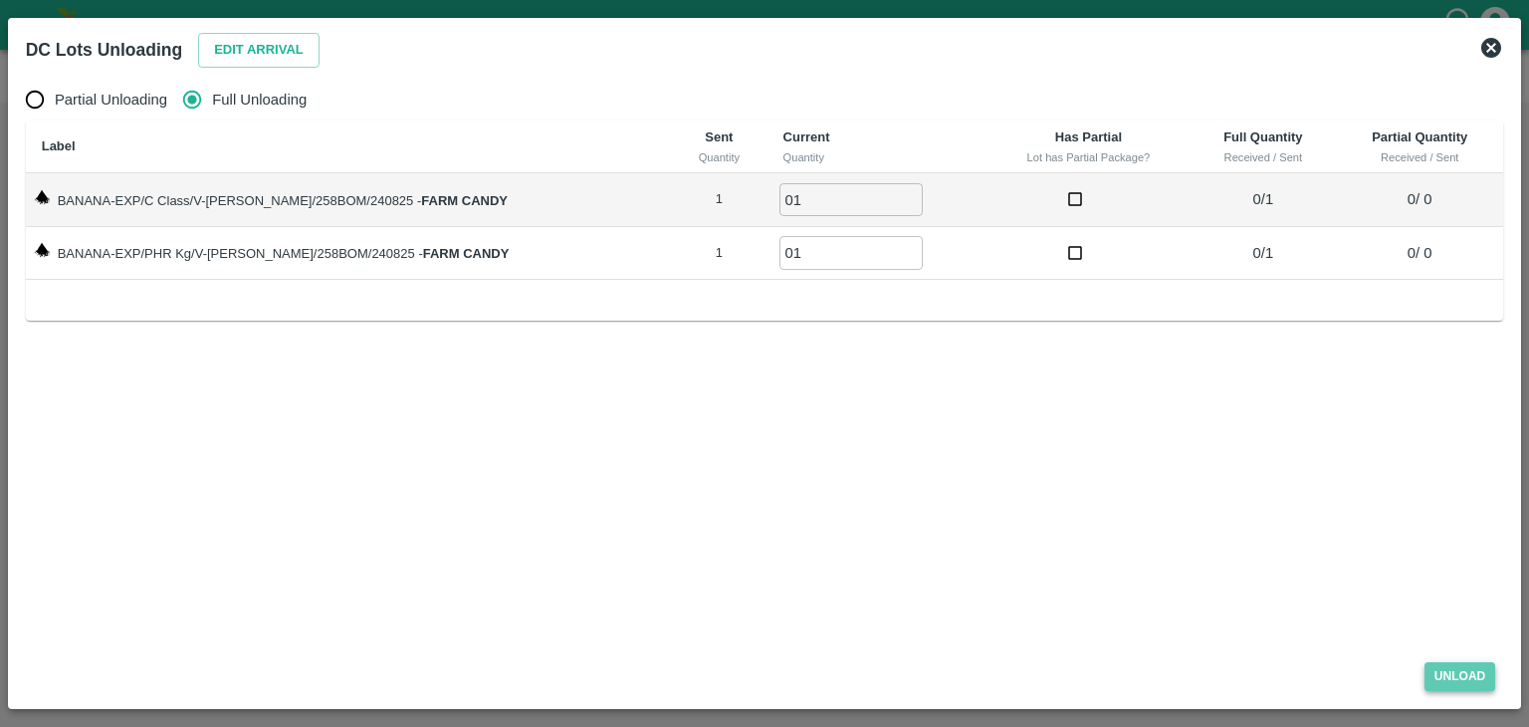
click at [1471, 676] on button "Unload" at bounding box center [1461, 676] width 72 height 29
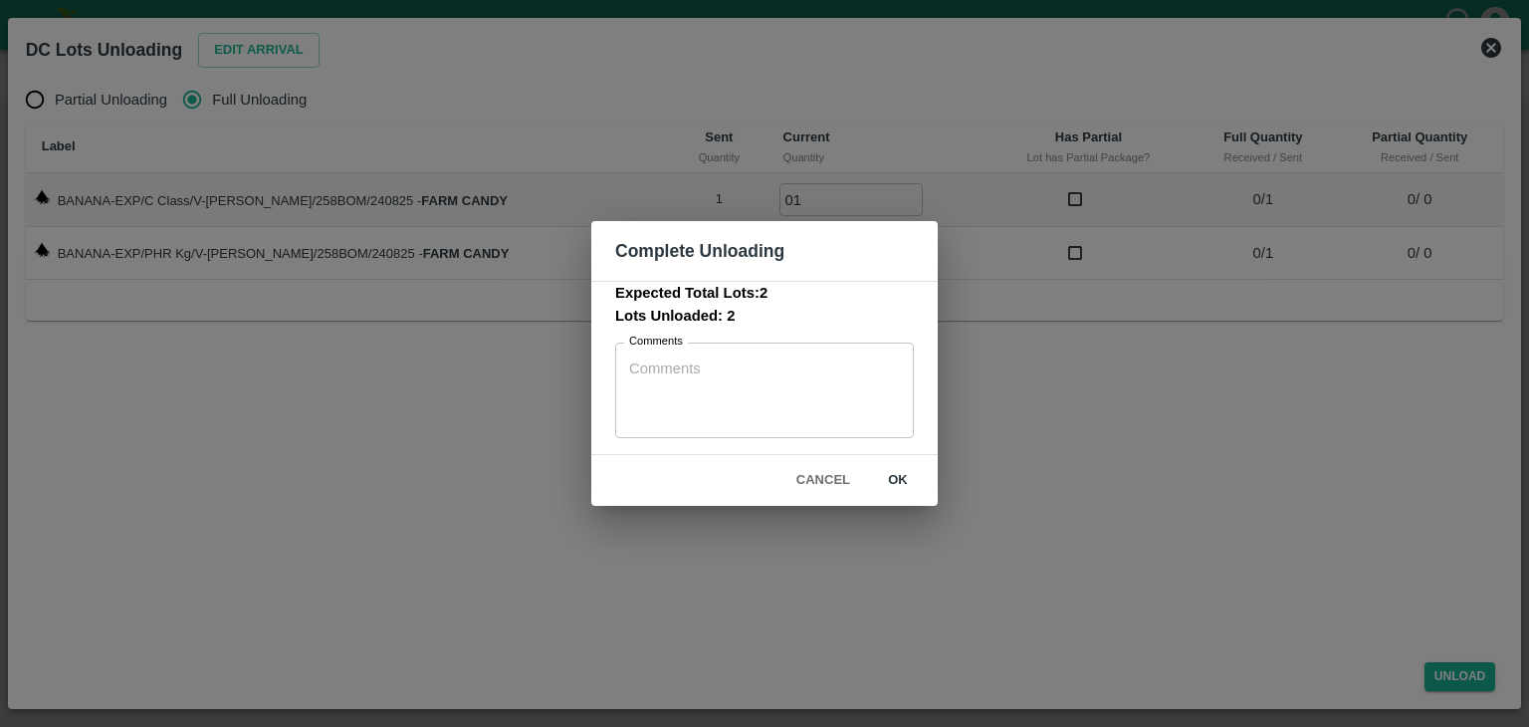
click at [912, 486] on button "ok" at bounding box center [898, 480] width 64 height 35
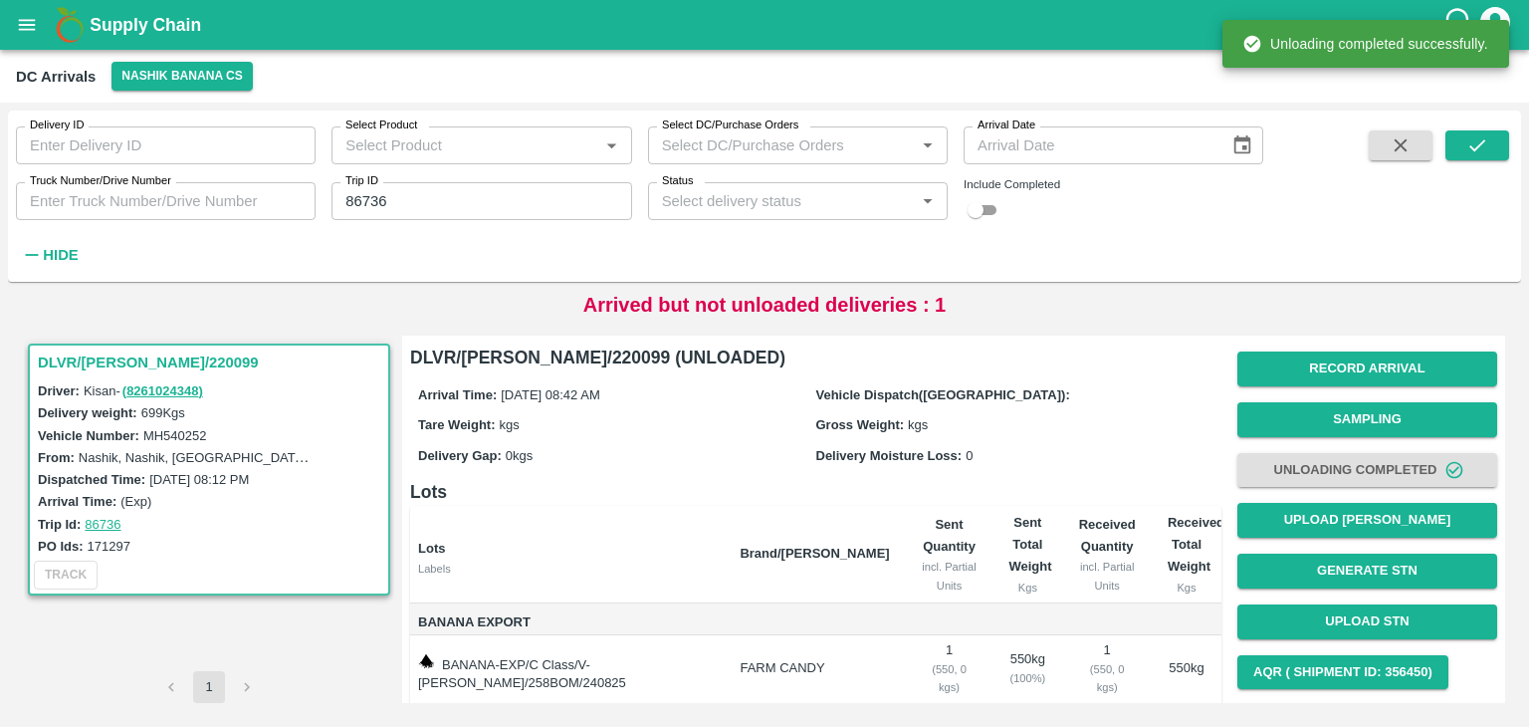
scroll to position [104, 0]
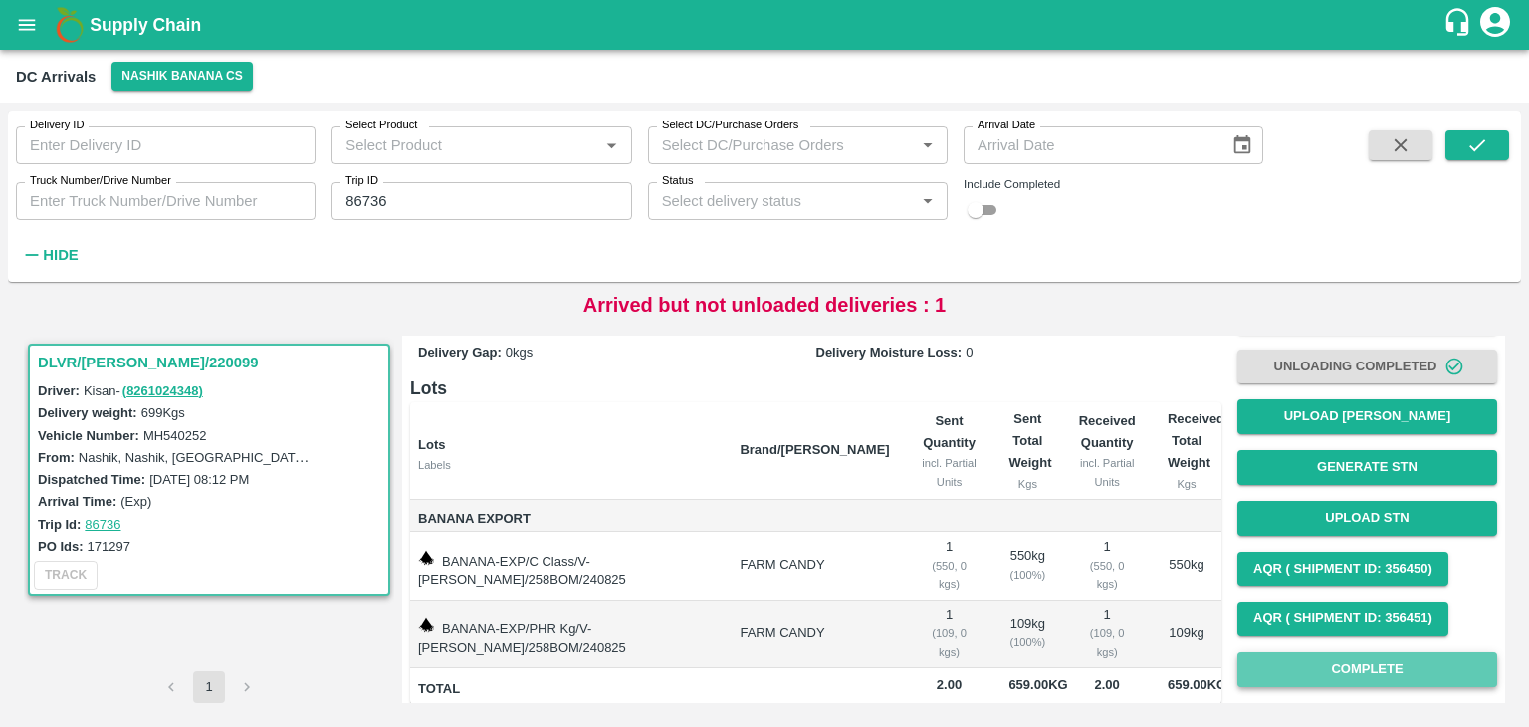
click at [1405, 669] on button "Complete" at bounding box center [1368, 669] width 260 height 35
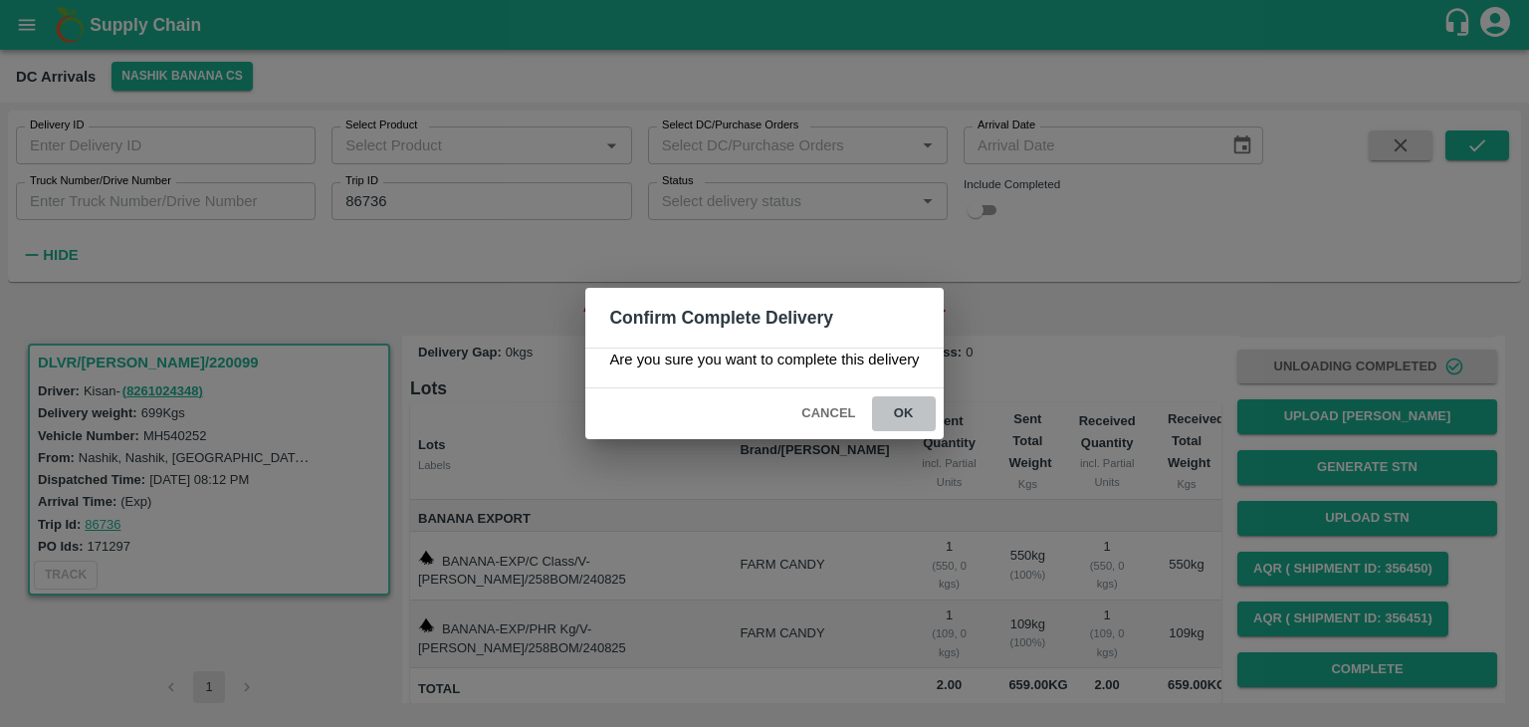
click at [917, 413] on button "ok" at bounding box center [904, 413] width 64 height 35
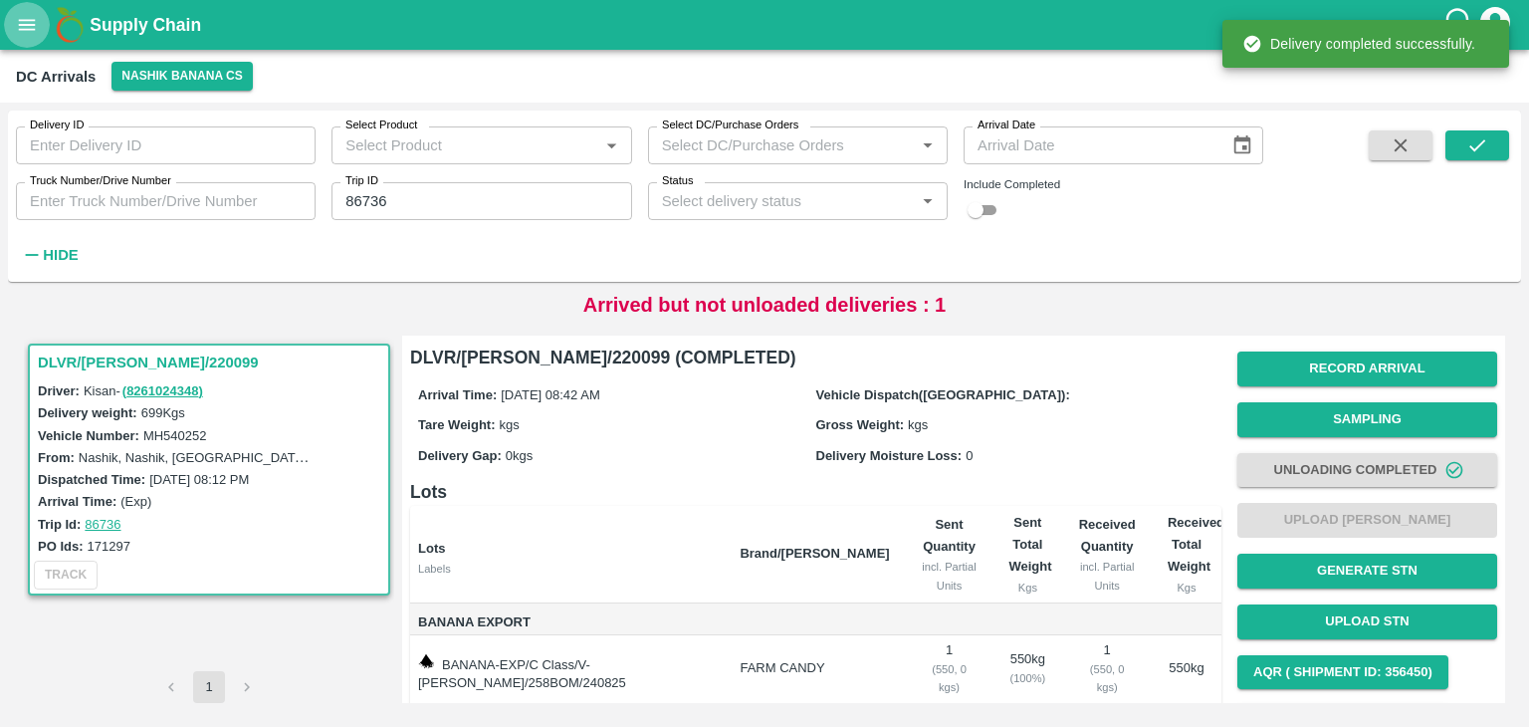
click at [23, 14] on icon "open drawer" at bounding box center [27, 25] width 22 height 22
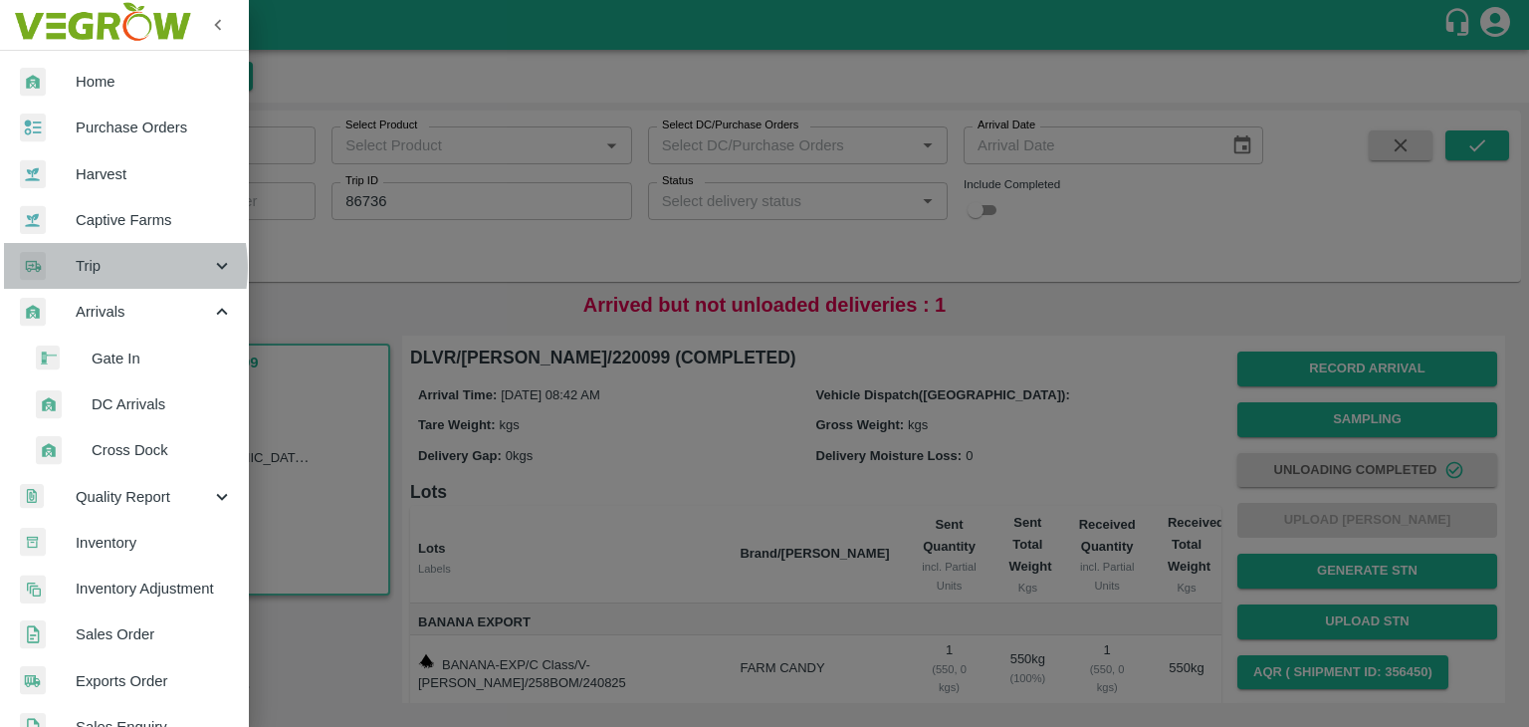
click at [97, 268] on span "Trip" at bounding box center [143, 266] width 135 height 22
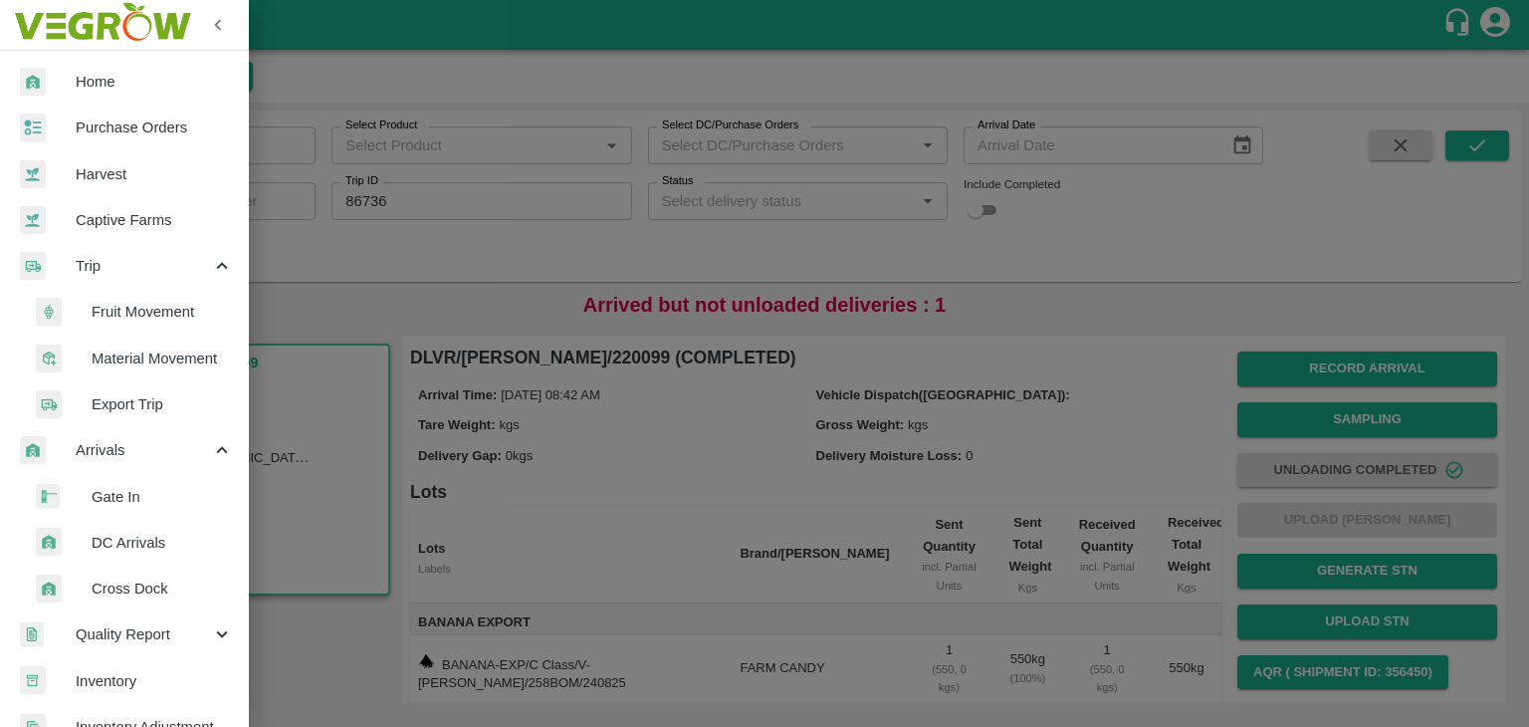
click at [159, 307] on span "Fruit Movement" at bounding box center [162, 312] width 141 height 22
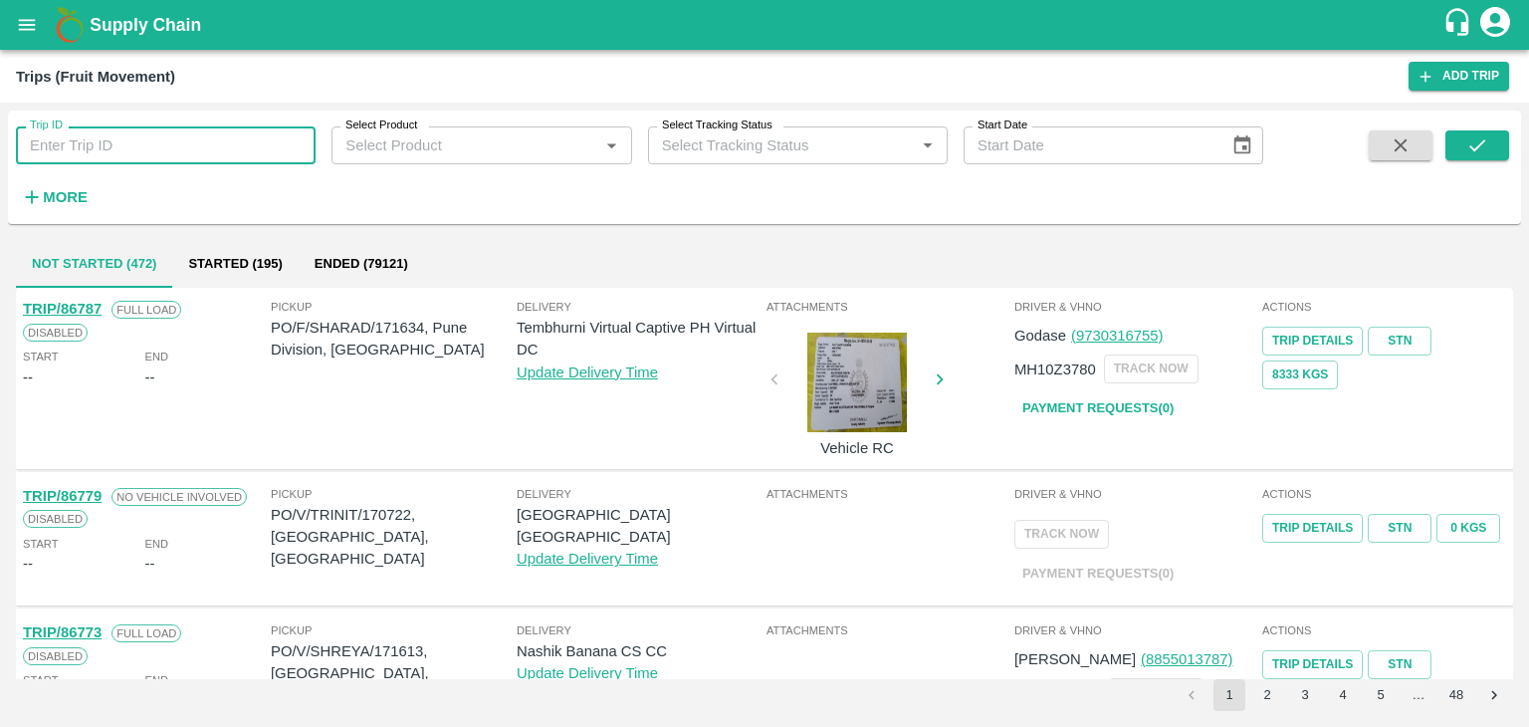
click at [151, 157] on input "Trip ID" at bounding box center [166, 145] width 300 height 38
type input "86736"
click at [1485, 134] on icon "submit" at bounding box center [1477, 145] width 22 height 22
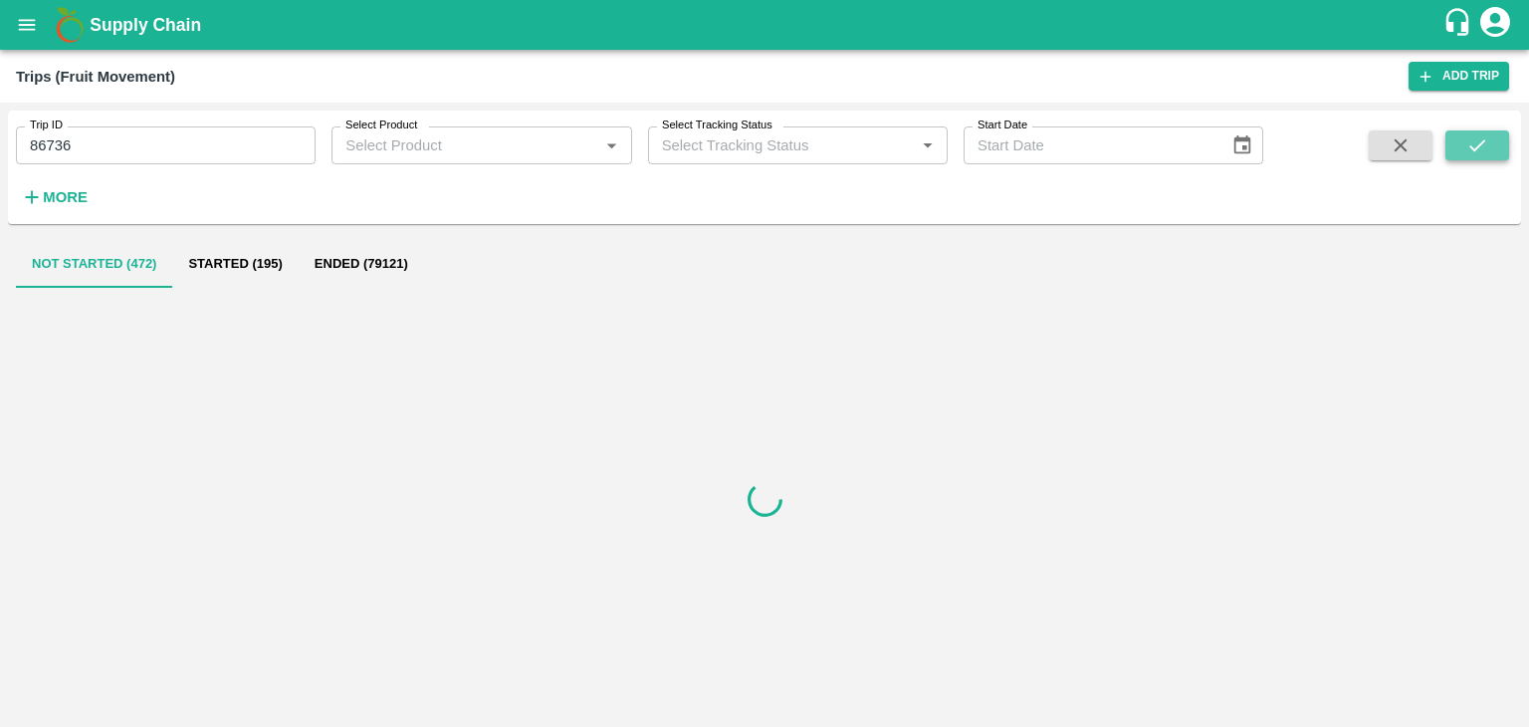
click at [1485, 134] on icon "submit" at bounding box center [1477, 145] width 22 height 22
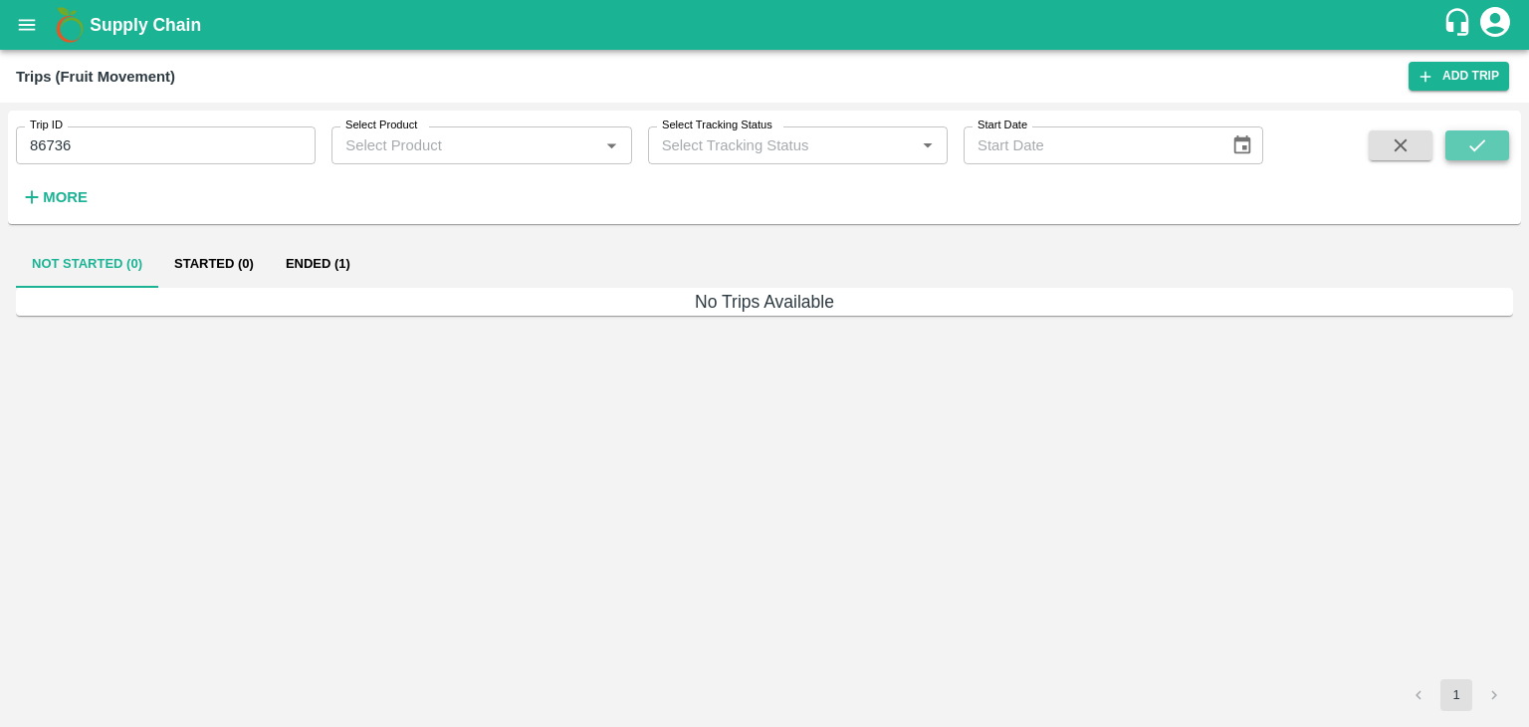
click at [1485, 134] on icon "submit" at bounding box center [1477, 145] width 22 height 22
click at [335, 263] on button "Ended (1)" at bounding box center [318, 264] width 97 height 48
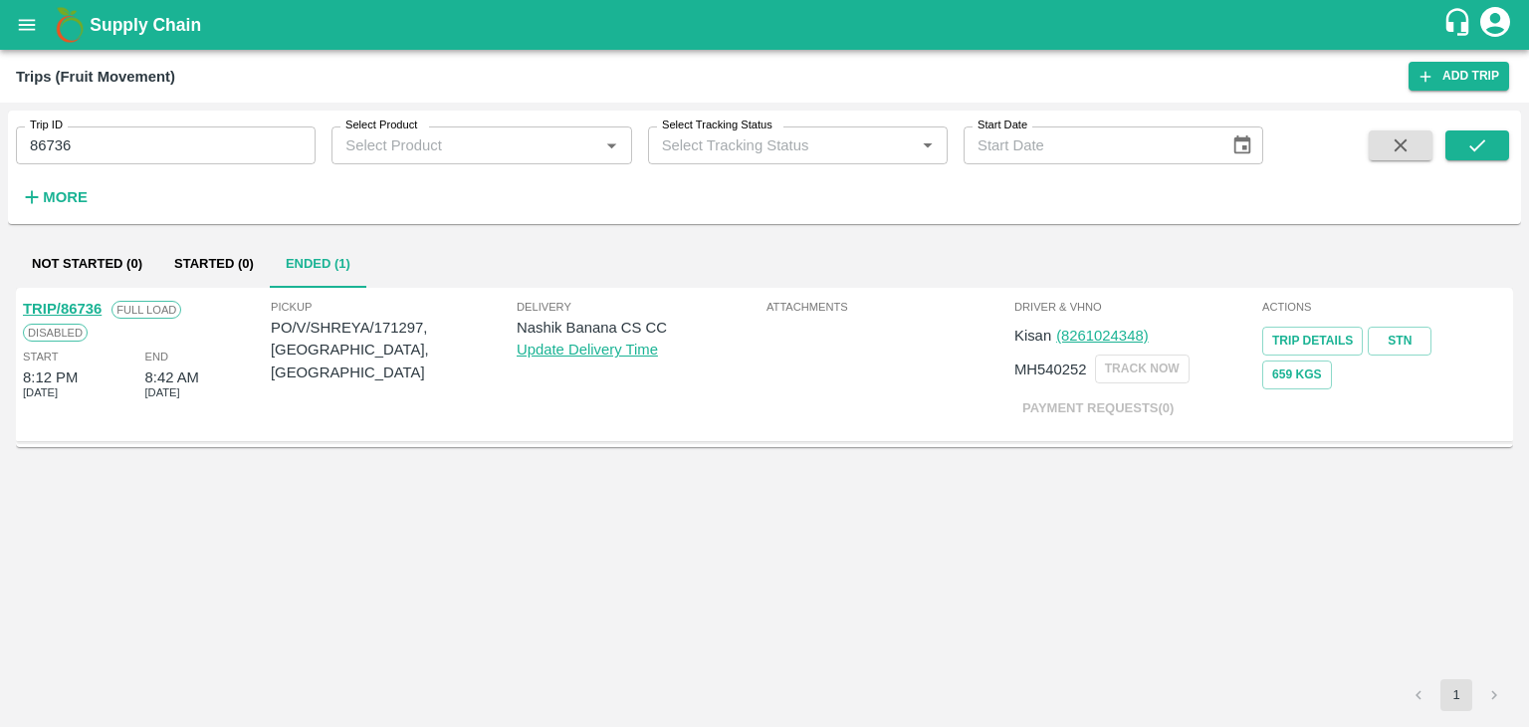
click at [72, 302] on link "TRIP/86736" at bounding box center [62, 309] width 79 height 16
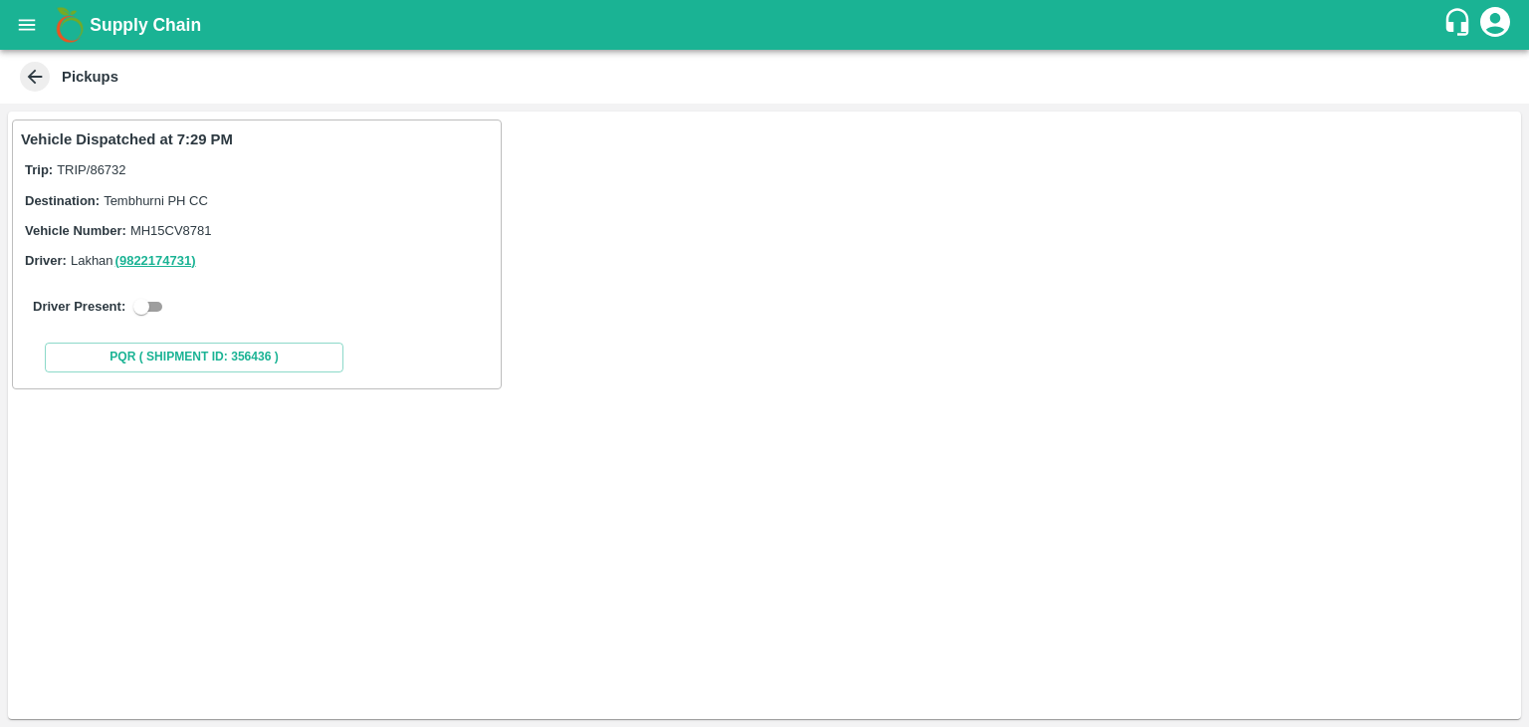
click at [148, 308] on input "checkbox" at bounding box center [142, 307] width 72 height 24
checkbox input "true"
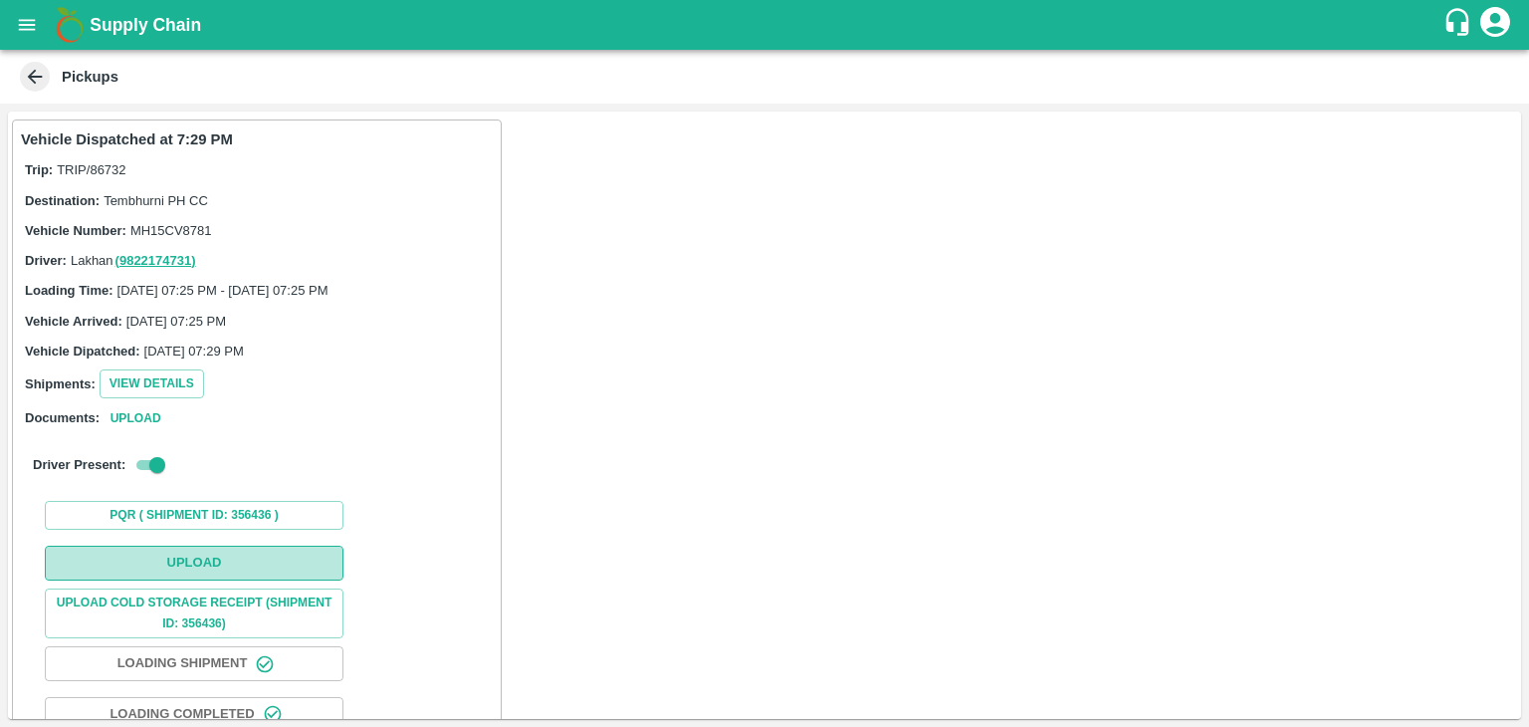
click at [239, 547] on button "Upload" at bounding box center [194, 563] width 299 height 35
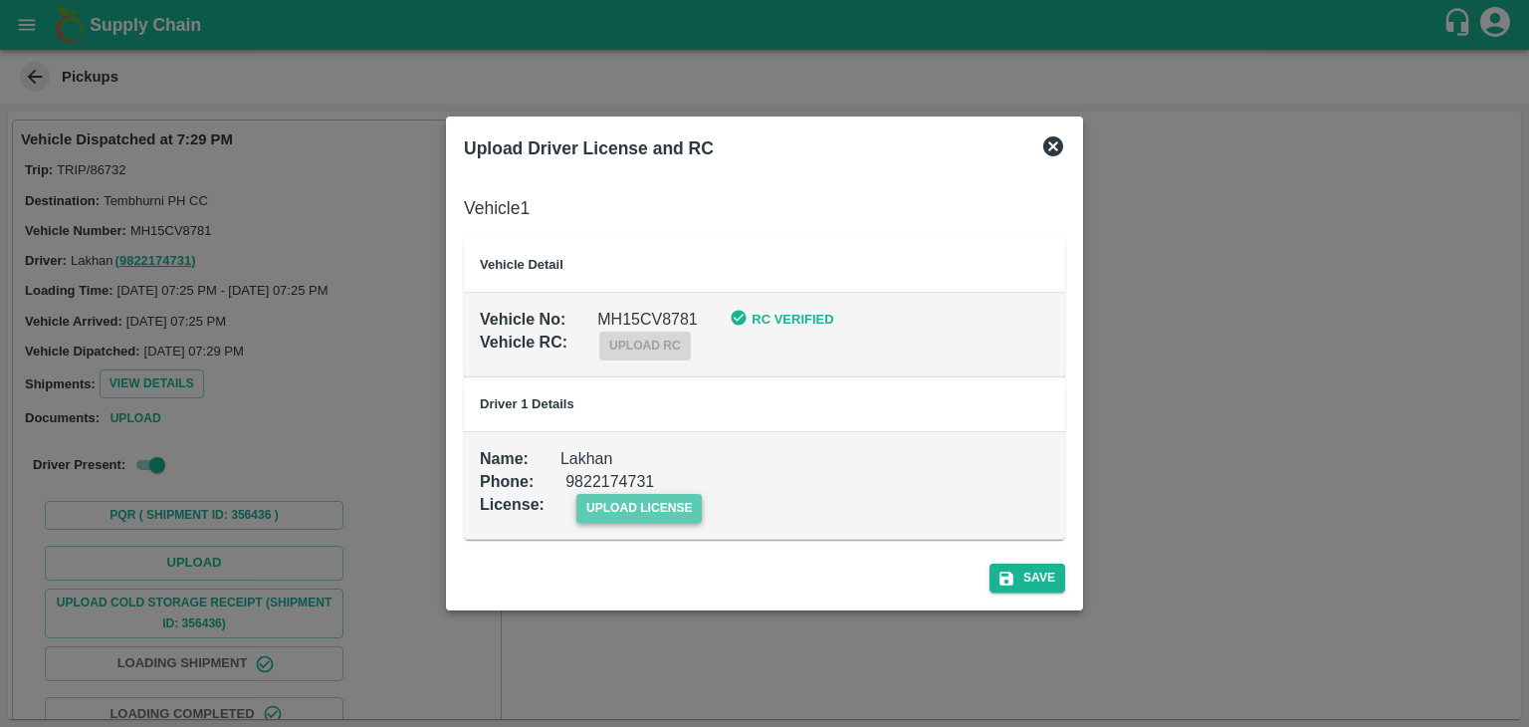
click at [641, 512] on span "upload license" at bounding box center [639, 508] width 126 height 29
click at [0, 0] on input "upload license" at bounding box center [0, 0] width 0 height 0
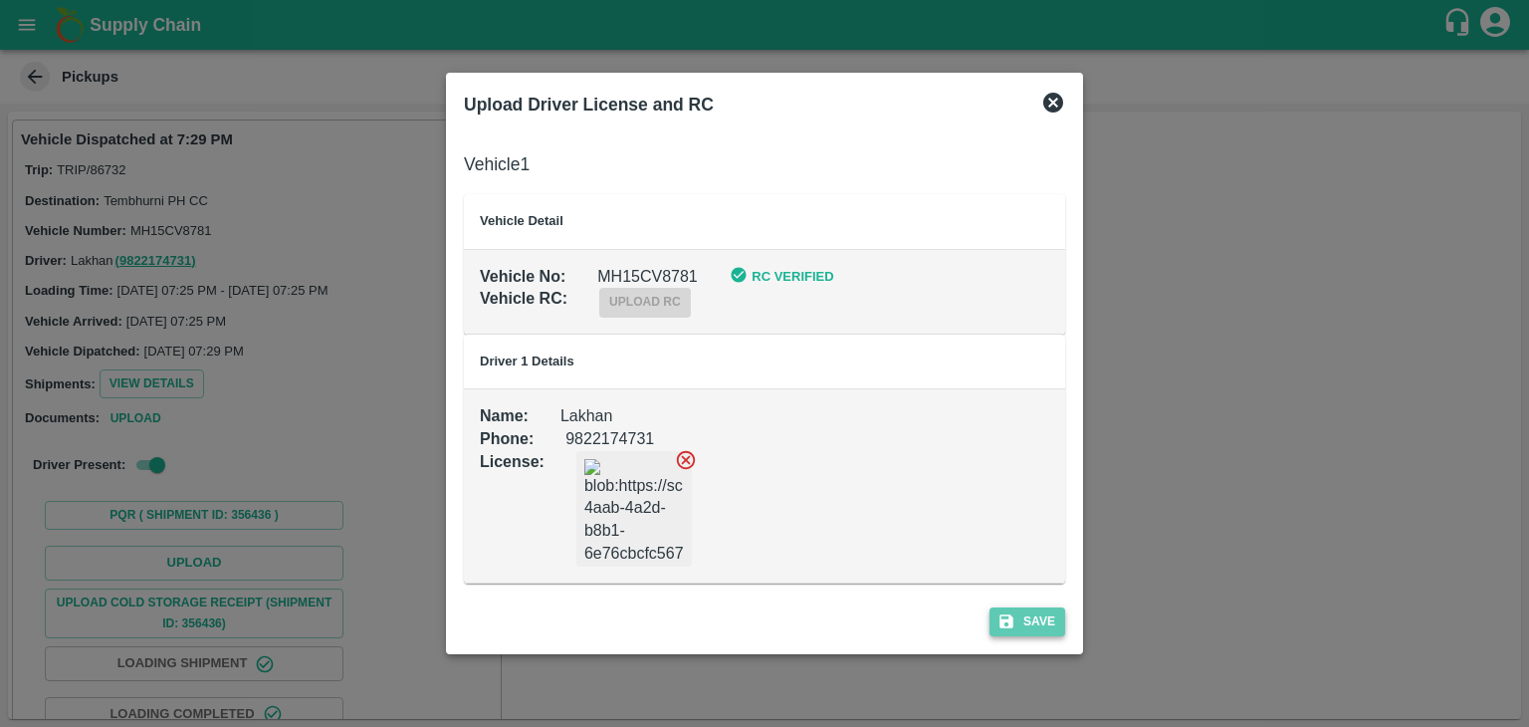
click at [1032, 616] on button "Save" at bounding box center [1028, 621] width 76 height 29
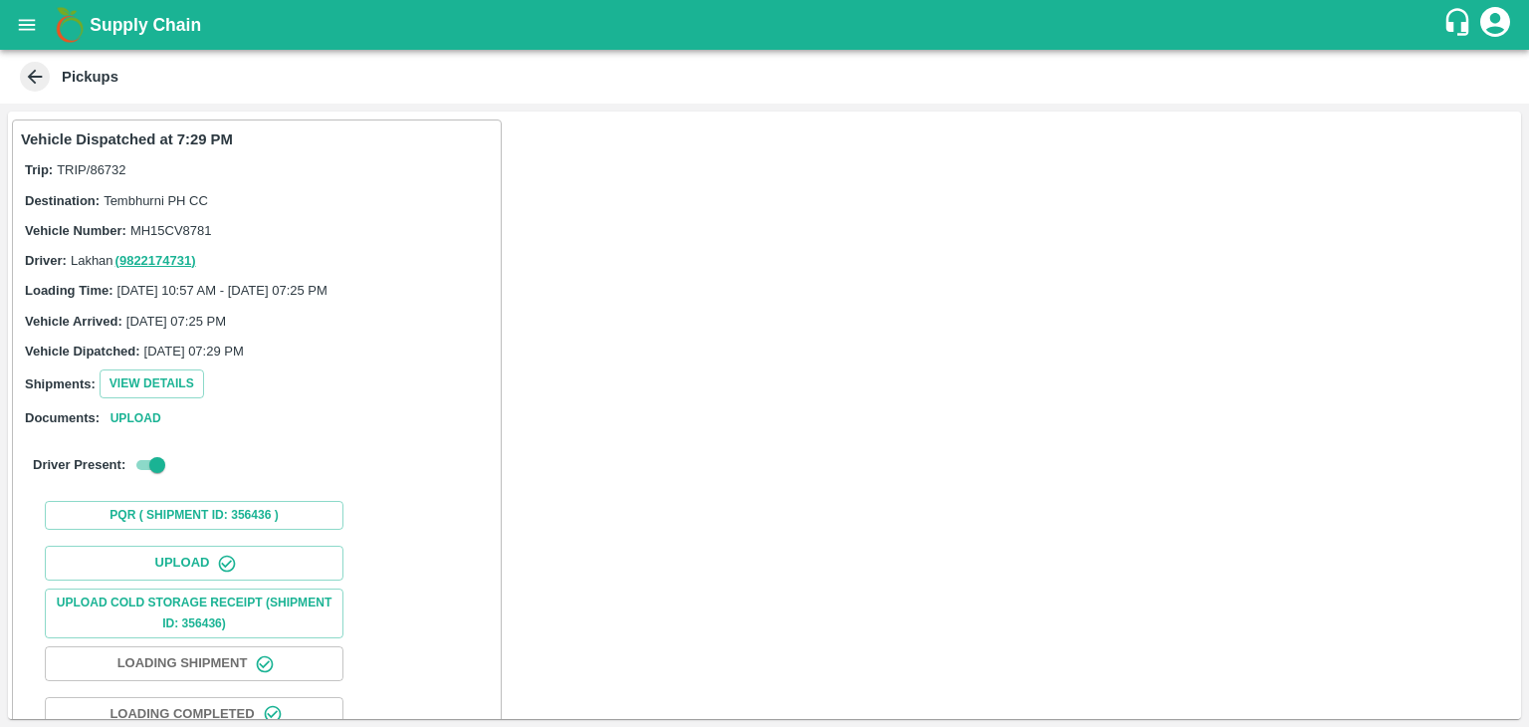
scroll to position [208, 0]
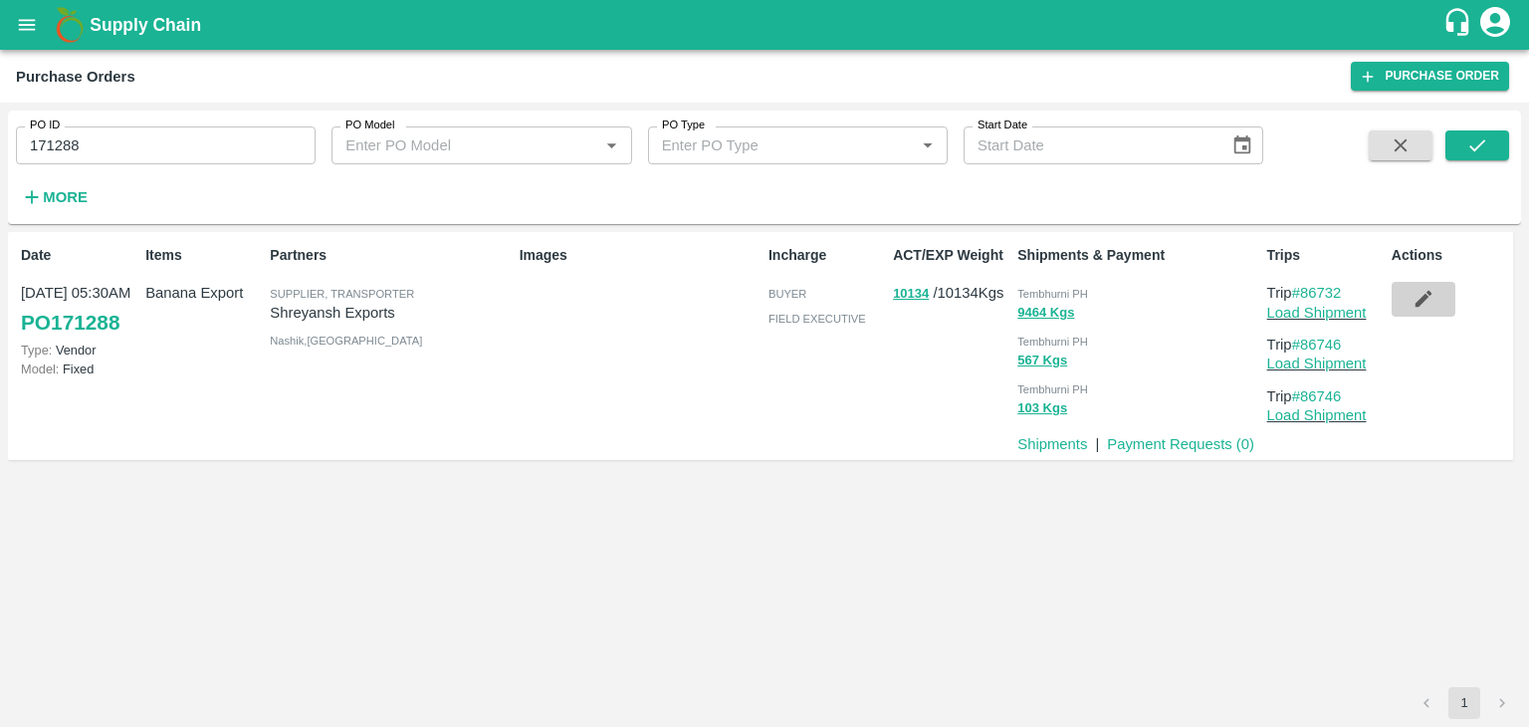
click at [1422, 296] on icon "button" at bounding box center [1424, 299] width 22 height 22
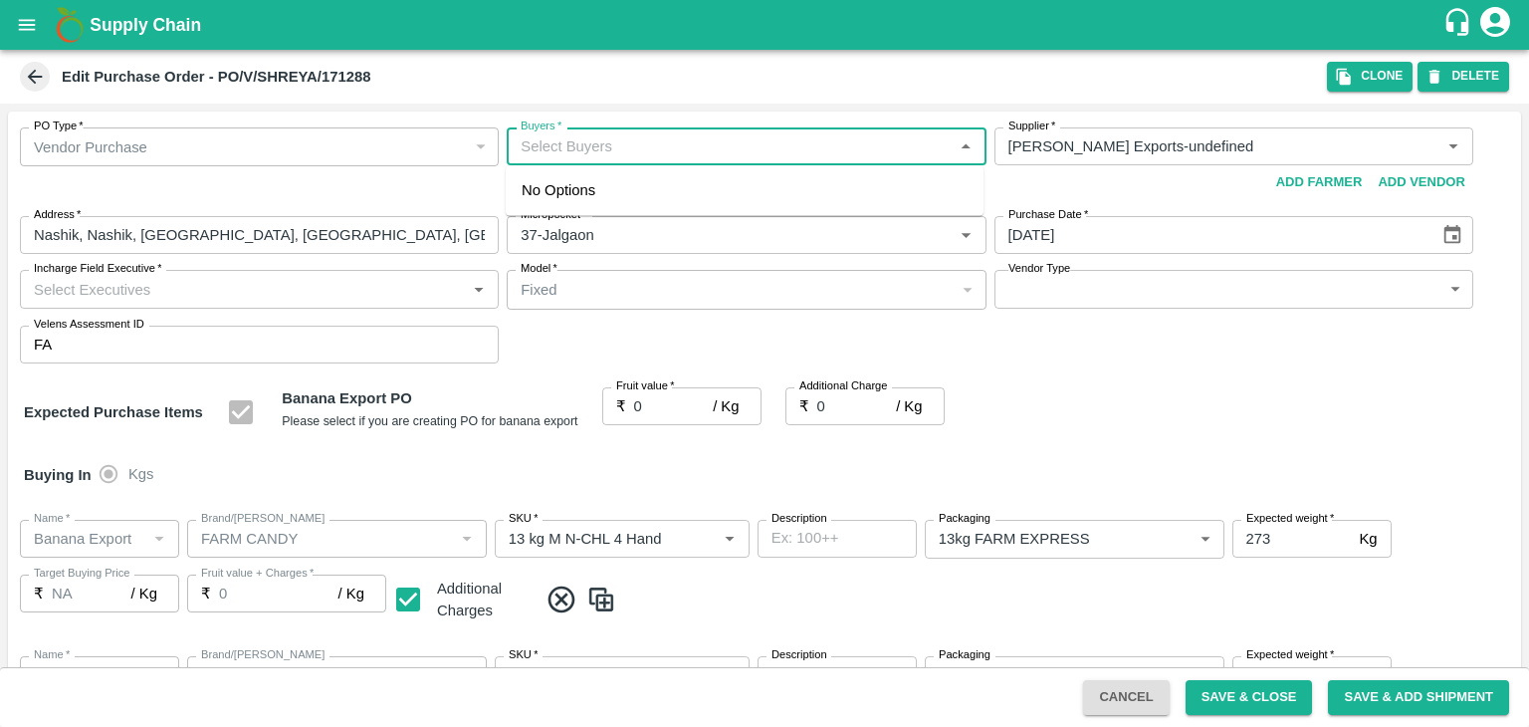
click at [725, 156] on input "Buyers   *" at bounding box center [730, 146] width 434 height 26
type input "Ajit"
click at [614, 189] on div "[PERSON_NAME]" at bounding box center [629, 199] width 121 height 22
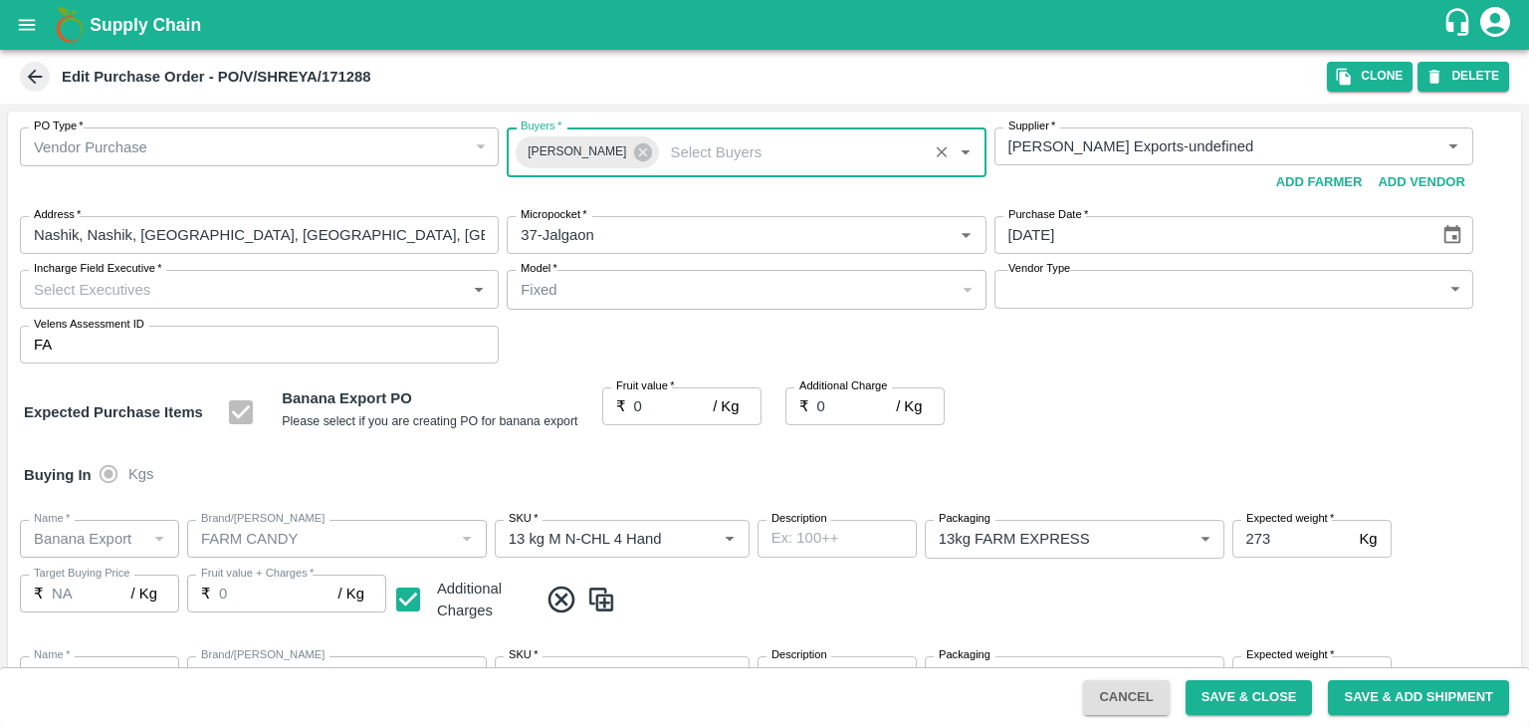
click at [315, 284] on input "Incharge Field Executive   *" at bounding box center [243, 289] width 434 height 26
type input "[PERSON_NAME]"
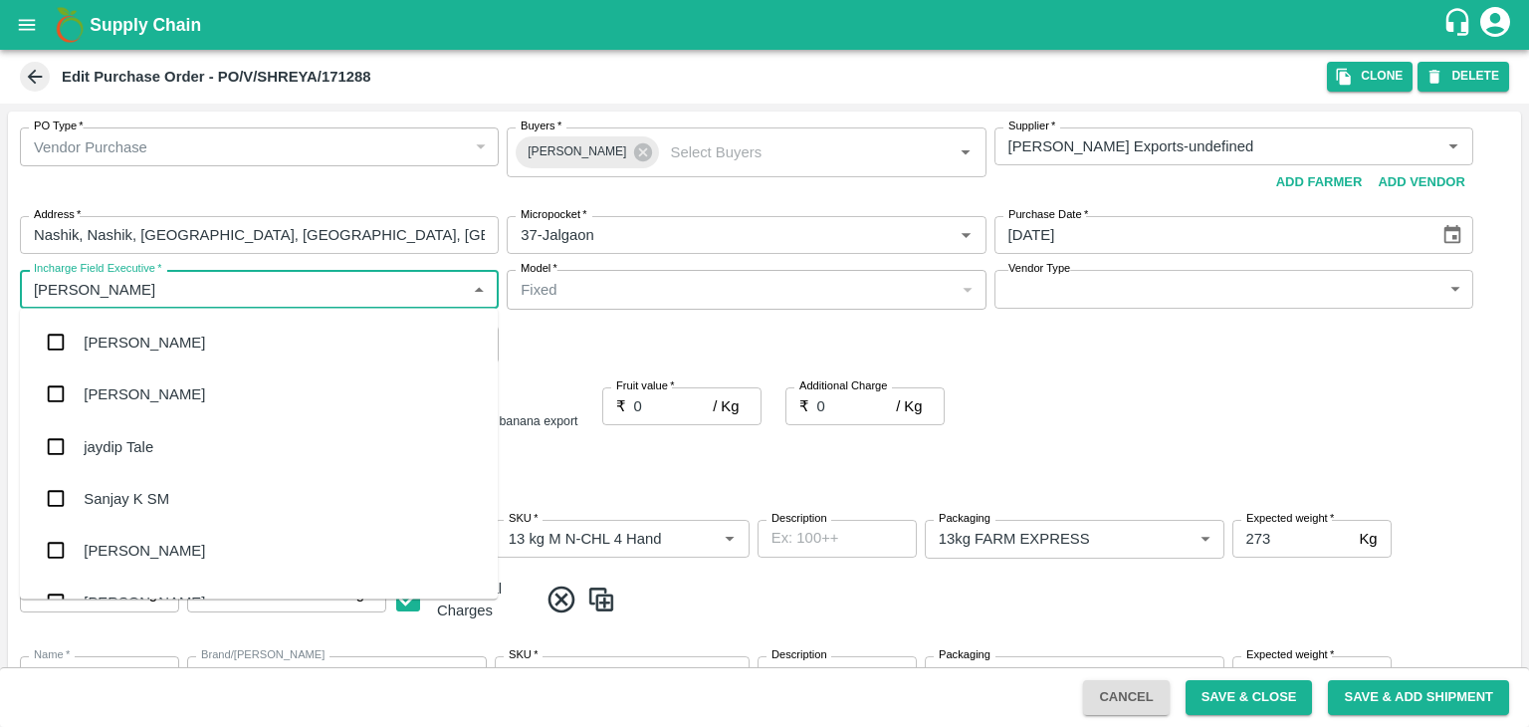
click at [161, 441] on div "jaydip Tale" at bounding box center [259, 446] width 478 height 52
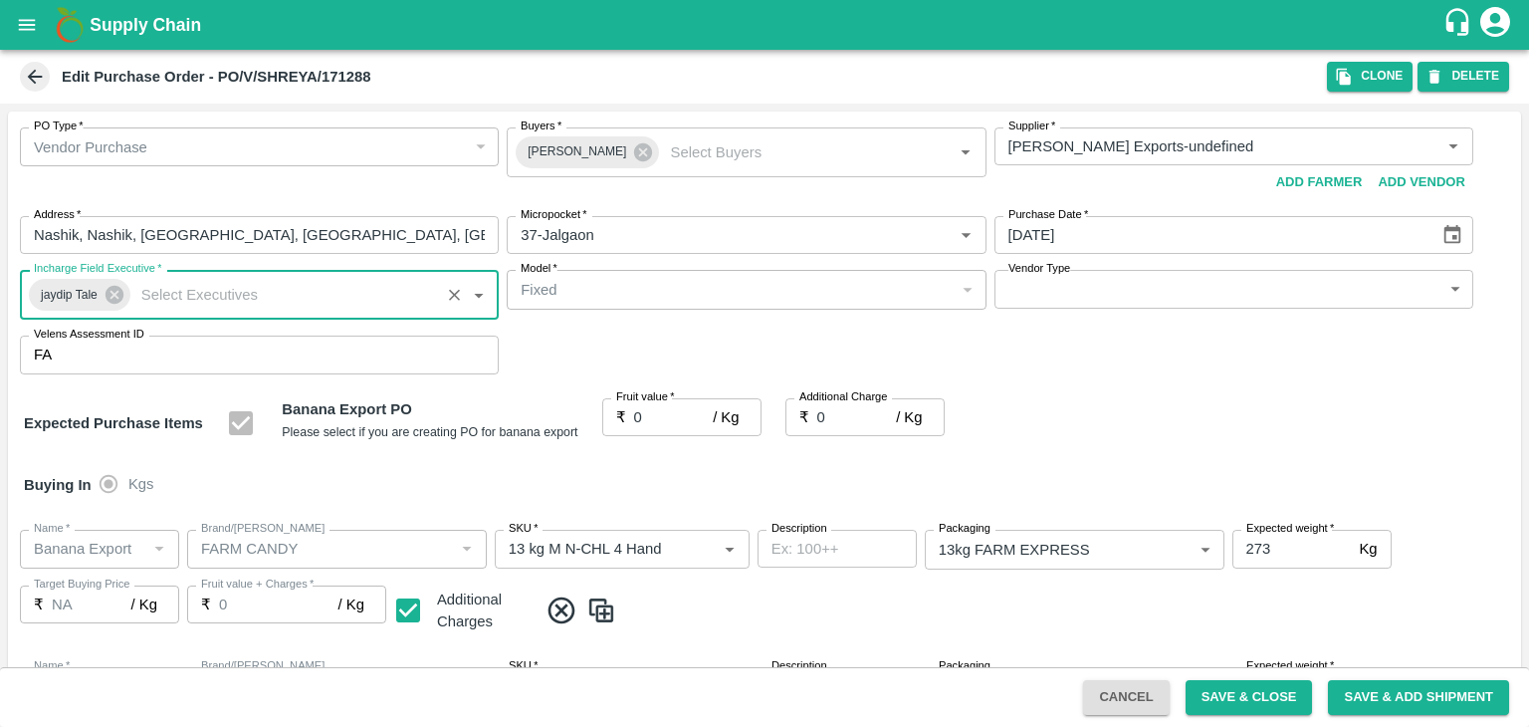
click at [1046, 285] on body "Supply Chain Edit Purchase Order - PO/V/SHREYA/171288 Clone DELETE PO Type   * …" at bounding box center [764, 363] width 1529 height 727
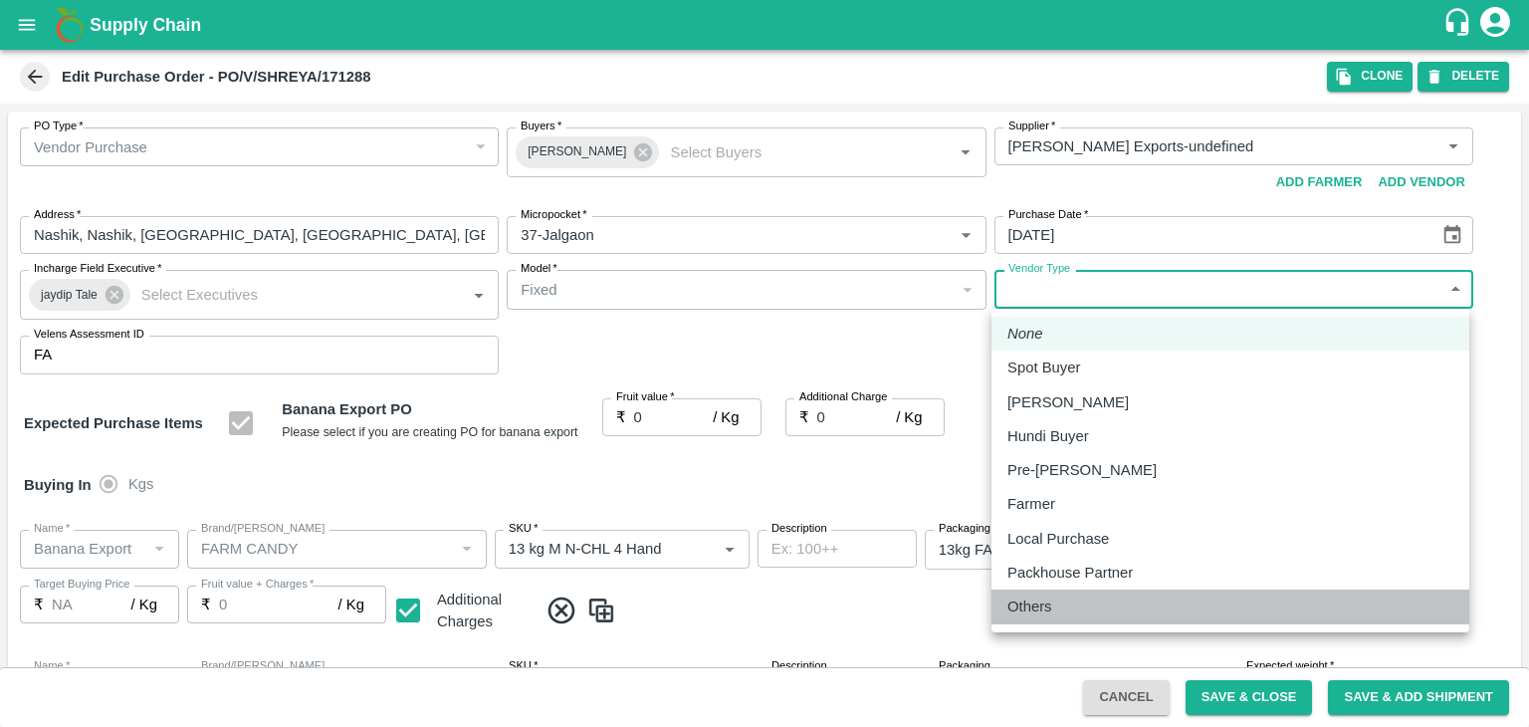
click at [1041, 612] on p "Others" at bounding box center [1030, 606] width 45 height 22
type input "OTHER"
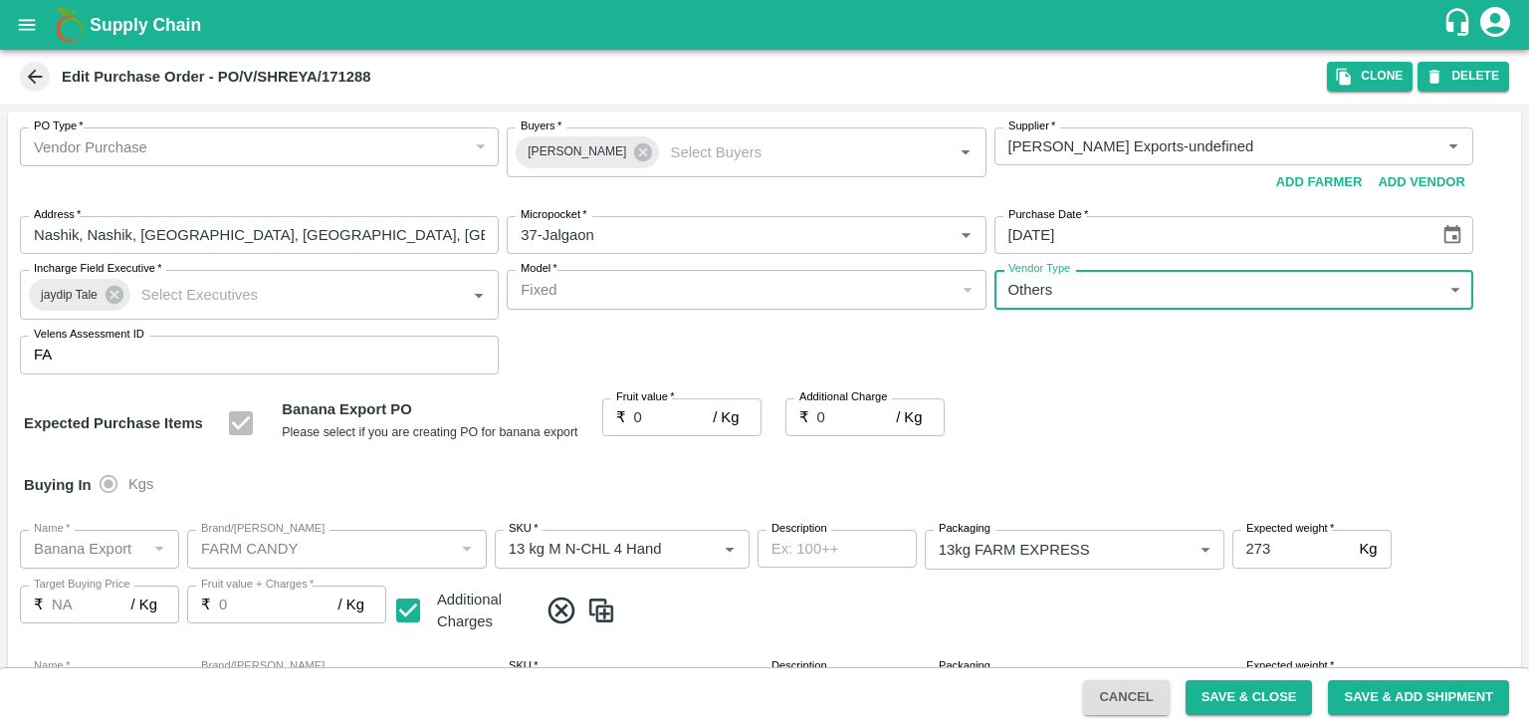
click at [645, 414] on input "0" at bounding box center [674, 417] width 80 height 38
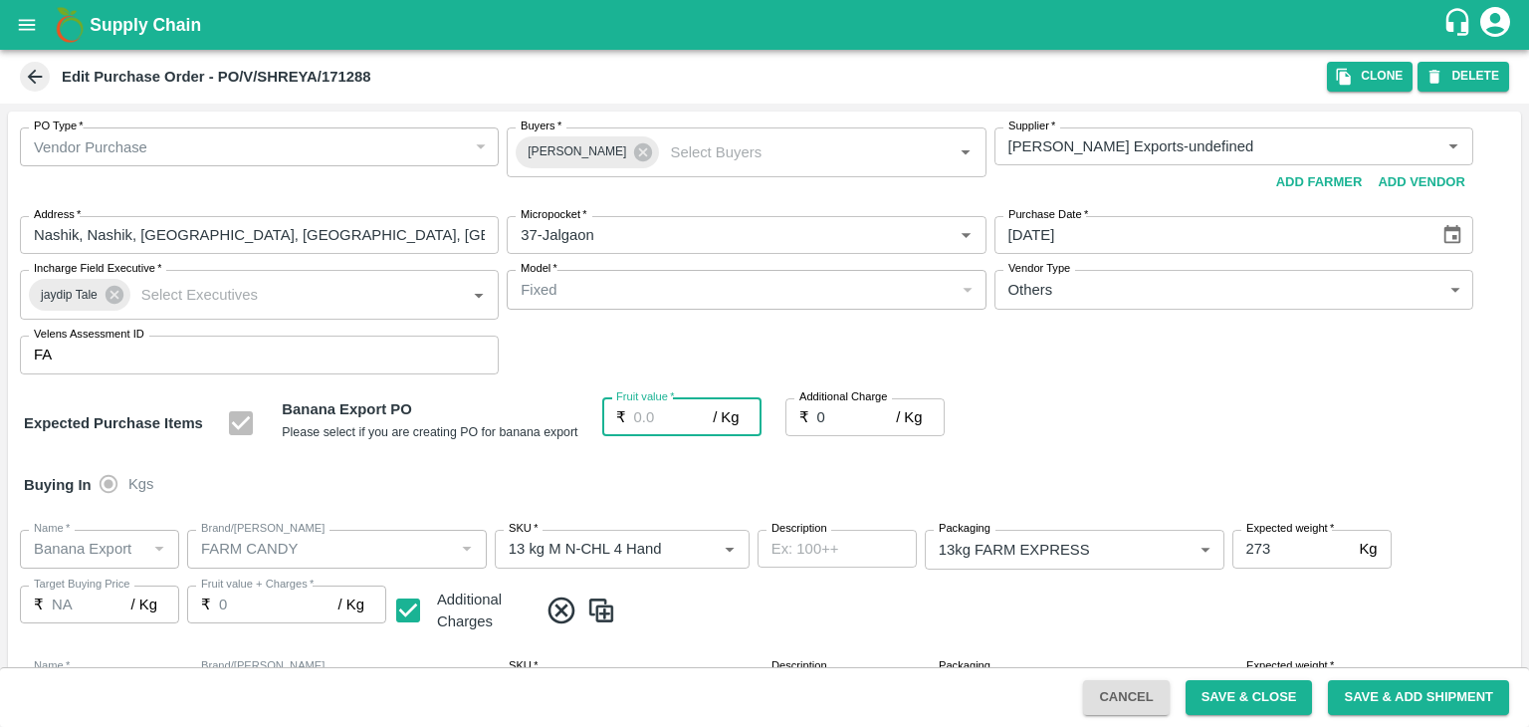
type input "2"
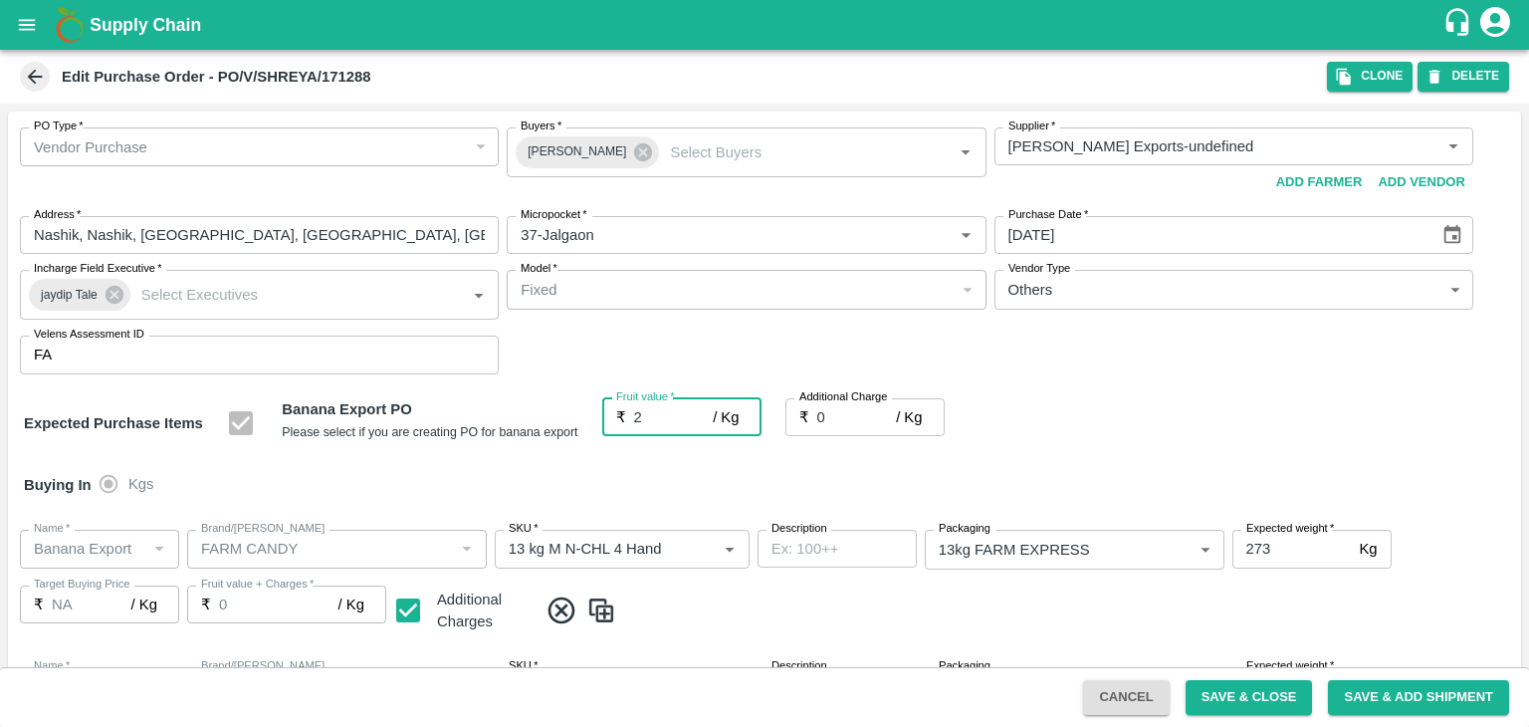
type input "2"
type input "20"
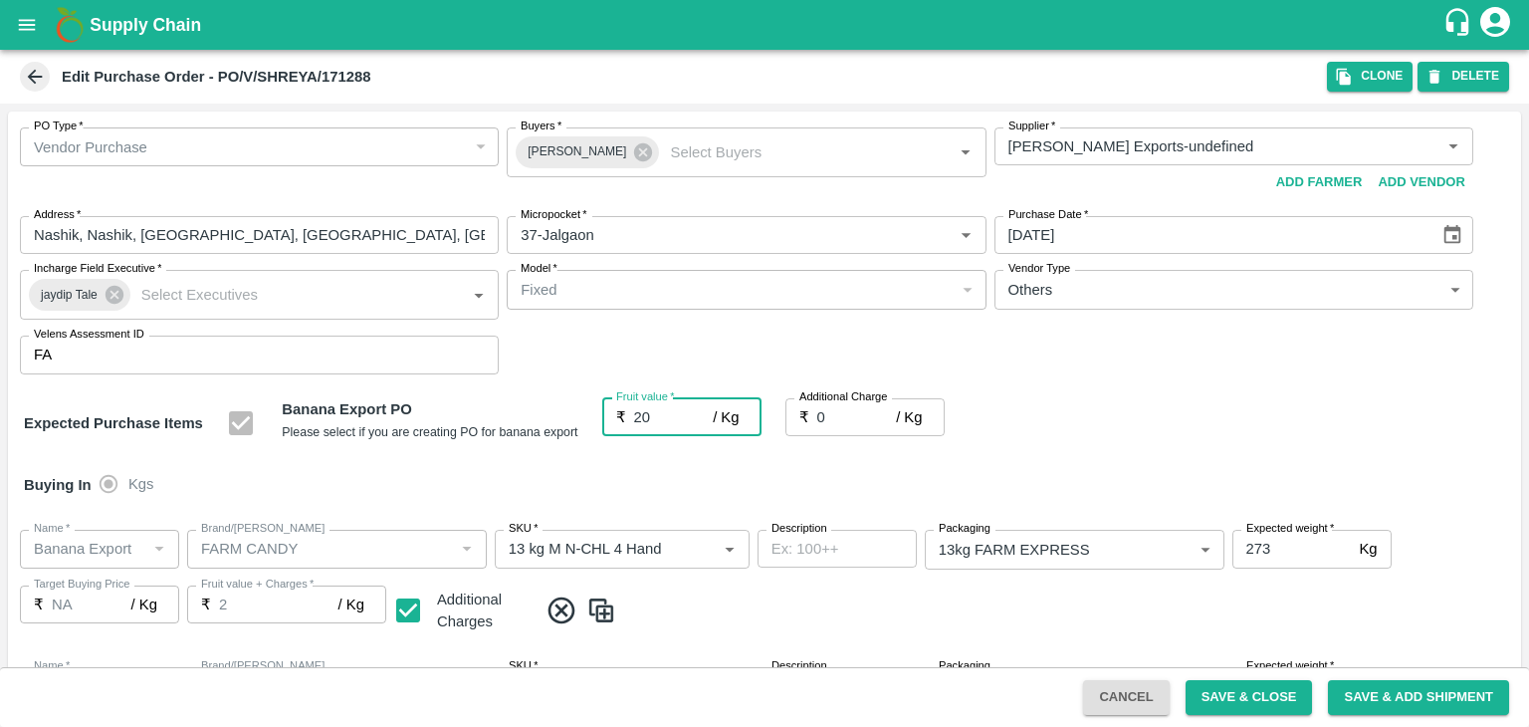
type input "20"
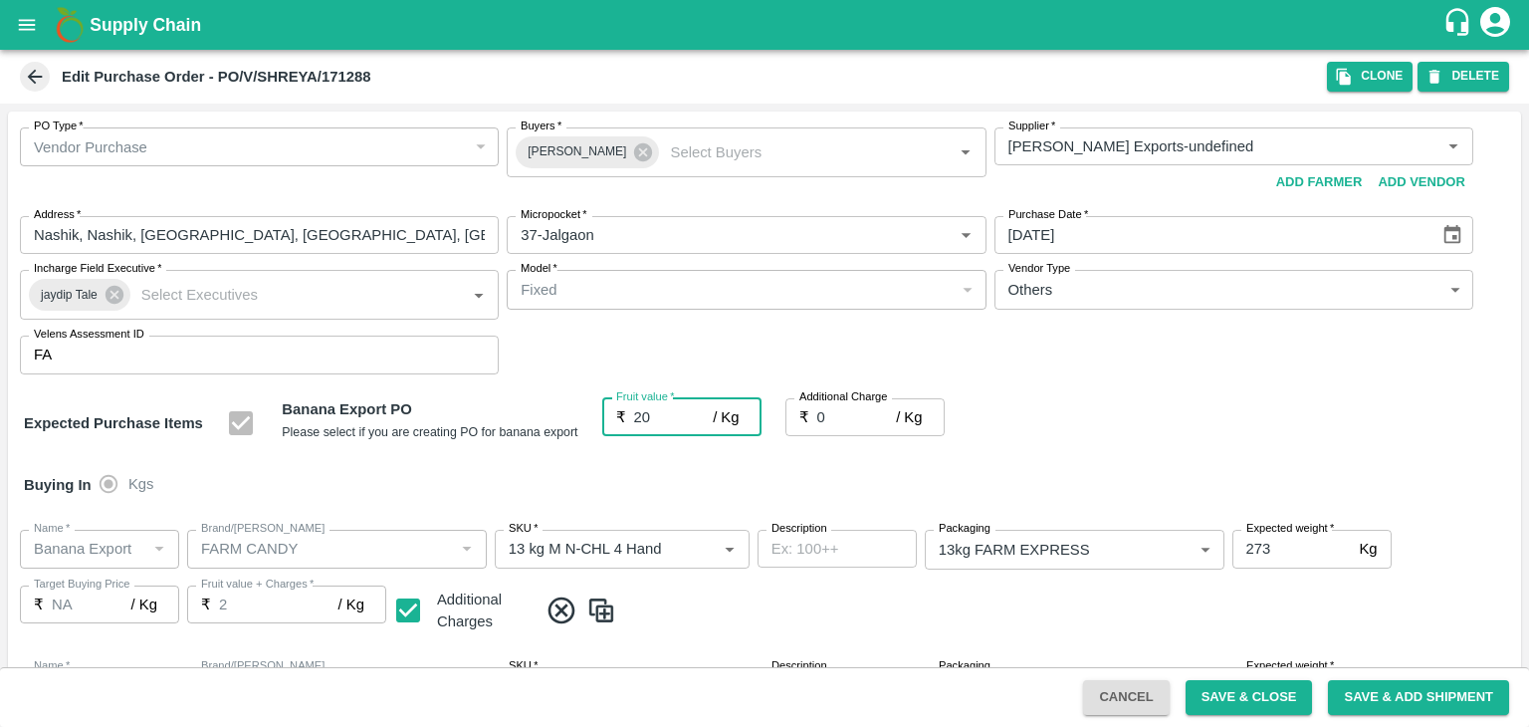
type input "20"
type input "2"
type input "22"
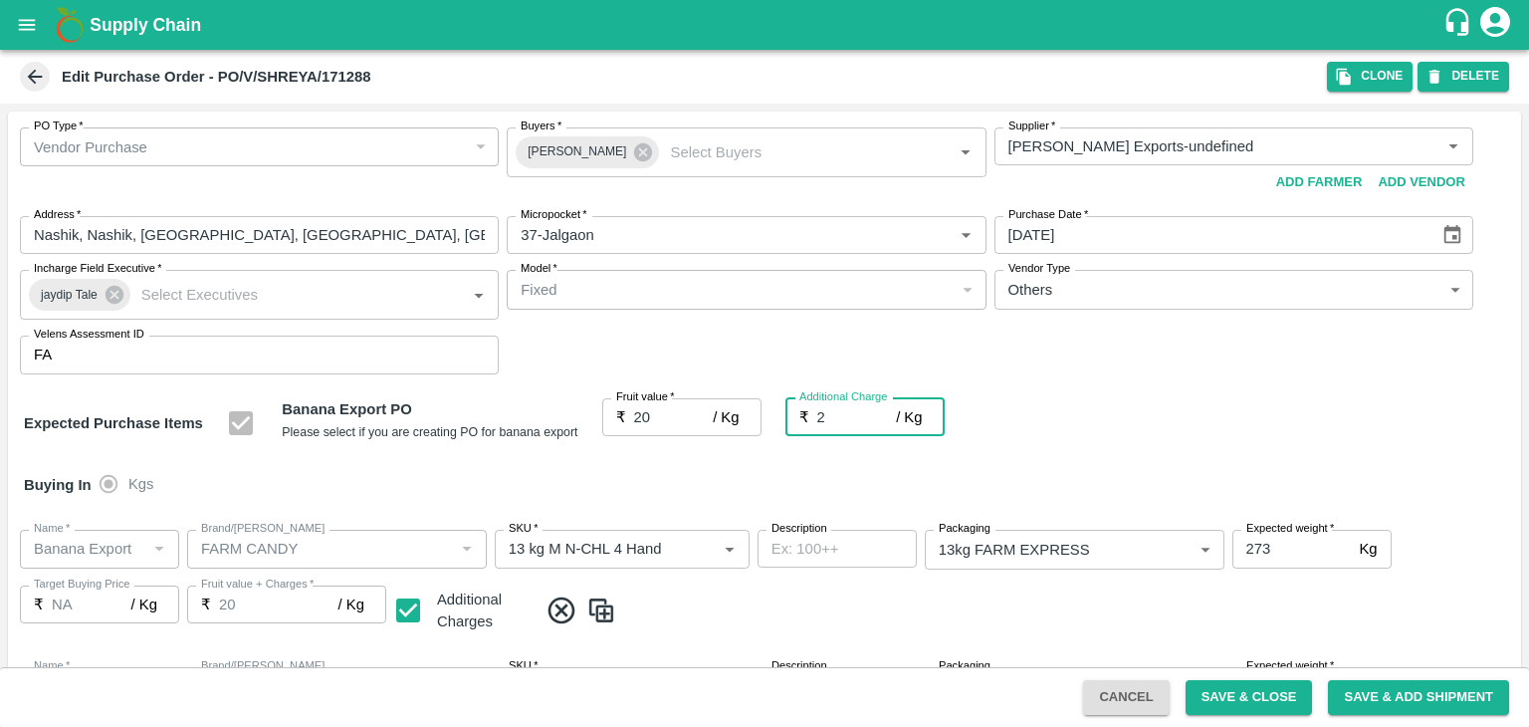
type input "22"
type input "2.7"
type input "22.7"
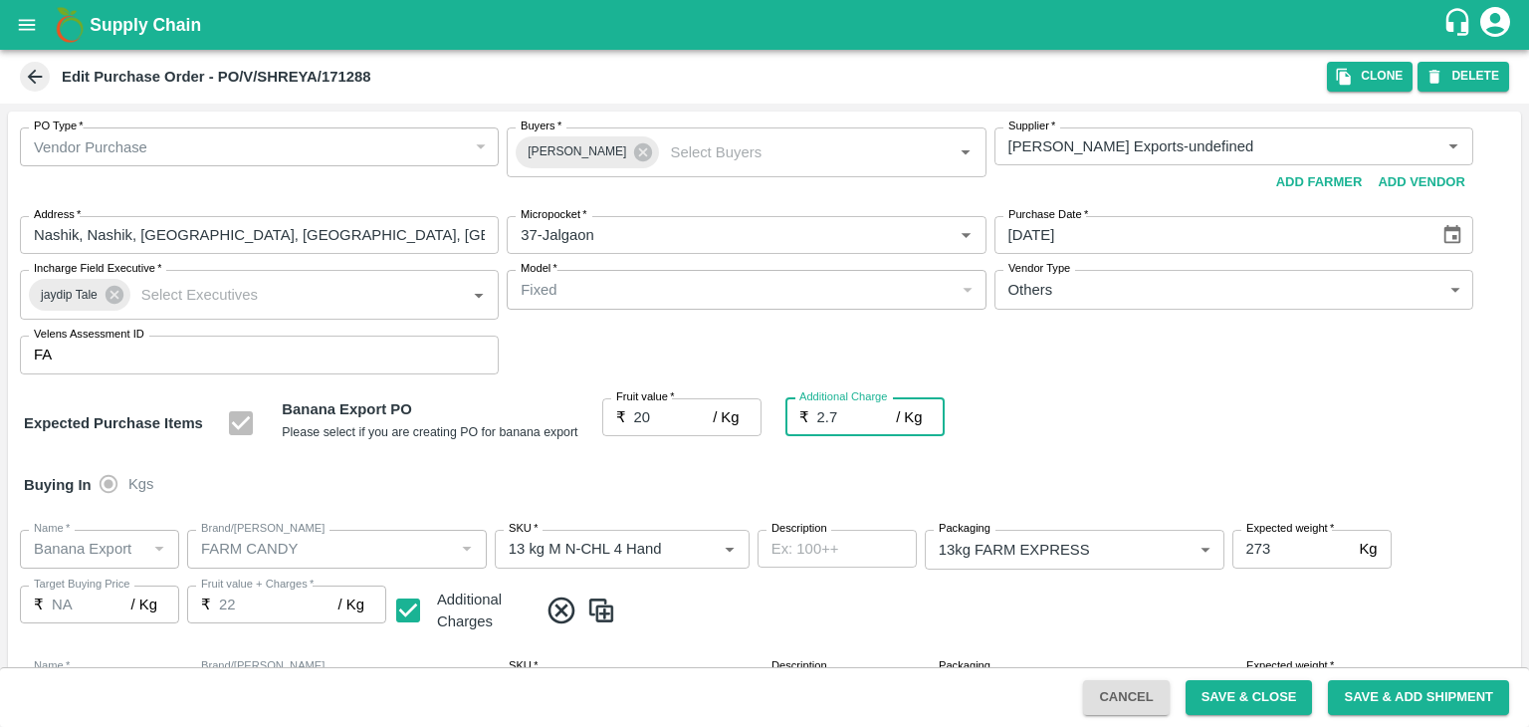
type input "22.7"
type input "2.75"
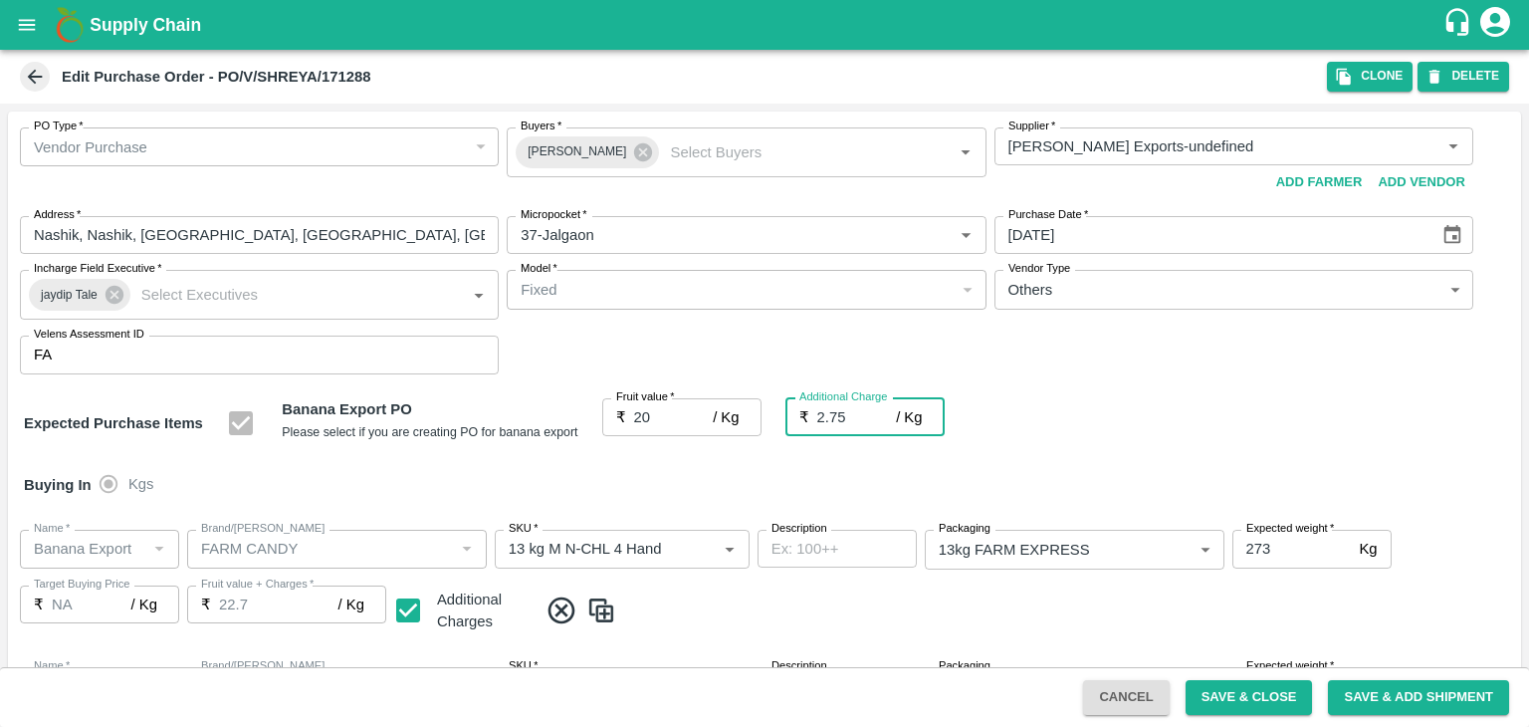
type input "22.75"
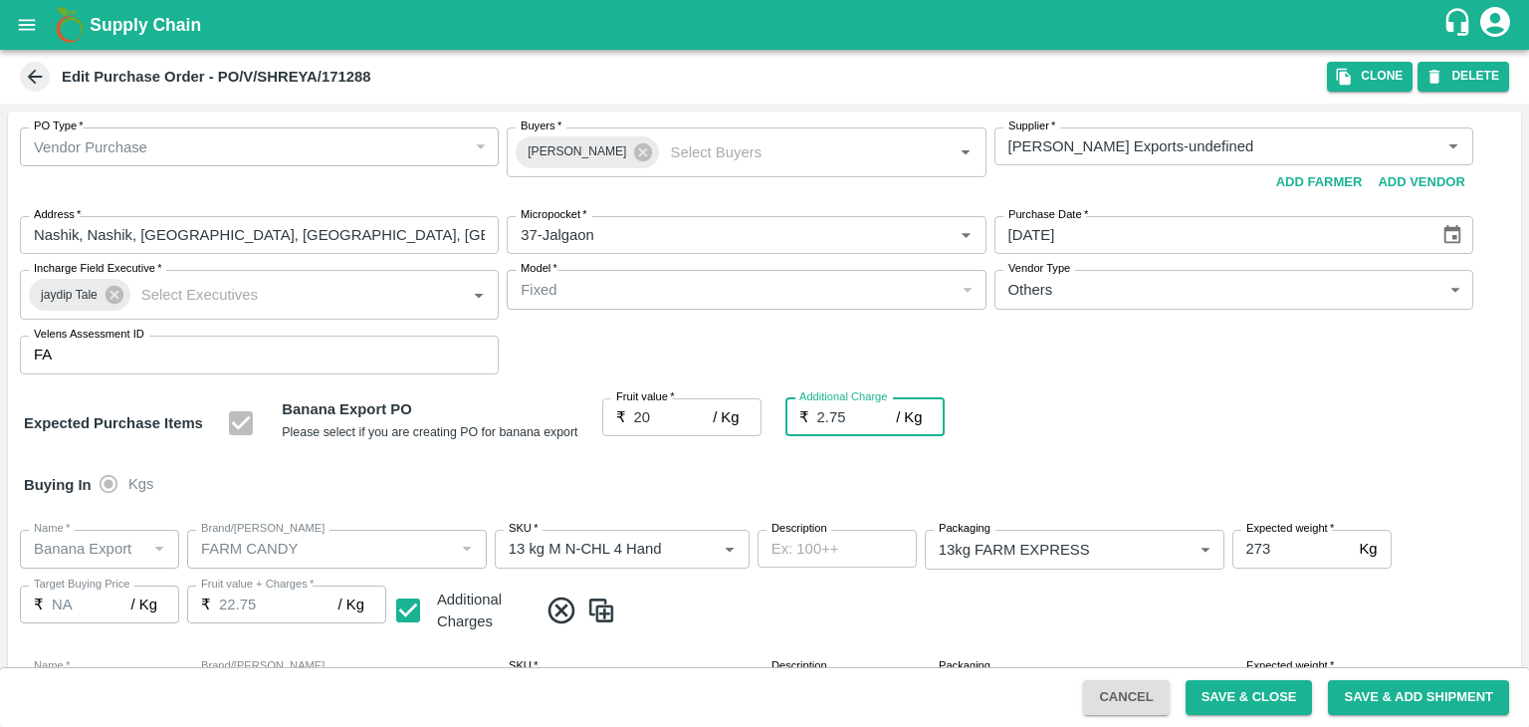
type input "2.75"
click at [673, 476] on div "Buying In Kgs" at bounding box center [764, 485] width 1513 height 58
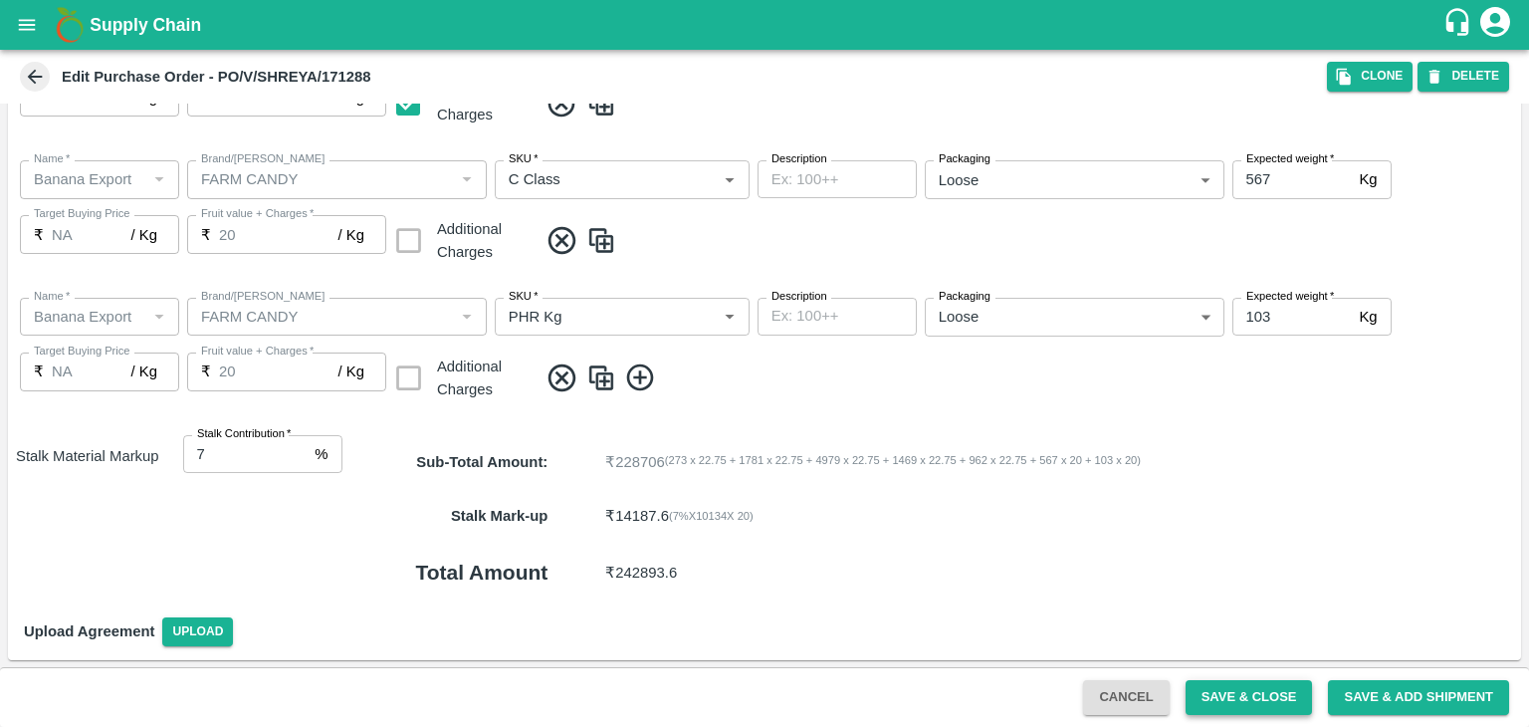
click at [1227, 690] on button "Save & Close" at bounding box center [1249, 697] width 127 height 35
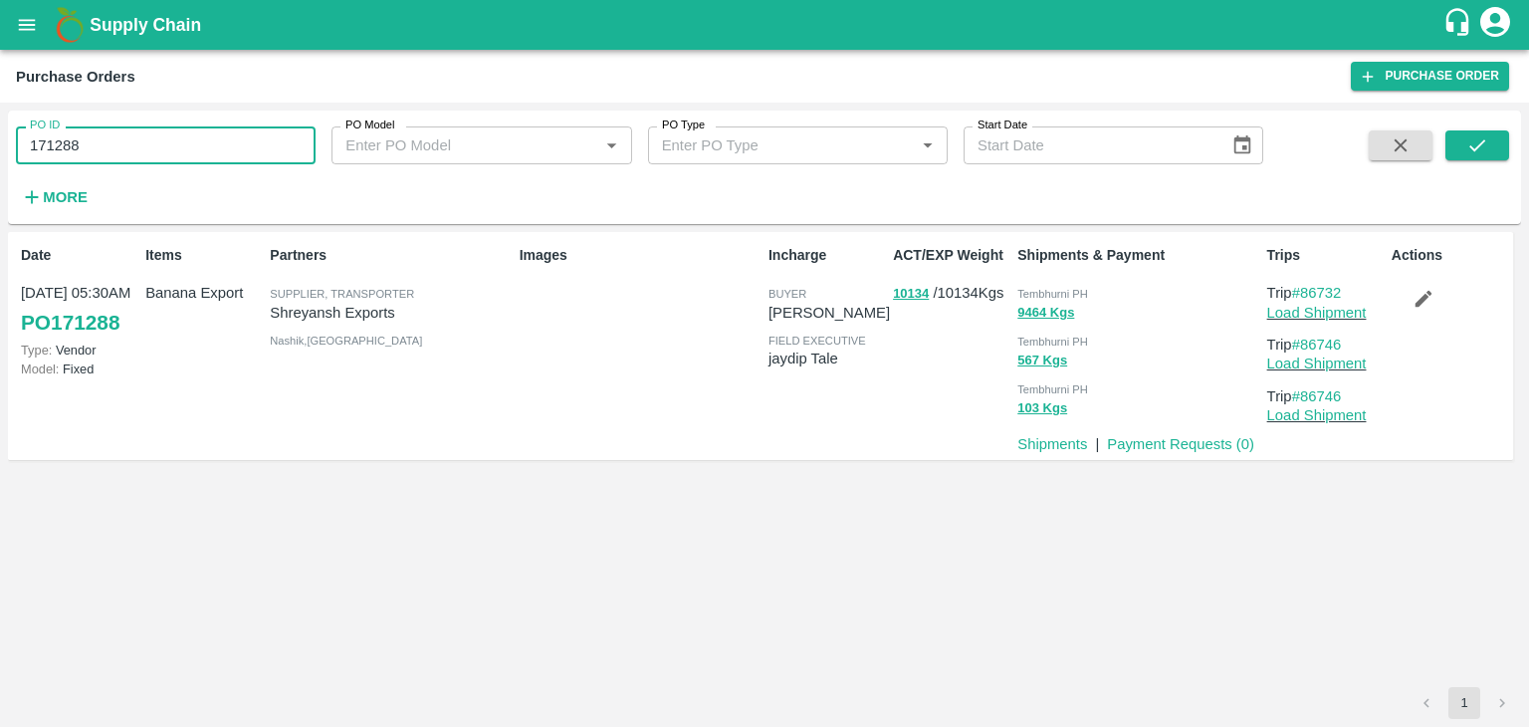
click at [141, 159] on input "171288" at bounding box center [166, 145] width 300 height 38
paste input "text"
type input "171297"
click at [1473, 142] on icon "submit" at bounding box center [1477, 145] width 22 height 22
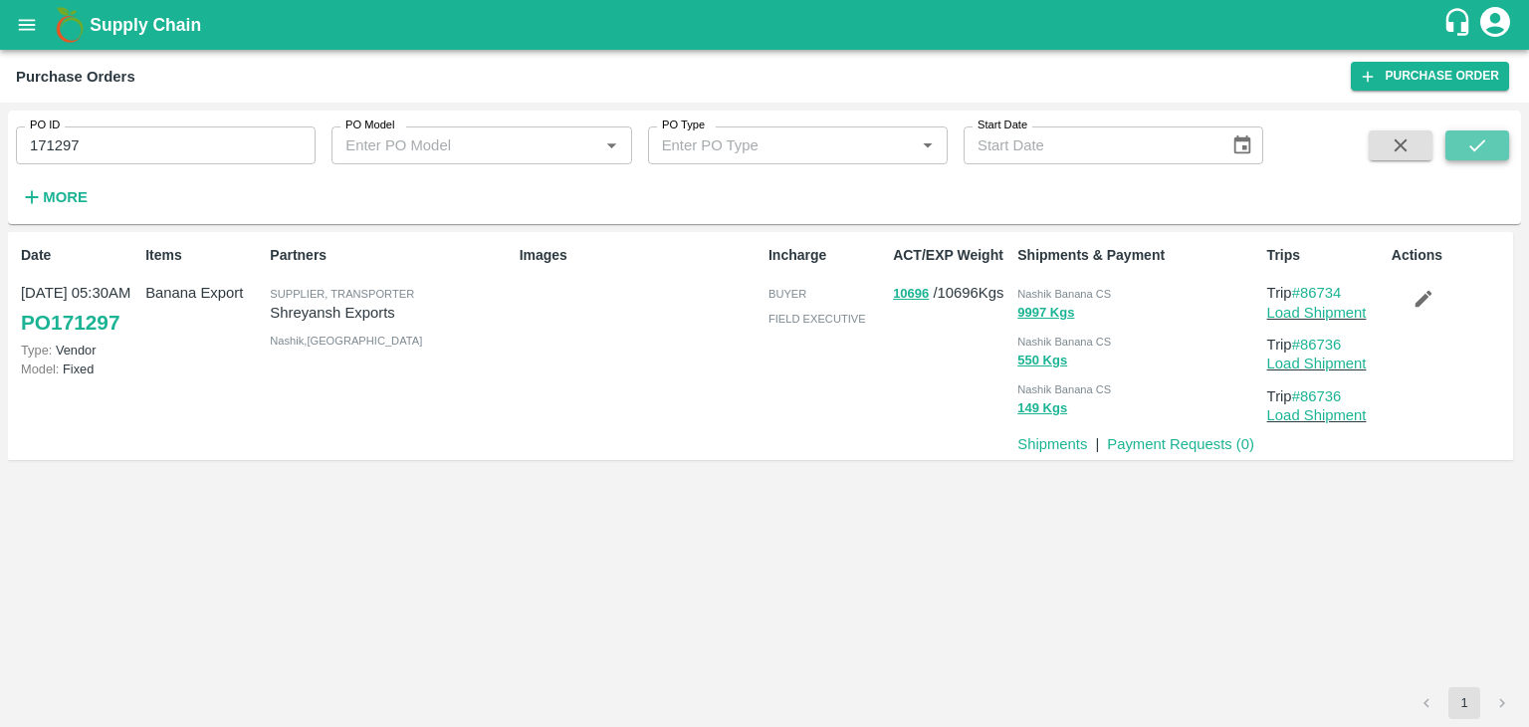
click at [1459, 155] on button "submit" at bounding box center [1478, 145] width 64 height 30
click at [1322, 318] on link "Load Shipment" at bounding box center [1317, 313] width 100 height 16
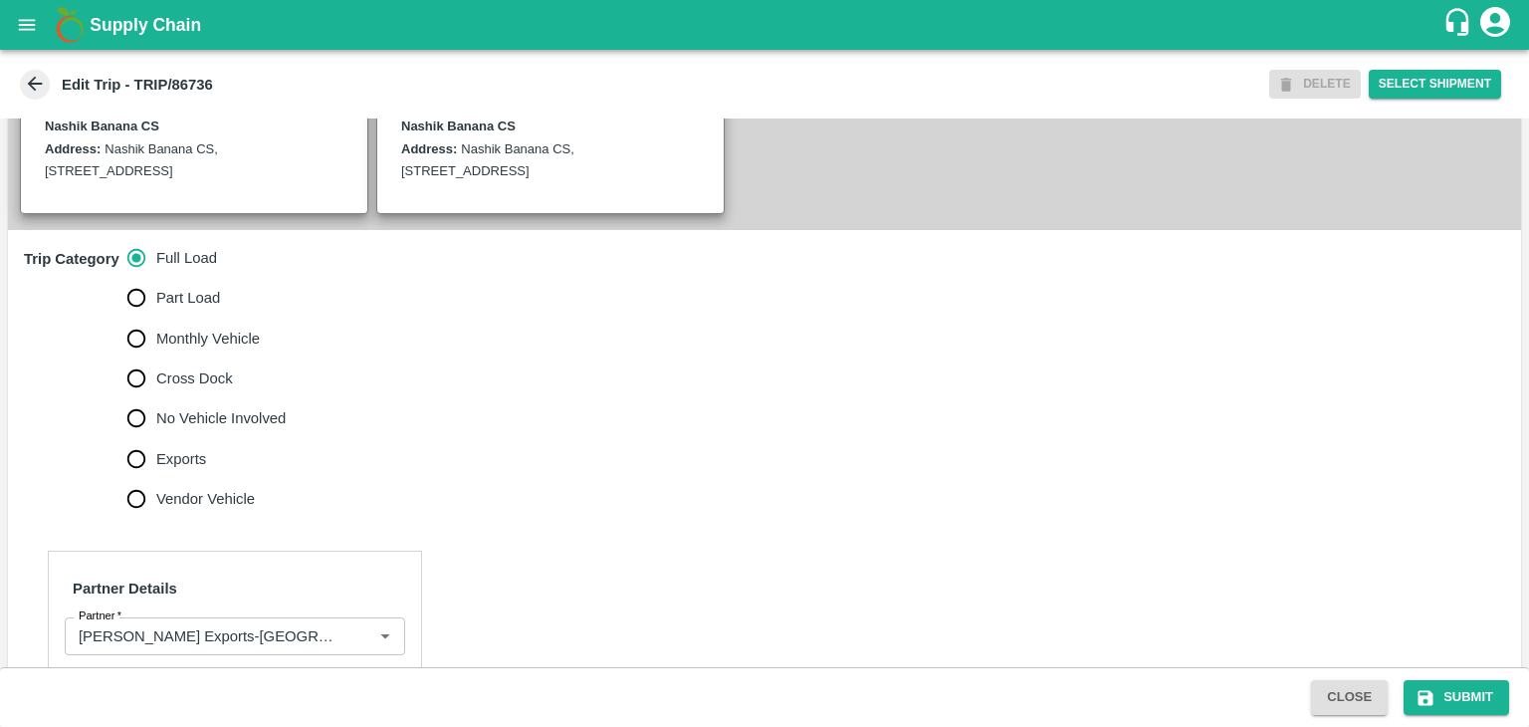
scroll to position [490, 0]
click at [226, 428] on span "No Vehicle Involved" at bounding box center [220, 417] width 129 height 22
click at [156, 437] on input "No Vehicle Involved" at bounding box center [136, 417] width 40 height 40
radio input "true"
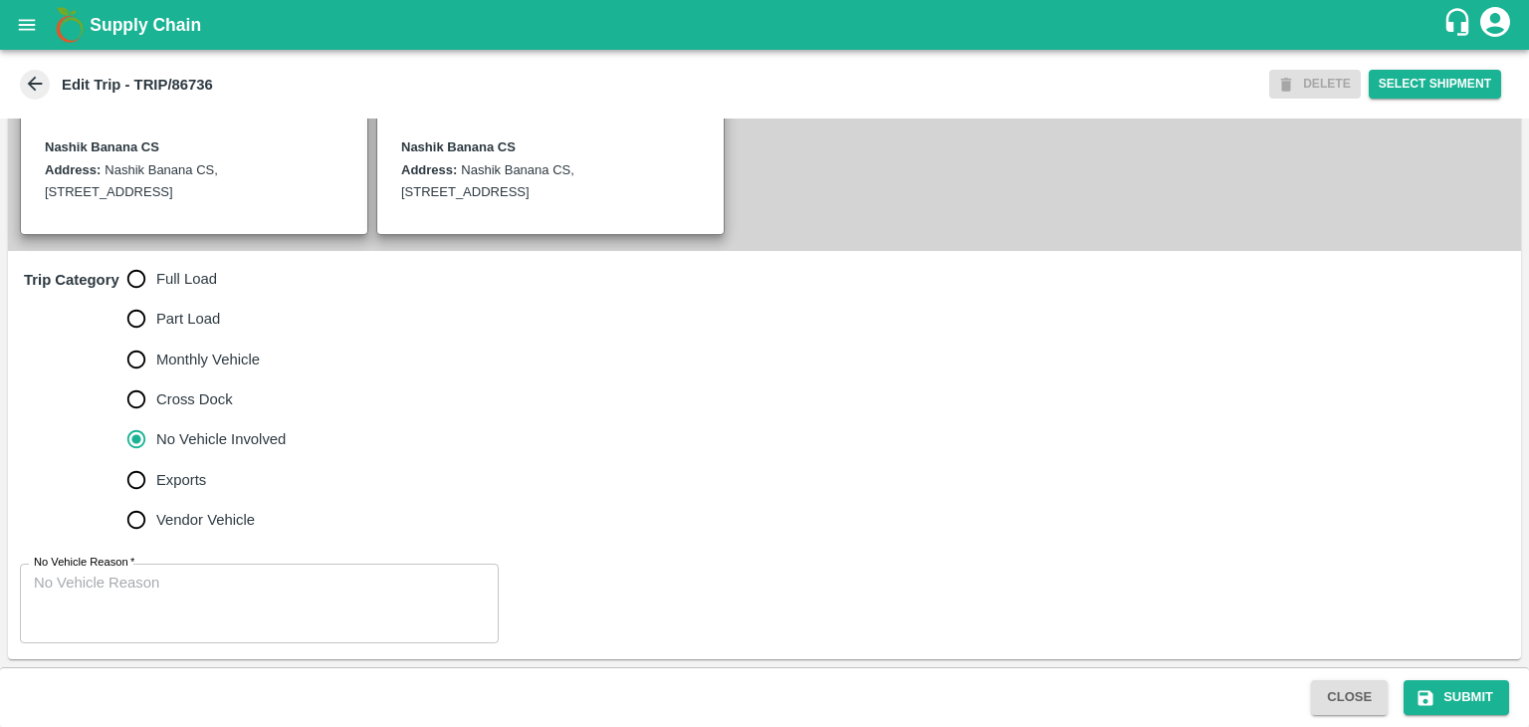
scroll to position [489, 0]
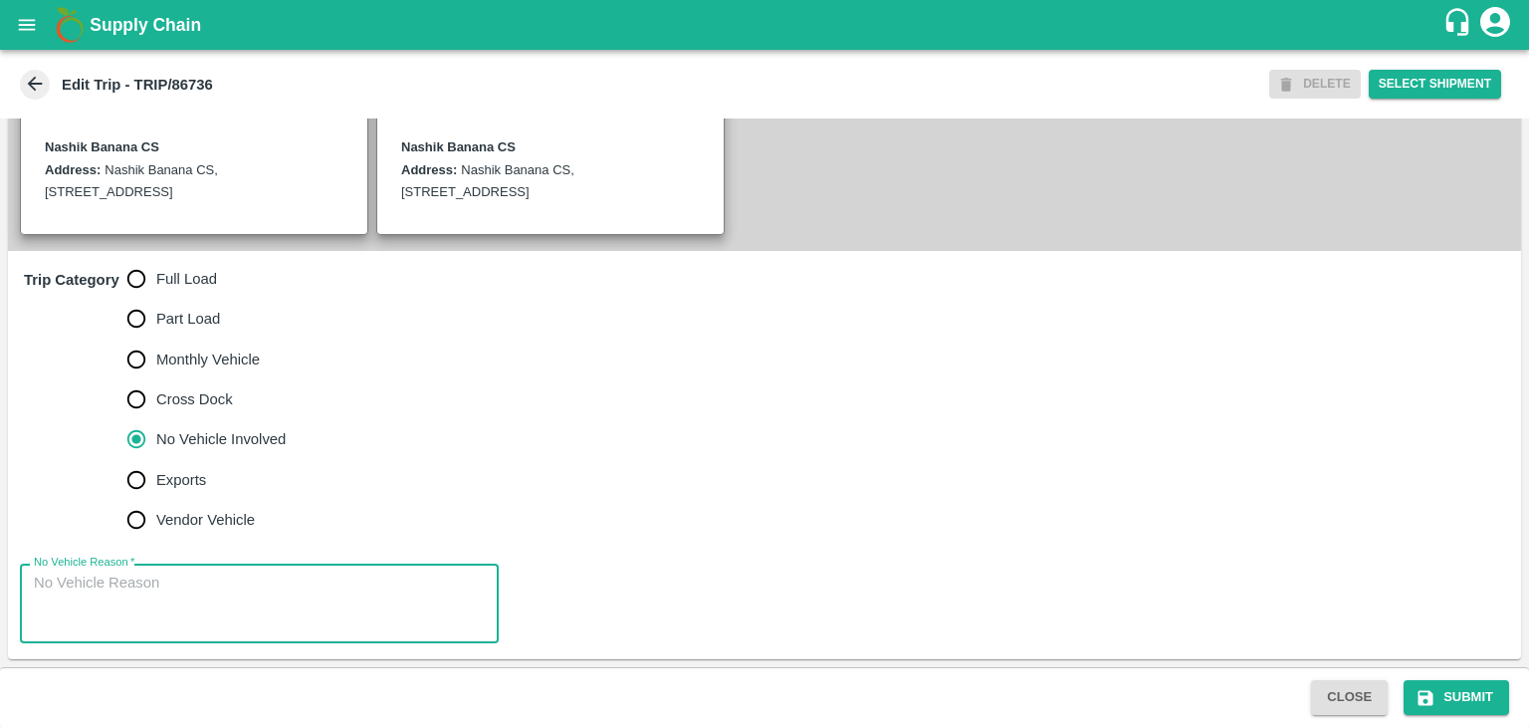
click at [260, 614] on textarea "No Vehicle Reason   *" at bounding box center [259, 603] width 451 height 63
type textarea "Field Dump"
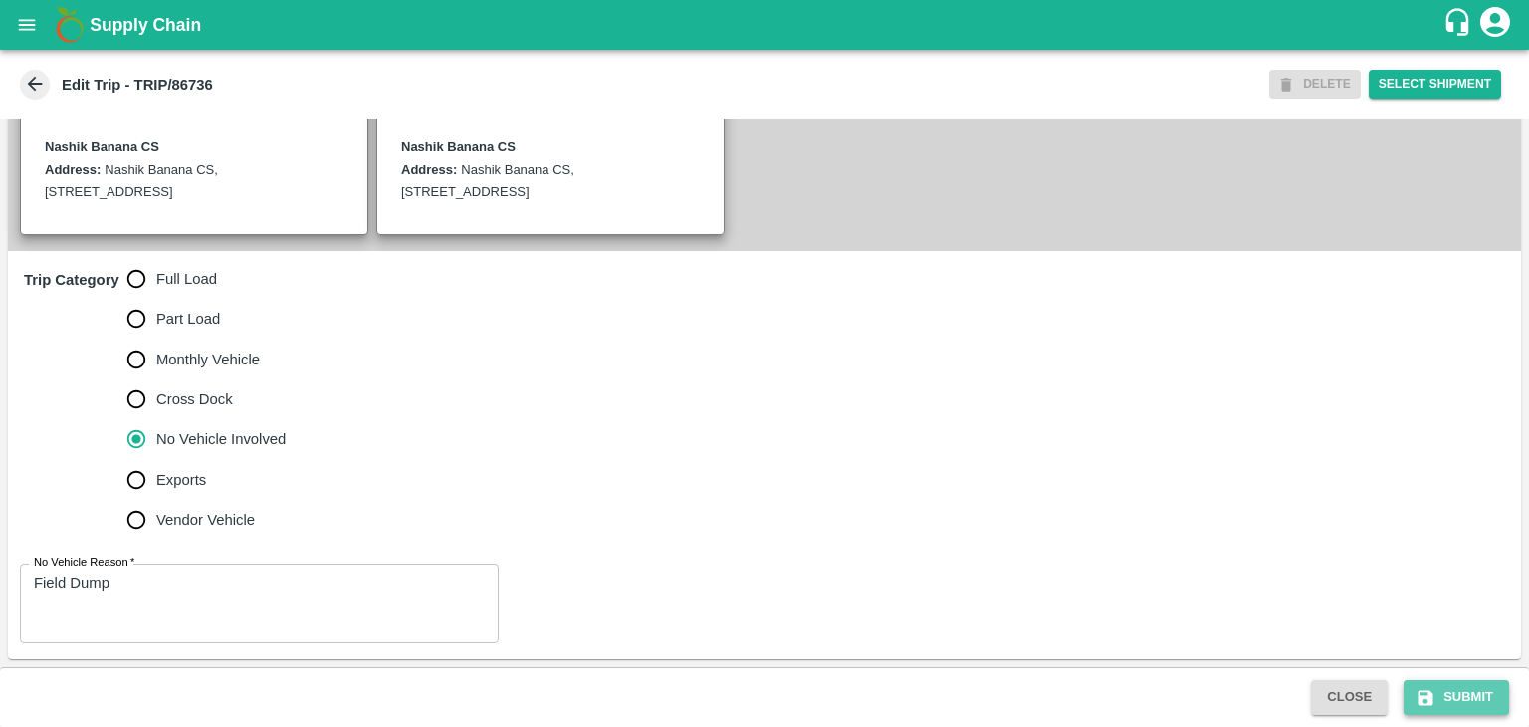
click at [1425, 695] on icon "submit" at bounding box center [1426, 697] width 15 height 15
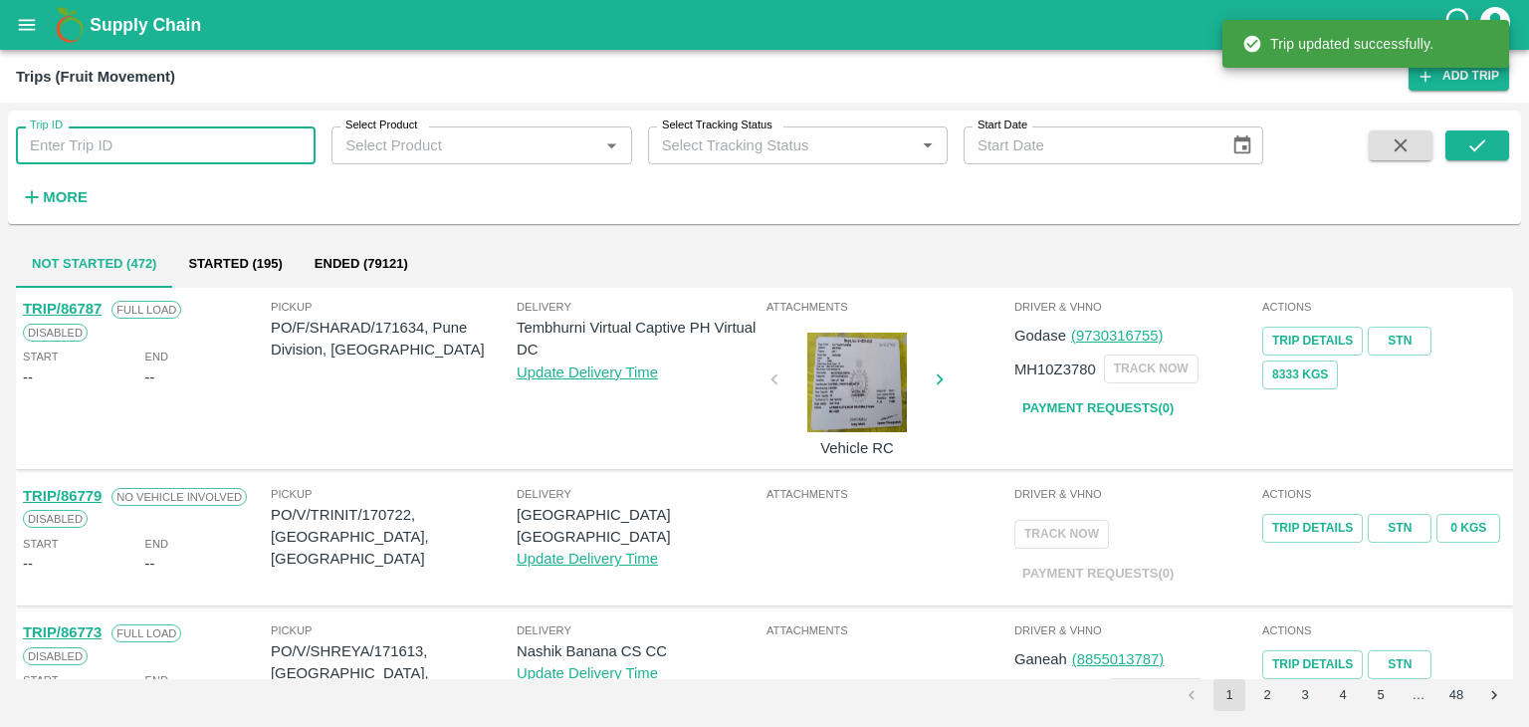
click at [95, 145] on input "Trip ID" at bounding box center [166, 145] width 300 height 38
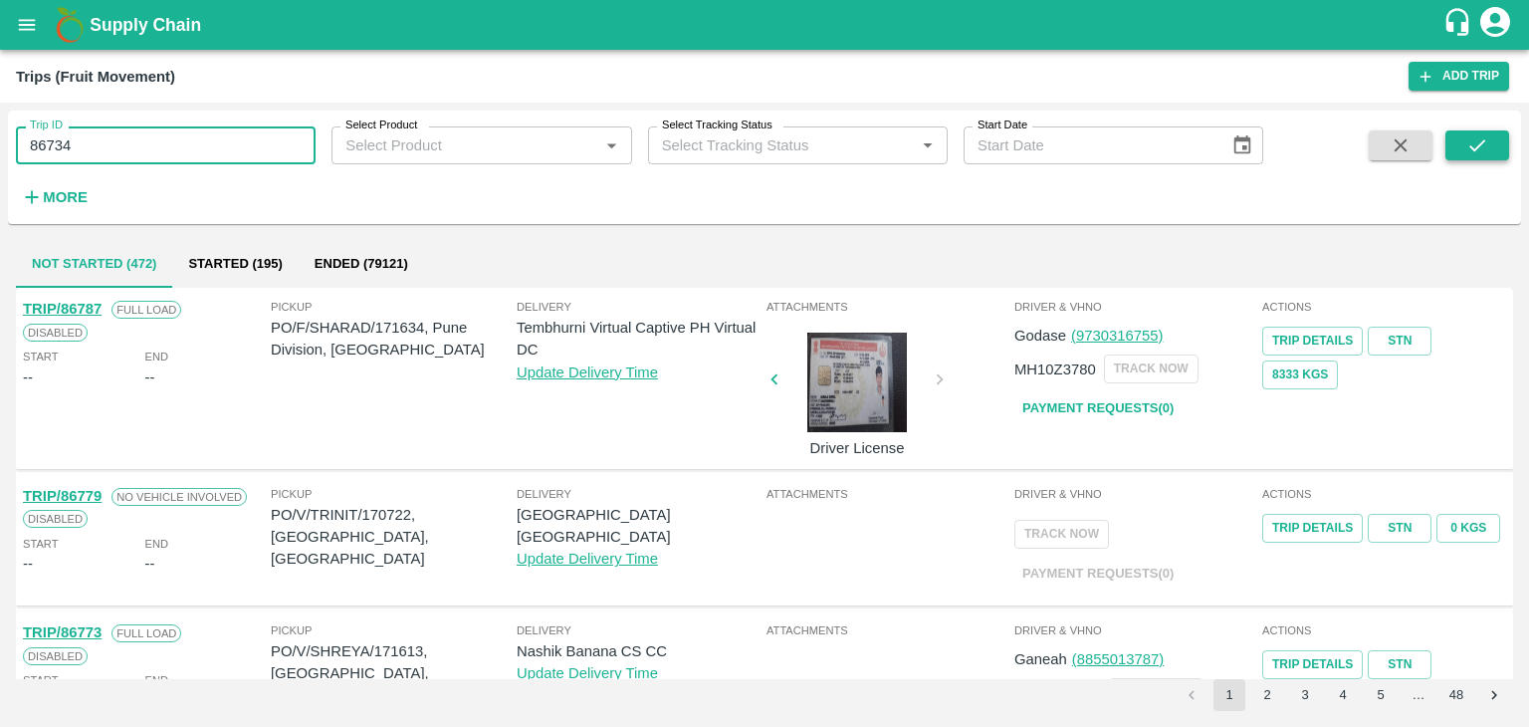
type input "86734"
click at [1473, 140] on icon "submit" at bounding box center [1477, 145] width 22 height 22
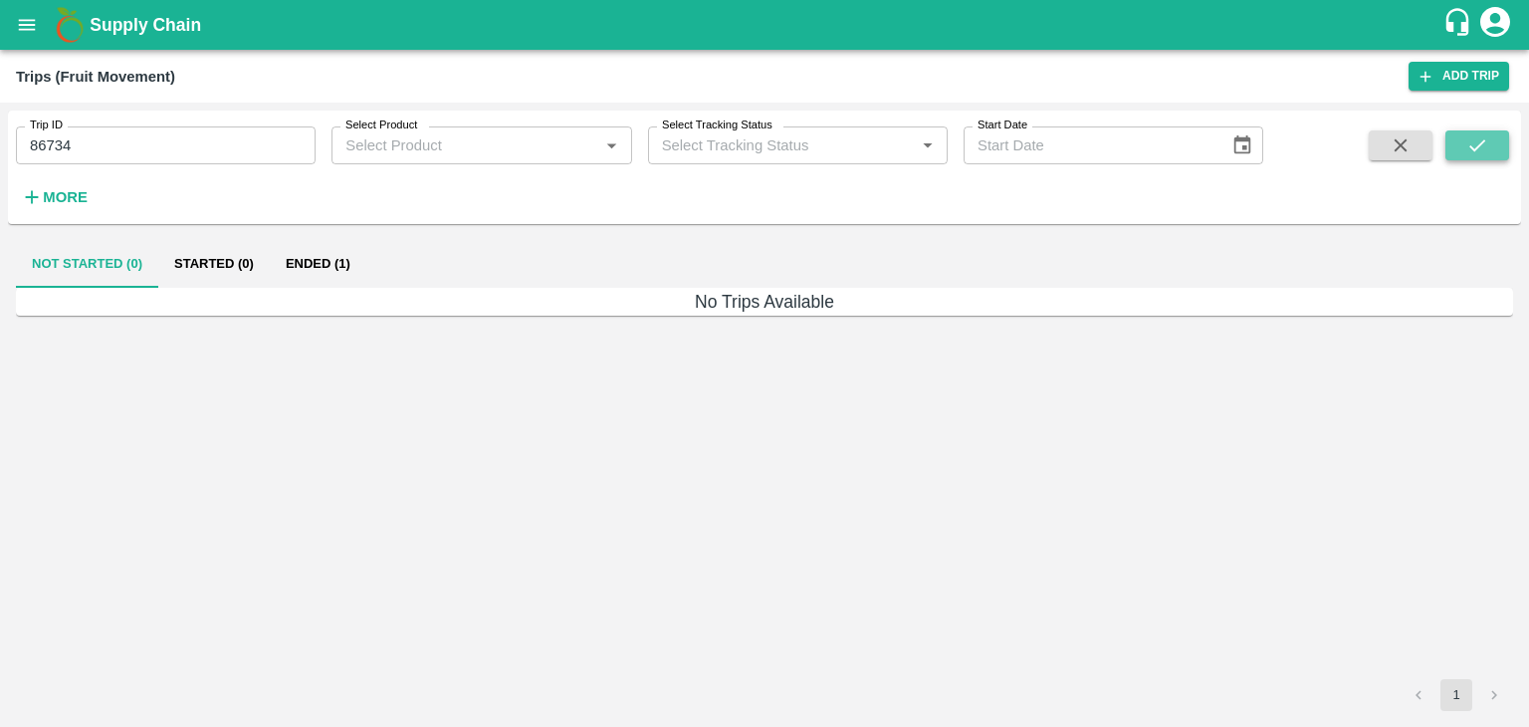
click at [1473, 140] on icon "submit" at bounding box center [1477, 145] width 22 height 22
click at [333, 264] on button "Ended (1)" at bounding box center [318, 264] width 97 height 48
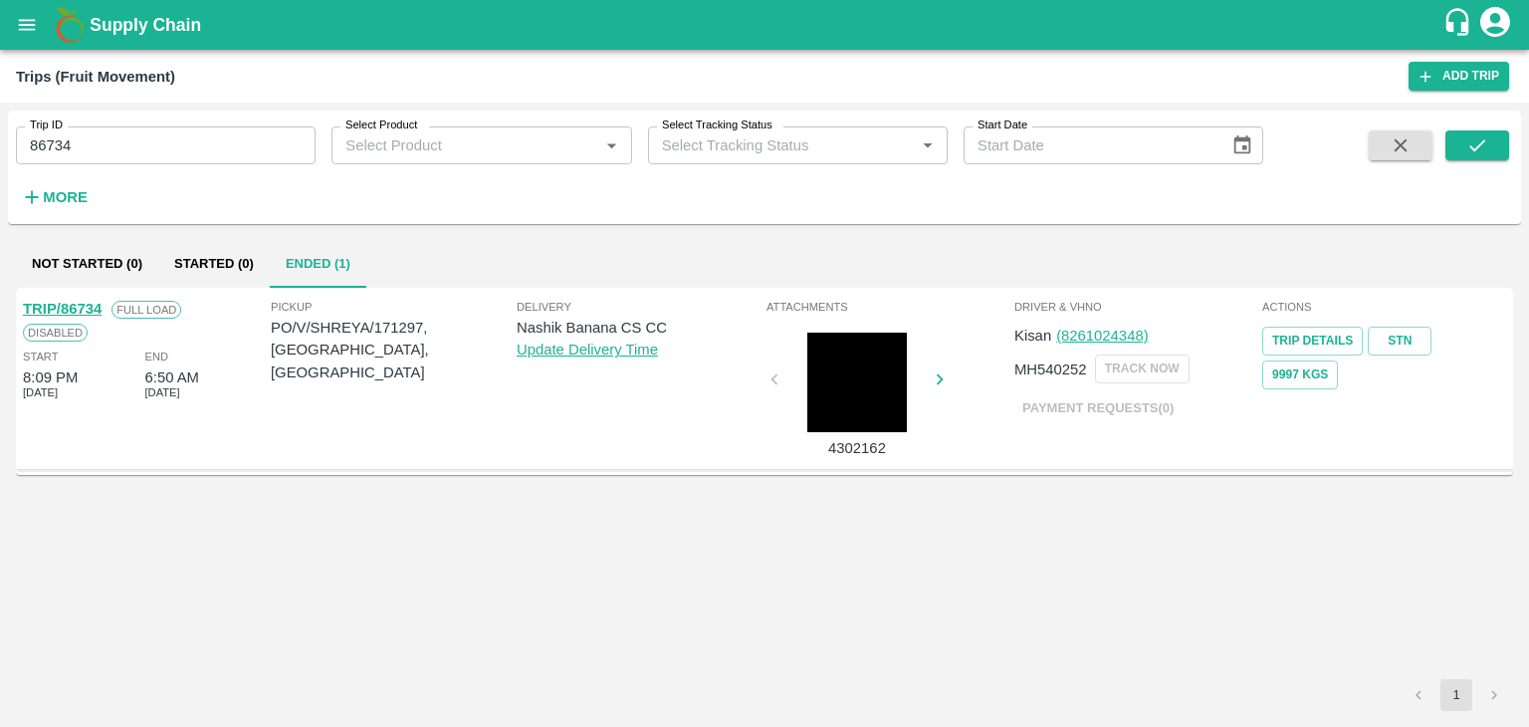
click at [77, 308] on link "TRIP/86734" at bounding box center [62, 309] width 79 height 16
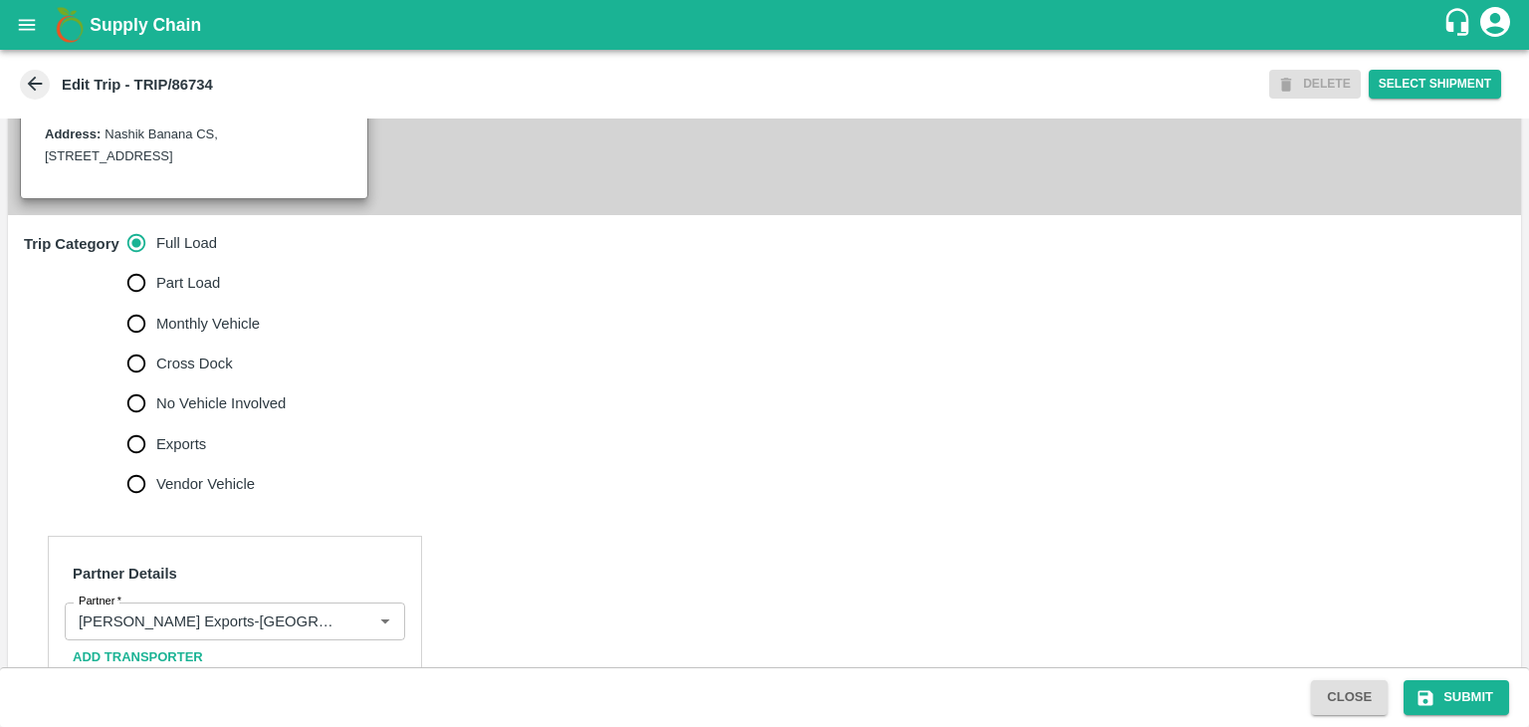
scroll to position [688, 0]
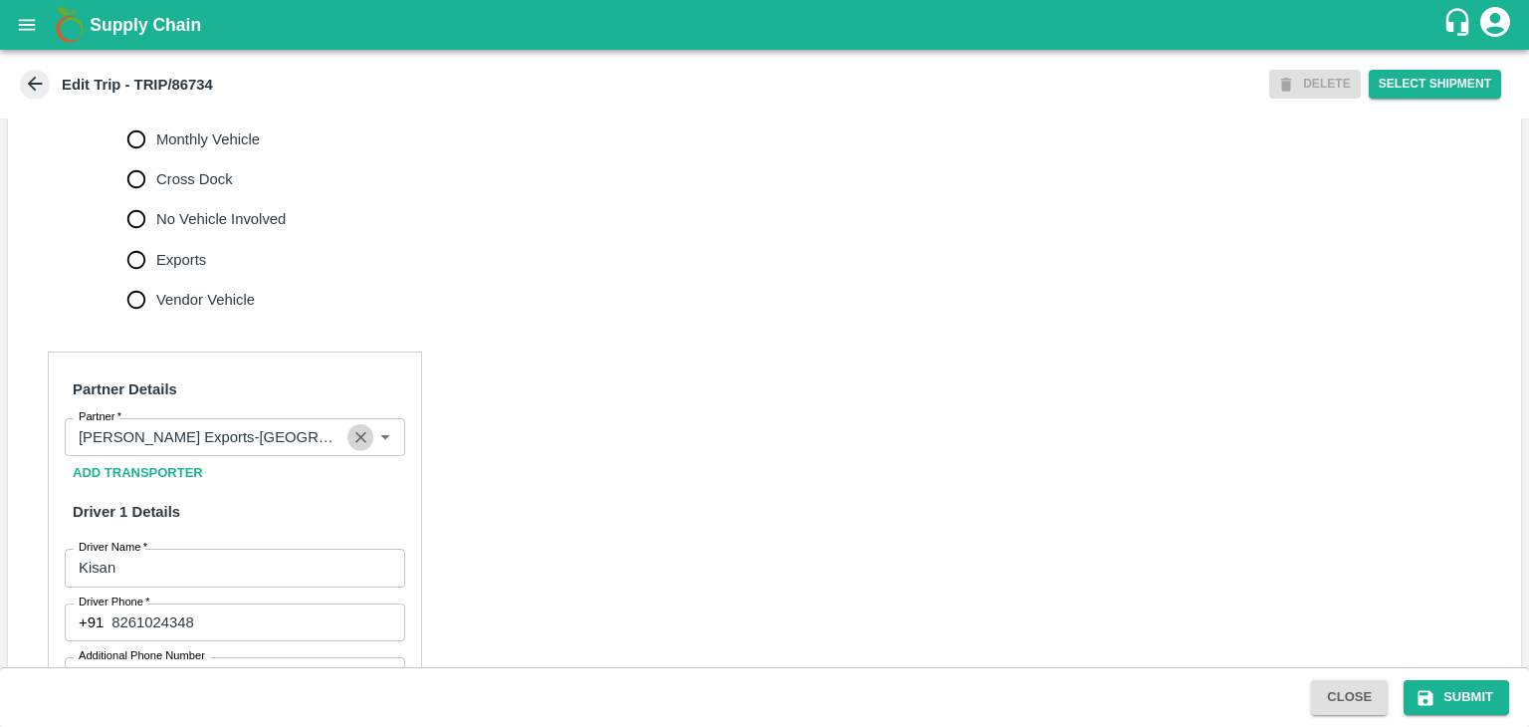
click at [355, 447] on icon "Clear" at bounding box center [360, 437] width 19 height 19
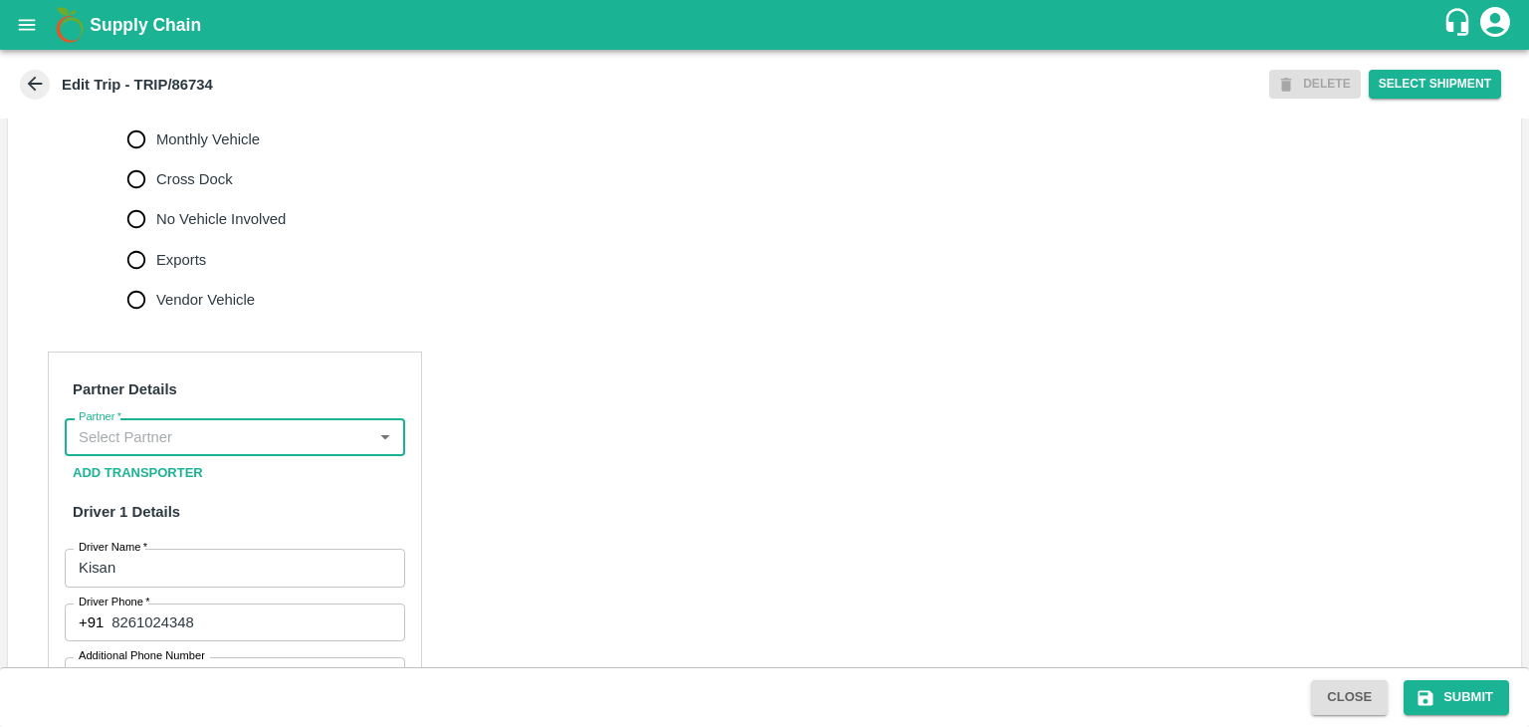
scroll to position [0, 0]
click at [294, 450] on input "Partner   *" at bounding box center [219, 437] width 296 height 26
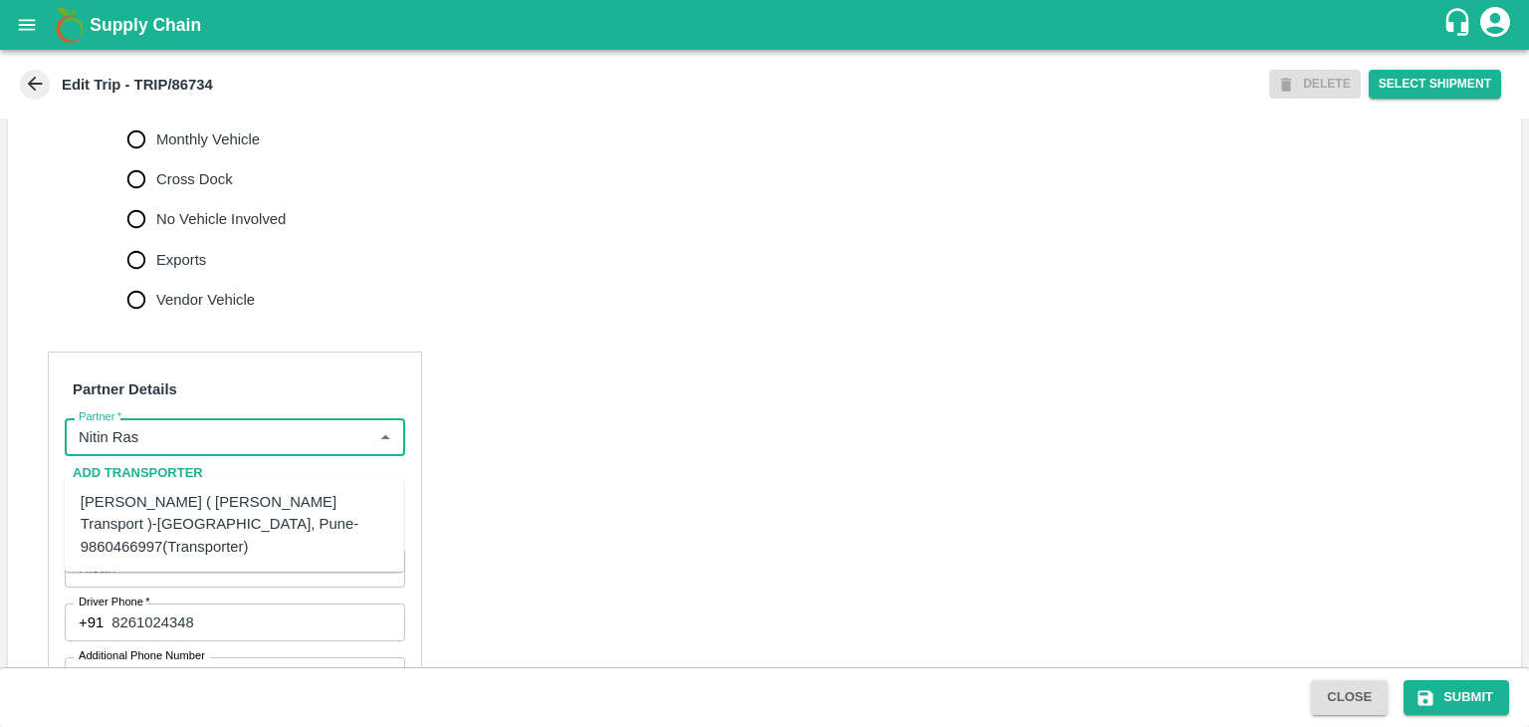
click at [219, 524] on div "[PERSON_NAME] ( [PERSON_NAME] Transport )-[GEOGRAPHIC_DATA], Pune-9860466997(Tr…" at bounding box center [235, 524] width 308 height 67
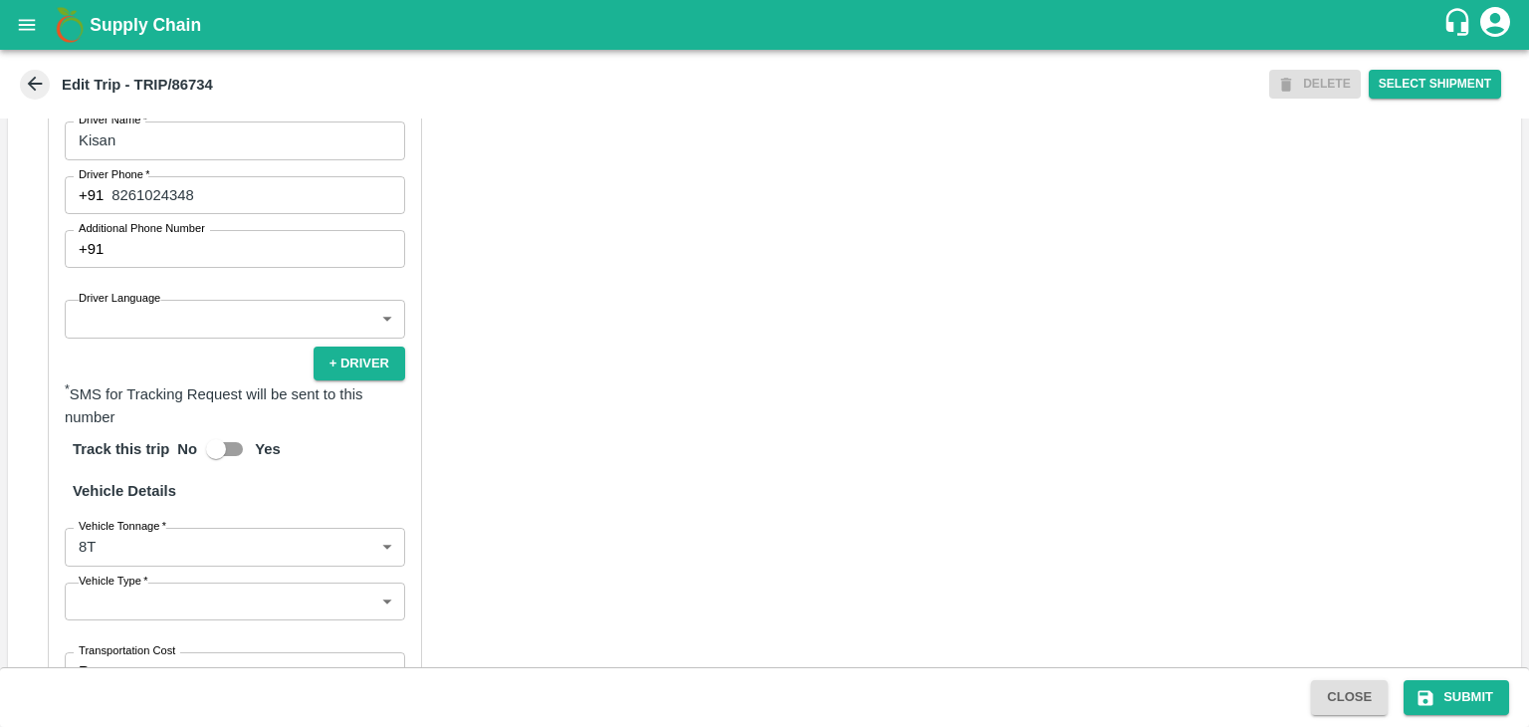
scroll to position [1117, 0]
type input "[PERSON_NAME] ( [PERSON_NAME] Transport )-[GEOGRAPHIC_DATA], Pune-9860466997(Tr…"
drag, startPoint x: 153, startPoint y: 357, endPoint x: 139, endPoint y: 347, distance: 17.1
click at [139, 347] on div "Partner Details Partner   * Partner Add Transporter Driver 1 Details Driver Nam…" at bounding box center [235, 408] width 374 height 972
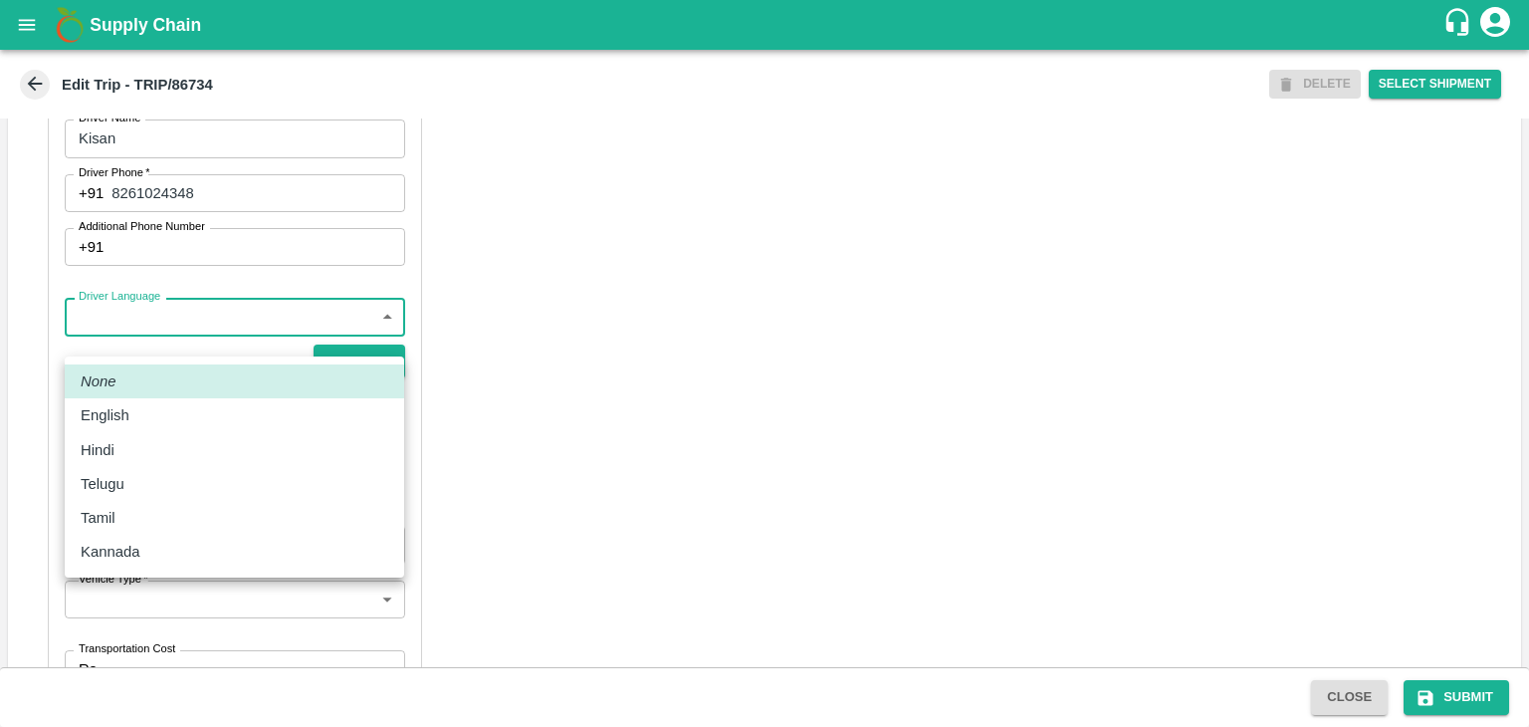
click at [139, 347] on body "Supply Chain Edit Trip - TRIP/86734 DELETE Select Shipment Trip Details Trip Ty…" at bounding box center [764, 363] width 1529 height 727
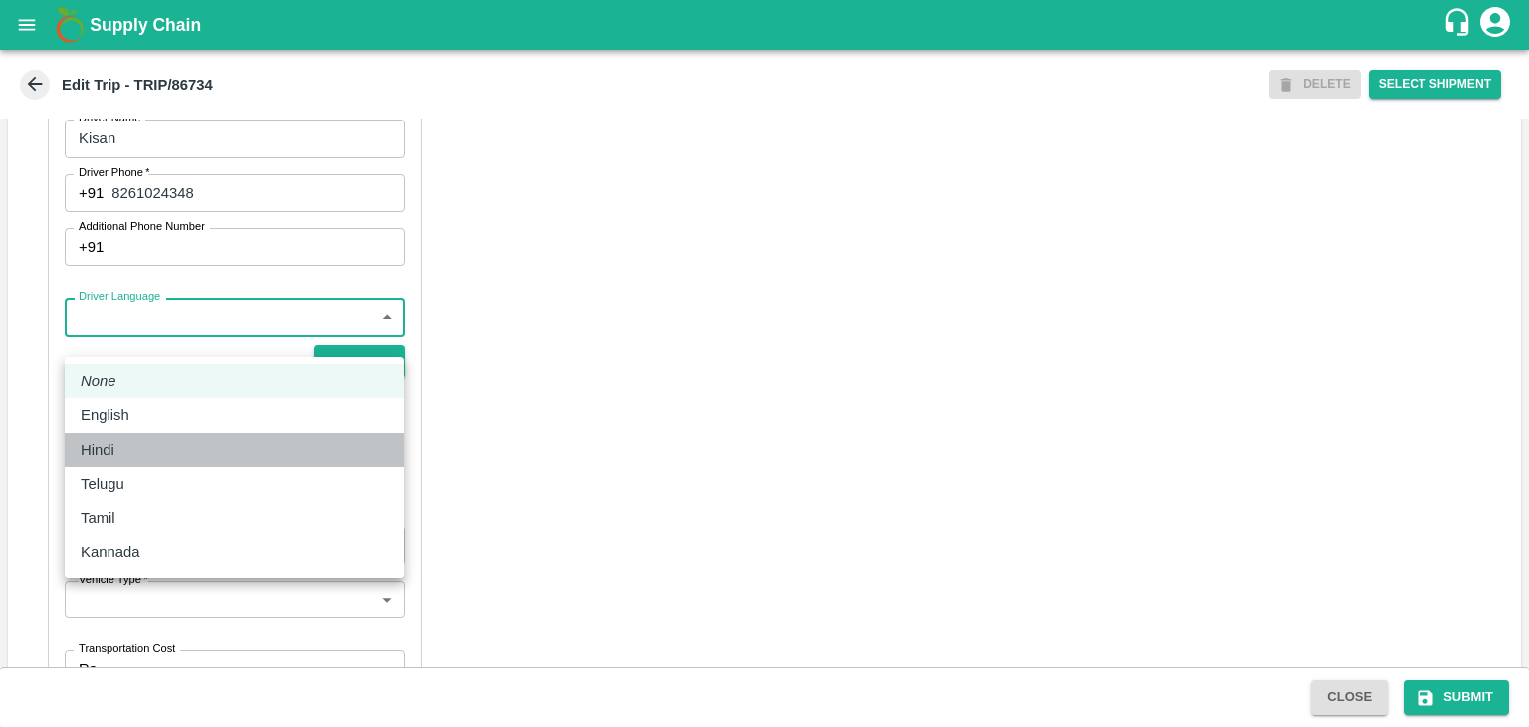
click at [136, 451] on div "Hindi" at bounding box center [235, 450] width 308 height 22
type input "hi"
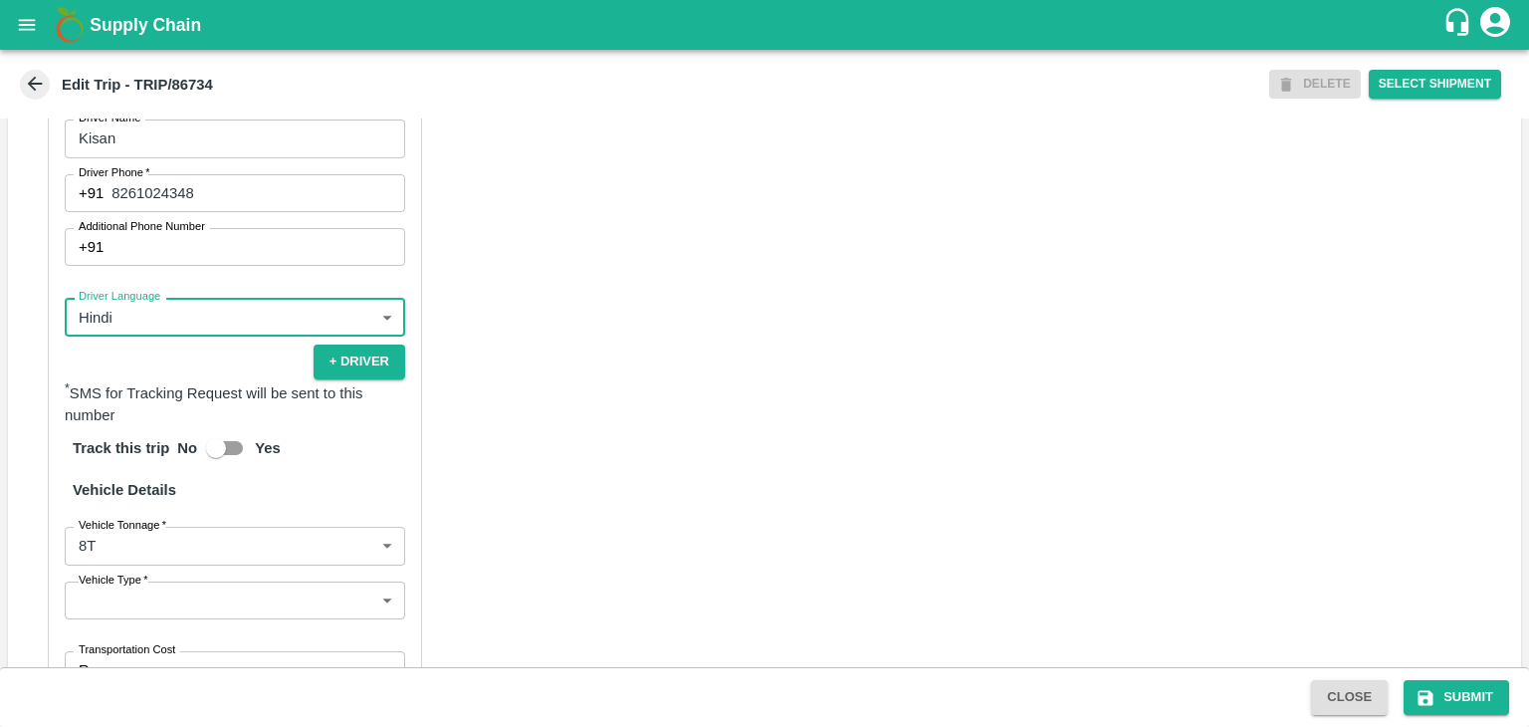
scroll to position [1397, 0]
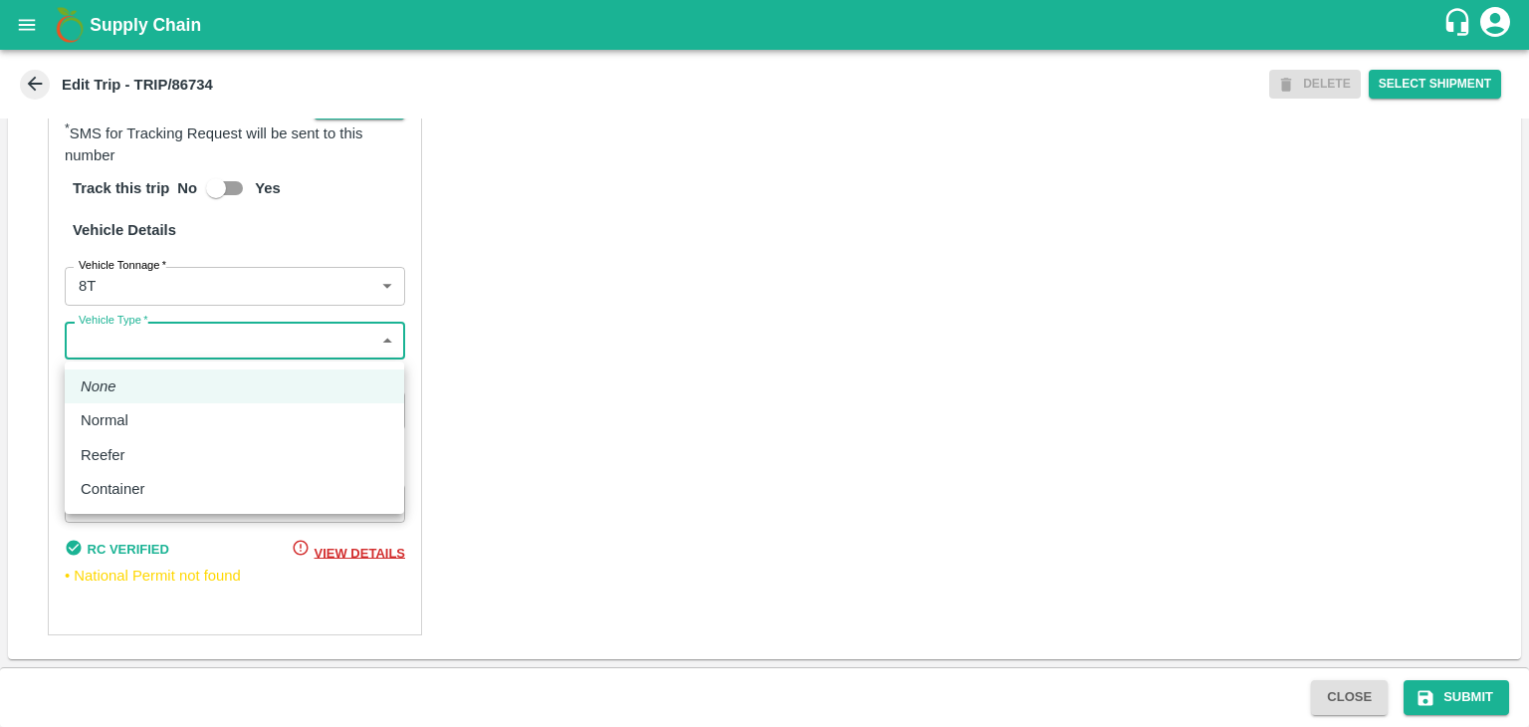
click at [98, 347] on body "Supply Chain Edit Trip - TRIP/86734 DELETE Select Shipment Trip Details Trip Ty…" at bounding box center [764, 363] width 1529 height 727
click at [139, 420] on div "Normal" at bounding box center [235, 420] width 308 height 22
type input "Normal"
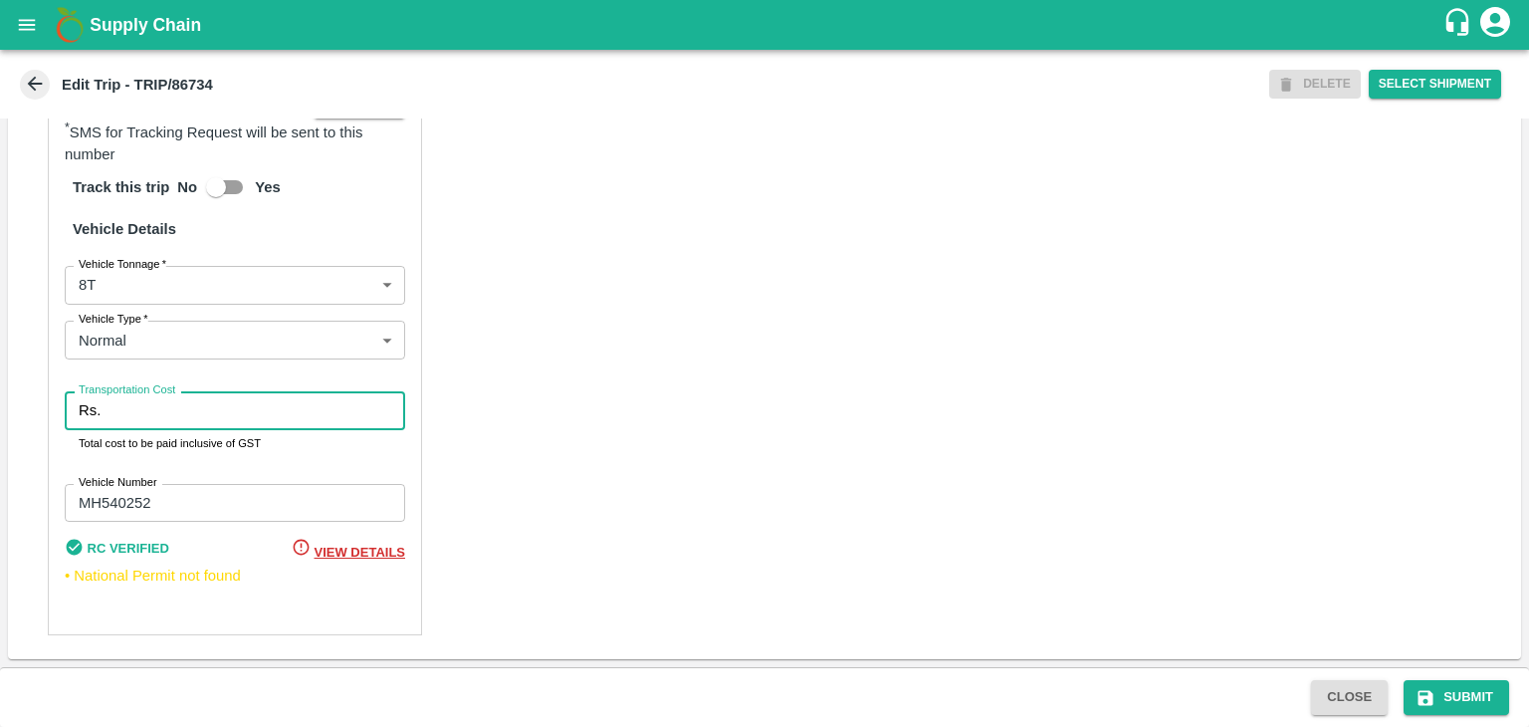
click at [156, 422] on input "Transportation Cost" at bounding box center [257, 410] width 297 height 38
type input "10000"
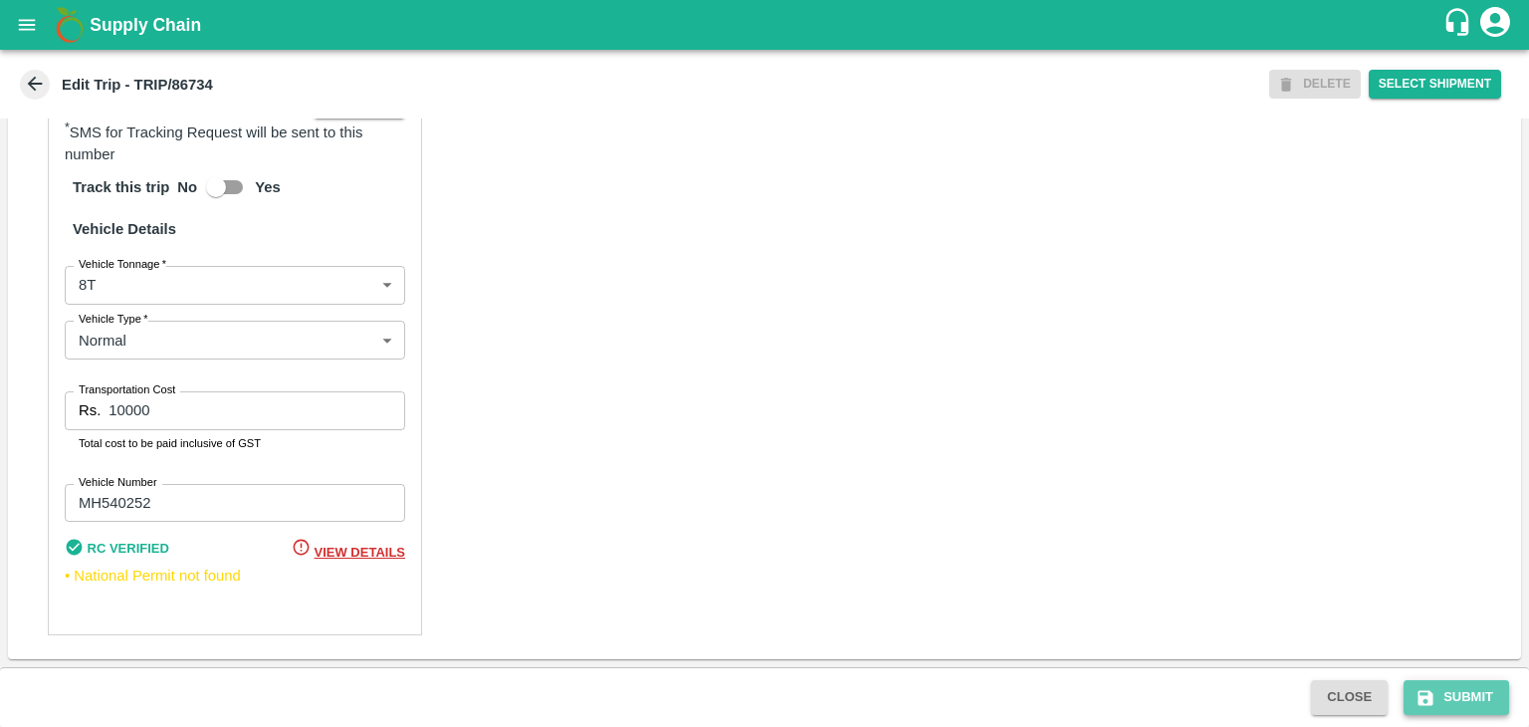
click at [1463, 708] on button "Submit" at bounding box center [1457, 697] width 106 height 35
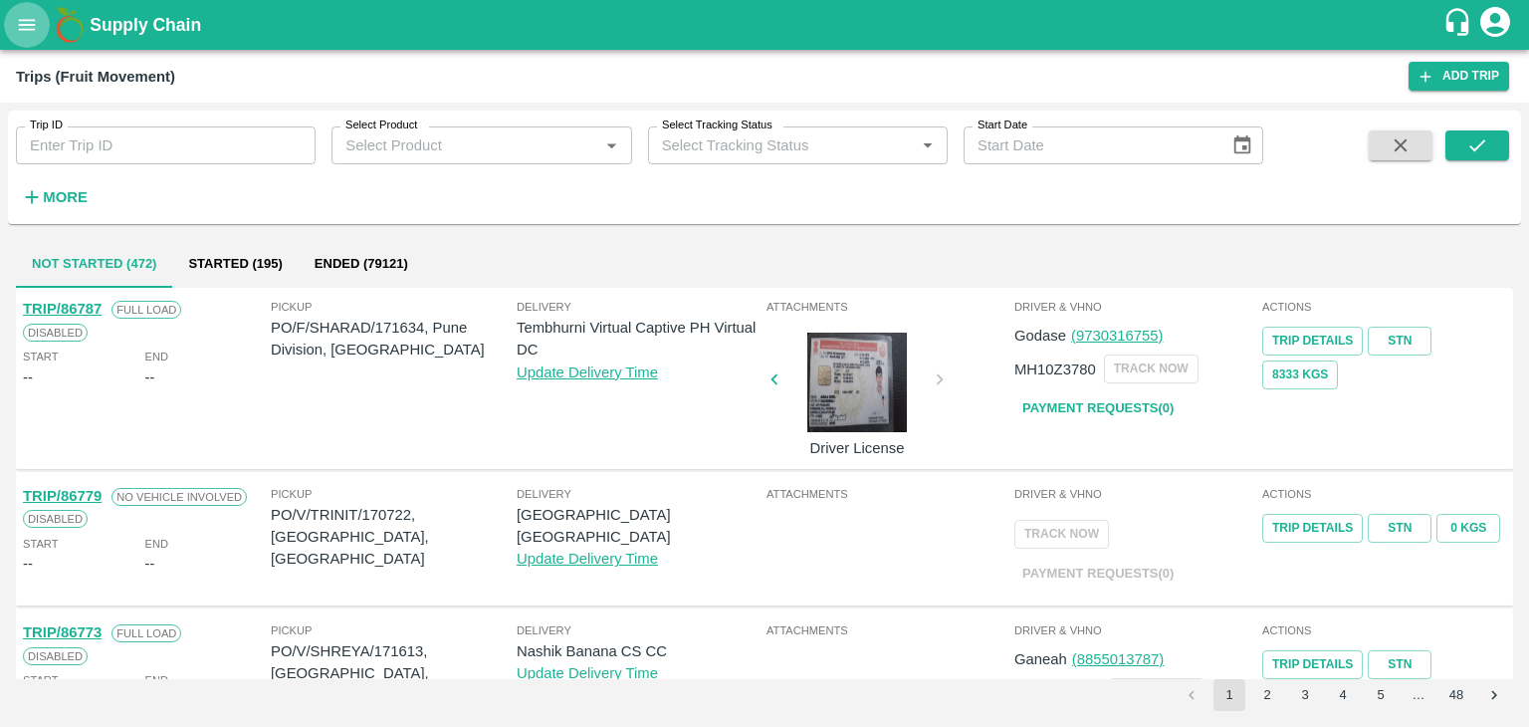
click at [35, 30] on icon "open drawer" at bounding box center [27, 25] width 22 height 22
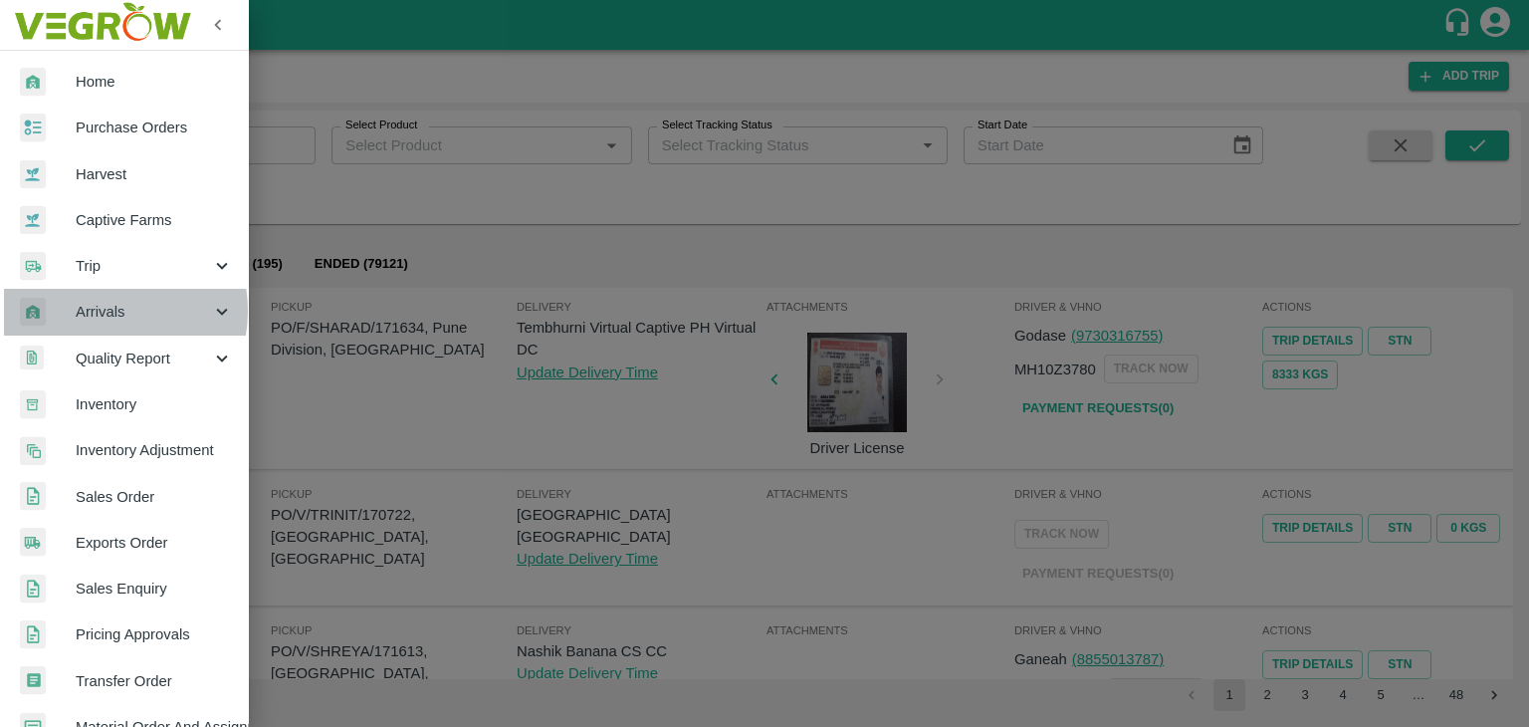
click at [98, 311] on span "Arrivals" at bounding box center [143, 312] width 135 height 22
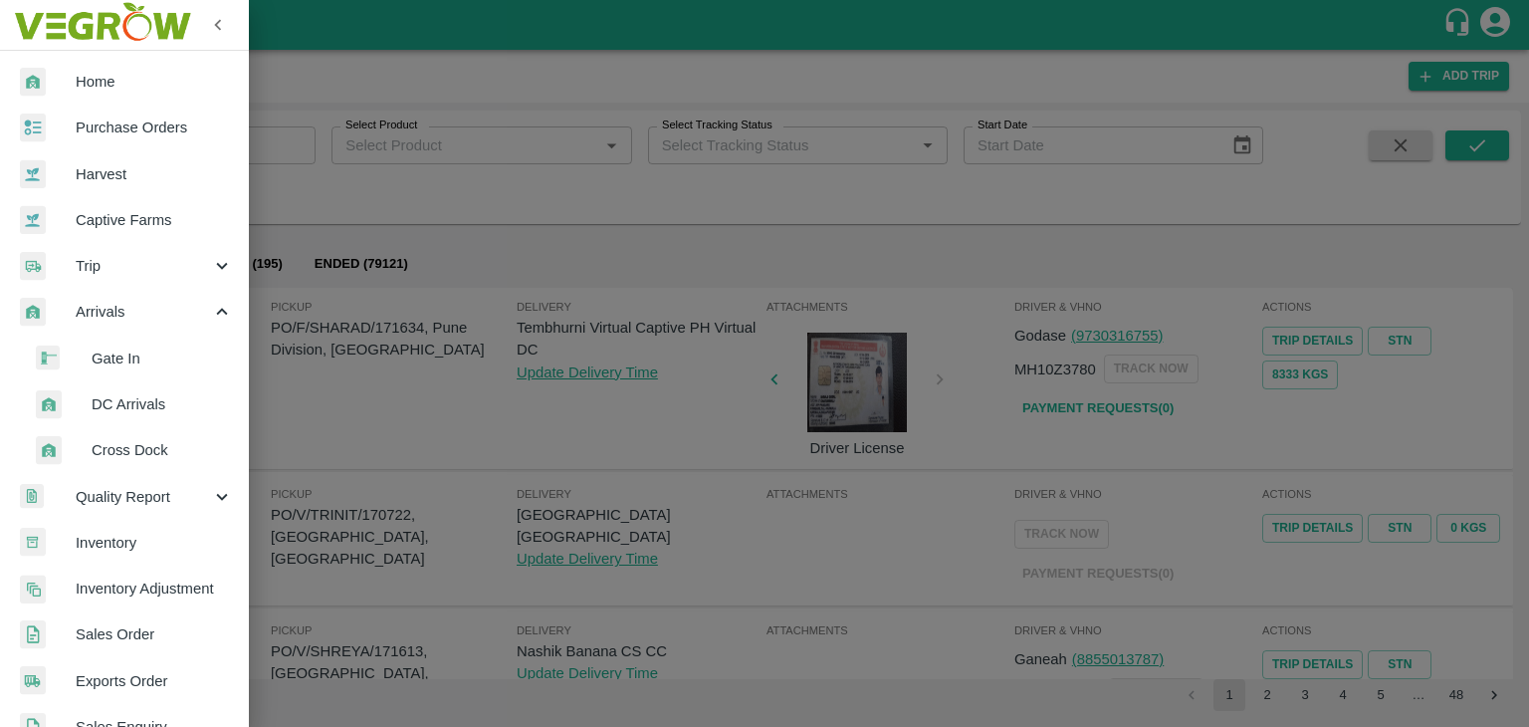
click at [121, 419] on li "DC Arrivals" at bounding box center [132, 404] width 233 height 46
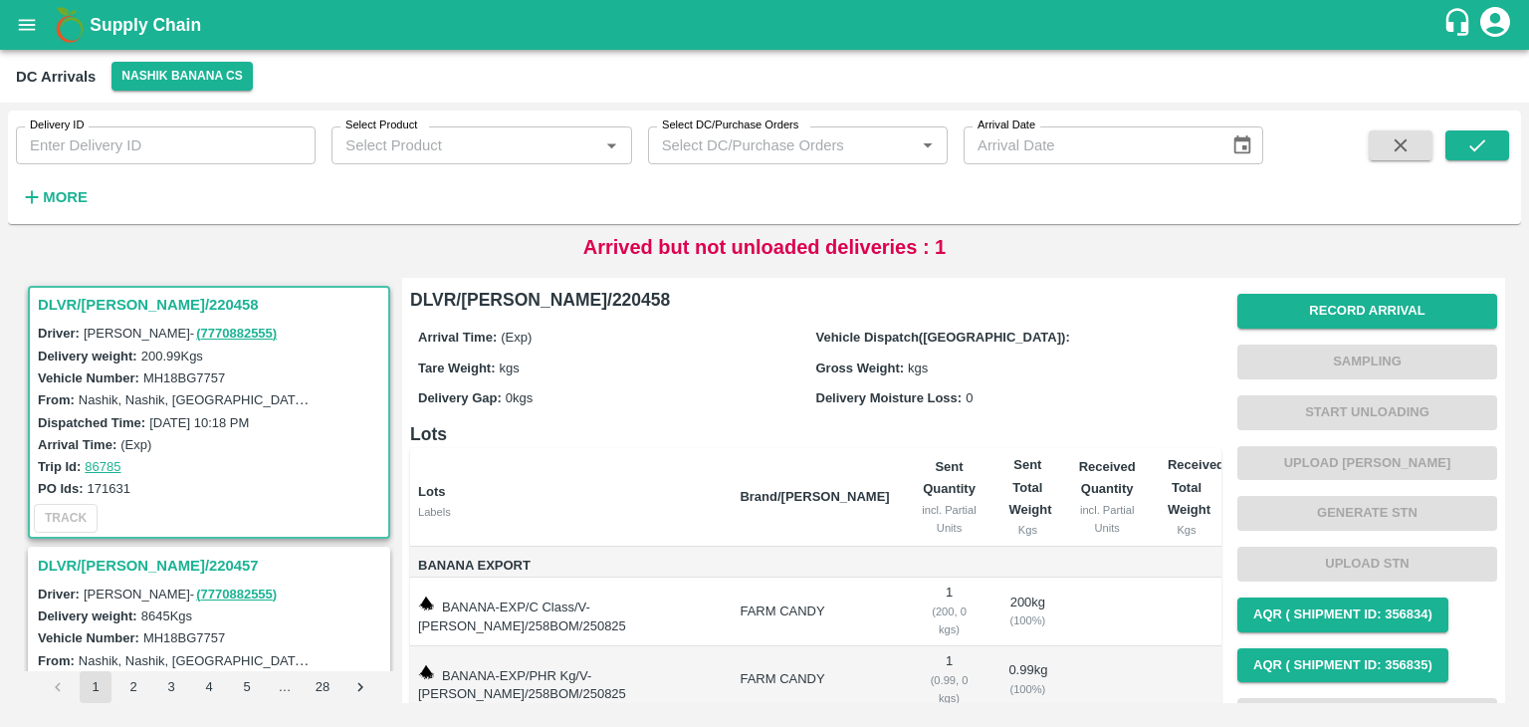
click at [67, 214] on span "More" at bounding box center [54, 197] width 77 height 34
click at [67, 200] on strong "More" at bounding box center [65, 197] width 45 height 16
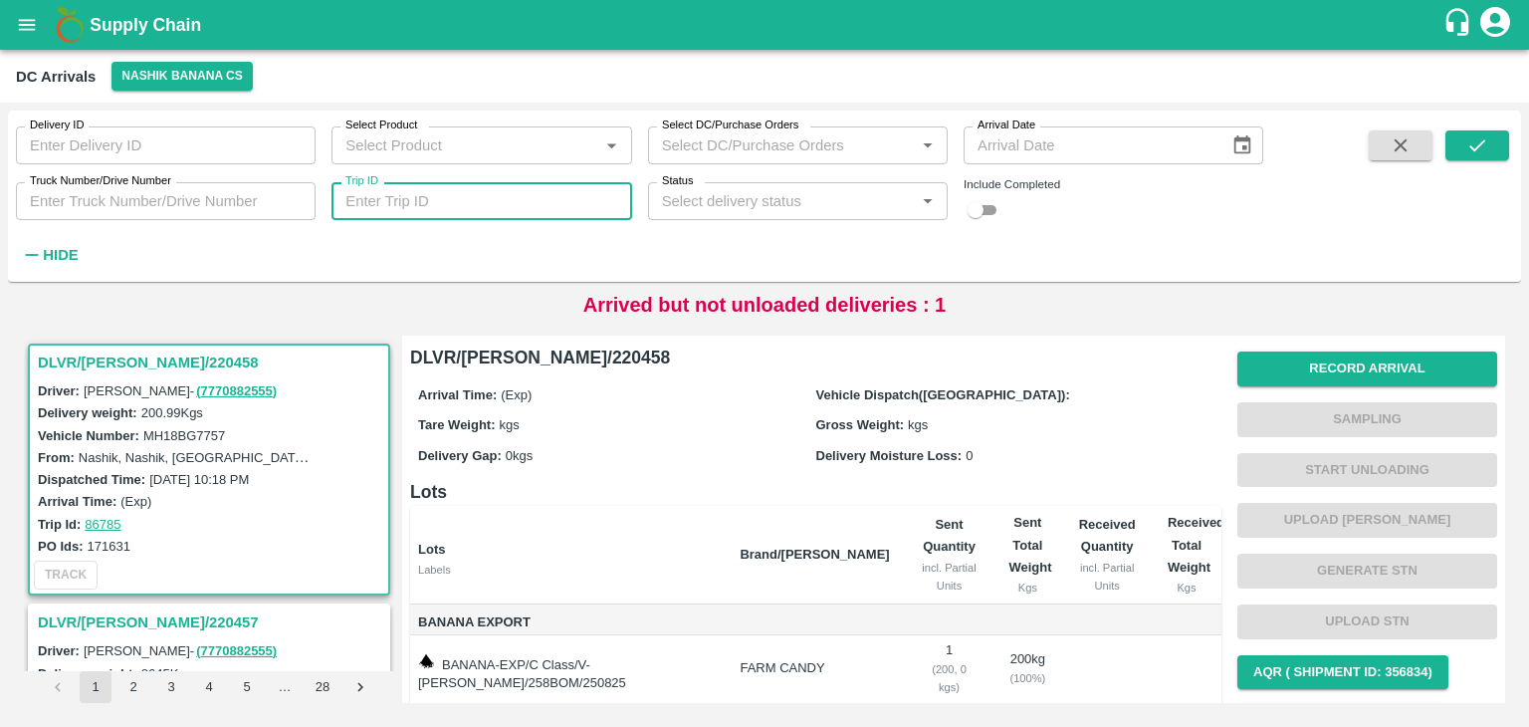
click at [530, 197] on input "Trip ID" at bounding box center [482, 201] width 300 height 38
type input "86739"
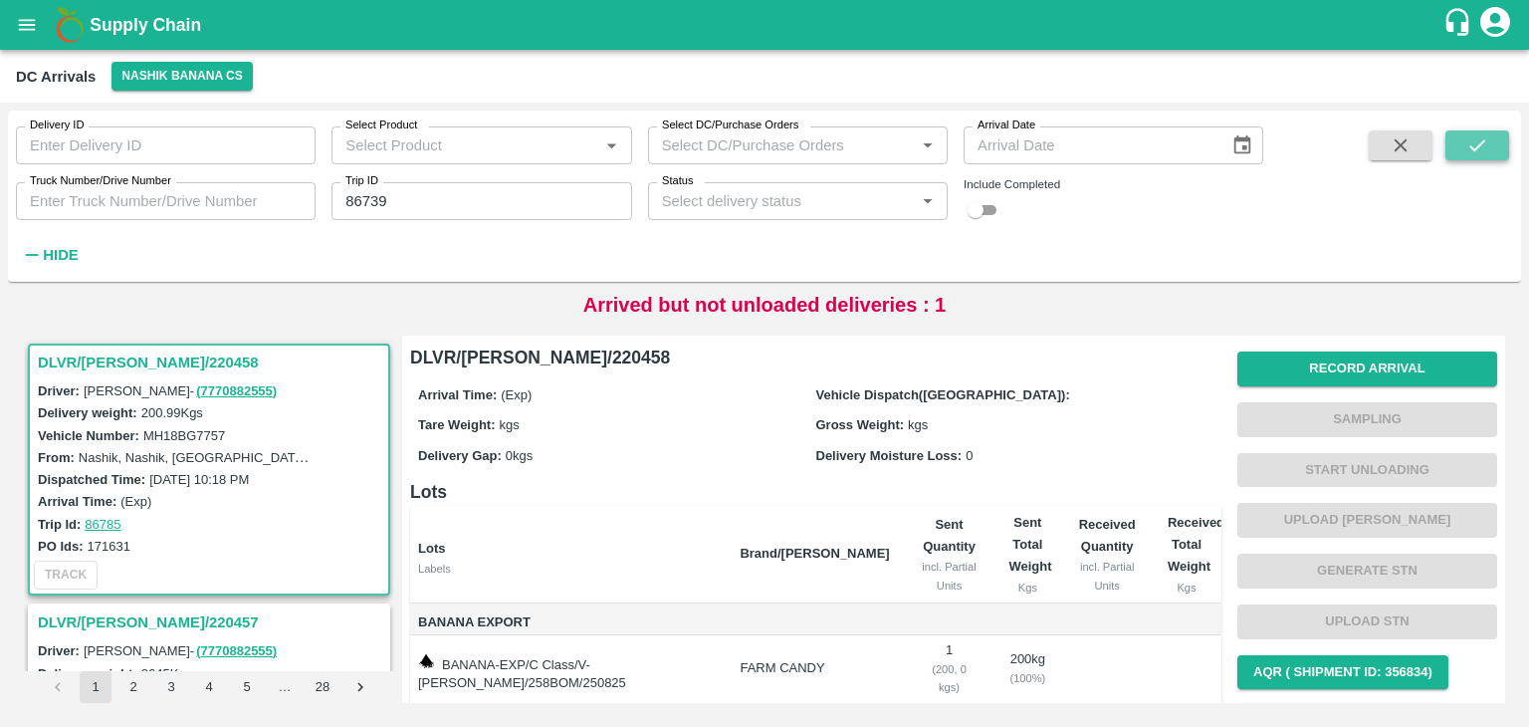
click at [1481, 134] on icon "submit" at bounding box center [1477, 145] width 22 height 22
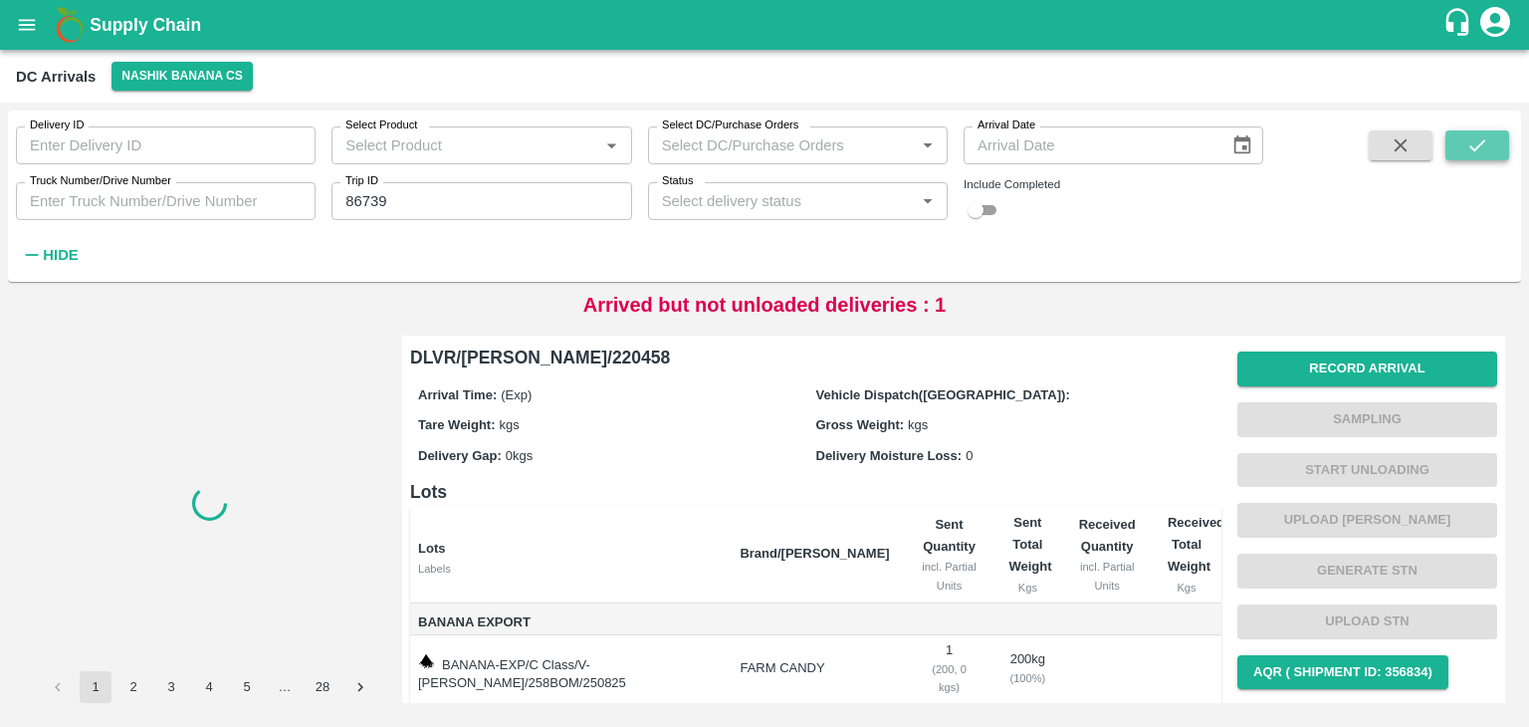
click at [1481, 134] on icon "submit" at bounding box center [1477, 145] width 22 height 22
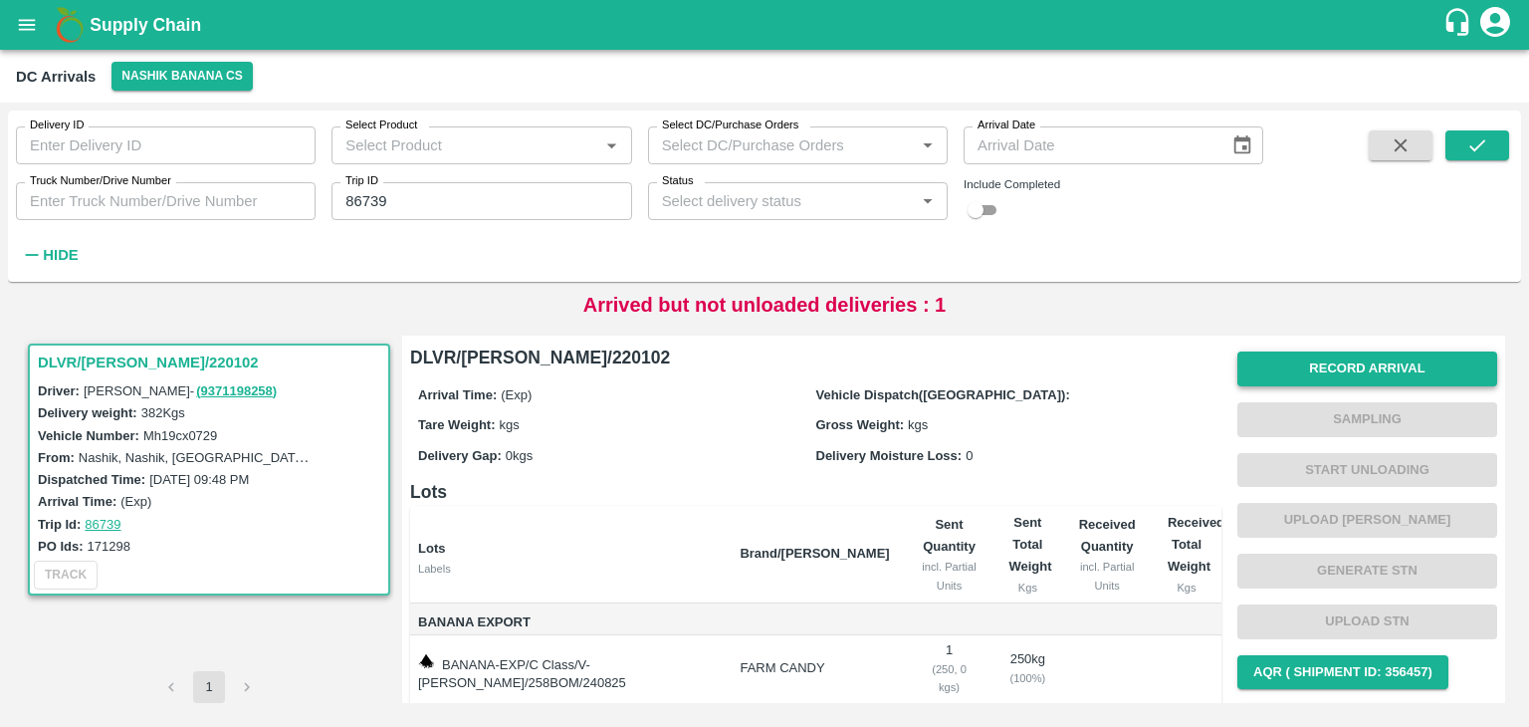
click at [1303, 383] on button "Record Arrival" at bounding box center [1368, 368] width 260 height 35
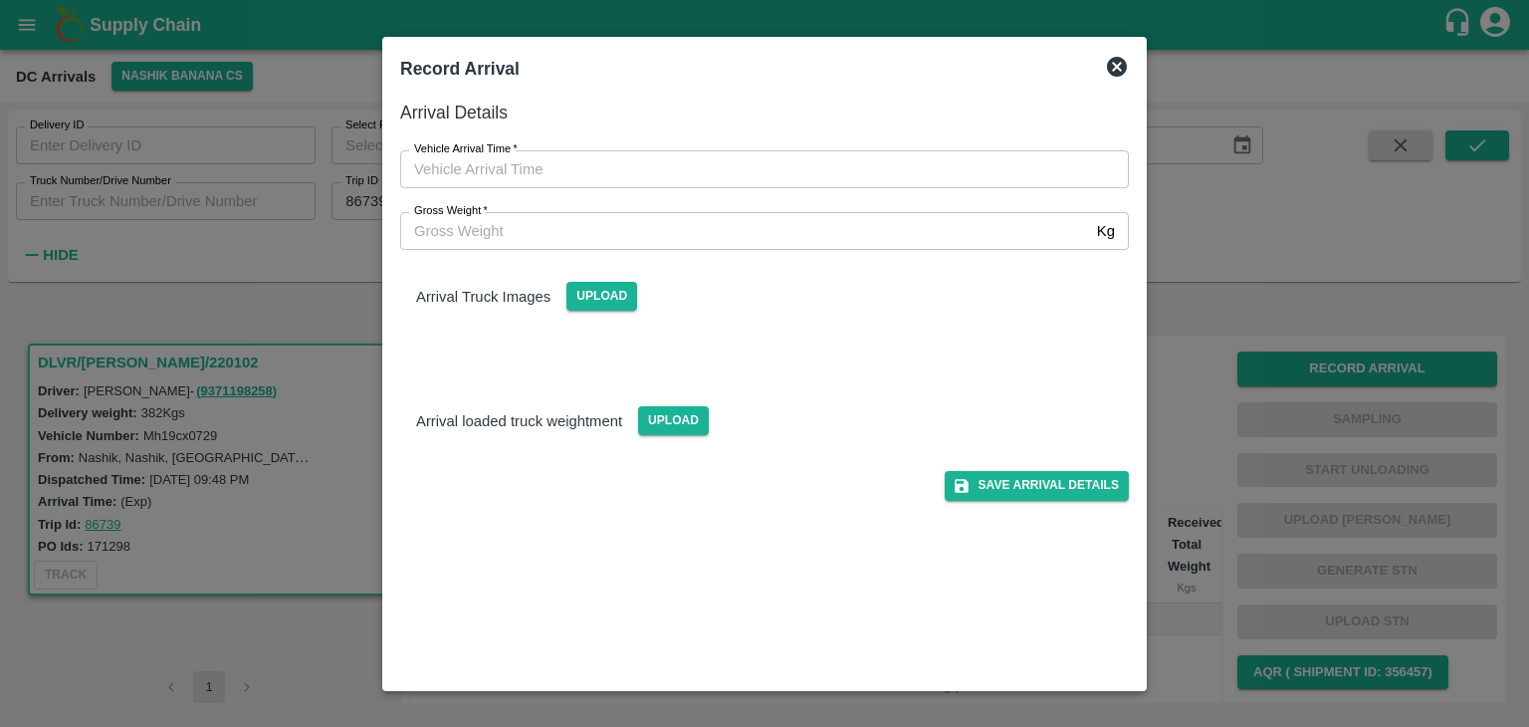
type input "DD/MM/YYYY hh:mm aa"
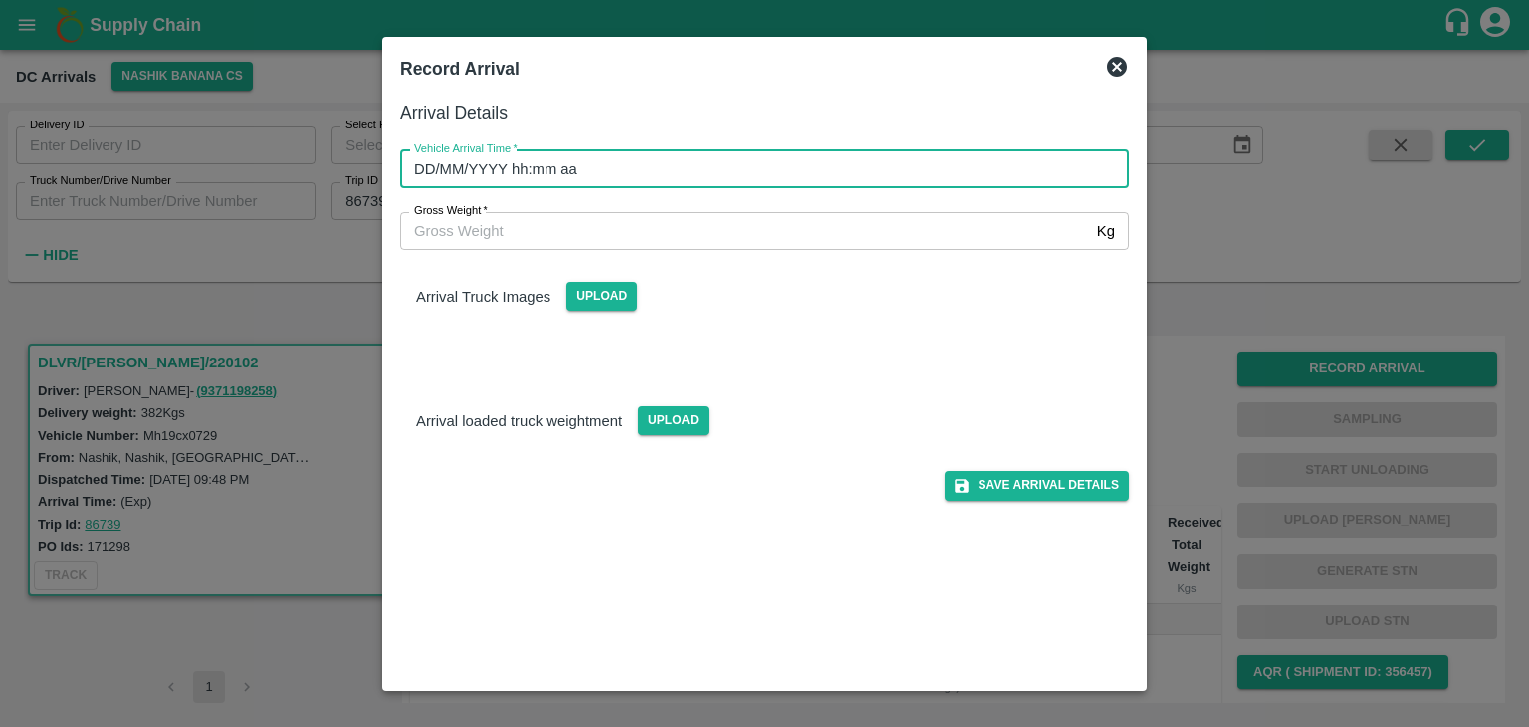
click at [664, 165] on input "DD/MM/YYYY hh:mm aa" at bounding box center [757, 169] width 715 height 38
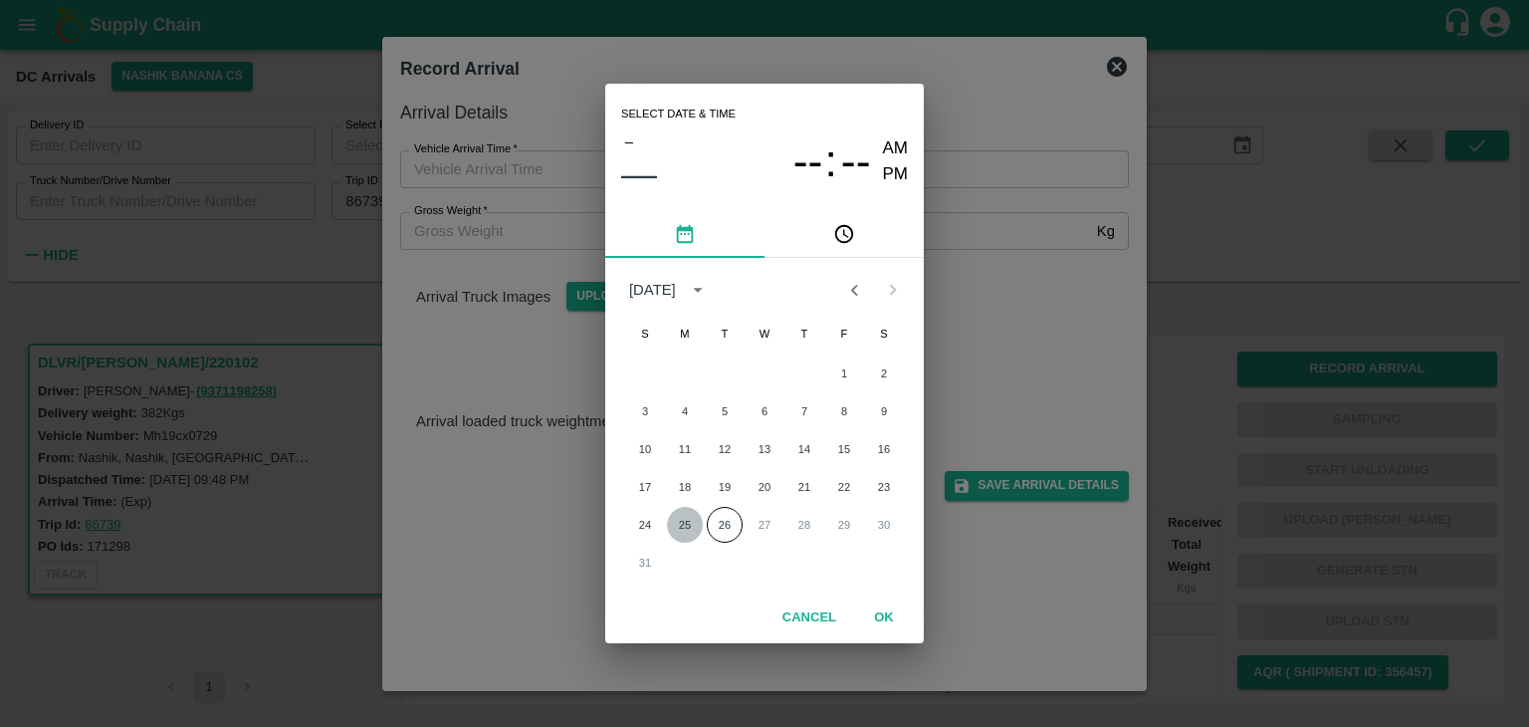
click at [689, 526] on button "25" at bounding box center [685, 525] width 36 height 36
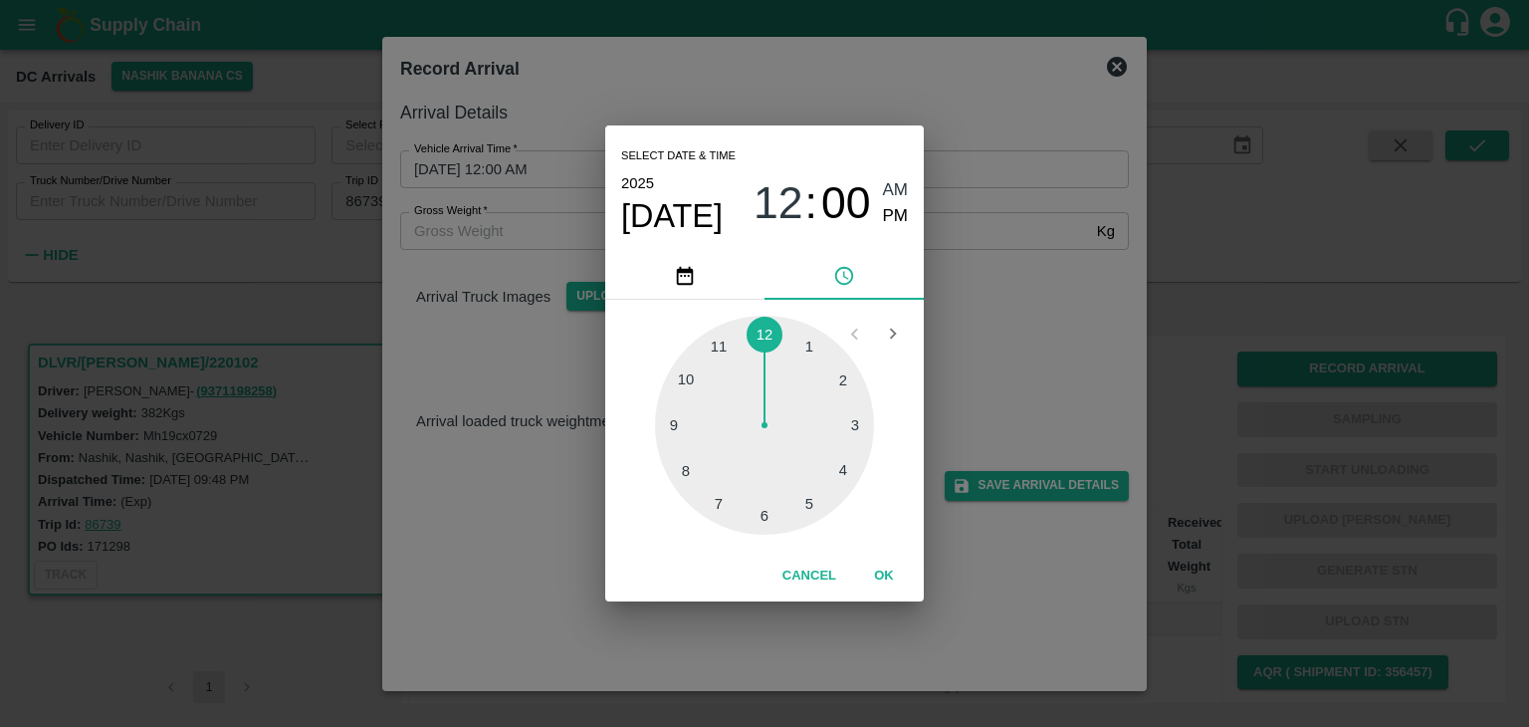
click at [683, 443] on div at bounding box center [764, 425] width 219 height 219
type input "25/08/2025 09:43 AM"
click at [855, 580] on button "OK" at bounding box center [884, 576] width 64 height 35
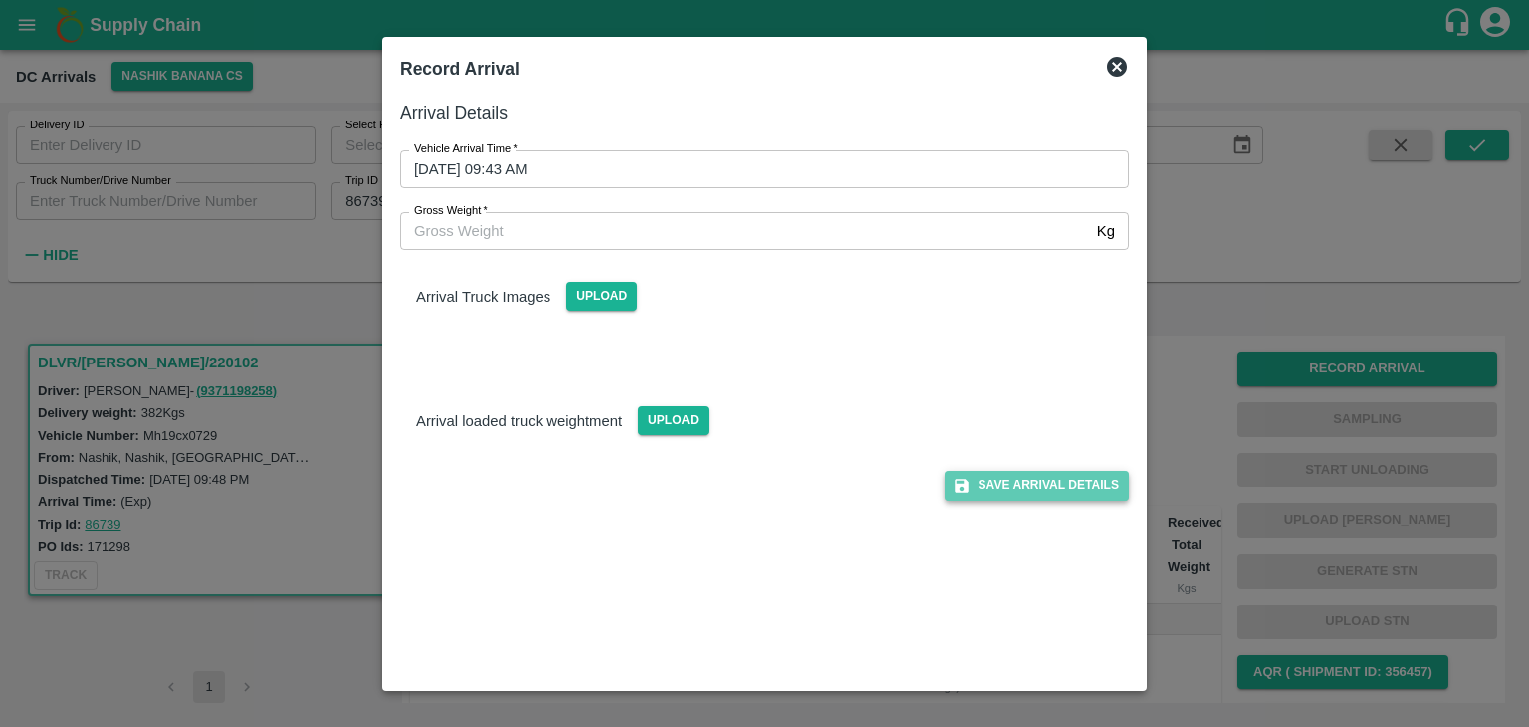
click at [1038, 487] on button "Save Arrival Details" at bounding box center [1037, 485] width 184 height 29
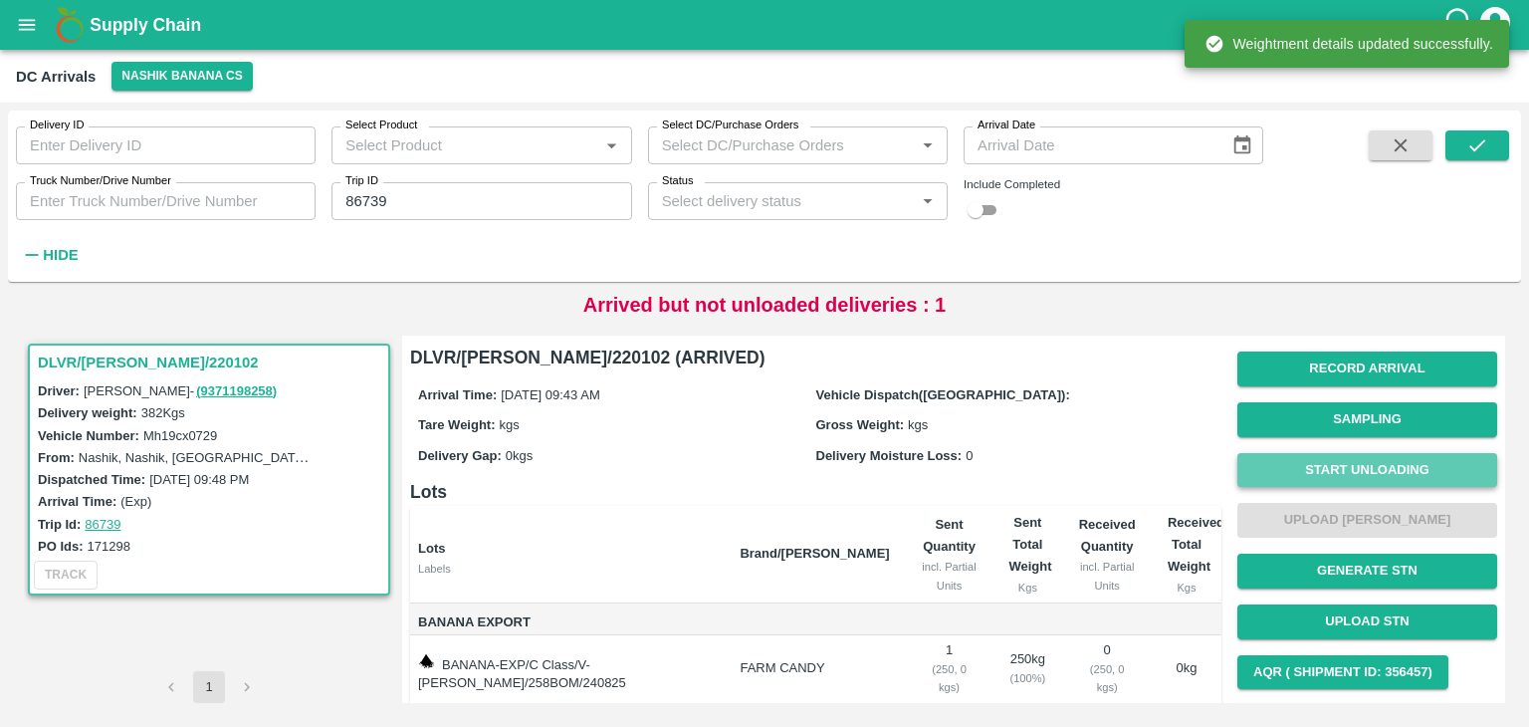
click at [1320, 483] on button "Start Unloading" at bounding box center [1368, 470] width 260 height 35
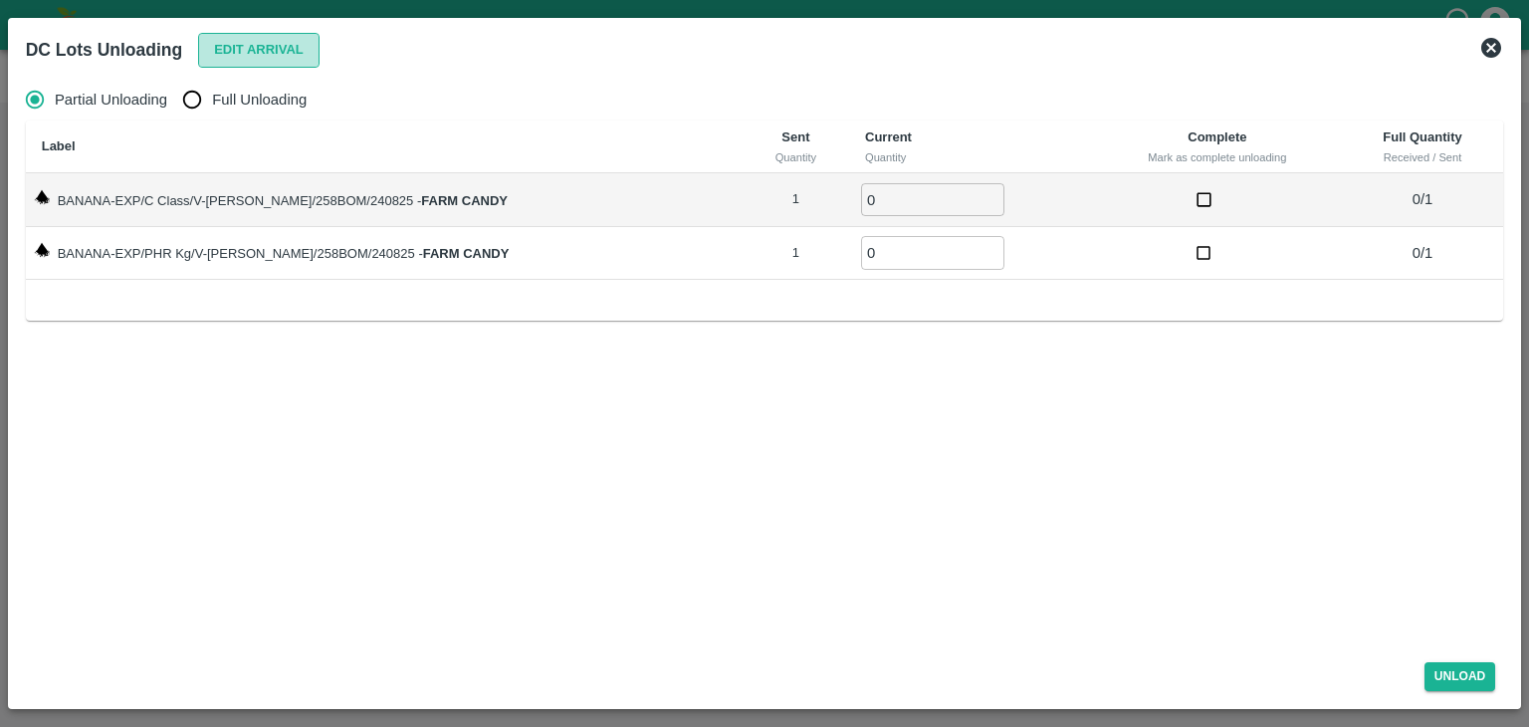
click at [263, 46] on button "Edit Arrival" at bounding box center [258, 50] width 121 height 35
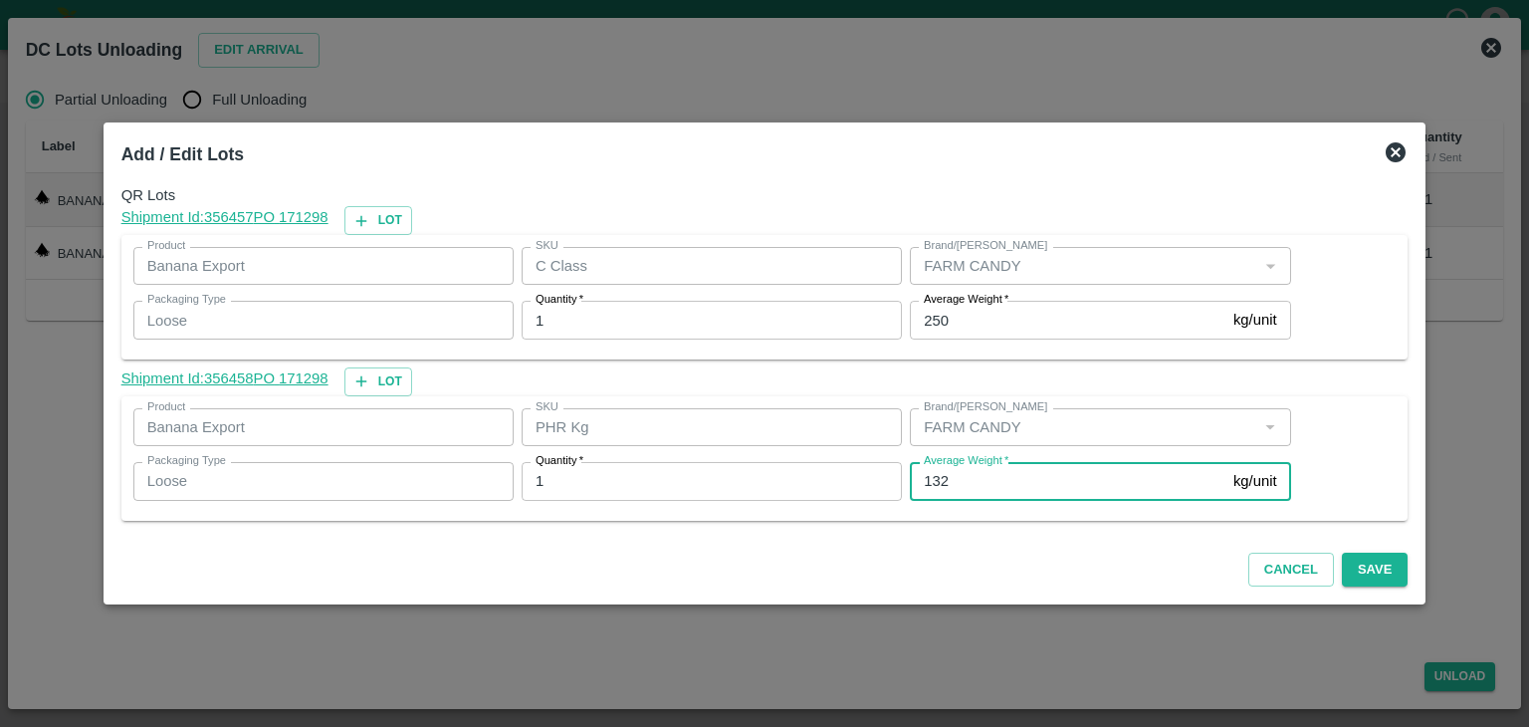
click at [988, 478] on input "132" at bounding box center [1068, 481] width 316 height 38
type input "1"
type input "37"
click at [1344, 574] on button "Save" at bounding box center [1375, 570] width 66 height 35
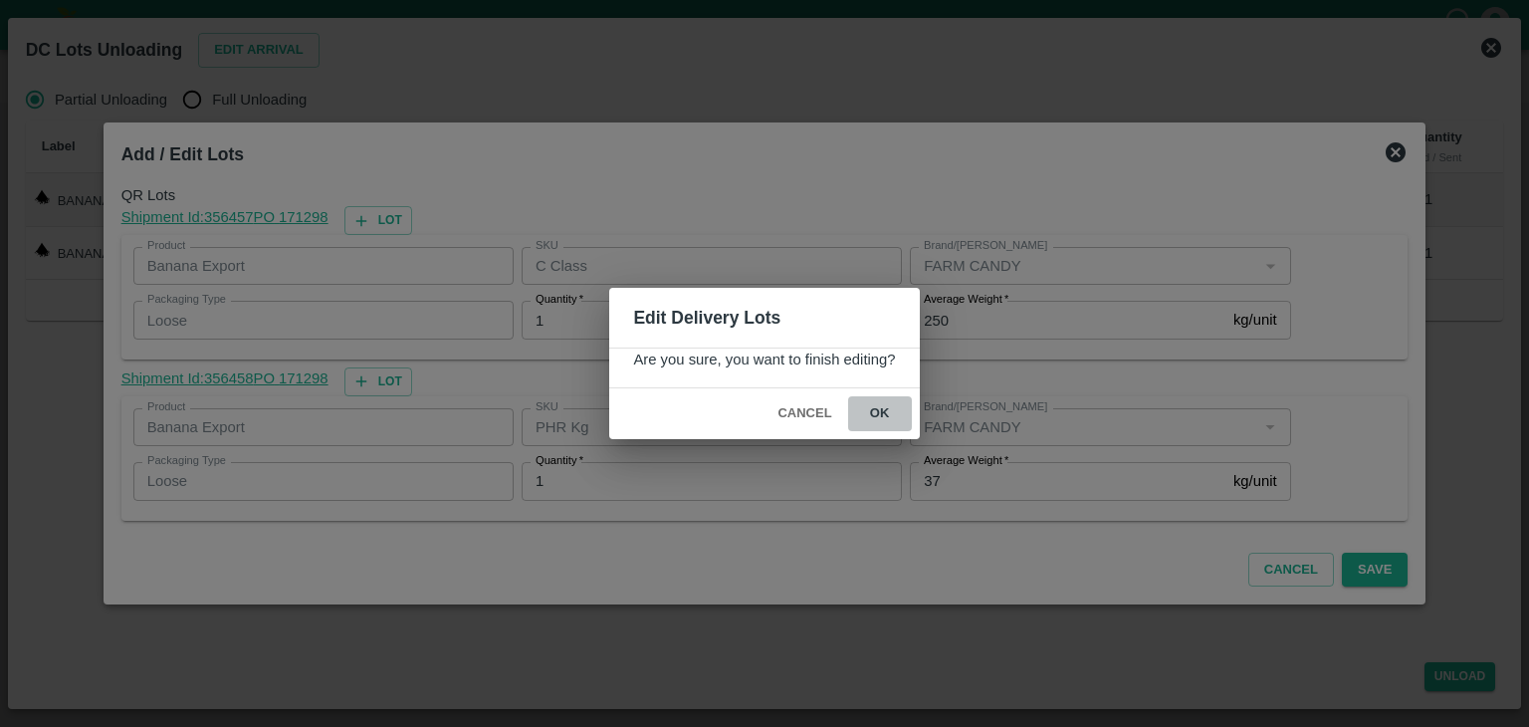
click at [879, 399] on button "ok" at bounding box center [880, 413] width 64 height 35
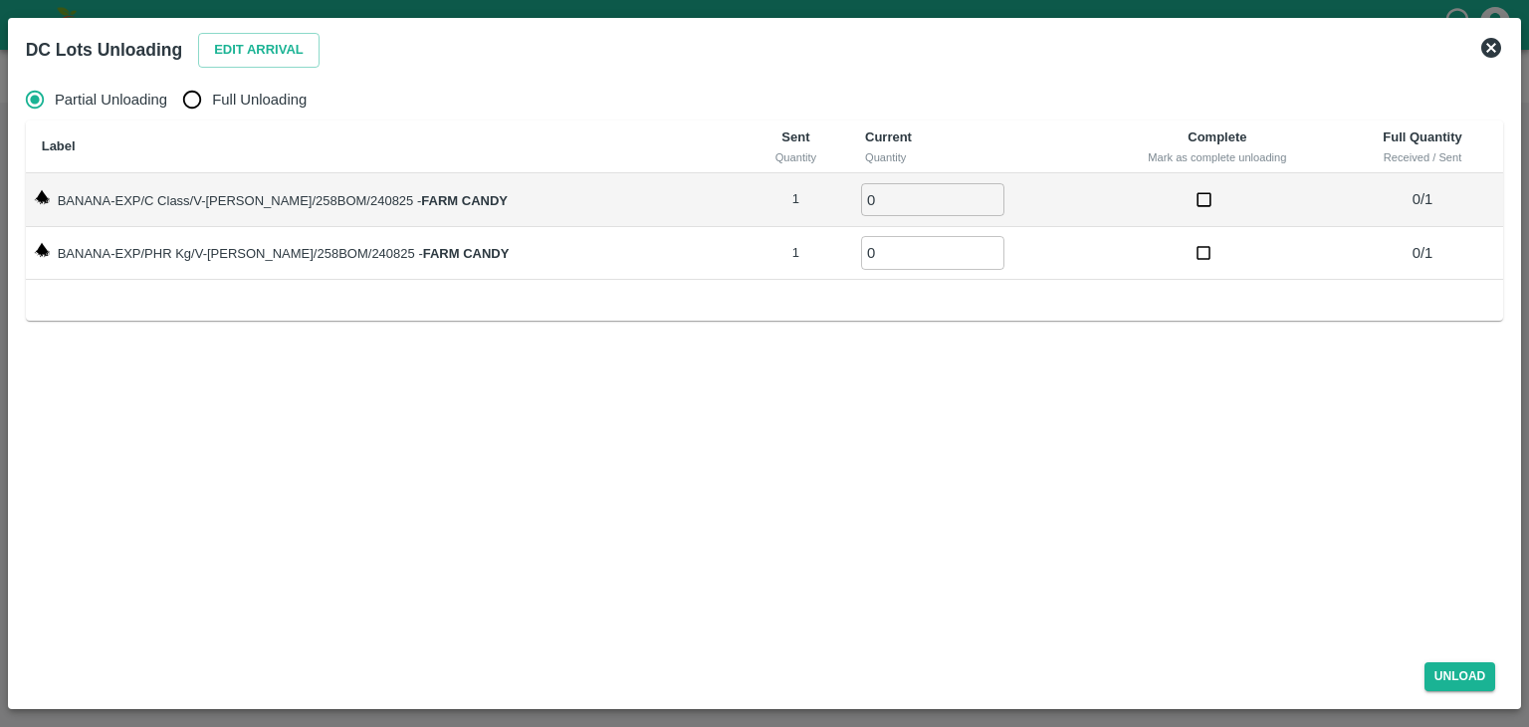
click at [217, 101] on span "Full Unloading" at bounding box center [259, 100] width 95 height 22
click at [212, 101] on input "Full Unloading" at bounding box center [192, 100] width 40 height 40
radio input "true"
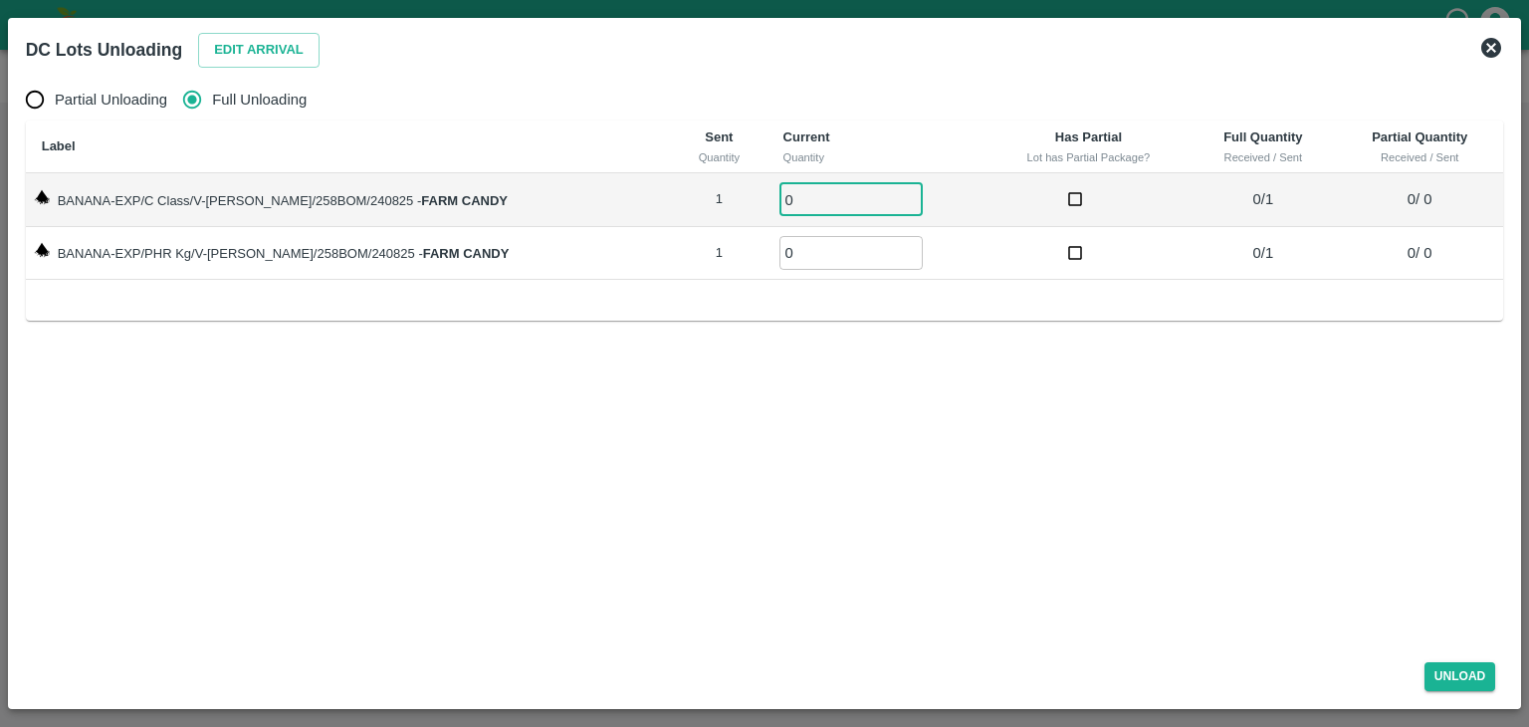
click at [818, 204] on input "0" at bounding box center [851, 199] width 143 height 33
type input "01"
click at [815, 246] on input "0" at bounding box center [851, 252] width 143 height 33
type input "01"
click at [1476, 681] on button "Unload" at bounding box center [1461, 676] width 72 height 29
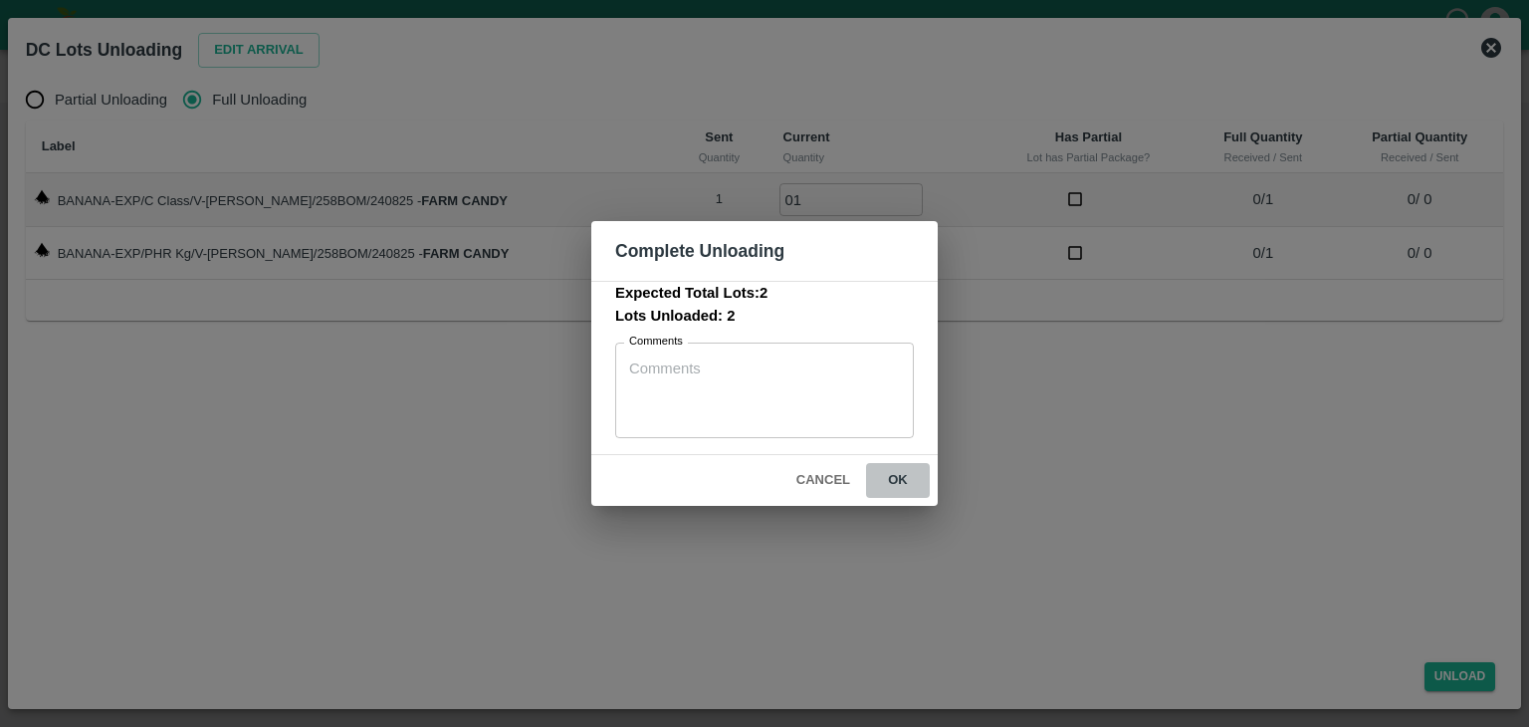
click at [898, 480] on button "ok" at bounding box center [898, 480] width 64 height 35
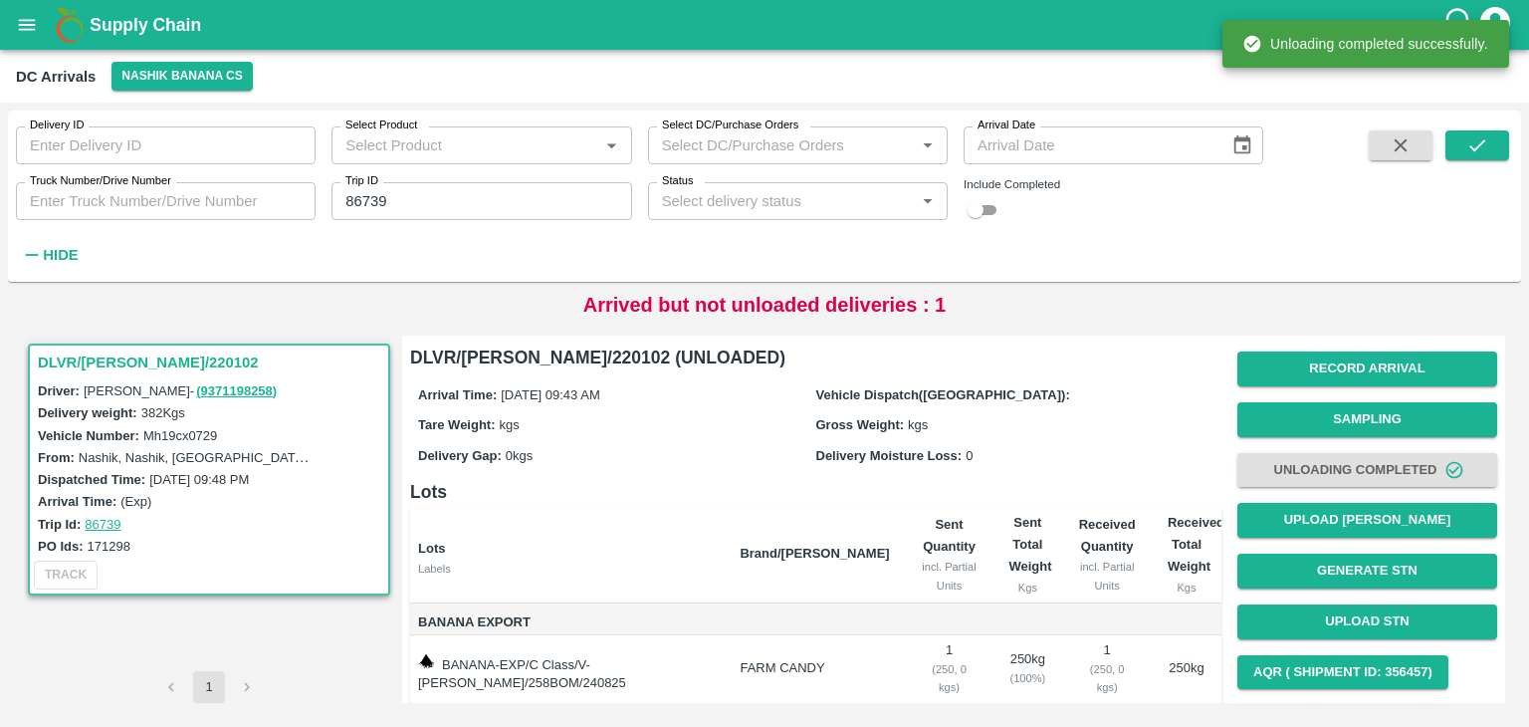
scroll to position [104, 0]
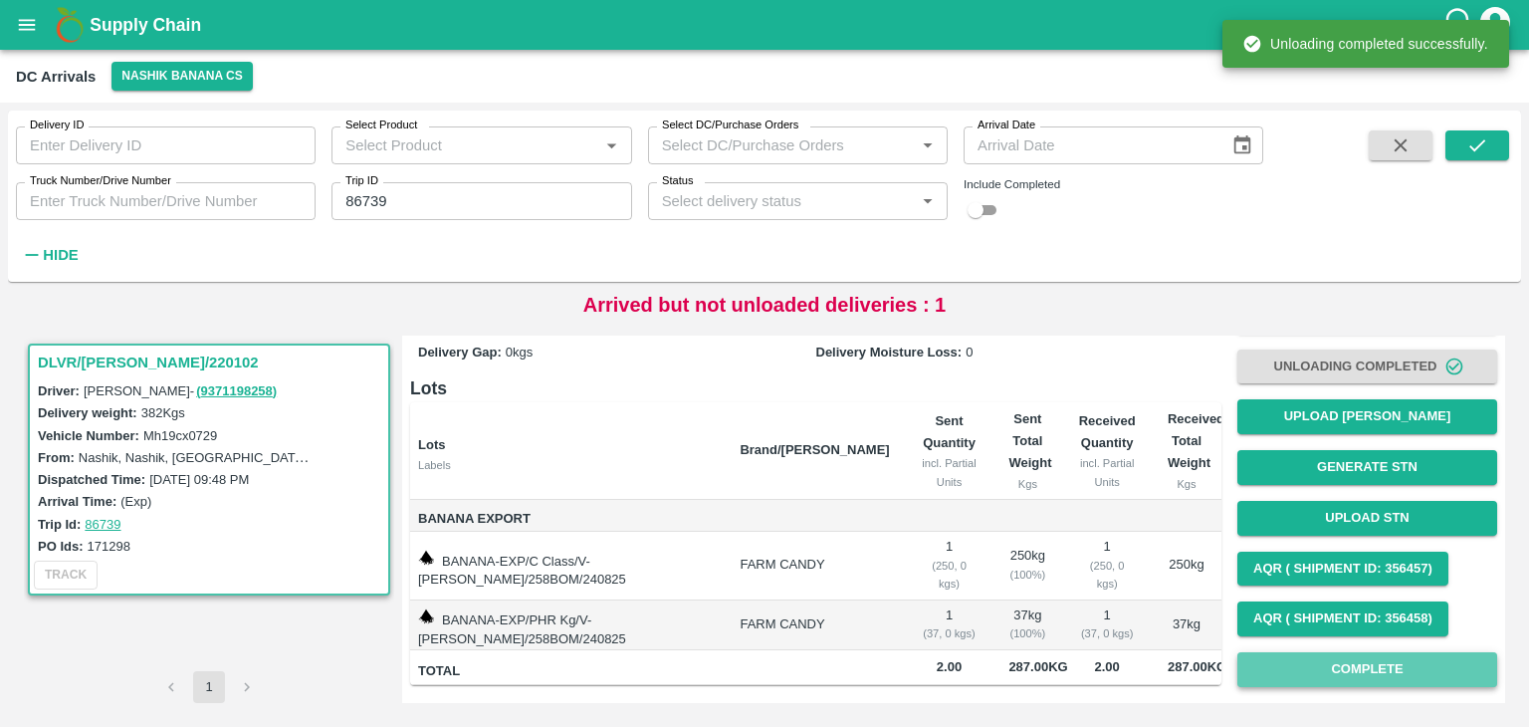
click at [1410, 673] on button "Complete" at bounding box center [1368, 669] width 260 height 35
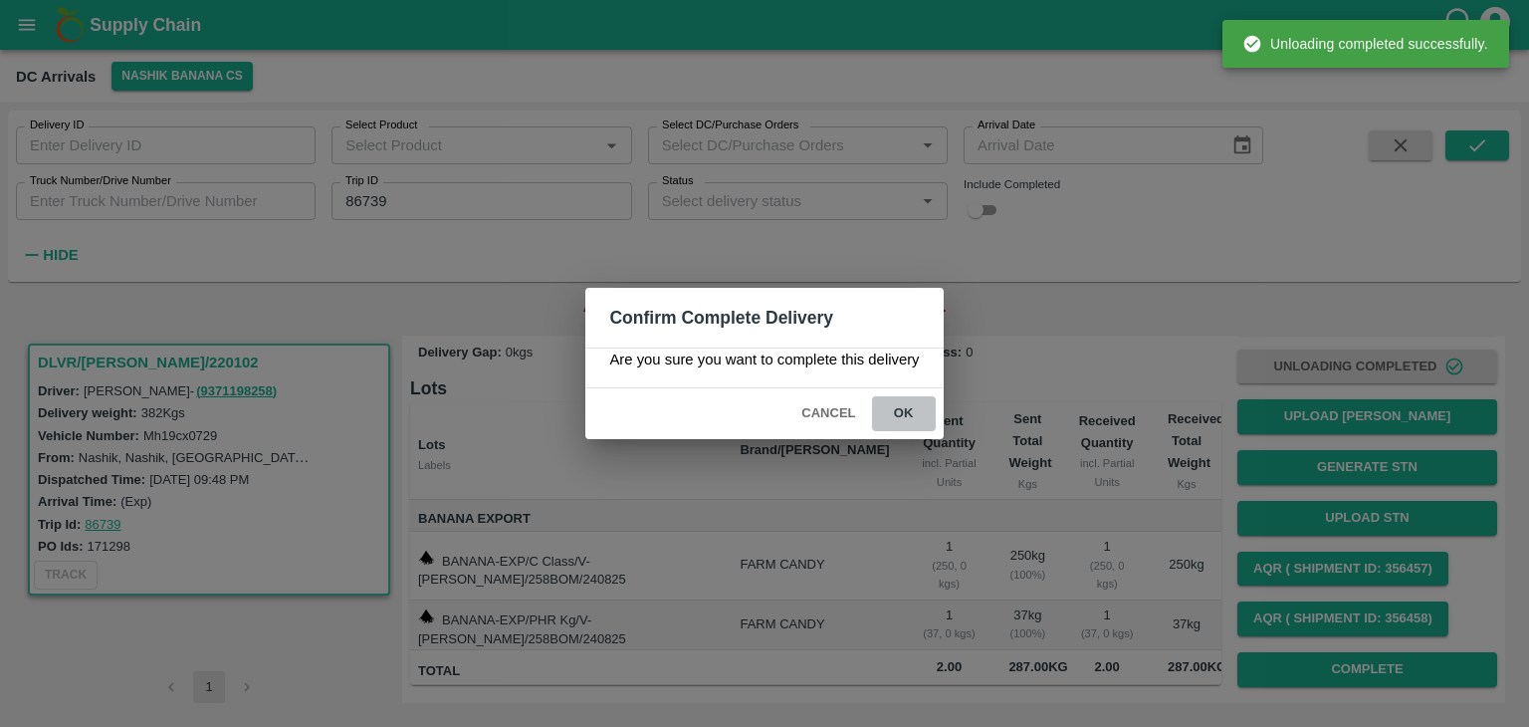
click at [908, 411] on button "ok" at bounding box center [904, 413] width 64 height 35
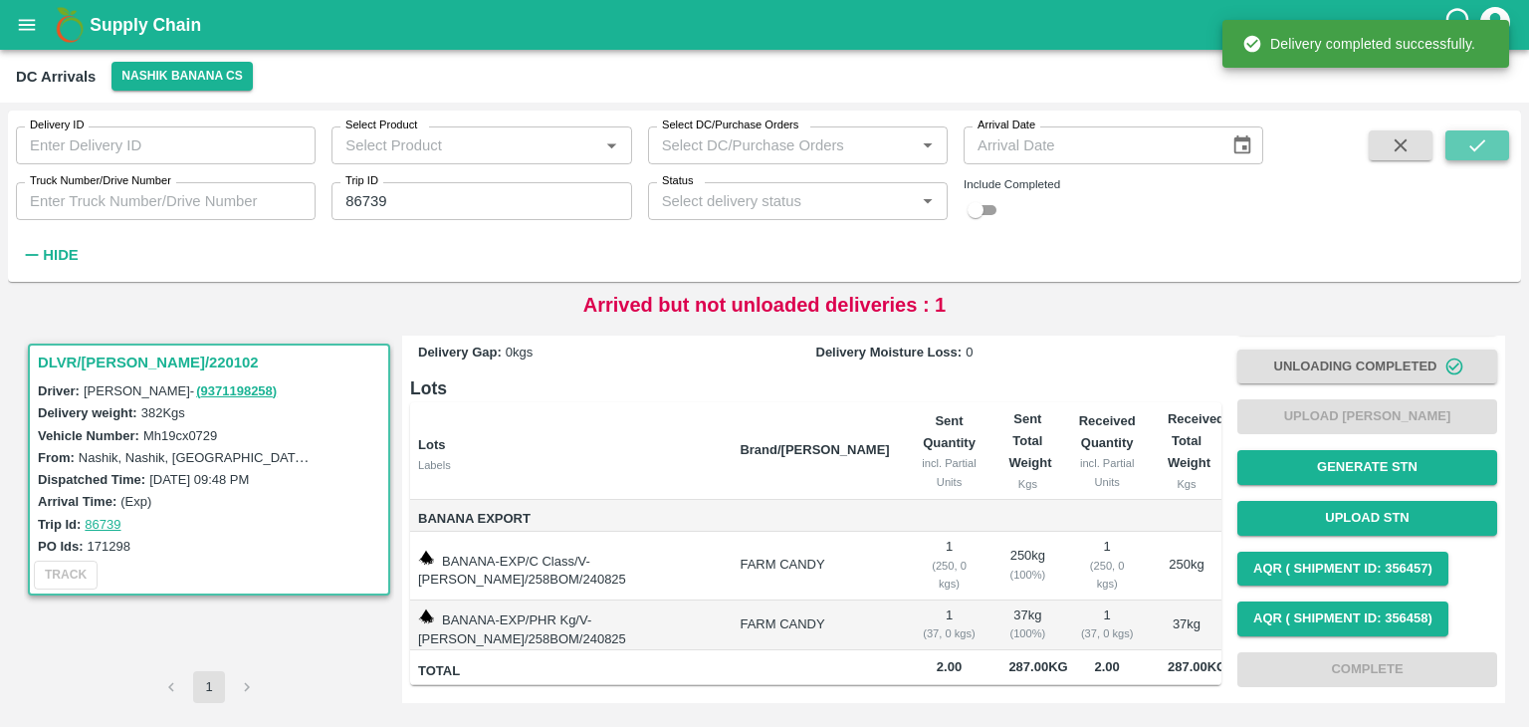
click at [1477, 131] on button "submit" at bounding box center [1478, 145] width 64 height 30
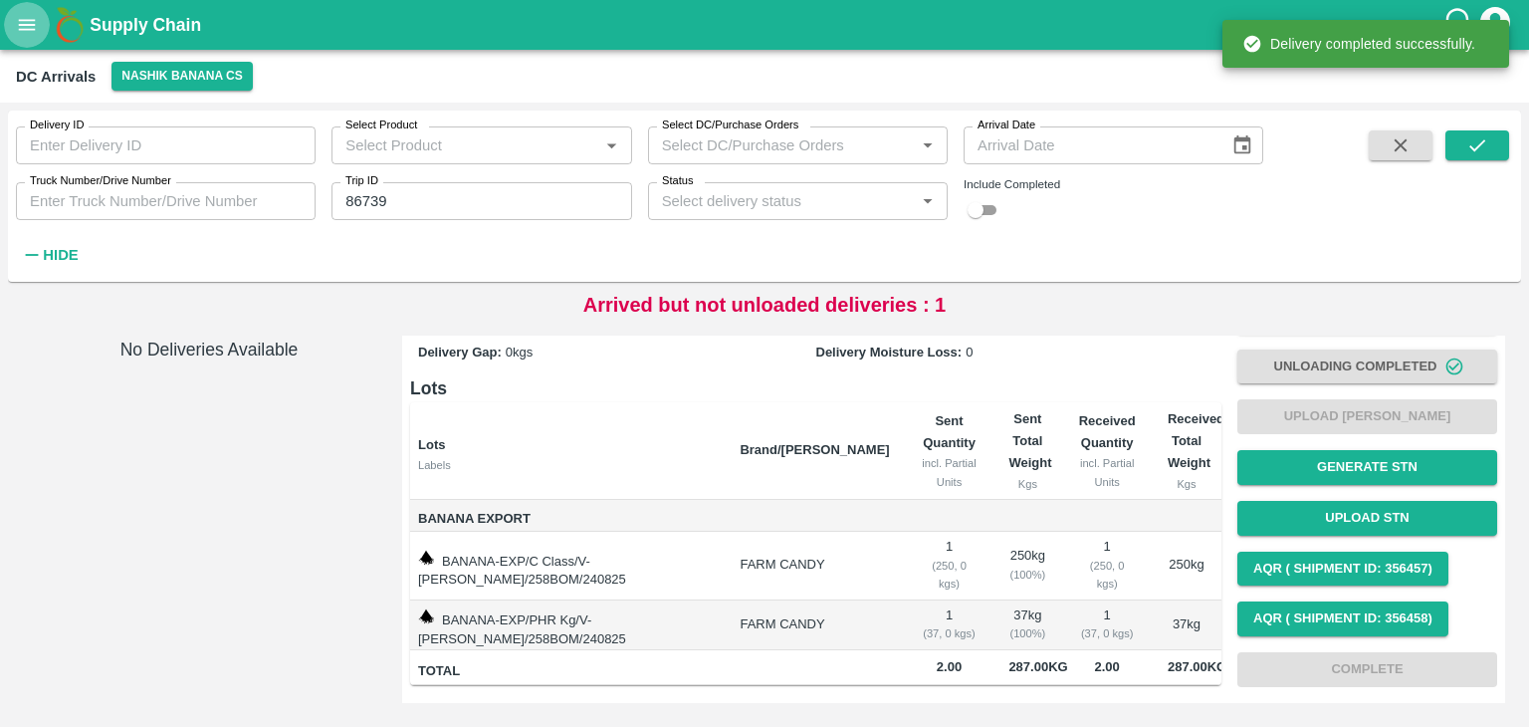
click at [16, 37] on button "open drawer" at bounding box center [27, 25] width 46 height 46
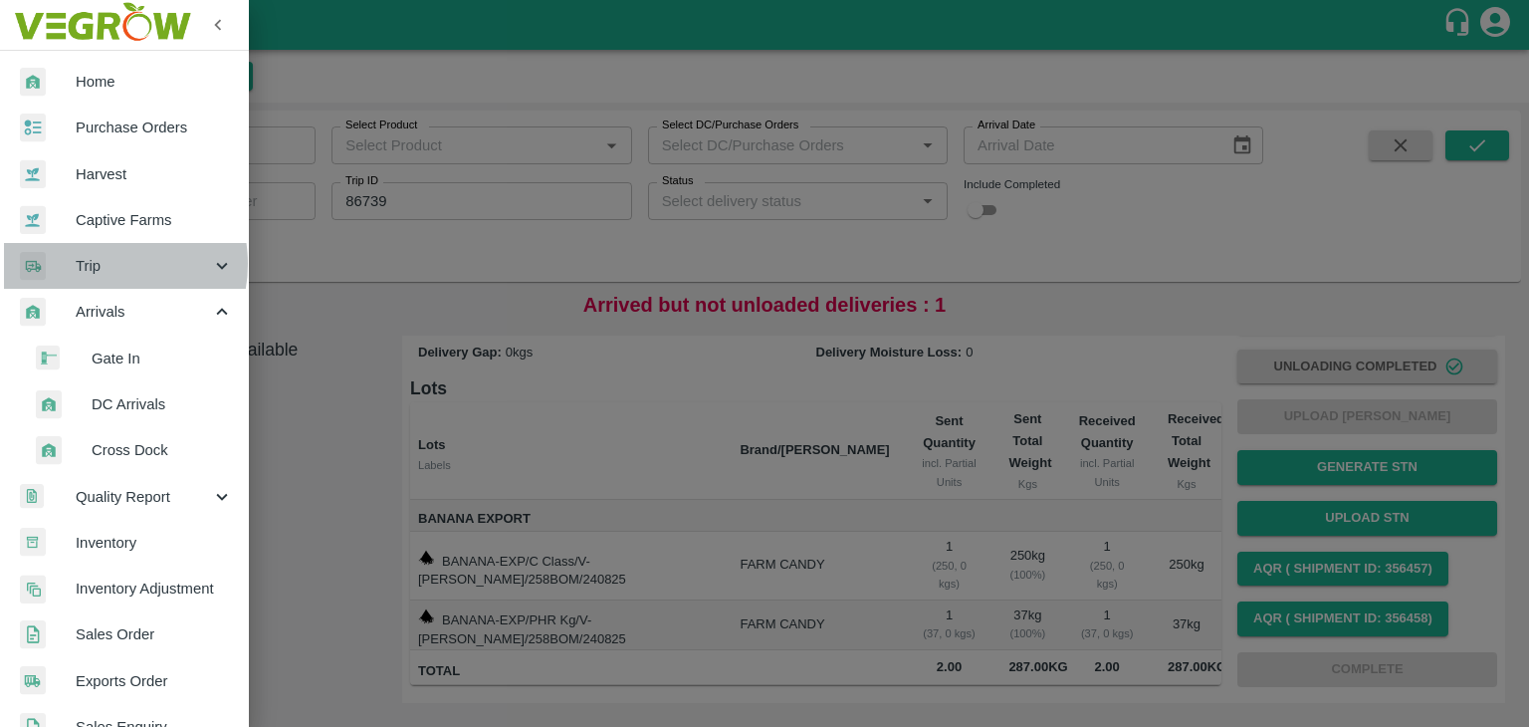
click at [100, 264] on span "Trip" at bounding box center [143, 266] width 135 height 22
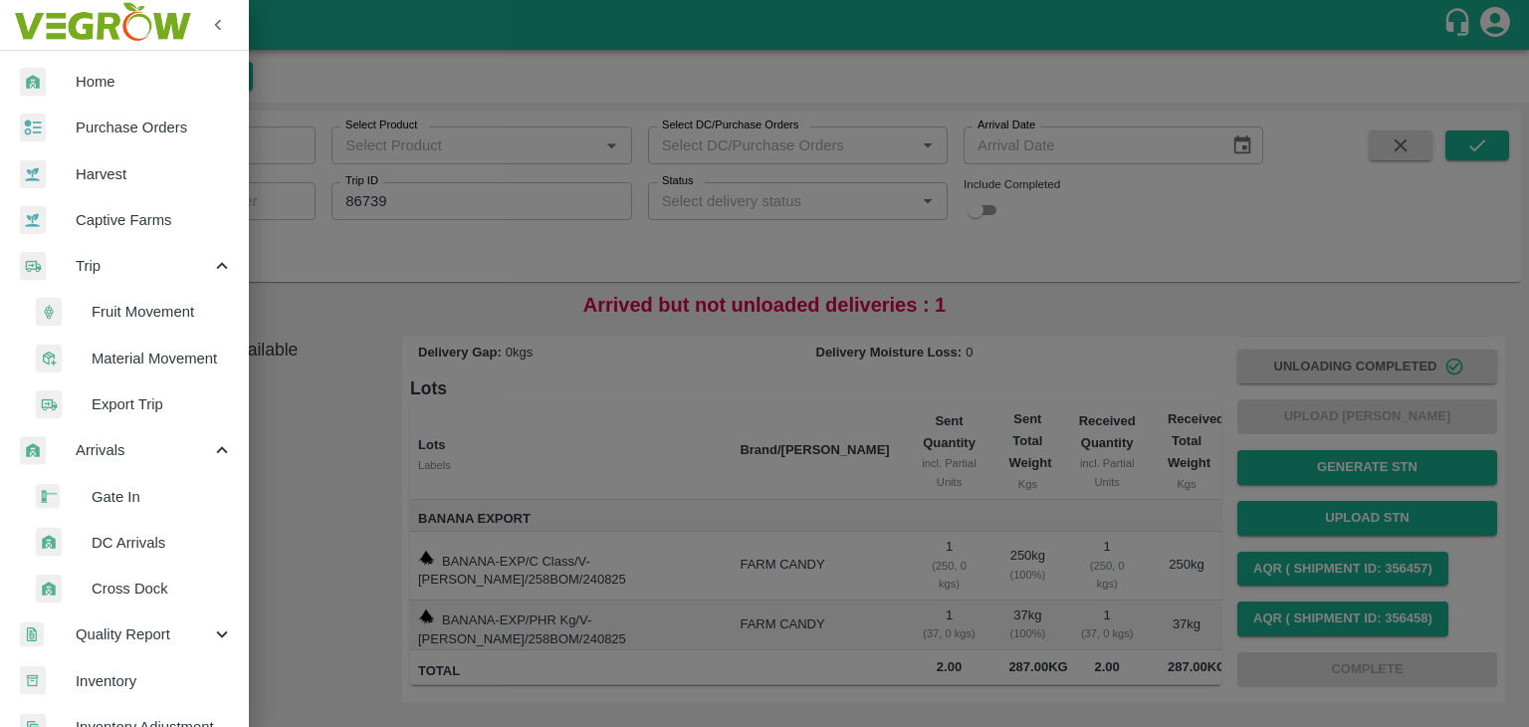
click at [161, 304] on span "Fruit Movement" at bounding box center [162, 312] width 141 height 22
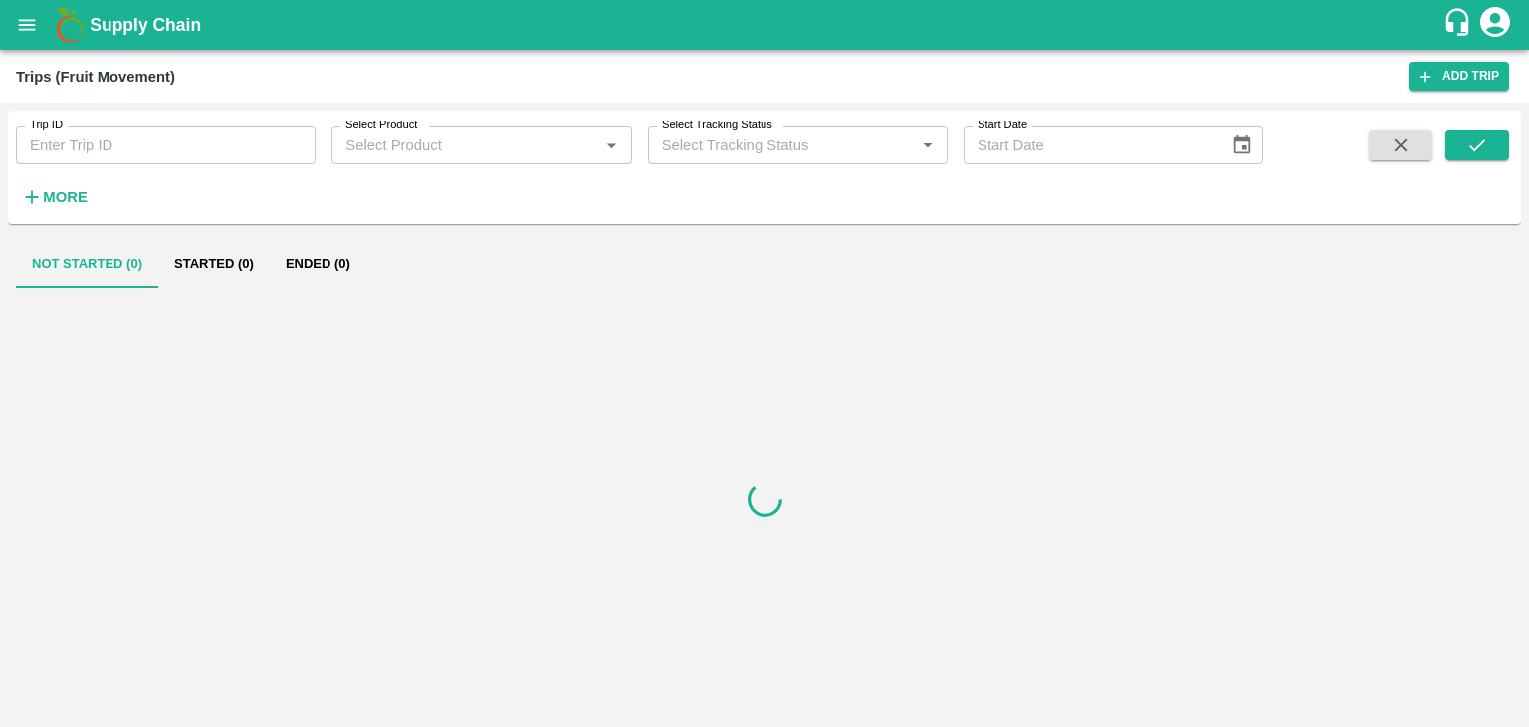
click at [139, 144] on input "Trip ID" at bounding box center [166, 145] width 300 height 38
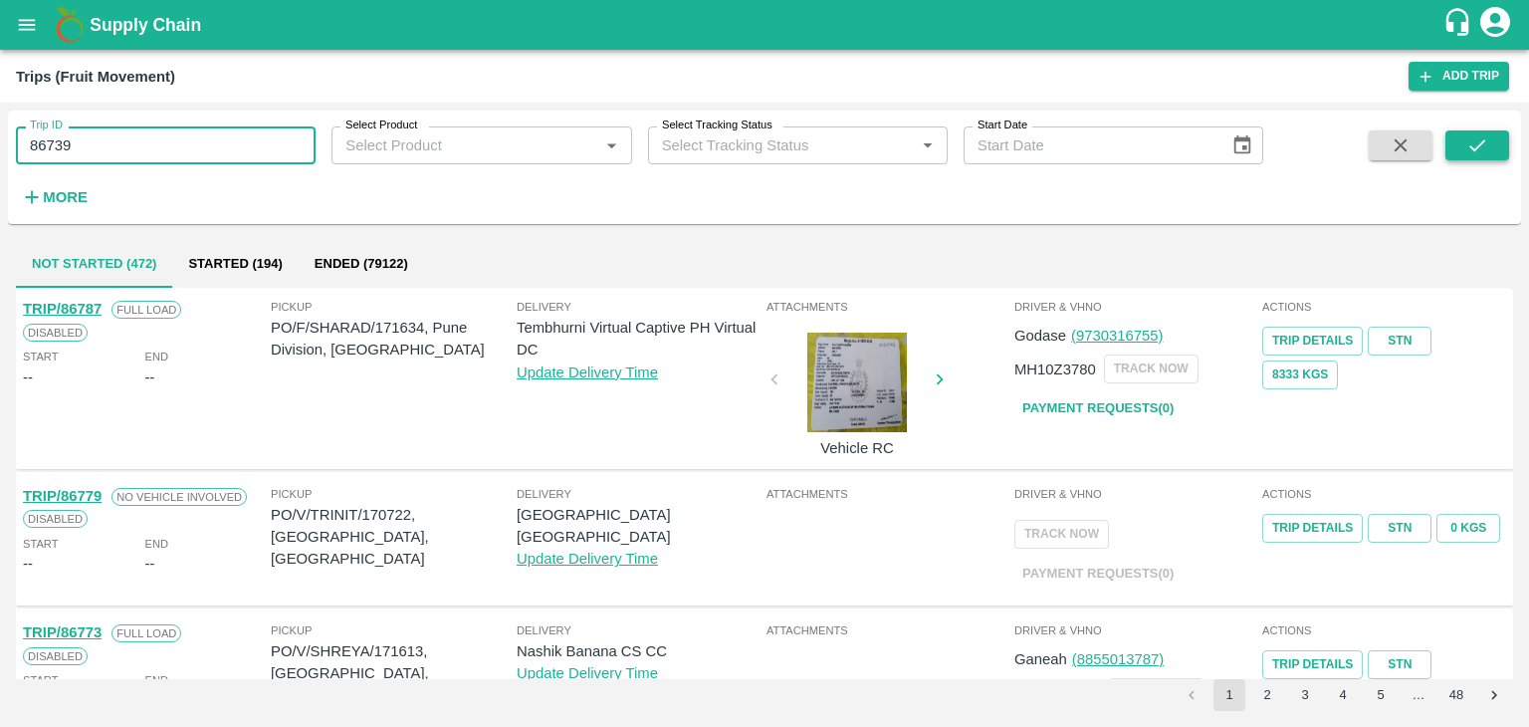
type input "86739"
click at [1467, 151] on icon "submit" at bounding box center [1477, 145] width 22 height 22
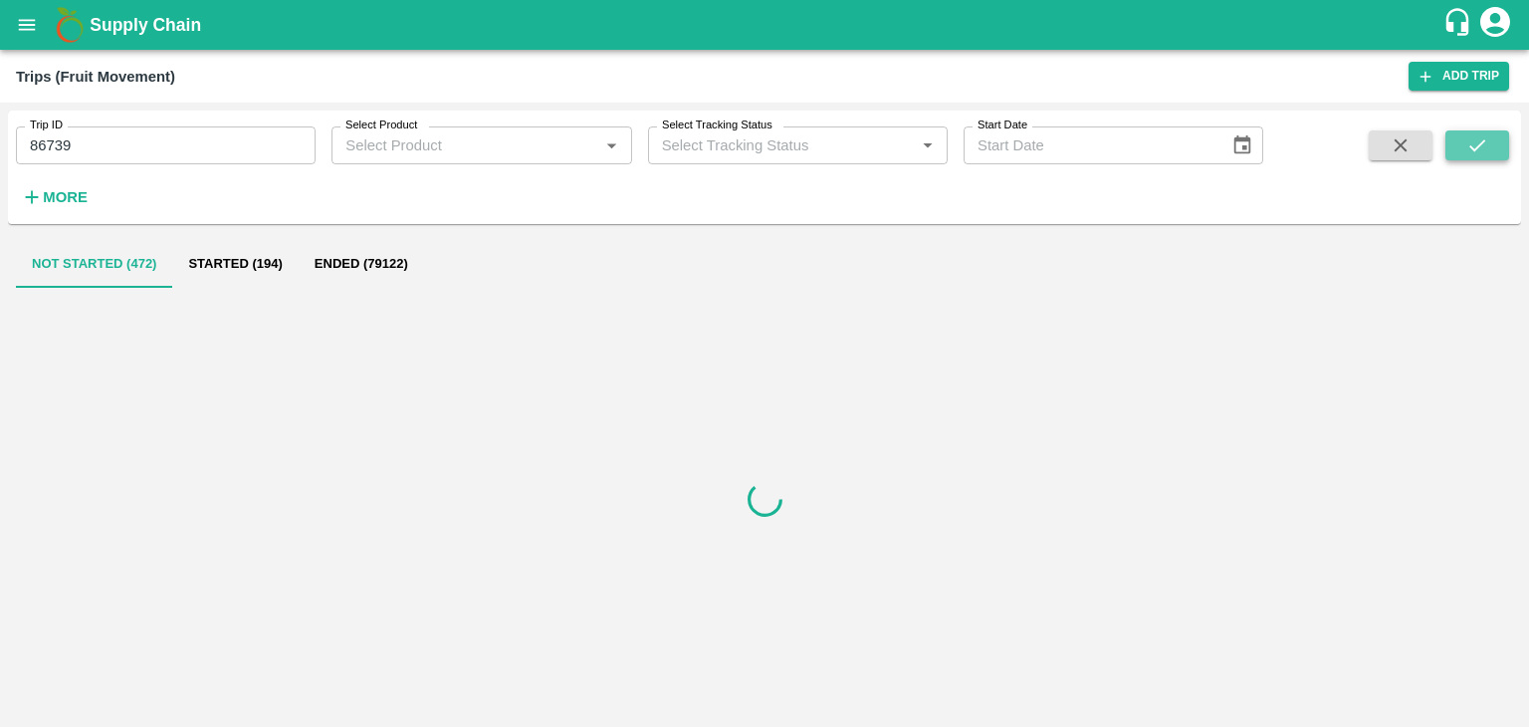
click at [1467, 151] on icon "submit" at bounding box center [1477, 145] width 22 height 22
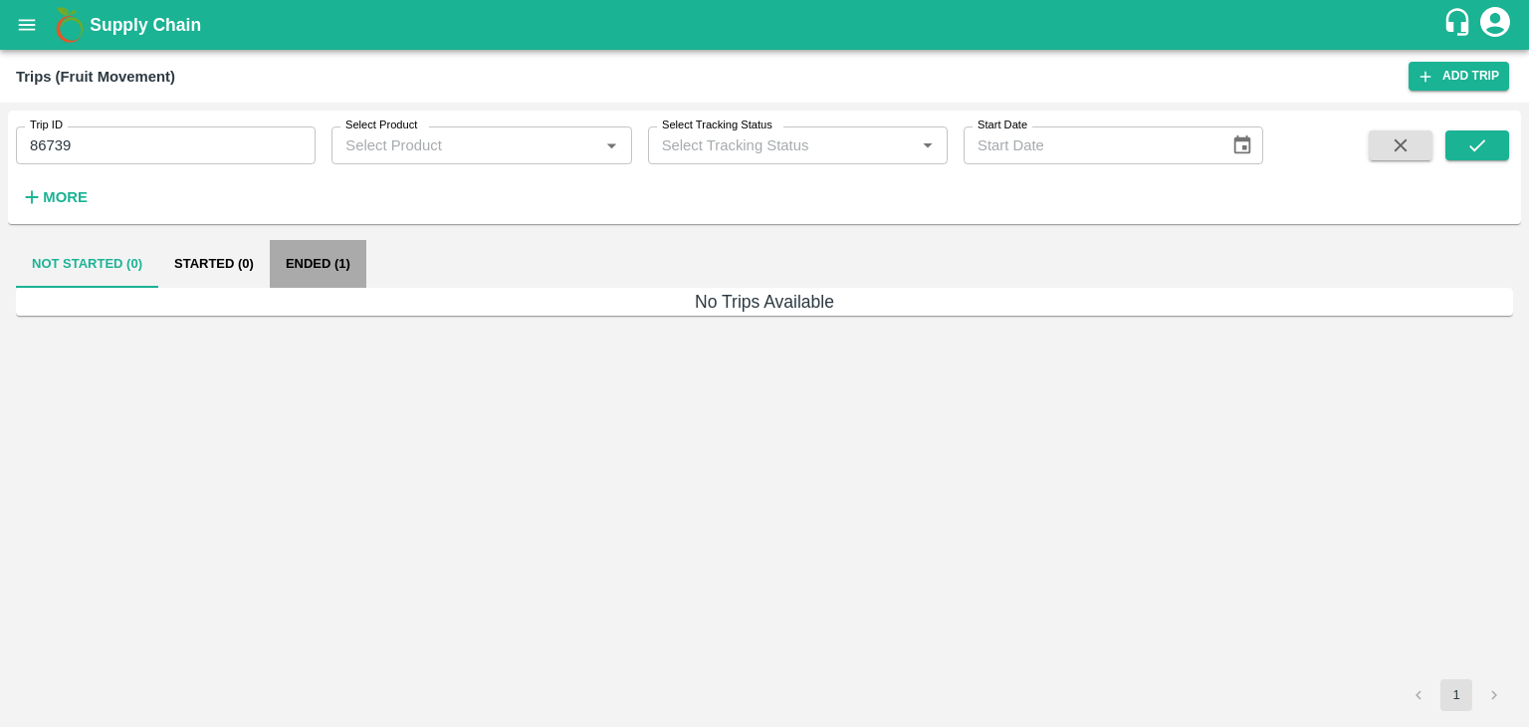
click at [325, 248] on button "Ended (1)" at bounding box center [318, 264] width 97 height 48
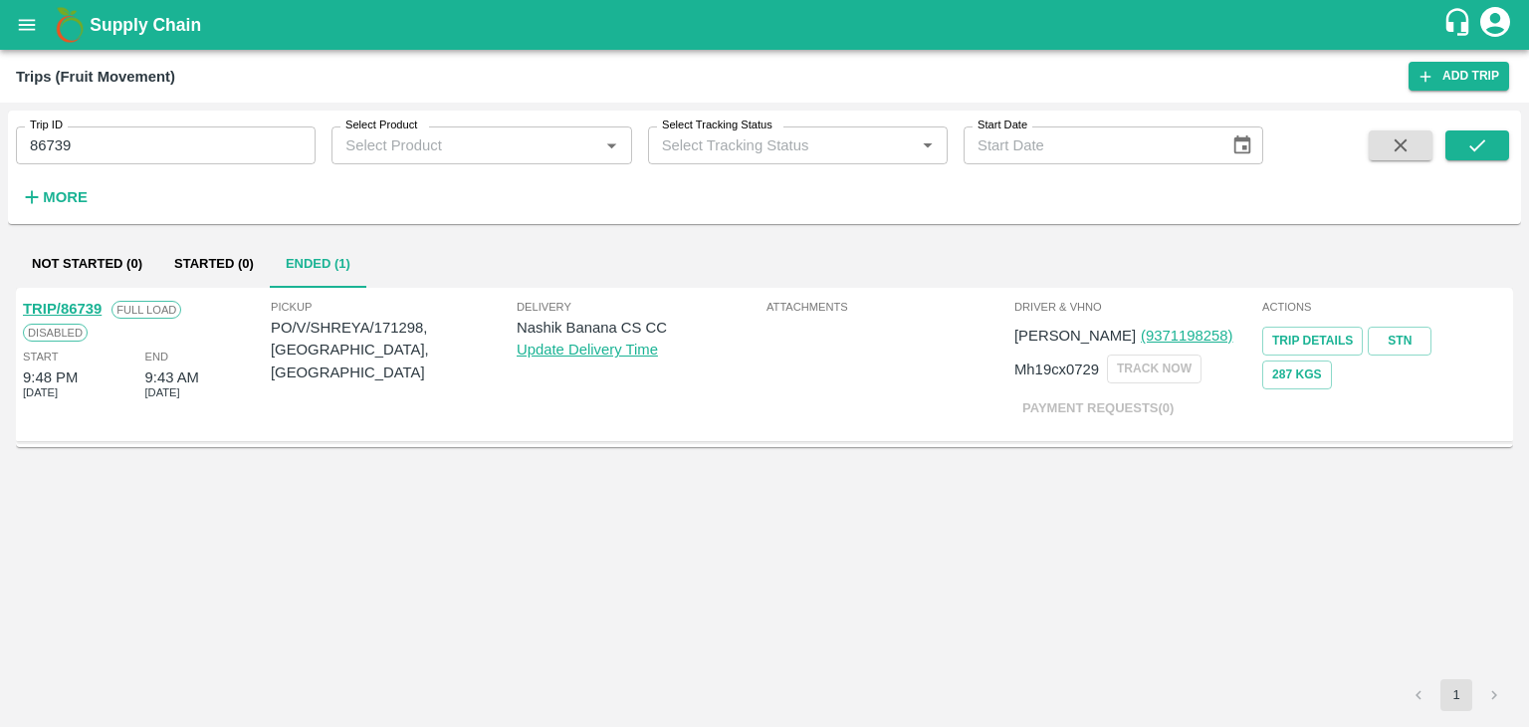
click at [74, 301] on link "TRIP/86739" at bounding box center [62, 309] width 79 height 16
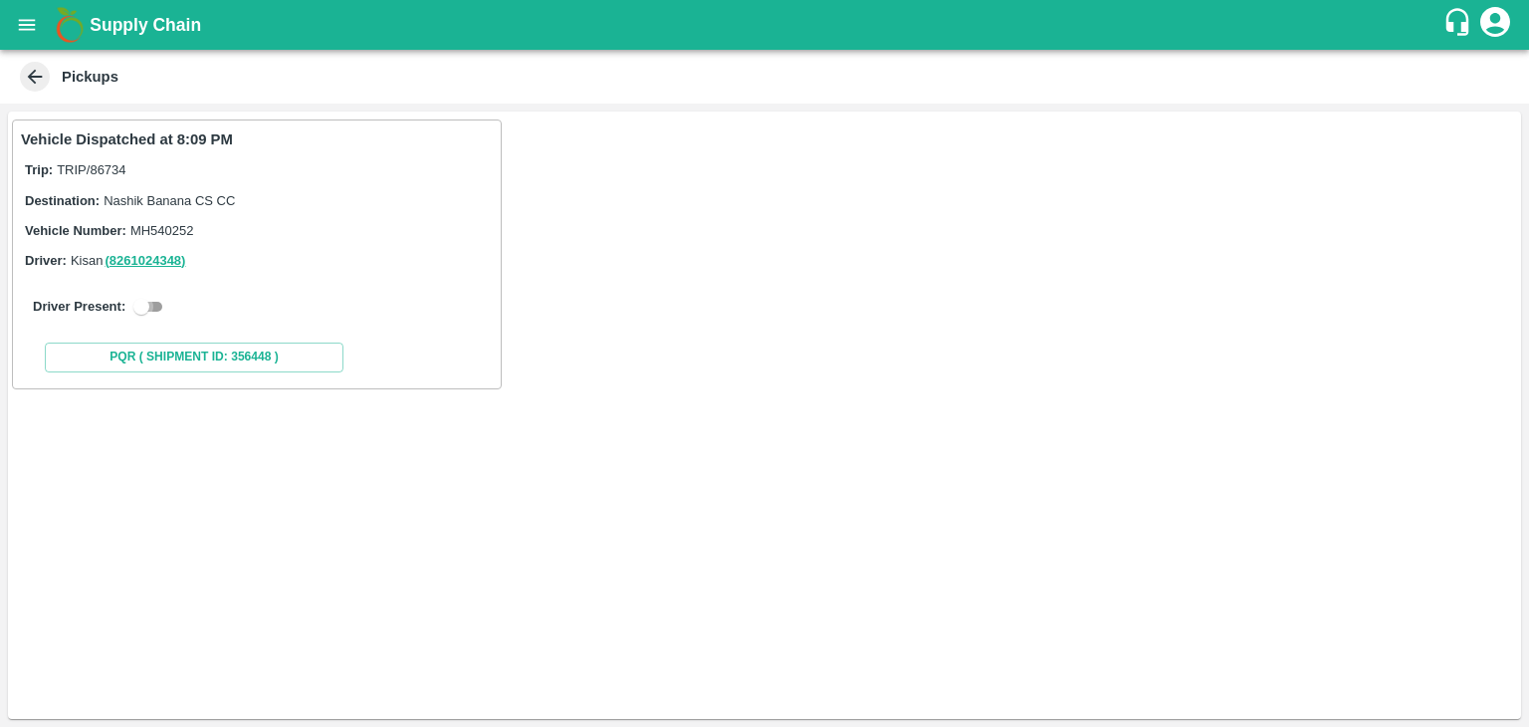
click at [142, 303] on input "checkbox" at bounding box center [142, 307] width 72 height 24
checkbox input "true"
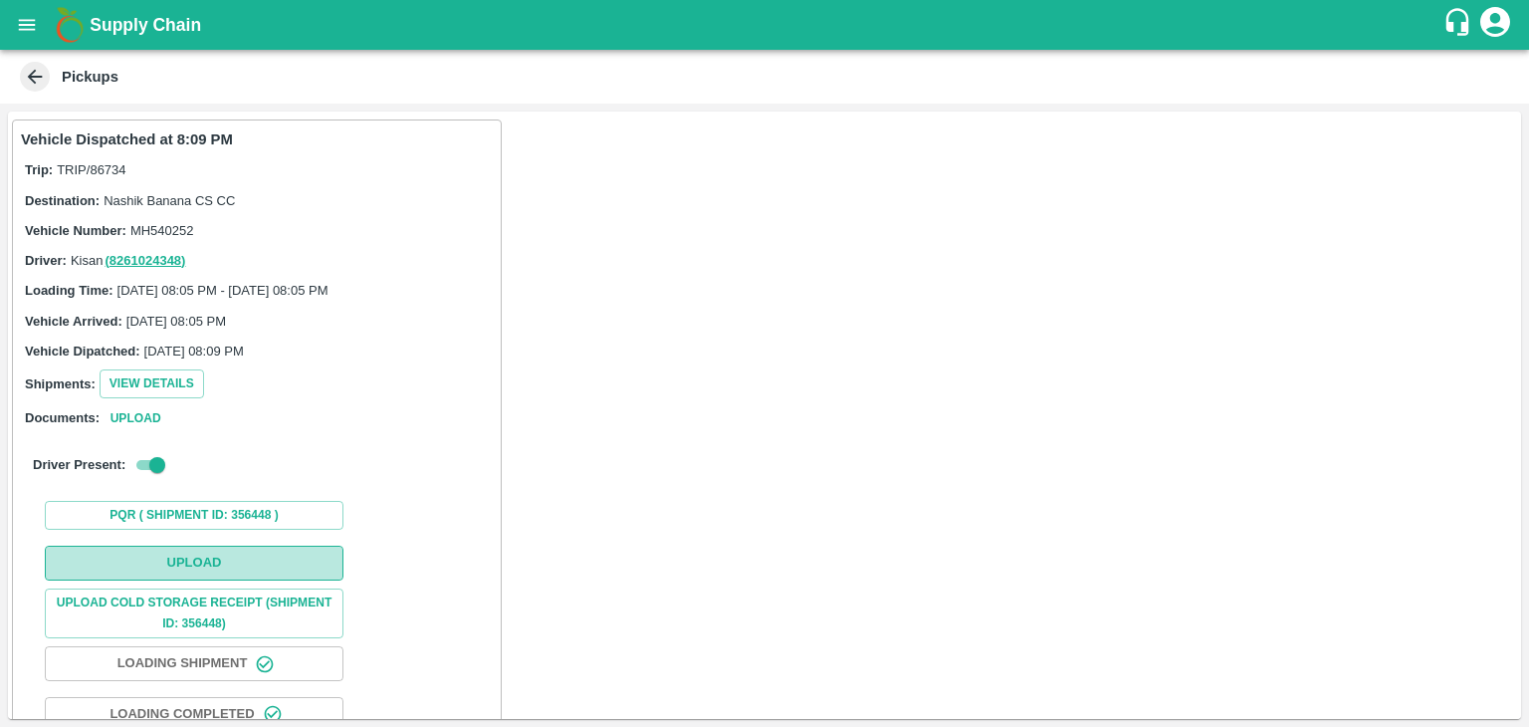
click at [195, 563] on button "Upload" at bounding box center [194, 563] width 299 height 35
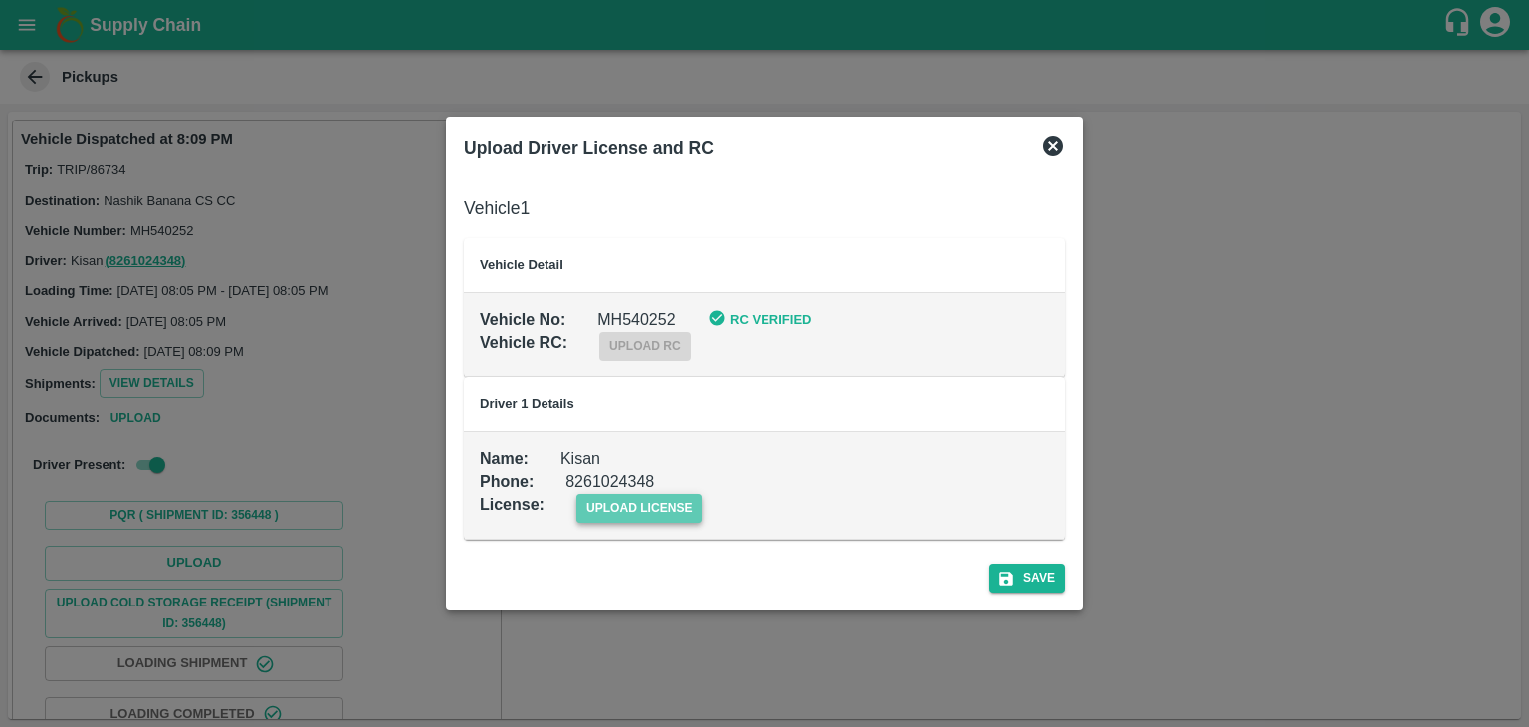
click at [673, 505] on span "upload license" at bounding box center [639, 508] width 126 height 29
click at [0, 0] on input "upload license" at bounding box center [0, 0] width 0 height 0
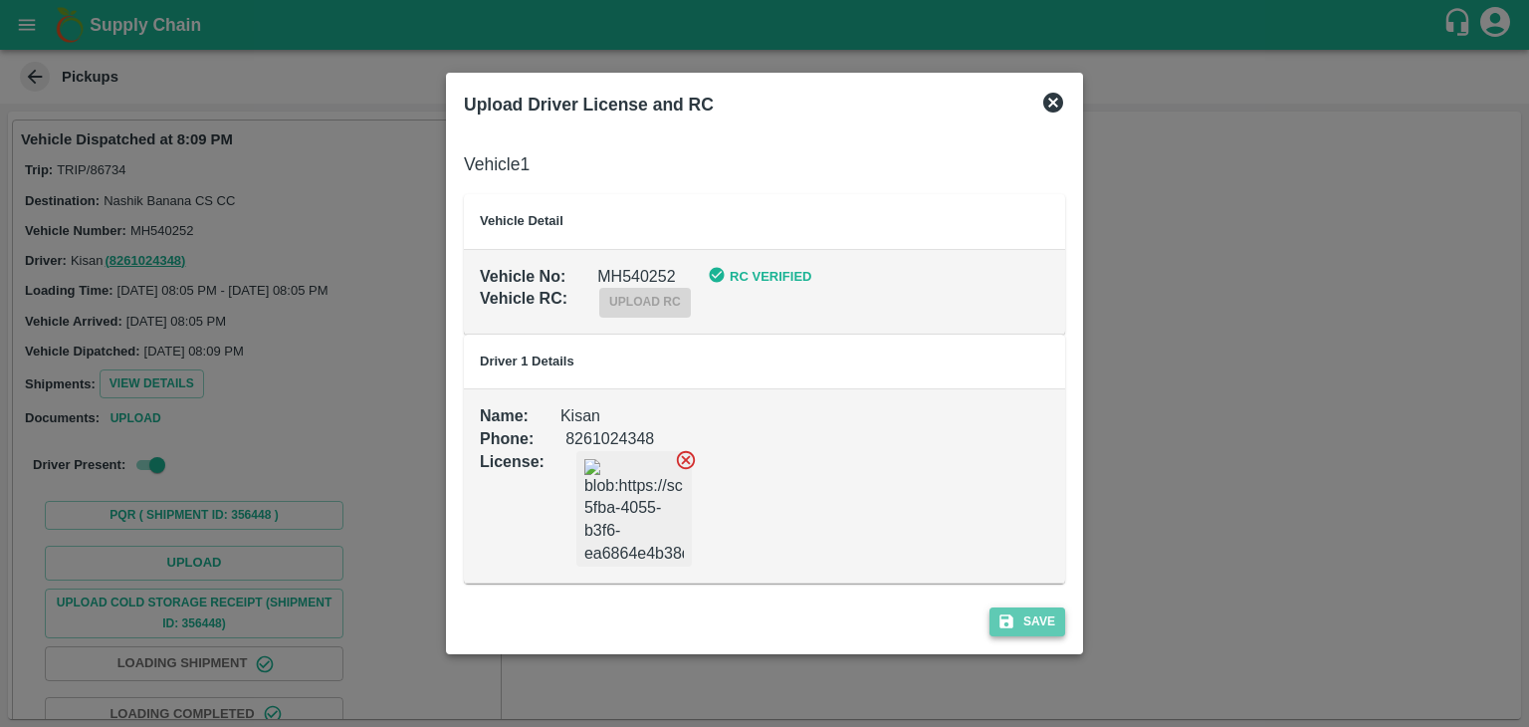
click at [1023, 609] on button "Save" at bounding box center [1028, 621] width 76 height 29
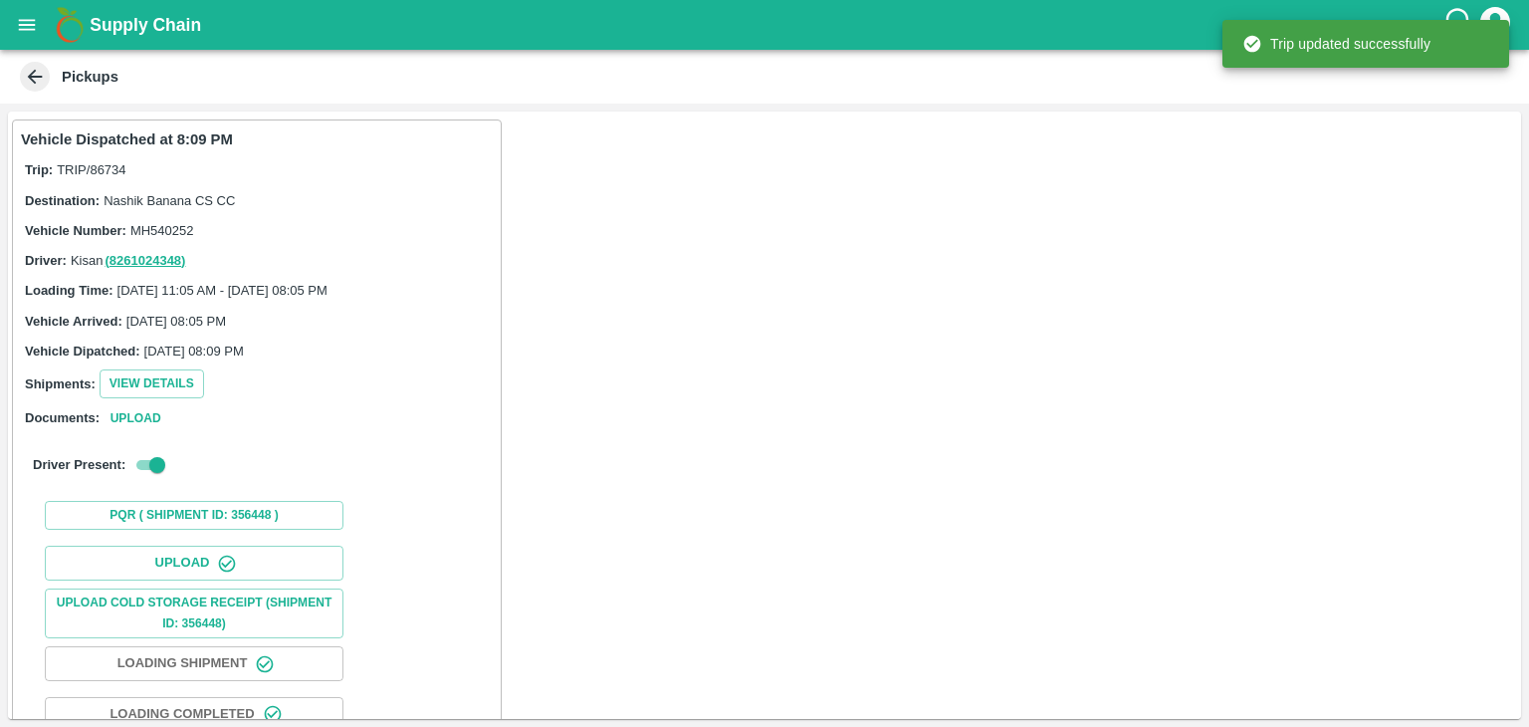
scroll to position [208, 0]
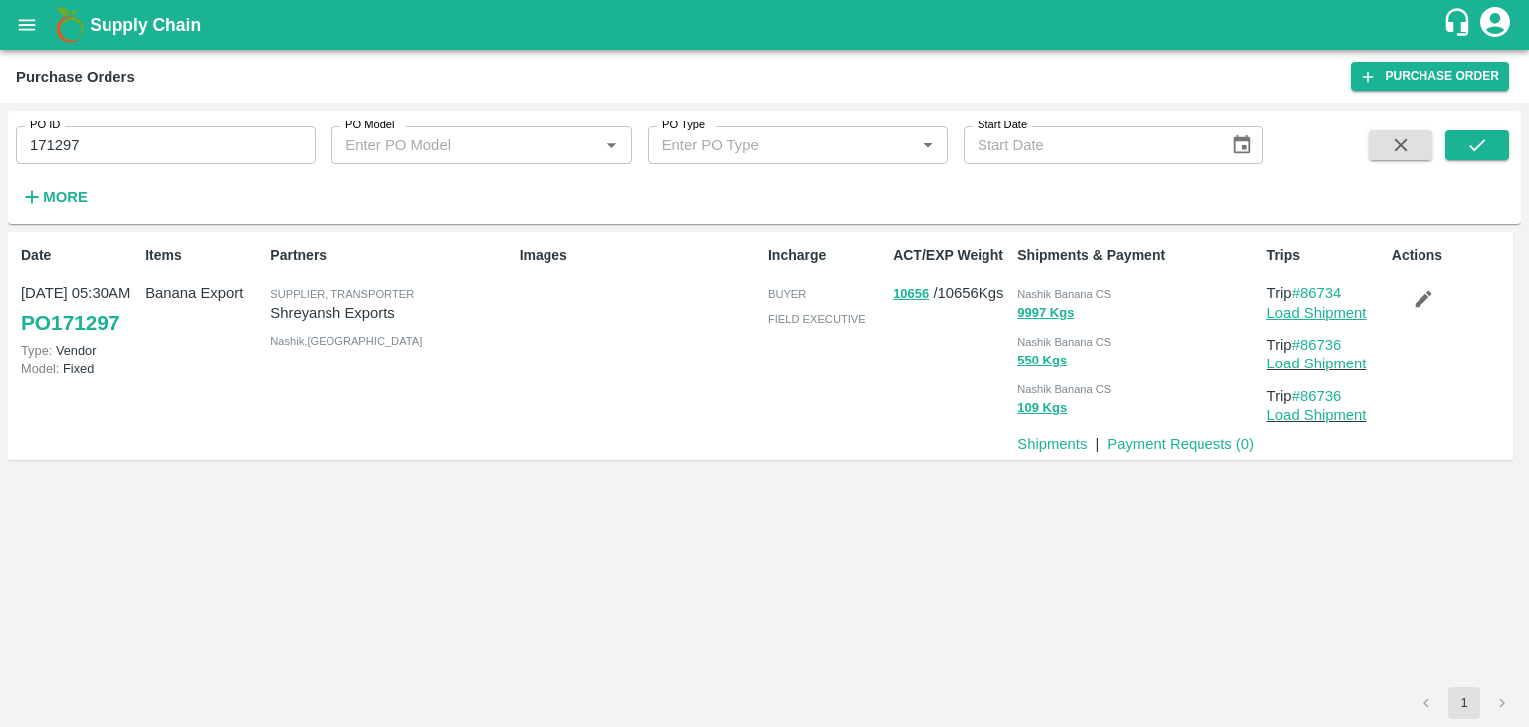
click at [1327, 311] on link "Load Shipment" at bounding box center [1317, 313] width 100 height 16
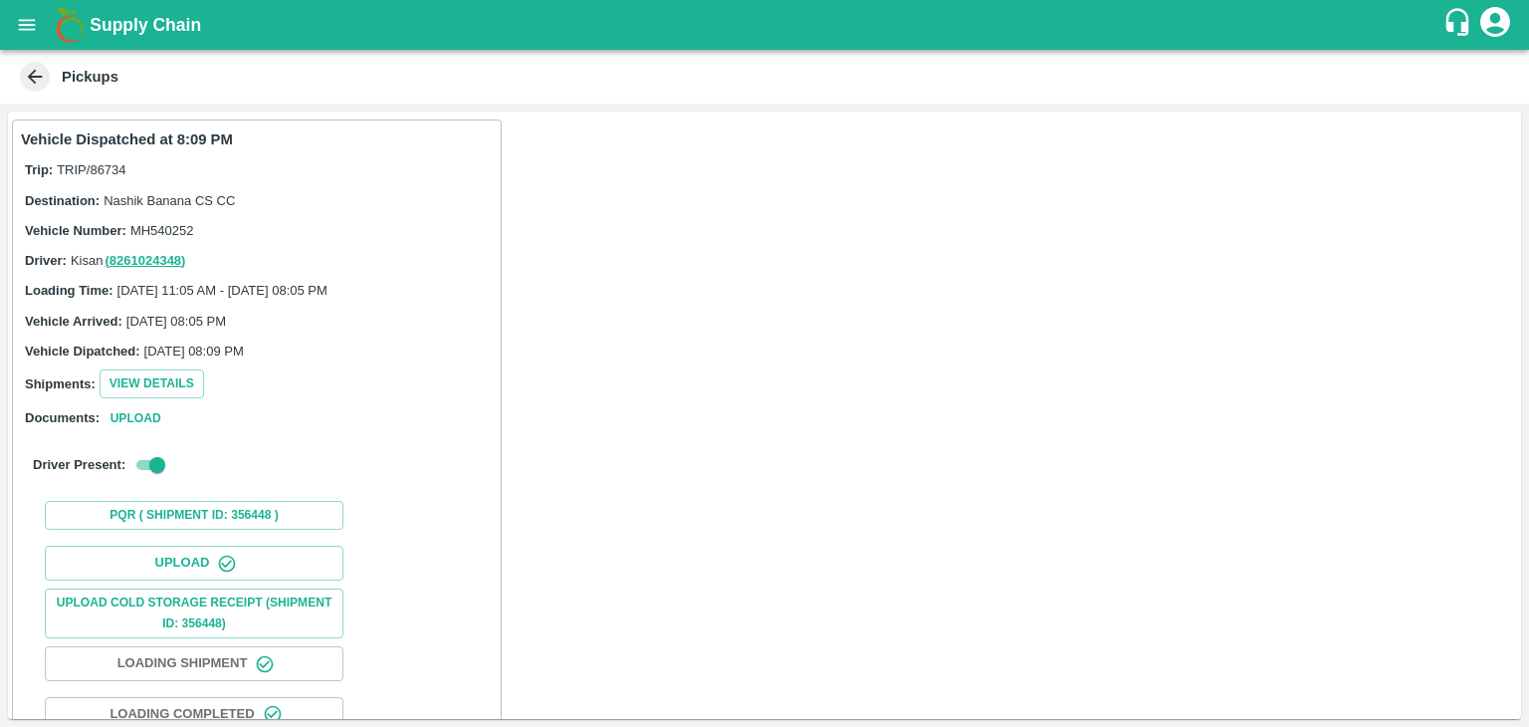
scroll to position [208, 0]
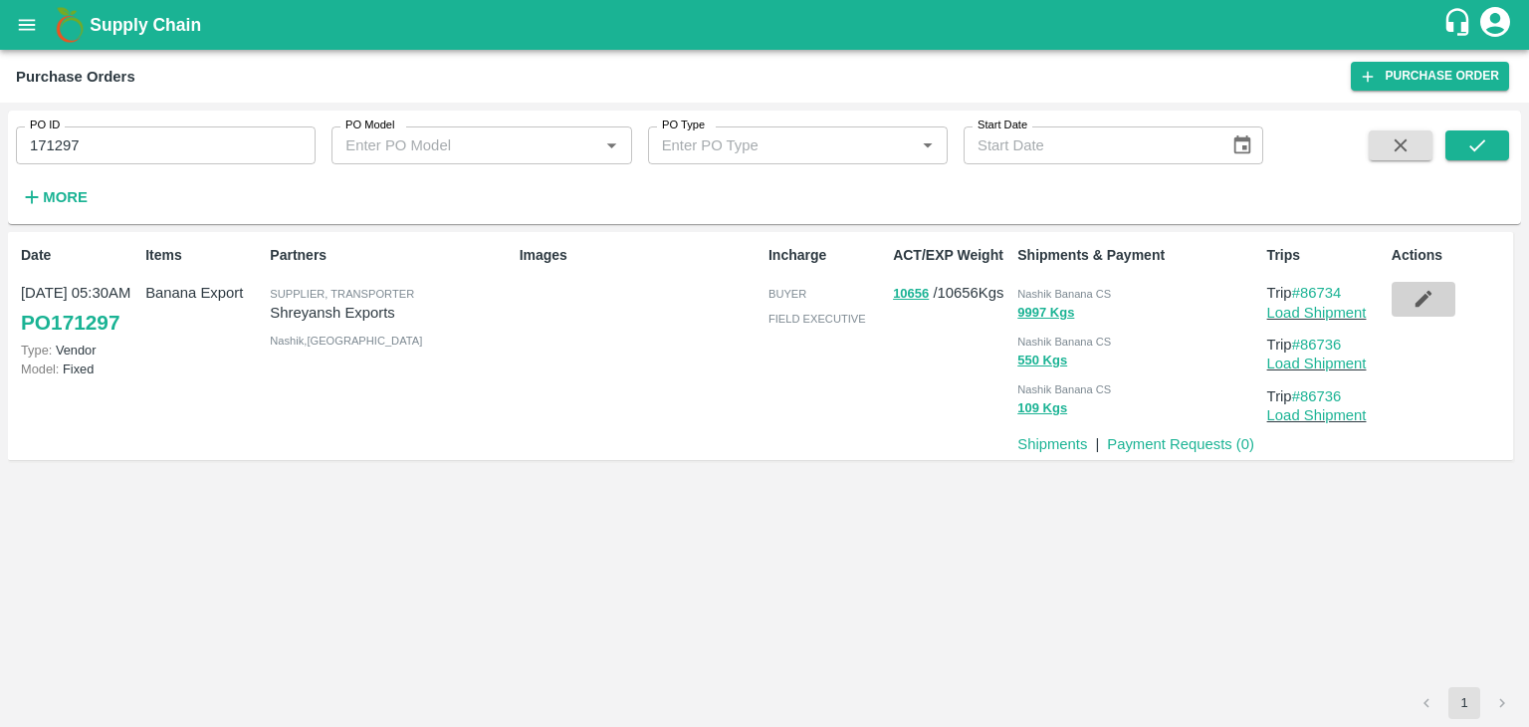
click at [1427, 302] on icon "button" at bounding box center [1424, 299] width 22 height 22
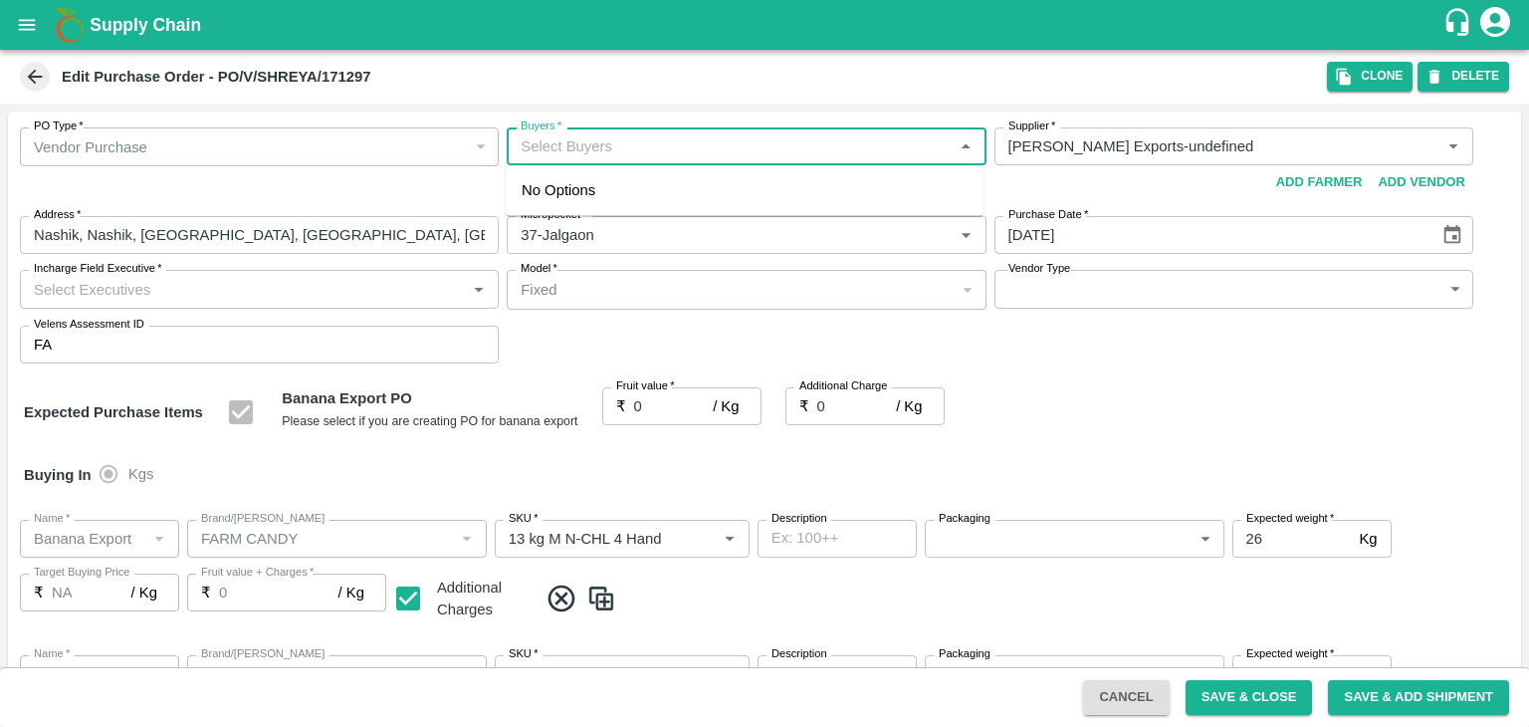
click at [707, 144] on input "Buyers   *" at bounding box center [730, 146] width 434 height 26
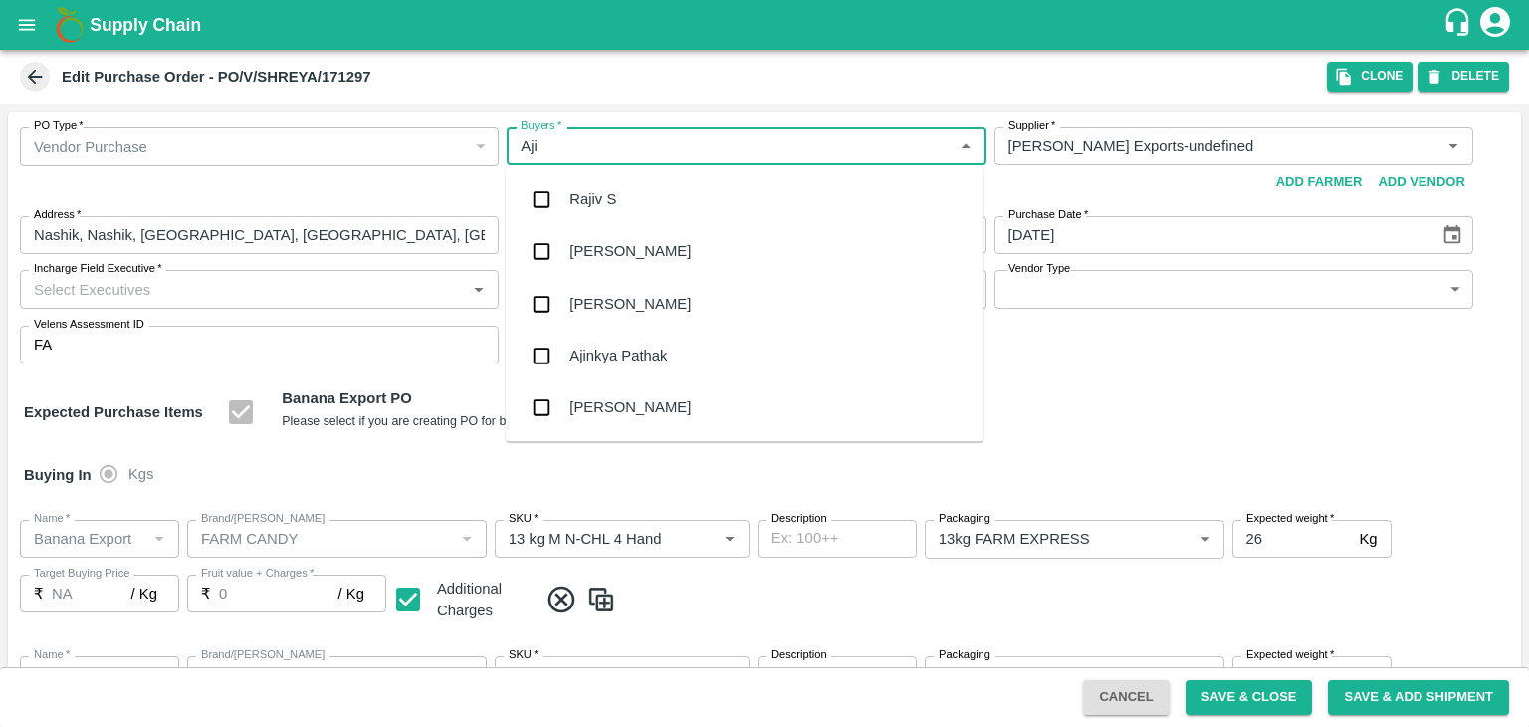
type input "Ajit"
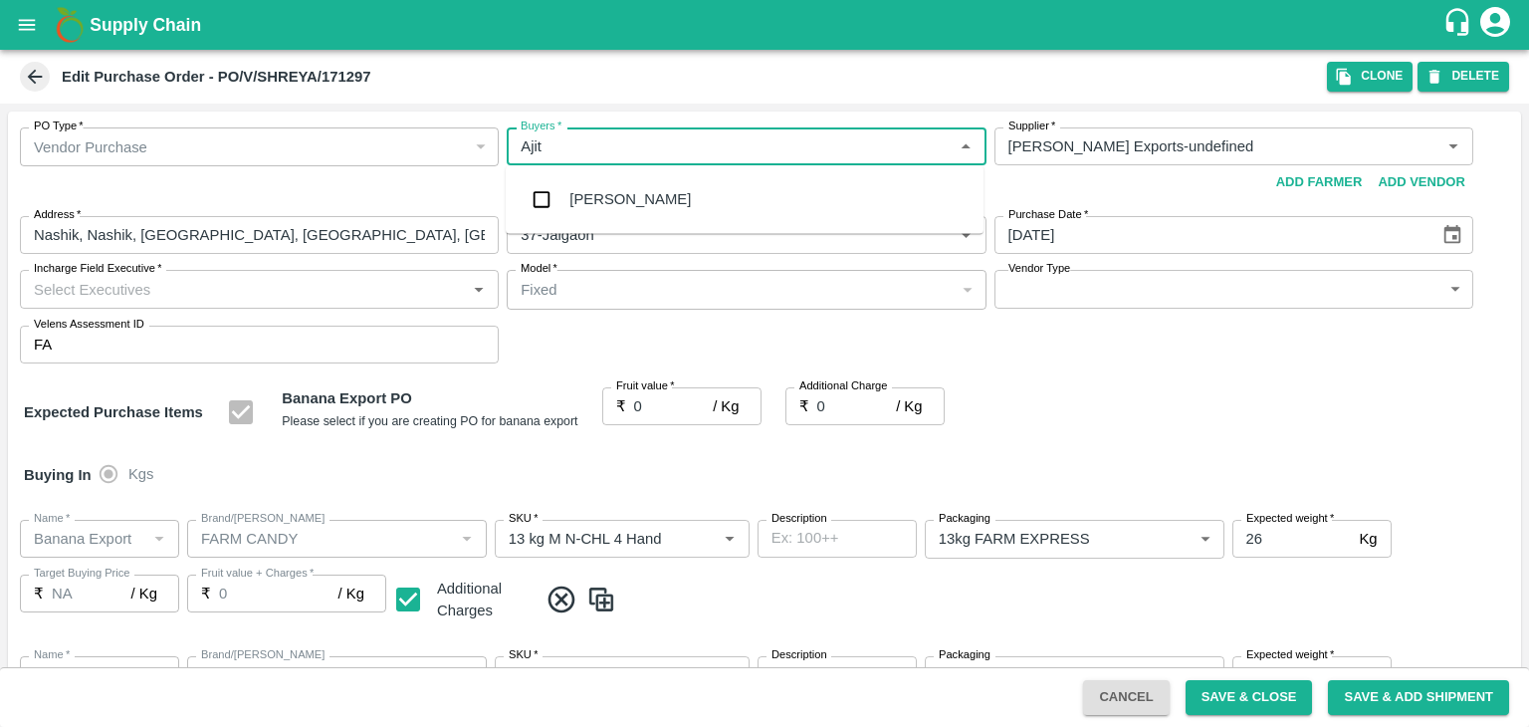
click at [667, 187] on div "Ajit Otari" at bounding box center [745, 199] width 478 height 52
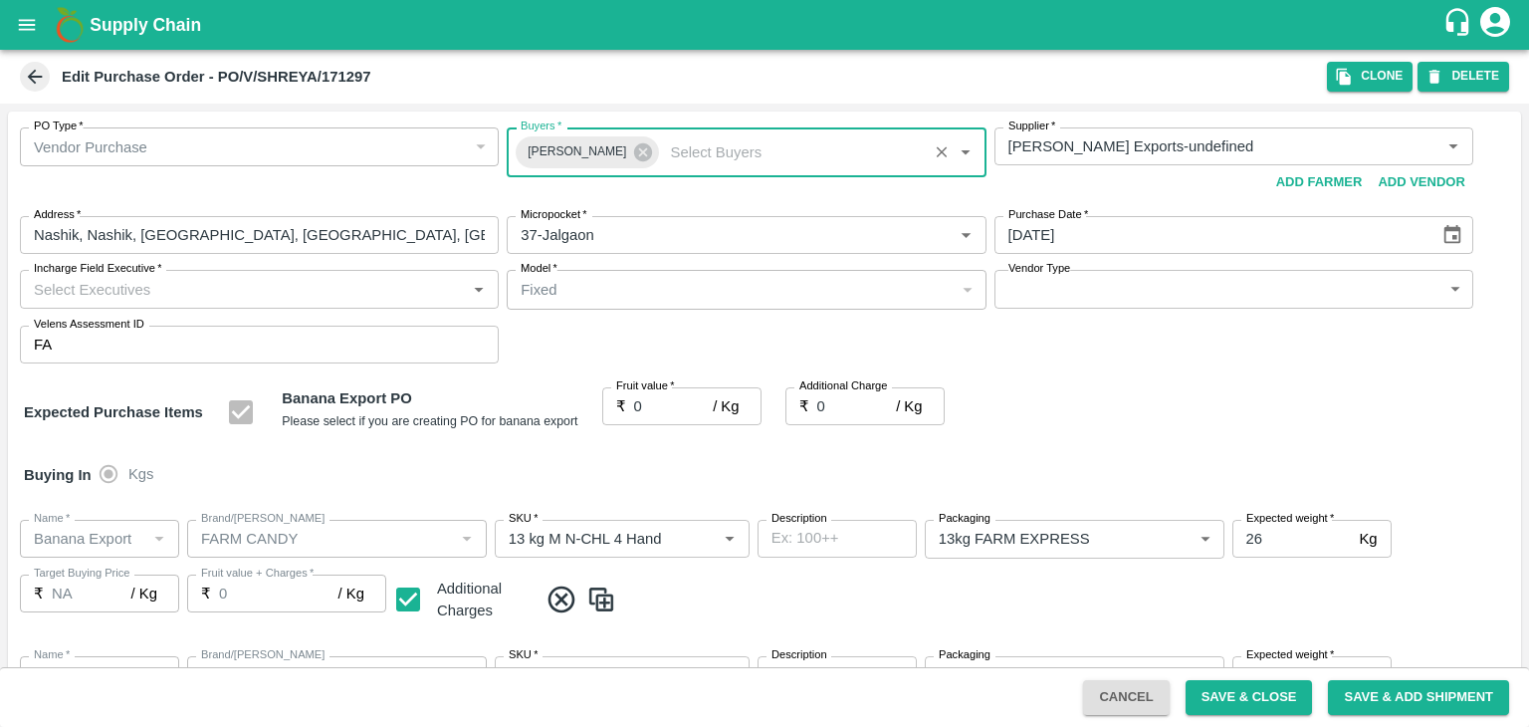
click at [328, 288] on input "Incharge Field Executive   *" at bounding box center [243, 289] width 434 height 26
type input "Jay"
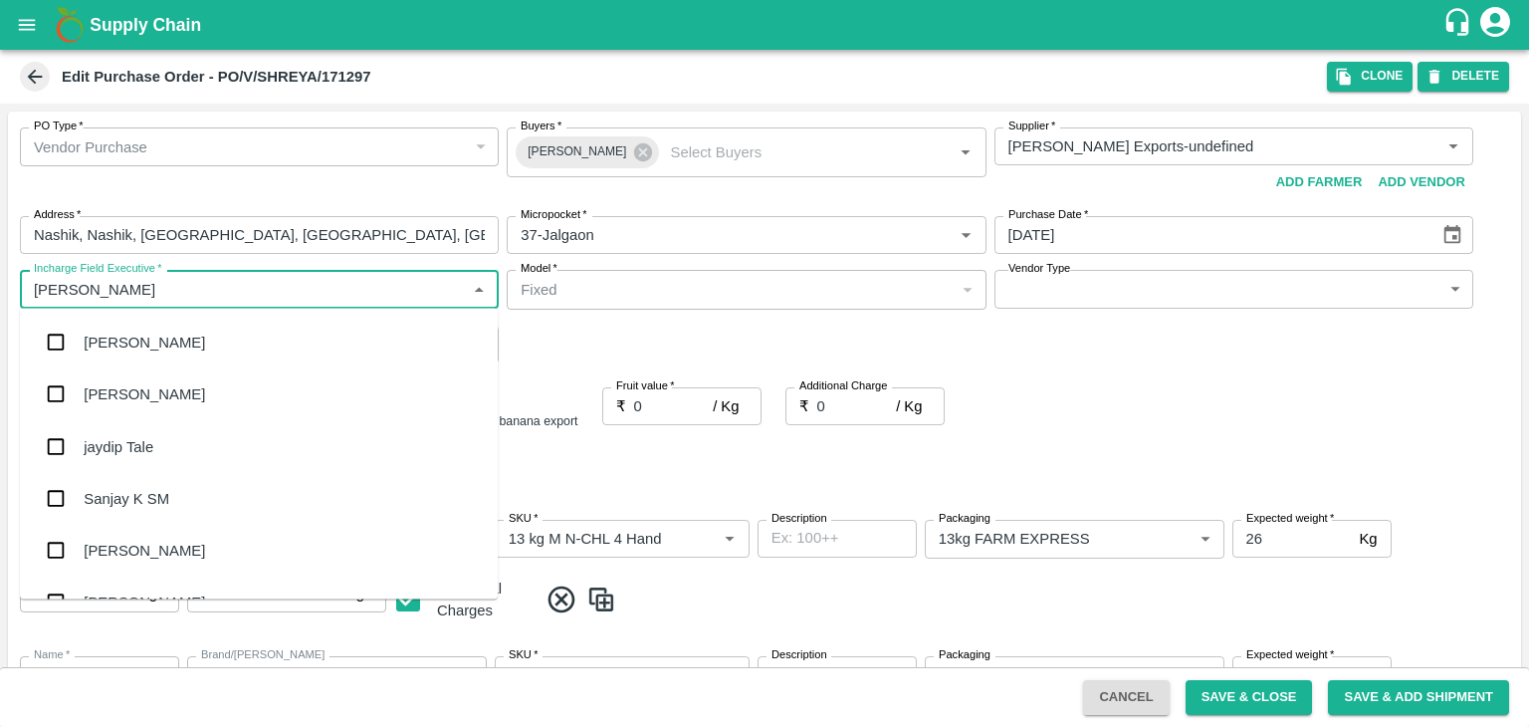
click at [161, 450] on div "jaydip Tale" at bounding box center [259, 446] width 478 height 52
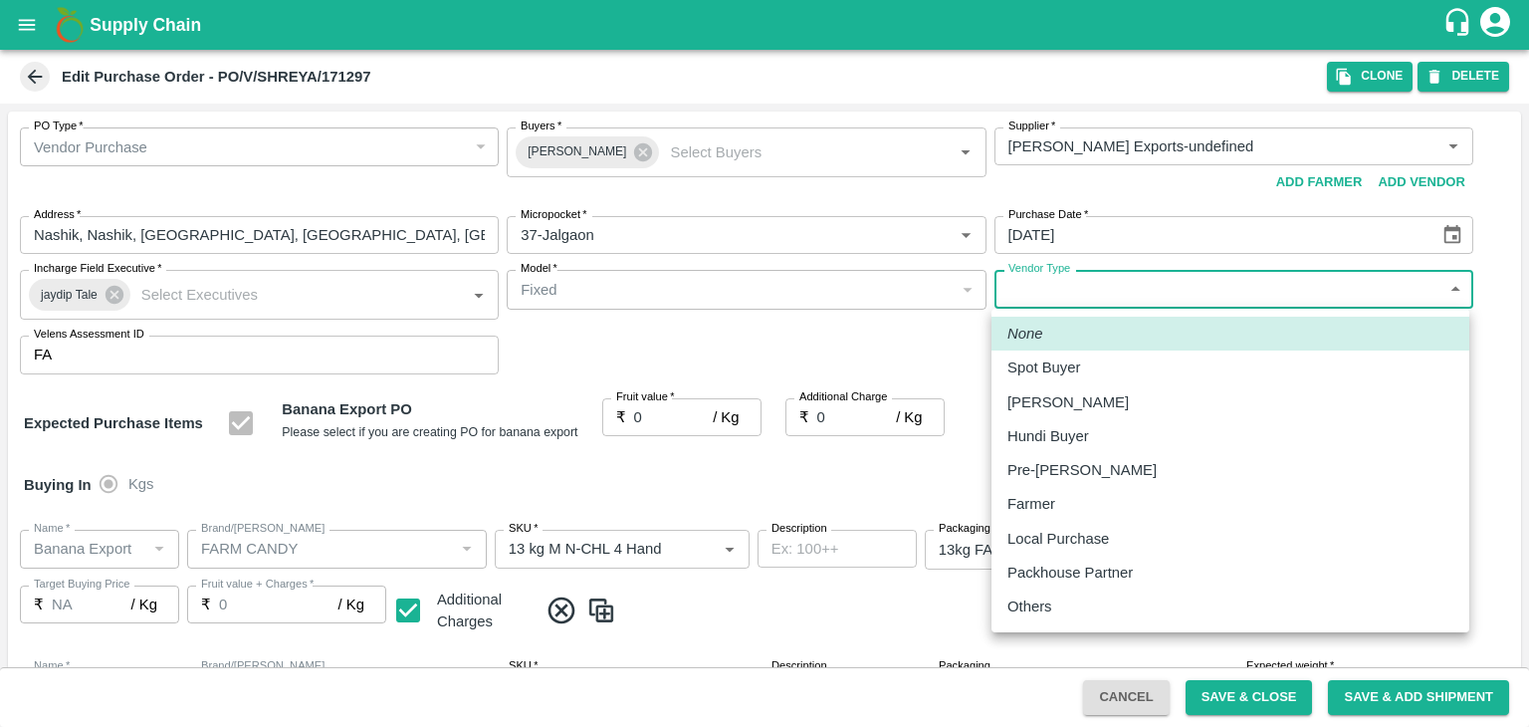
click at [1057, 286] on body "Supply Chain Edit Purchase Order - PO/V/SHREYA/171297 Clone DELETE PO Type   * …" at bounding box center [764, 363] width 1529 height 727
click at [1028, 614] on p "Others" at bounding box center [1030, 606] width 45 height 22
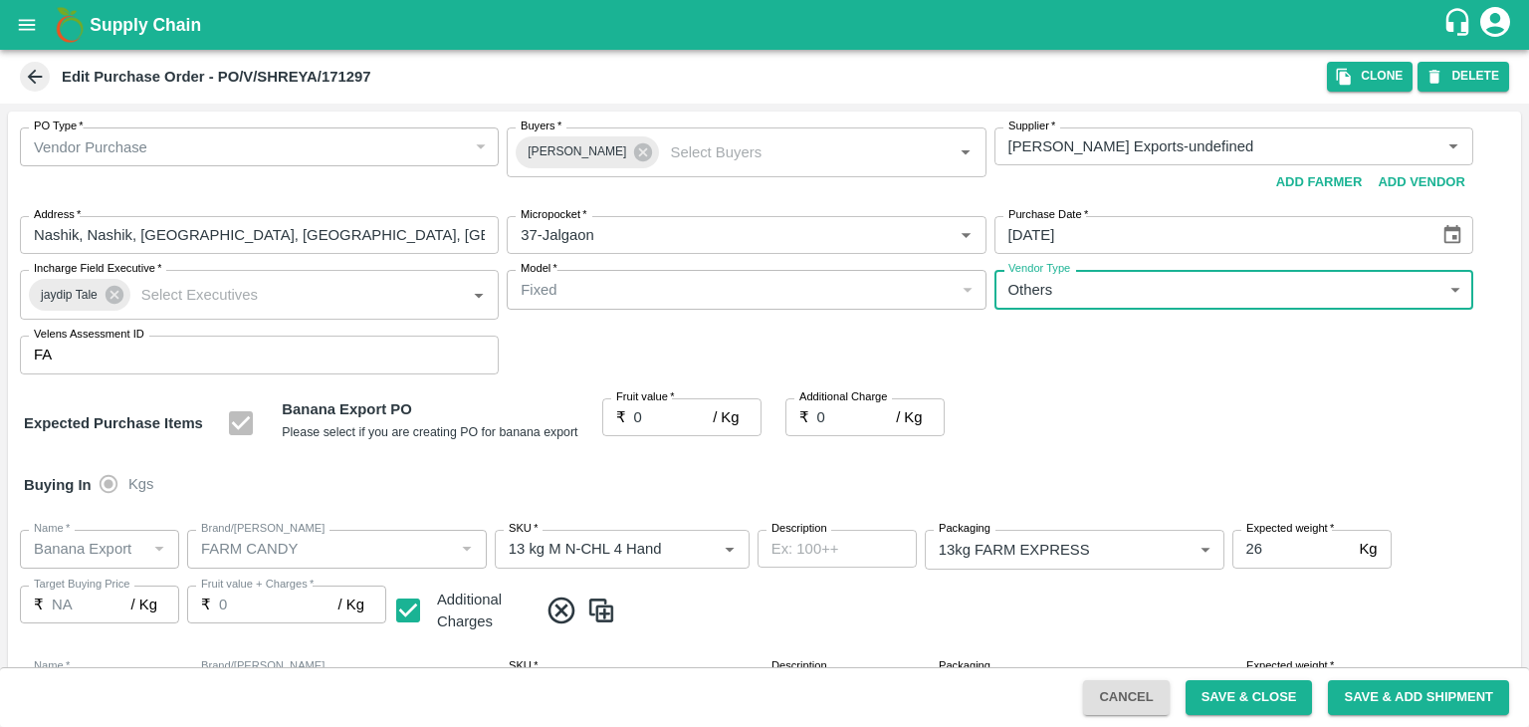
type input "OTHER"
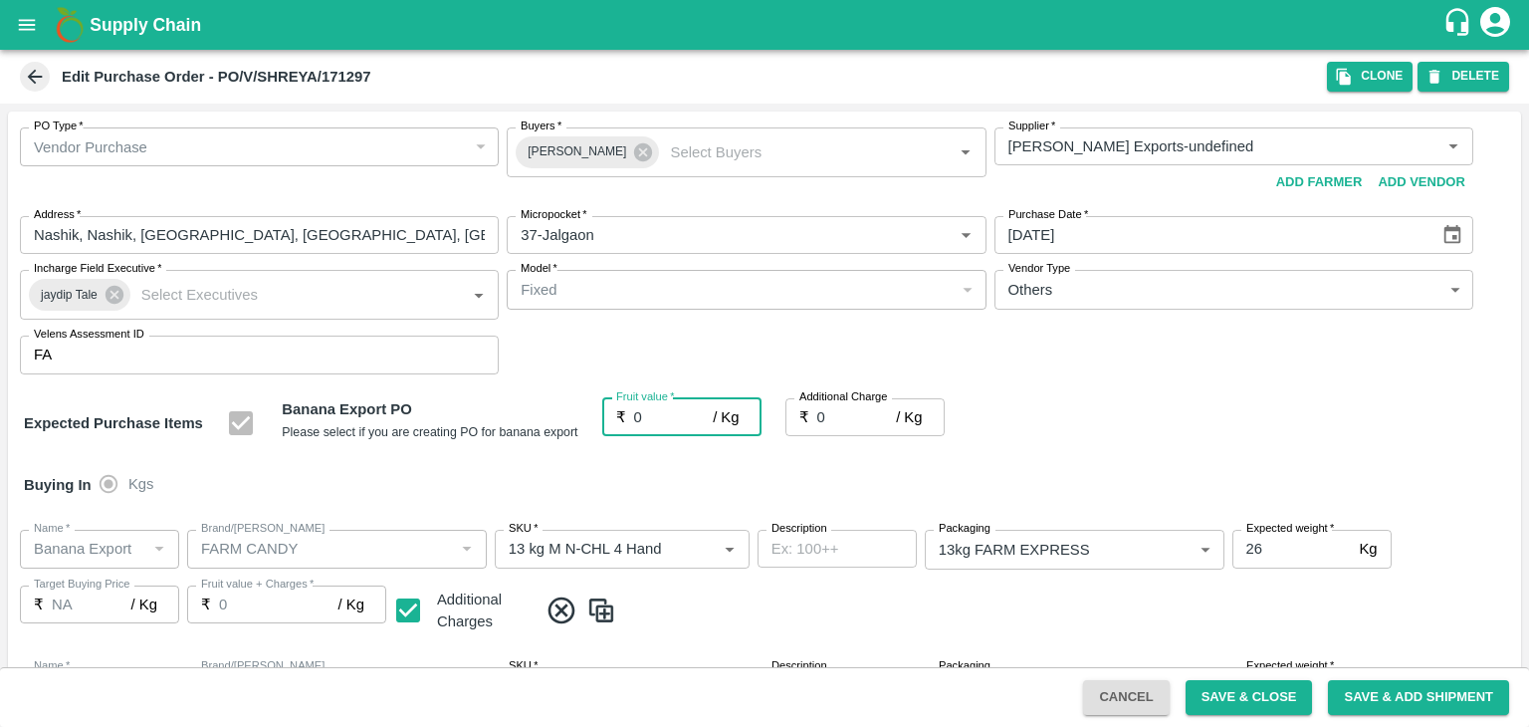
click at [649, 410] on input "0" at bounding box center [674, 417] width 80 height 38
type input "20"
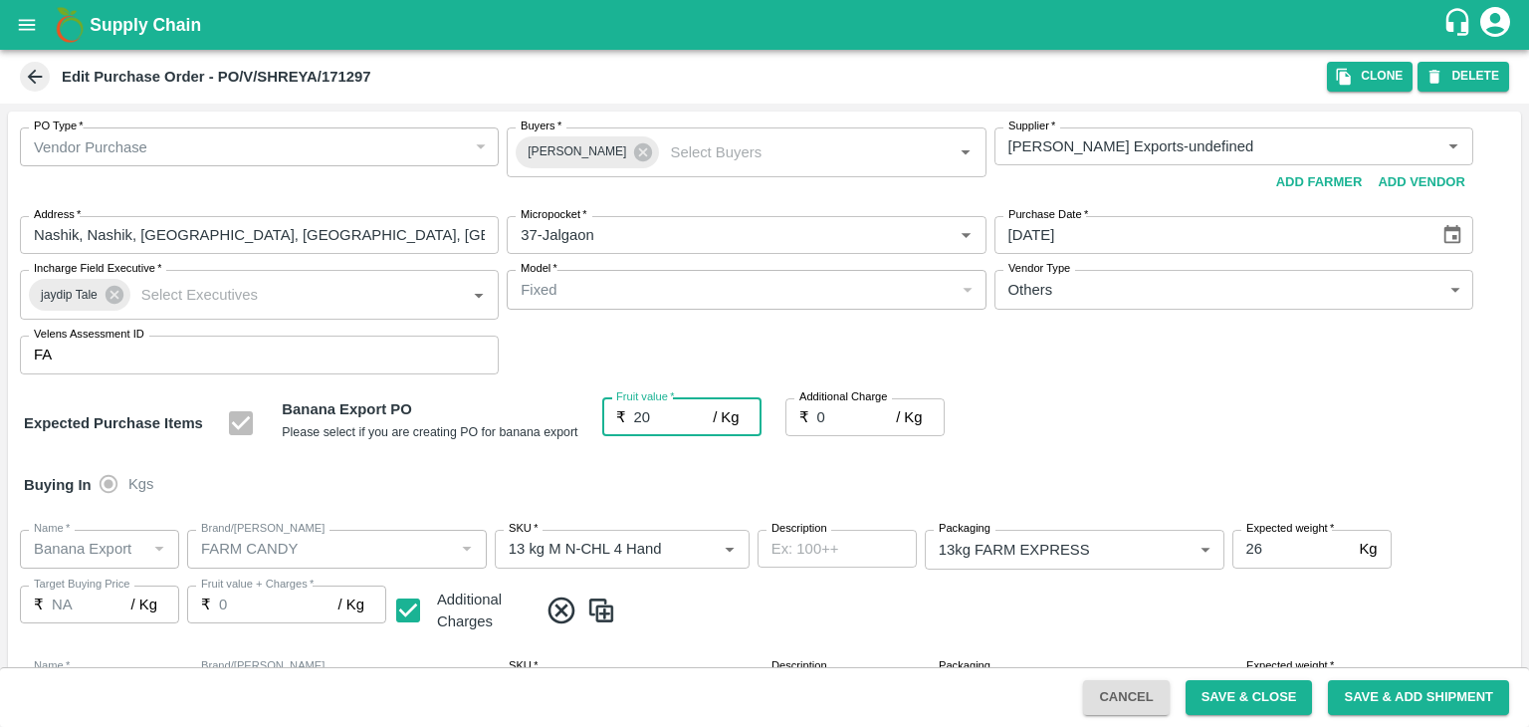
type input "20"
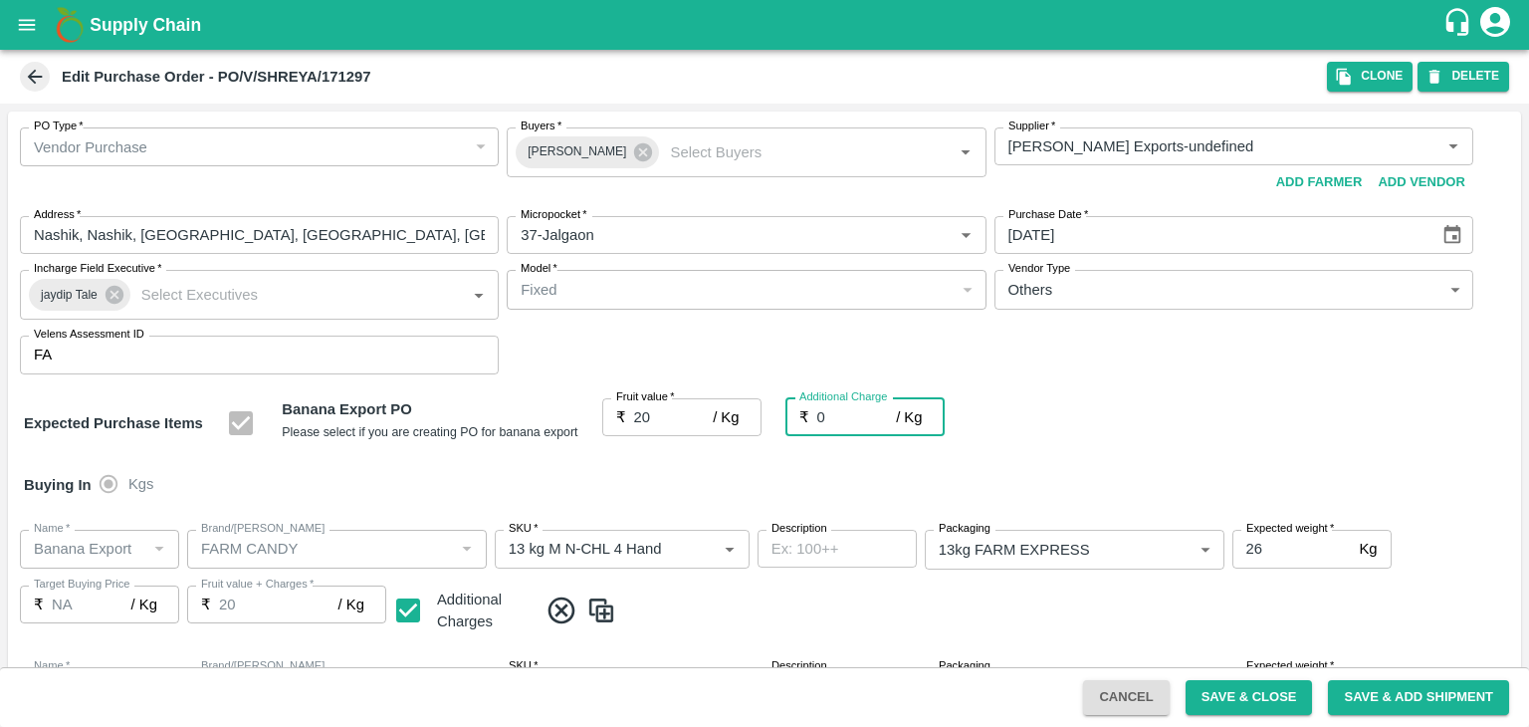
type input "2"
type input "22"
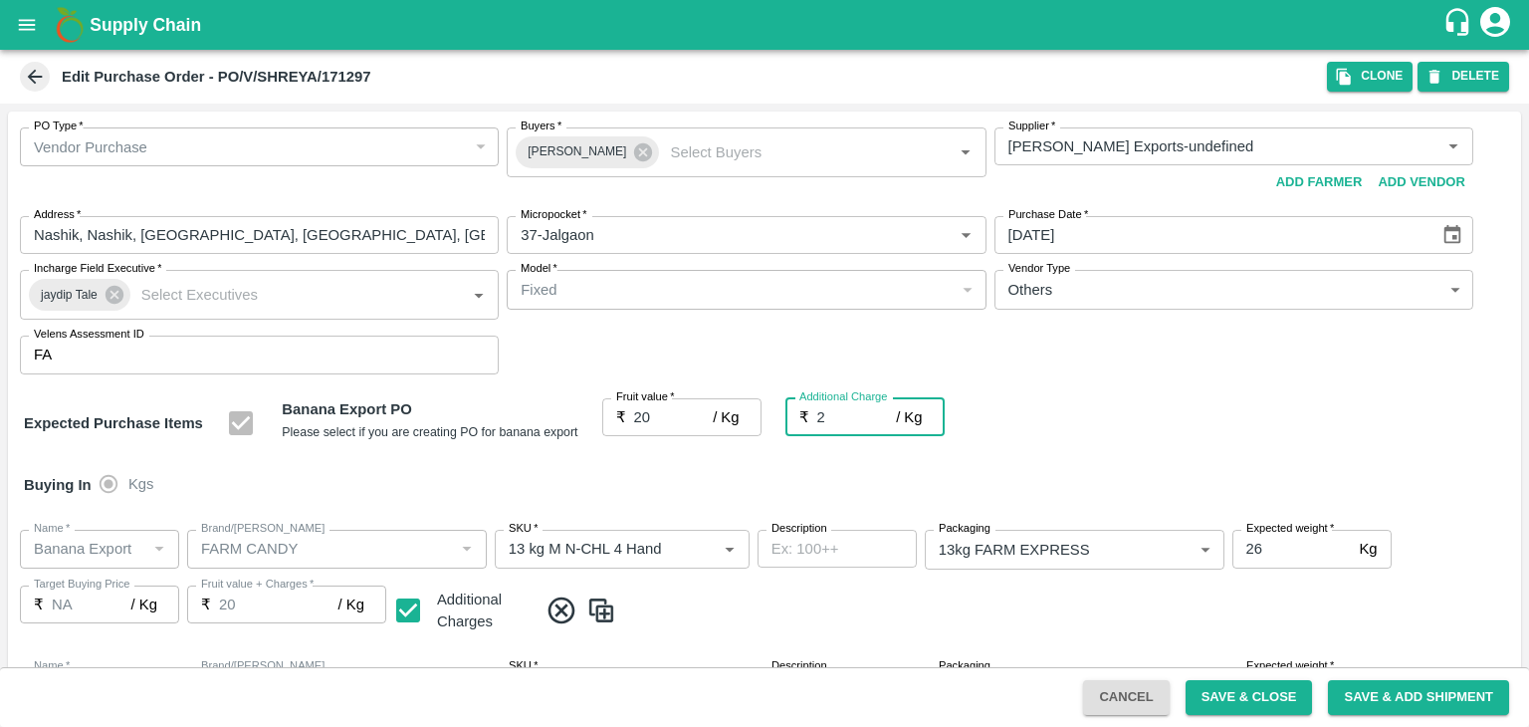
type input "22"
type input "2.75"
type input "22.75"
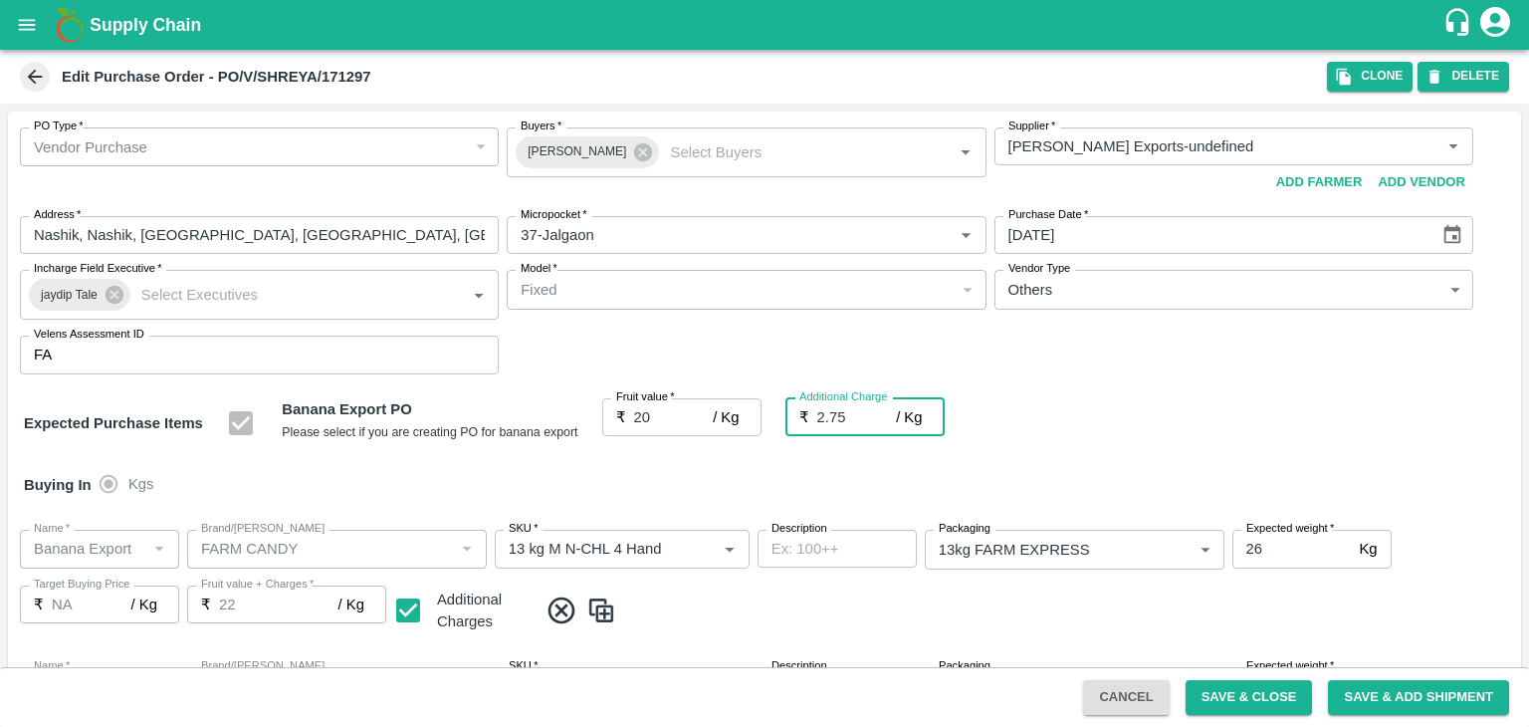
type input "22.75"
type input "2.75"
click at [683, 467] on div "Buying In Kgs" at bounding box center [764, 485] width 1513 height 58
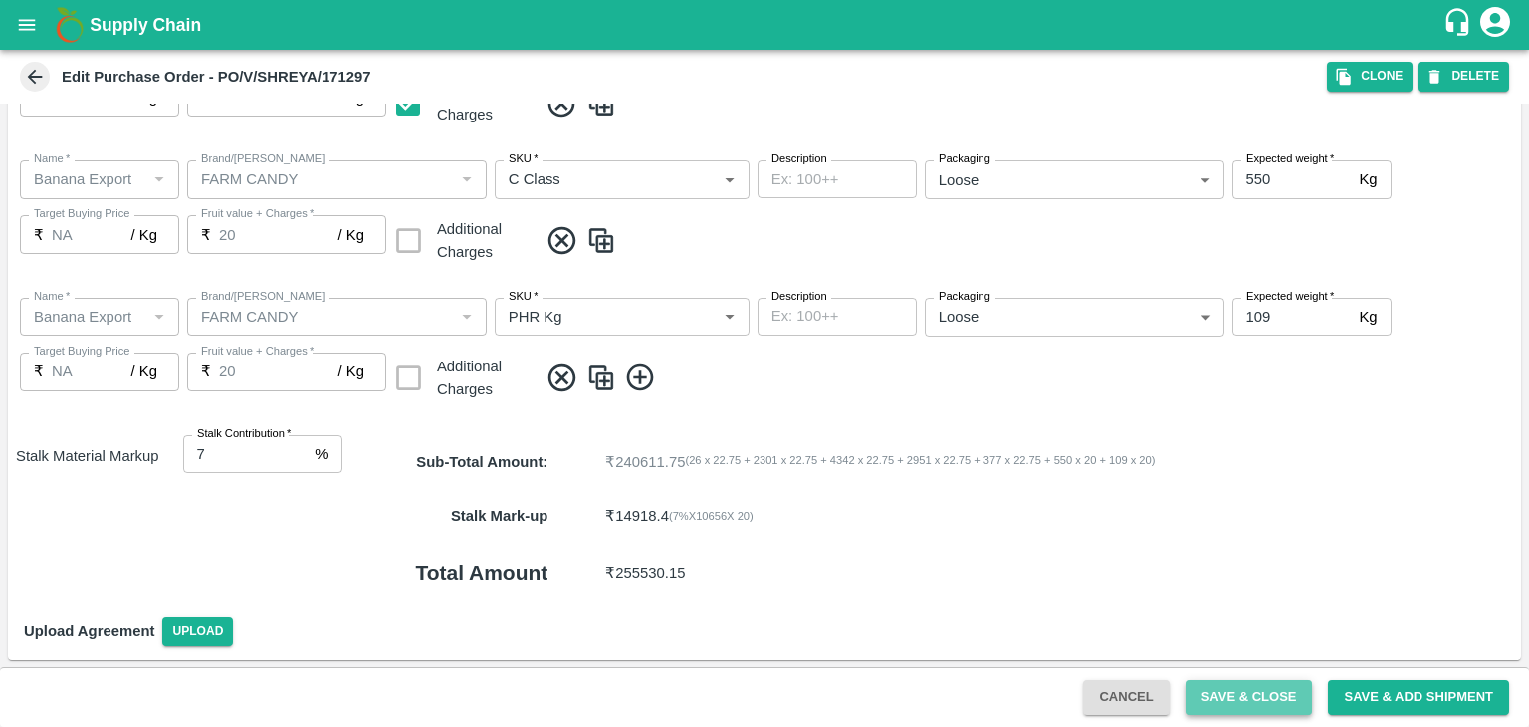
click at [1233, 690] on button "Save & Close" at bounding box center [1249, 697] width 127 height 35
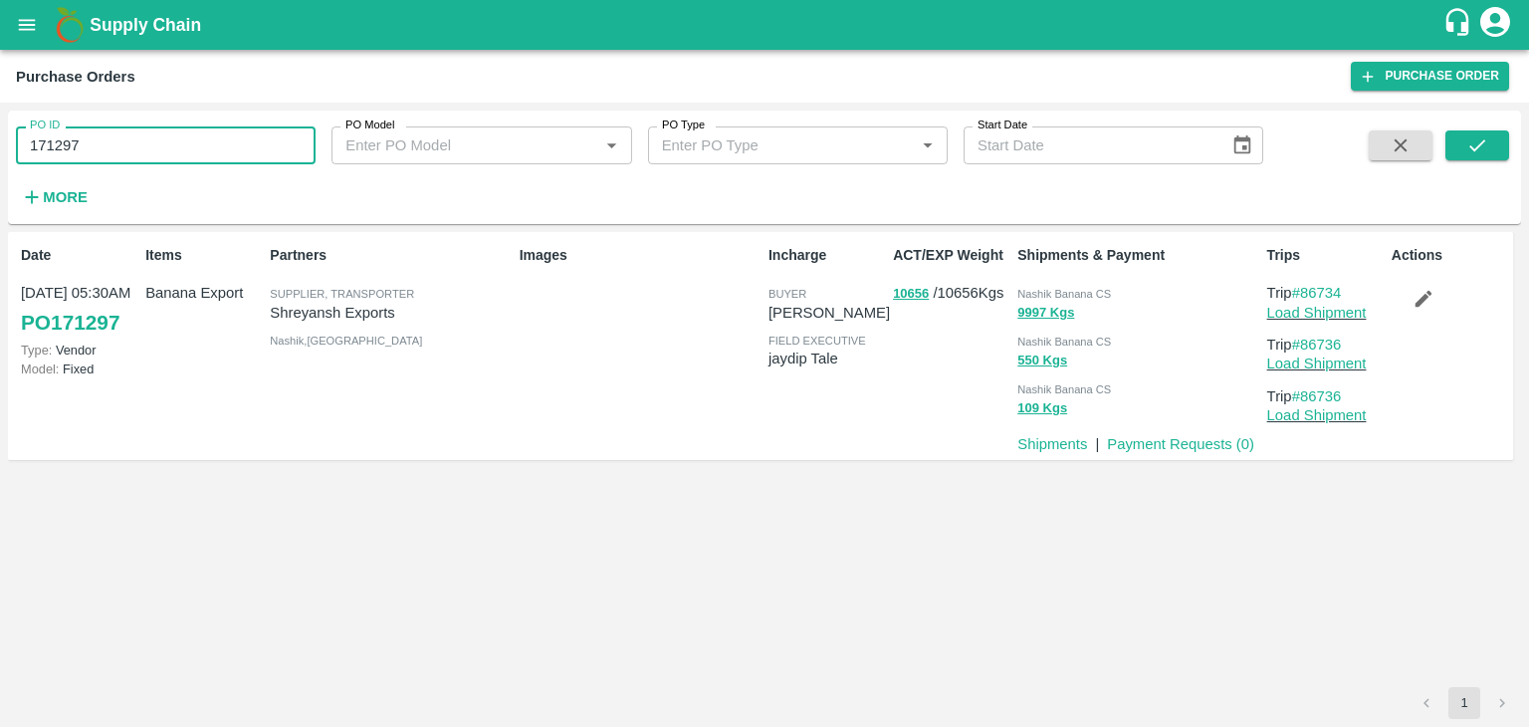
click at [203, 144] on input "171297" at bounding box center [166, 145] width 300 height 38
paste input "text"
type input "171298"
click at [1483, 137] on icon "submit" at bounding box center [1477, 145] width 22 height 22
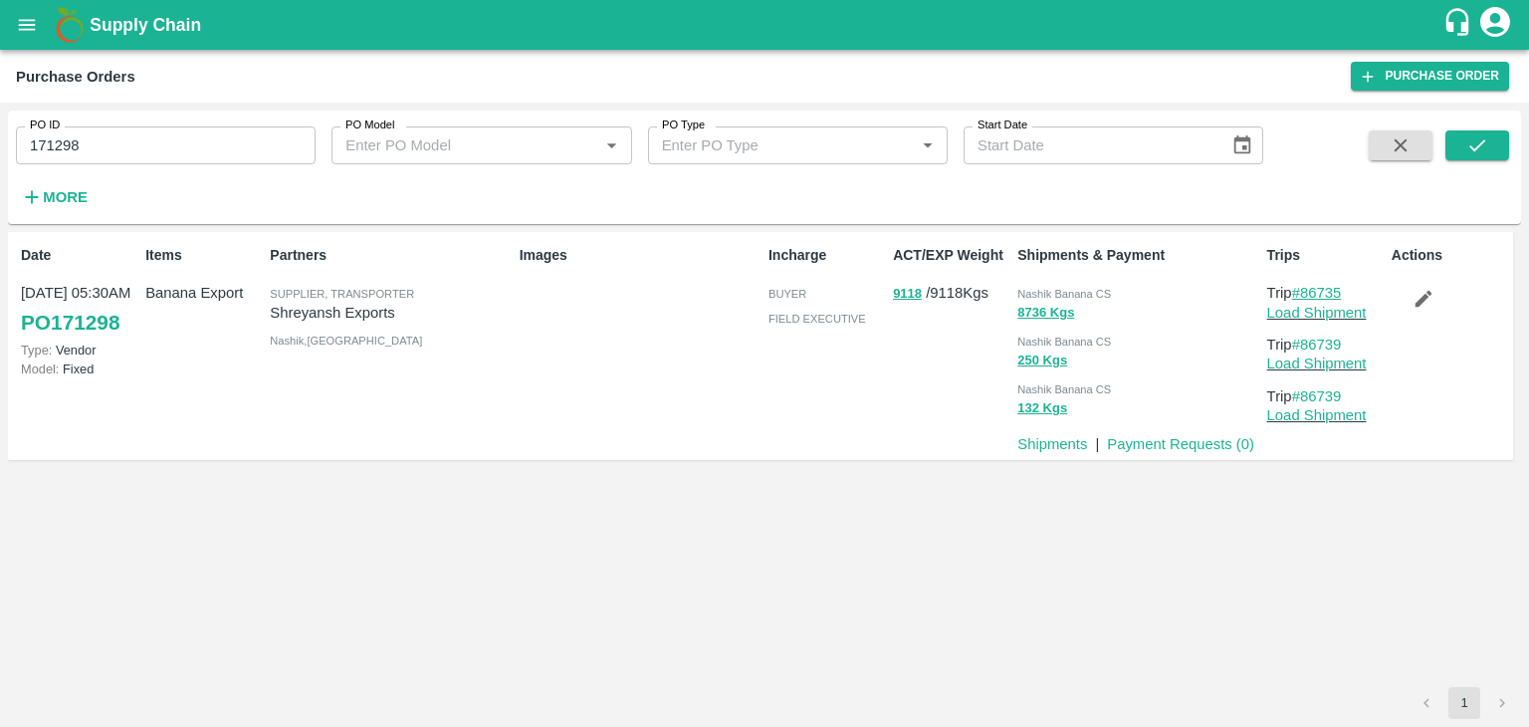
click at [1334, 293] on link "#86735" at bounding box center [1317, 293] width 50 height 16
click at [1483, 134] on icon "submit" at bounding box center [1477, 145] width 22 height 22
click at [1324, 307] on link "Load Shipment" at bounding box center [1317, 313] width 100 height 16
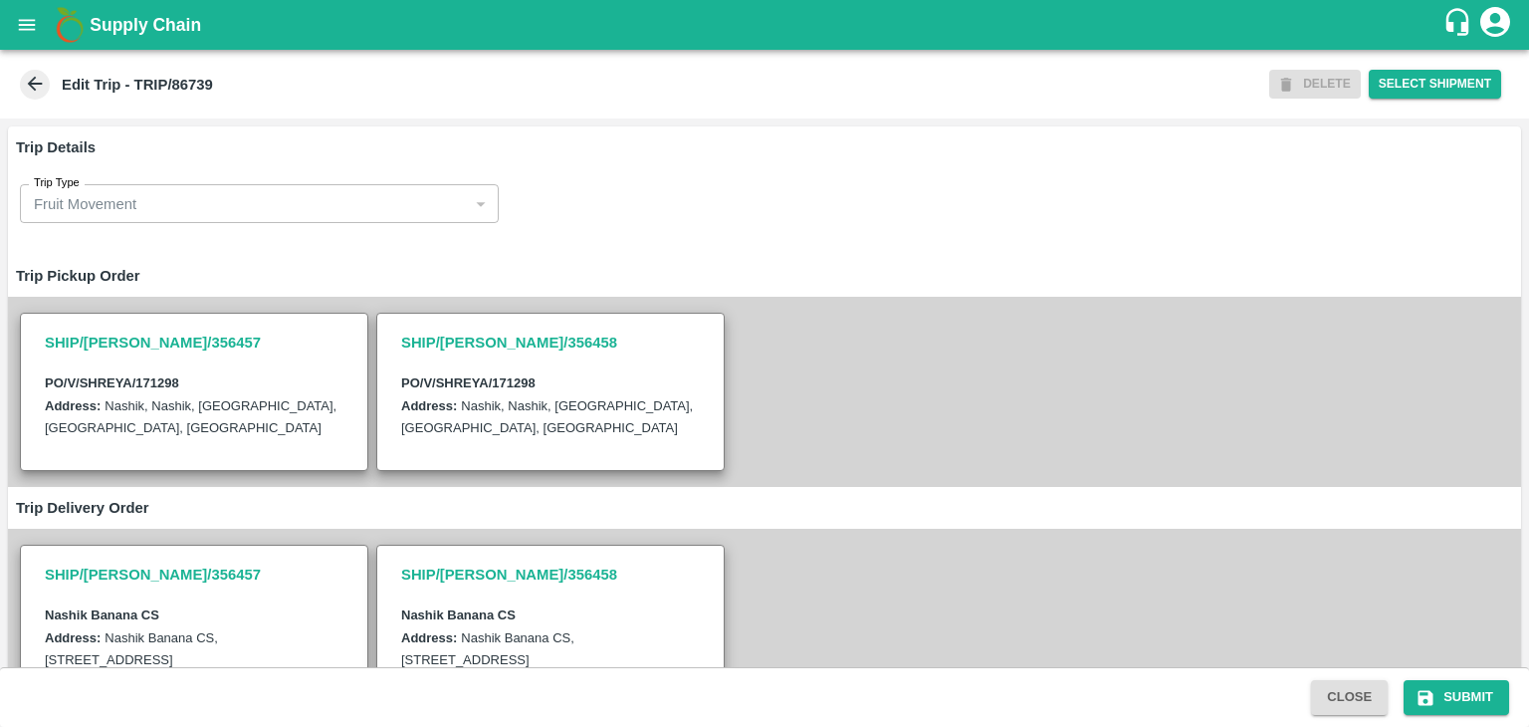
scroll to position [497, 0]
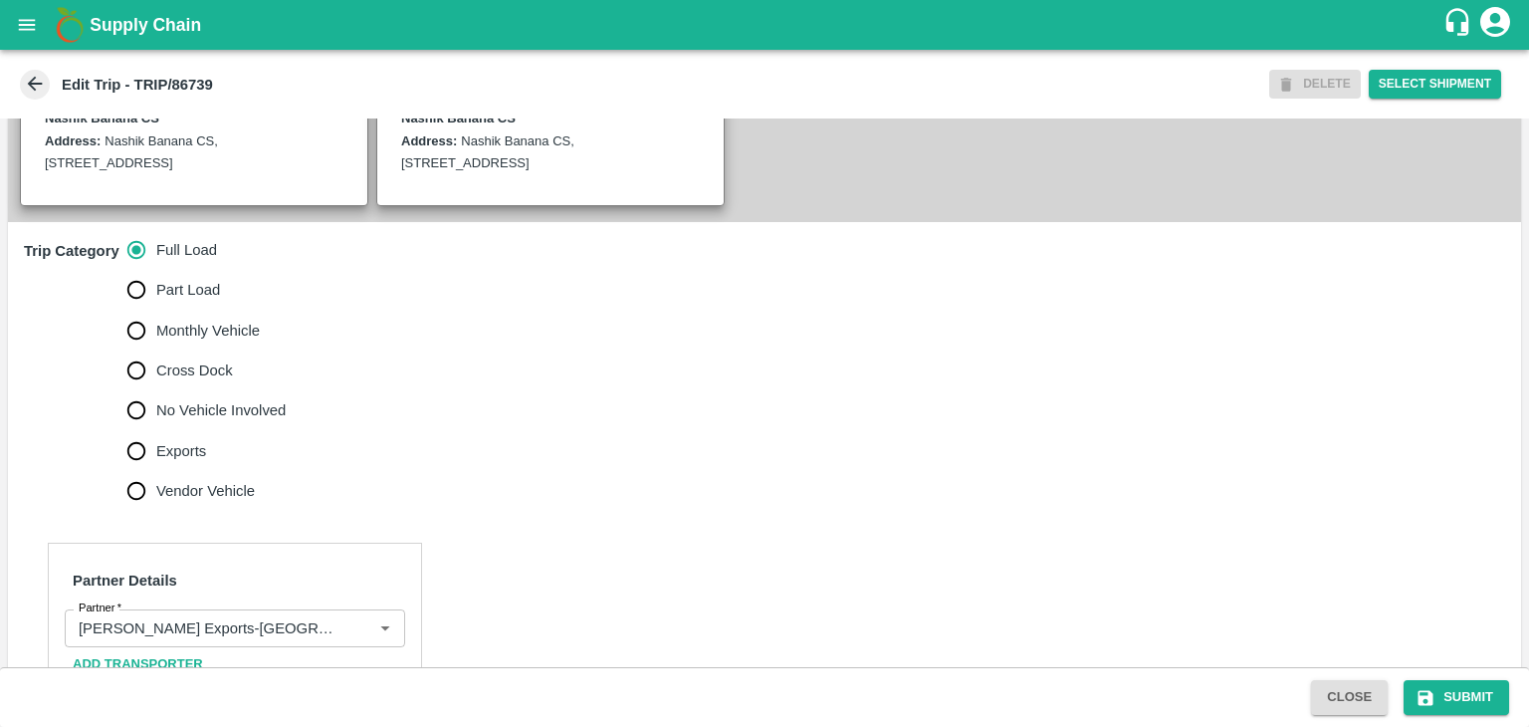
click at [219, 421] on span "No Vehicle Involved" at bounding box center [220, 410] width 129 height 22
click at [156, 423] on input "No Vehicle Involved" at bounding box center [136, 410] width 40 height 40
radio input "true"
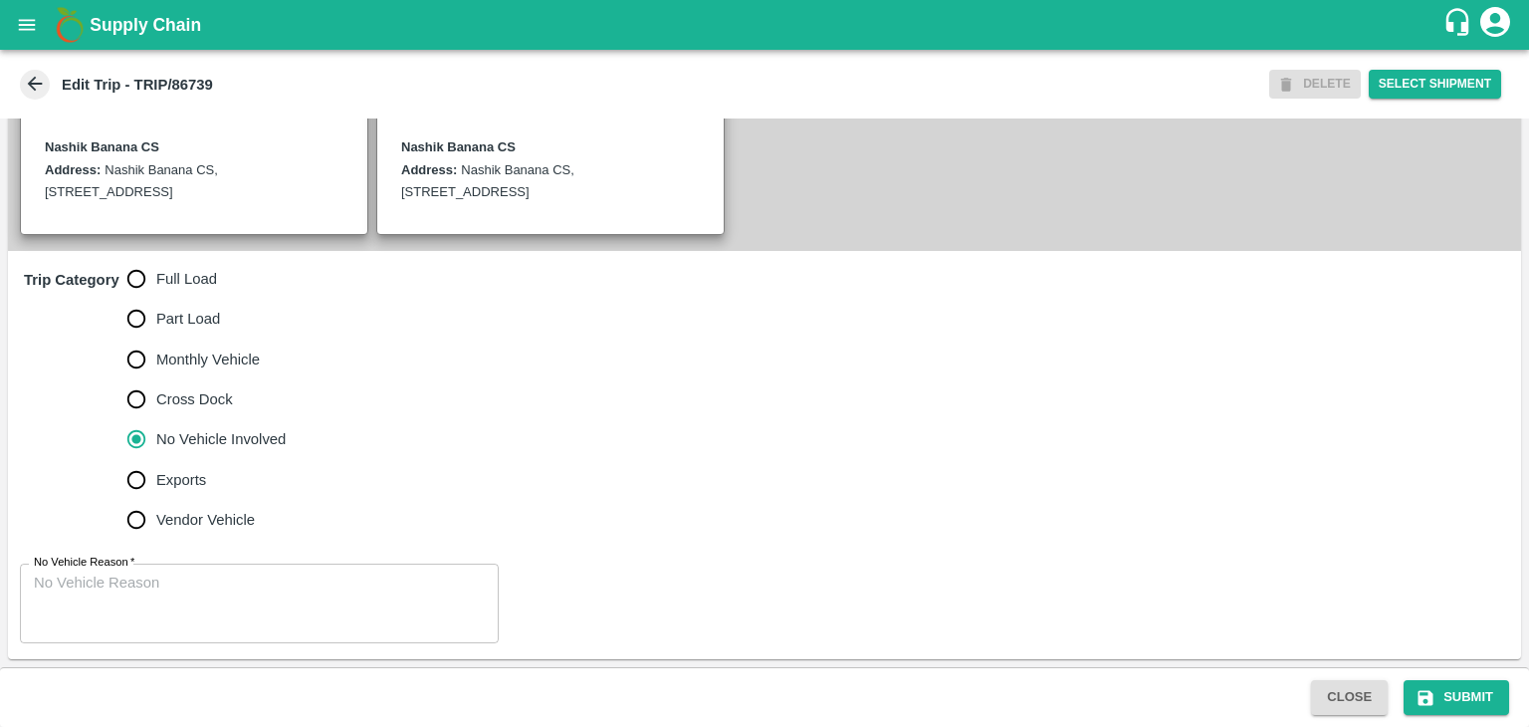
scroll to position [489, 0]
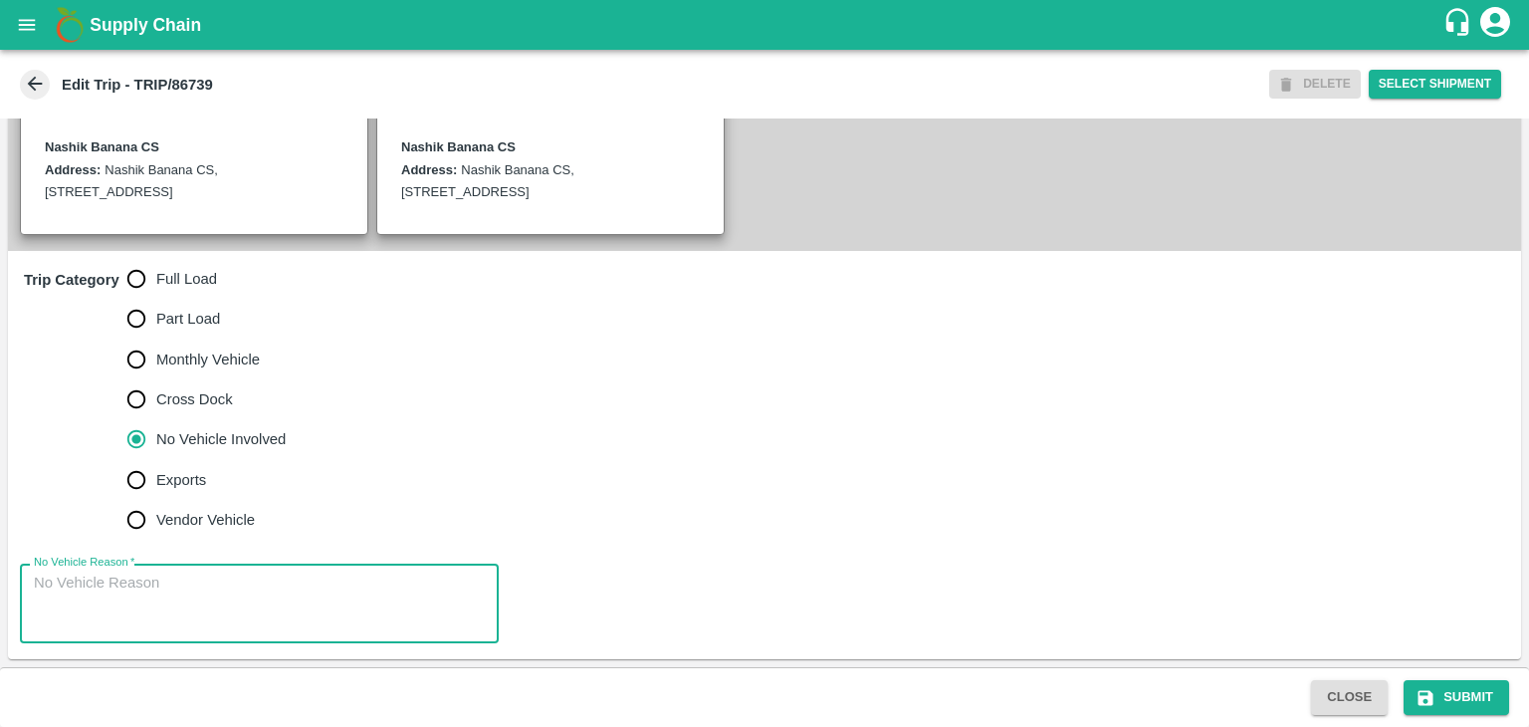
click at [245, 595] on textarea "No Vehicle Reason   *" at bounding box center [259, 603] width 451 height 63
type textarea "Field Dump"
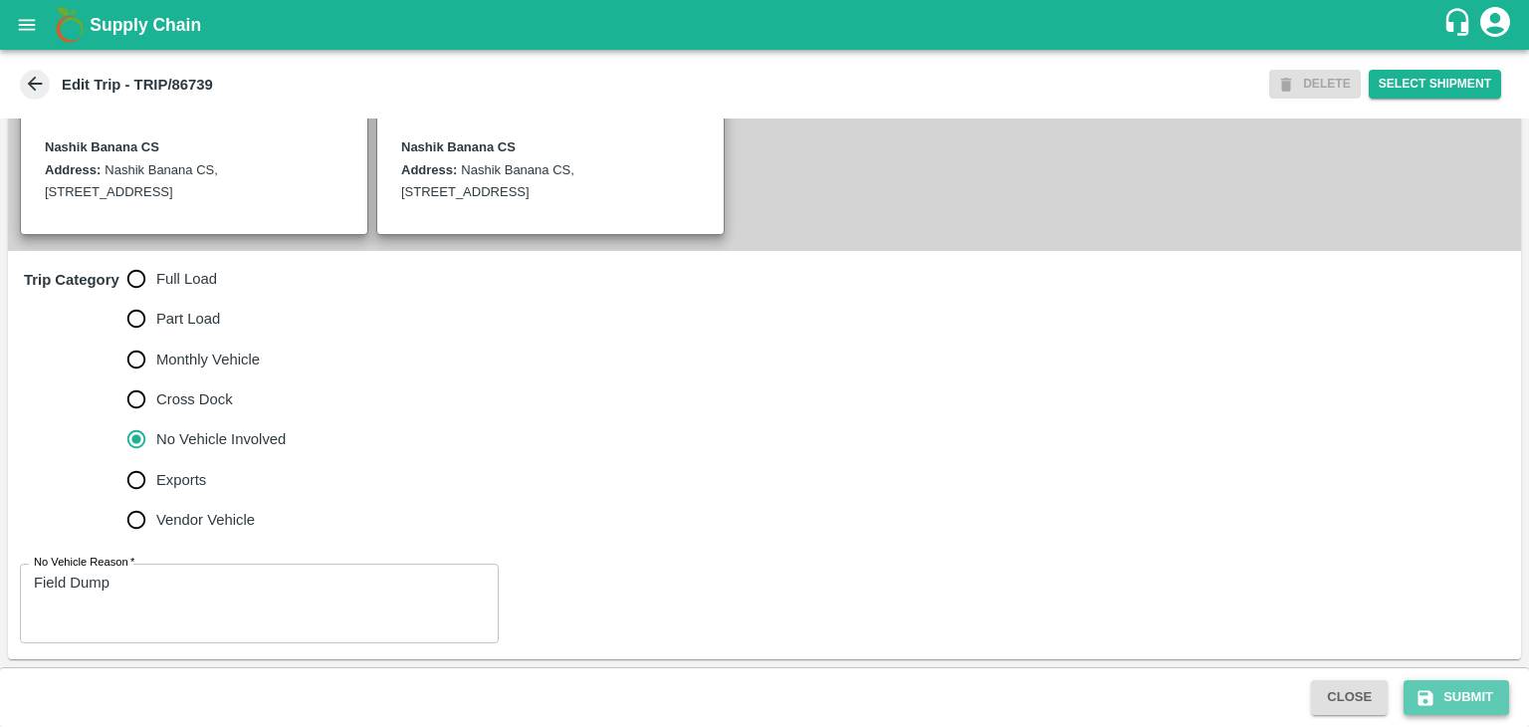
click at [1473, 711] on button "Submit" at bounding box center [1457, 697] width 106 height 35
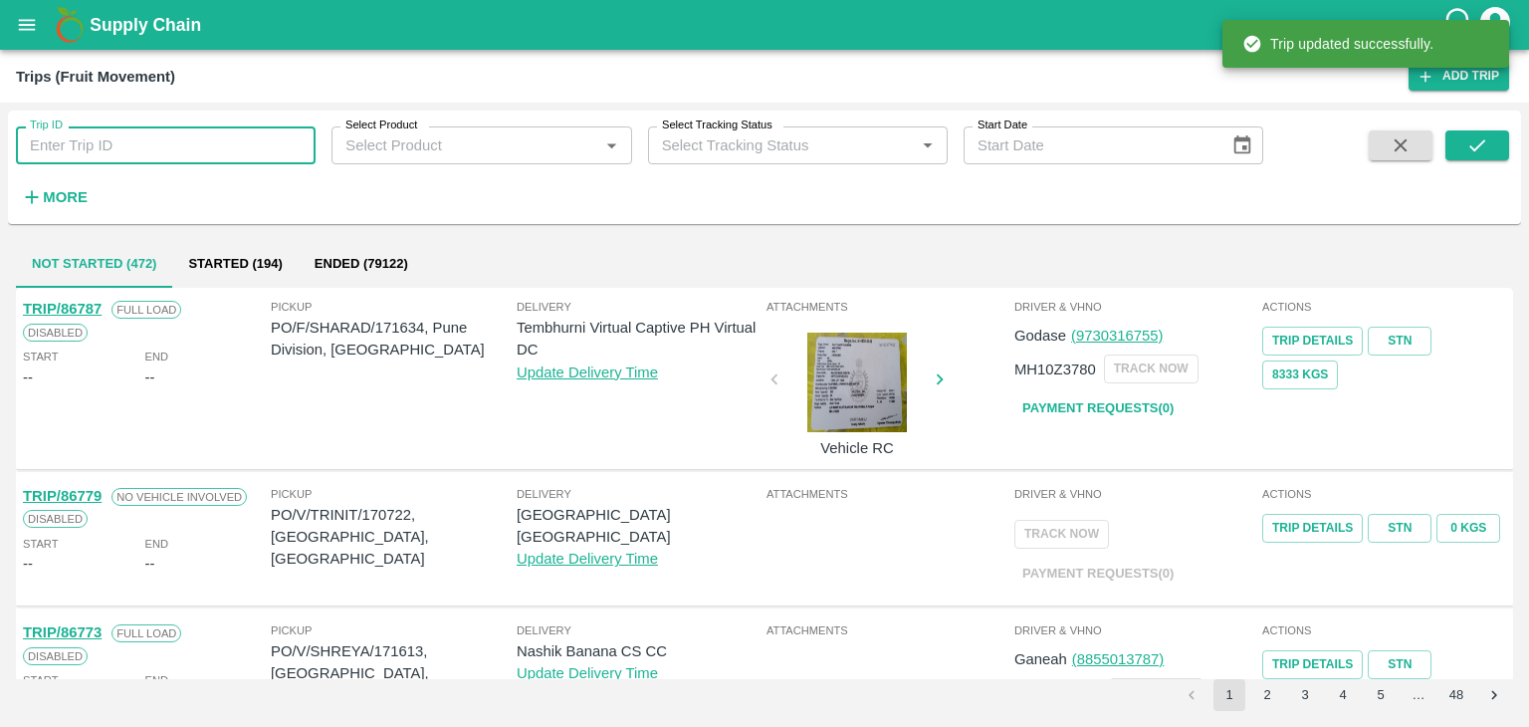
click at [155, 133] on input "Trip ID" at bounding box center [166, 145] width 300 height 38
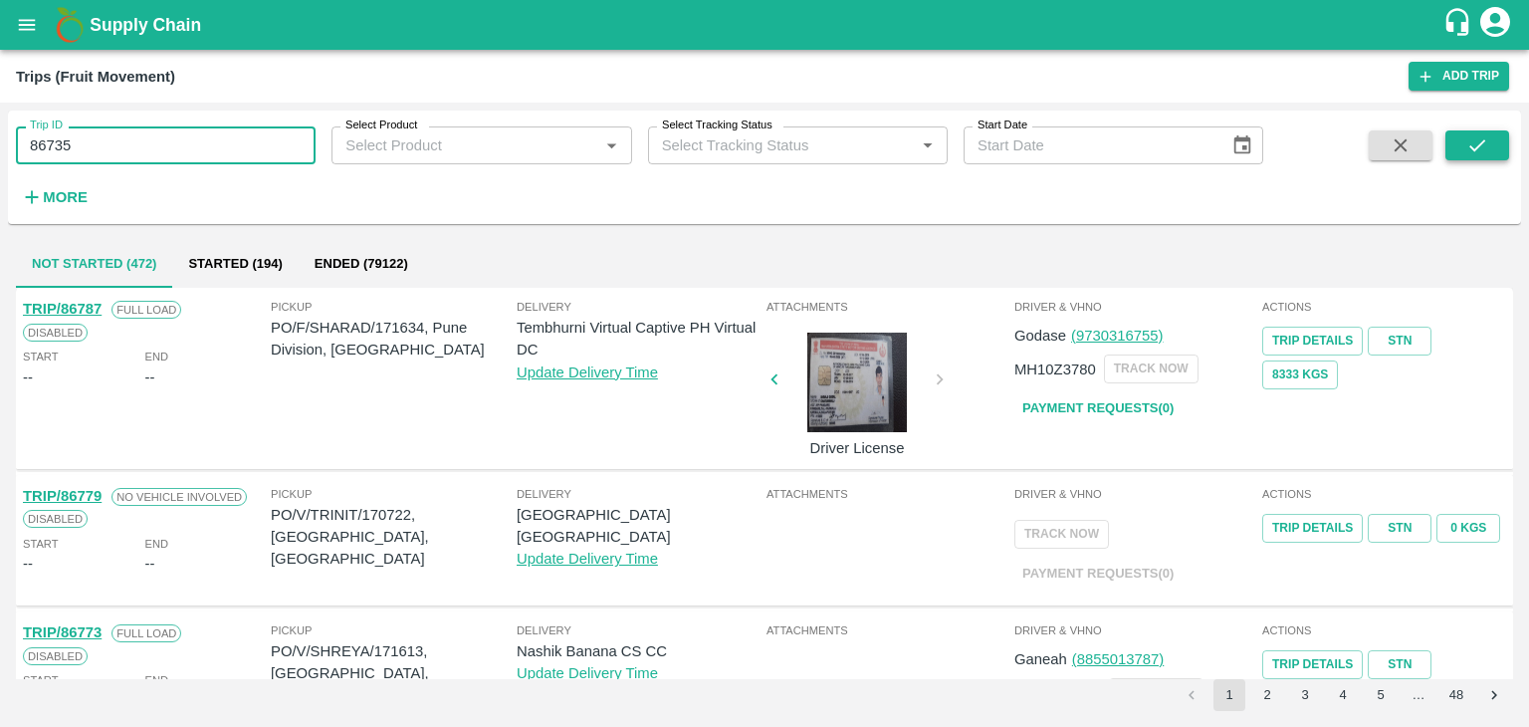
type input "86735"
click at [1485, 141] on icon "submit" at bounding box center [1477, 145] width 22 height 22
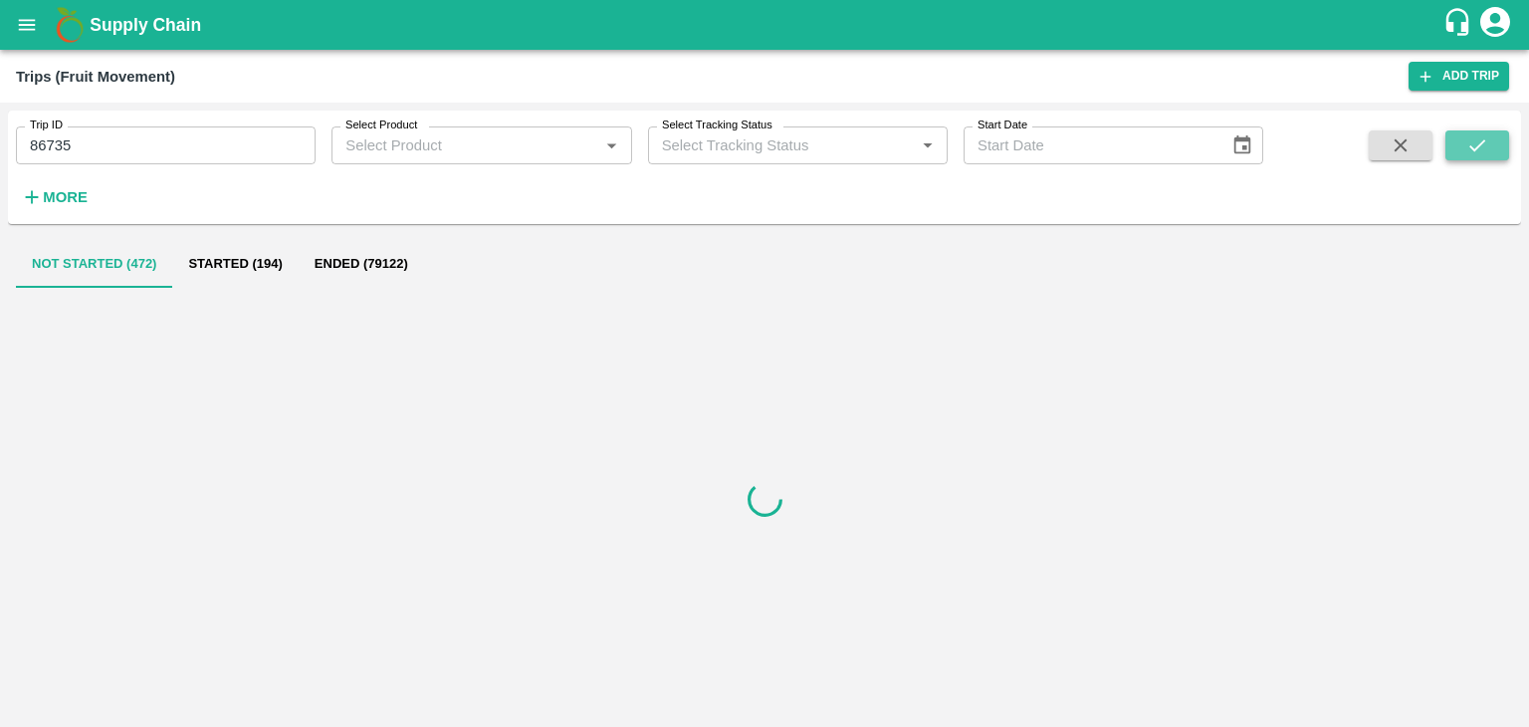
click at [1485, 141] on icon "submit" at bounding box center [1477, 145] width 22 height 22
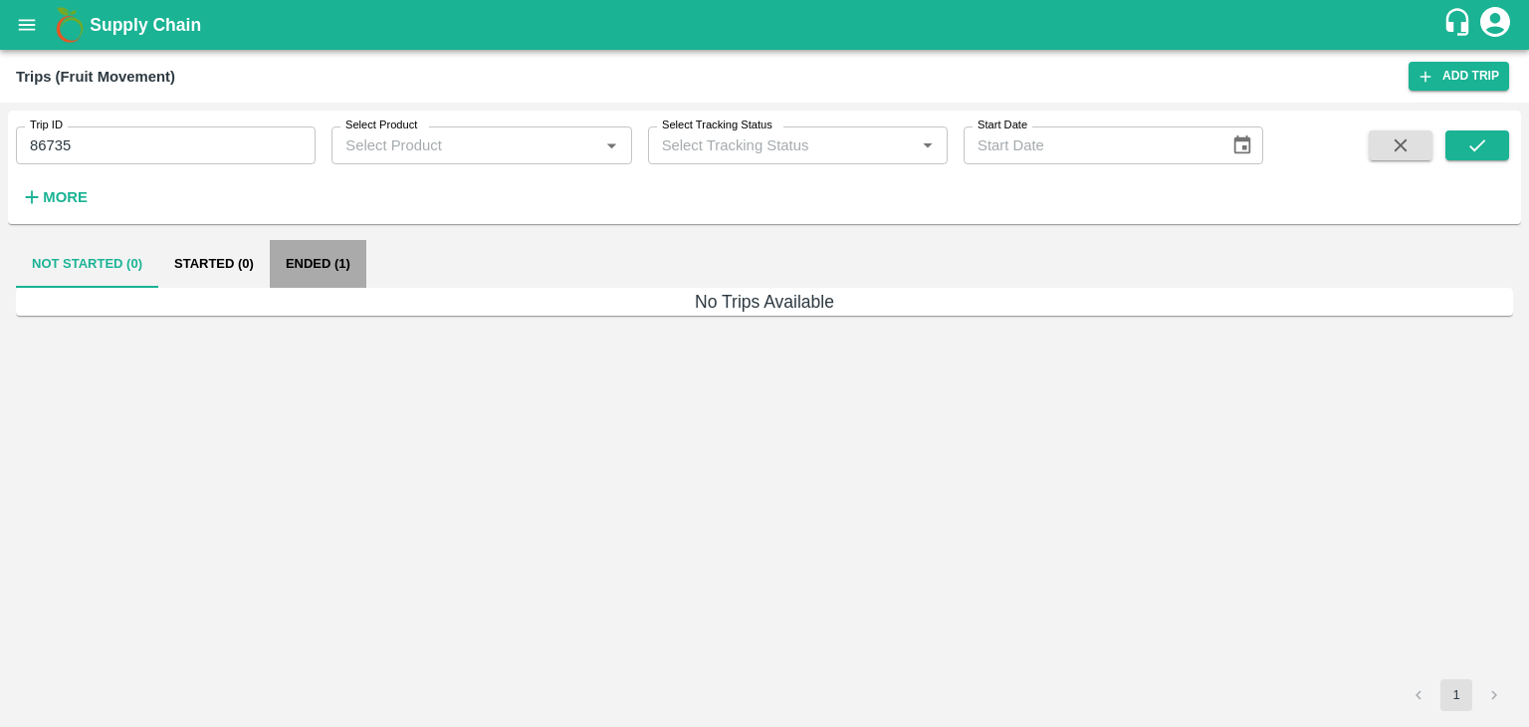
click at [338, 265] on button "Ended (1)" at bounding box center [318, 264] width 97 height 48
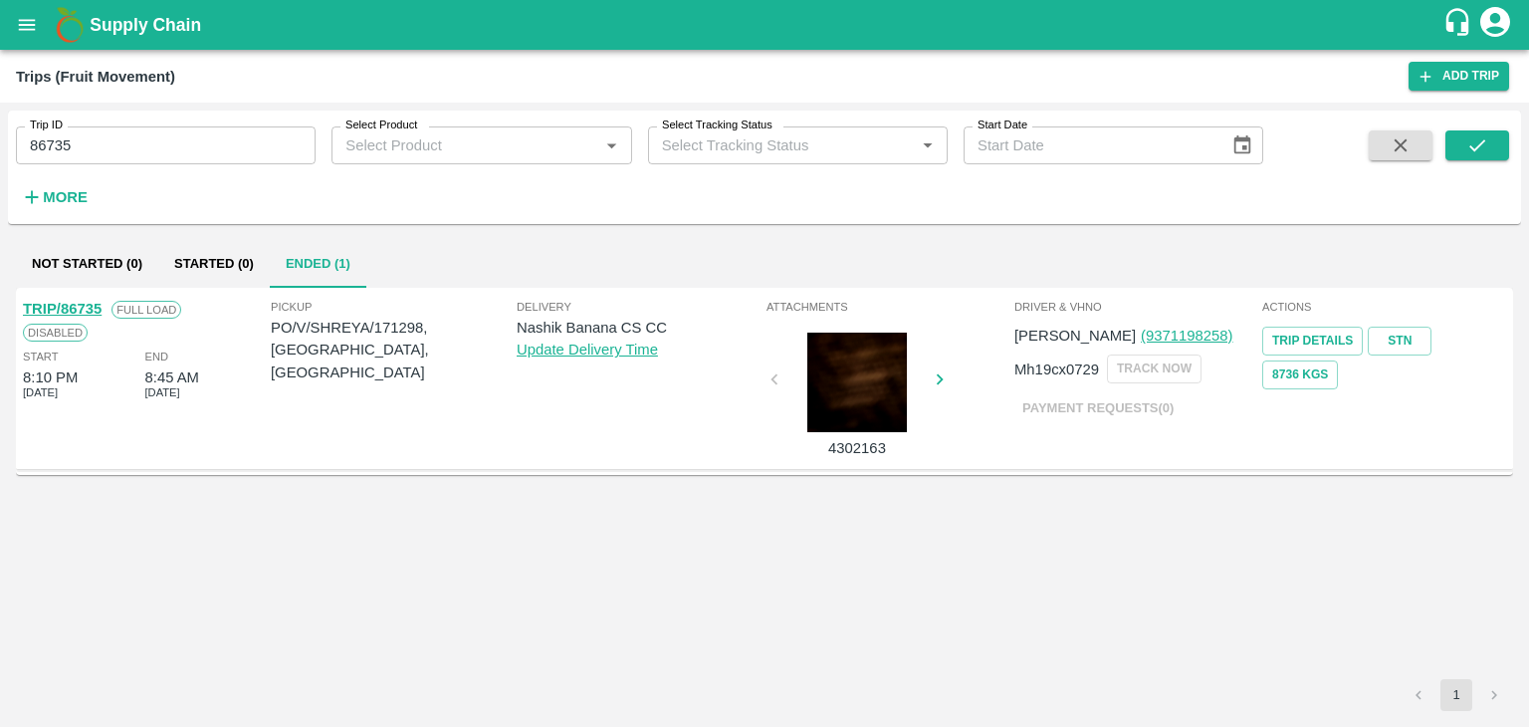
click at [87, 304] on link "TRIP/86735" at bounding box center [62, 309] width 79 height 16
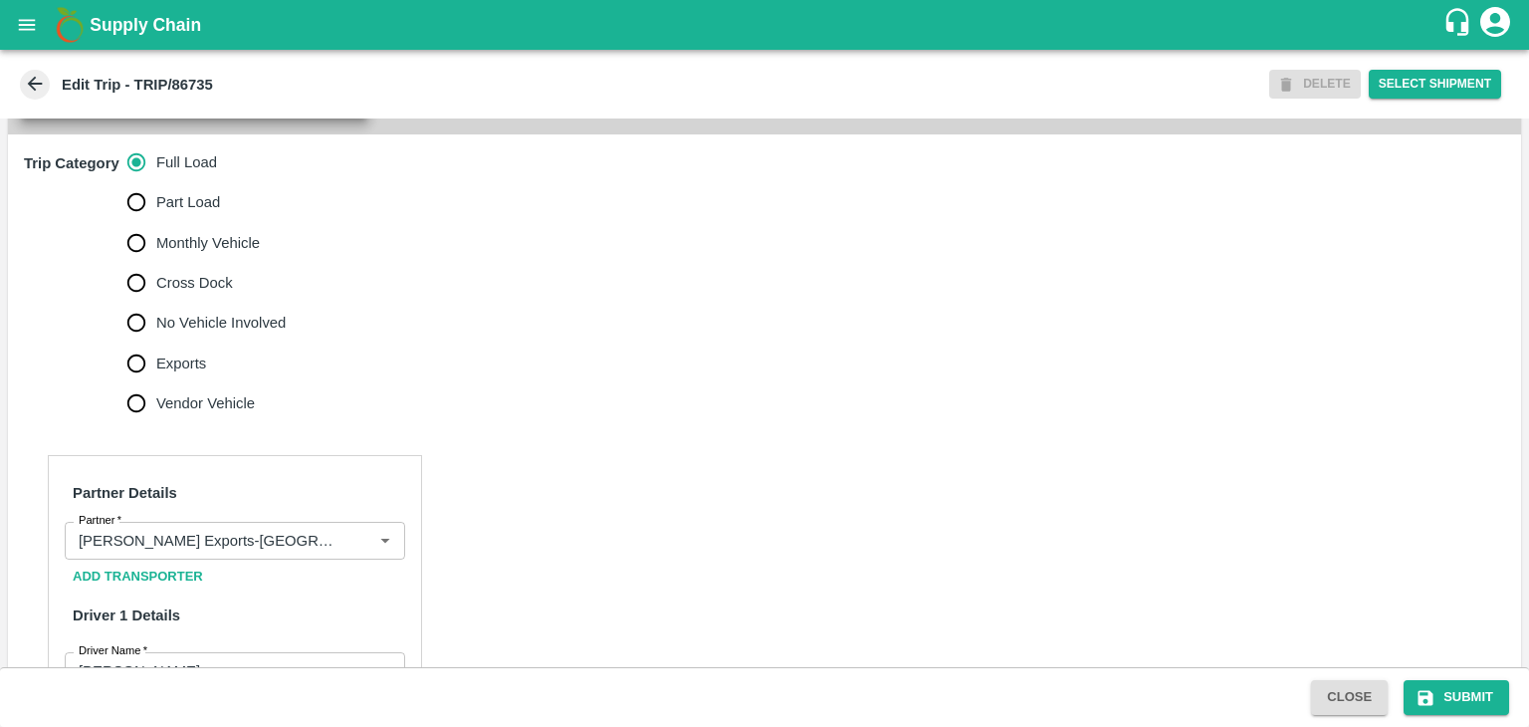
scroll to position [585, 0]
click at [358, 546] on icon "Clear" at bounding box center [360, 540] width 11 height 11
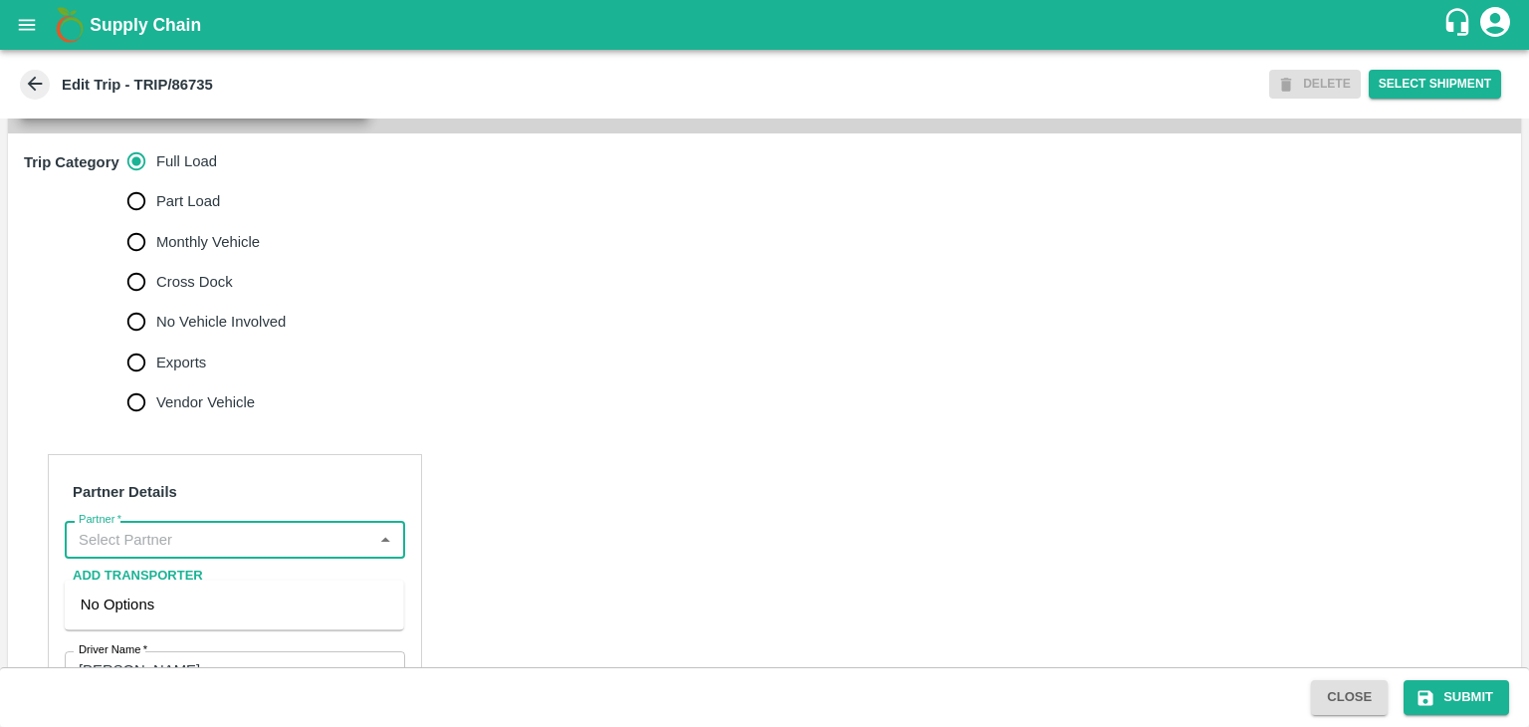
scroll to position [0, 0]
click at [284, 553] on input "Partner   *" at bounding box center [219, 540] width 296 height 26
click at [234, 606] on div "[PERSON_NAME] ( [PERSON_NAME] Transport )-[GEOGRAPHIC_DATA], Pune-9860466997(Tr…" at bounding box center [235, 626] width 308 height 67
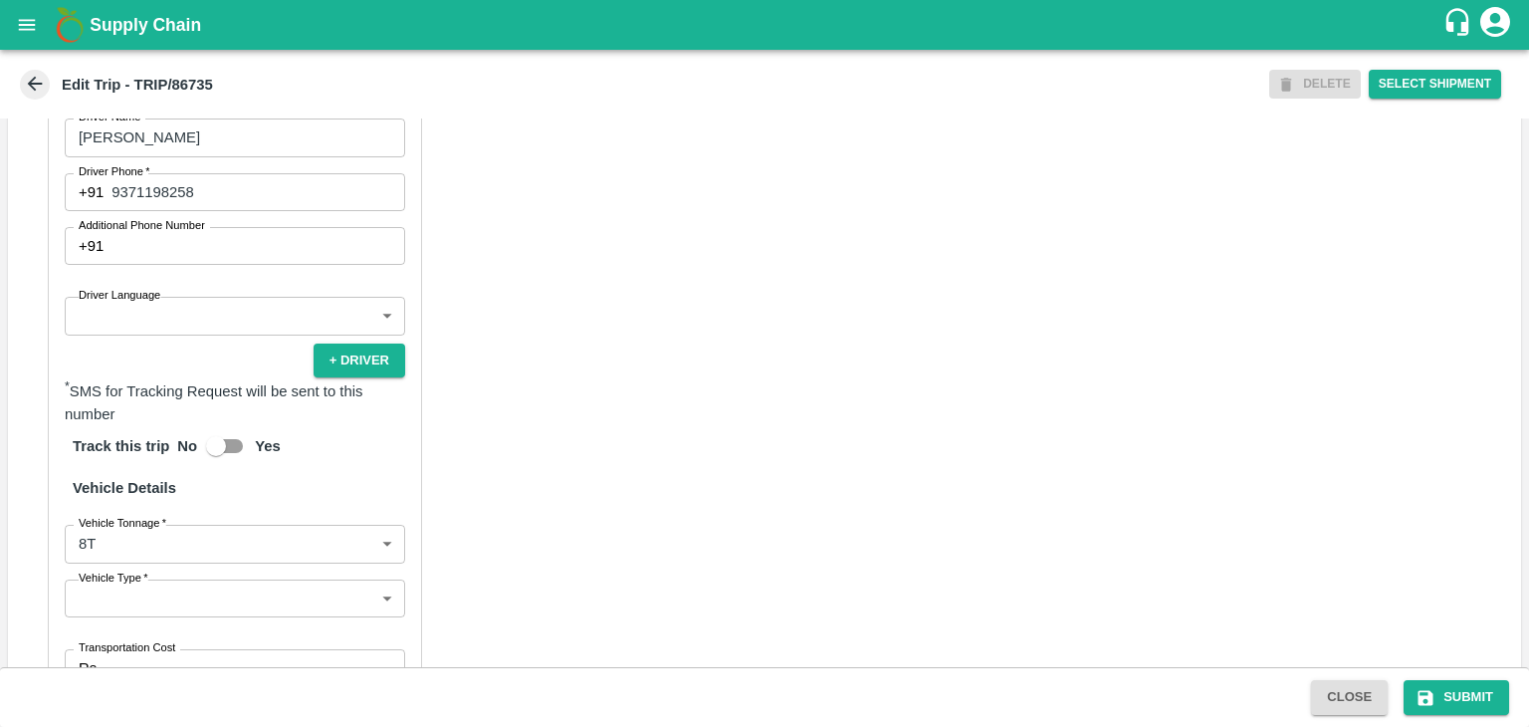
scroll to position [1119, 0]
type input "[PERSON_NAME] ( [PERSON_NAME] Transport )-[GEOGRAPHIC_DATA], Pune-9860466997(Tr…"
click at [152, 335] on body "Supply Chain Edit Trip - TRIP/86735 DELETE Select Shipment Trip Details Trip Ty…" at bounding box center [764, 363] width 1529 height 727
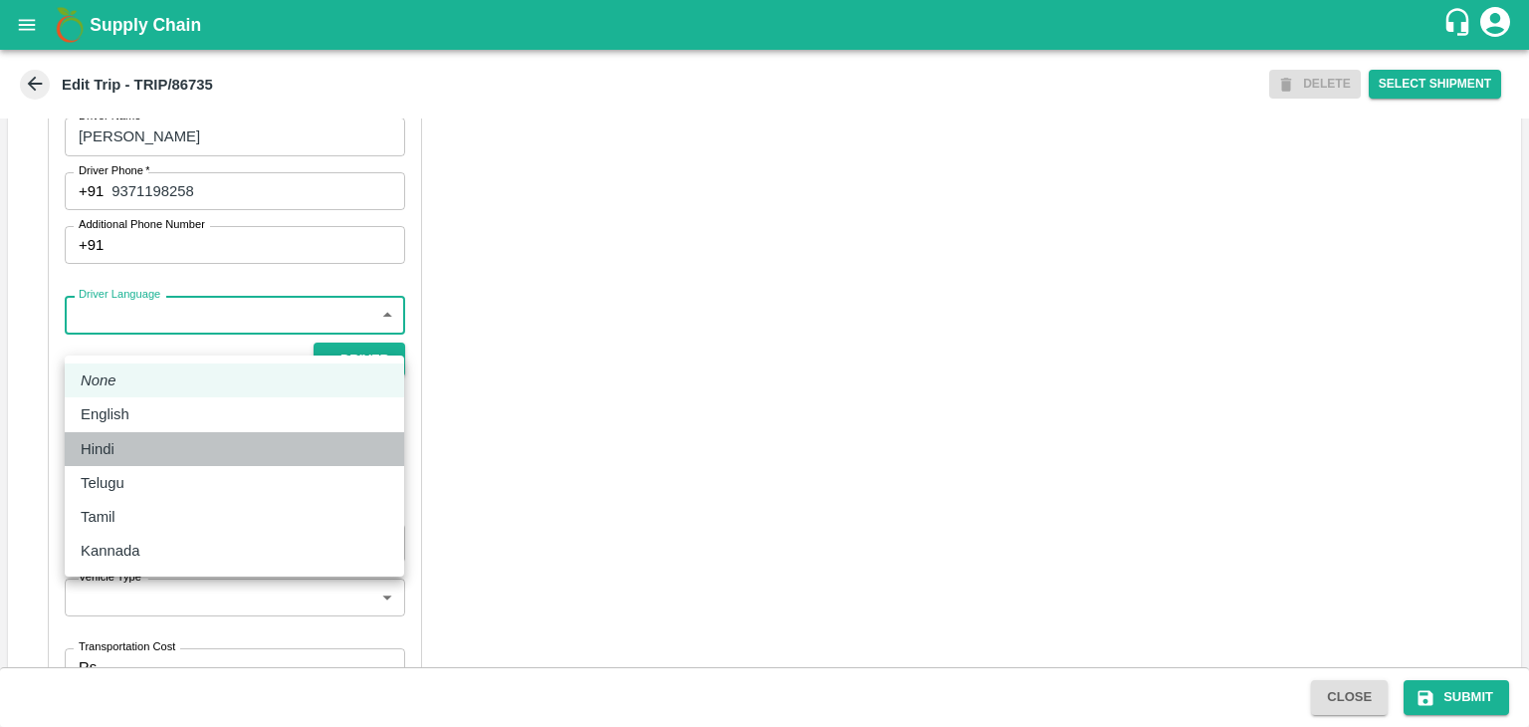
click at [147, 463] on li "Hindi" at bounding box center [234, 449] width 339 height 34
type input "hi"
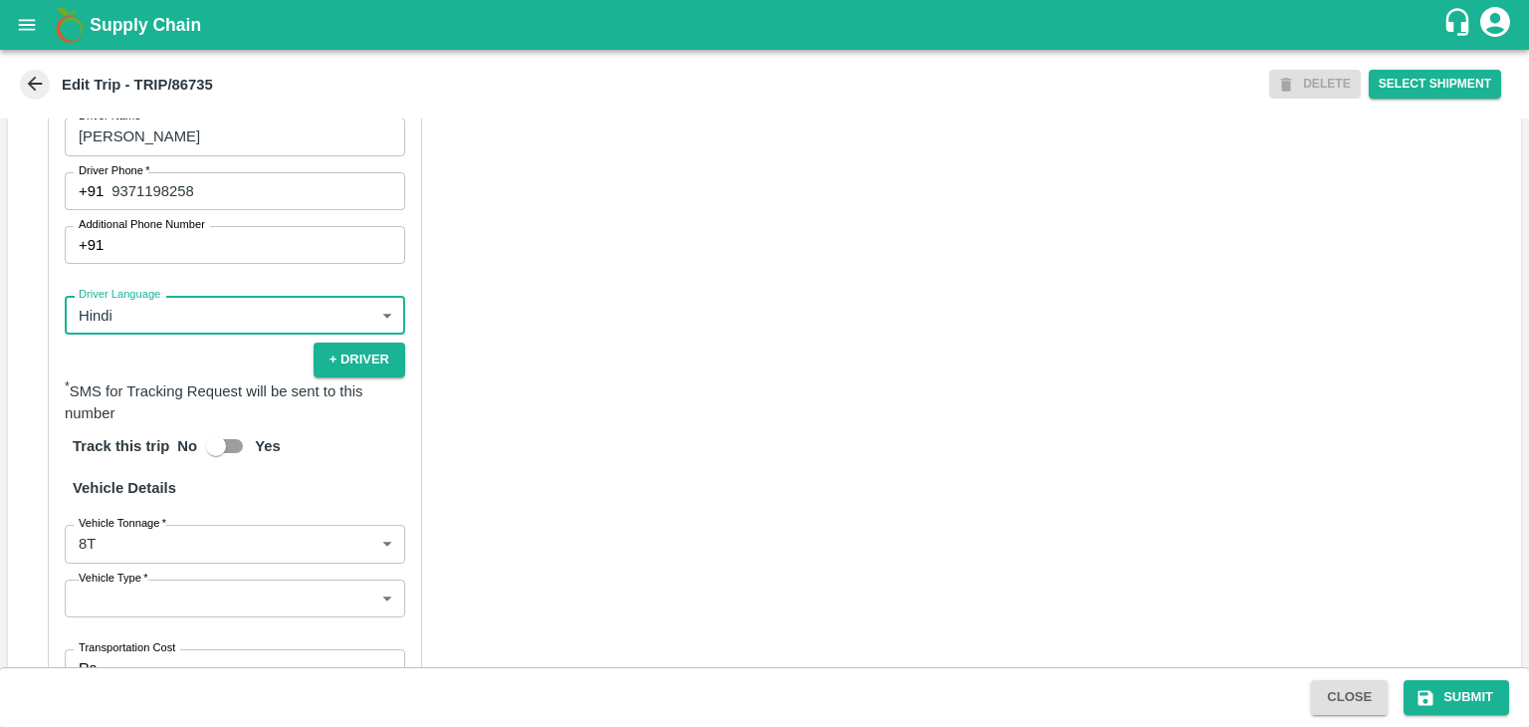
scroll to position [1372, 0]
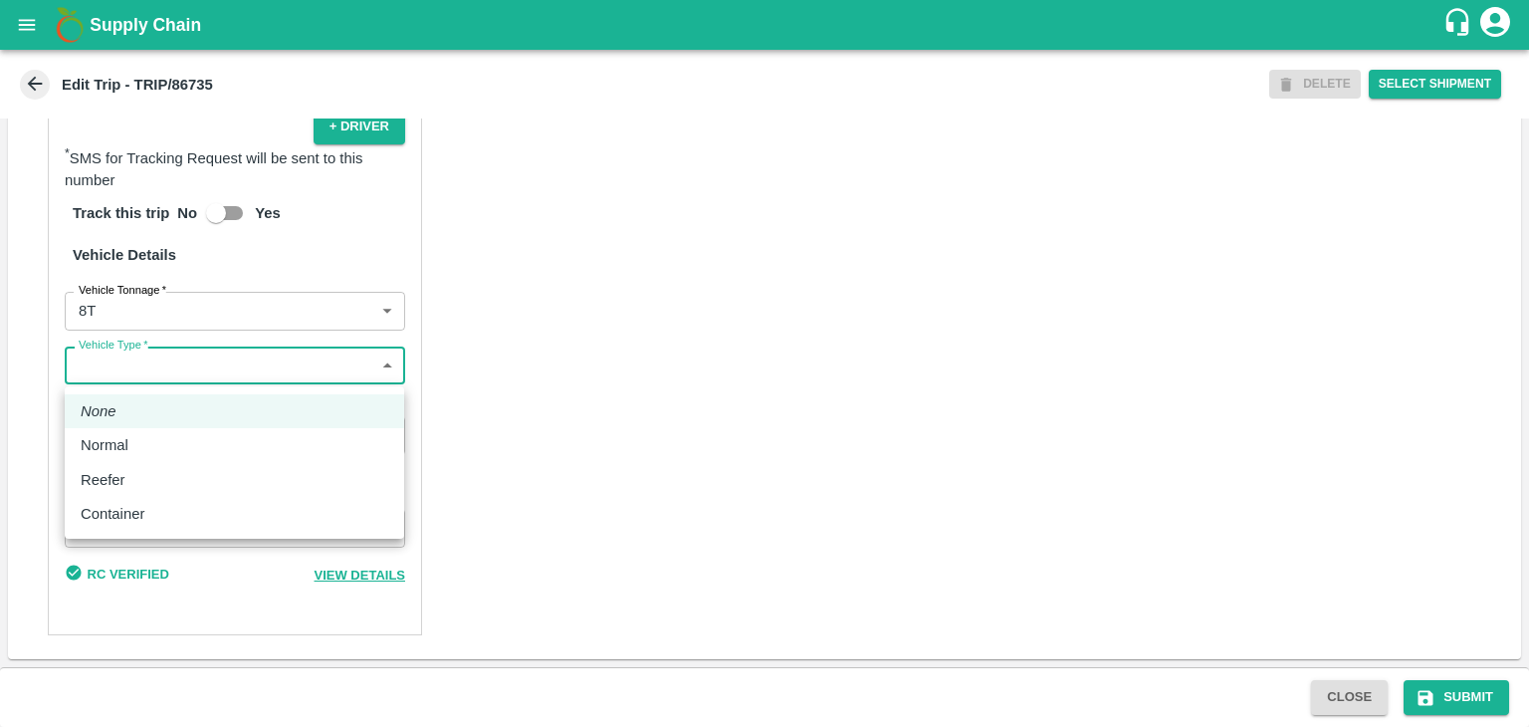
click at [163, 359] on body "Supply Chain Edit Trip - TRIP/86735 DELETE Select Shipment Trip Details Trip Ty…" at bounding box center [764, 363] width 1529 height 727
click at [144, 441] on div "Normal" at bounding box center [235, 445] width 308 height 22
type input "Normal"
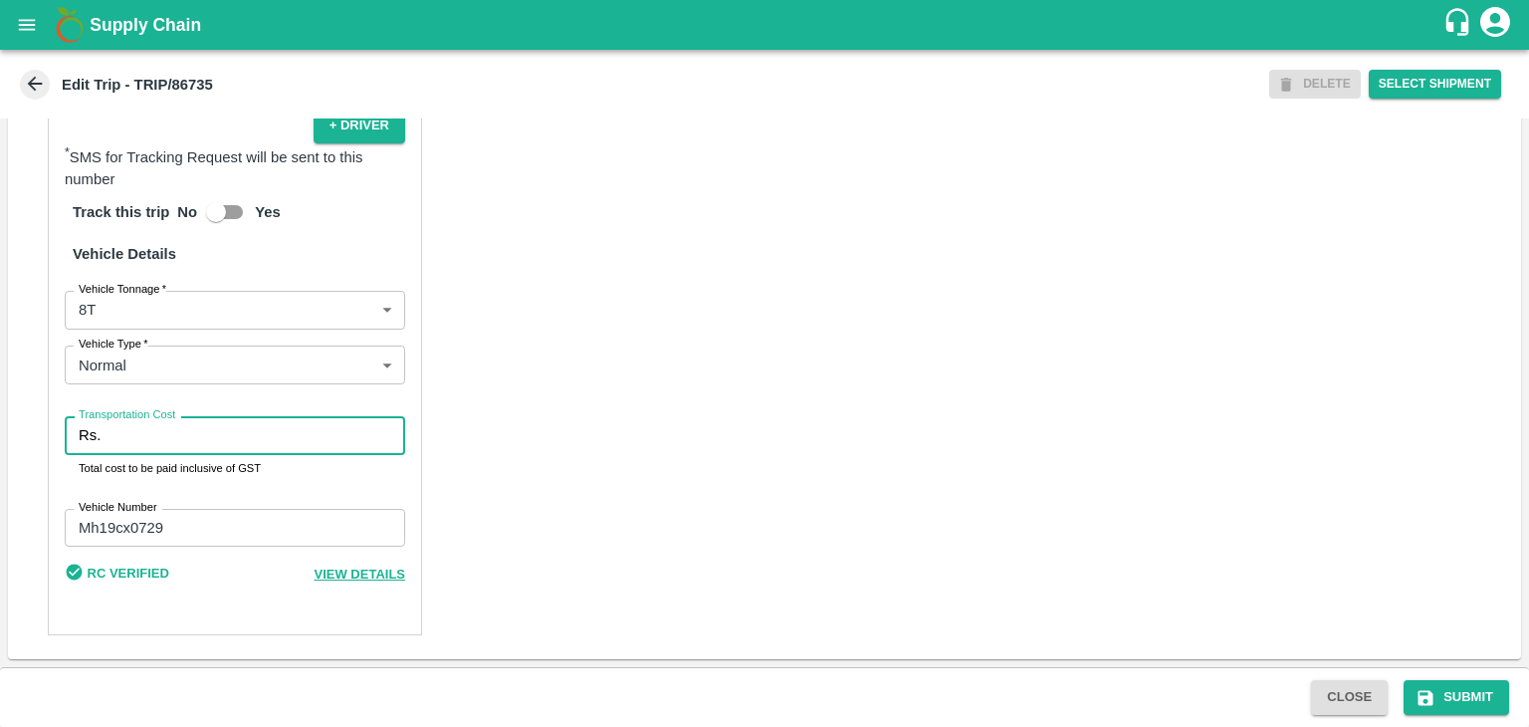
click at [167, 445] on input "Transportation Cost" at bounding box center [257, 435] width 297 height 38
type input "10000"
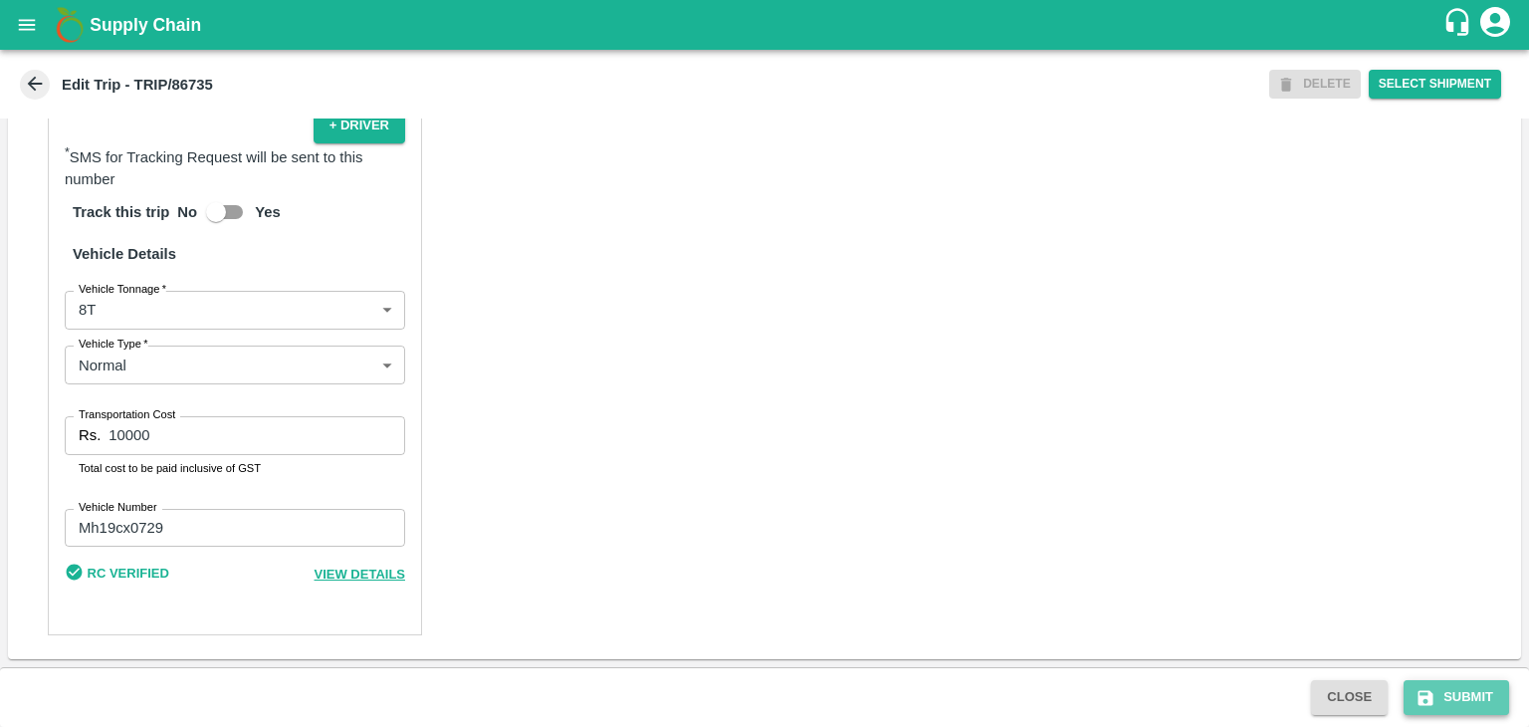
click at [1493, 709] on button "Submit" at bounding box center [1457, 697] width 106 height 35
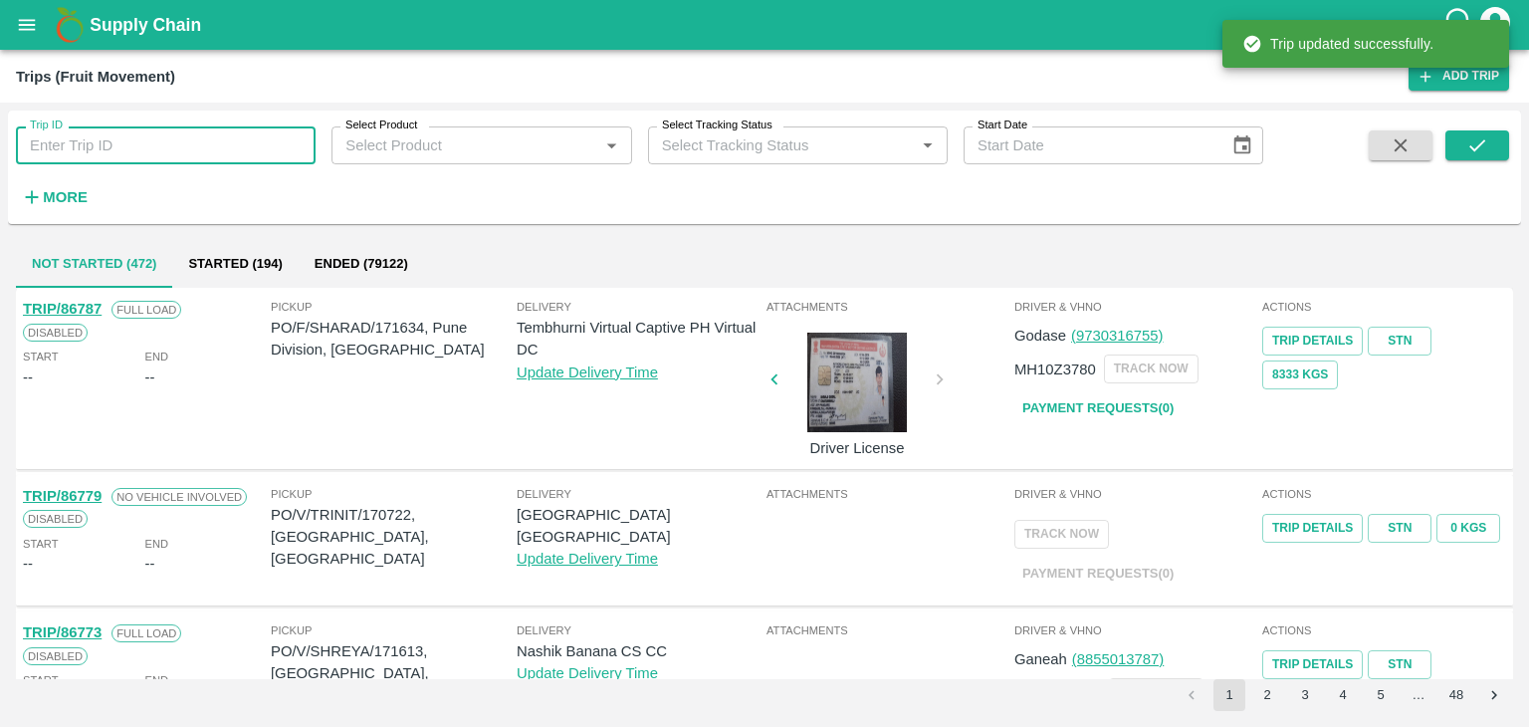
click at [64, 143] on input "Trip ID" at bounding box center [166, 145] width 300 height 38
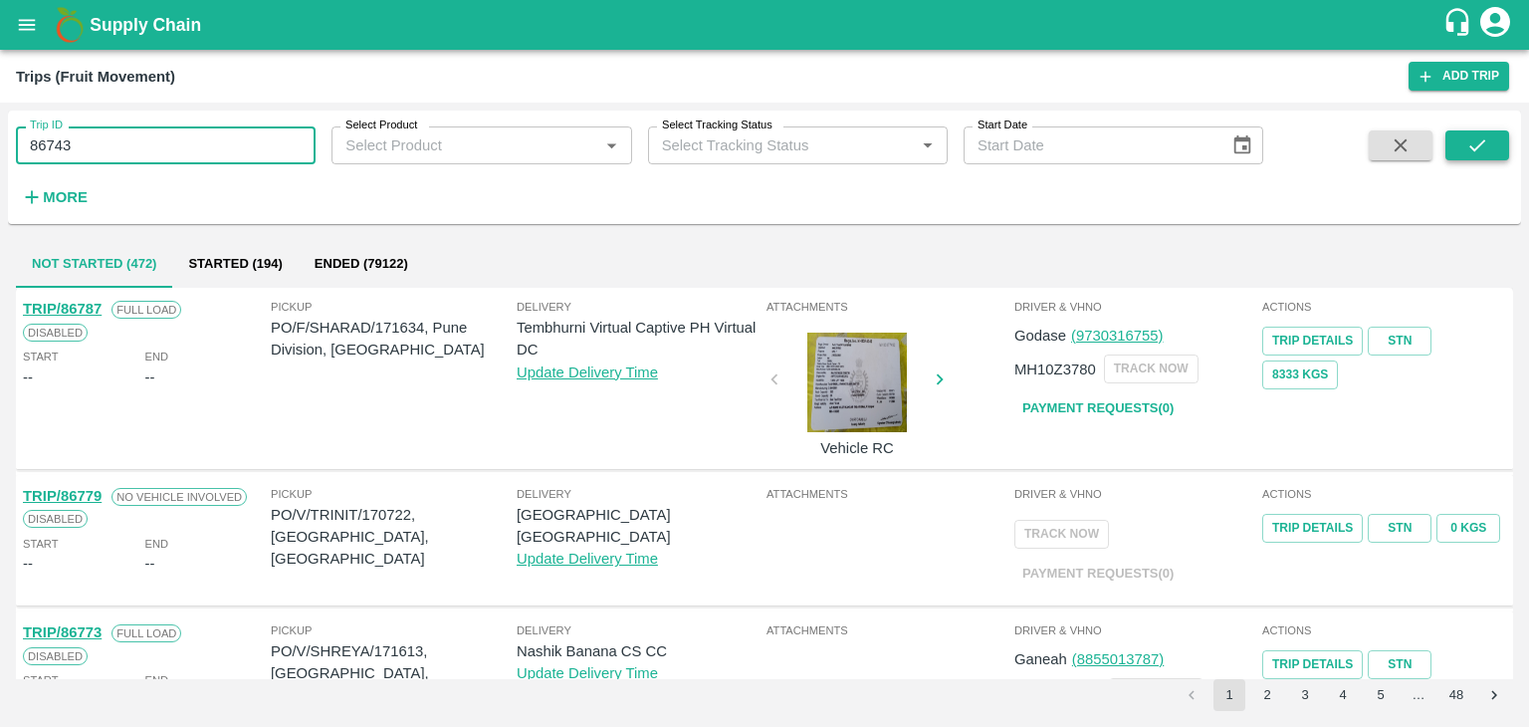
click at [1487, 152] on icon "submit" at bounding box center [1477, 145] width 22 height 22
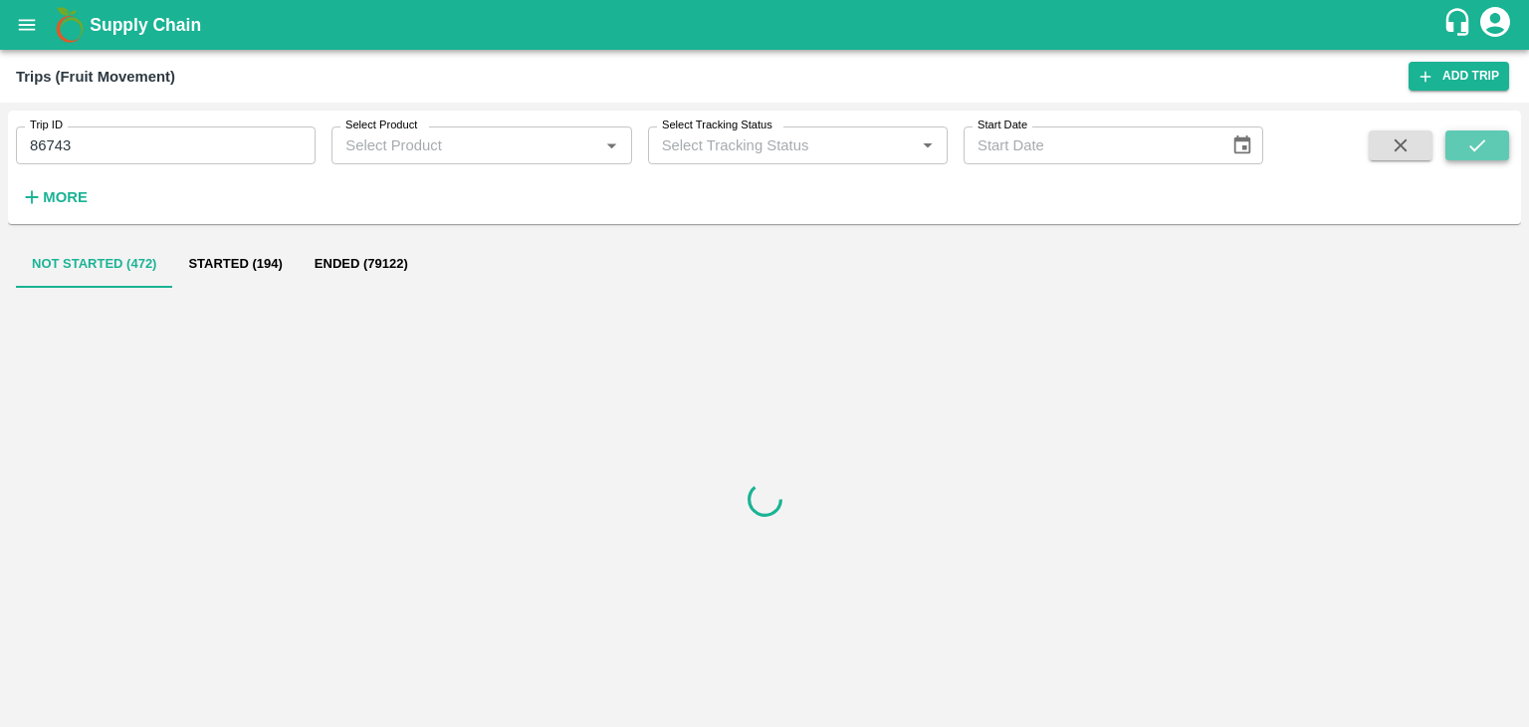
click at [1487, 152] on icon "submit" at bounding box center [1477, 145] width 22 height 22
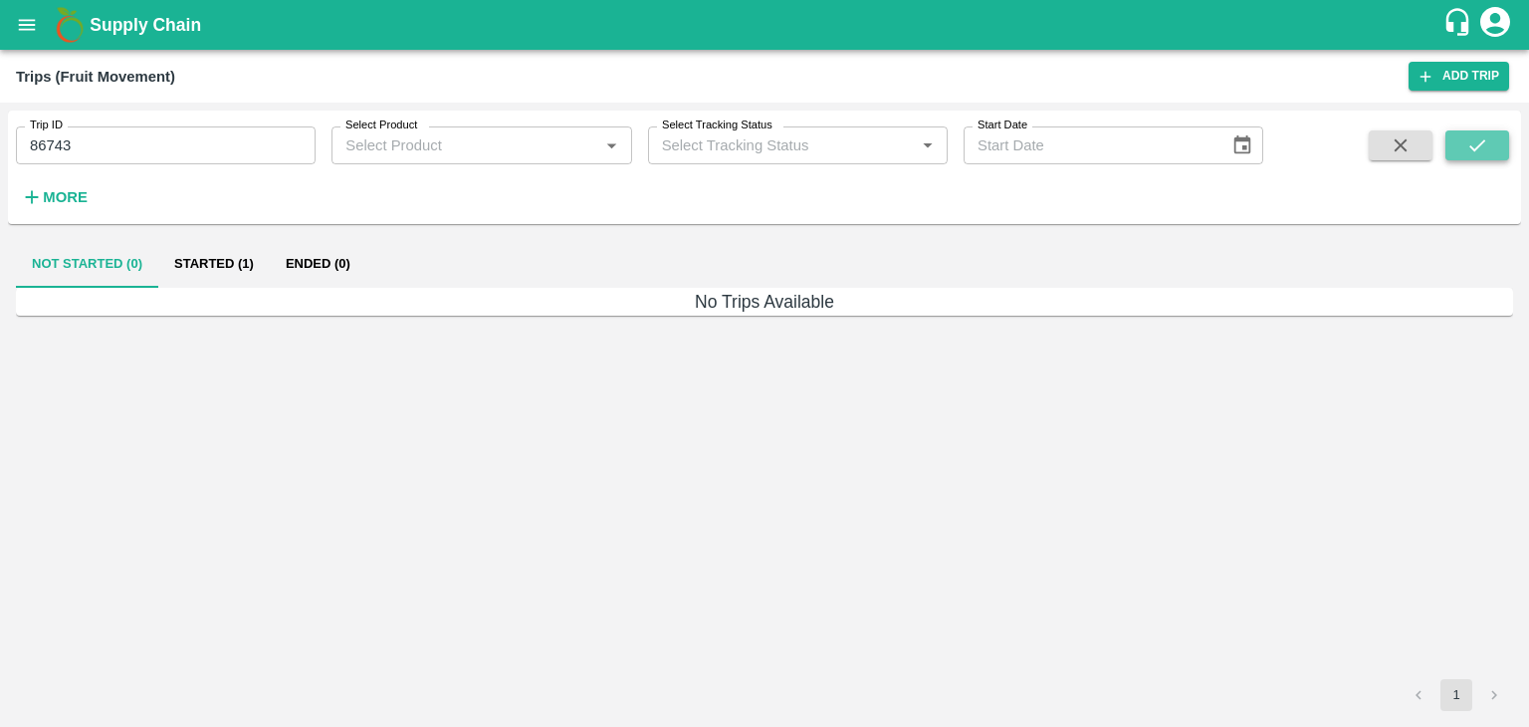
click at [1487, 152] on icon "submit" at bounding box center [1477, 145] width 22 height 22
click at [181, 136] on input "86743" at bounding box center [166, 145] width 300 height 38
click at [1492, 147] on button "submit" at bounding box center [1478, 145] width 64 height 30
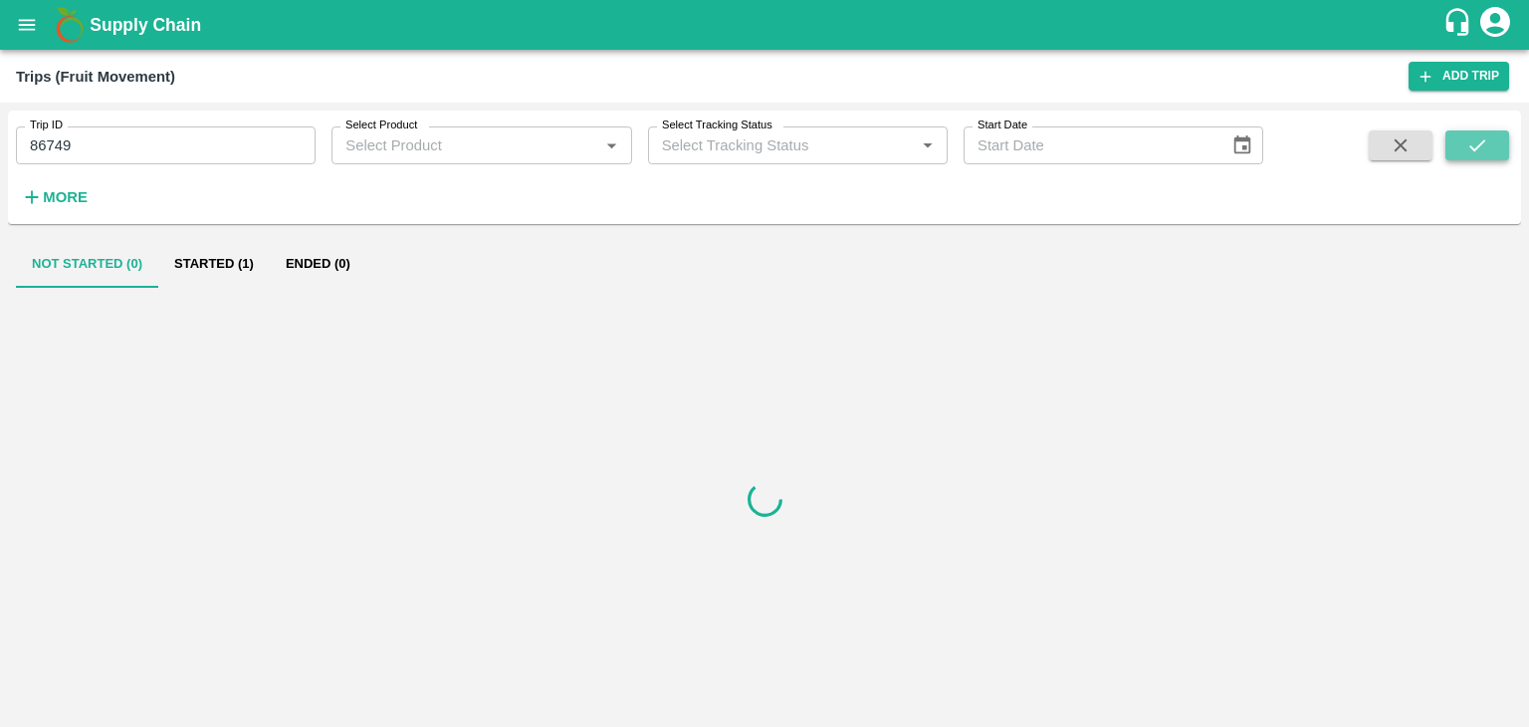
click at [1492, 147] on button "submit" at bounding box center [1478, 145] width 64 height 30
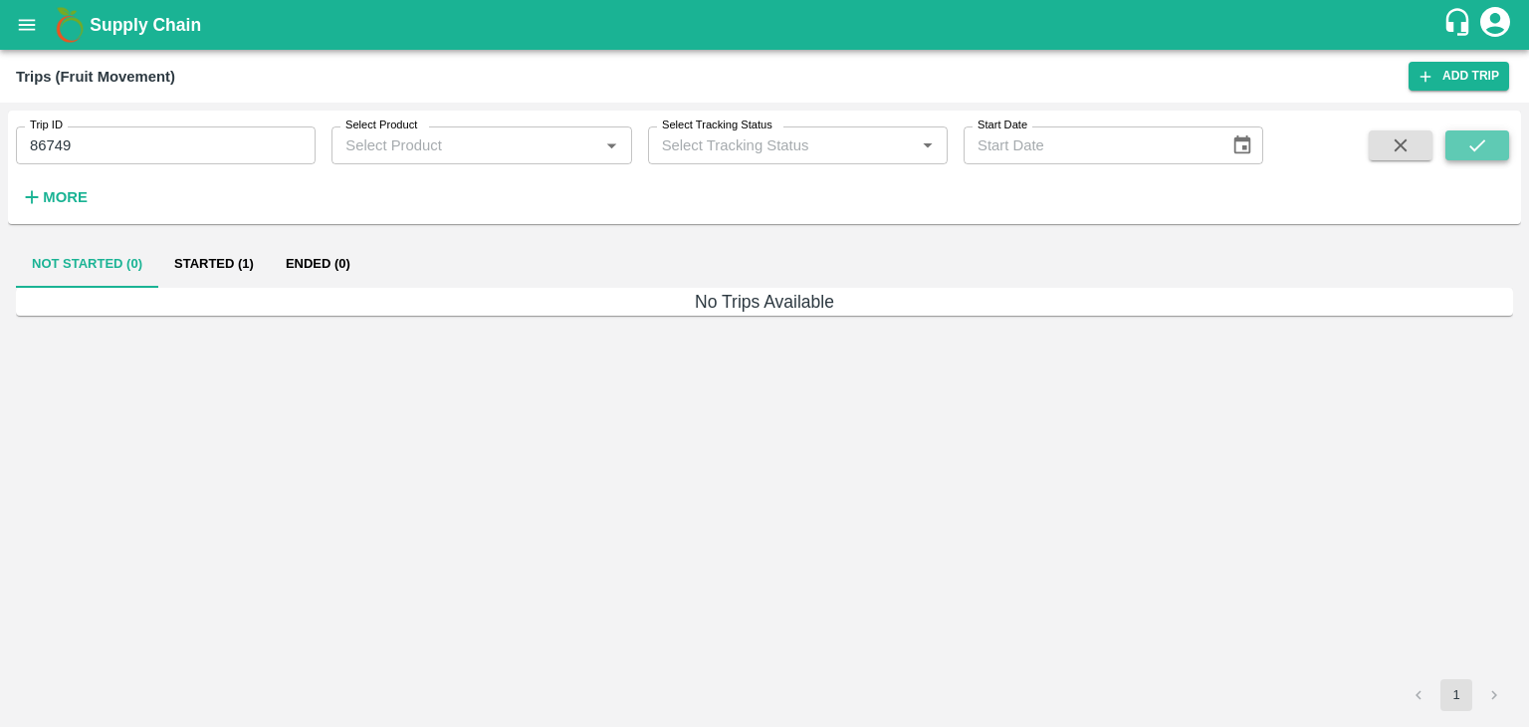
click at [1492, 147] on button "submit" at bounding box center [1478, 145] width 64 height 30
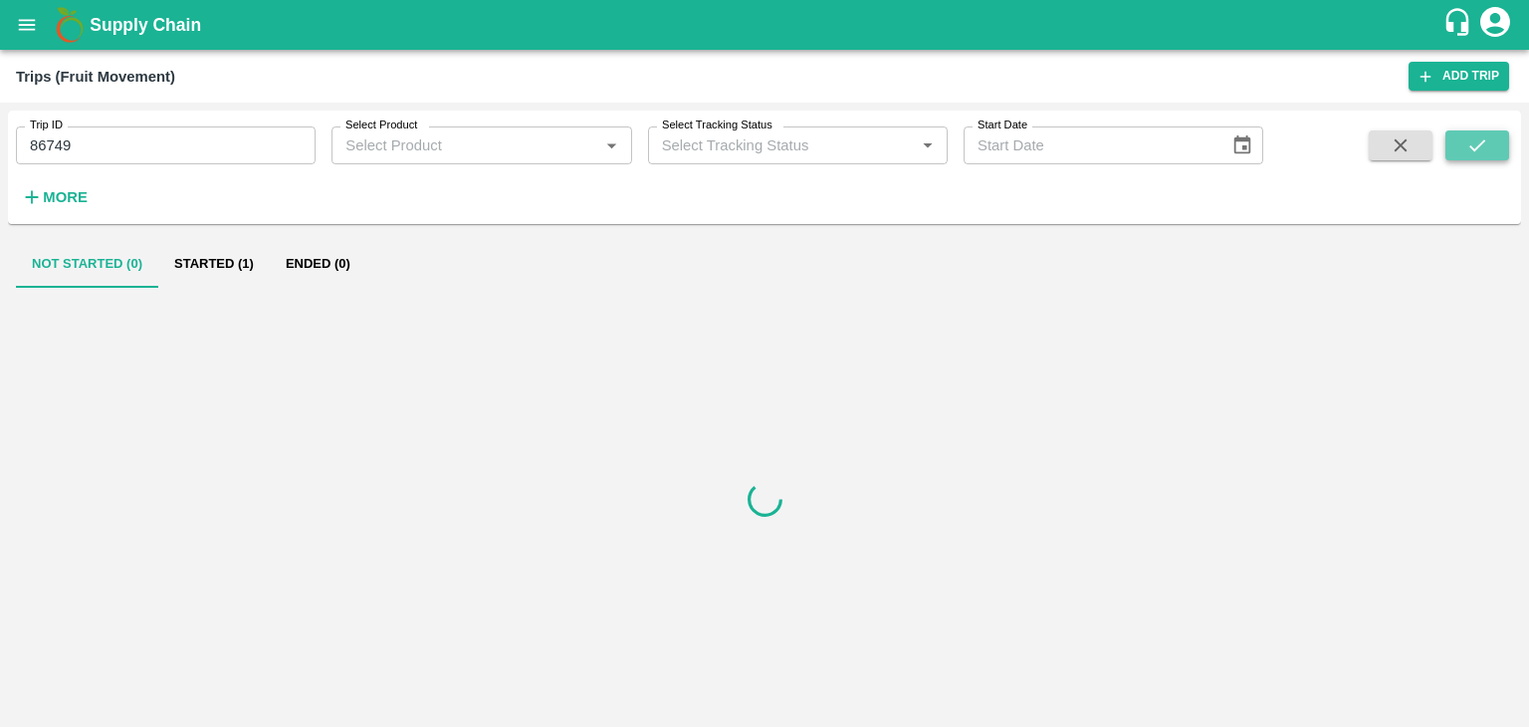
click at [1492, 147] on button "submit" at bounding box center [1478, 145] width 64 height 30
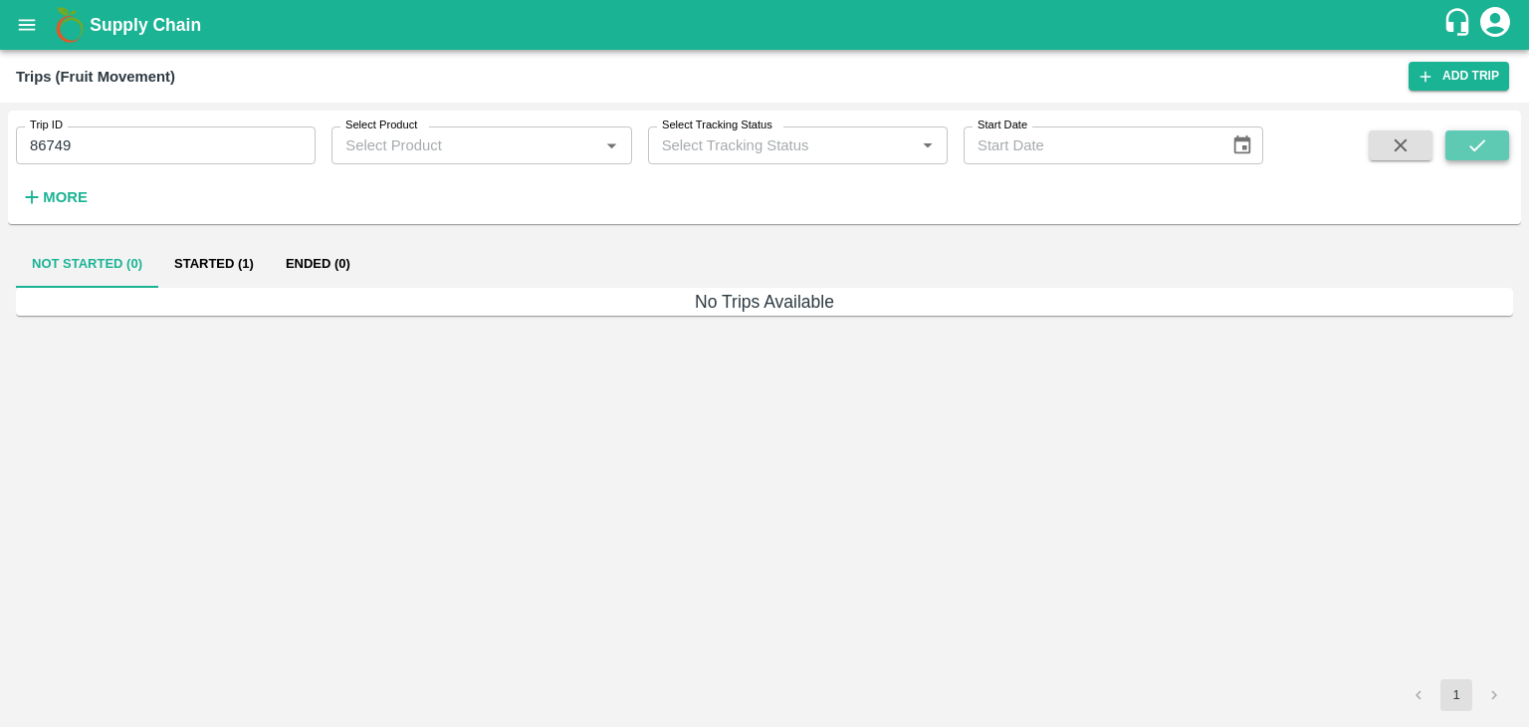
click at [1492, 147] on button "submit" at bounding box center [1478, 145] width 64 height 30
click at [1475, 132] on button "submit" at bounding box center [1478, 145] width 64 height 30
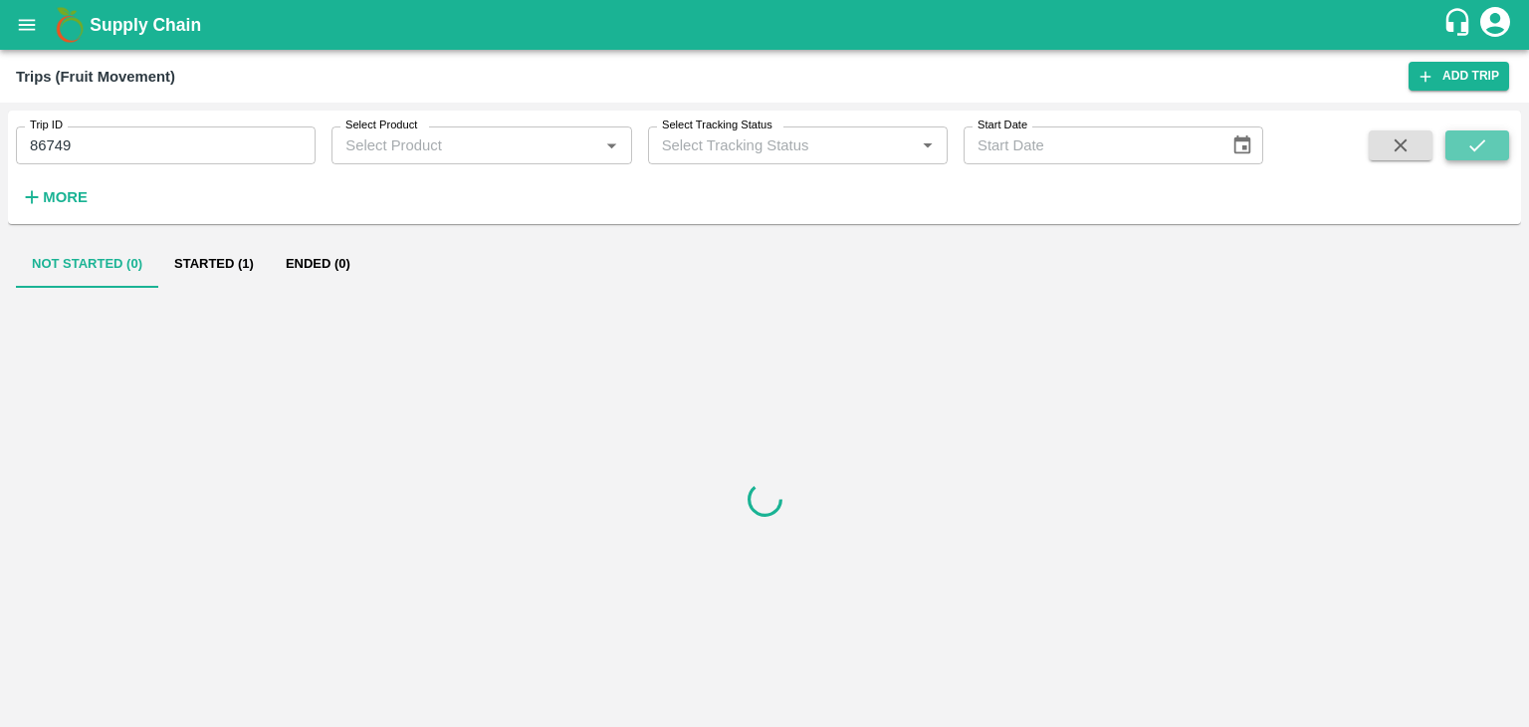
click at [1475, 132] on button "submit" at bounding box center [1478, 145] width 64 height 30
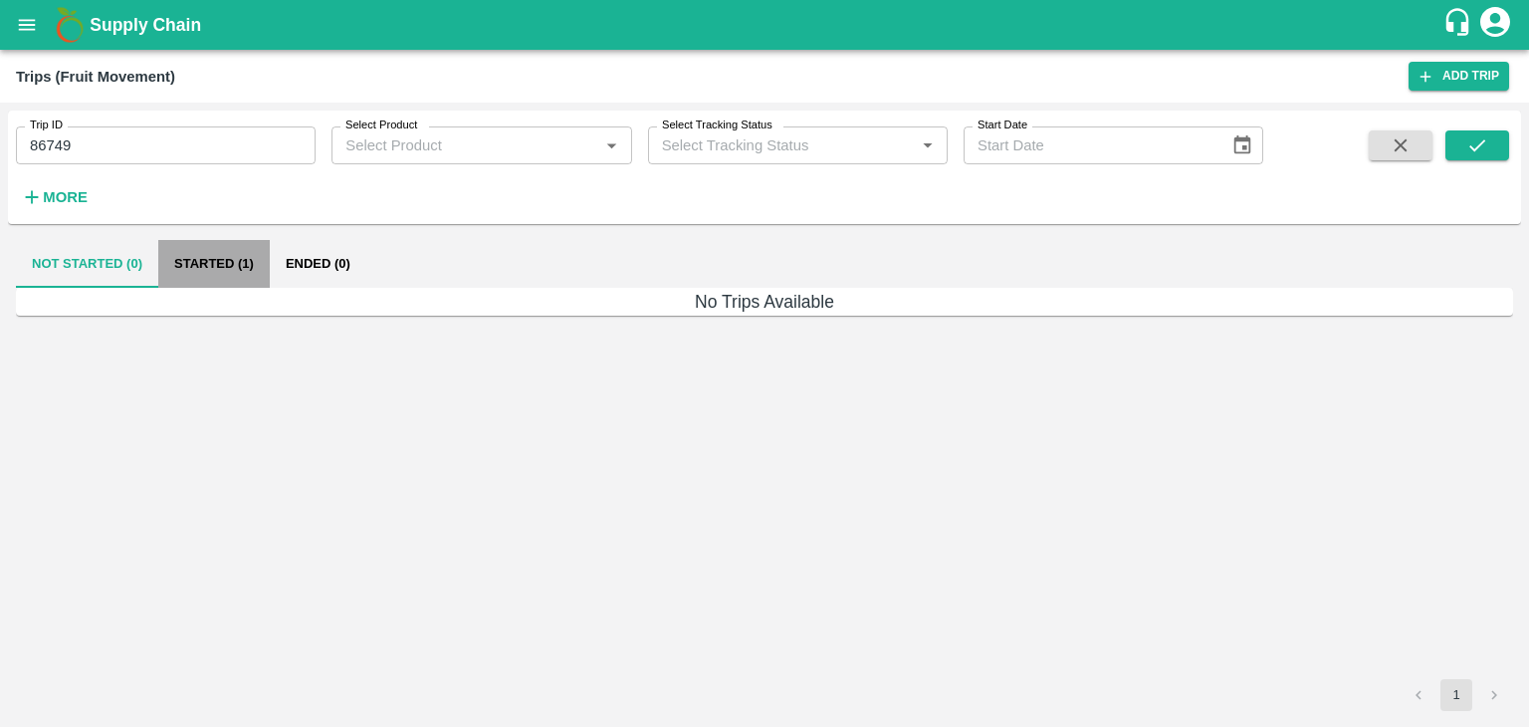
click at [241, 262] on button "Started (1)" at bounding box center [214, 264] width 112 height 48
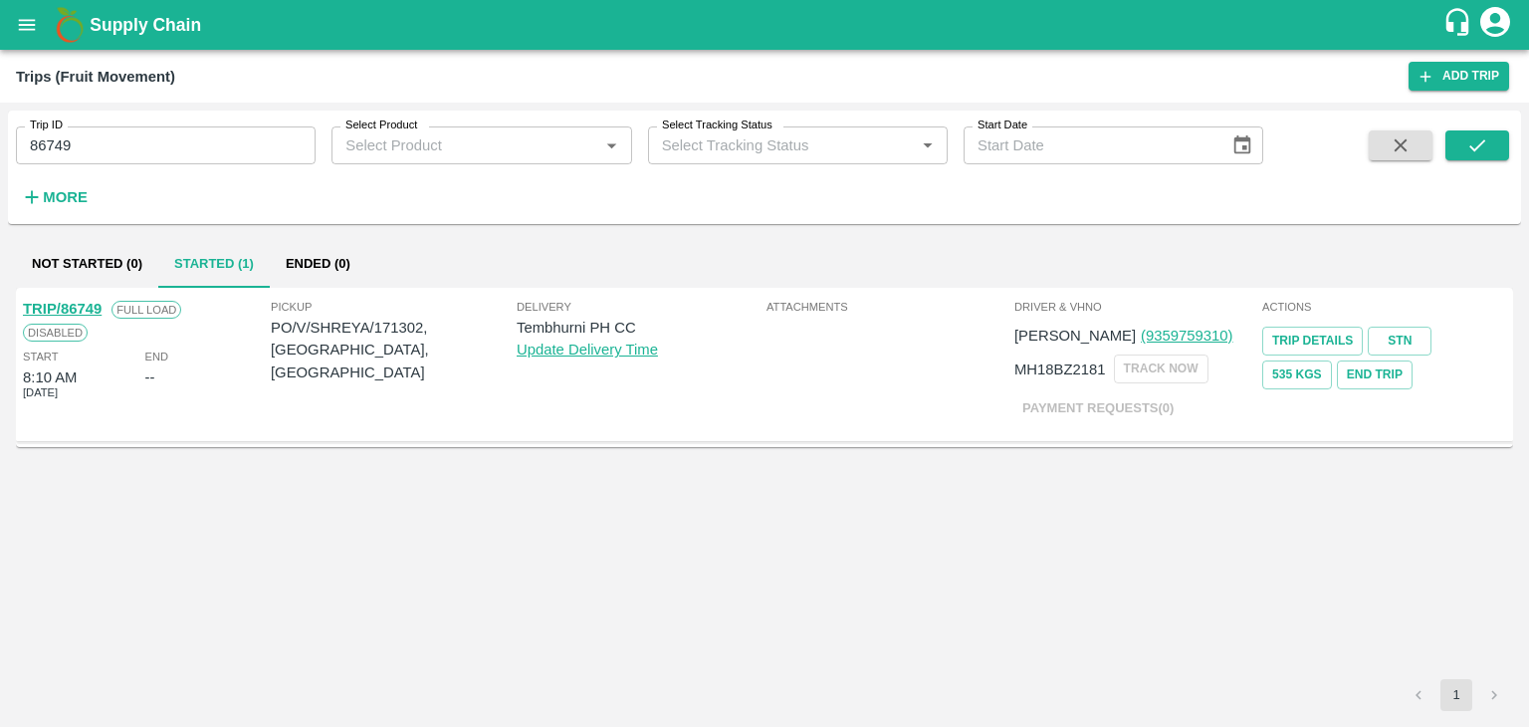
click at [83, 316] on link "TRIP/86749" at bounding box center [62, 309] width 79 height 16
click at [148, 156] on input "86749" at bounding box center [166, 145] width 300 height 38
type input "86746"
click at [1466, 141] on icon "submit" at bounding box center [1477, 145] width 22 height 22
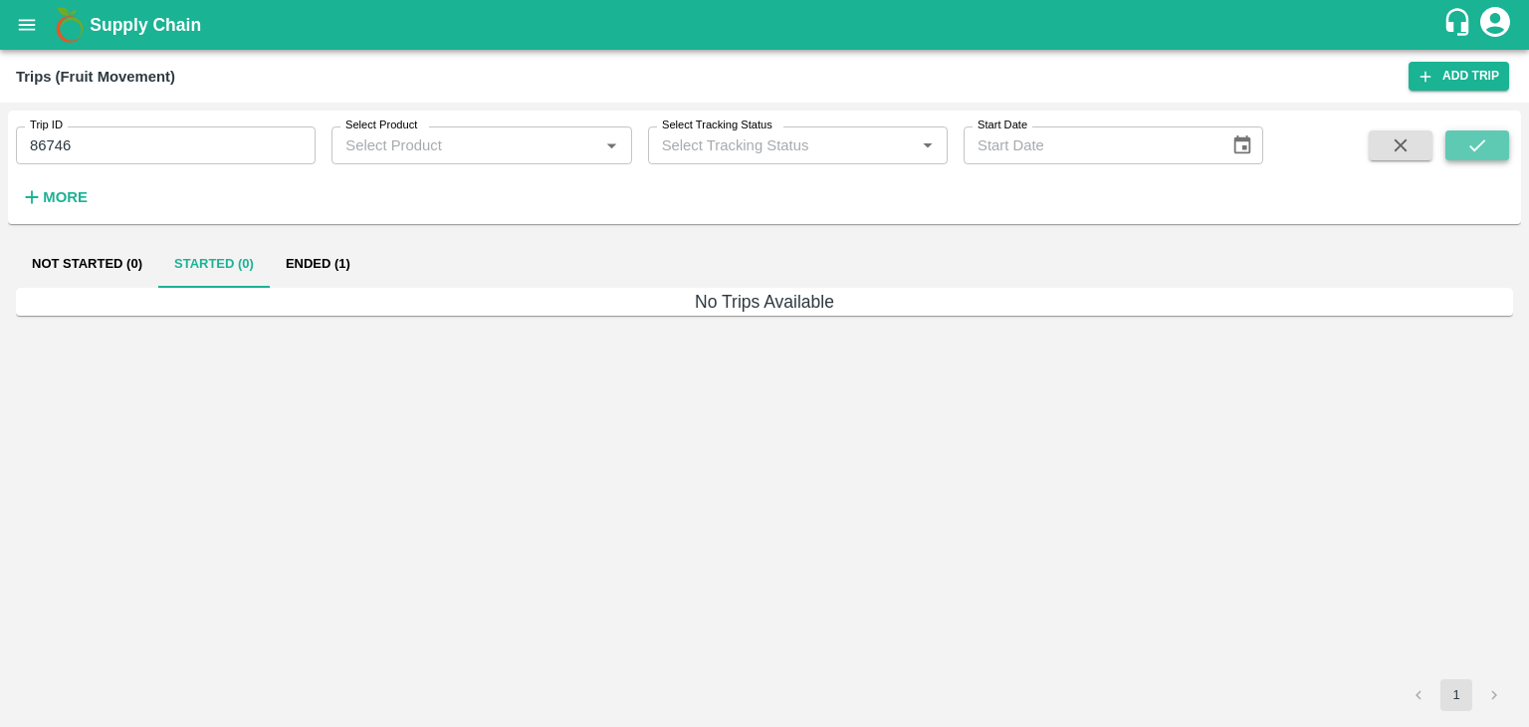
click at [1466, 141] on icon "submit" at bounding box center [1477, 145] width 22 height 22
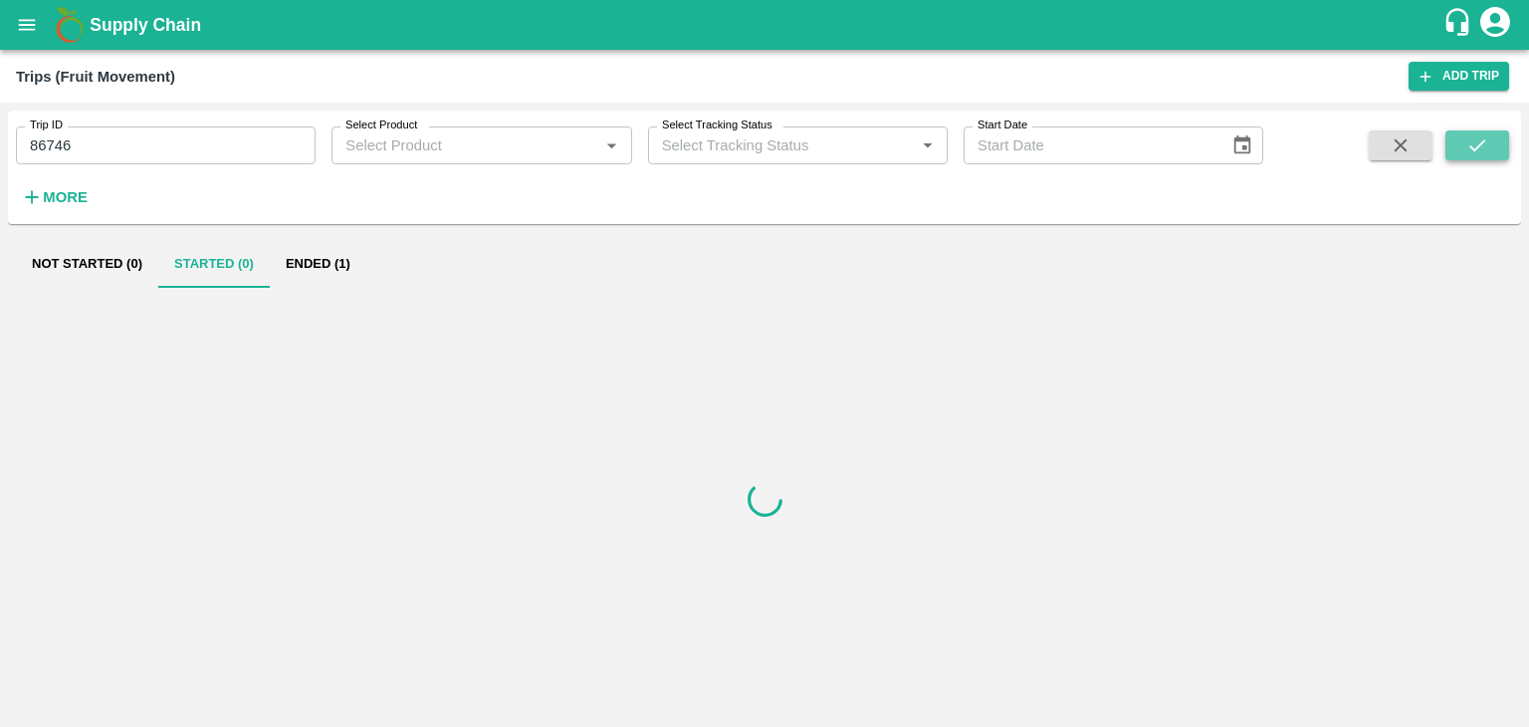
click at [1466, 141] on icon "submit" at bounding box center [1477, 145] width 22 height 22
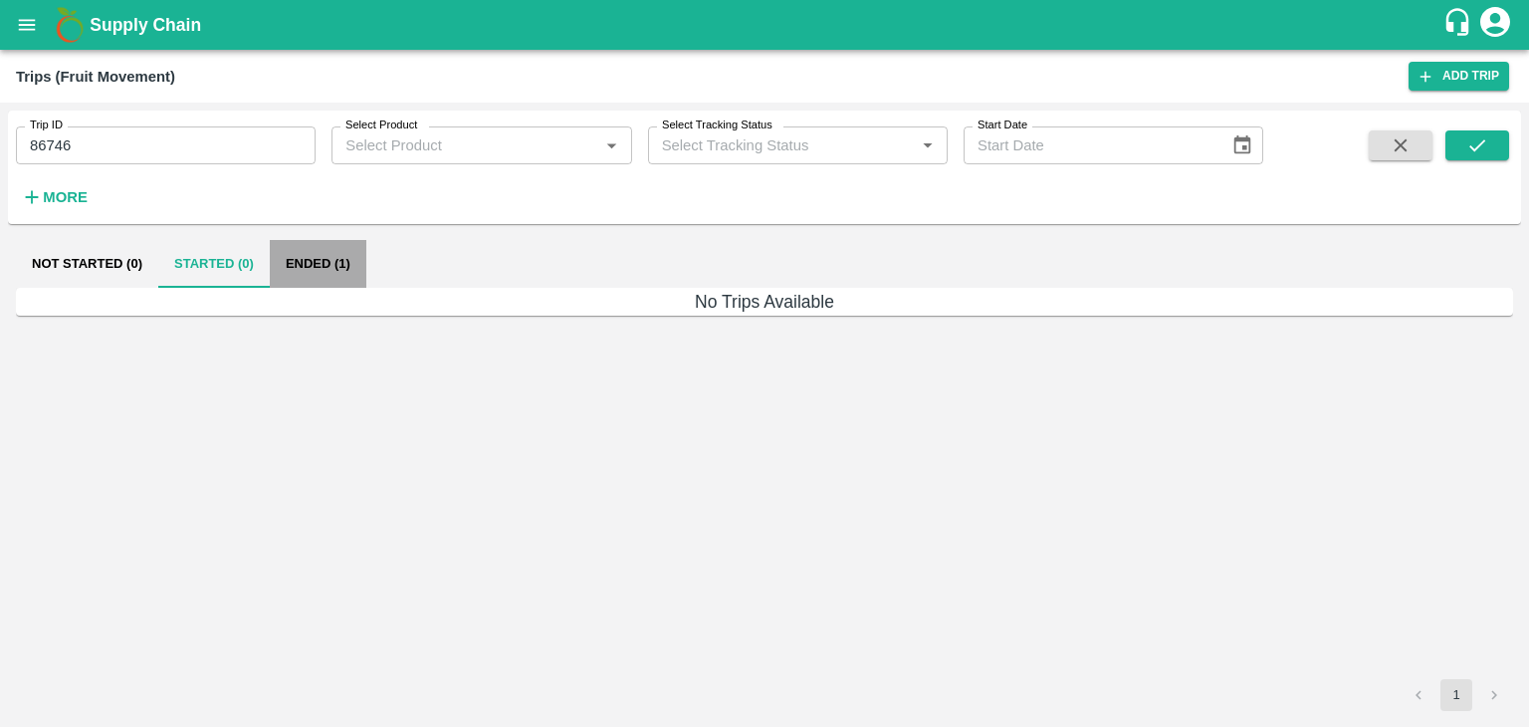
click at [335, 272] on button "Ended (1)" at bounding box center [318, 264] width 97 height 48
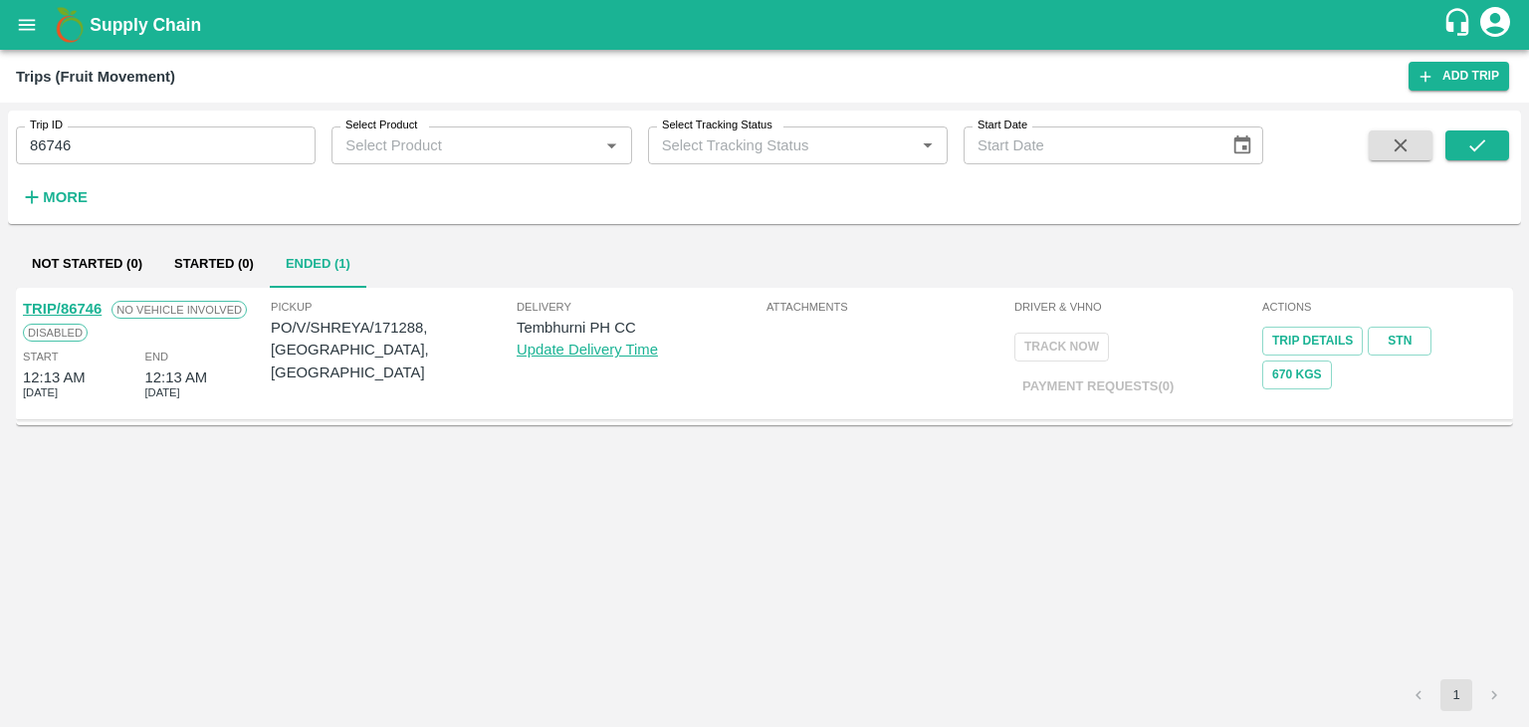
click at [73, 308] on link "TRIP/86746" at bounding box center [62, 309] width 79 height 16
click at [77, 302] on link "TRIP/86746" at bounding box center [62, 309] width 79 height 16
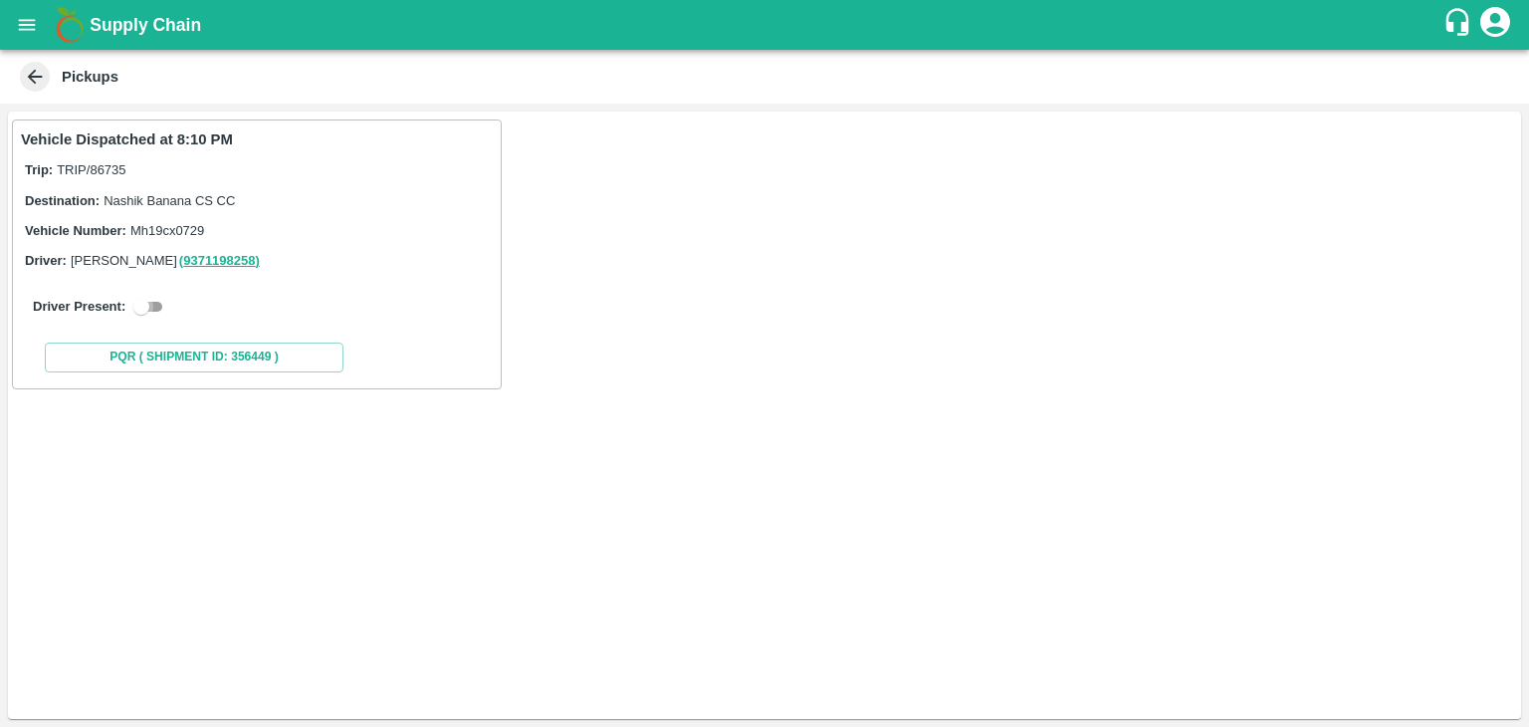
click at [154, 300] on input "checkbox" at bounding box center [142, 307] width 72 height 24
checkbox input "true"
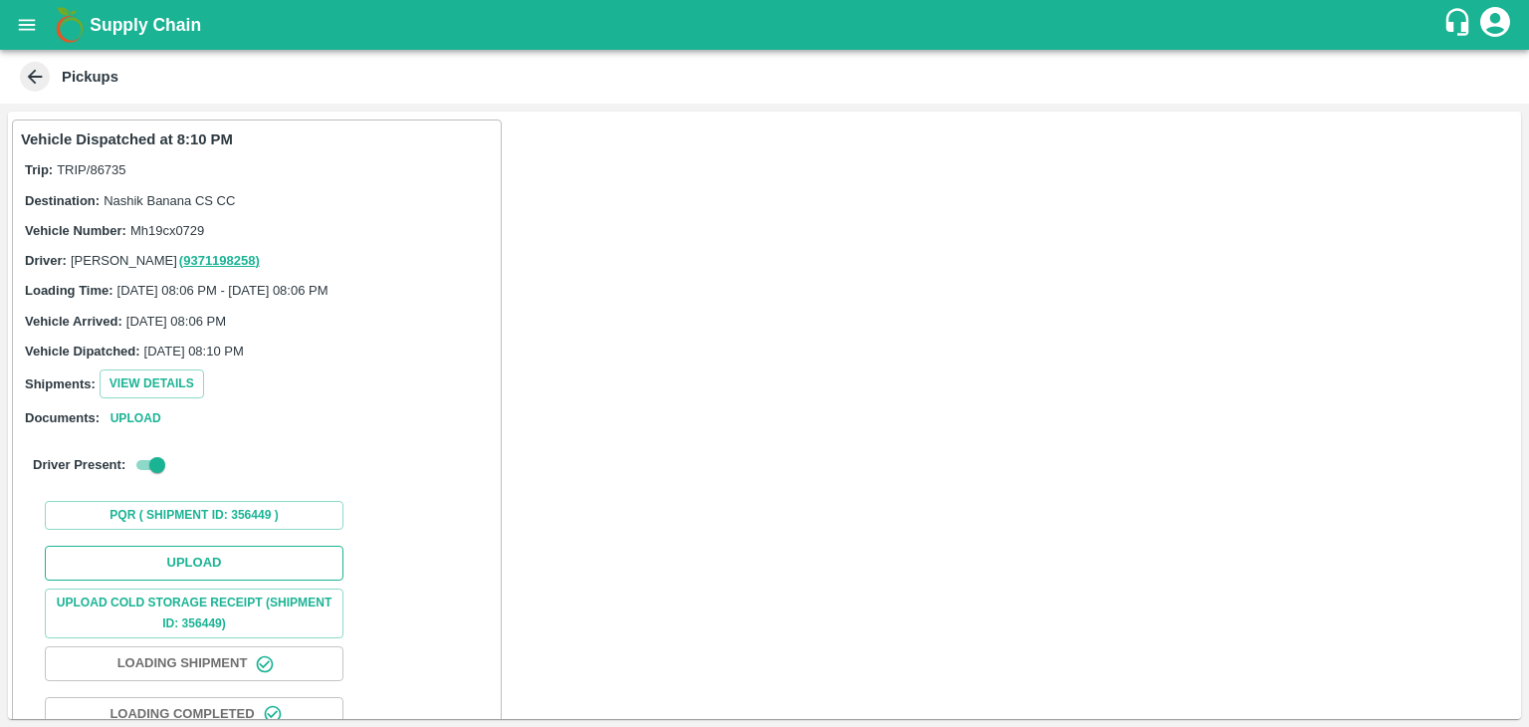
click at [195, 568] on button "Upload" at bounding box center [194, 563] width 299 height 35
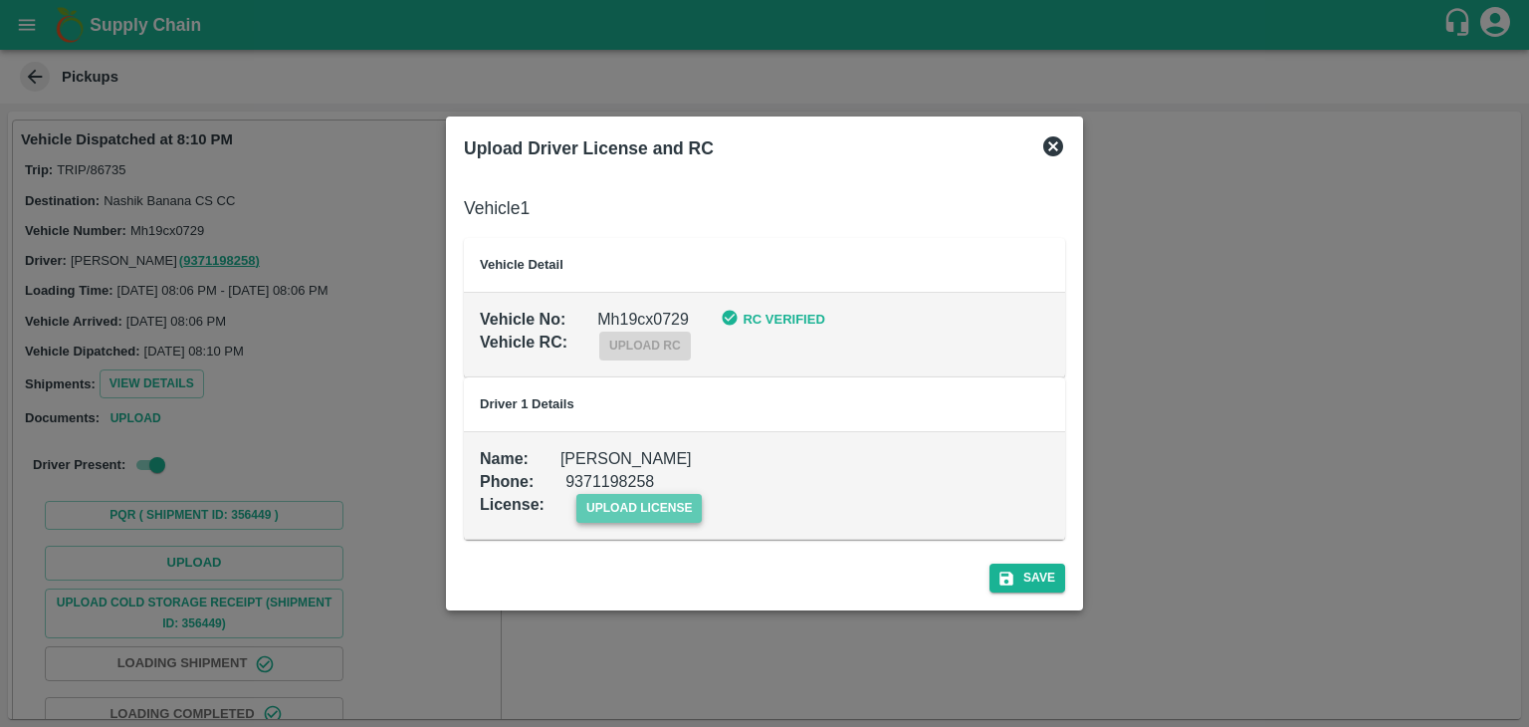
click at [639, 504] on span "upload license" at bounding box center [639, 508] width 126 height 29
click at [0, 0] on input "upload license" at bounding box center [0, 0] width 0 height 0
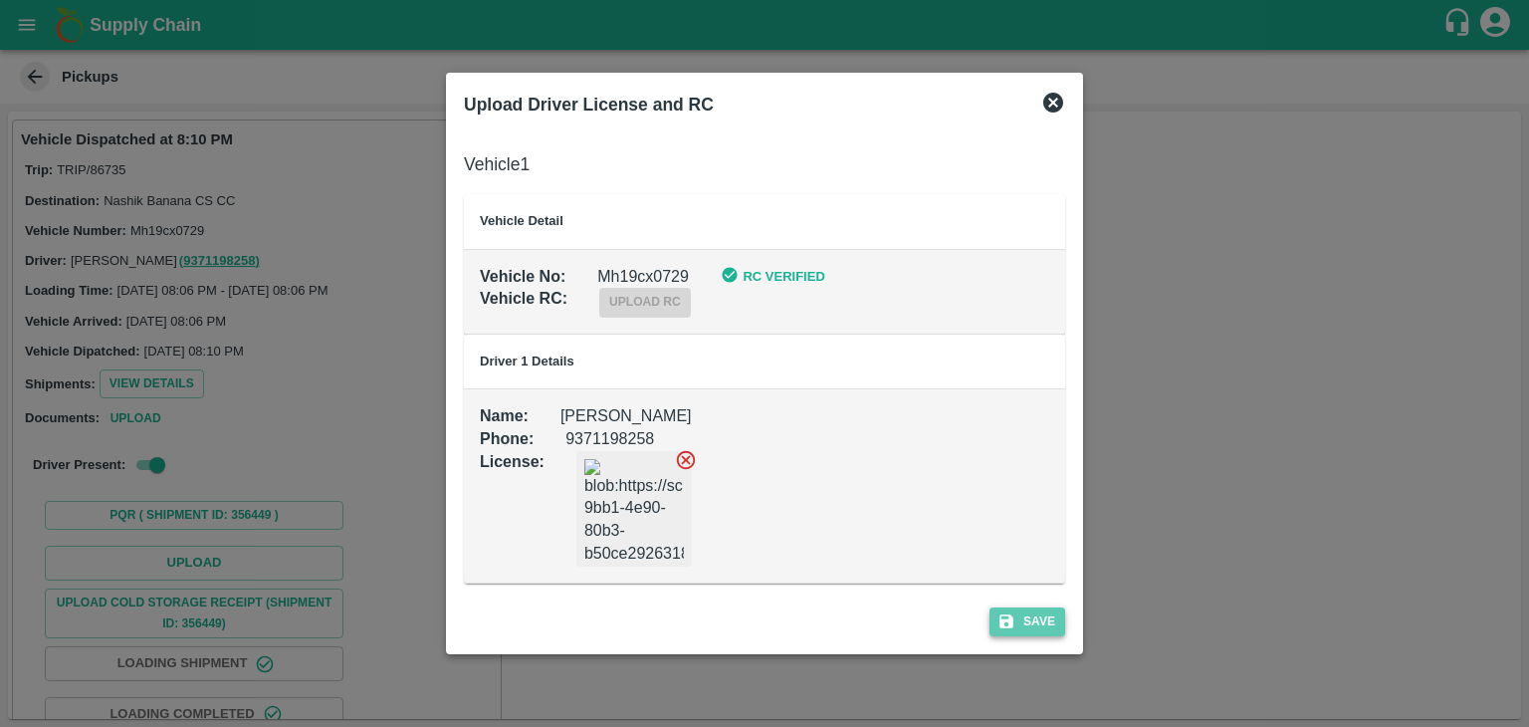
click at [1003, 614] on icon "submit" at bounding box center [1007, 621] width 14 height 14
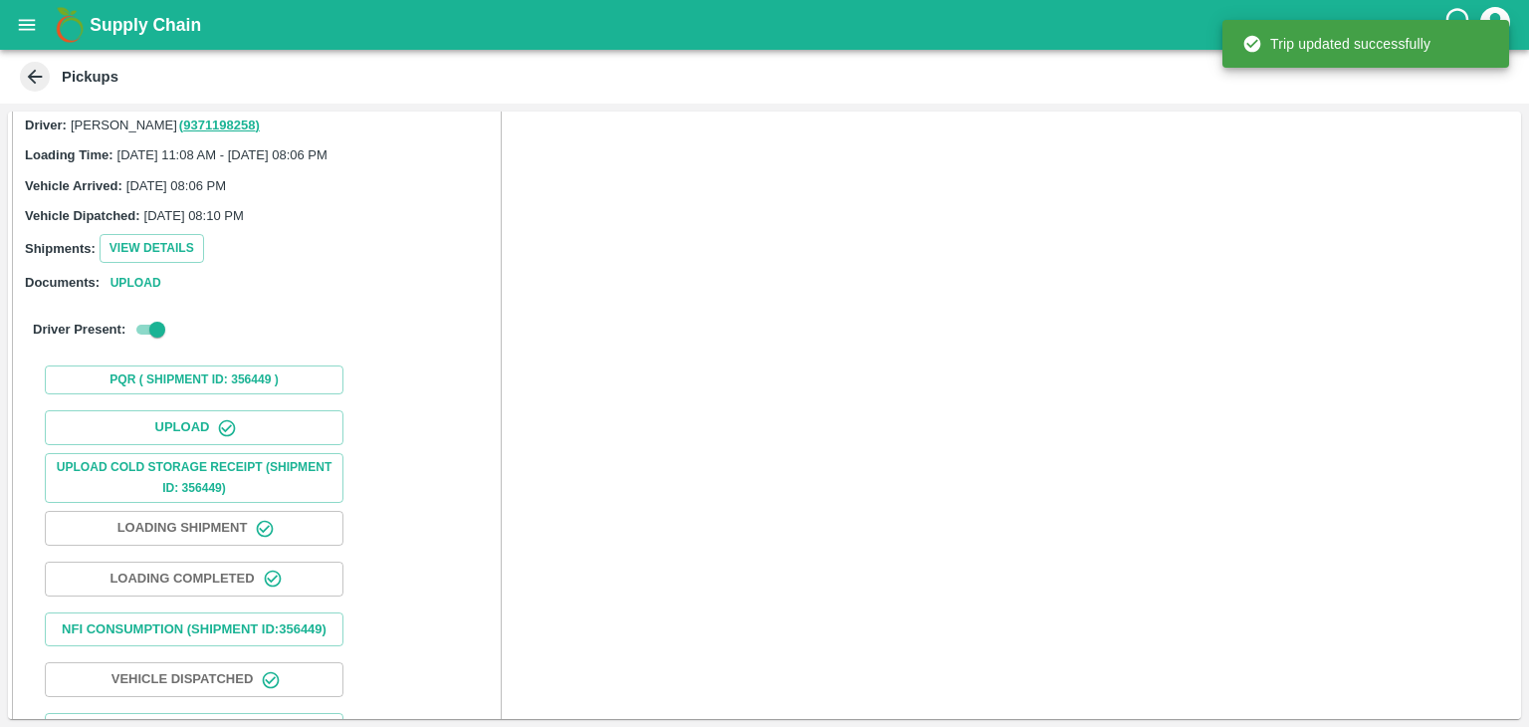
scroll to position [208, 0]
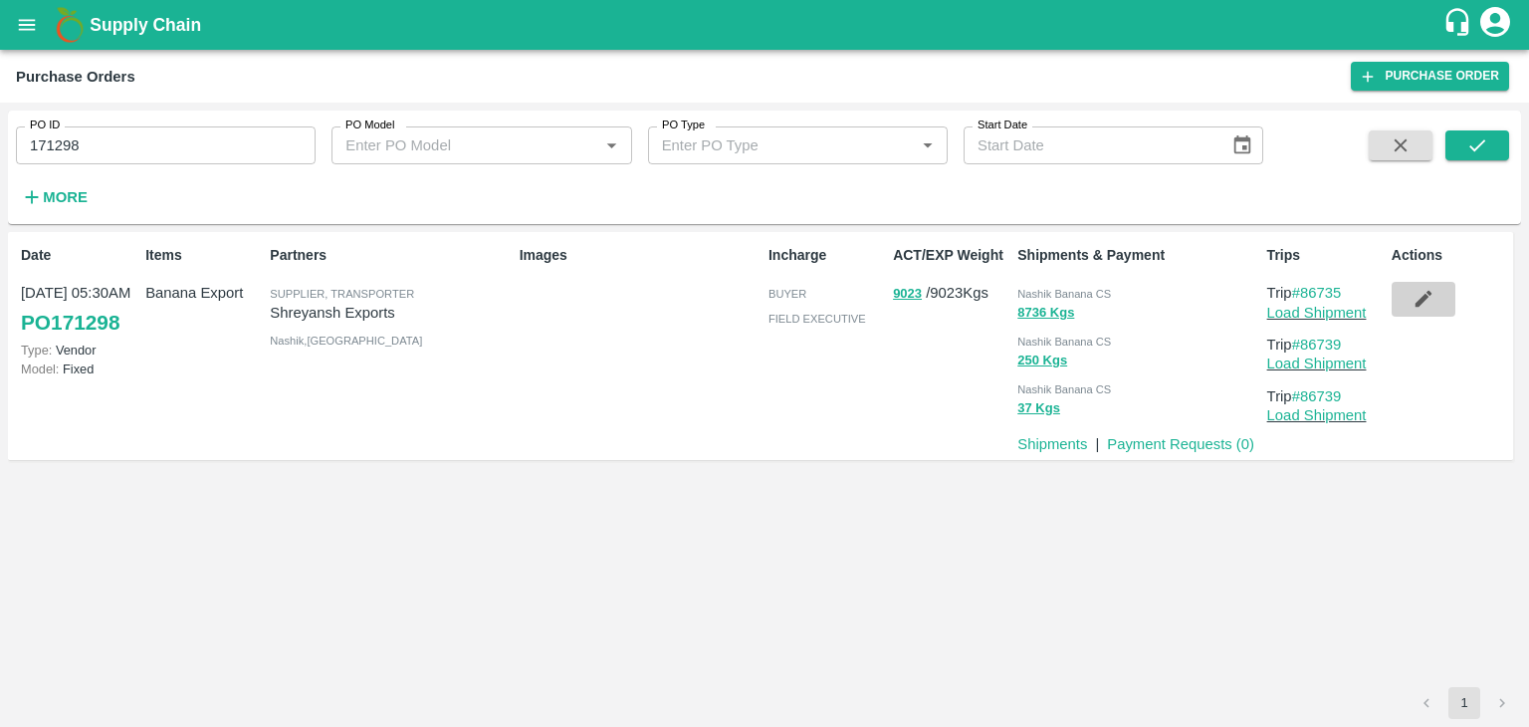
click at [1435, 312] on button "button" at bounding box center [1424, 299] width 64 height 34
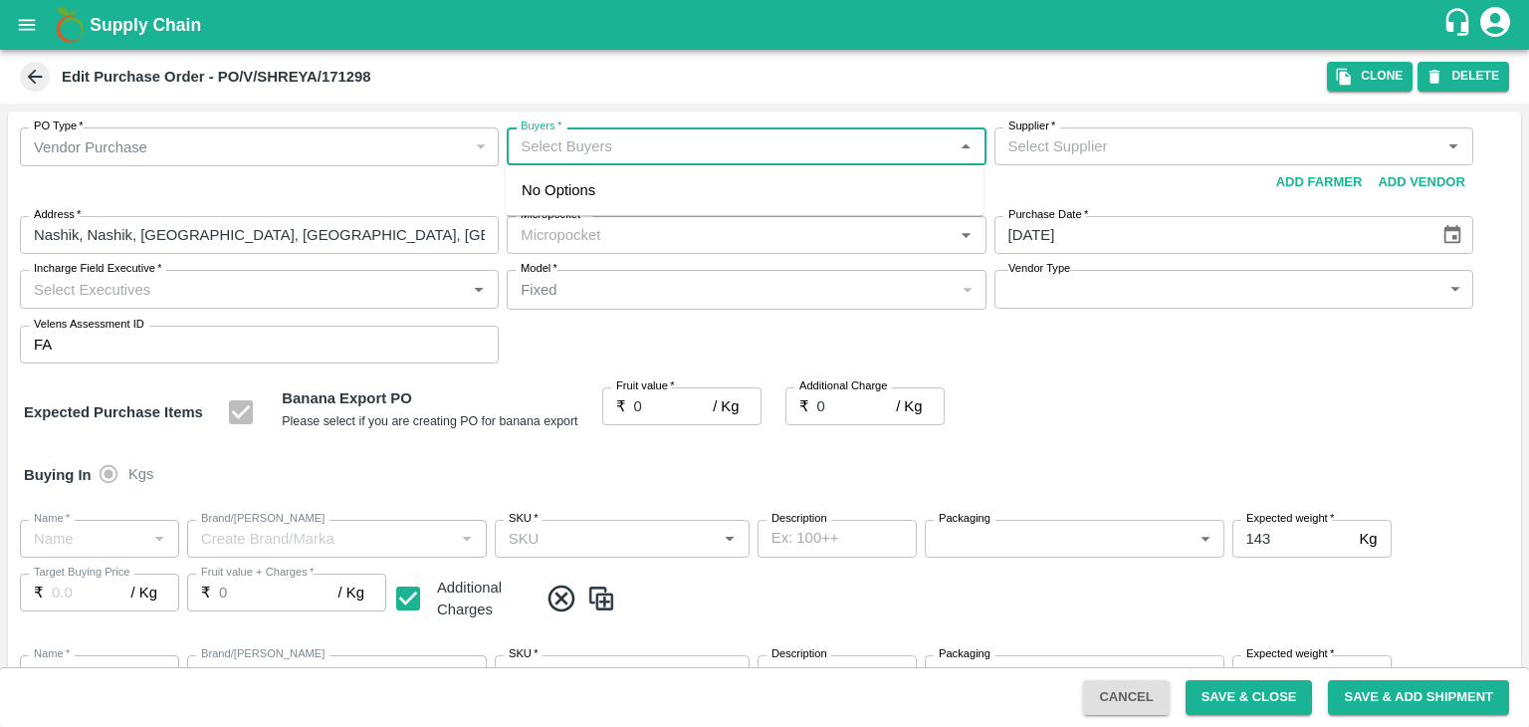
click at [646, 154] on input "Buyers   *" at bounding box center [730, 146] width 434 height 26
type input "[PERSON_NAME] Exports-undefined"
type input "37-Jalgaon"
type input "Banana Export"
type input "FARM CANDY"
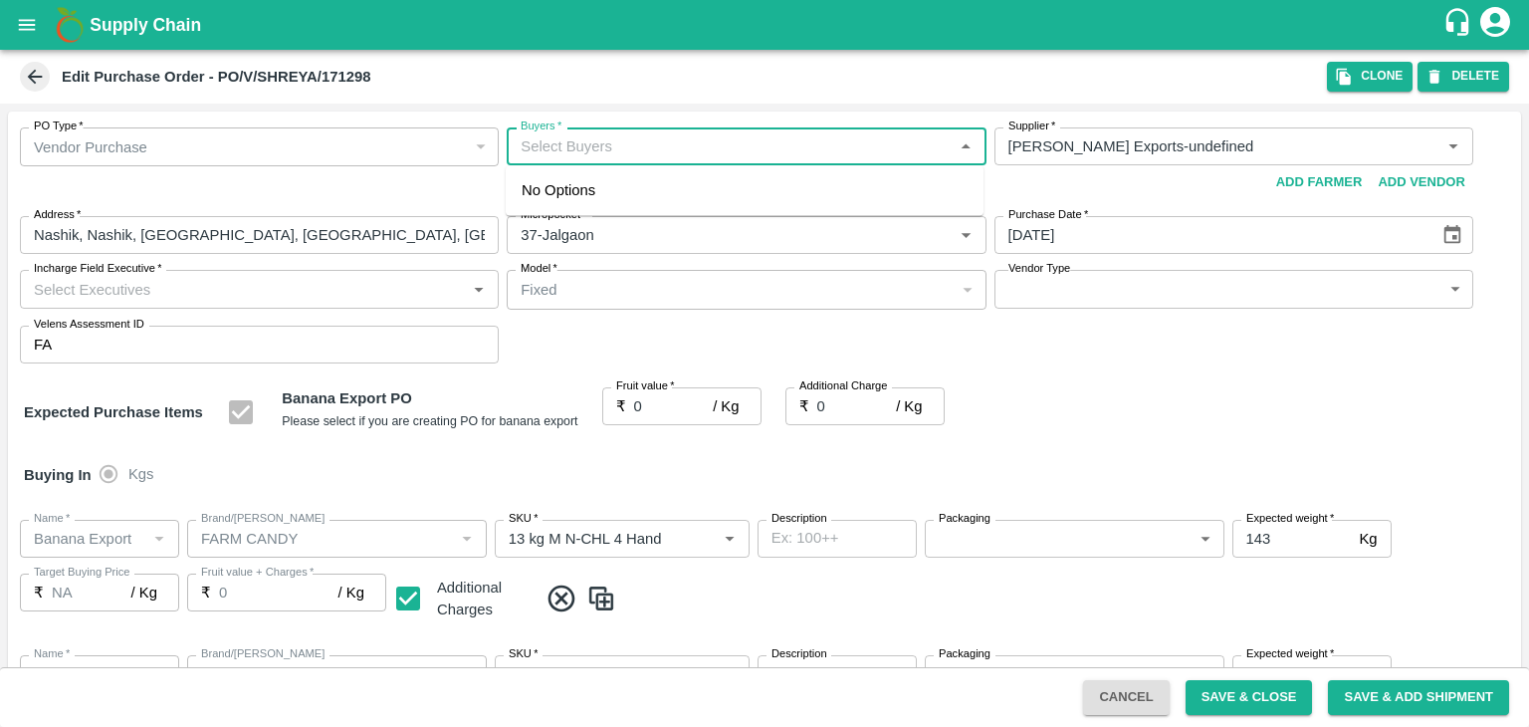
type input "13 kg M N-CHL 4 Hand"
type input "NA"
type input "Banana Export"
type input "FARM CANDY"
type input "13 kg M N-CHL 5 Hand"
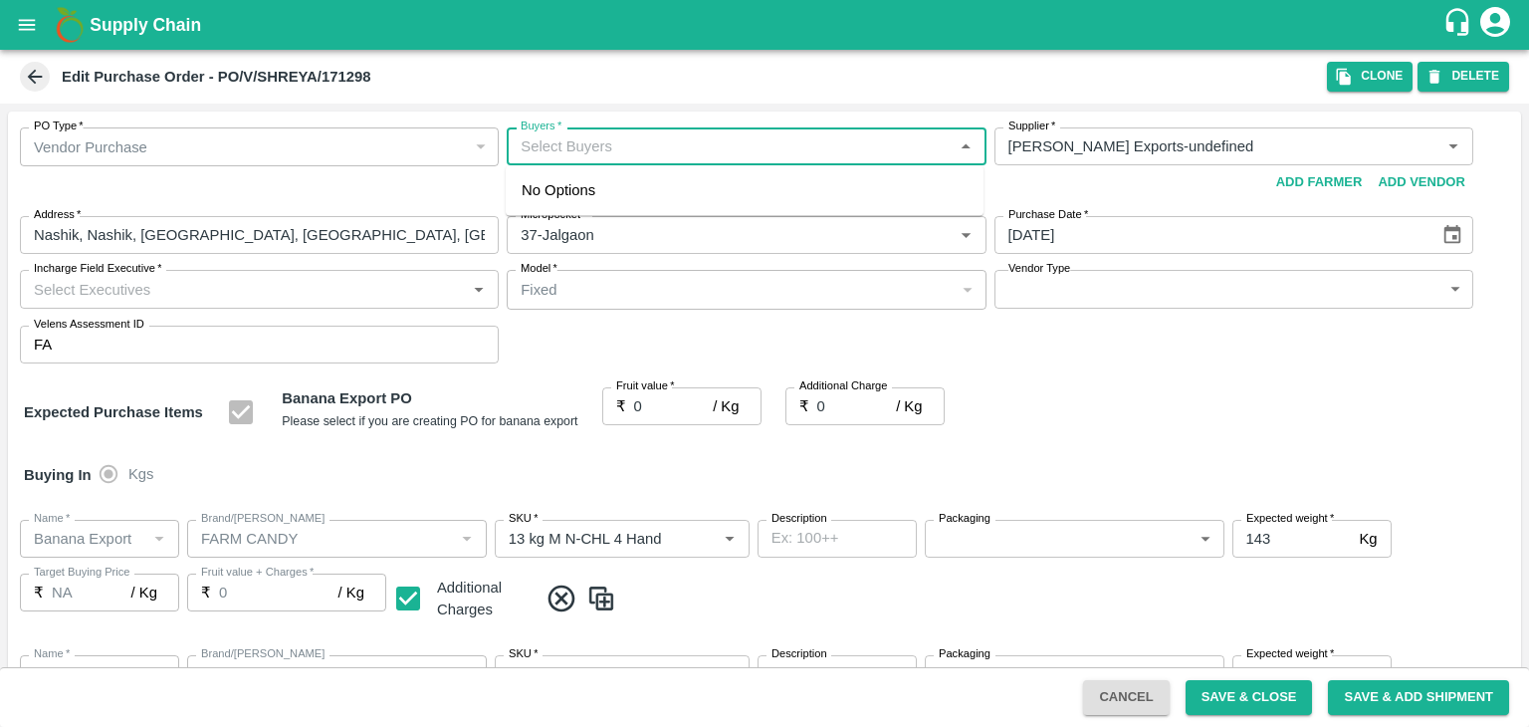
type input "NA"
type input "Banana Export"
type input "FARM CANDY"
type input "13 kg M N-CHL 6 Hand"
type input "NA"
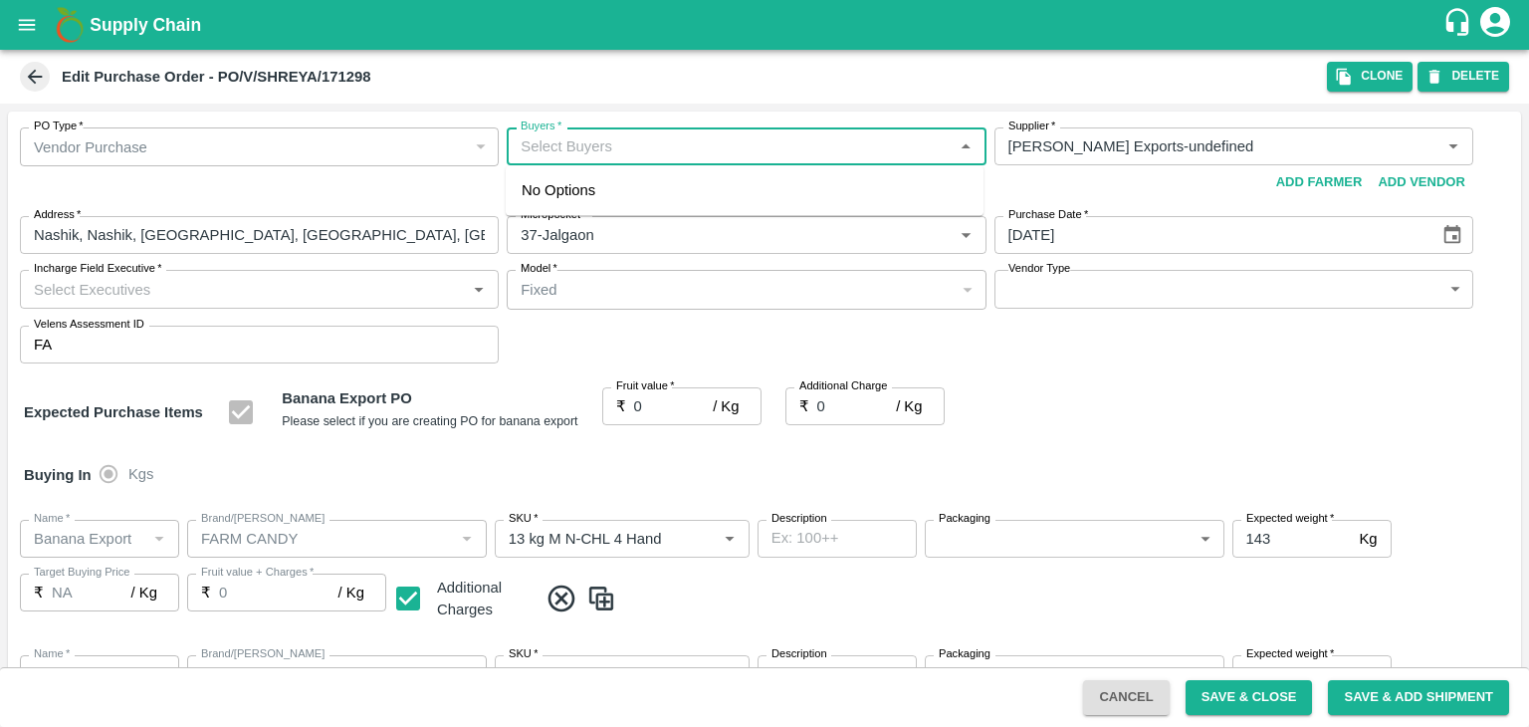
type input "Banana Export"
type input "FARM CANDY"
type input "13 kg M N-CHL 8 Hand"
type input "NA"
type input "Banana Export"
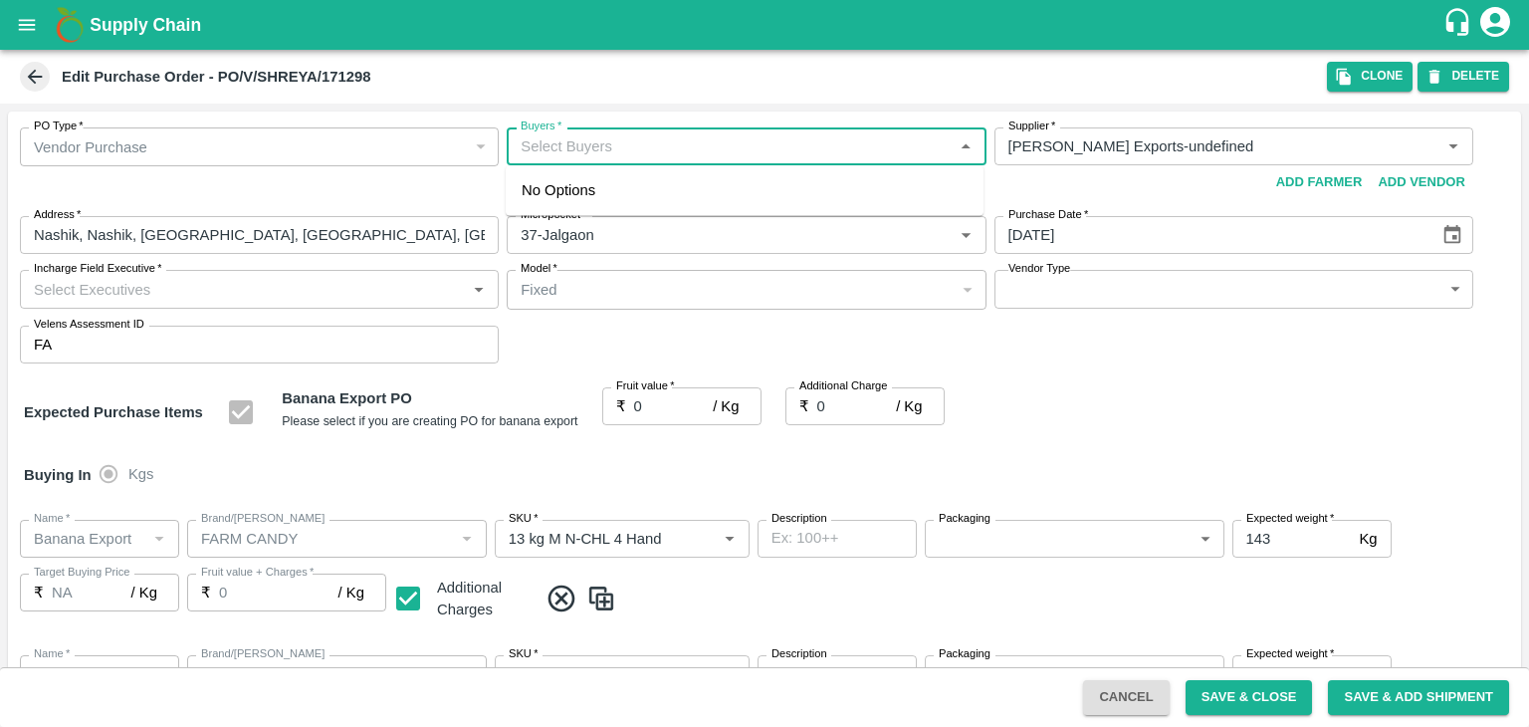
type input "FARM CANDY"
type input "13 kg M N-CHL CL"
type input "NA"
type input "Banana Export"
type input "FARM CANDY"
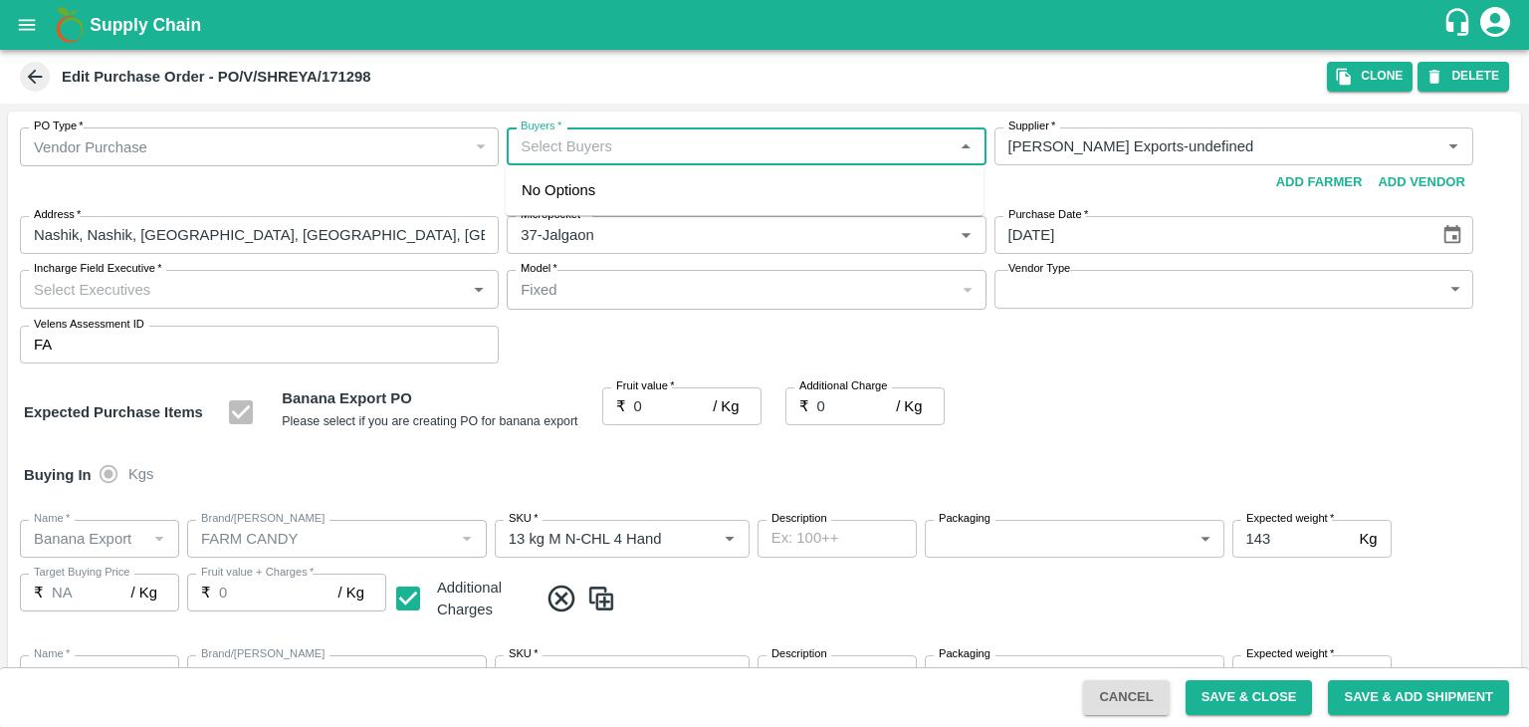
type input "C Class"
type input "NA"
type input "Banana Export"
type input "FARM CANDY"
type input "PHR Kg"
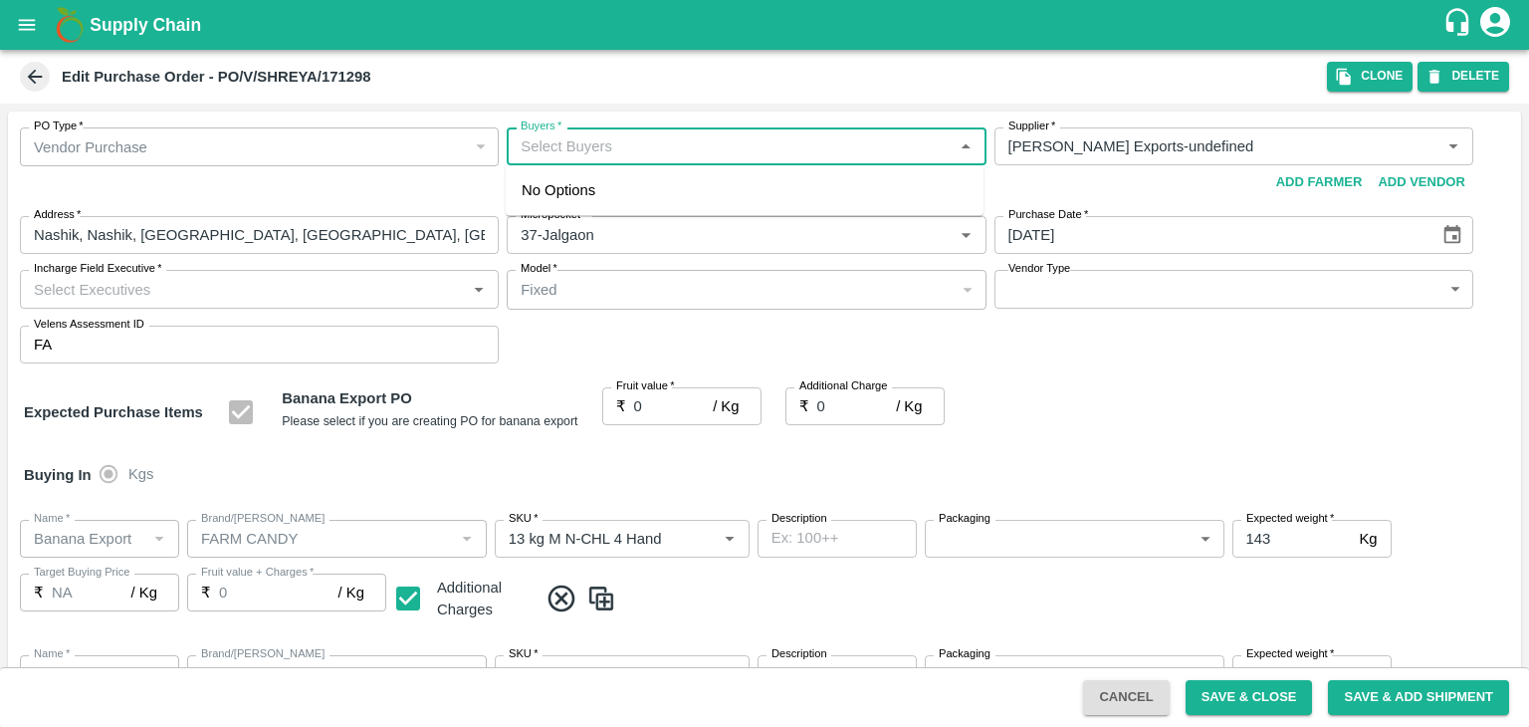
type input "NA"
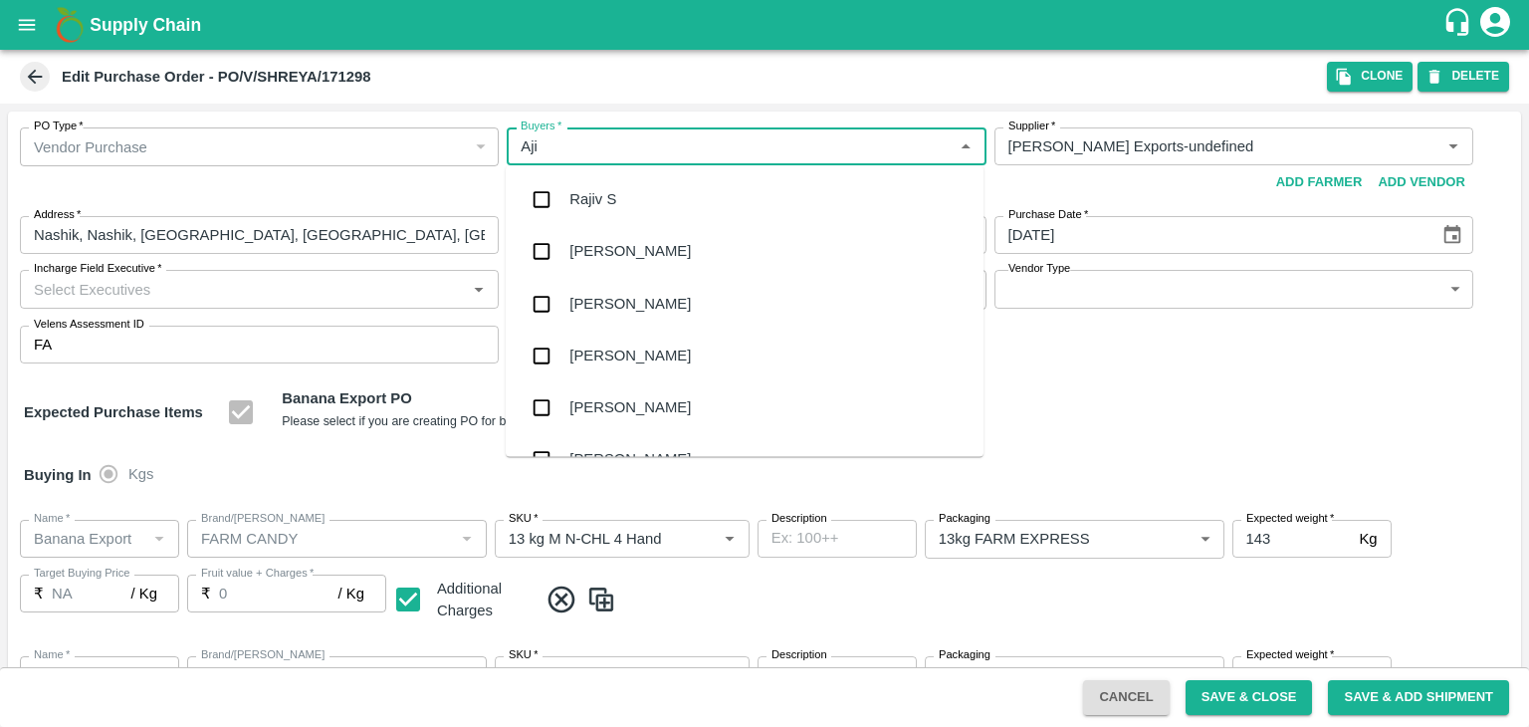
type input "Ajit"
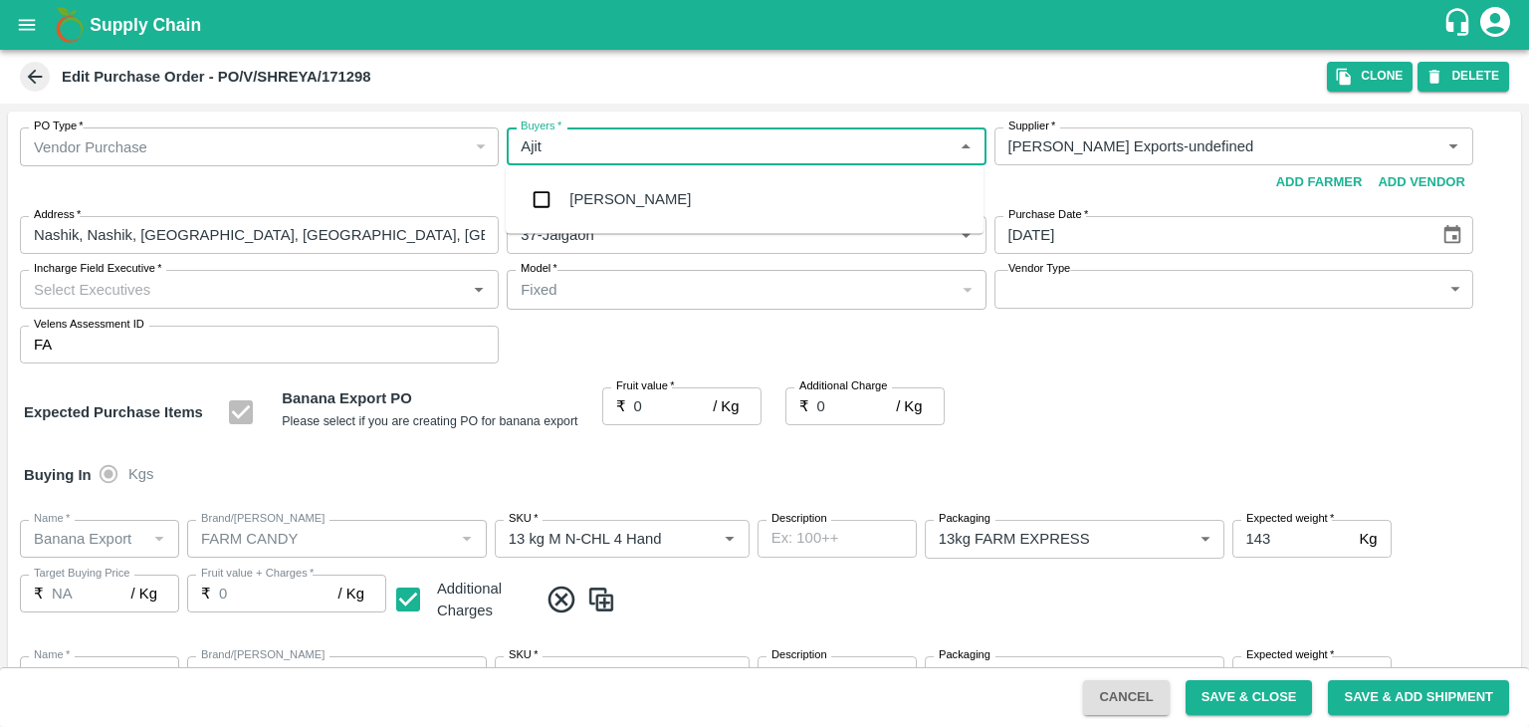
click at [615, 209] on div "Ajit Otari" at bounding box center [629, 199] width 121 height 22
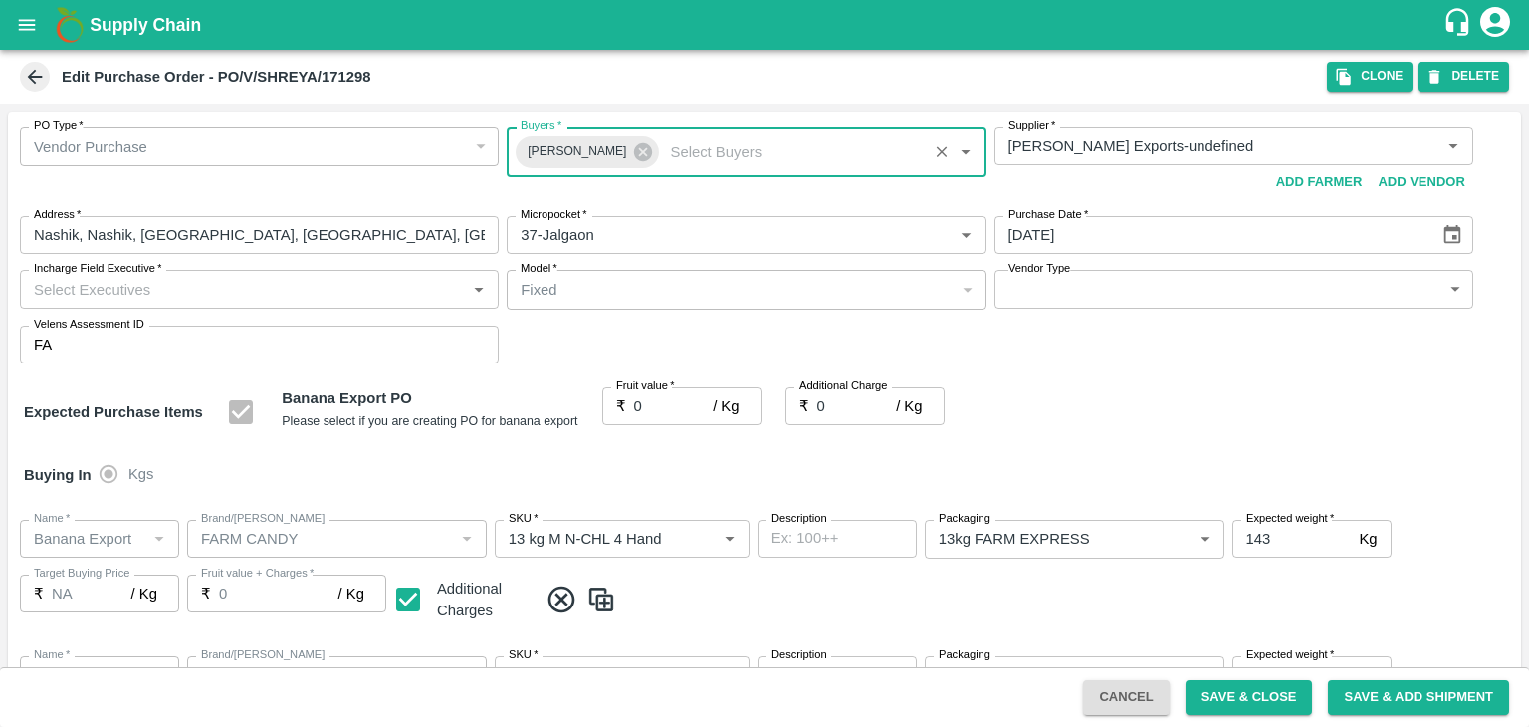
drag, startPoint x: 231, startPoint y: 272, endPoint x: 235, endPoint y: 289, distance: 17.4
click at [235, 289] on div "Incharge Field Executive   *" at bounding box center [259, 289] width 479 height 38
click at [235, 289] on input "Incharge Field Executive   *" at bounding box center [243, 289] width 434 height 26
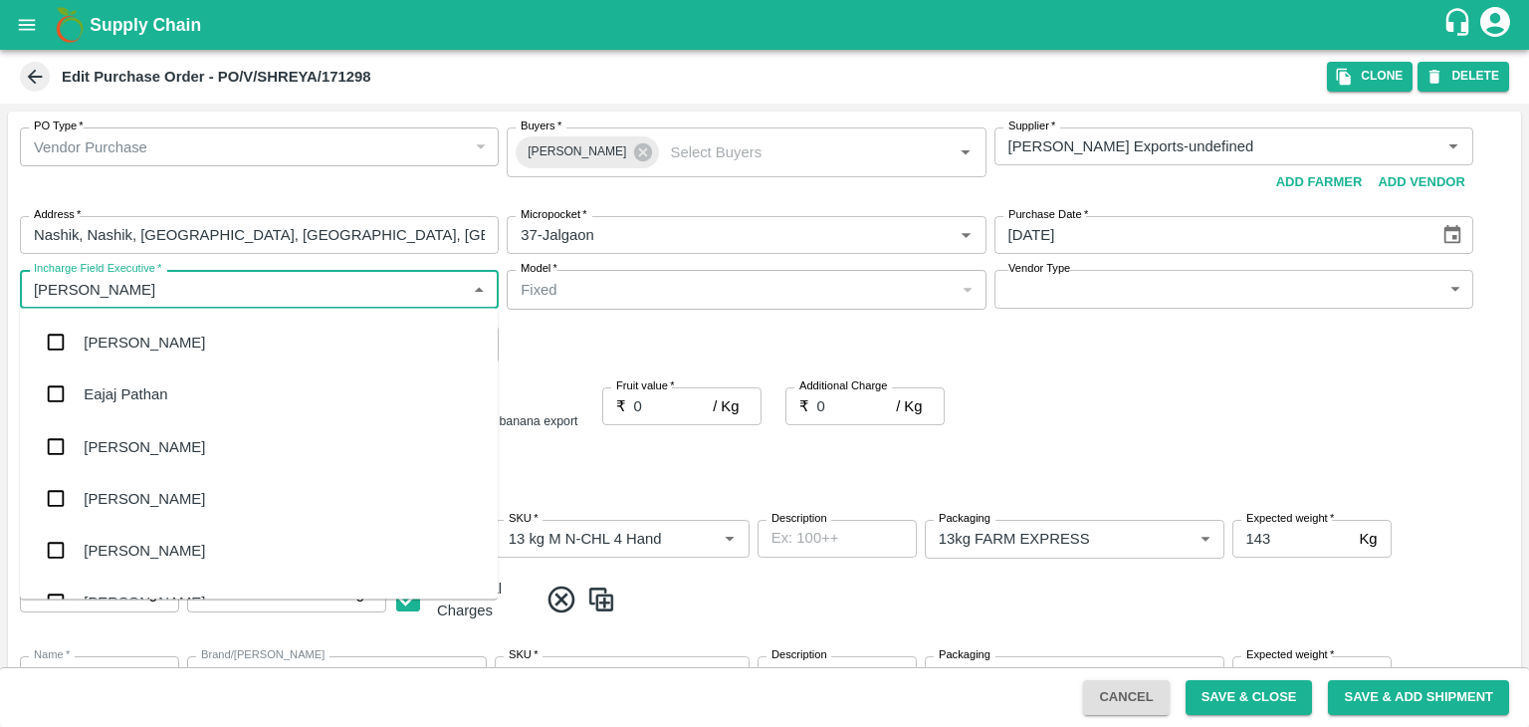
type input "Jay"
click at [152, 452] on div "jaydip Tale" at bounding box center [119, 446] width 70 height 22
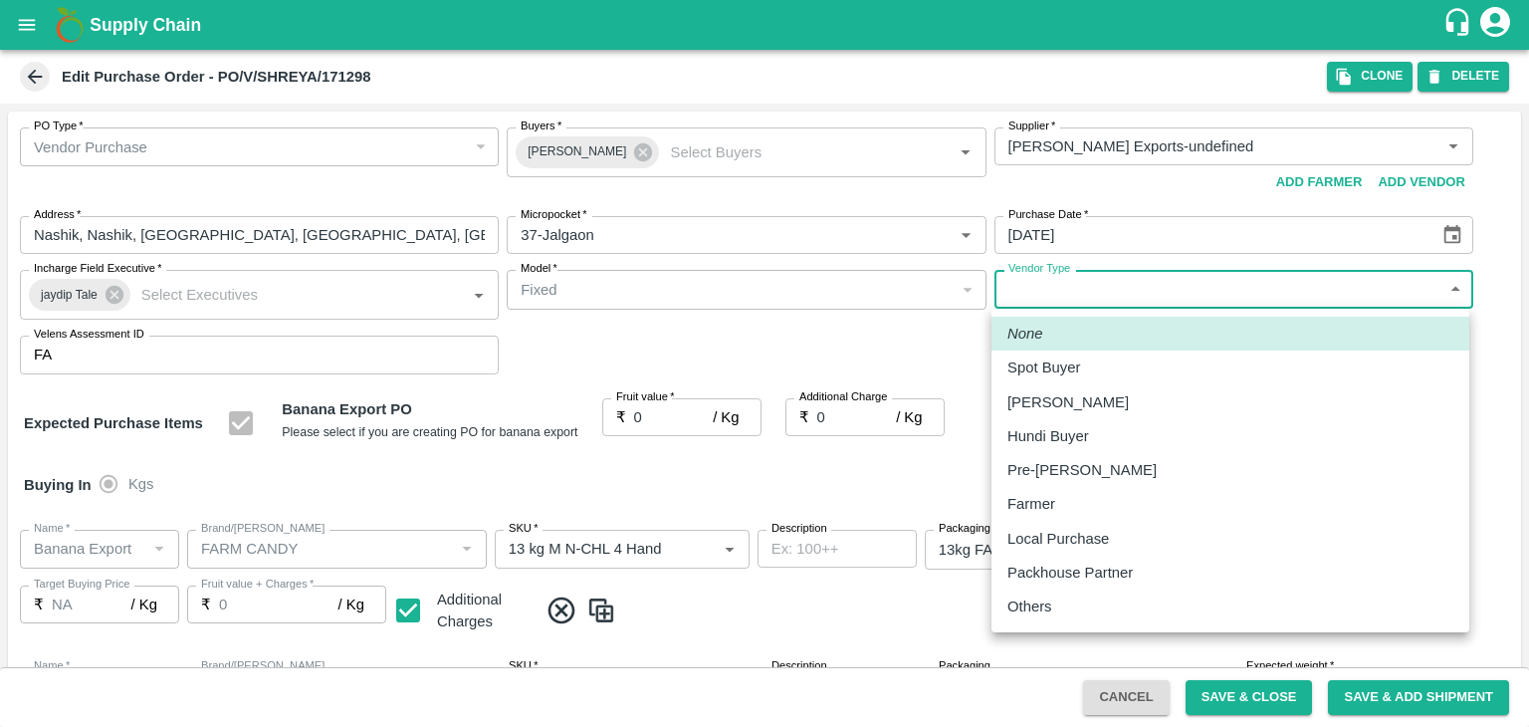
click at [1084, 288] on body "Supply Chain Edit Purchase Order - PO/V/SHREYA/171298 Clone DELETE PO Type   * …" at bounding box center [764, 363] width 1529 height 727
click at [1063, 615] on div "Others" at bounding box center [1231, 606] width 446 height 22
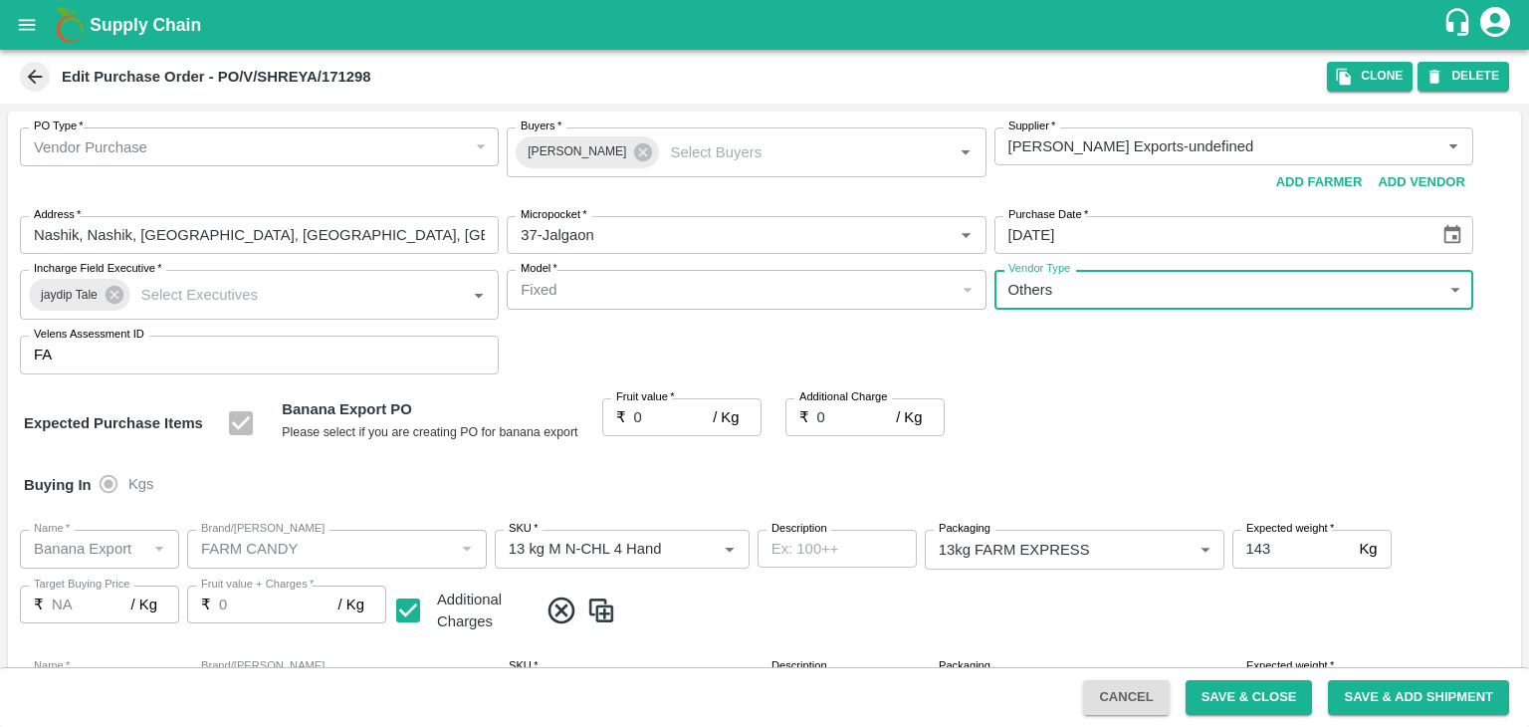
type input "OTHER"
click at [649, 413] on div "None Spot Buyer Mandi Loader Hundi Buyer Pre-Booker Farmer Local Purchase Packh…" at bounding box center [764, 363] width 1529 height 727
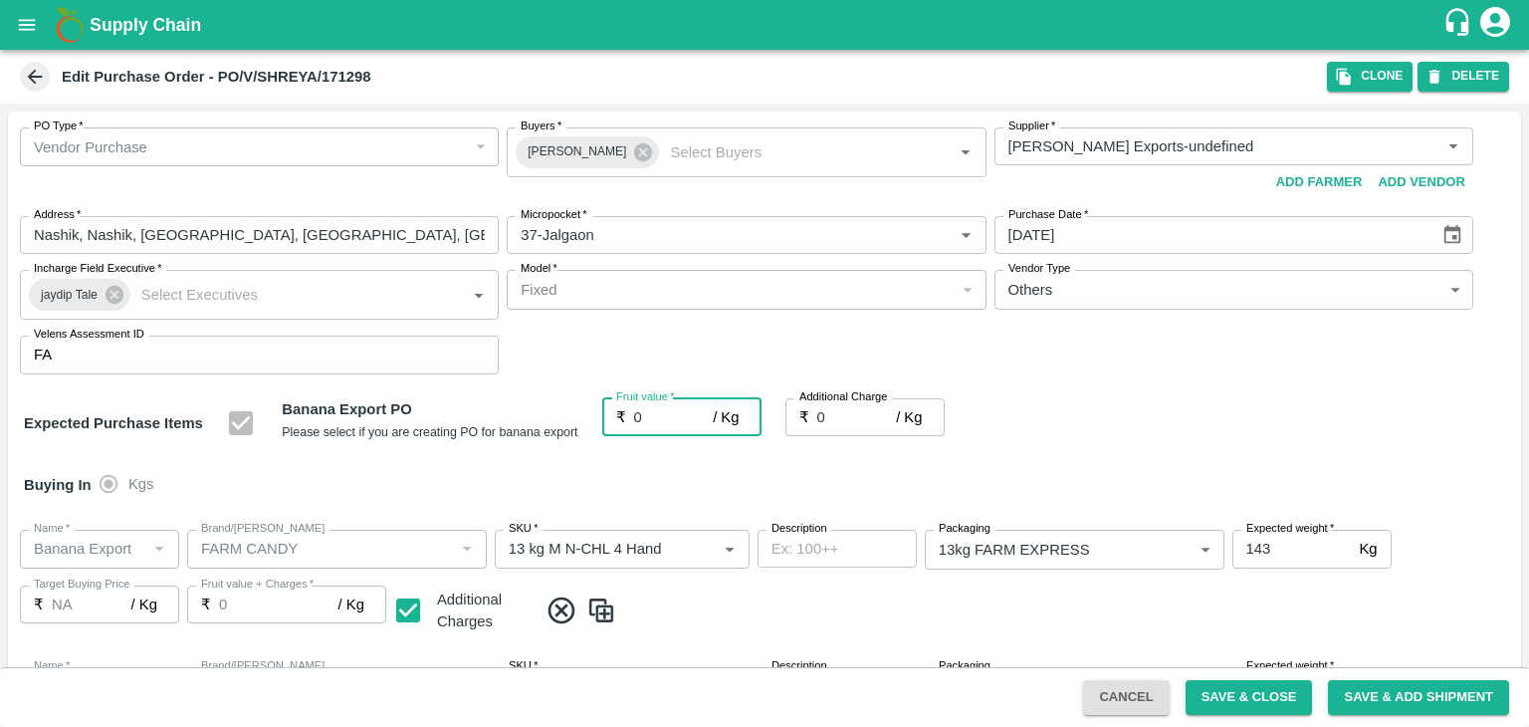
click at [649, 413] on input "0" at bounding box center [674, 417] width 80 height 38
type input "2"
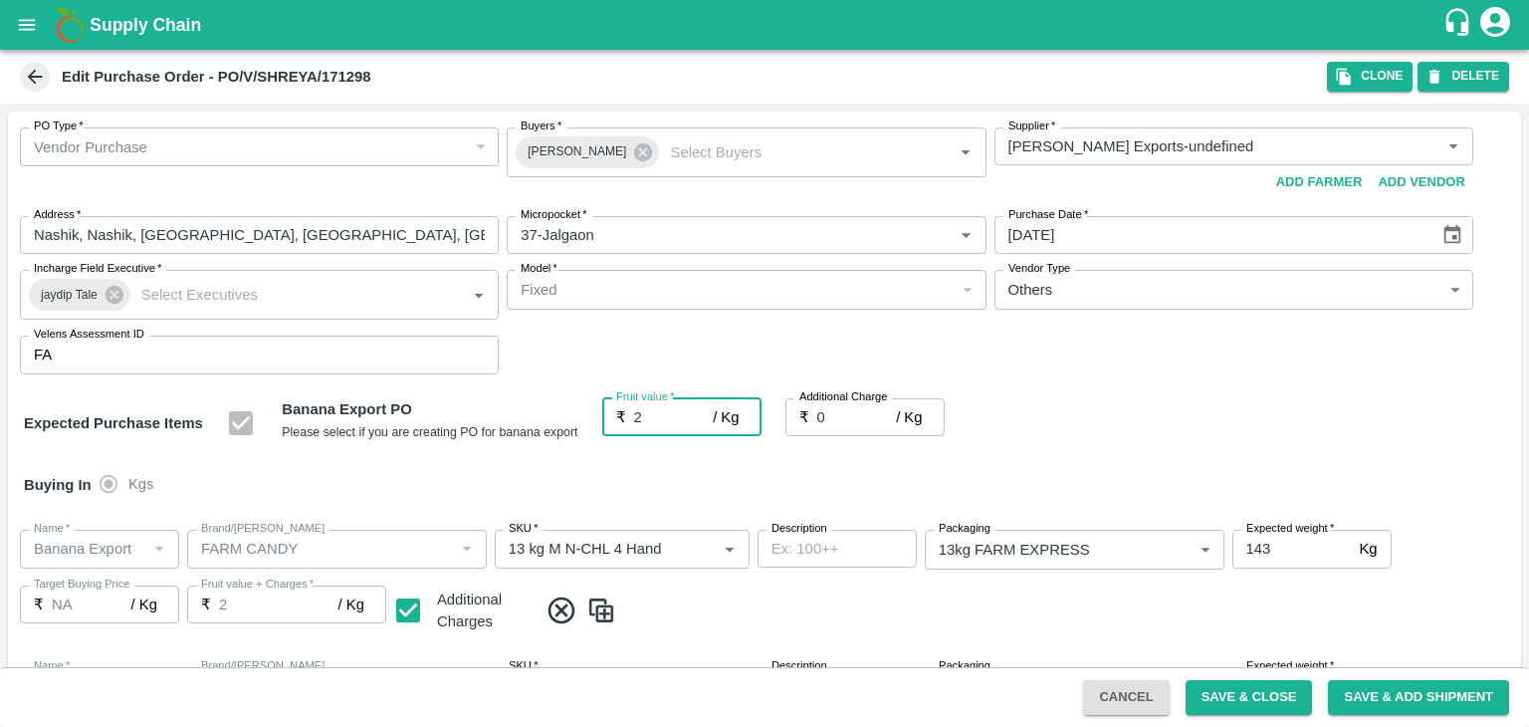
type input "2"
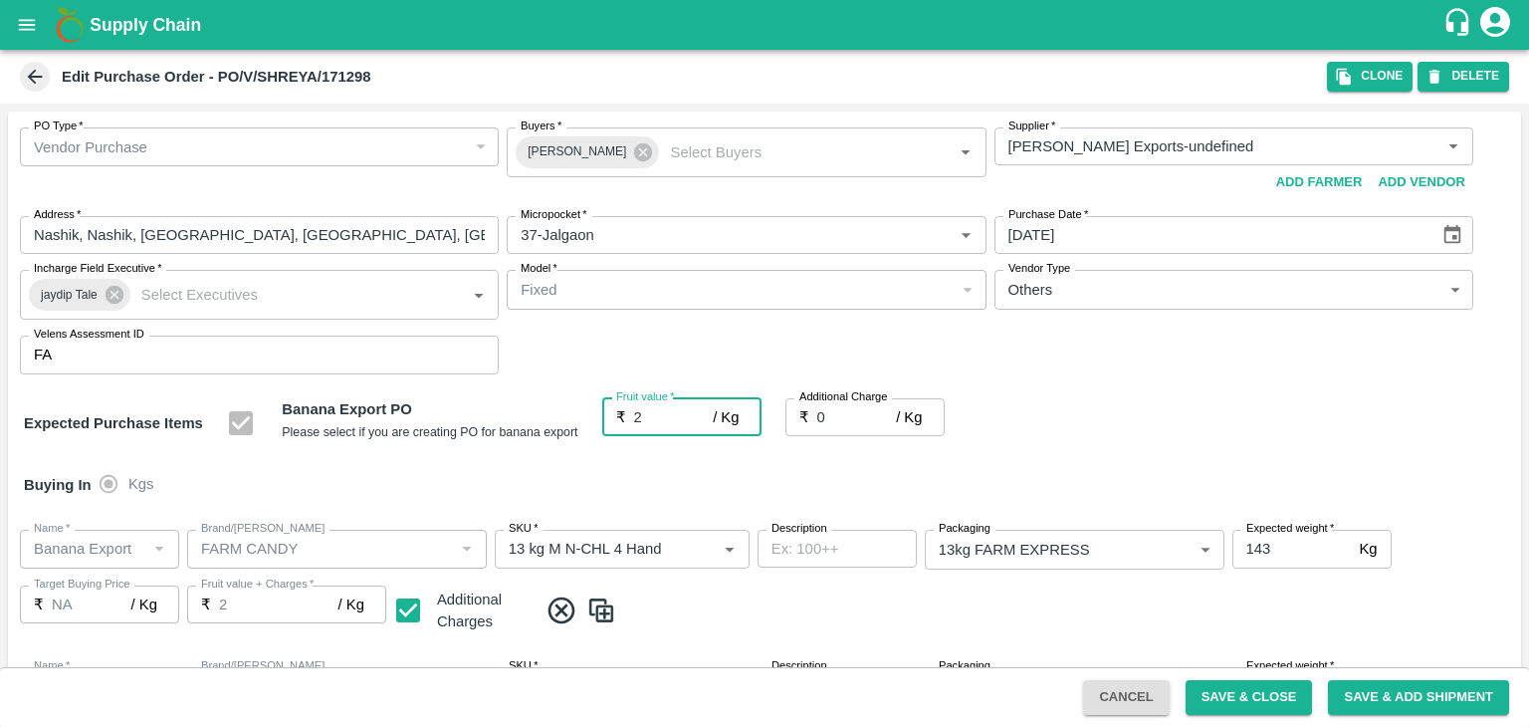
type input "20"
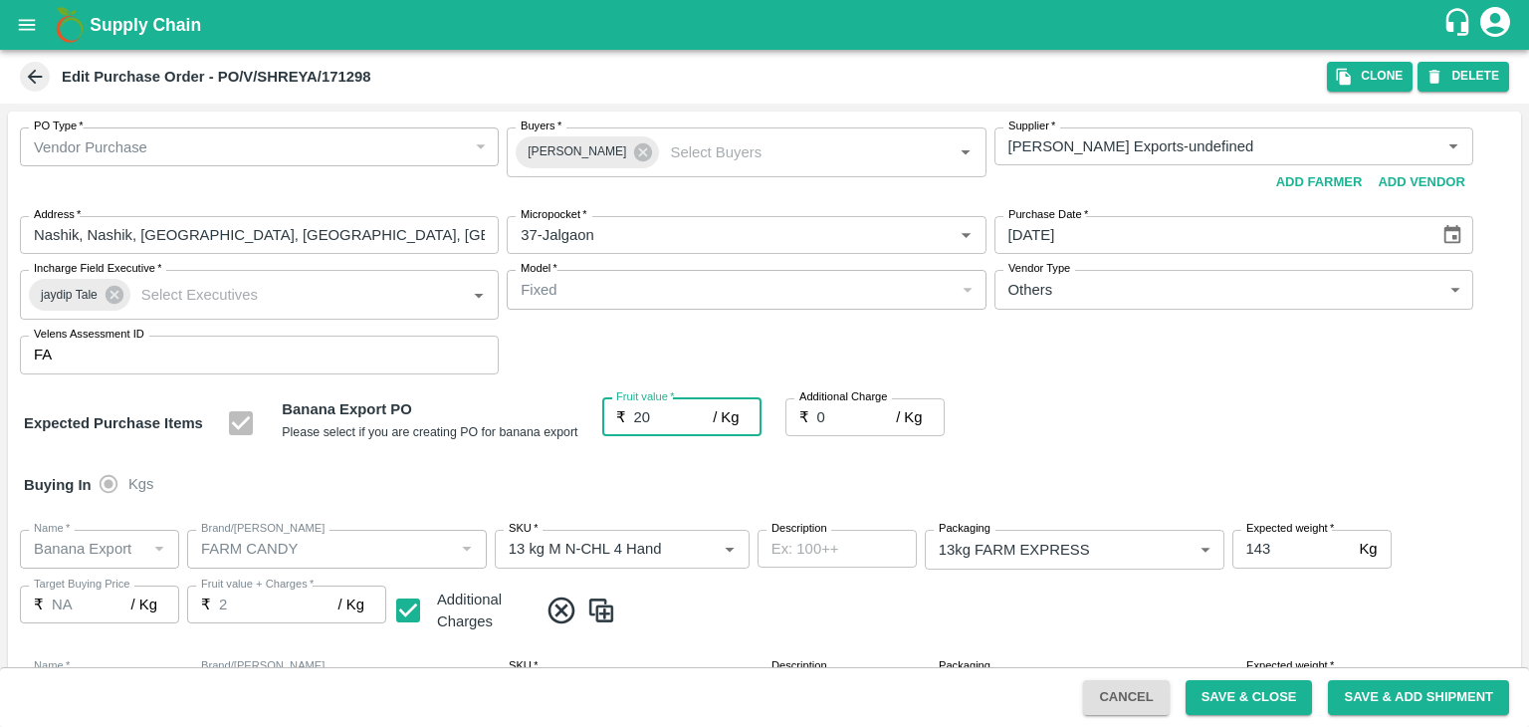
type input "20"
type input "2"
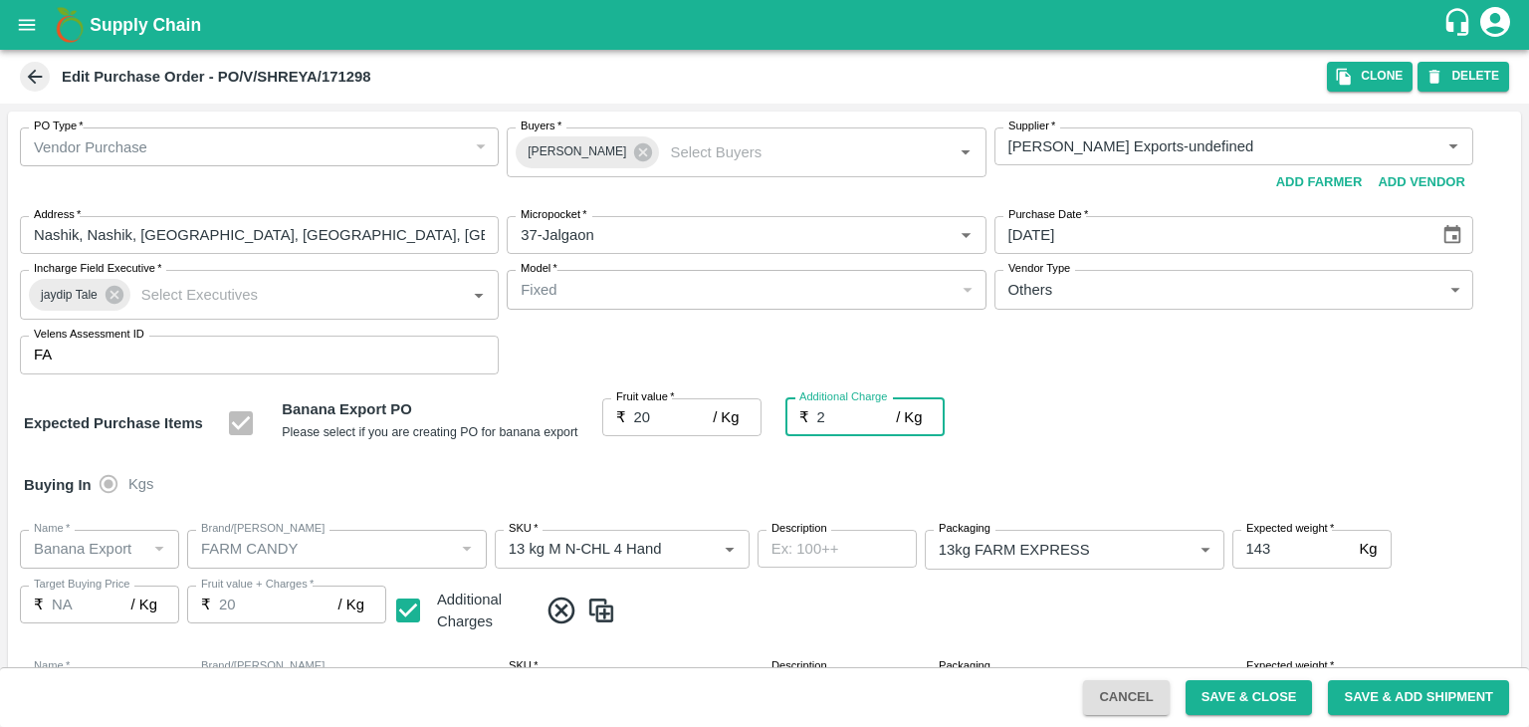
type input "22"
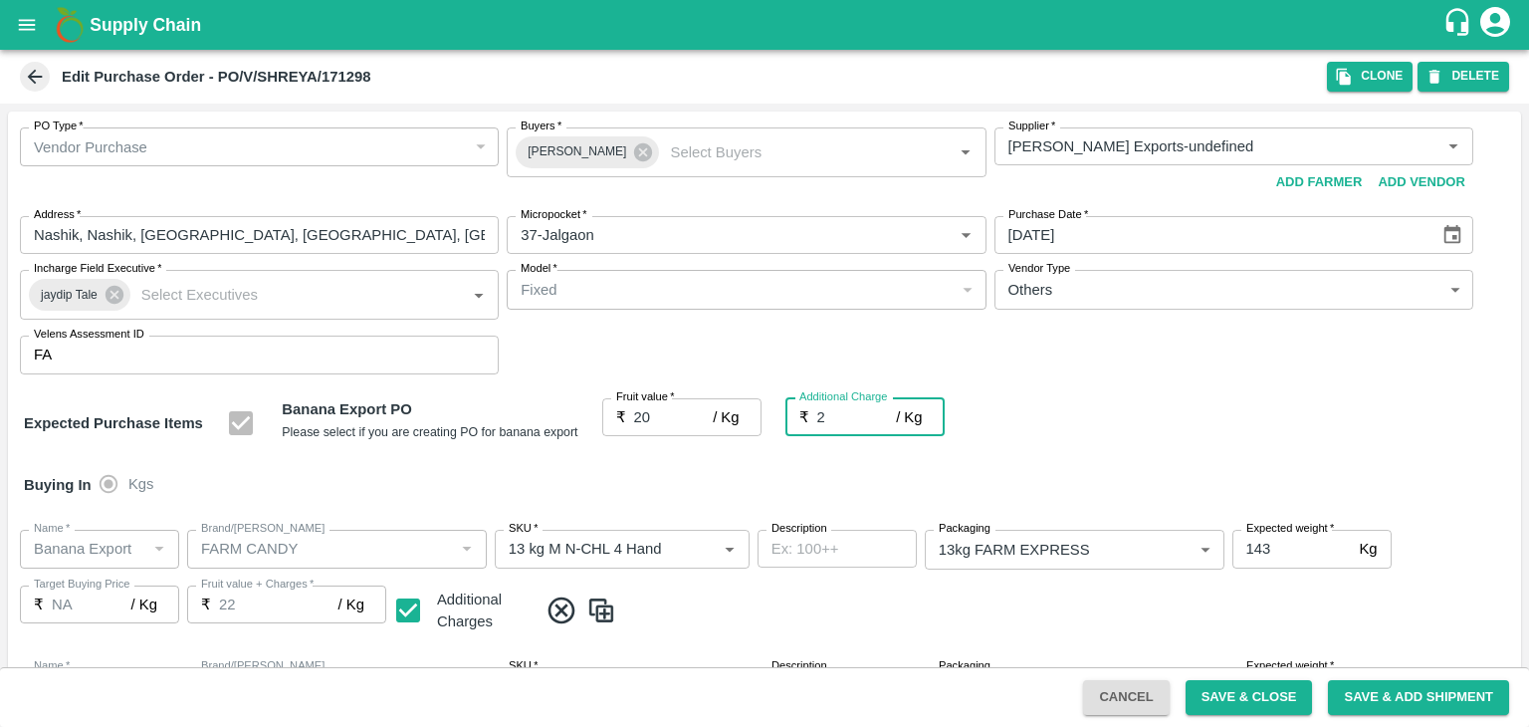
type input "2.7"
type input "22.7"
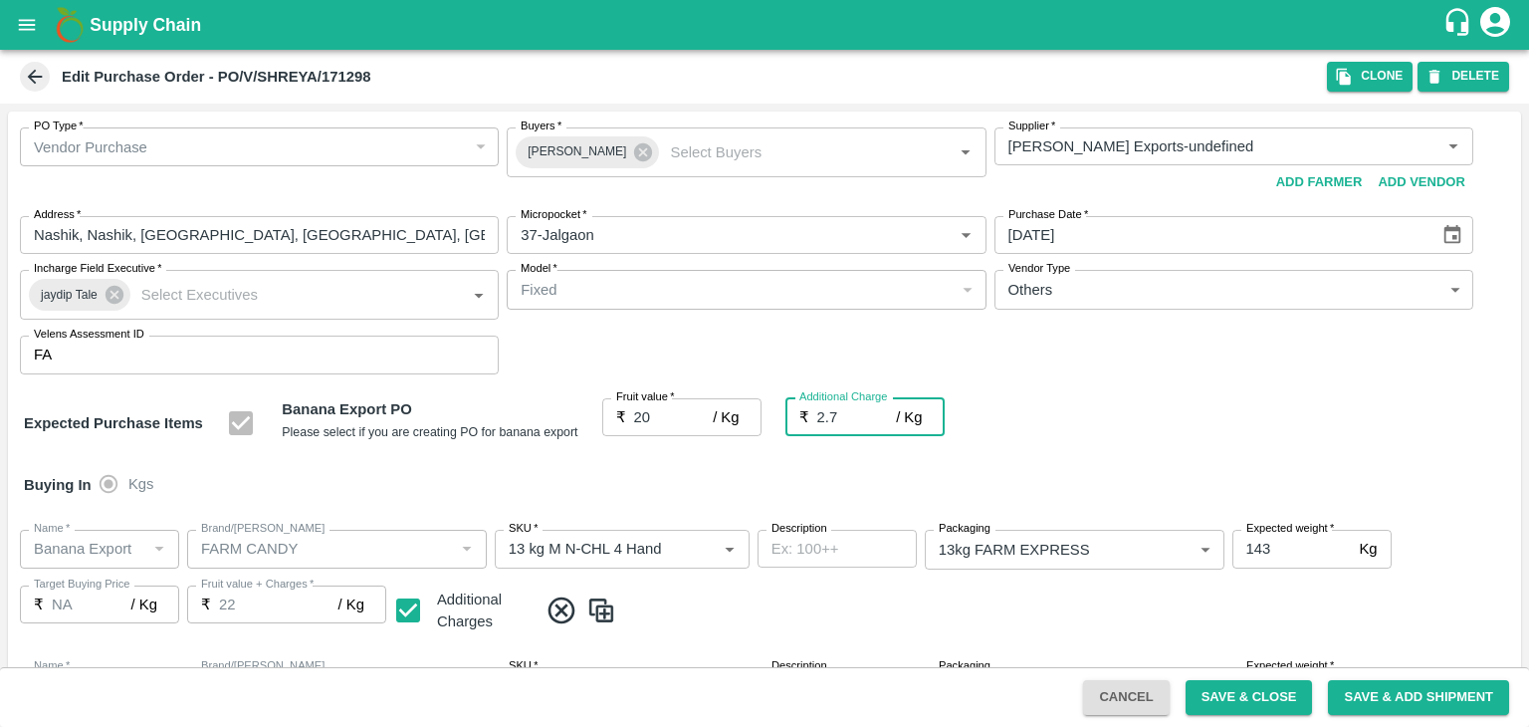
type input "22.7"
type input "2.75"
type input "22.75"
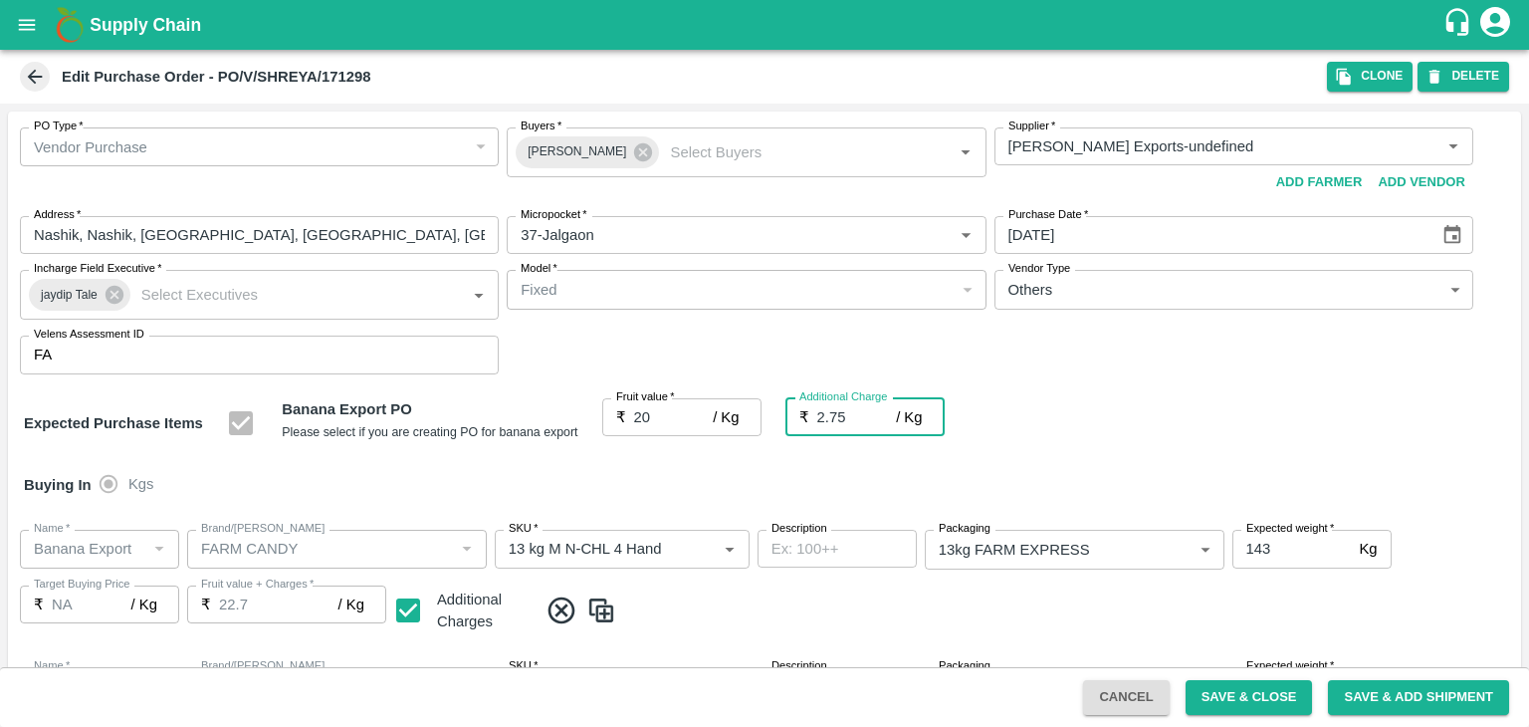
type input "22.75"
type input "2.75"
click at [689, 459] on div "Buying In Kgs" at bounding box center [764, 485] width 1513 height 58
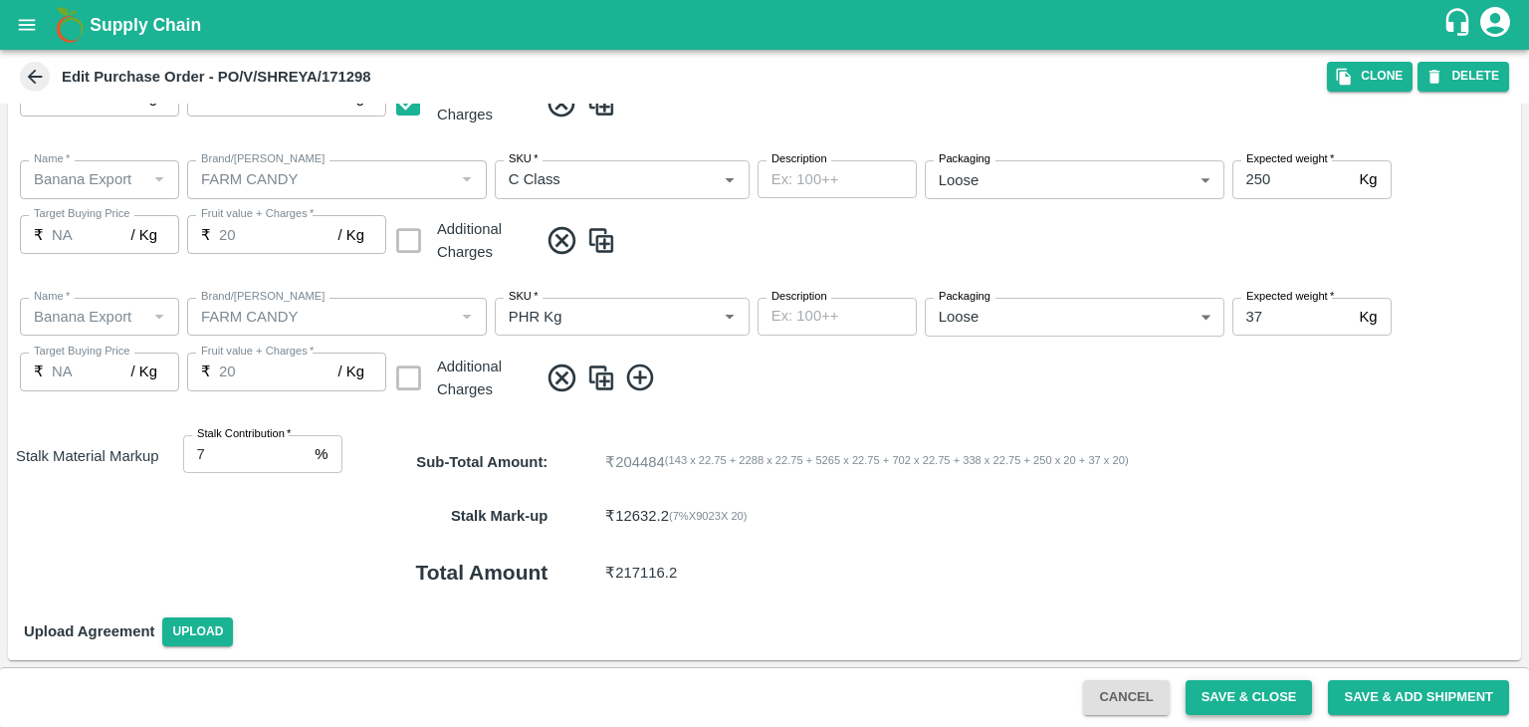
click at [1278, 696] on button "Save & Close" at bounding box center [1249, 697] width 127 height 35
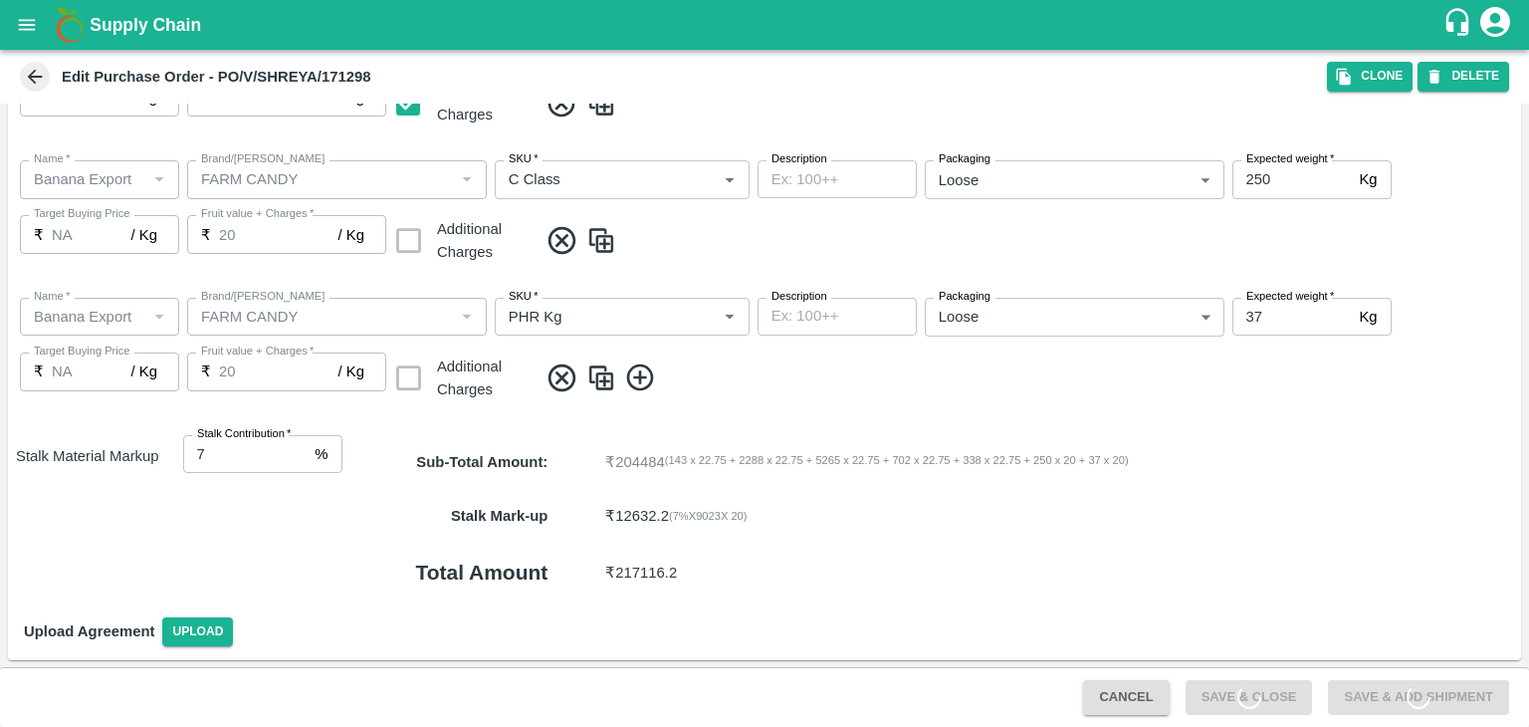
scroll to position [0, 0]
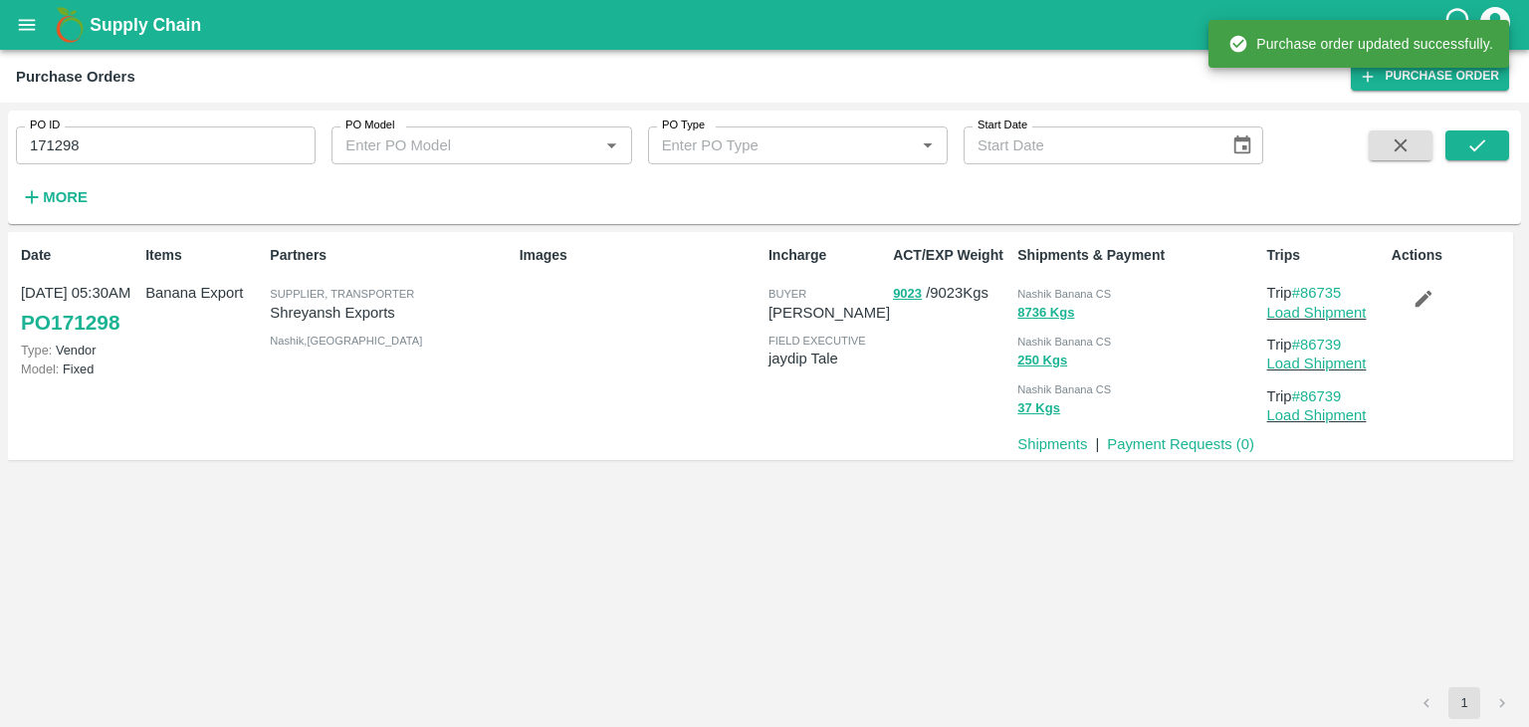
click at [144, 128] on input "171298" at bounding box center [166, 145] width 300 height 38
paste input "text"
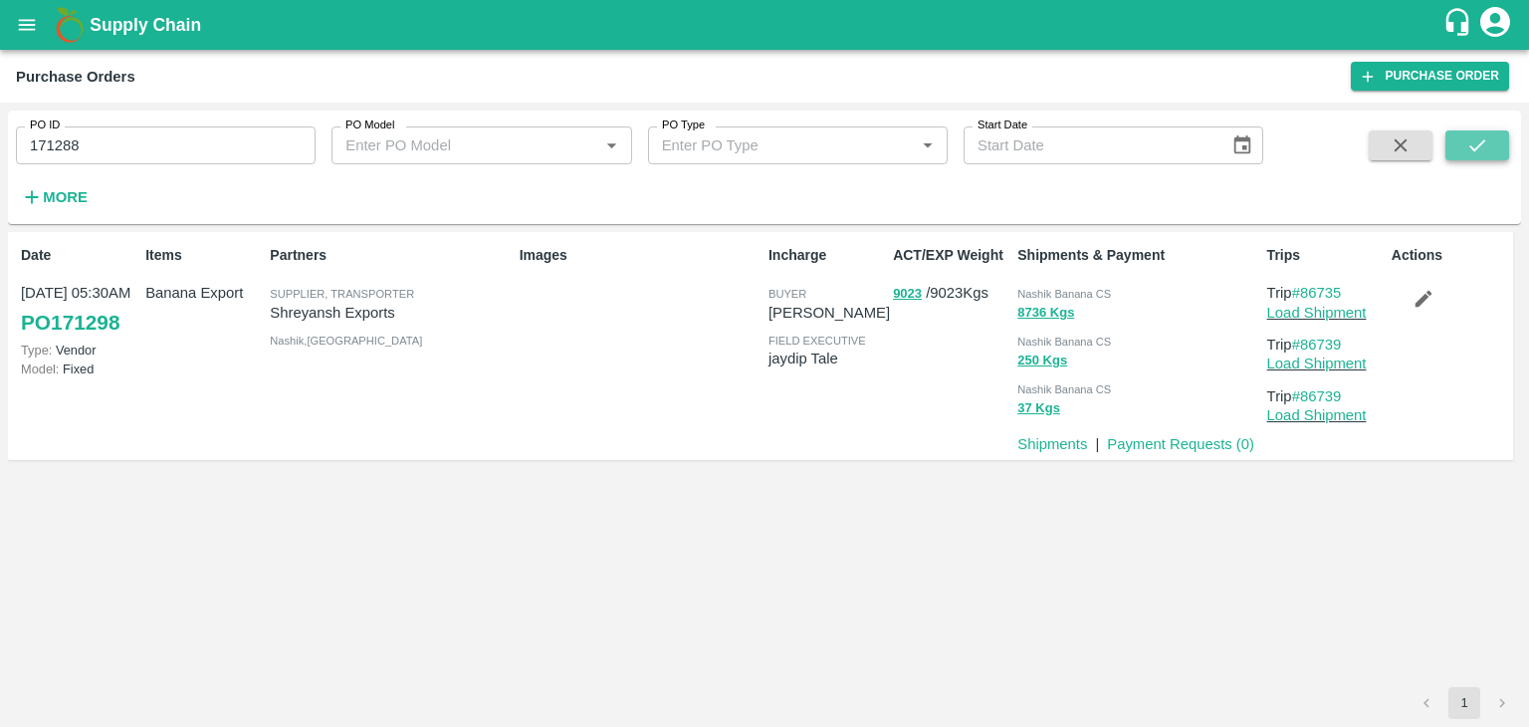
click at [1478, 146] on icon "submit" at bounding box center [1477, 145] width 16 height 12
click at [144, 161] on input "171288" at bounding box center [166, 145] width 300 height 38
paste input "text"
click at [1488, 155] on button "submit" at bounding box center [1478, 145] width 64 height 30
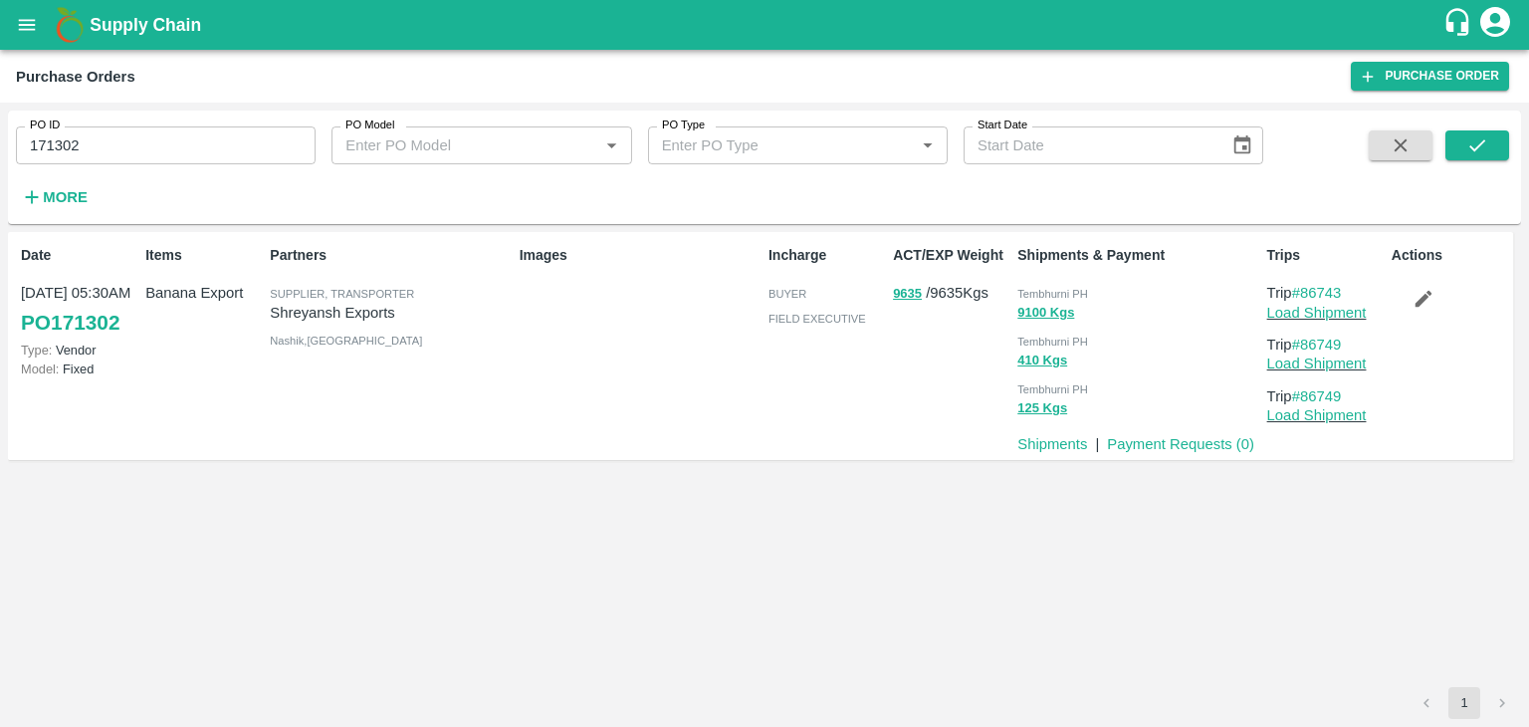
click at [136, 148] on input "171302" at bounding box center [166, 145] width 300 height 38
paste input "text"
click at [1478, 141] on icon "submit" at bounding box center [1477, 145] width 22 height 22
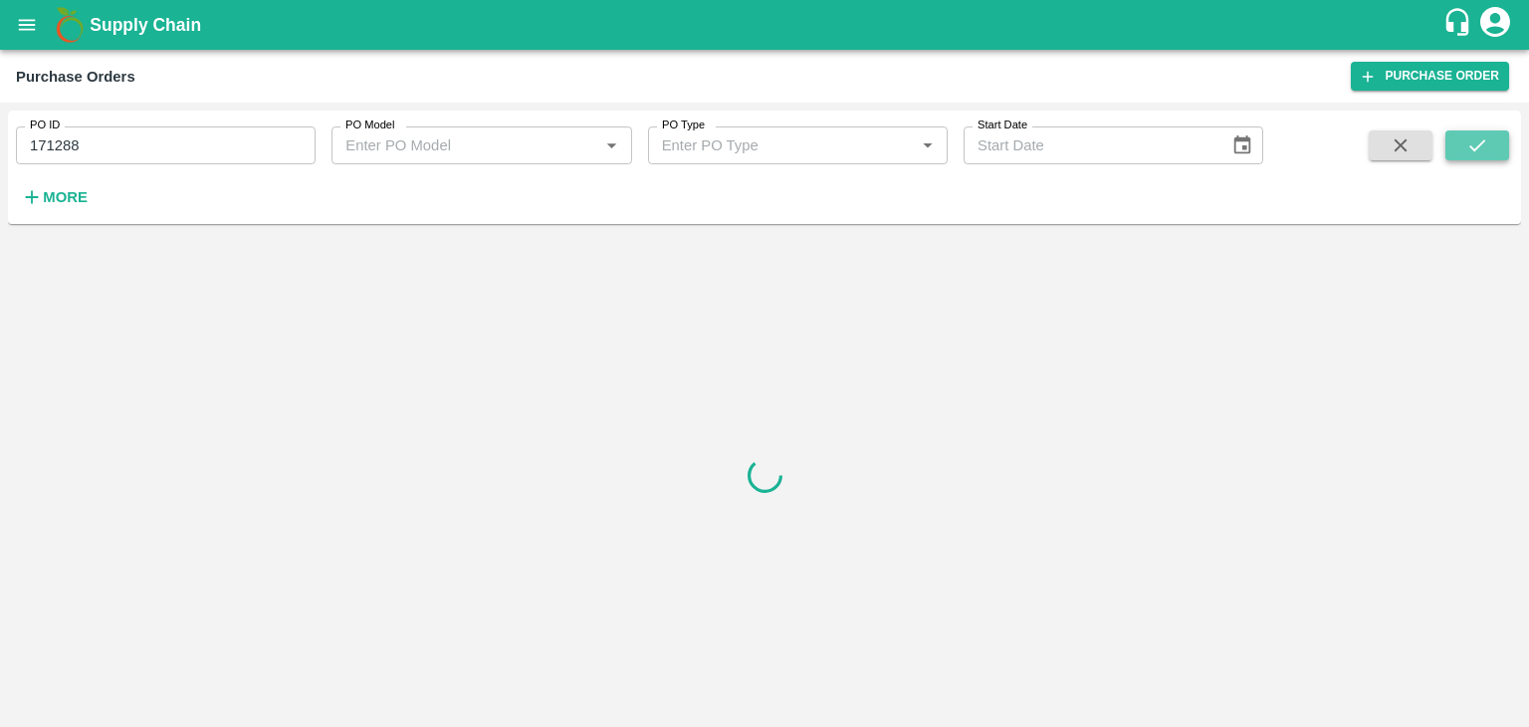
click at [1478, 141] on icon "submit" at bounding box center [1477, 145] width 22 height 22
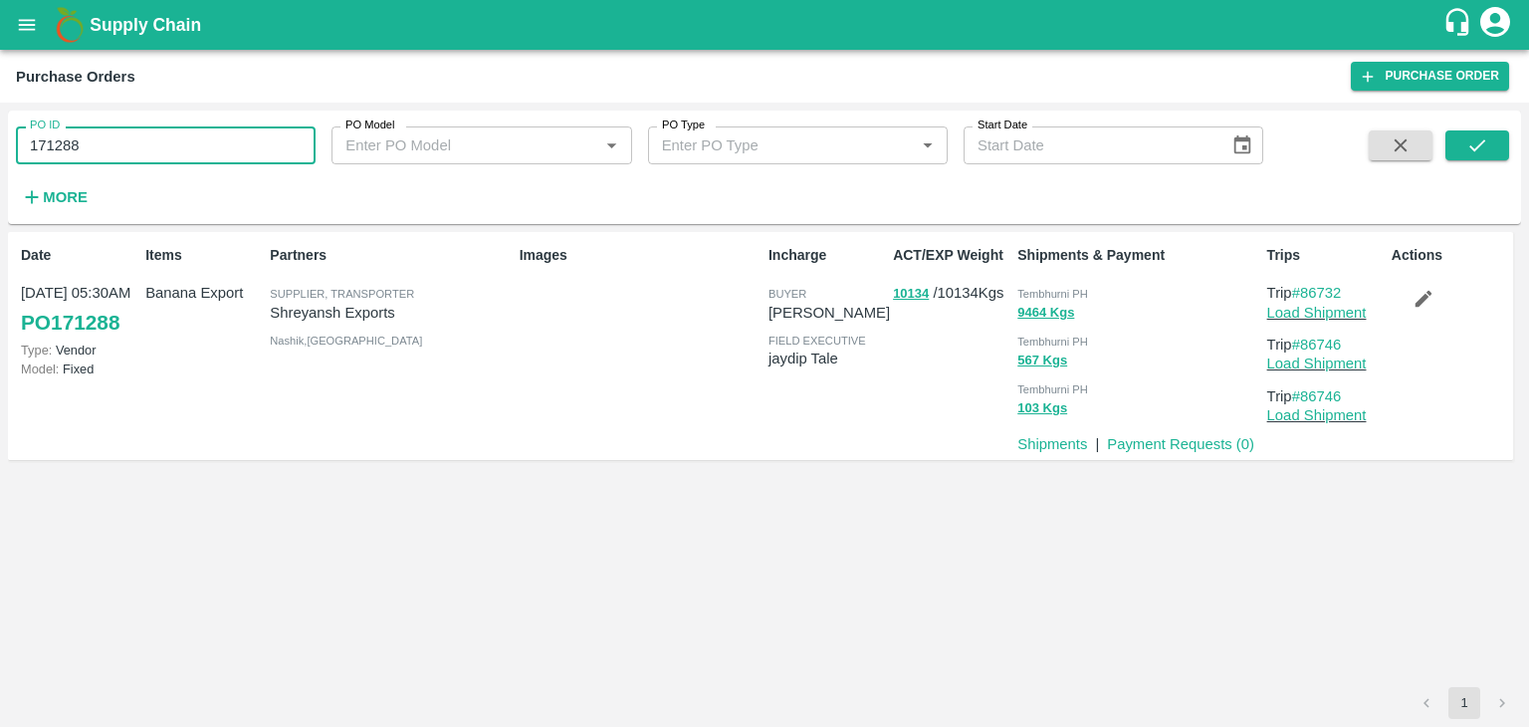
click at [128, 141] on input "171288" at bounding box center [166, 145] width 300 height 38
click at [119, 148] on input "171288" at bounding box center [166, 145] width 300 height 38
paste input "text"
click at [1459, 139] on button "submit" at bounding box center [1478, 145] width 64 height 30
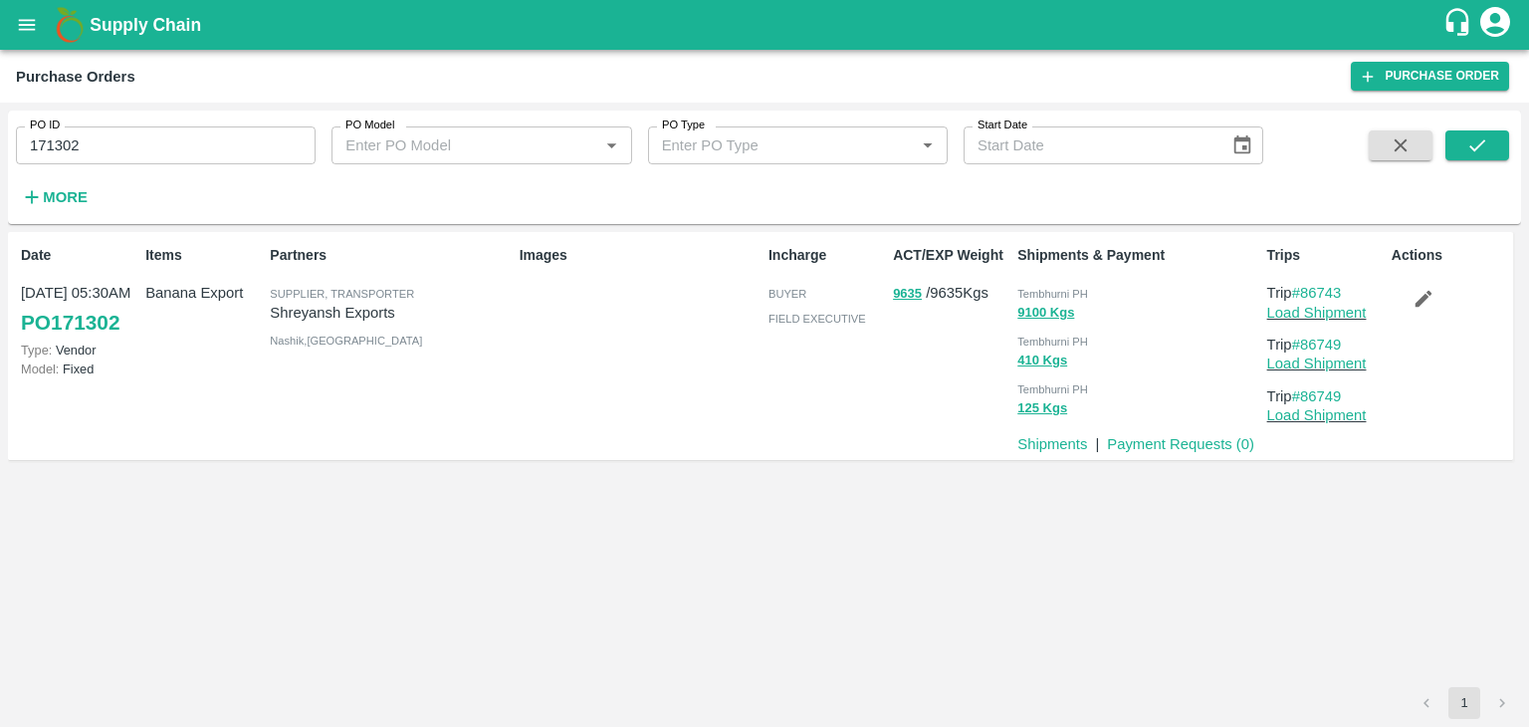
click at [119, 149] on input "171302" at bounding box center [166, 145] width 300 height 38
paste input "text"
type input "171299"
click at [1482, 143] on icon "submit" at bounding box center [1477, 145] width 16 height 12
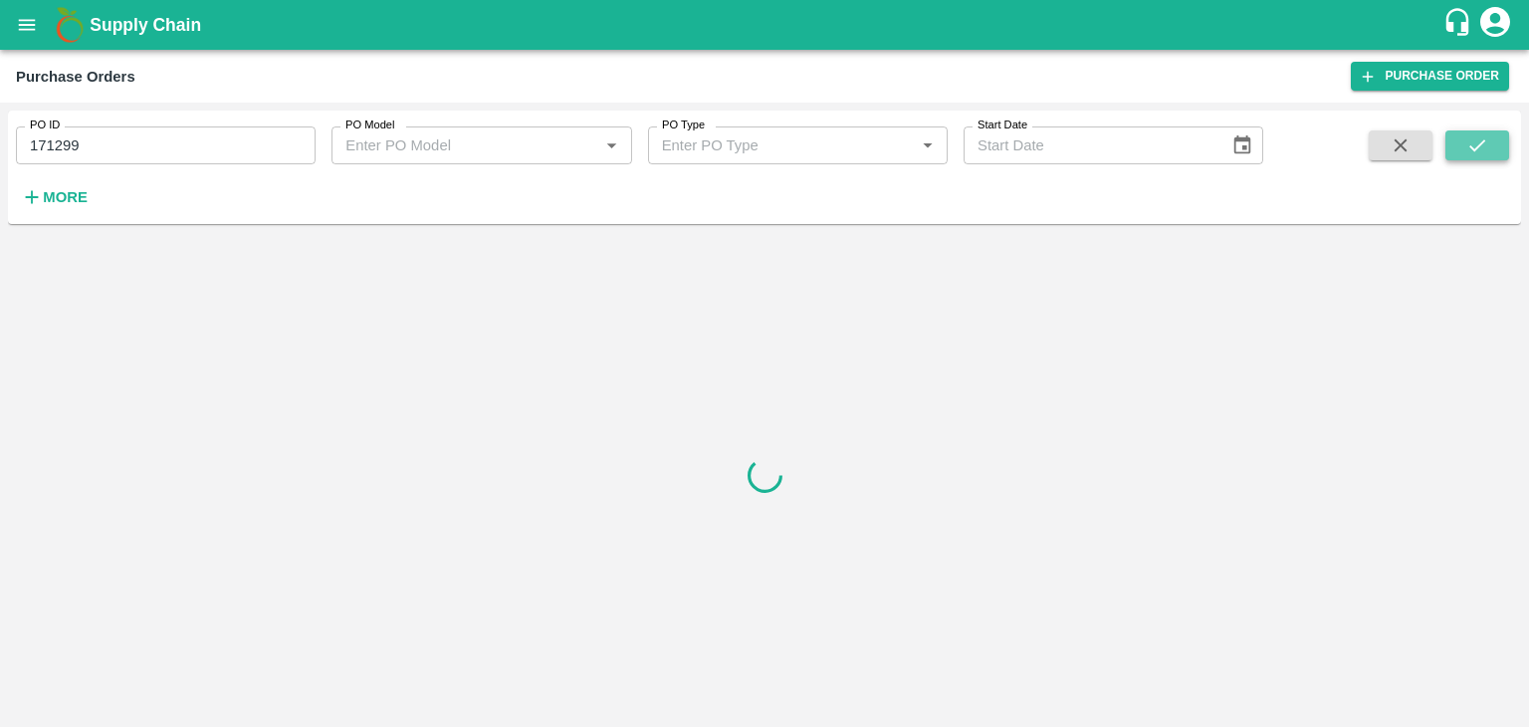
click at [1482, 143] on icon "submit" at bounding box center [1477, 145] width 16 height 12
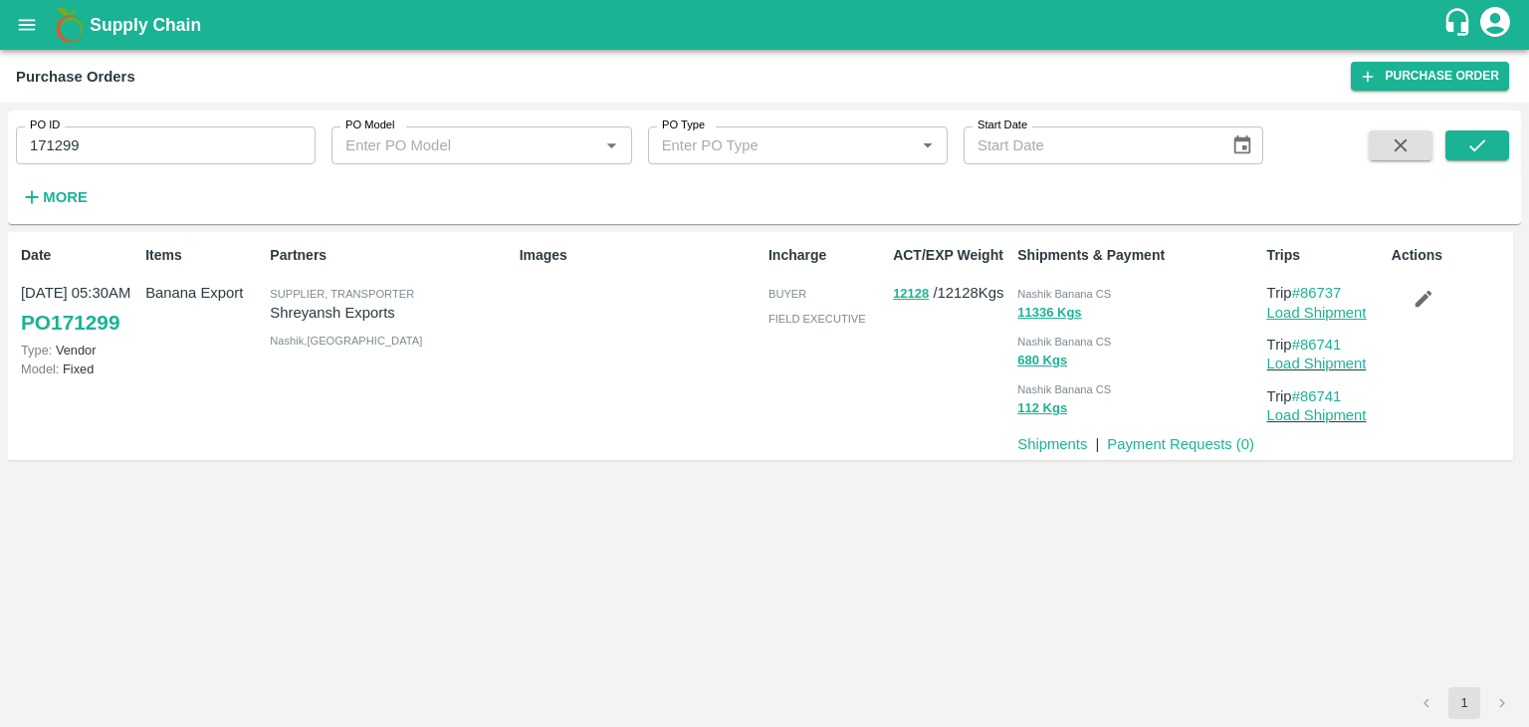
click at [1337, 305] on link "Load Shipment" at bounding box center [1317, 313] width 100 height 16
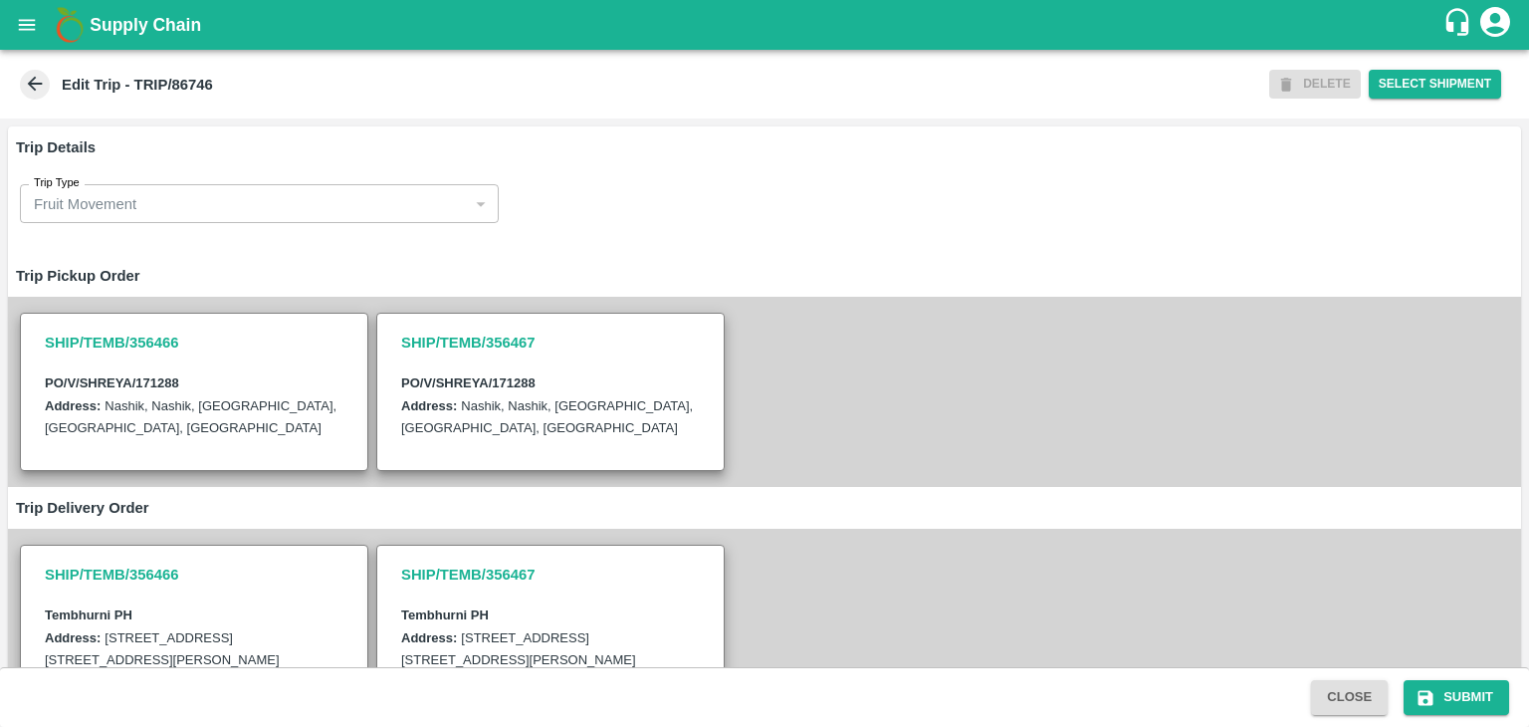
scroll to position [511, 0]
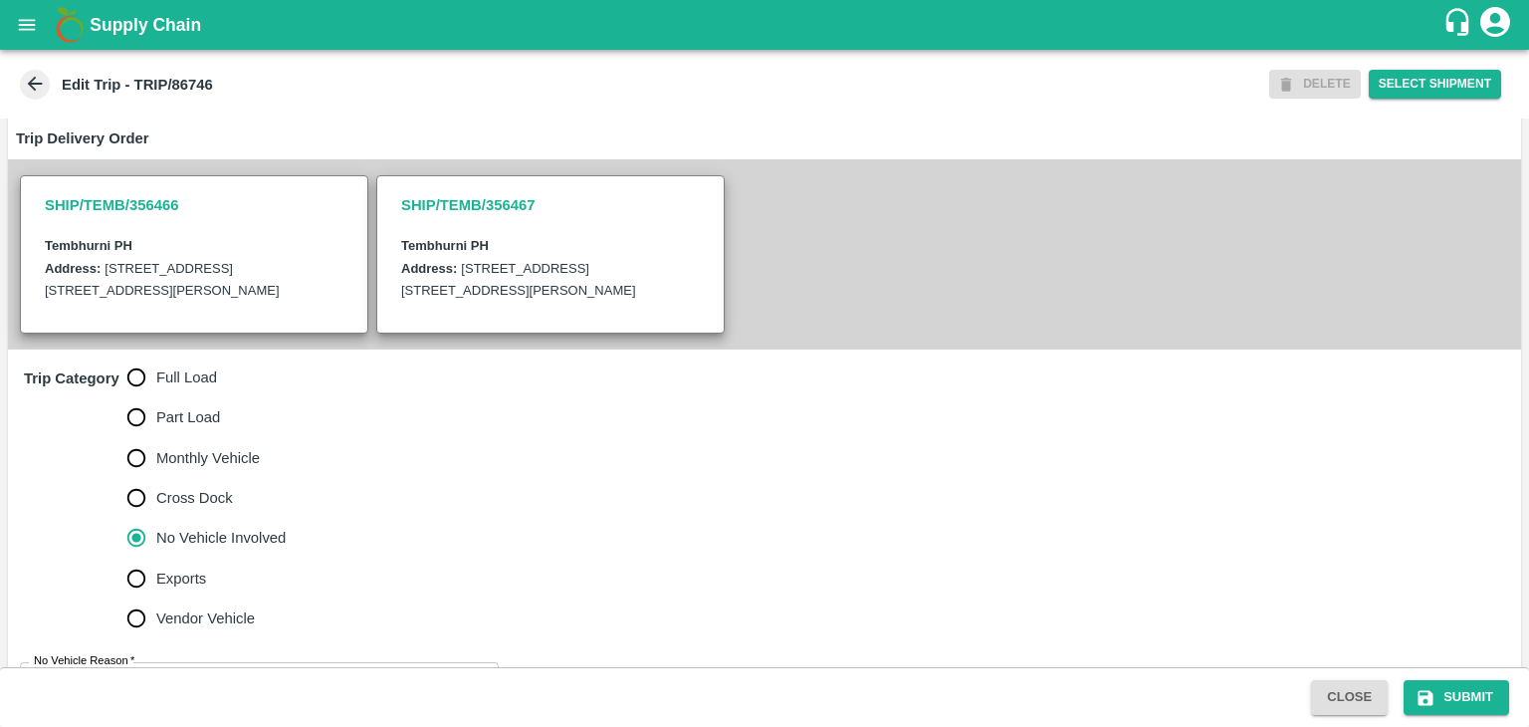
scroll to position [511, 0]
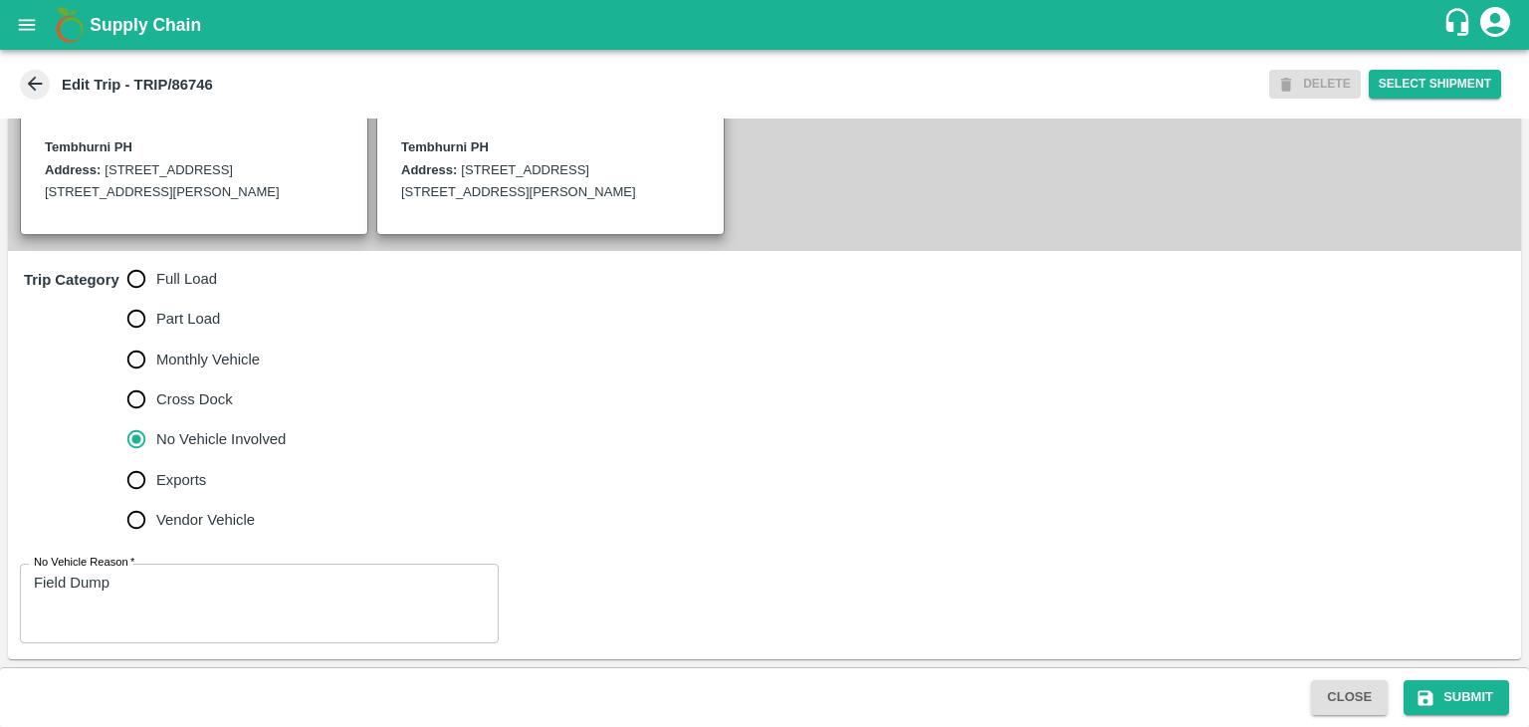
click at [178, 282] on span "Full Load" at bounding box center [186, 279] width 61 height 22
click at [156, 282] on input "Full Load" at bounding box center [136, 279] width 40 height 40
radio input "true"
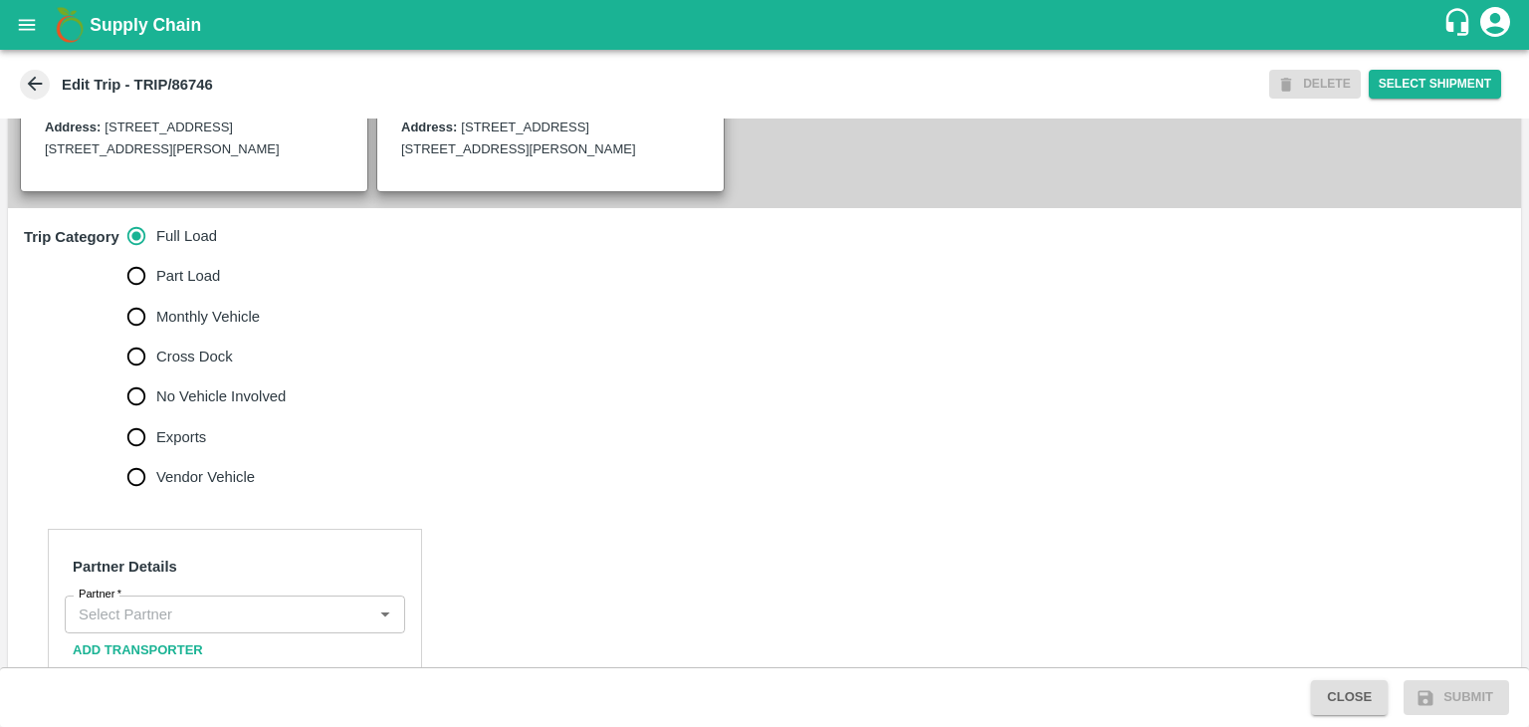
scroll to position [771, 0]
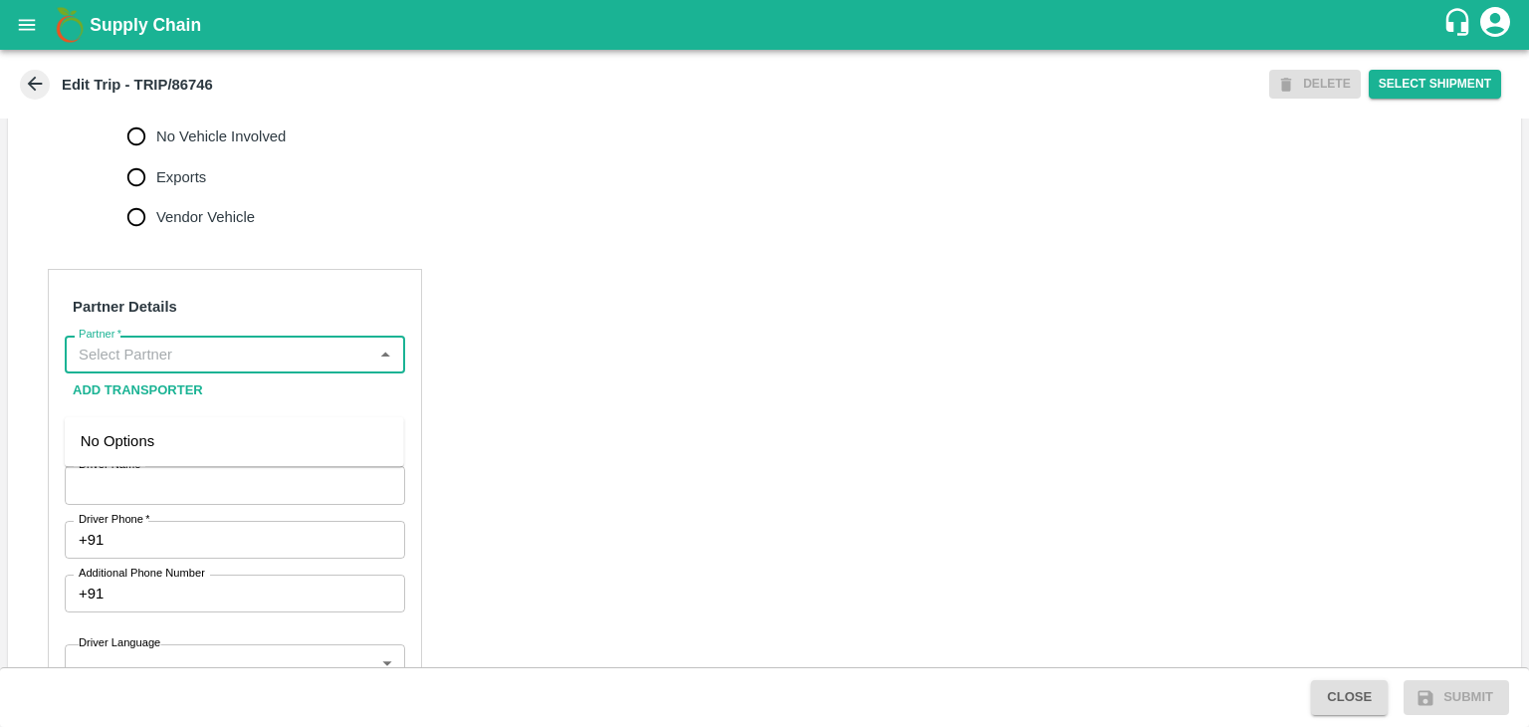
click at [169, 367] on input "Partner   *" at bounding box center [219, 354] width 296 height 26
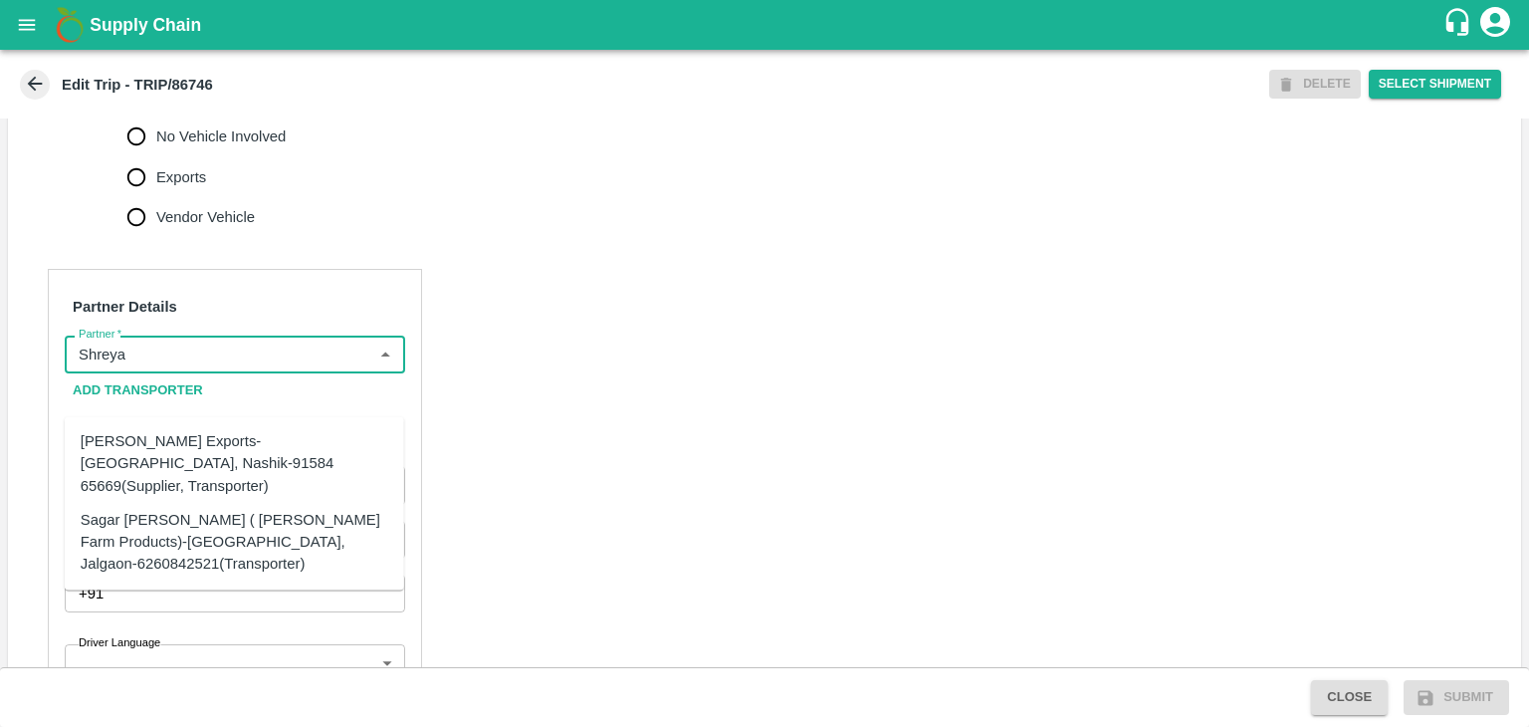
click at [213, 448] on div "[PERSON_NAME] Exports-[GEOGRAPHIC_DATA], Nashik-91584 65669(Supplier, Transport…" at bounding box center [235, 463] width 308 height 67
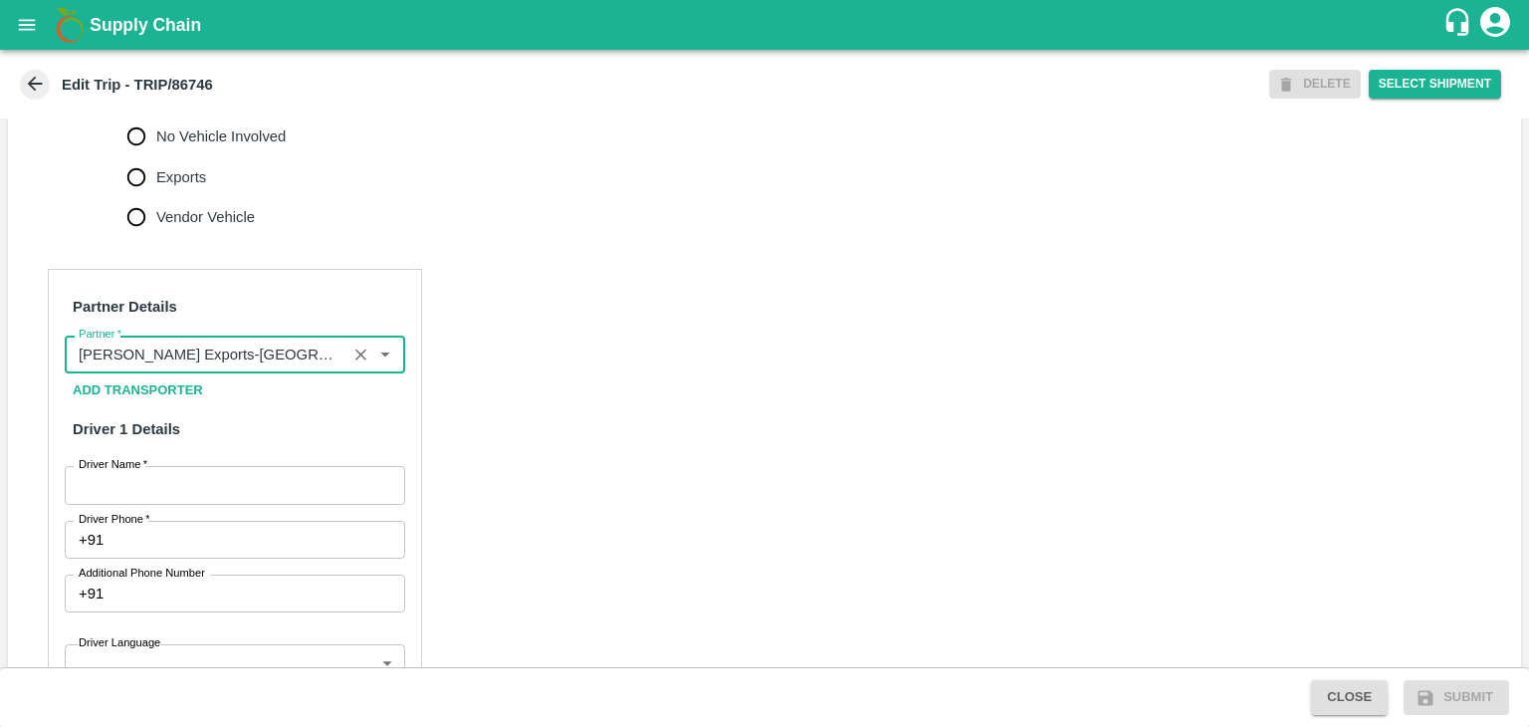
type input "[PERSON_NAME] Exports-[GEOGRAPHIC_DATA], Nashik-91584 65669(Supplier, Transport…"
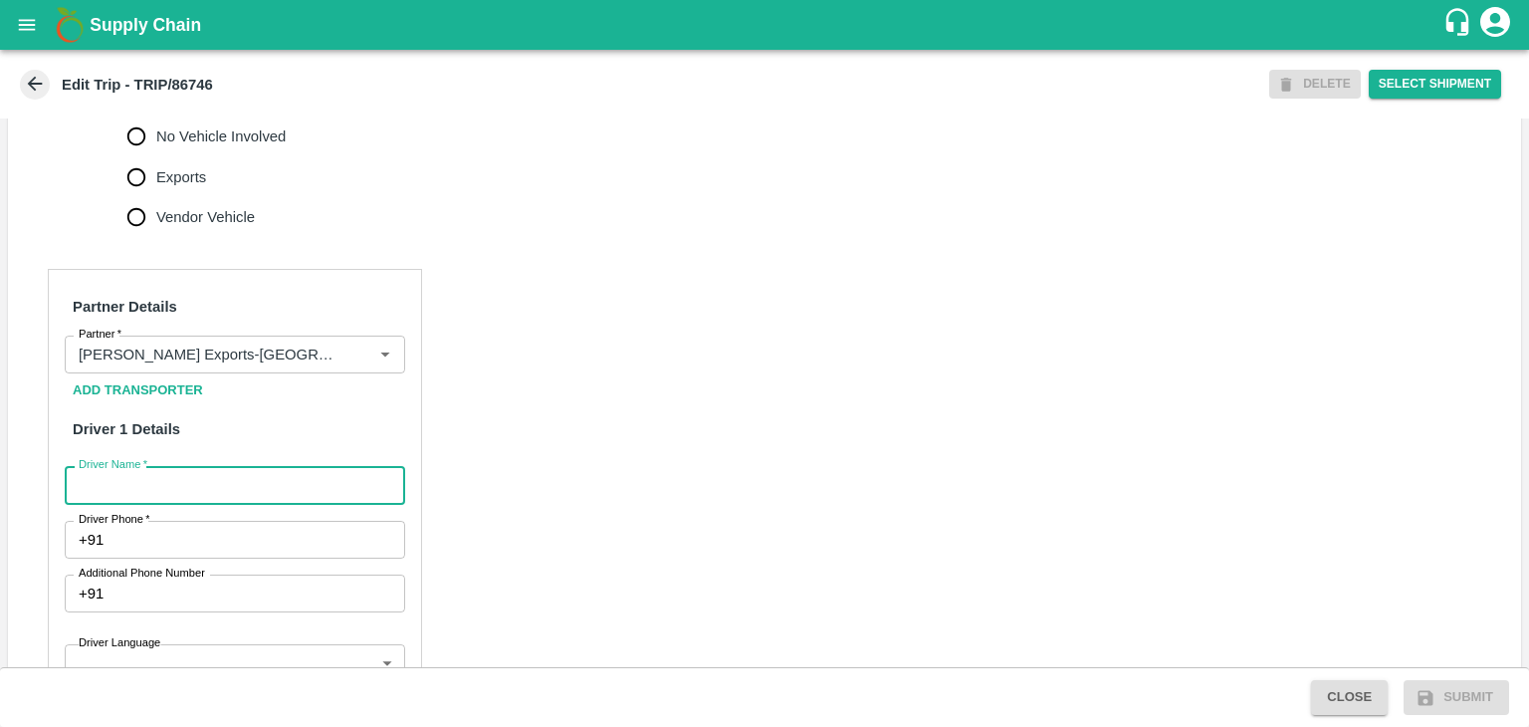
click at [184, 504] on input "Driver Name   *" at bounding box center [235, 485] width 340 height 38
type input "Godase"
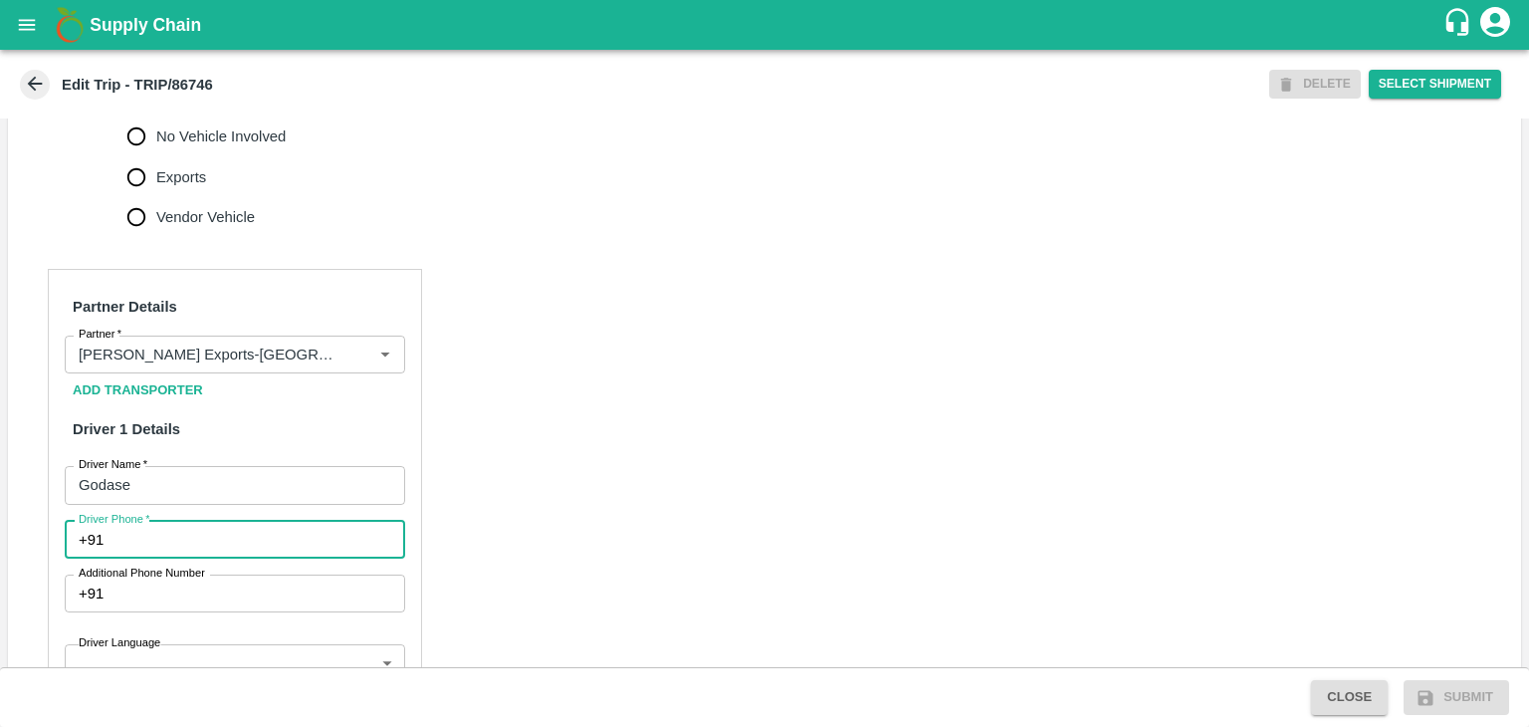
click at [224, 559] on input "Driver Phone   *" at bounding box center [259, 540] width 294 height 38
type input "9823335056"
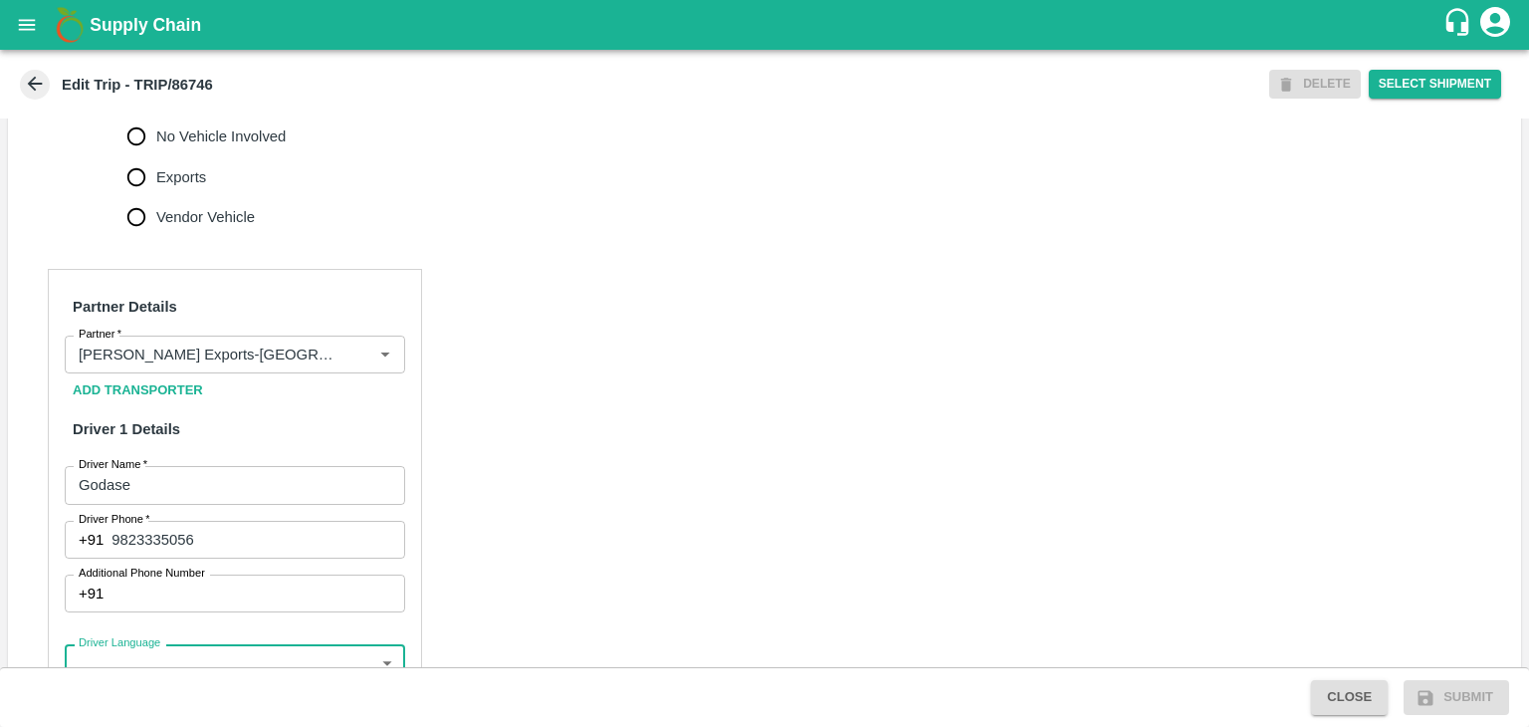
scroll to position [1084, 0]
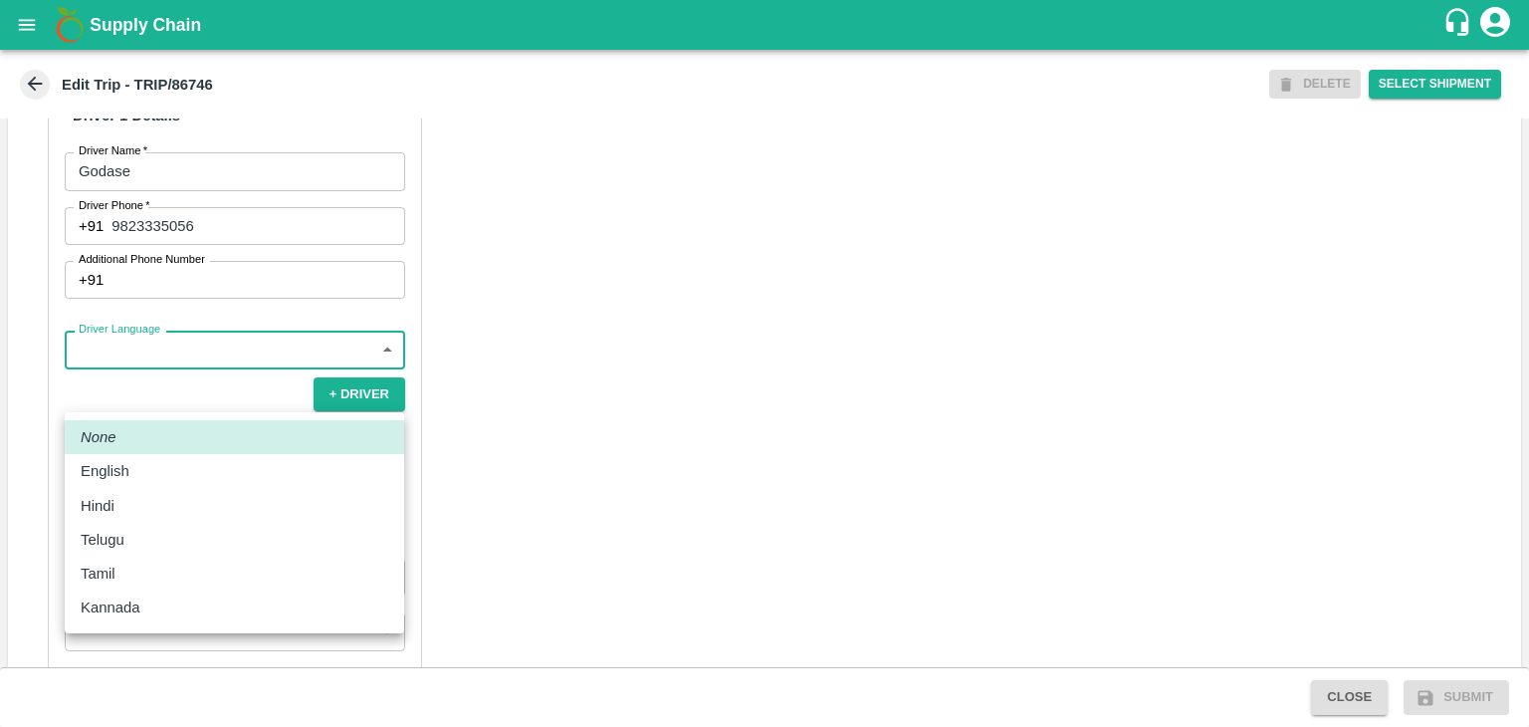
click at [122, 391] on body "Supply Chain Edit Trip - TRIP/86746 DELETE Select Shipment Trip Details Trip Ty…" at bounding box center [764, 363] width 1529 height 727
click at [129, 511] on div "Hindi" at bounding box center [235, 506] width 308 height 22
type input "hi"
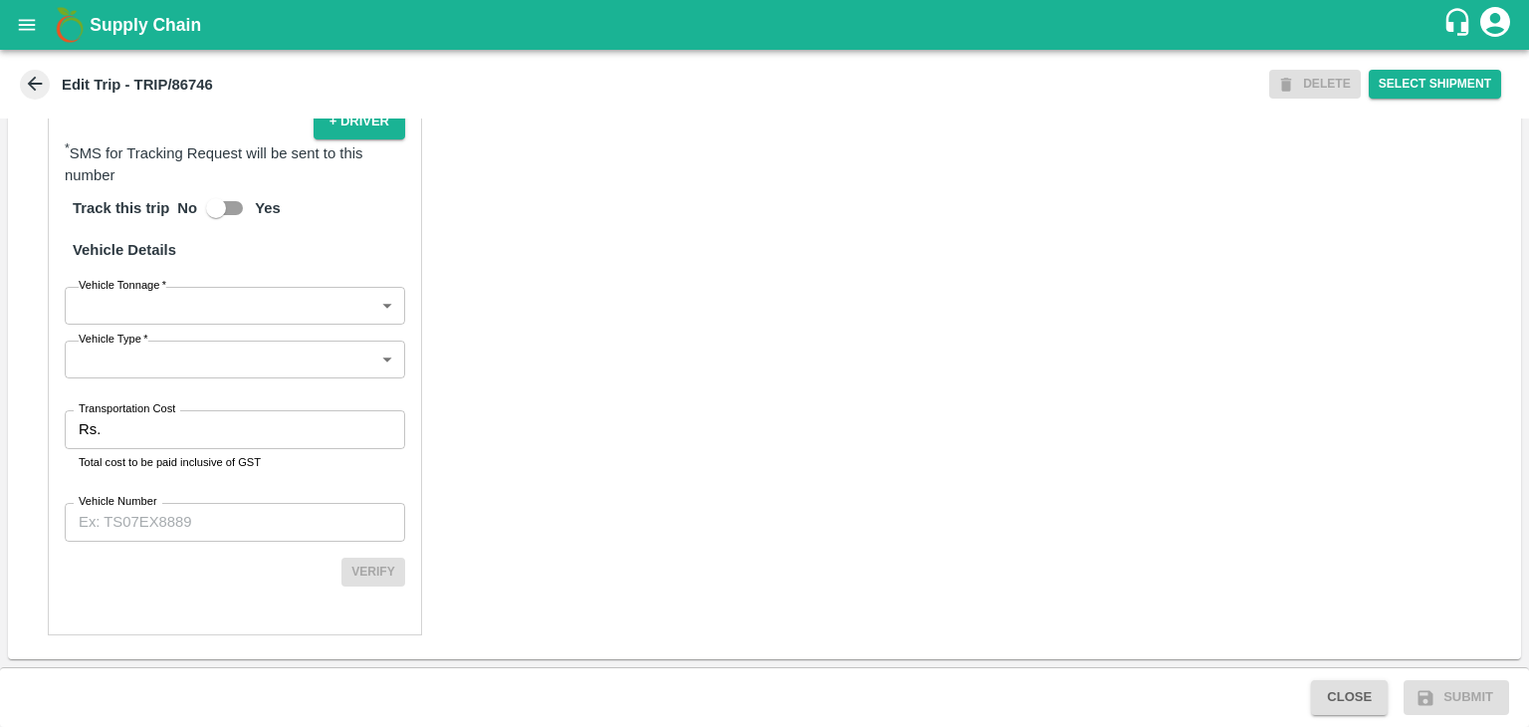
scroll to position [1400, 0]
click at [108, 298] on body "Supply Chain Edit Trip - TRIP/86746 DELETE Select Shipment Trip Details Trip Ty…" at bounding box center [764, 363] width 1529 height 727
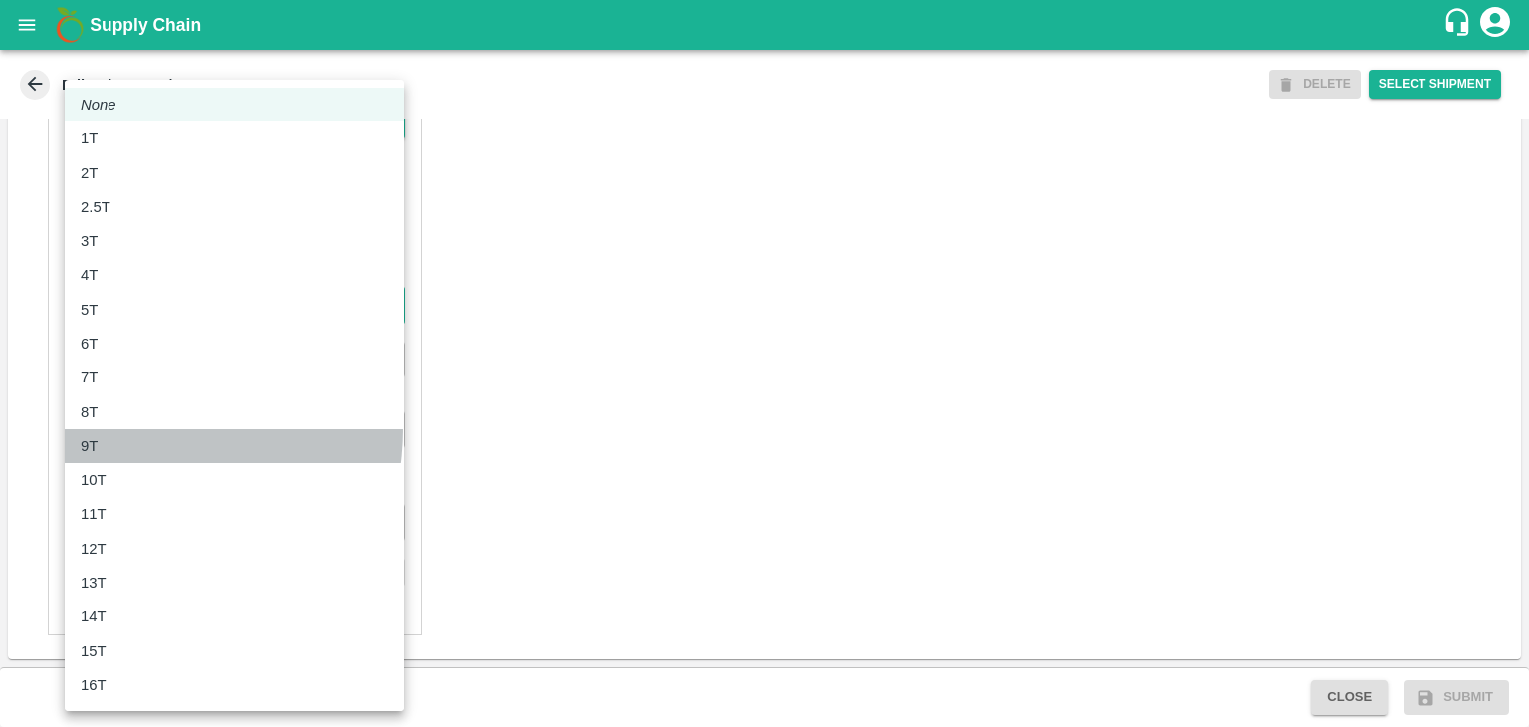
click at [120, 429] on li "9T" at bounding box center [234, 446] width 339 height 34
type input "9000"
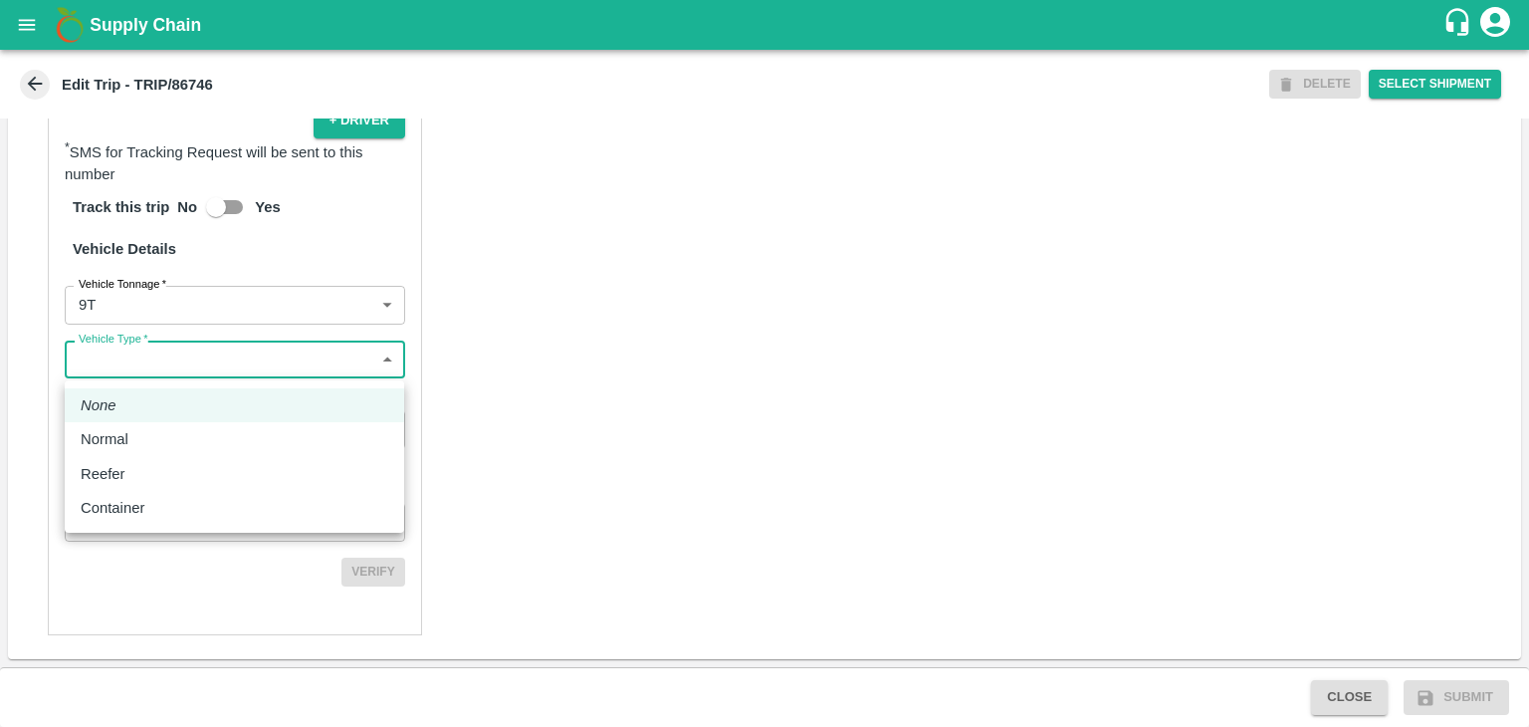
click at [133, 367] on body "Supply Chain Edit Trip - TRIP/86746 DELETE Select Shipment Trip Details Trip Ty…" at bounding box center [764, 363] width 1529 height 727
drag, startPoint x: 133, startPoint y: 414, endPoint x: 130, endPoint y: 348, distance: 65.8
click at [130, 348] on div "None Normal Reefer Container" at bounding box center [764, 363] width 1529 height 727
click at [146, 428] on div "Normal" at bounding box center [235, 439] width 308 height 22
type input "Normal"
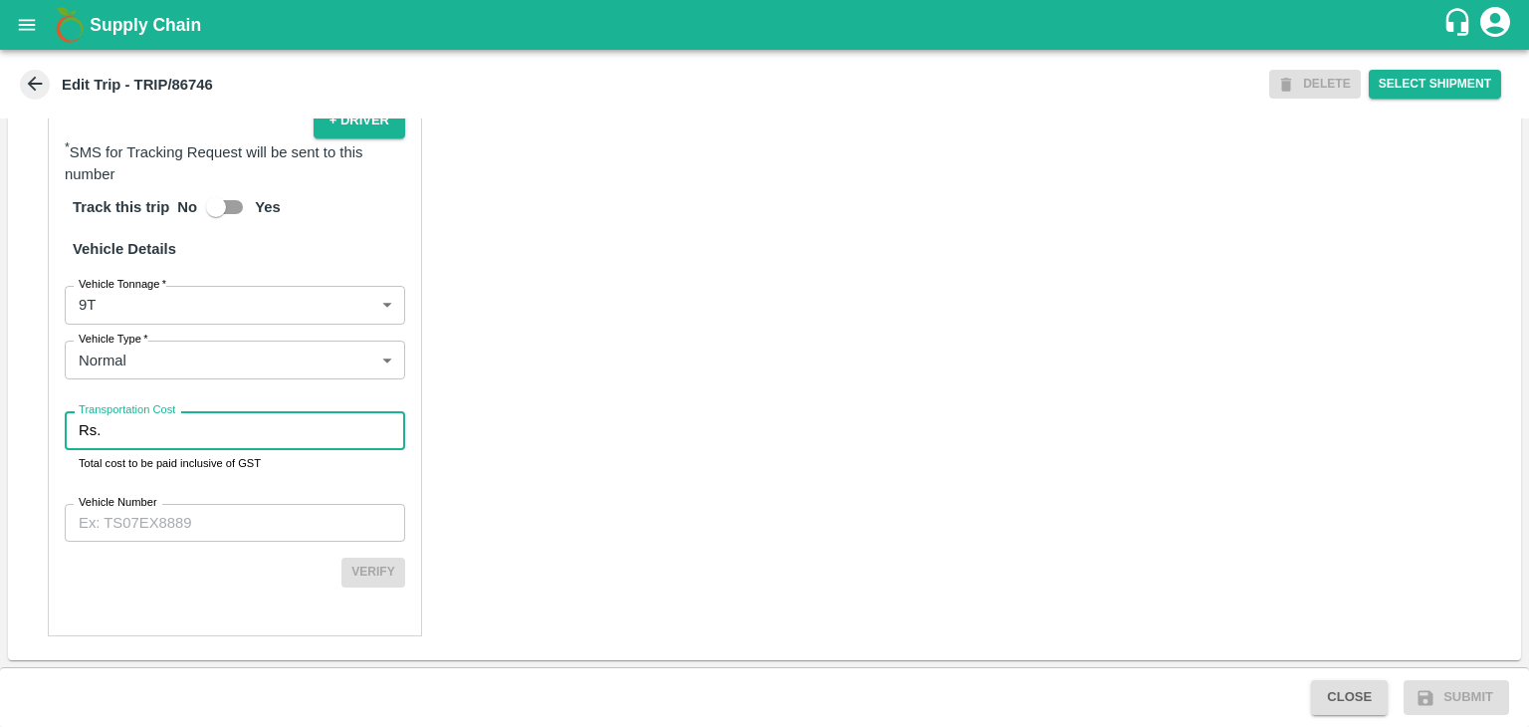
click at [152, 427] on input "Transportation Cost" at bounding box center [257, 430] width 297 height 38
click at [204, 519] on input "Vehicle Number" at bounding box center [235, 523] width 340 height 38
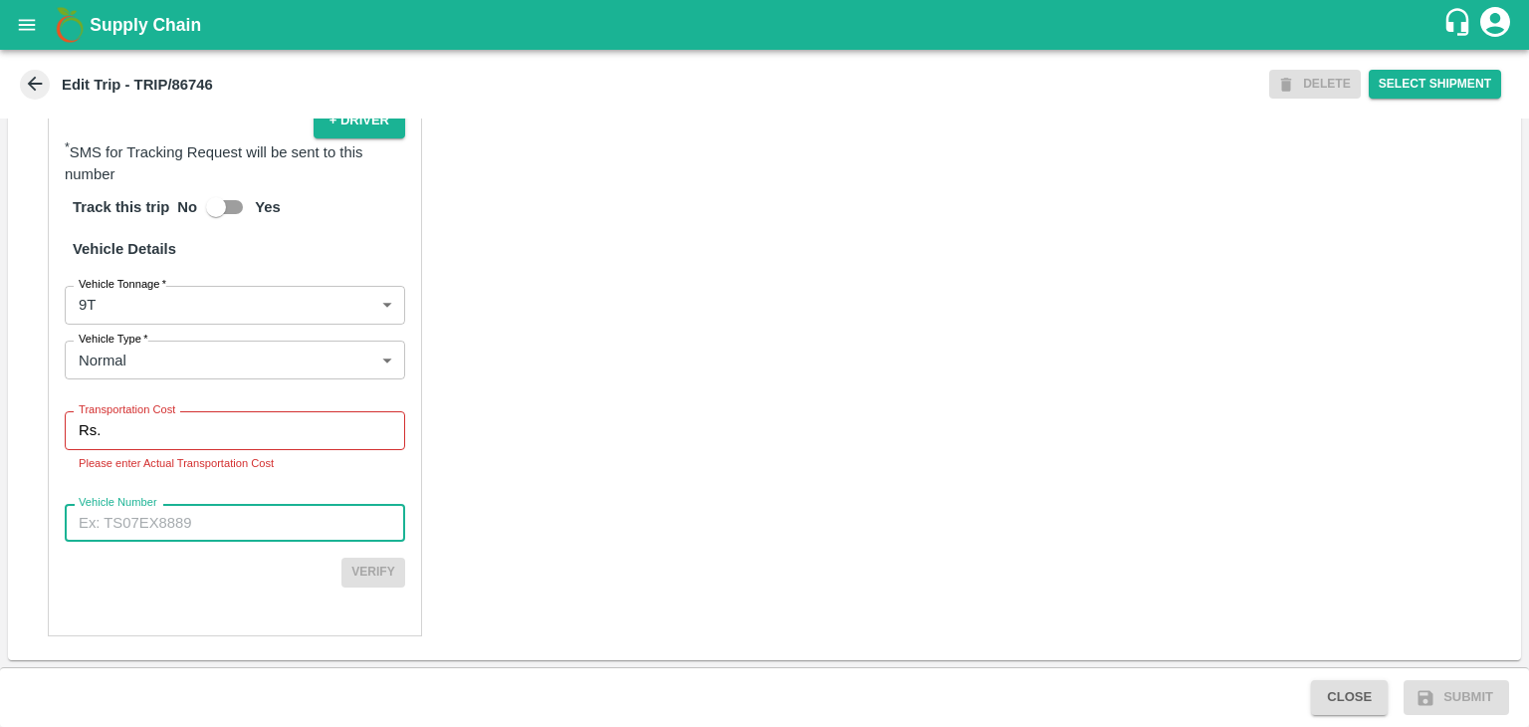
click at [221, 525] on input "Vehicle Number" at bounding box center [235, 523] width 340 height 38
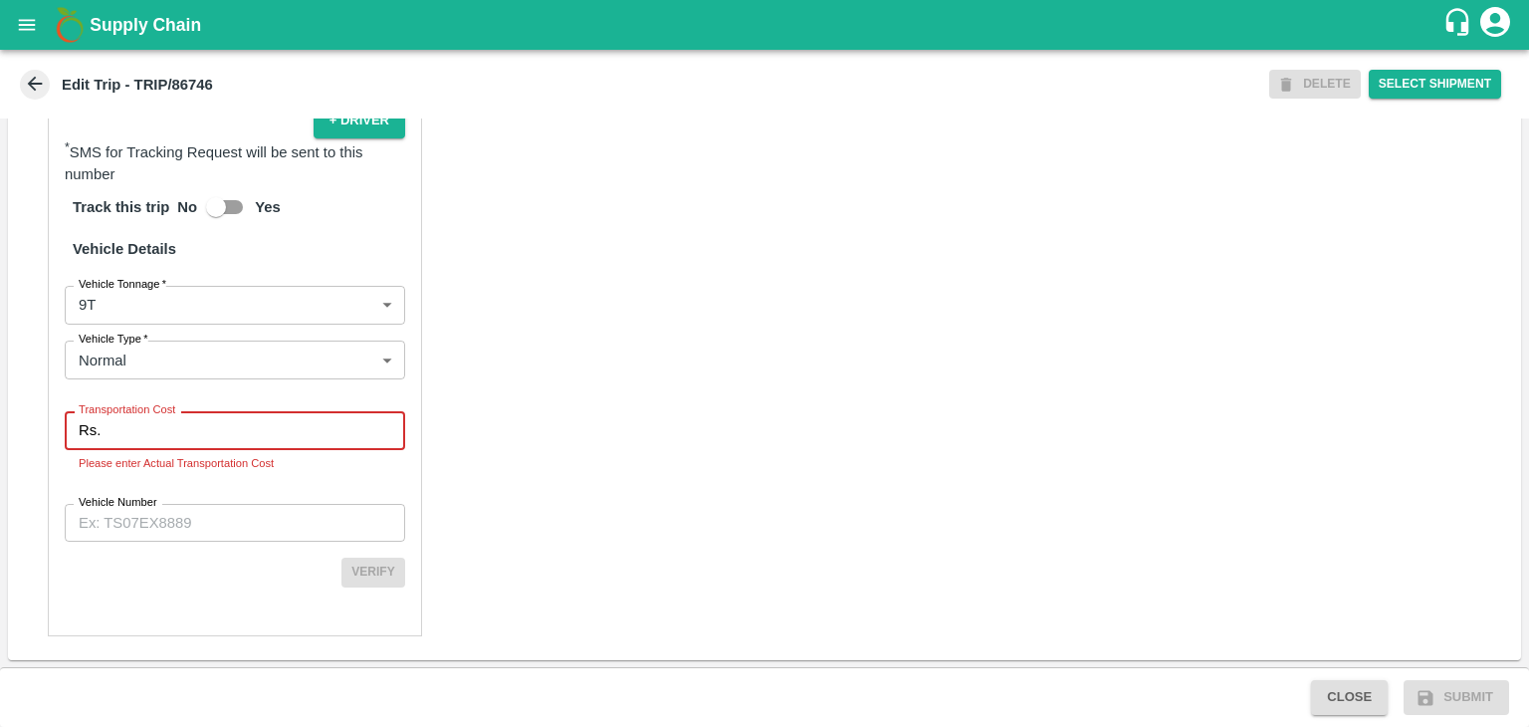
click at [117, 426] on input "Transportation Cost" at bounding box center [257, 430] width 297 height 38
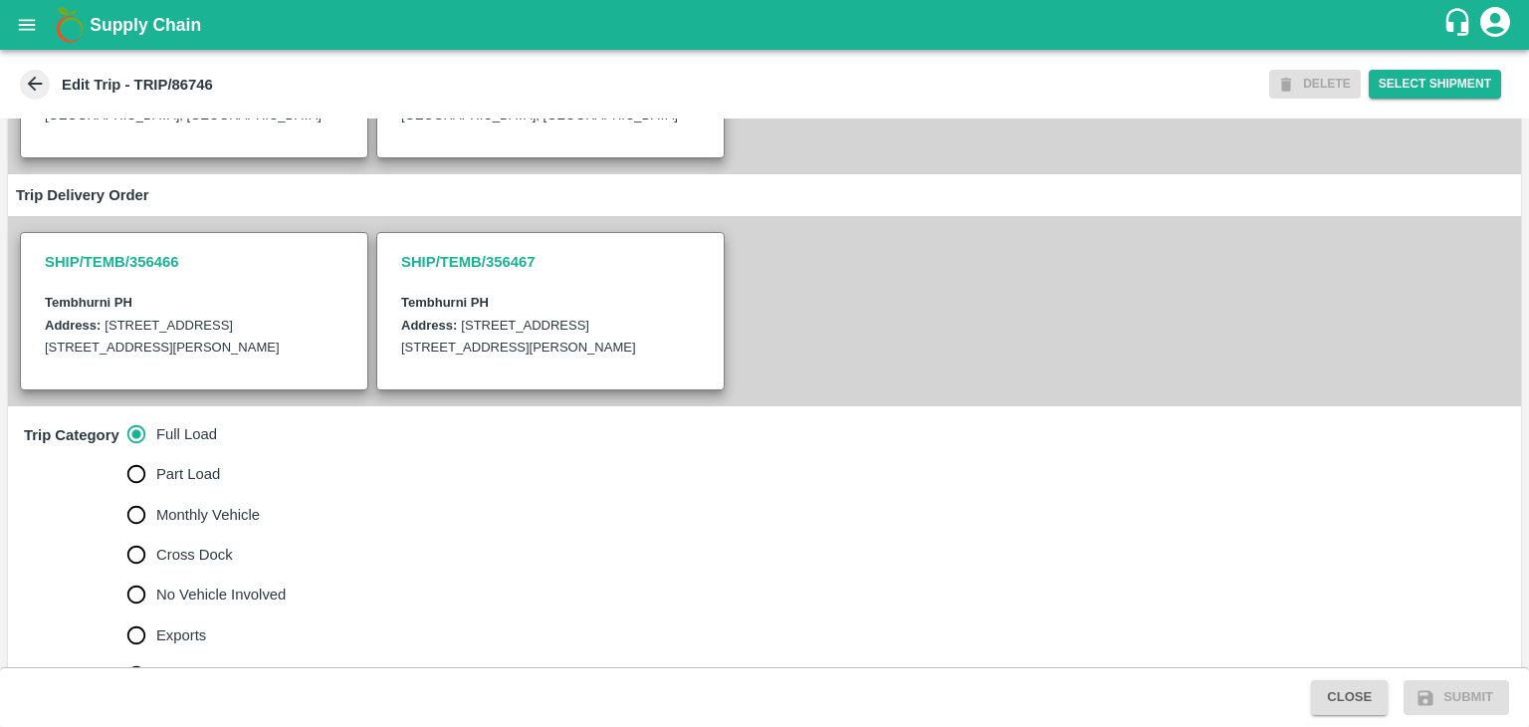
scroll to position [0, 0]
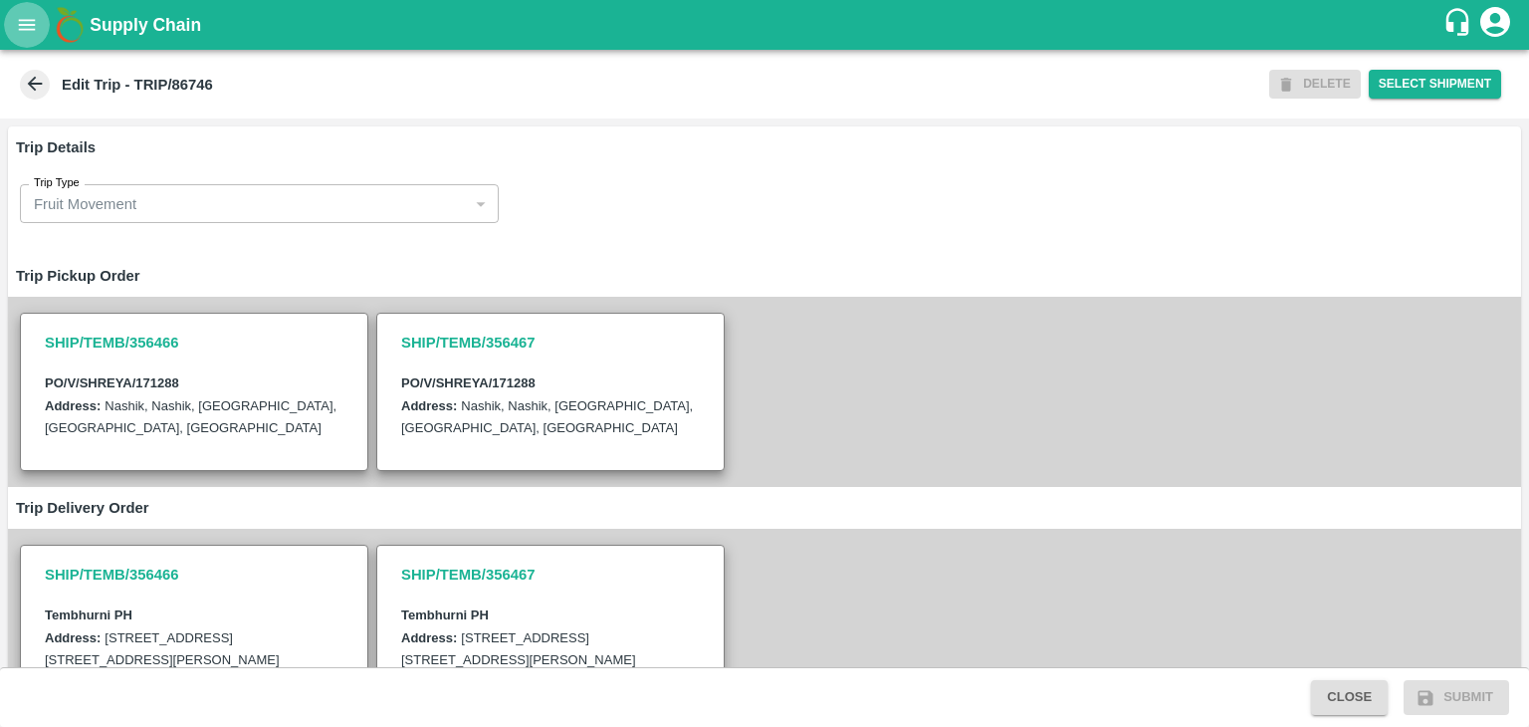
click at [26, 32] on icon "open drawer" at bounding box center [27, 25] width 22 height 22
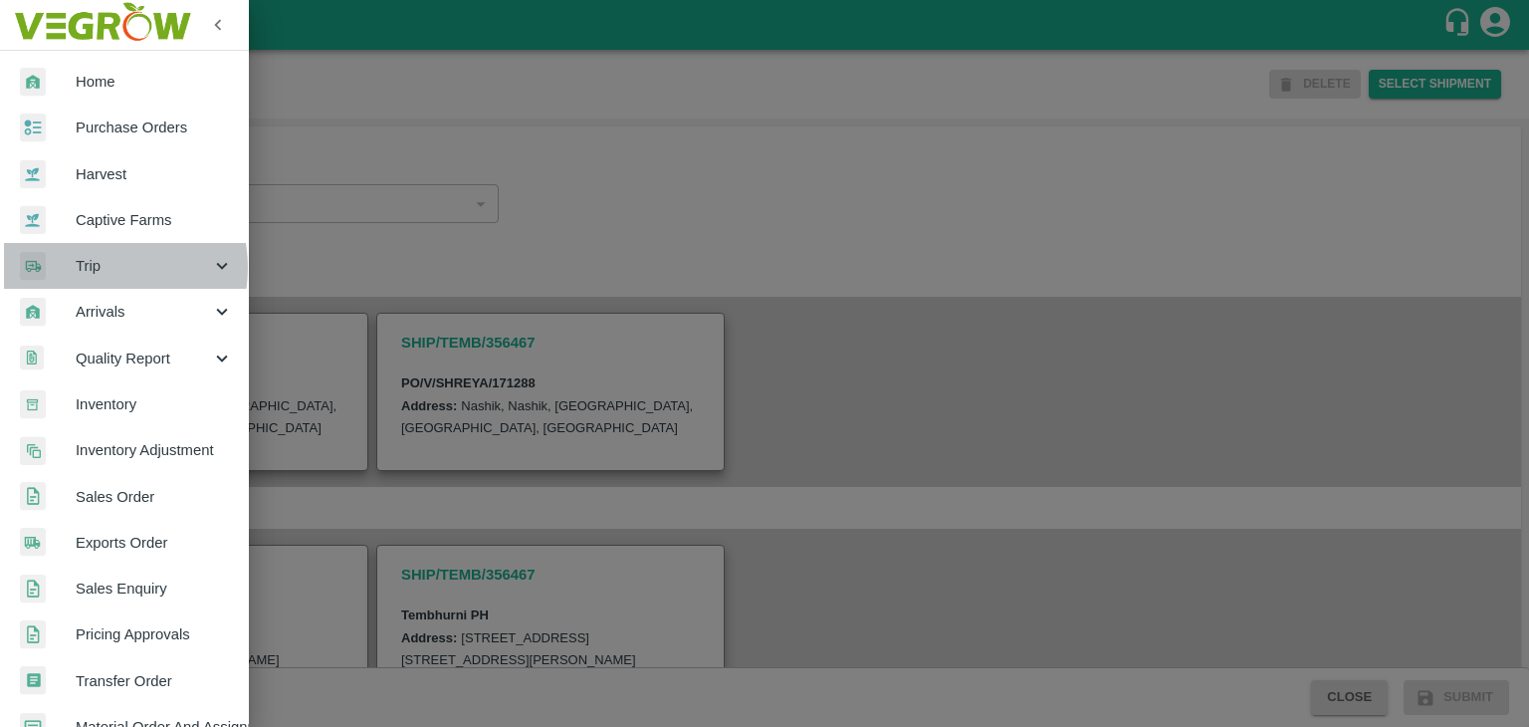
click at [97, 268] on span "Trip" at bounding box center [143, 266] width 135 height 22
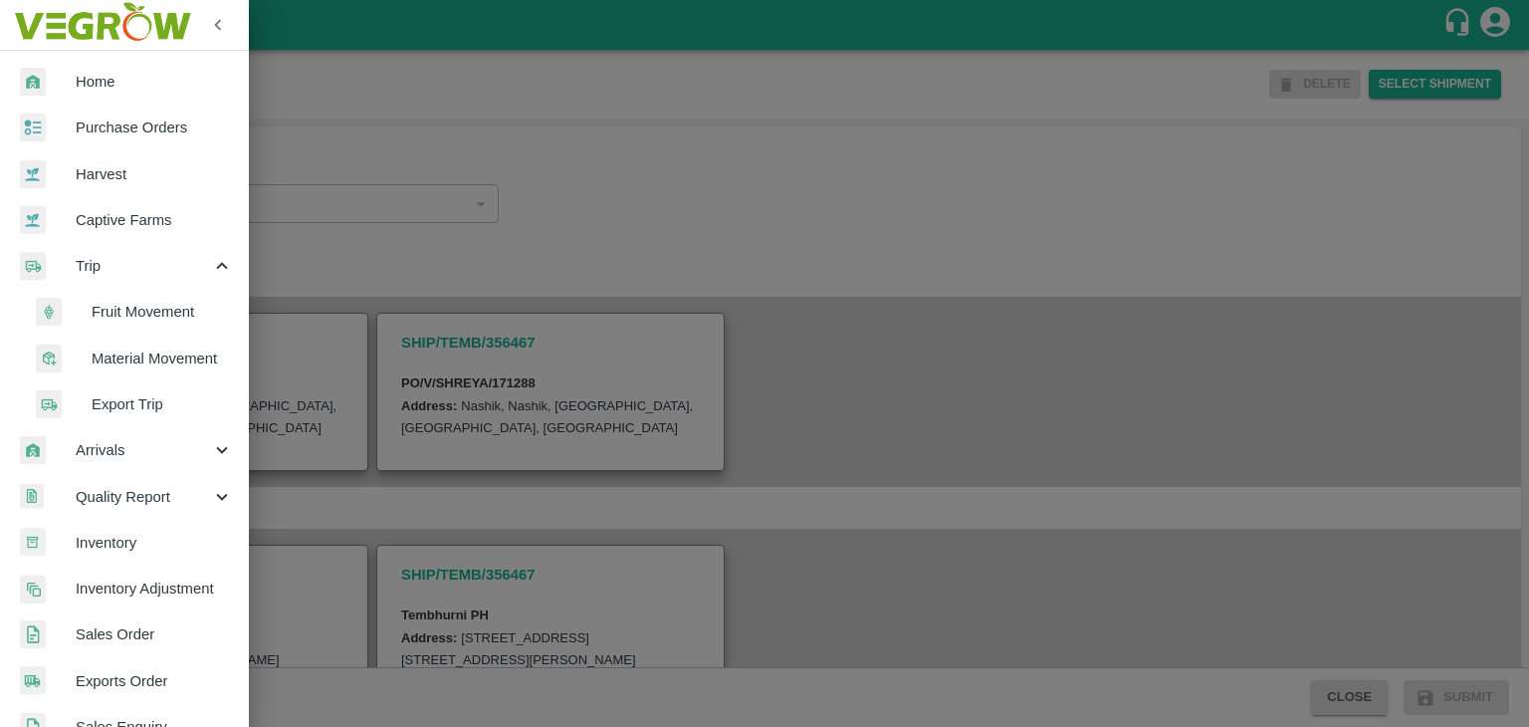
click at [147, 310] on span "Fruit Movement" at bounding box center [162, 312] width 141 height 22
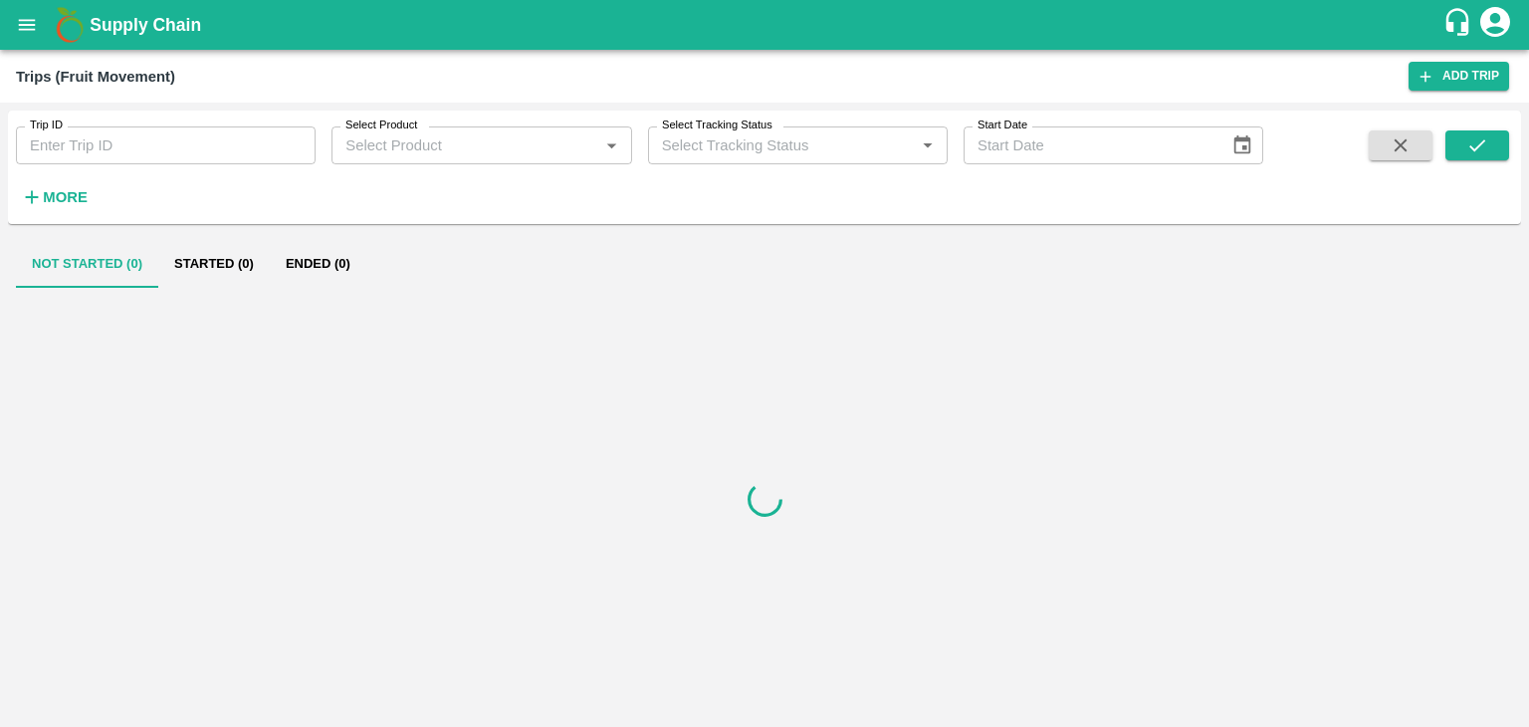
click at [165, 144] on input "Trip ID" at bounding box center [166, 145] width 300 height 38
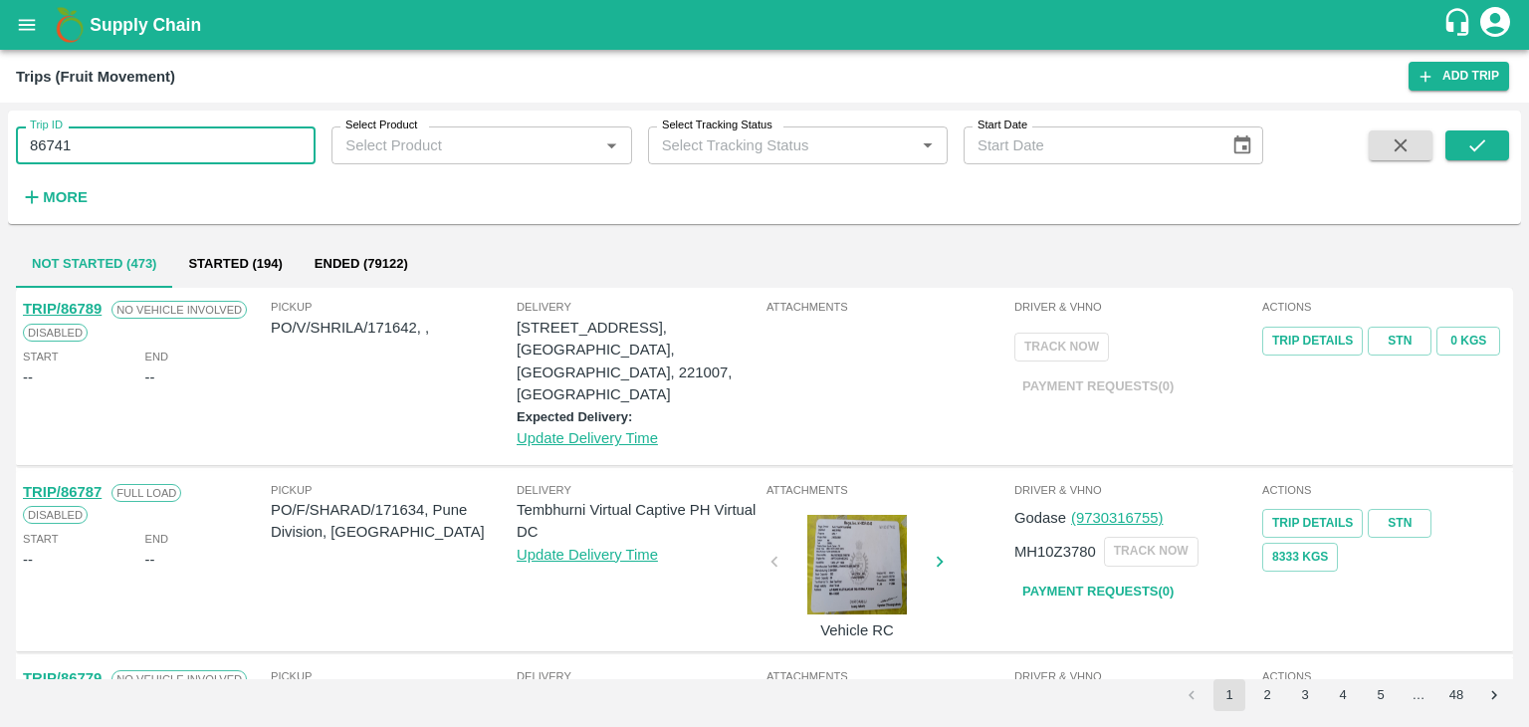
type input "86741"
drag, startPoint x: 1491, startPoint y: 160, endPoint x: 1525, endPoint y: 79, distance: 88.4
click at [1525, 79] on main "Trips (Fruit Movement) Add Trip Trip ID 86741 Trip ID Select Product Select Pro…" at bounding box center [764, 388] width 1529 height 677
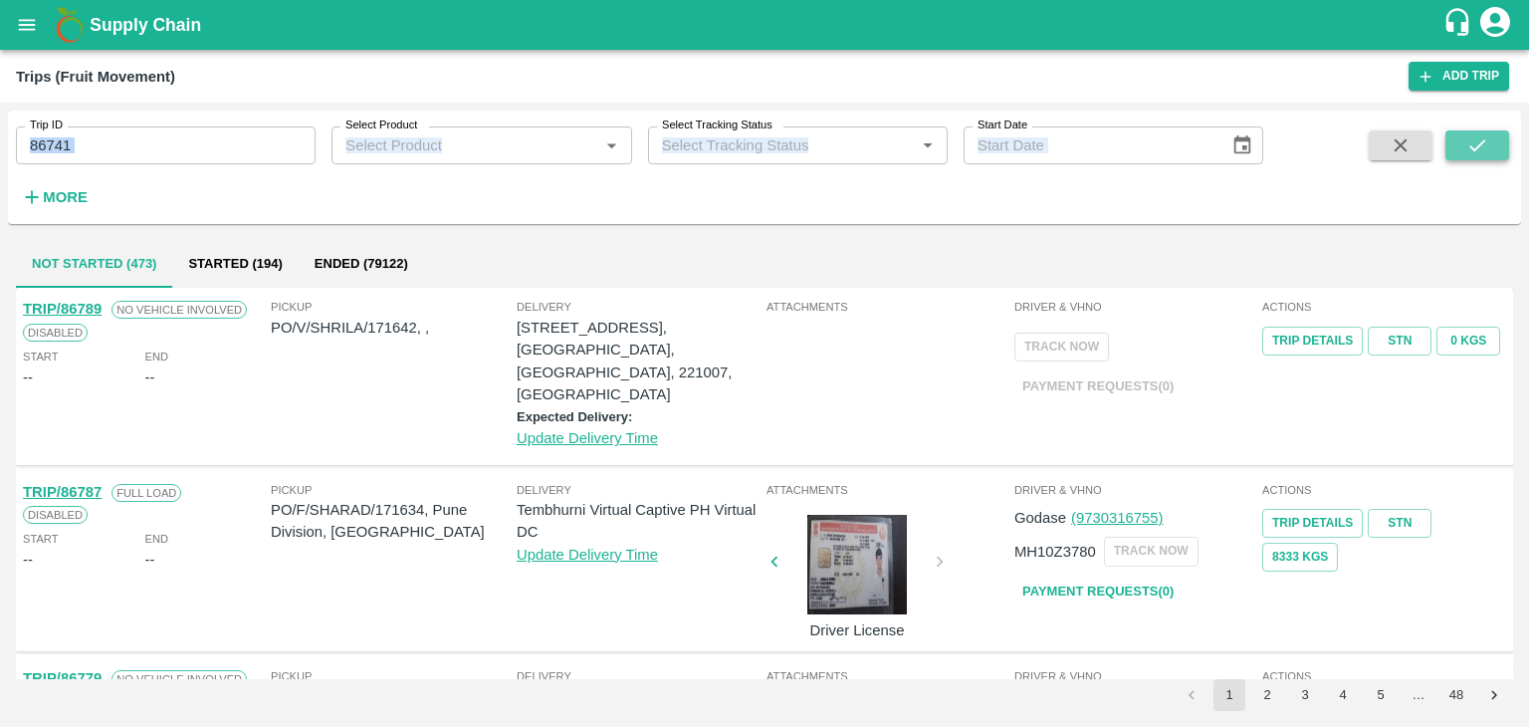
click at [1467, 148] on icon "submit" at bounding box center [1477, 145] width 22 height 22
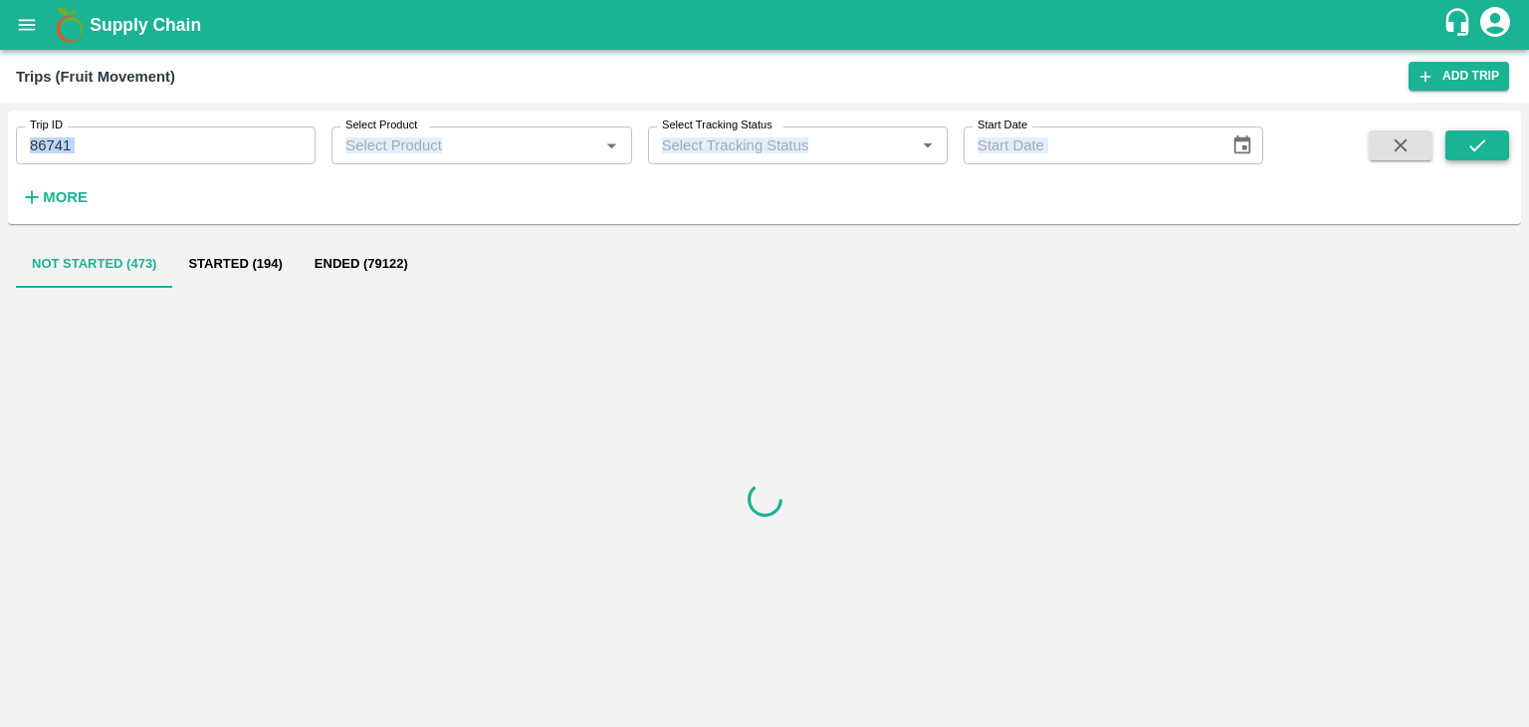
click at [1467, 148] on icon "submit" at bounding box center [1477, 145] width 22 height 22
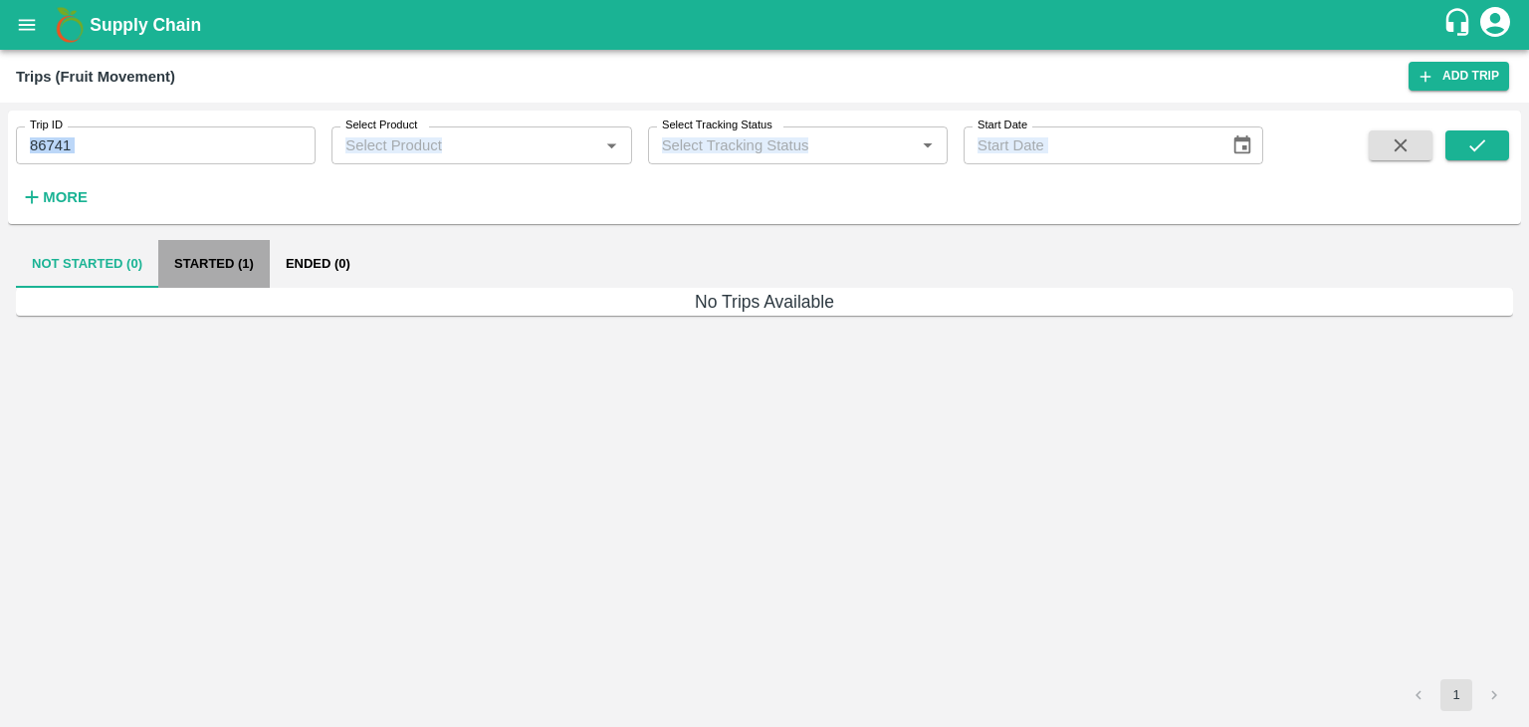
click at [170, 263] on button "Started (1)" at bounding box center [214, 264] width 112 height 48
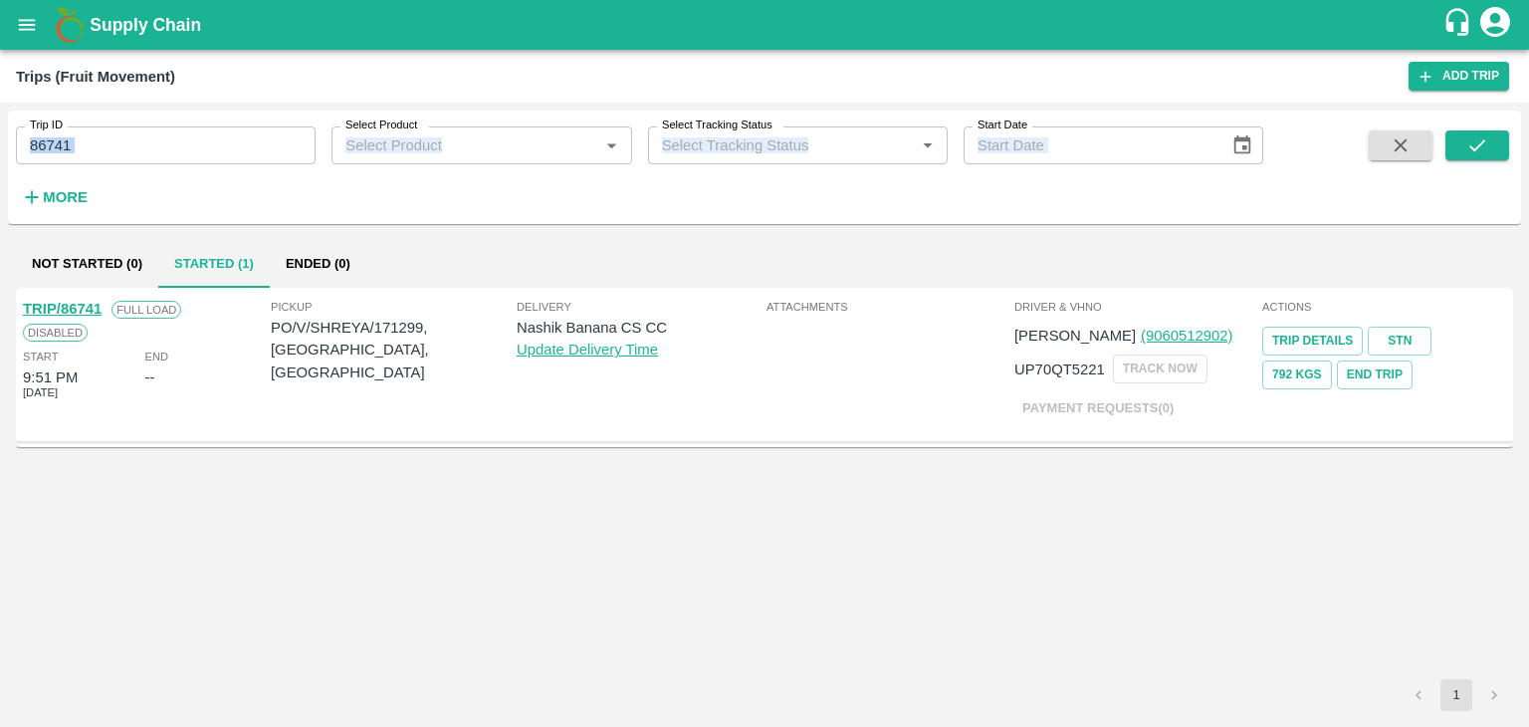
click at [66, 308] on link "TRIP/86741" at bounding box center [62, 309] width 79 height 16
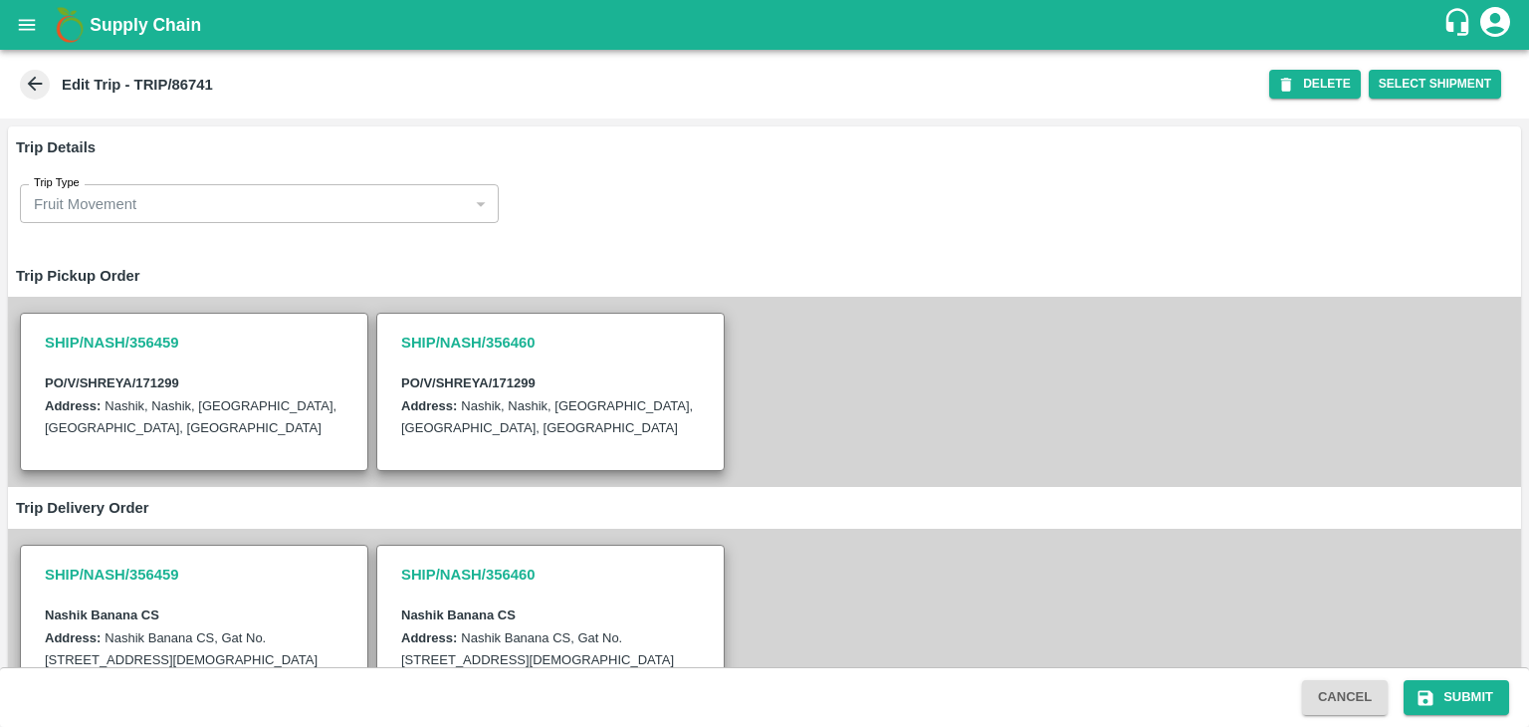
scroll to position [677, 0]
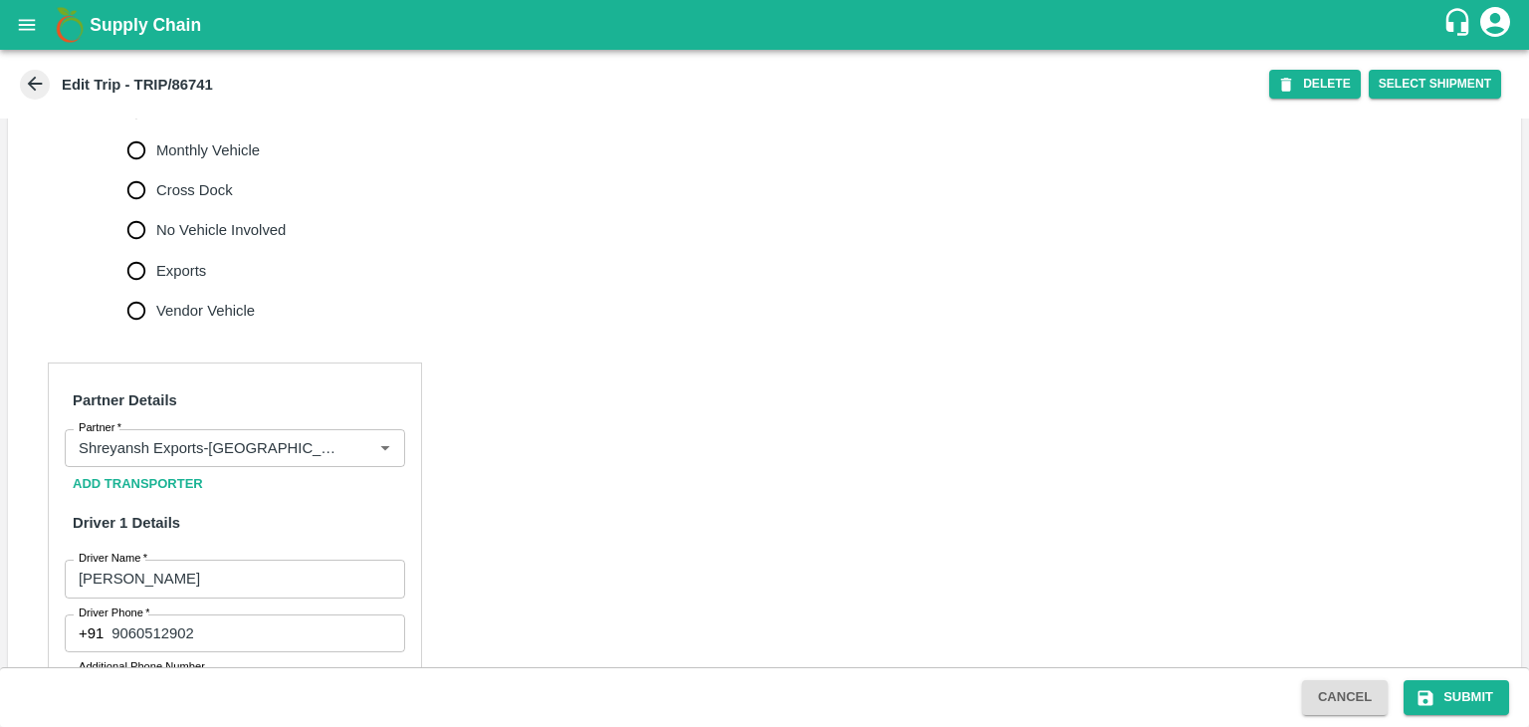
click at [195, 241] on span "No Vehicle Involved" at bounding box center [220, 230] width 129 height 22
click at [156, 246] on input "No Vehicle Involved" at bounding box center [136, 230] width 40 height 40
radio input "true"
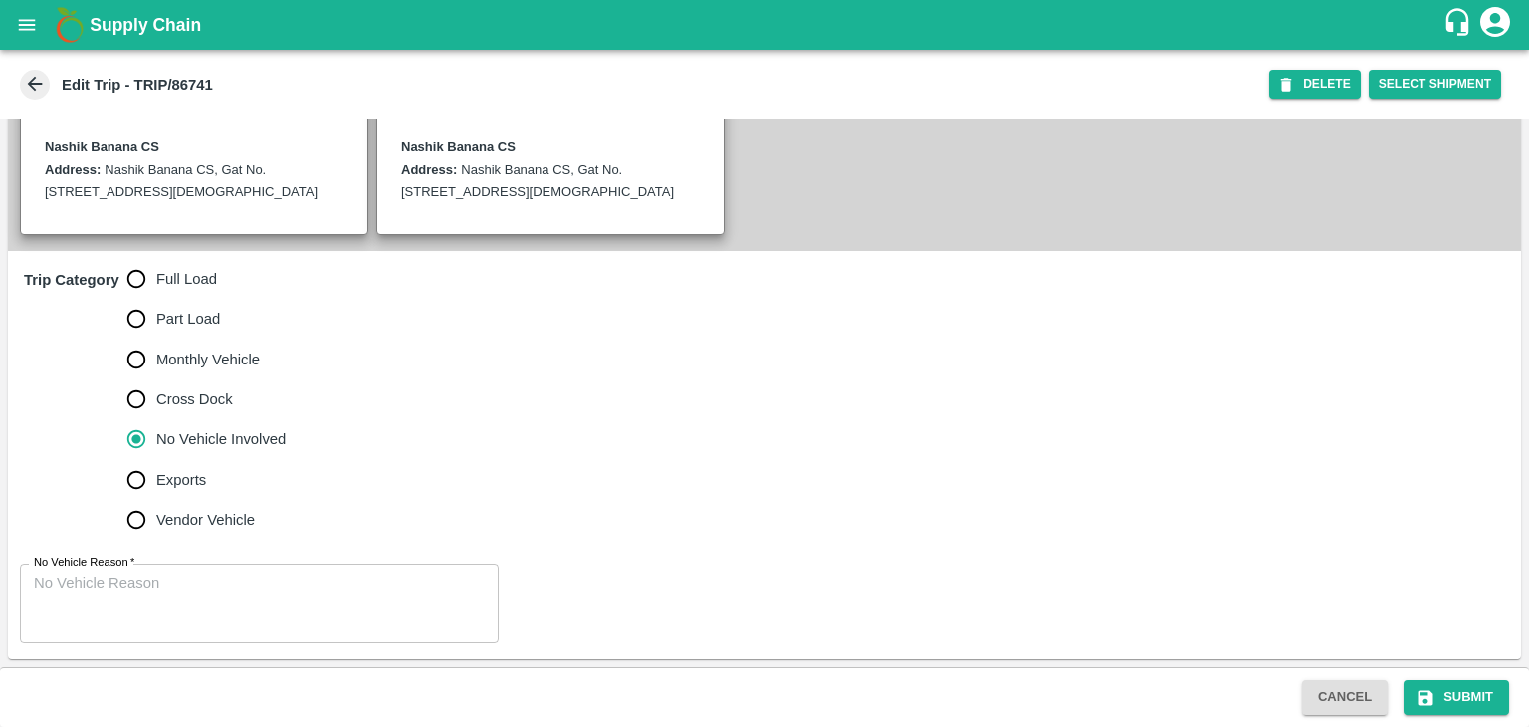
scroll to position [489, 0]
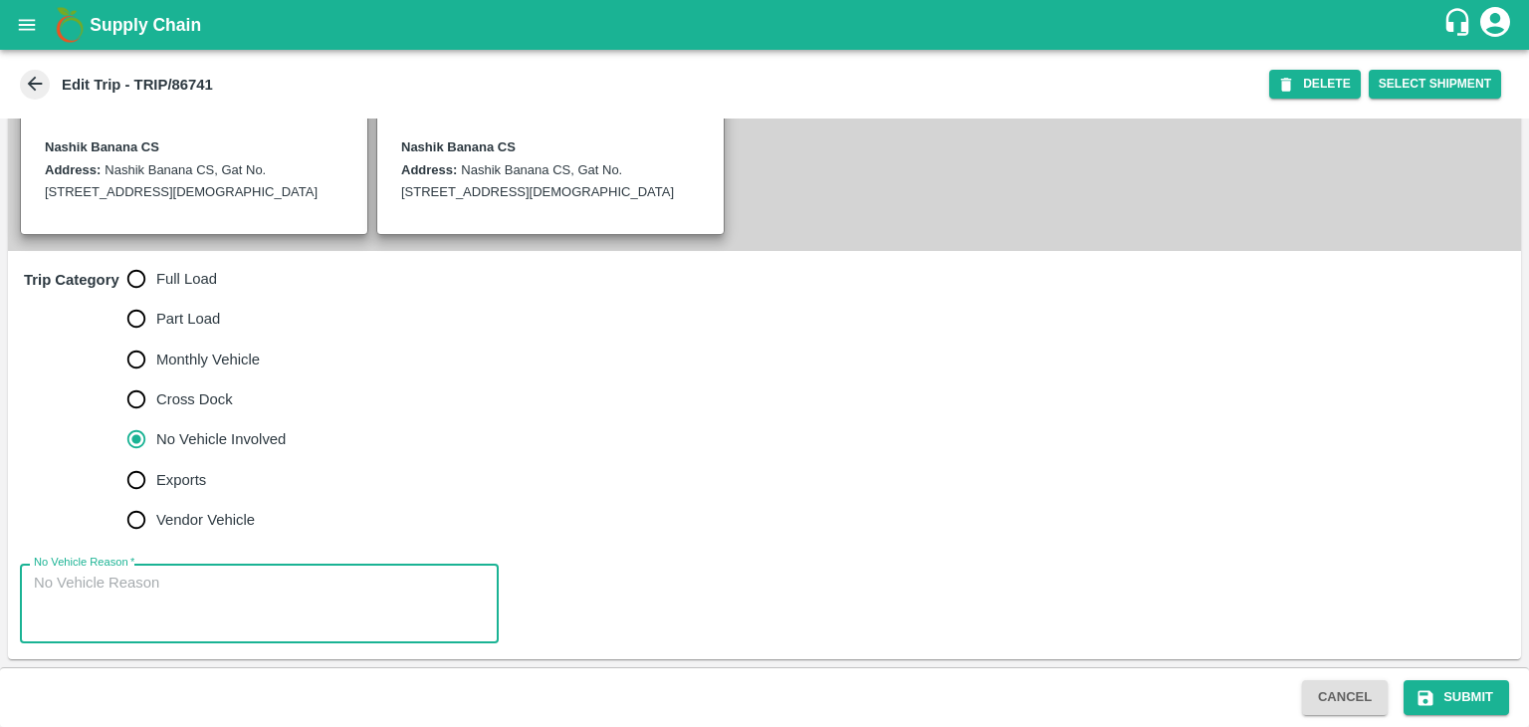
click at [279, 597] on textarea "No Vehicle Reason   *" at bounding box center [259, 603] width 451 height 63
type textarea "Field Dump"
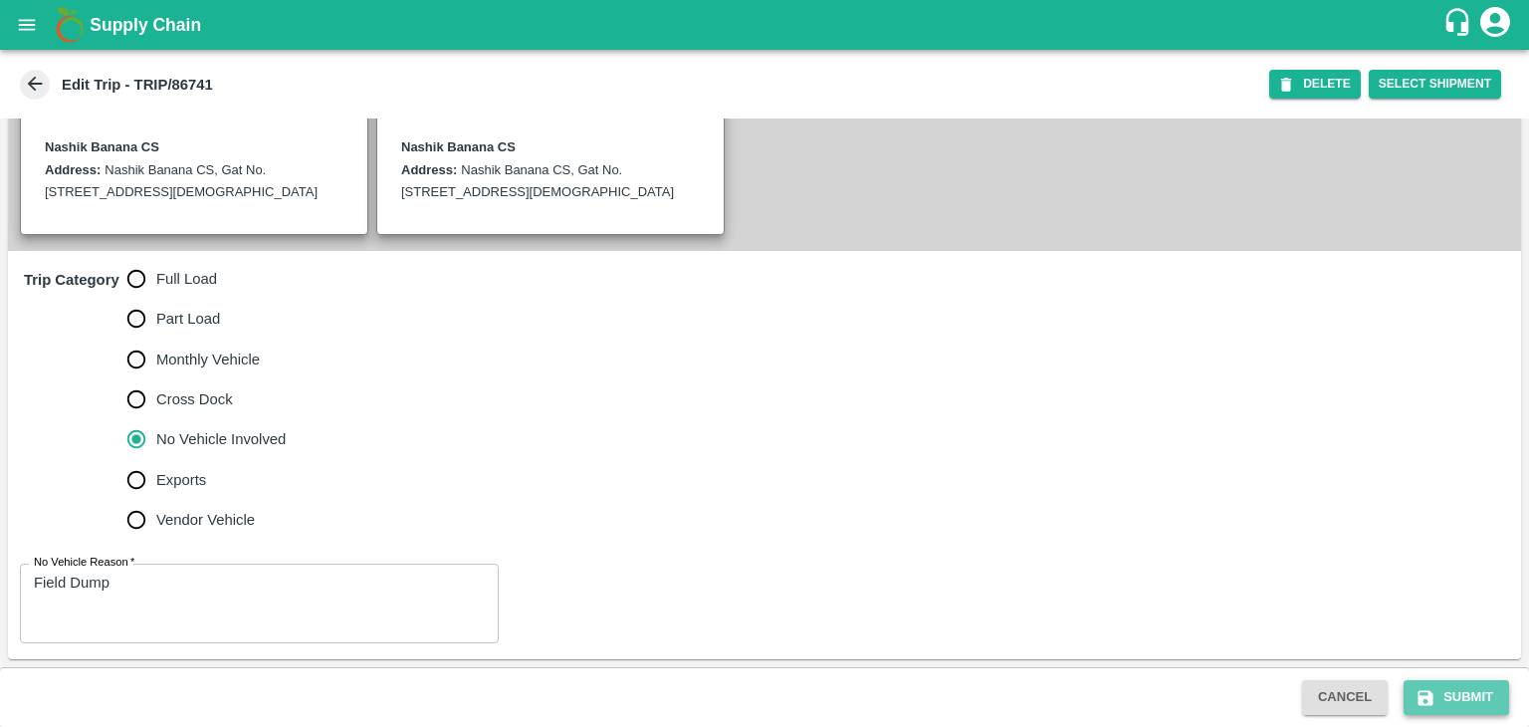
click at [1498, 703] on button "Submit" at bounding box center [1457, 697] width 106 height 35
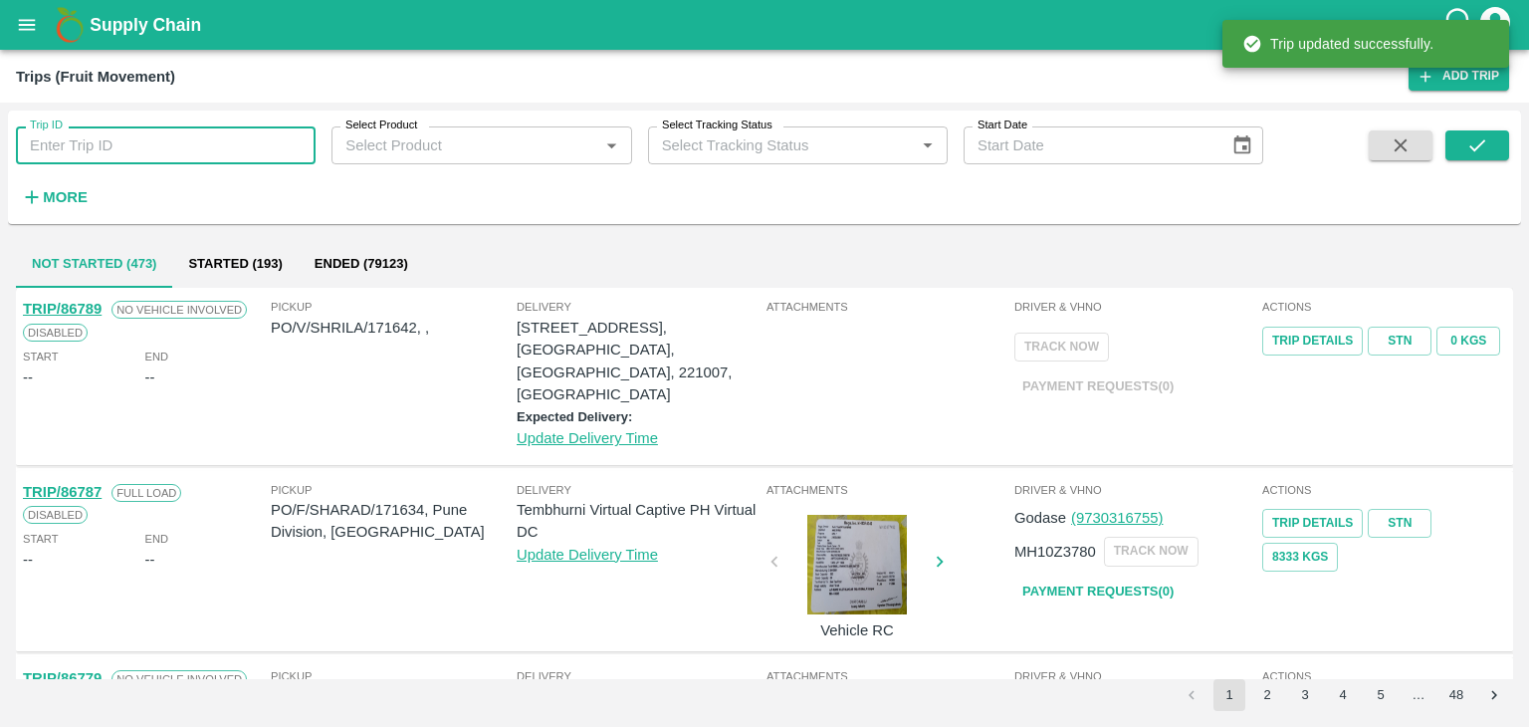
click at [131, 146] on input "Trip ID" at bounding box center [166, 145] width 300 height 38
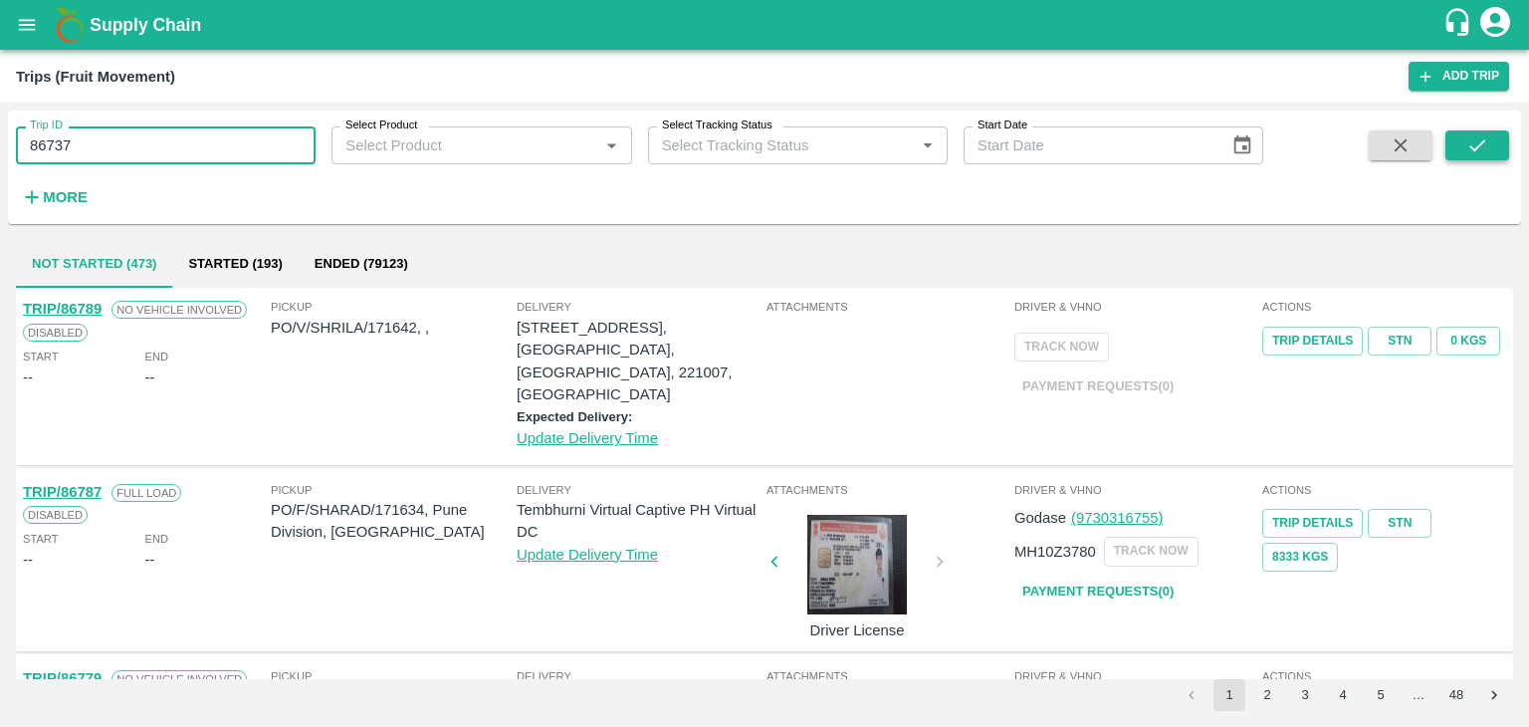
type input "86737"
click at [1459, 140] on button "submit" at bounding box center [1478, 145] width 64 height 30
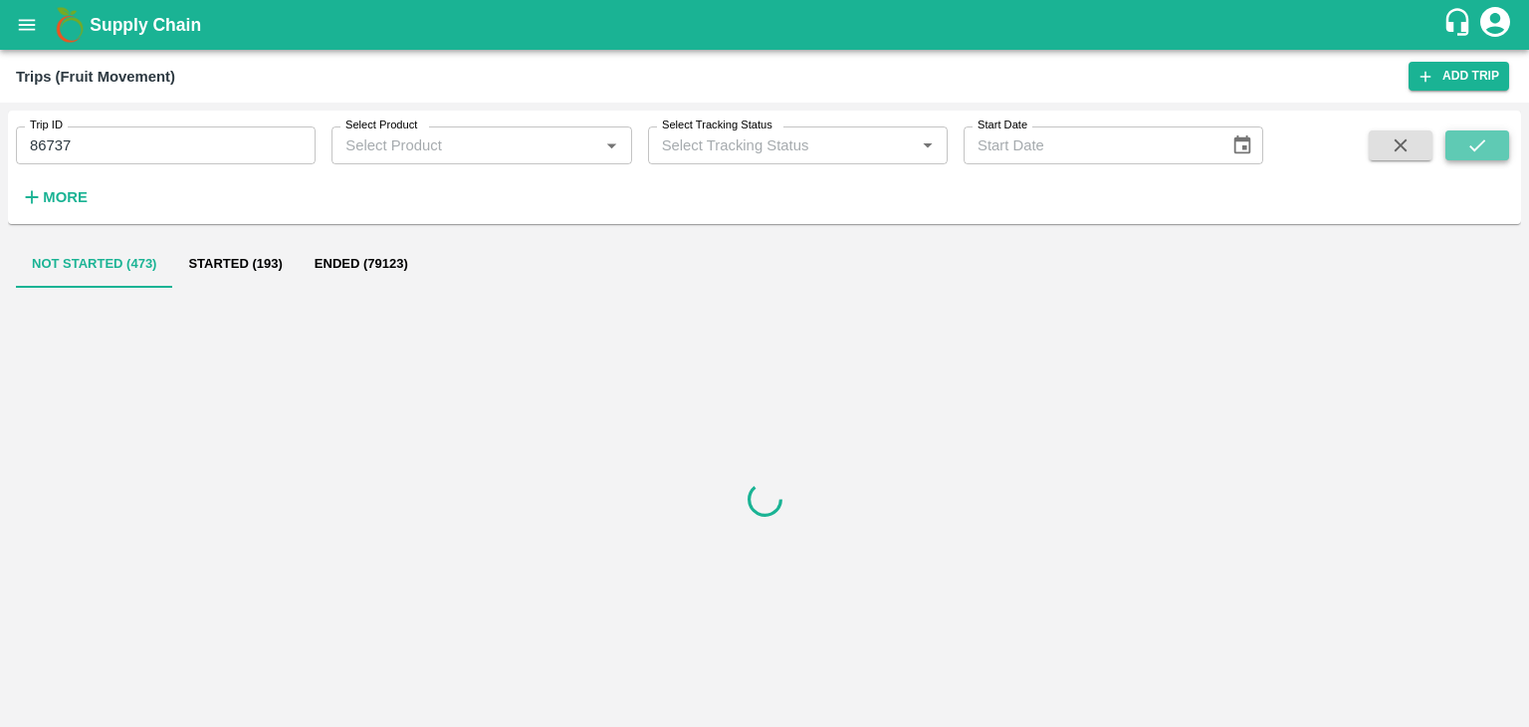
click at [1459, 140] on button "submit" at bounding box center [1478, 145] width 64 height 30
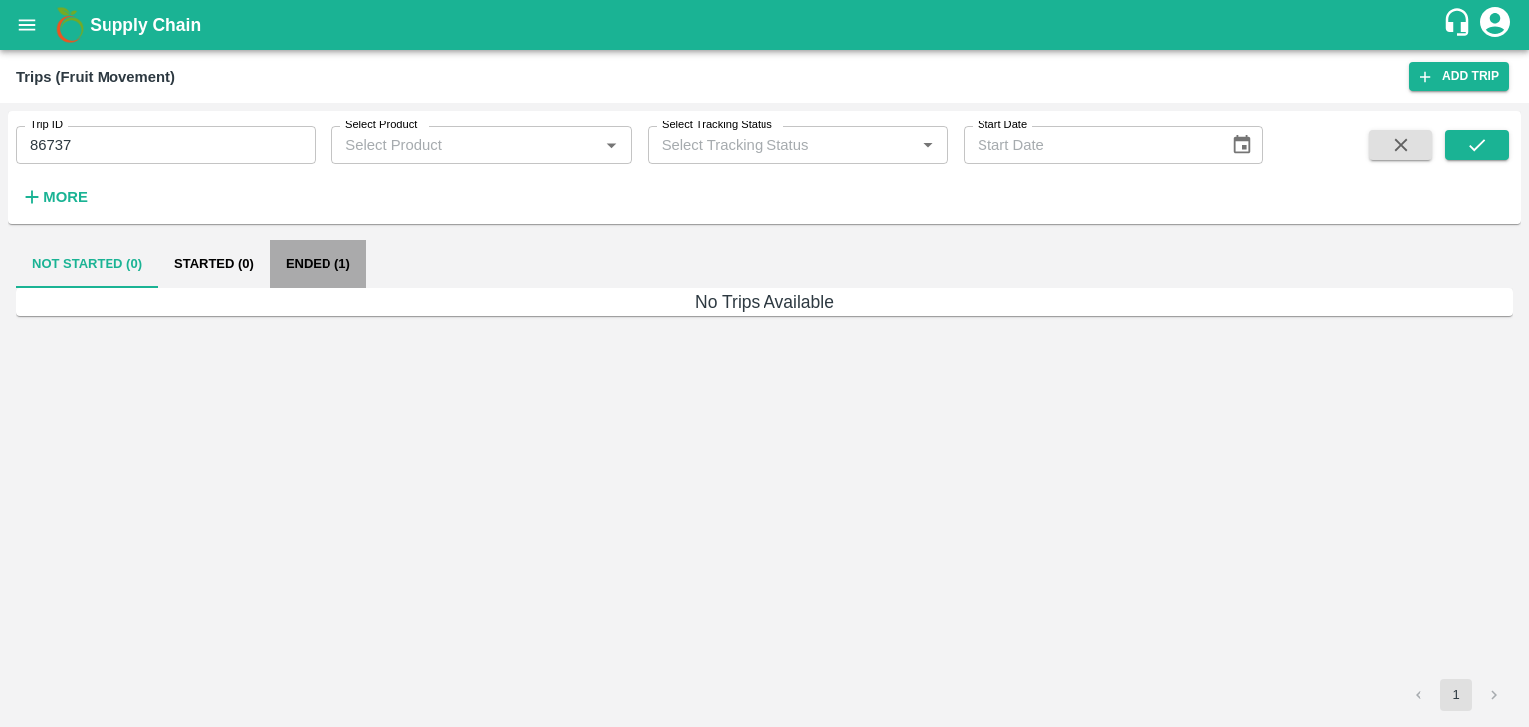
click at [333, 260] on button "Ended (1)" at bounding box center [318, 264] width 97 height 48
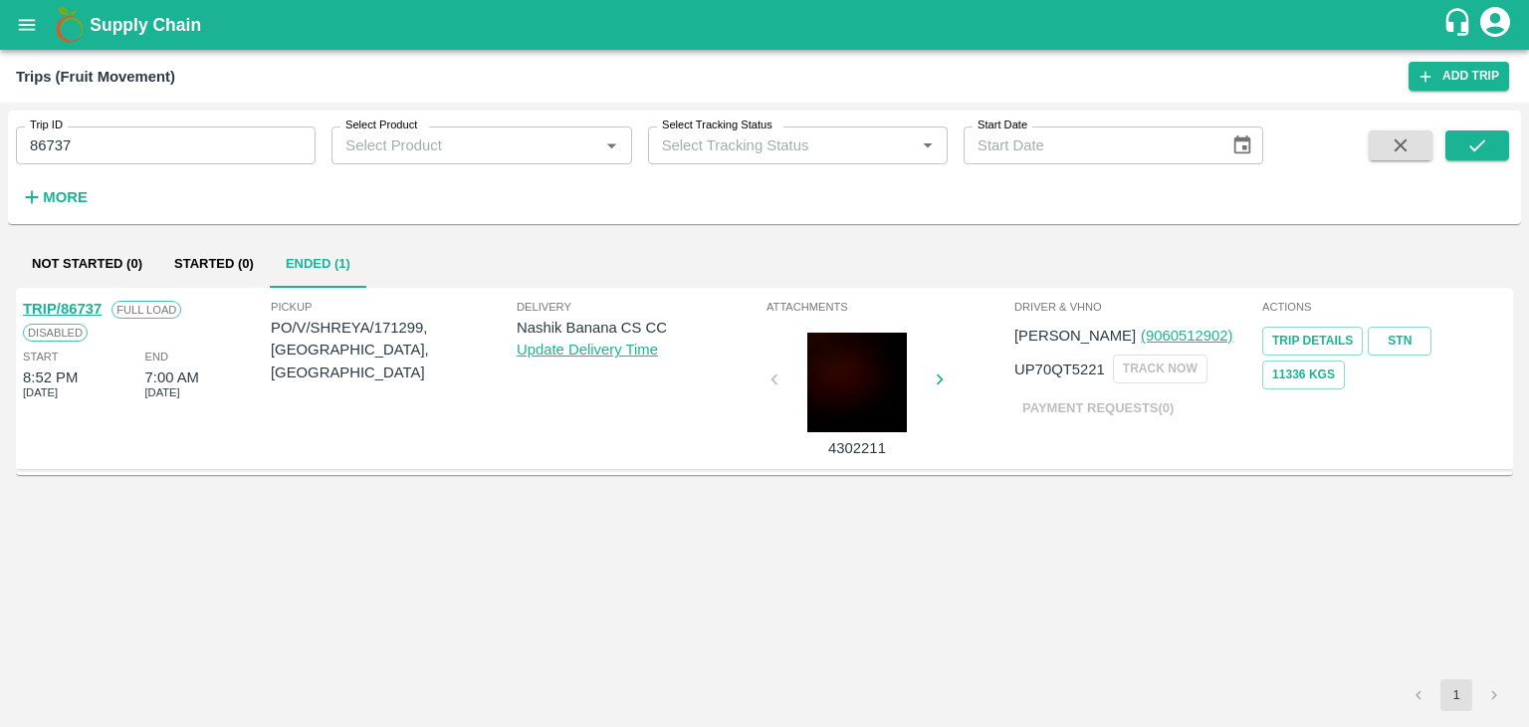
click at [80, 308] on link "TRIP/86737" at bounding box center [62, 309] width 79 height 16
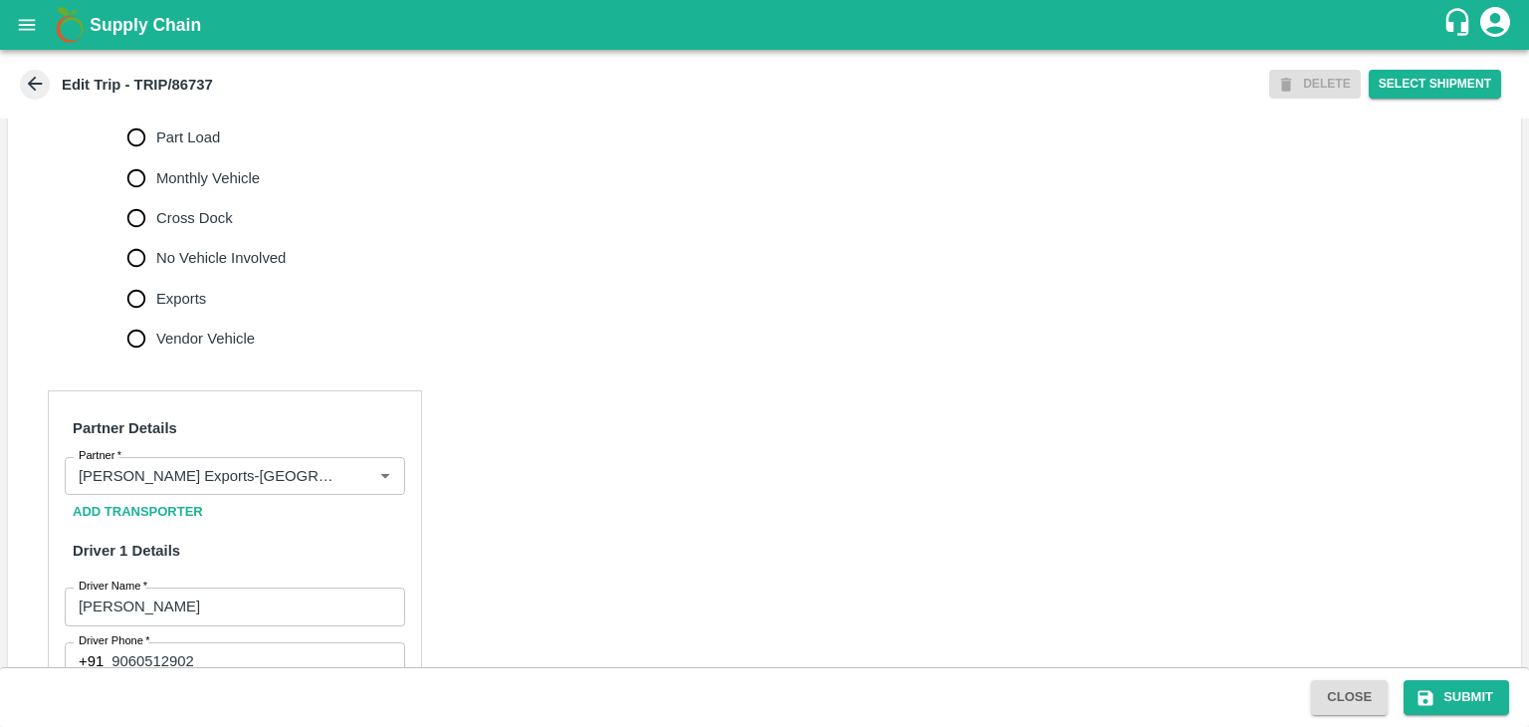
scroll to position [653, 0]
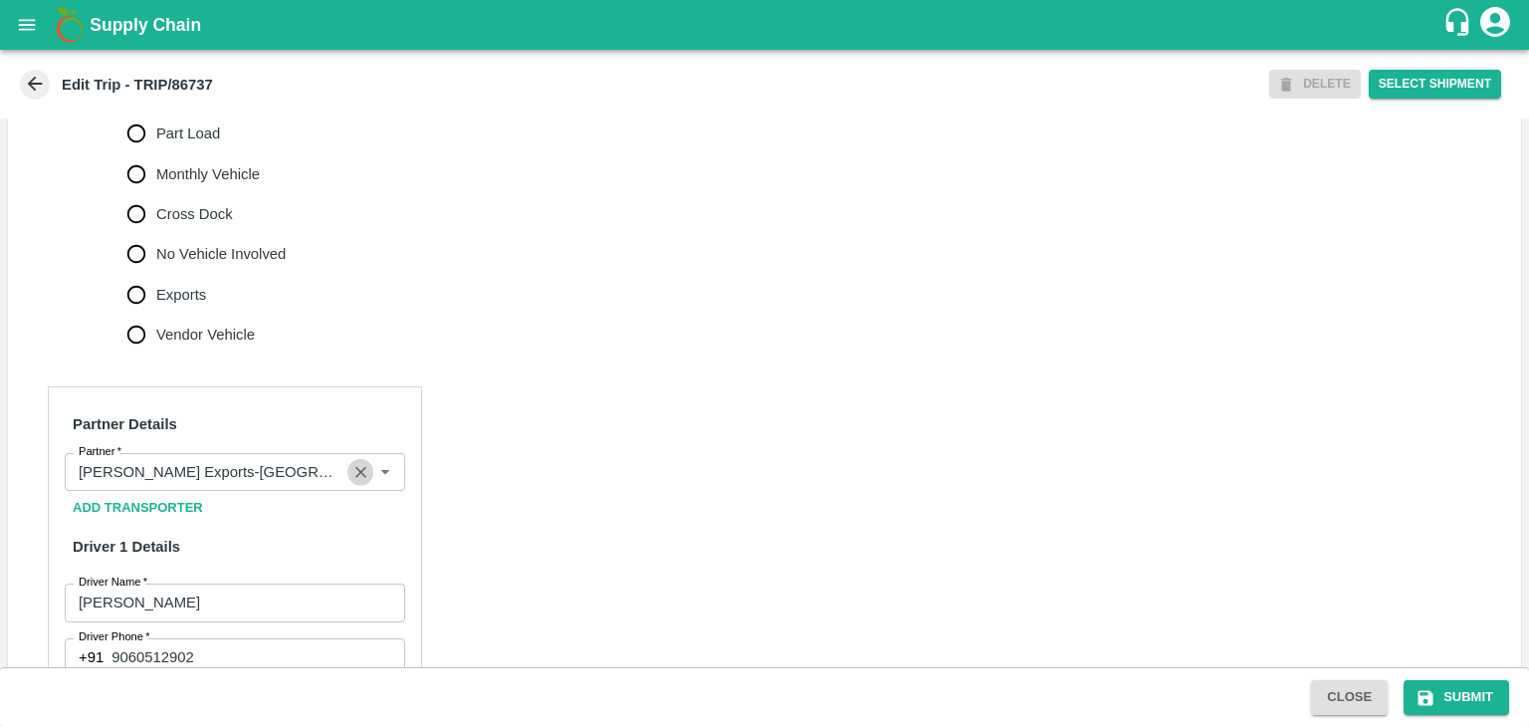
click at [351, 482] on icon "Clear" at bounding box center [360, 472] width 19 height 19
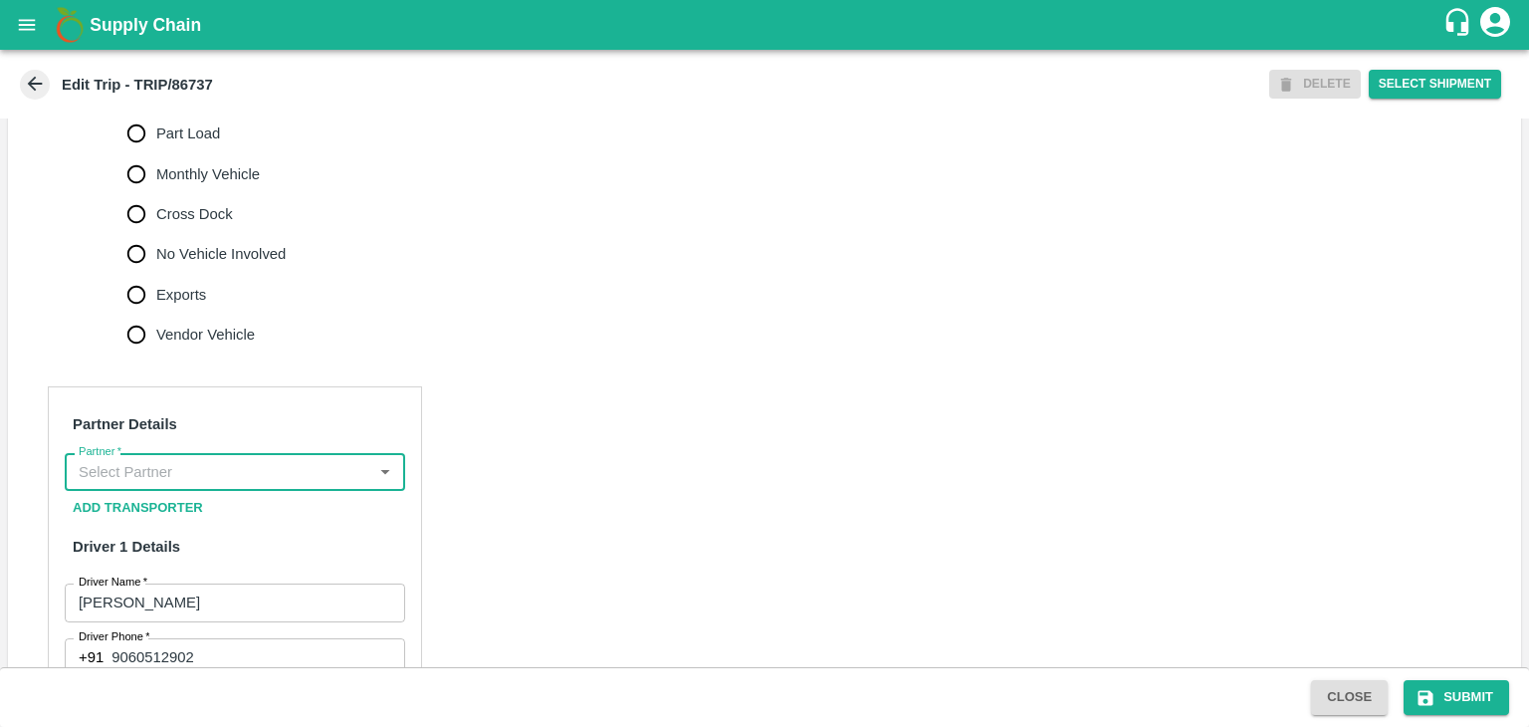
scroll to position [0, 0]
click at [310, 485] on input "Partner   *" at bounding box center [219, 472] width 296 height 26
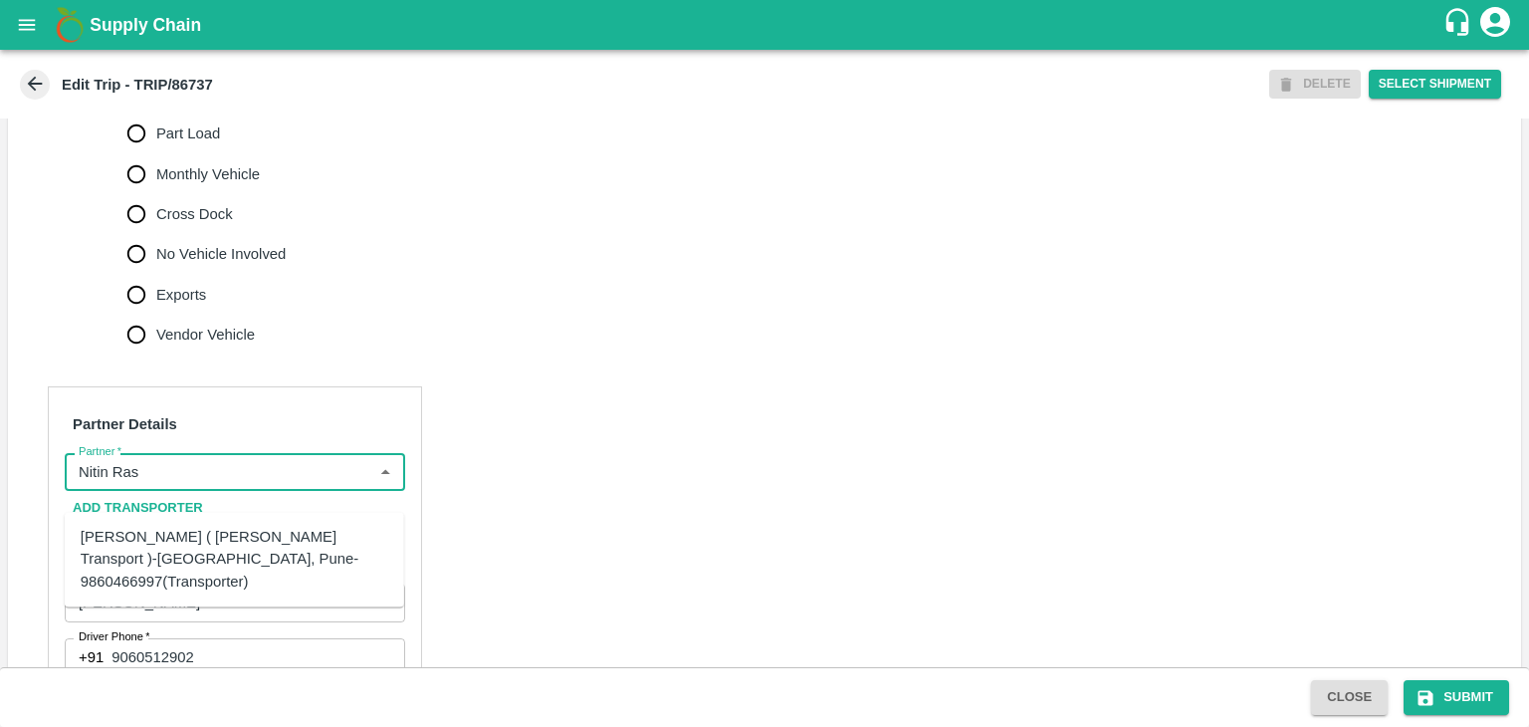
click at [264, 529] on div "[PERSON_NAME] ( [PERSON_NAME] Transport )-[GEOGRAPHIC_DATA], Pune-9860466997(Tr…" at bounding box center [235, 559] width 308 height 67
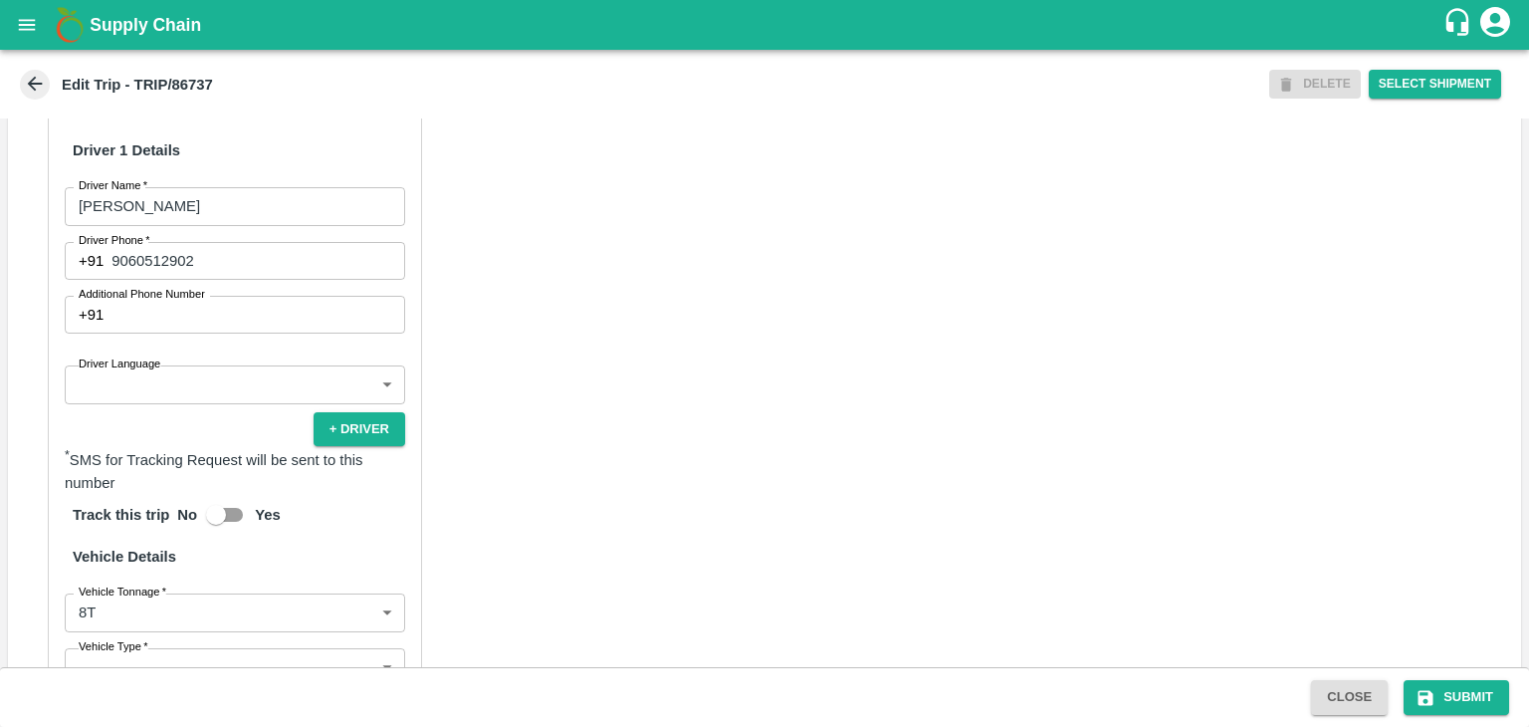
scroll to position [1050, 0]
type input "[PERSON_NAME] ( [PERSON_NAME] Transport )-[GEOGRAPHIC_DATA], Pune-9860466997(Tr…"
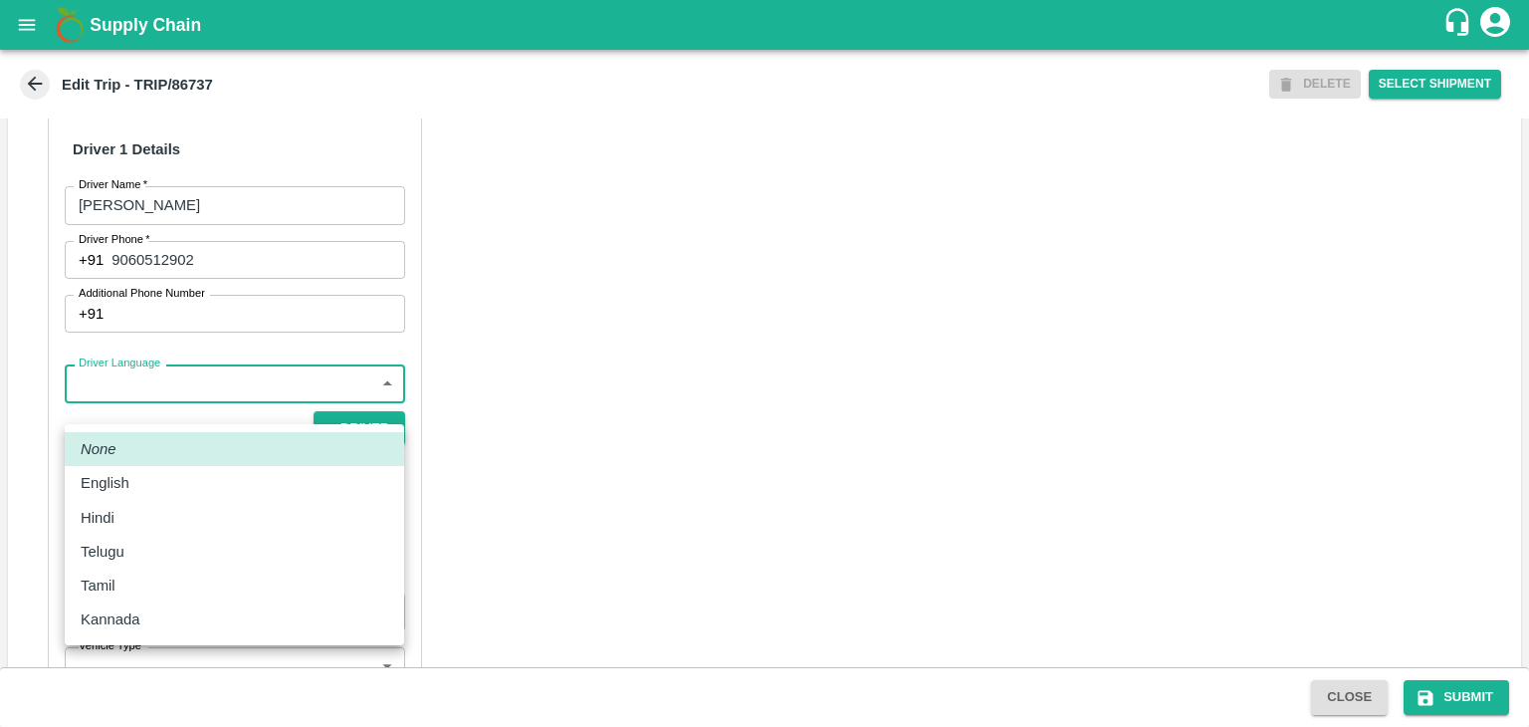
click at [160, 399] on body "Supply Chain Edit Trip - TRIP/86737 DELETE Select Shipment Trip Details Trip Ty…" at bounding box center [764, 363] width 1529 height 727
drag, startPoint x: 158, startPoint y: 541, endPoint x: 165, endPoint y: 523, distance: 19.2
click at [165, 523] on ul "None English Hindi Telugu Tamil Kannada" at bounding box center [234, 534] width 339 height 221
click at [165, 523] on div "Hindi" at bounding box center [235, 518] width 308 height 22
type input "hi"
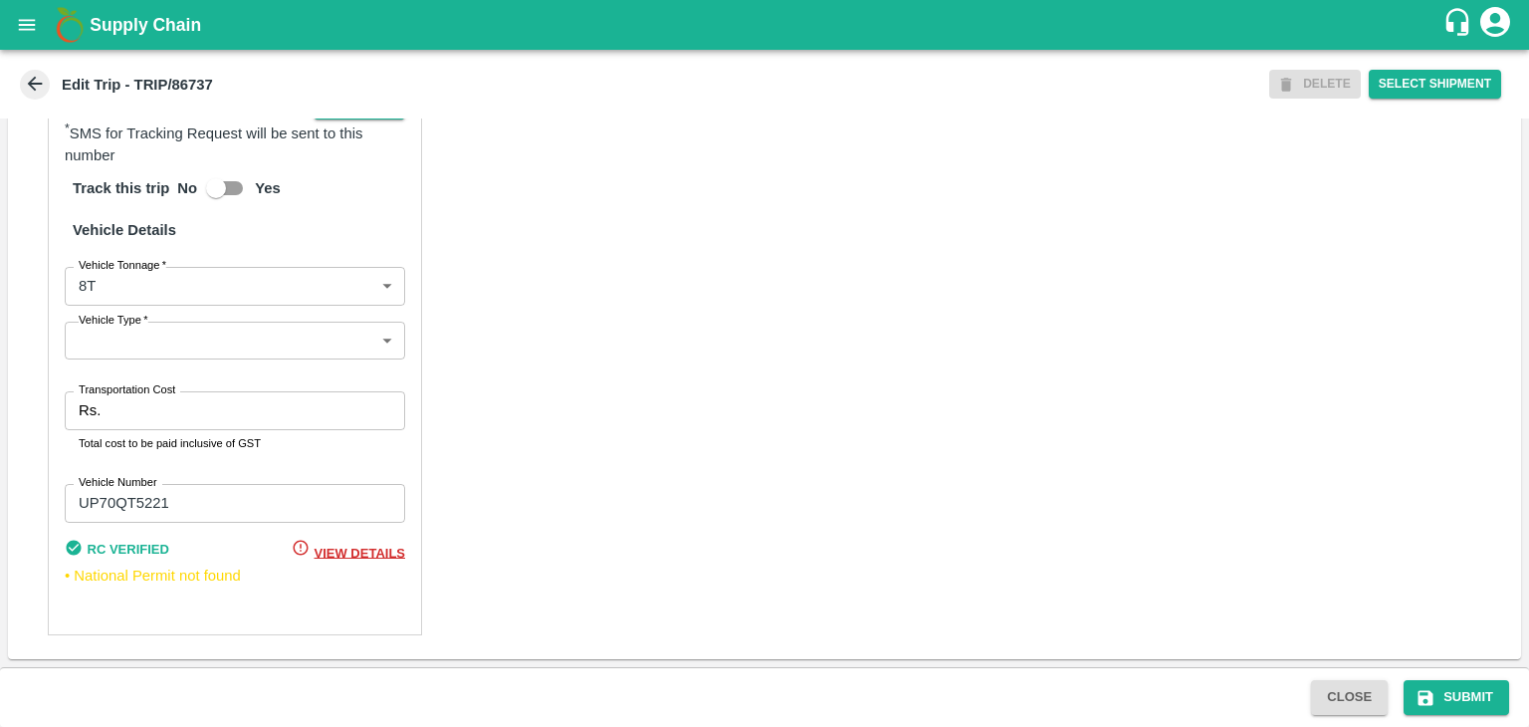
scroll to position [1397, 0]
click at [133, 342] on body "Supply Chain Edit Trip - TRIP/86737 DELETE Select Shipment Trip Details Trip Ty…" at bounding box center [764, 363] width 1529 height 727
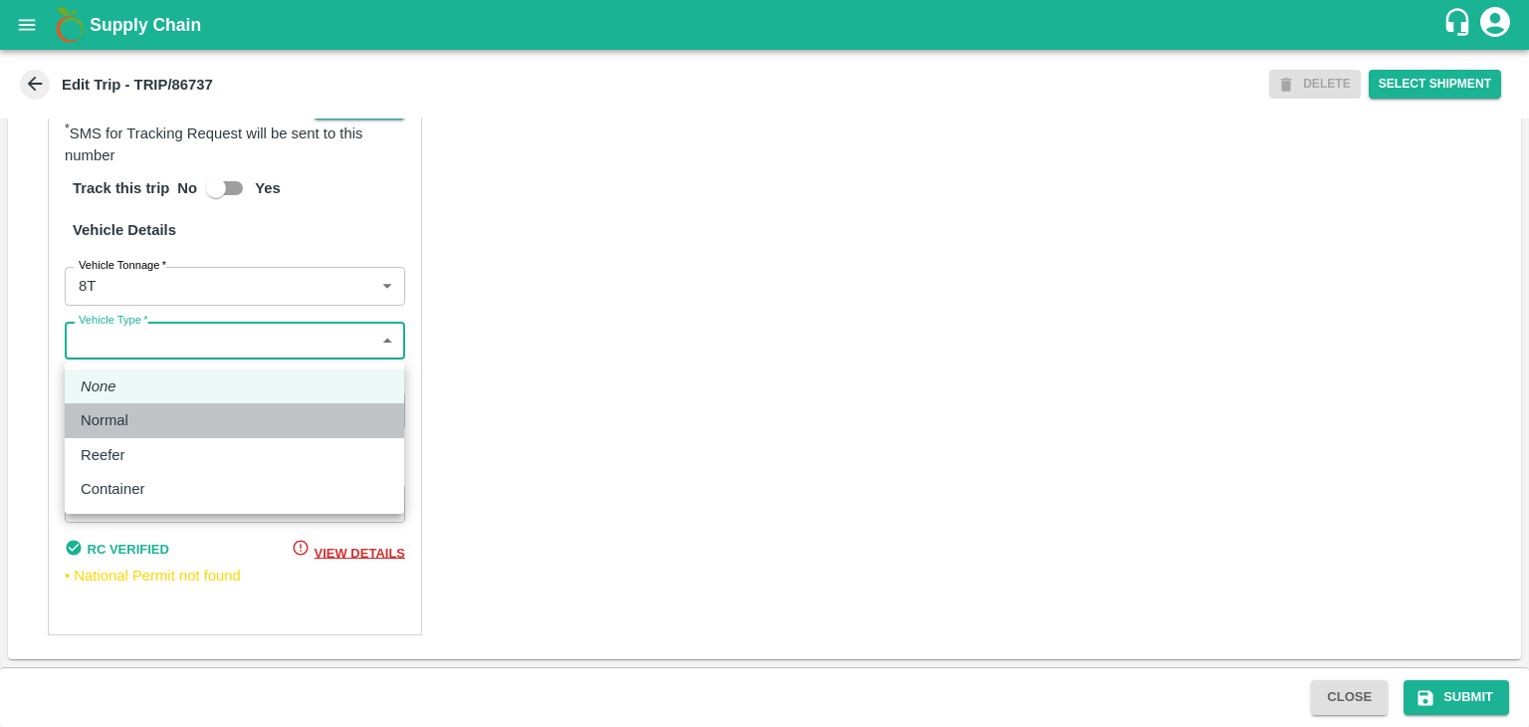
click at [139, 422] on div "Normal" at bounding box center [235, 420] width 308 height 22
type input "Normal"
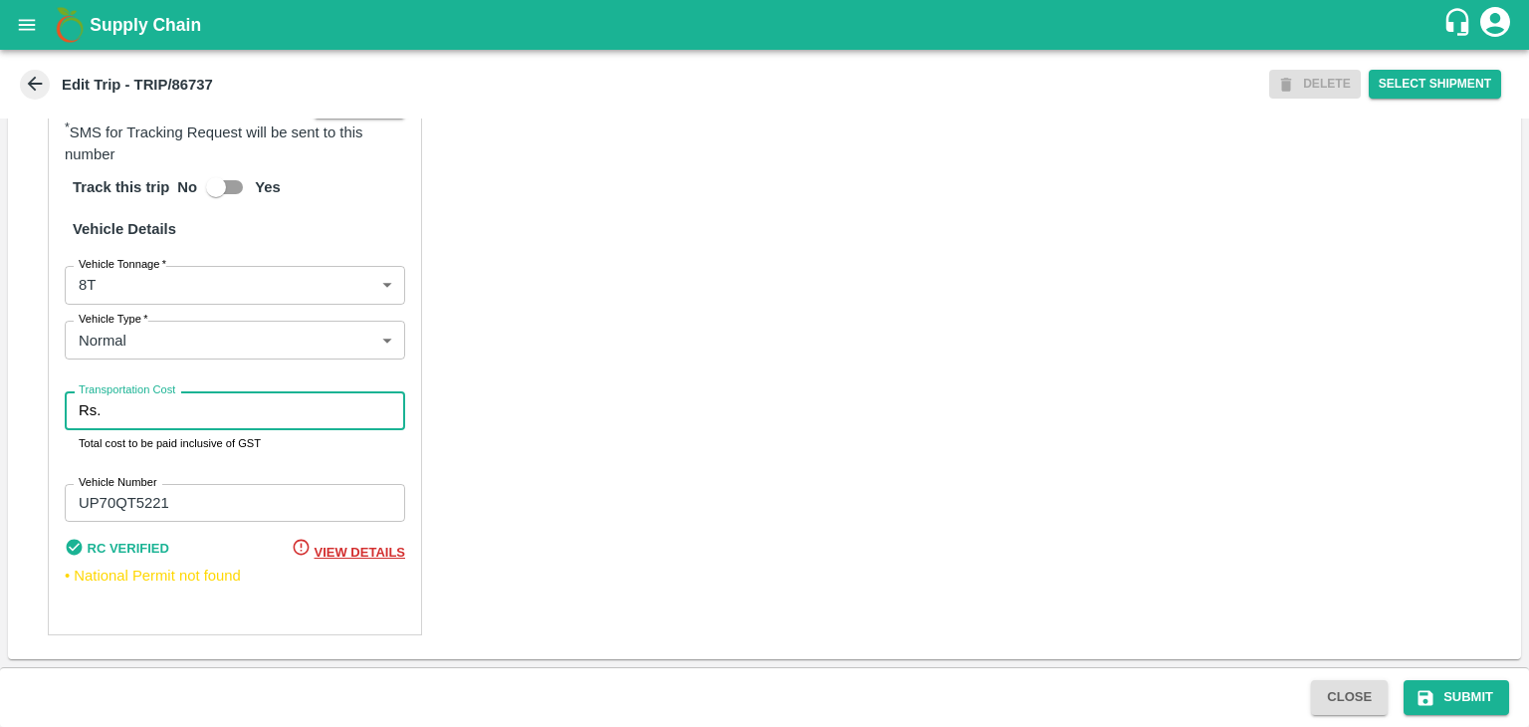
click at [172, 429] on input "Transportation Cost" at bounding box center [257, 410] width 297 height 38
type input "10000"
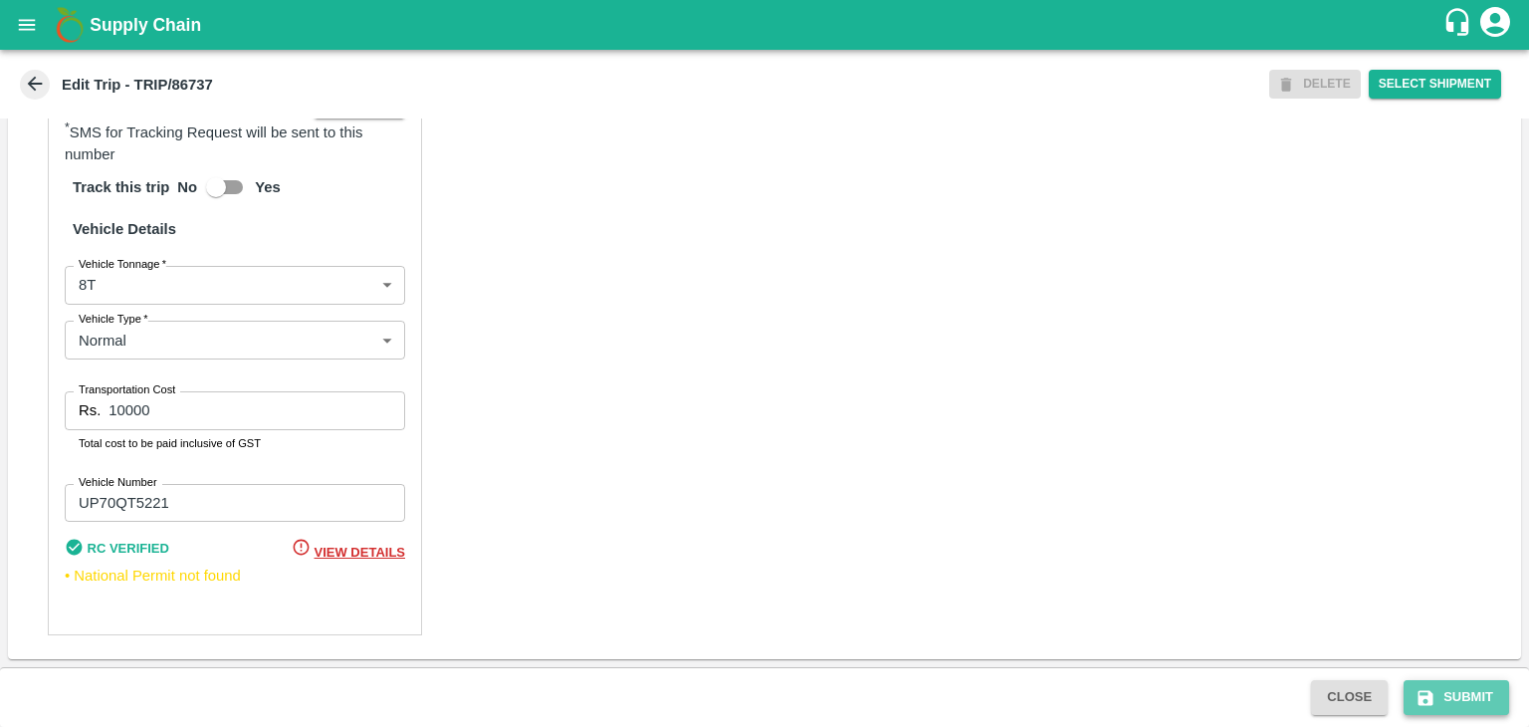
click at [1447, 681] on button "Submit" at bounding box center [1457, 697] width 106 height 35
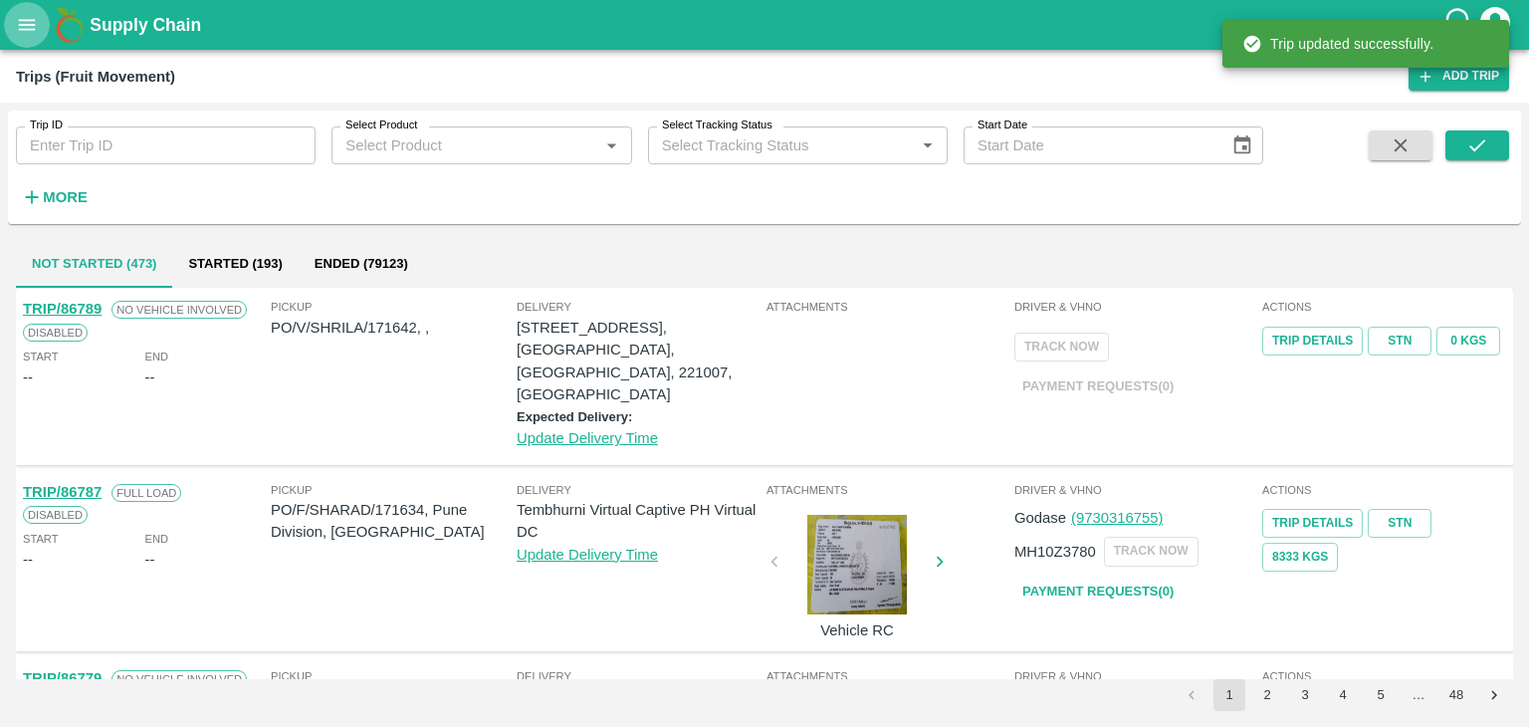
click at [44, 25] on button "open drawer" at bounding box center [27, 25] width 46 height 46
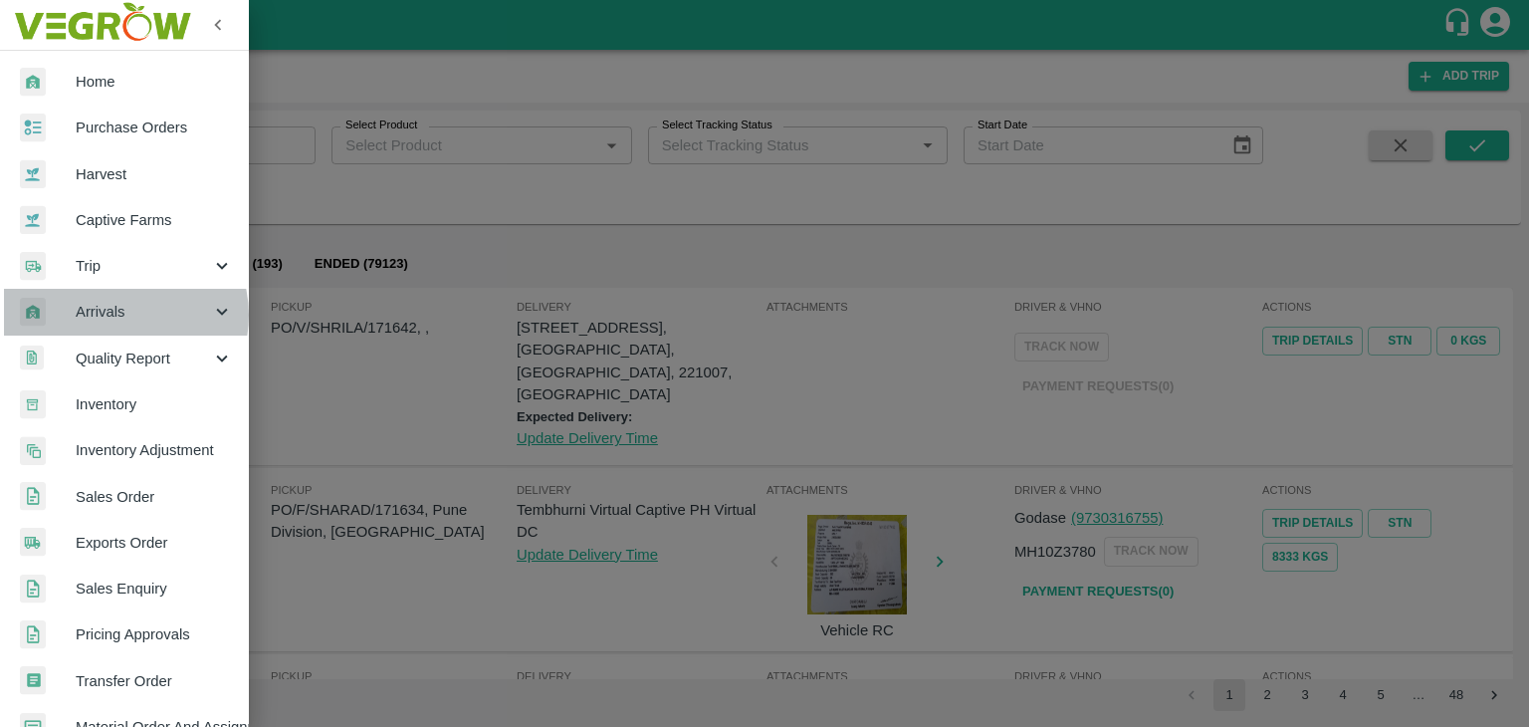
click at [118, 315] on span "Arrivals" at bounding box center [143, 312] width 135 height 22
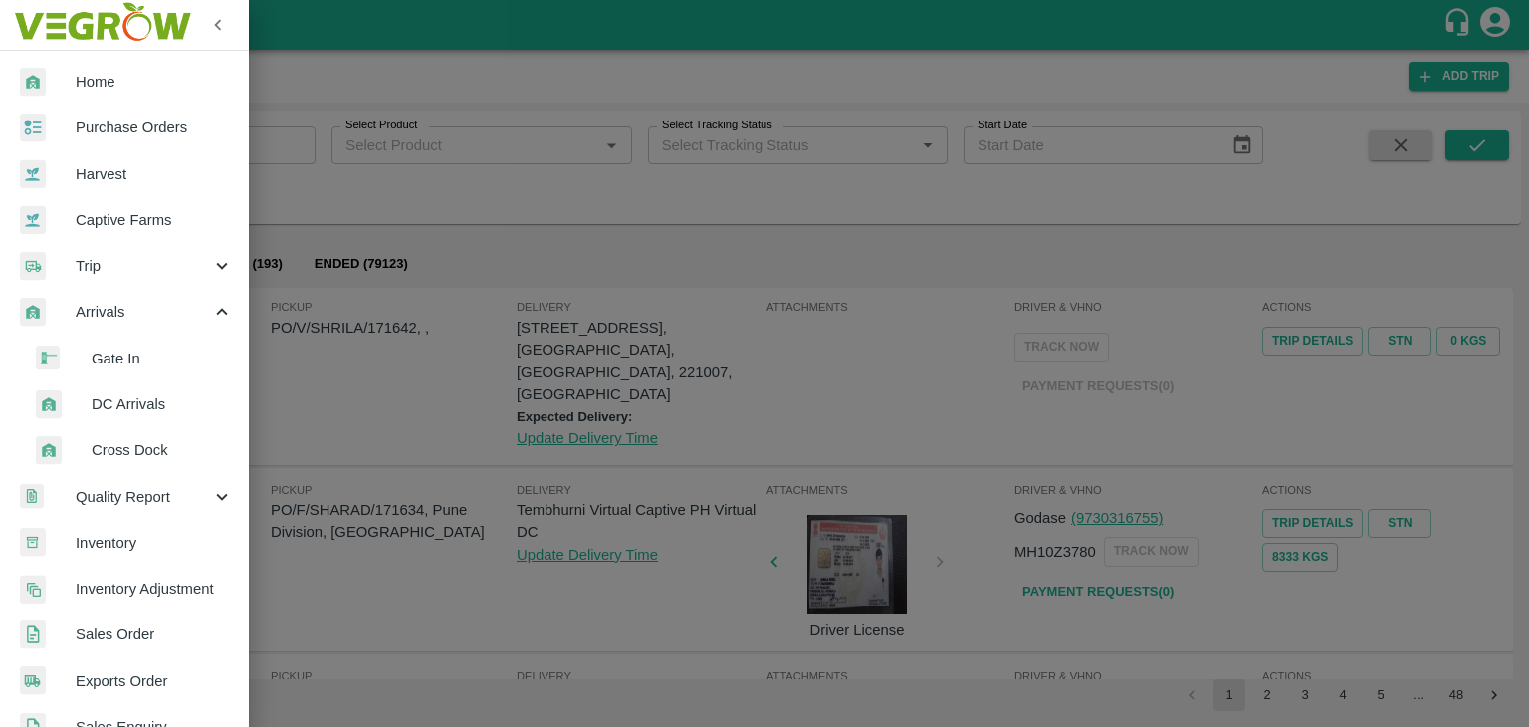
click at [149, 401] on span "DC Arrivals" at bounding box center [162, 404] width 141 height 22
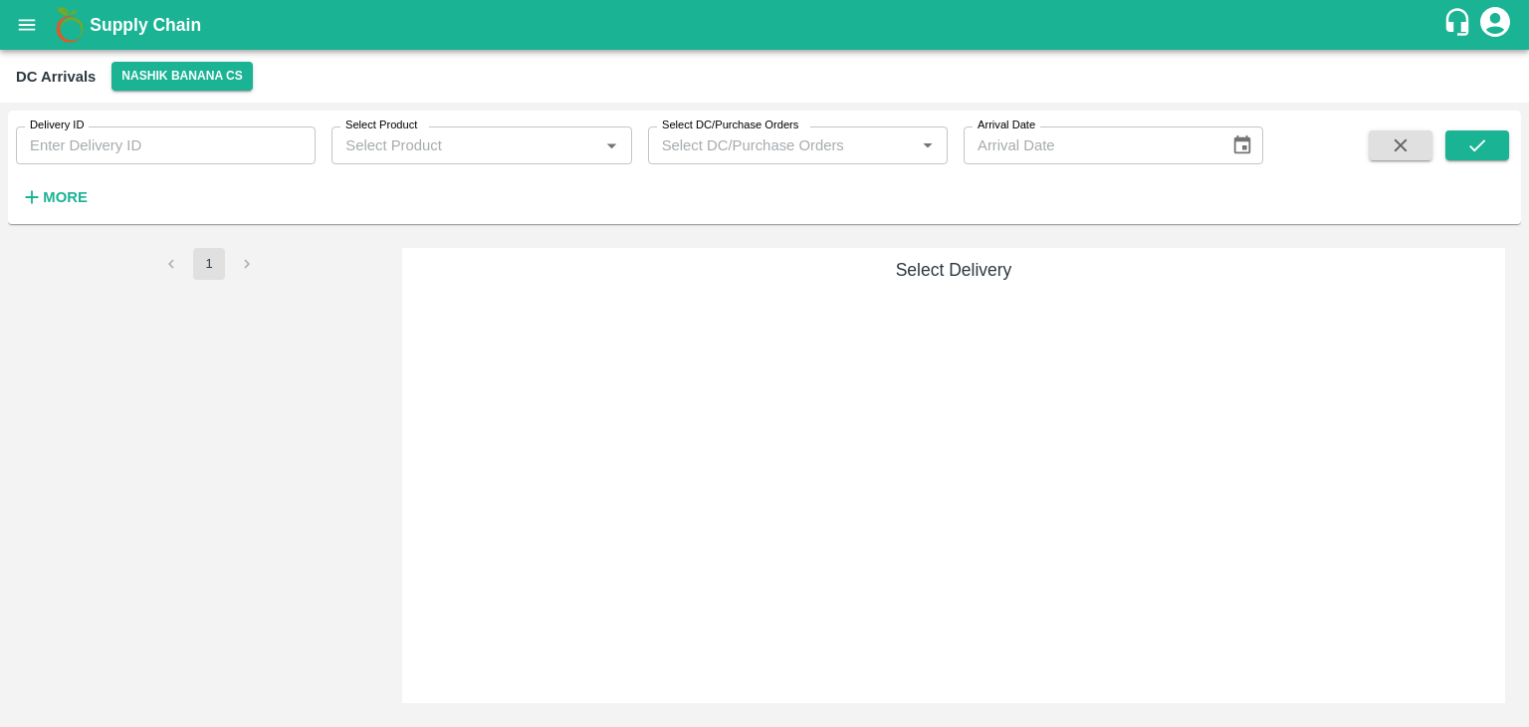
click at [68, 199] on strong "More" at bounding box center [65, 197] width 45 height 16
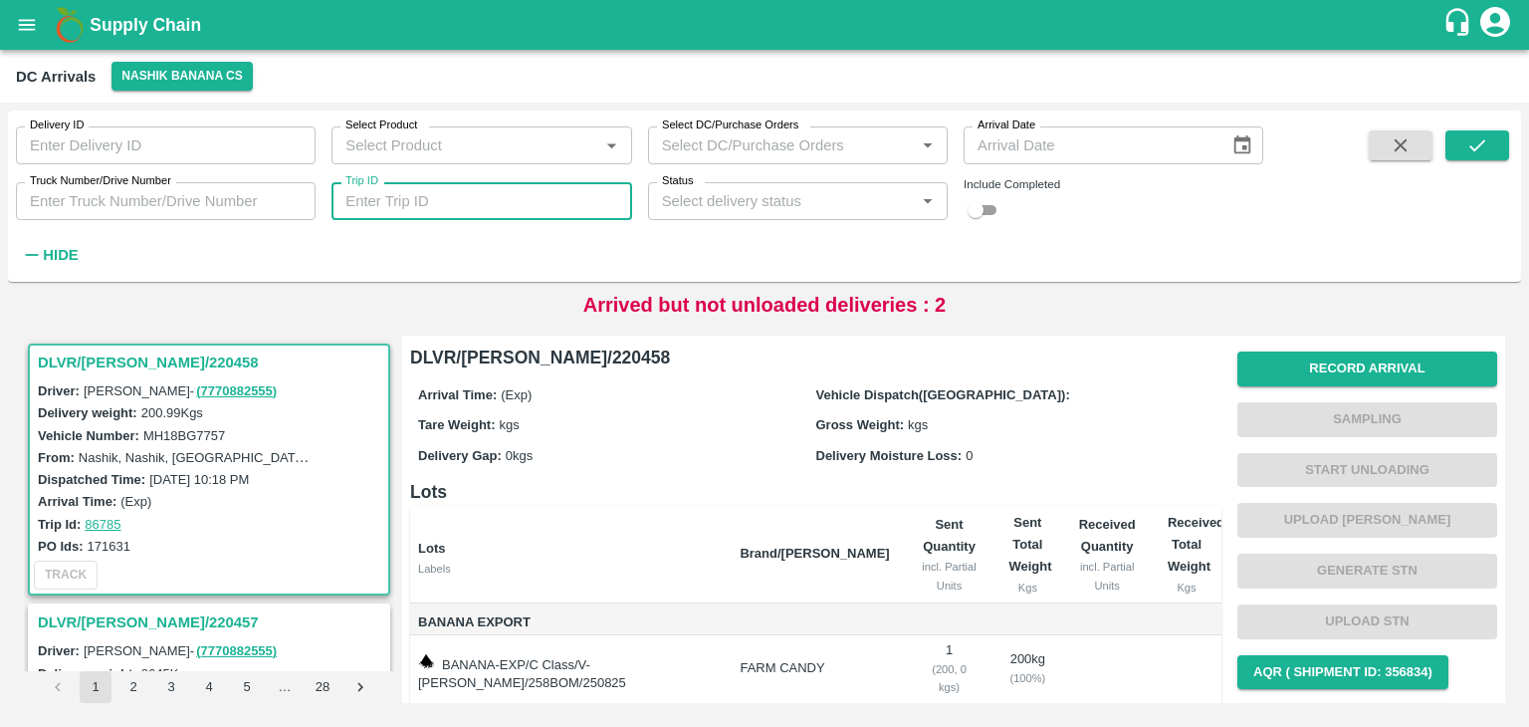
click at [522, 195] on input "Trip ID" at bounding box center [482, 201] width 300 height 38
type input "86748"
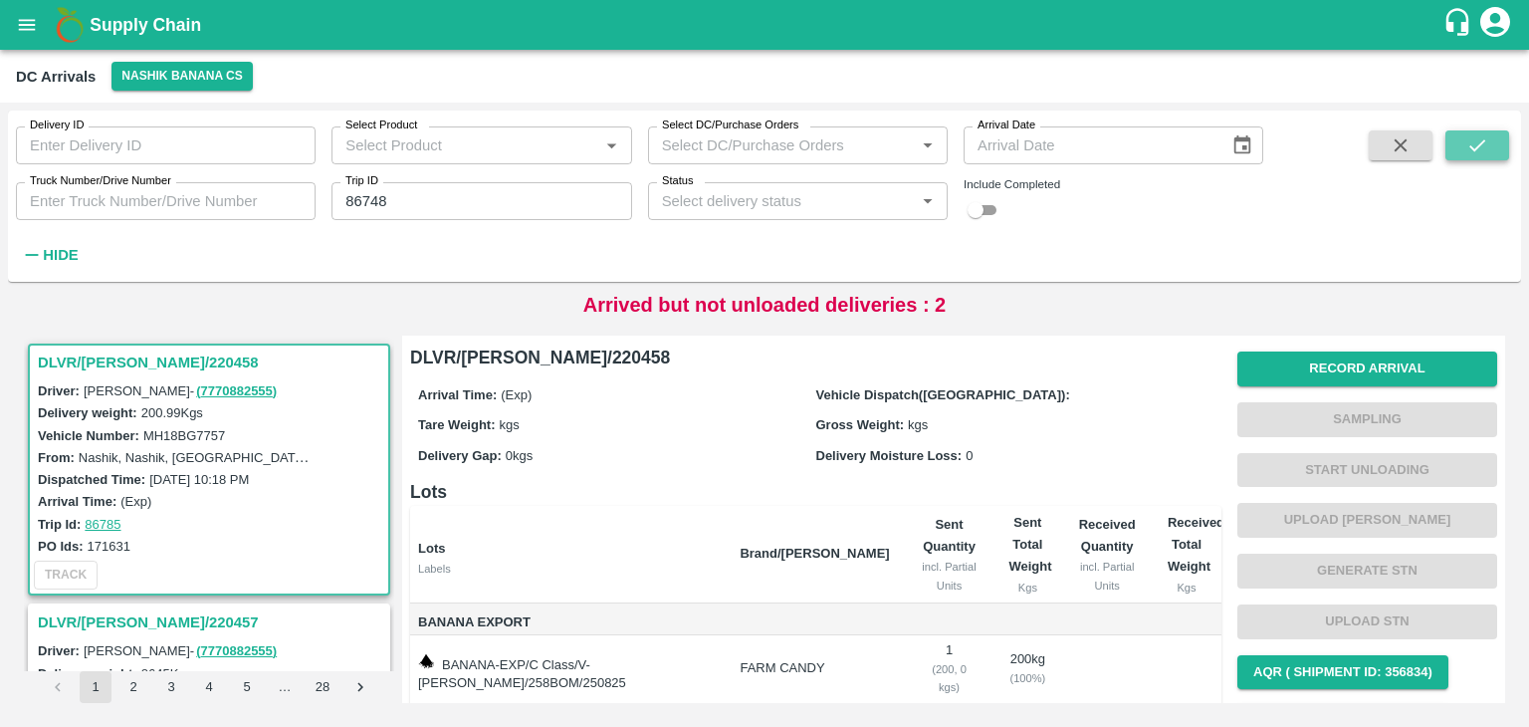
click at [1478, 150] on icon "submit" at bounding box center [1477, 145] width 22 height 22
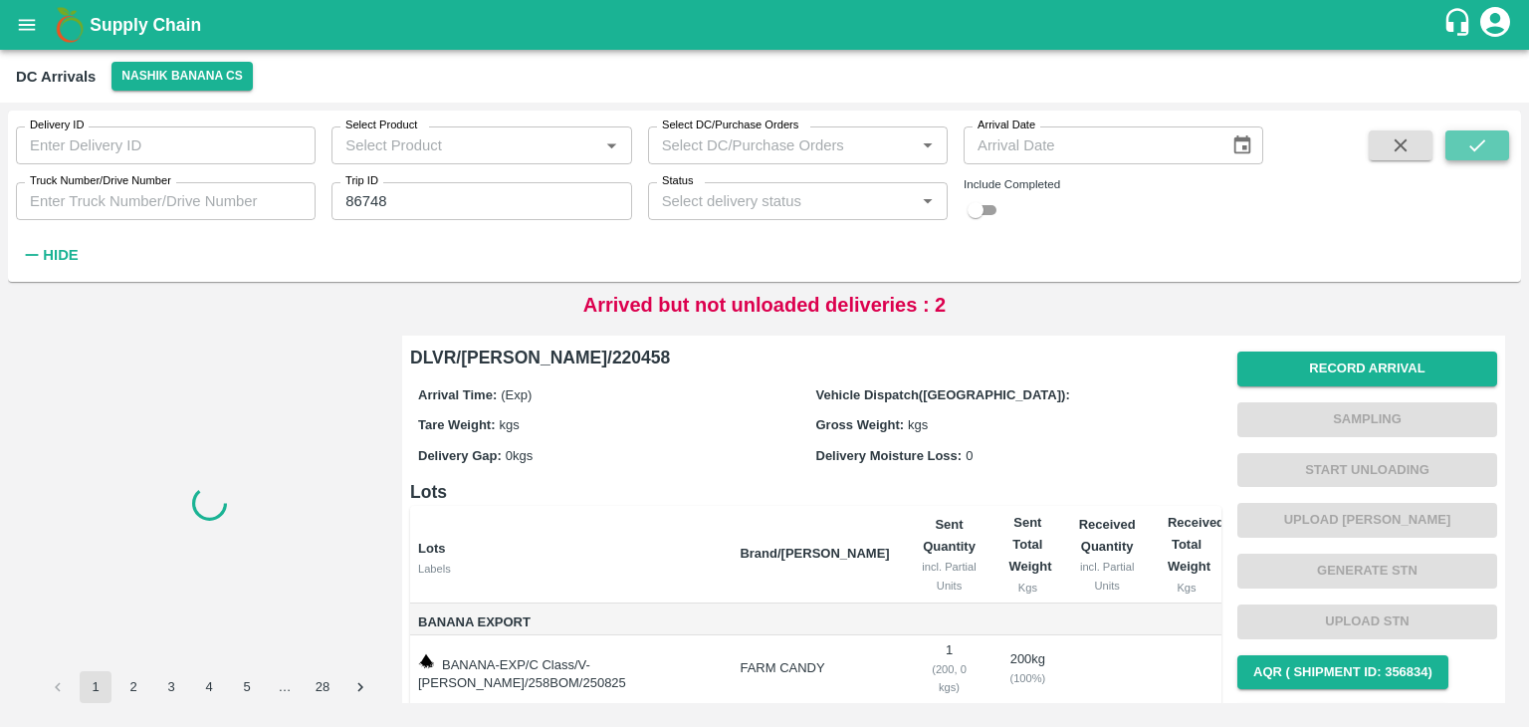
click at [1478, 150] on icon "submit" at bounding box center [1477, 145] width 22 height 22
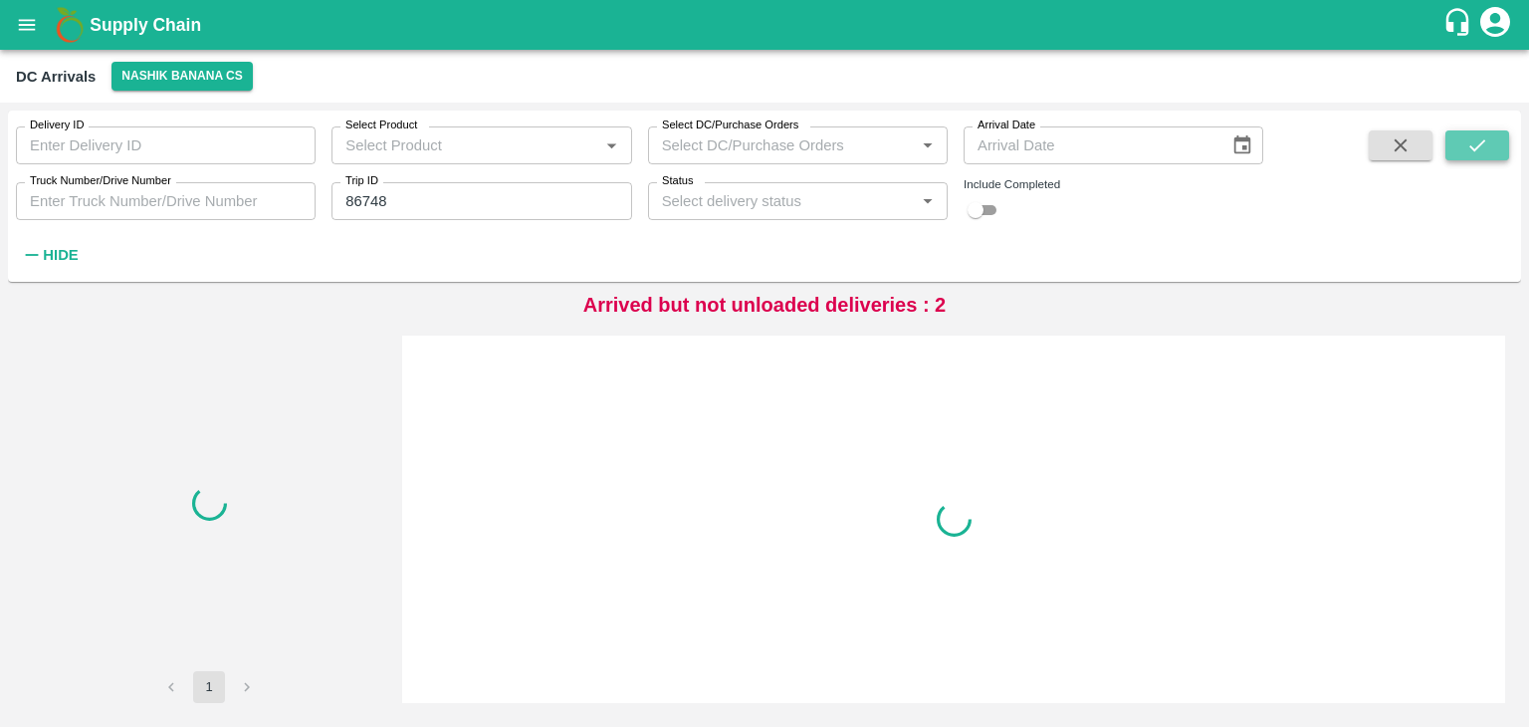
click at [1478, 150] on icon "submit" at bounding box center [1477, 145] width 22 height 22
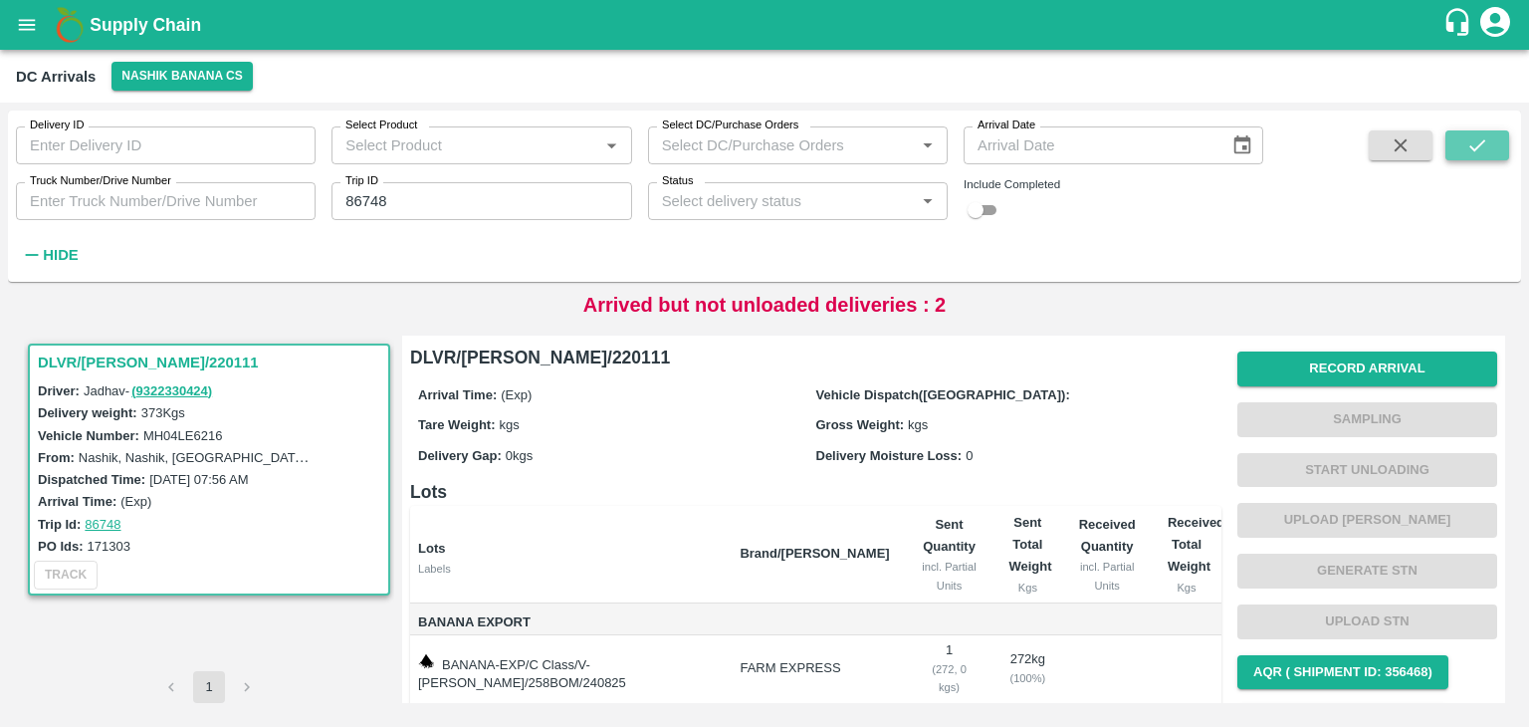
click at [1485, 152] on icon "submit" at bounding box center [1477, 145] width 22 height 22
click at [1394, 359] on button "Record Arrival" at bounding box center [1368, 368] width 260 height 35
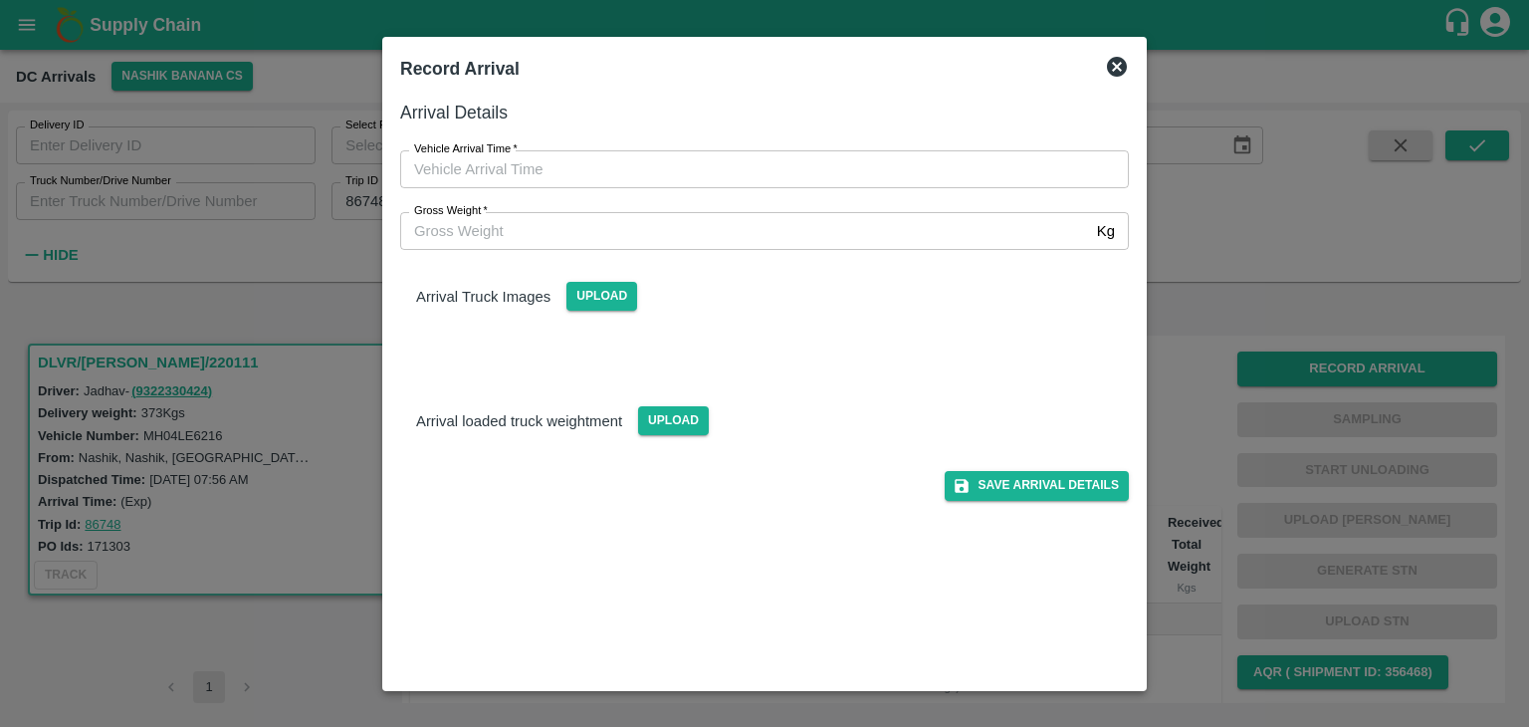
type input "DD/MM/YYYY hh:mm aa"
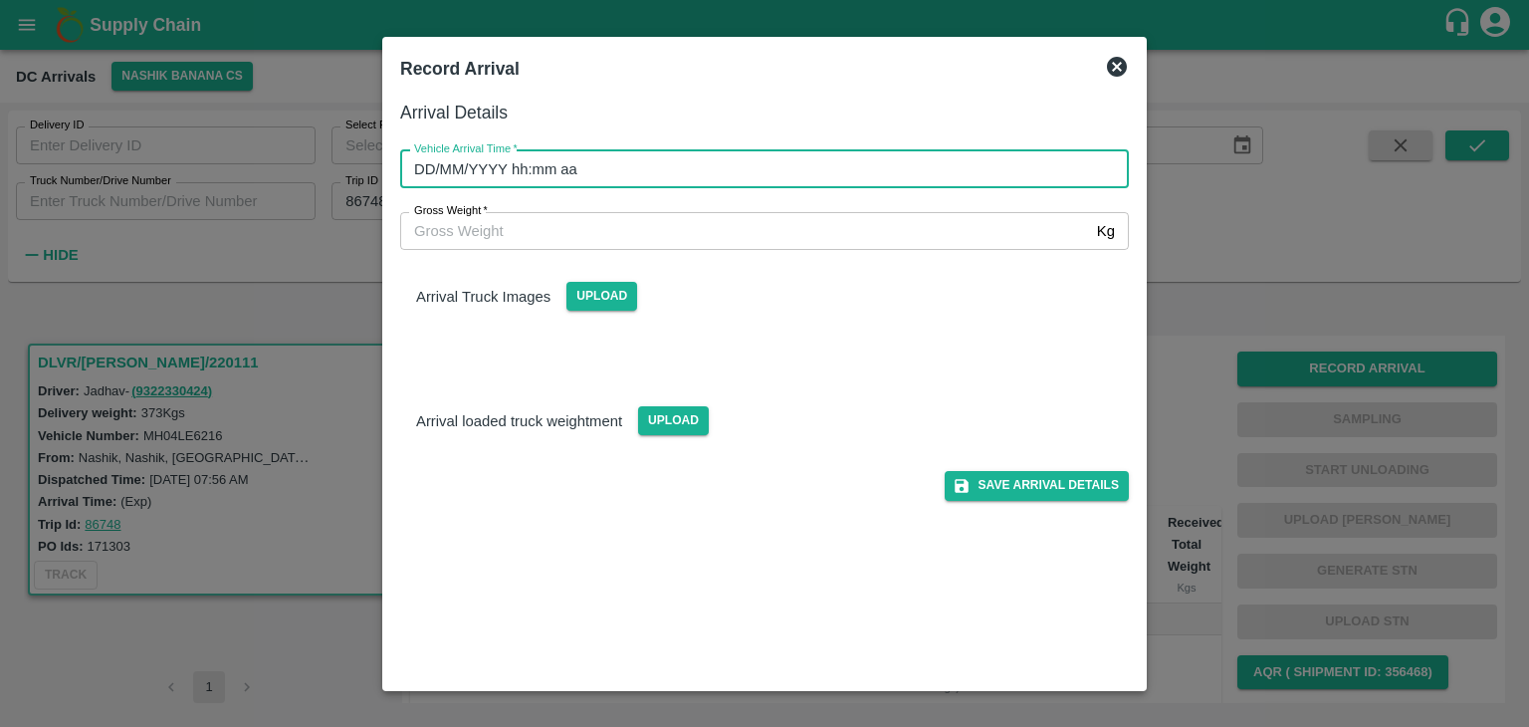
click at [712, 166] on input "DD/MM/YYYY hh:mm aa" at bounding box center [757, 169] width 715 height 38
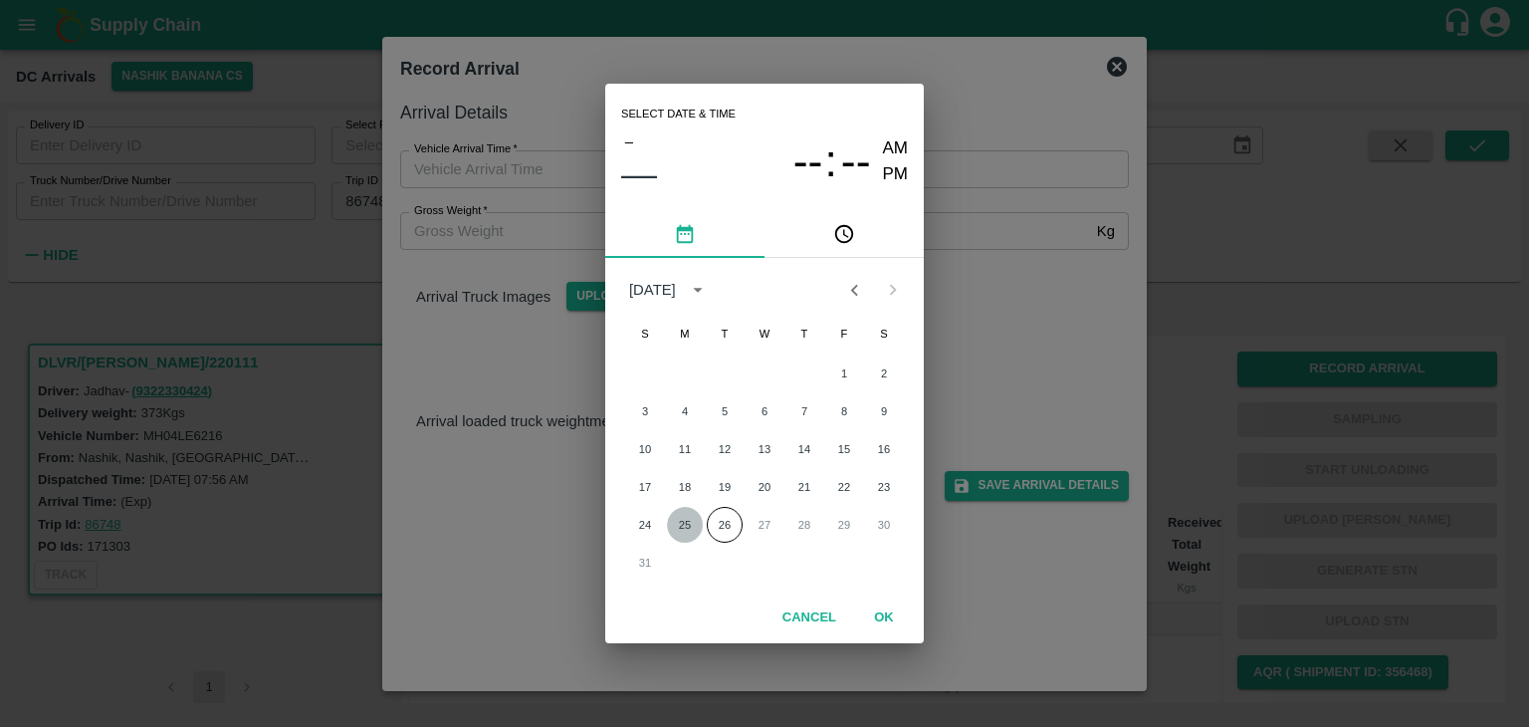
click at [688, 528] on button "25" at bounding box center [685, 525] width 36 height 36
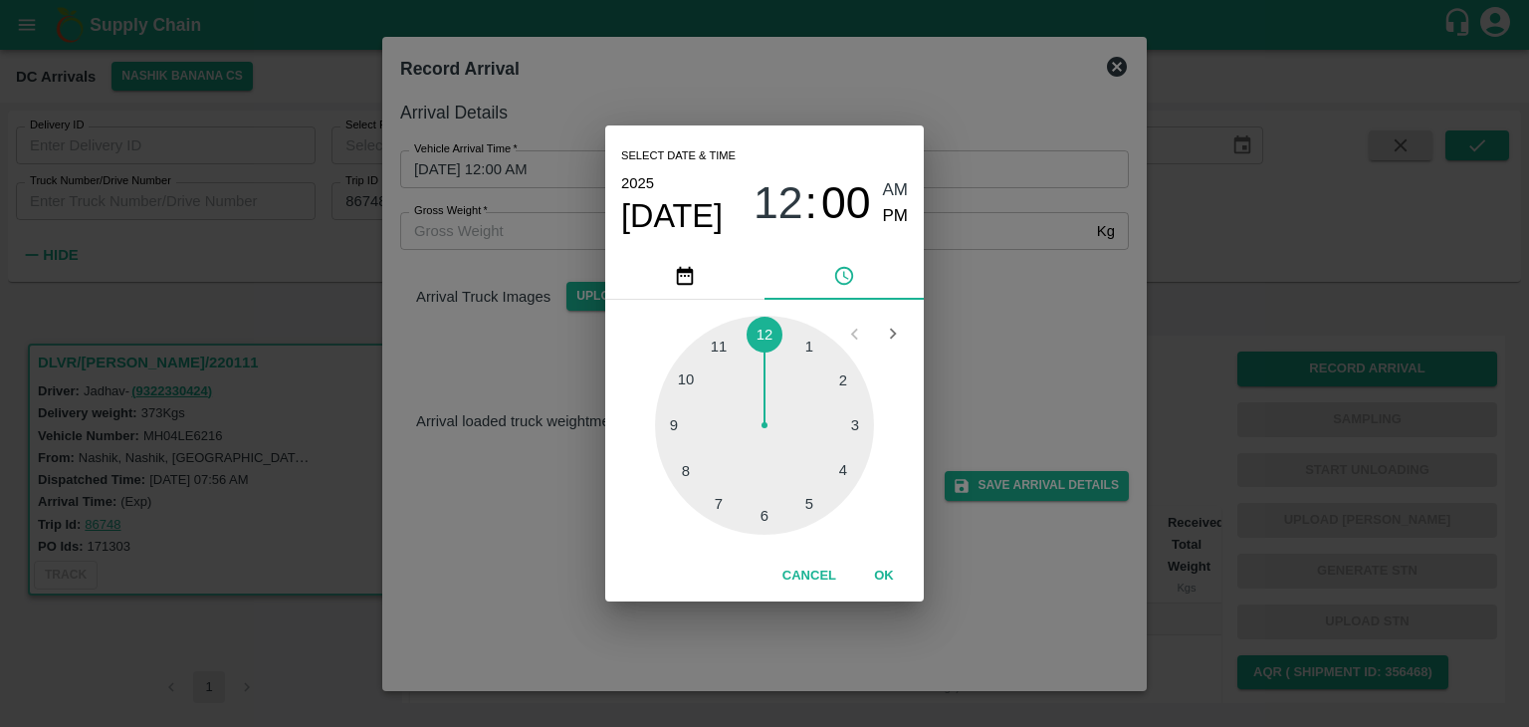
click at [680, 447] on div at bounding box center [764, 425] width 219 height 219
type input "25/08/2025 09:43 AM"
click at [874, 592] on button "OK" at bounding box center [884, 576] width 64 height 35
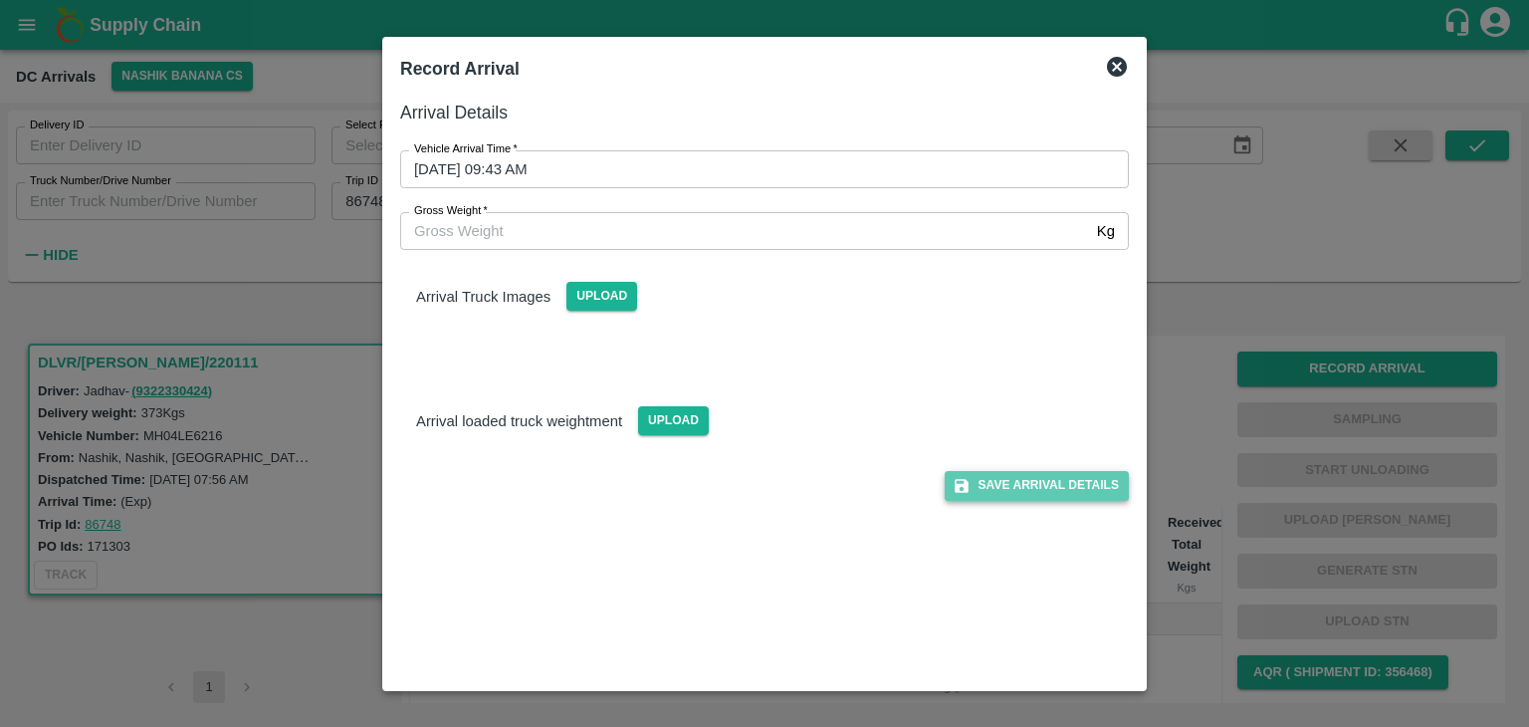
click at [1016, 490] on button "Save Arrival Details" at bounding box center [1037, 485] width 184 height 29
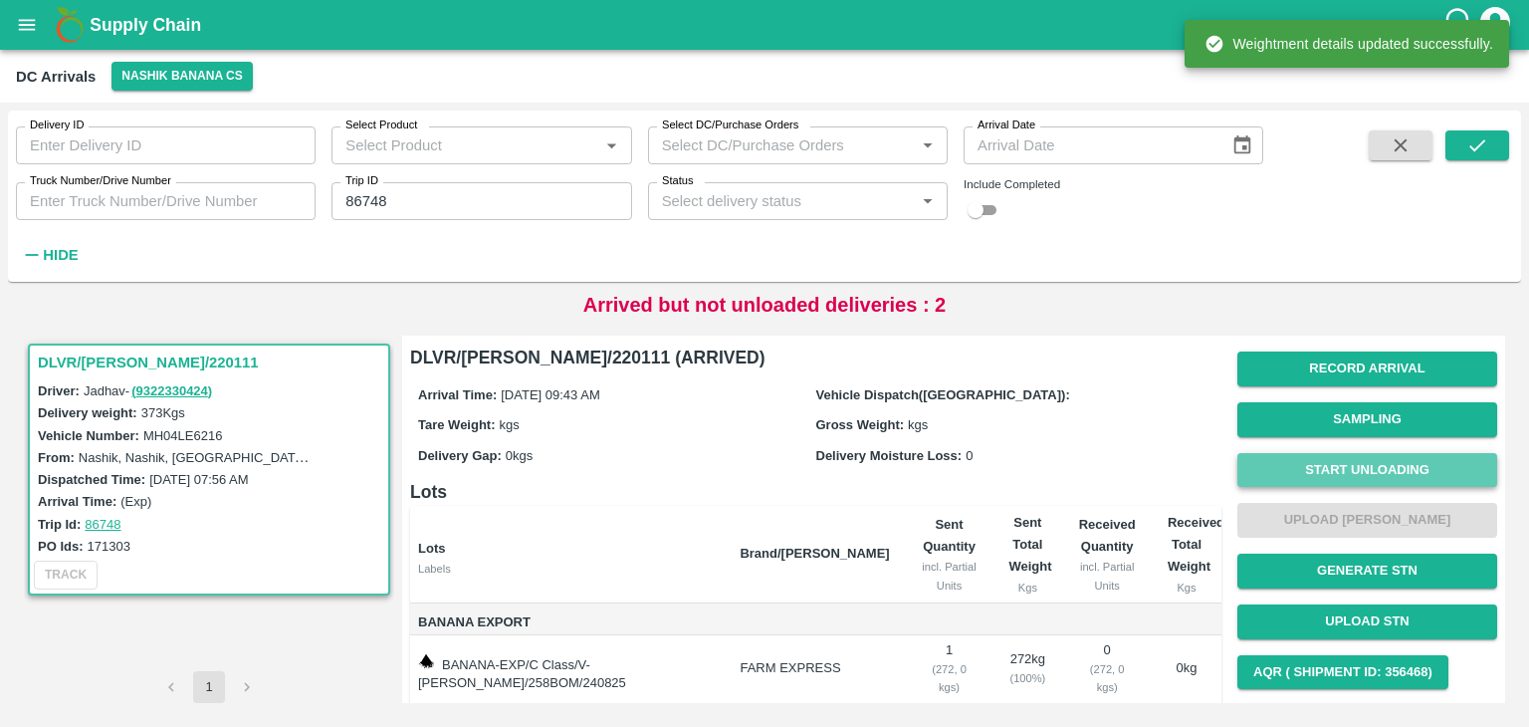
click at [1344, 471] on button "Start Unloading" at bounding box center [1368, 470] width 260 height 35
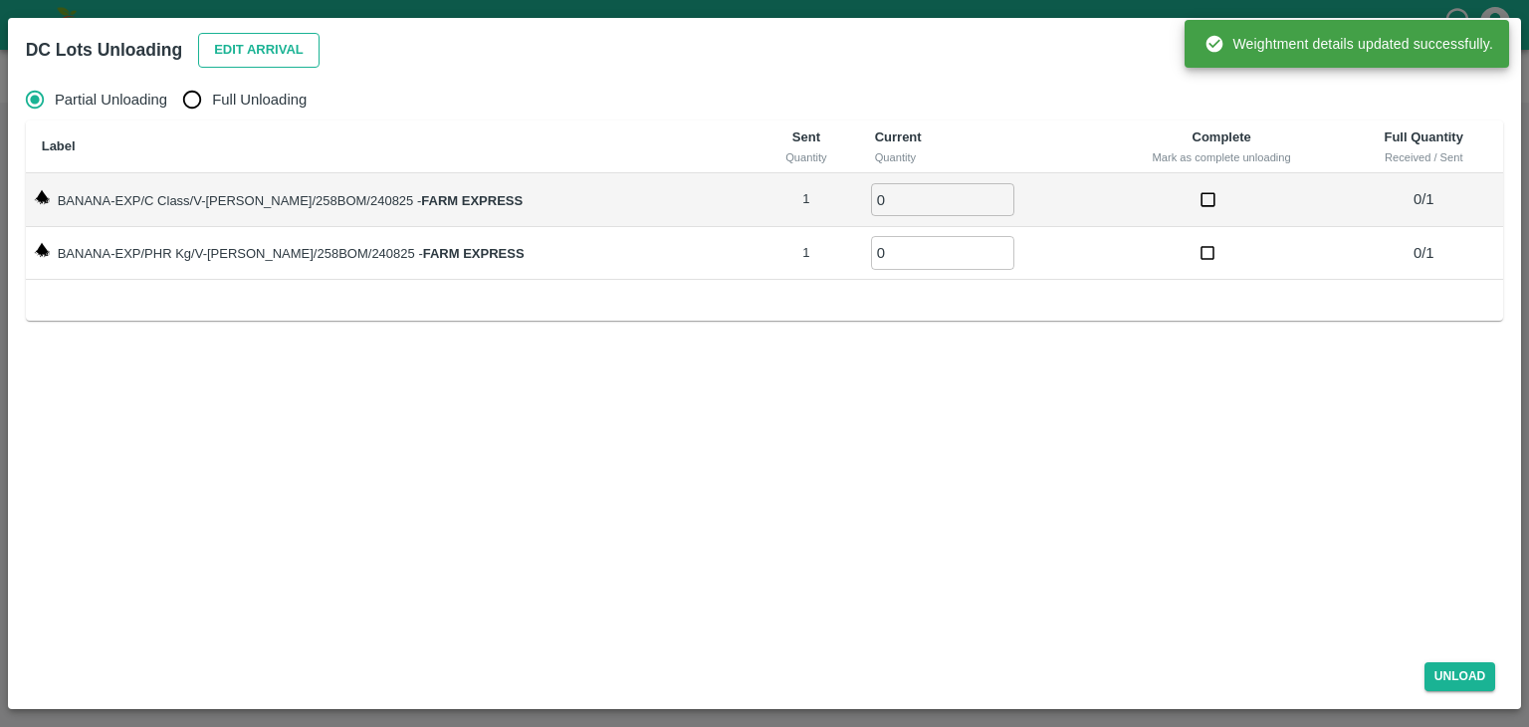
click at [266, 50] on button "Edit Arrival" at bounding box center [258, 50] width 121 height 35
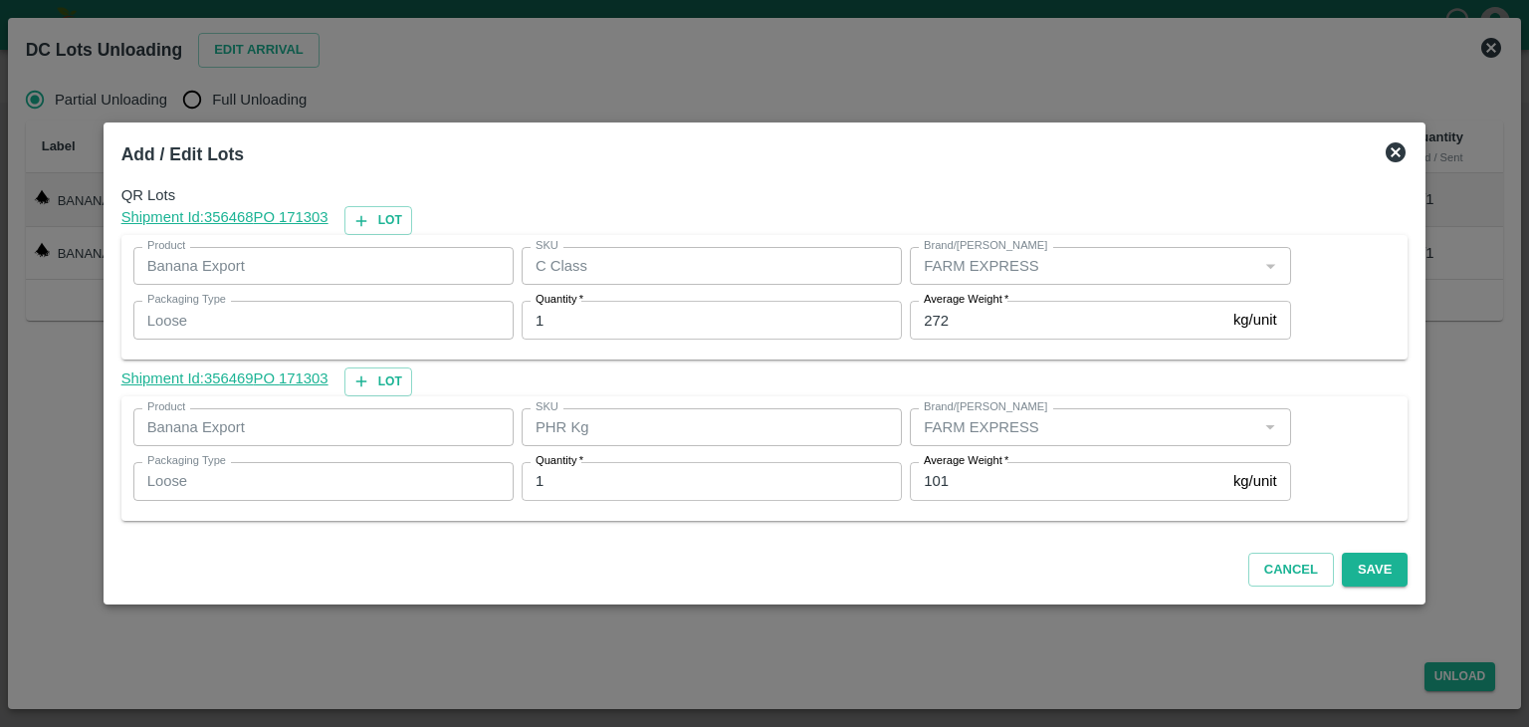
click at [999, 477] on input "101" at bounding box center [1068, 481] width 316 height 38
type input "1"
type input "98"
click at [1379, 567] on button "Save" at bounding box center [1375, 570] width 66 height 35
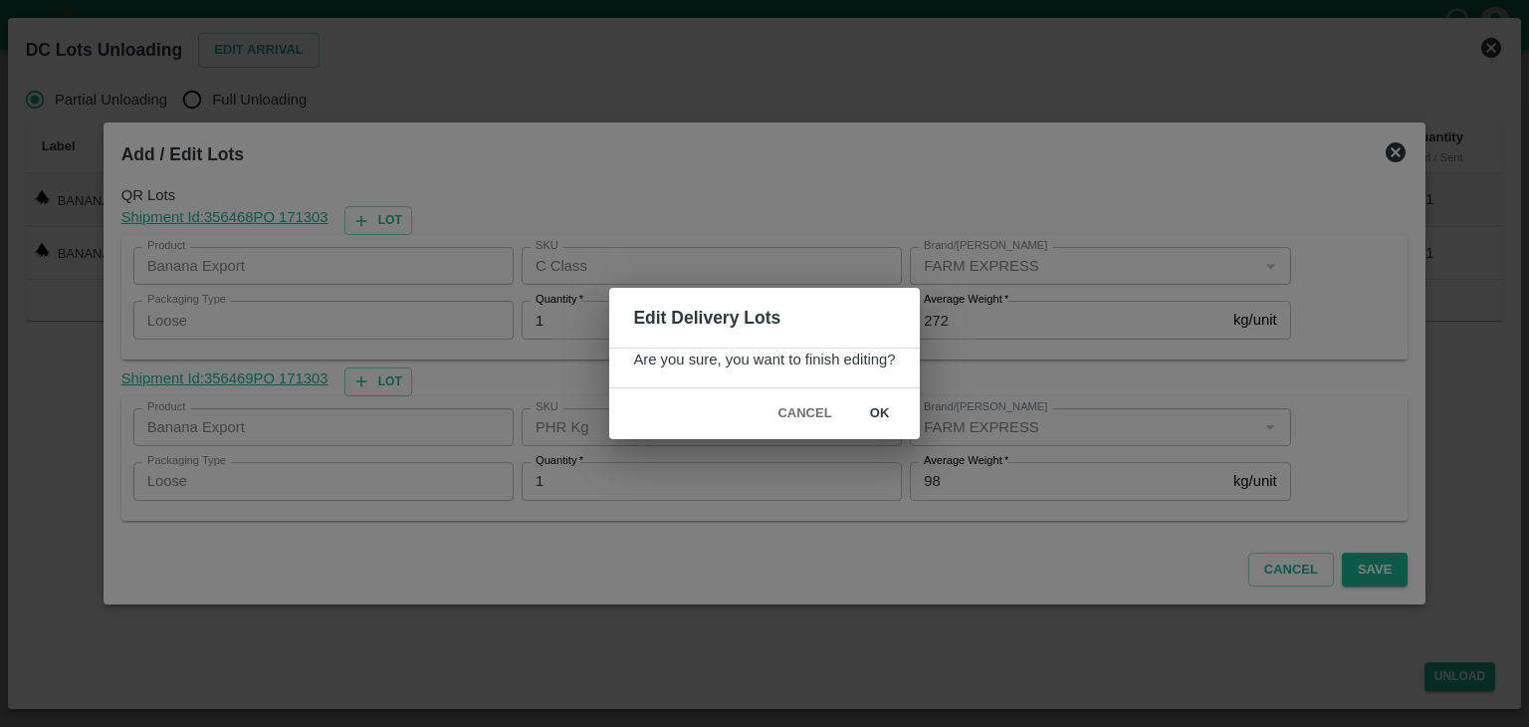
click at [899, 407] on button "ok" at bounding box center [880, 413] width 64 height 35
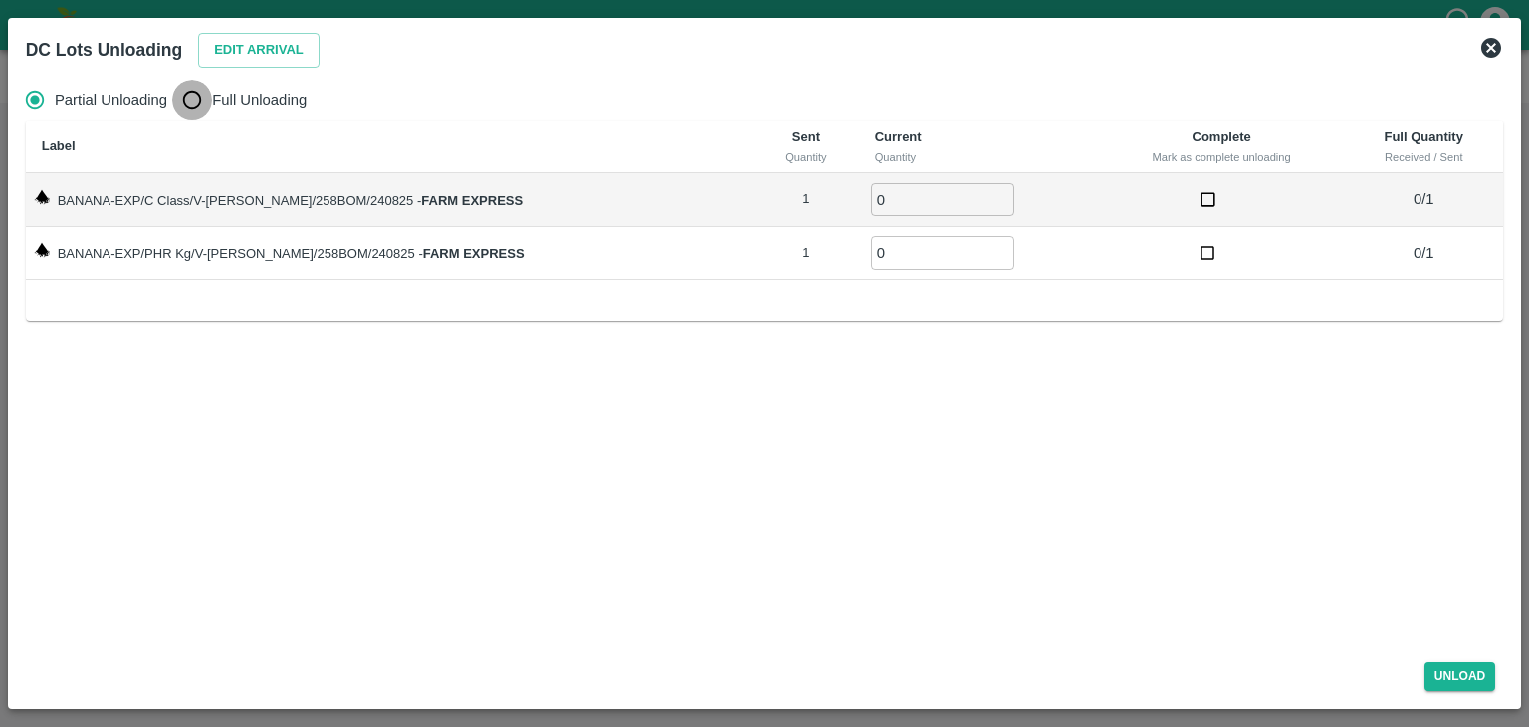
click at [196, 96] on input "Full Unloading" at bounding box center [192, 100] width 40 height 40
radio input "true"
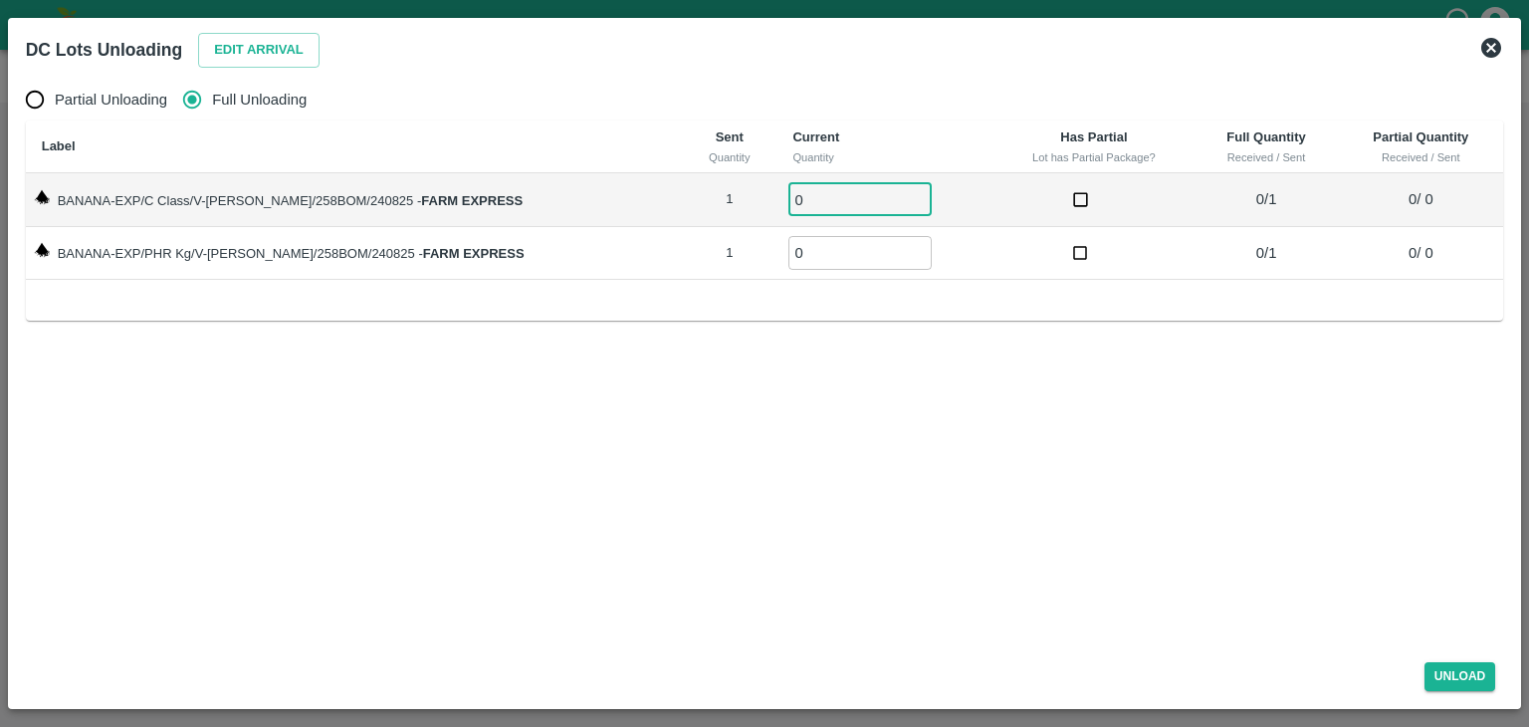
click at [837, 196] on input "0" at bounding box center [859, 199] width 143 height 33
type input "01"
click at [828, 253] on input "0" at bounding box center [859, 252] width 143 height 33
type input "01"
click at [1477, 682] on button "Unload" at bounding box center [1461, 676] width 72 height 29
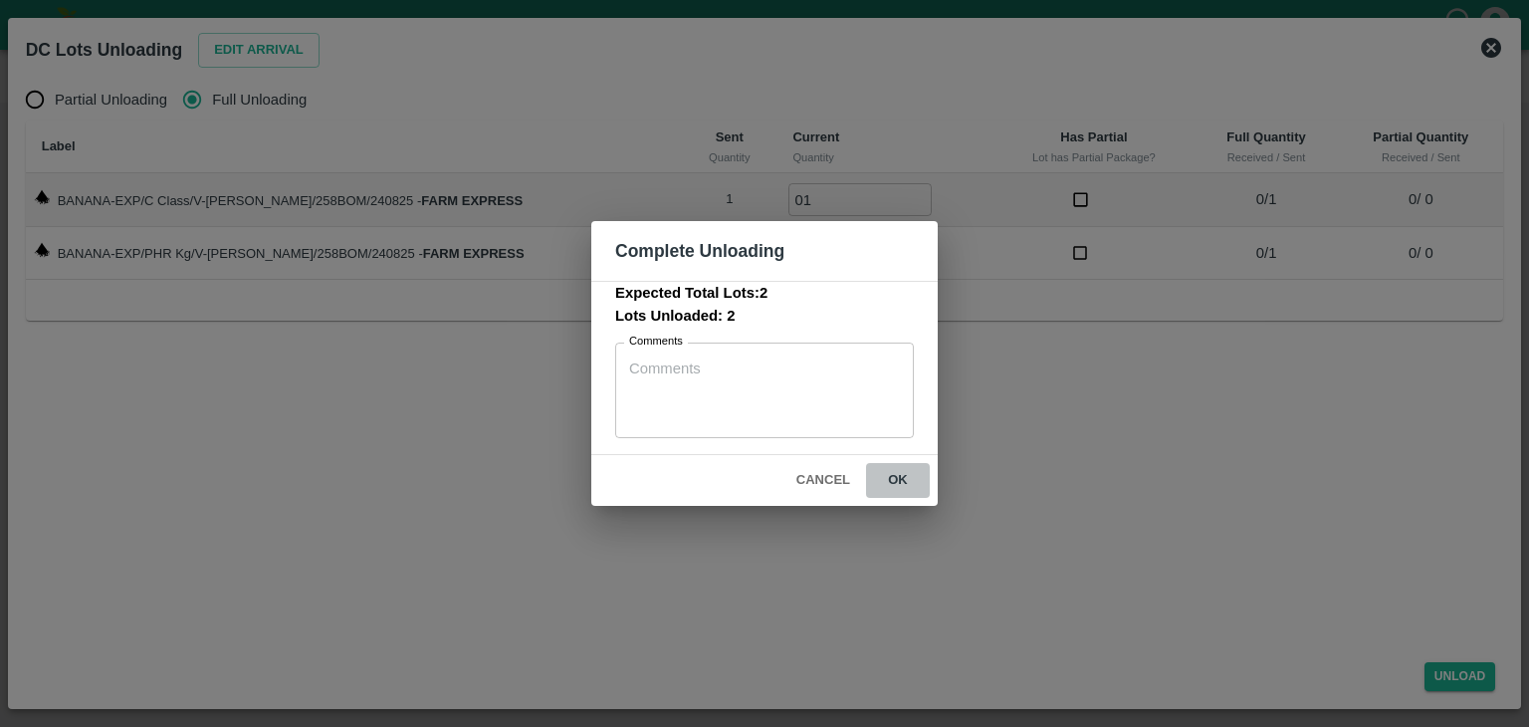
click at [896, 470] on button "ok" at bounding box center [898, 480] width 64 height 35
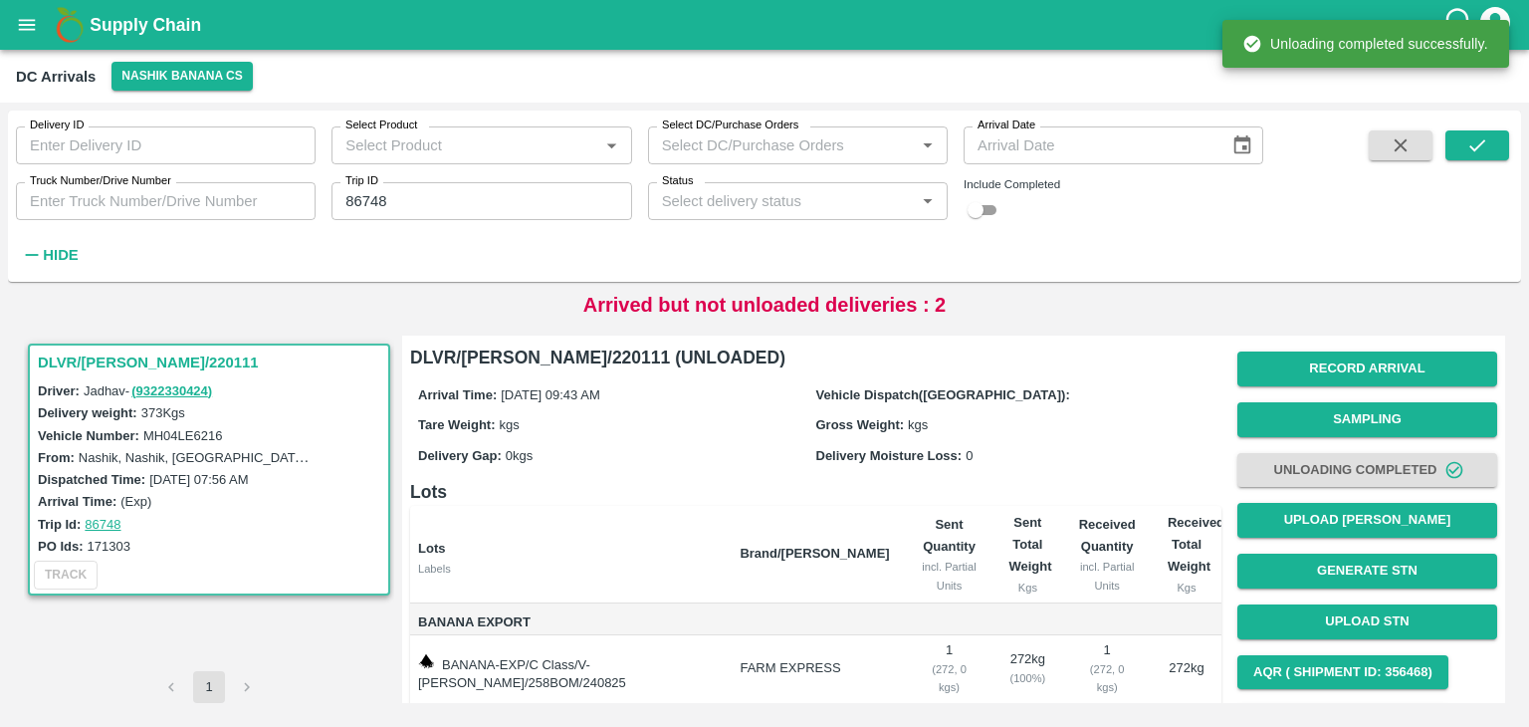
scroll to position [123, 0]
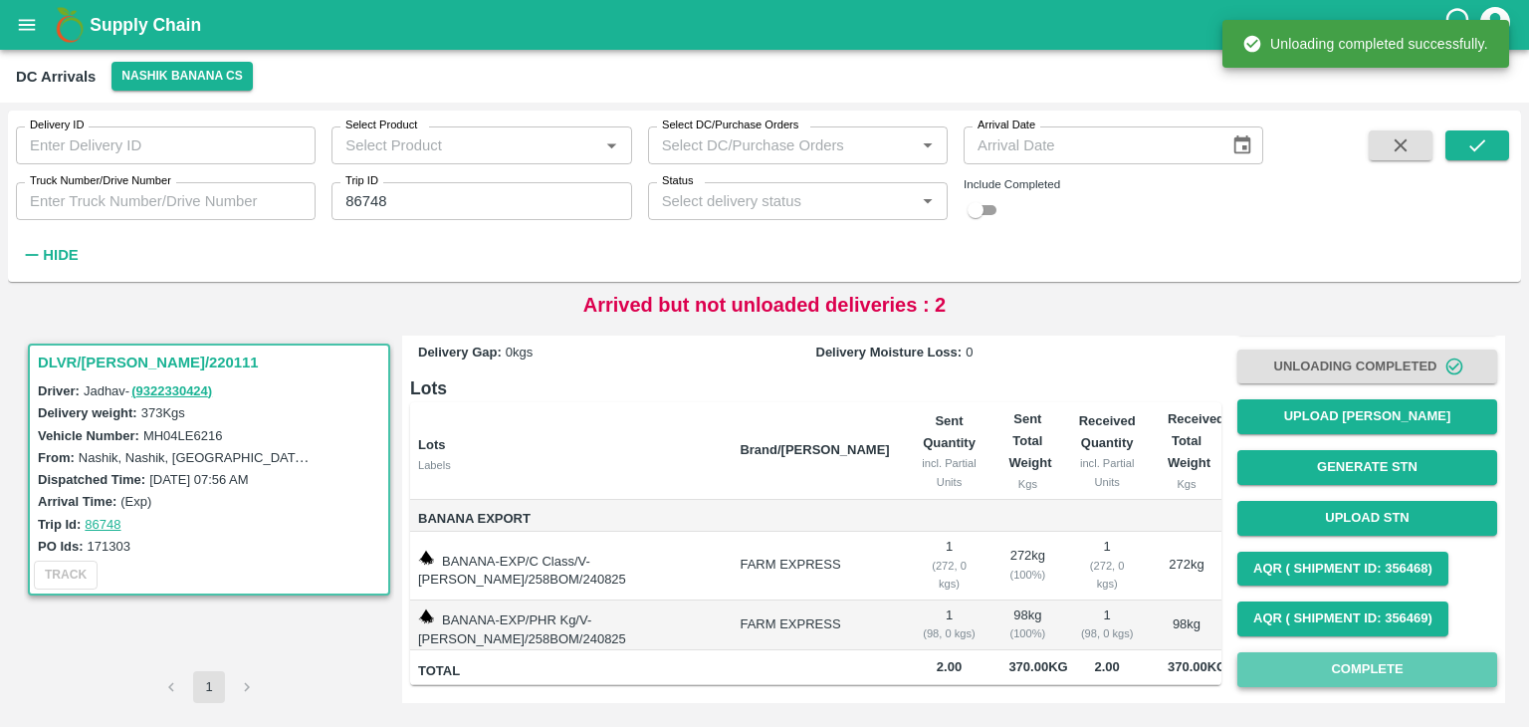
click at [1367, 652] on button "Complete" at bounding box center [1368, 669] width 260 height 35
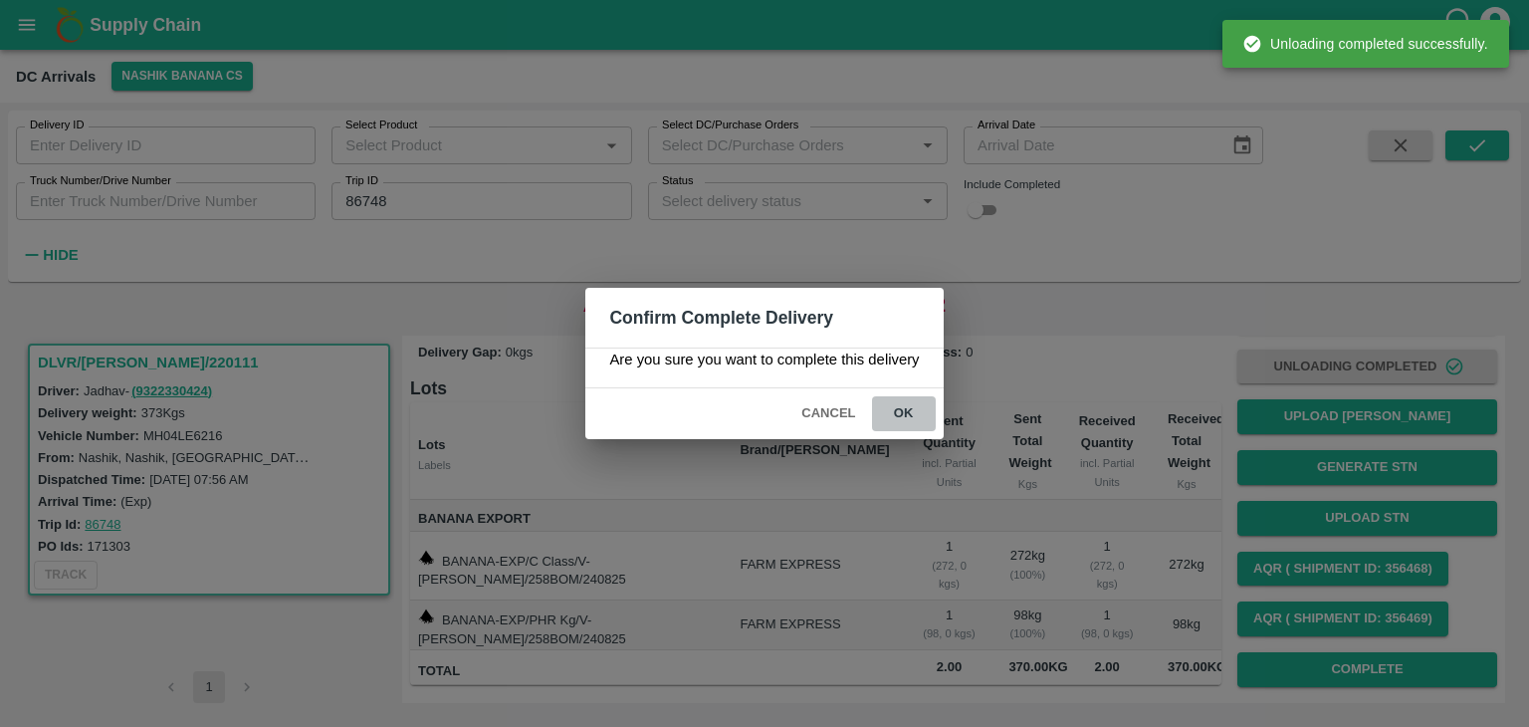
click at [896, 403] on button "ok" at bounding box center [904, 413] width 64 height 35
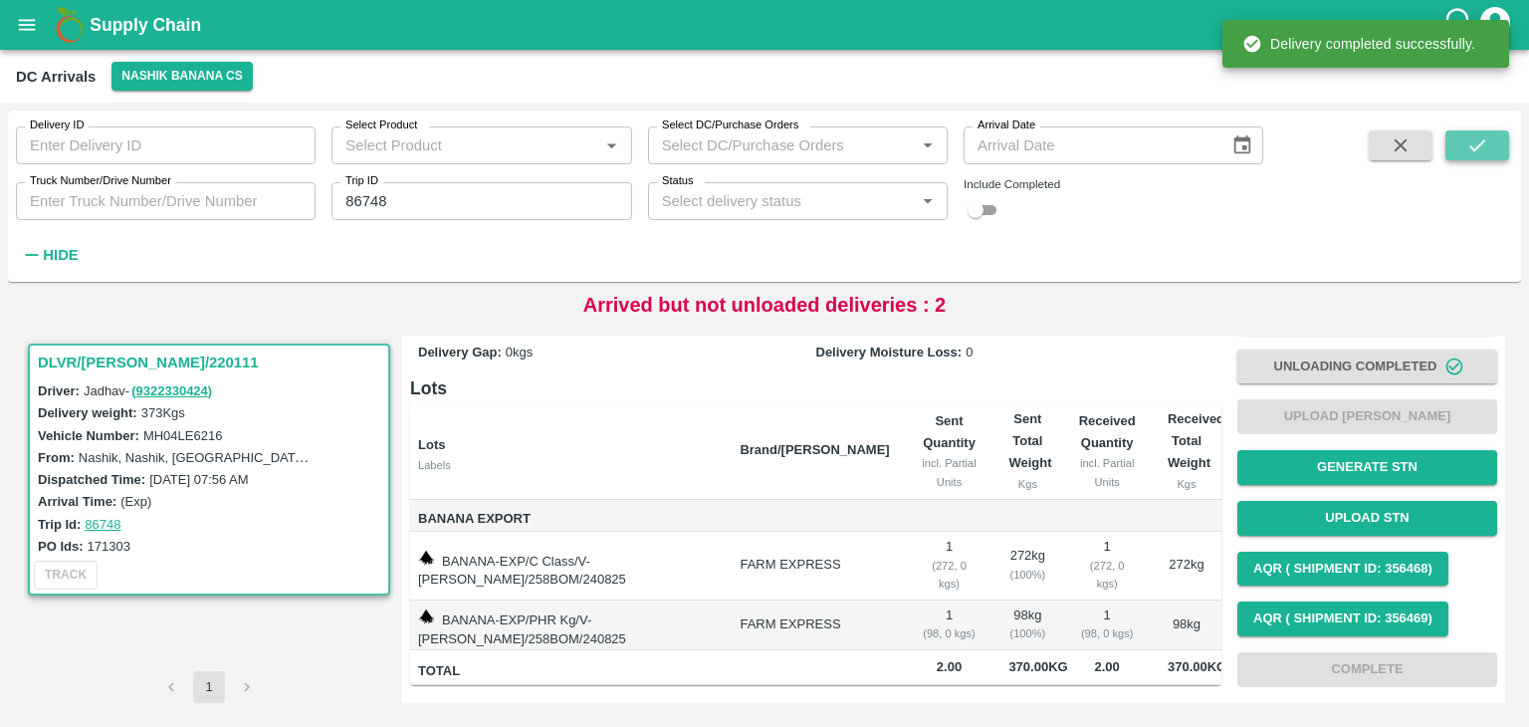
click at [1473, 148] on icon "submit" at bounding box center [1477, 145] width 16 height 12
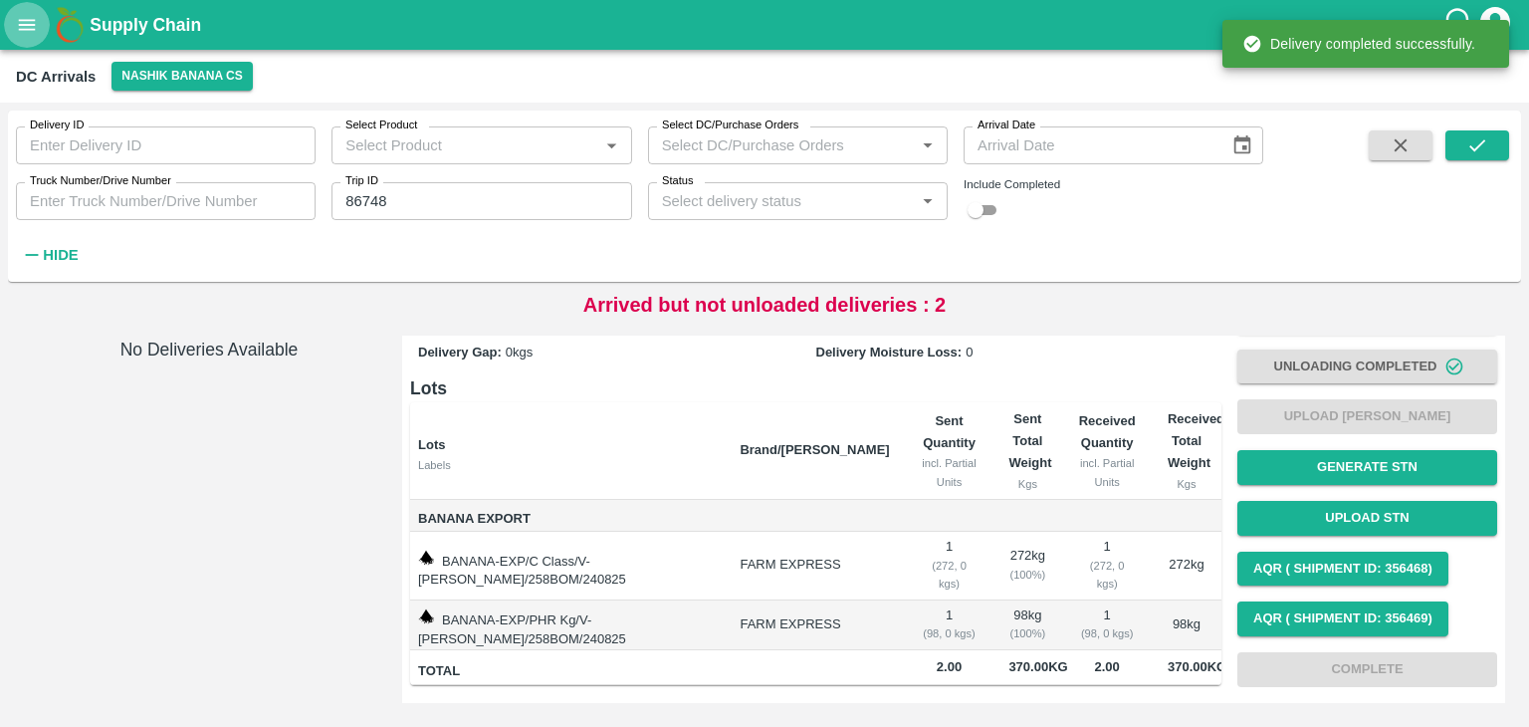
click at [12, 35] on button "open drawer" at bounding box center [27, 25] width 46 height 46
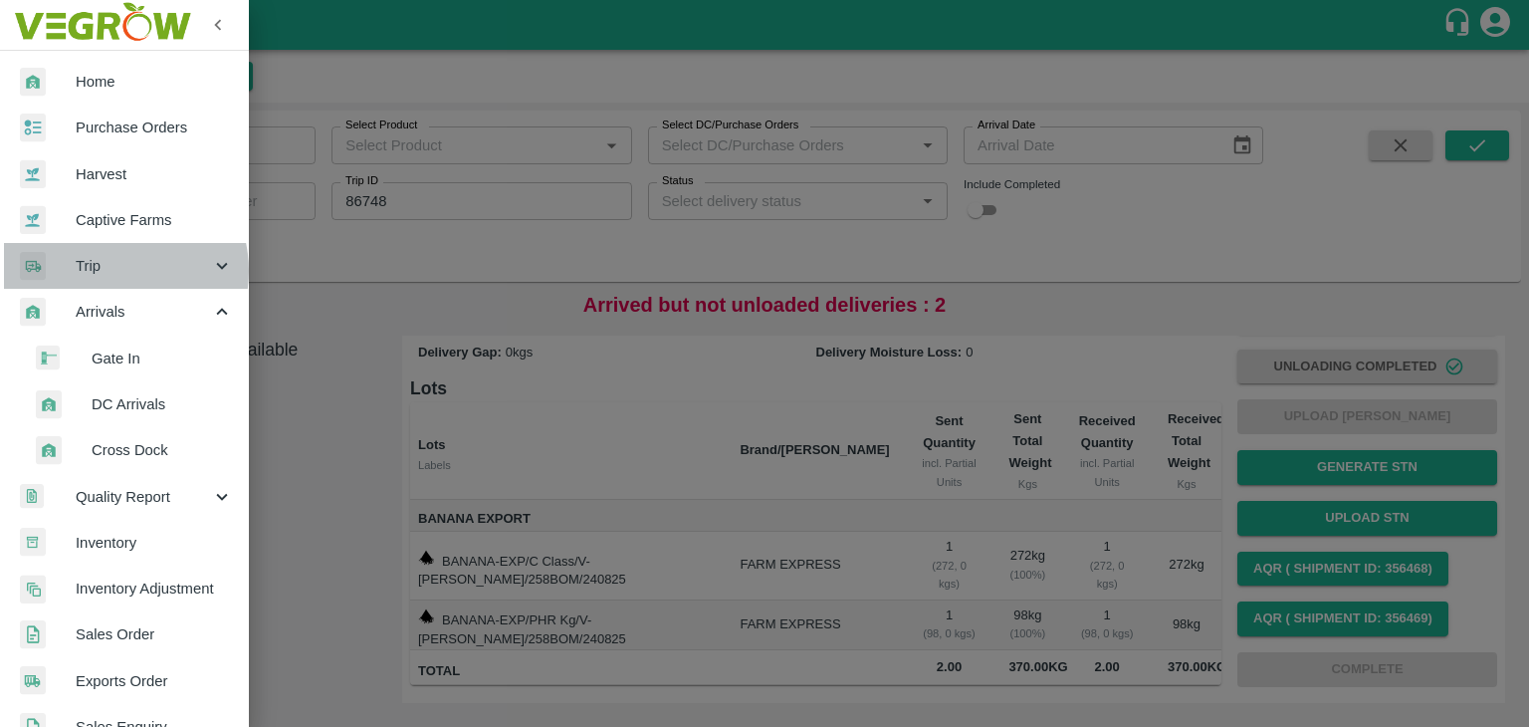
click at [112, 271] on span "Trip" at bounding box center [143, 266] width 135 height 22
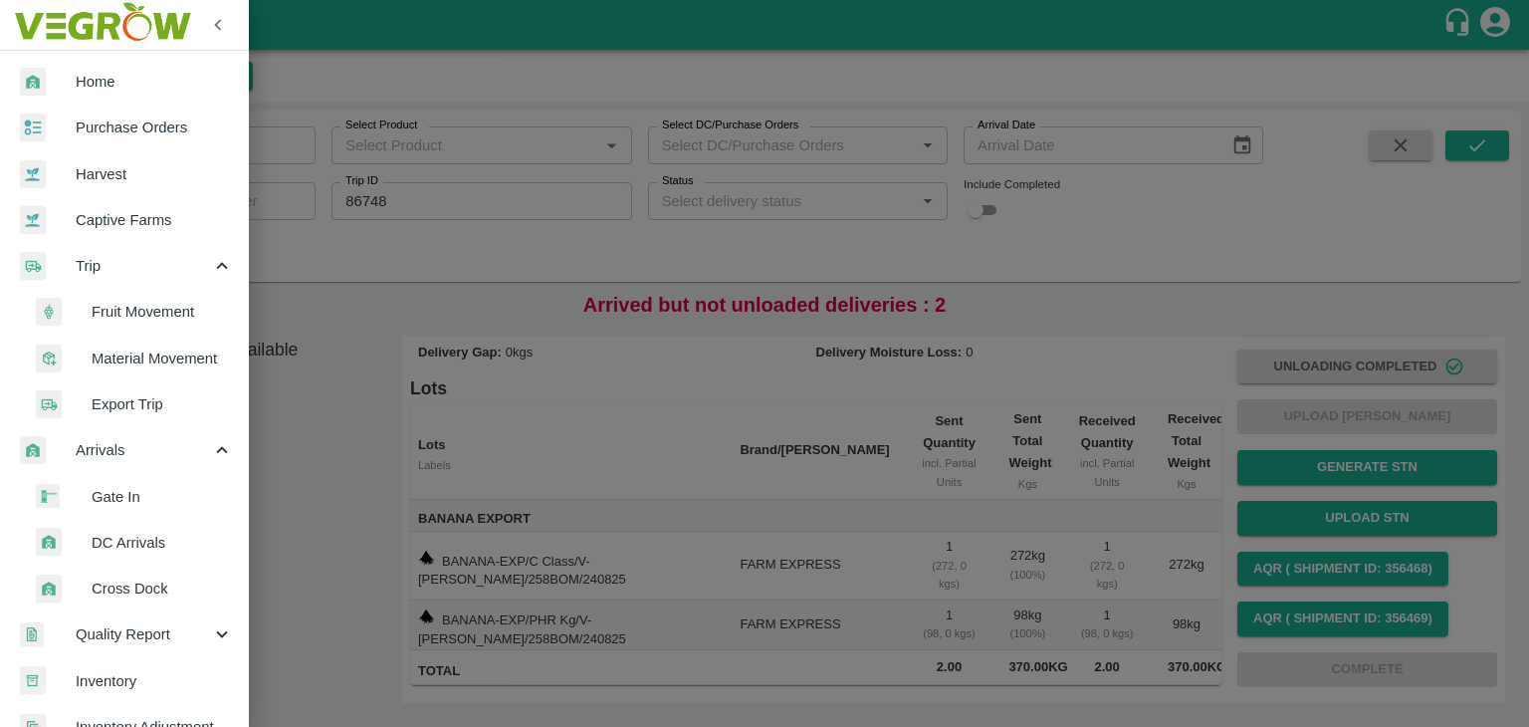
click at [159, 309] on span "Fruit Movement" at bounding box center [162, 312] width 141 height 22
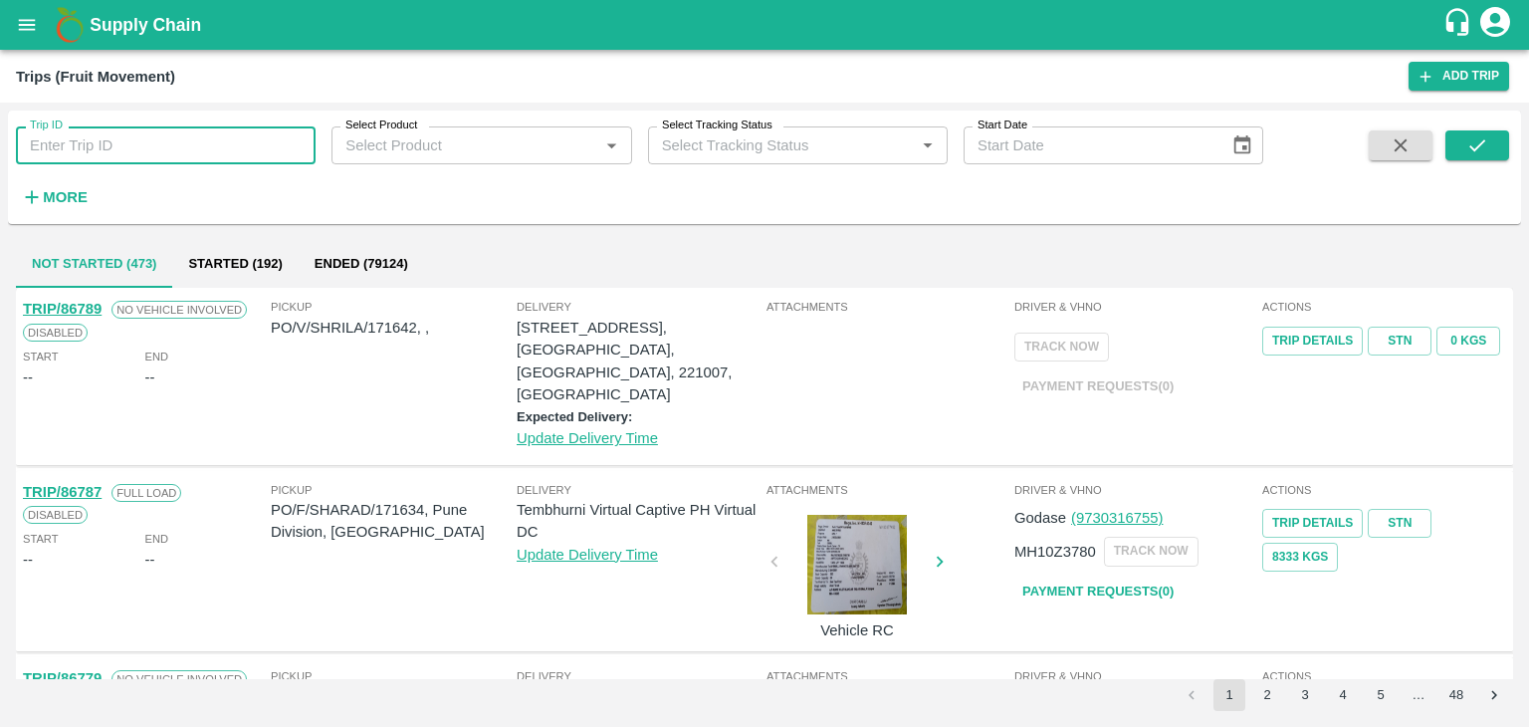
click at [259, 145] on input "Trip ID" at bounding box center [166, 145] width 300 height 38
type input "86748"
click at [1463, 148] on button "submit" at bounding box center [1478, 145] width 64 height 30
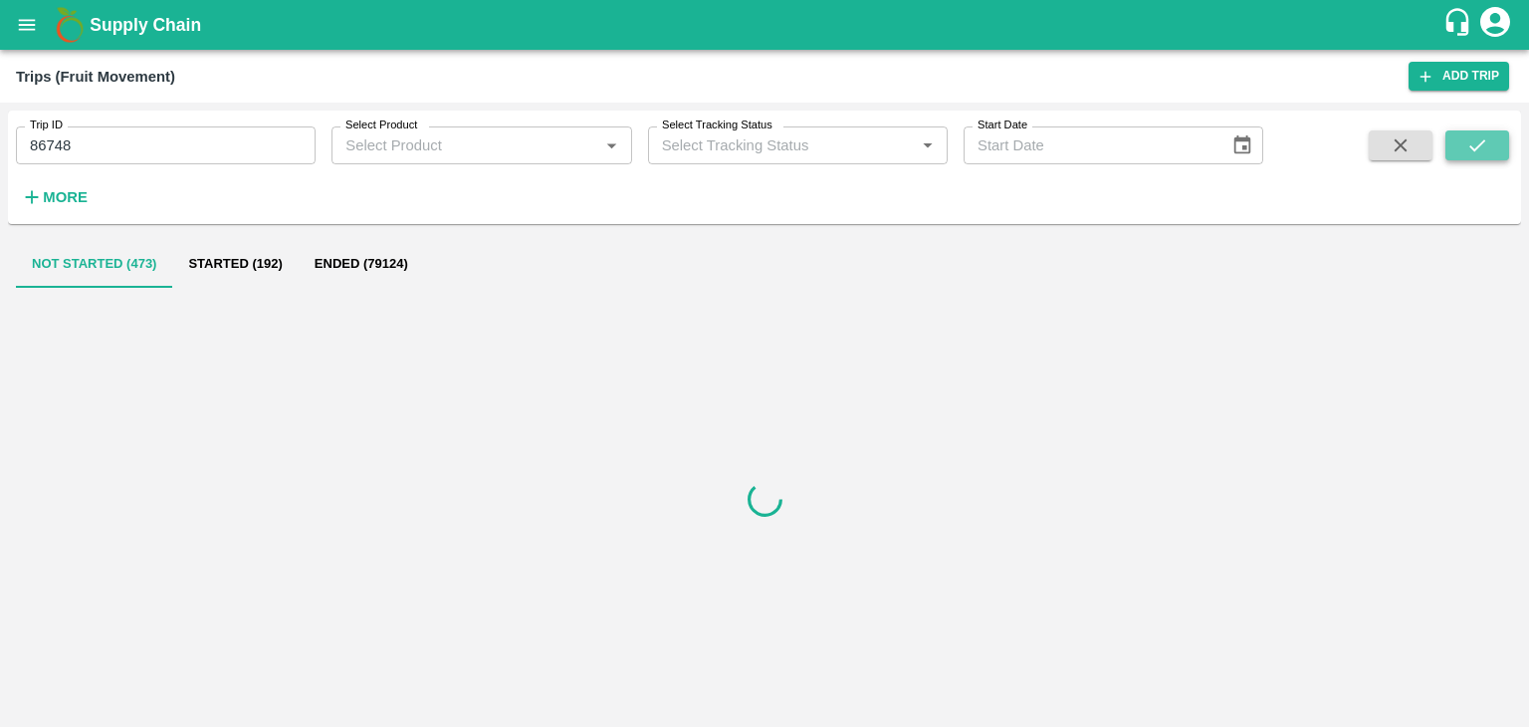
click at [1463, 148] on button "submit" at bounding box center [1478, 145] width 64 height 30
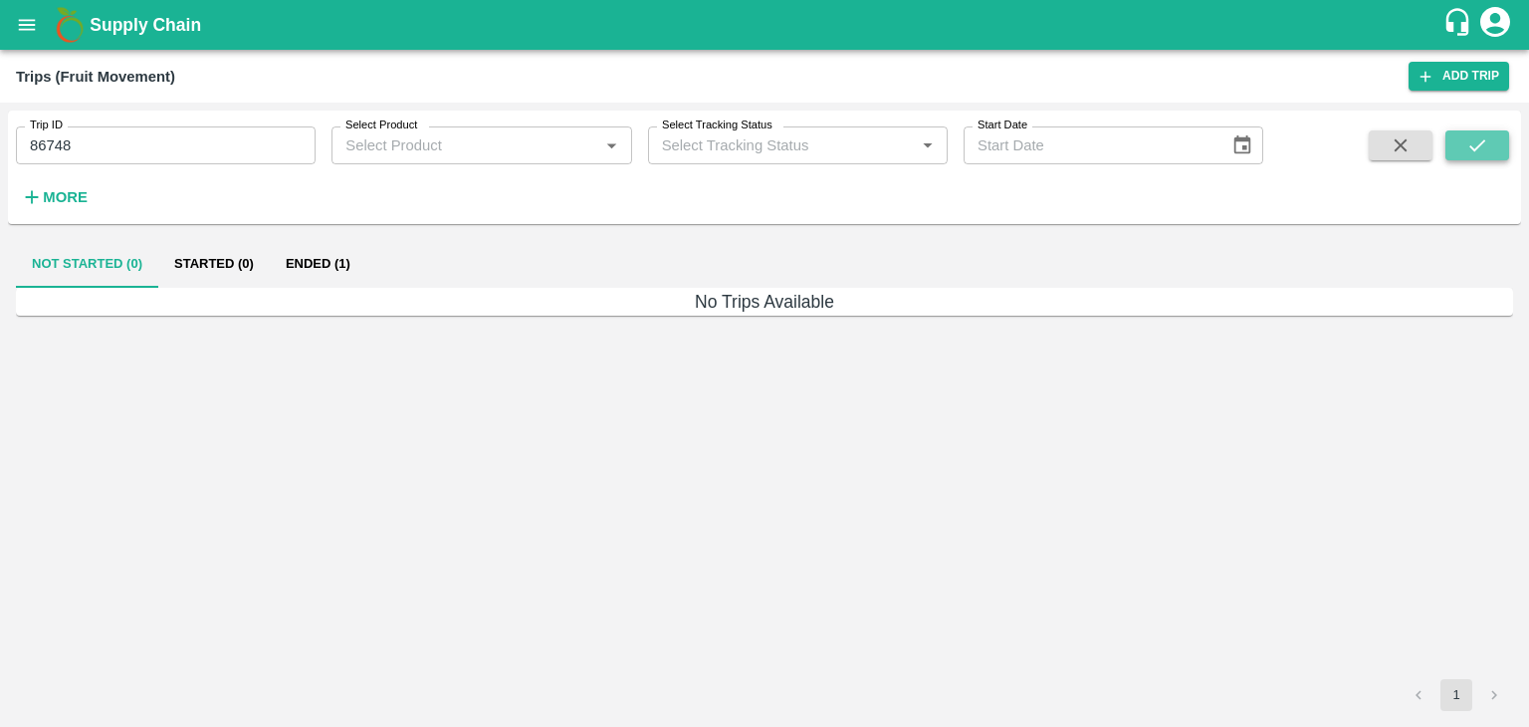
click at [1463, 148] on button "submit" at bounding box center [1478, 145] width 64 height 30
click at [315, 265] on button "Ended (1)" at bounding box center [318, 264] width 97 height 48
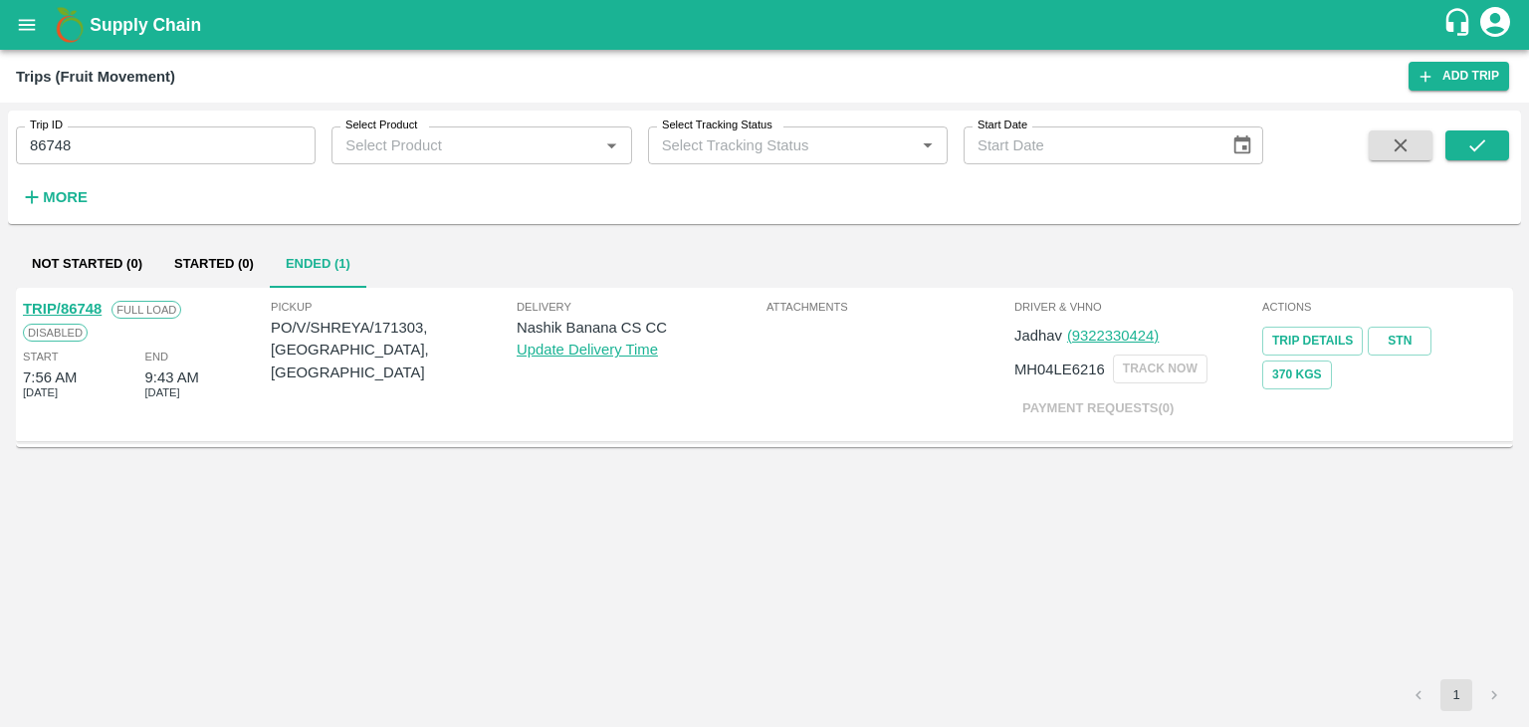
click at [77, 299] on div "TRIP/86748" at bounding box center [62, 309] width 79 height 22
click at [82, 310] on link "TRIP/86748" at bounding box center [62, 309] width 79 height 16
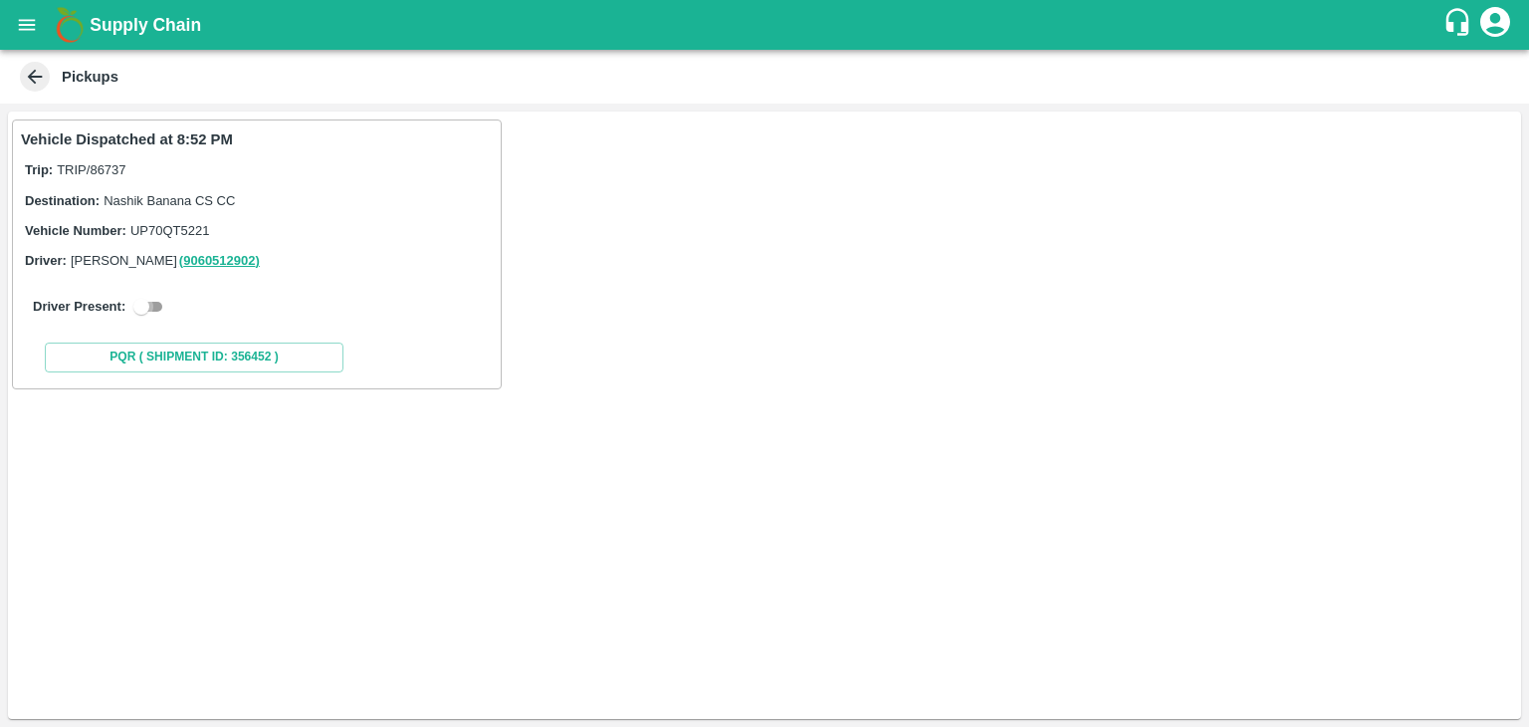
click at [158, 309] on input "checkbox" at bounding box center [142, 307] width 72 height 24
checkbox input "true"
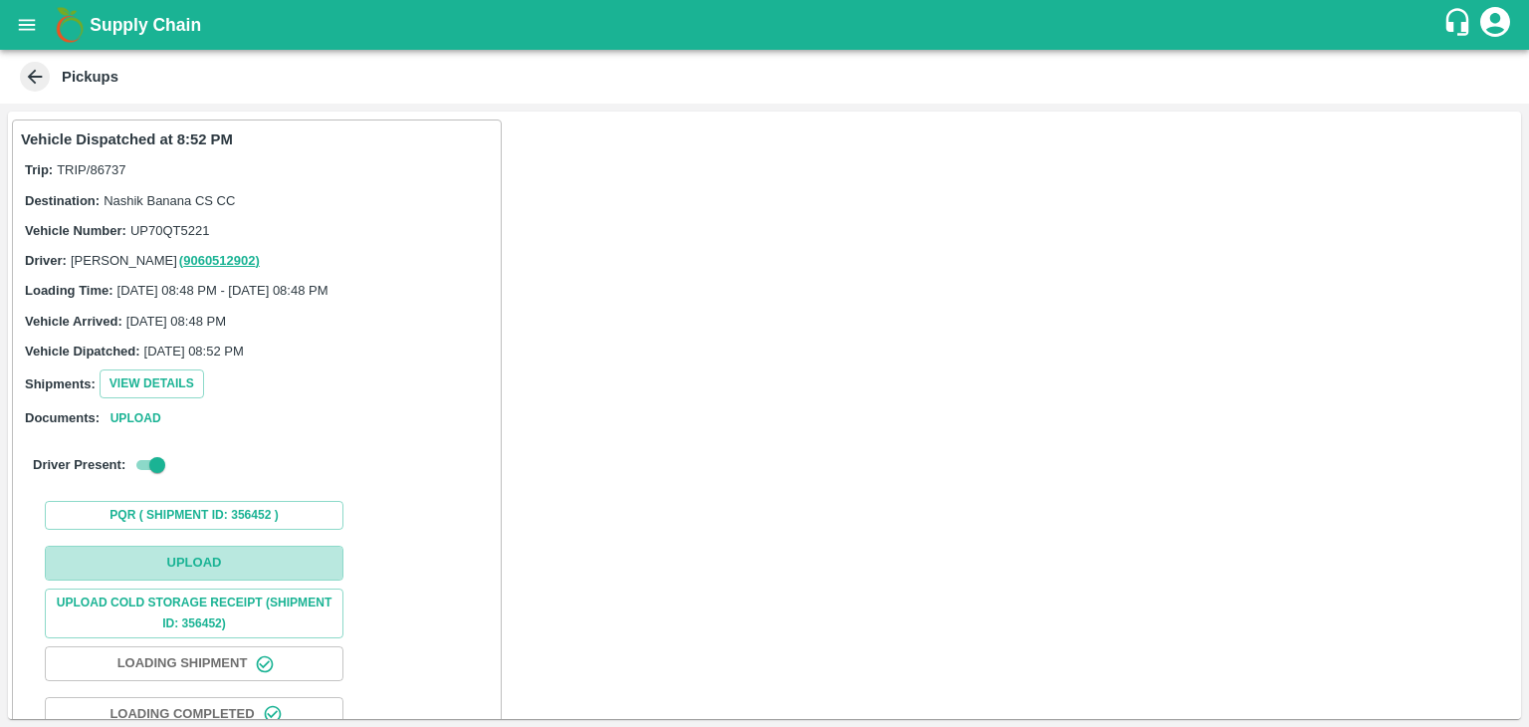
click at [271, 578] on button "Upload" at bounding box center [194, 563] width 299 height 35
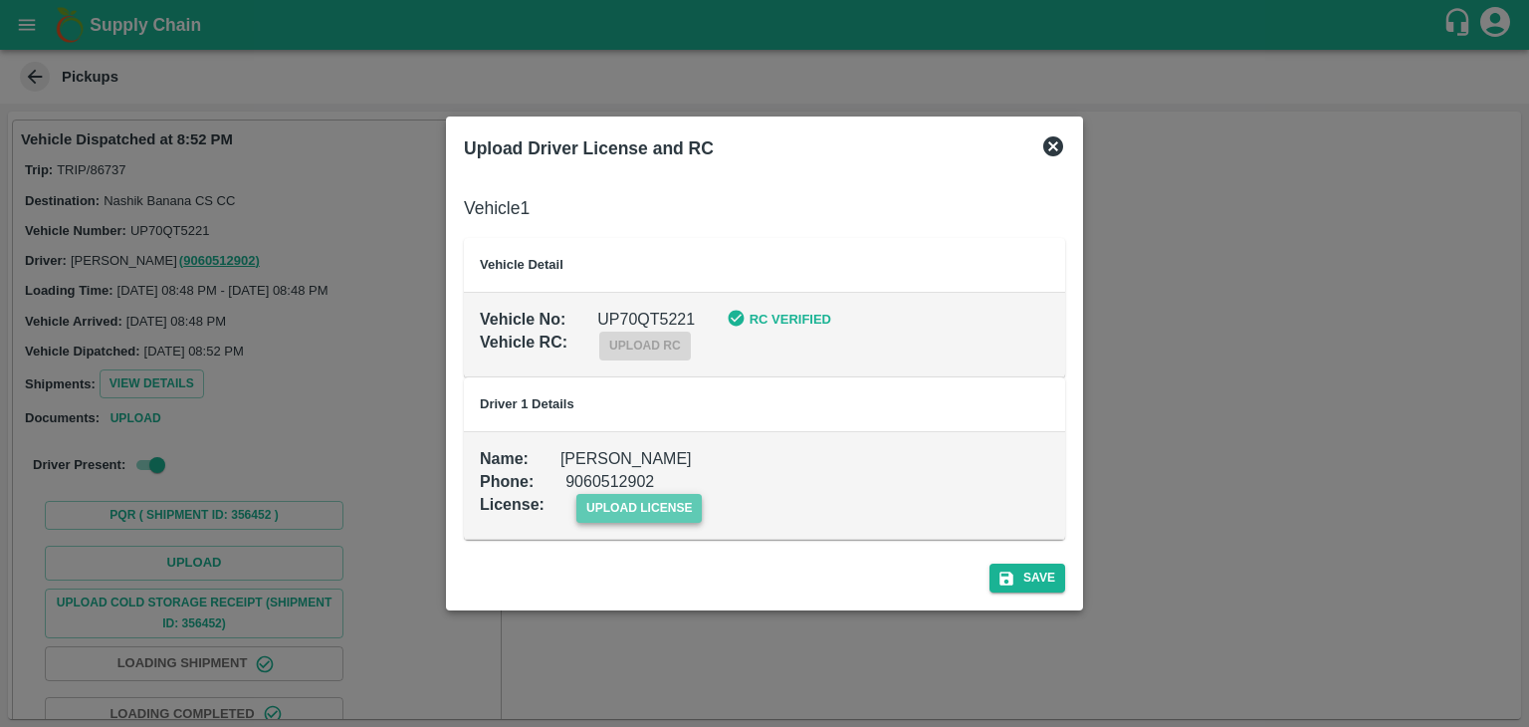
click at [611, 508] on span "upload license" at bounding box center [639, 508] width 126 height 29
click at [0, 0] on input "upload license" at bounding box center [0, 0] width 0 height 0
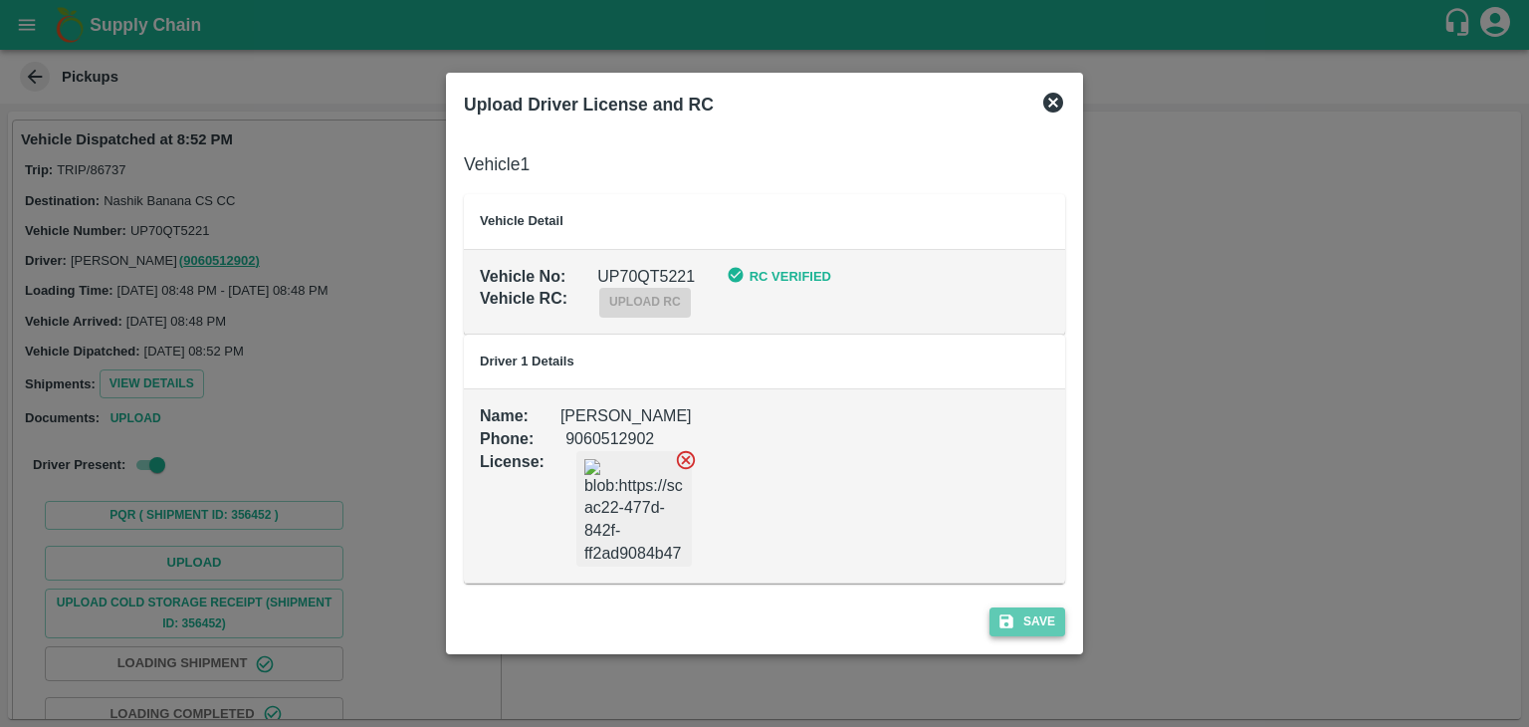
click at [1013, 626] on icon "submit" at bounding box center [1007, 621] width 18 height 18
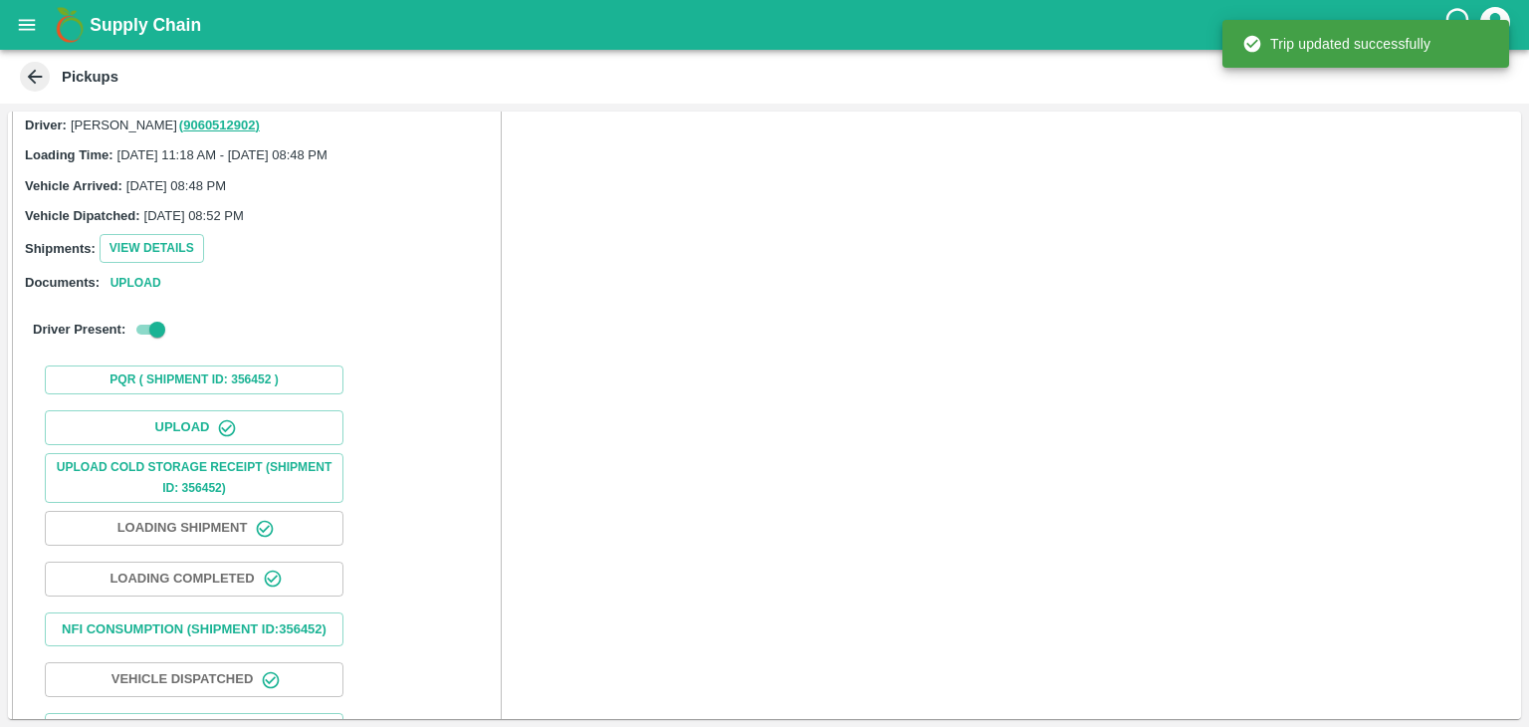
scroll to position [208, 0]
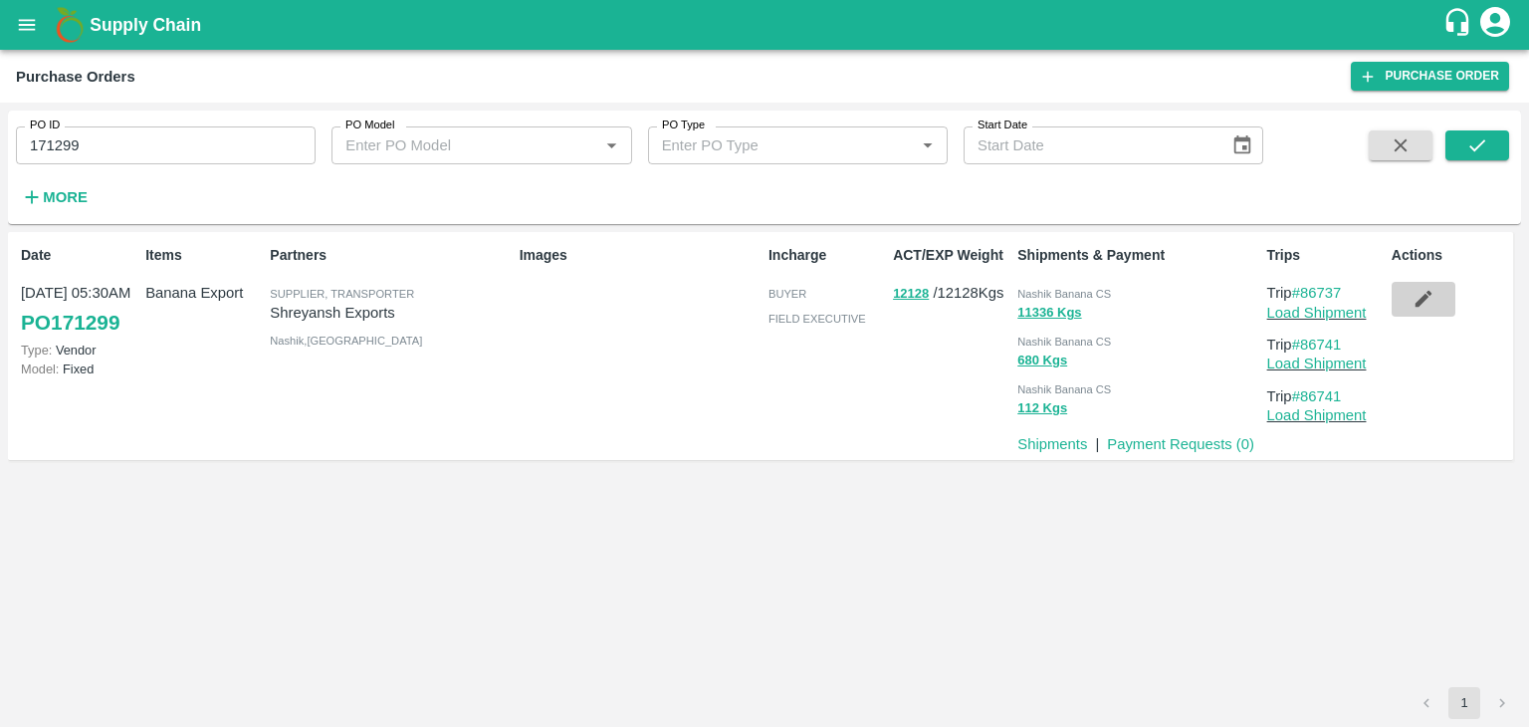
click at [1426, 298] on icon "button" at bounding box center [1423, 299] width 17 height 17
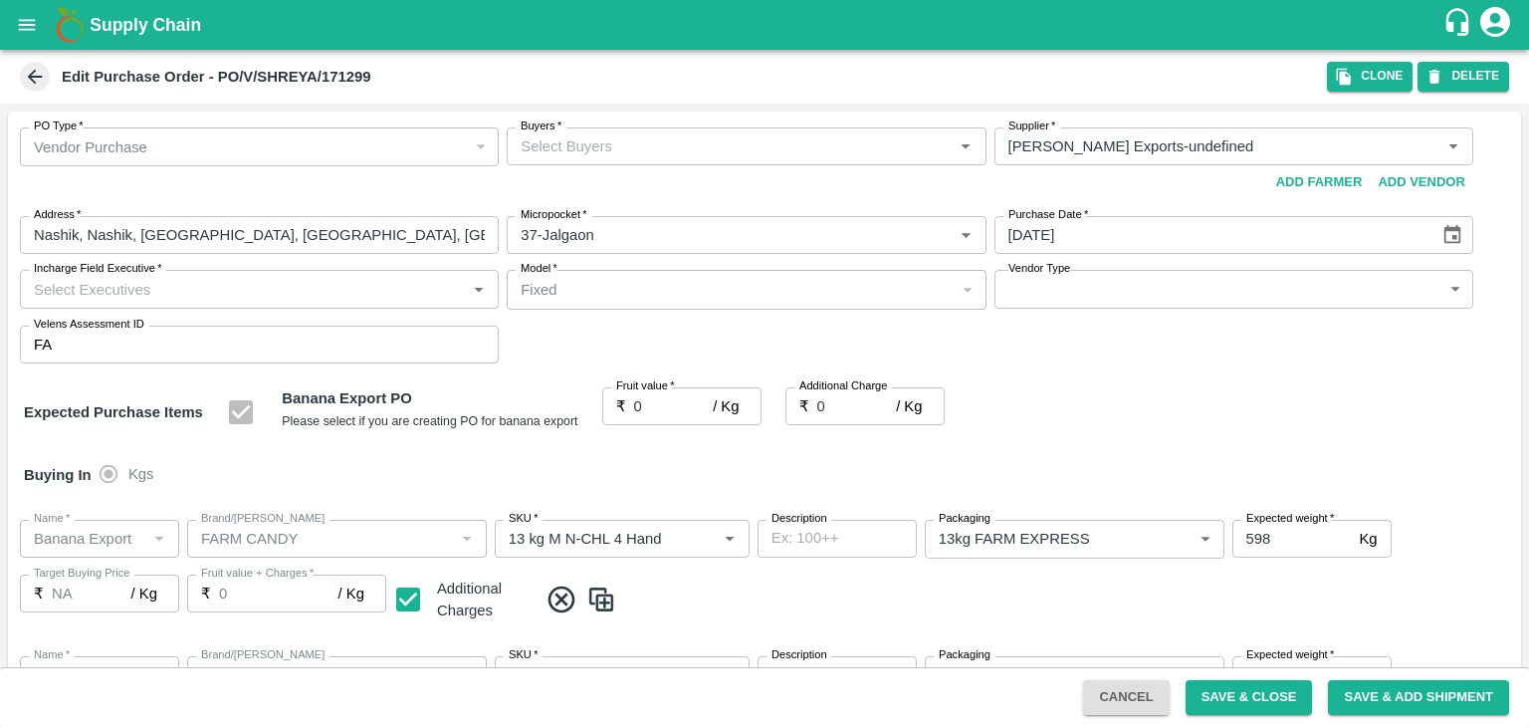
click at [646, 144] on input "Buyers   *" at bounding box center [730, 146] width 434 height 26
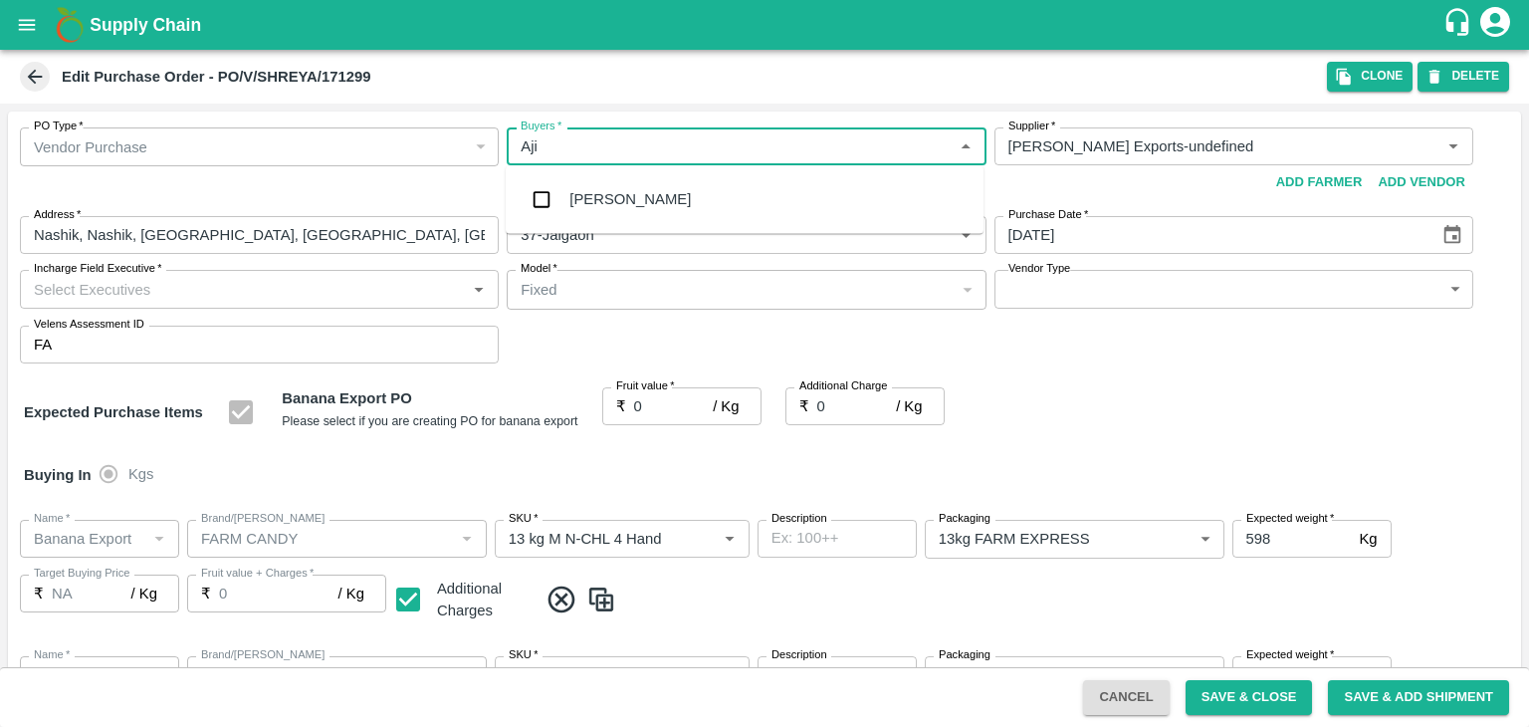
type input "Ajit"
click at [631, 196] on div "[PERSON_NAME]" at bounding box center [745, 199] width 478 height 52
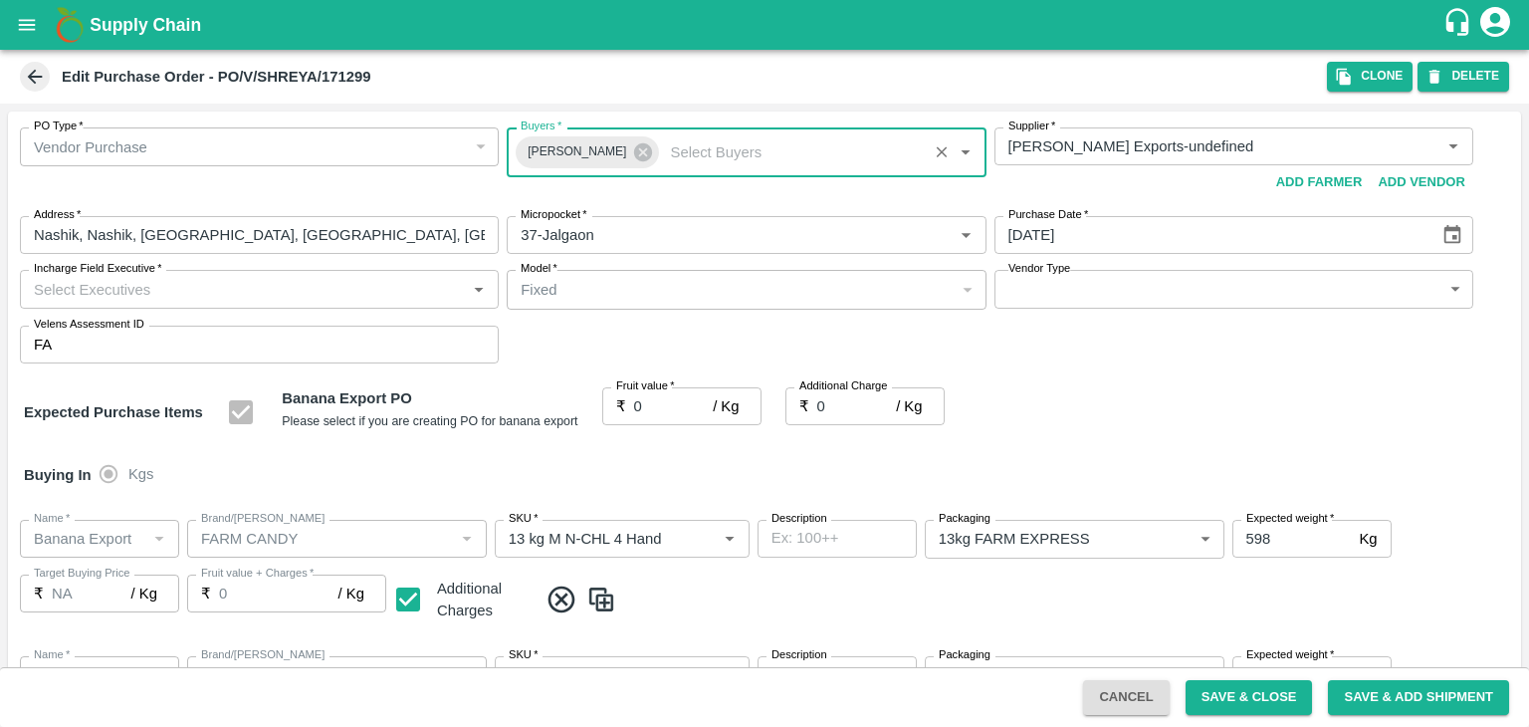
click at [323, 276] on input "Incharge Field Executive   *" at bounding box center [243, 289] width 434 height 26
type input "[PERSON_NAME]"
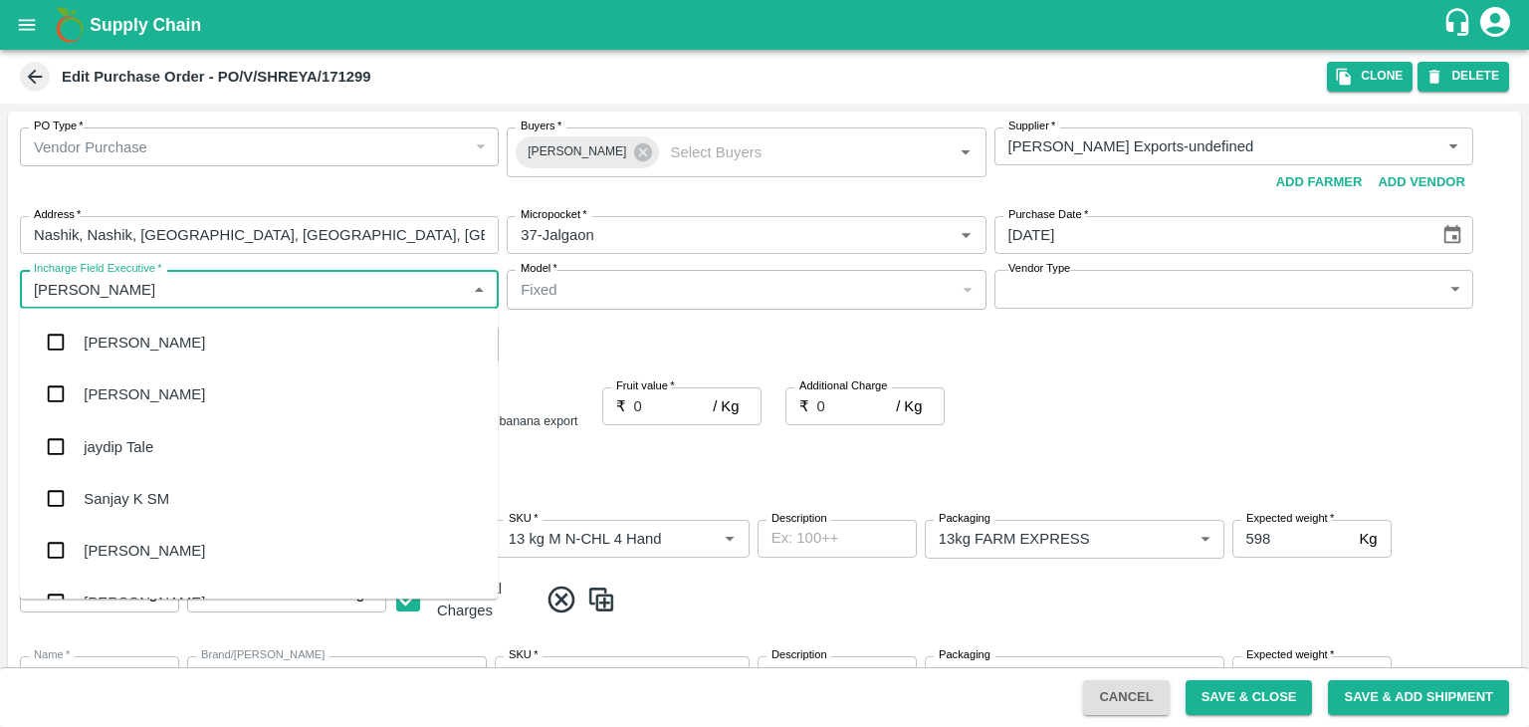
click at [175, 454] on div "jaydip Tale" at bounding box center [259, 446] width 478 height 52
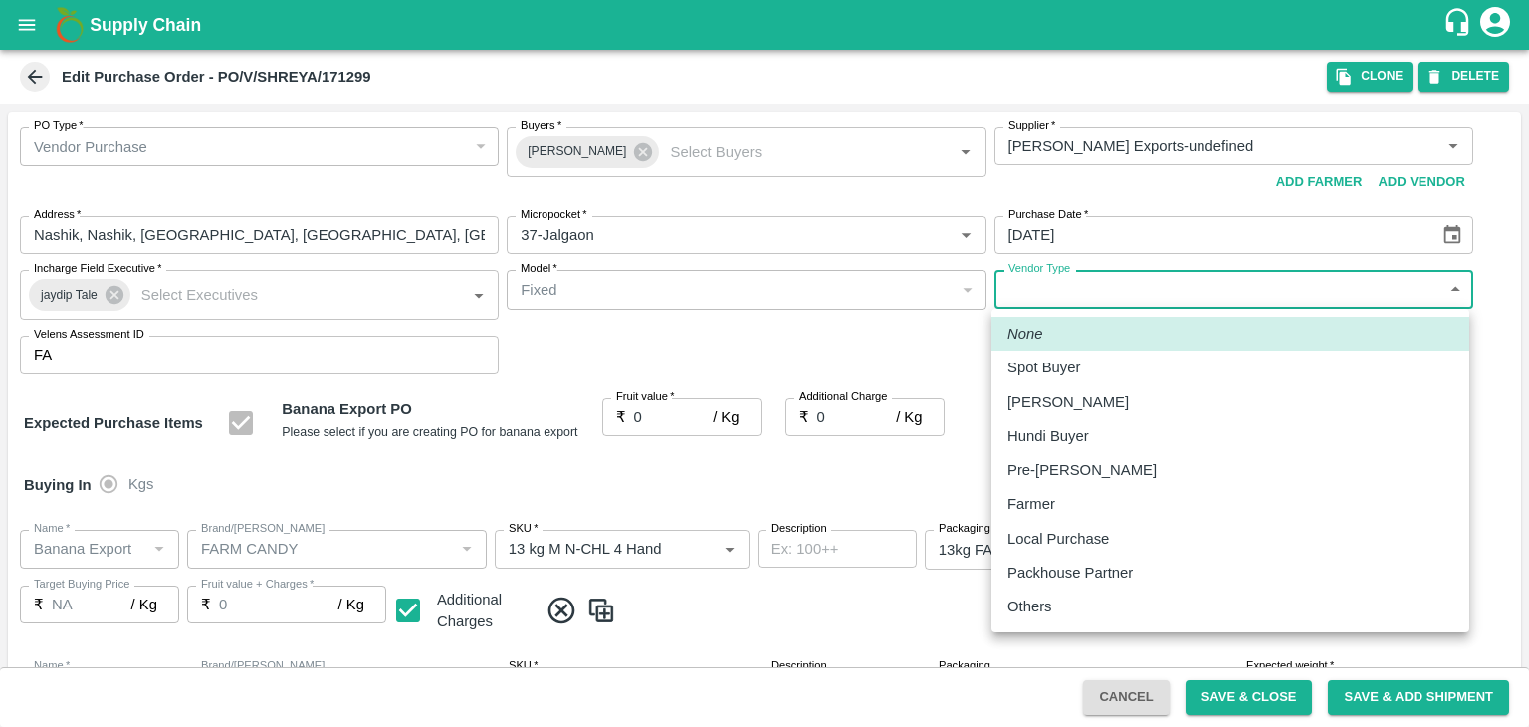
click at [1064, 288] on body "Supply Chain Edit Purchase Order - PO/V/SHREYA/171299 Clone DELETE PO Type   * …" at bounding box center [764, 363] width 1529 height 727
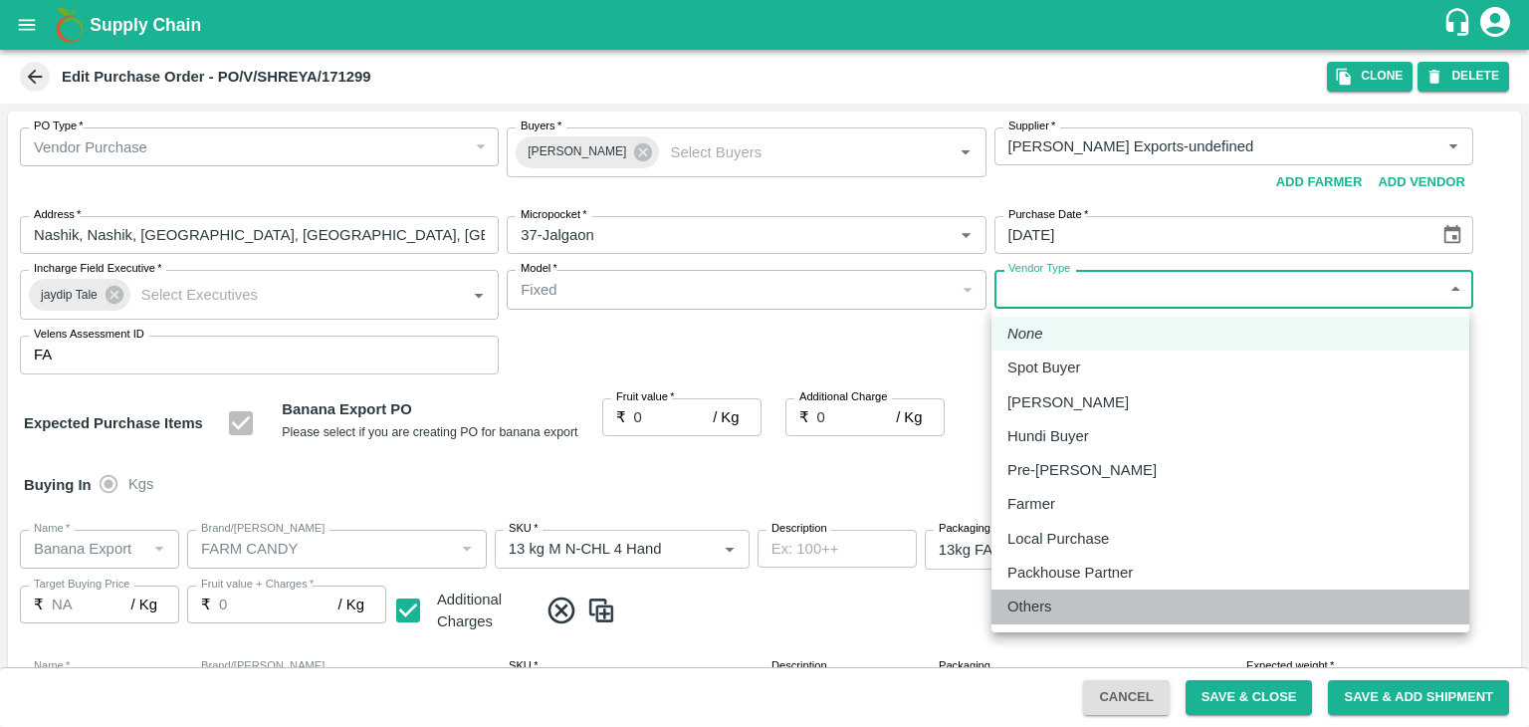
click at [1071, 607] on div "Others" at bounding box center [1231, 606] width 446 height 22
type input "OTHER"
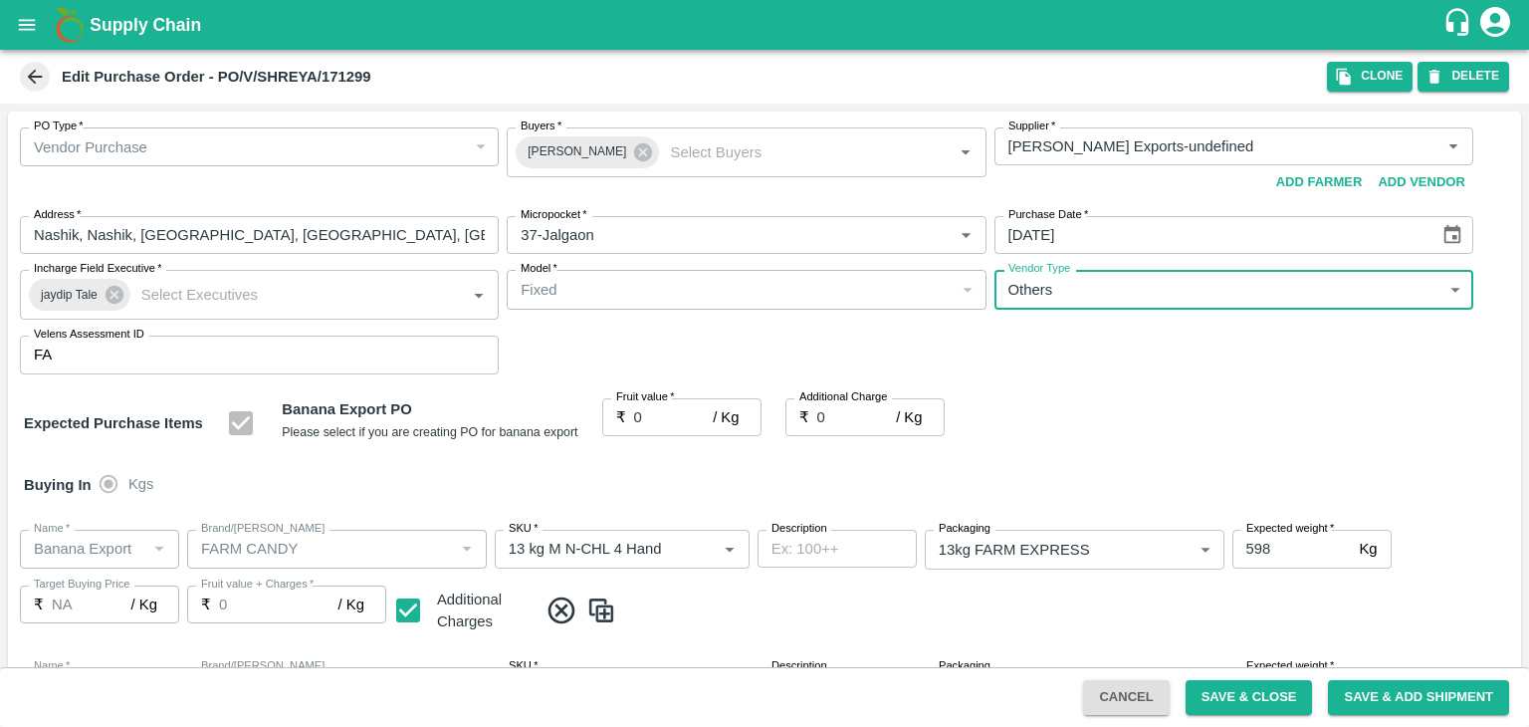
click at [658, 417] on input "0" at bounding box center [674, 417] width 80 height 38
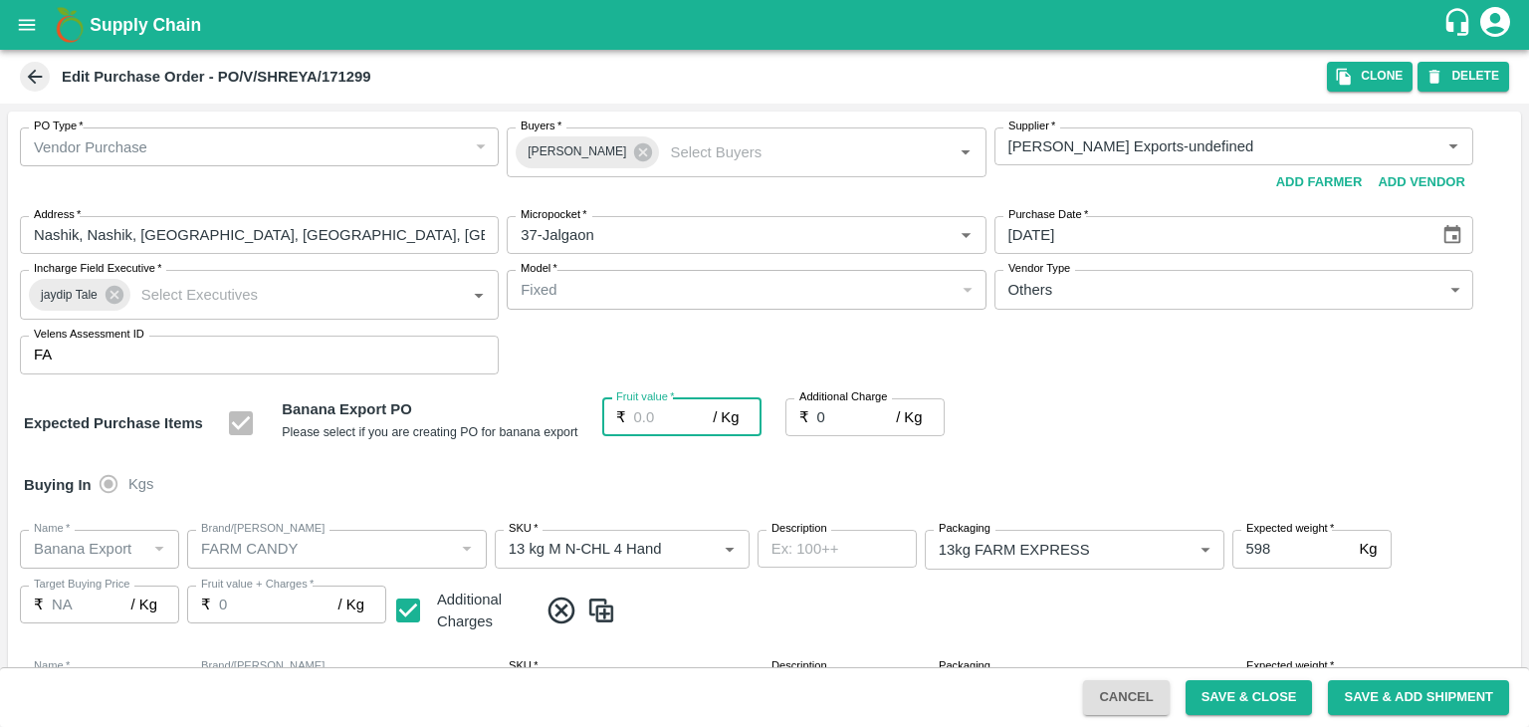
type input "2"
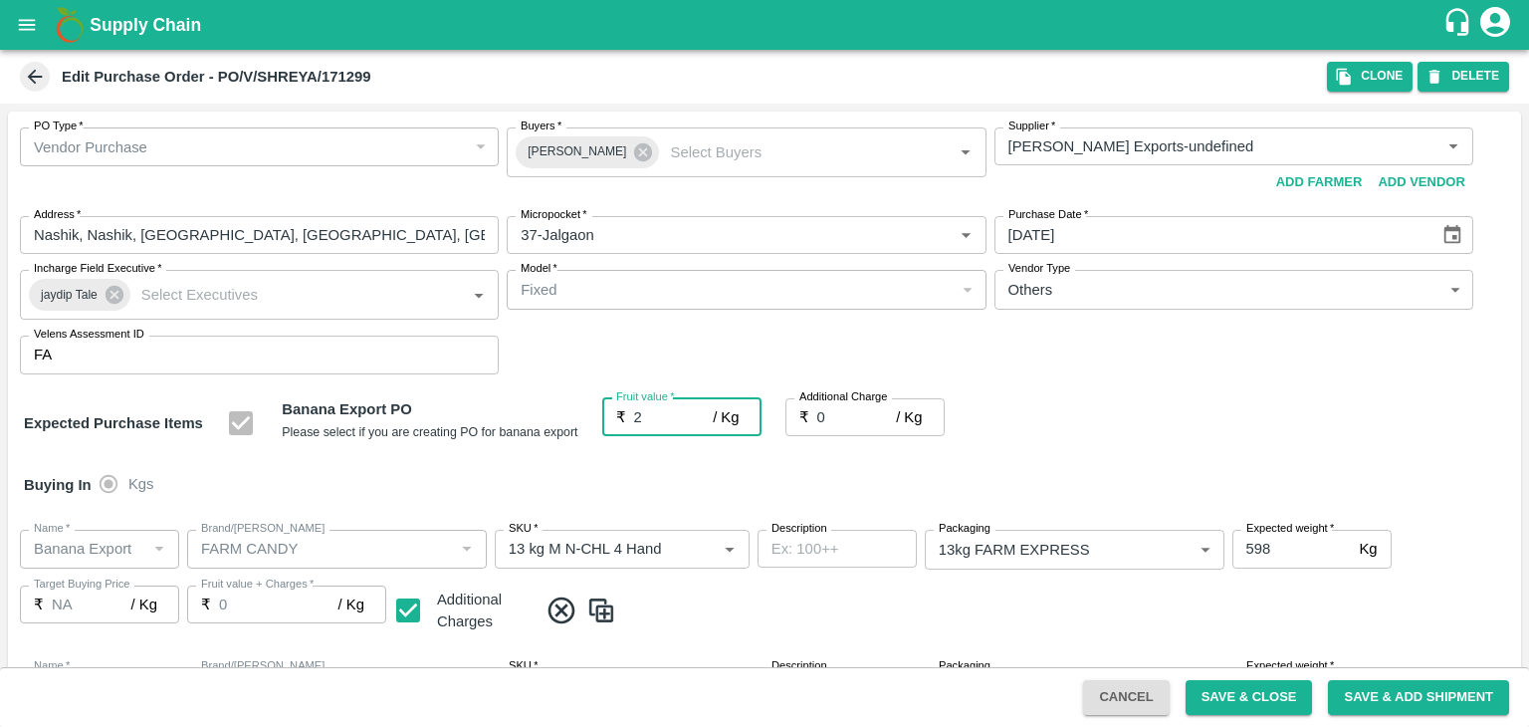
type input "2"
type input "20"
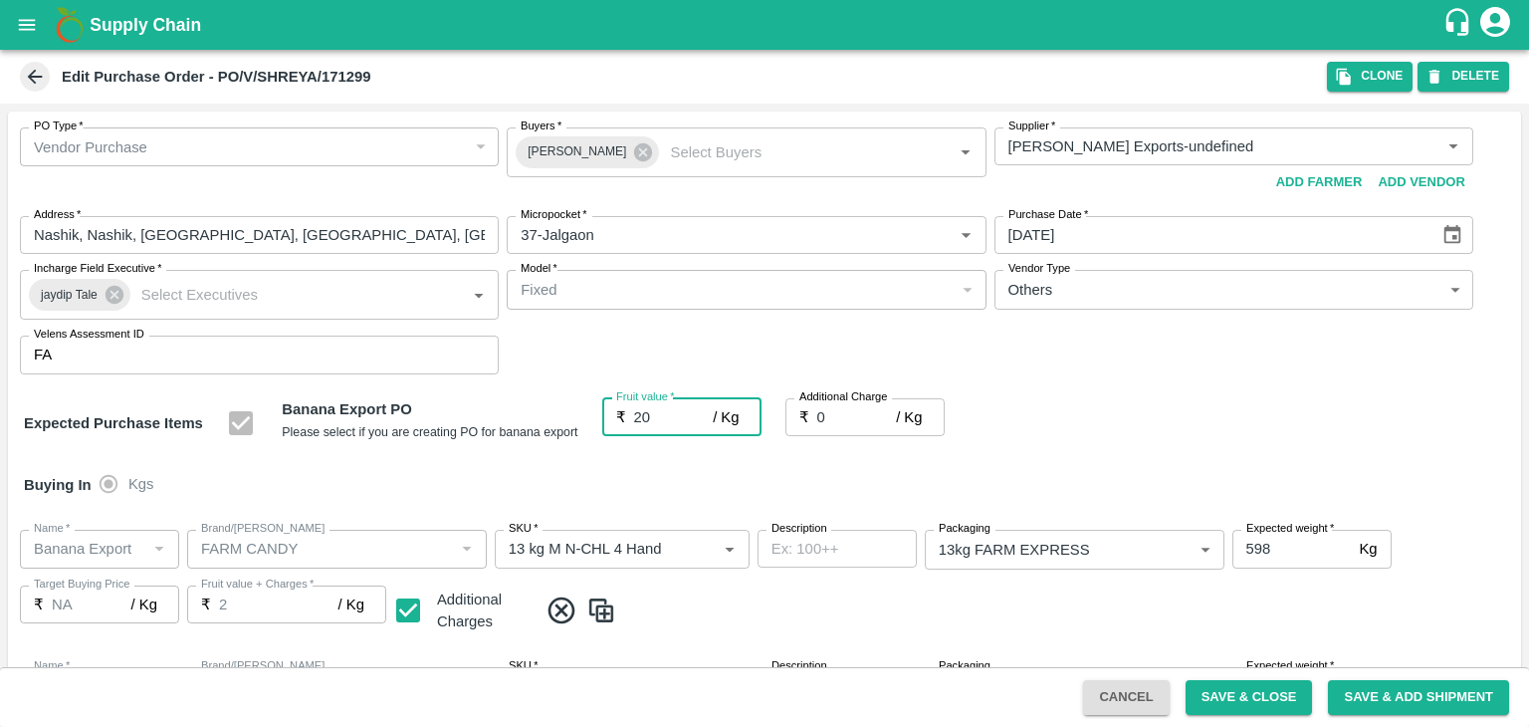
type input "20"
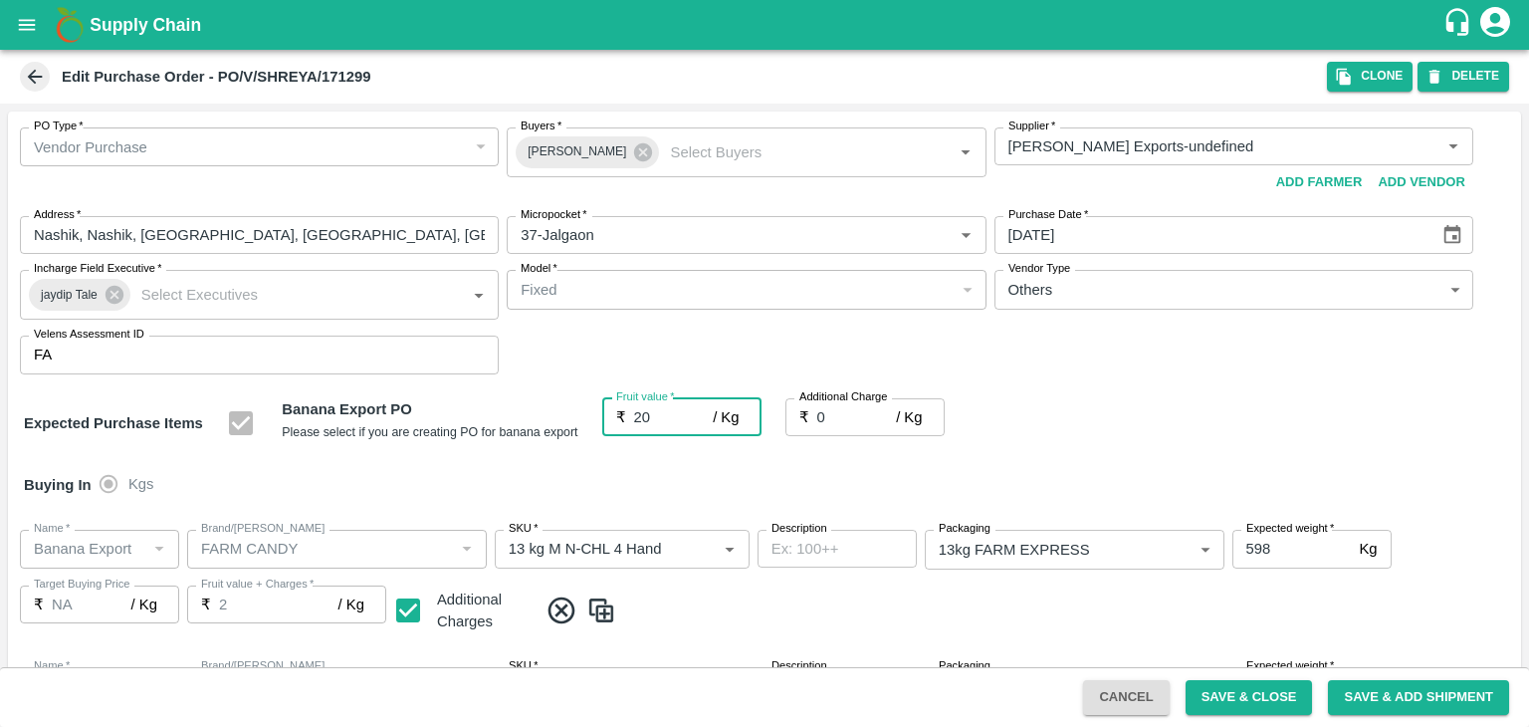
type input "20"
type input "2"
type input "22"
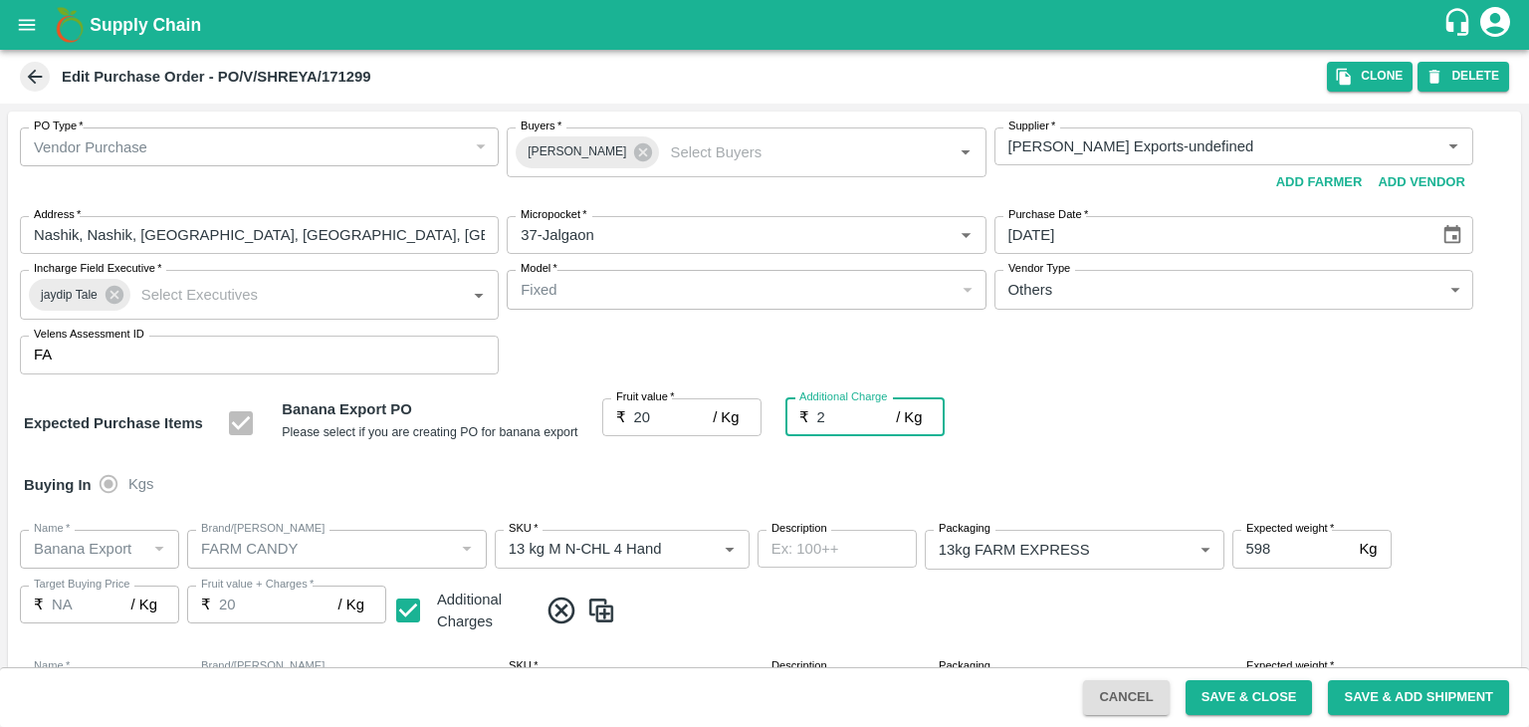
type input "22"
type input "2.75"
type input "22.75"
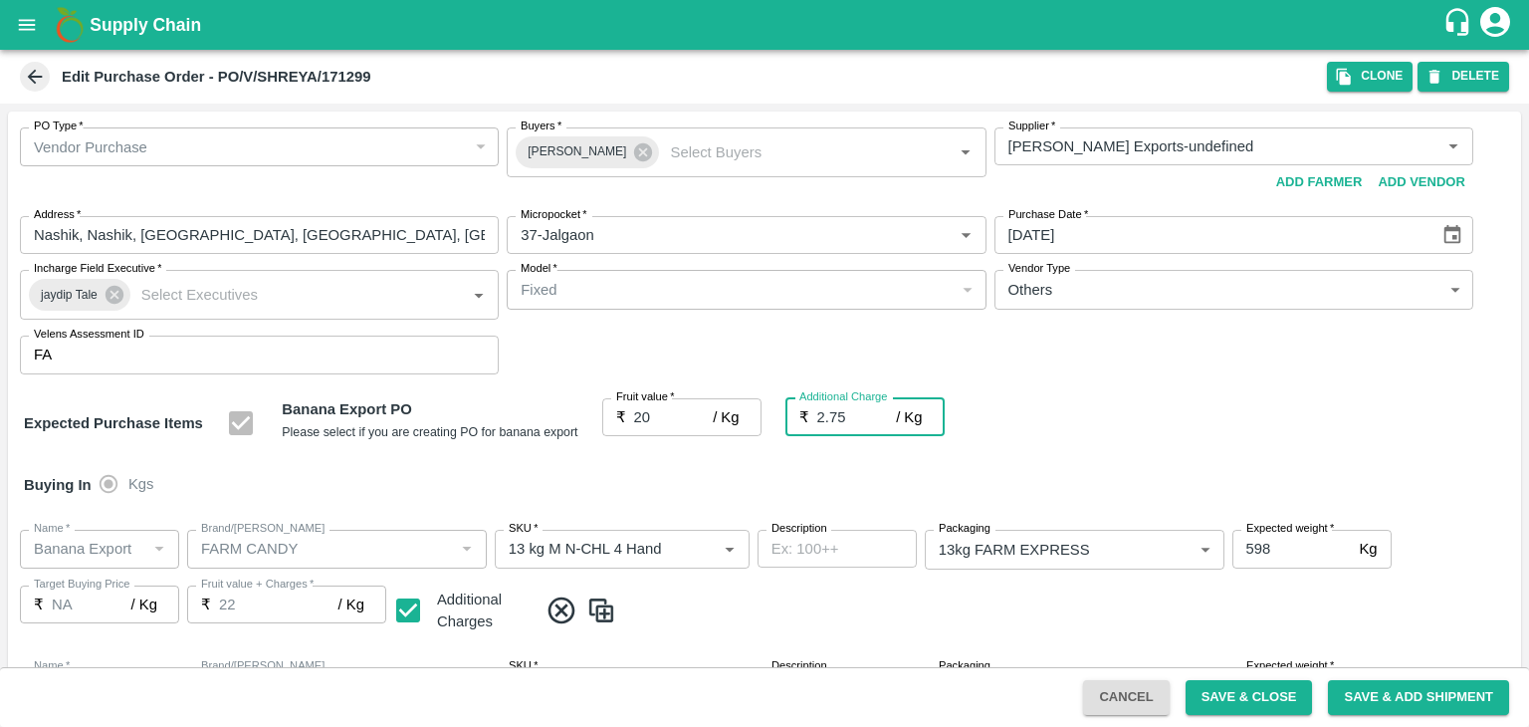
type input "22.75"
type input "2.75"
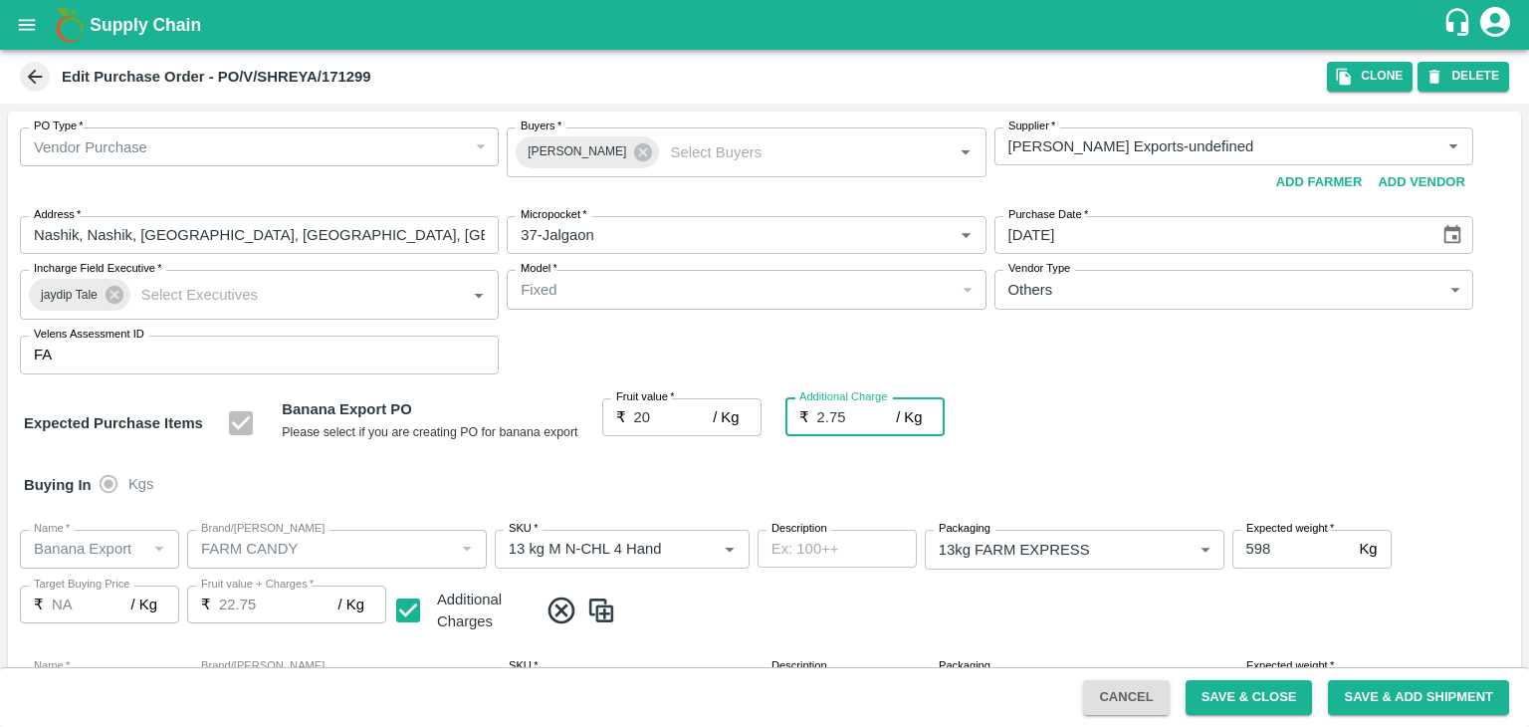
click at [684, 475] on div "Buying In Kgs" at bounding box center [764, 485] width 1513 height 58
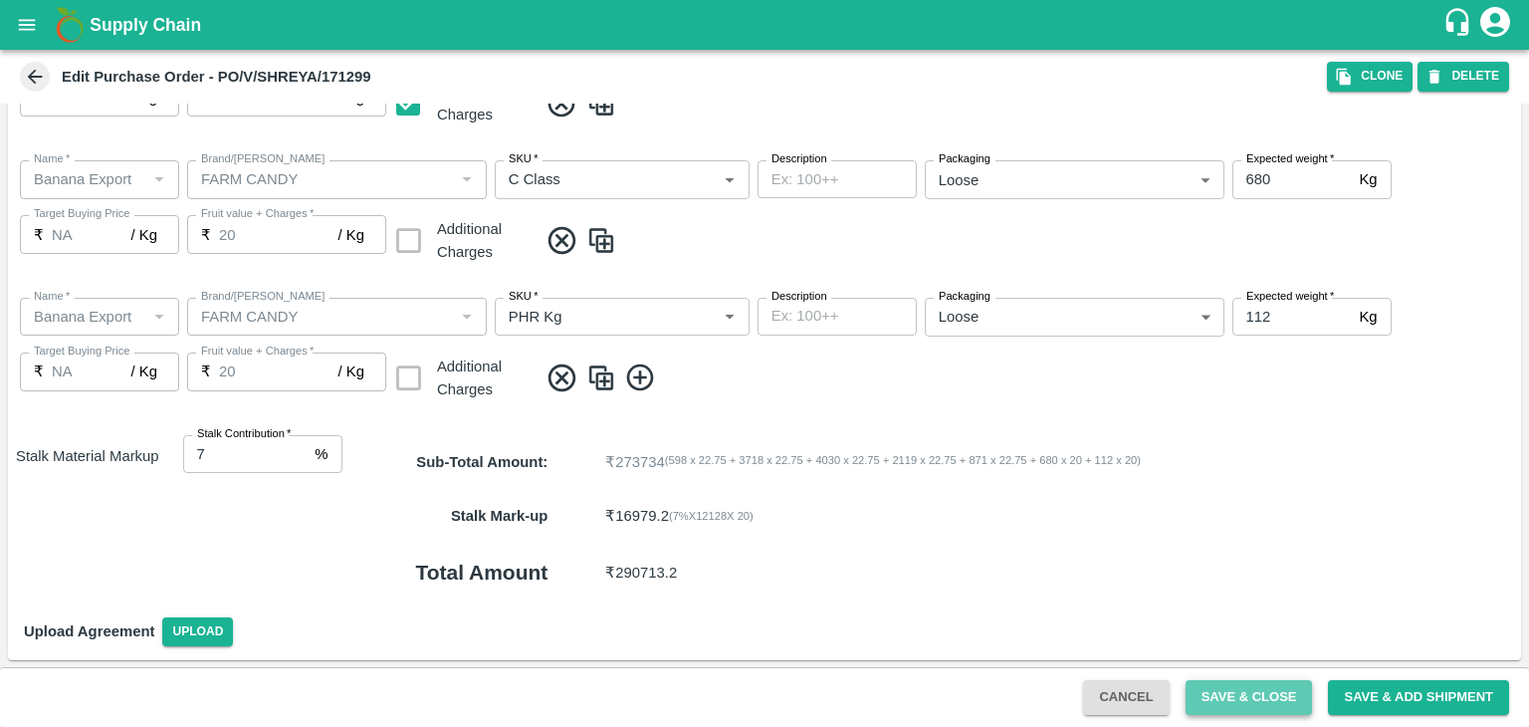
click at [1251, 711] on button "Save & Close" at bounding box center [1249, 697] width 127 height 35
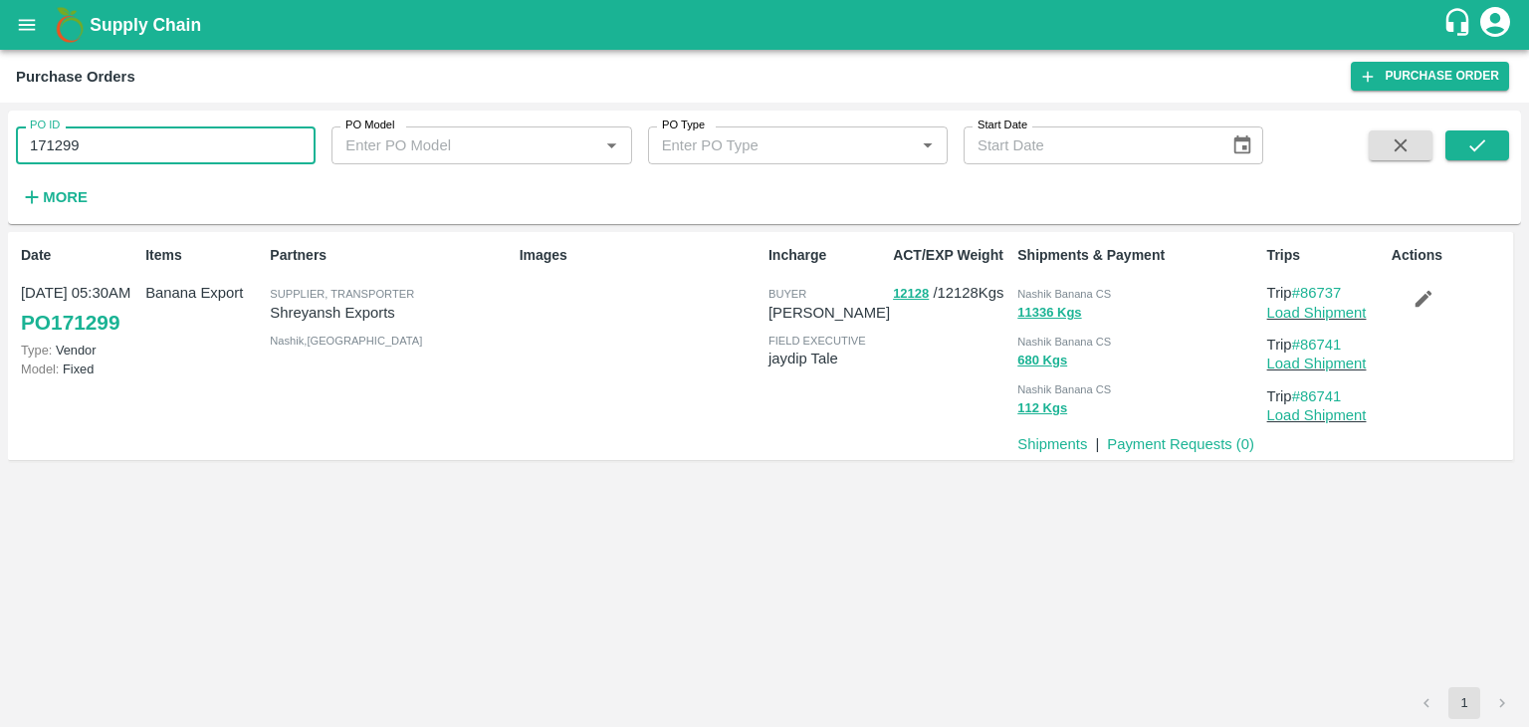
click at [119, 162] on input "171299" at bounding box center [166, 145] width 300 height 38
paste input "text"
type input "171303"
click at [1478, 149] on icon "submit" at bounding box center [1477, 145] width 22 height 22
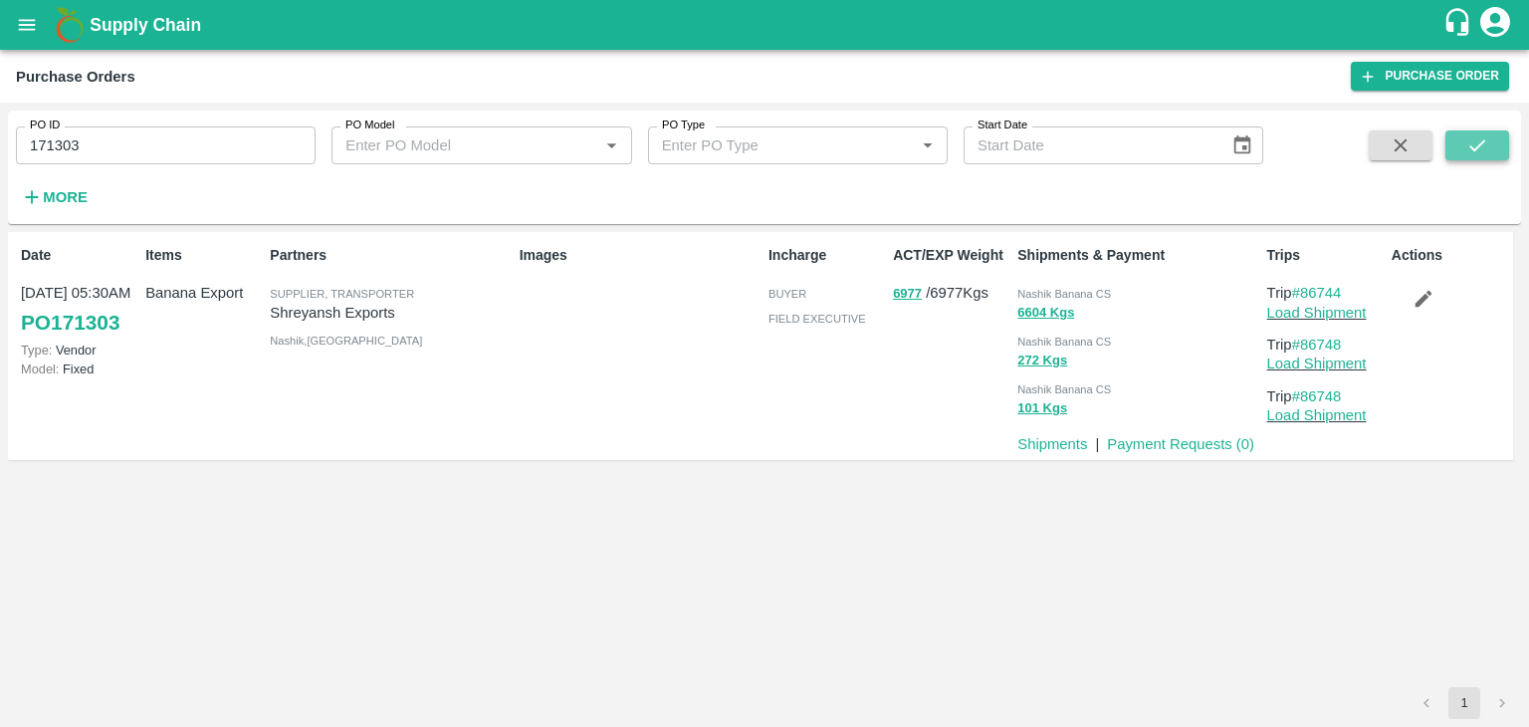
click at [1481, 147] on icon "submit" at bounding box center [1477, 145] width 22 height 22
click at [1327, 315] on link "Load Shipment" at bounding box center [1317, 313] width 100 height 16
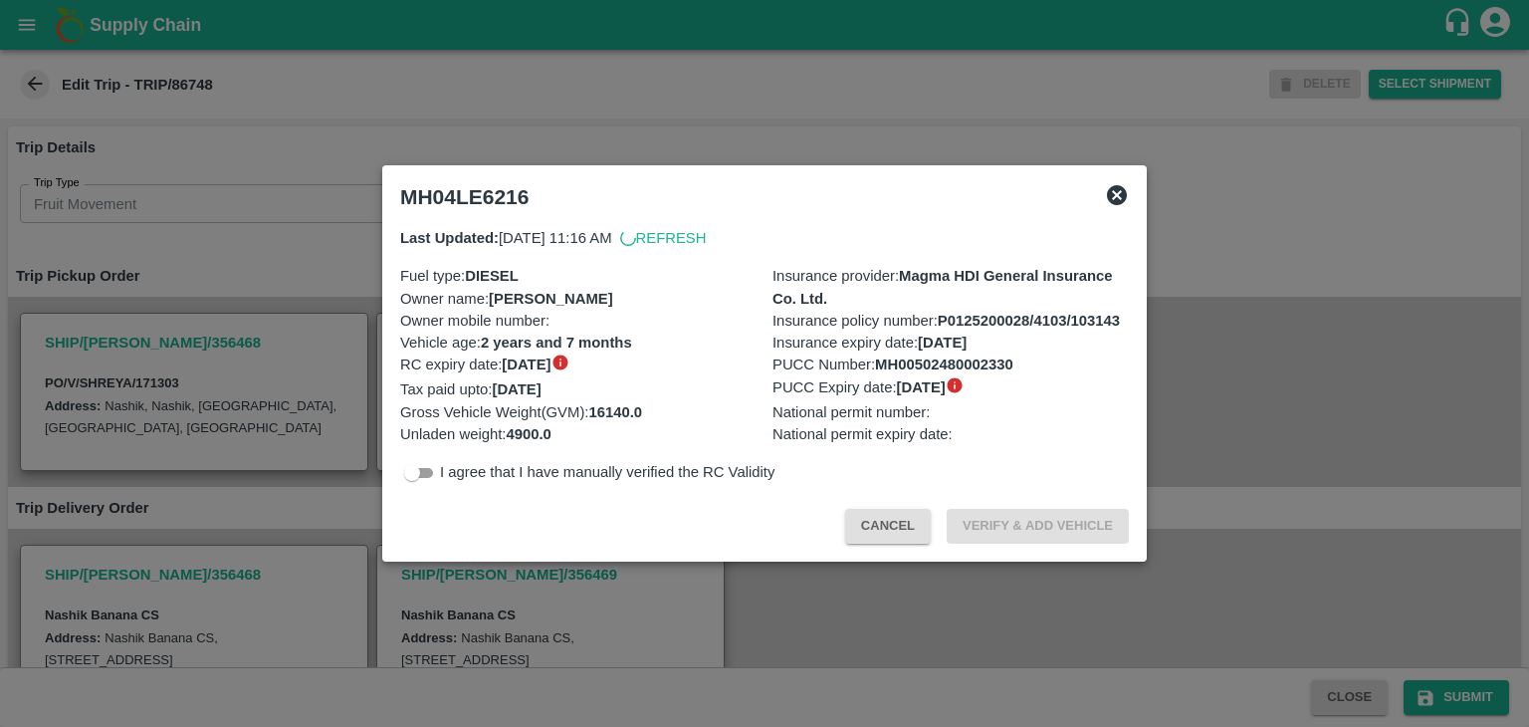
scroll to position [701, 0]
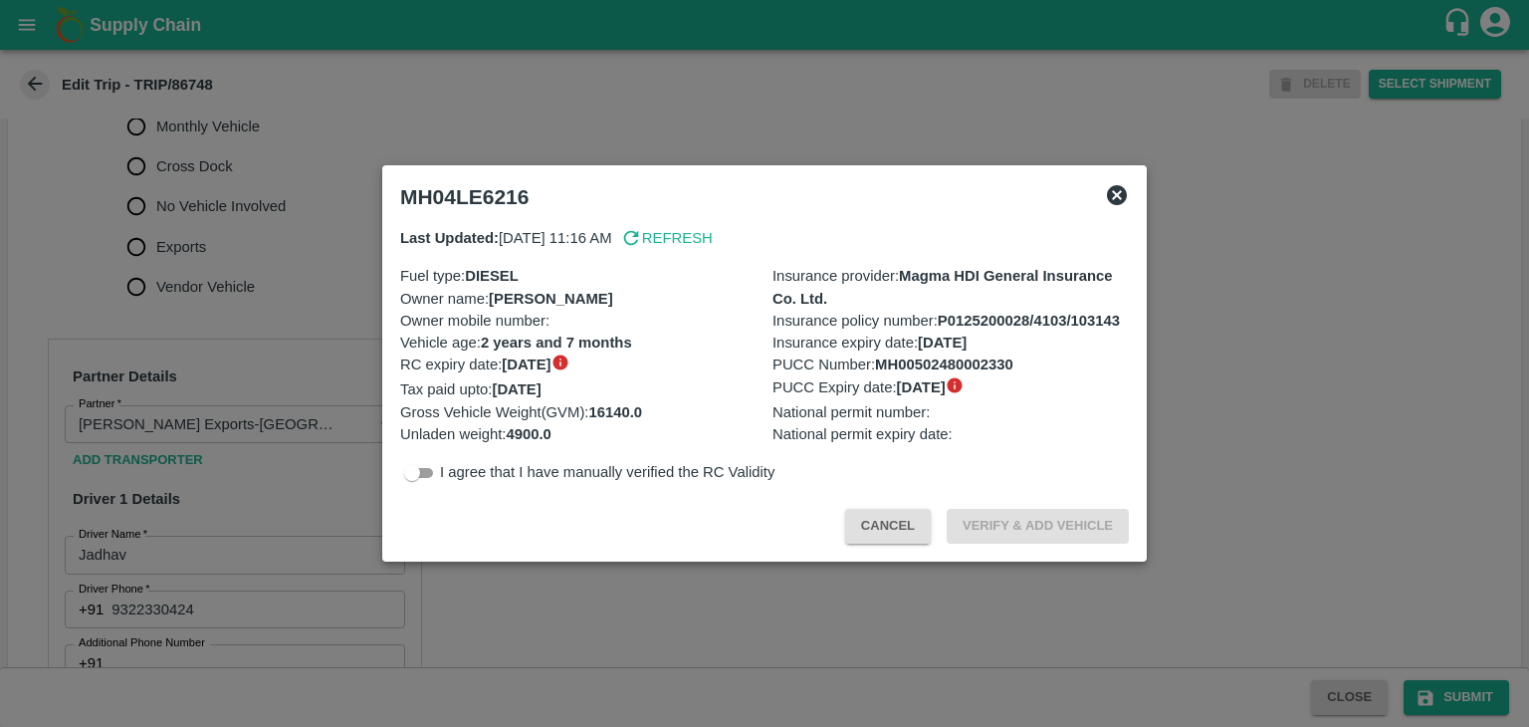
click at [297, 329] on div at bounding box center [764, 363] width 1529 height 727
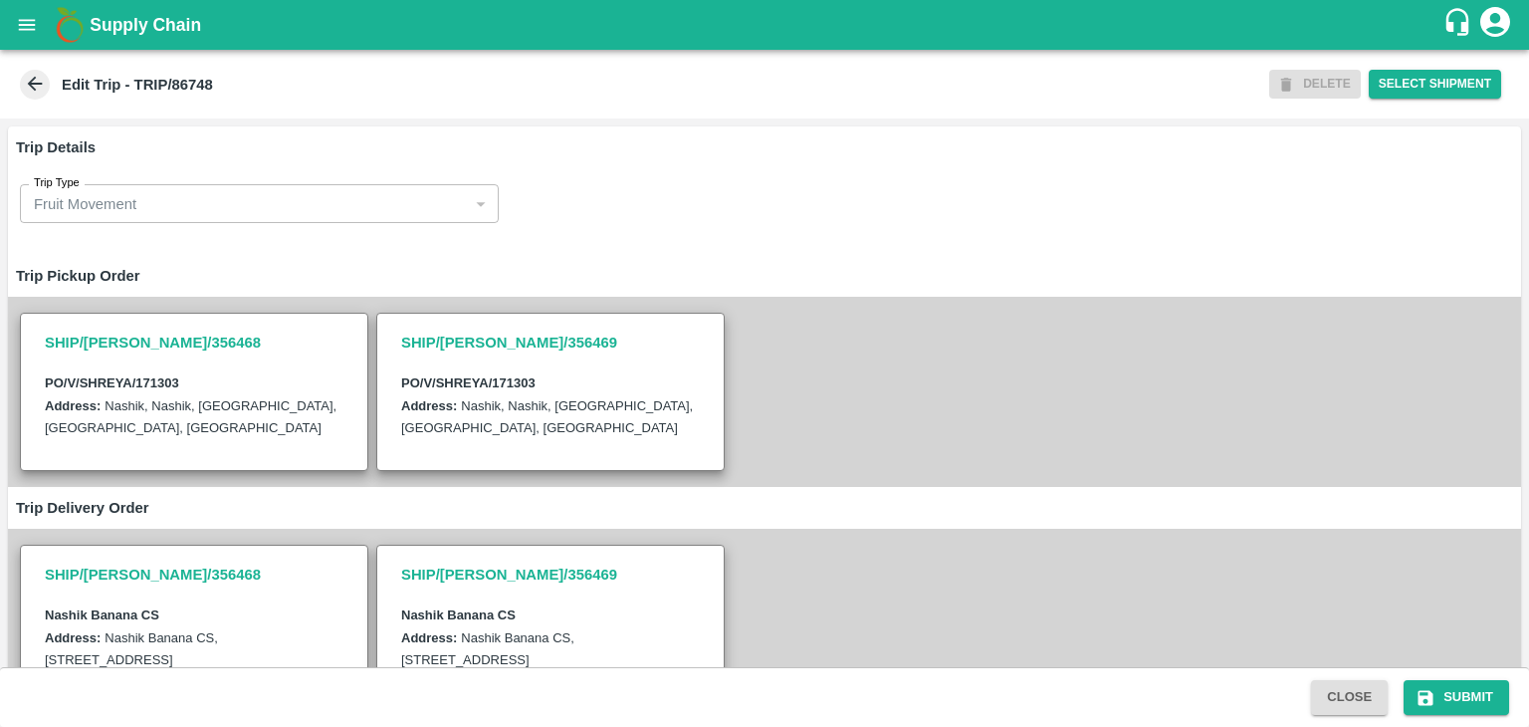
scroll to position [524, 0]
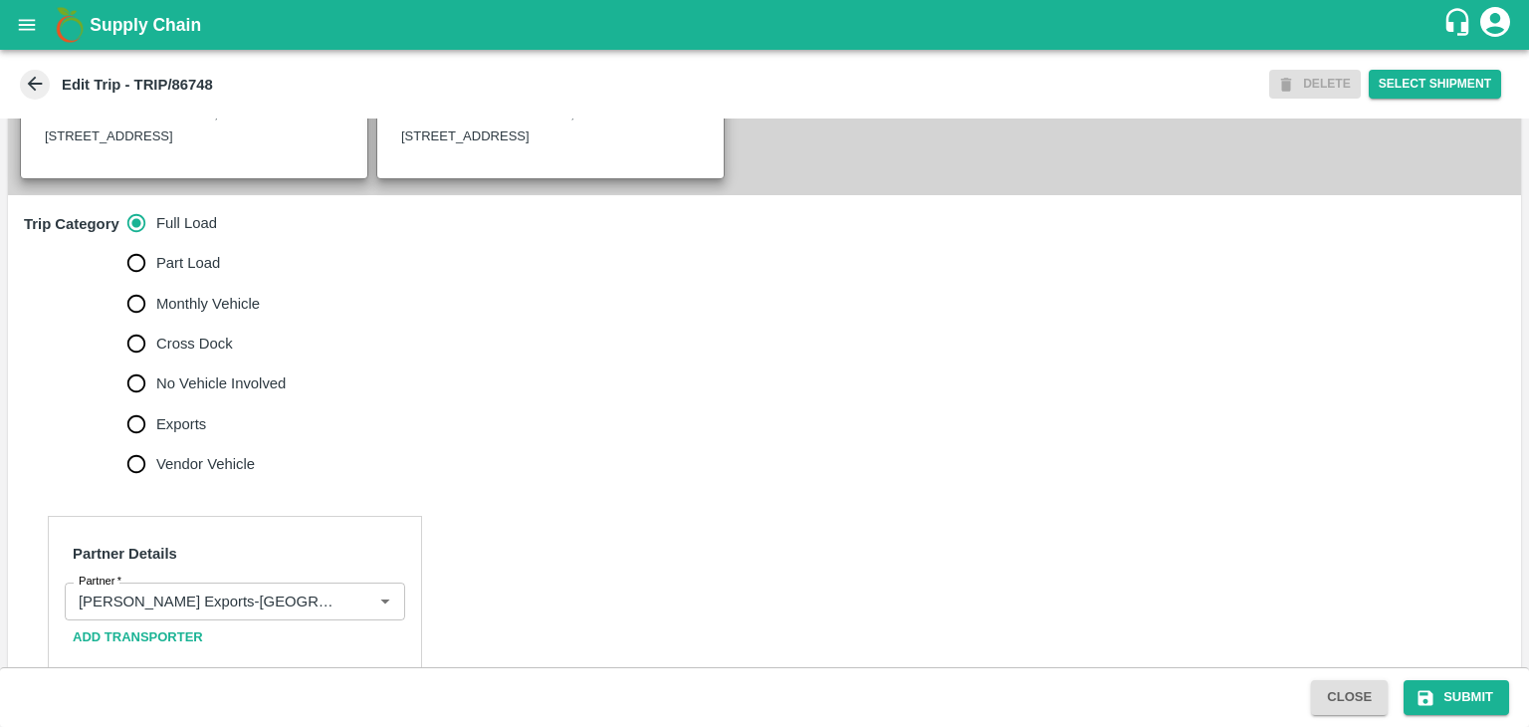
click at [247, 394] on span "No Vehicle Involved" at bounding box center [220, 383] width 129 height 22
click at [156, 403] on input "No Vehicle Involved" at bounding box center [136, 383] width 40 height 40
radio input "true"
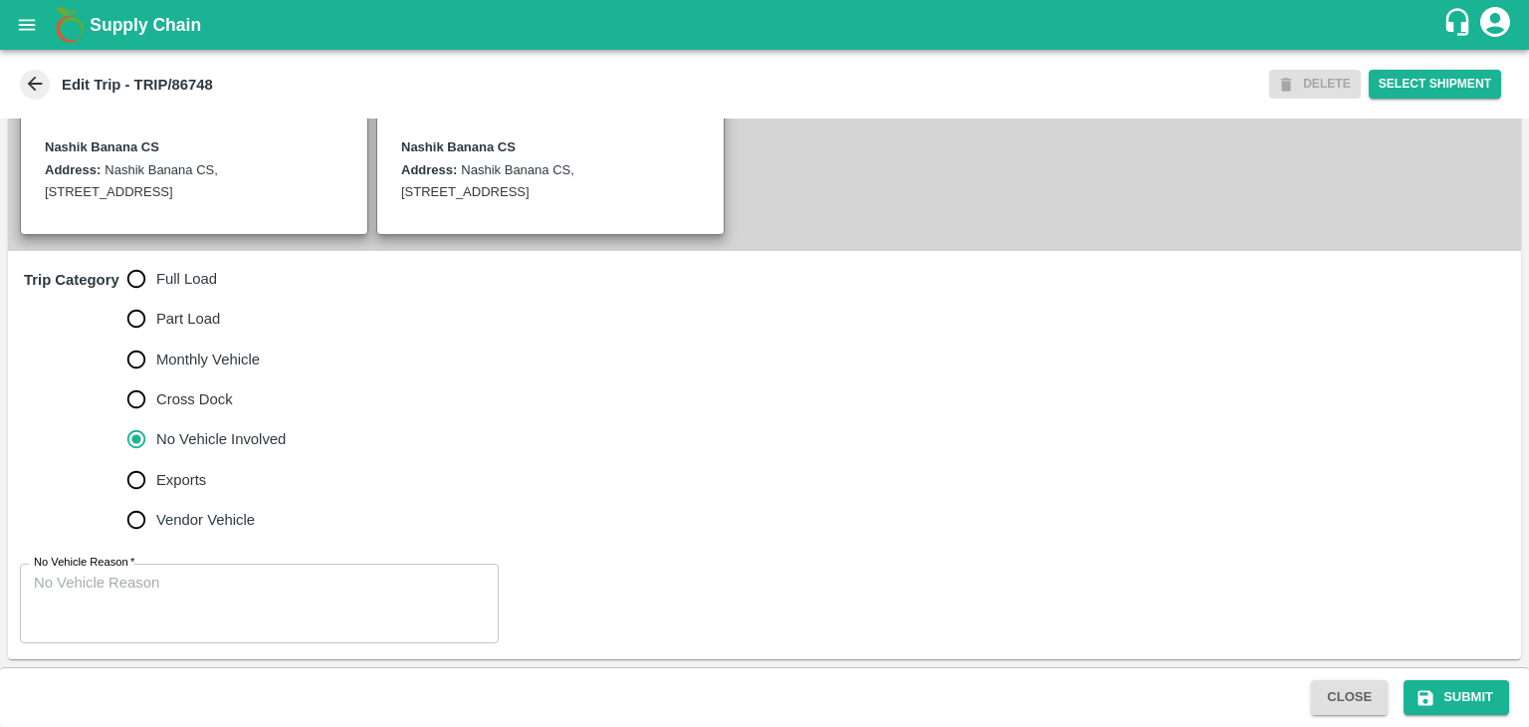
scroll to position [489, 0]
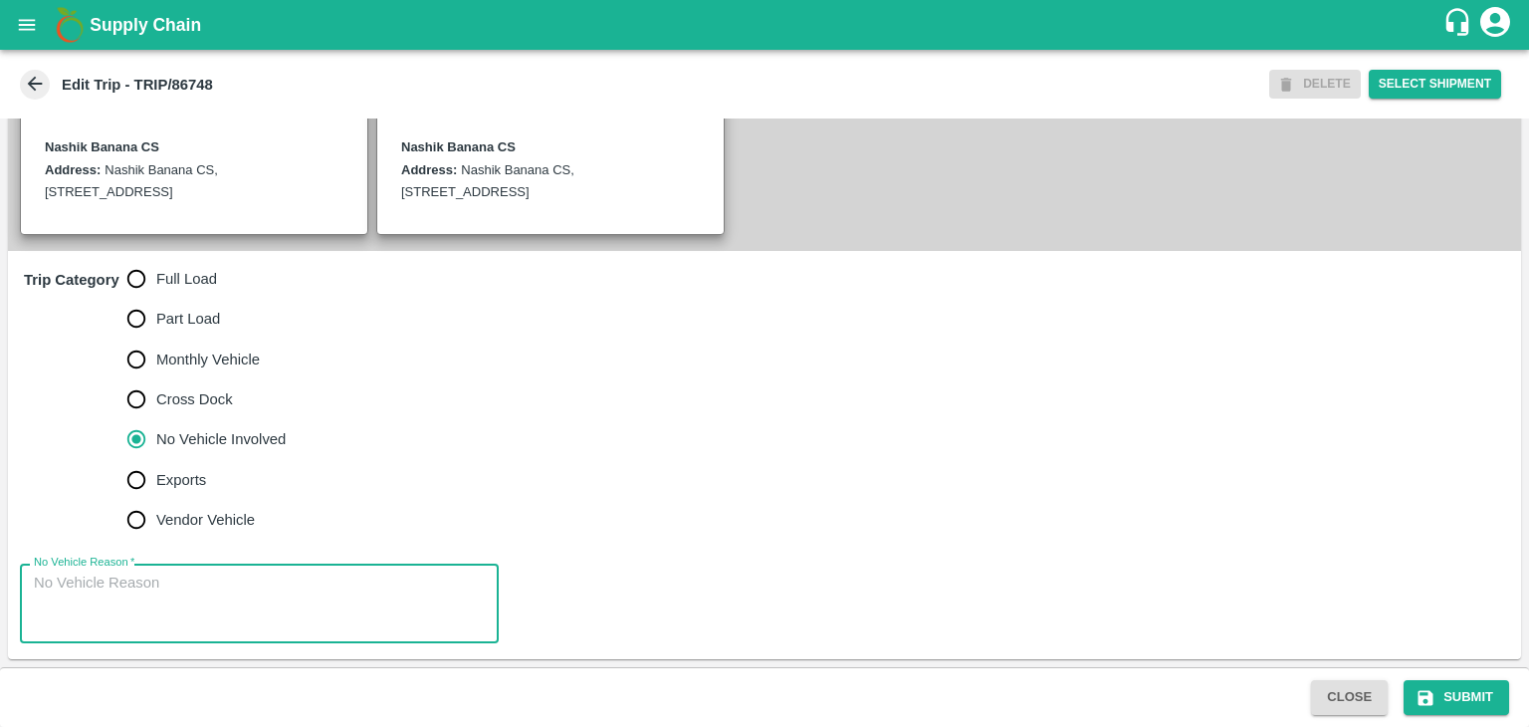
click at [241, 582] on textarea "No Vehicle Reason   *" at bounding box center [259, 603] width 451 height 63
type textarea "Field Dump"
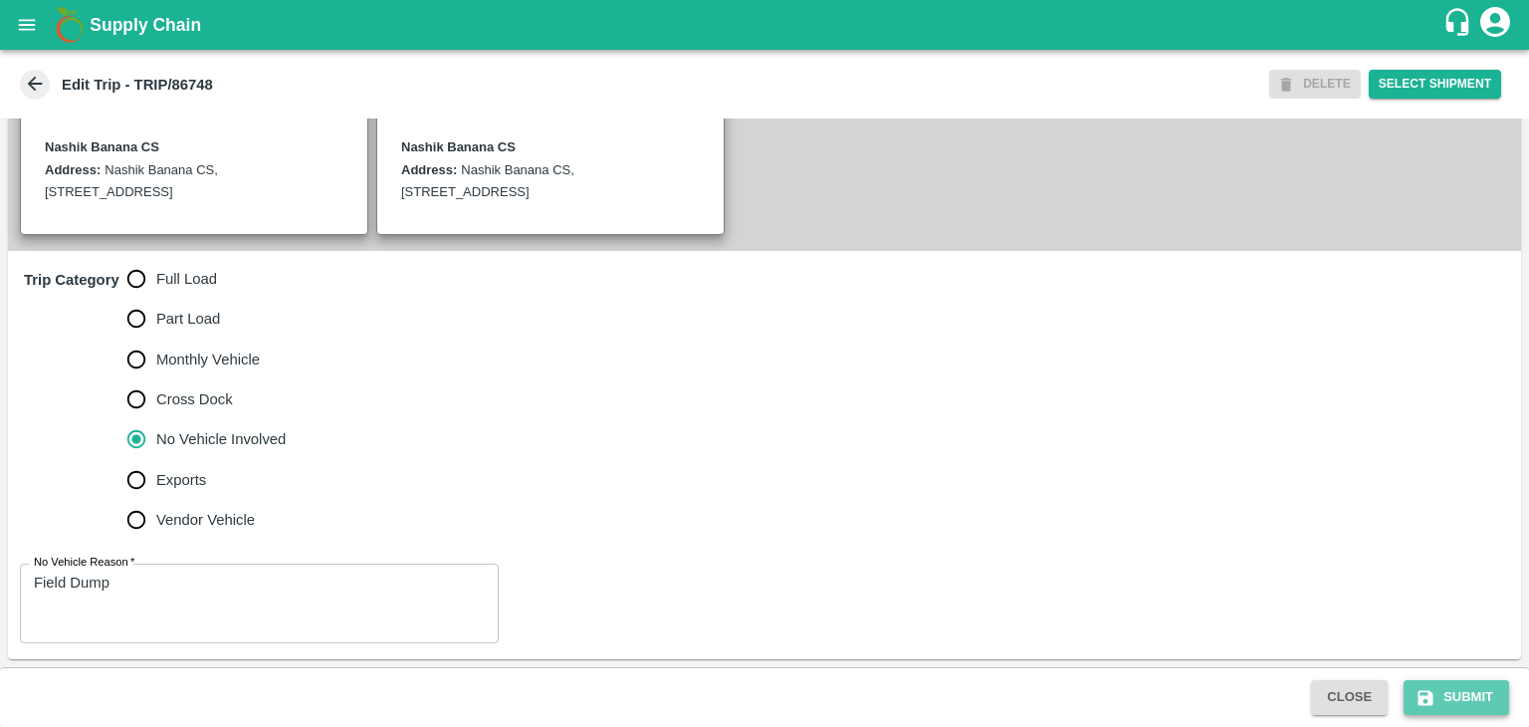
click at [1453, 682] on button "Submit" at bounding box center [1457, 697] width 106 height 35
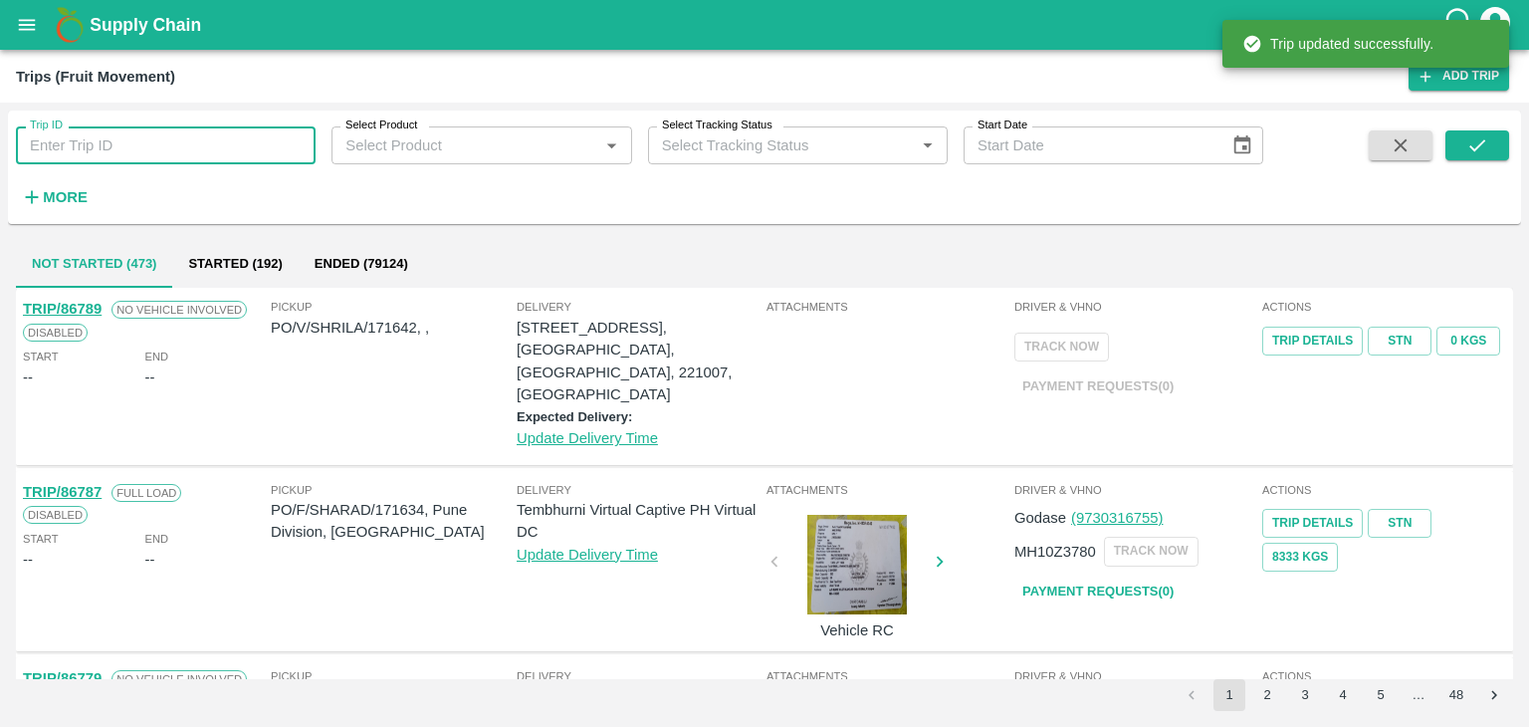
click at [173, 159] on input "Trip ID" at bounding box center [166, 145] width 300 height 38
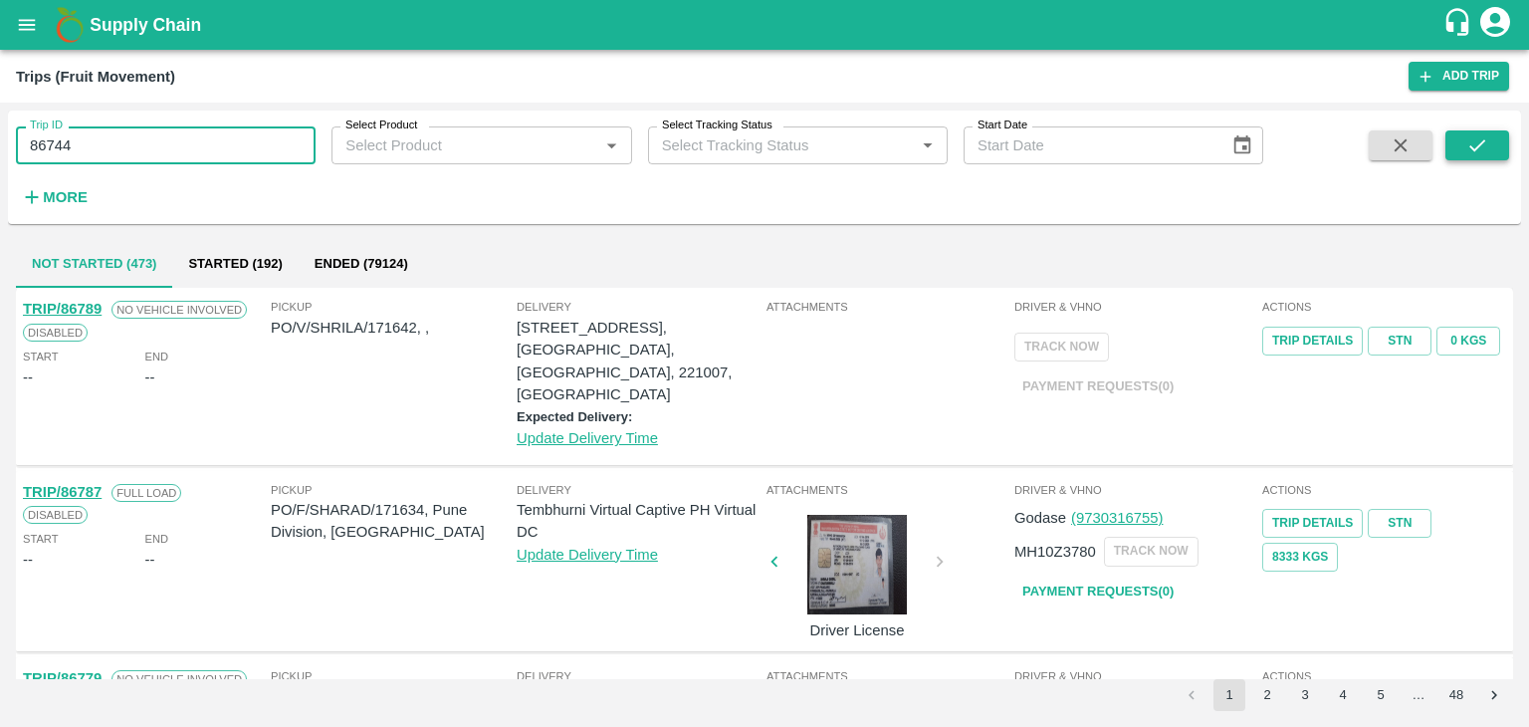
type input "86744"
click at [1477, 142] on icon "submit" at bounding box center [1477, 145] width 22 height 22
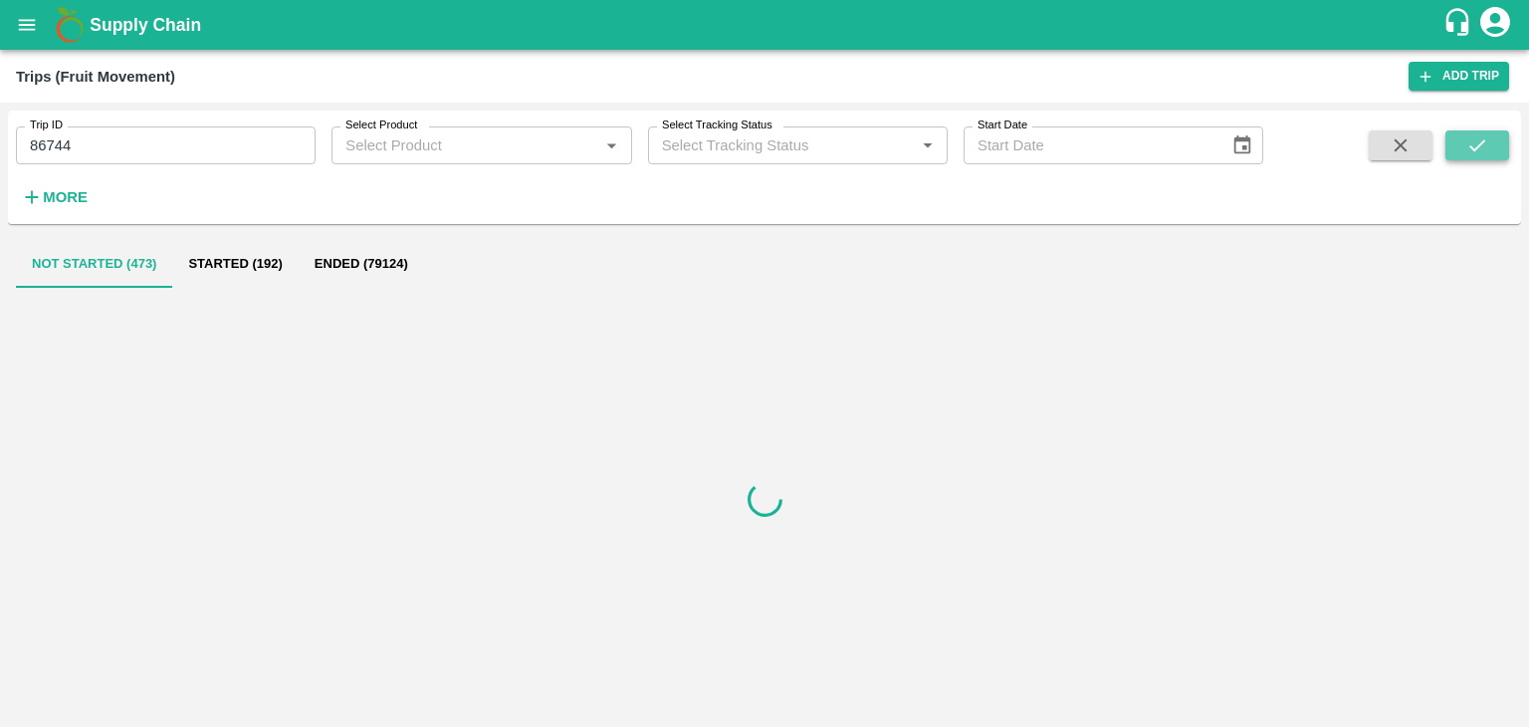
click at [1477, 142] on icon "submit" at bounding box center [1477, 145] width 22 height 22
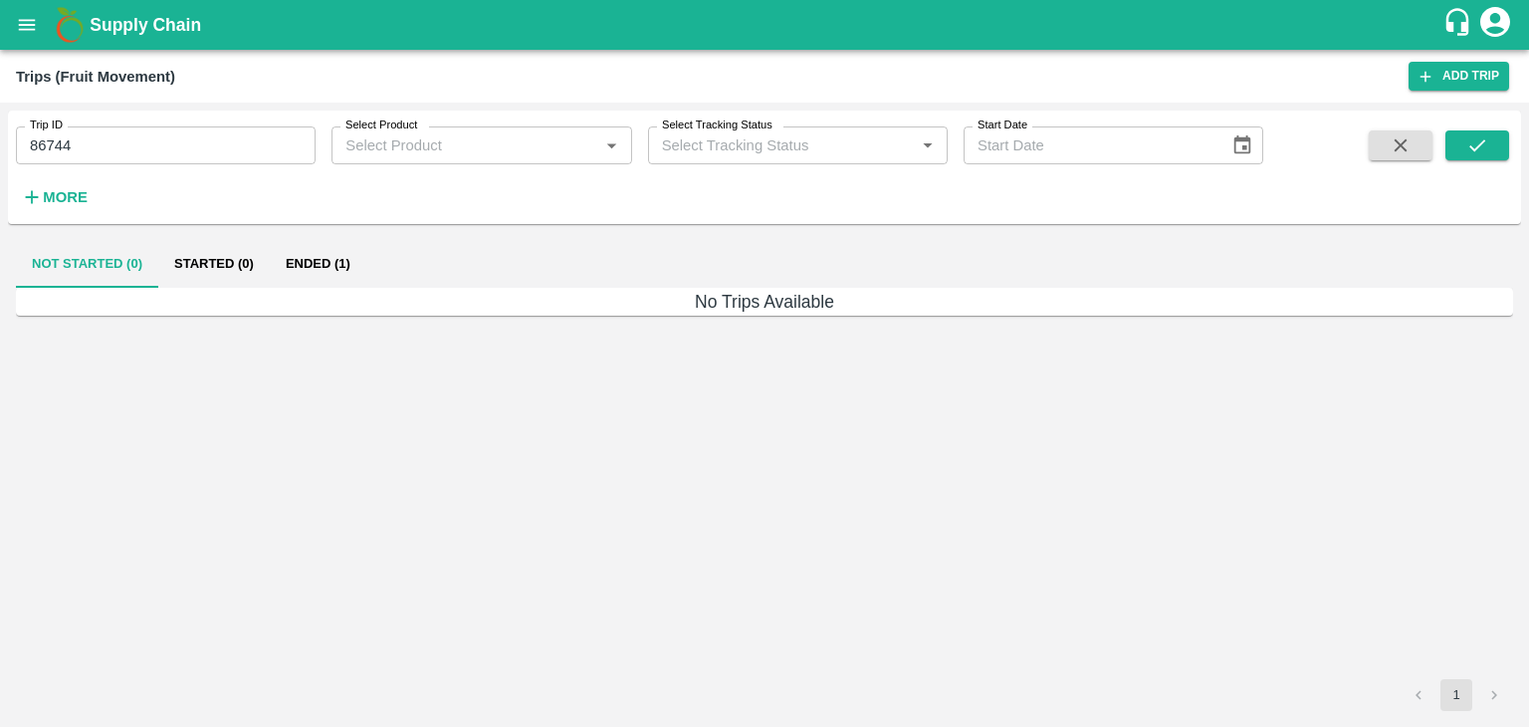
click at [347, 270] on button "Ended (1)" at bounding box center [318, 264] width 97 height 48
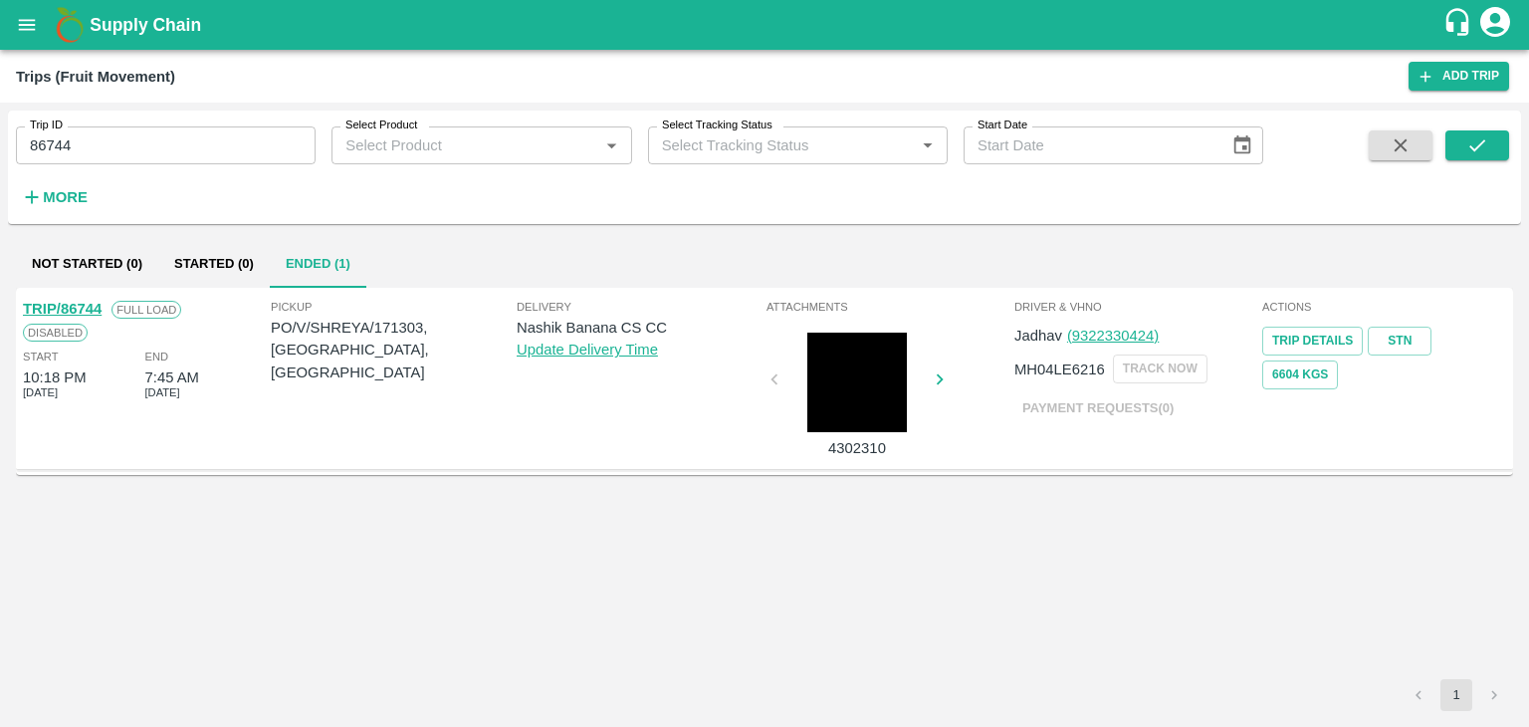
click at [92, 304] on link "TRIP/86744" at bounding box center [62, 309] width 79 height 16
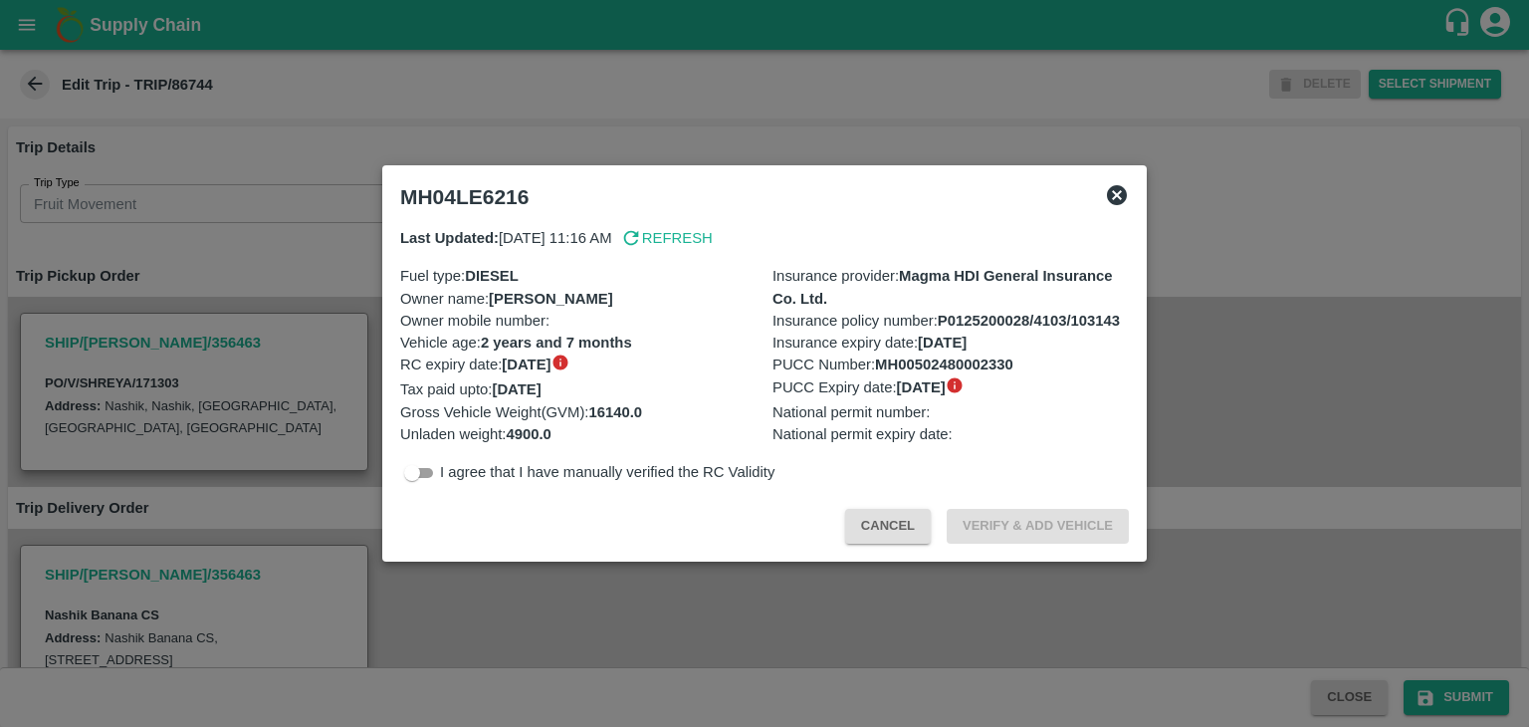
click at [546, 590] on div at bounding box center [764, 363] width 1529 height 727
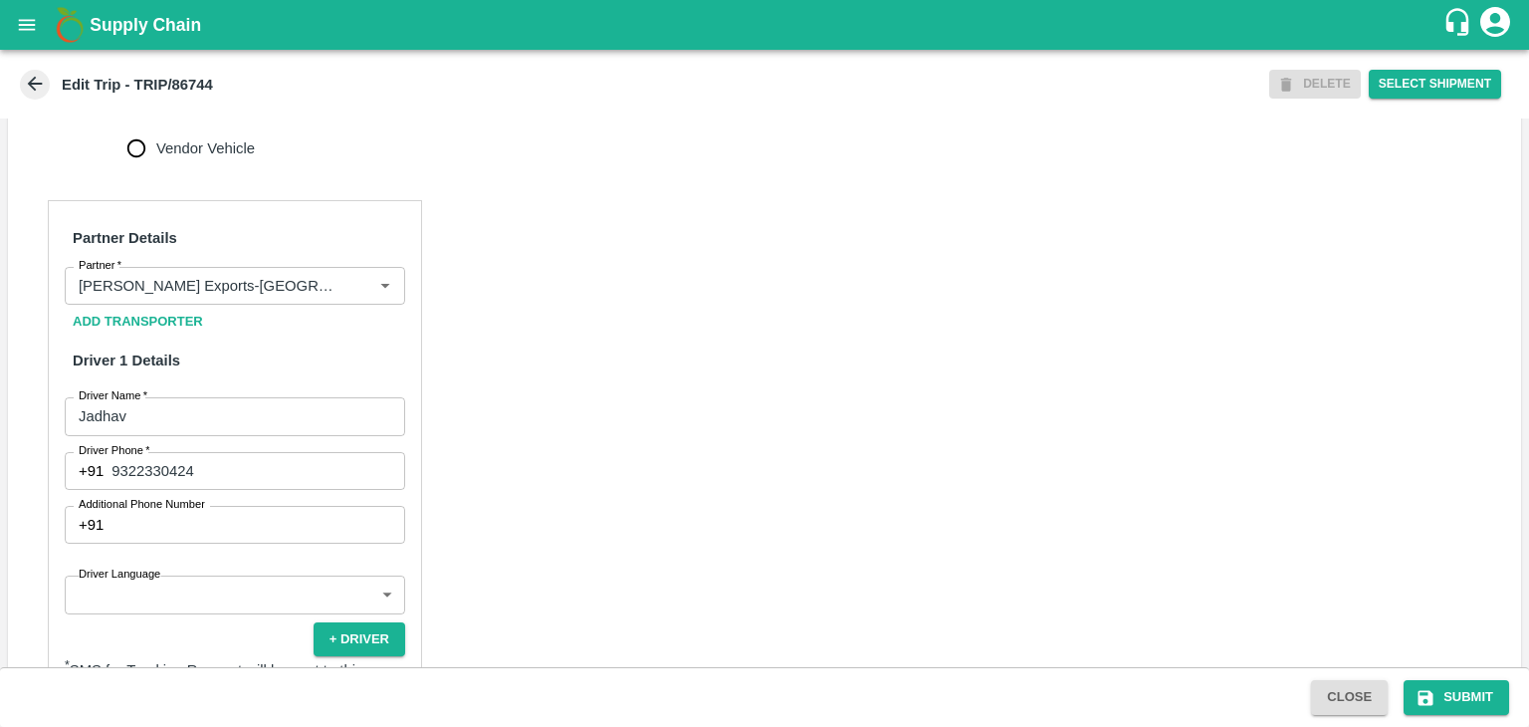
scroll to position [884, 0]
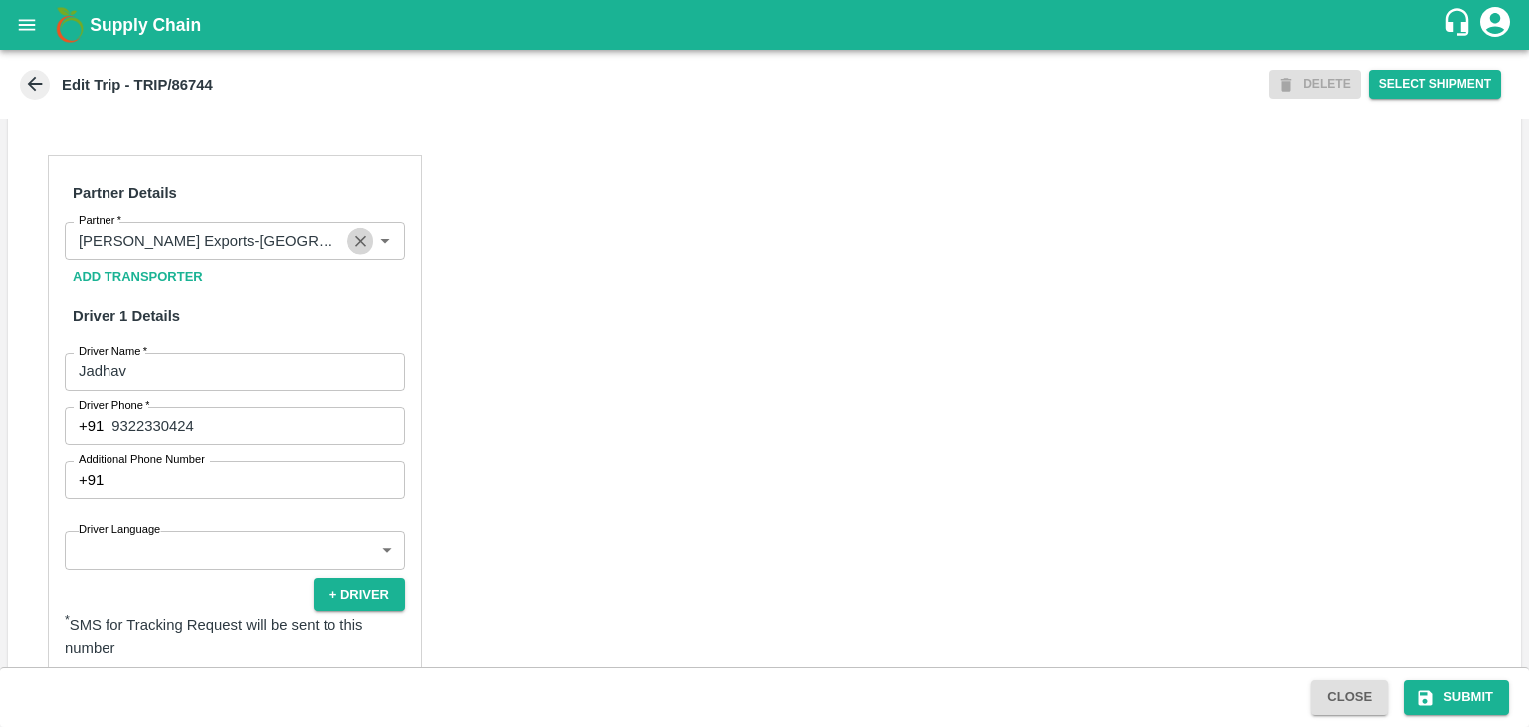
click at [358, 251] on icon "Clear" at bounding box center [360, 241] width 19 height 19
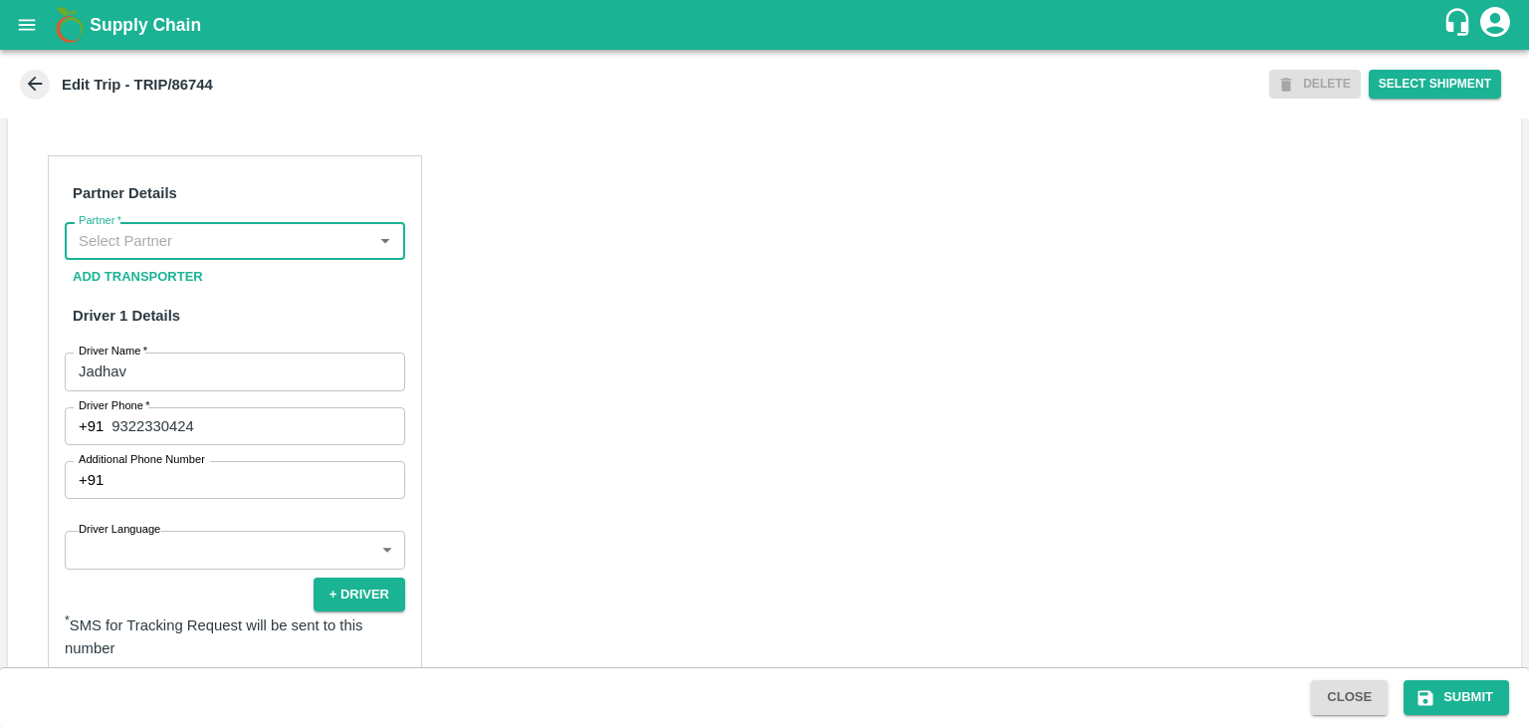
scroll to position [0, 0]
click at [277, 254] on input "Partner   *" at bounding box center [219, 241] width 296 height 26
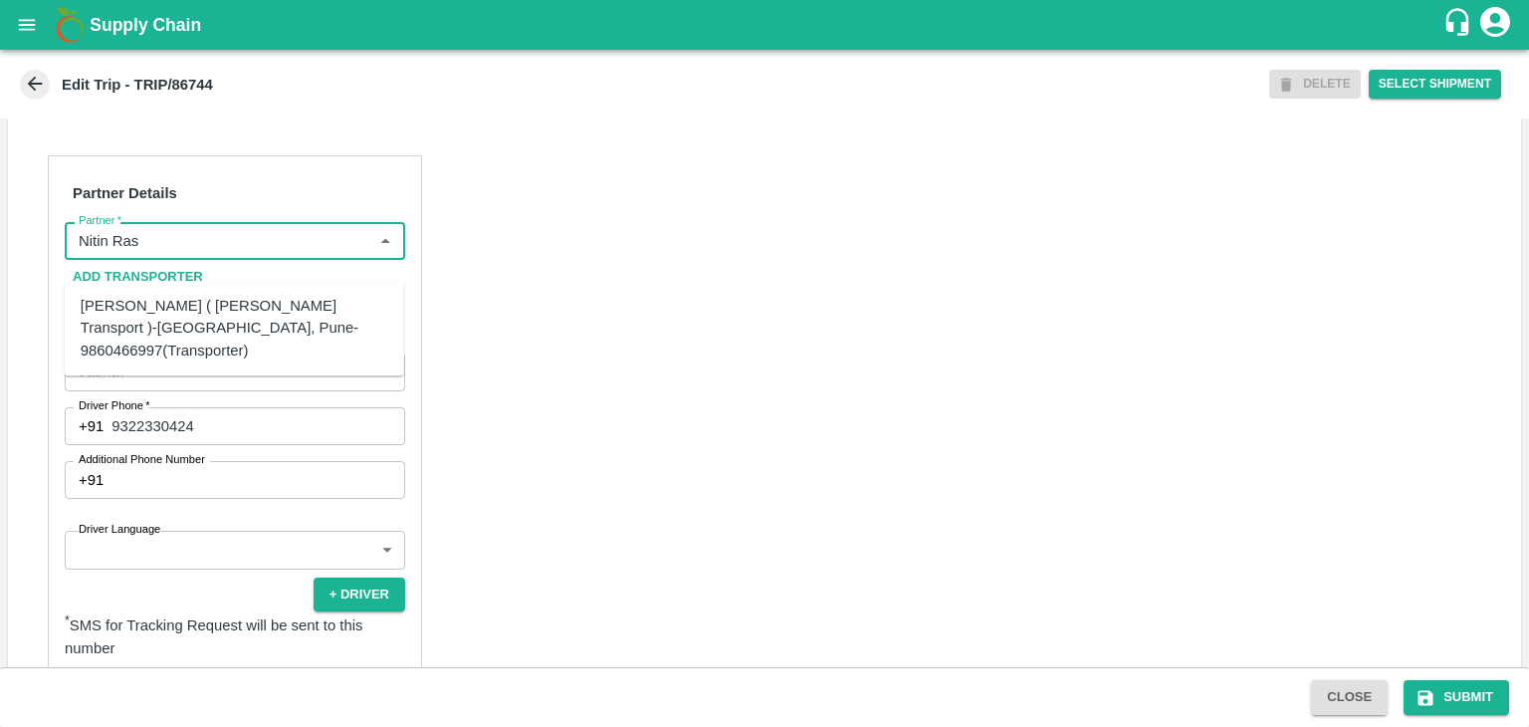
click at [267, 313] on div "[PERSON_NAME] ( [PERSON_NAME] Transport )-[GEOGRAPHIC_DATA], Pune-9860466997(Tr…" at bounding box center [235, 328] width 308 height 67
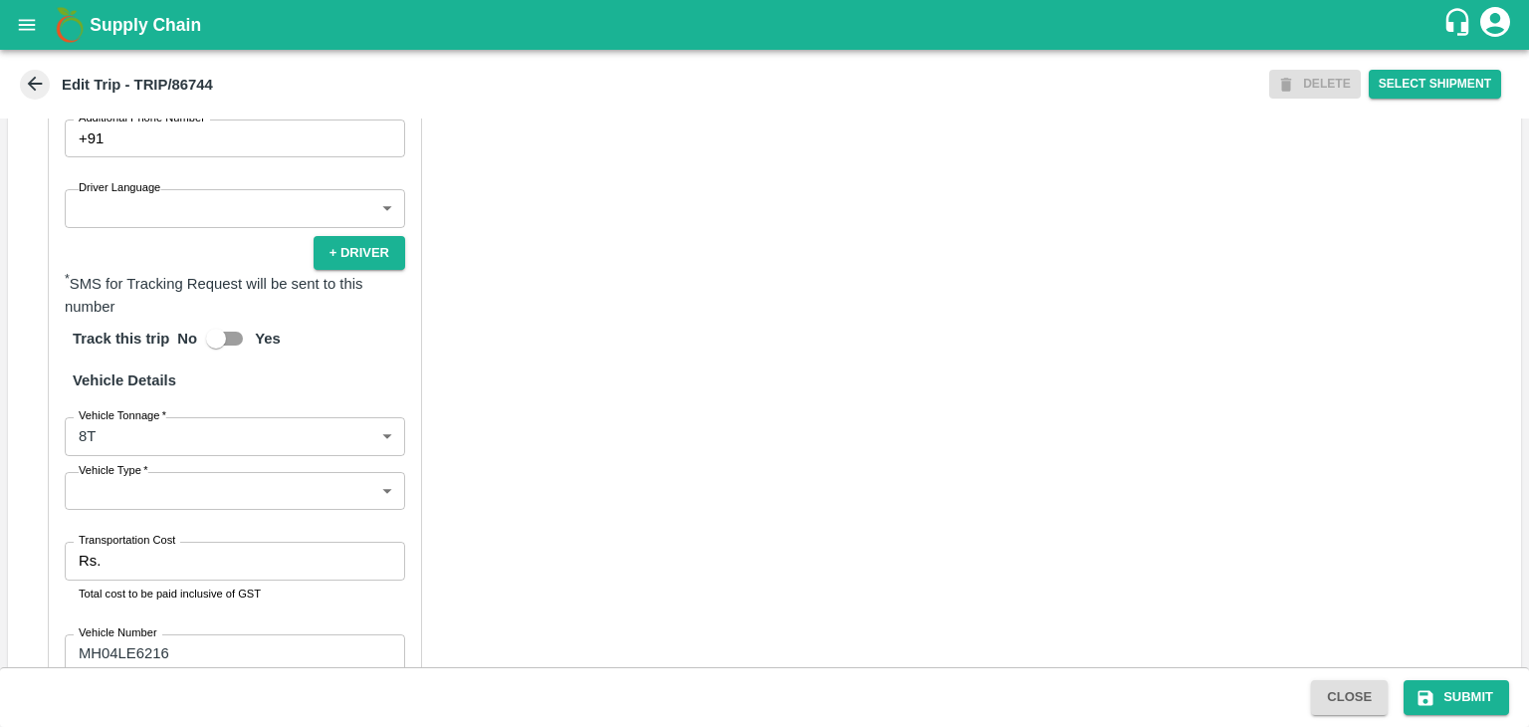
scroll to position [1238, 0]
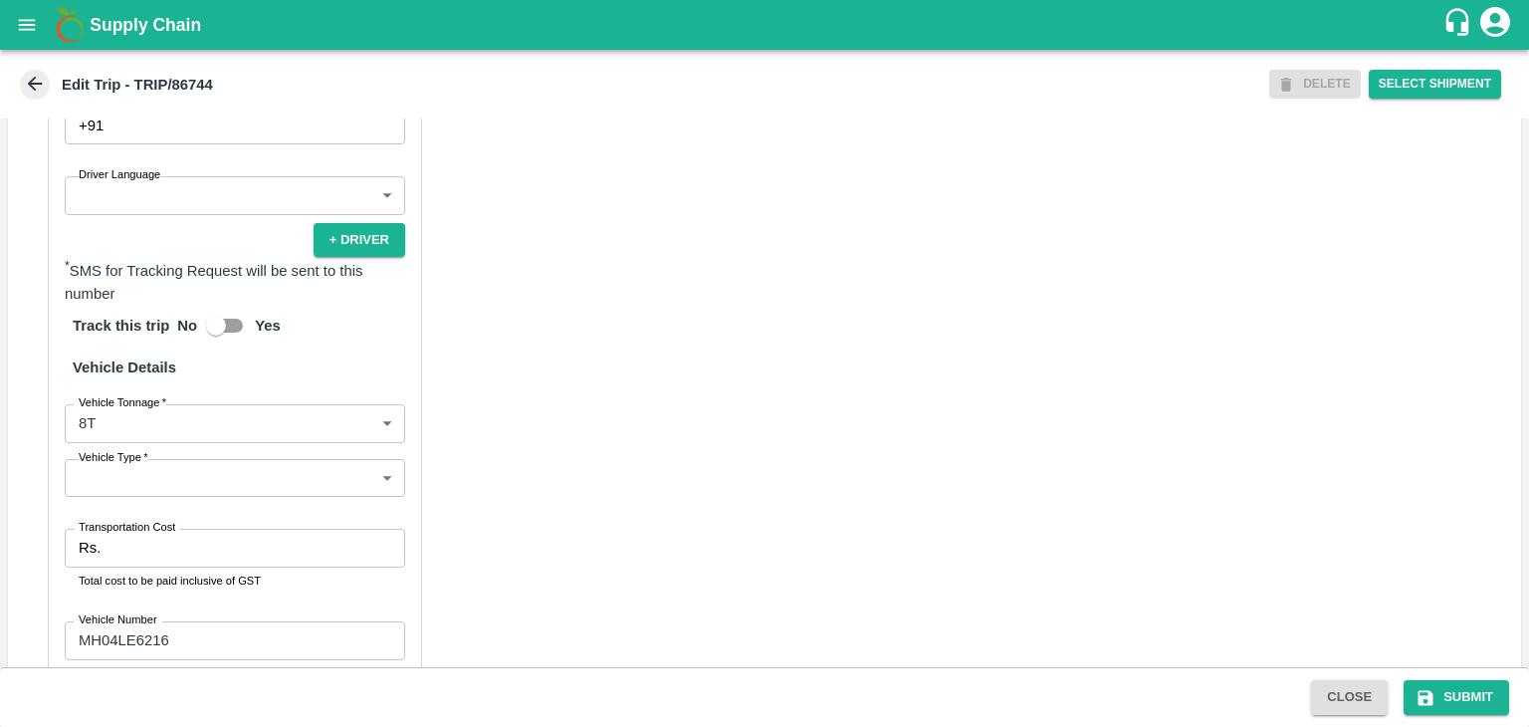
type input "[PERSON_NAME] ( [PERSON_NAME] Transport )-[GEOGRAPHIC_DATA], Pune-9860466997(Tr…"
click at [119, 216] on body "Supply Chain Edit Trip - TRIP/86744 DELETE Select Shipment Trip Details Trip Ty…" at bounding box center [764, 363] width 1529 height 727
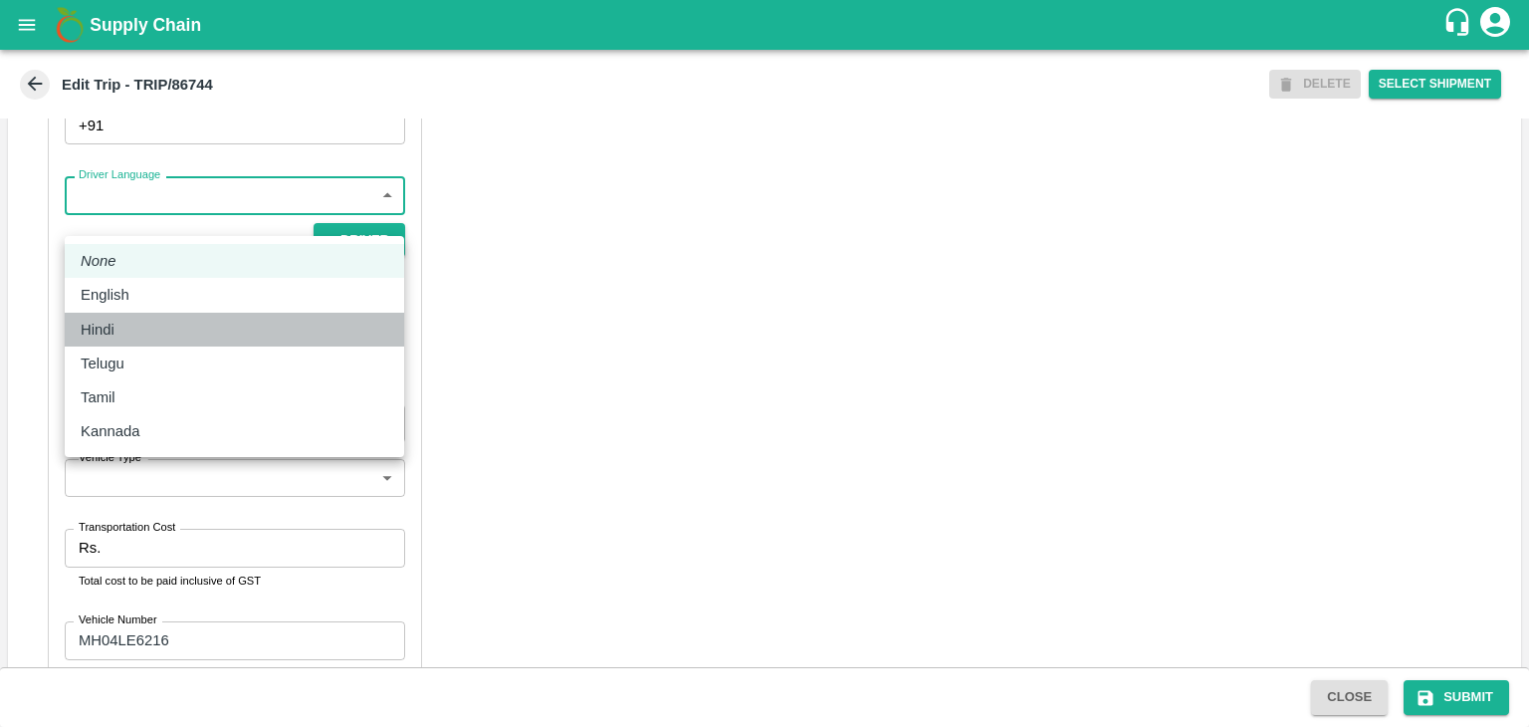
click at [128, 336] on div "Hindi" at bounding box center [235, 330] width 308 height 22
type input "hi"
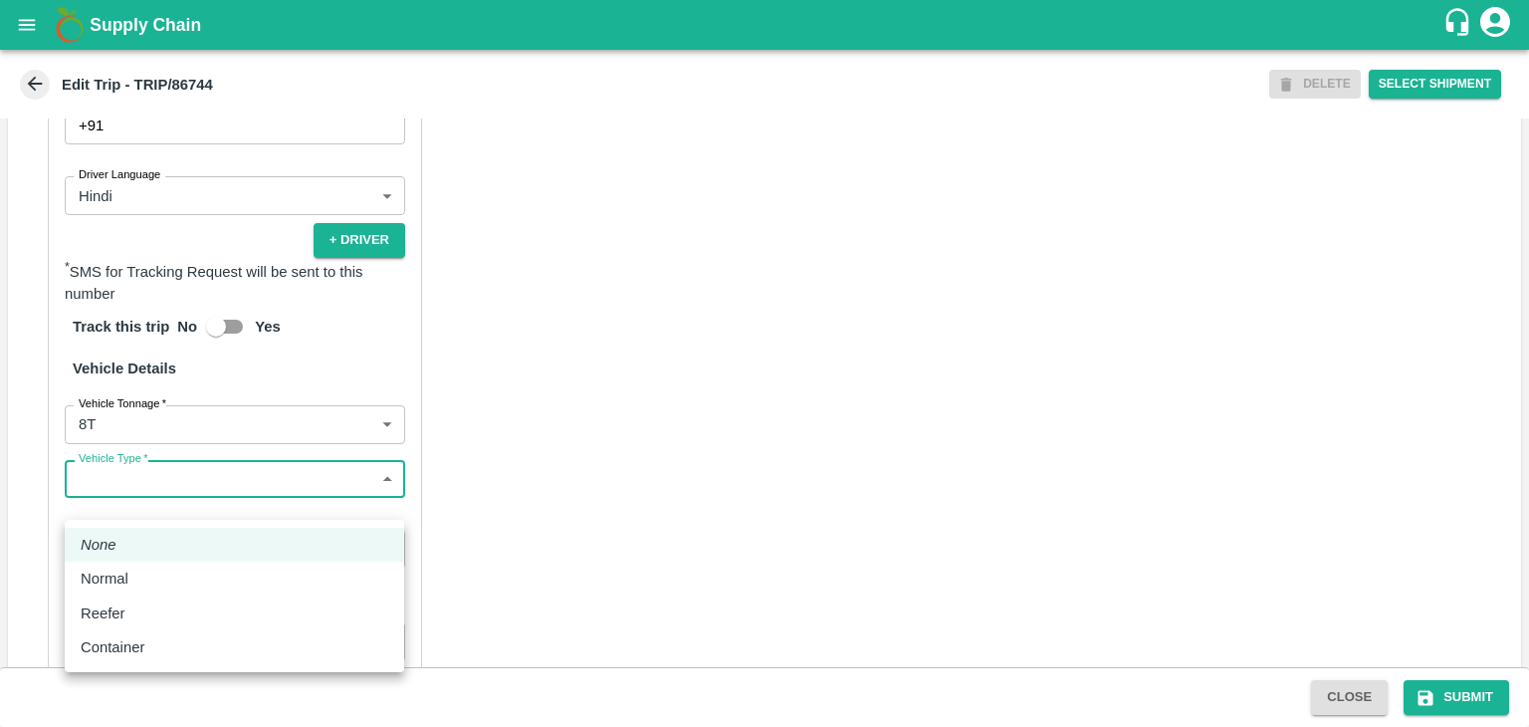
click at [153, 516] on body "Supply Chain Edit Trip - TRIP/86744 DELETE Select Shipment Trip Details Trip Ty…" at bounding box center [764, 363] width 1529 height 727
click at [152, 574] on div "Normal" at bounding box center [235, 578] width 308 height 22
type input "Normal"
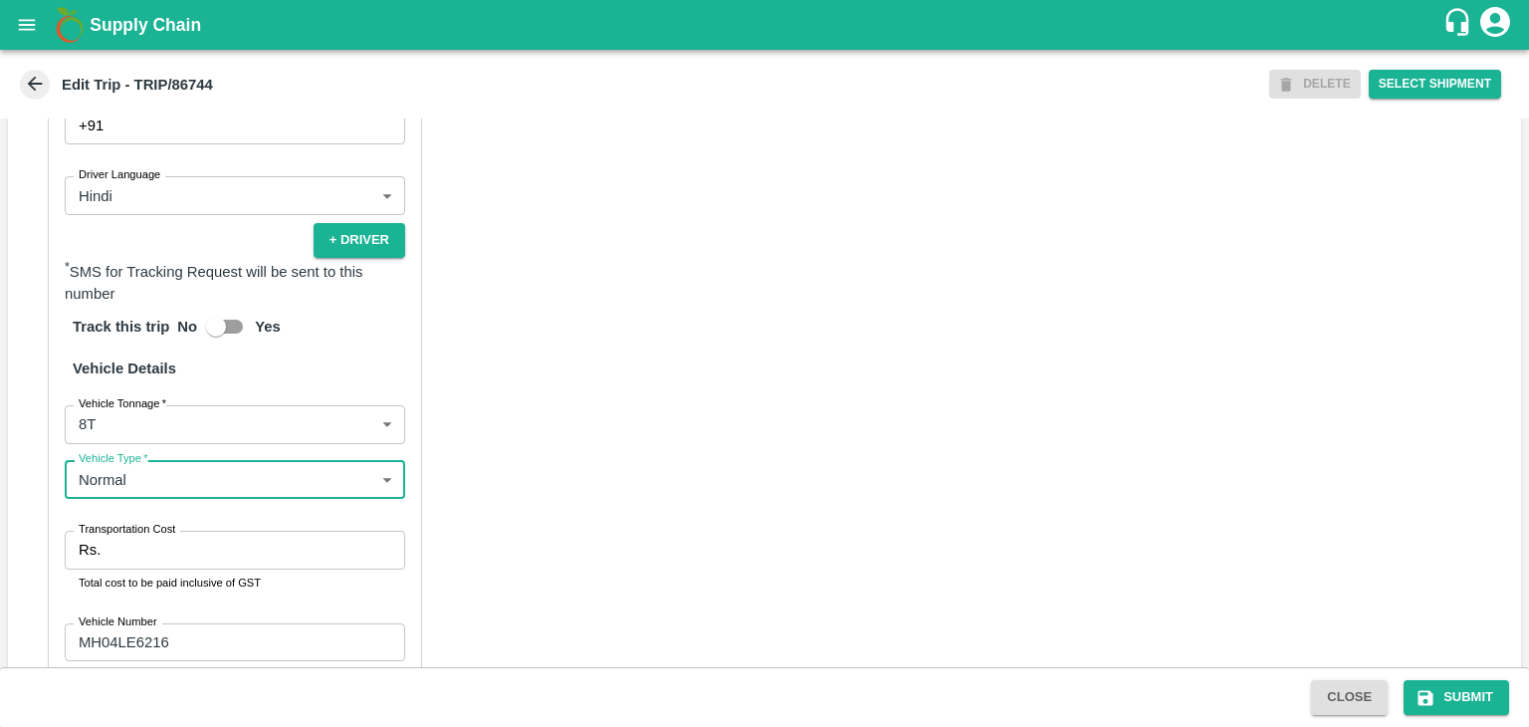
scroll to position [1379, 0]
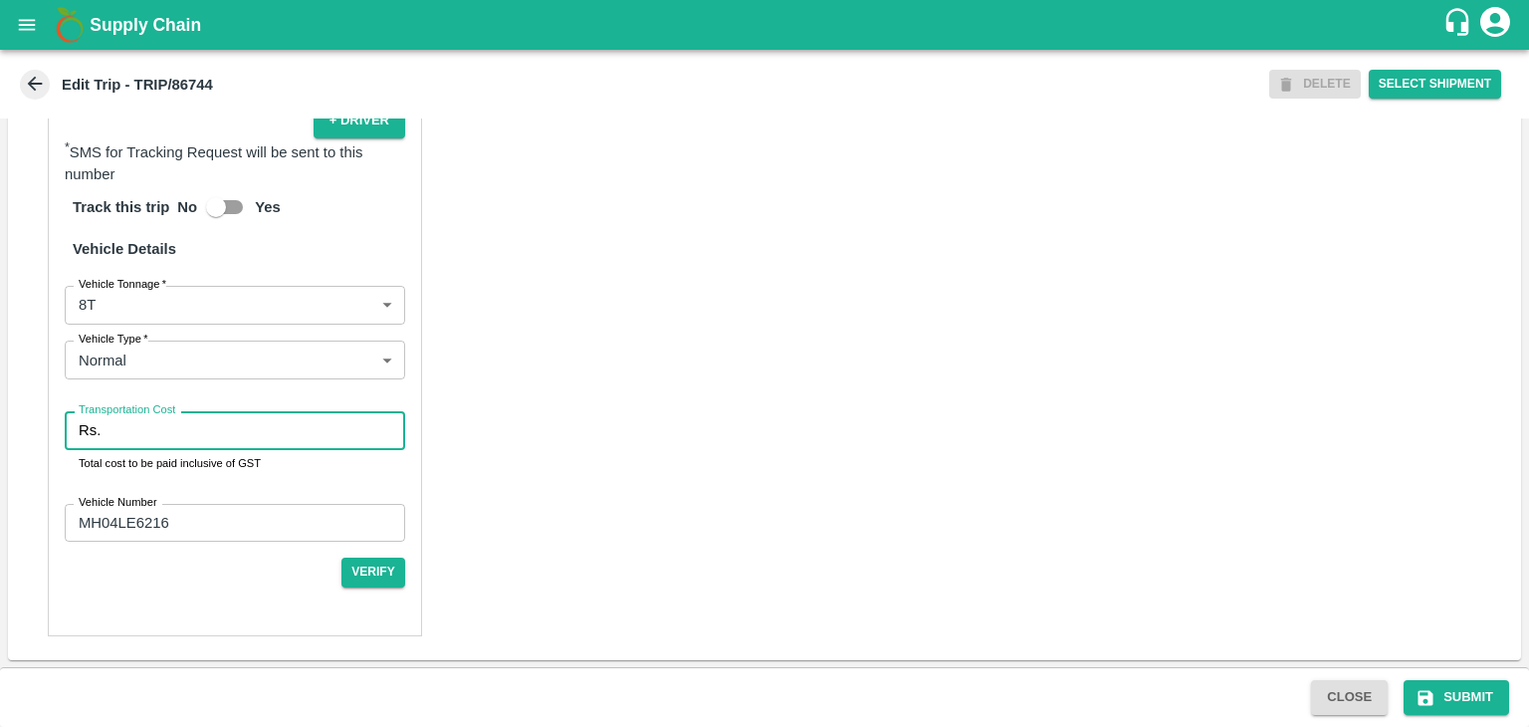
click at [147, 440] on input "Transportation Cost" at bounding box center [257, 430] width 297 height 38
type input "10000"
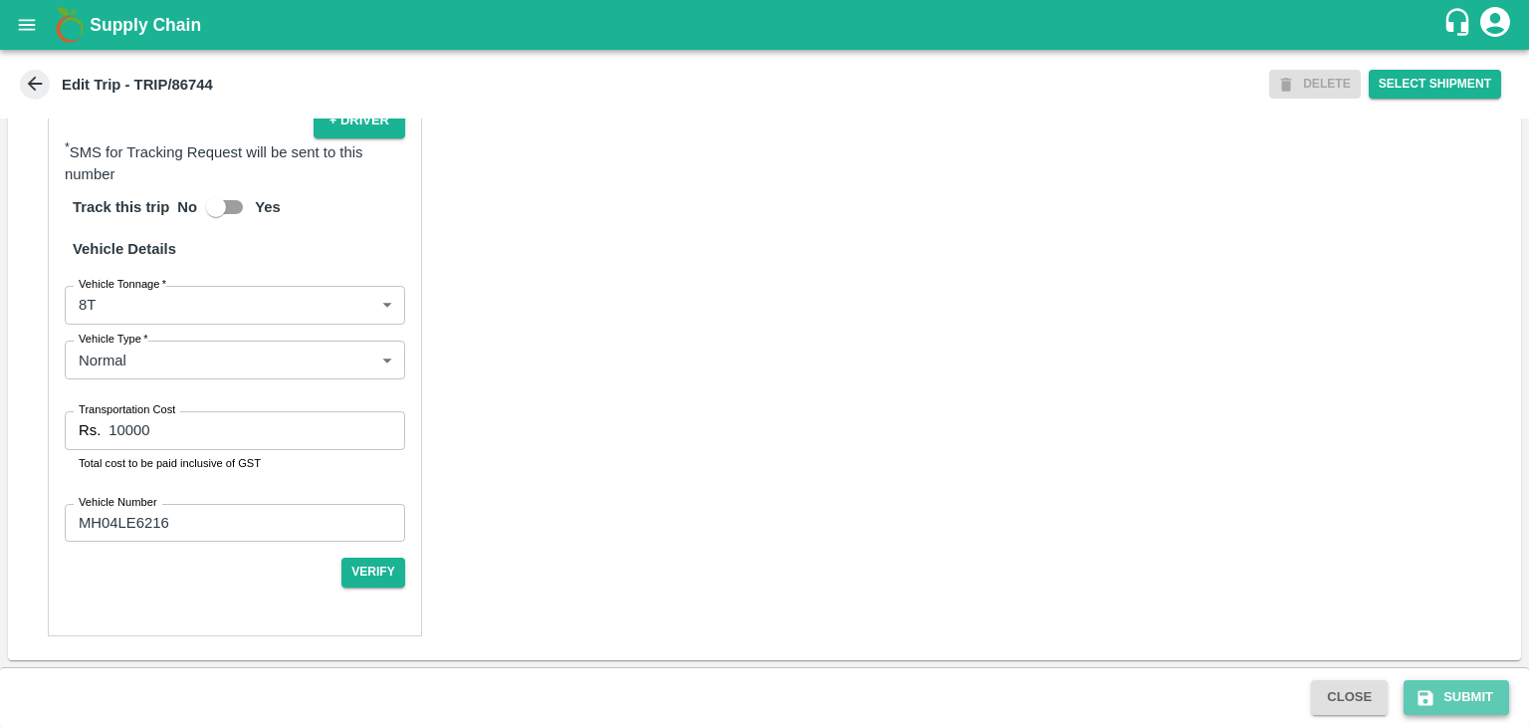
click at [1451, 693] on button "Submit" at bounding box center [1457, 697] width 106 height 35
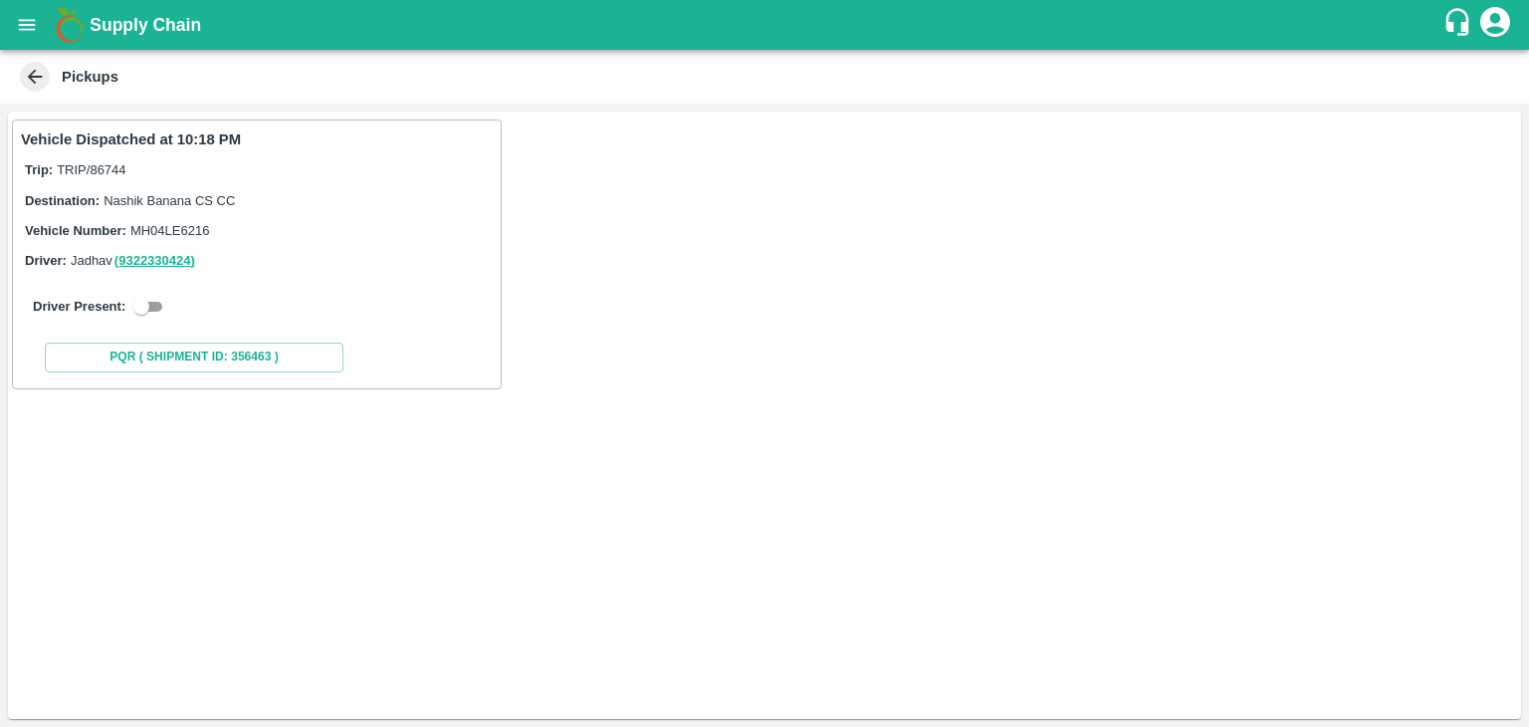
click at [158, 306] on input "checkbox" at bounding box center [142, 307] width 72 height 24
checkbox input "true"
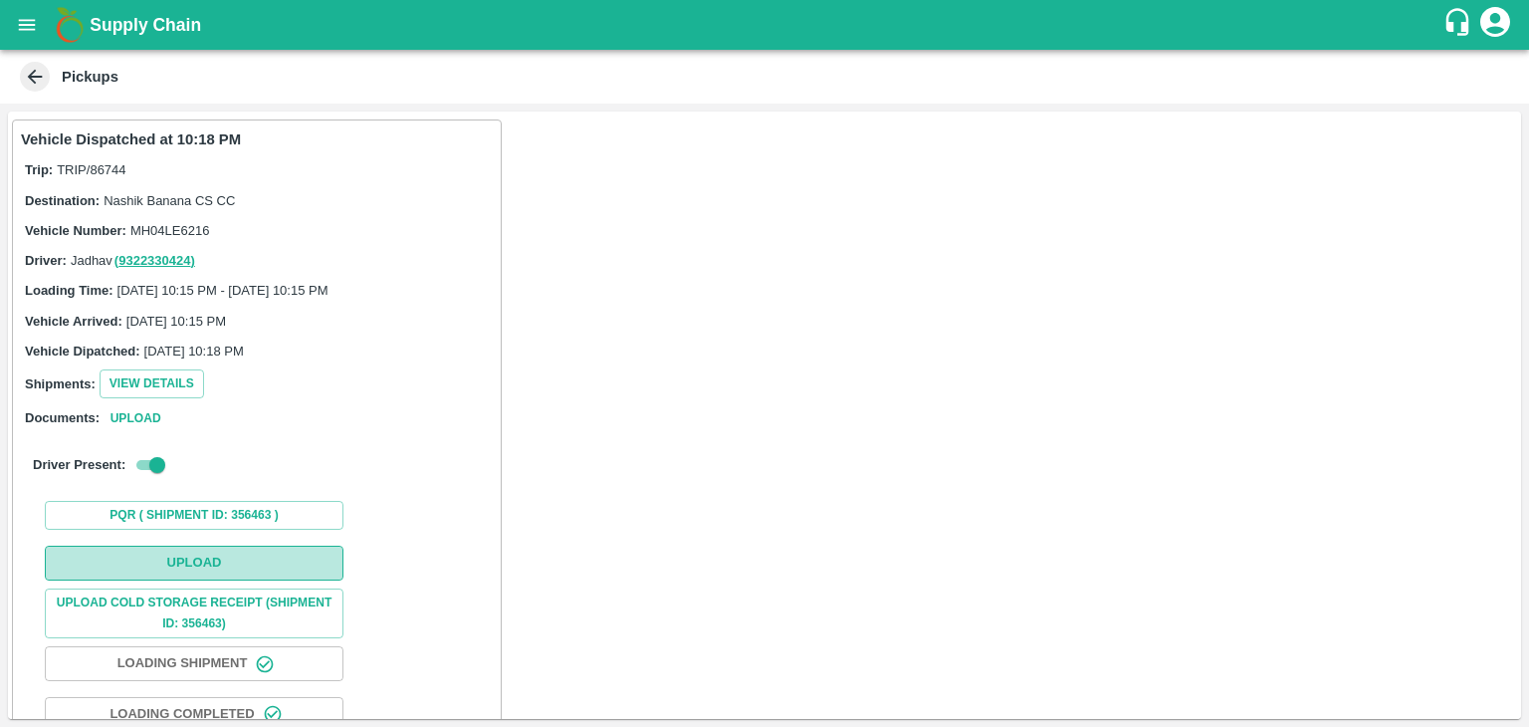
click at [207, 557] on button "Upload" at bounding box center [194, 563] width 299 height 35
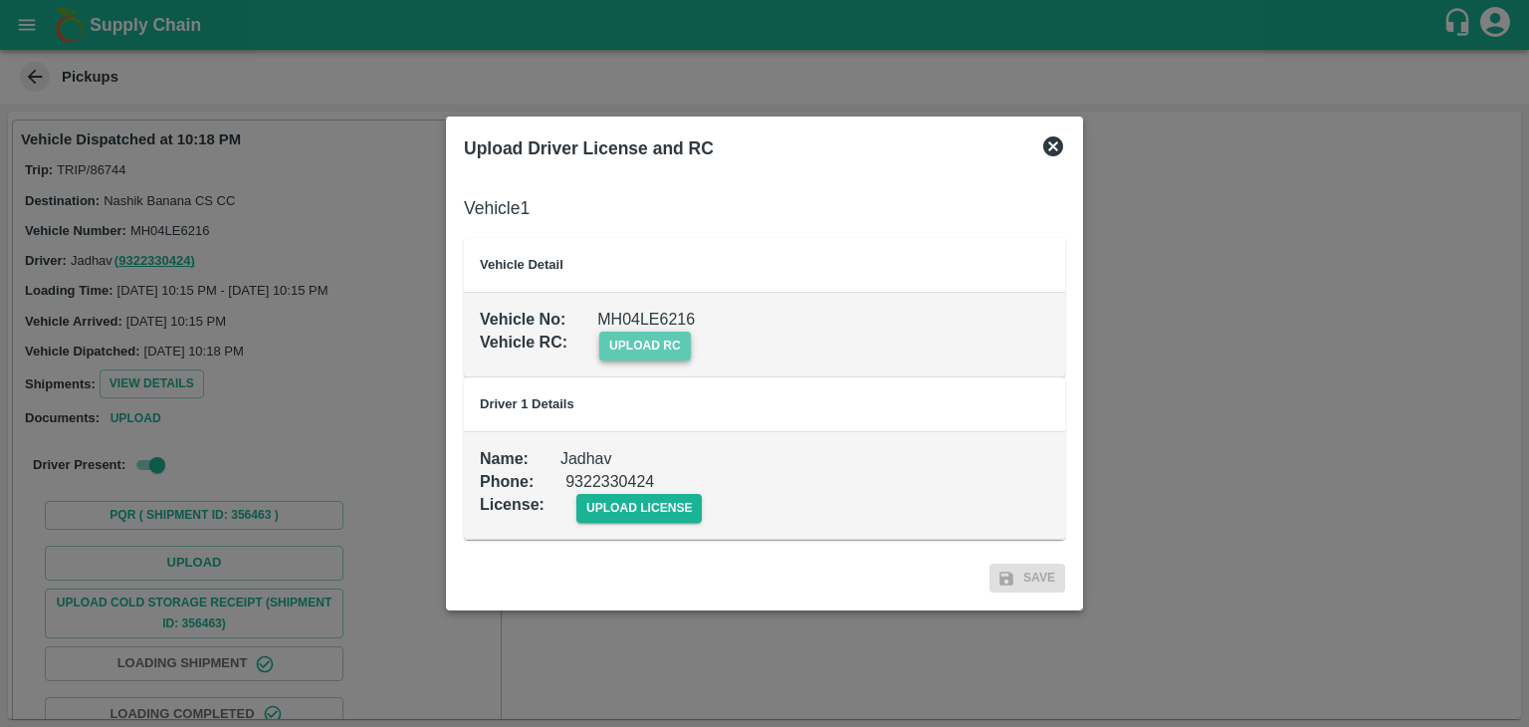
click at [657, 357] on span "upload rc" at bounding box center [645, 346] width 92 height 29
click at [0, 0] on input "upload rc" at bounding box center [0, 0] width 0 height 0
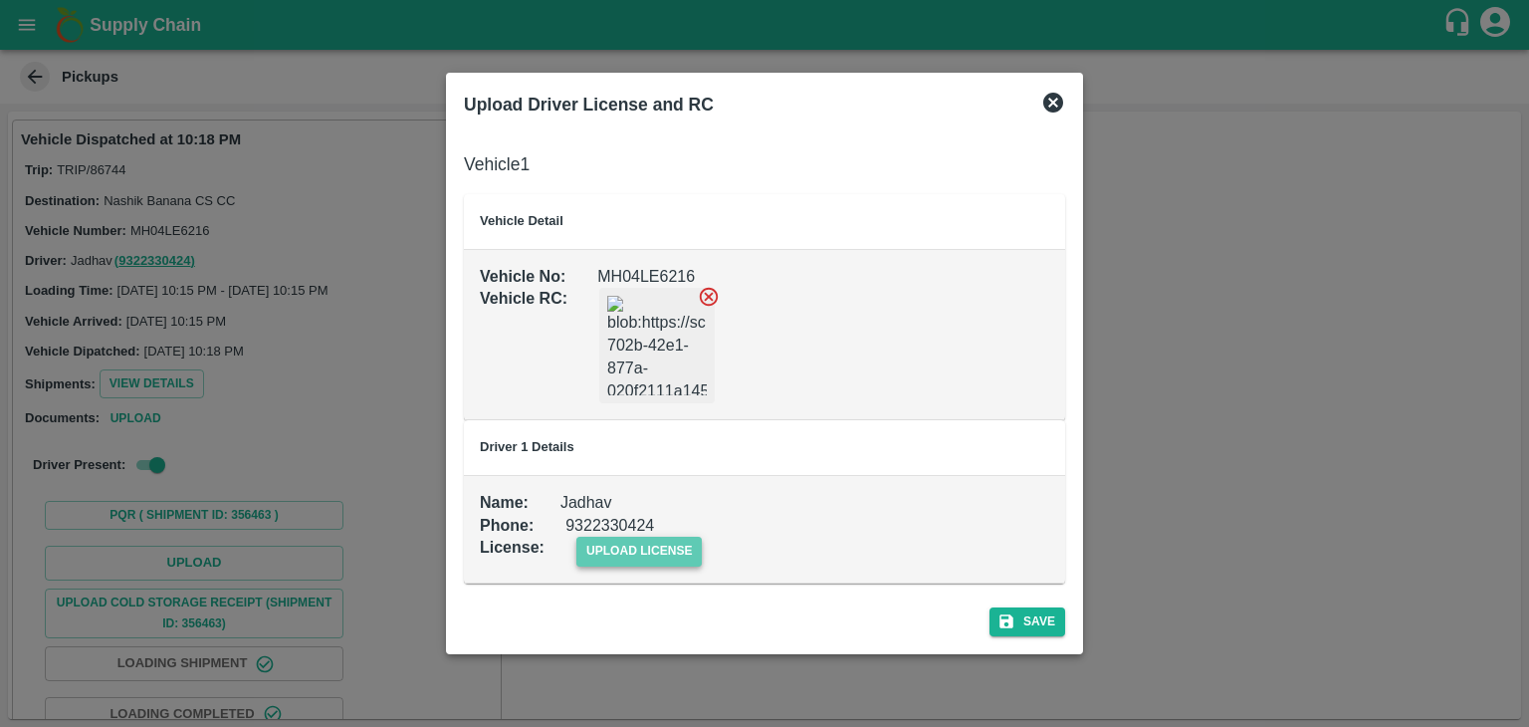
click at [685, 554] on span "upload license" at bounding box center [639, 551] width 126 height 29
click at [0, 0] on input "upload license" at bounding box center [0, 0] width 0 height 0
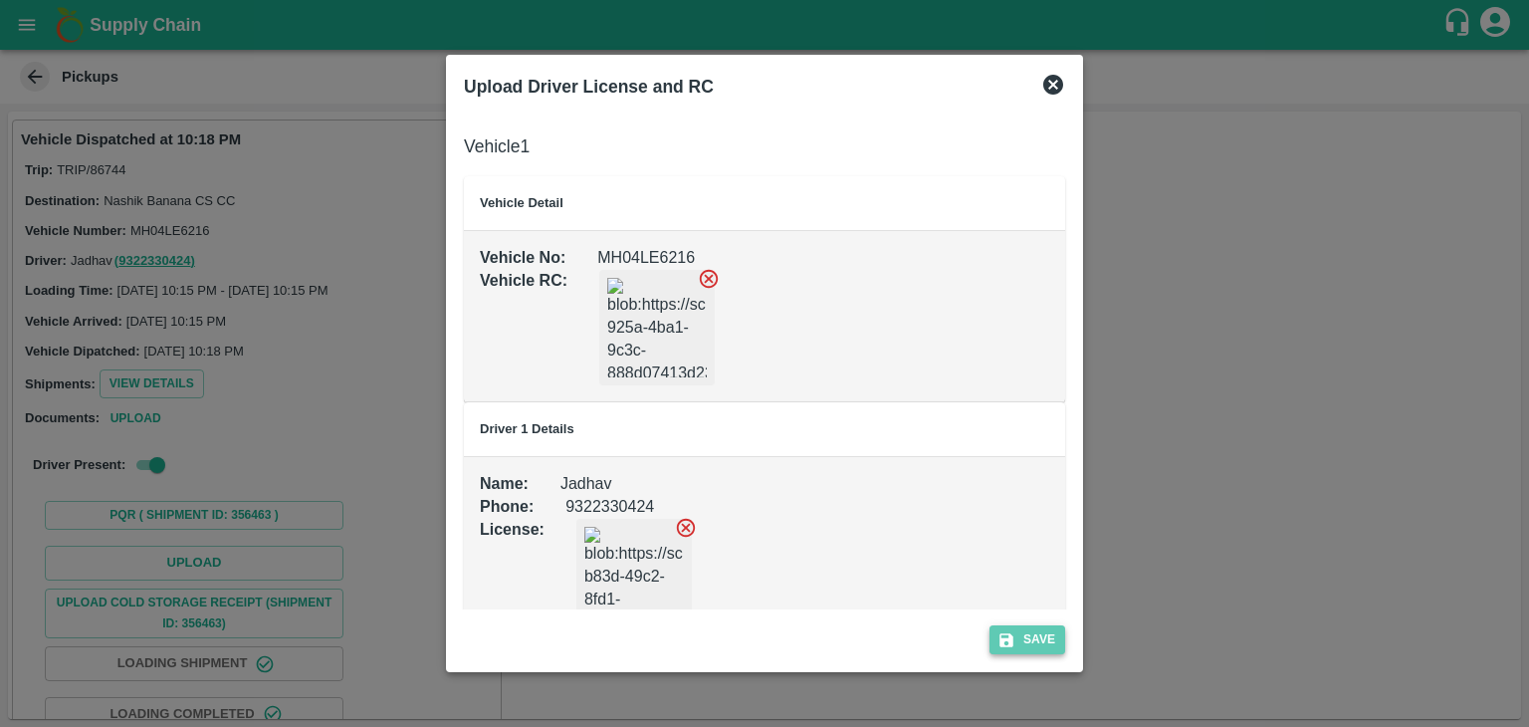
click at [1040, 647] on button "Save" at bounding box center [1028, 639] width 76 height 29
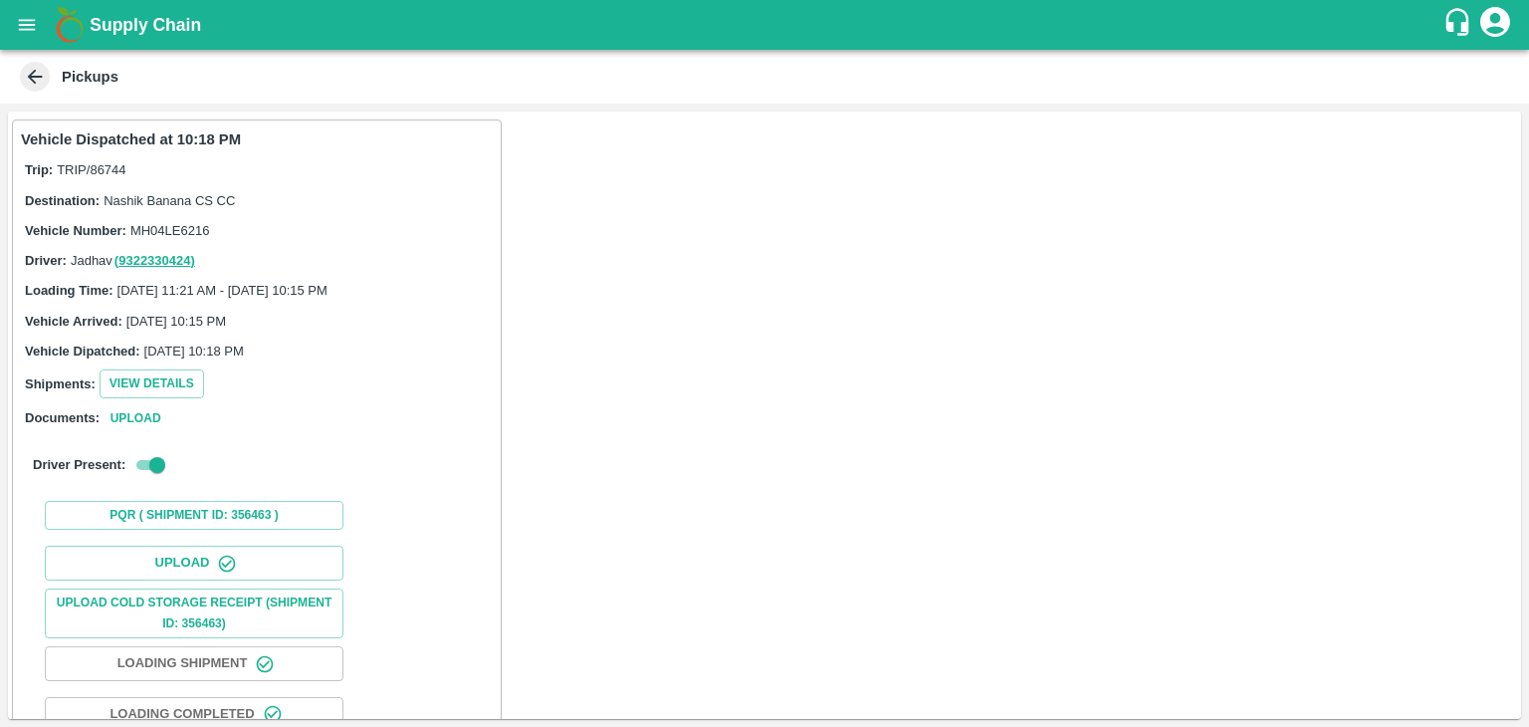
scroll to position [208, 0]
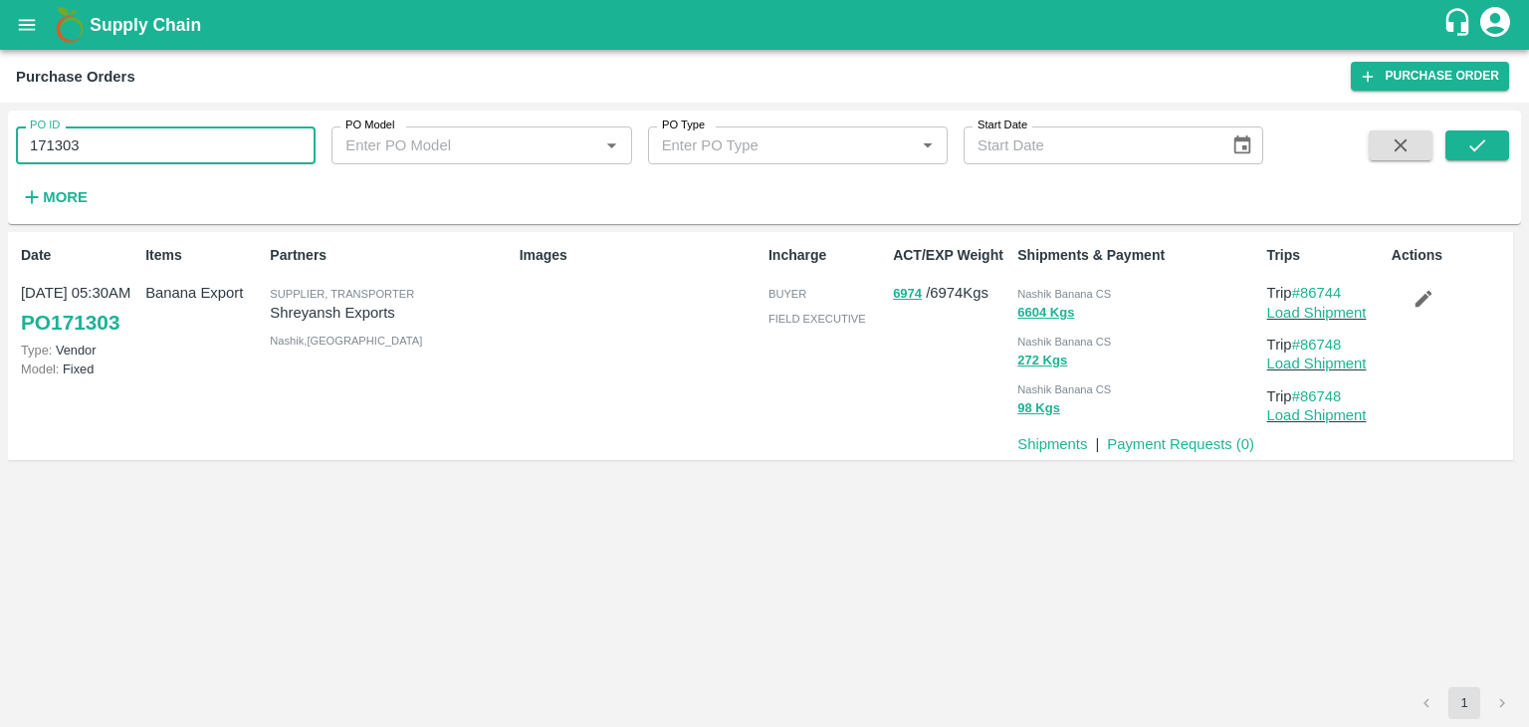
click at [167, 152] on input "171303" at bounding box center [166, 145] width 300 height 38
paste input "text"
click at [1464, 134] on button "submit" at bounding box center [1478, 145] width 64 height 30
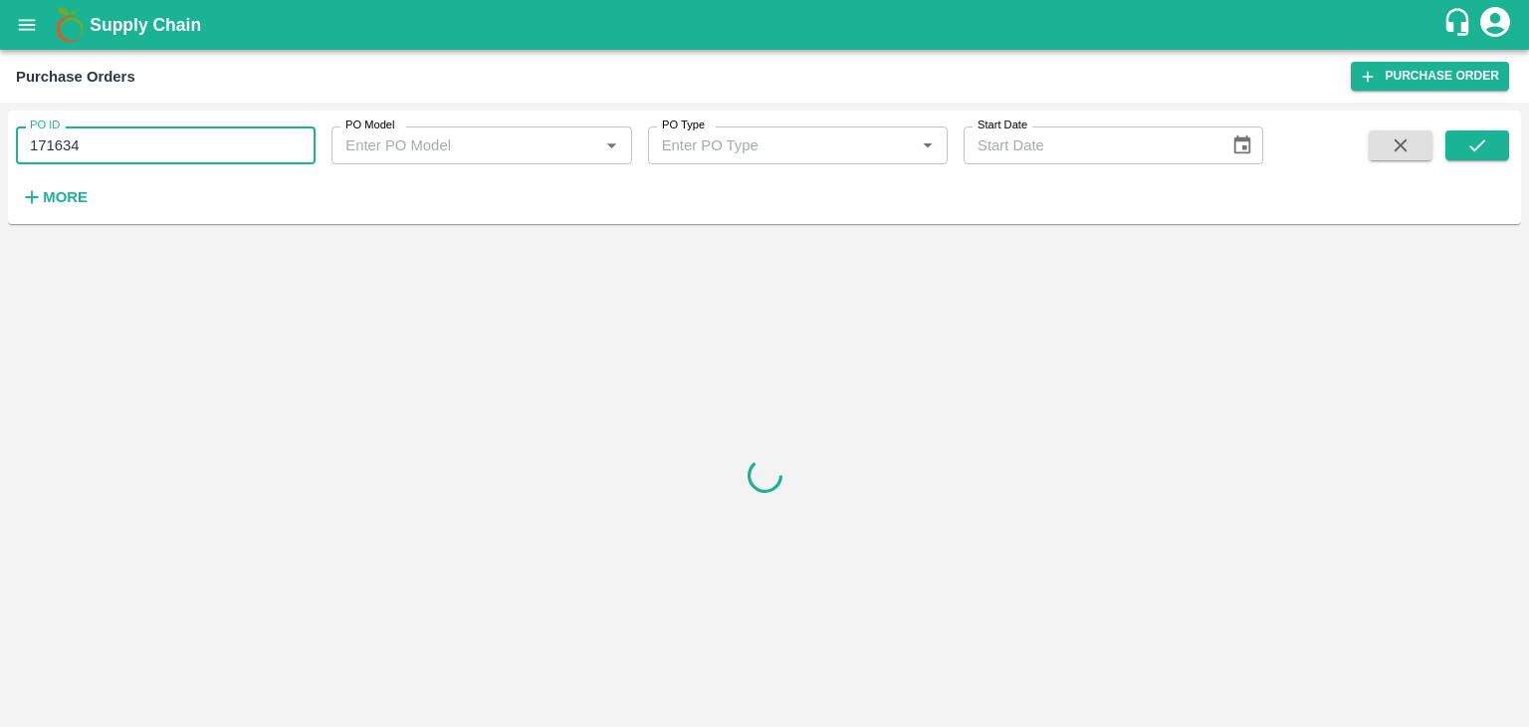
click at [94, 144] on input "171634" at bounding box center [166, 145] width 300 height 38
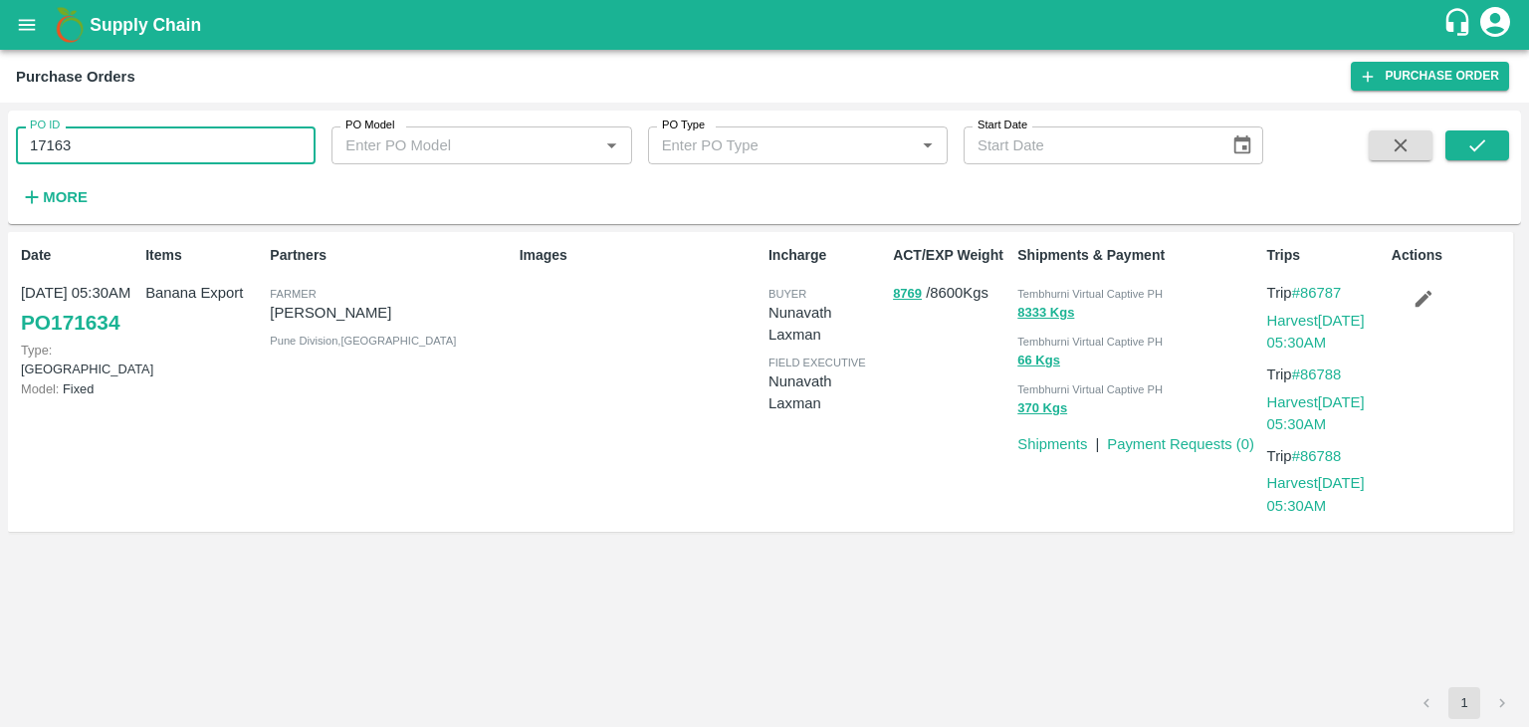
type input "171634"
click at [1460, 149] on button "submit" at bounding box center [1478, 145] width 64 height 30
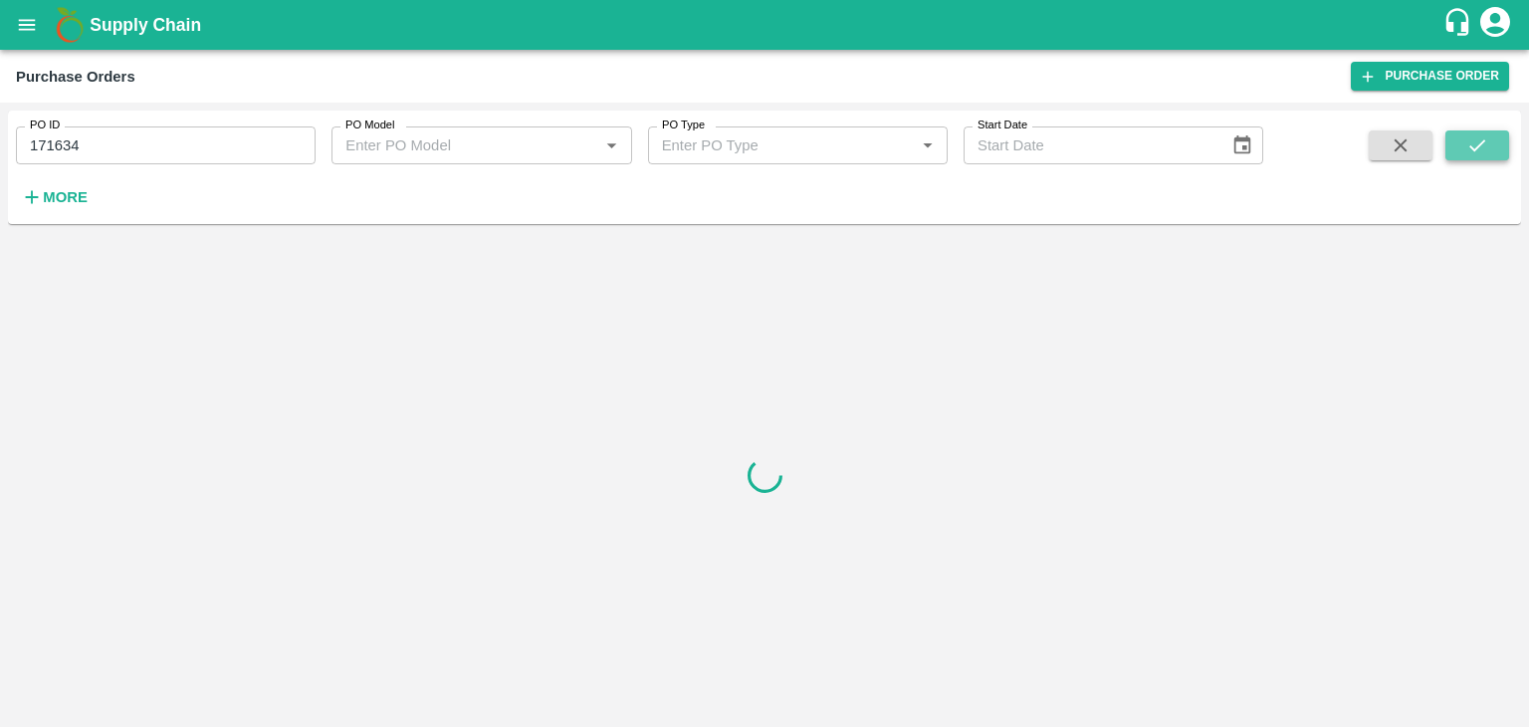
click at [1460, 149] on button "submit" at bounding box center [1478, 145] width 64 height 30
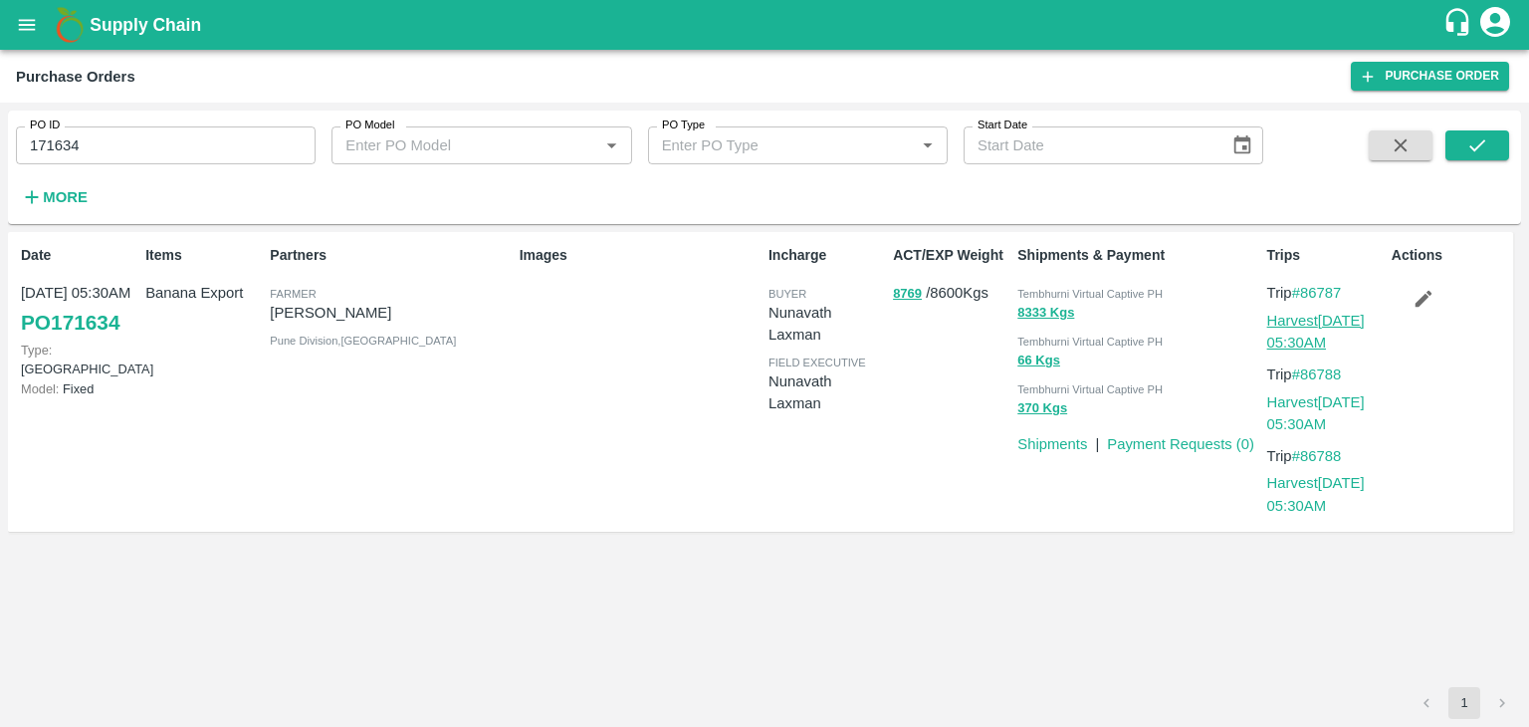
click at [1306, 343] on link "Harvest 25 Aug, 05:30AM" at bounding box center [1316, 332] width 98 height 38
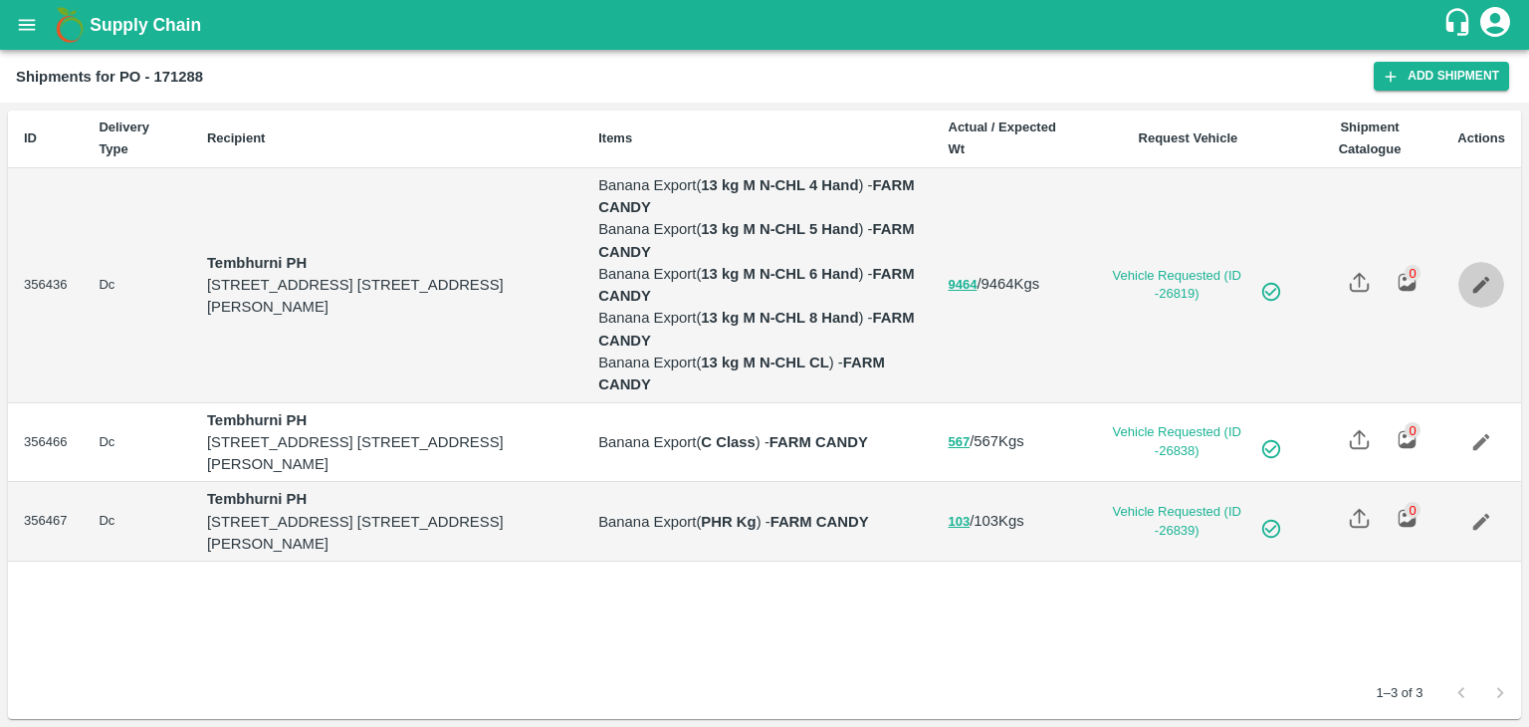
click at [1467, 280] on link "Edit" at bounding box center [1482, 285] width 46 height 46
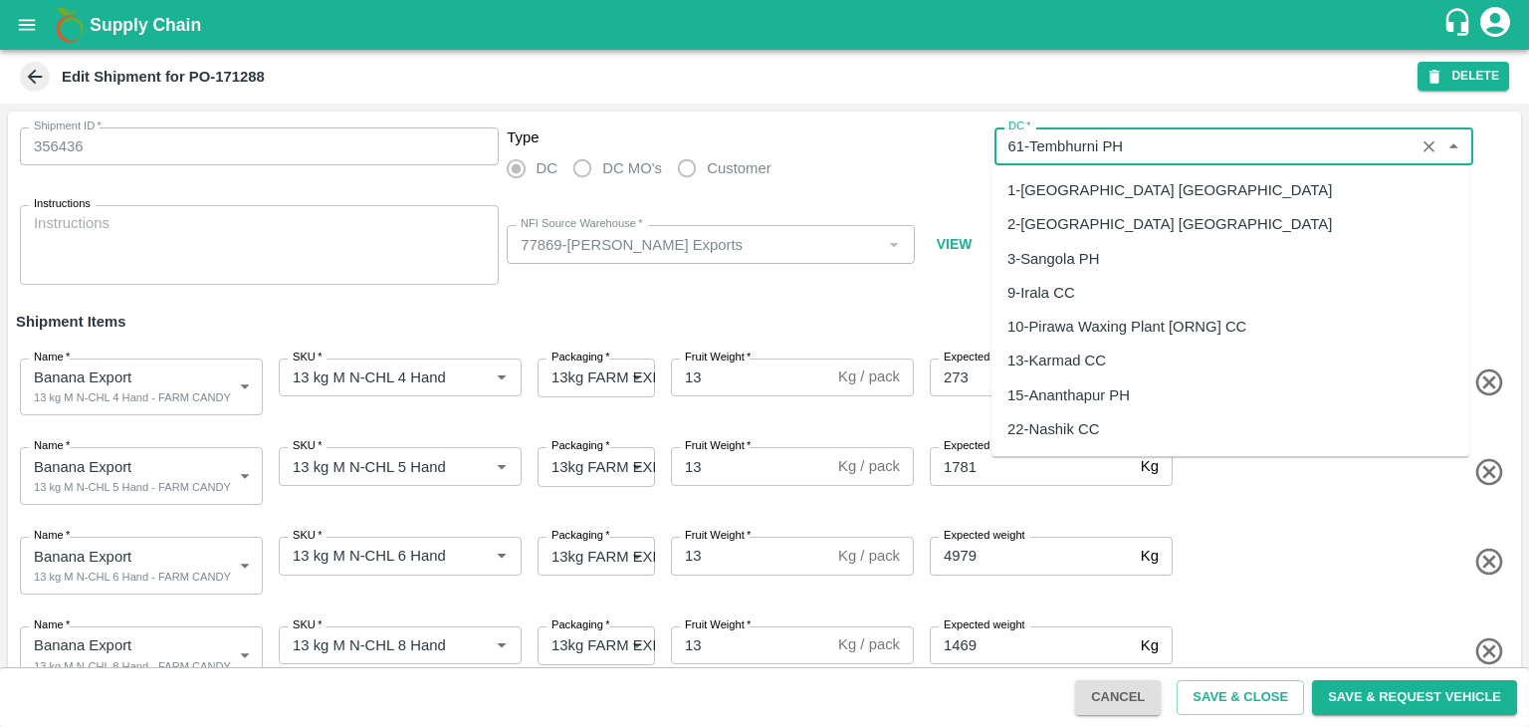
click at [1119, 144] on input "DC   *" at bounding box center [1205, 146] width 408 height 26
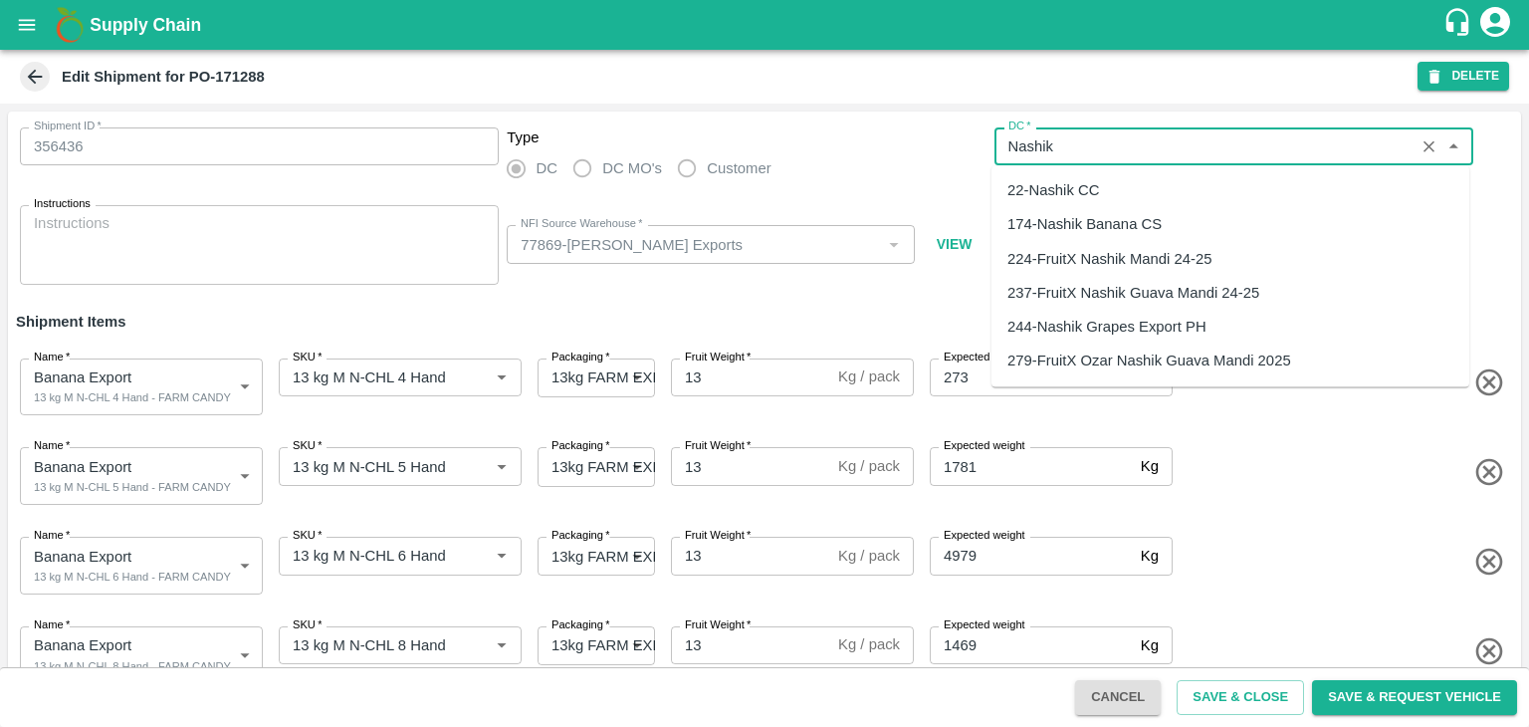
click at [1119, 225] on div "174-Nashik Banana CS" at bounding box center [1085, 225] width 154 height 22
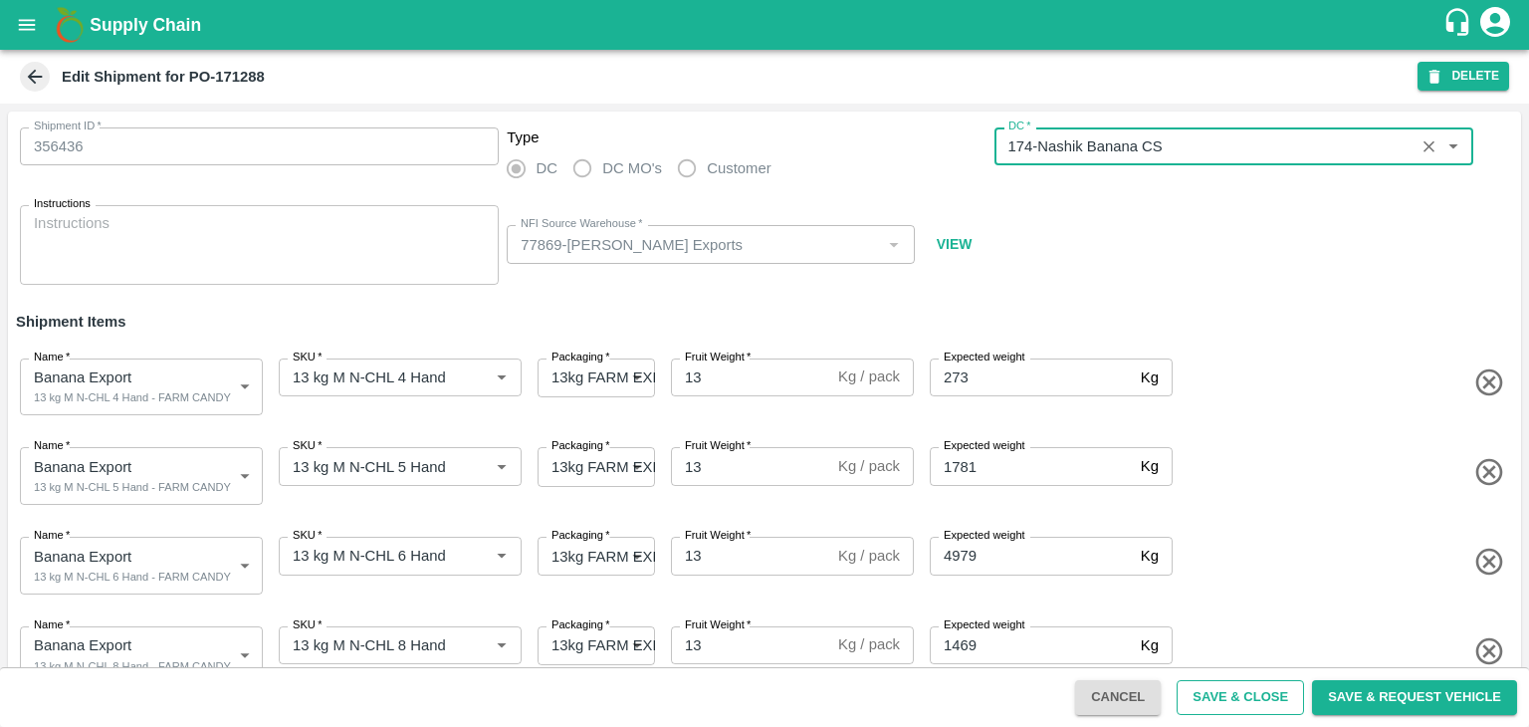
type input "174-Nashik Banana CS"
click at [1266, 694] on button "Save & Close" at bounding box center [1240, 697] width 127 height 35
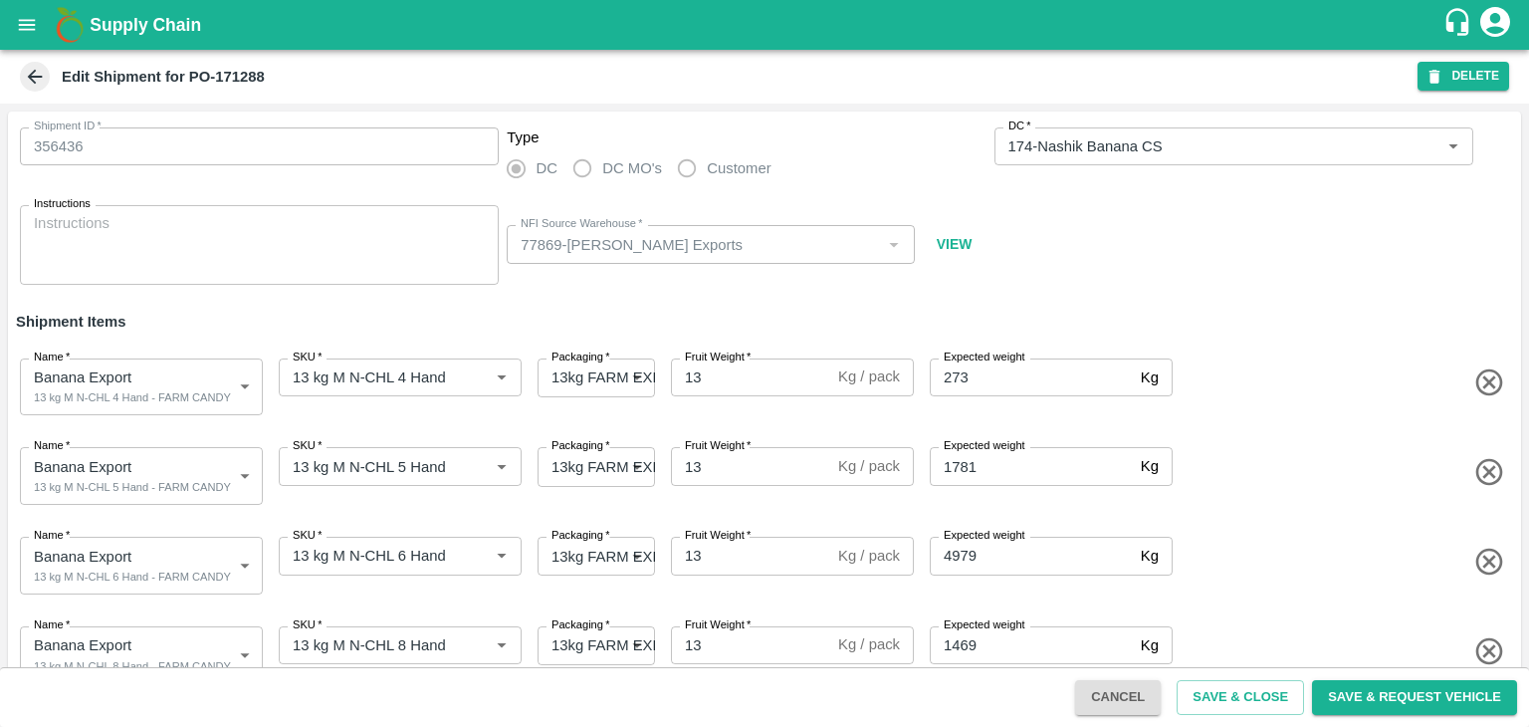
click at [12, 19] on button "open drawer" at bounding box center [27, 25] width 46 height 46
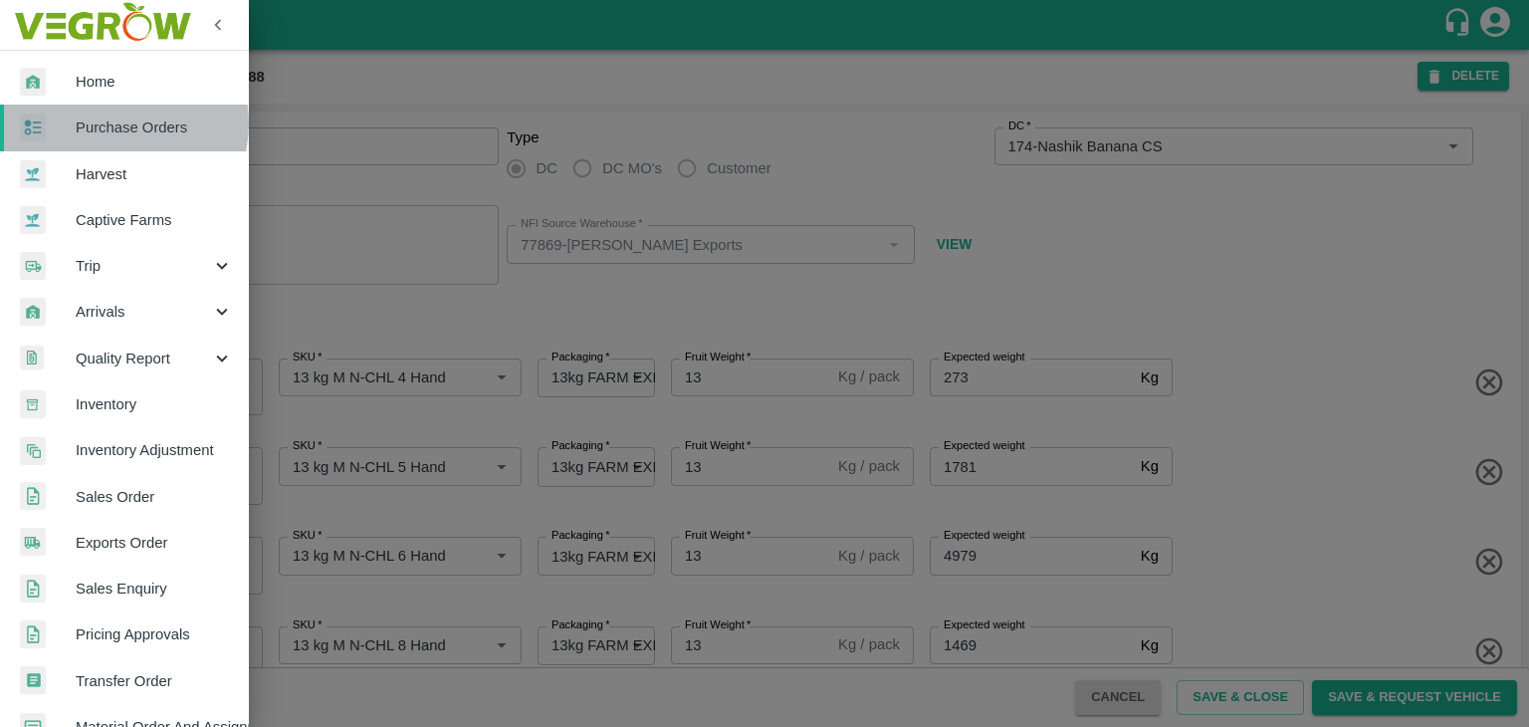
click at [117, 123] on span "Purchase Orders" at bounding box center [154, 127] width 157 height 22
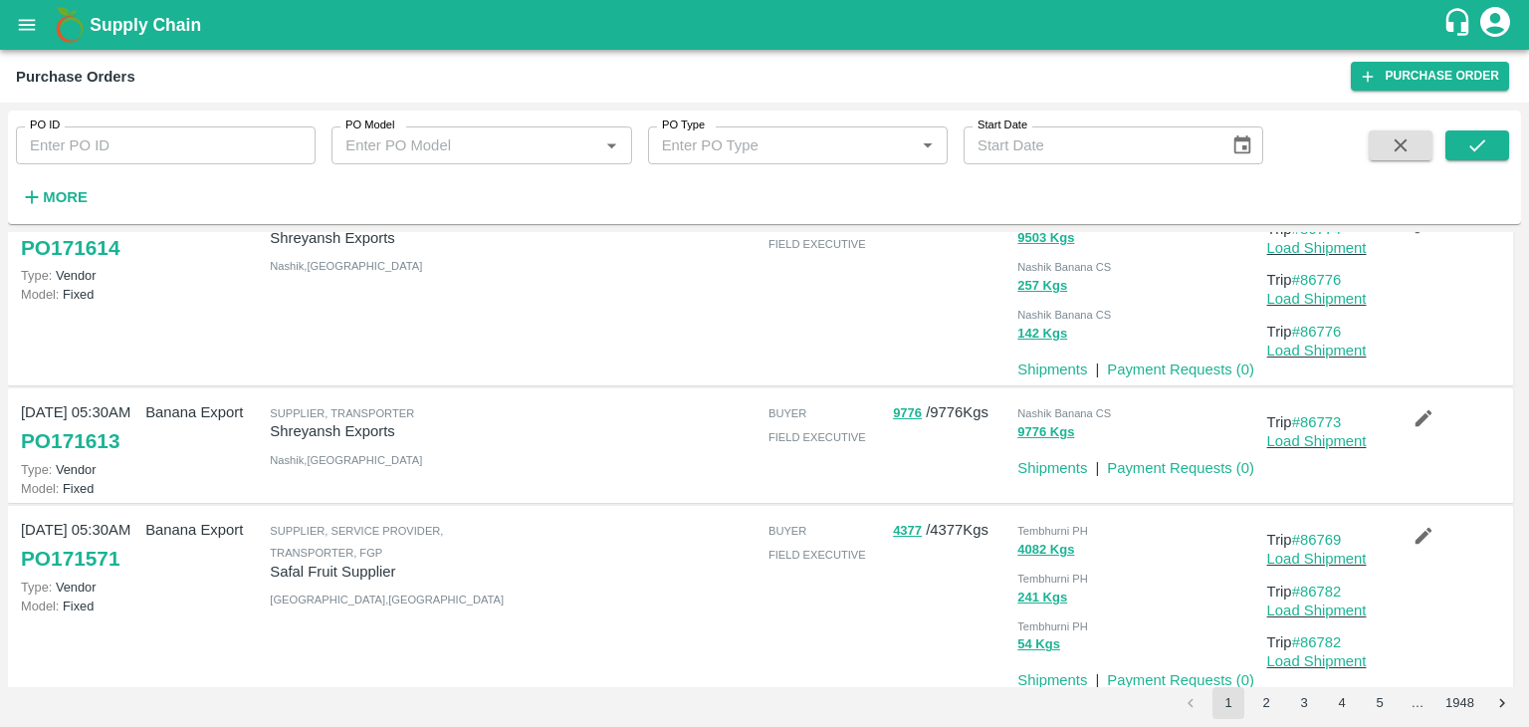
scroll to position [1052, 0]
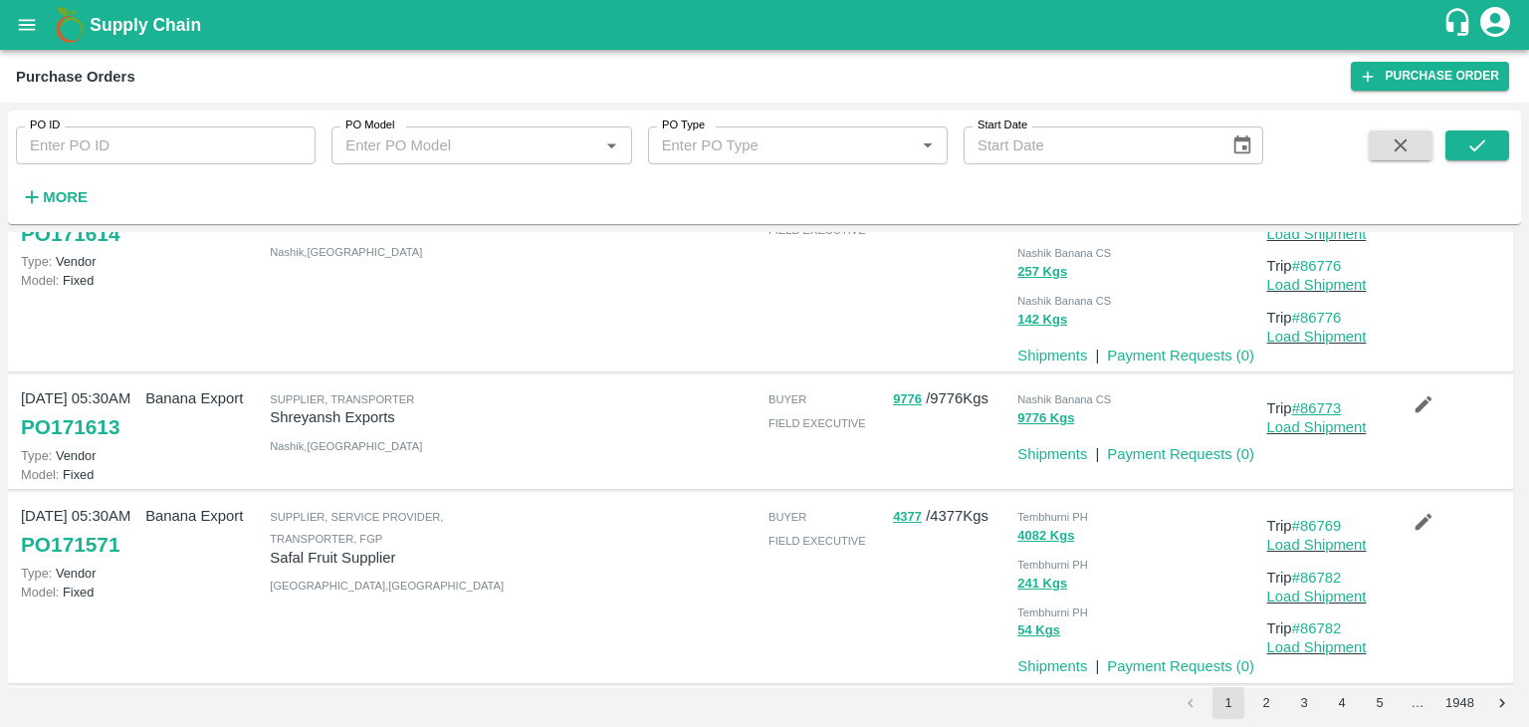
click at [1329, 403] on link "#86773" at bounding box center [1317, 408] width 50 height 16
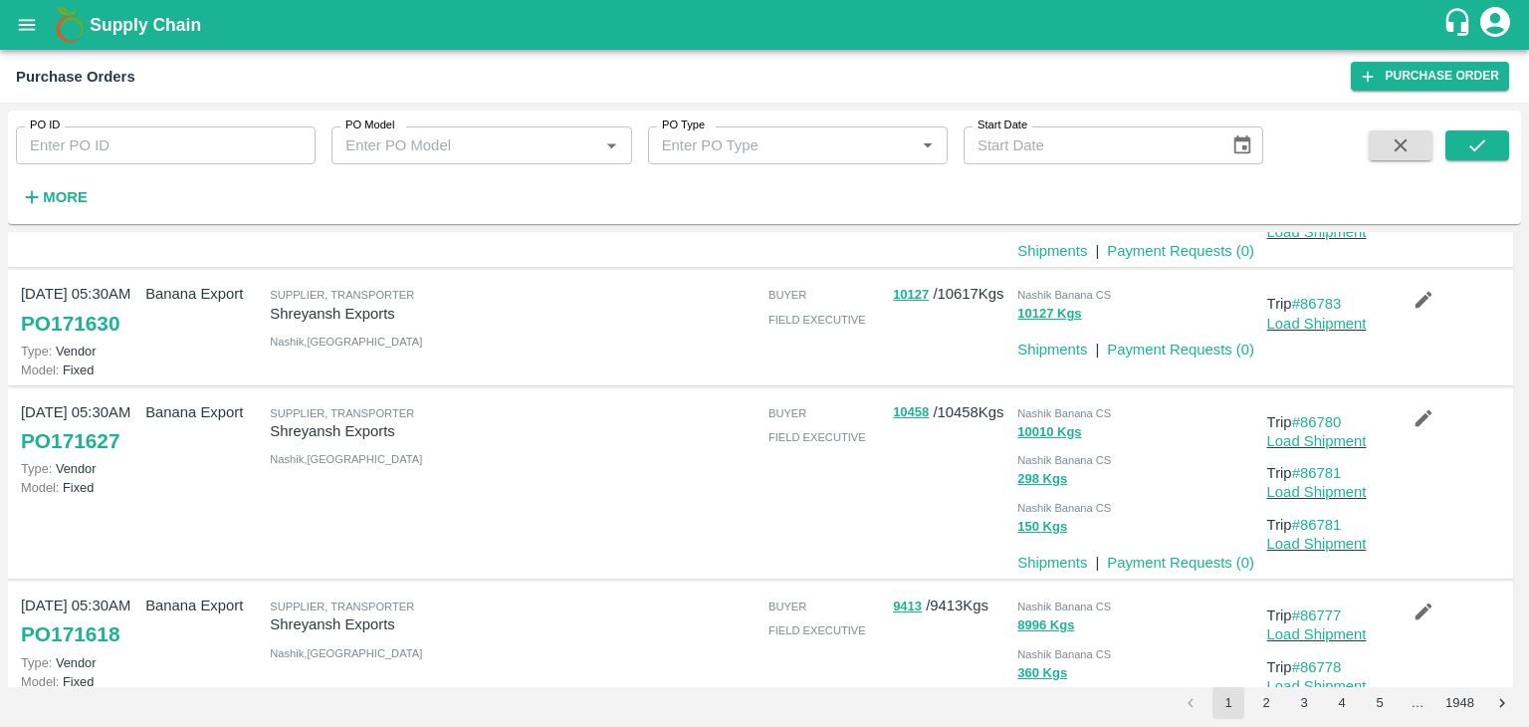
scroll to position [360, 0]
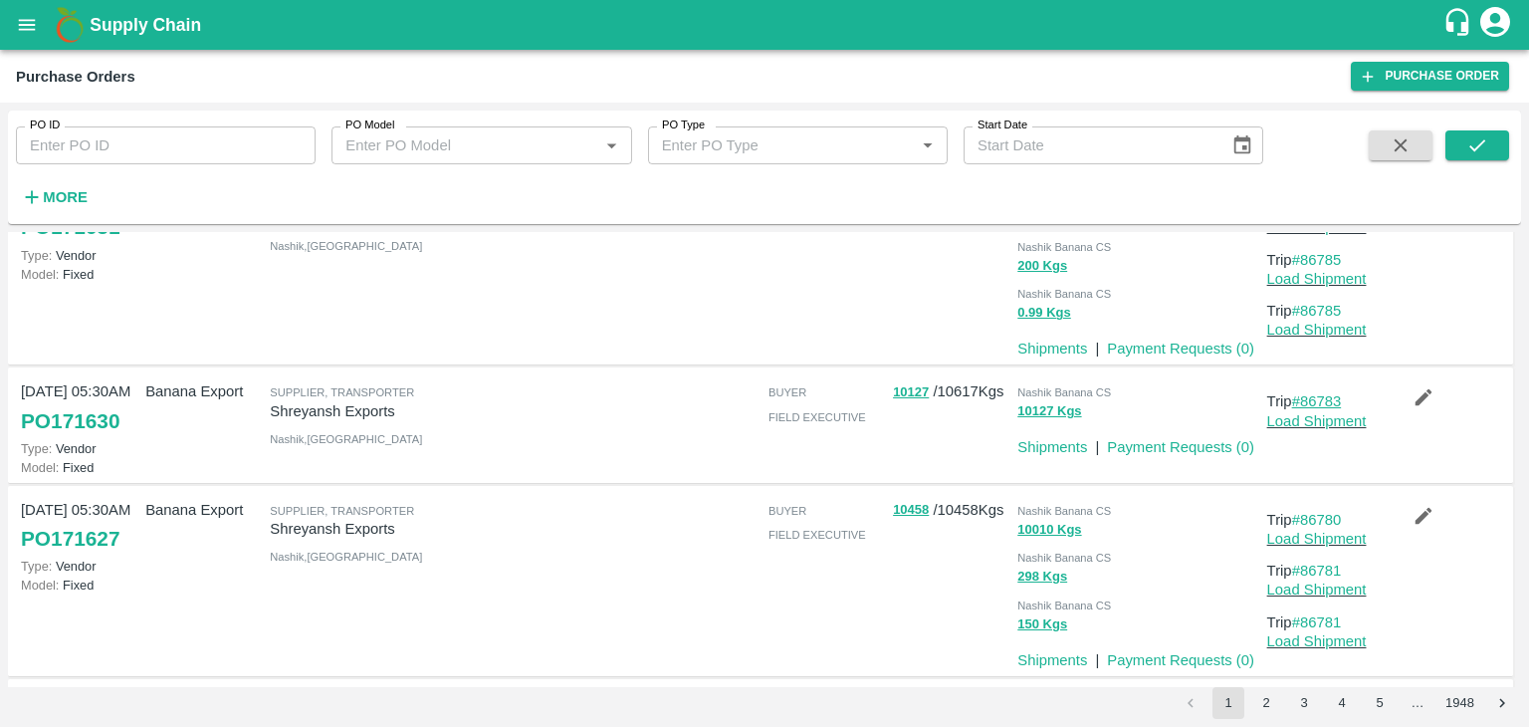
click at [1334, 398] on link "#86783" at bounding box center [1317, 401] width 50 height 16
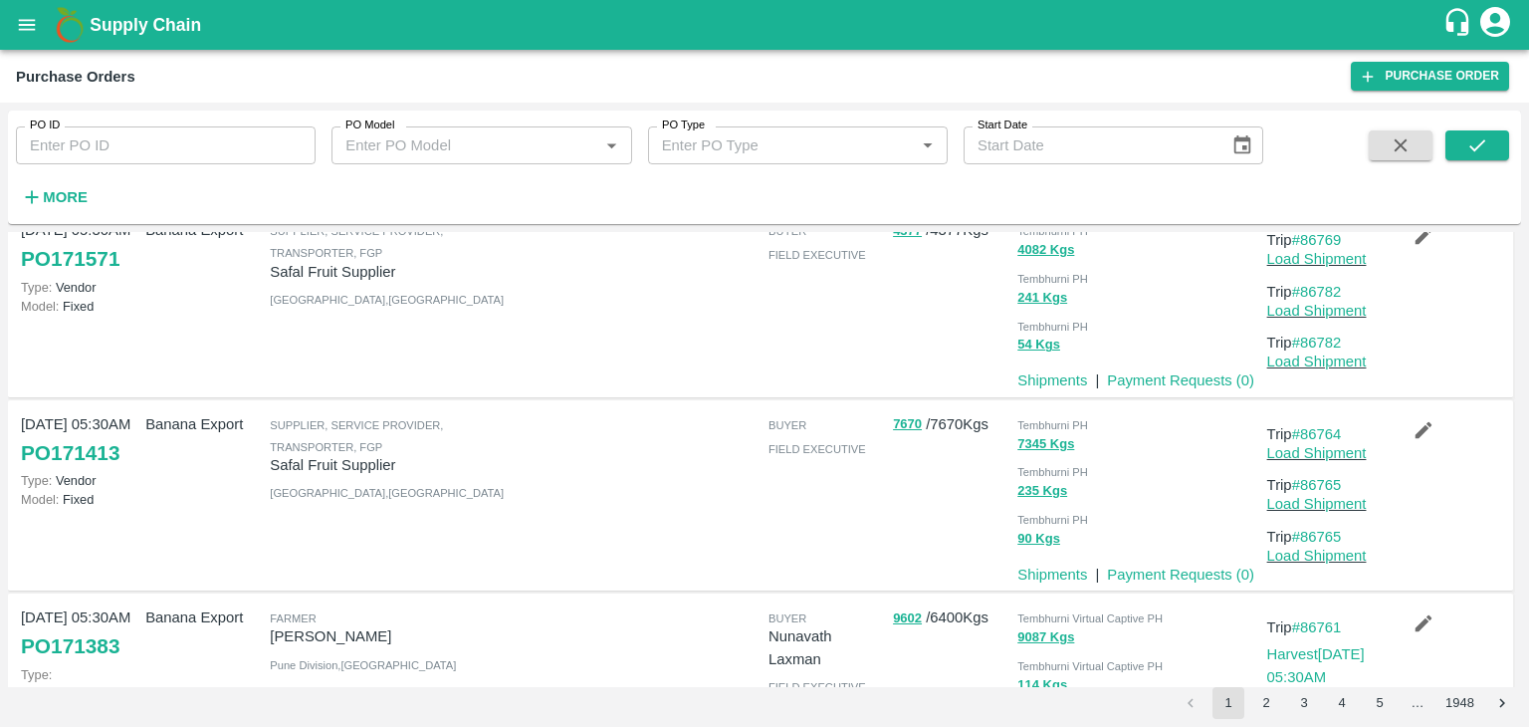
scroll to position [1535, 0]
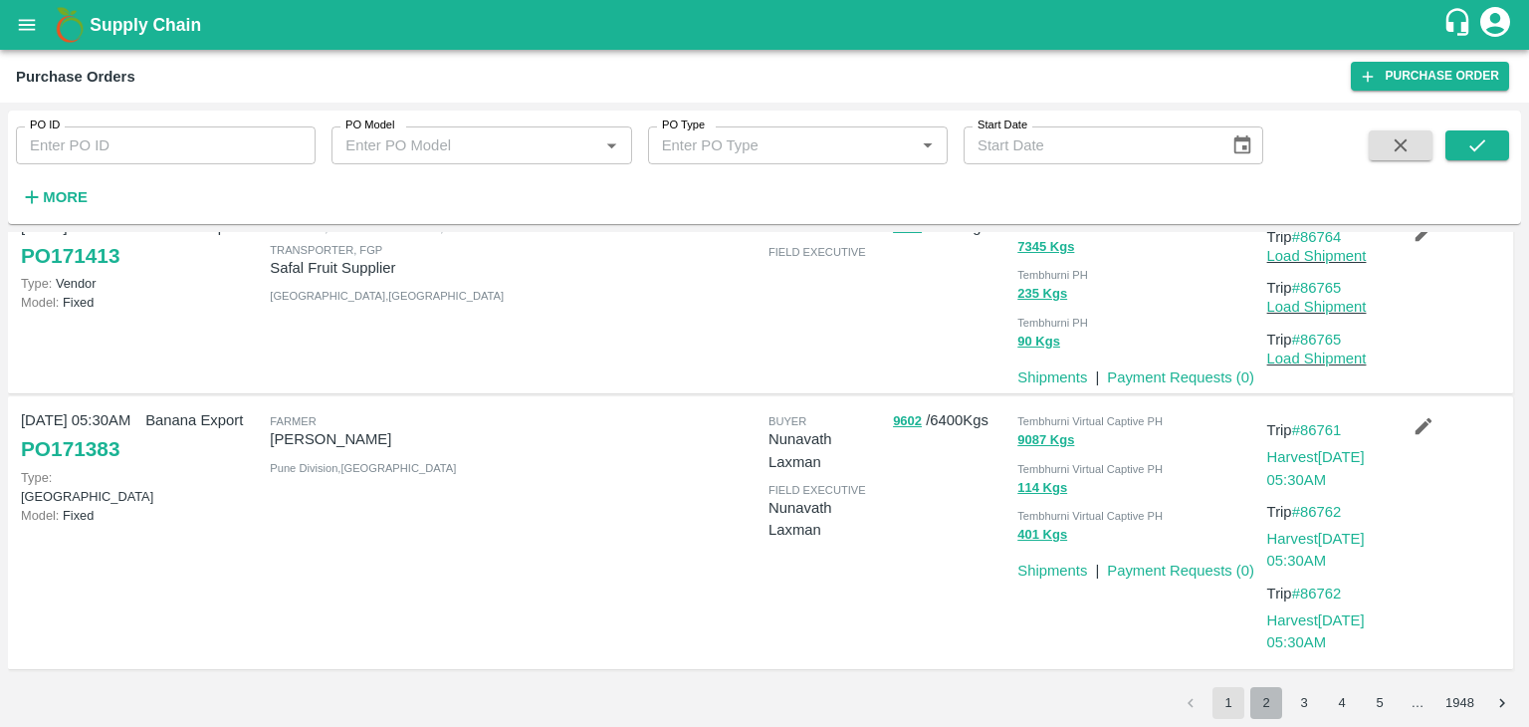
click at [1268, 696] on button "2" at bounding box center [1266, 703] width 32 height 32
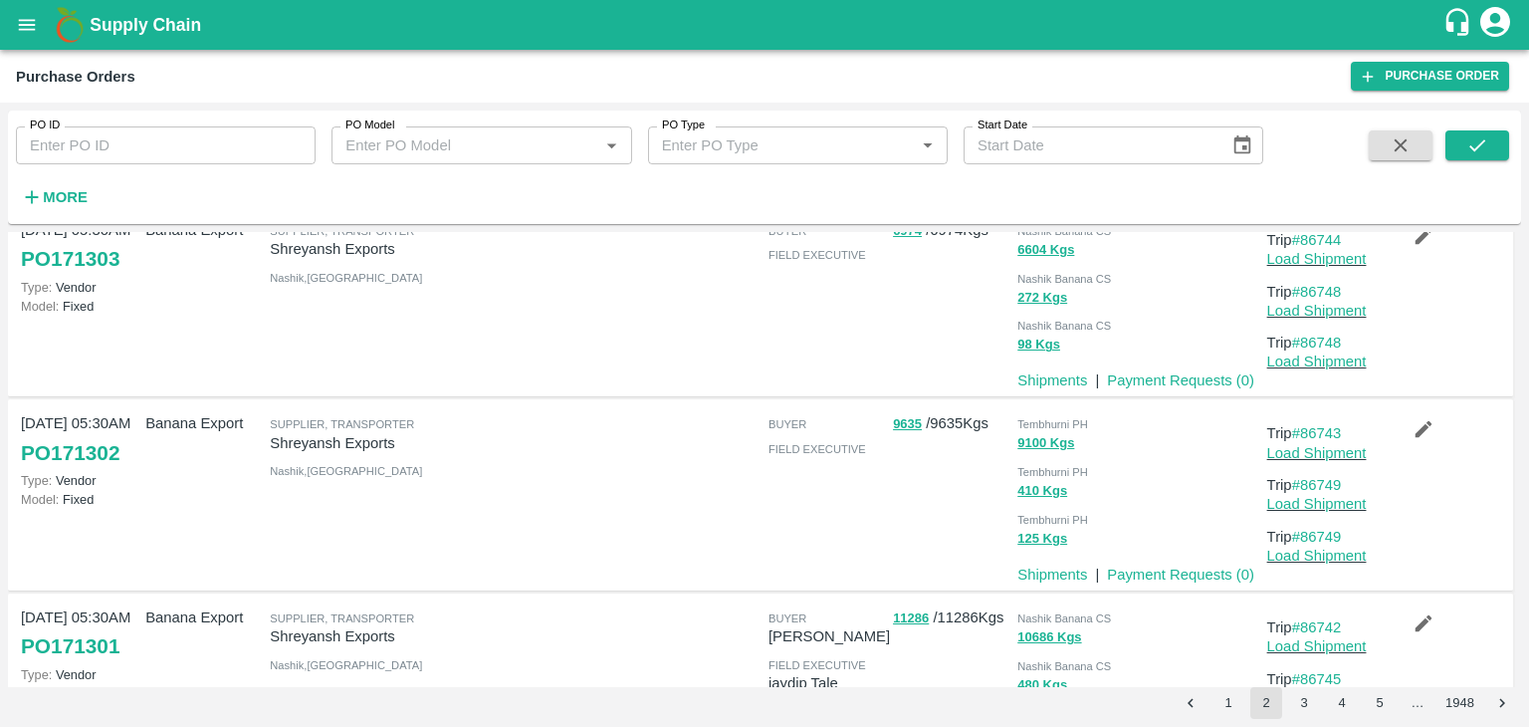
scroll to position [0, 0]
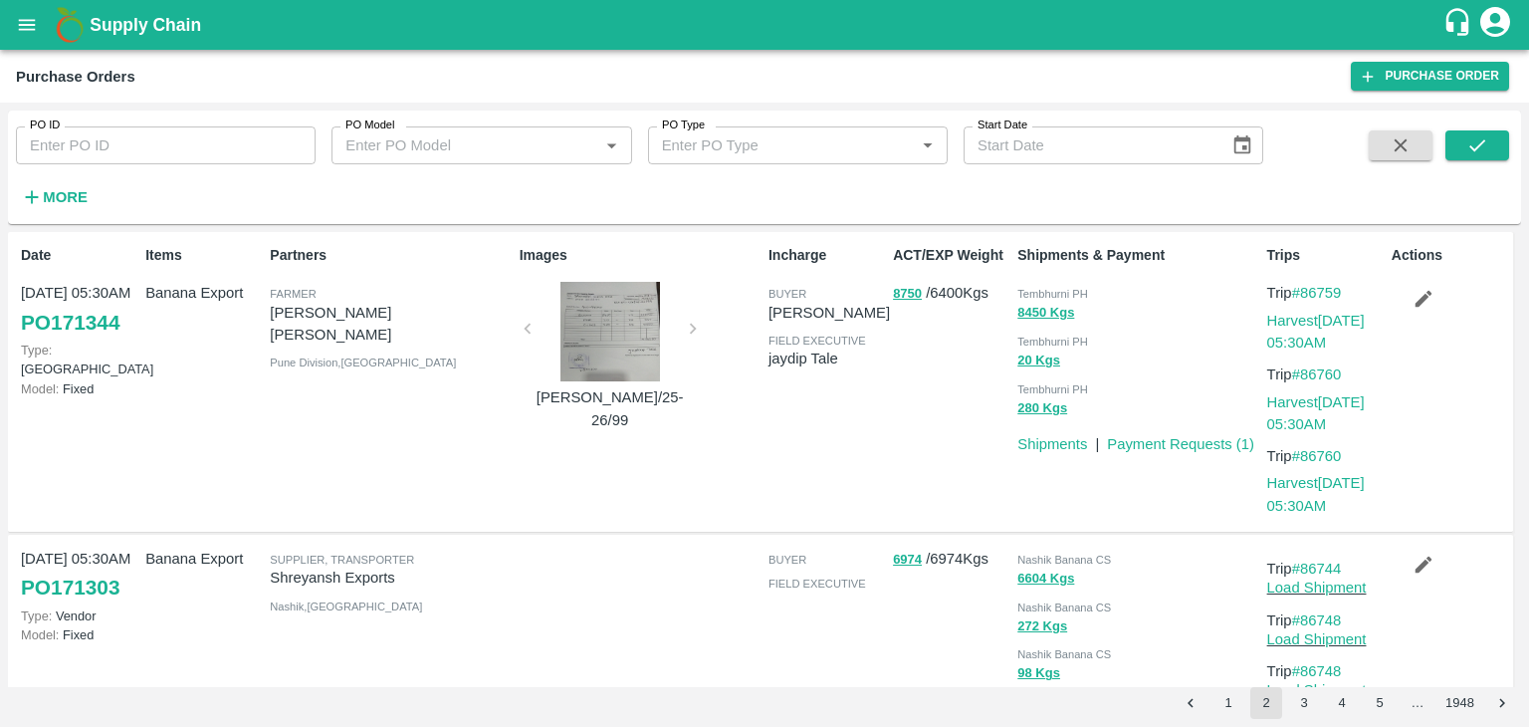
click at [1233, 705] on button "1" at bounding box center [1229, 703] width 32 height 32
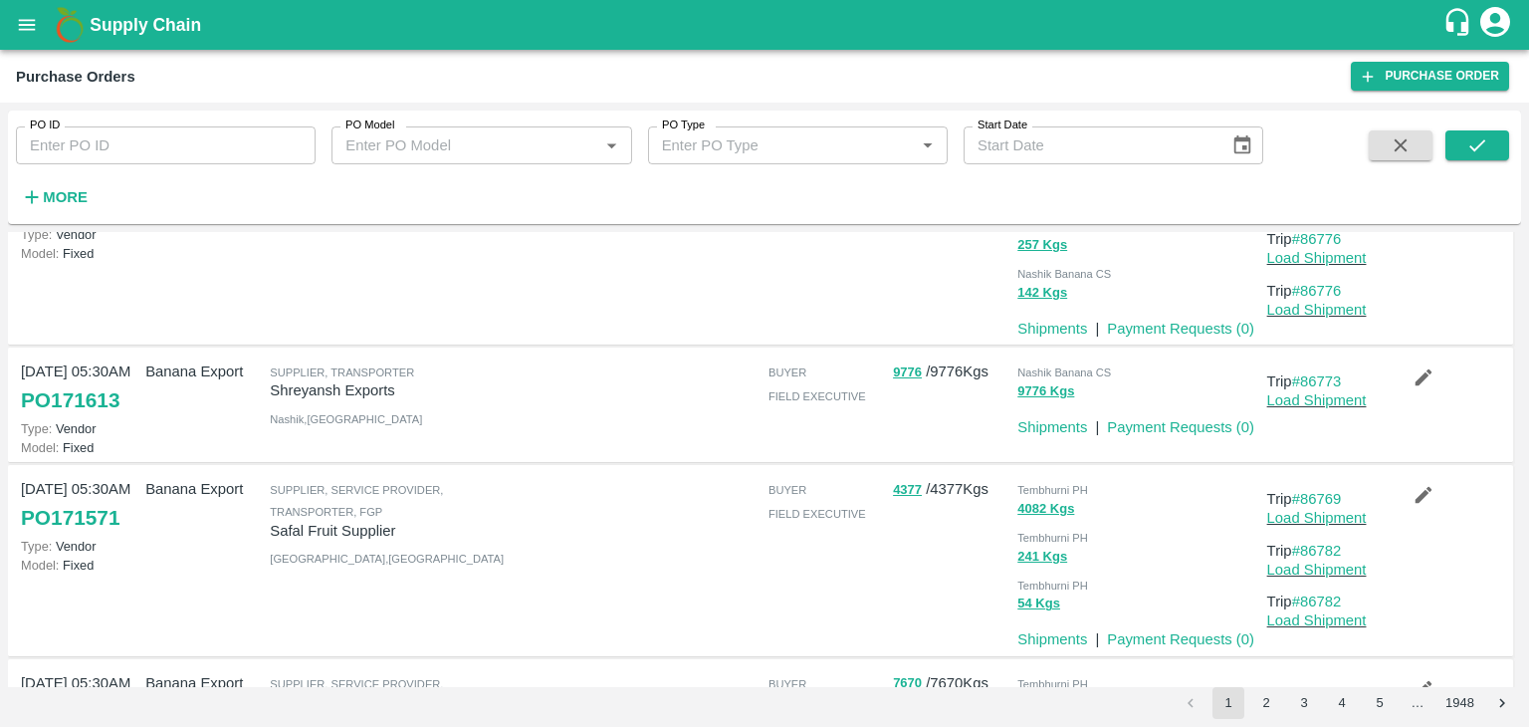
scroll to position [1078, 0]
click at [169, 140] on input "PO ID" at bounding box center [166, 145] width 300 height 38
paste input "169970"
type input "169970"
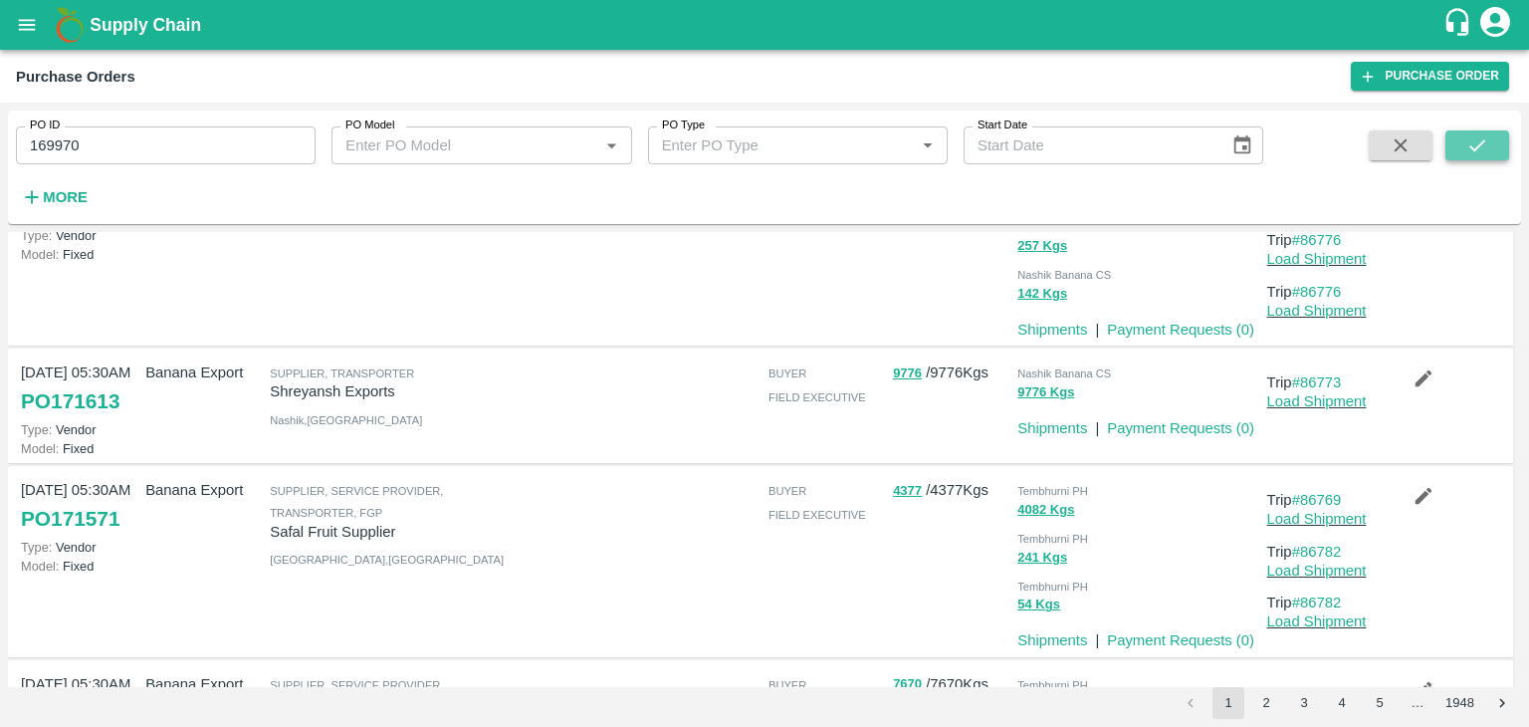
click at [1493, 137] on button "submit" at bounding box center [1478, 145] width 64 height 30
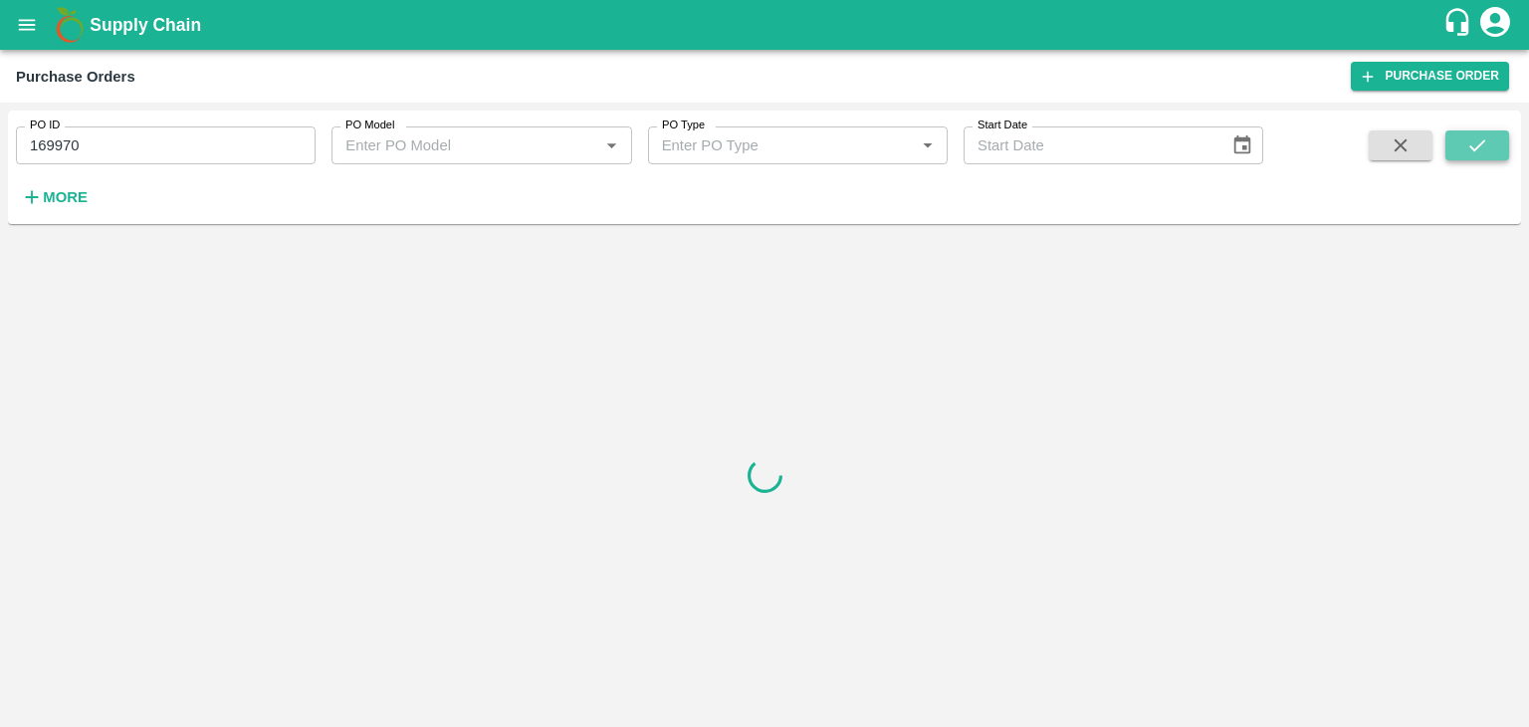
click at [1493, 137] on button "submit" at bounding box center [1478, 145] width 64 height 30
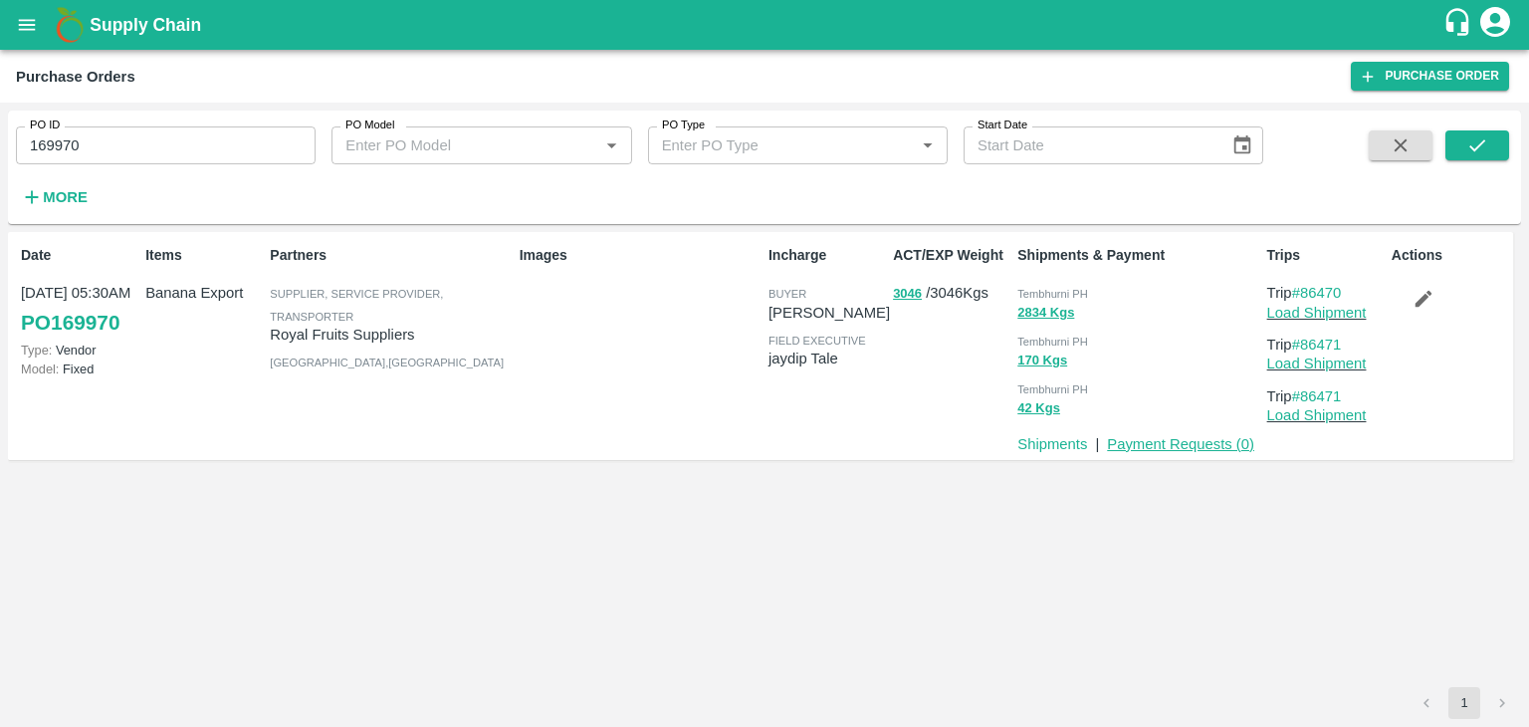
click at [1187, 438] on link "Payment Requests ( 0 )" at bounding box center [1180, 444] width 147 height 16
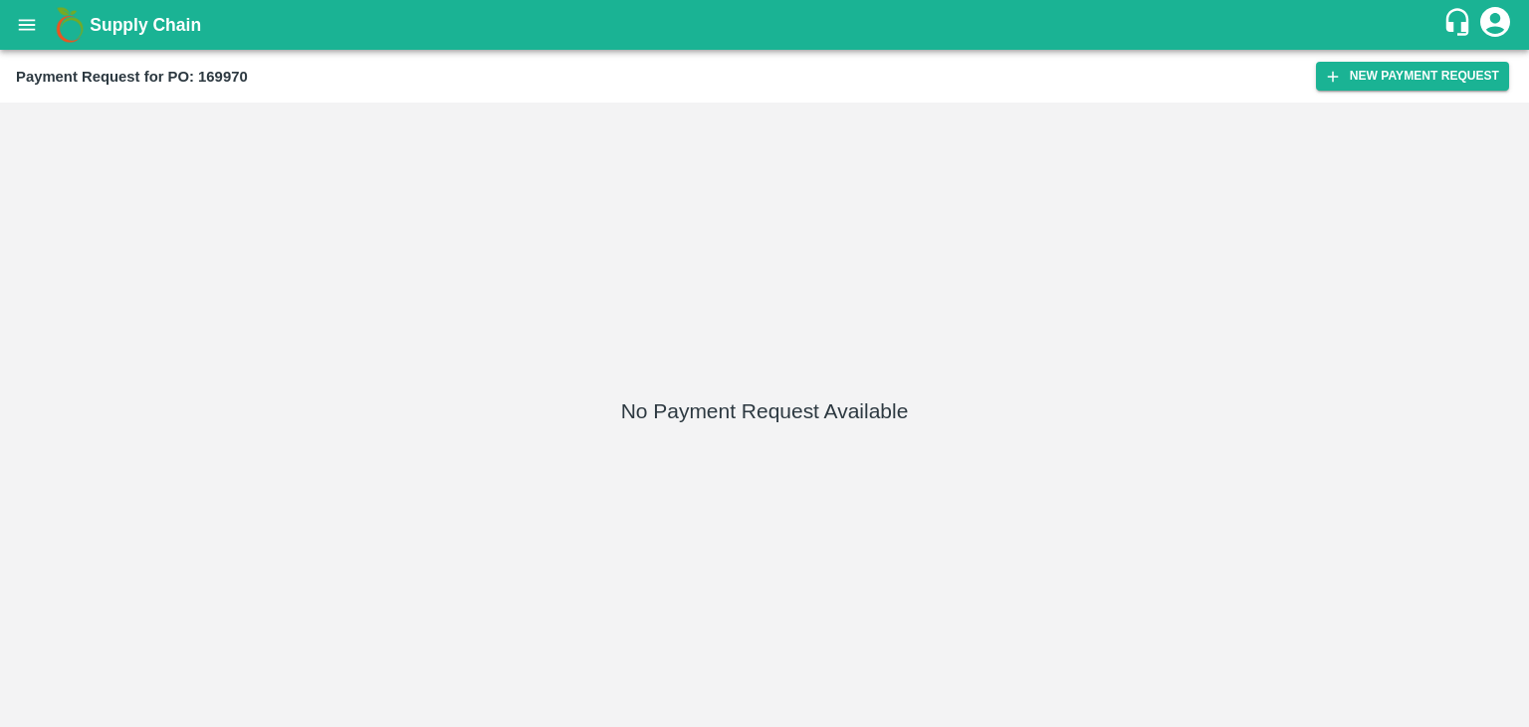
drag, startPoint x: 1489, startPoint y: 57, endPoint x: 1481, endPoint y: 96, distance: 39.6
click at [1481, 96] on div "Payment Request for PO: 169970 New Payment Request" at bounding box center [764, 76] width 1529 height 53
click at [1451, 75] on button "New Payment Request" at bounding box center [1412, 76] width 193 height 29
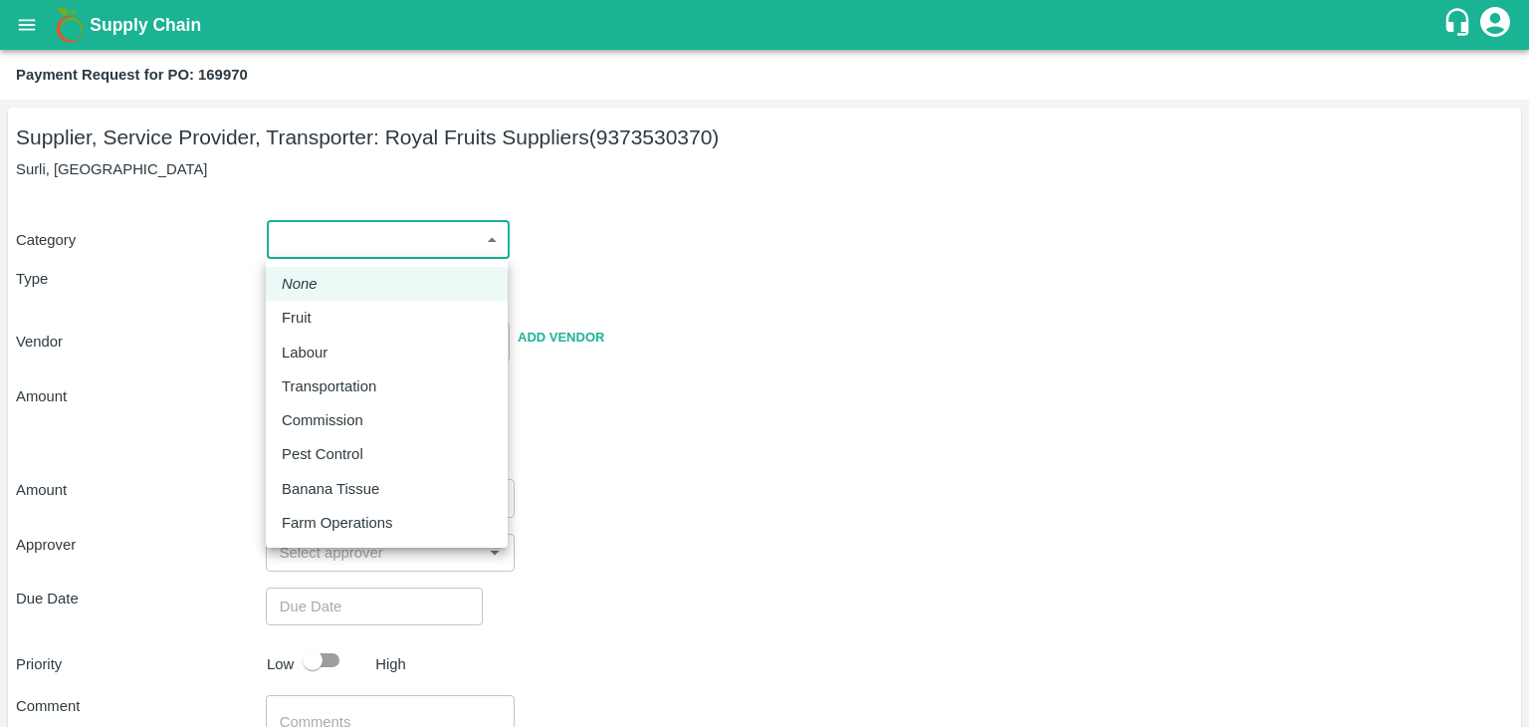
click at [311, 232] on body "Supply Chain Payment Request for PO: 169970 Supplier, Service Provider, Transpo…" at bounding box center [764, 363] width 1529 height 727
click at [327, 323] on div "Fruit" at bounding box center [387, 318] width 210 height 22
type input "1"
type input "Royal Fruits Suppliers - 9373530370(Supplier, Service Provider, Transporter)"
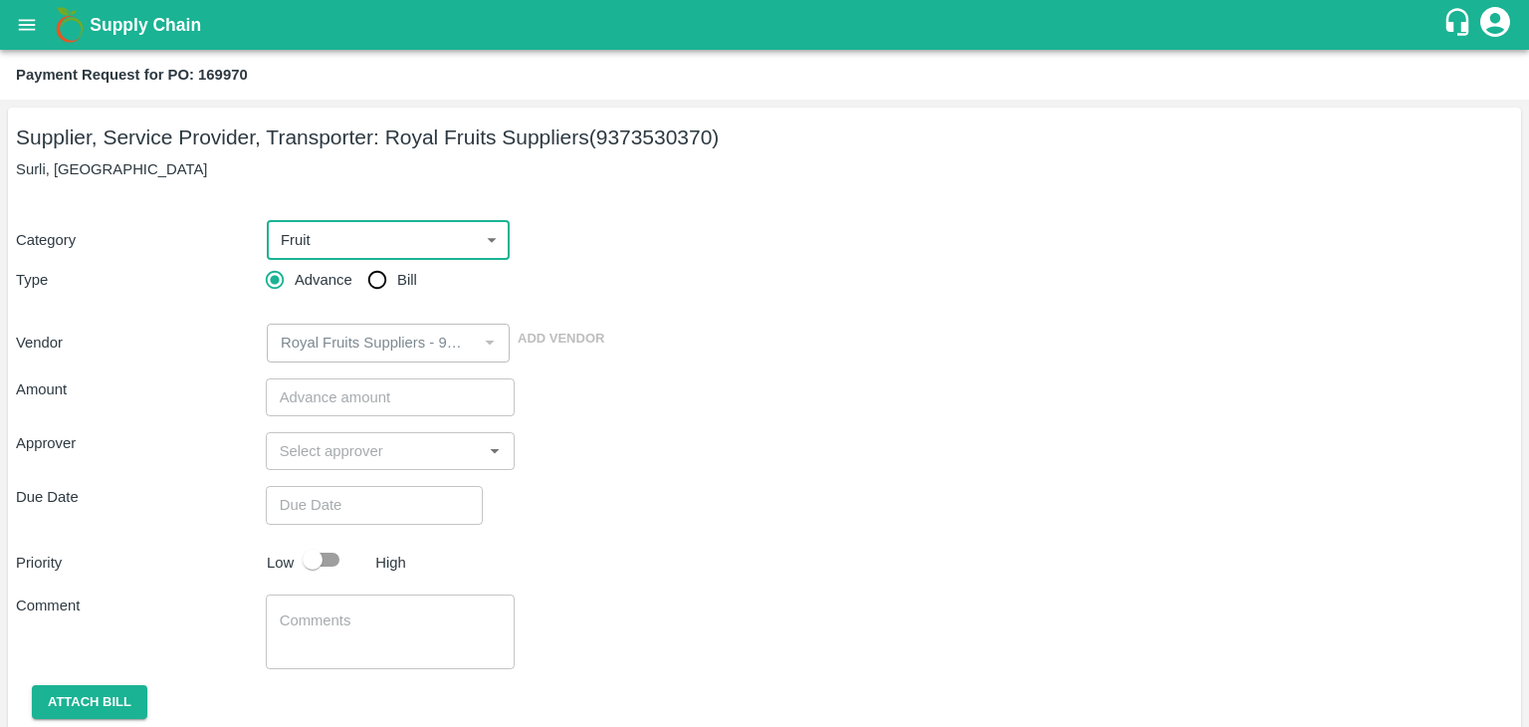
click at [381, 289] on input "Bill" at bounding box center [377, 280] width 40 height 40
radio input "true"
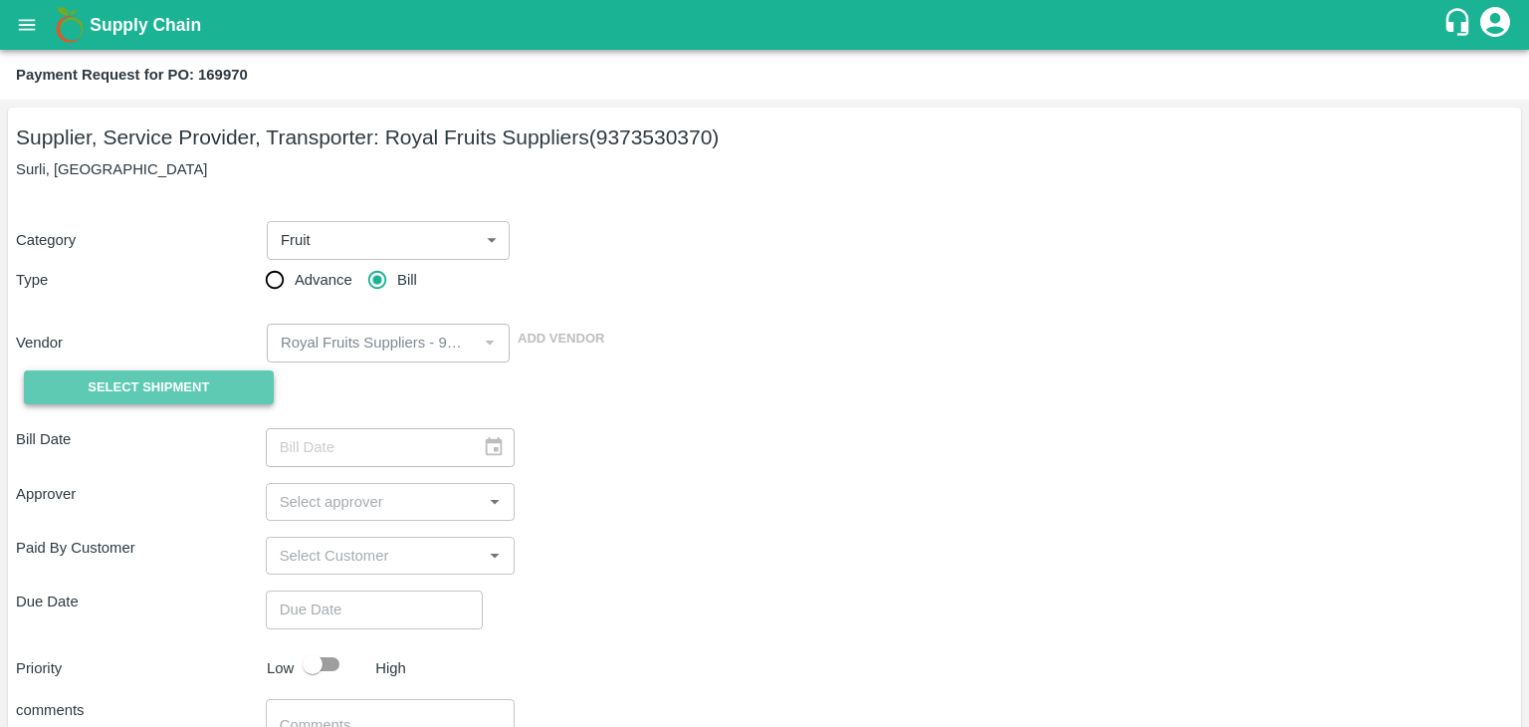
click at [183, 390] on span "Select Shipment" at bounding box center [148, 387] width 121 height 23
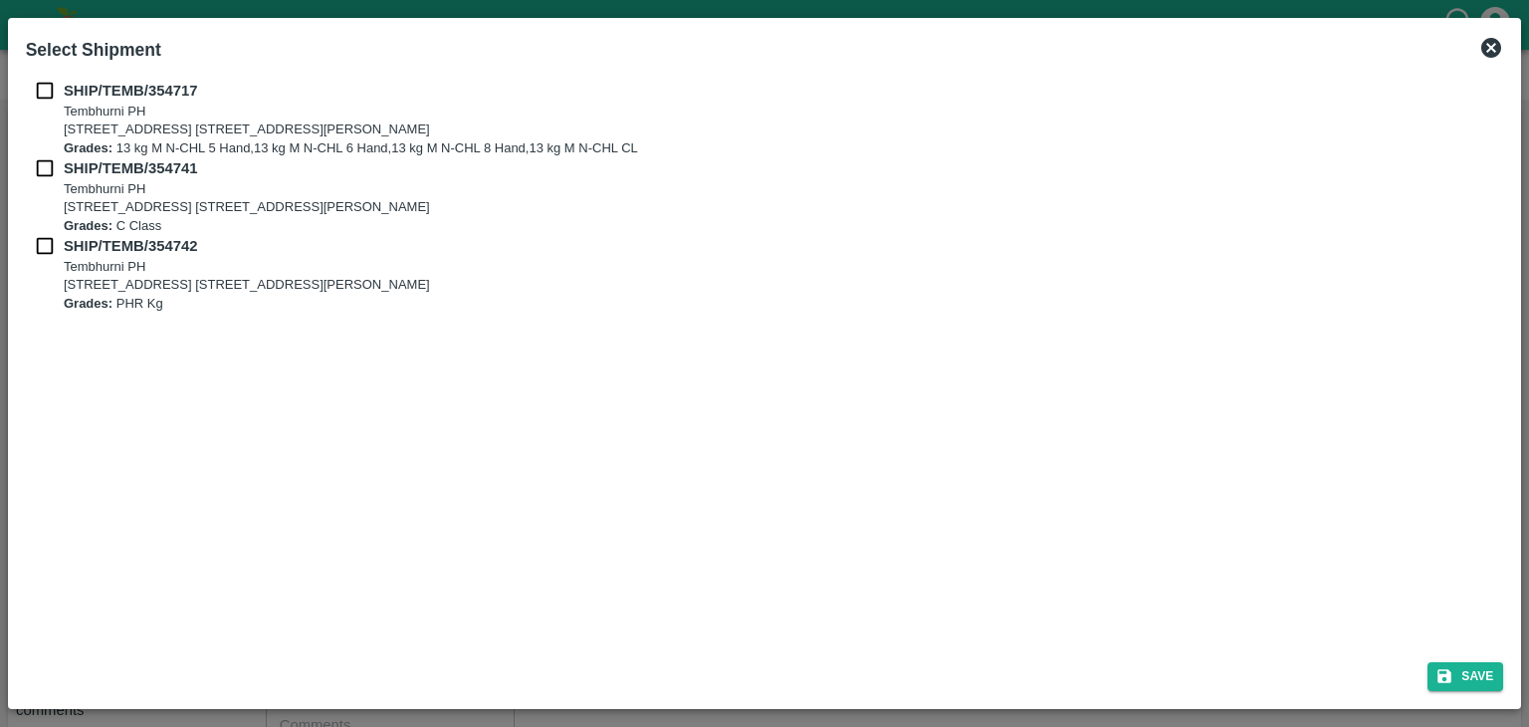
click at [38, 97] on input "checkbox" at bounding box center [45, 91] width 38 height 22
checkbox input "true"
click at [44, 175] on input "checkbox" at bounding box center [45, 168] width 38 height 22
checkbox input "true"
click at [41, 248] on input "checkbox" at bounding box center [45, 246] width 38 height 22
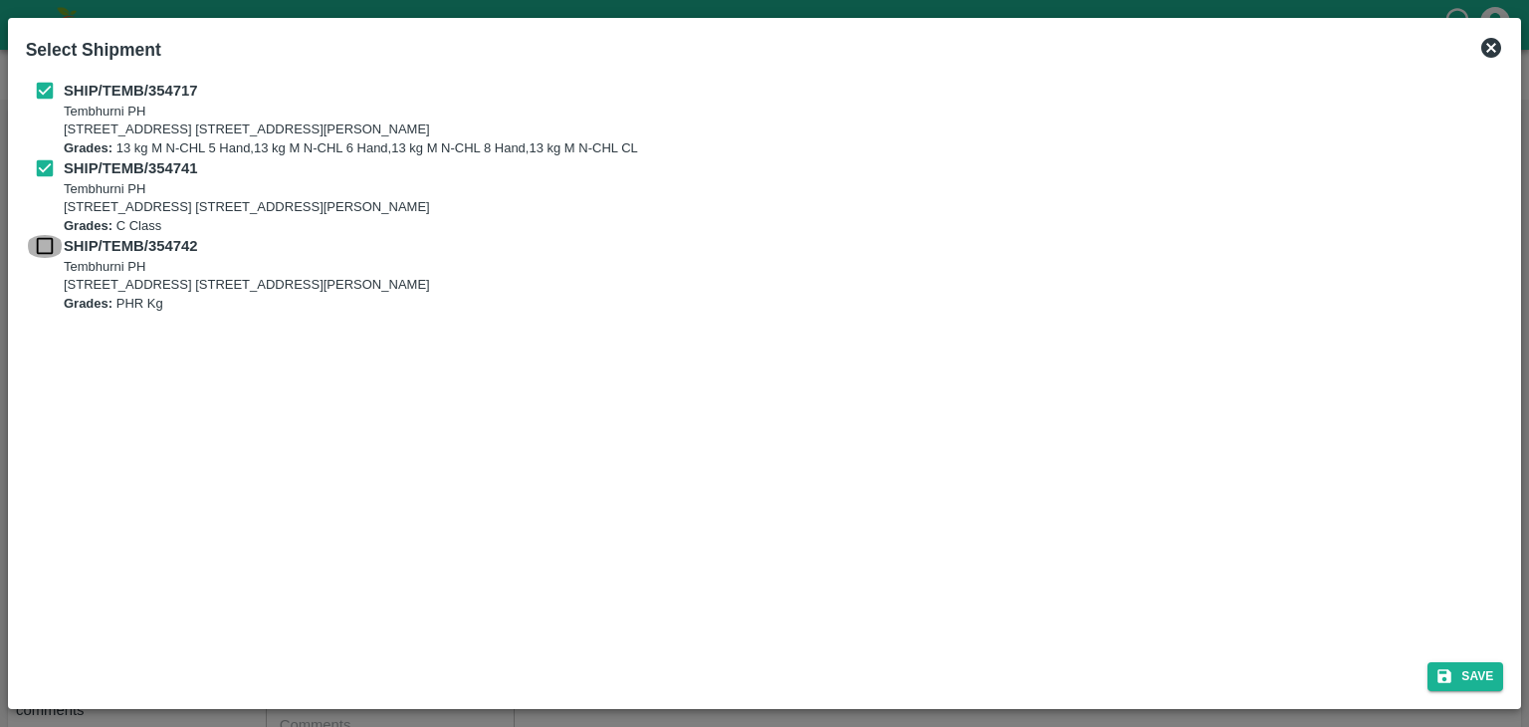
checkbox input "true"
click at [1470, 683] on button "Save" at bounding box center [1466, 676] width 76 height 29
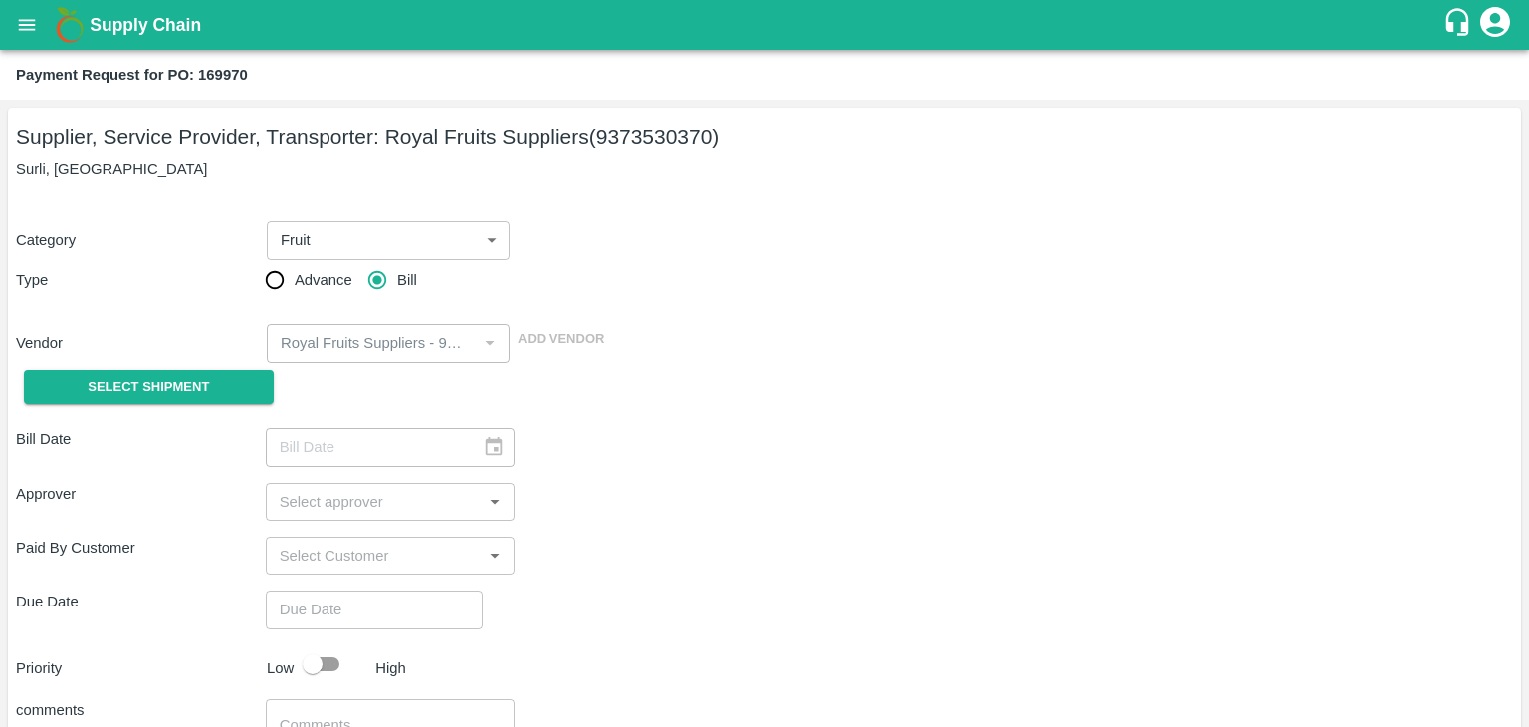
type input "18/08/2025"
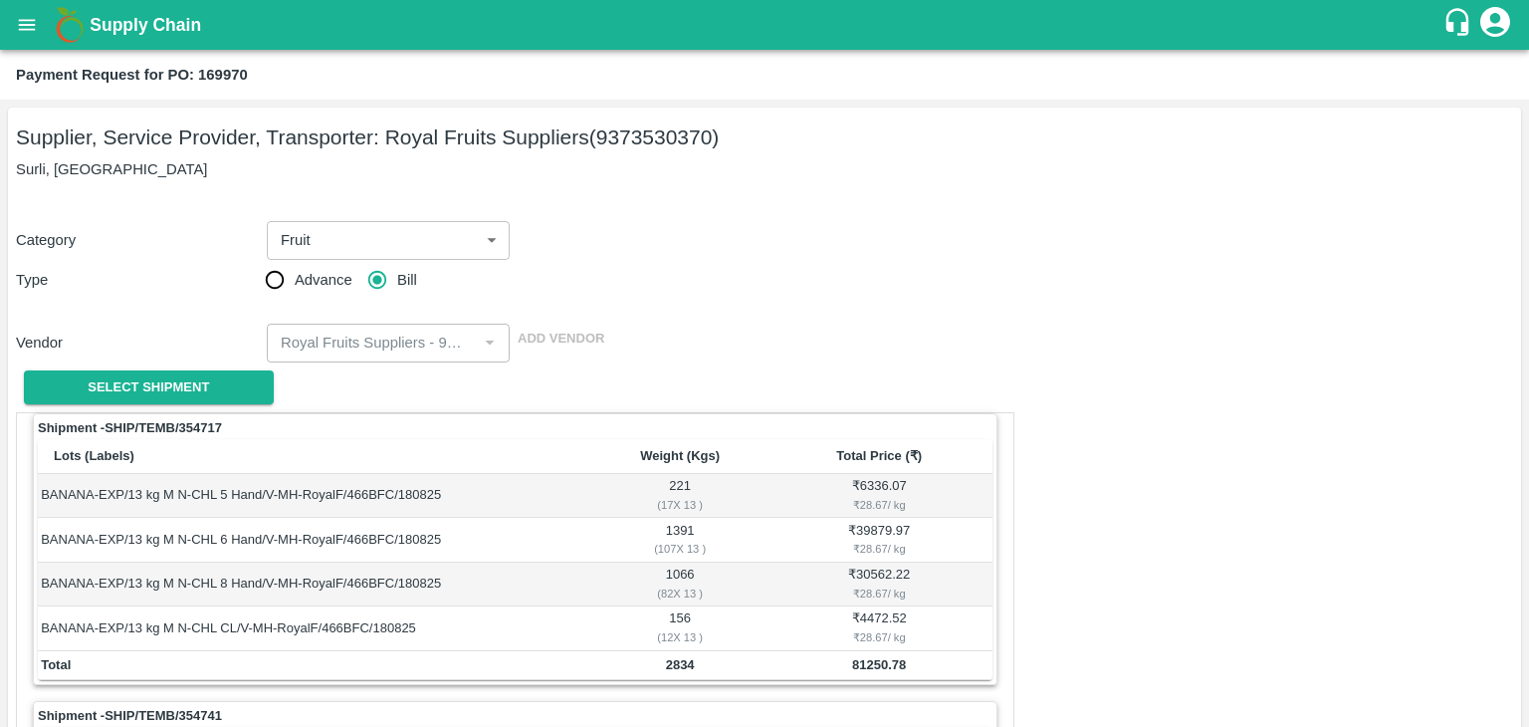
scroll to position [932, 0]
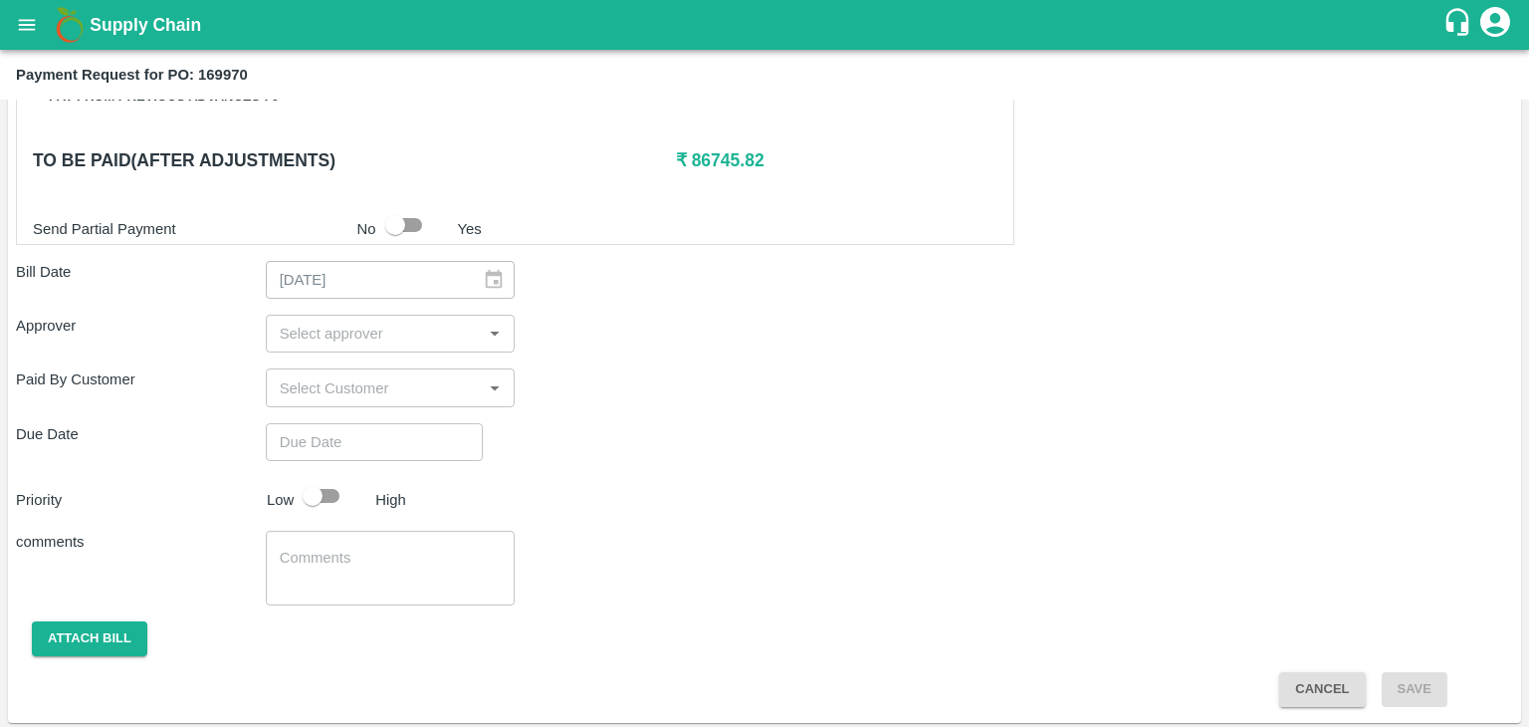
click at [290, 325] on input "input" at bounding box center [374, 334] width 205 height 26
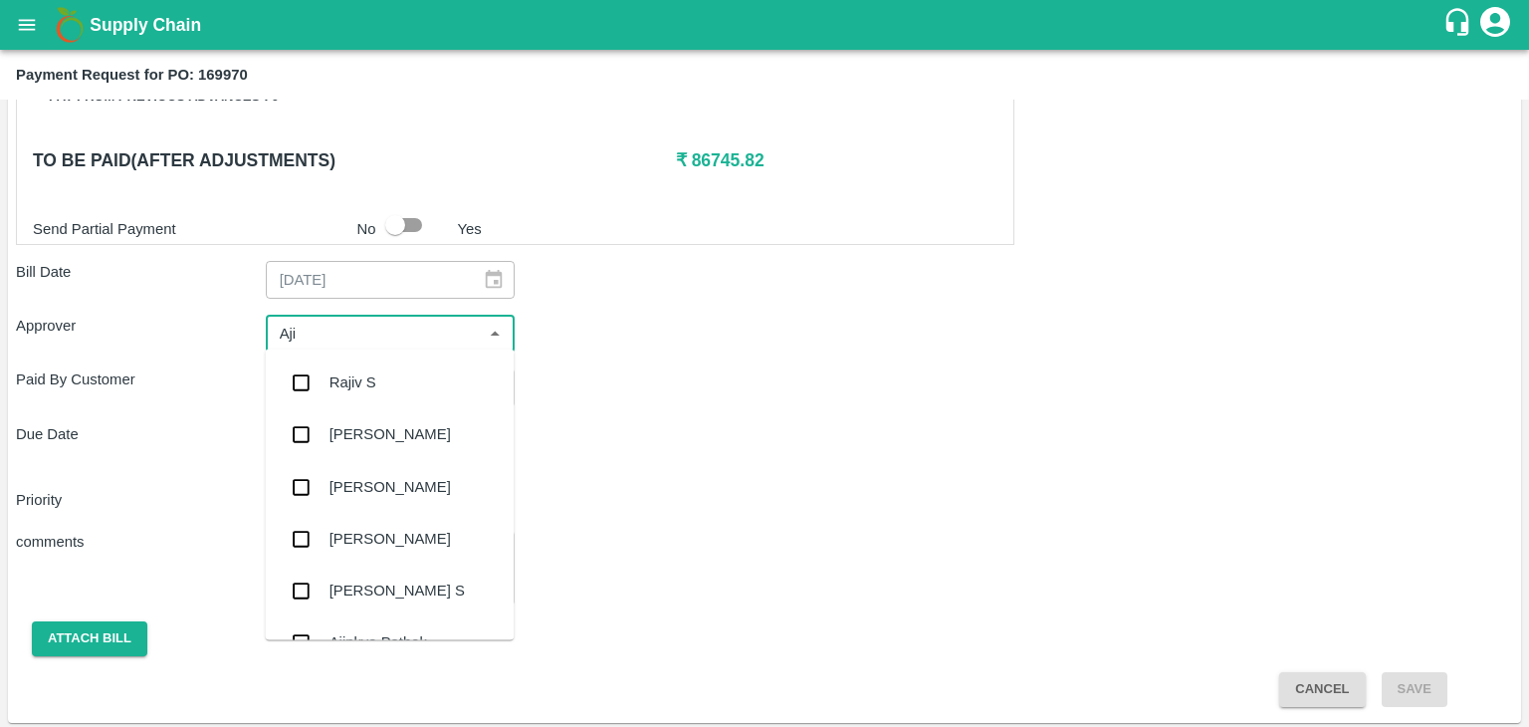
type input "Ajit"
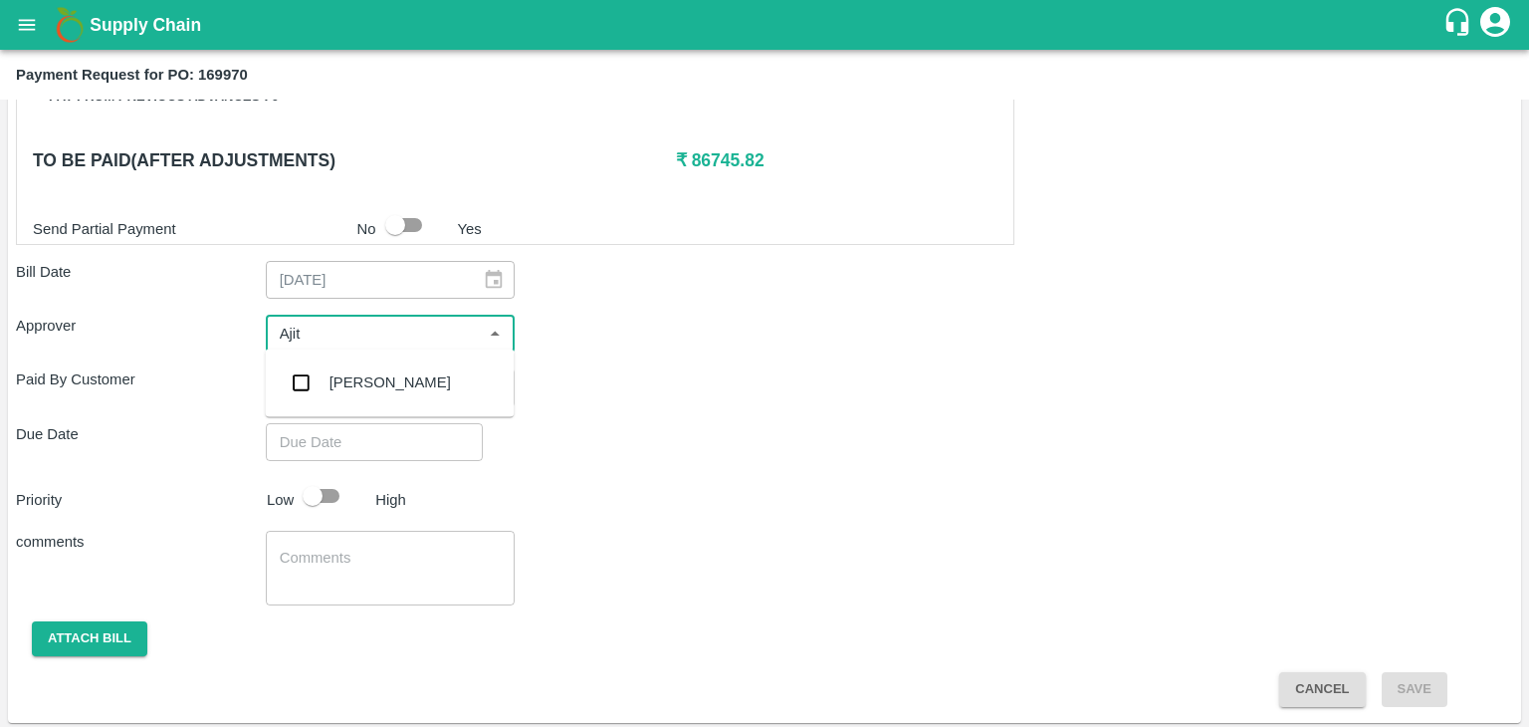
click at [495, 382] on div "[PERSON_NAME]" at bounding box center [389, 382] width 249 height 52
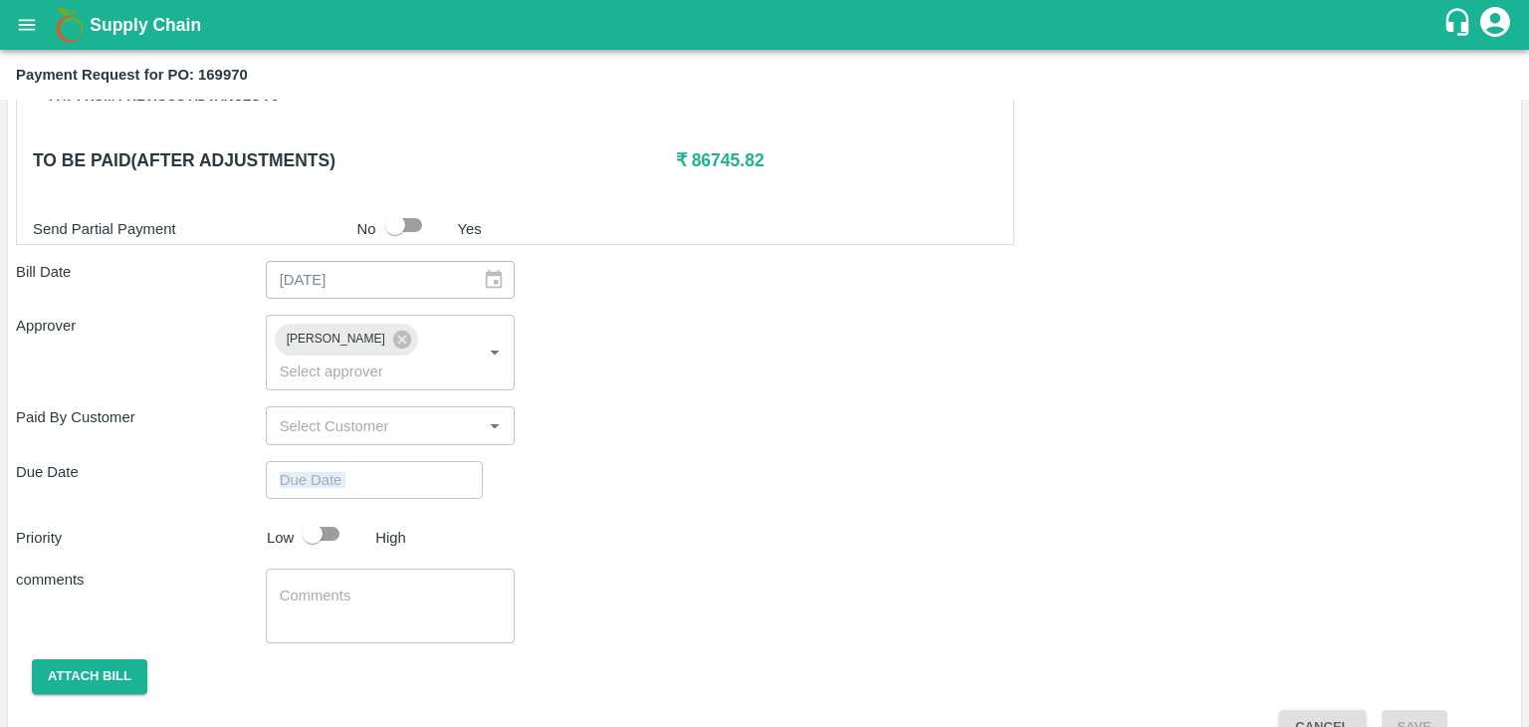
drag, startPoint x: 403, startPoint y: 473, endPoint x: 423, endPoint y: 454, distance: 27.5
click at [423, 454] on div "Shipment - SHIP/TEMB/354717 Lots (Labels) Weight (Kgs) Total Price (₹) BANANA-E…" at bounding box center [764, 111] width 1497 height 1263
type input "DD/MM/YYYY hh:mm aa"
click at [423, 461] on input "DD/MM/YYYY hh:mm aa" at bounding box center [367, 480] width 203 height 38
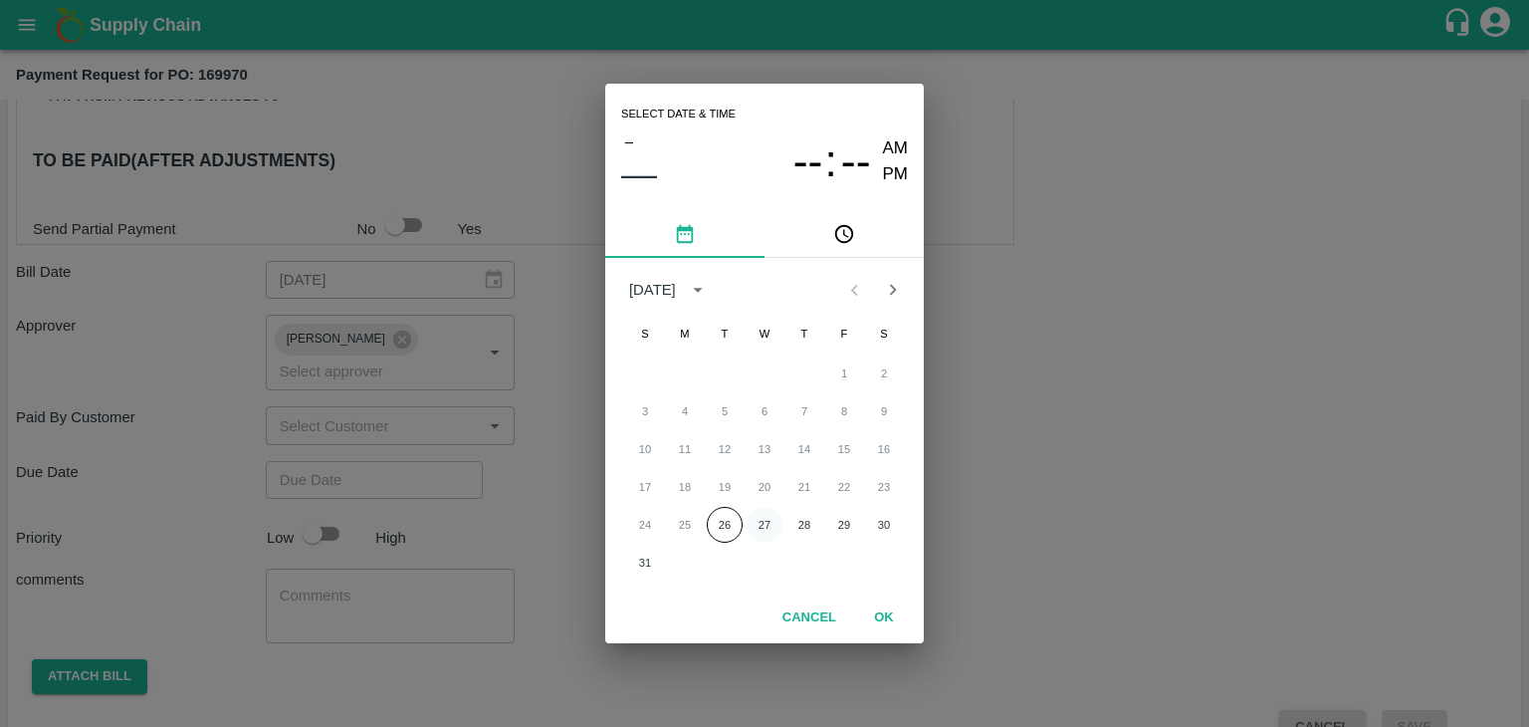
click at [757, 515] on button "27" at bounding box center [765, 525] width 36 height 36
type input "[DATE] 12:00 AM"
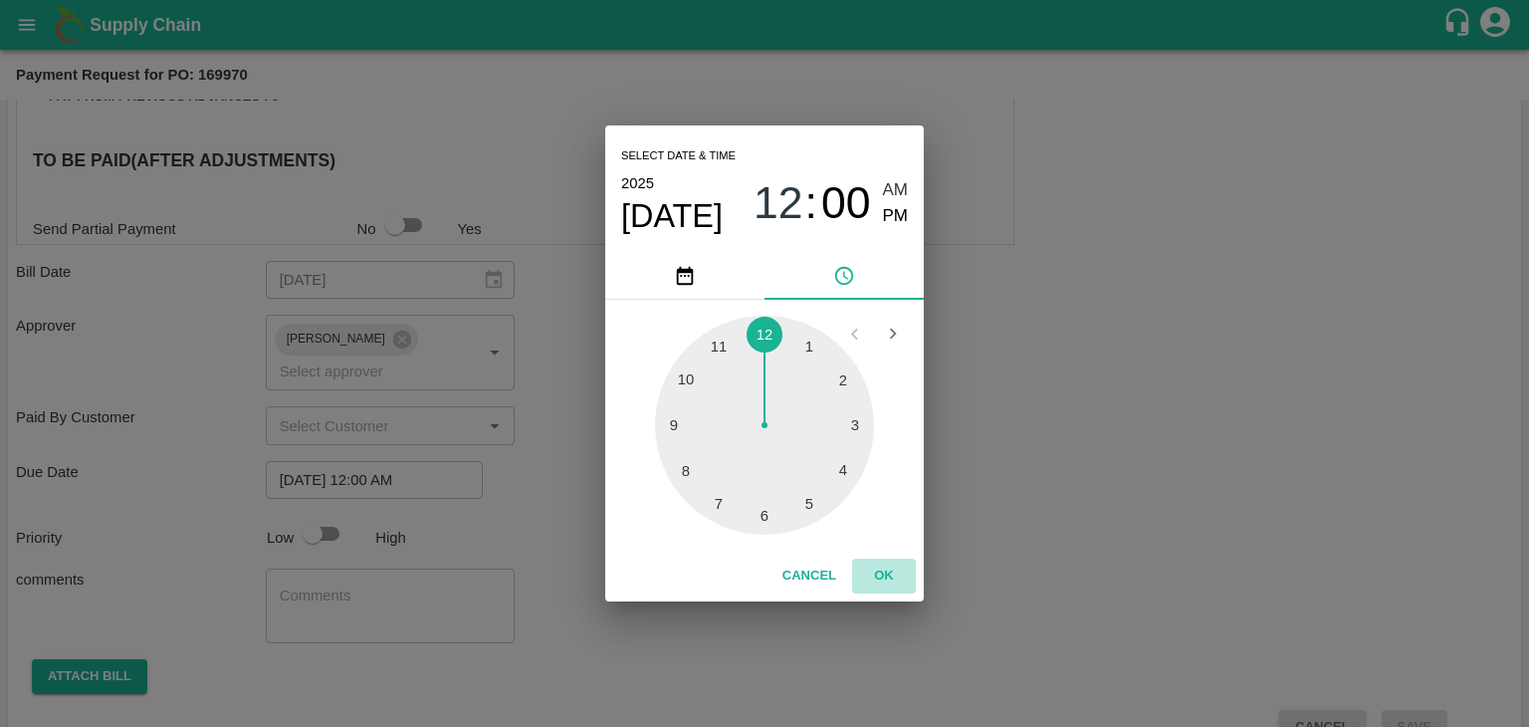
click at [899, 586] on button "OK" at bounding box center [884, 576] width 64 height 35
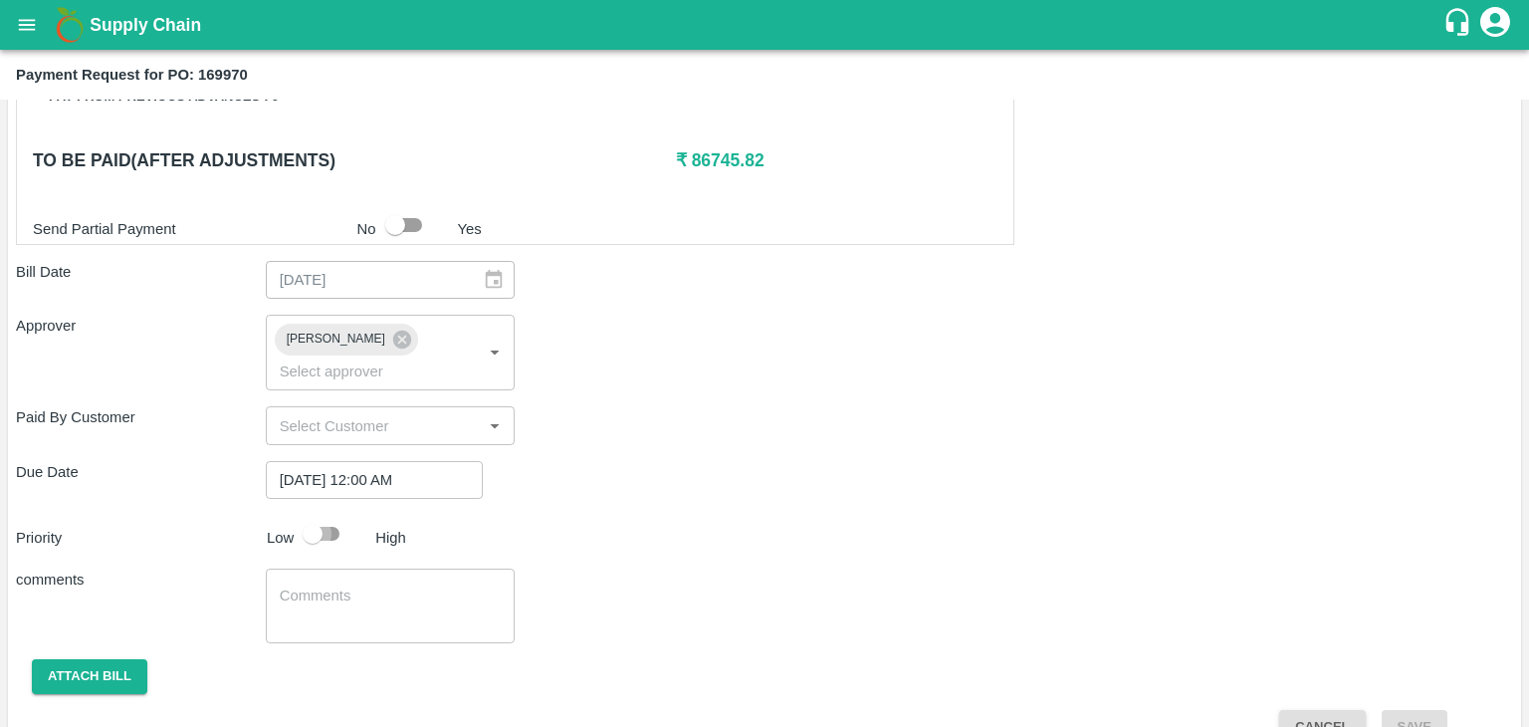
click at [309, 515] on input "checkbox" at bounding box center [312, 534] width 113 height 38
checkbox input "true"
click at [361, 568] on div "x ​" at bounding box center [391, 605] width 250 height 75
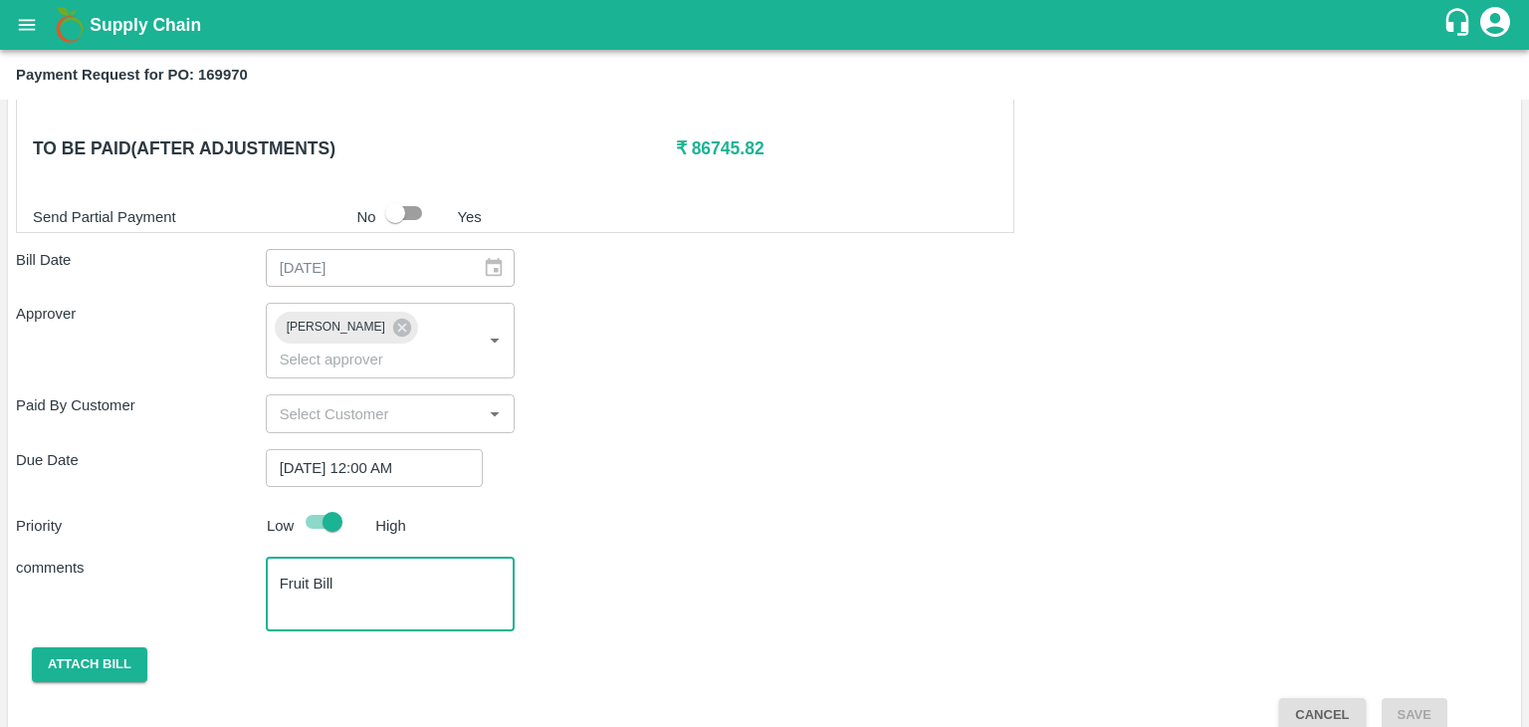
type textarea "Fruit Bill"
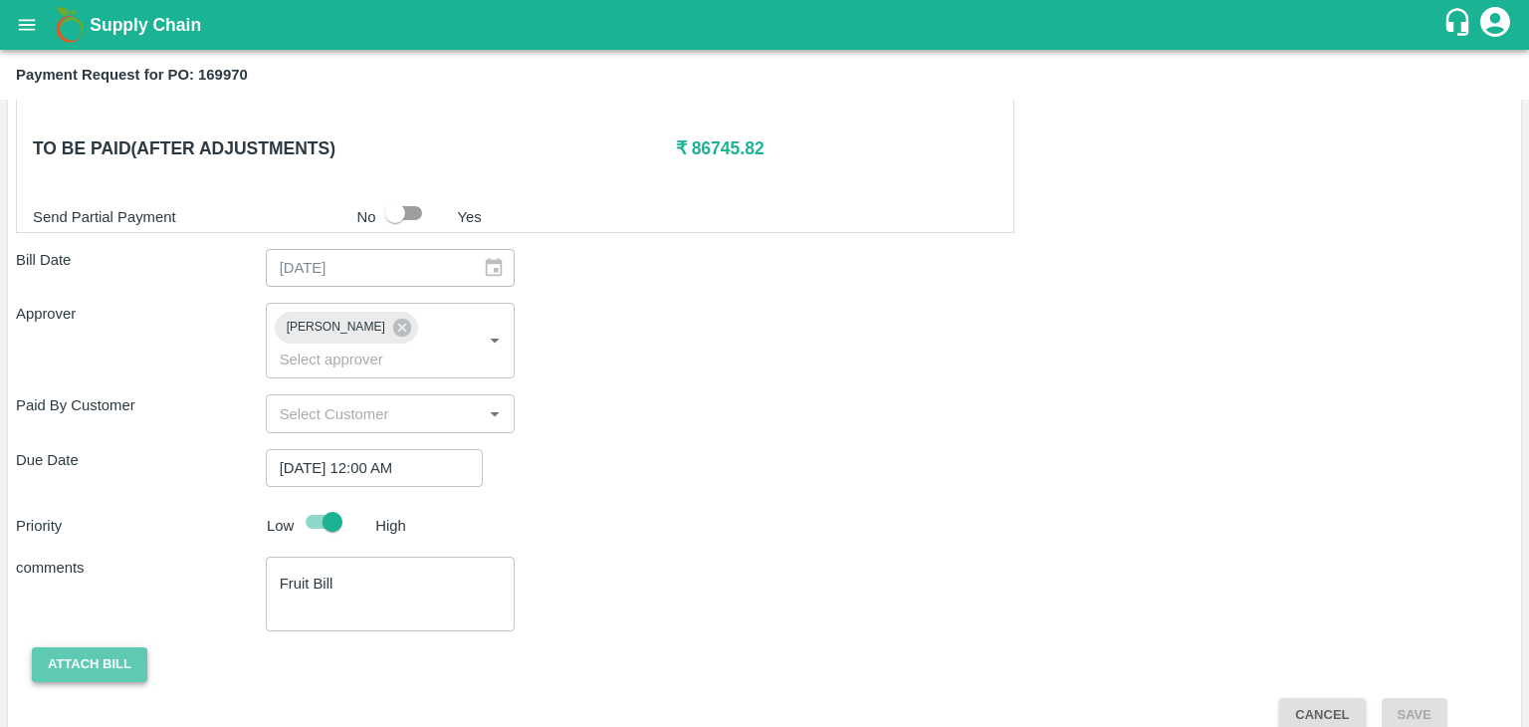
click at [105, 647] on button "Attach bill" at bounding box center [89, 664] width 115 height 35
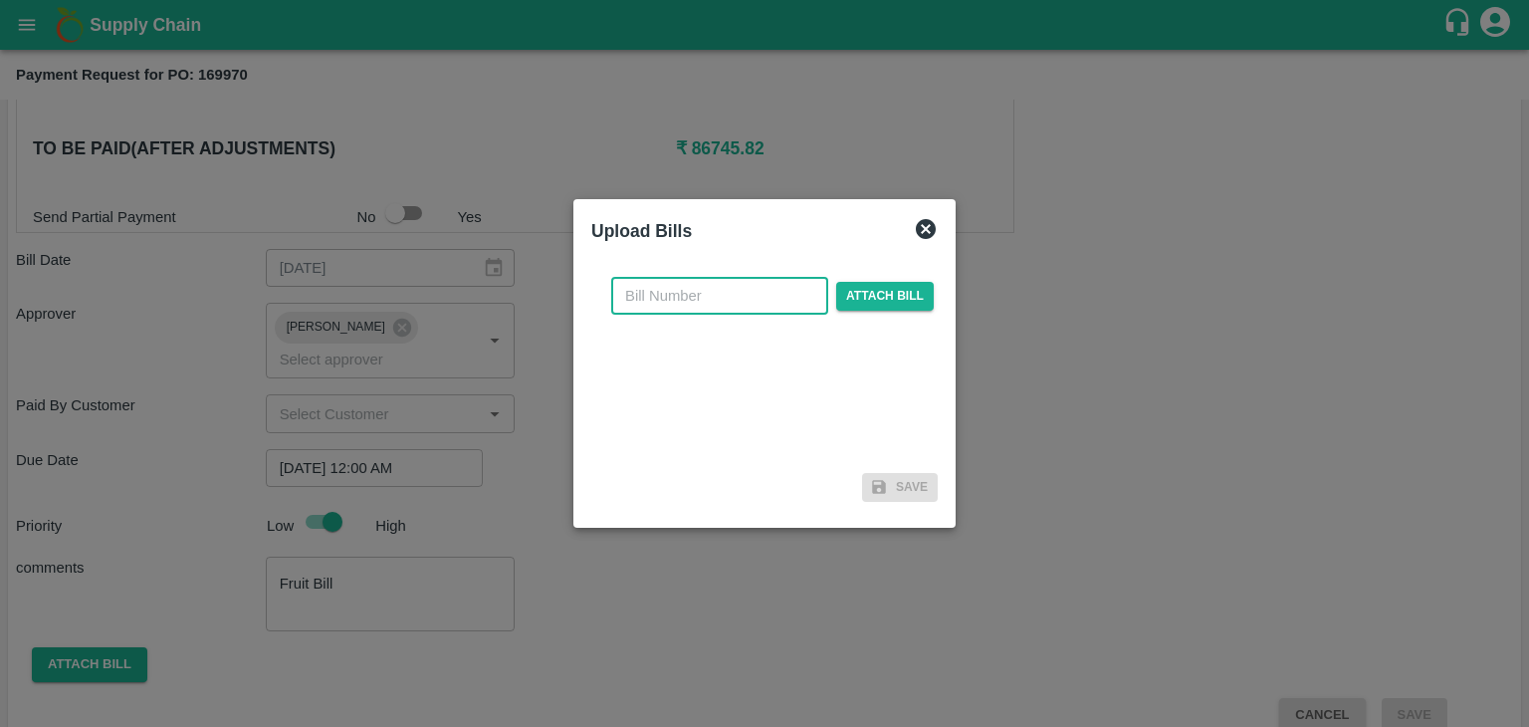
click at [730, 302] on input "text" at bounding box center [719, 296] width 217 height 38
type input "341"
click at [893, 280] on div "341 ​ Attach bill" at bounding box center [772, 296] width 331 height 38
click at [908, 295] on span "Attach bill" at bounding box center [885, 296] width 98 height 29
click at [0, 0] on input "Attach bill" at bounding box center [0, 0] width 0 height 0
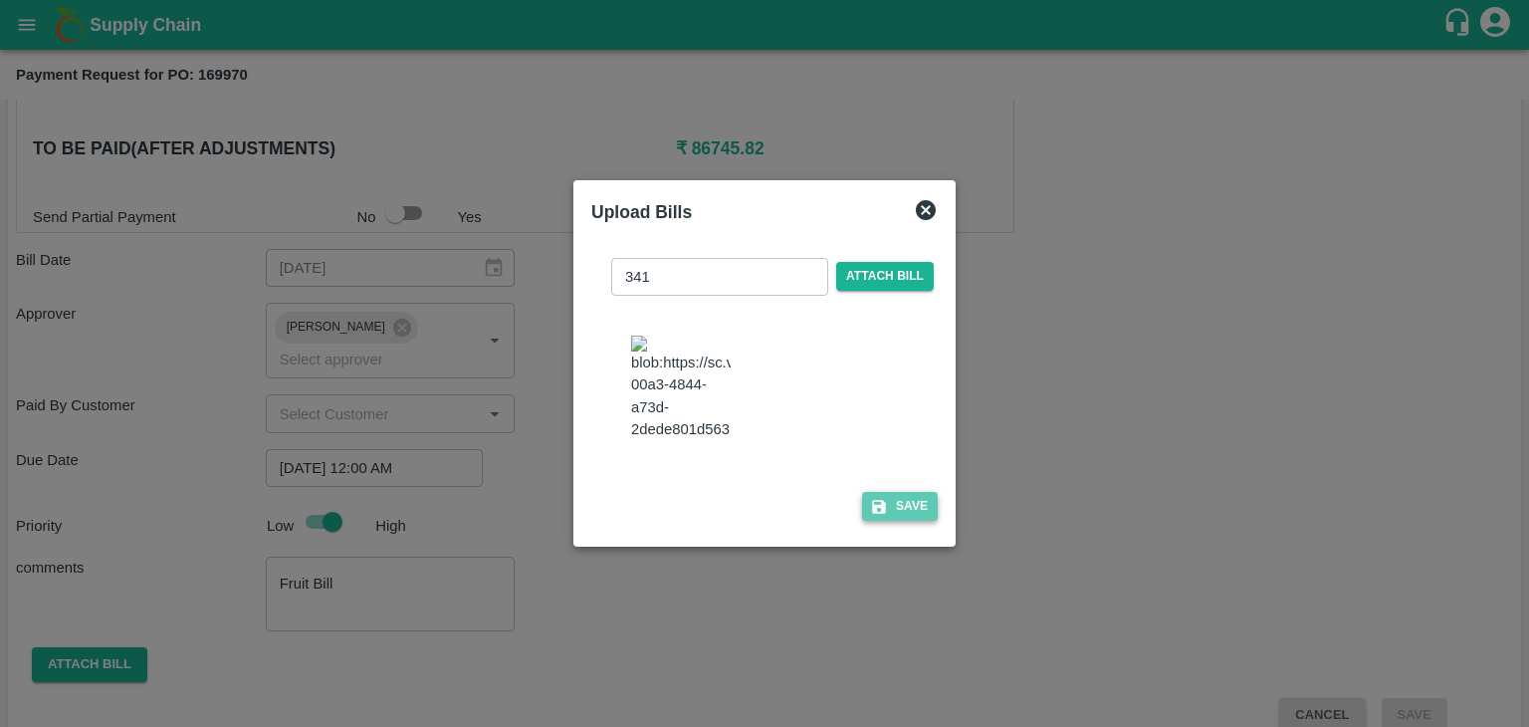
click at [882, 516] on icon "button" at bounding box center [879, 507] width 18 height 18
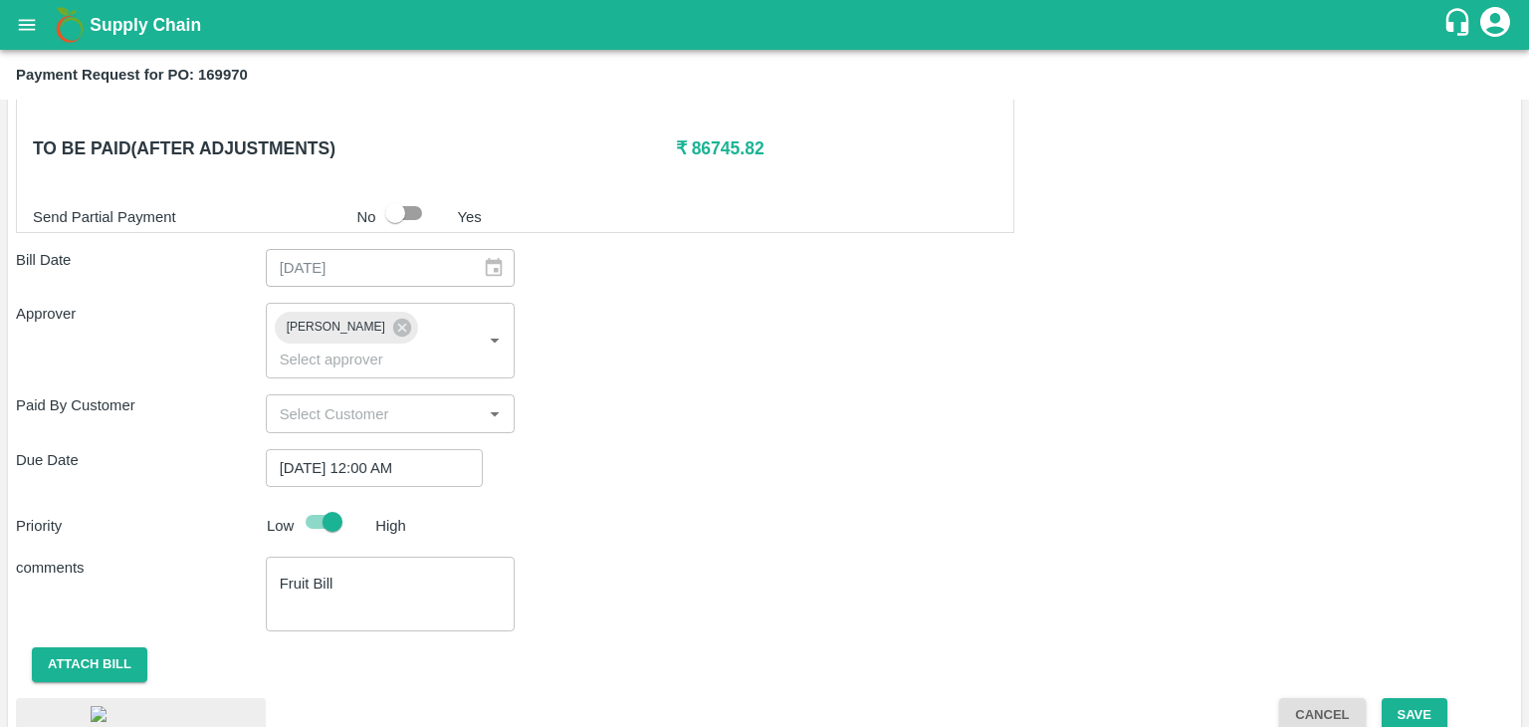
scroll to position [1120, 0]
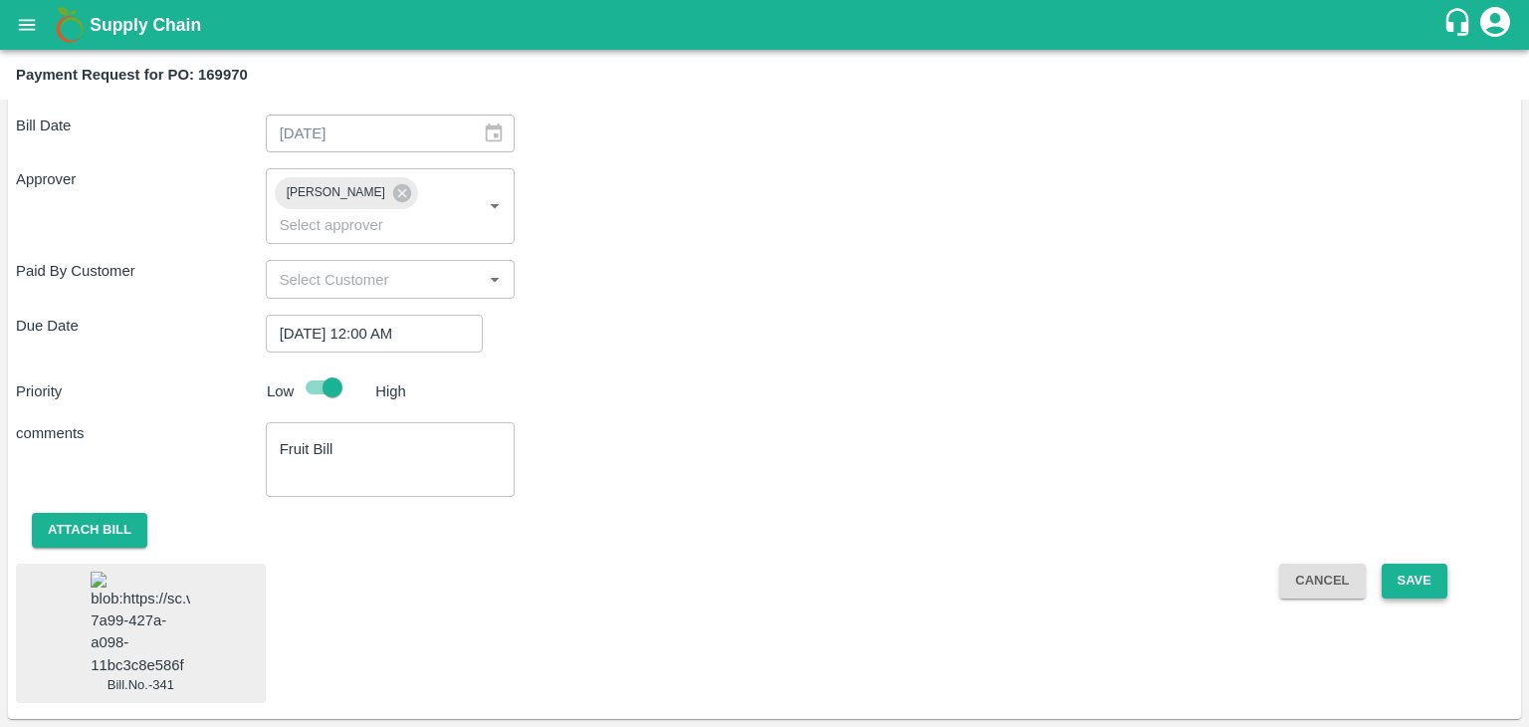
click at [1423, 563] on button "Save" at bounding box center [1415, 580] width 66 height 35
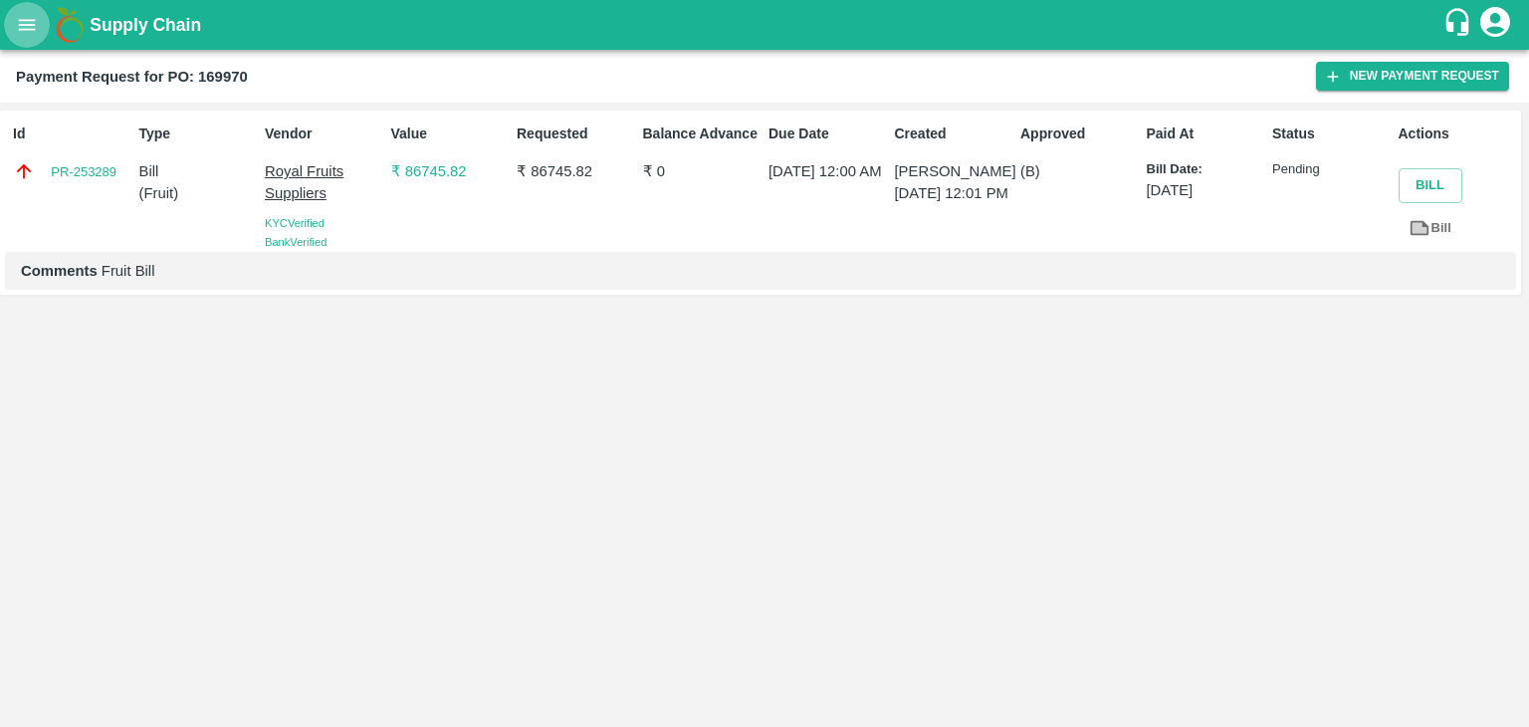
click at [25, 29] on icon "open drawer" at bounding box center [27, 24] width 17 height 11
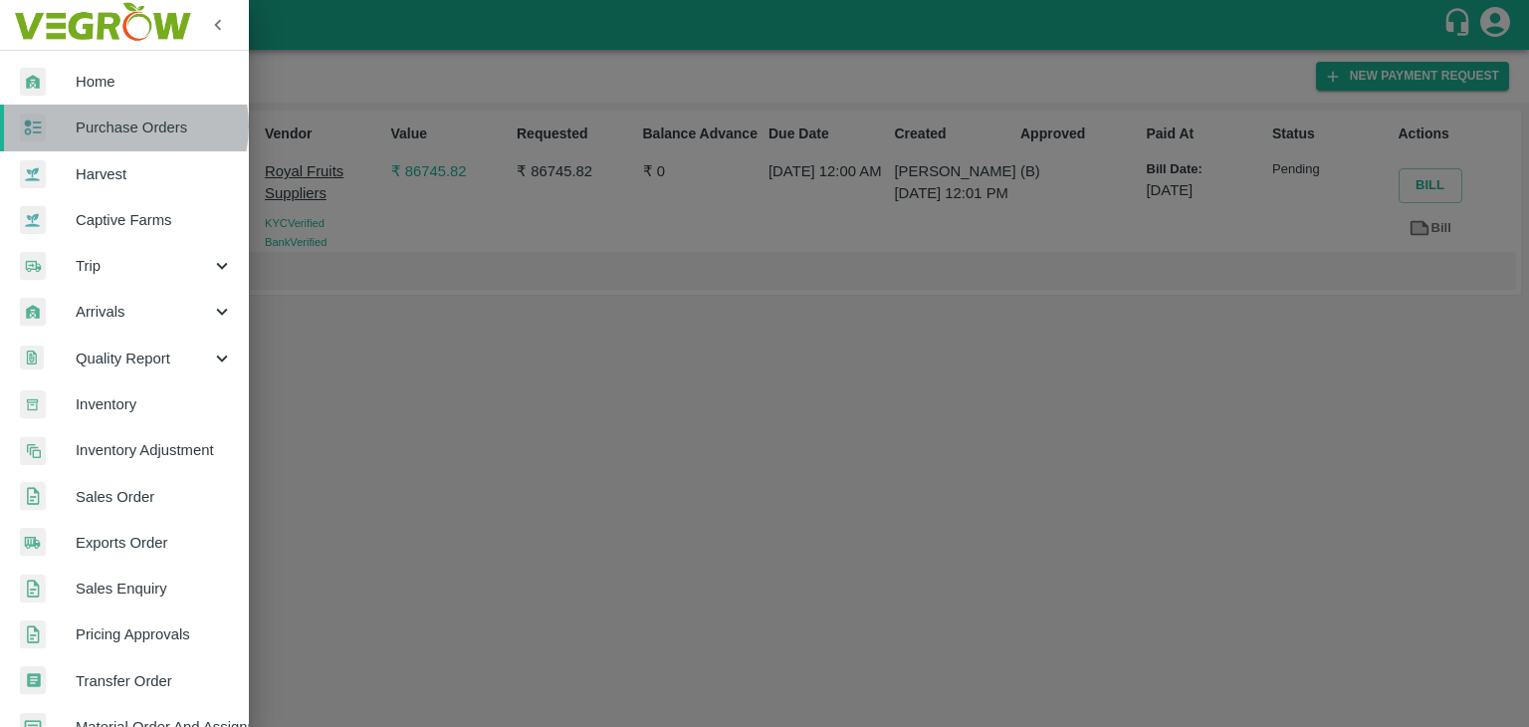
click at [123, 125] on span "Purchase Orders" at bounding box center [154, 127] width 157 height 22
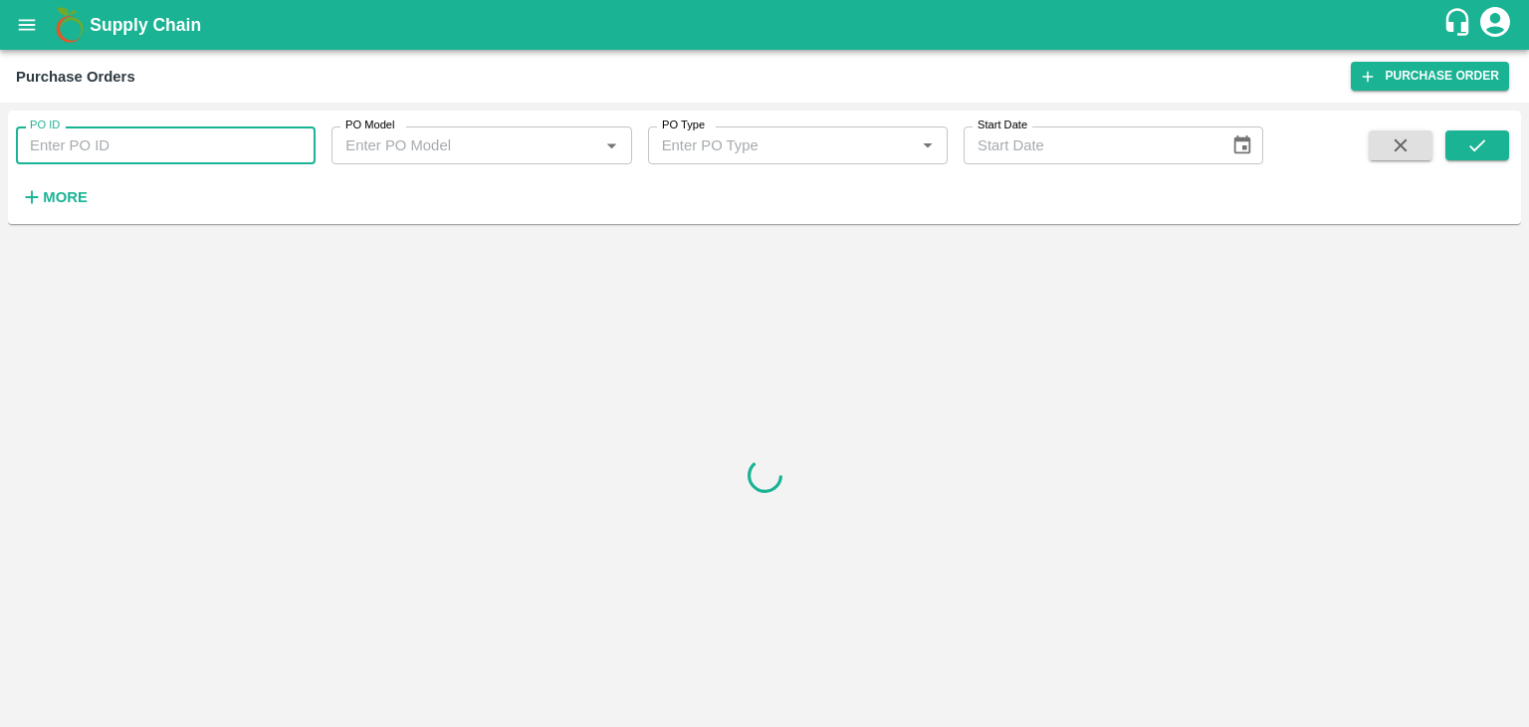
click at [191, 148] on input "PO ID" at bounding box center [166, 145] width 300 height 38
paste input "170651"
type input "170651"
drag, startPoint x: 1517, startPoint y: 154, endPoint x: 1481, endPoint y: 144, distance: 37.2
click at [1481, 144] on div "PO ID 170651 PO ID PO Model PO Model   * PO Type PO Type   * Start Date Start D…" at bounding box center [764, 167] width 1513 height 98
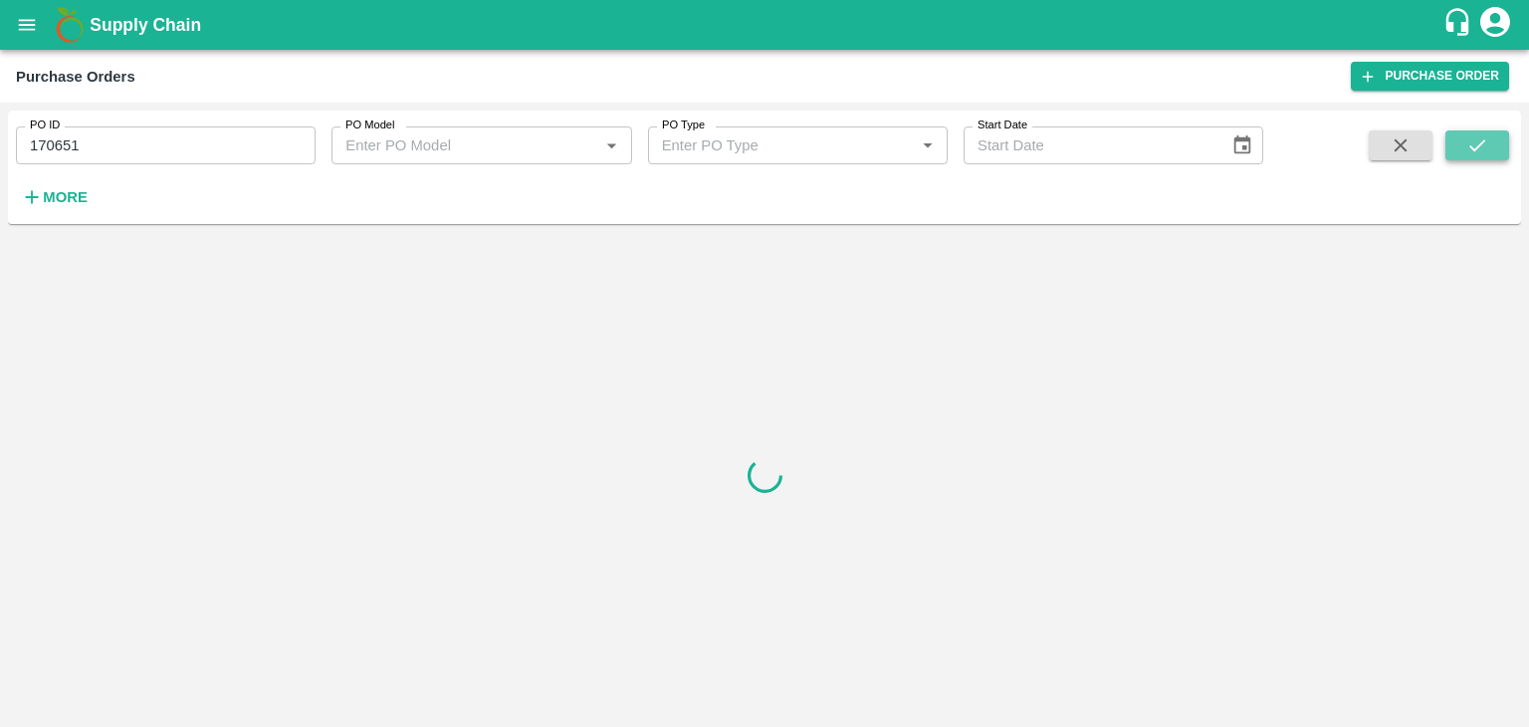
click at [1481, 144] on icon "submit" at bounding box center [1477, 145] width 16 height 12
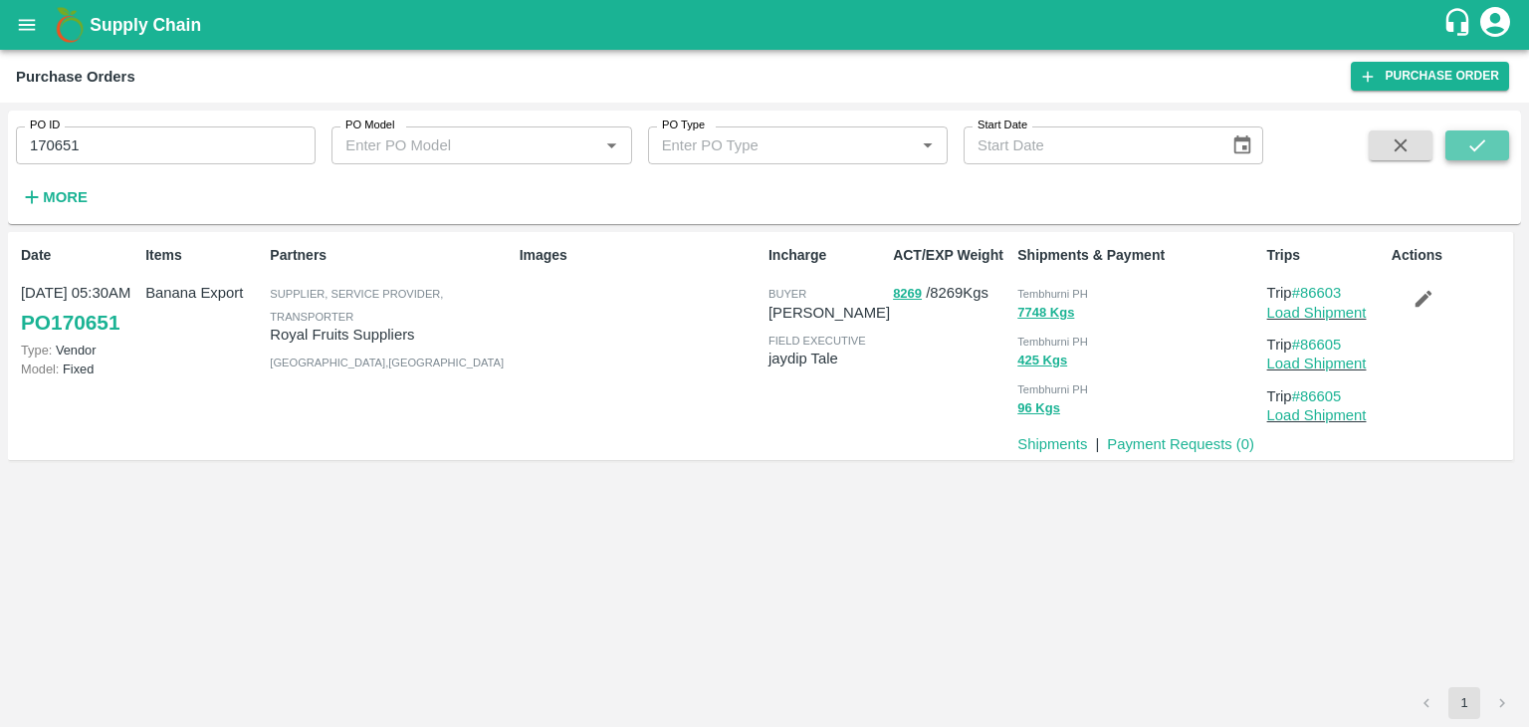
click at [1481, 144] on icon "submit" at bounding box center [1477, 145] width 16 height 12
click at [1151, 441] on link "Payment Requests ( 0 )" at bounding box center [1180, 444] width 147 height 16
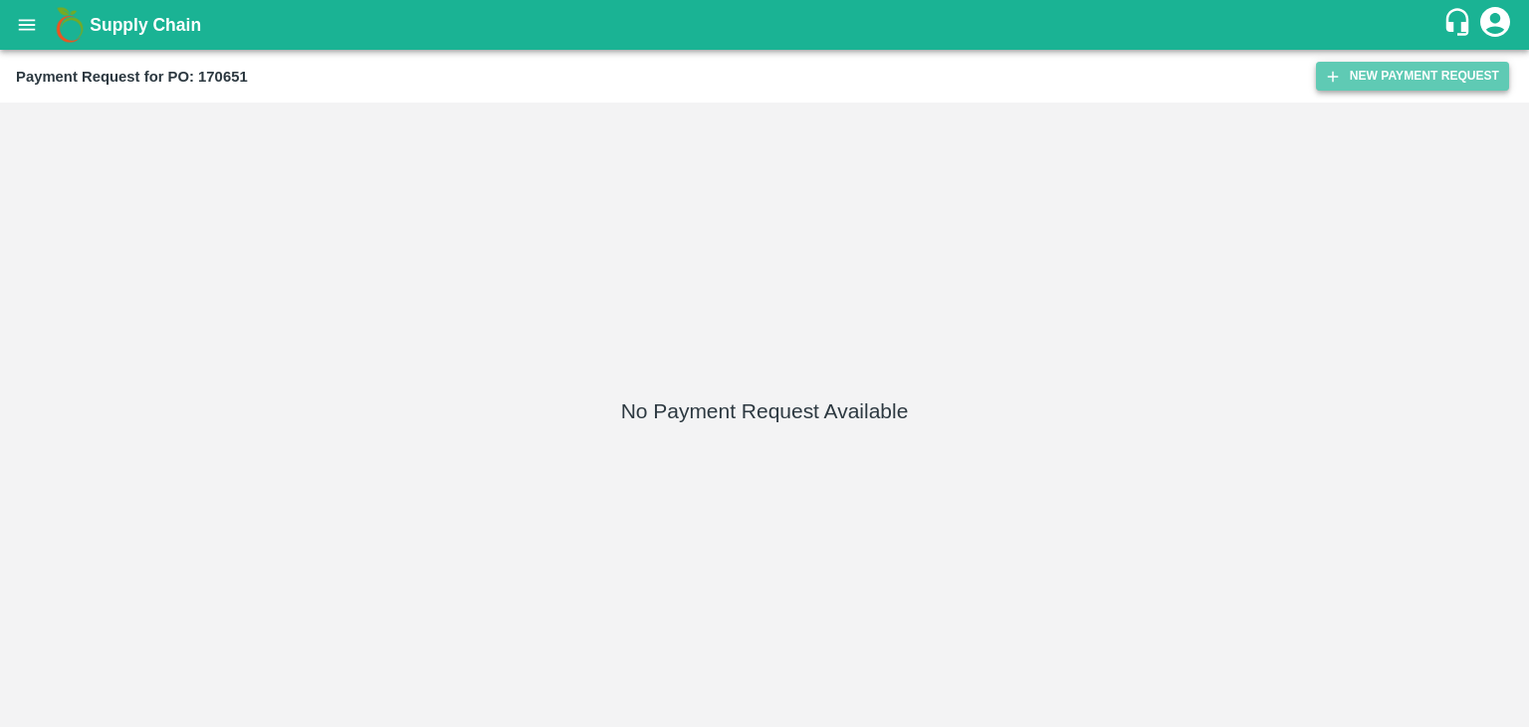
click at [1347, 69] on button "New Payment Request" at bounding box center [1412, 76] width 193 height 29
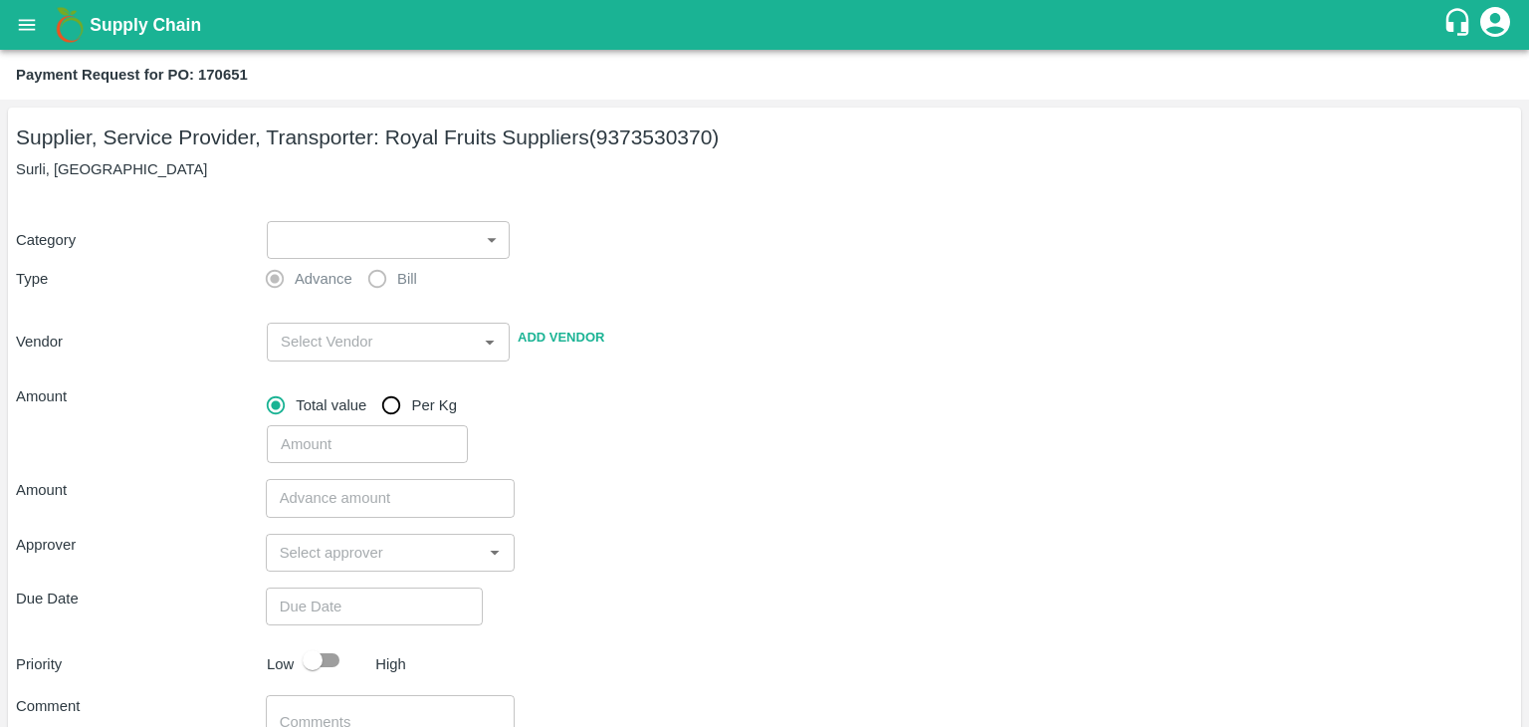
drag, startPoint x: 247, startPoint y: 254, endPoint x: 298, endPoint y: 241, distance: 52.4
click at [298, 241] on div "Category ​ ​" at bounding box center [760, 236] width 1505 height 46
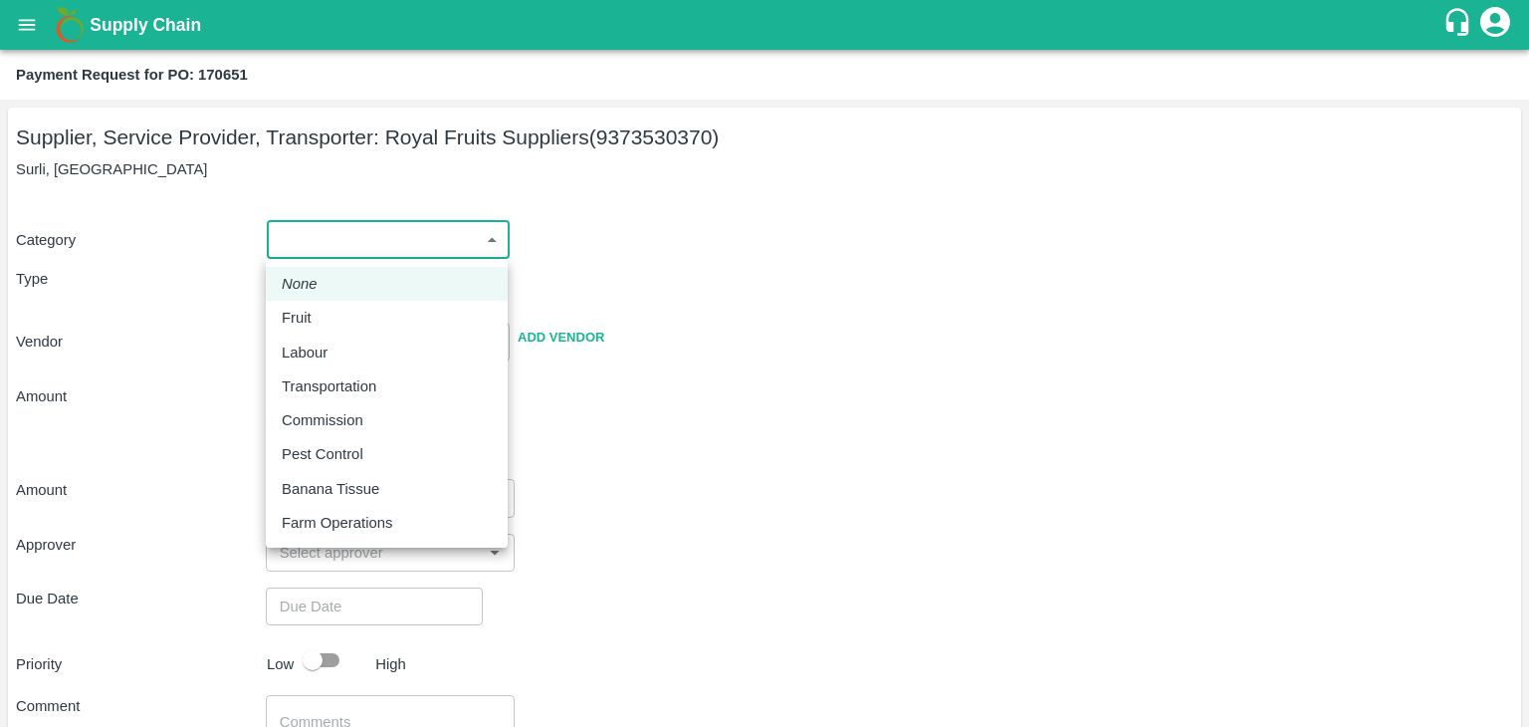
click at [298, 241] on body "Supply Chain Payment Request for PO: 170651 Supplier, Service Provider, Transpo…" at bounding box center [764, 363] width 1529 height 727
click at [345, 319] on div "Fruit" at bounding box center [387, 318] width 210 height 22
type input "1"
type input "Royal Fruits Suppliers - 9373530370(Supplier, Service Provider, Transporter)"
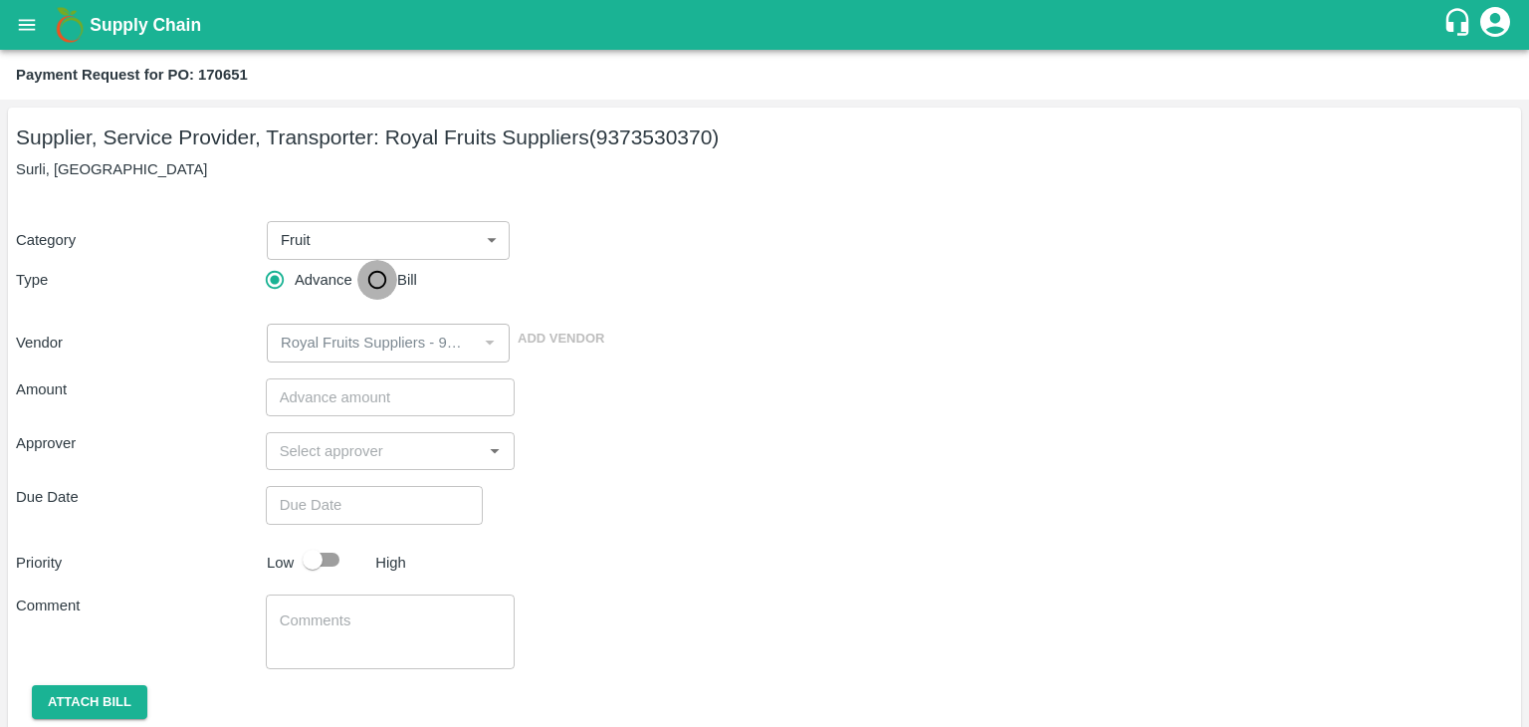
click at [379, 283] on input "Bill" at bounding box center [377, 280] width 40 height 40
radio input "true"
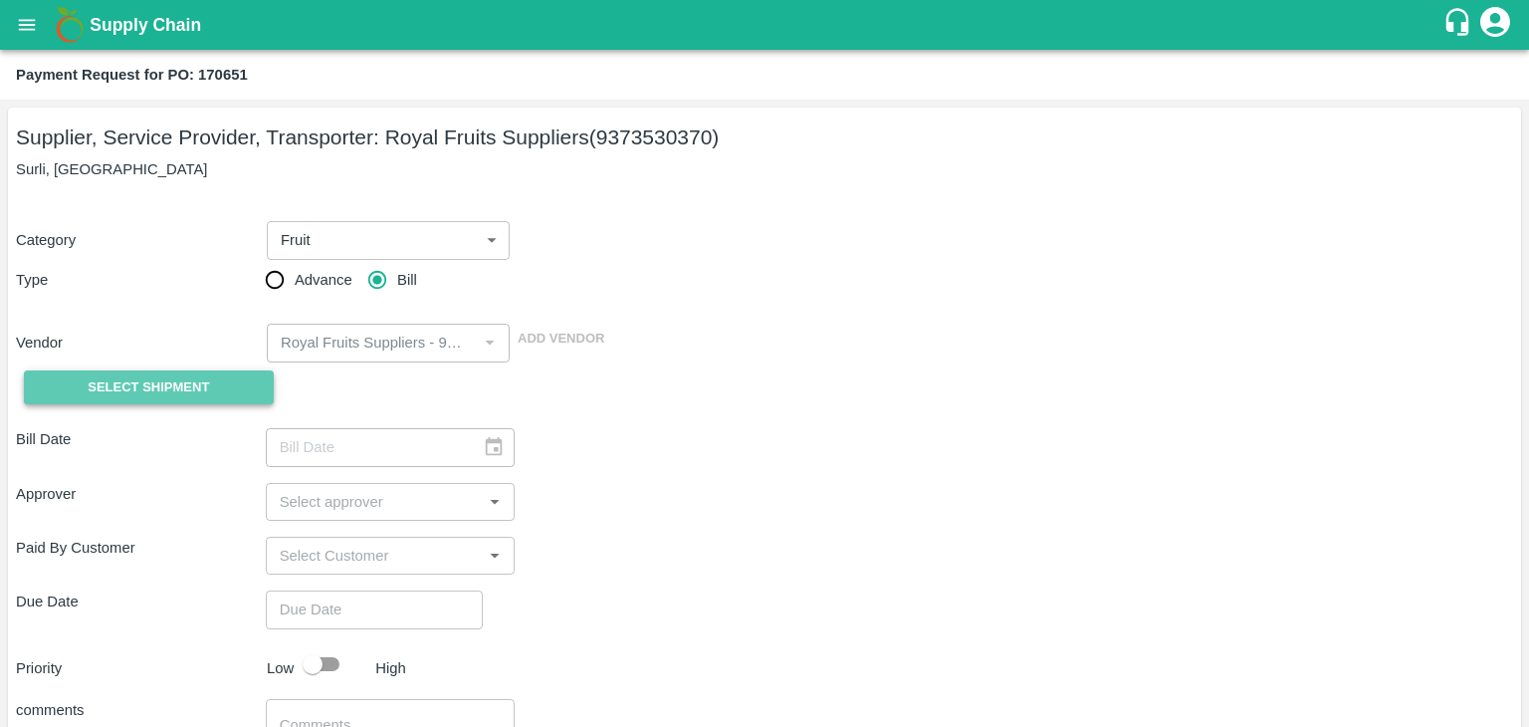
click at [147, 389] on span "Select Shipment" at bounding box center [148, 387] width 121 height 23
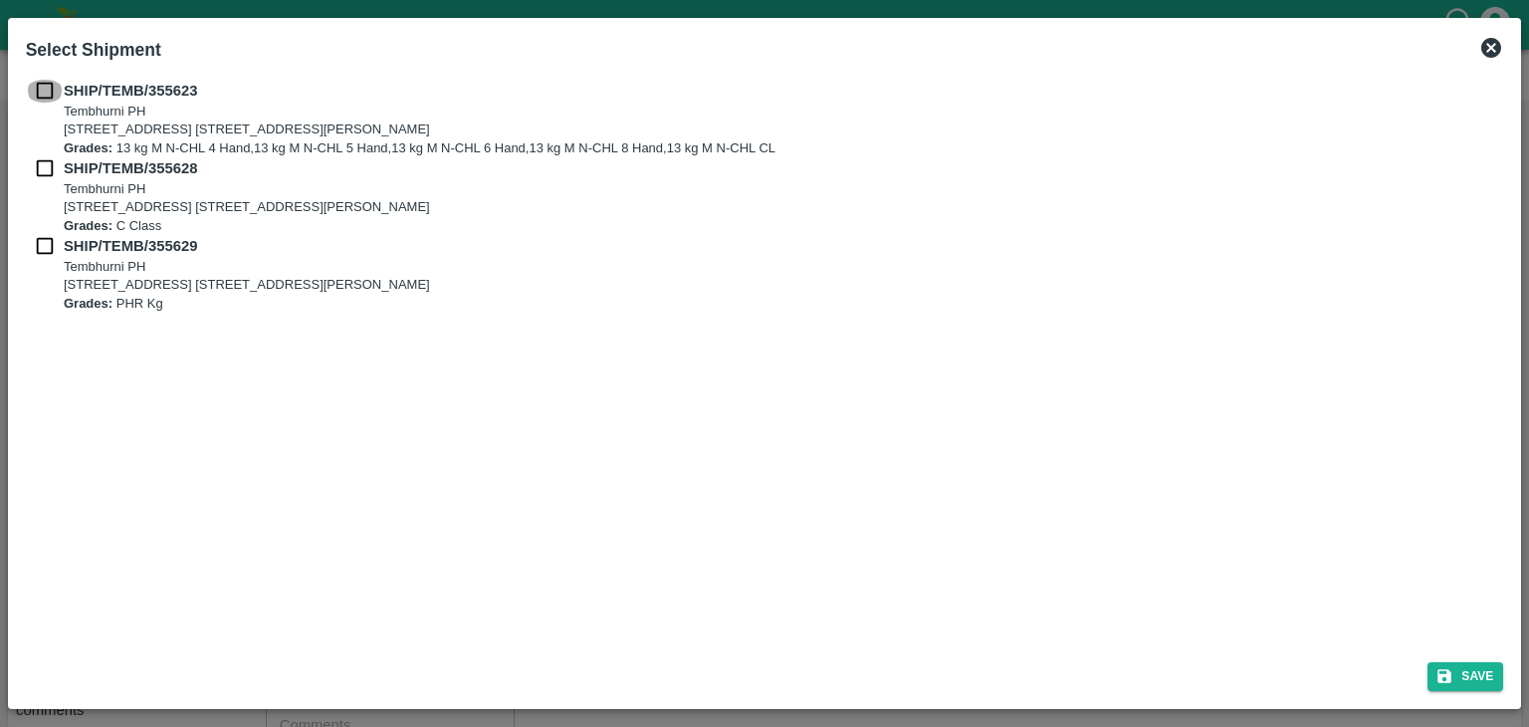
click at [39, 85] on input "checkbox" at bounding box center [45, 91] width 38 height 22
checkbox input "true"
click at [41, 160] on input "checkbox" at bounding box center [45, 168] width 38 height 22
checkbox input "true"
click at [41, 238] on input "checkbox" at bounding box center [45, 246] width 38 height 22
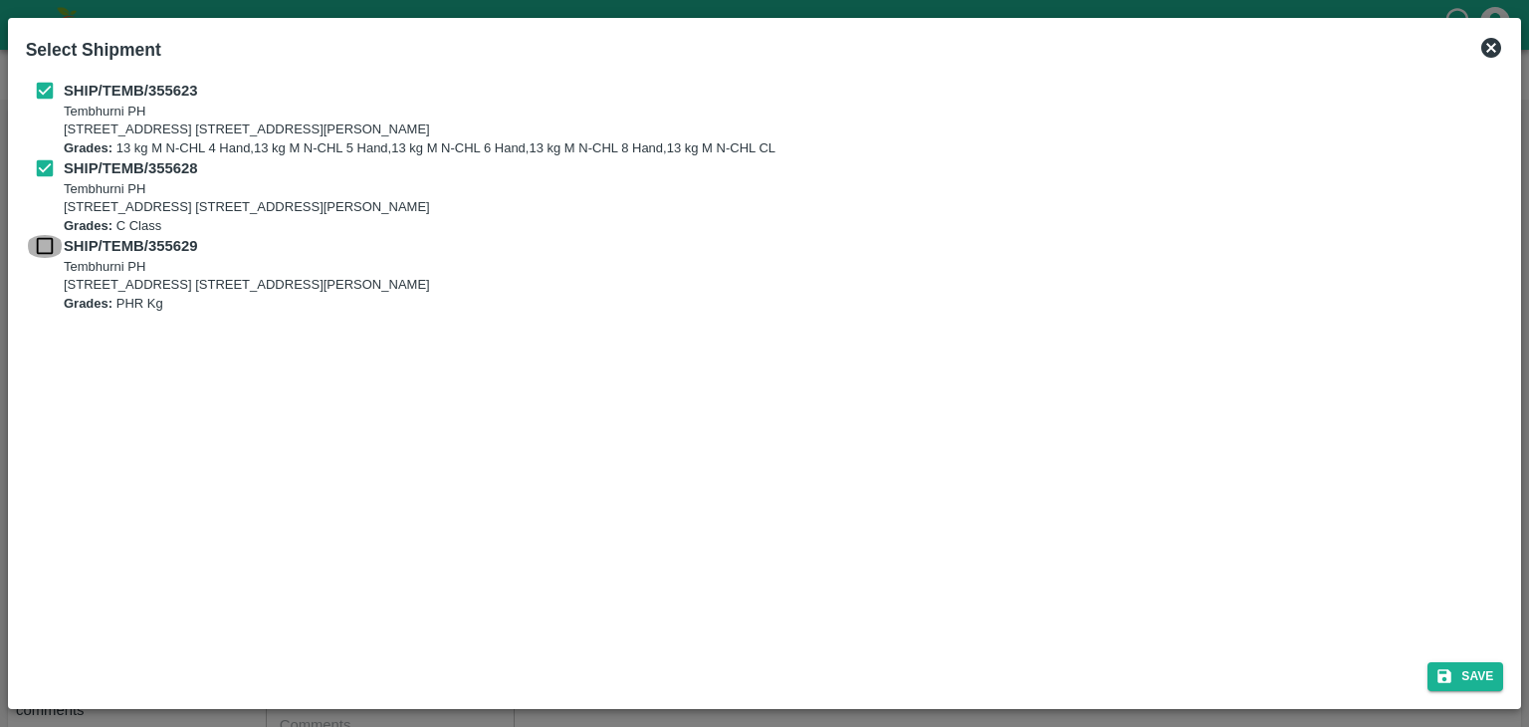
checkbox input "true"
click at [1488, 674] on button "Save" at bounding box center [1466, 676] width 76 height 29
type input "21/08/2025"
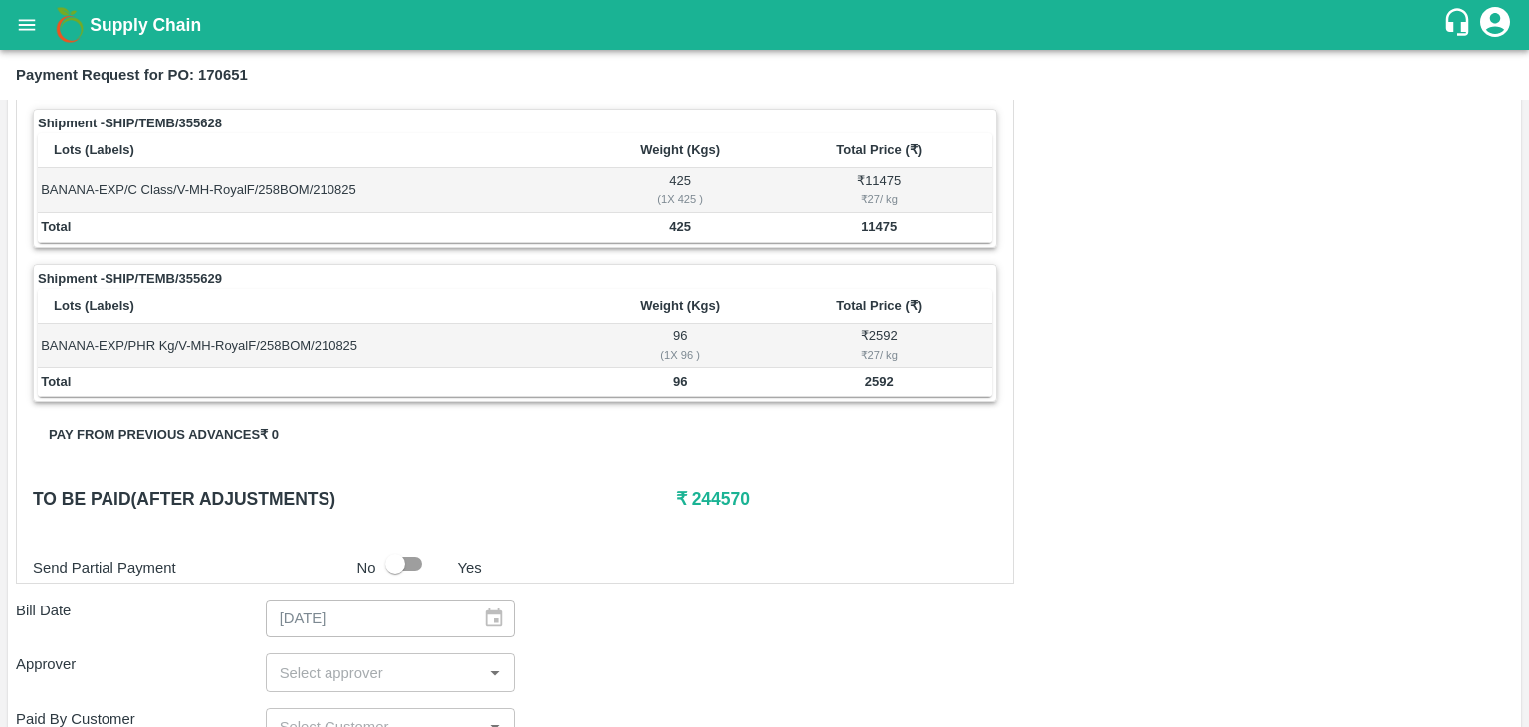
scroll to position [976, 0]
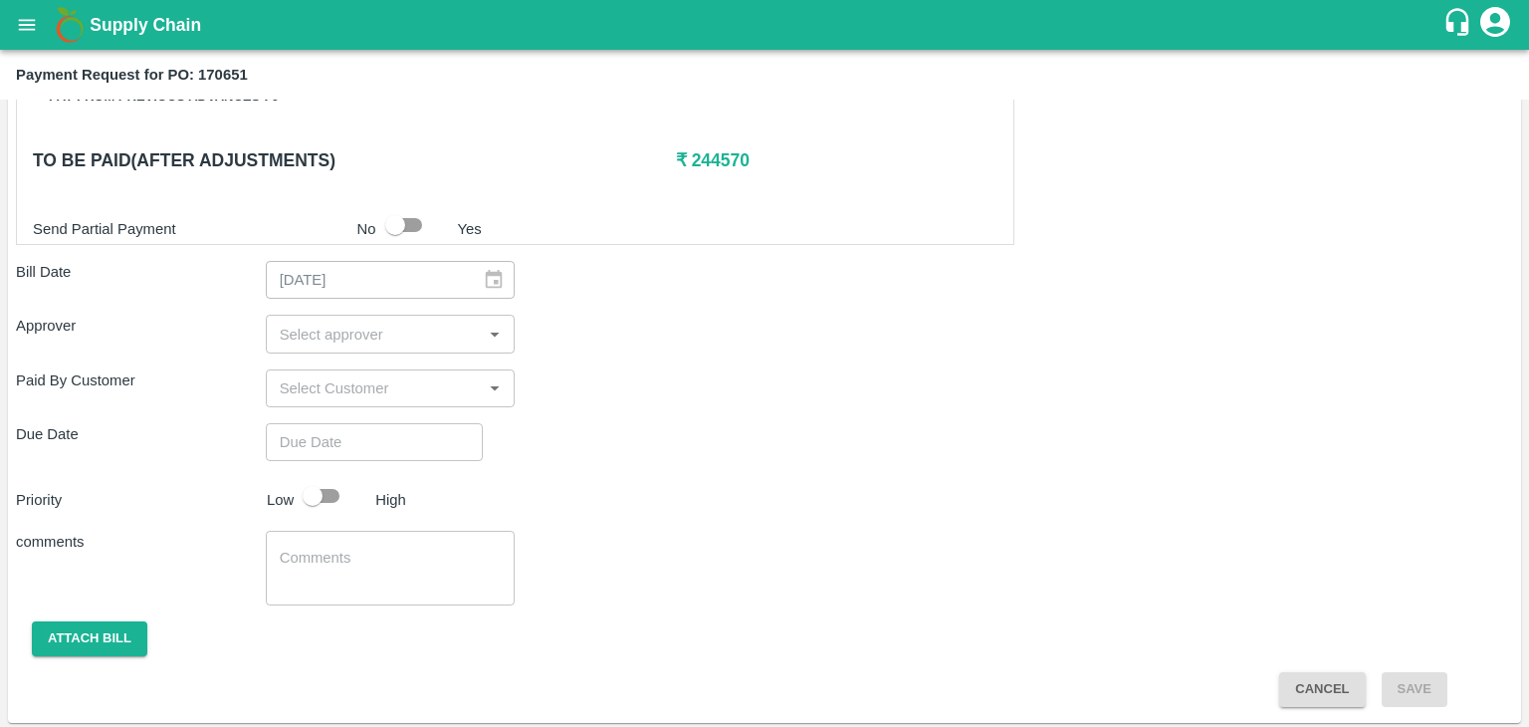
click at [363, 330] on input "input" at bounding box center [374, 334] width 205 height 26
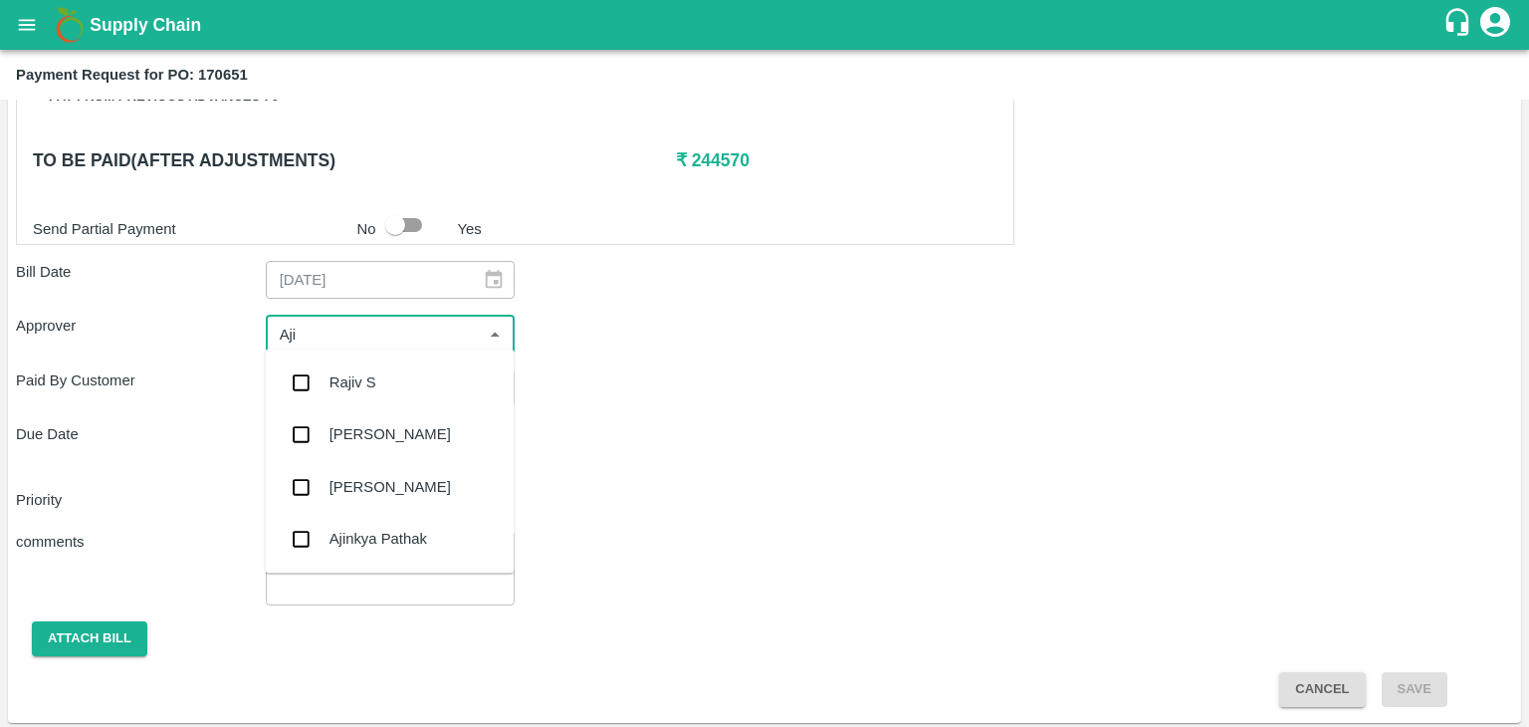
type input "Ajit"
click at [372, 380] on div "[PERSON_NAME]" at bounding box center [390, 382] width 121 height 22
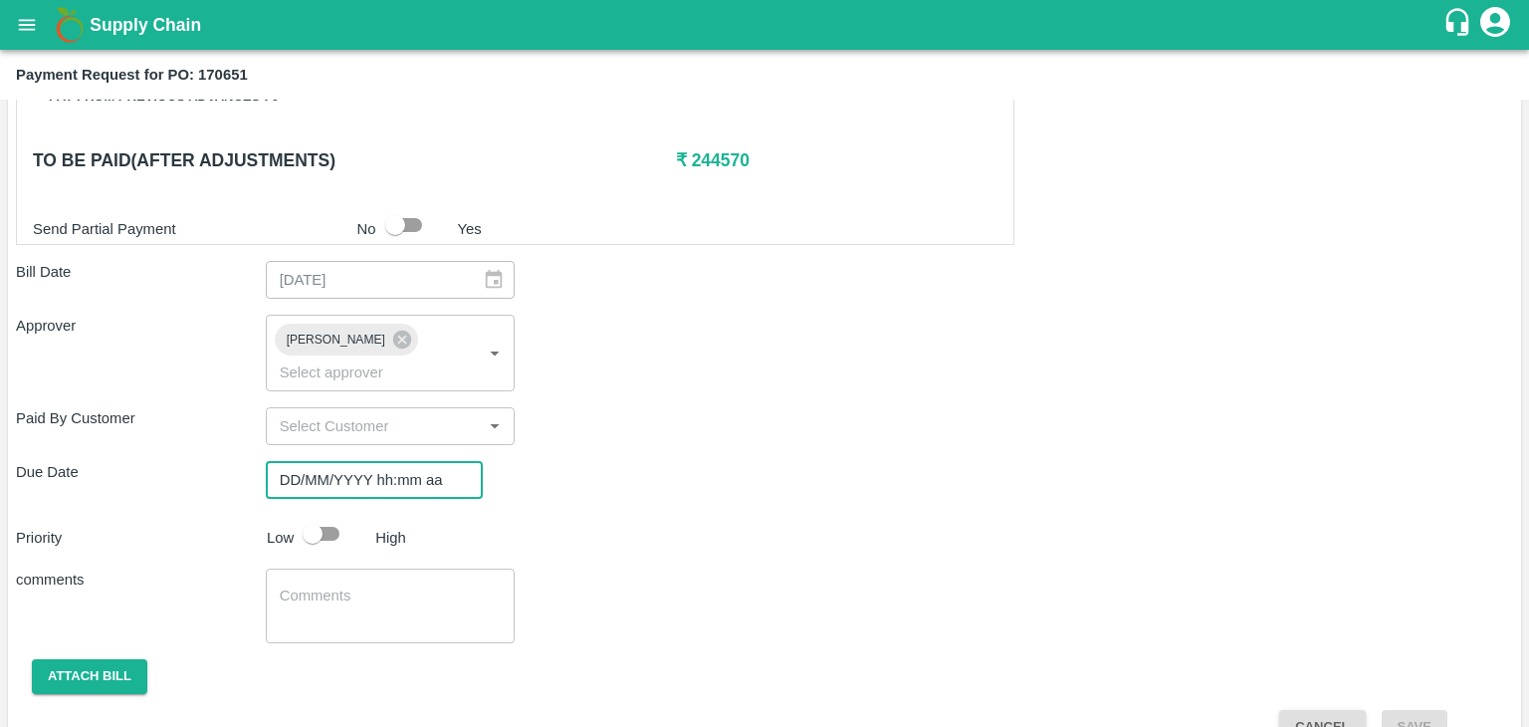
type input "DD/MM/YYYY hh:mm aa"
click at [398, 461] on input "DD/MM/YYYY hh:mm aa" at bounding box center [367, 480] width 203 height 38
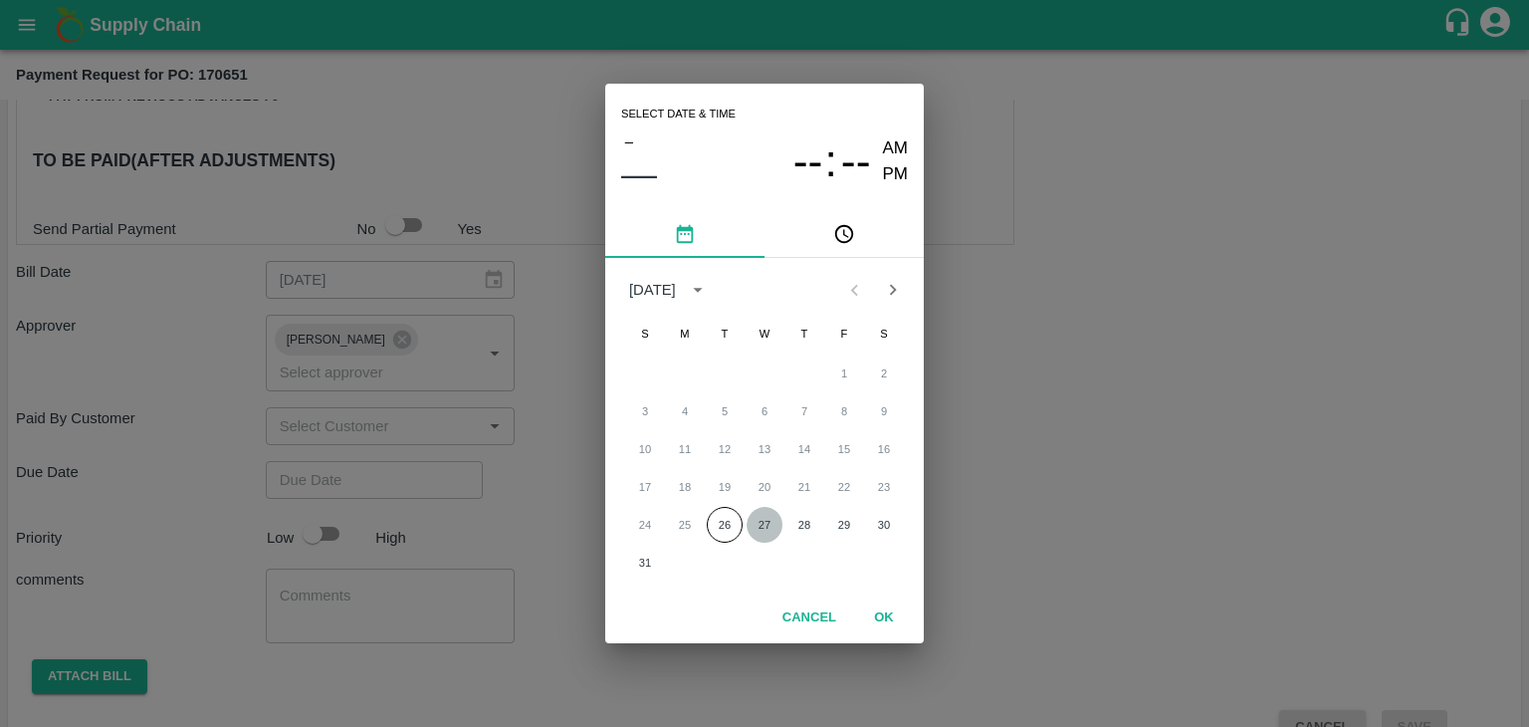
click at [763, 514] on button "27" at bounding box center [765, 525] width 36 height 36
type input "[DATE] 12:00 AM"
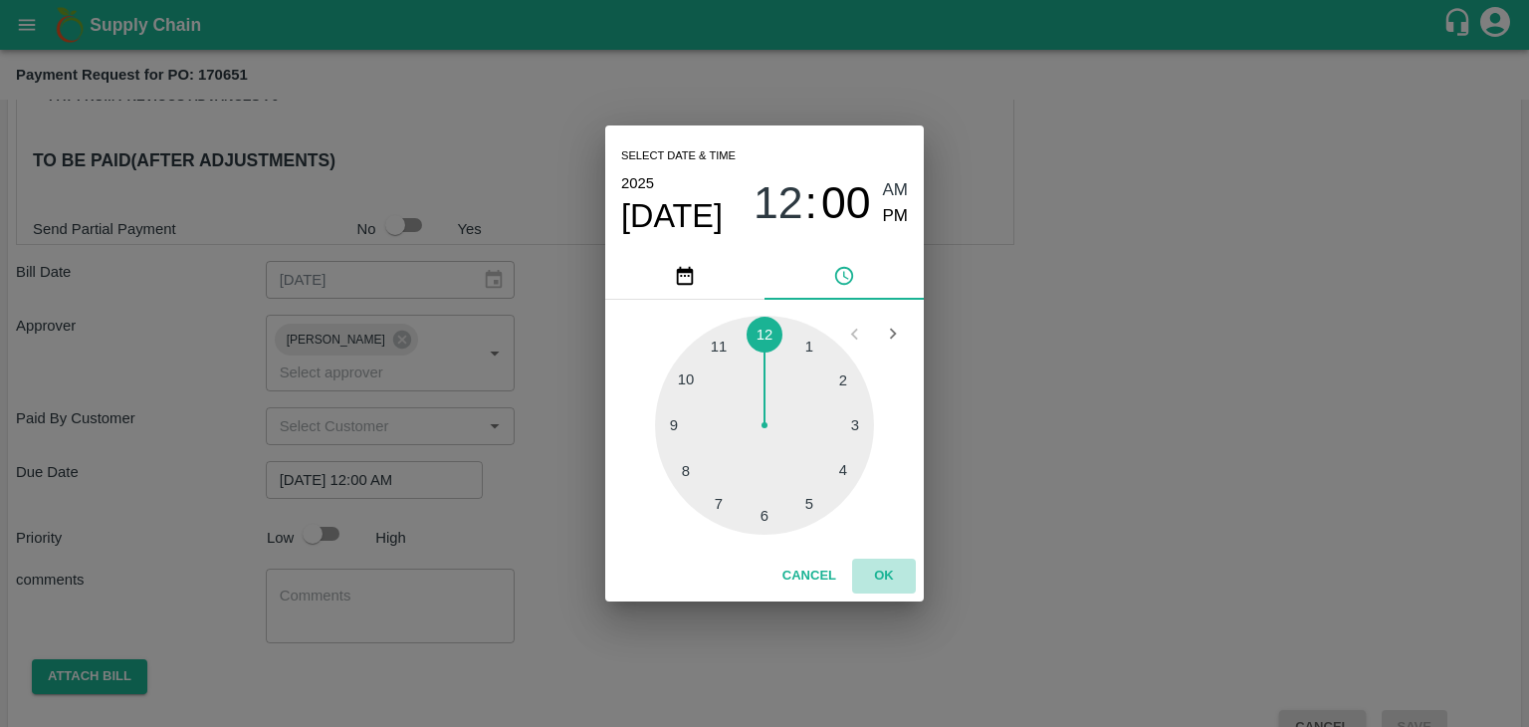
click at [864, 562] on button "OK" at bounding box center [884, 576] width 64 height 35
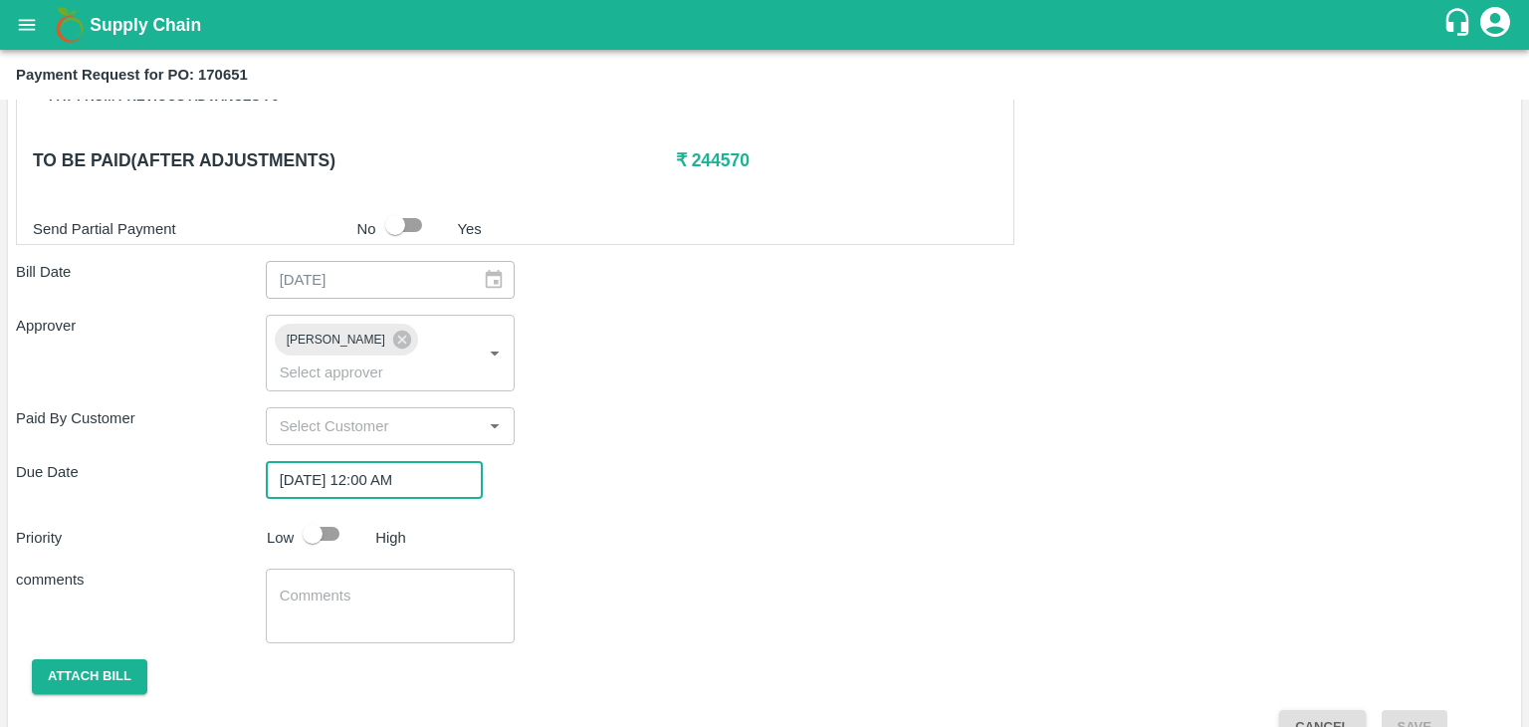
click at [304, 515] on input "checkbox" at bounding box center [312, 534] width 113 height 38
checkbox input "true"
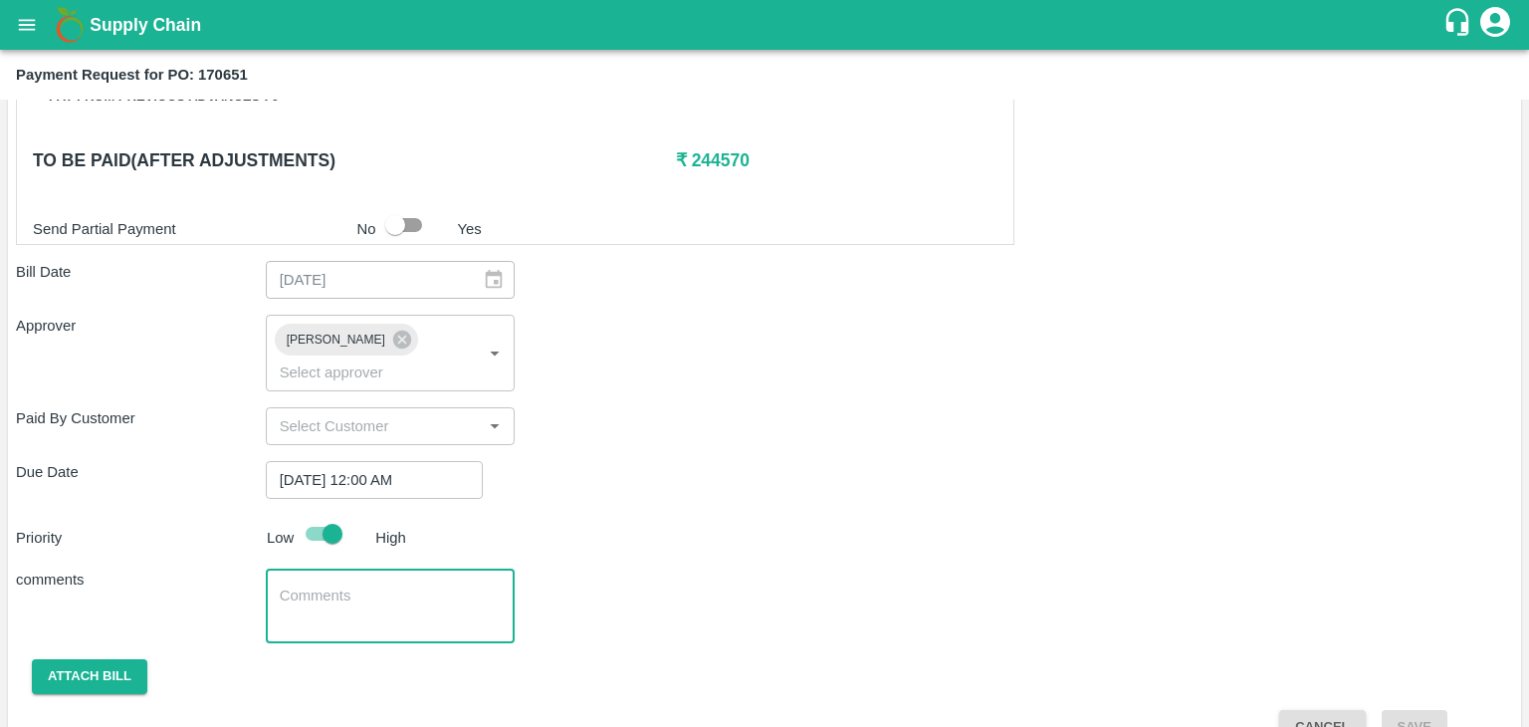
click at [365, 585] on textarea at bounding box center [391, 606] width 222 height 42
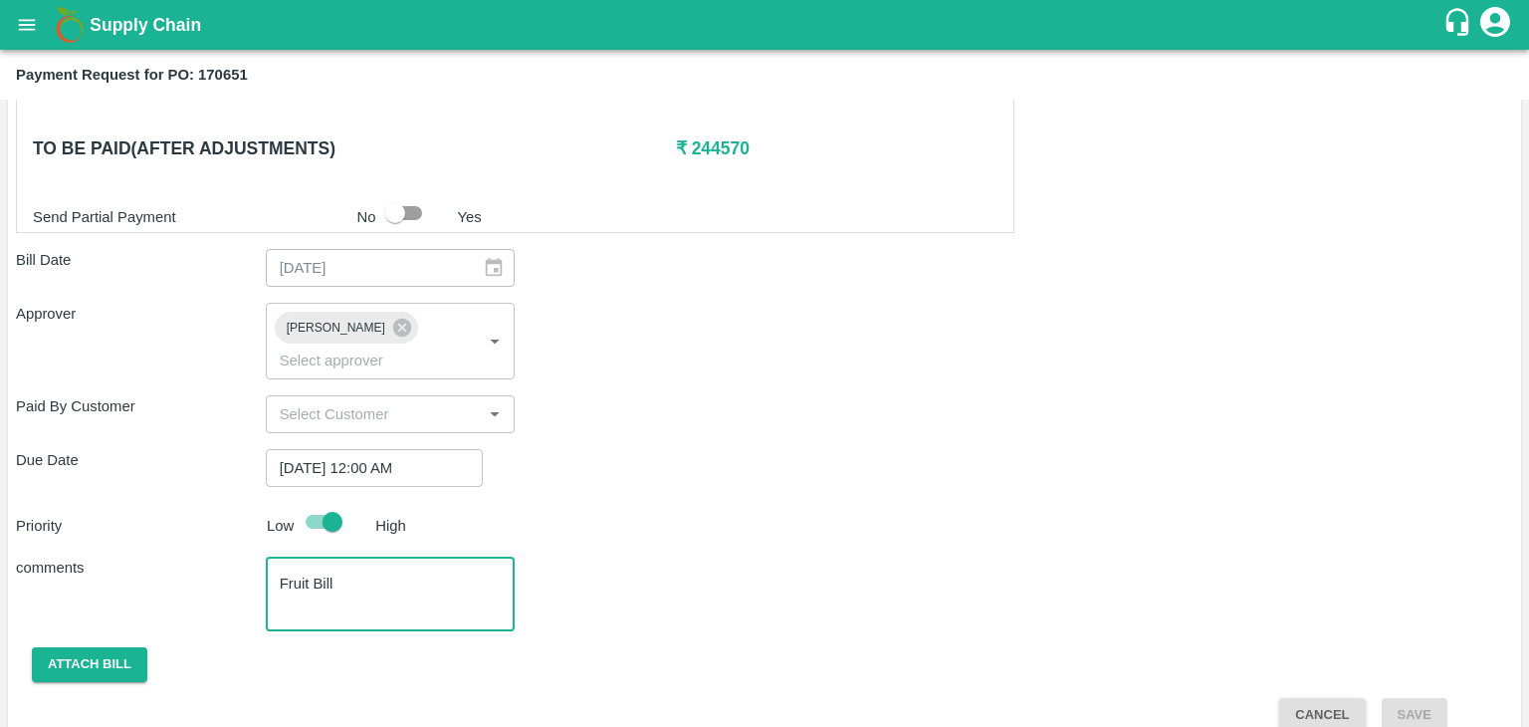
type textarea "Fruit Bill"
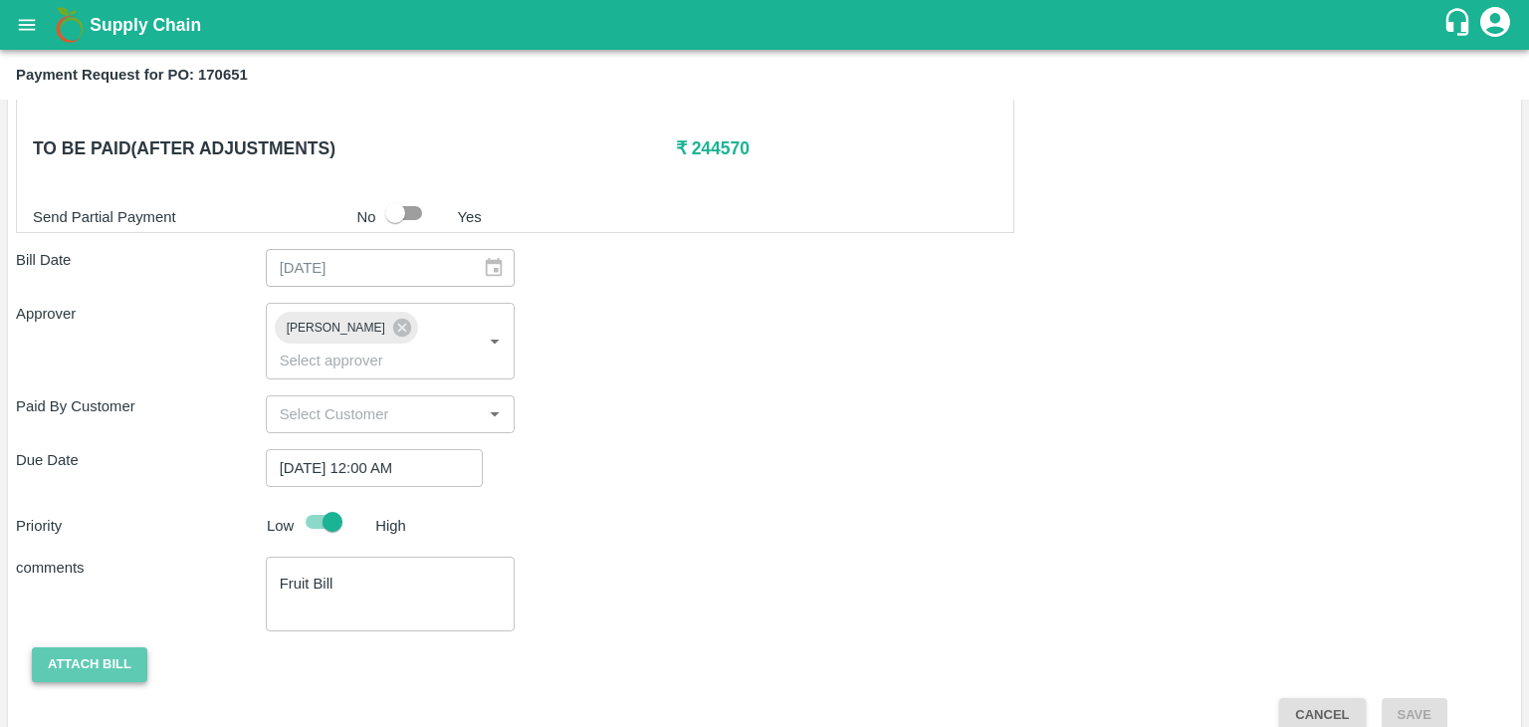
click at [121, 647] on button "Attach bill" at bounding box center [89, 664] width 115 height 35
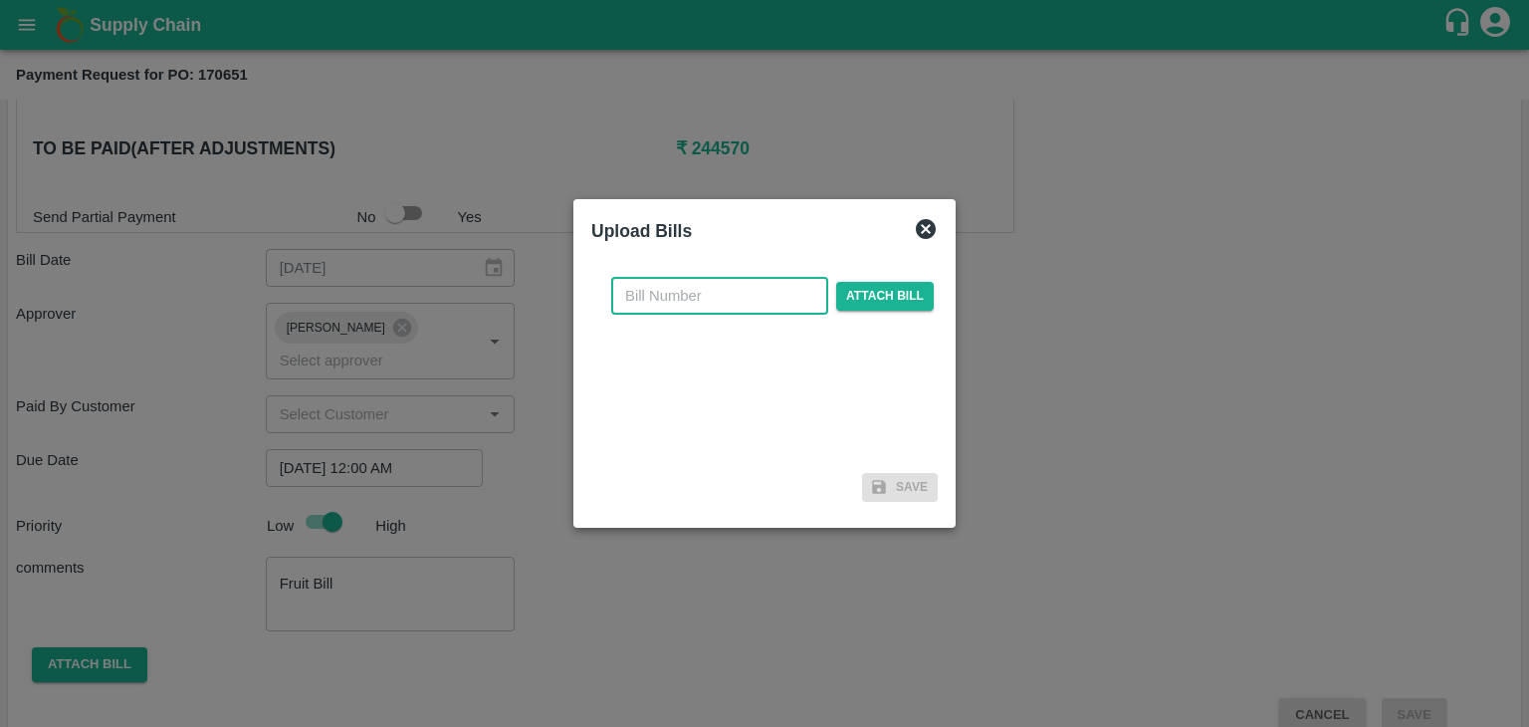
click at [730, 307] on input "text" at bounding box center [719, 296] width 217 height 38
type input "343"
click at [876, 297] on span "Attach bill" at bounding box center [885, 296] width 98 height 29
click at [0, 0] on input "Attach bill" at bounding box center [0, 0] width 0 height 0
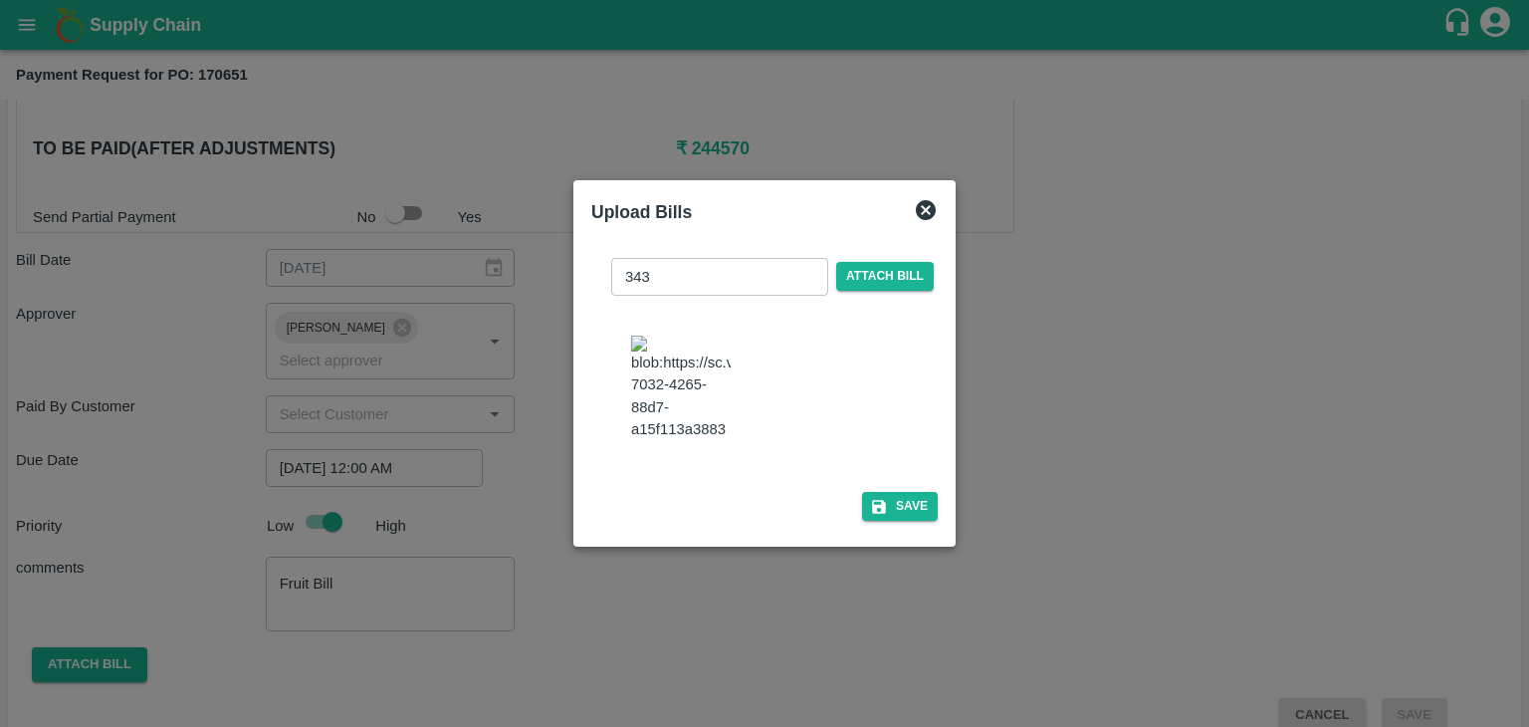
click at [921, 530] on div "343 ​ Attach bill Save" at bounding box center [764, 386] width 346 height 288
click at [906, 508] on button "Save" at bounding box center [900, 506] width 76 height 29
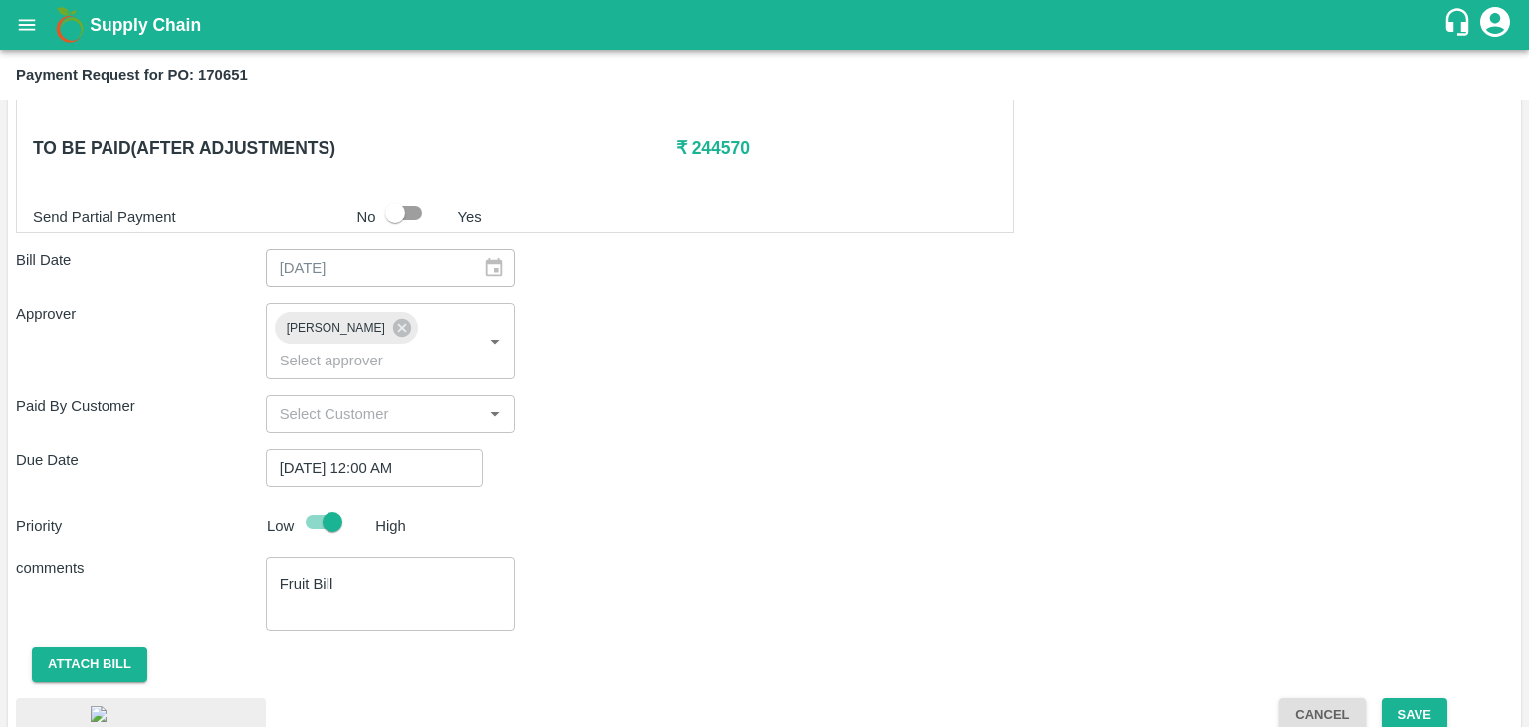
scroll to position [1110, 0]
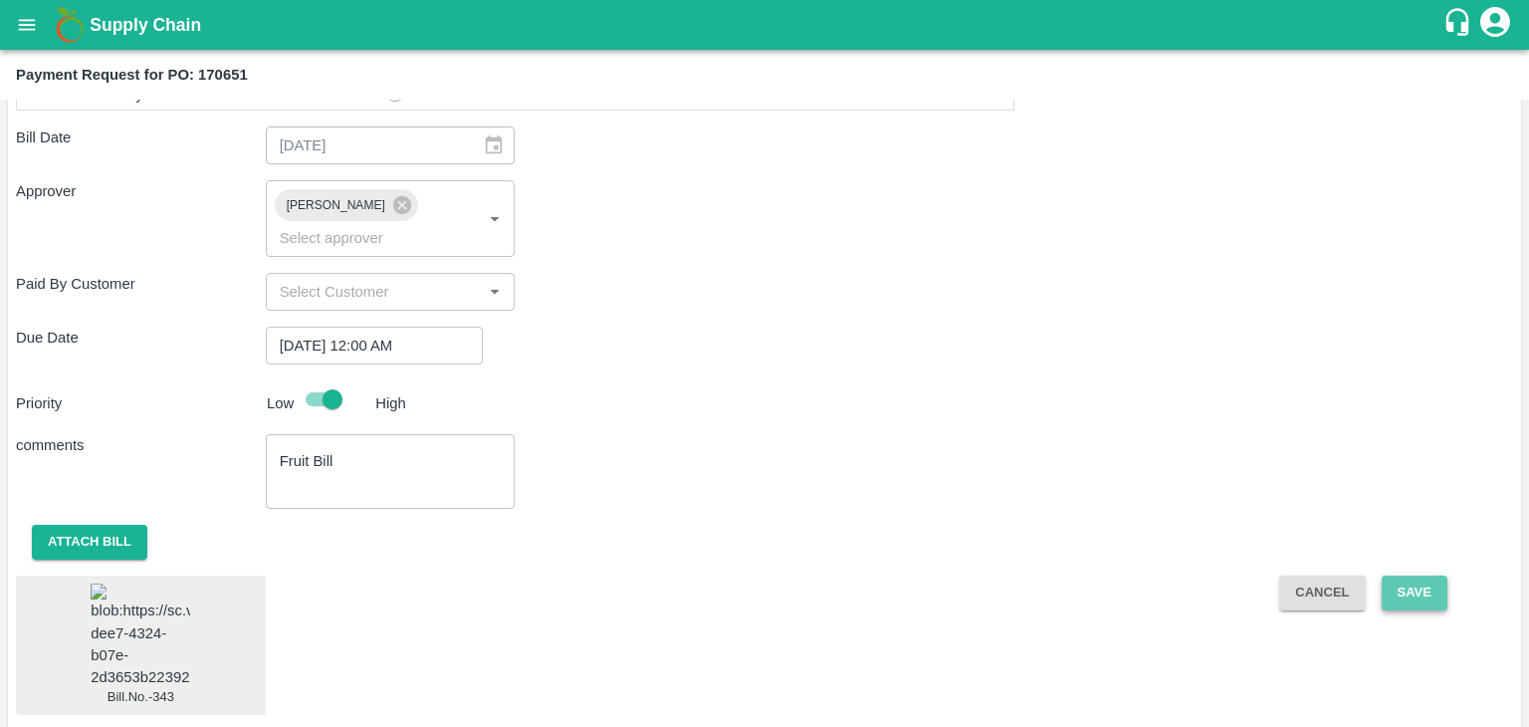
click at [1414, 575] on button "Save" at bounding box center [1415, 592] width 66 height 35
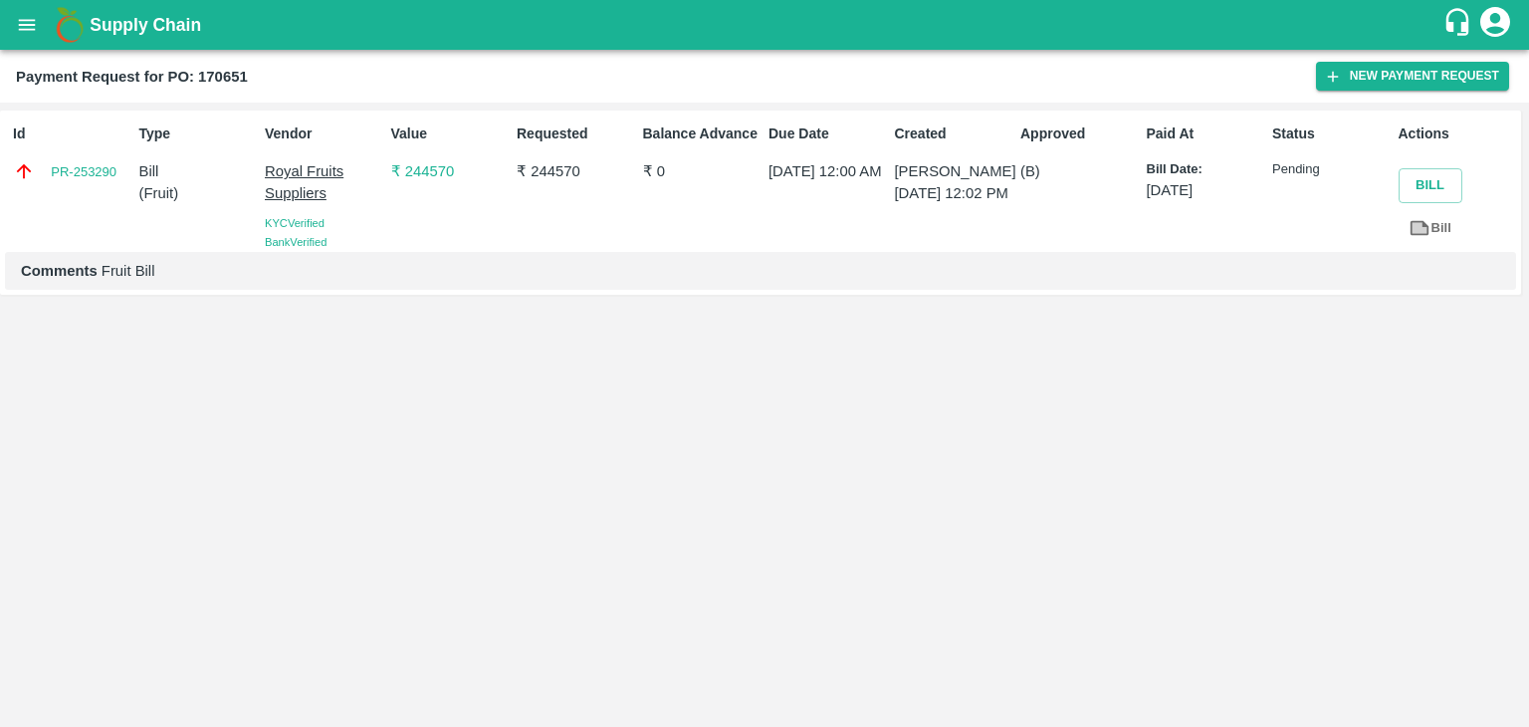
click at [16, 17] on icon "open drawer" at bounding box center [27, 25] width 22 height 22
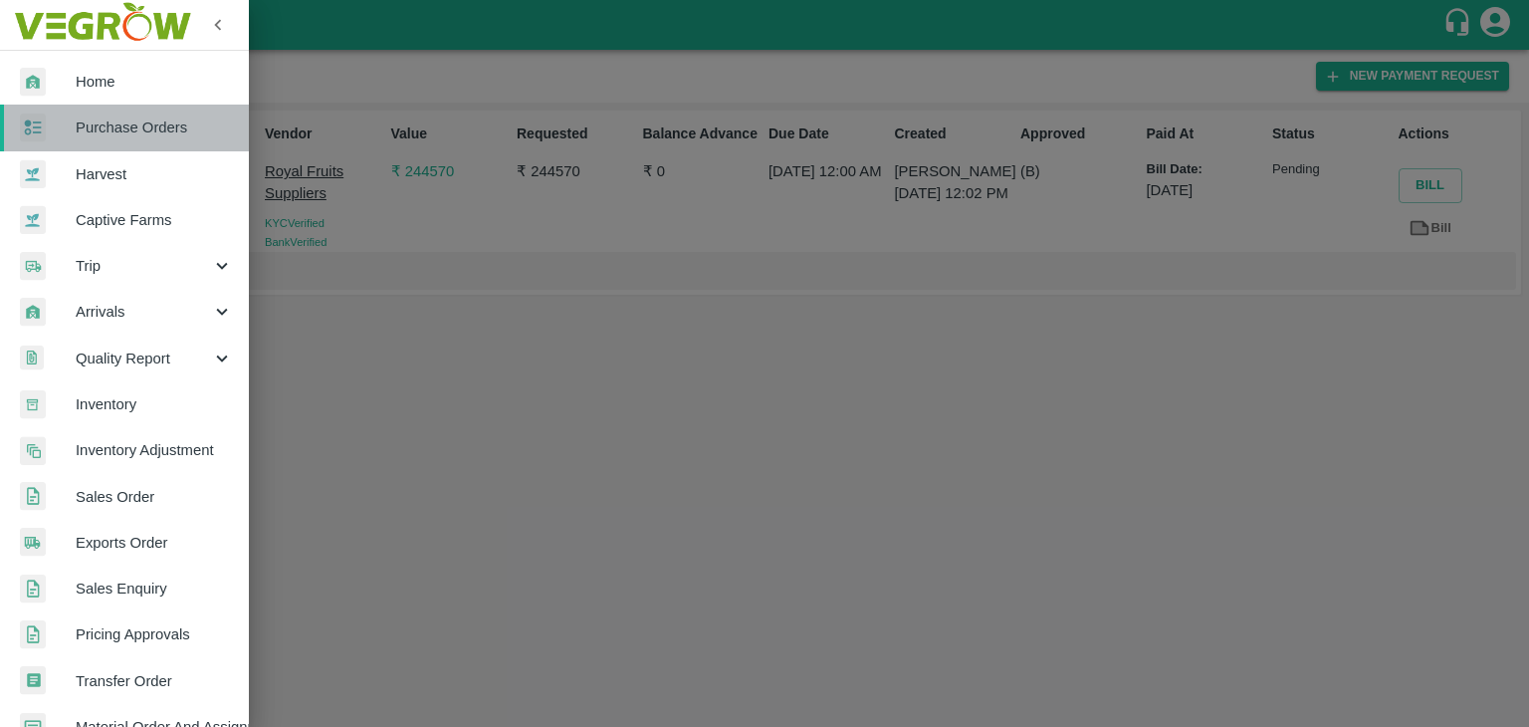
click at [156, 131] on span "Purchase Orders" at bounding box center [154, 127] width 157 height 22
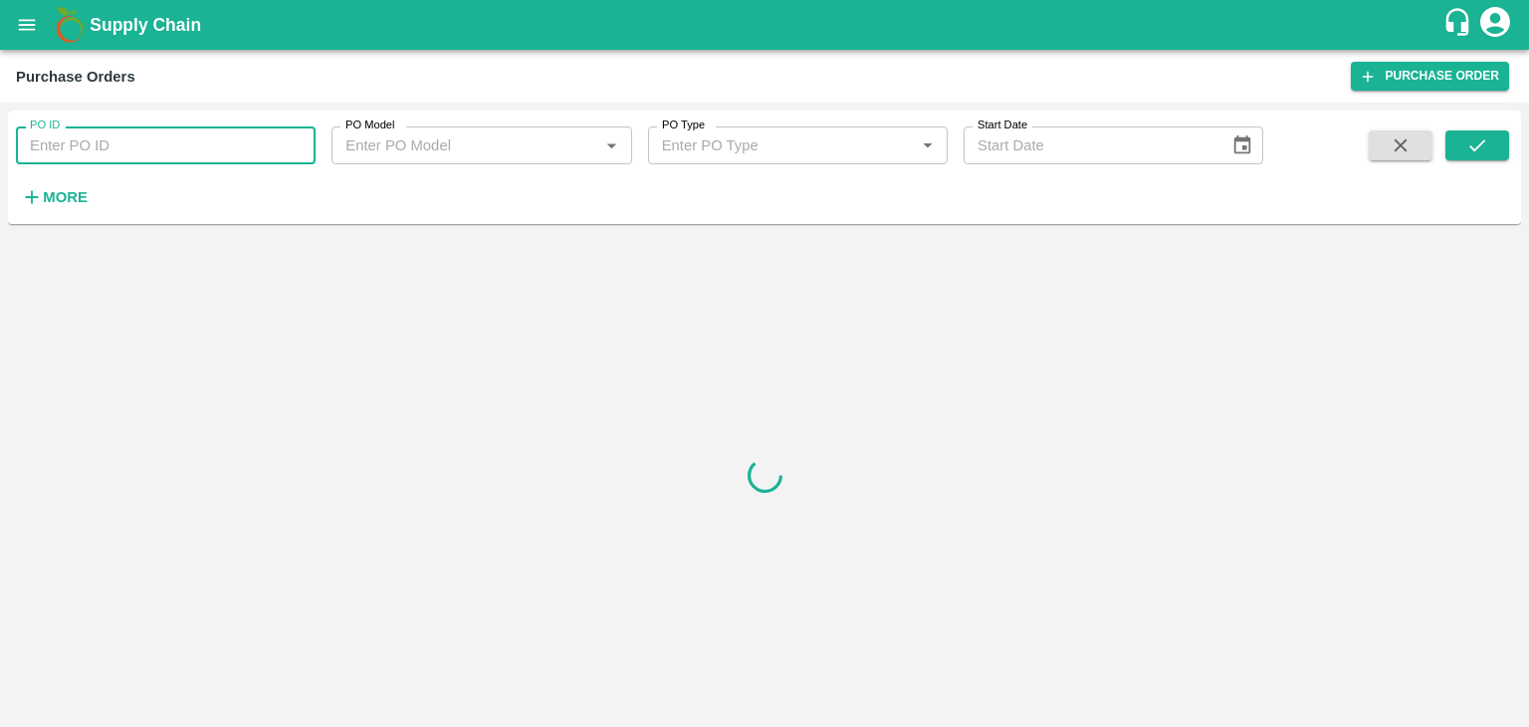
click at [209, 139] on input "PO ID" at bounding box center [166, 145] width 300 height 38
paste input "171000"
type input "171000"
click at [1469, 139] on icon "submit" at bounding box center [1477, 145] width 22 height 22
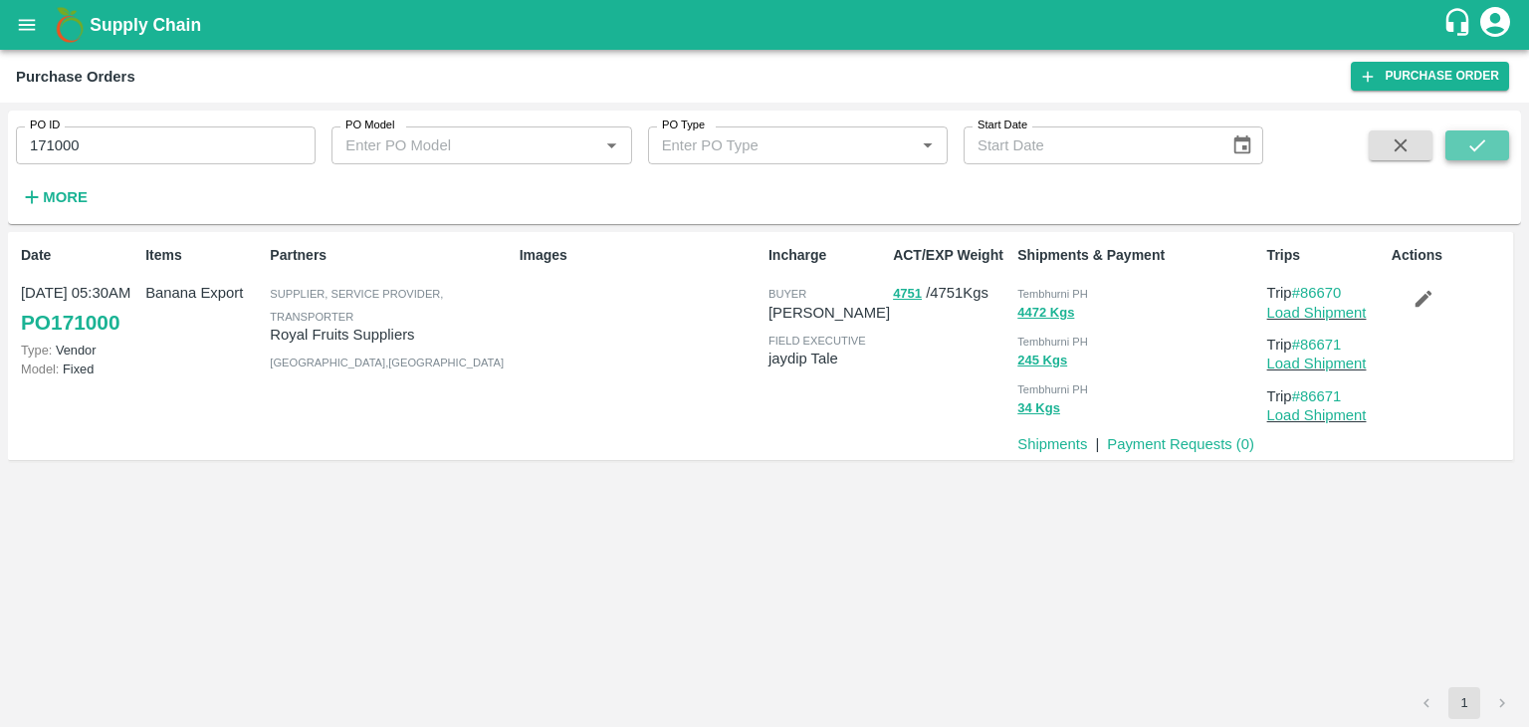
click at [1469, 139] on icon "submit" at bounding box center [1477, 145] width 22 height 22
click at [1198, 445] on link "Payment Requests ( 0 )" at bounding box center [1180, 444] width 147 height 16
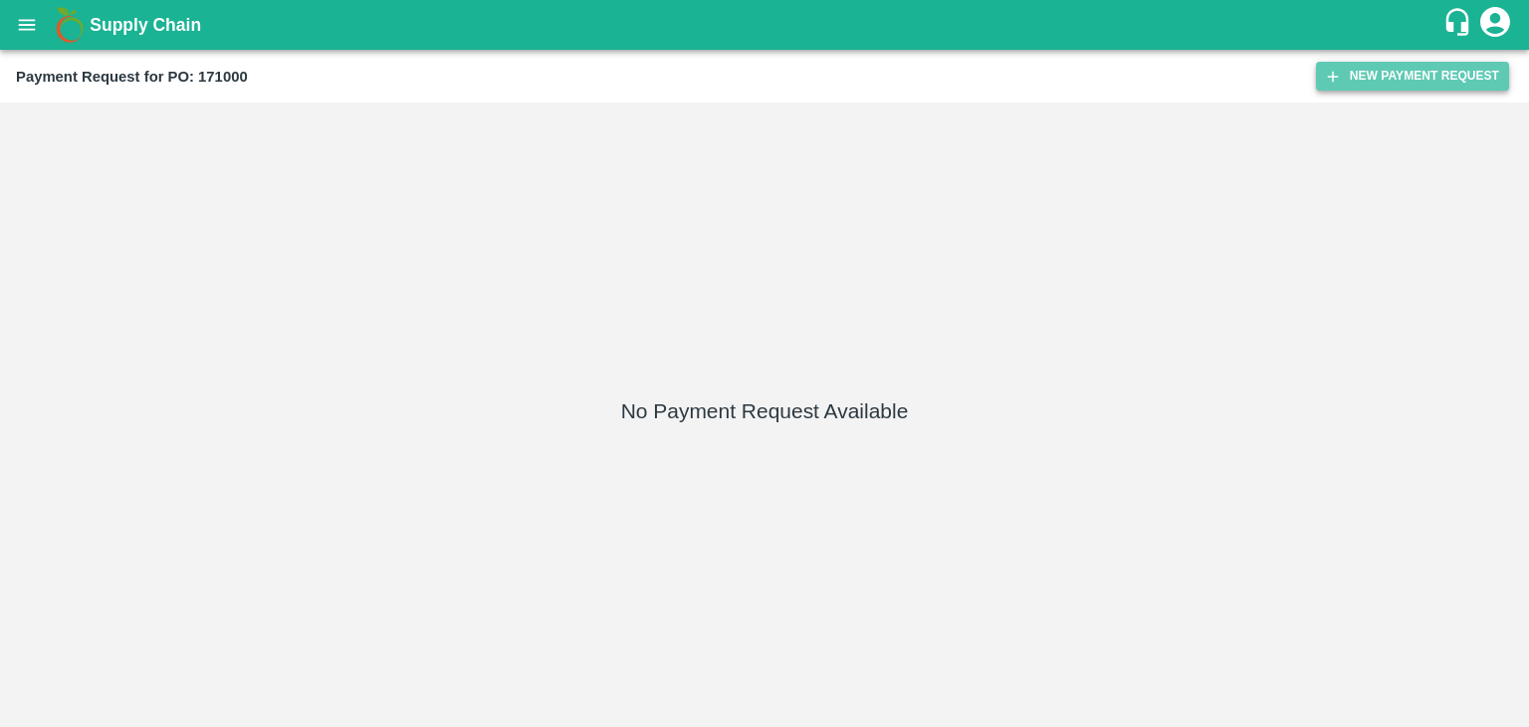
click at [1386, 74] on button "New Payment Request" at bounding box center [1412, 76] width 193 height 29
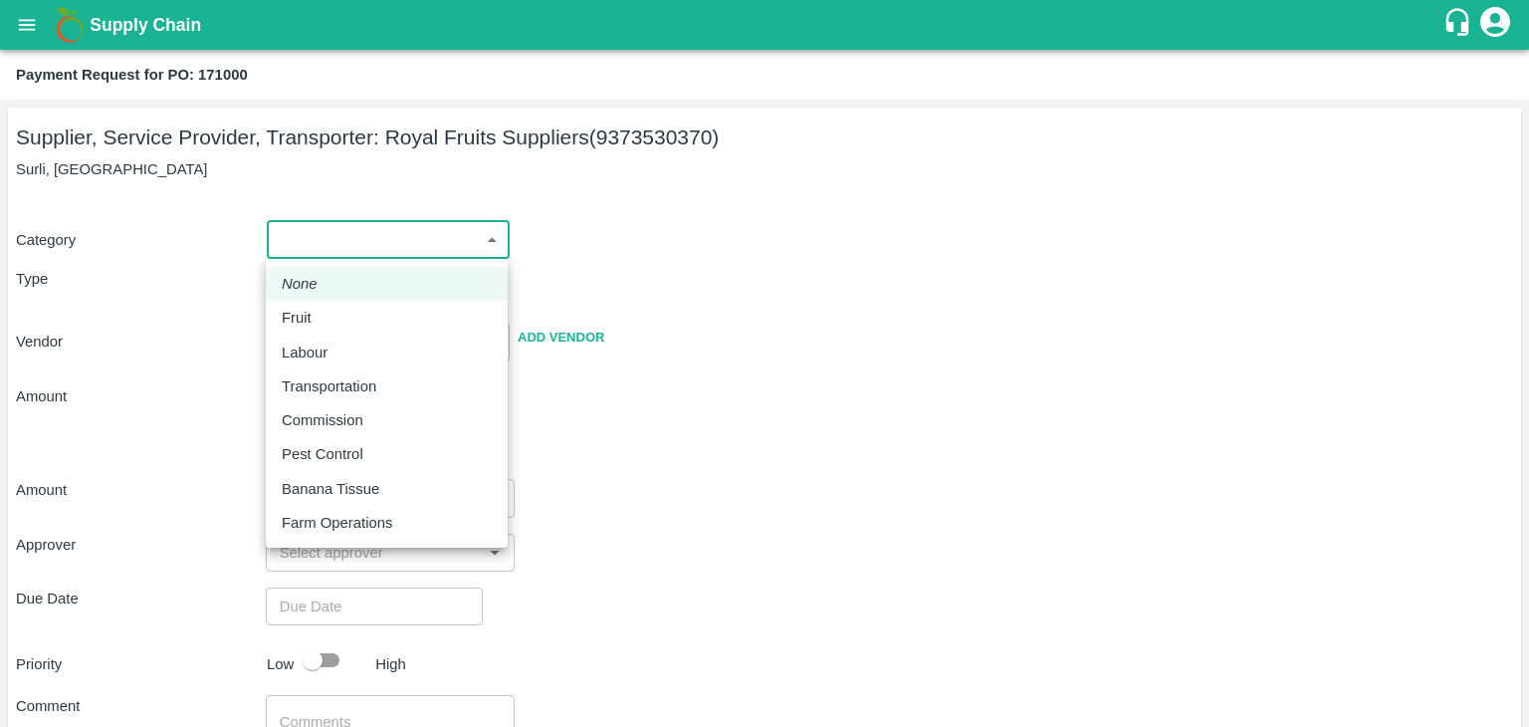
click at [311, 228] on body "Supply Chain Payment Request for PO: 171000 Supplier, Service Provider, Transpo…" at bounding box center [764, 363] width 1529 height 727
click at [346, 326] on div "Fruit" at bounding box center [387, 318] width 210 height 22
type input "1"
type input "Royal Fruits Suppliers - 9373530370(Supplier, Service Provider, Transporter)"
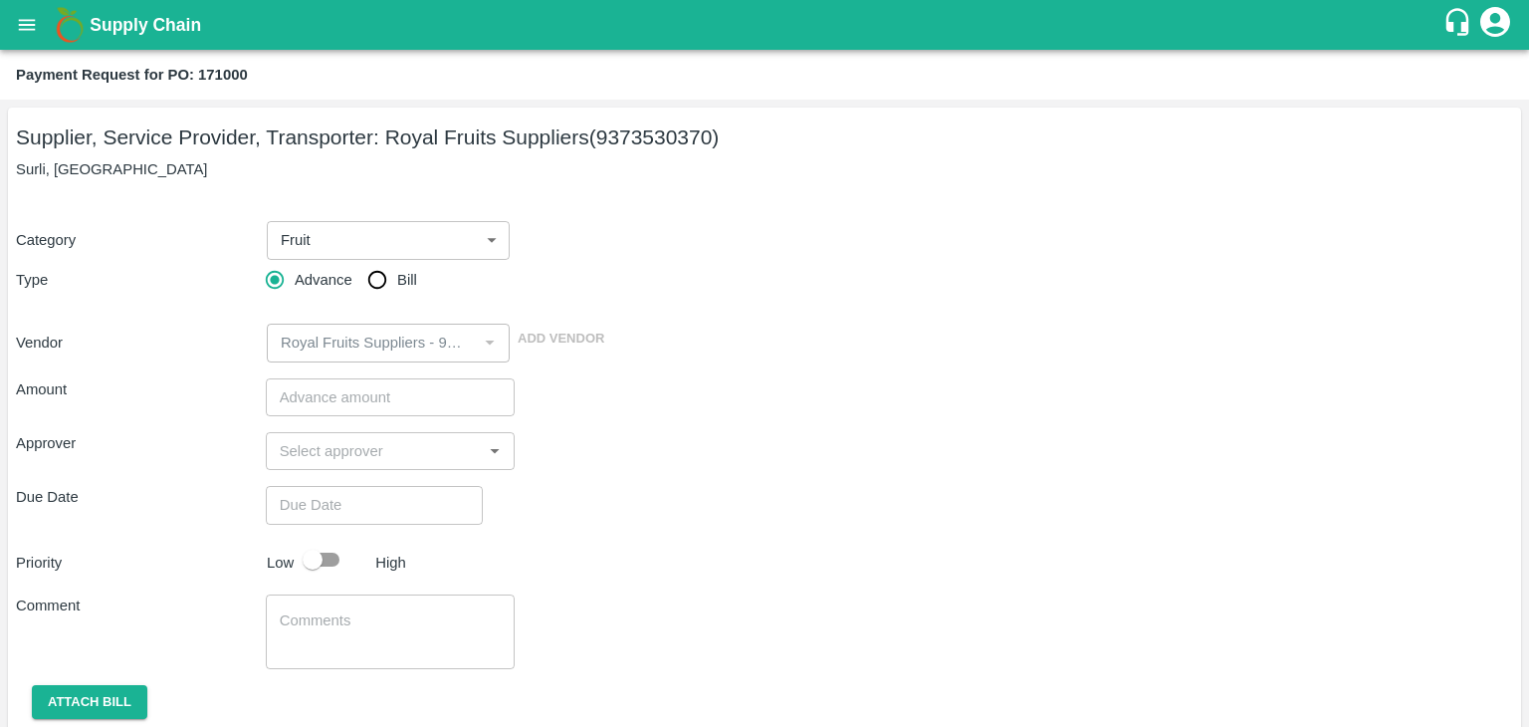
click at [397, 282] on span "Bill" at bounding box center [407, 280] width 20 height 22
click at [396, 282] on input "Bill" at bounding box center [377, 280] width 40 height 40
radio input "true"
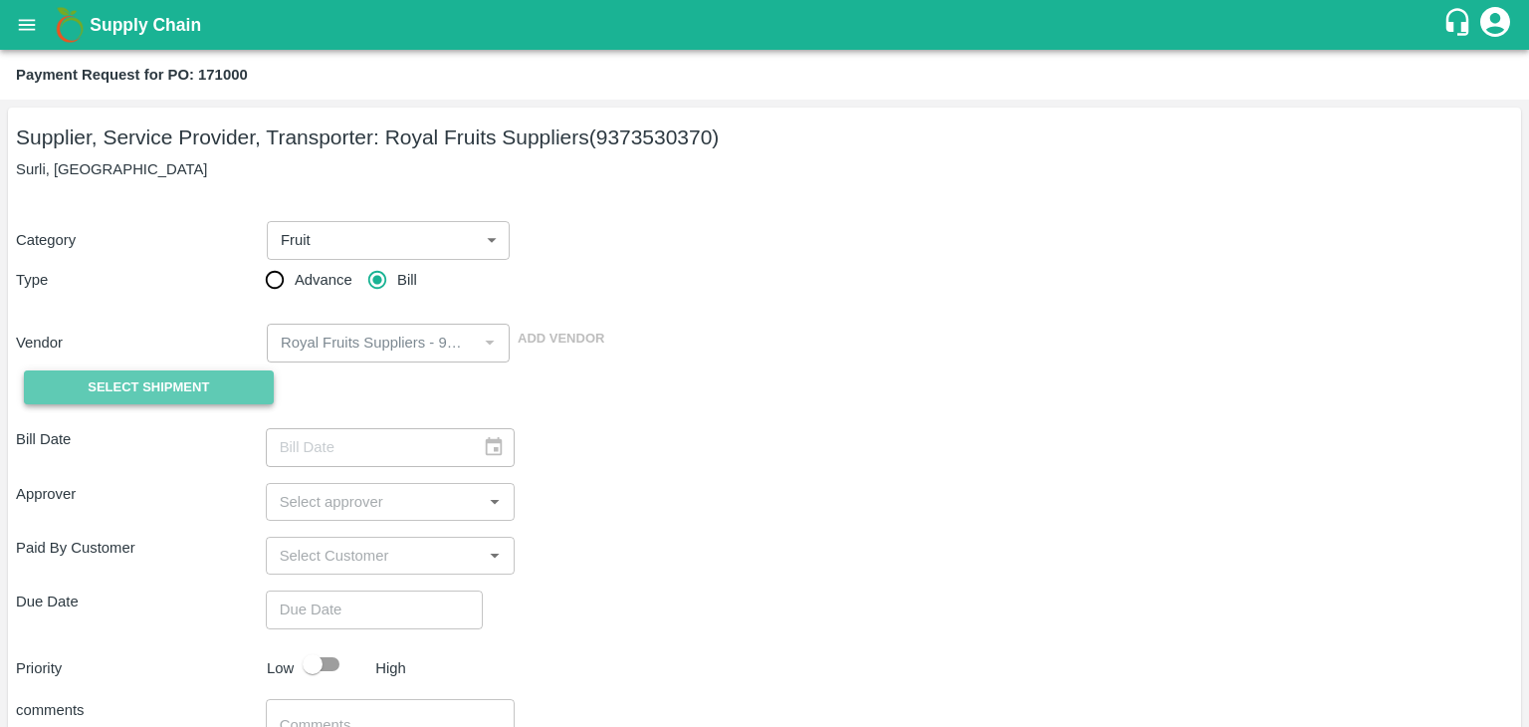
click at [175, 394] on span "Select Shipment" at bounding box center [148, 387] width 121 height 23
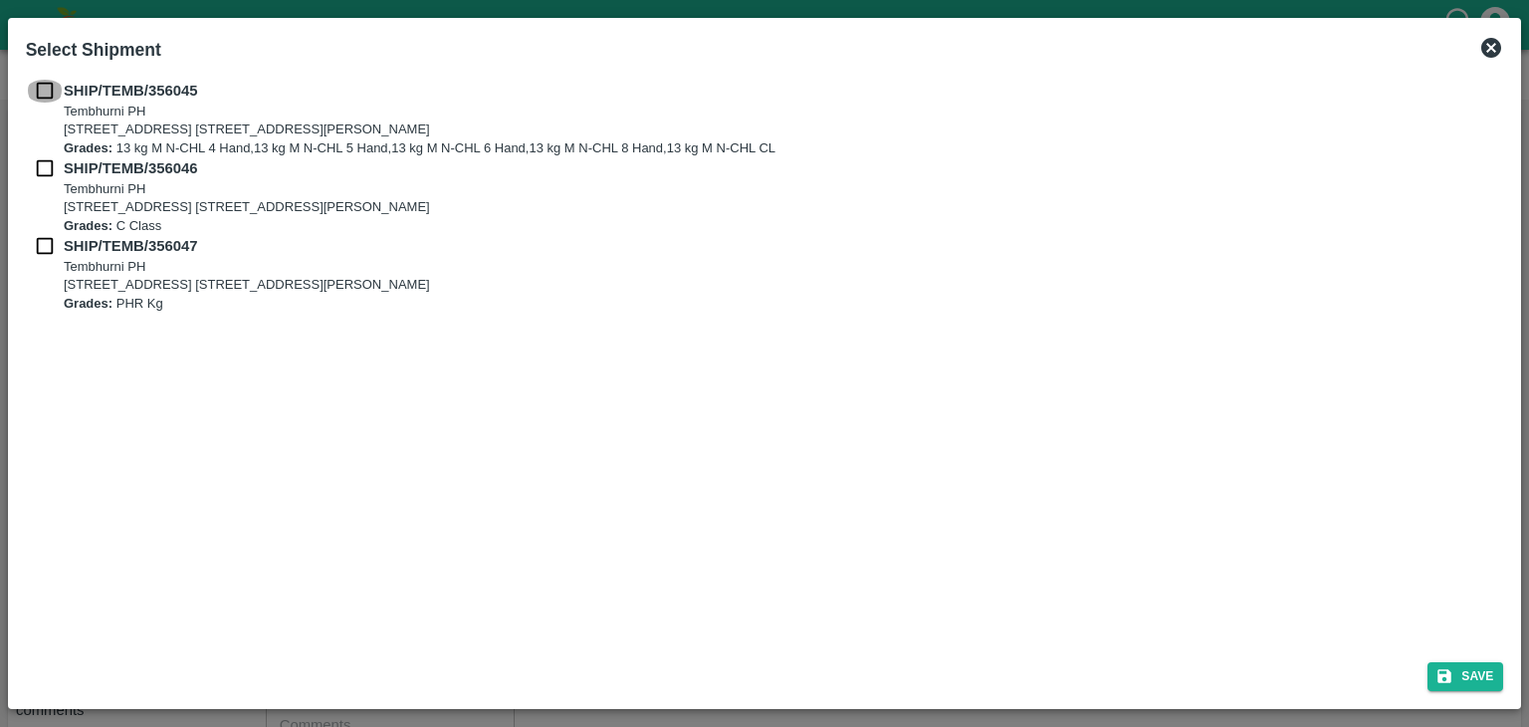
click at [36, 96] on input "checkbox" at bounding box center [45, 91] width 38 height 22
checkbox input "true"
click at [36, 164] on input "checkbox" at bounding box center [45, 168] width 38 height 22
checkbox input "true"
click at [40, 245] on input "checkbox" at bounding box center [45, 246] width 38 height 22
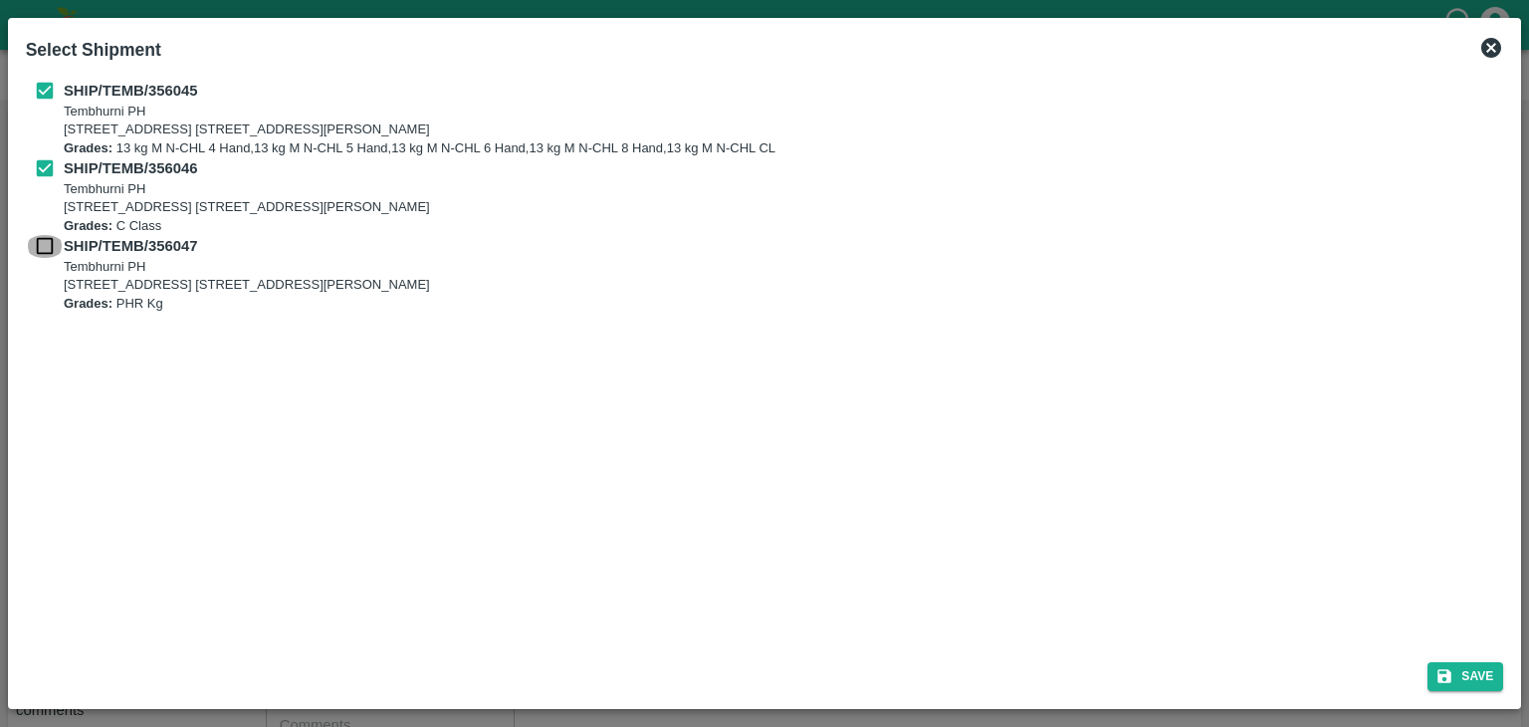
checkbox input "true"
click at [1465, 666] on button "Save" at bounding box center [1466, 676] width 76 height 29
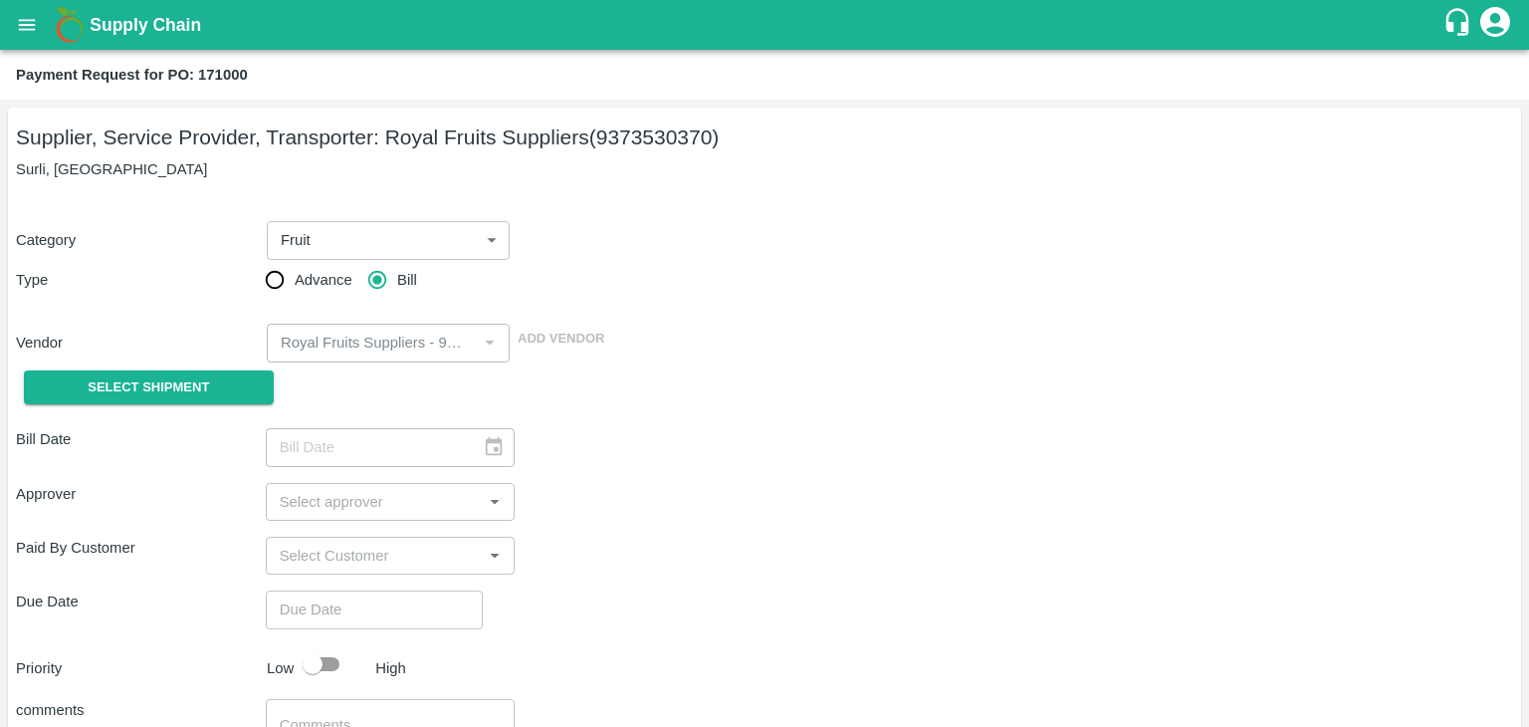
type input "[DATE]"
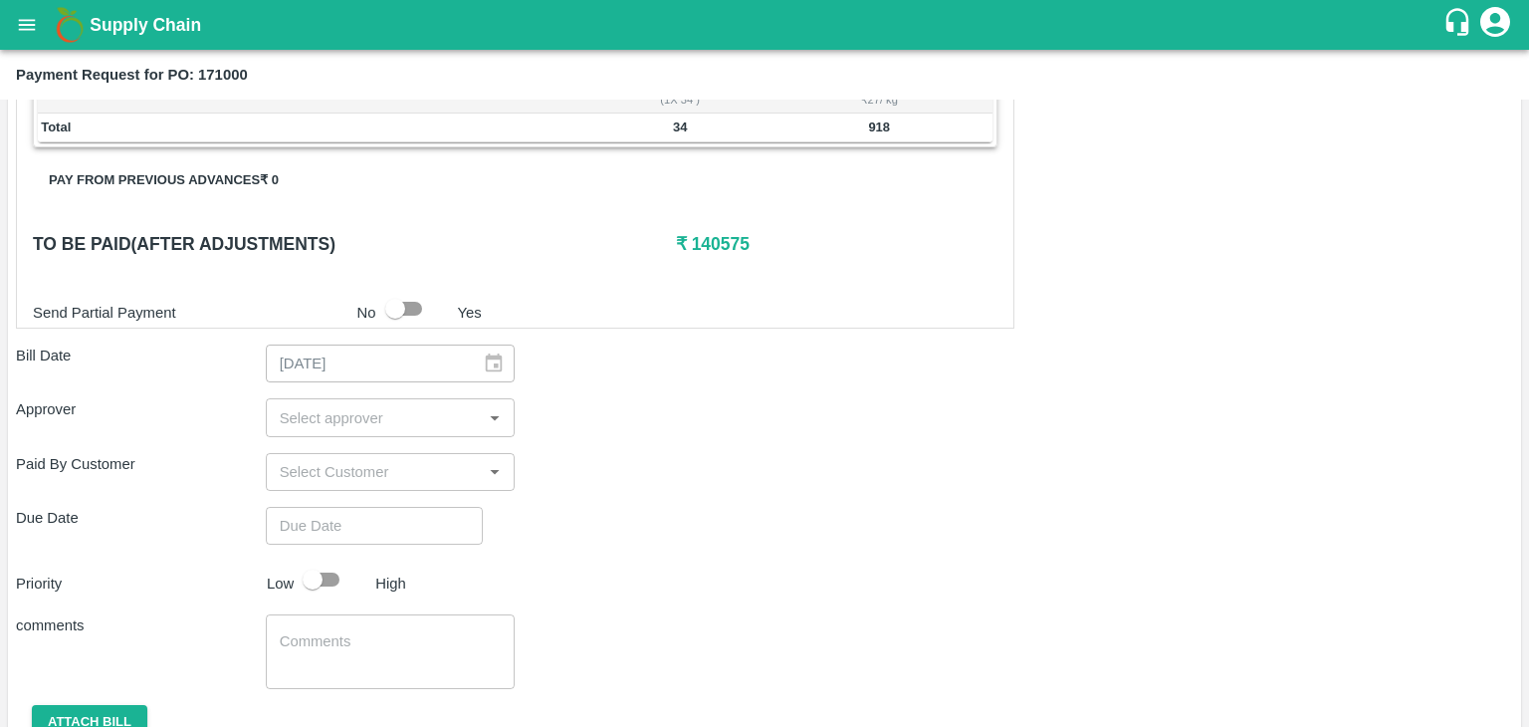
scroll to position [976, 0]
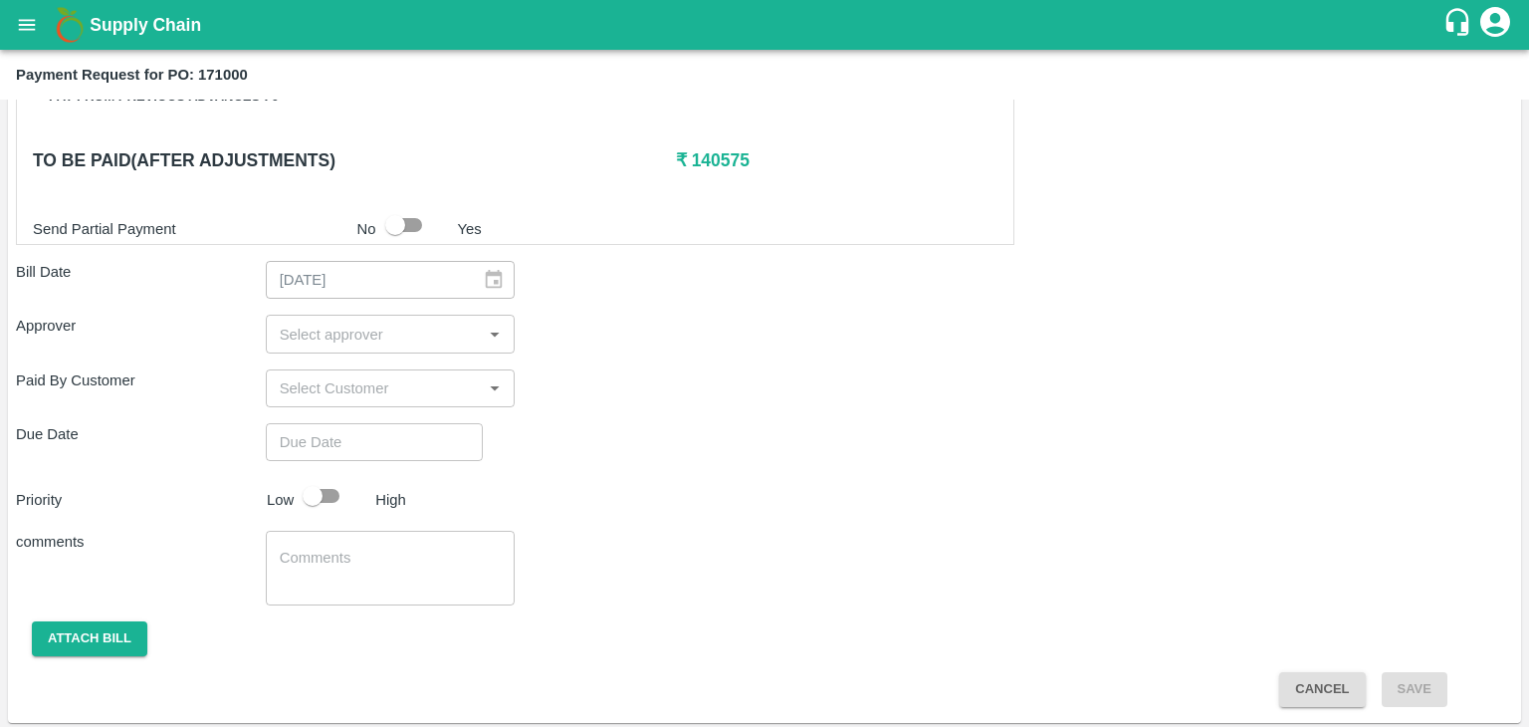
click at [372, 336] on input "input" at bounding box center [374, 334] width 205 height 26
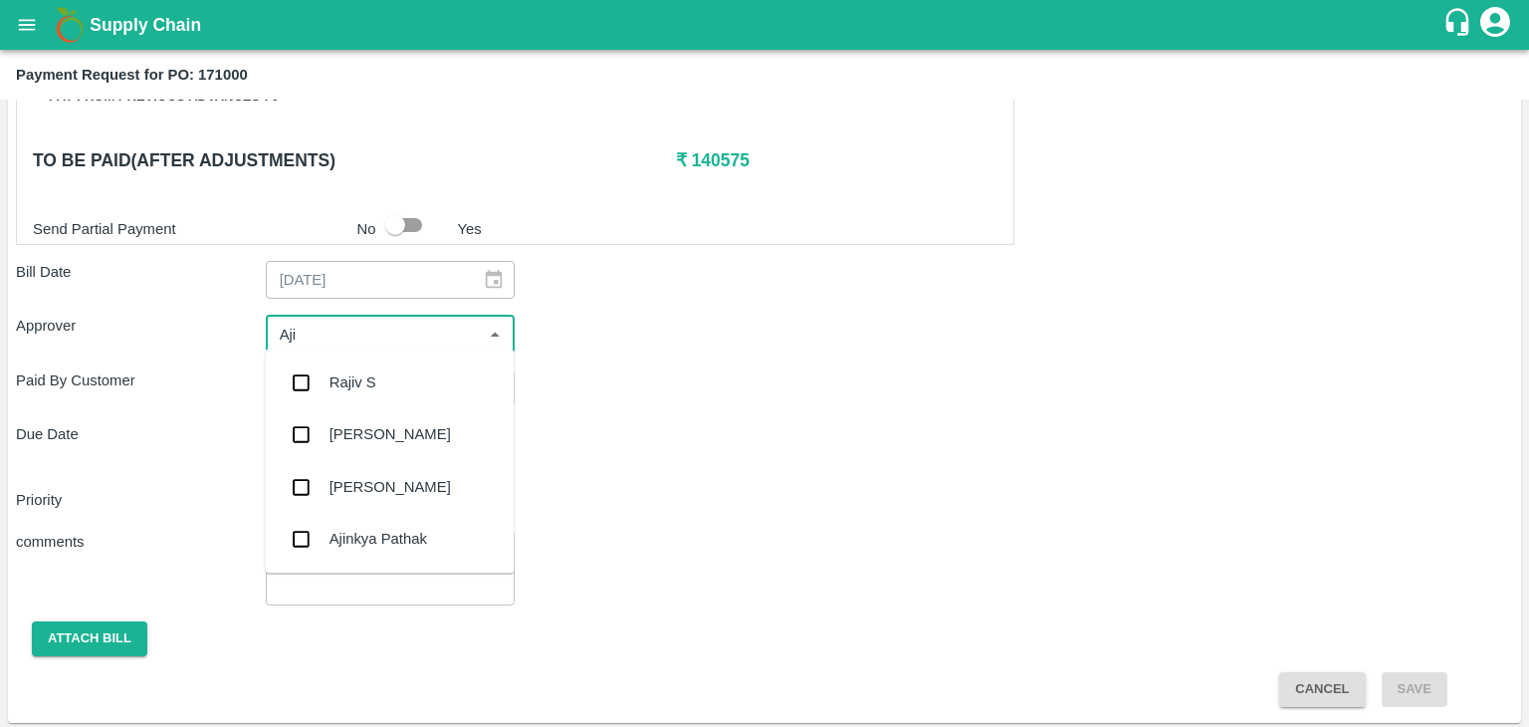
type input "Ajit"
click at [377, 371] on div "[PERSON_NAME]" at bounding box center [390, 382] width 121 height 22
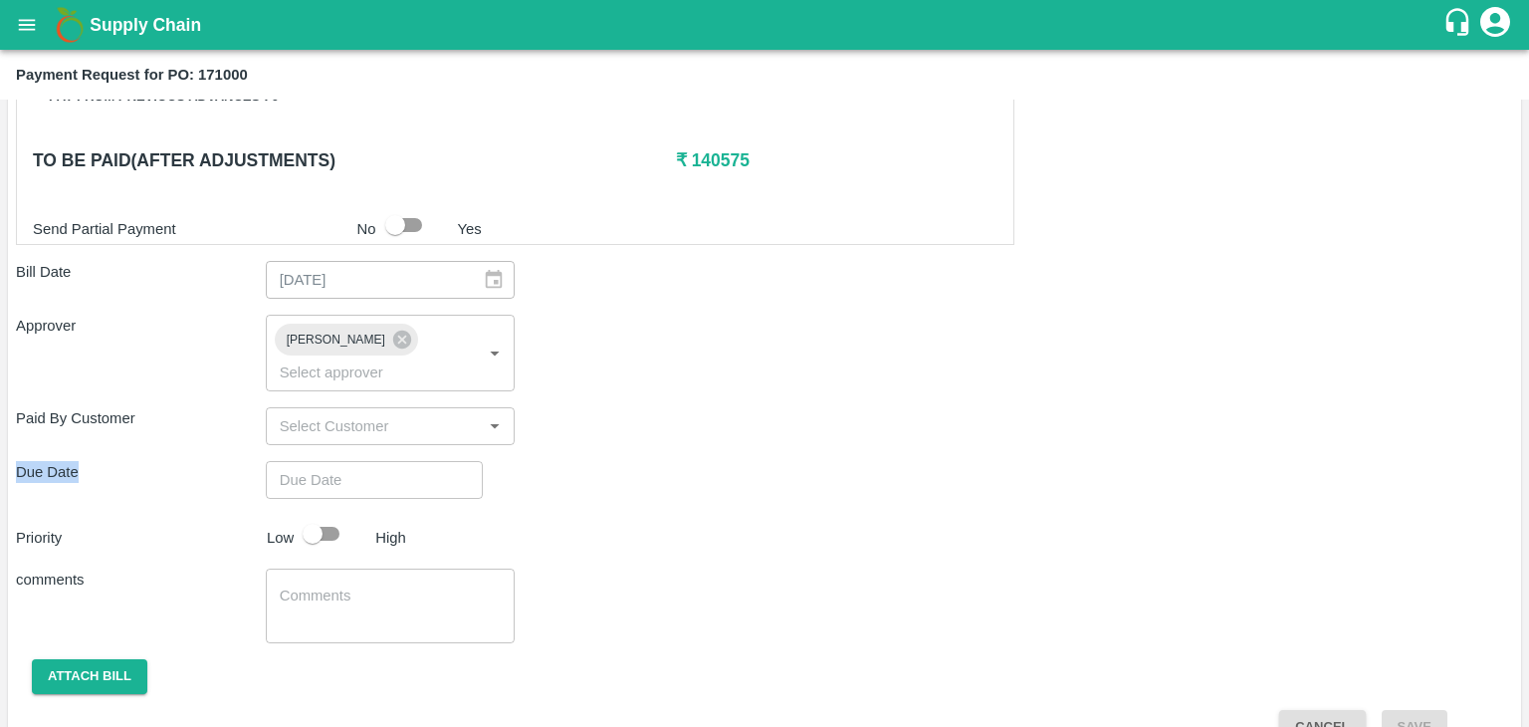
drag, startPoint x: 407, startPoint y: 415, endPoint x: 430, endPoint y: 444, distance: 36.8
click at [430, 444] on div "Shipment - SHIP/TEMB/356045 Lots (Labels) Weight (Kgs) Total Price (₹) BANANA-E…" at bounding box center [764, 91] width 1497 height 1308
type input "DD/MM/YYYY hh:mm aa"
click at [430, 461] on input "DD/MM/YYYY hh:mm aa" at bounding box center [367, 480] width 203 height 38
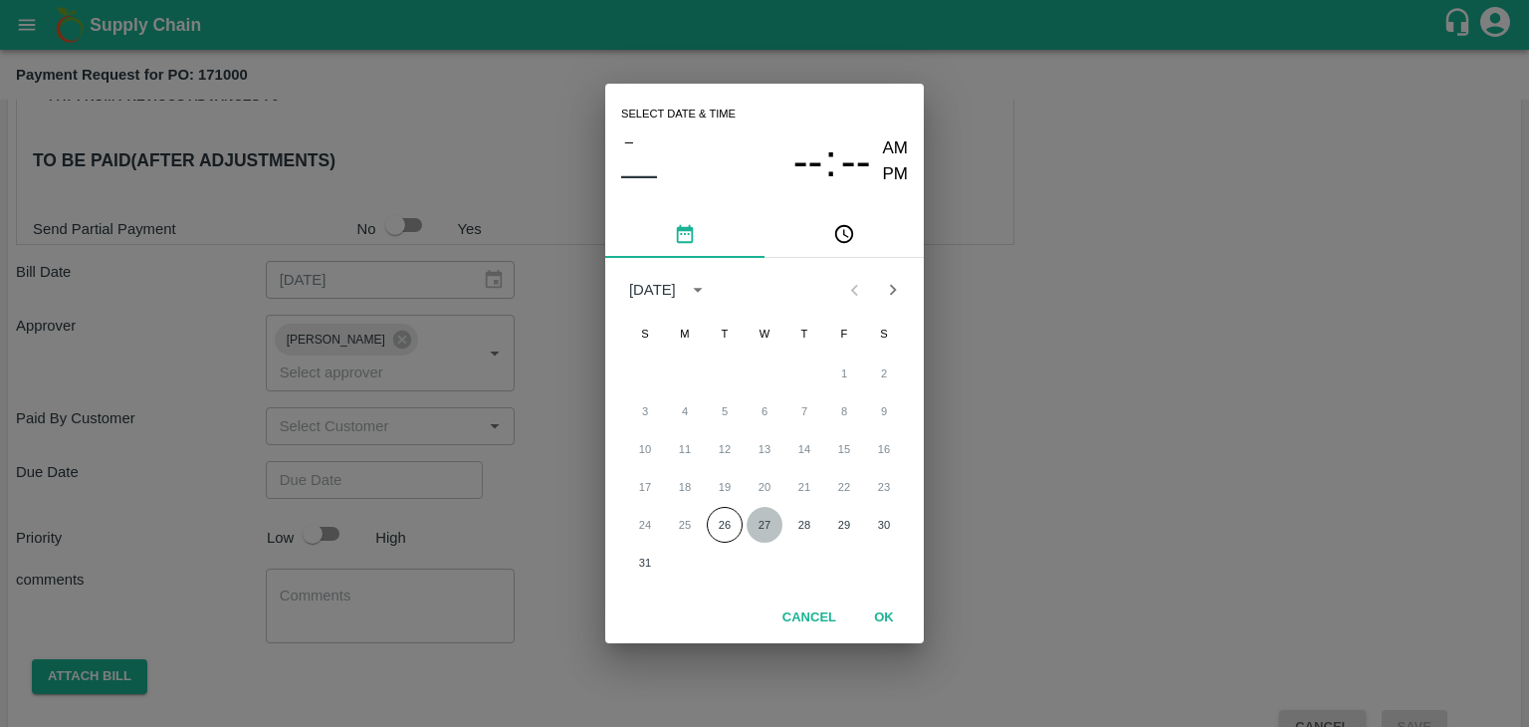
click at [754, 513] on button "27" at bounding box center [765, 525] width 36 height 36
type input "[DATE] 12:00 AM"
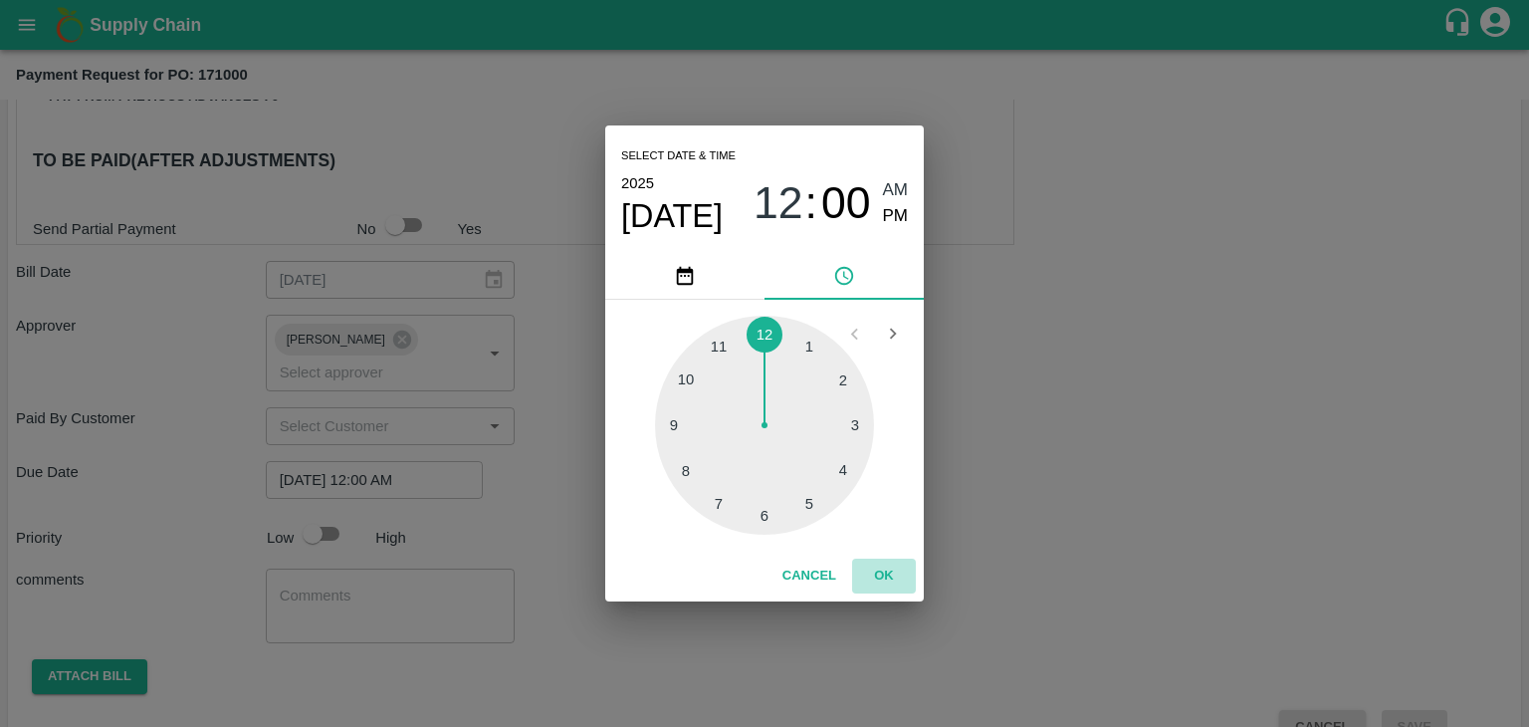
click at [909, 568] on button "OK" at bounding box center [884, 576] width 64 height 35
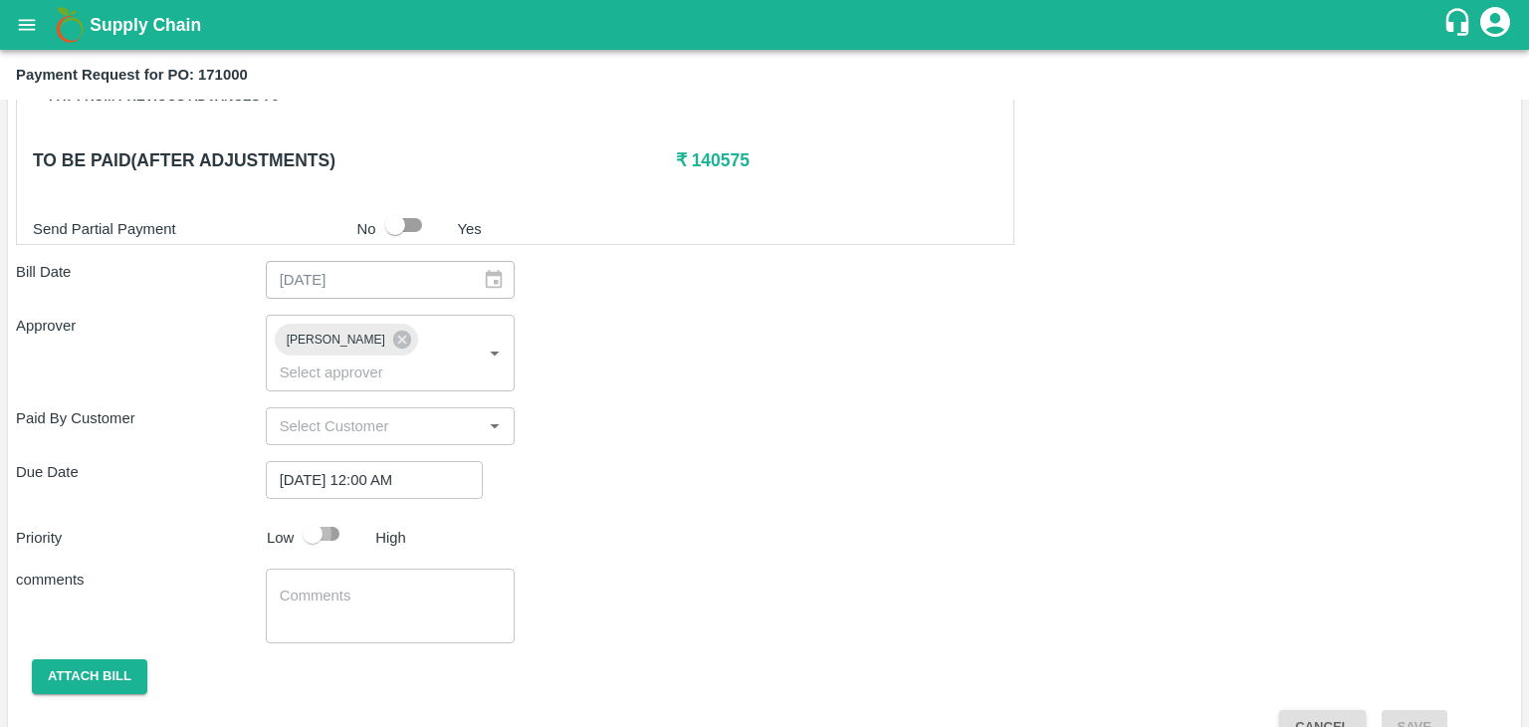
click at [299, 515] on input "checkbox" at bounding box center [312, 534] width 113 height 38
checkbox input "true"
click at [405, 597] on div "x ​" at bounding box center [391, 605] width 250 height 75
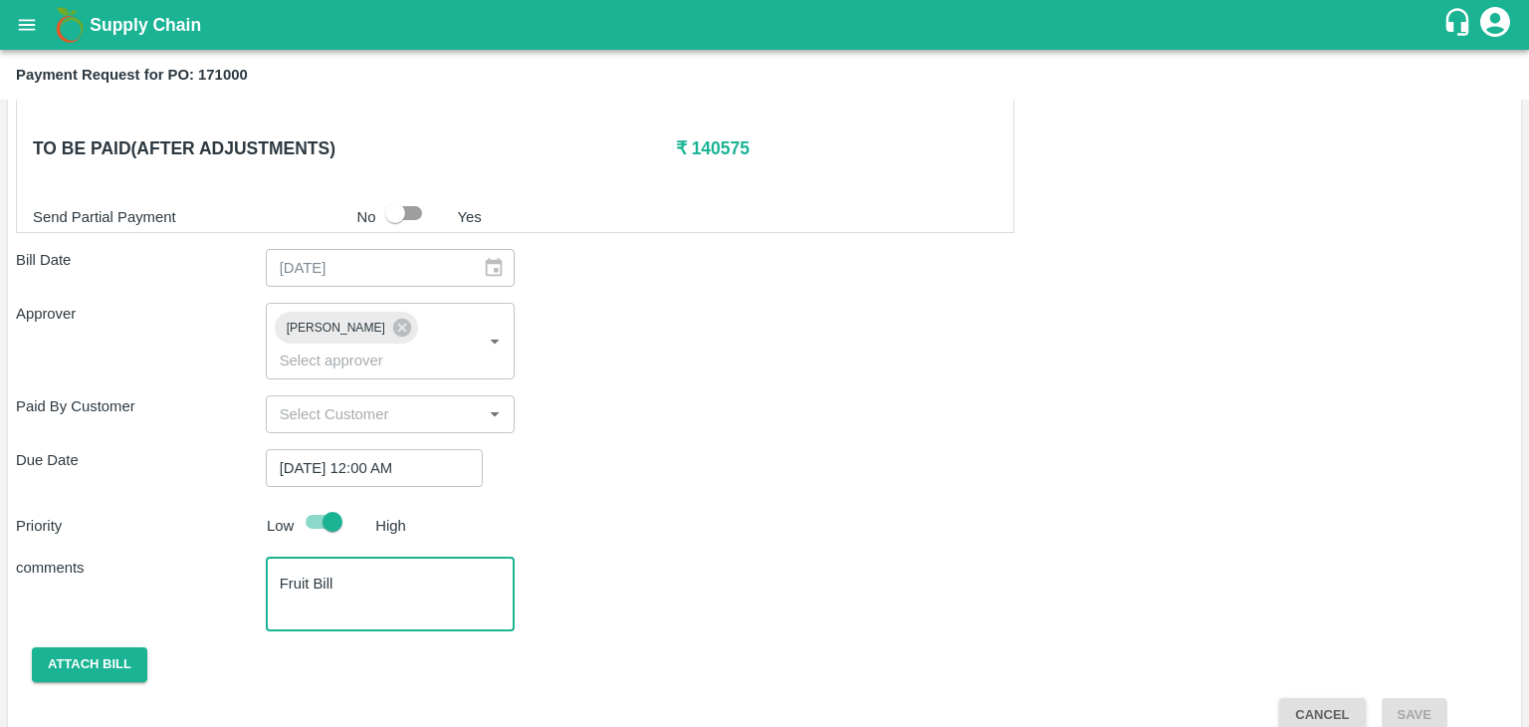
type textarea "Fruit Bill"
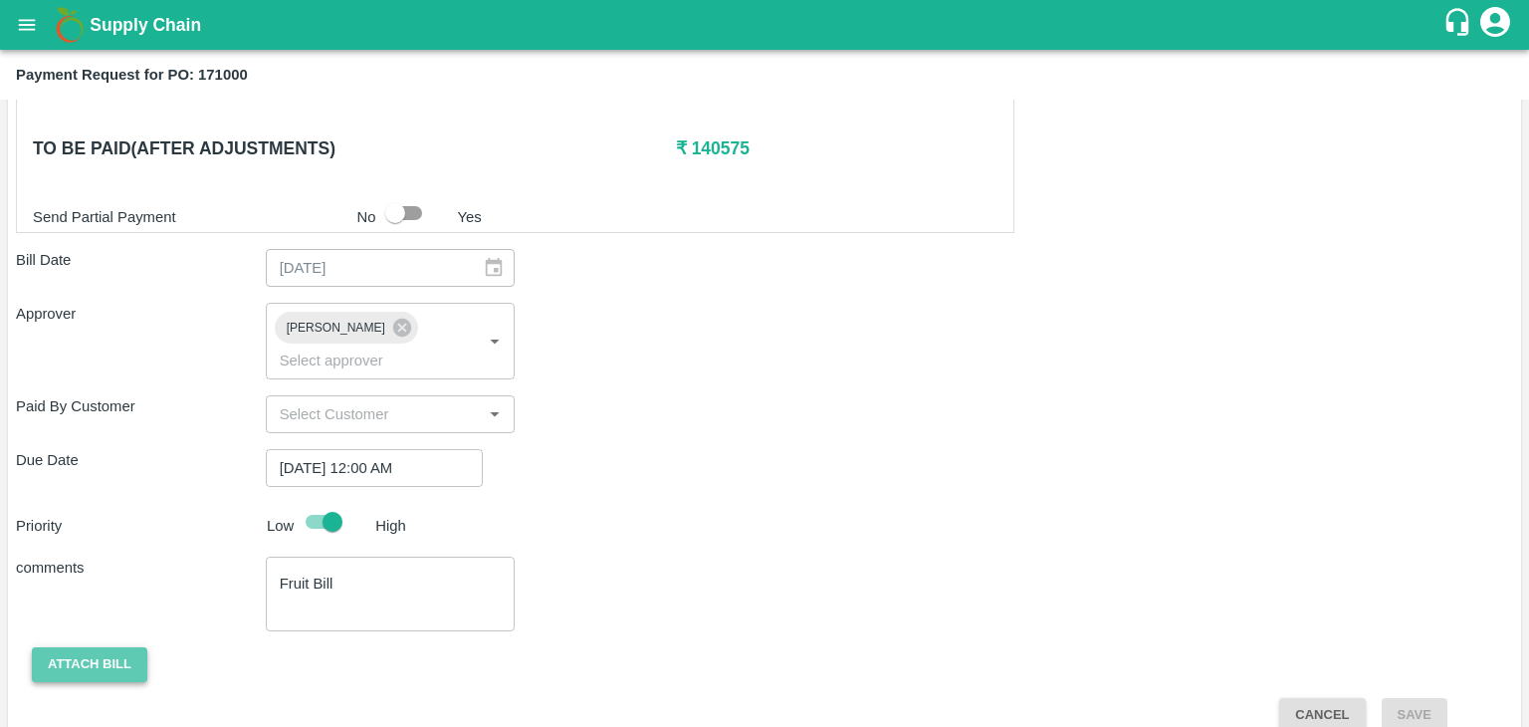
click at [111, 647] on button "Attach bill" at bounding box center [89, 664] width 115 height 35
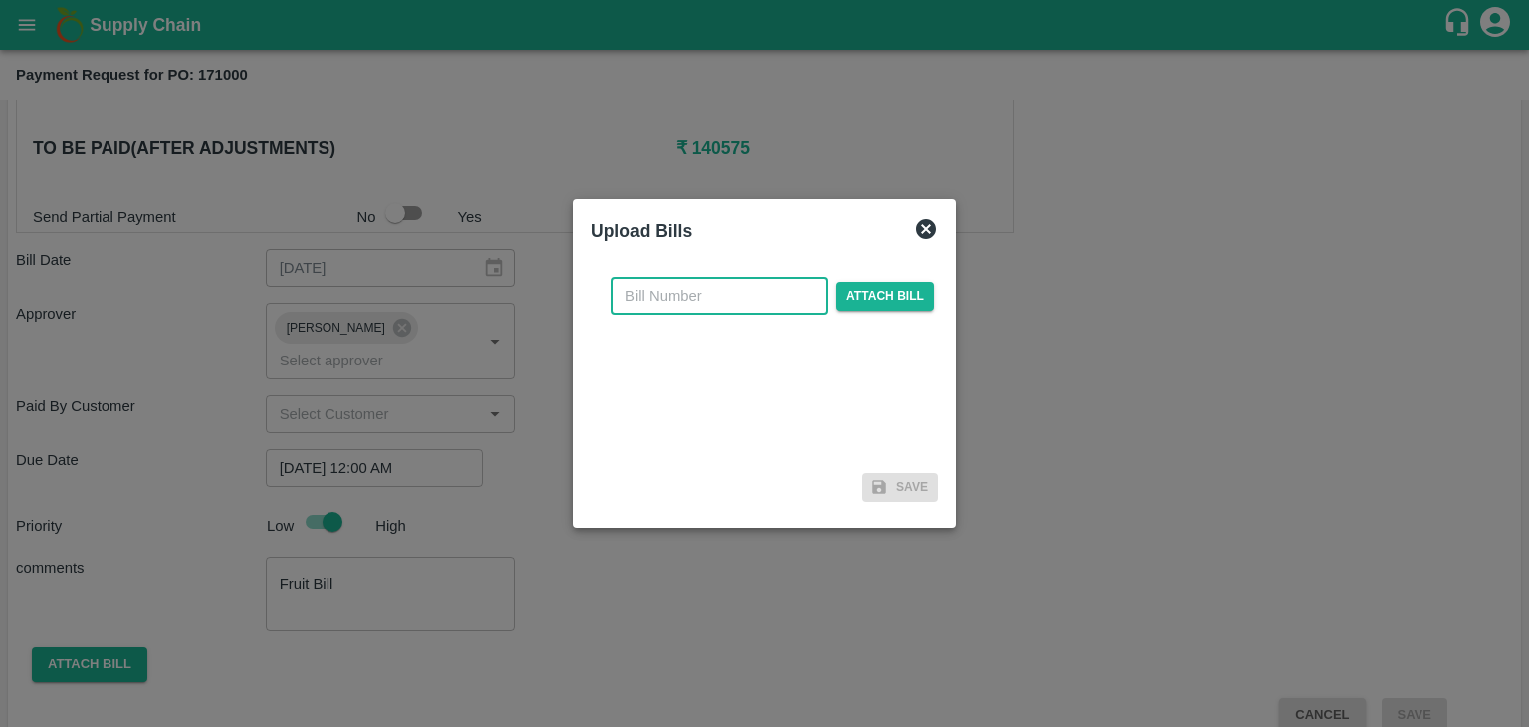
click at [737, 279] on input "text" at bounding box center [719, 296] width 217 height 38
type input "345"
click at [872, 296] on span "Attach bill" at bounding box center [885, 296] width 98 height 29
click at [0, 0] on input "Attach bill" at bounding box center [0, 0] width 0 height 0
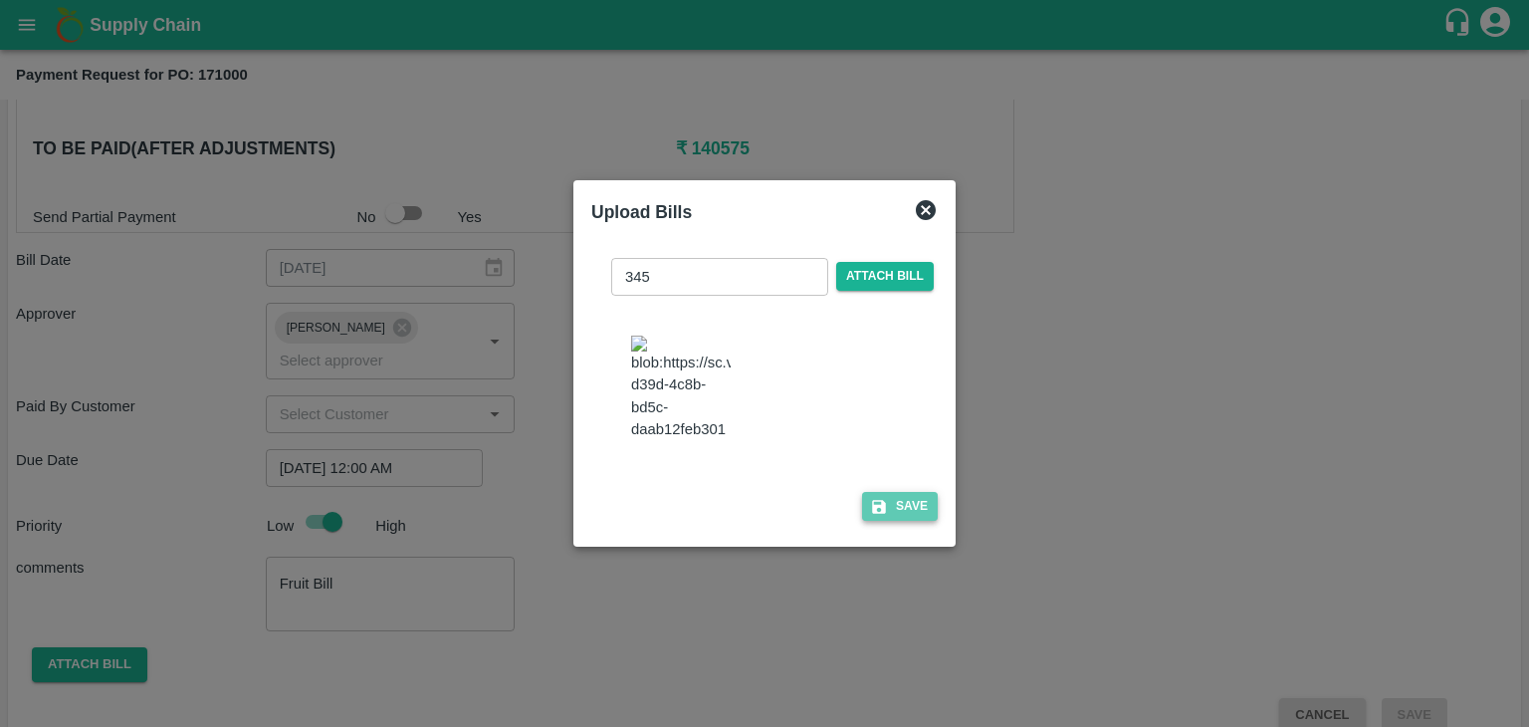
click at [917, 521] on button "Save" at bounding box center [900, 506] width 76 height 29
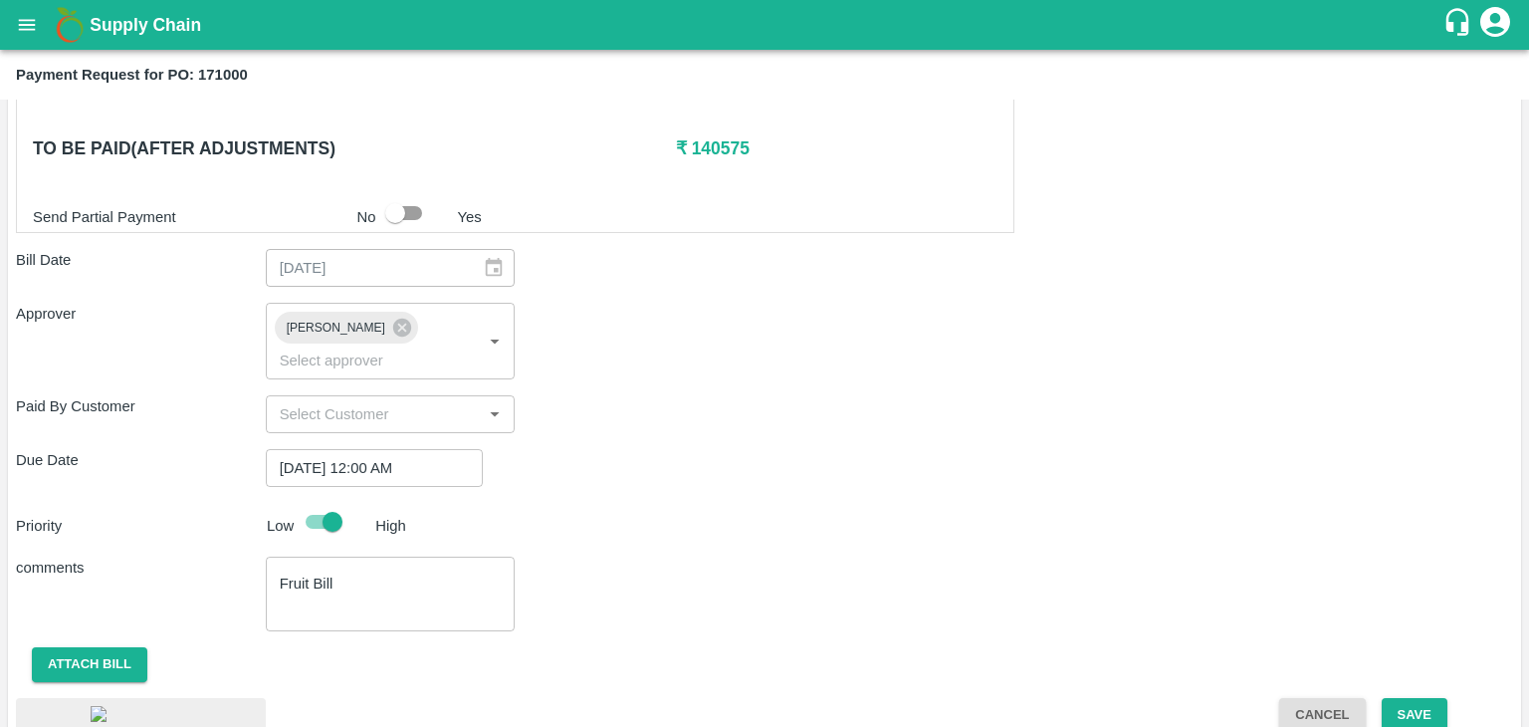
scroll to position [1119, 0]
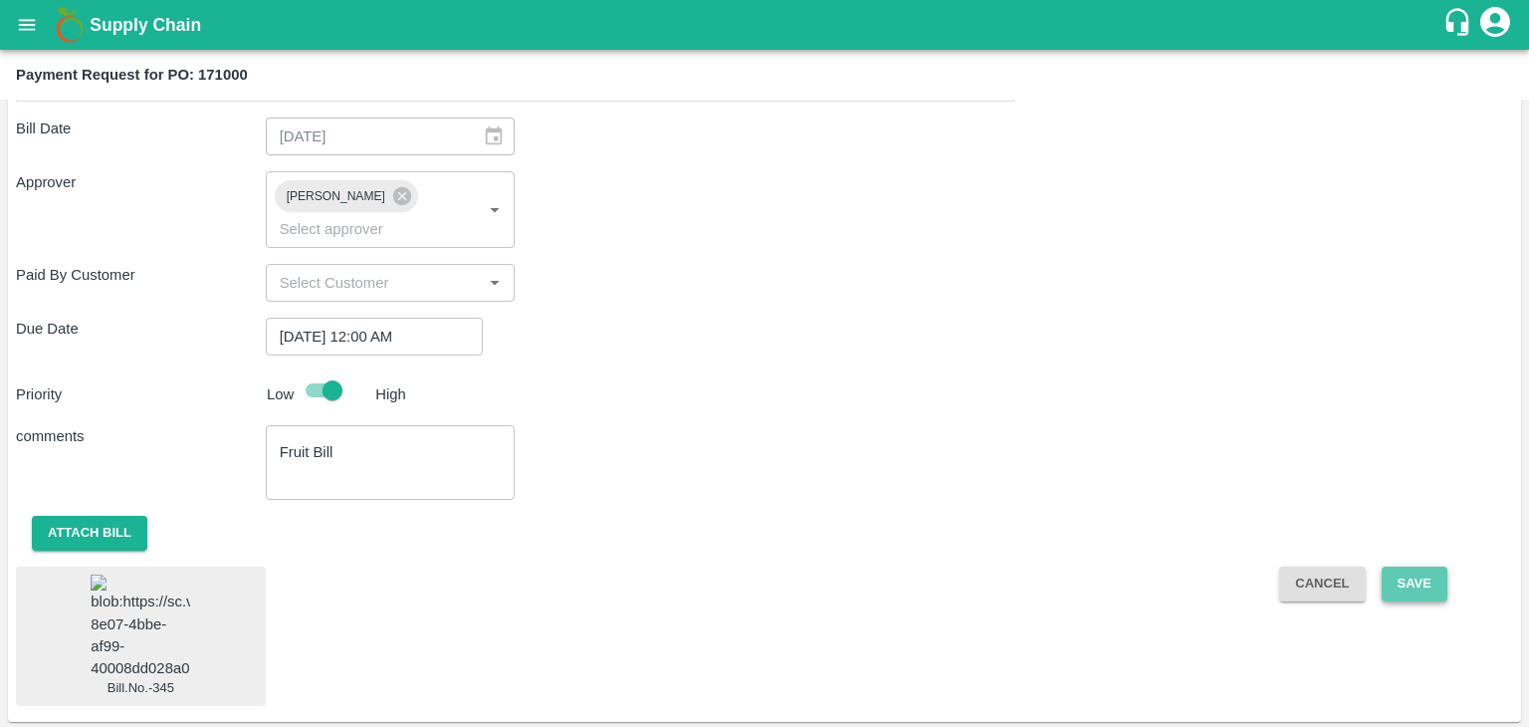
click at [1430, 566] on button "Save" at bounding box center [1415, 583] width 66 height 35
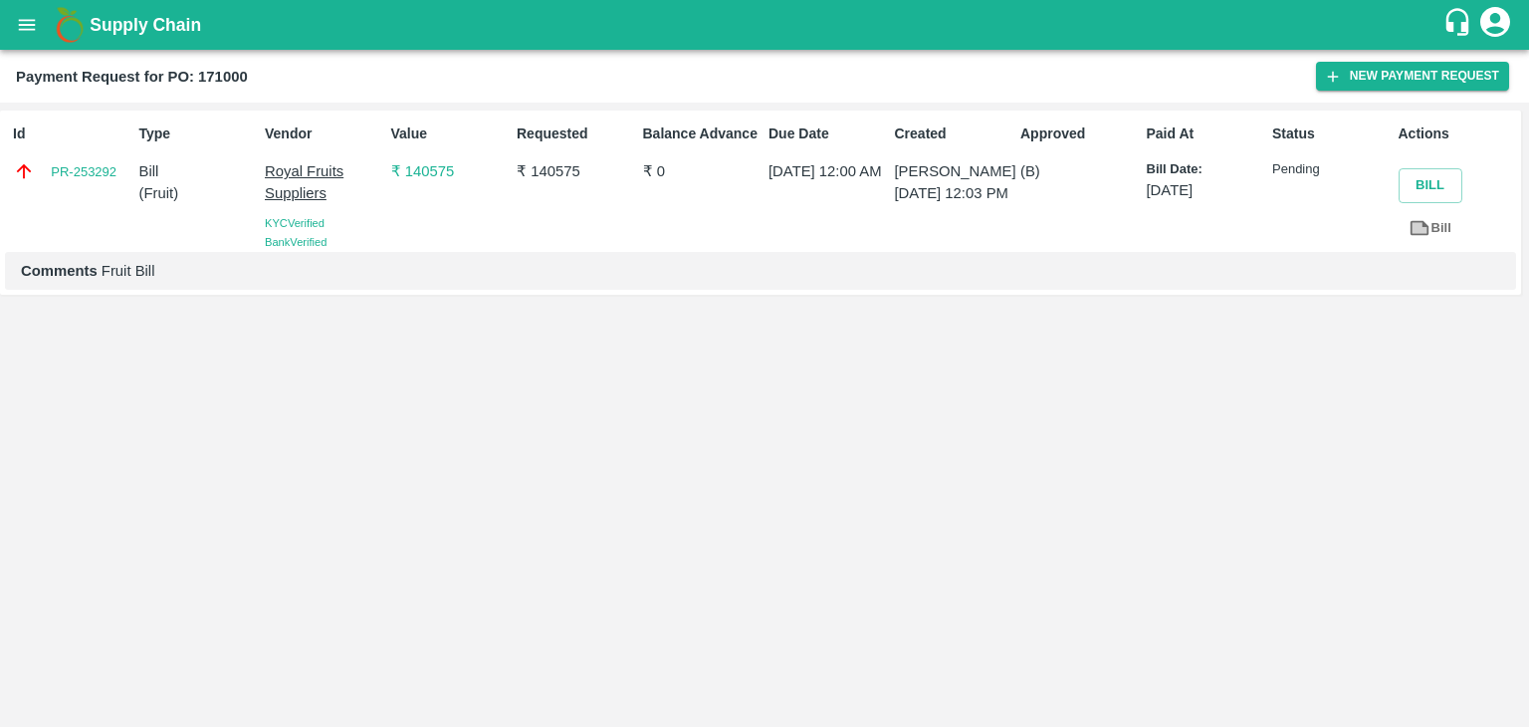
click at [16, 34] on icon "open drawer" at bounding box center [27, 25] width 22 height 22
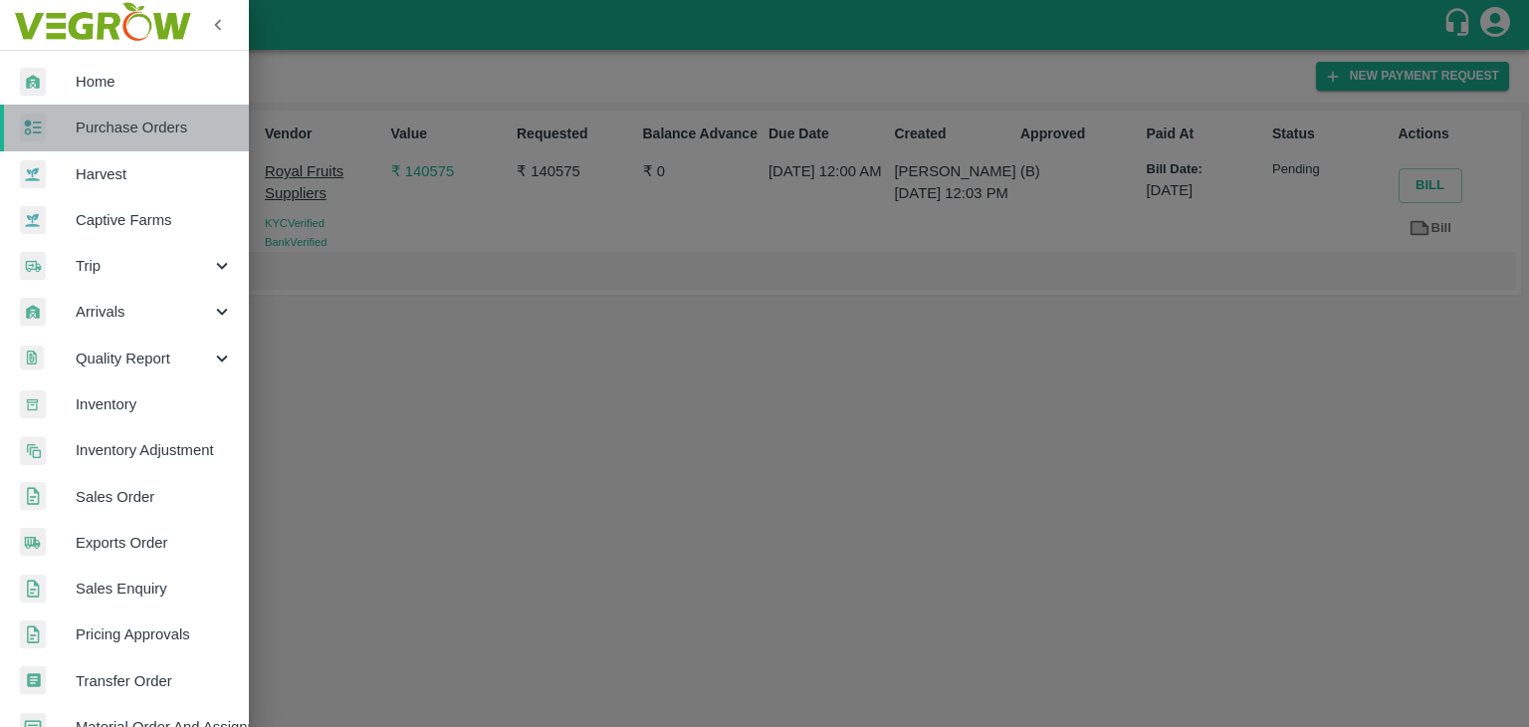
click at [147, 132] on span "Purchase Orders" at bounding box center [154, 127] width 157 height 22
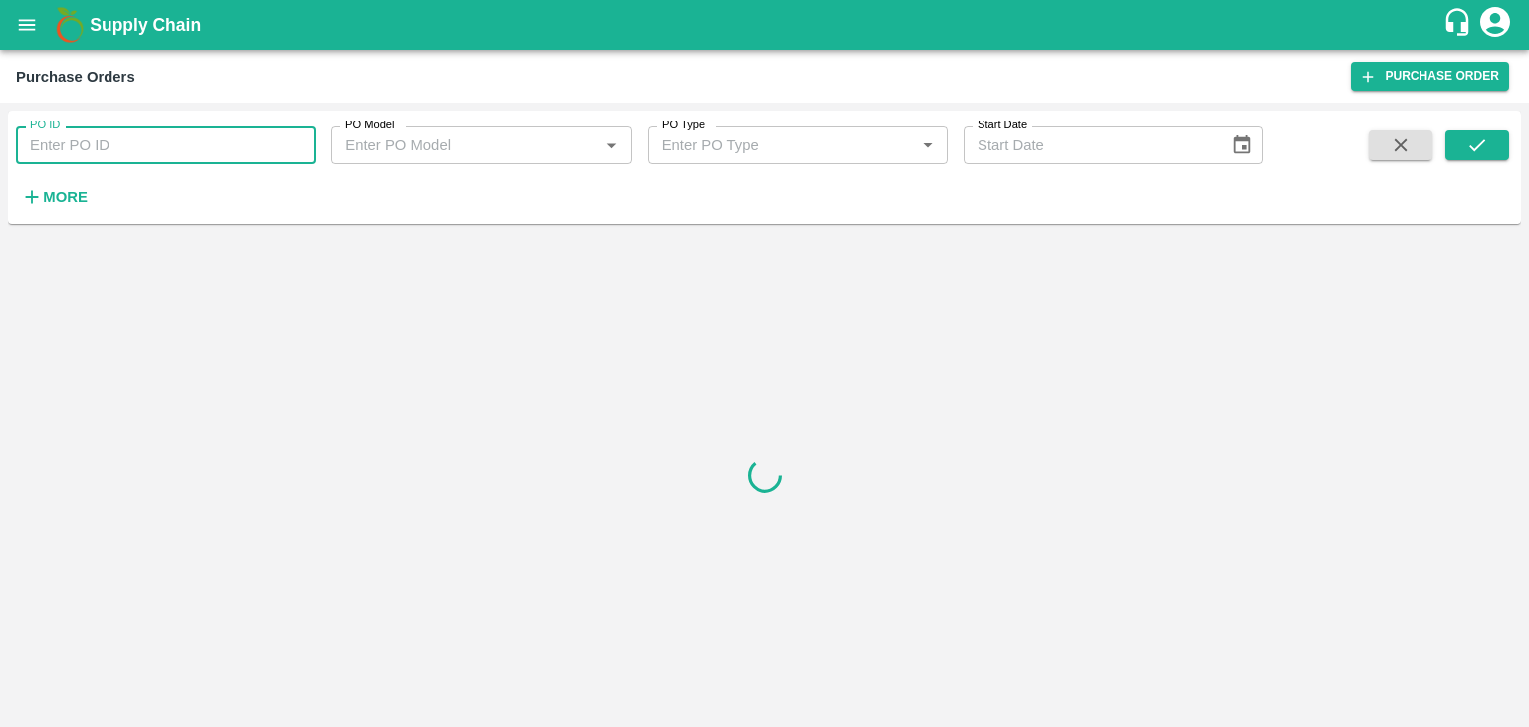
click at [213, 142] on input "PO ID" at bounding box center [166, 145] width 300 height 38
paste input "171234"
type input "171234"
click at [1483, 136] on icon "submit" at bounding box center [1477, 145] width 22 height 22
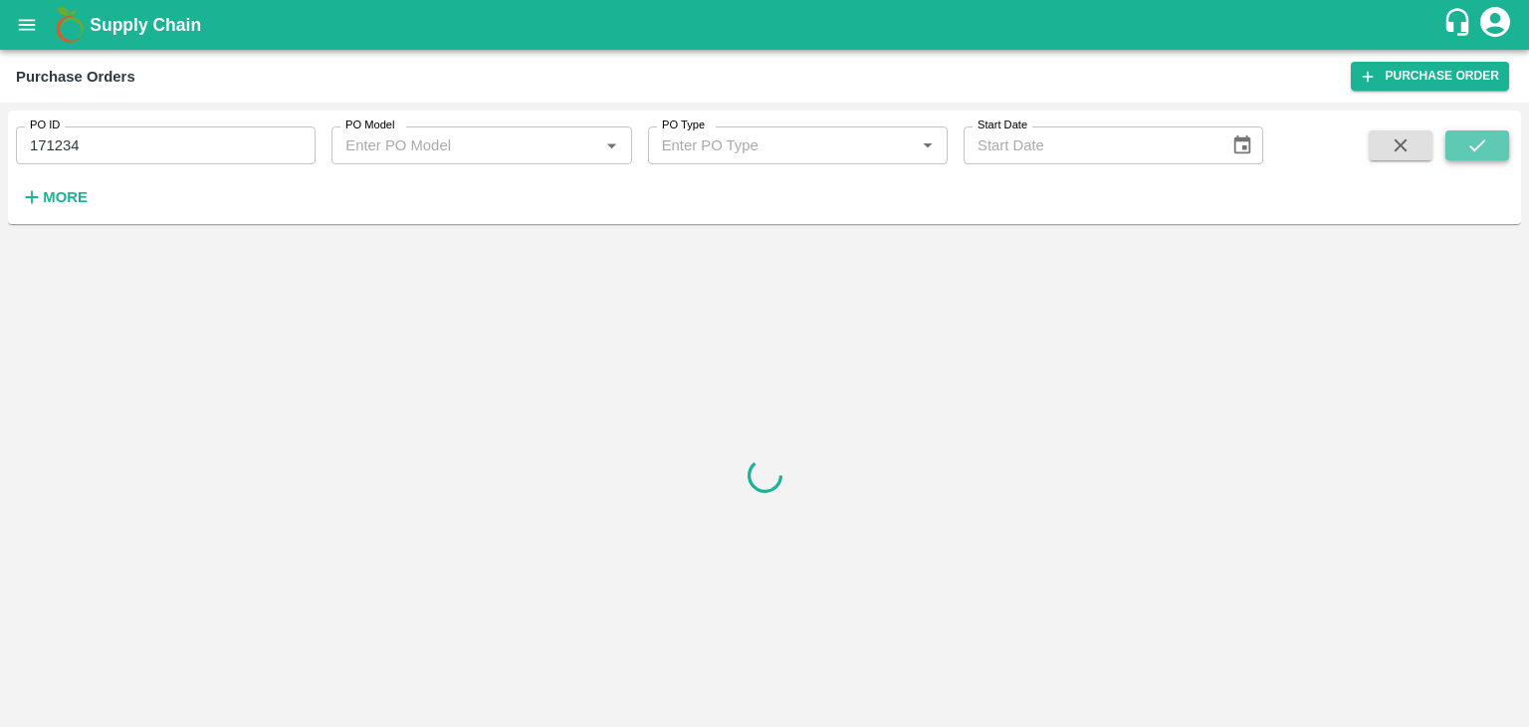
click at [1483, 136] on icon "submit" at bounding box center [1477, 145] width 22 height 22
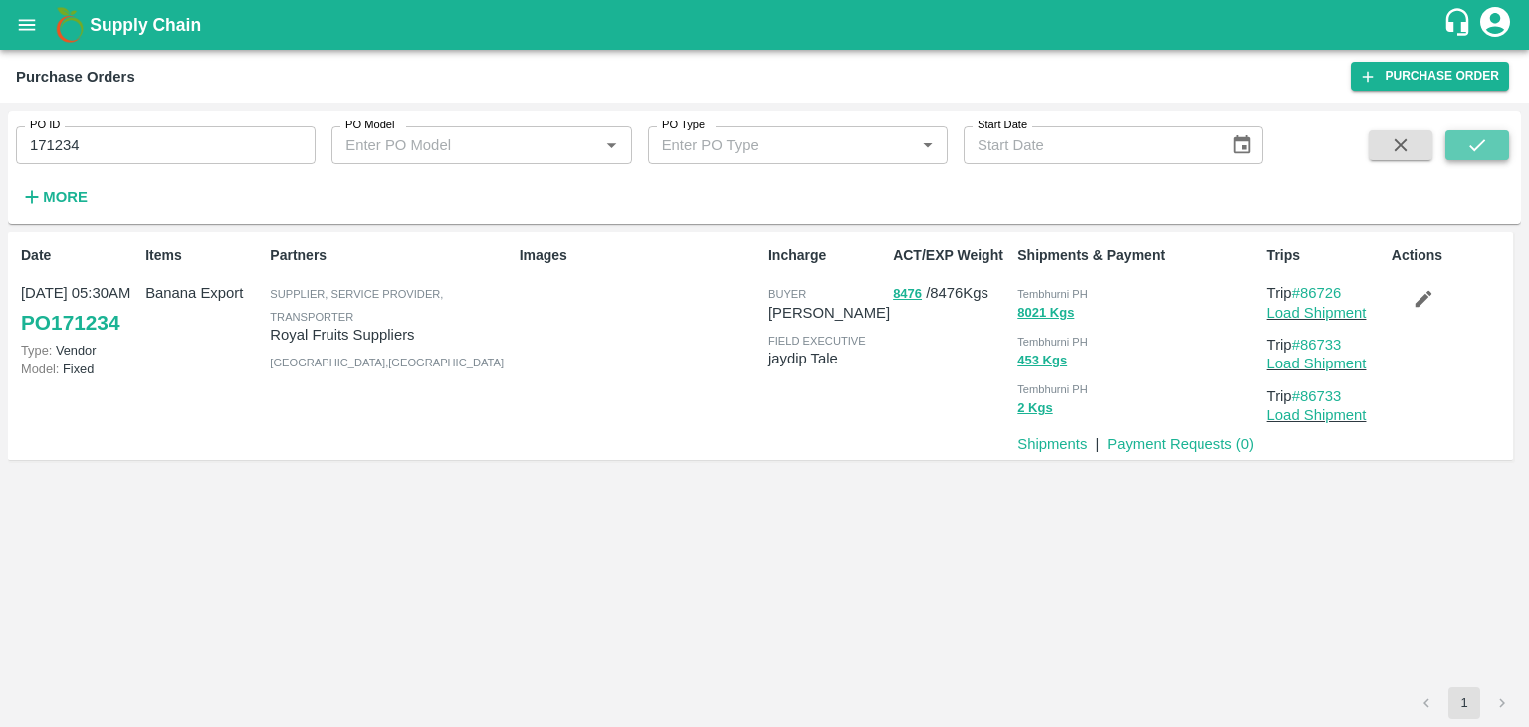
click at [1483, 136] on icon "submit" at bounding box center [1477, 145] width 22 height 22
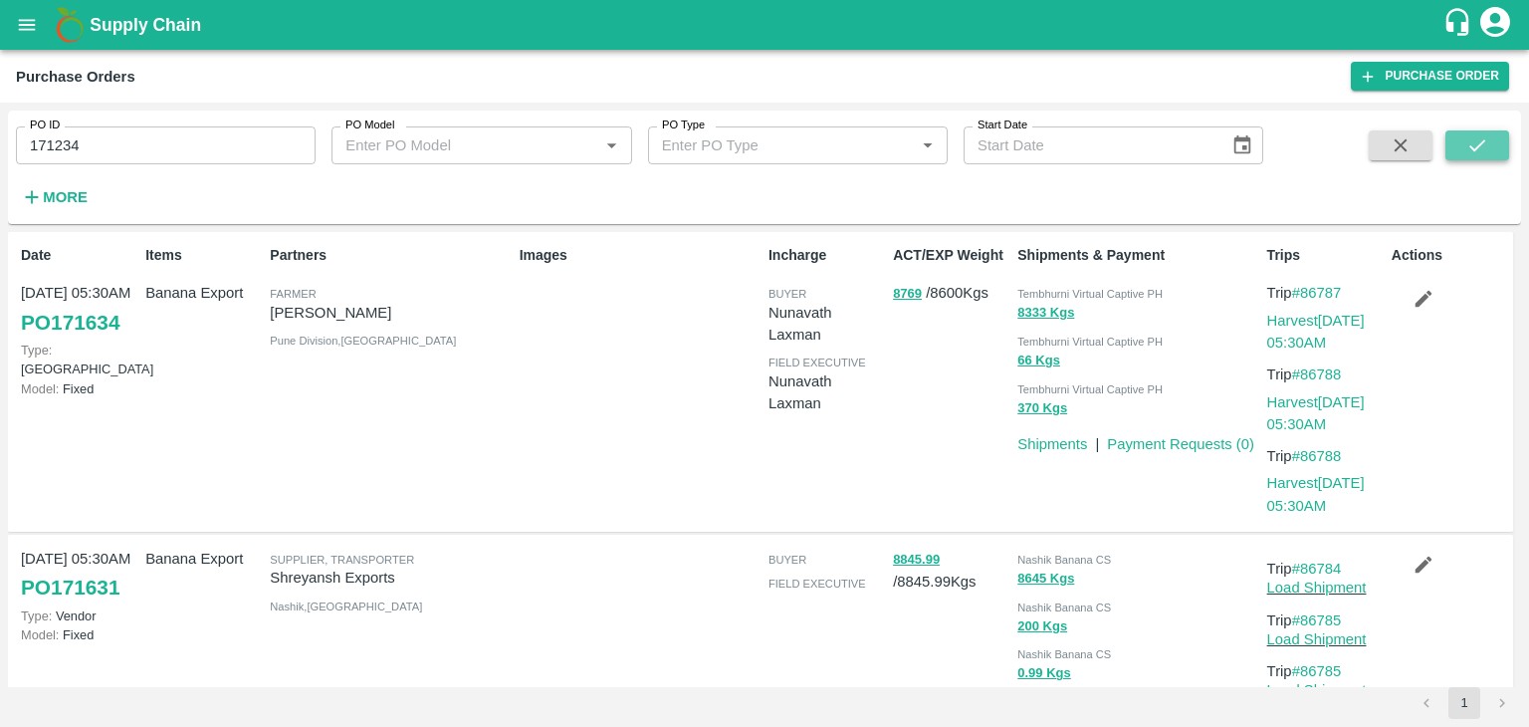
click at [1483, 136] on icon "submit" at bounding box center [1477, 145] width 22 height 22
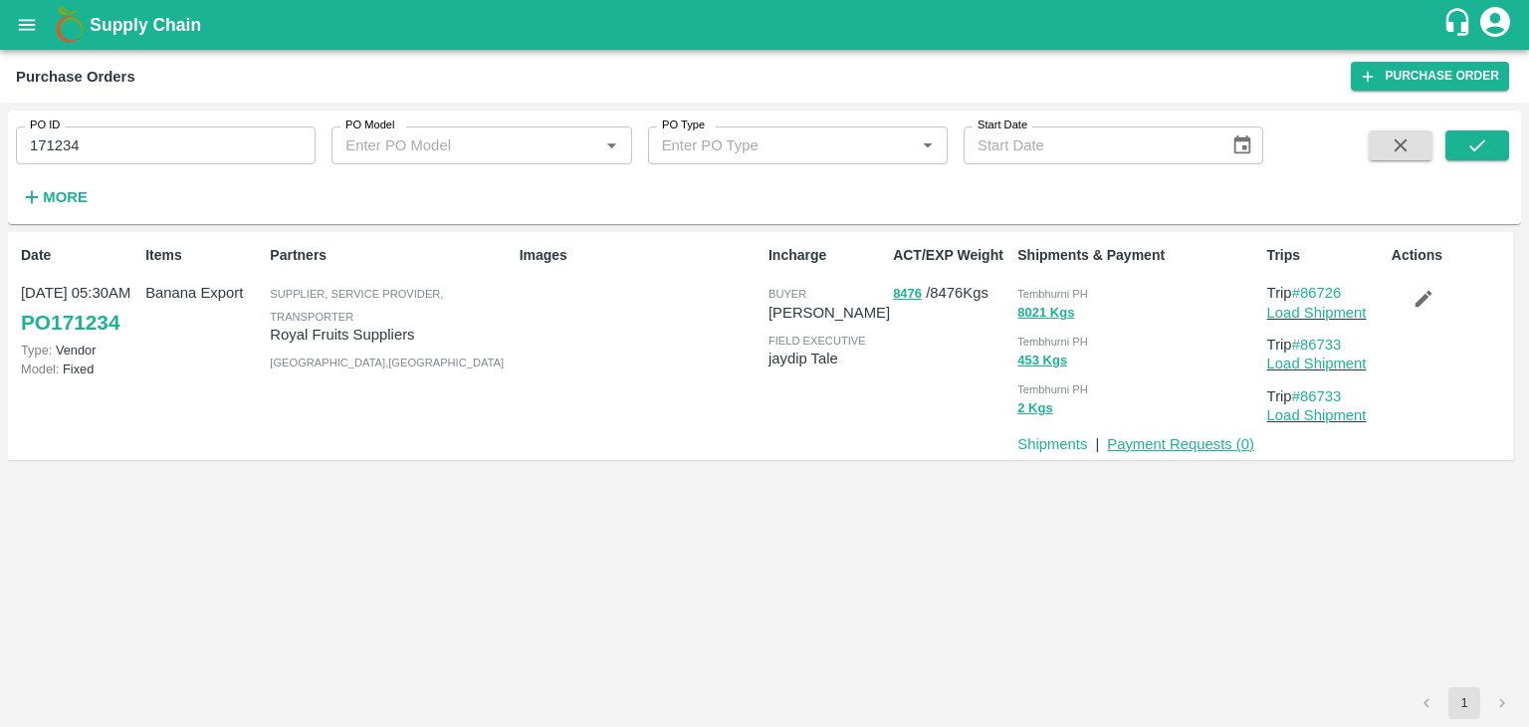
click at [1162, 441] on link "Payment Requests ( 0 )" at bounding box center [1180, 444] width 147 height 16
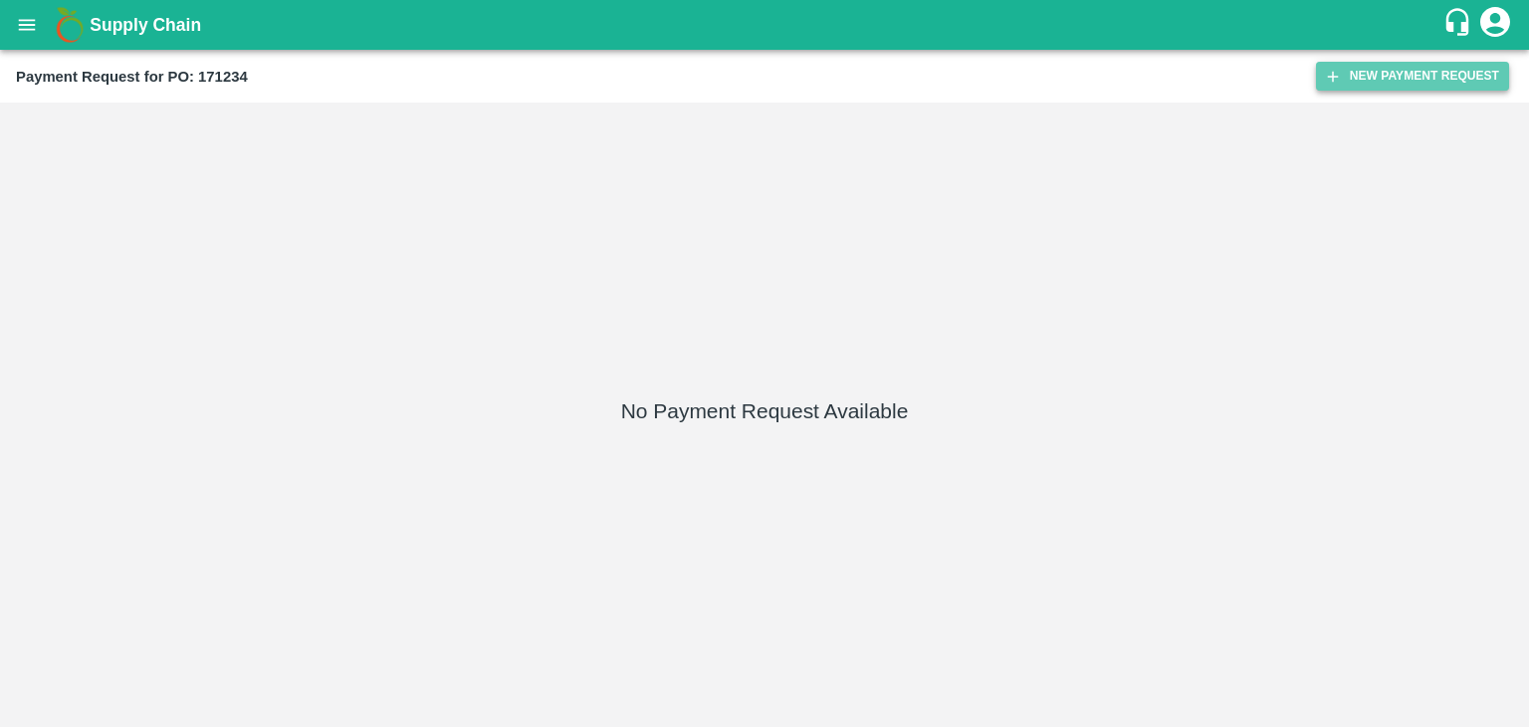
click at [1464, 69] on button "New Payment Request" at bounding box center [1412, 76] width 193 height 29
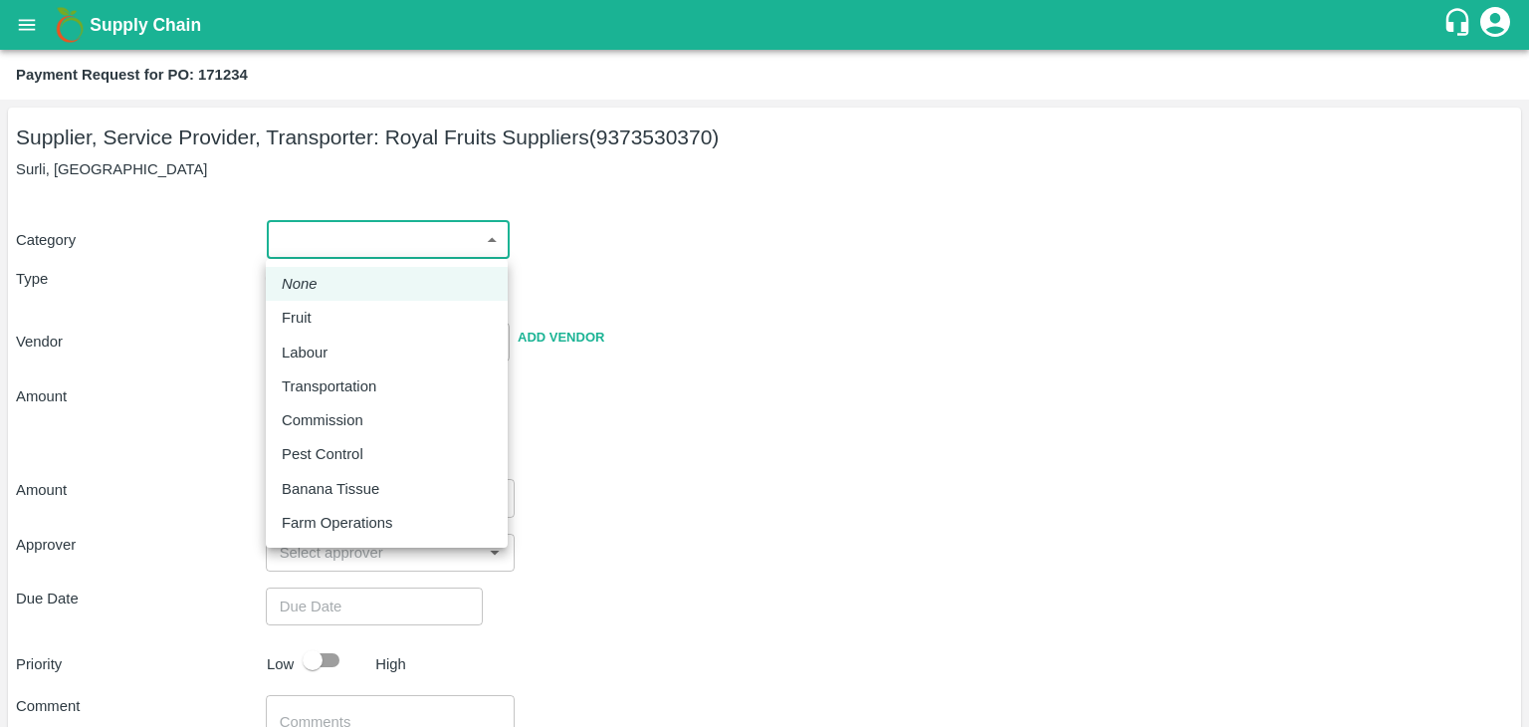
click at [299, 241] on body "Supply Chain Payment Request for PO: 171234 Supplier, Service Provider, Transpo…" at bounding box center [764, 363] width 1529 height 727
click at [332, 311] on div "Fruit" at bounding box center [387, 318] width 210 height 22
type input "1"
type input "Royal Fruits Suppliers - 9373530370(Supplier, Service Provider, Transporter)"
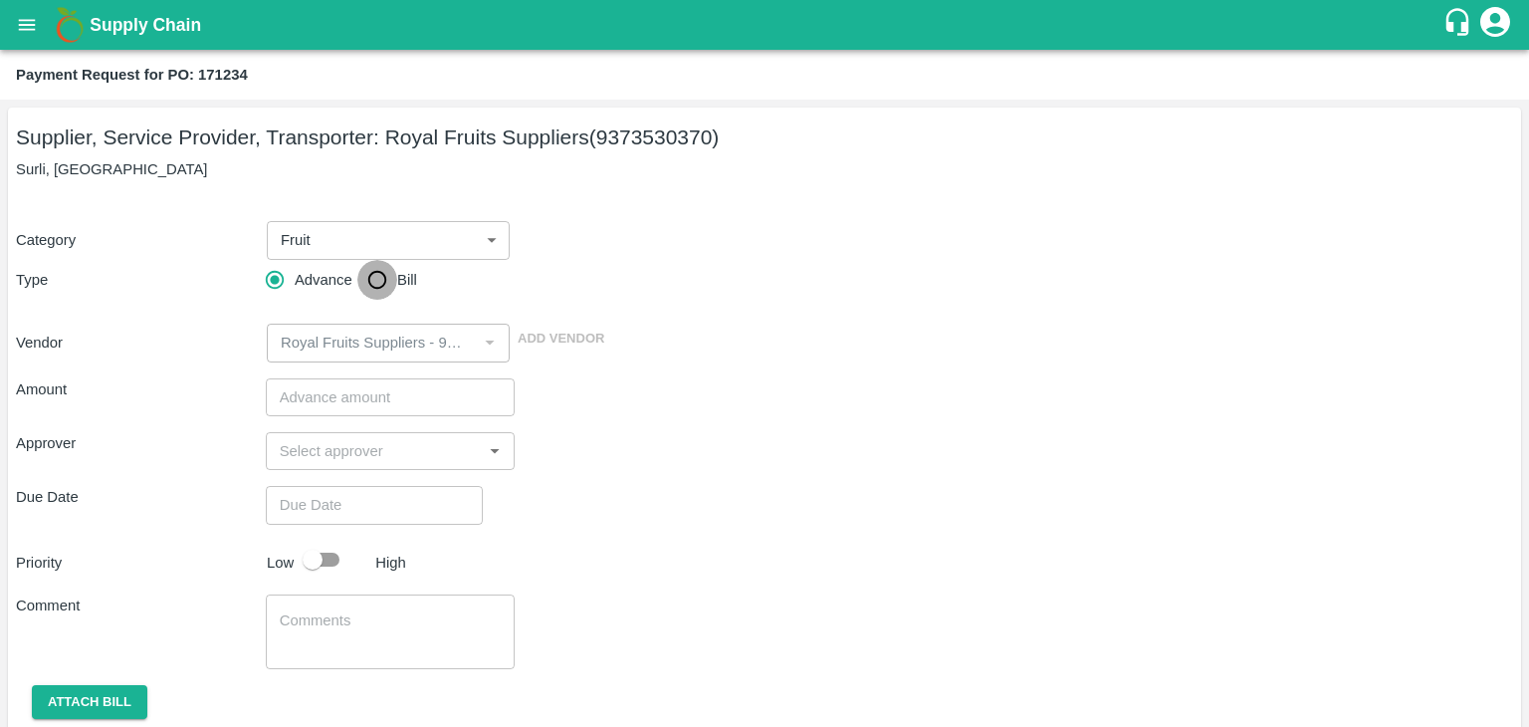
click at [386, 275] on input "Bill" at bounding box center [377, 280] width 40 height 40
radio input "true"
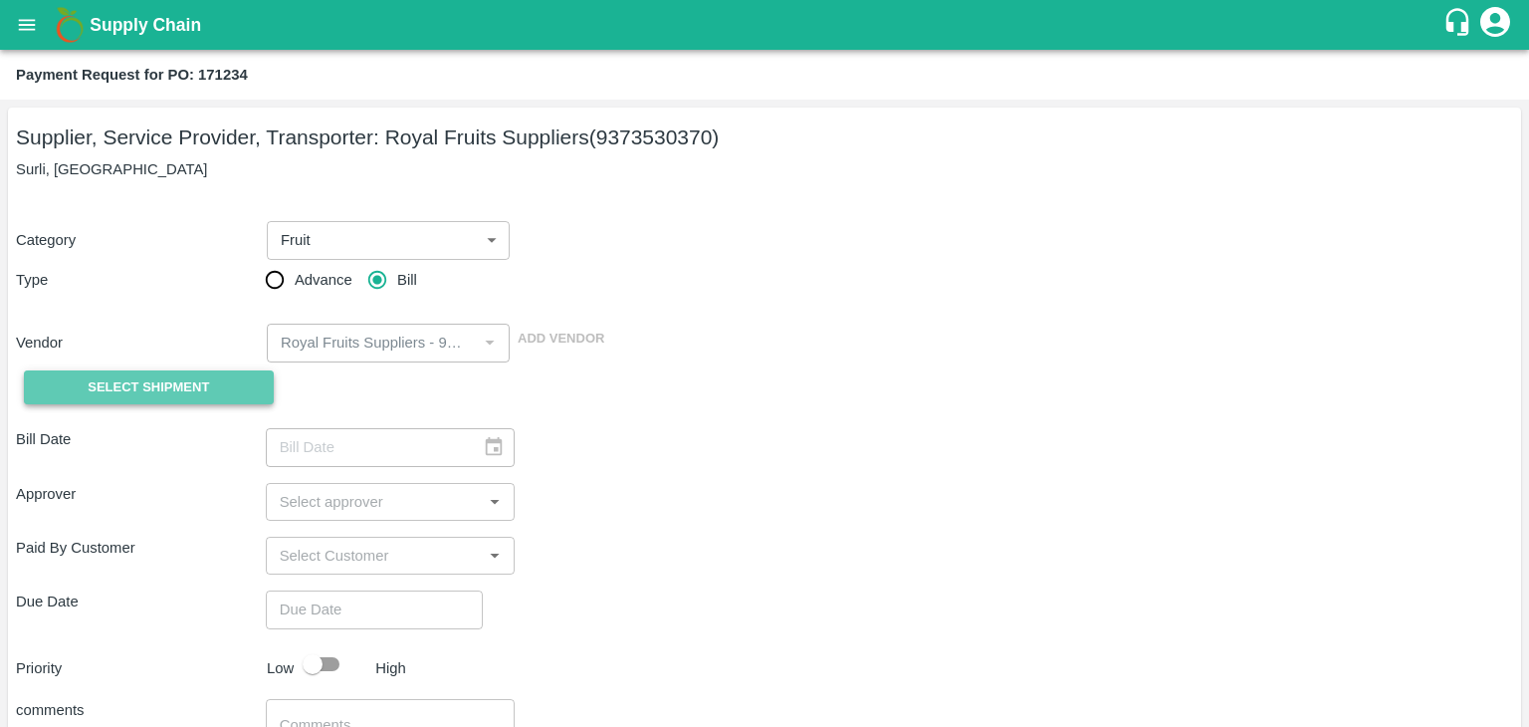
click at [151, 388] on span "Select Shipment" at bounding box center [148, 387] width 121 height 23
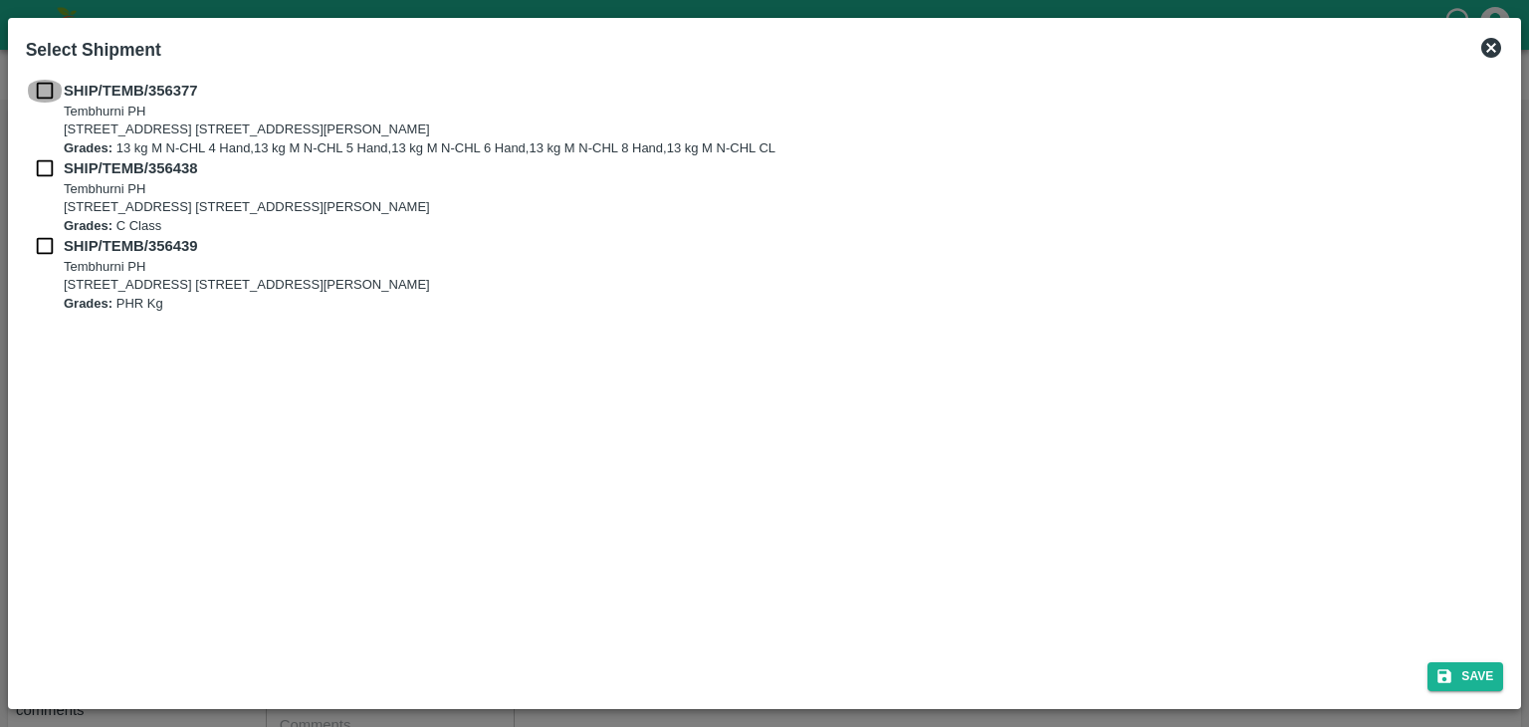
click at [39, 88] on input "checkbox" at bounding box center [45, 91] width 38 height 22
checkbox input "true"
click at [39, 166] on input "checkbox" at bounding box center [45, 168] width 38 height 22
checkbox input "true"
click at [44, 261] on div "SHIP/TEMB/356439 [STREET_ADDRESS] [STREET_ADDRESS][PERSON_NAME] Grades: PHR Kg" at bounding box center [765, 274] width 1478 height 78
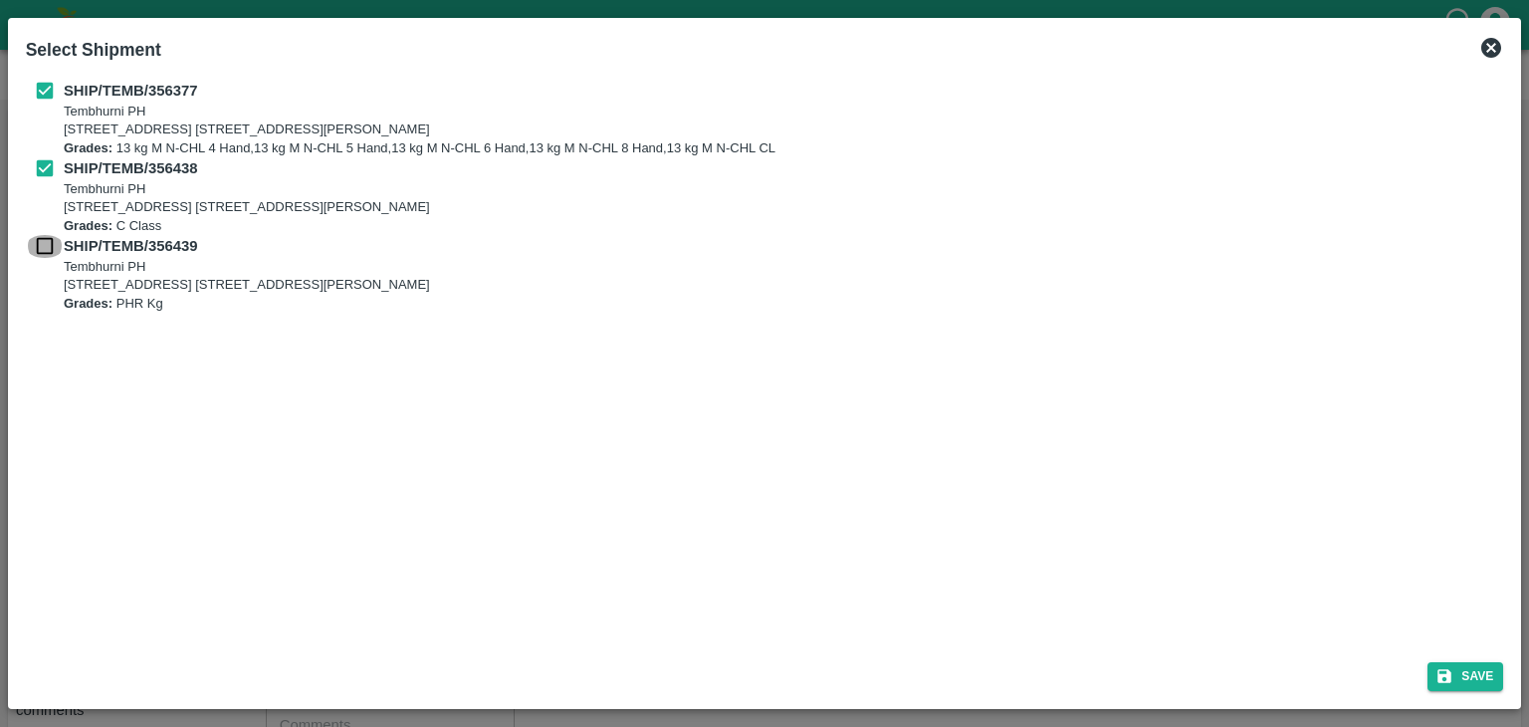
click at [40, 246] on input "checkbox" at bounding box center [45, 246] width 38 height 22
checkbox input "true"
click at [1474, 674] on button "Save" at bounding box center [1466, 676] width 76 height 29
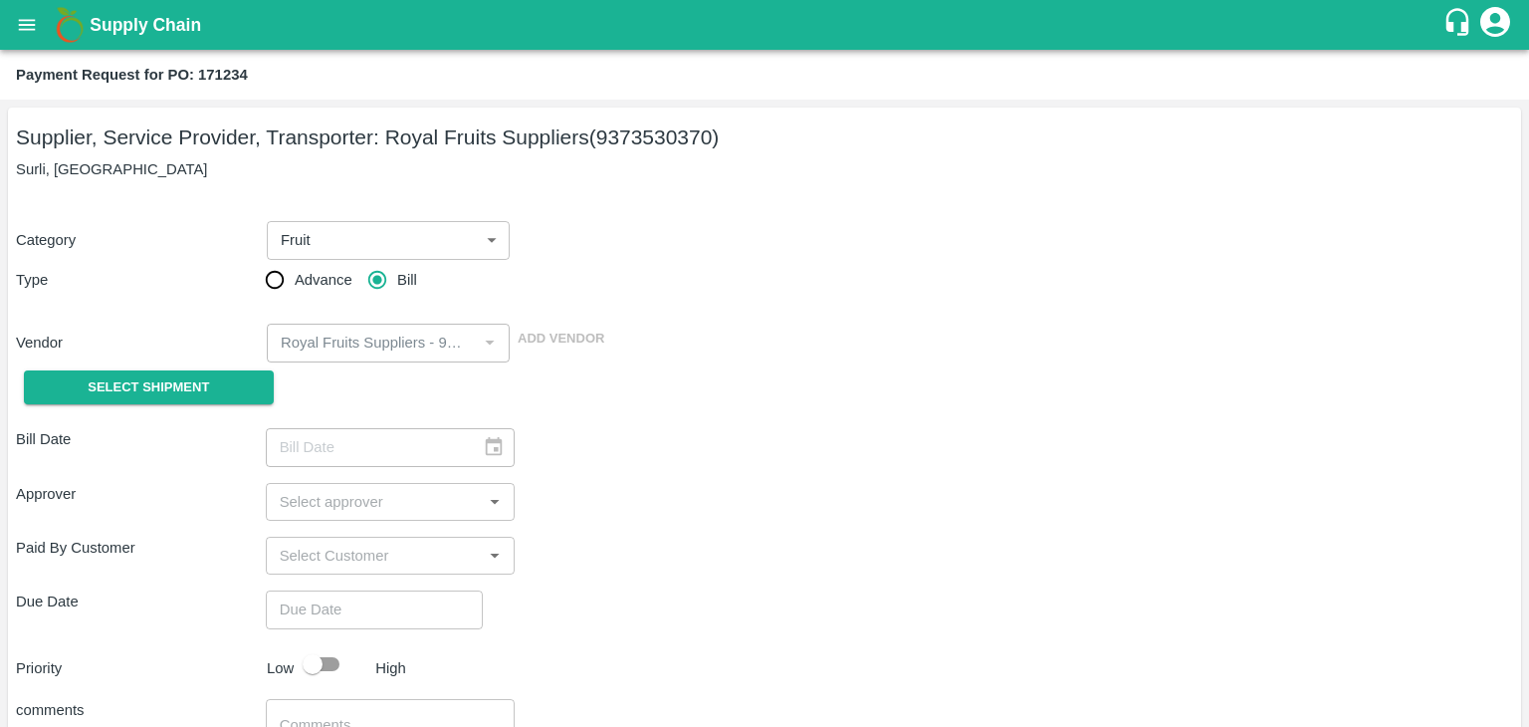
type input "[DATE]"
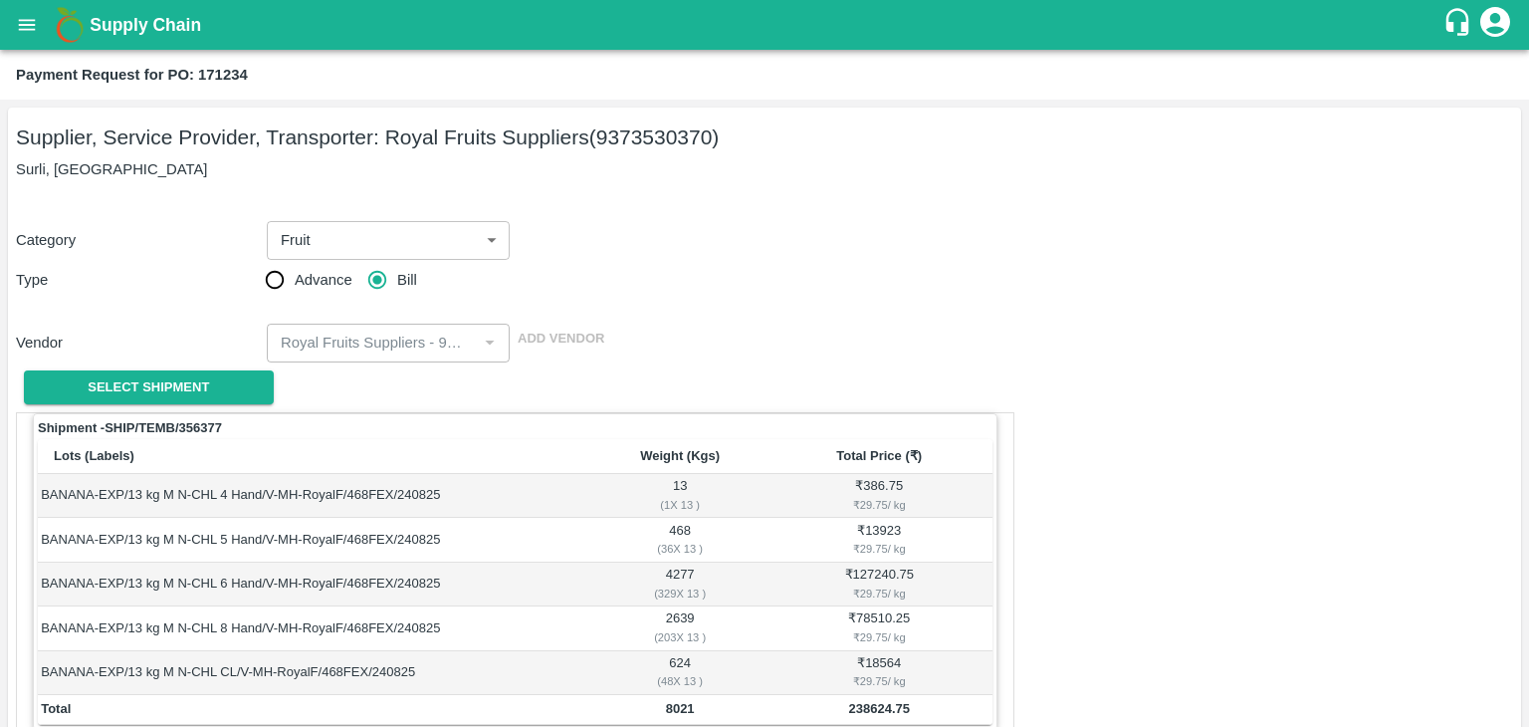
scroll to position [976, 0]
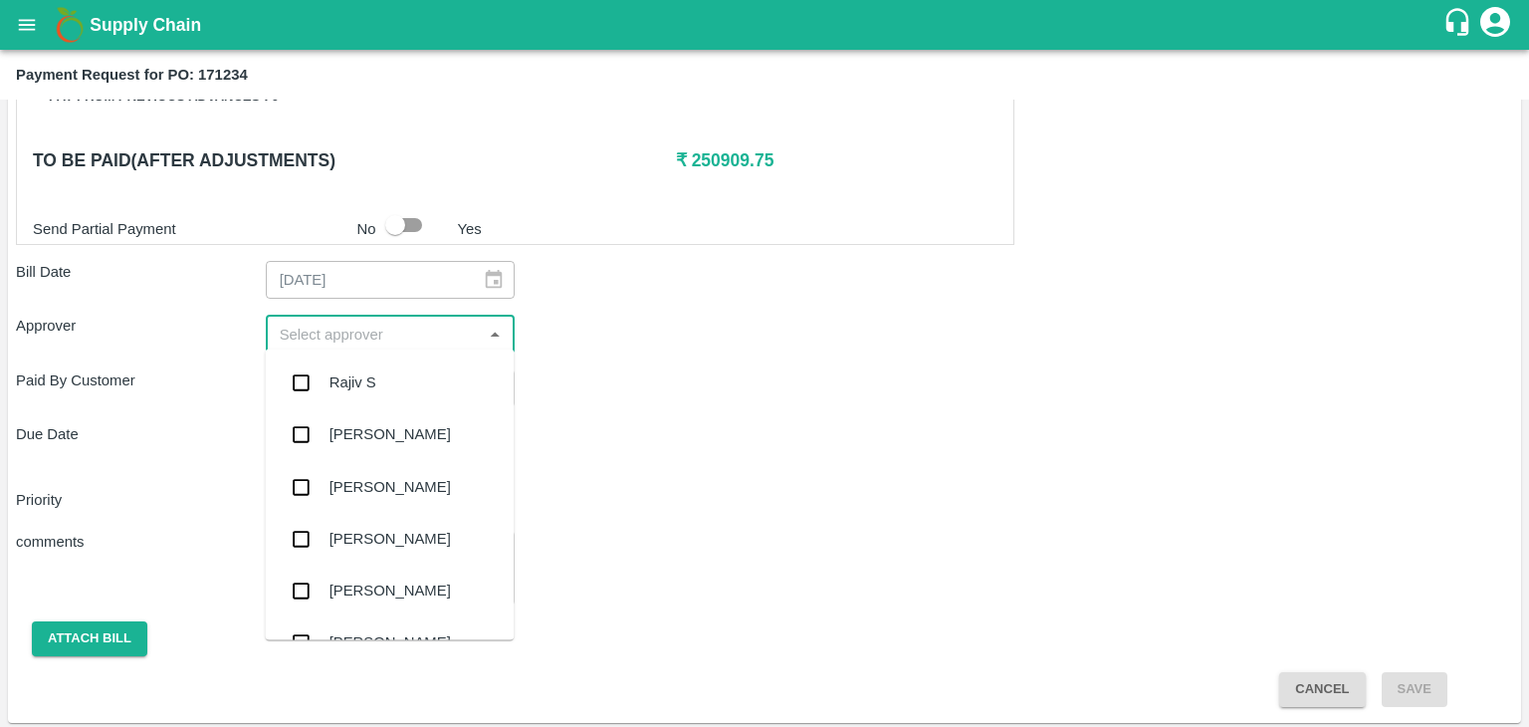
click at [285, 336] on input "input" at bounding box center [374, 334] width 205 height 26
type input "Ajit"
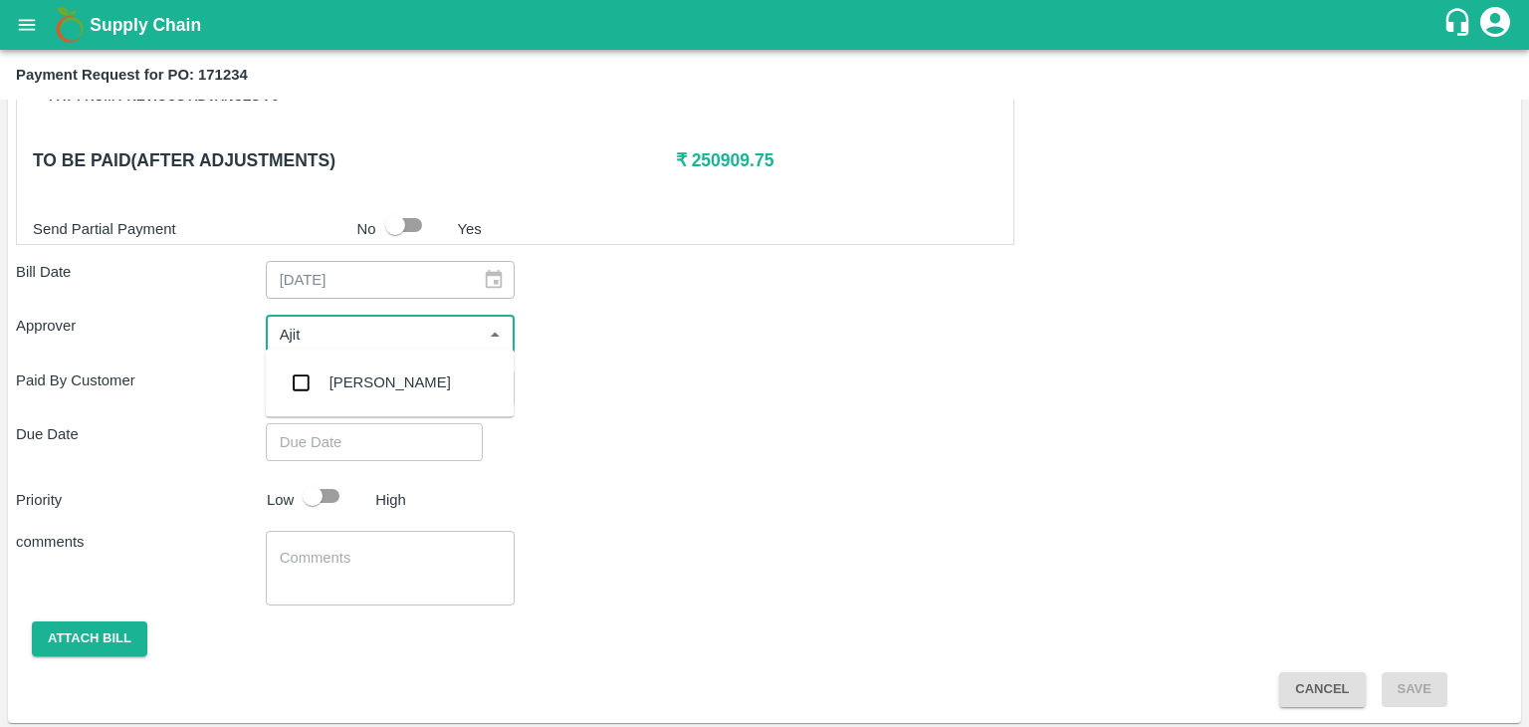
click at [416, 387] on div "[PERSON_NAME]" at bounding box center [389, 382] width 249 height 52
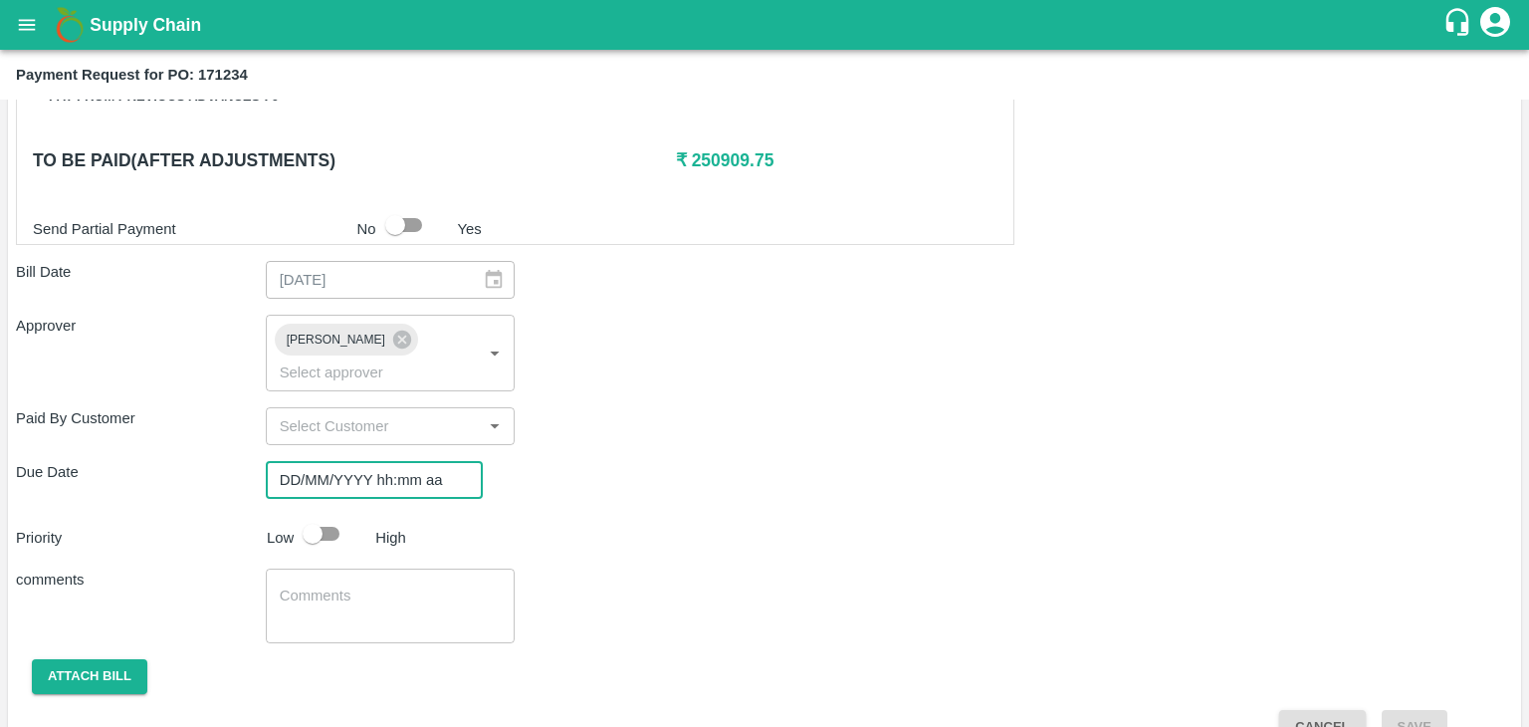
type input "DD/MM/YYYY hh:mm aa"
click at [413, 461] on input "DD/MM/YYYY hh:mm aa" at bounding box center [367, 480] width 203 height 38
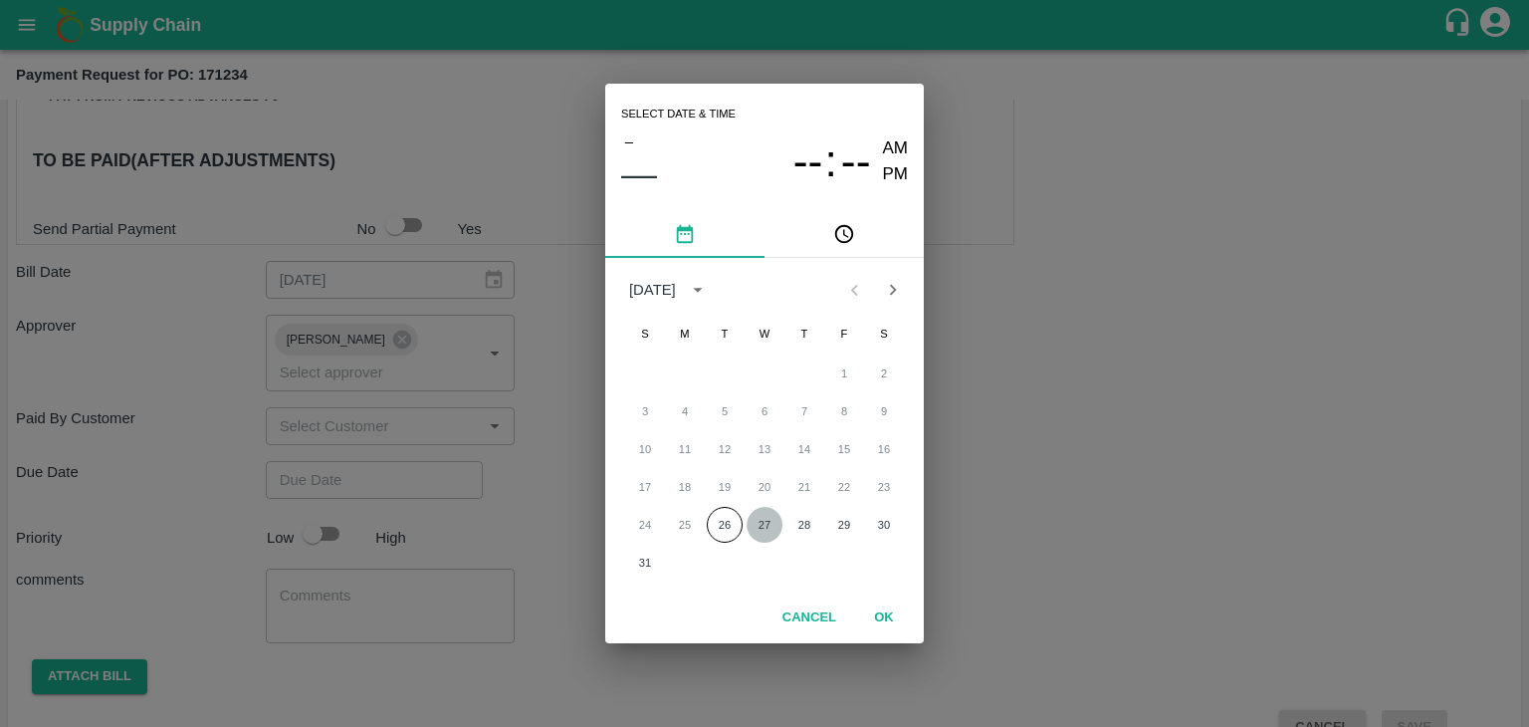
click at [771, 524] on button "27" at bounding box center [765, 525] width 36 height 36
type input "[DATE] 12:00 AM"
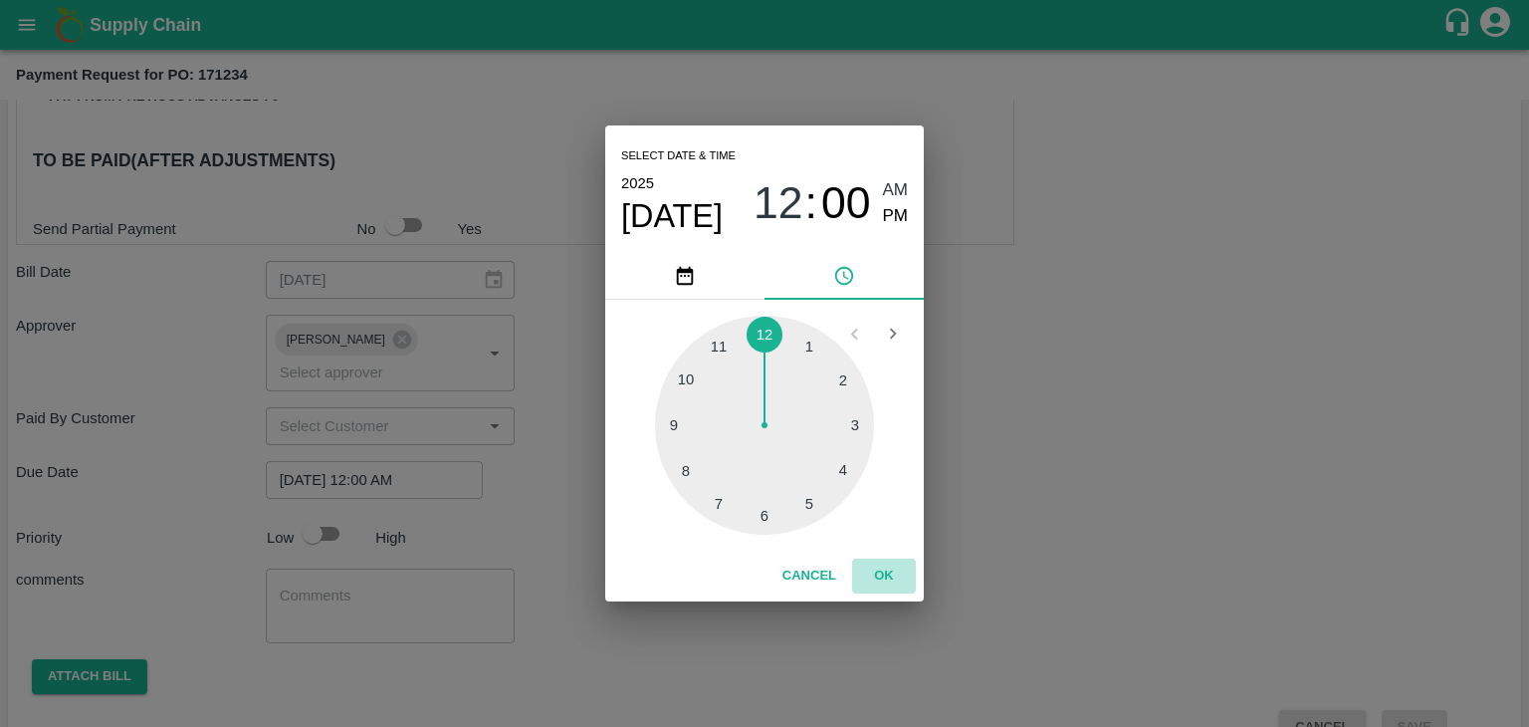
click at [899, 567] on button "OK" at bounding box center [884, 576] width 64 height 35
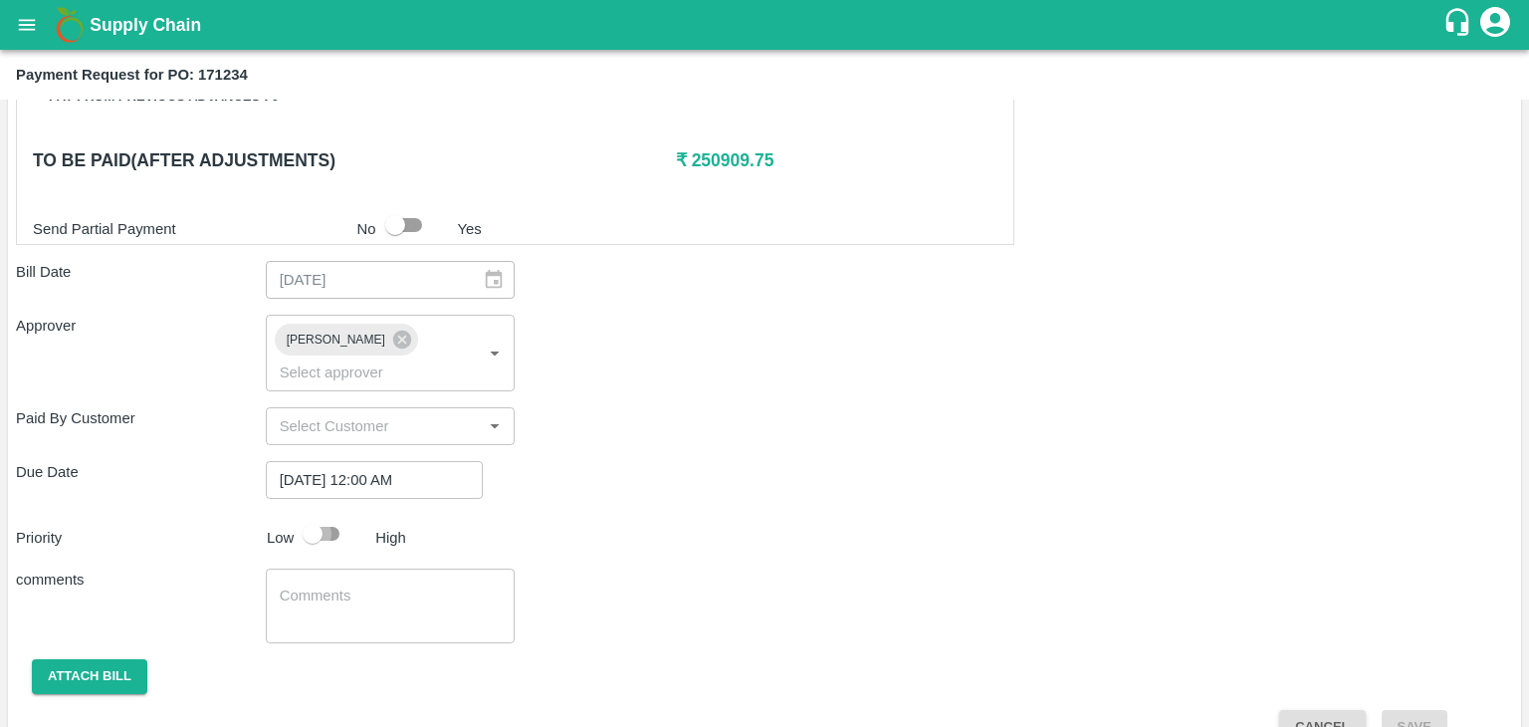
click at [334, 515] on input "checkbox" at bounding box center [312, 534] width 113 height 38
checkbox input "true"
click at [374, 585] on textarea at bounding box center [391, 606] width 222 height 42
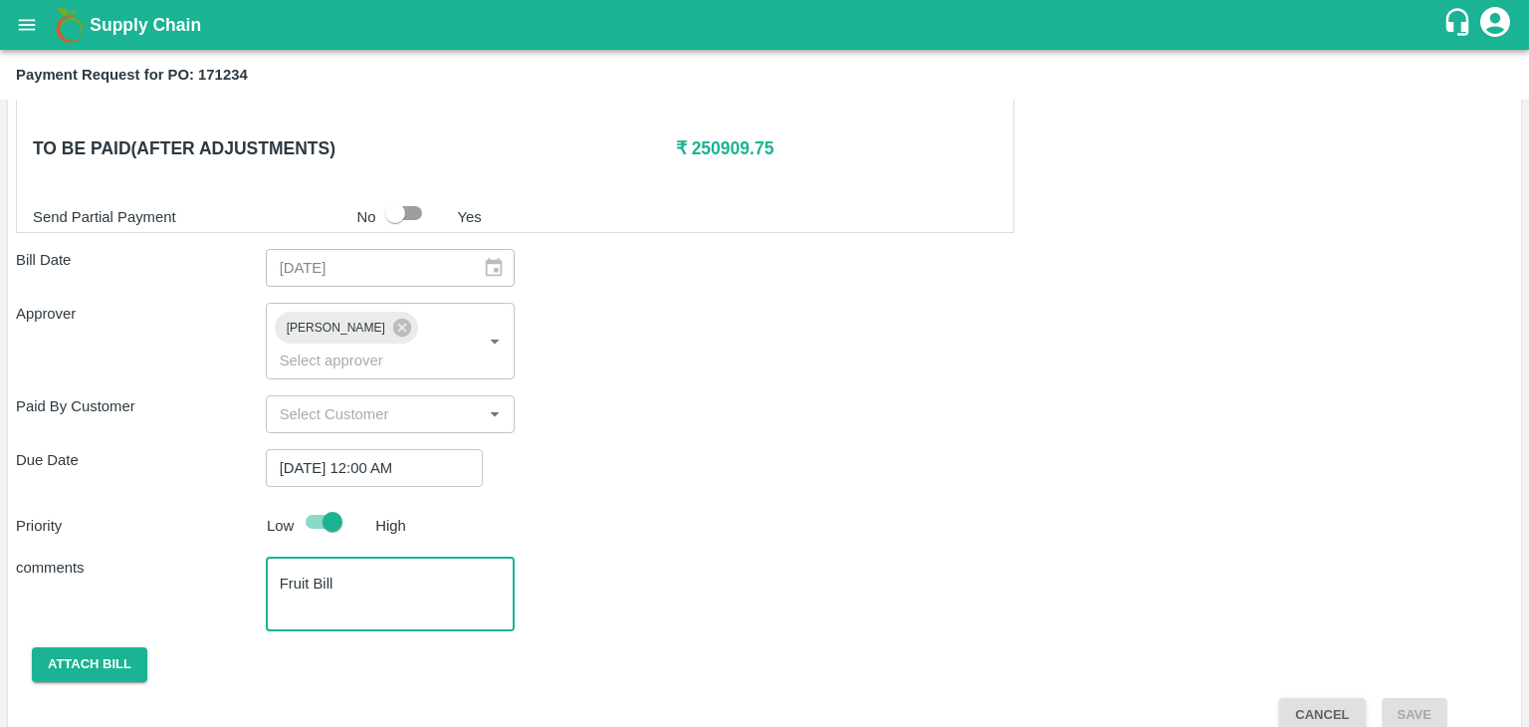
type textarea "Fruit Bill"
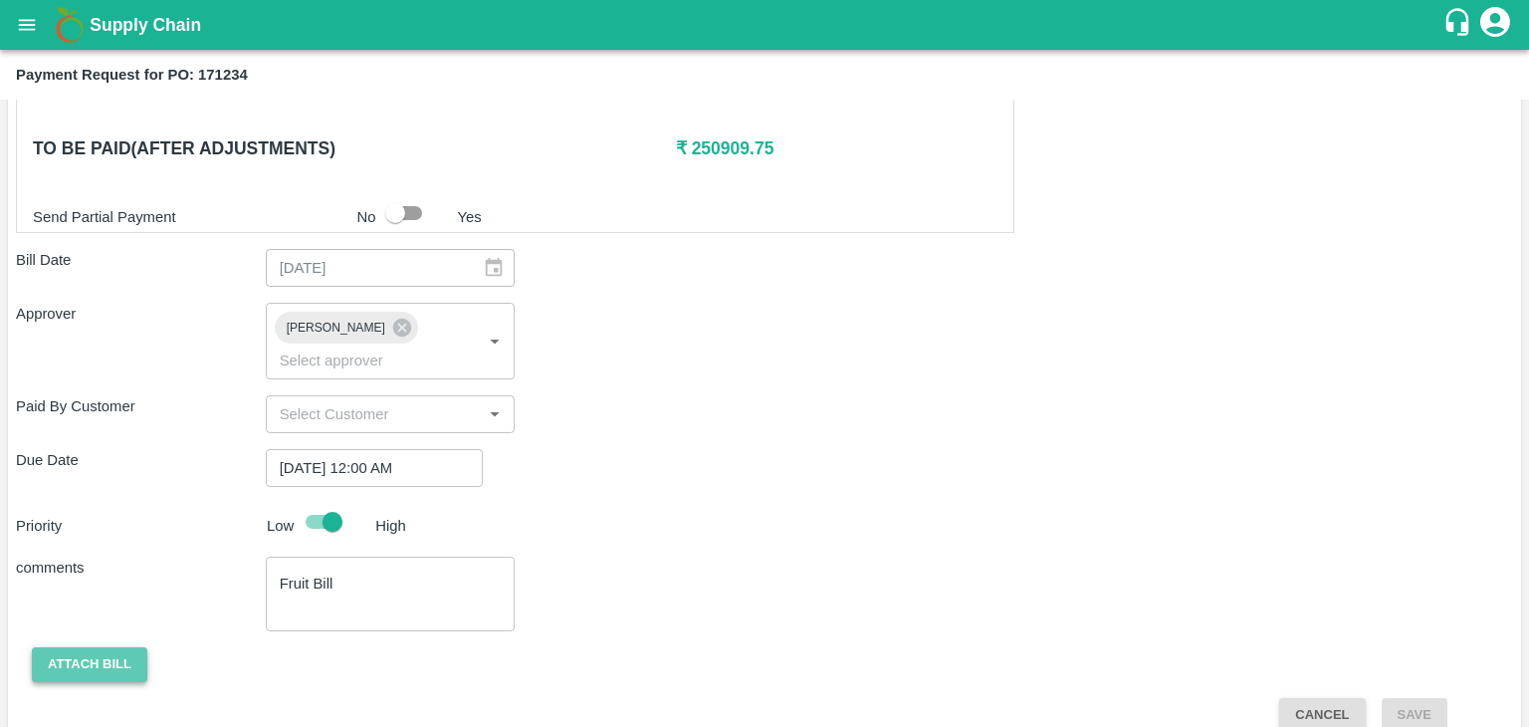
click at [83, 647] on button "Attach bill" at bounding box center [89, 664] width 115 height 35
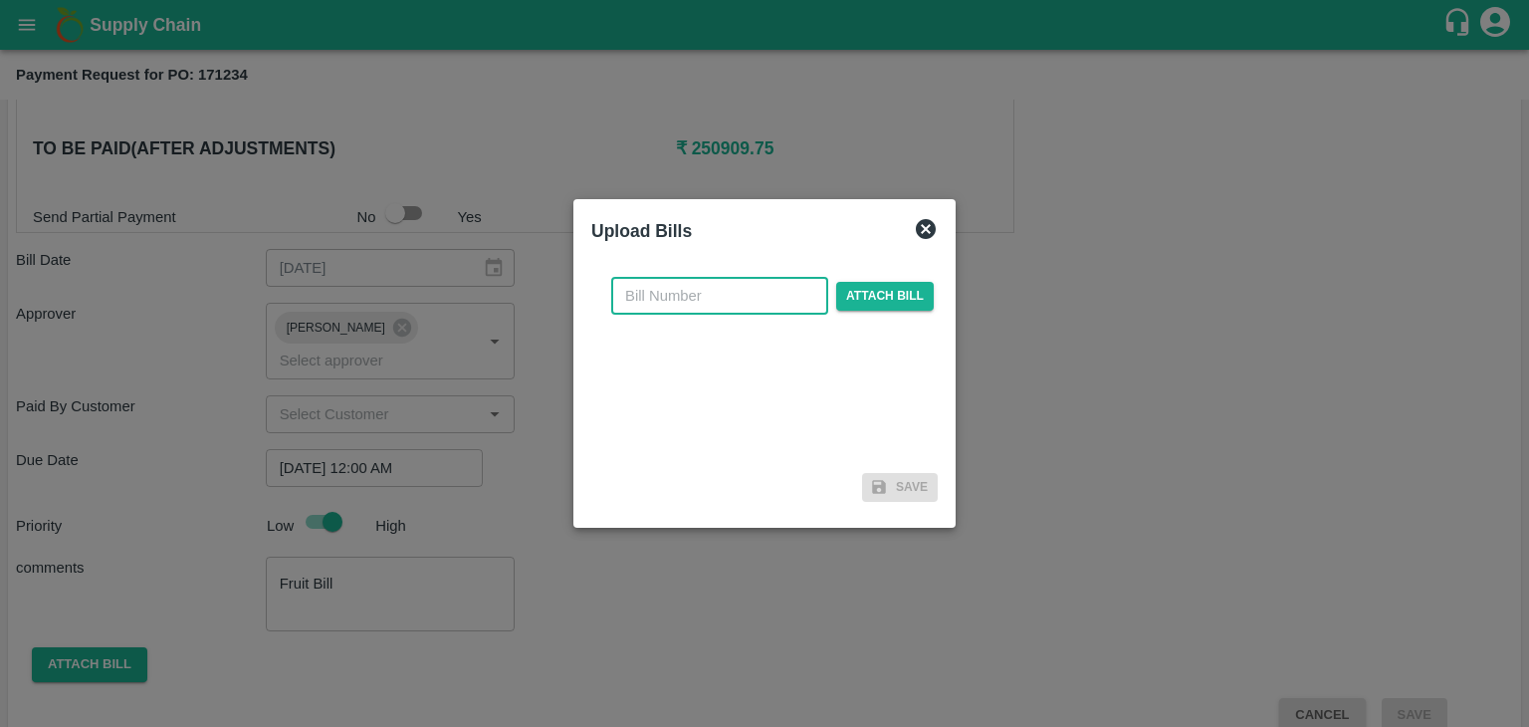
click at [676, 296] on input "text" at bounding box center [719, 296] width 217 height 38
type input "347"
click at [860, 296] on span "Attach bill" at bounding box center [885, 296] width 98 height 29
click at [0, 0] on input "Attach bill" at bounding box center [0, 0] width 0 height 0
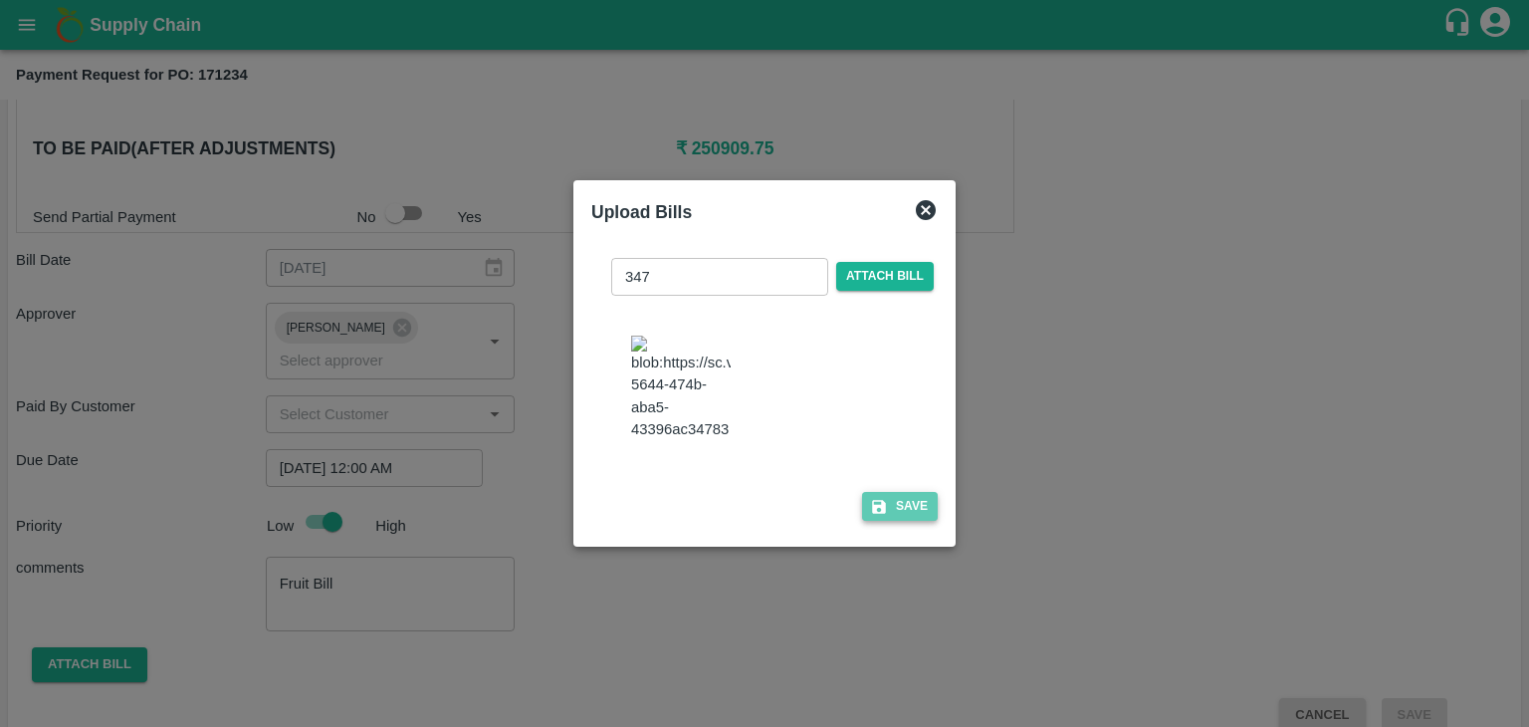
click at [906, 521] on button "Save" at bounding box center [900, 506] width 76 height 29
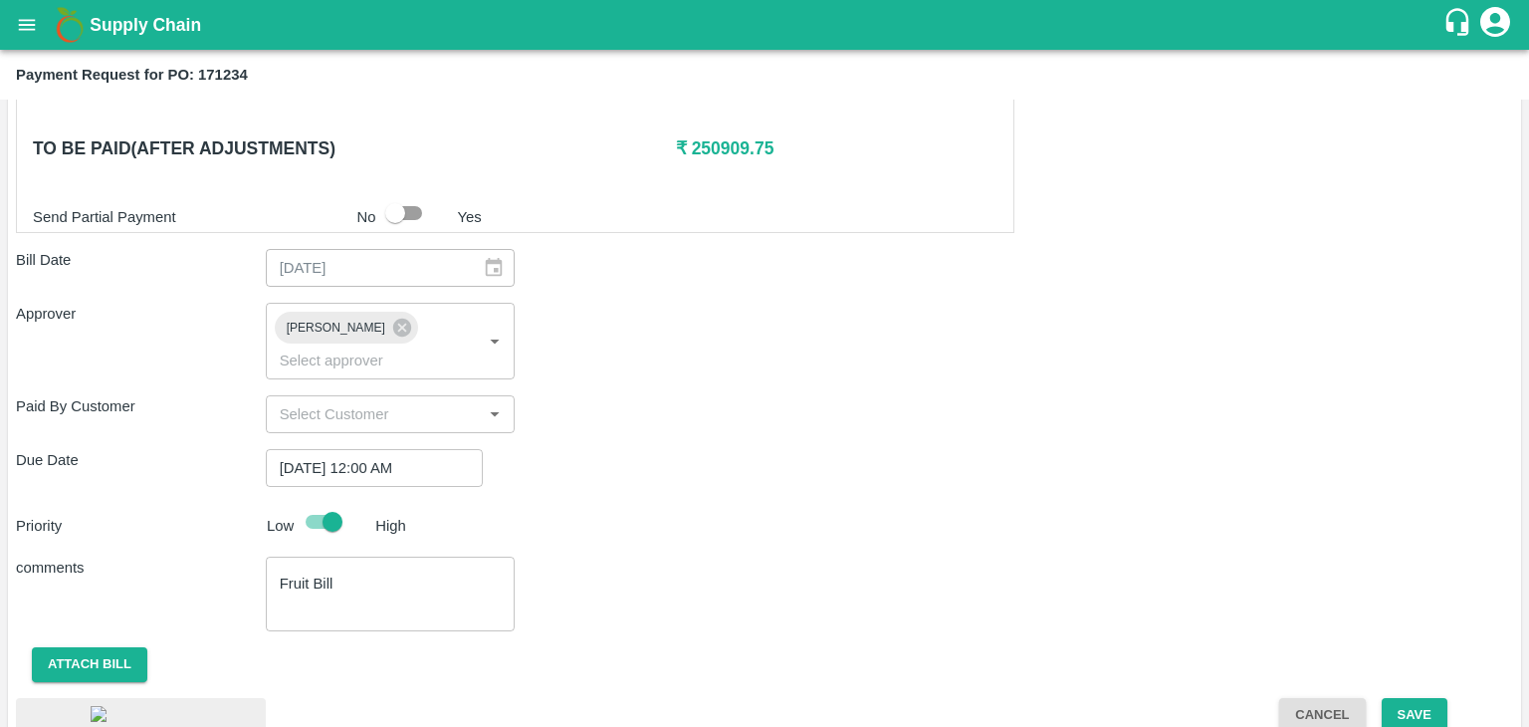
scroll to position [1121, 0]
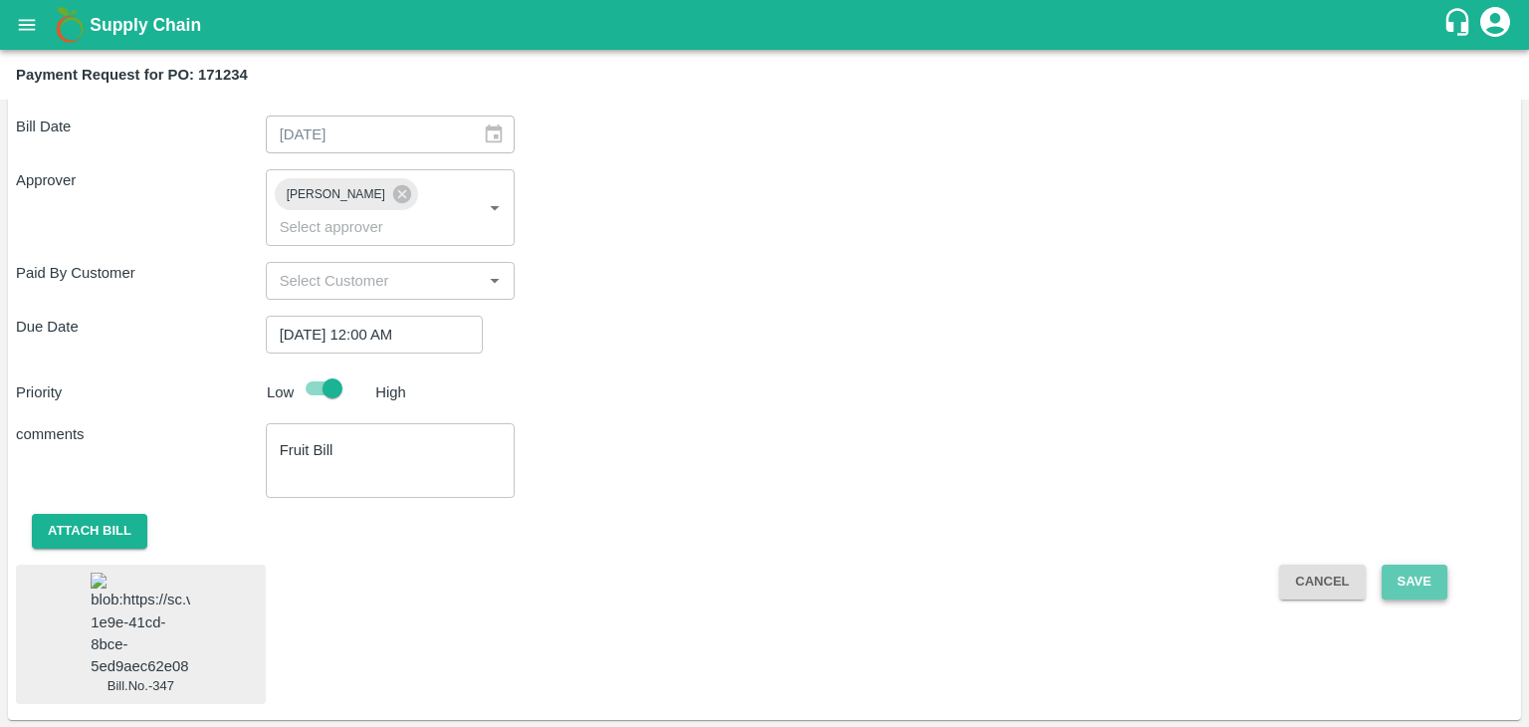
click at [1443, 564] on button "Save" at bounding box center [1415, 581] width 66 height 35
